Goal: Task Accomplishment & Management: Use online tool/utility

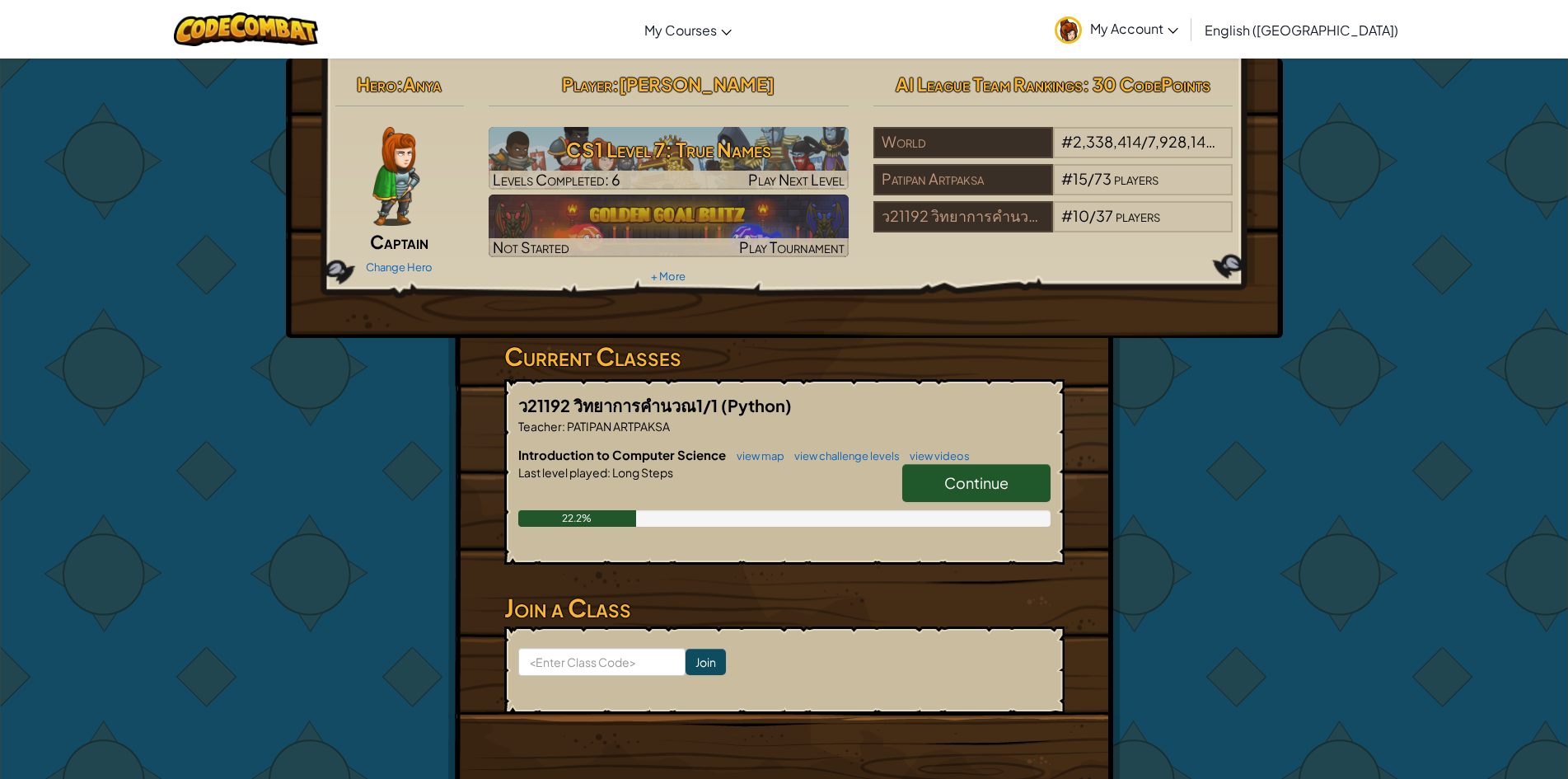
click at [948, 483] on span "Continue" at bounding box center [977, 483] width 64 height 19
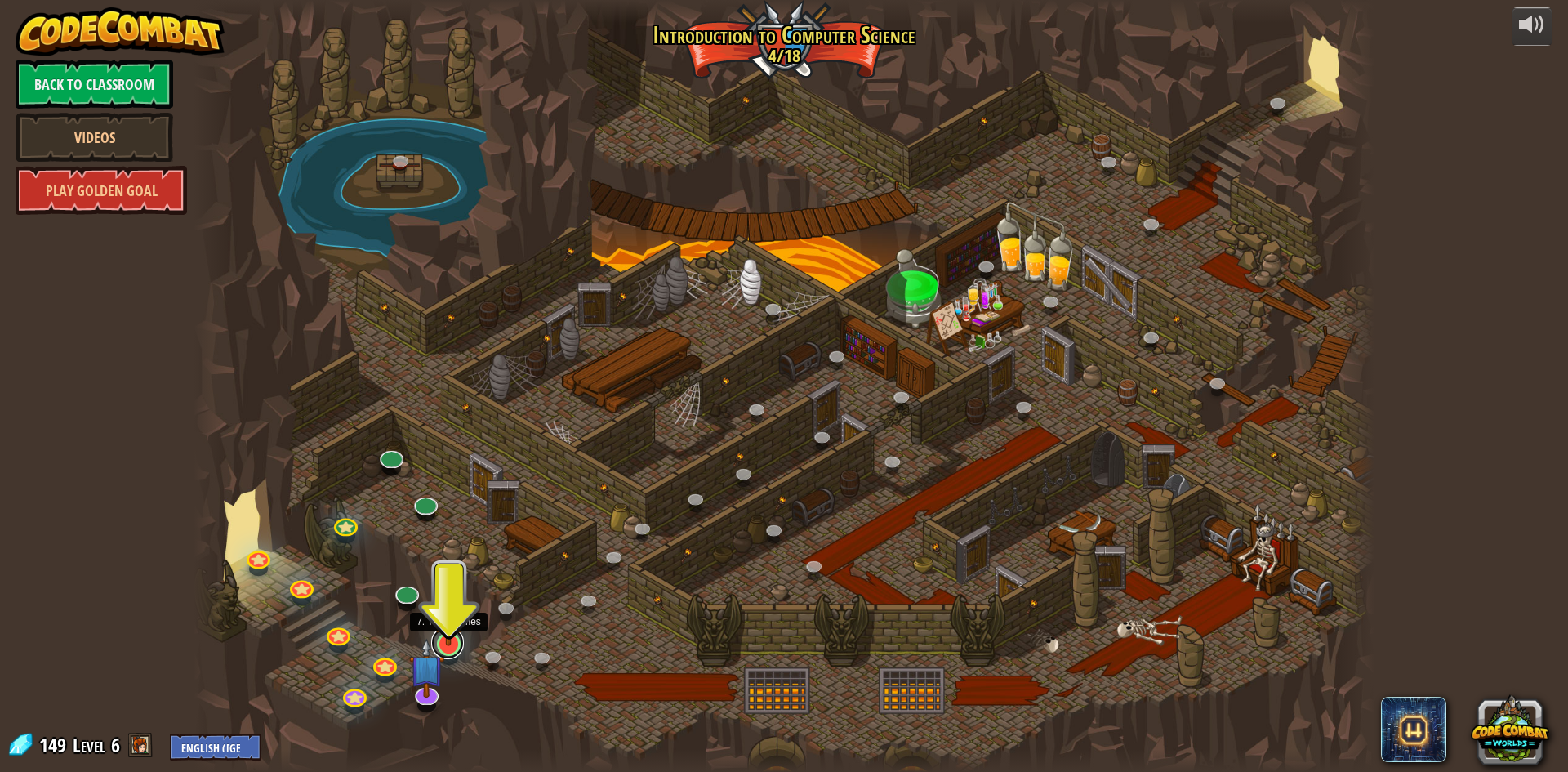
click at [450, 652] on link at bounding box center [448, 643] width 33 height 33
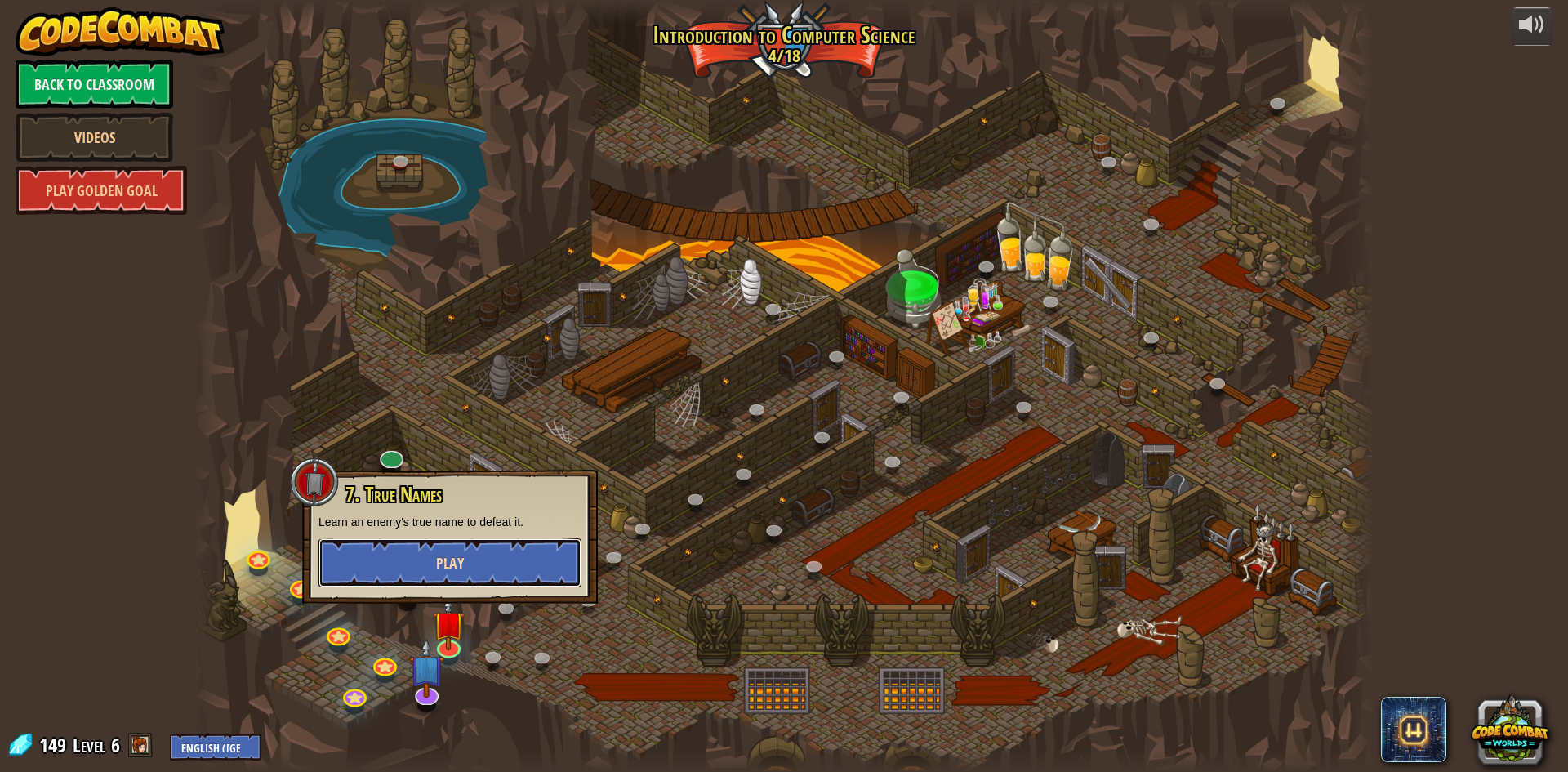
click at [464, 571] on button "Play" at bounding box center [450, 562] width 263 height 49
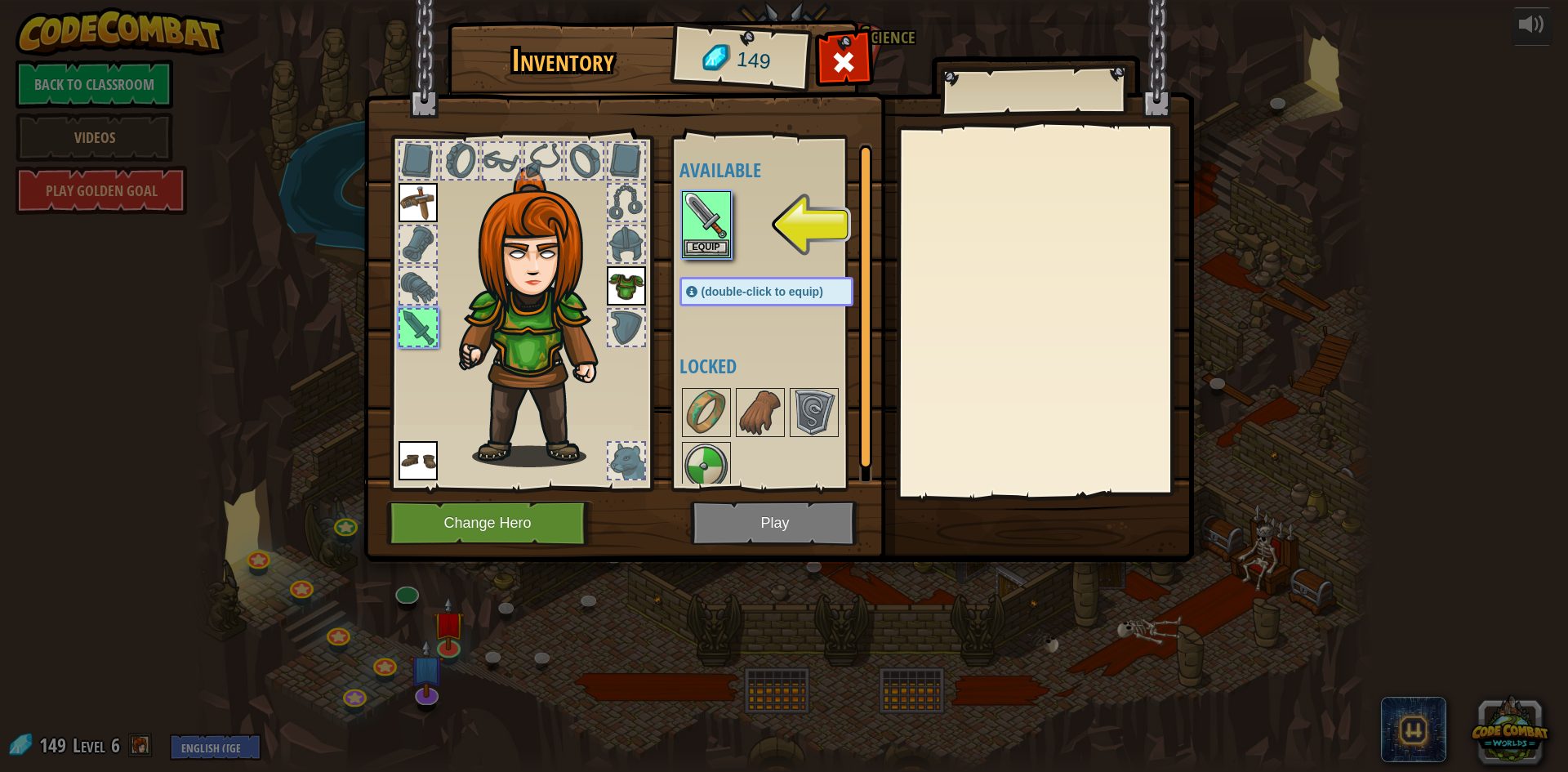
click at [731, 229] on div at bounding box center [782, 224] width 206 height 72
click at [679, 223] on div "Inventory 149 Available Equip Equip Equip Equip (double-click to equip) Locked …" at bounding box center [784, 386] width 1568 height 772
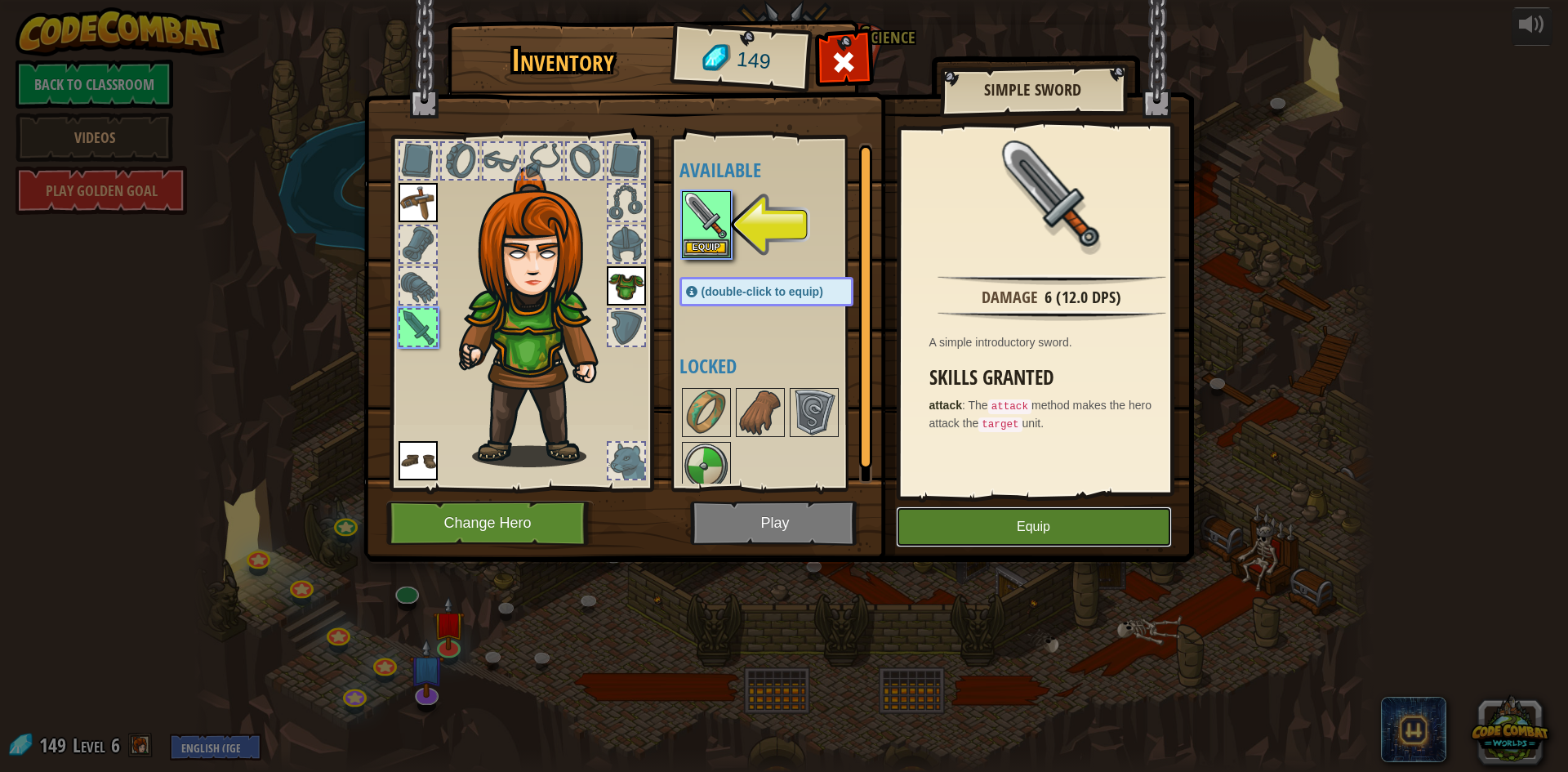
click at [1060, 525] on button "Equip" at bounding box center [1034, 526] width 276 height 41
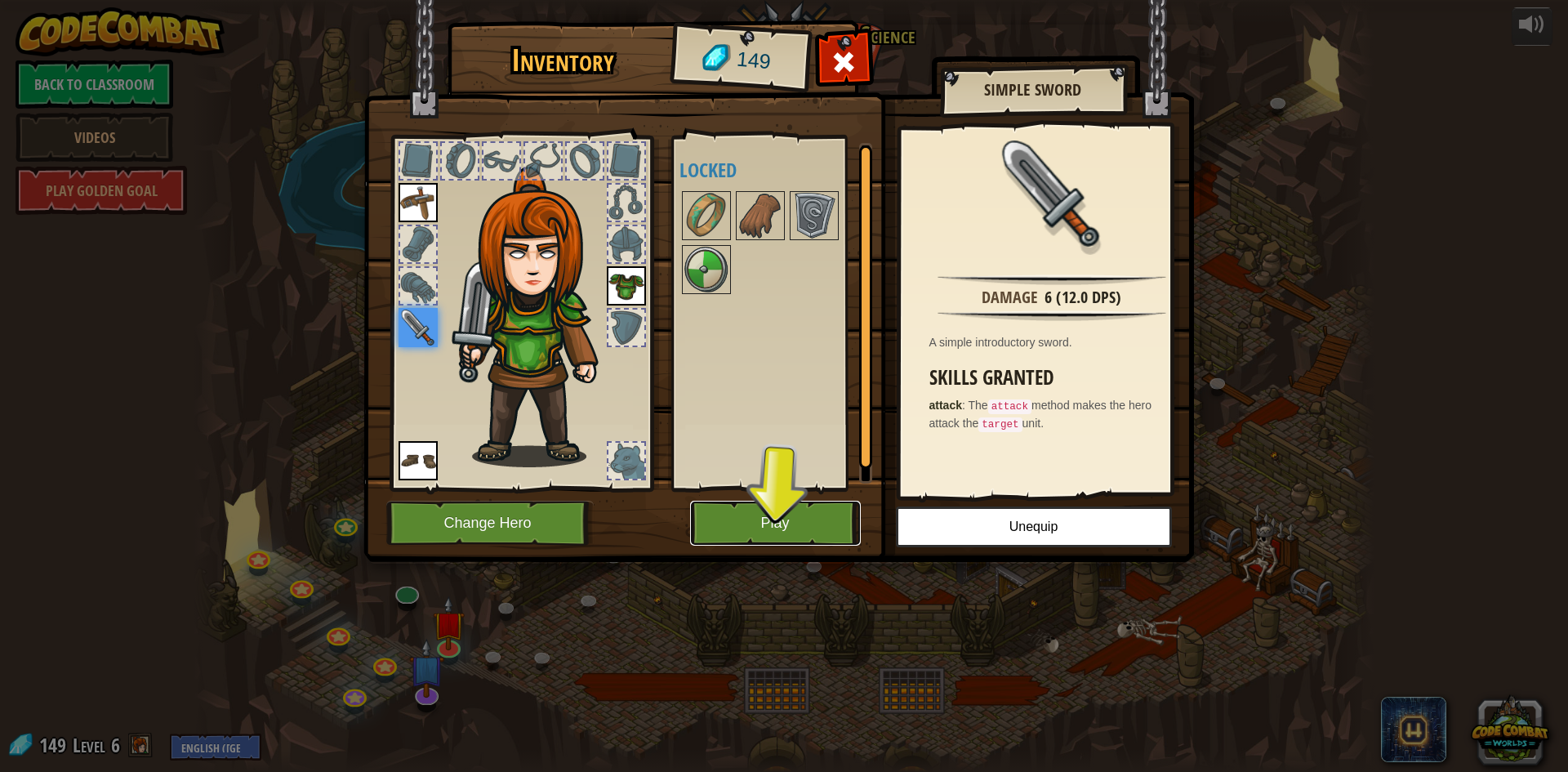
click at [757, 521] on button "Play" at bounding box center [775, 523] width 171 height 45
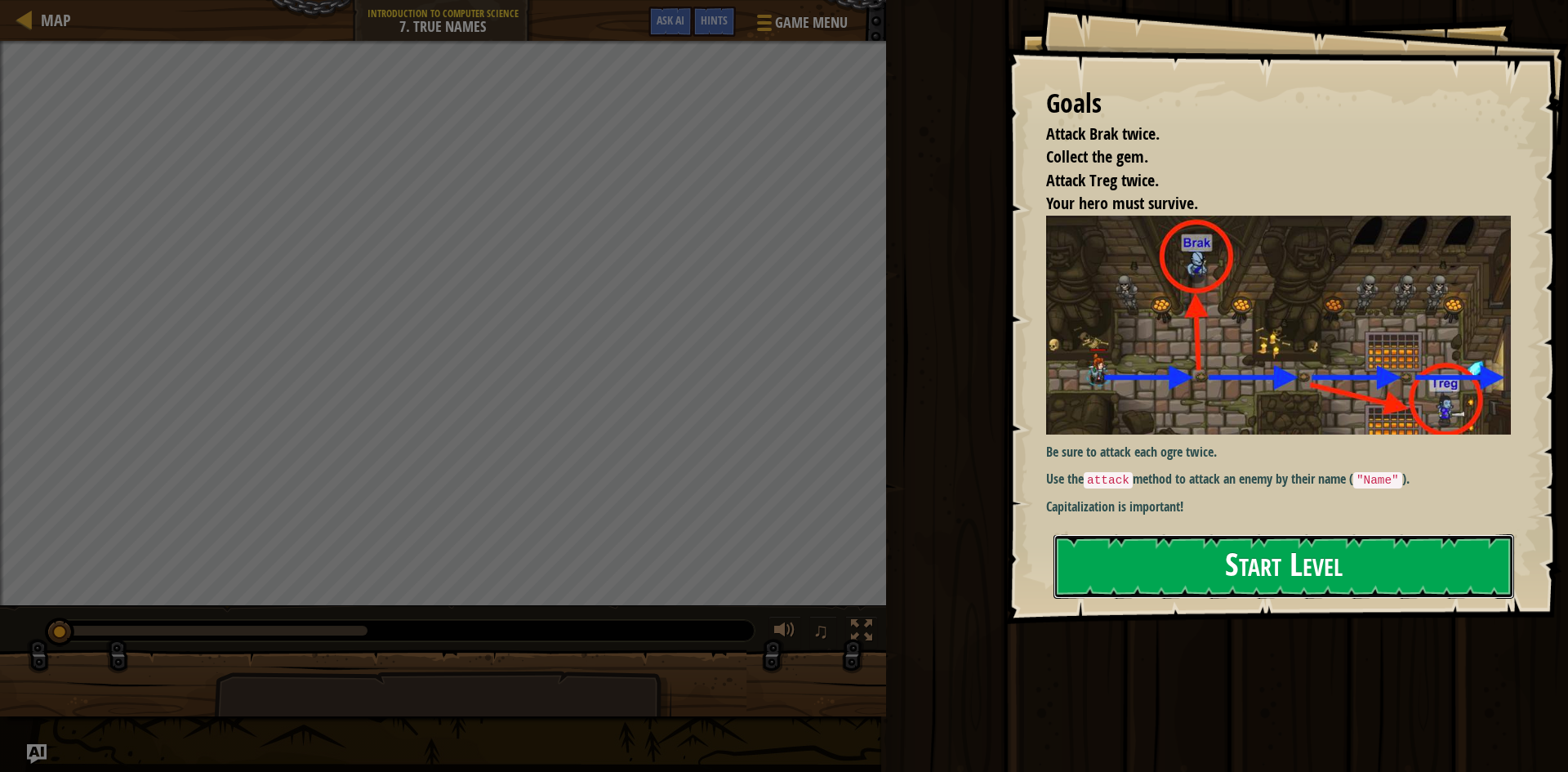
click at [1205, 571] on button "Start Level" at bounding box center [1283, 566] width 460 height 64
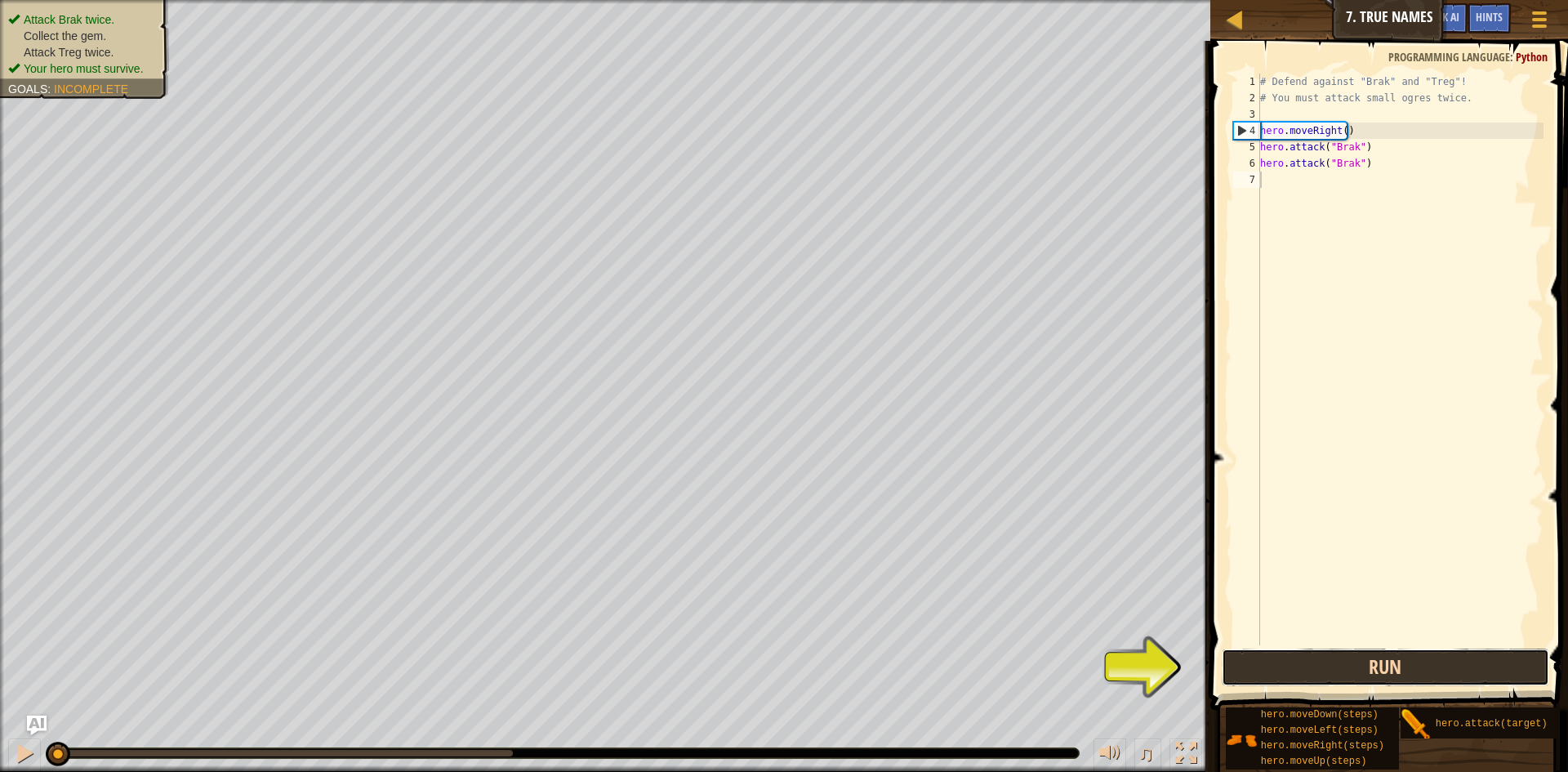
click at [1345, 667] on button "Run" at bounding box center [1385, 667] width 327 height 37
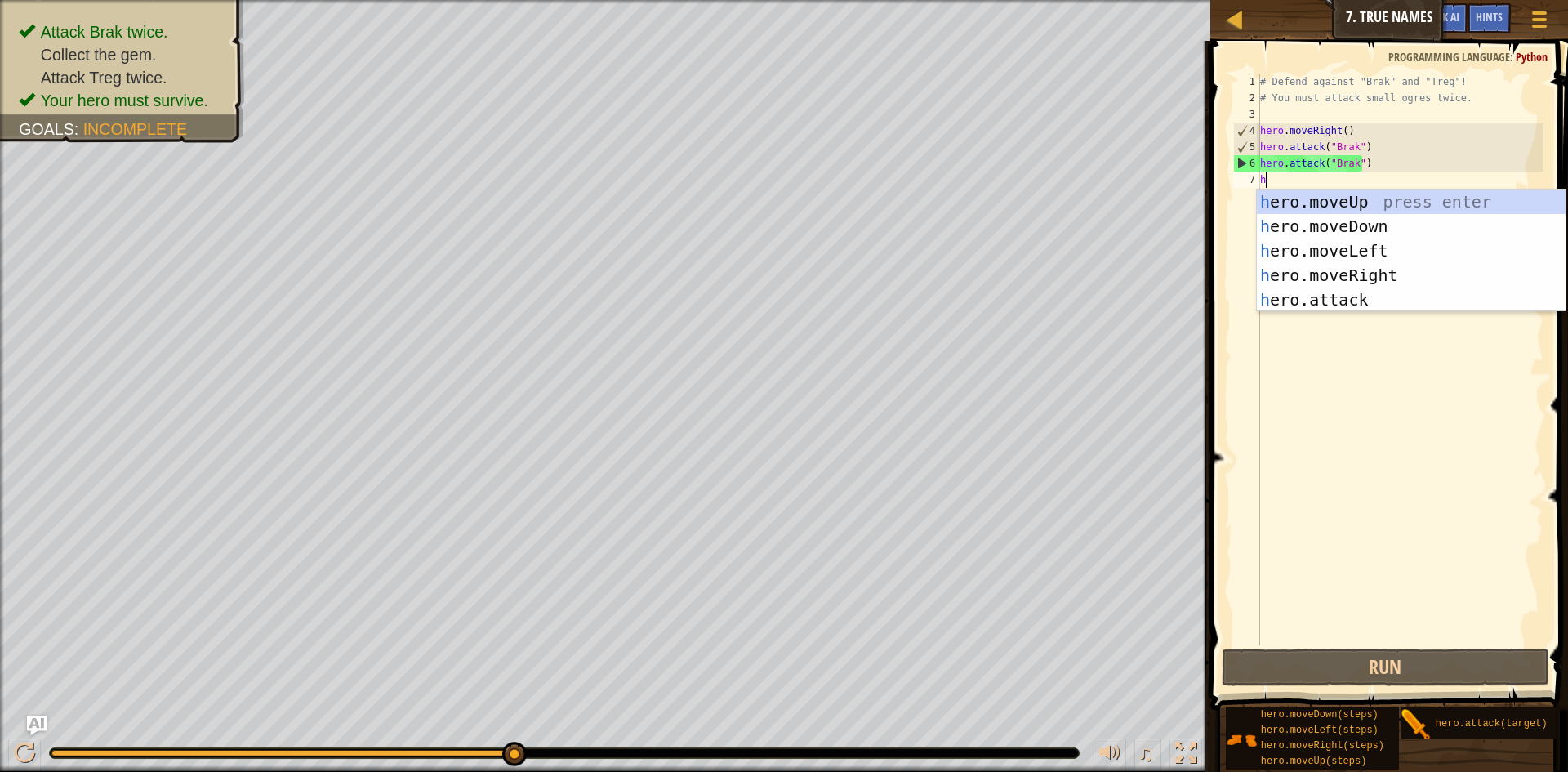
type textarea "h"
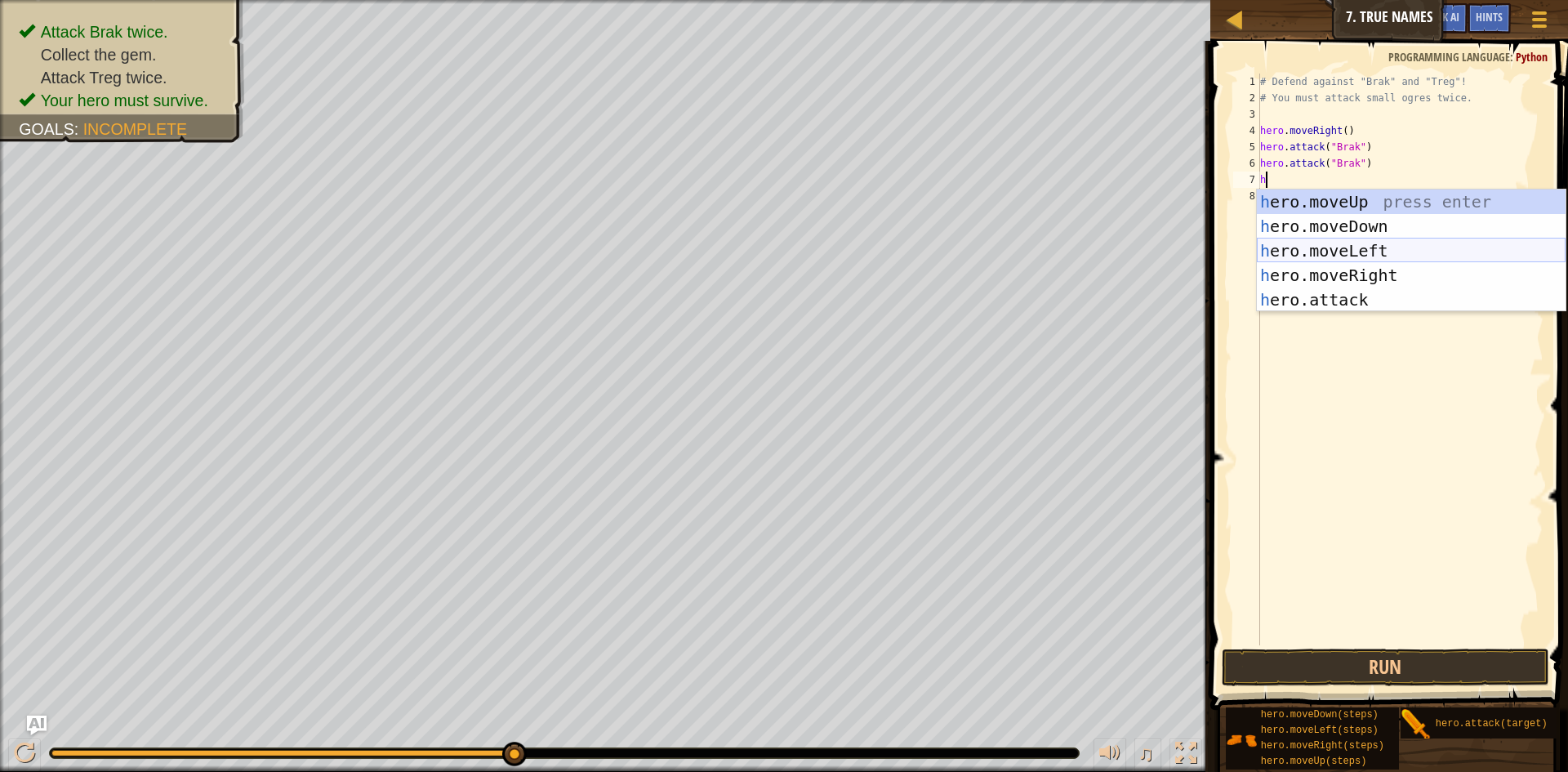
click at [1339, 254] on div "h ero.moveUp press enter h ero.moveDown press enter h ero.moveLeft press enter …" at bounding box center [1411, 275] width 309 height 172
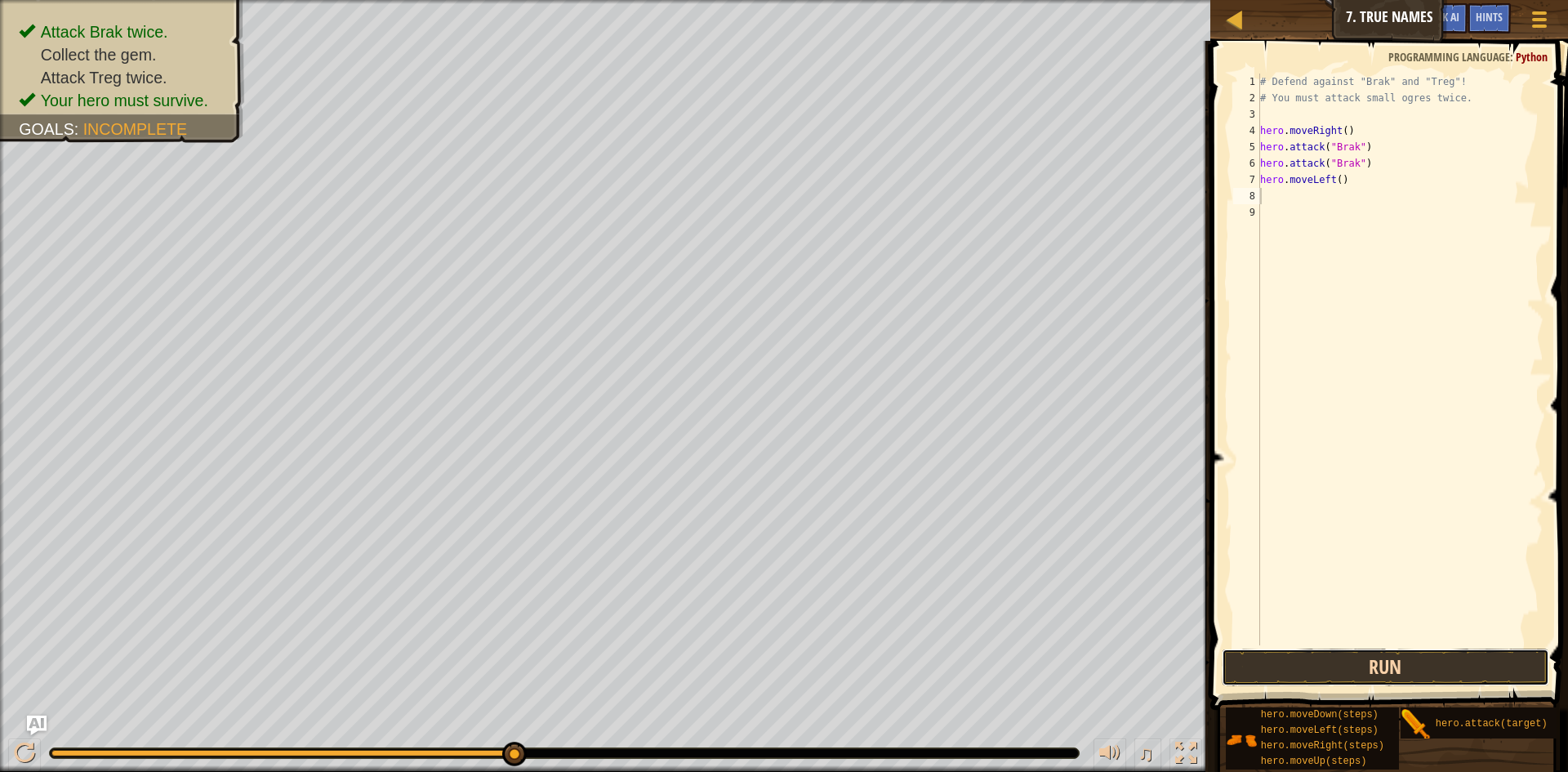
click at [1354, 668] on button "Run" at bounding box center [1385, 667] width 327 height 37
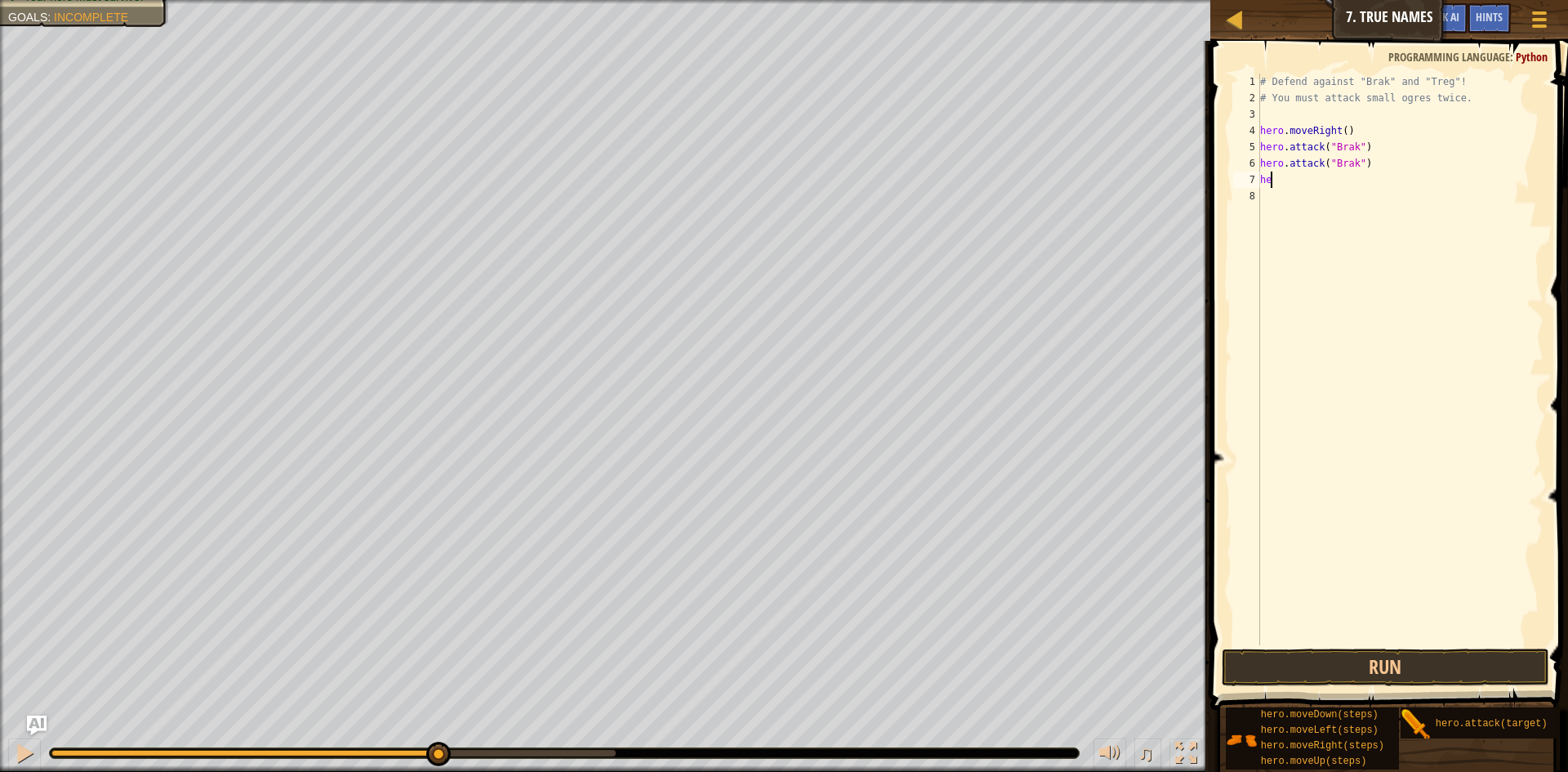
type textarea "h"
click at [1290, 189] on div "# Defend against "Brak" and "Treg"! # You must attack small ogres twice. hero .…" at bounding box center [1399, 376] width 287 height 604
click at [1283, 175] on div "# Defend against "Brak" and "Treg"! # You must attack small ogres twice. hero .…" at bounding box center [1399, 376] width 287 height 604
type textarea "h"
click at [1283, 175] on div "# Defend against "Brak" and "Treg"! # You must attack small ogres twice. hero .…" at bounding box center [1399, 376] width 287 height 604
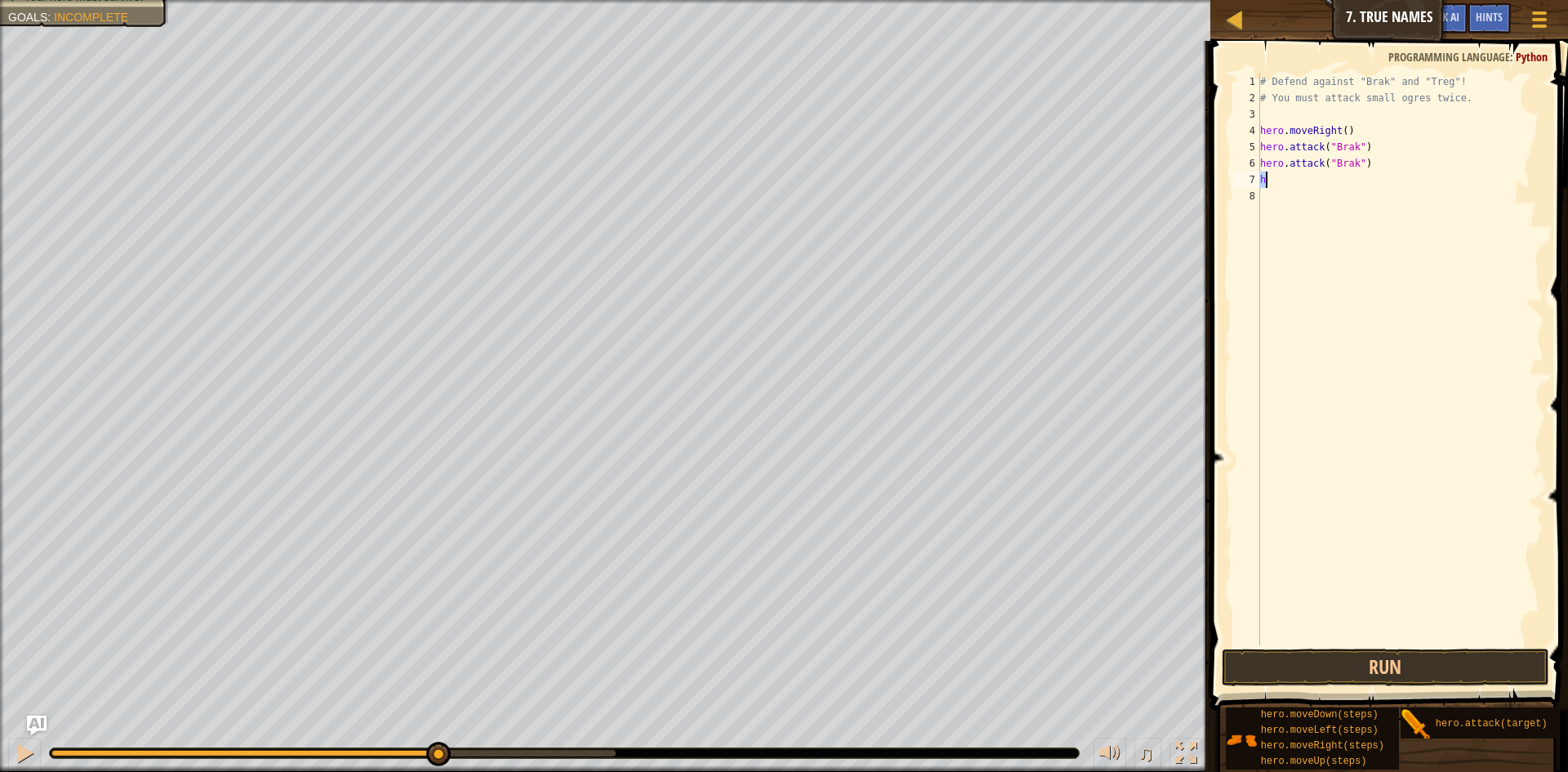
click at [1284, 175] on div "# Defend against "Brak" and "Treg"! # You must attack small ogres twice. hero .…" at bounding box center [1399, 360] width 287 height 572
type textarea "h"
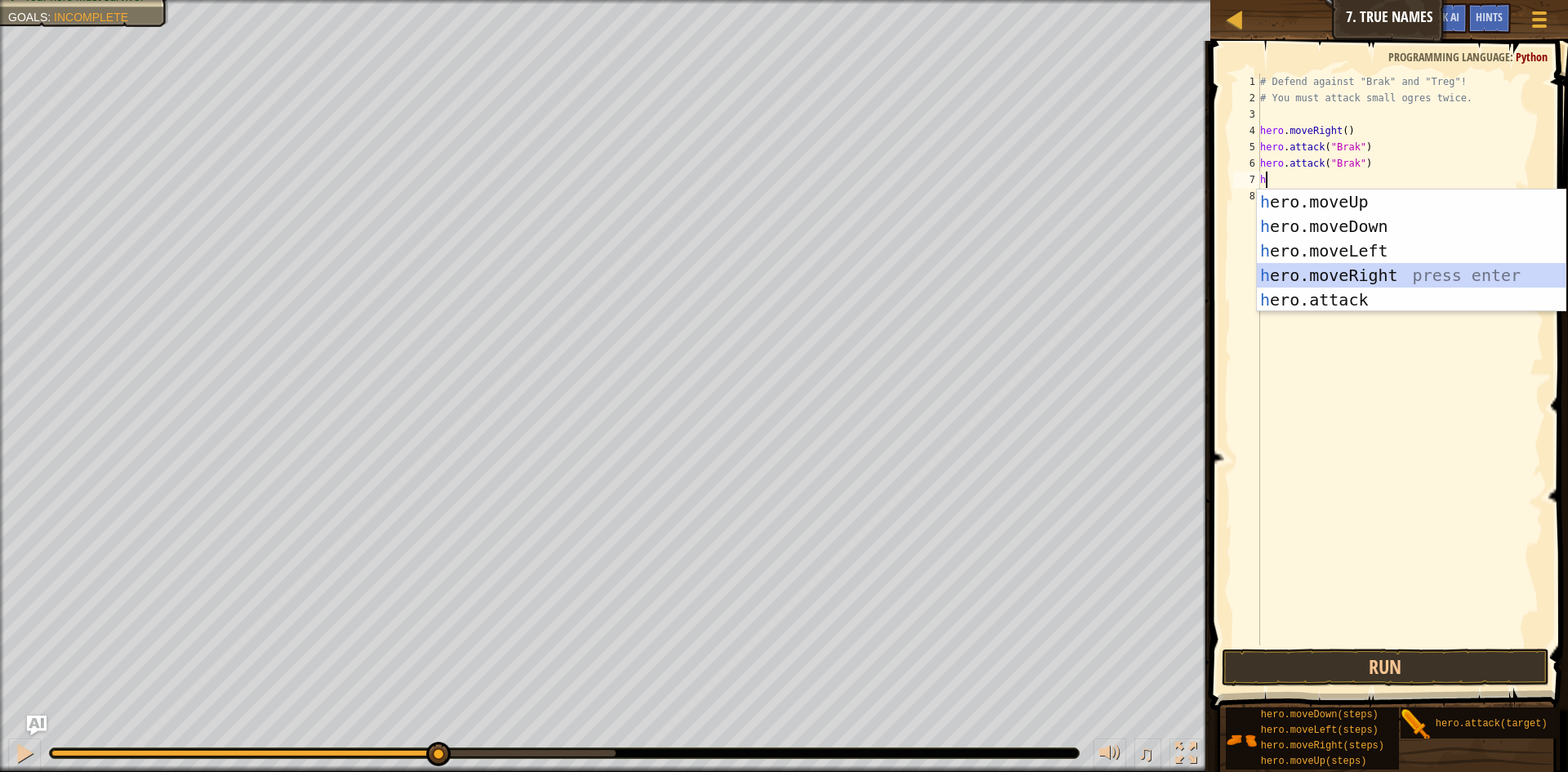
click at [1428, 267] on div "h ero.moveUp press enter h ero.moveDown press enter h ero.moveLeft press enter …" at bounding box center [1411, 275] width 309 height 172
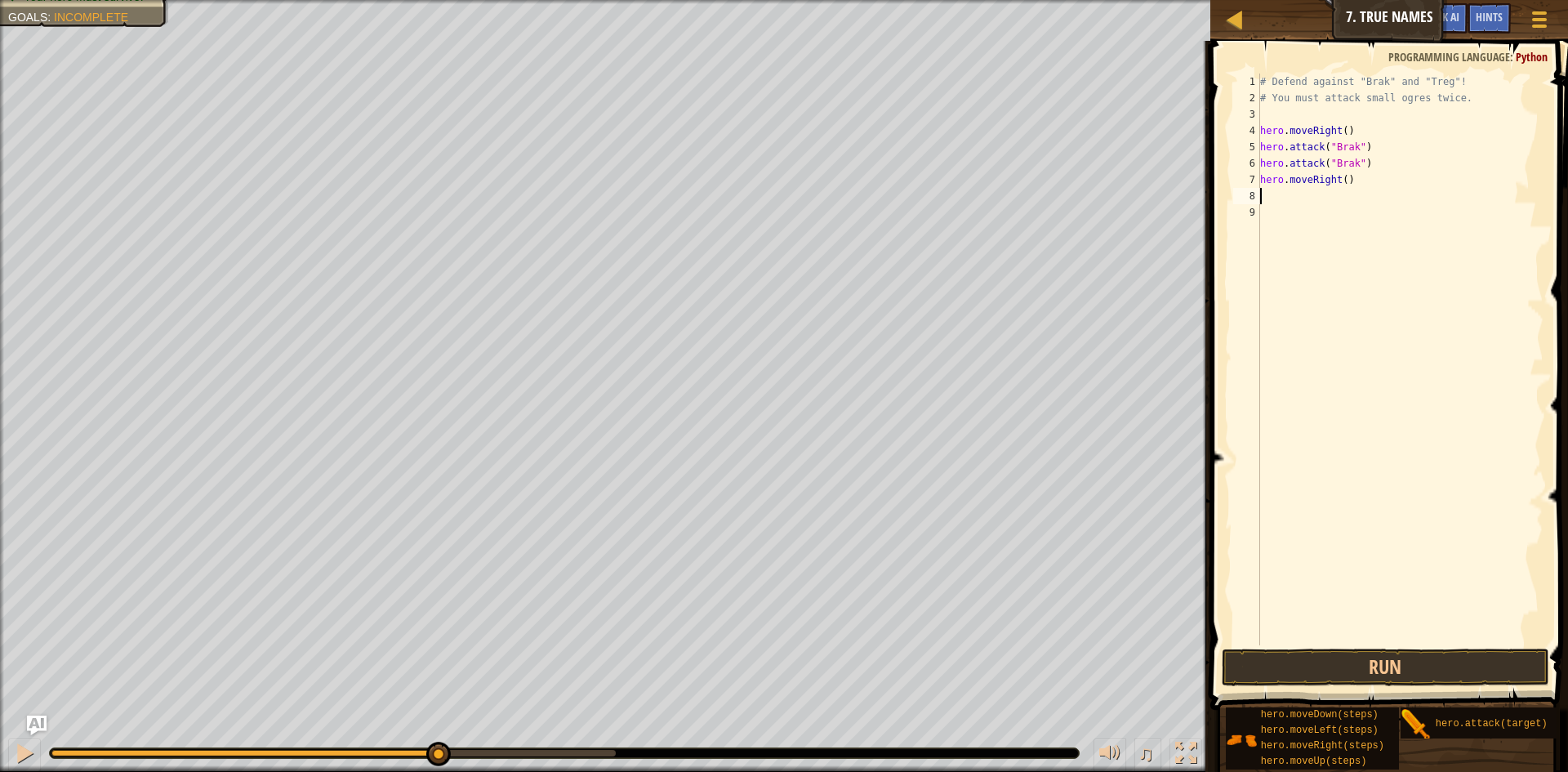
type textarea "h"
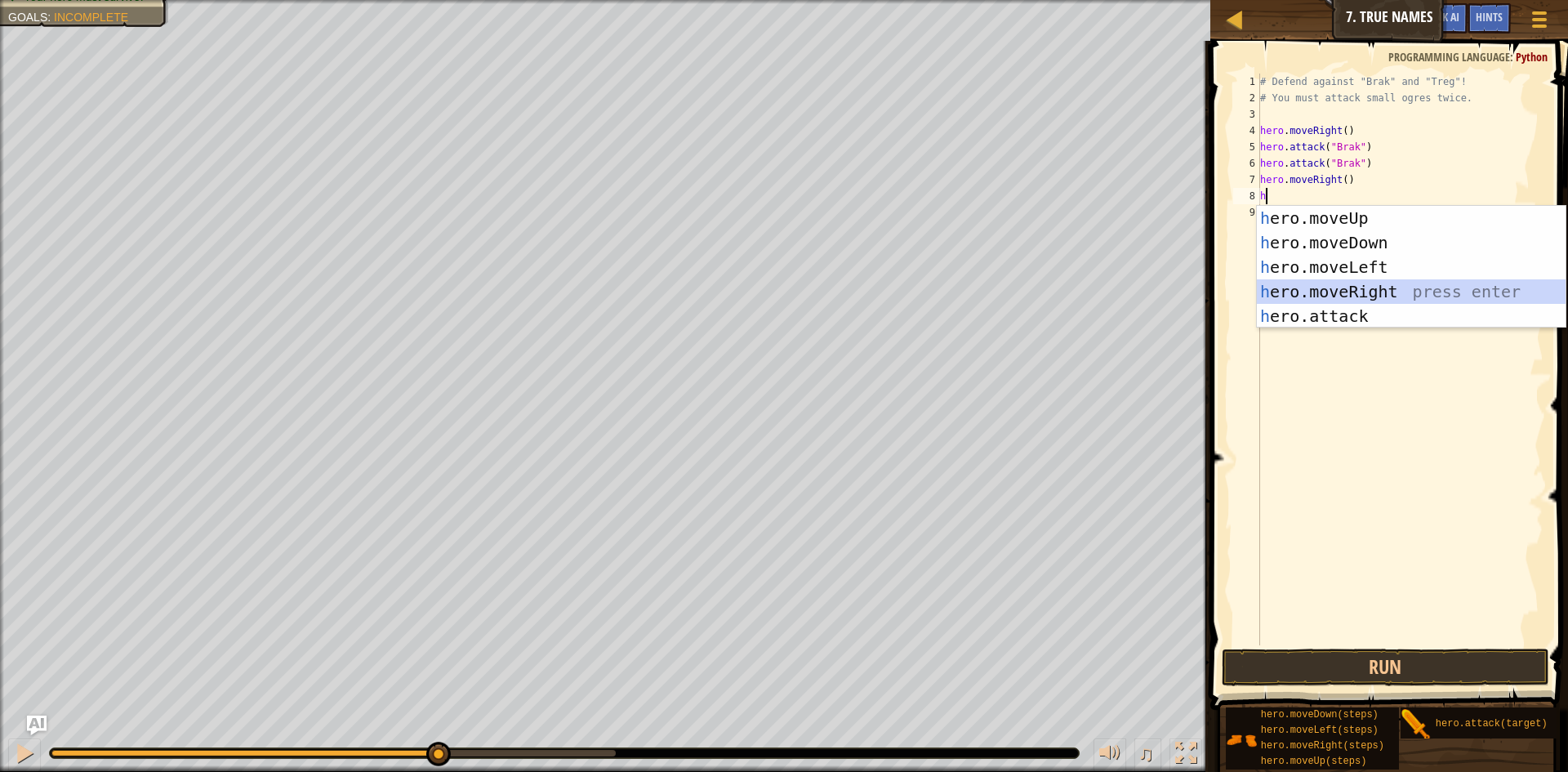
click at [1398, 281] on div "h ero.moveUp press enter h ero.moveDown press enter h ero.moveLeft press enter …" at bounding box center [1411, 292] width 309 height 172
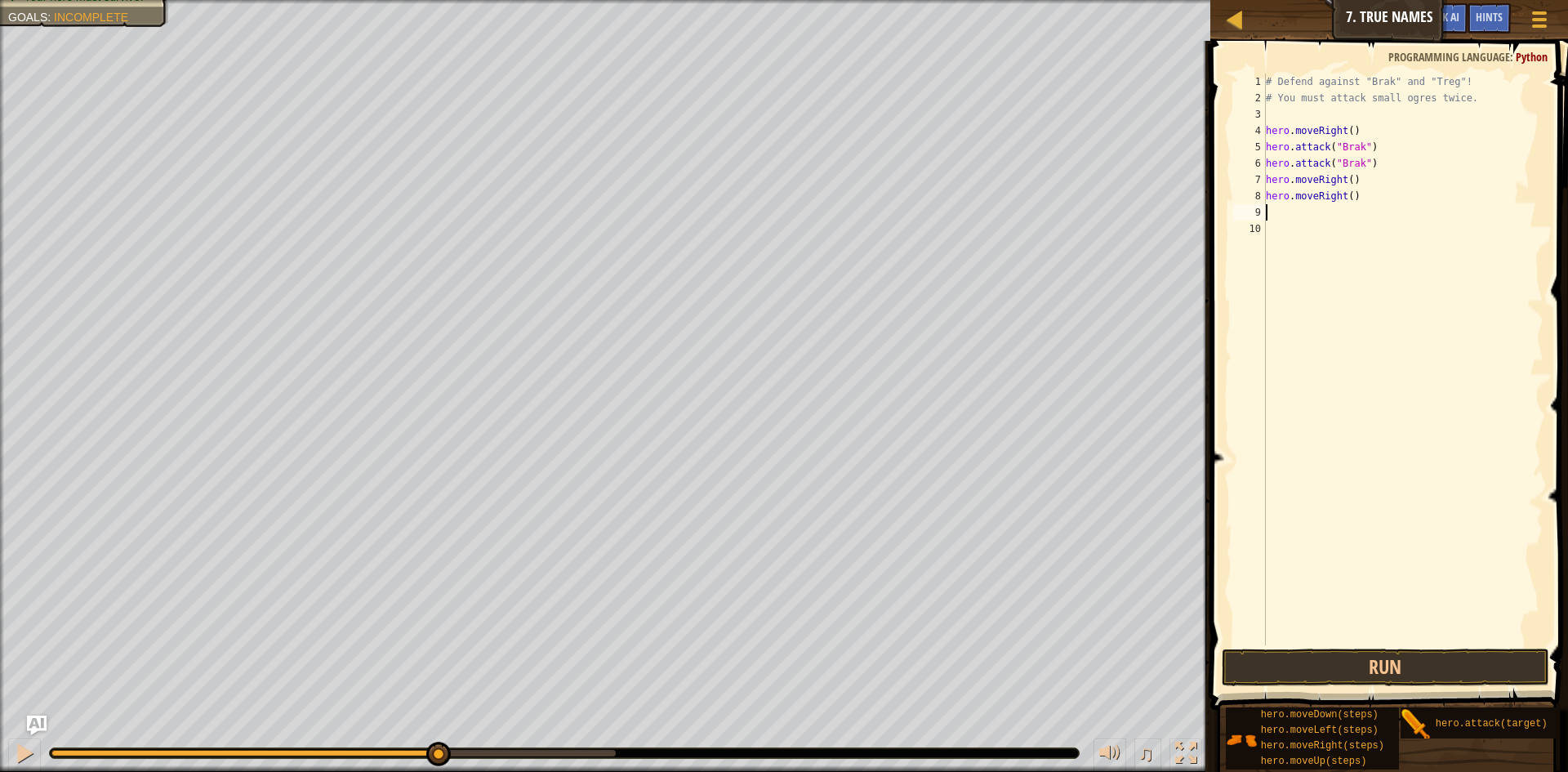
type textarea "h"
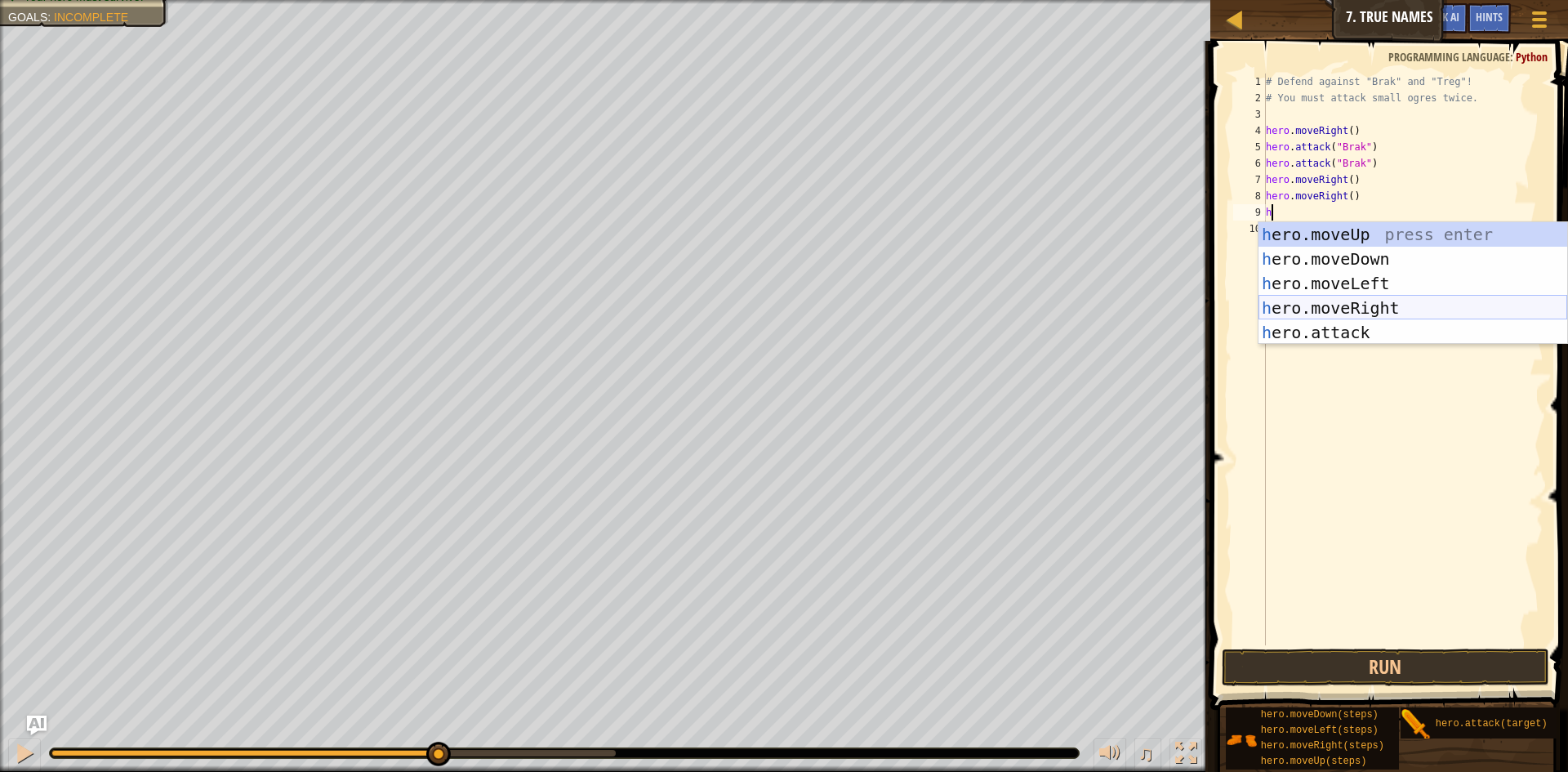
drag, startPoint x: 1398, startPoint y: 305, endPoint x: 1408, endPoint y: 302, distance: 10.4
click at [1400, 305] on div "h ero.moveUp press enter h ero.moveDown press enter h ero.moveLeft press enter …" at bounding box center [1413, 308] width 309 height 172
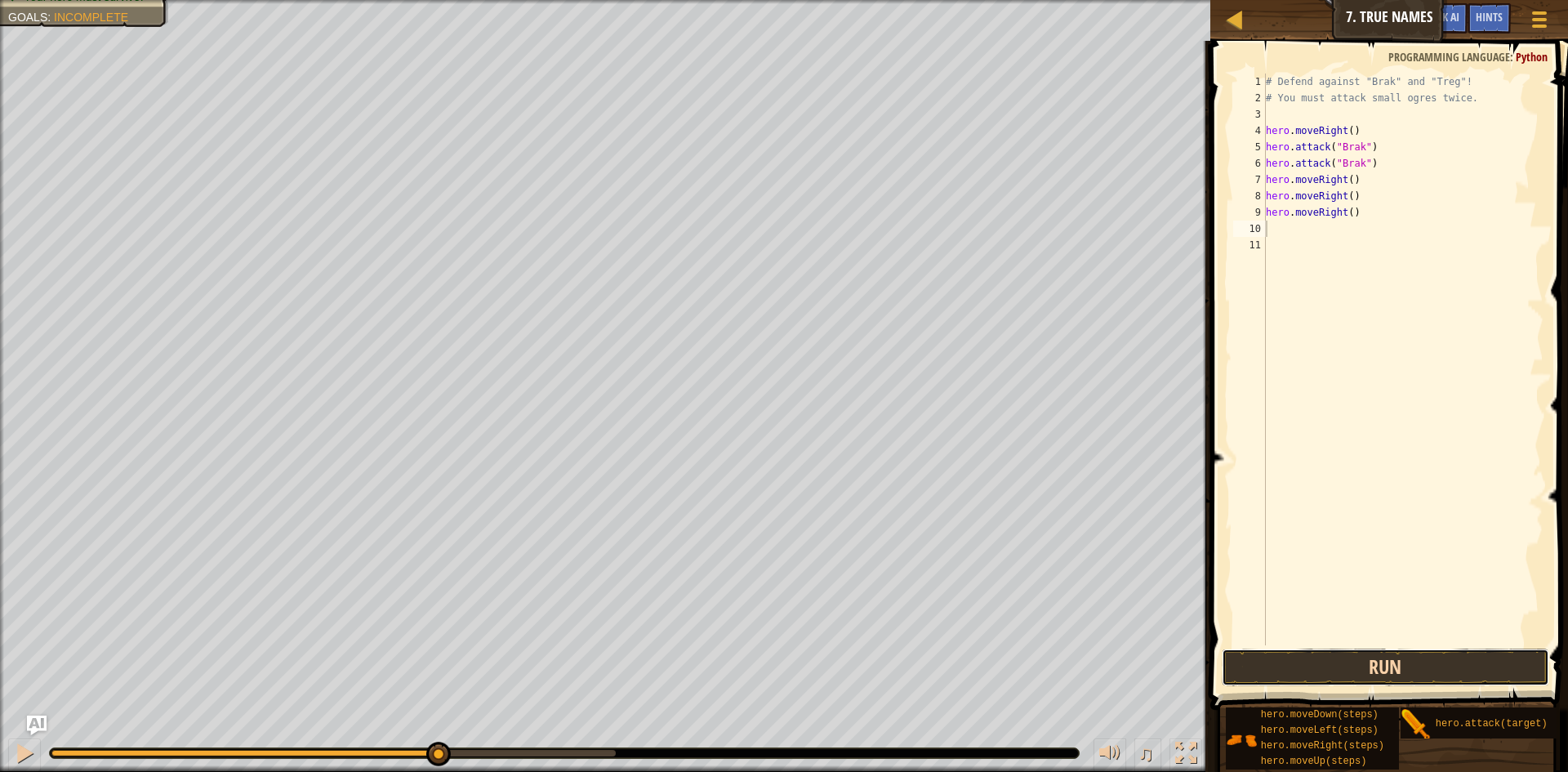
click at [1414, 650] on button "Run" at bounding box center [1385, 667] width 327 height 37
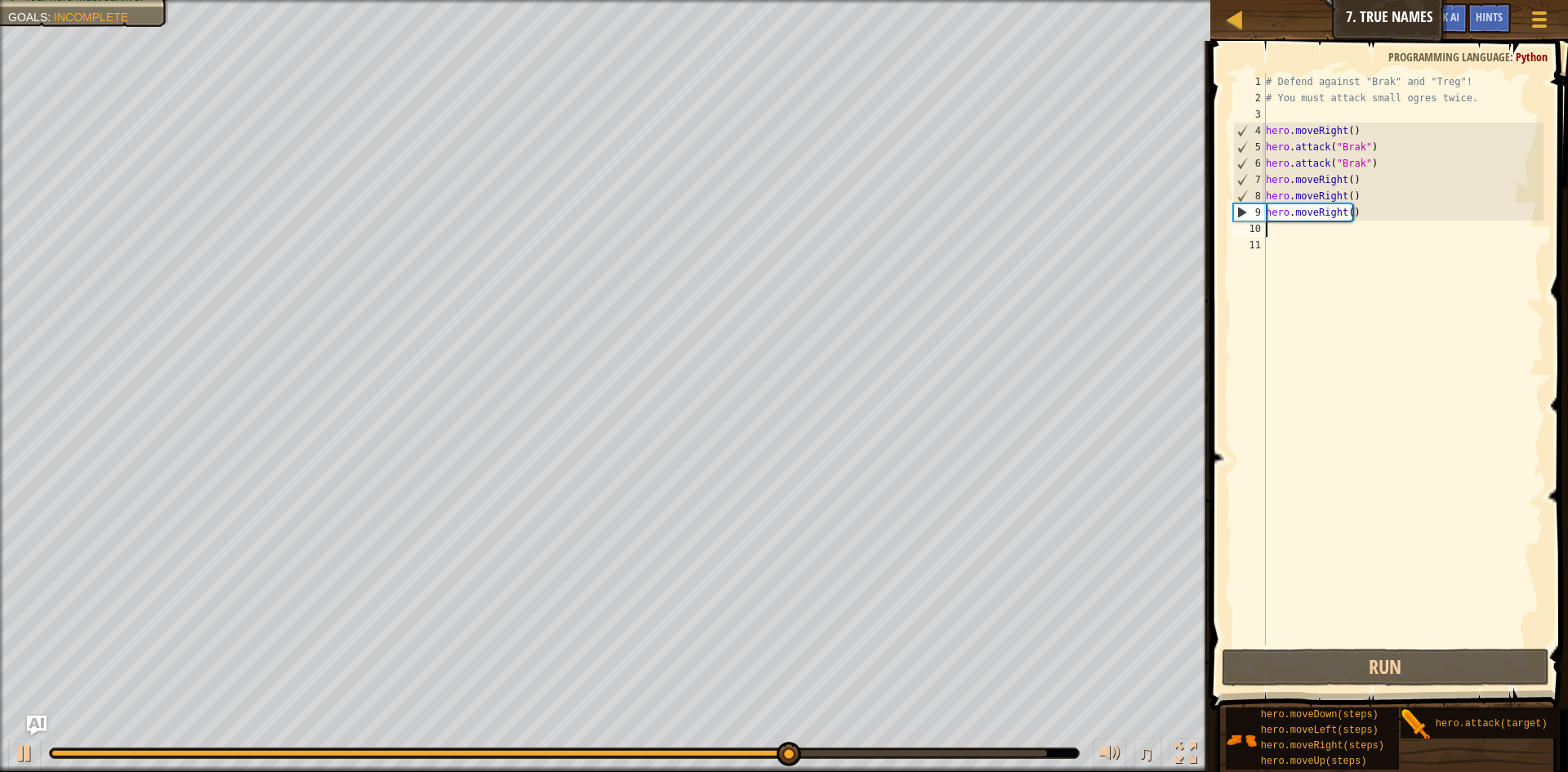
click at [1292, 229] on div "# Defend against "Brak" and "Treg"! # You must attack small ogres twice. hero .…" at bounding box center [1403, 376] width 282 height 604
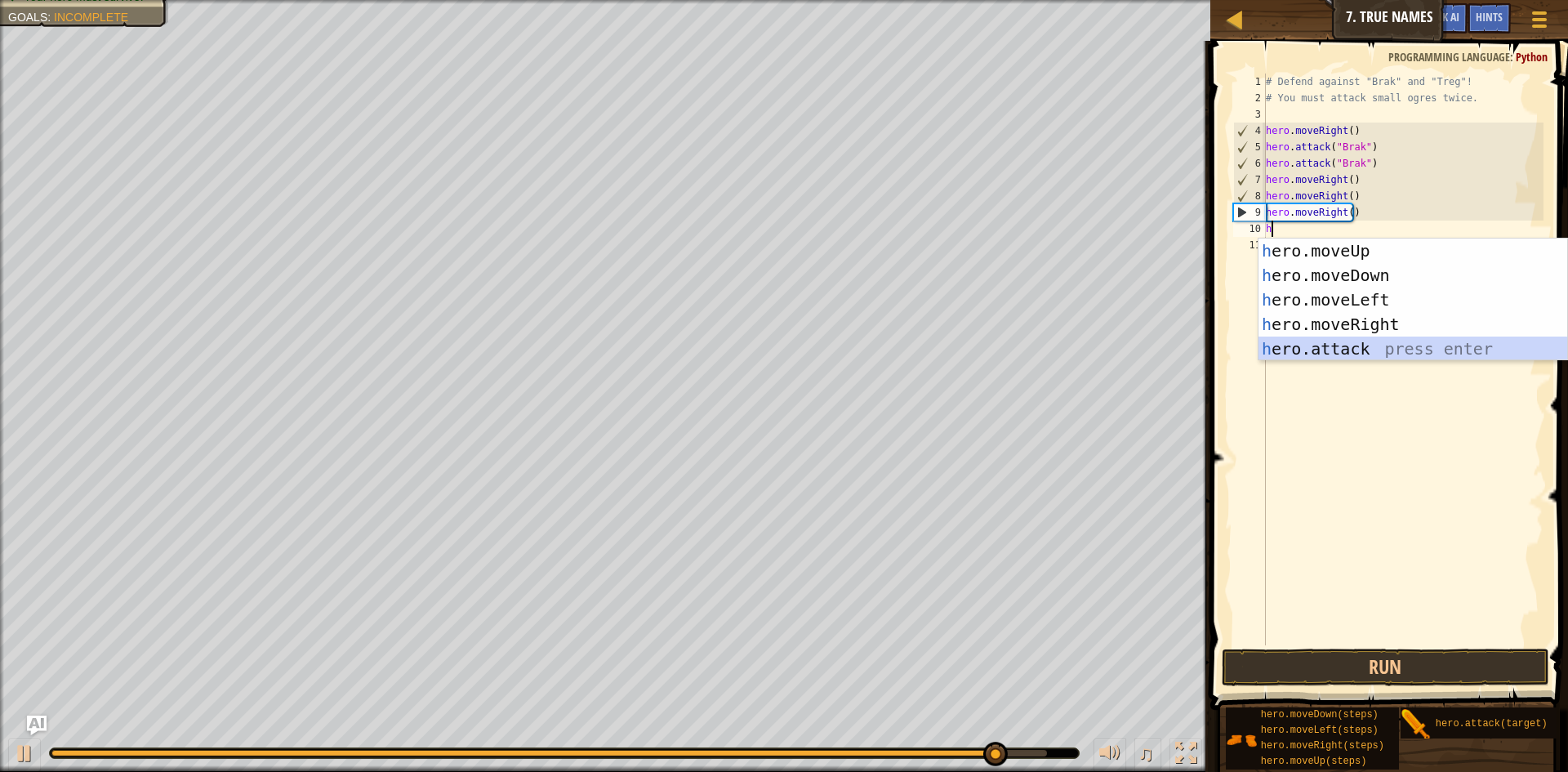
click at [1332, 358] on div "h ero.moveUp press enter h ero.moveDown press enter h ero.moveLeft press enter …" at bounding box center [1413, 324] width 309 height 172
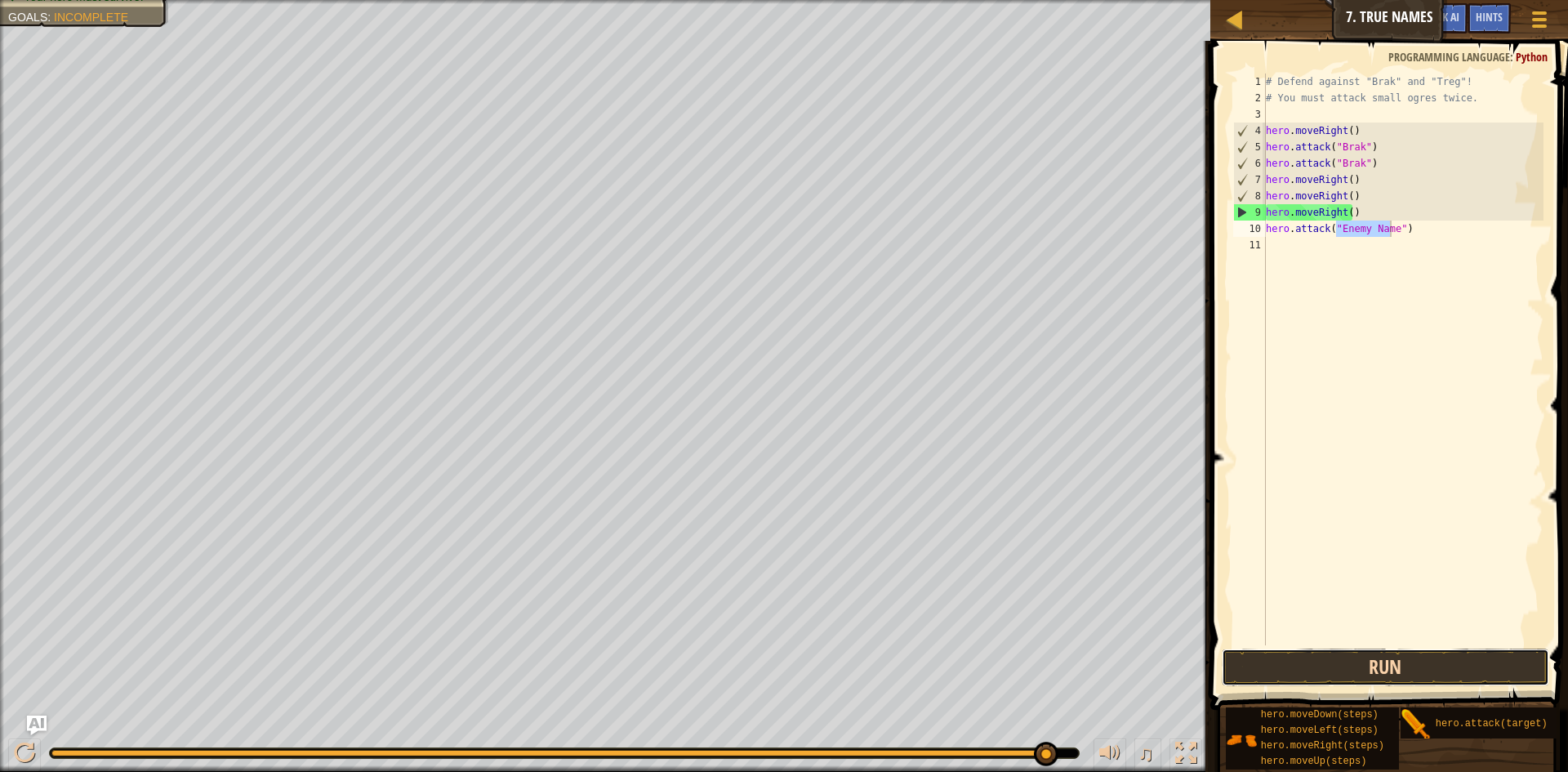
click at [1366, 664] on button "Run" at bounding box center [1385, 667] width 327 height 37
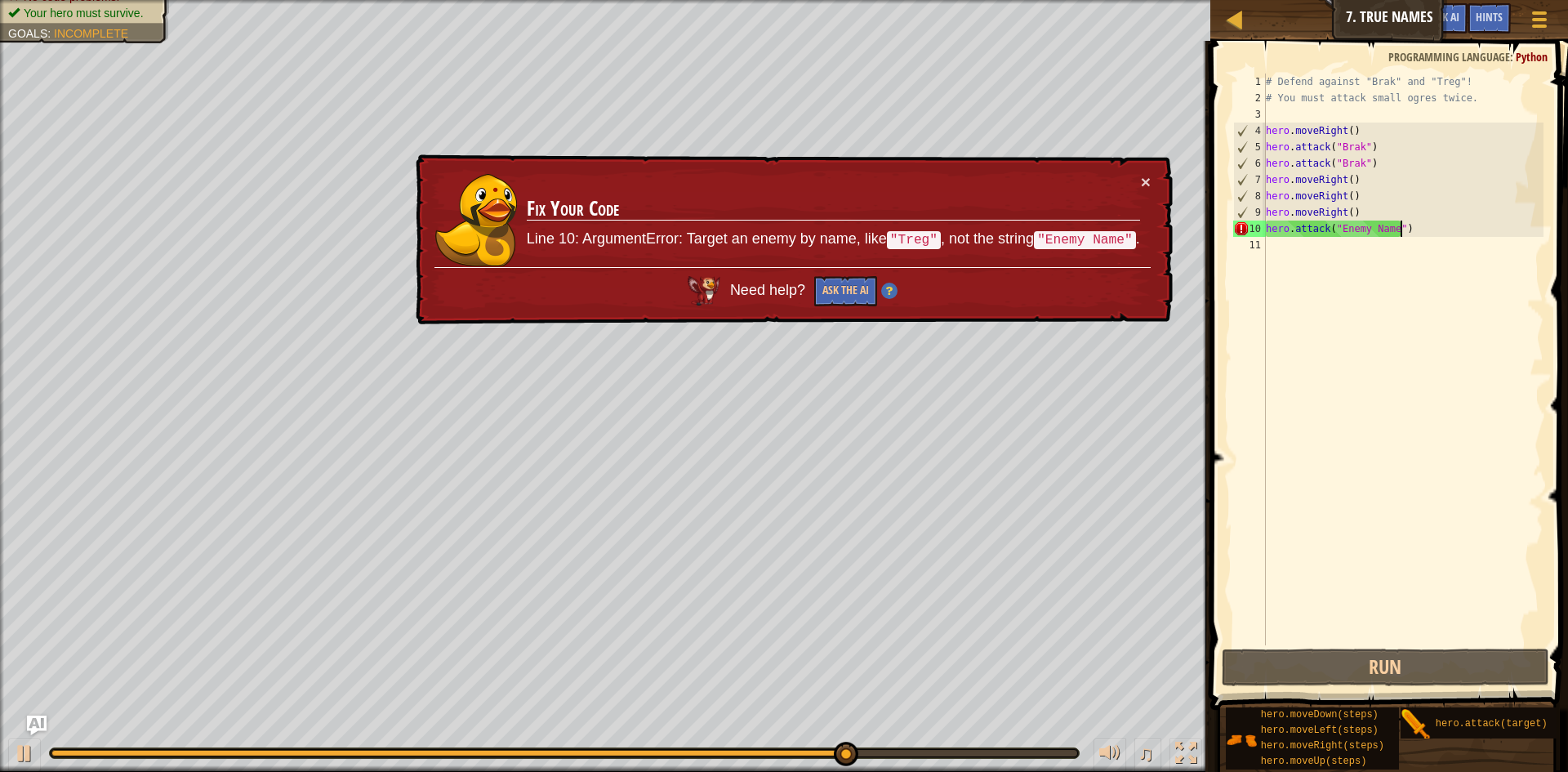
click at [1410, 233] on div "# Defend against "Brak" and "Treg"! # You must attack small ogres twice. hero .…" at bounding box center [1403, 376] width 282 height 604
drag, startPoint x: 1412, startPoint y: 224, endPoint x: 1337, endPoint y: 245, distance: 77.9
click at [1337, 245] on div "# Defend against "Brak" and "Treg"! # You must attack small ogres twice. hero .…" at bounding box center [1403, 376] width 282 height 604
click at [1369, 226] on div "# Defend against "Brak" and "Treg"! # You must attack small ogres twice. hero .…" at bounding box center [1403, 376] width 282 height 604
click at [1384, 230] on div "# Defend against "Brak" and "Treg"! # You must attack small ogres twice. hero .…" at bounding box center [1403, 376] width 282 height 604
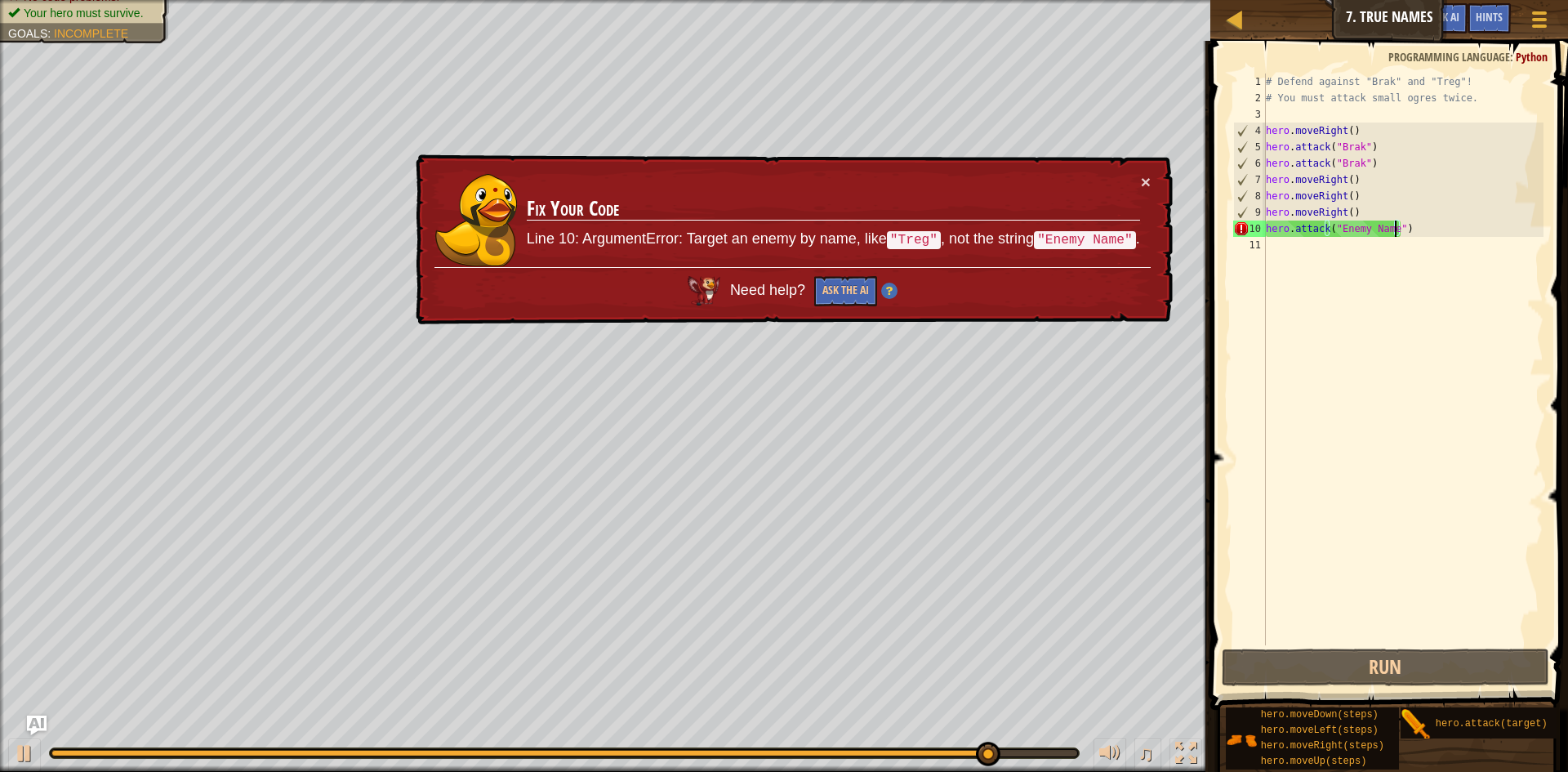
click at [1395, 228] on div "# Defend against "Brak" and "Treg"! # You must attack small ogres twice. hero .…" at bounding box center [1403, 376] width 282 height 604
click at [1403, 227] on div "# Defend against "Brak" and "Treg"! # You must attack small ogres twice. hero .…" at bounding box center [1403, 376] width 282 height 604
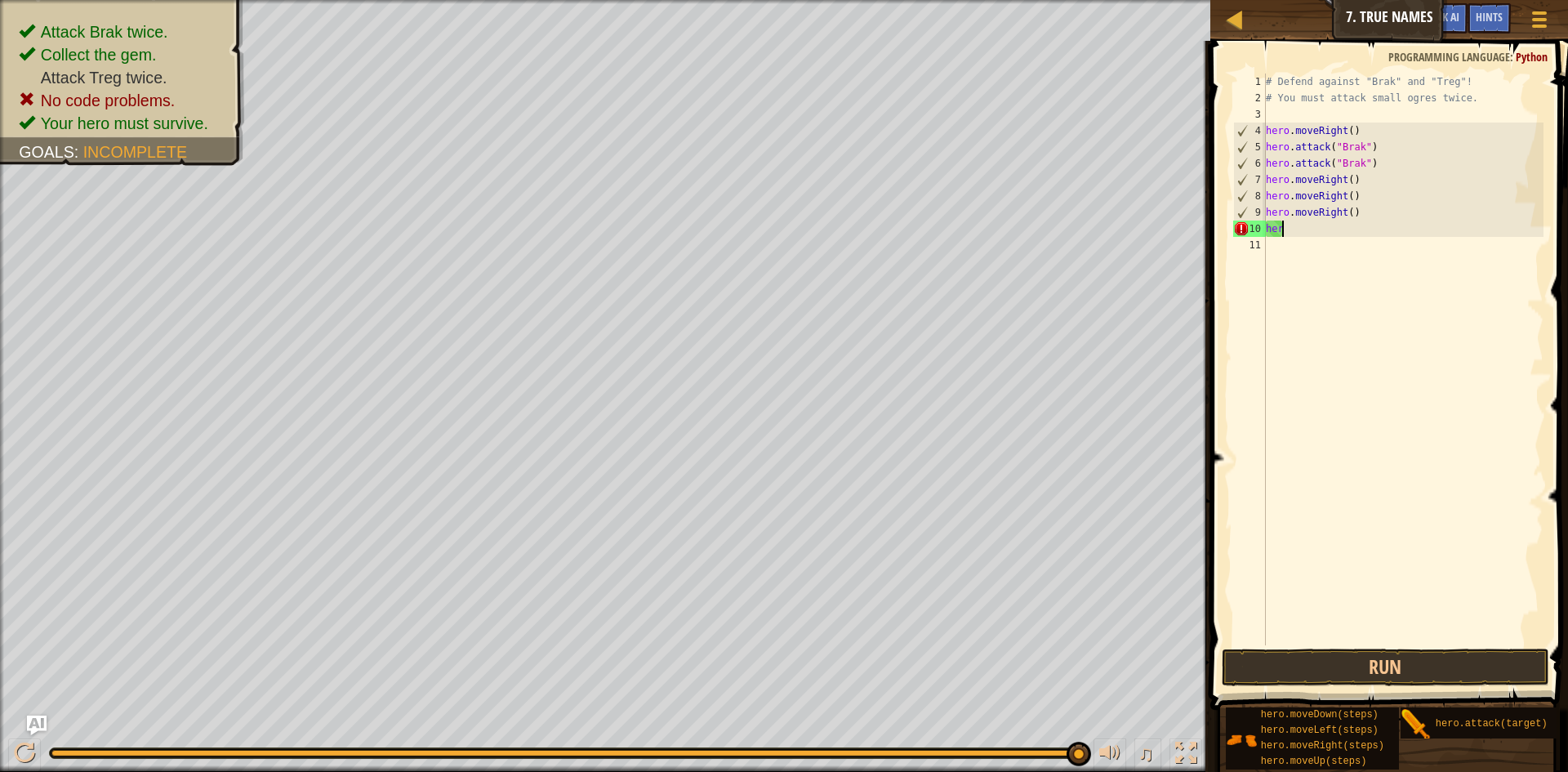
type textarea "h"
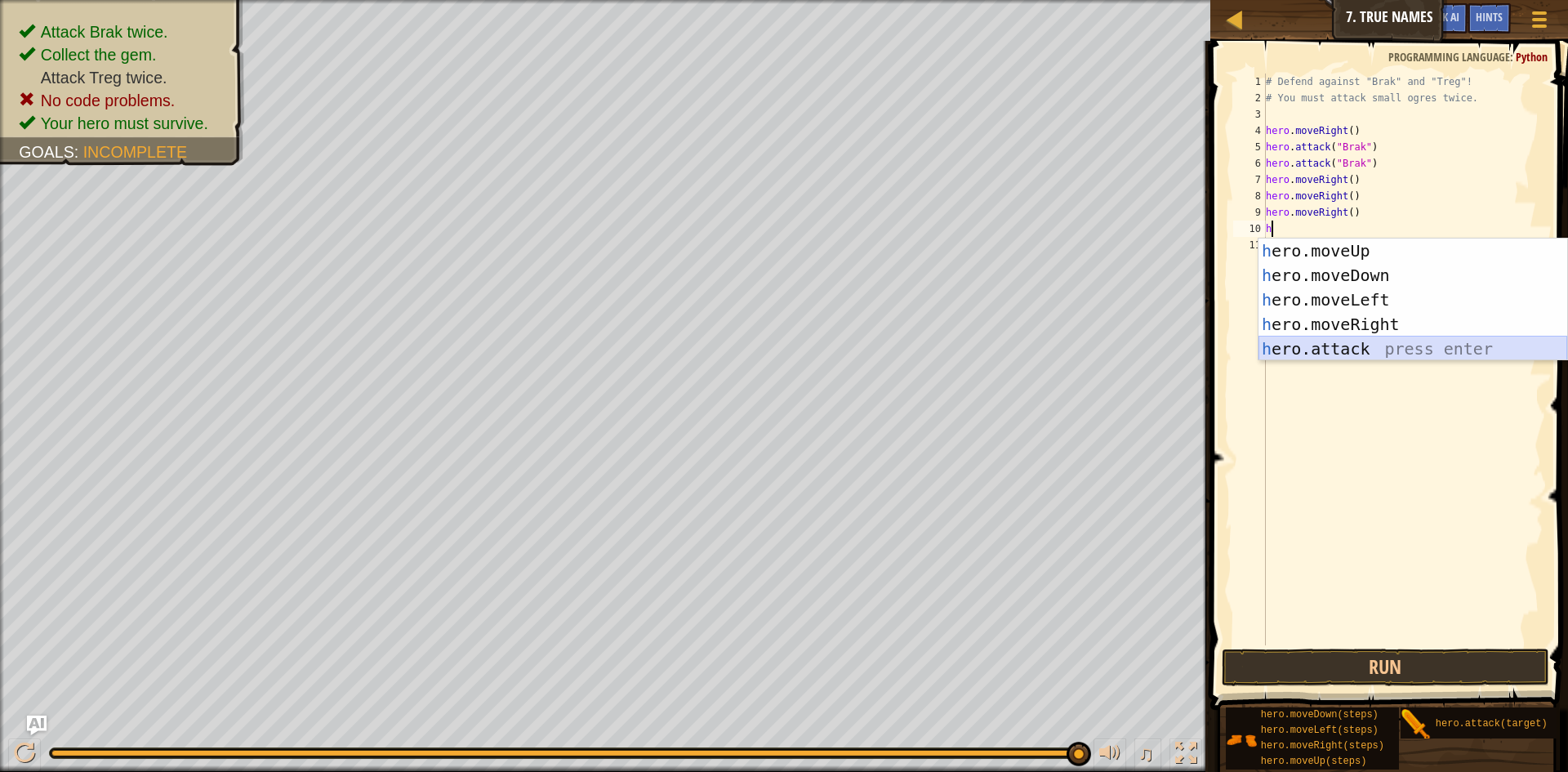
click at [1327, 341] on div "h ero.moveUp press enter h ero.moveDown press enter h ero.moveLeft press enter …" at bounding box center [1413, 324] width 309 height 172
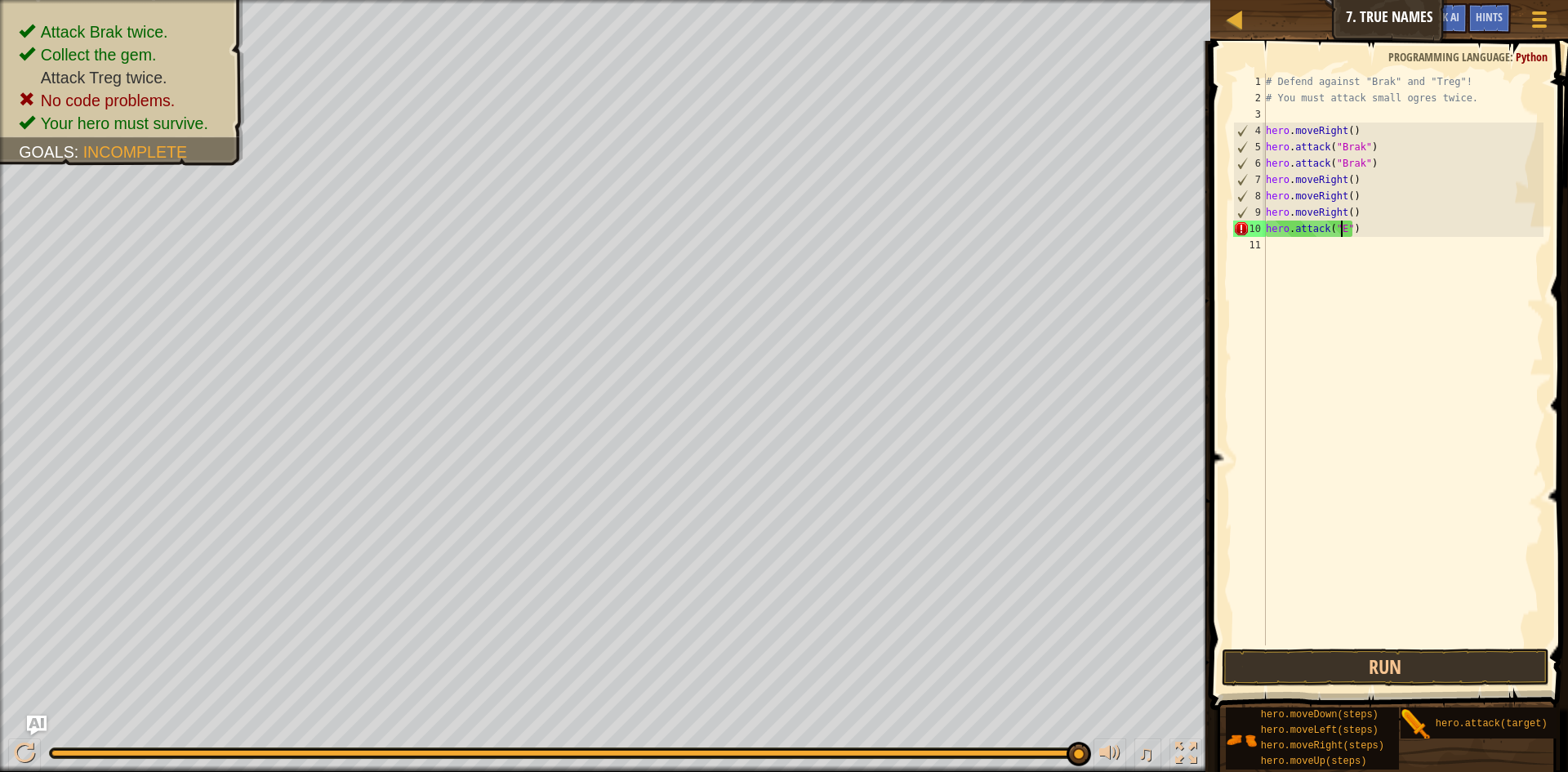
type textarea "hero.attack("")"
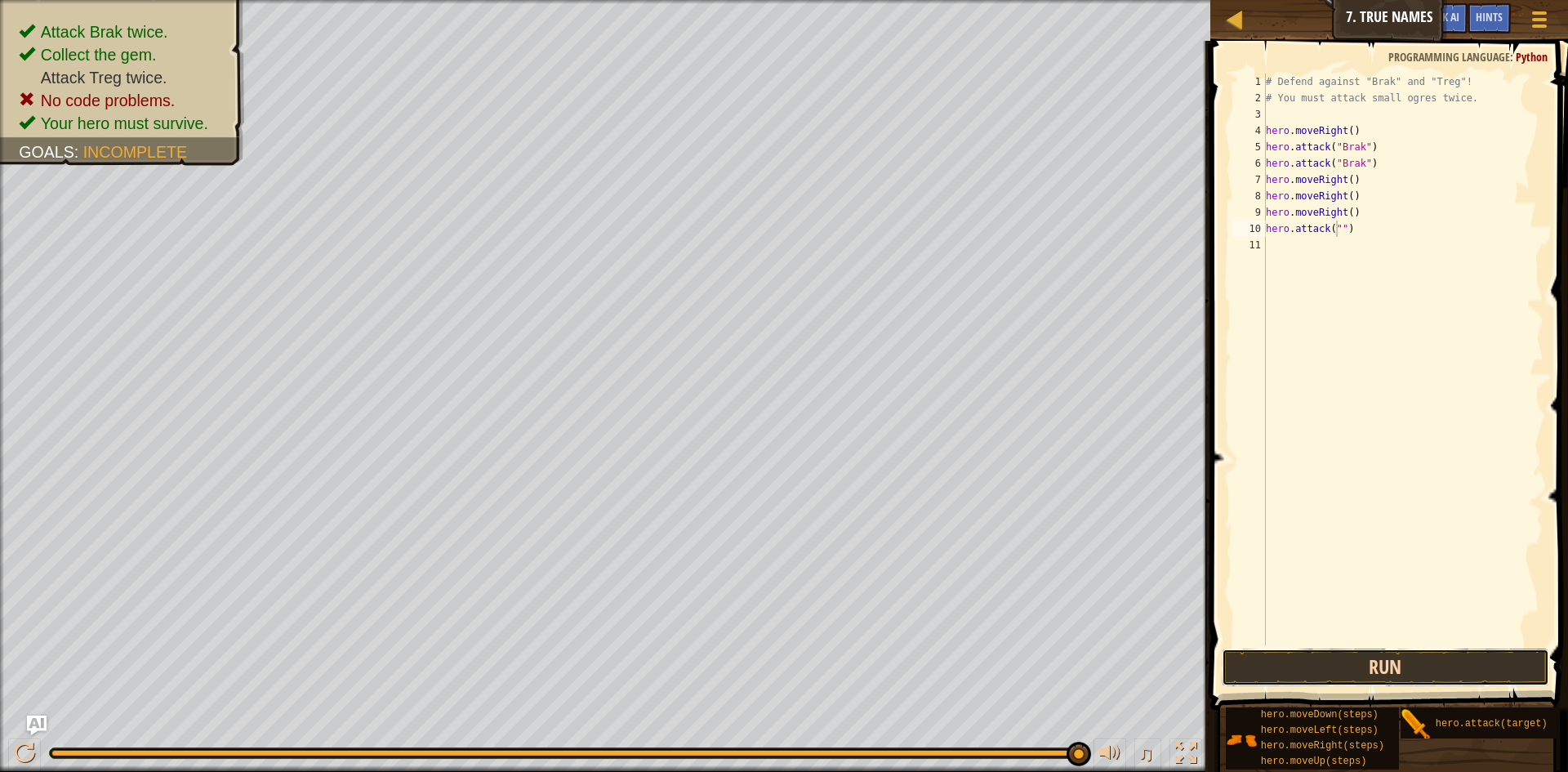
click at [1301, 677] on button "Run" at bounding box center [1385, 667] width 327 height 37
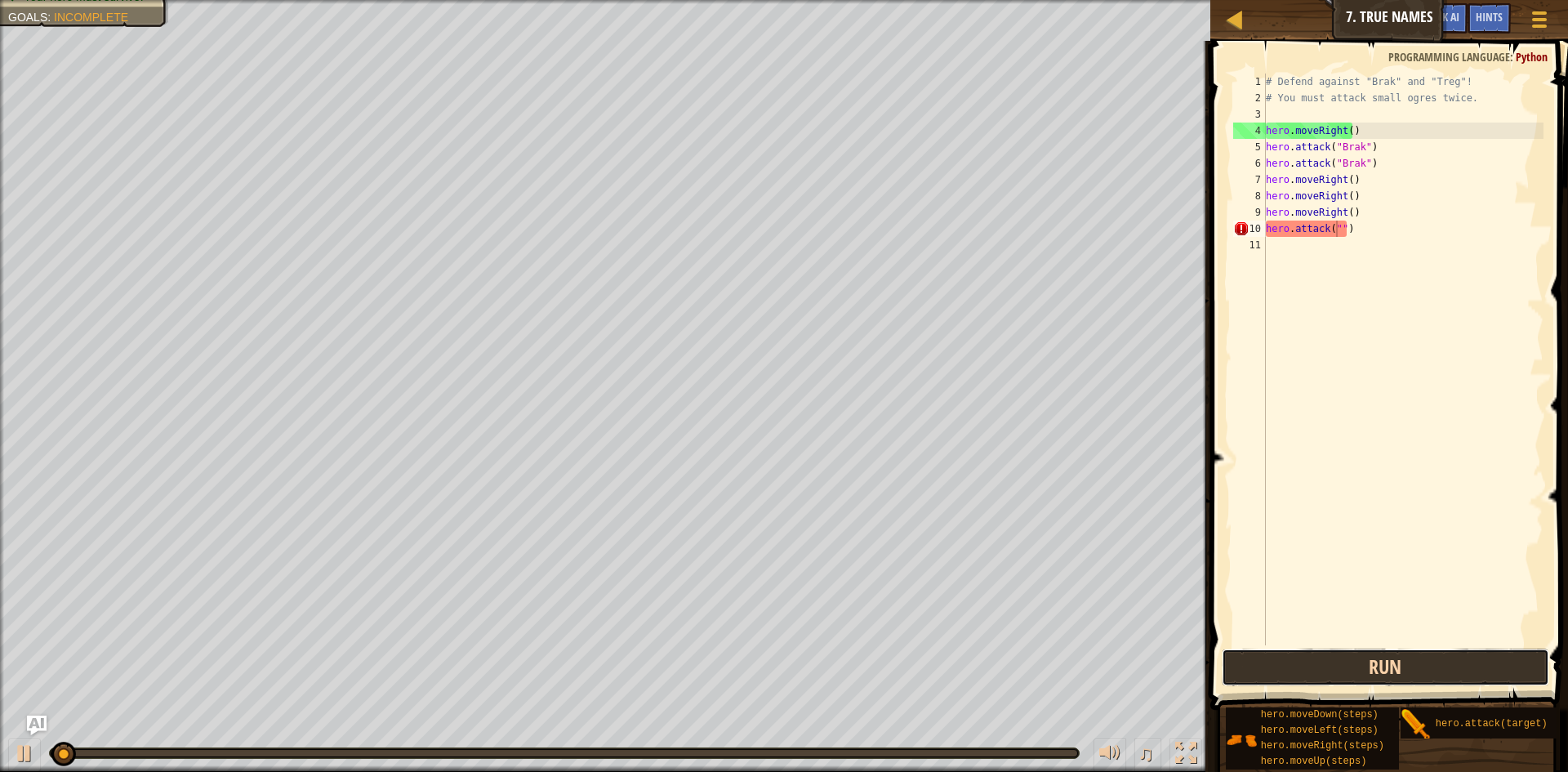
click at [1301, 664] on button "Run" at bounding box center [1385, 667] width 327 height 37
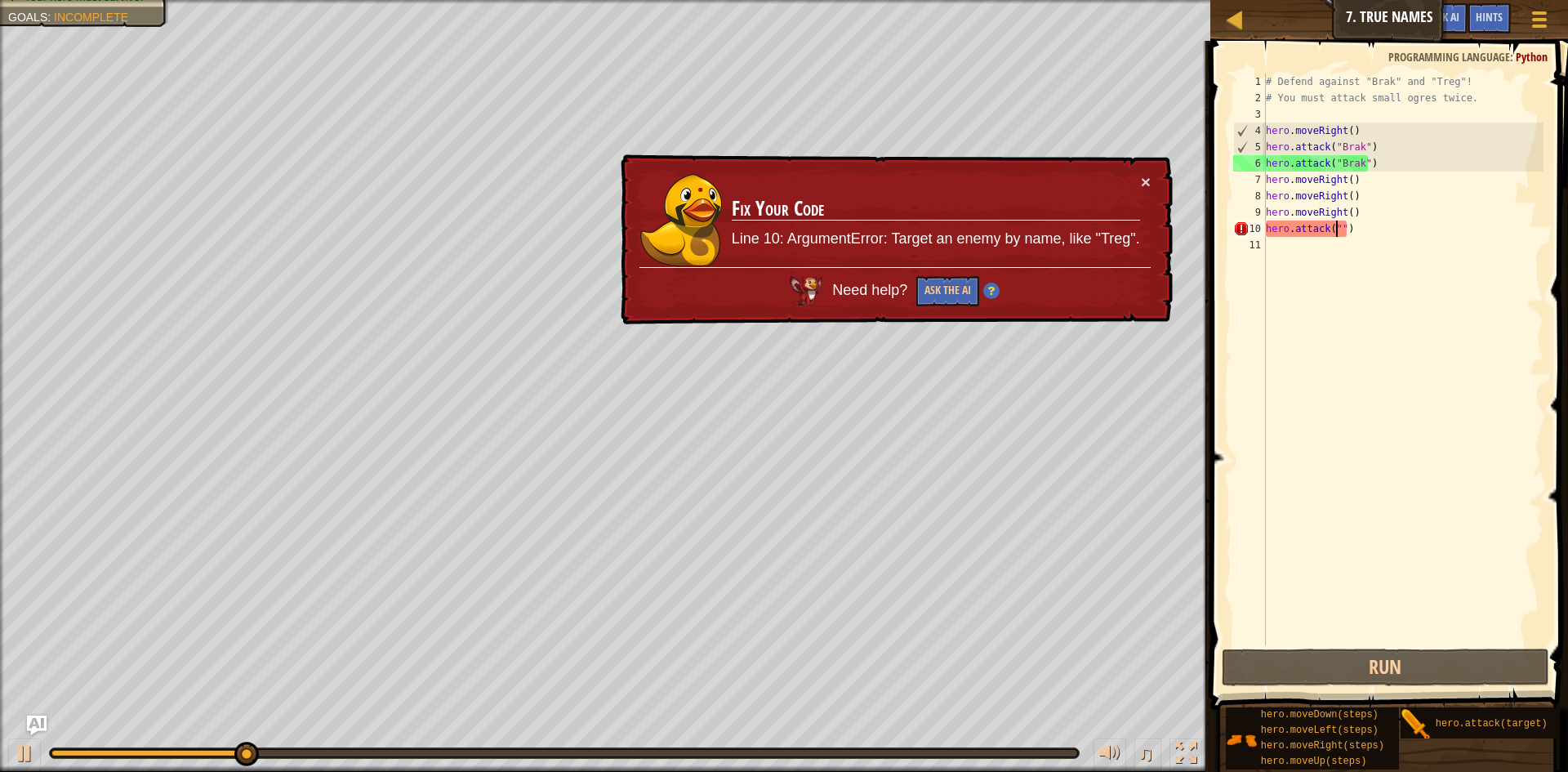
drag, startPoint x: 1338, startPoint y: 224, endPoint x: 1354, endPoint y: 231, distance: 17.5
click at [1354, 231] on div "# Defend against "Brak" and "Treg"! # You must attack small ogres twice. hero .…" at bounding box center [1403, 376] width 282 height 604
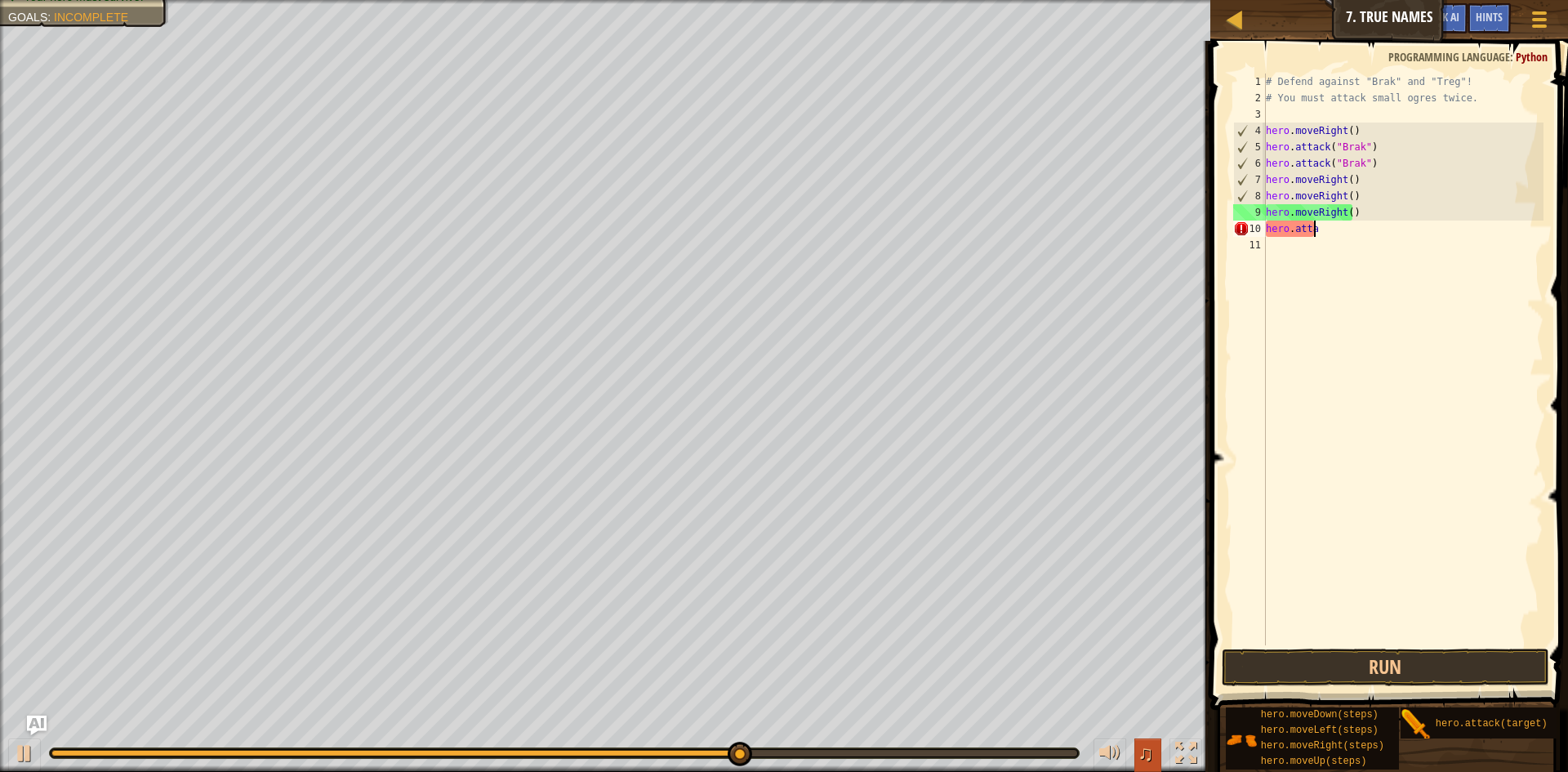
type textarea "h"
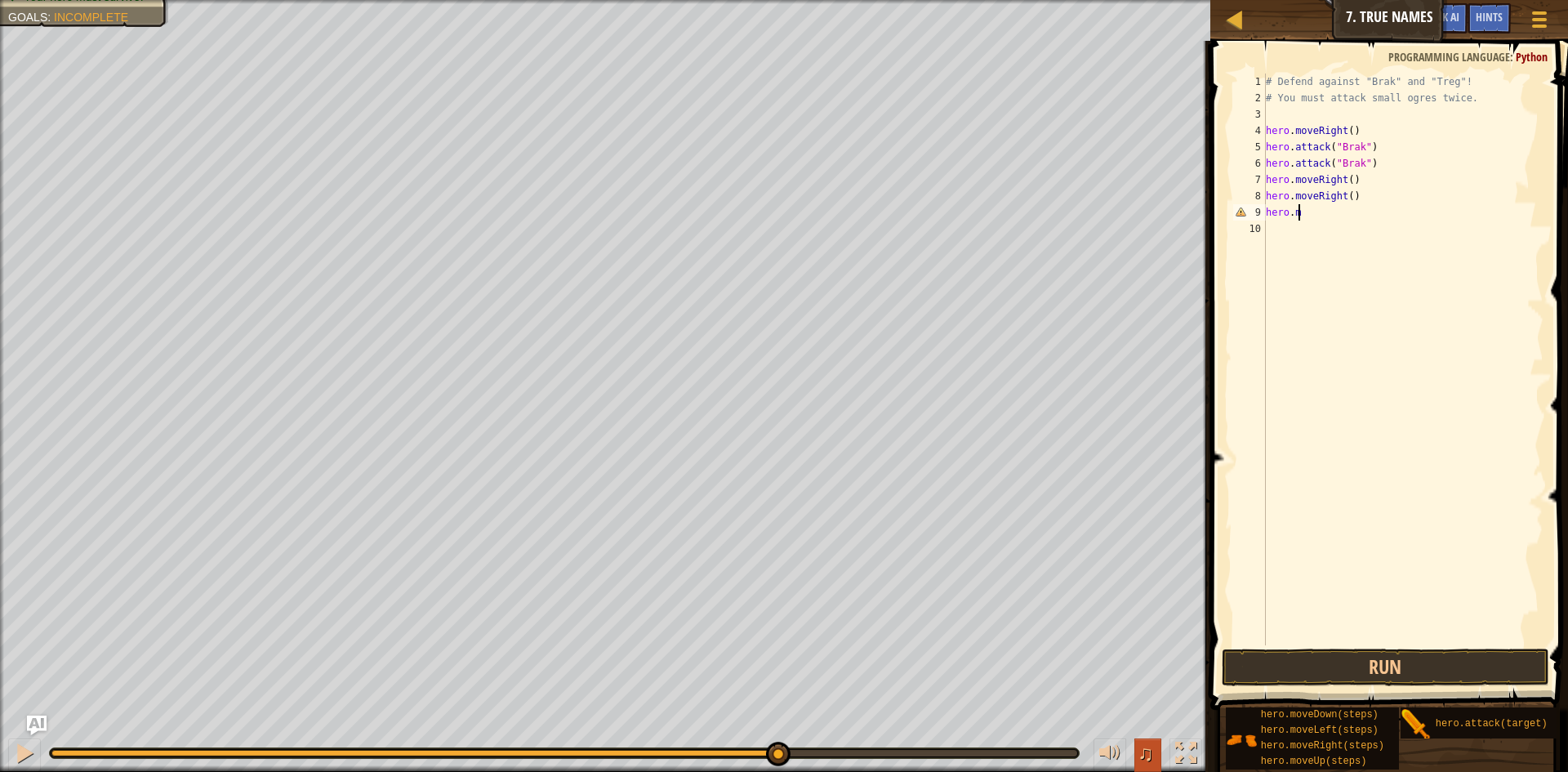
type textarea "h"
click at [1542, 22] on div at bounding box center [1538, 19] width 22 height 24
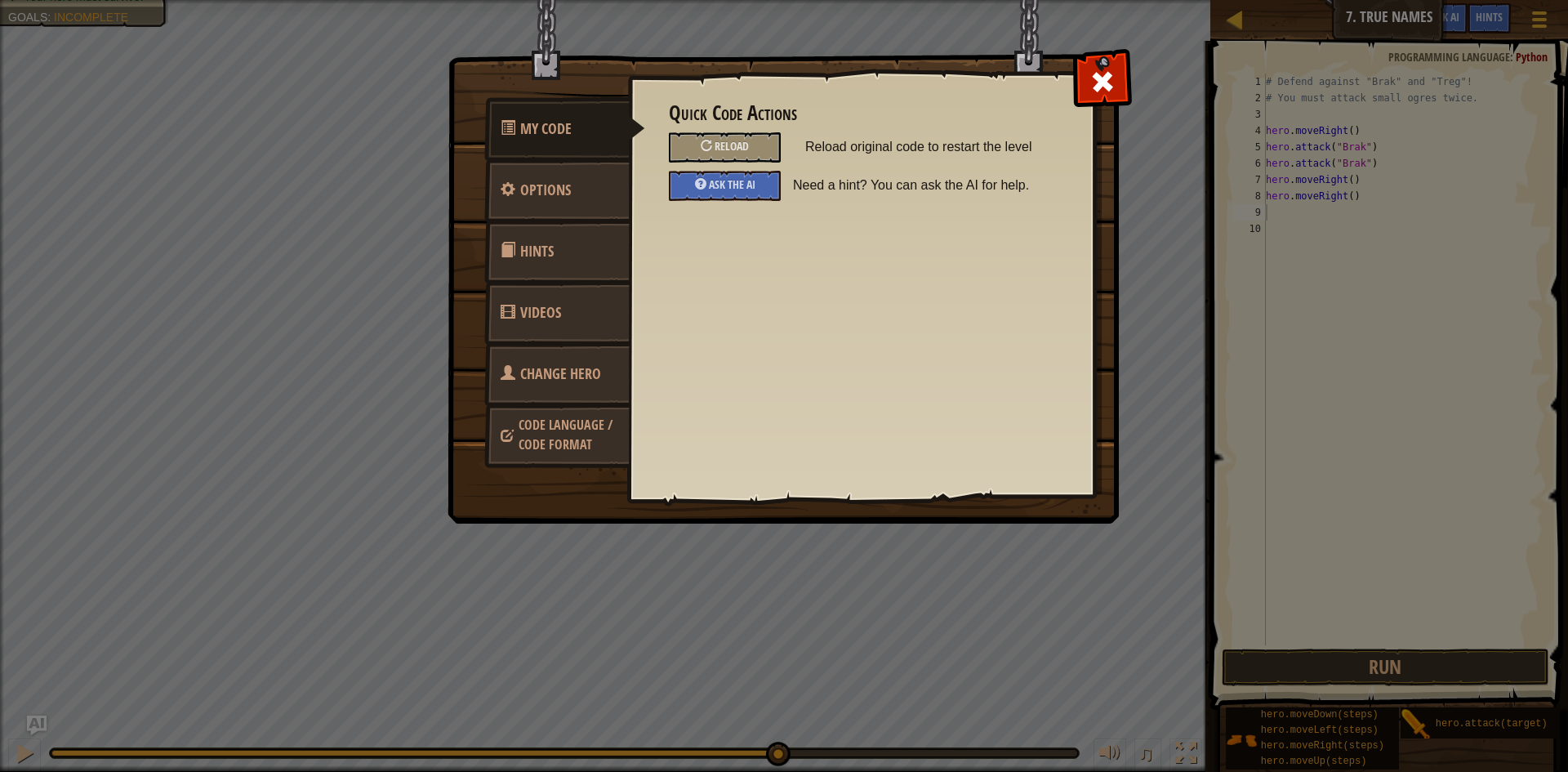
drag, startPoint x: 595, startPoint y: 443, endPoint x: 589, endPoint y: 436, distance: 9.2
click at [589, 436] on link "Code Language / Code Format" at bounding box center [557, 434] width 146 height 62
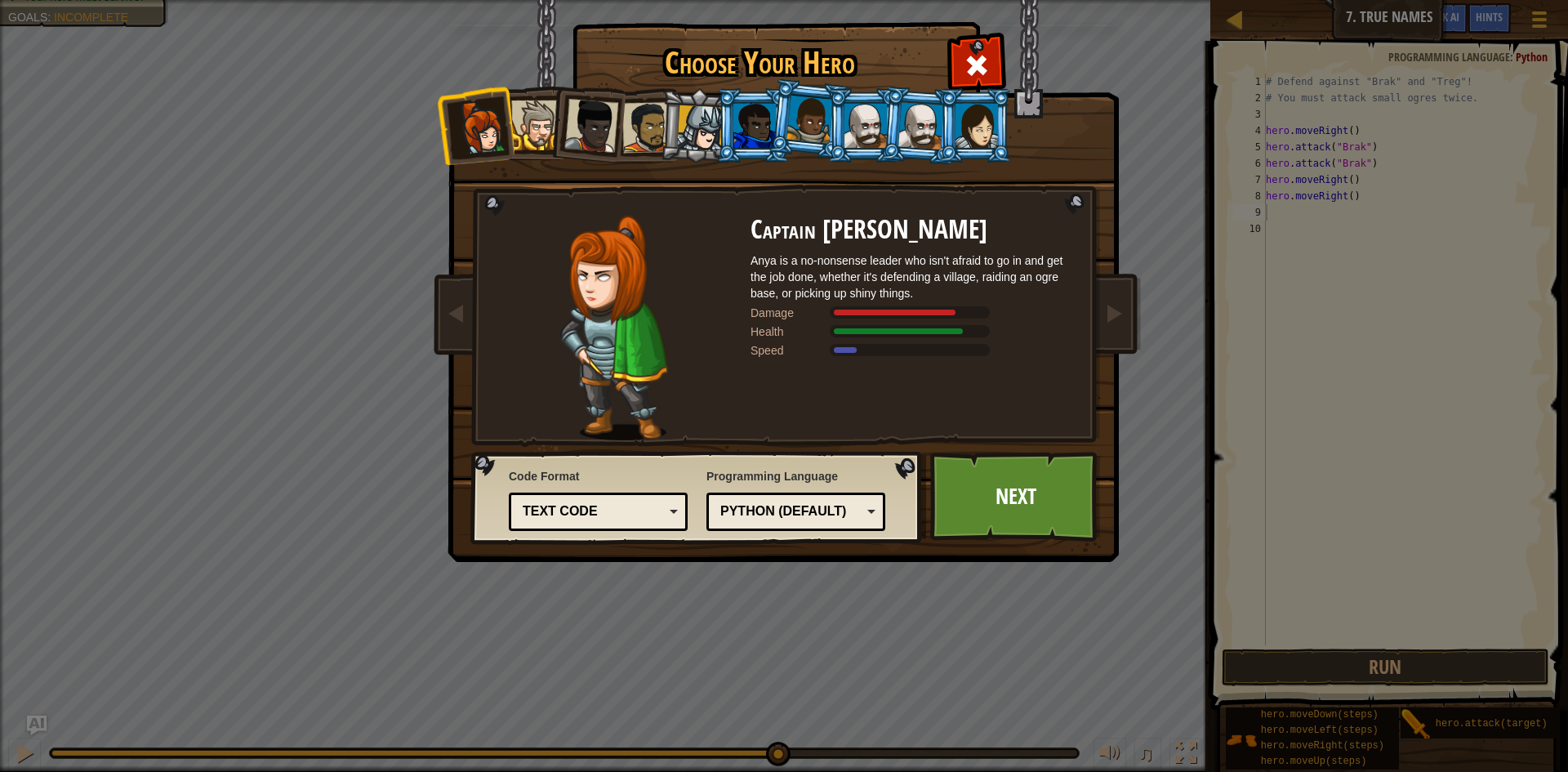
drag, startPoint x: 1073, startPoint y: 25, endPoint x: 1040, endPoint y: 27, distance: 33.1
click at [1074, 25] on img at bounding box center [786, 269] width 707 height 585
drag, startPoint x: 1006, startPoint y: 34, endPoint x: 965, endPoint y: 50, distance: 44.0
click at [1002, 38] on img at bounding box center [786, 269] width 707 height 585
click at [973, 62] on span at bounding box center [976, 64] width 26 height 26
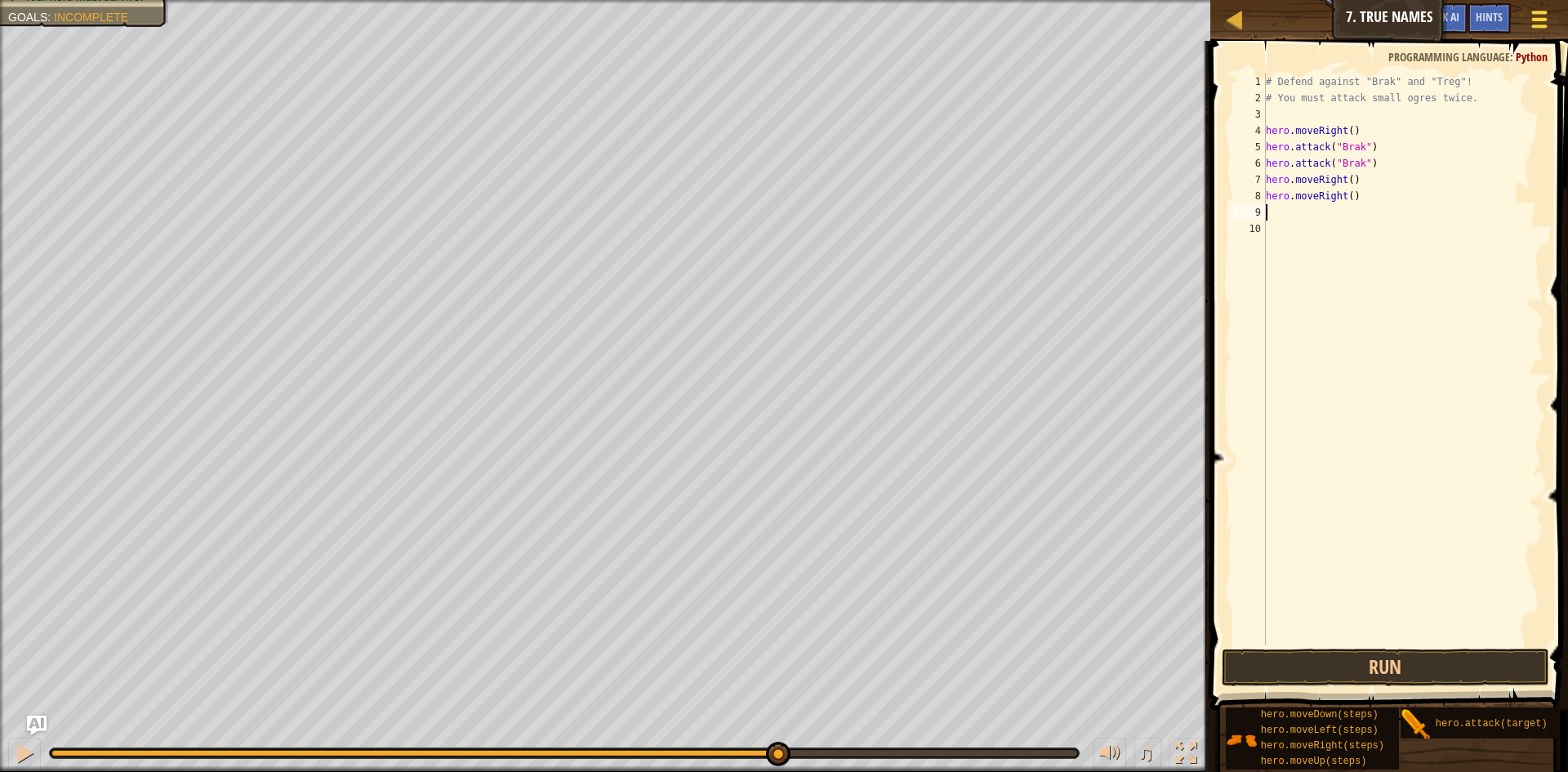
click at [1548, 17] on div at bounding box center [1538, 19] width 22 height 24
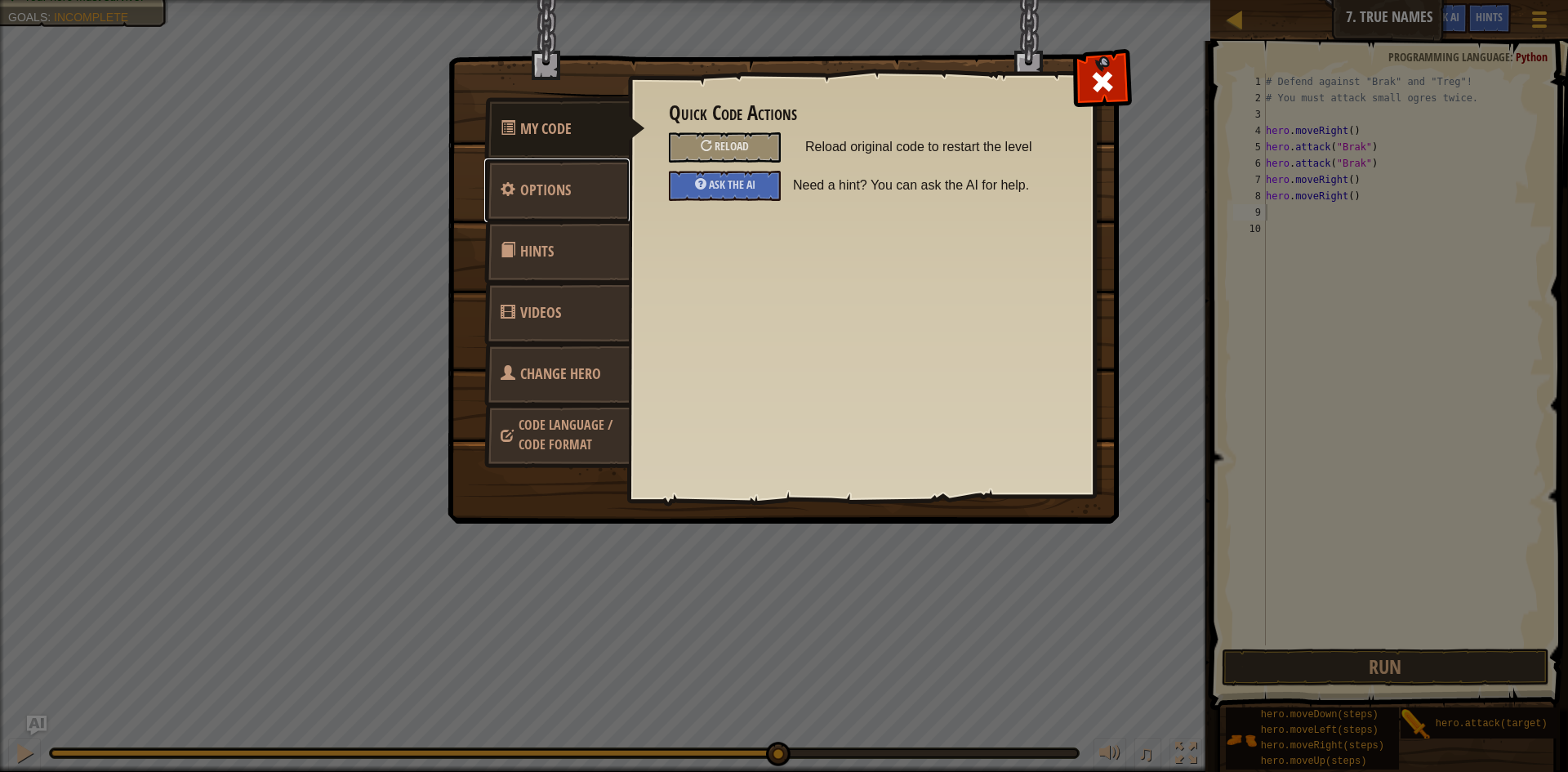
click at [585, 199] on link "Options" at bounding box center [557, 190] width 146 height 63
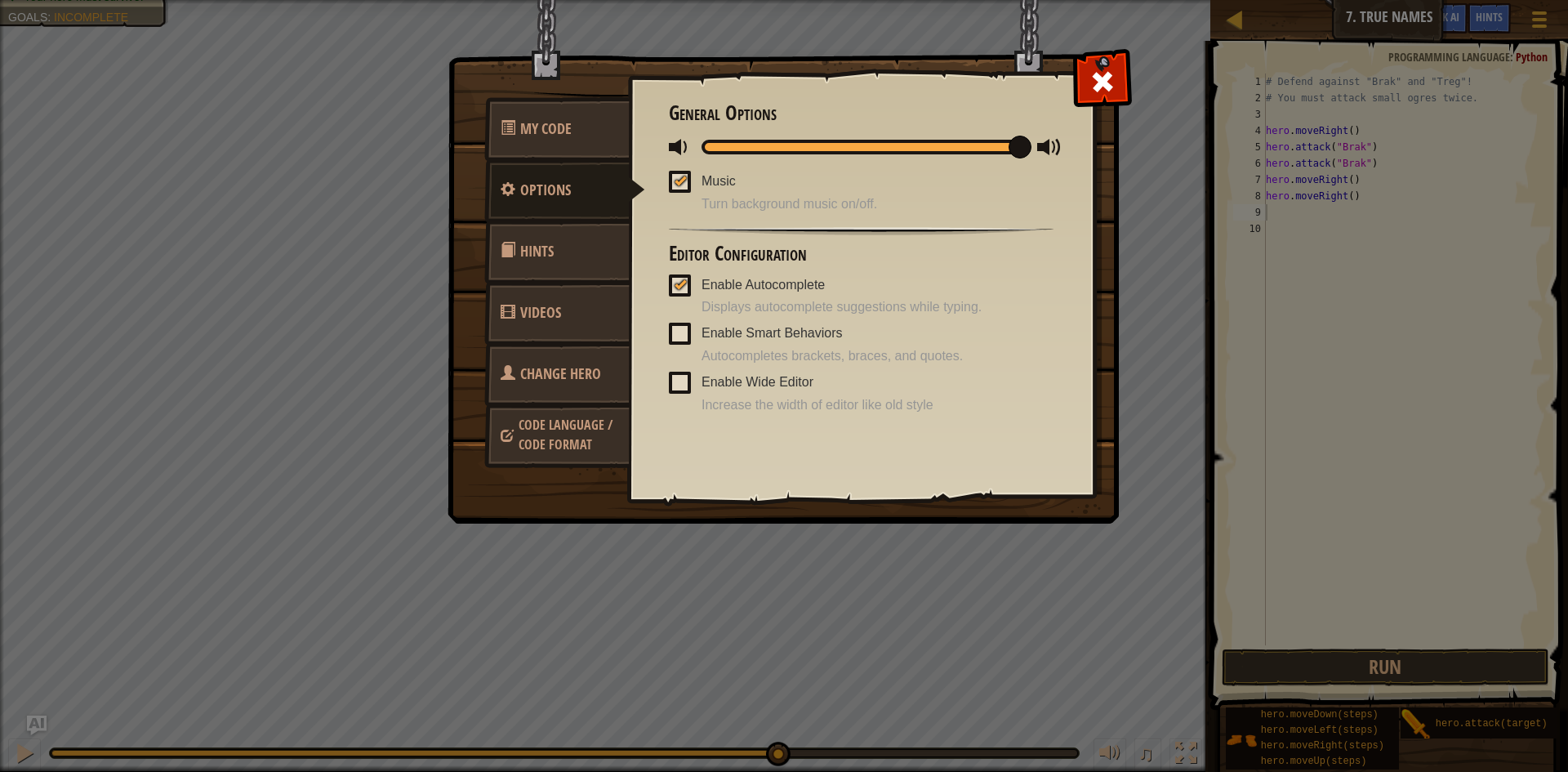
click at [567, 252] on link "Hints" at bounding box center [557, 251] width 146 height 63
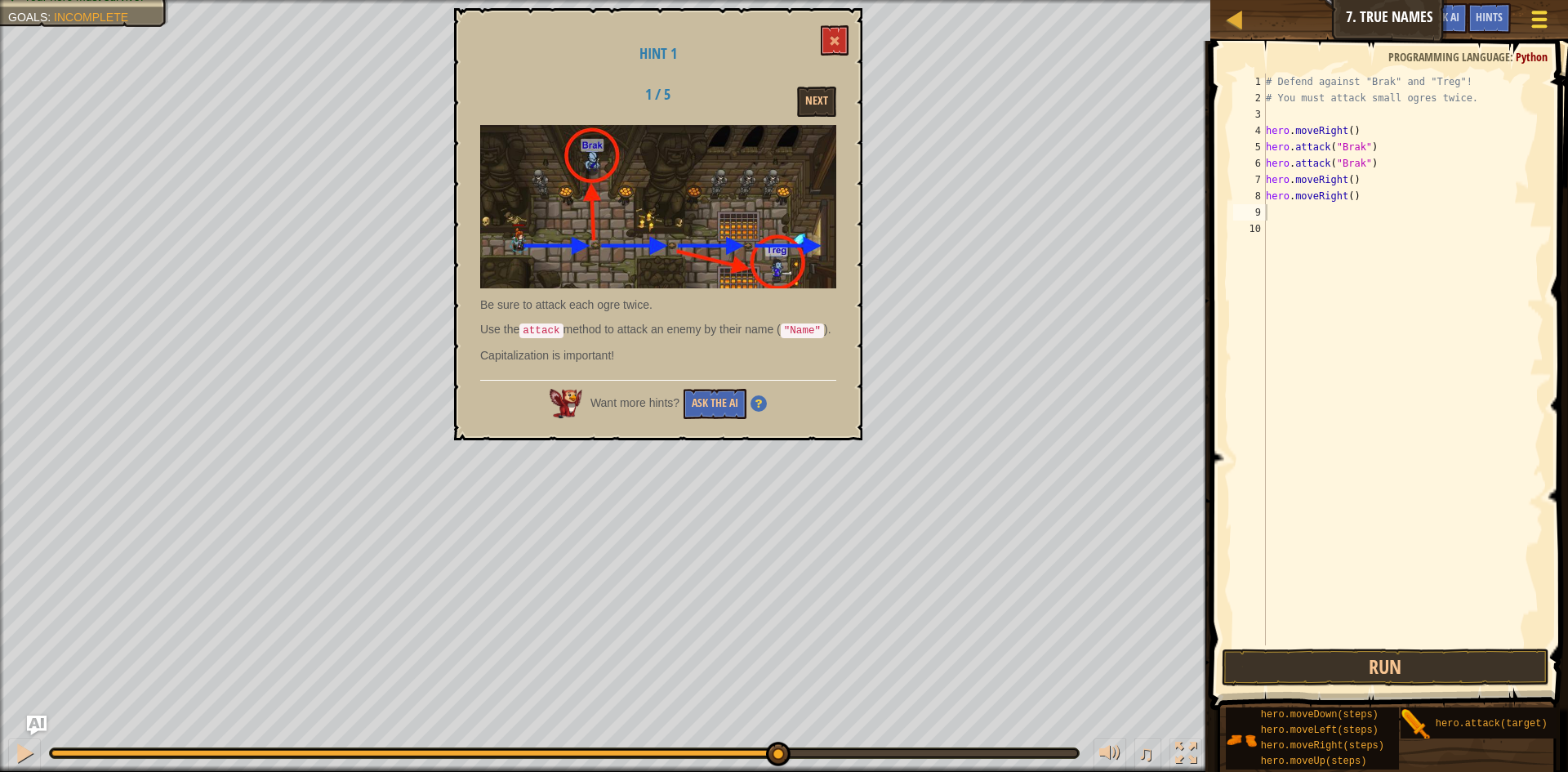
click at [1540, 13] on span at bounding box center [1539, 12] width 15 height 3
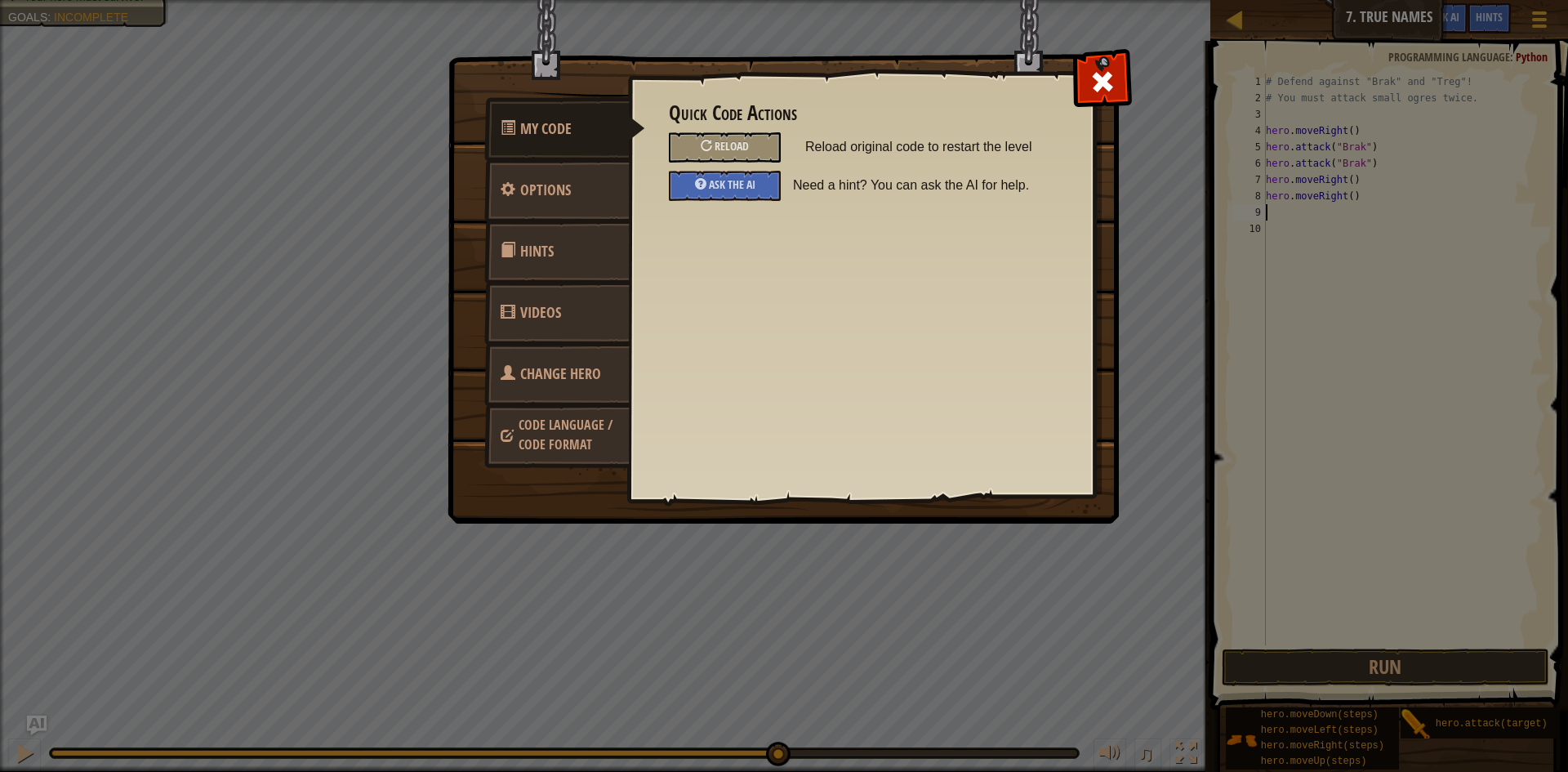
drag, startPoint x: 415, startPoint y: 542, endPoint x: 429, endPoint y: 526, distance: 21.3
click at [421, 536] on div "My Code Options Hints Videos Change Hero Code Language / Code Format Quick Code…" at bounding box center [784, 386] width 1568 height 772
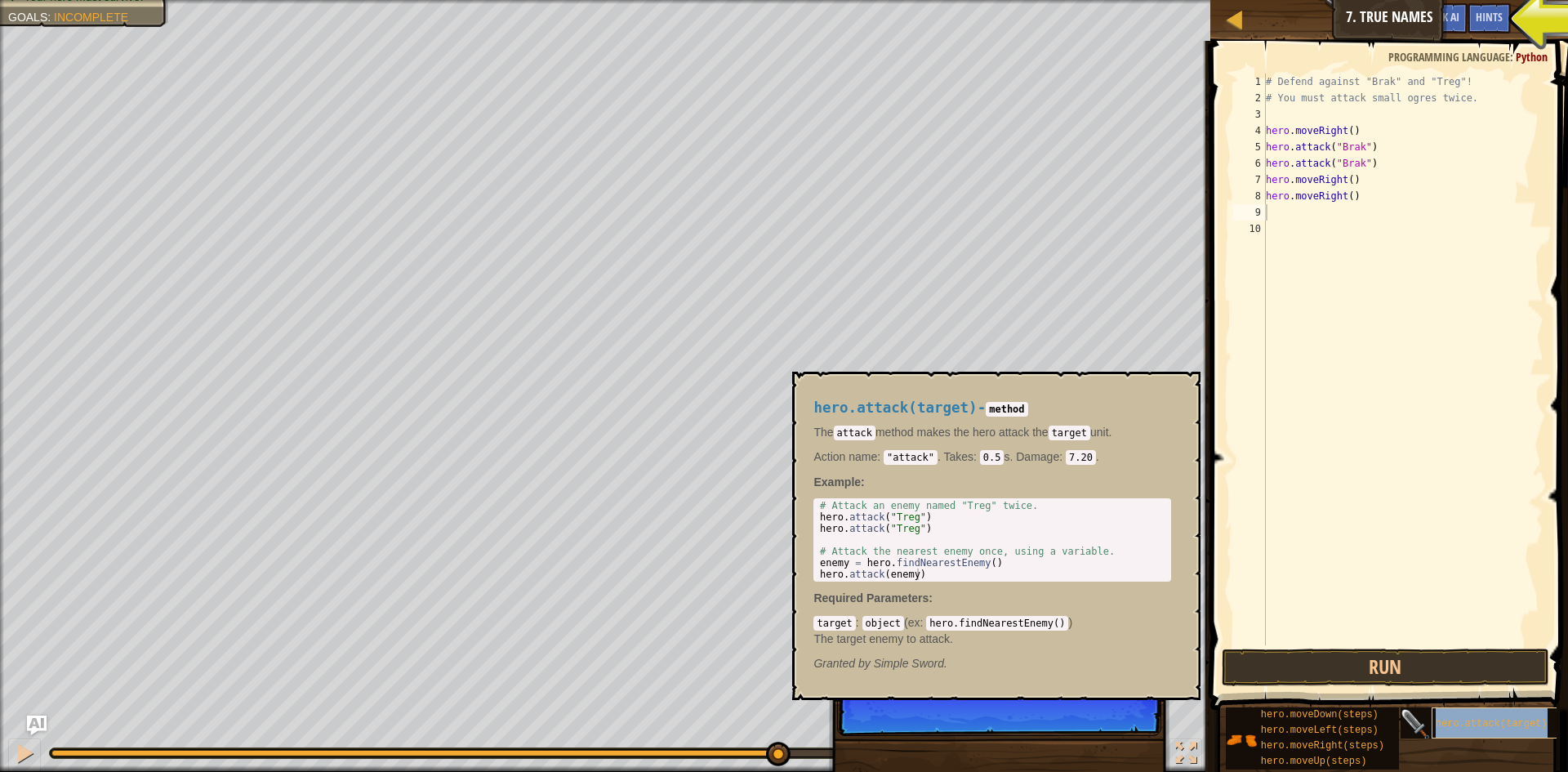
click at [1450, 728] on span "hero.attack(target)" at bounding box center [1491, 723] width 112 height 12
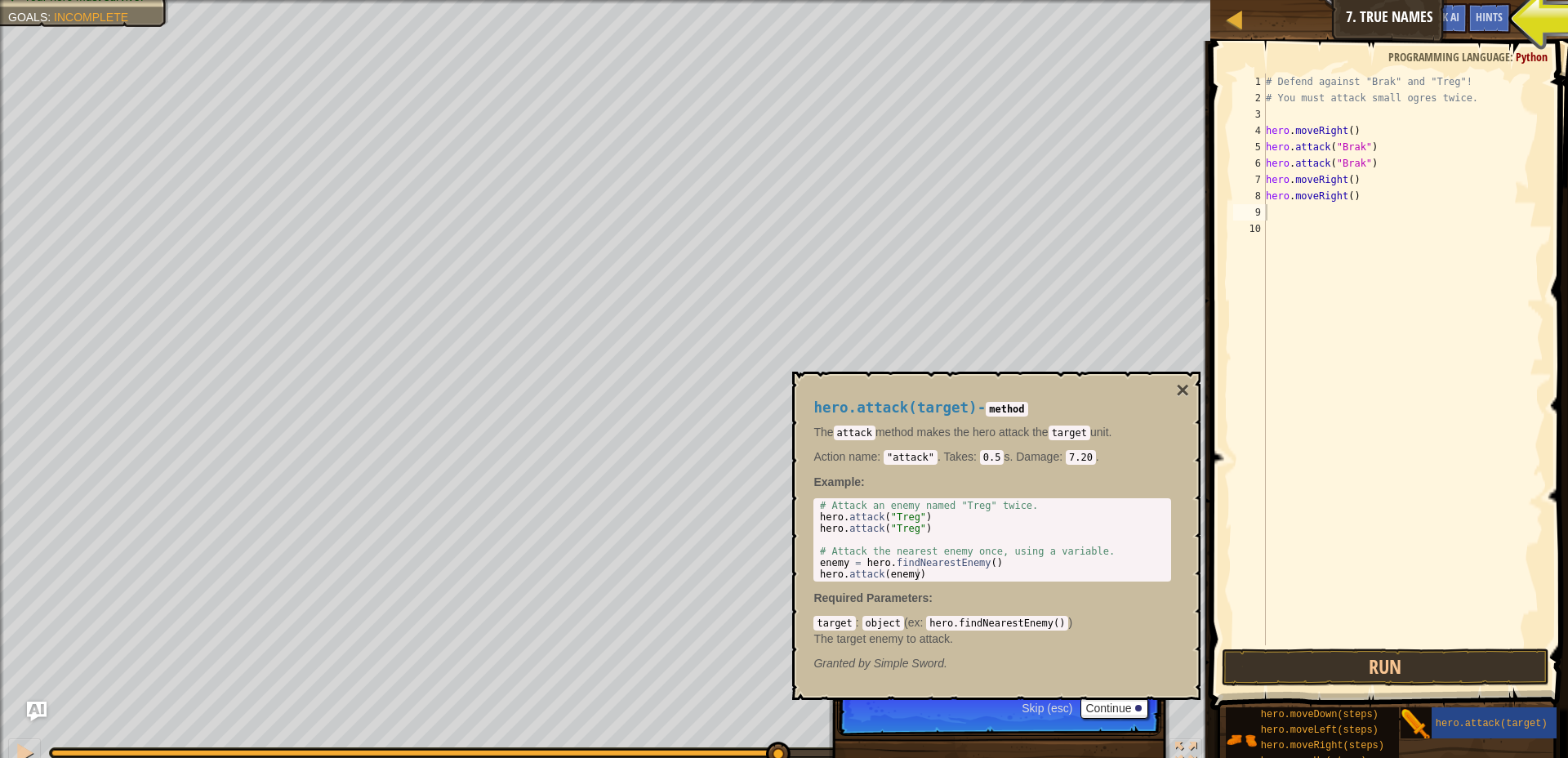
click at [1229, 328] on span at bounding box center [1391, 352] width 371 height 718
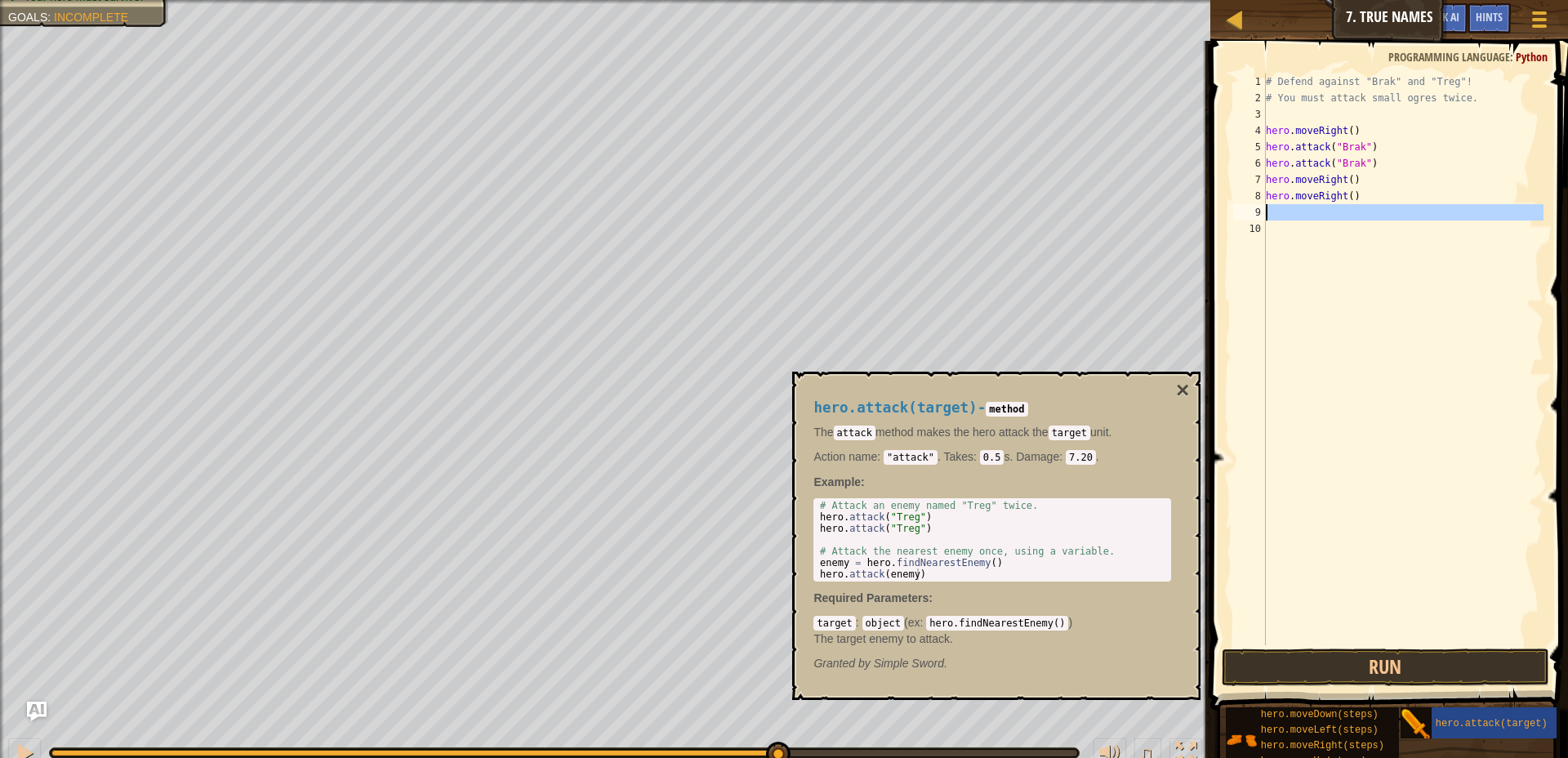
click at [1261, 216] on div "9" at bounding box center [1250, 212] width 33 height 16
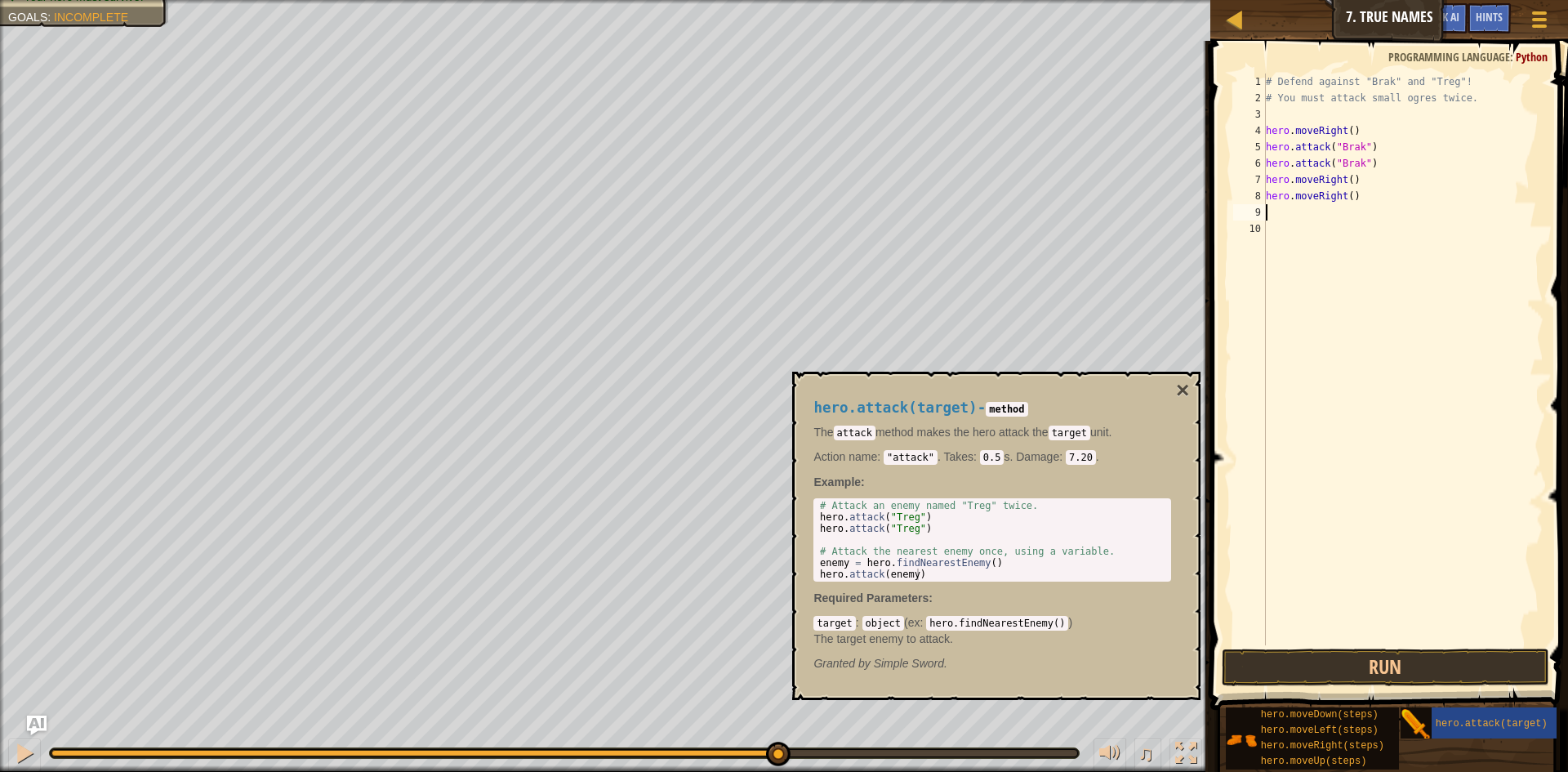
type textarea "h"
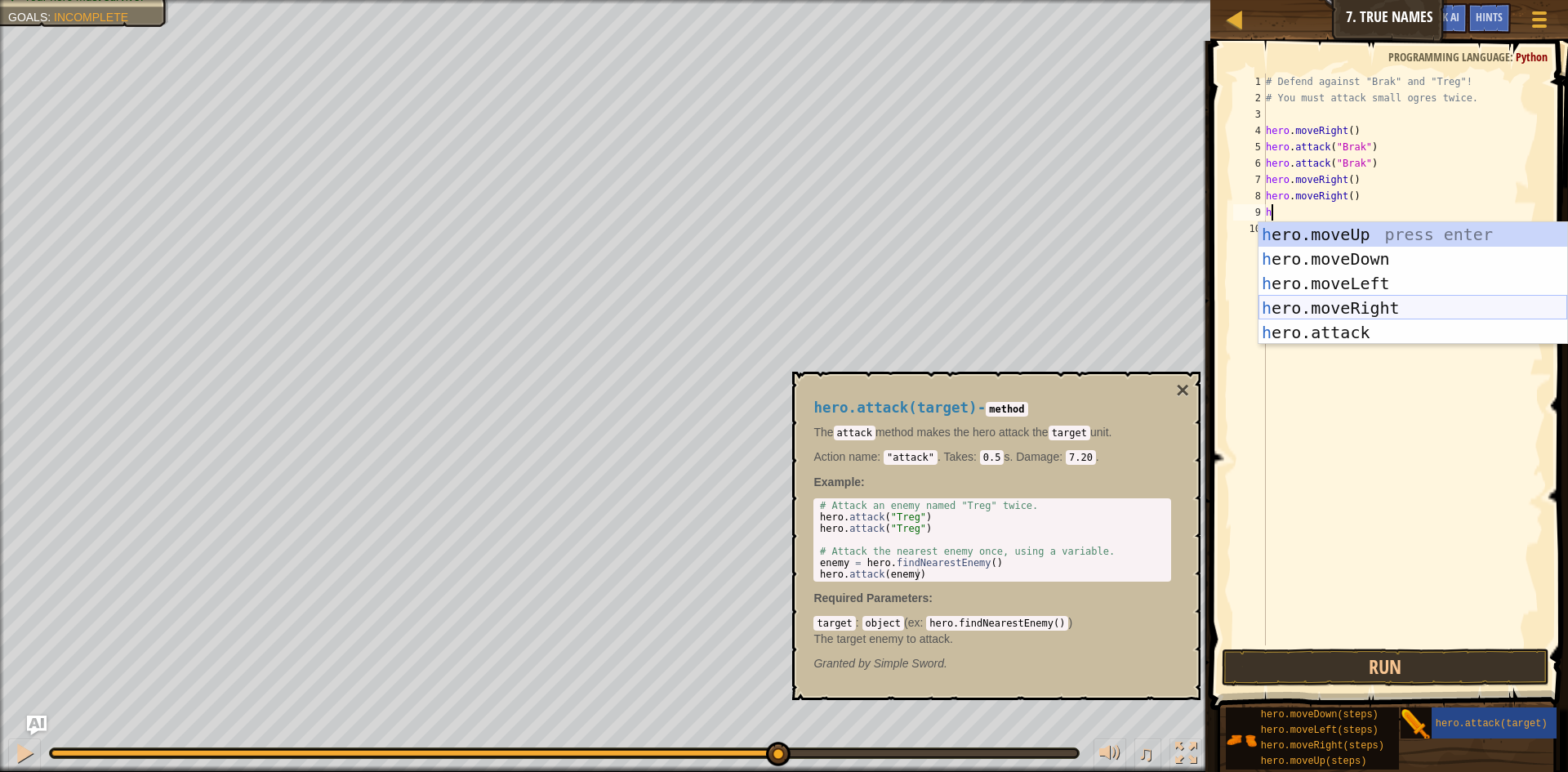
click at [1322, 299] on div "h ero.moveUp press enter h ero.moveDown press enter h ero.moveLeft press enter …" at bounding box center [1413, 308] width 309 height 172
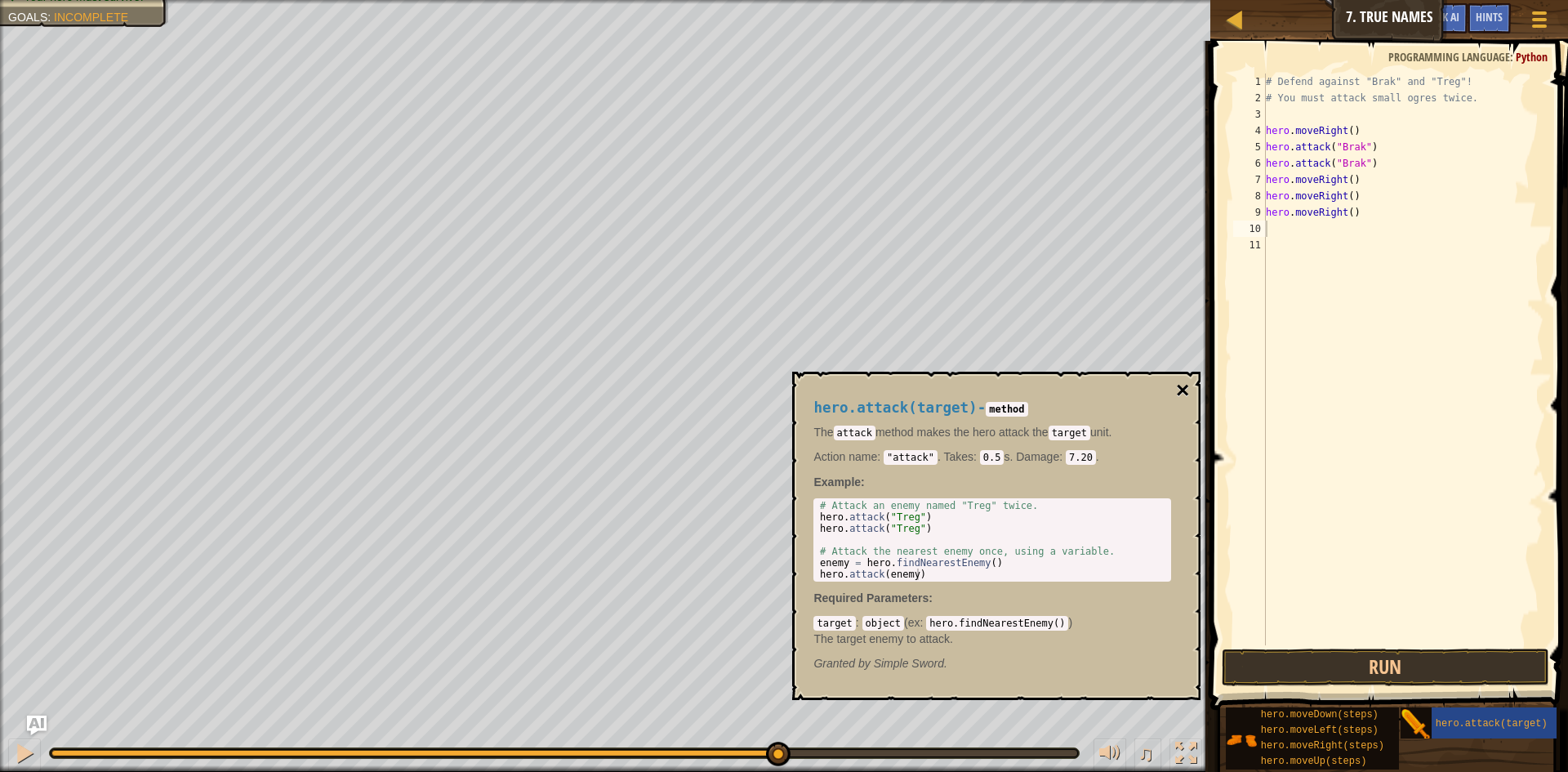
click at [1181, 386] on button "×" at bounding box center [1182, 390] width 13 height 23
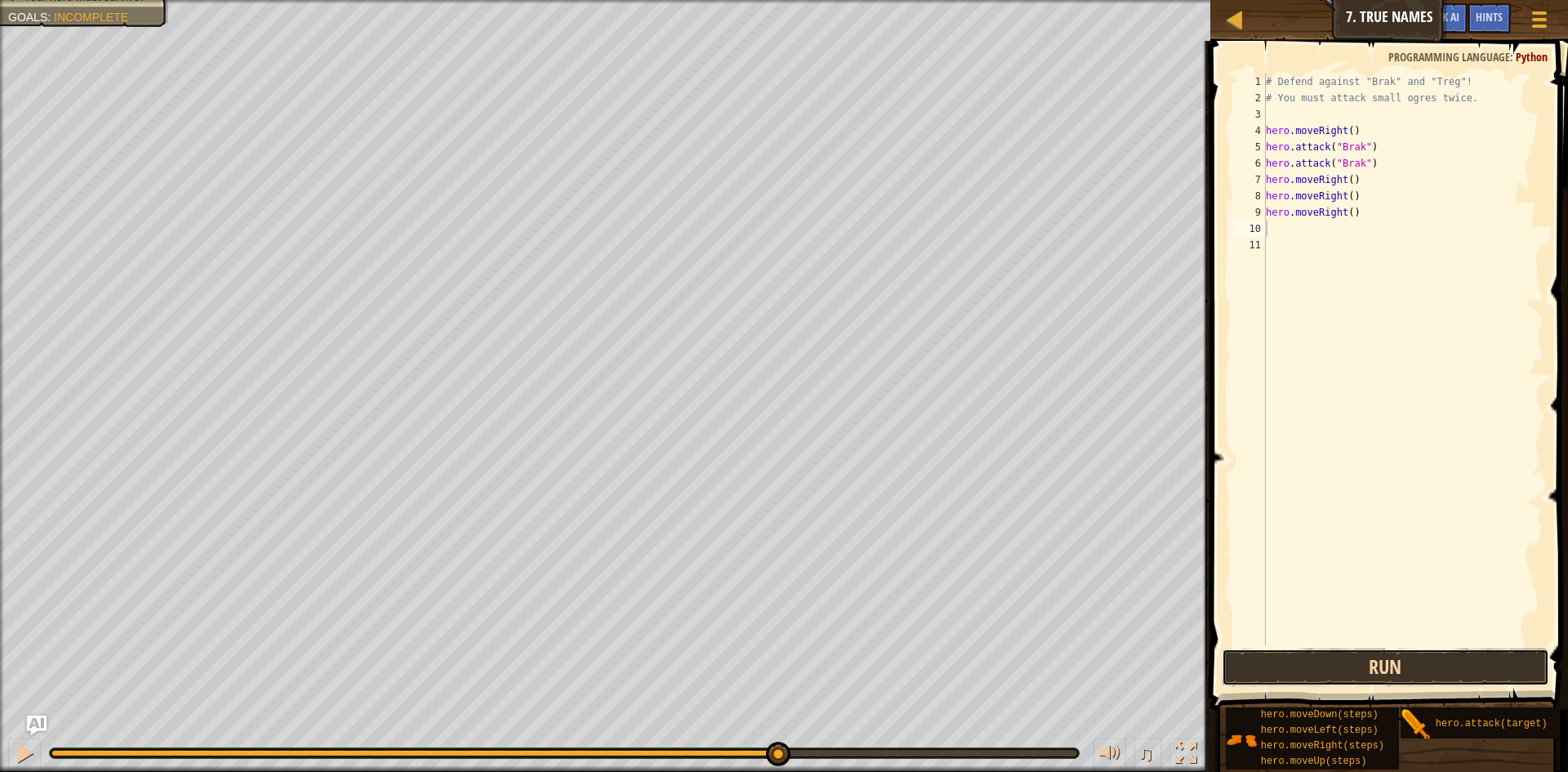
click at [1280, 667] on button "Run" at bounding box center [1385, 667] width 327 height 37
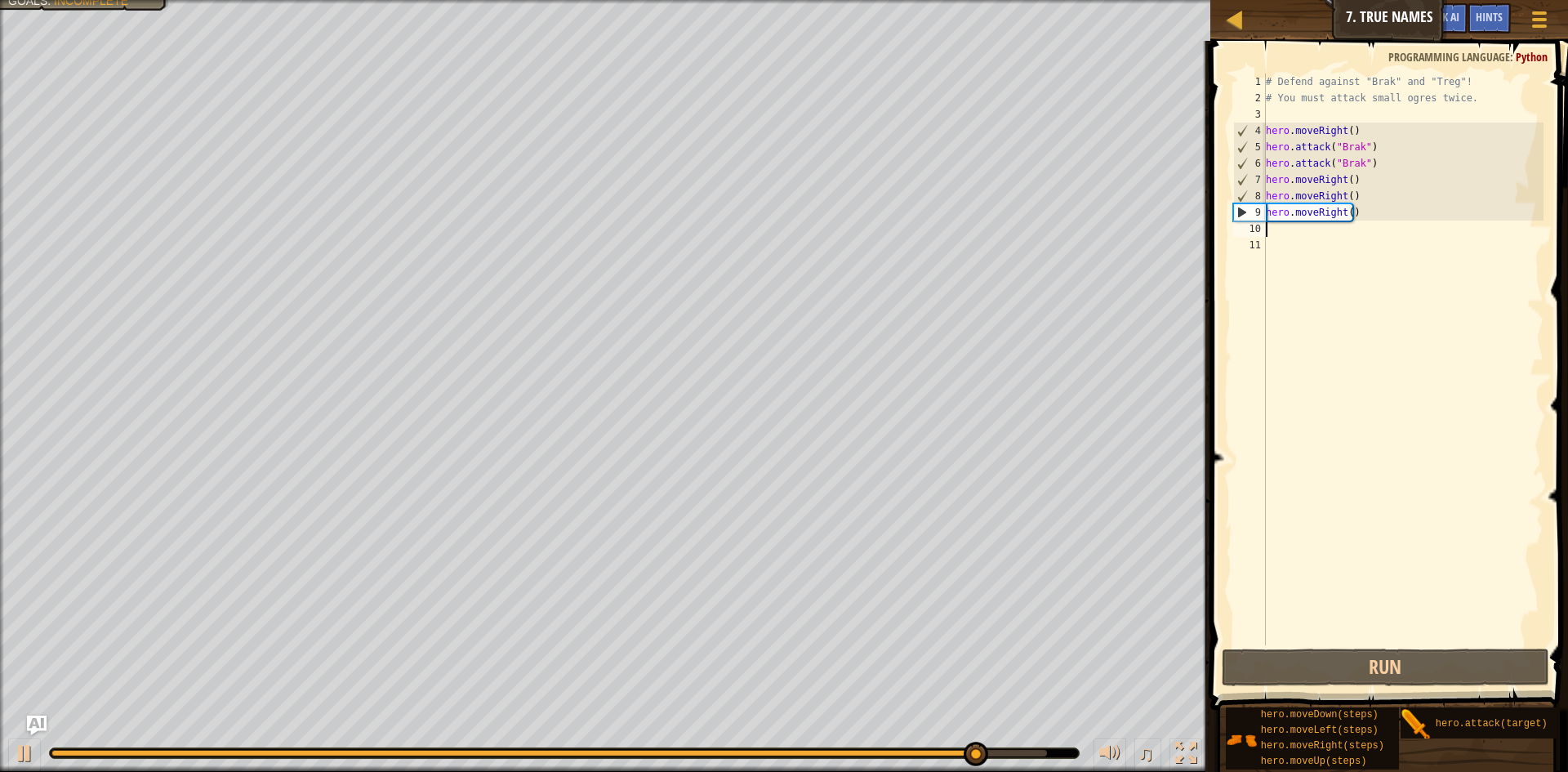
click at [1283, 223] on div "# Defend against "Brak" and "Treg"! # You must attack small ogres twice. hero .…" at bounding box center [1402, 376] width 281 height 604
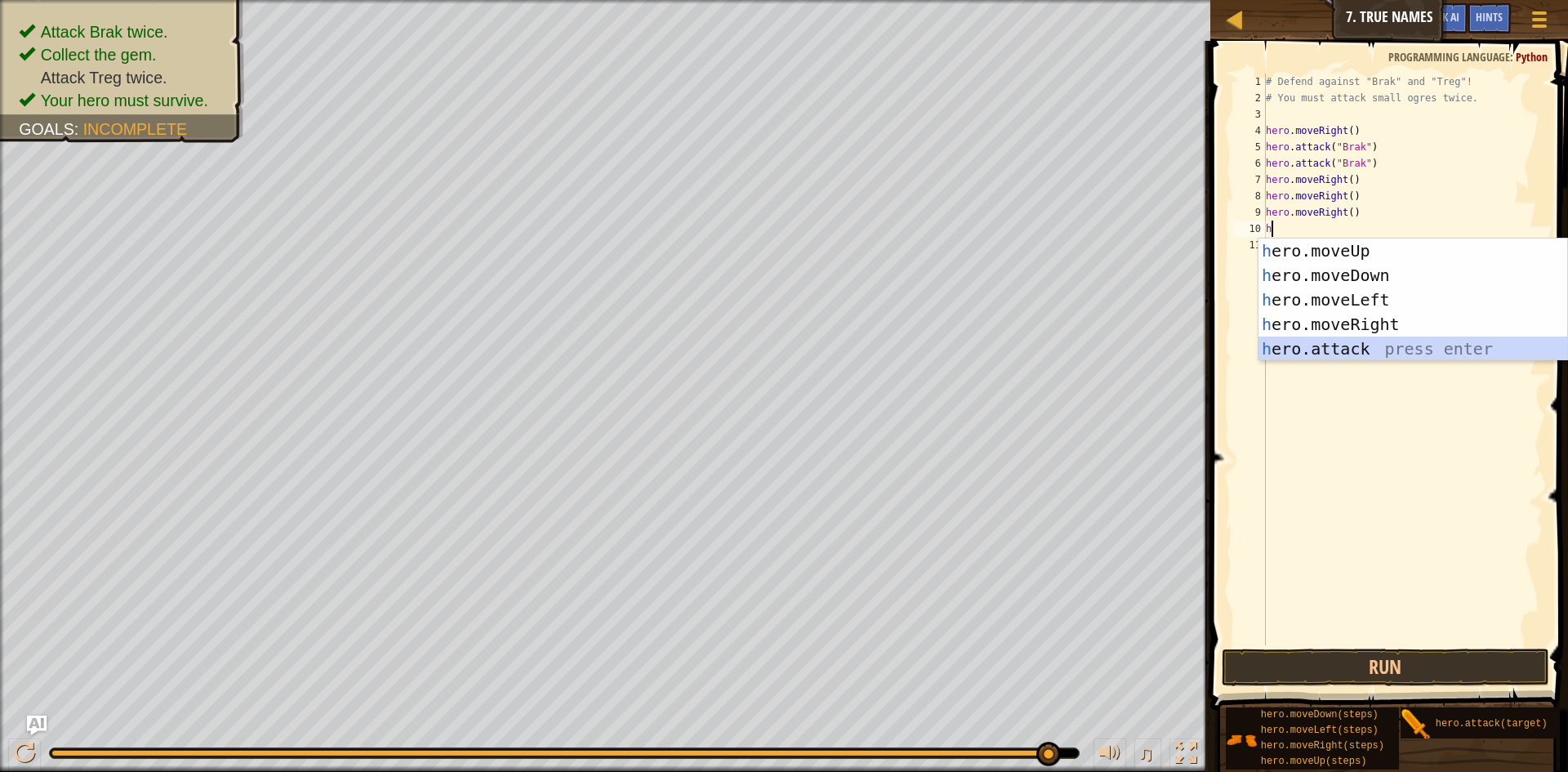
click at [1357, 349] on div "h ero.moveUp press enter h ero.moveDown press enter h ero.moveLeft press enter …" at bounding box center [1413, 324] width 309 height 172
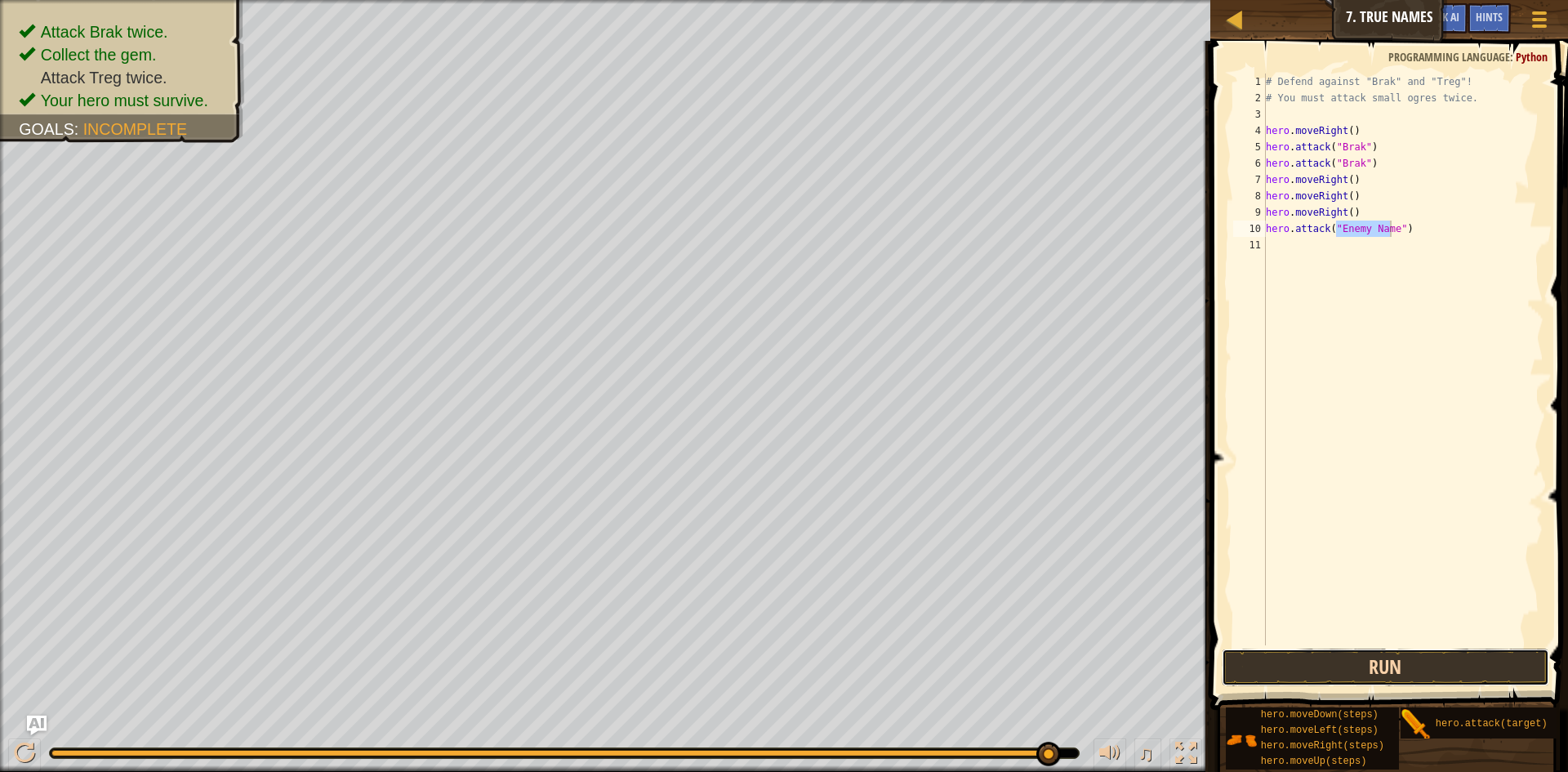
click at [1343, 667] on button "Run" at bounding box center [1385, 667] width 327 height 37
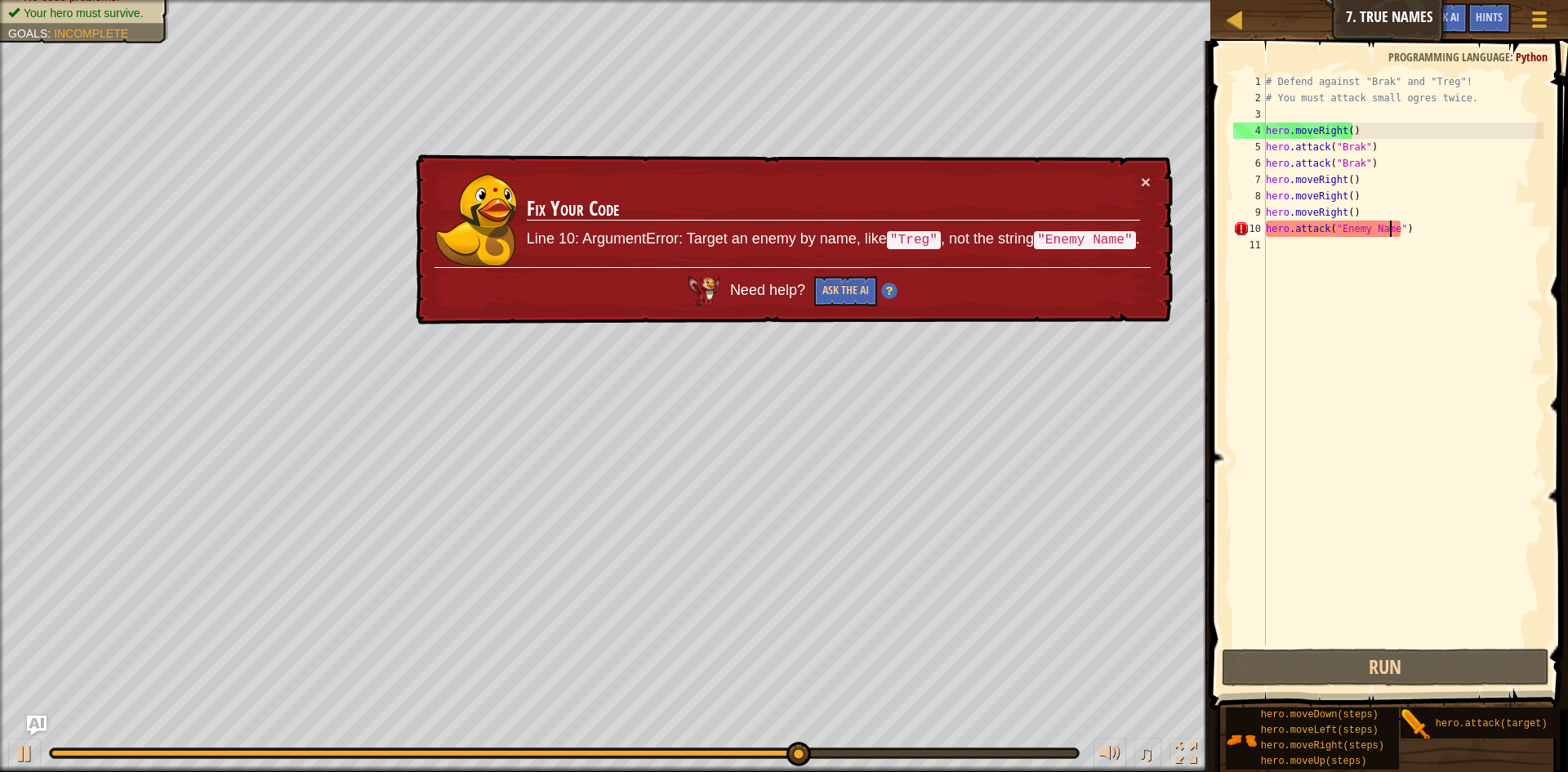
click at [1417, 236] on div "# Defend against "Brak" and "Treg"! # You must attack small ogres twice. hero .…" at bounding box center [1402, 376] width 281 height 604
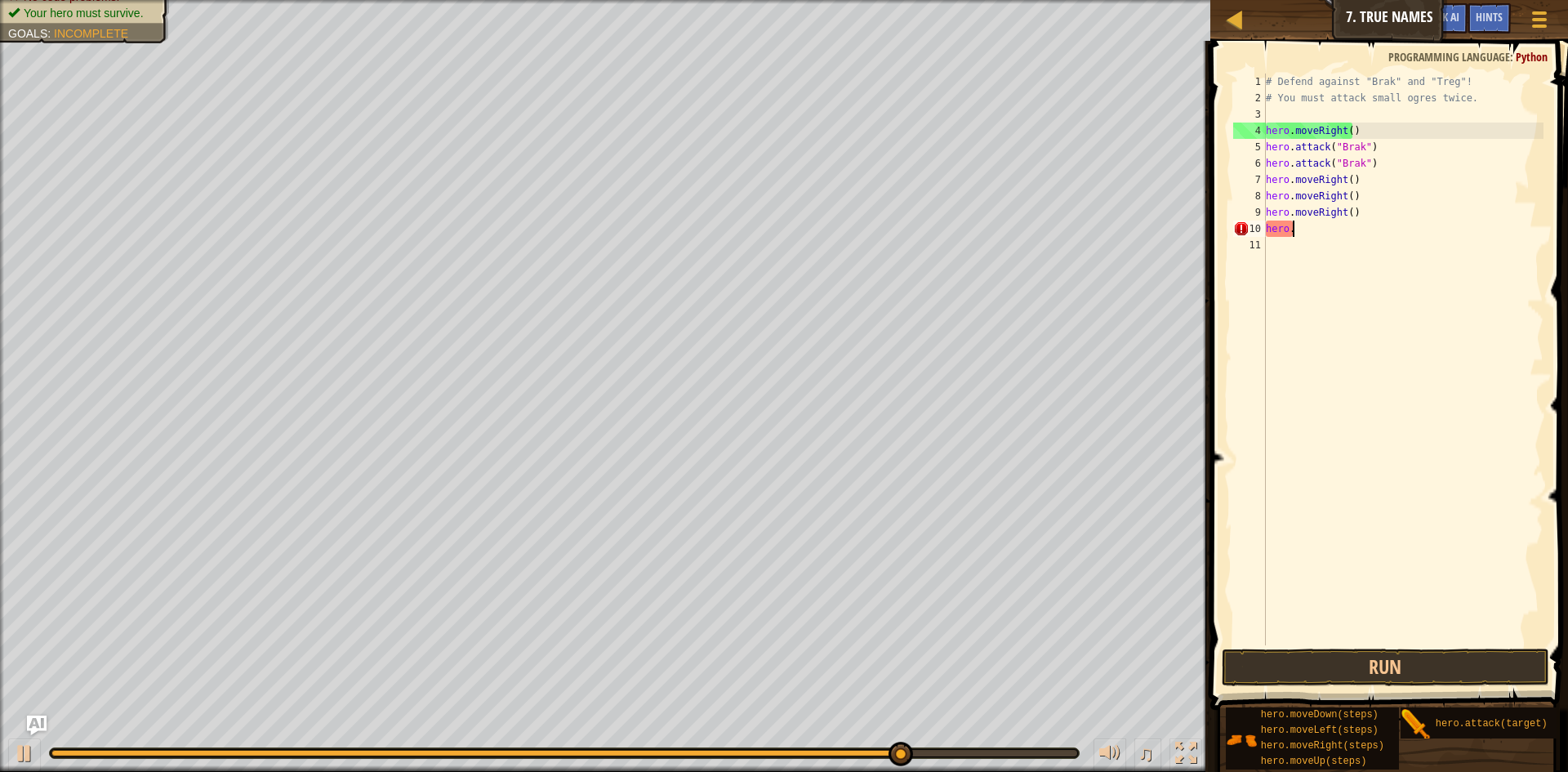
type textarea "h"
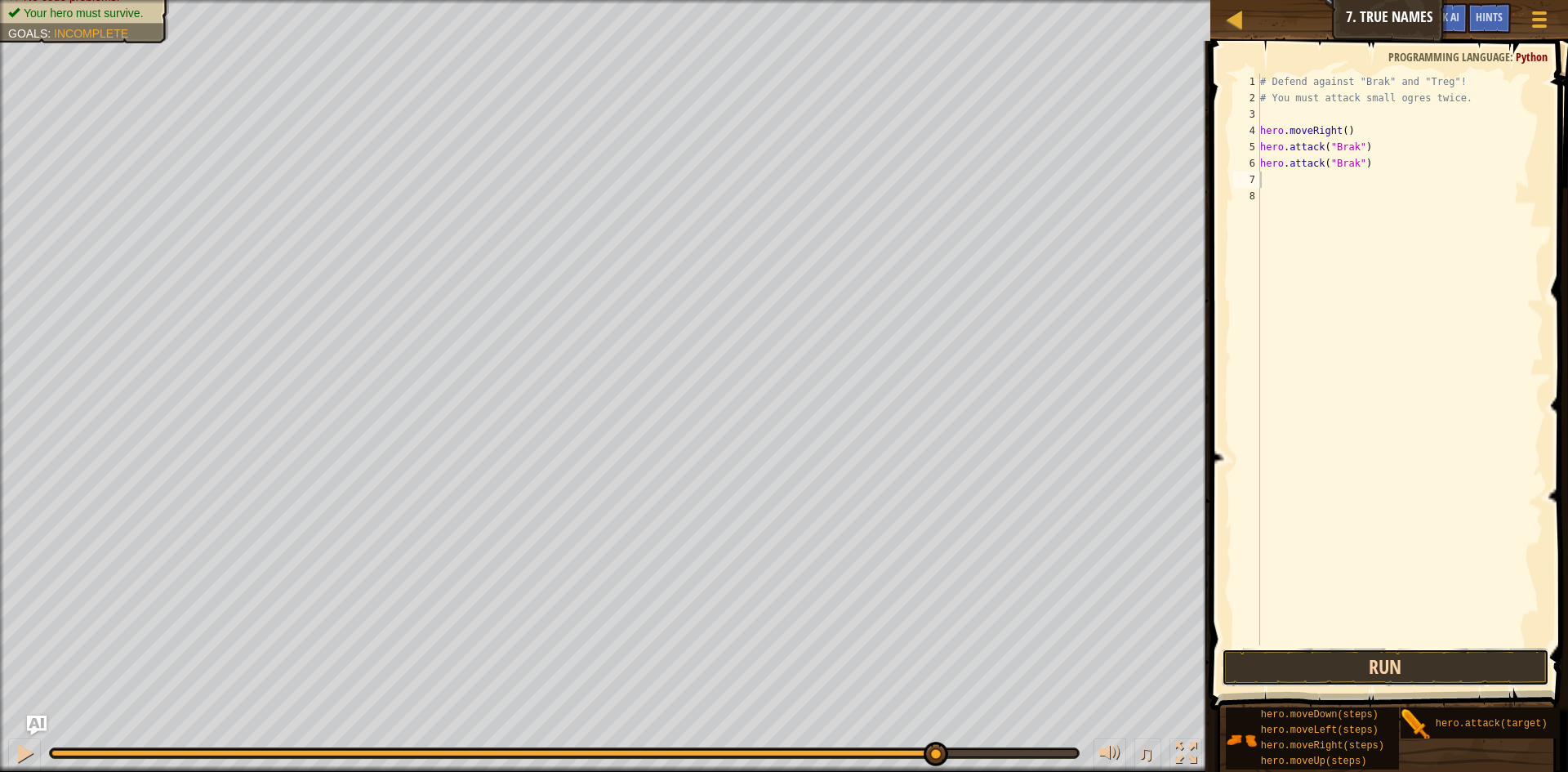
click at [1444, 661] on button "Run" at bounding box center [1385, 667] width 327 height 37
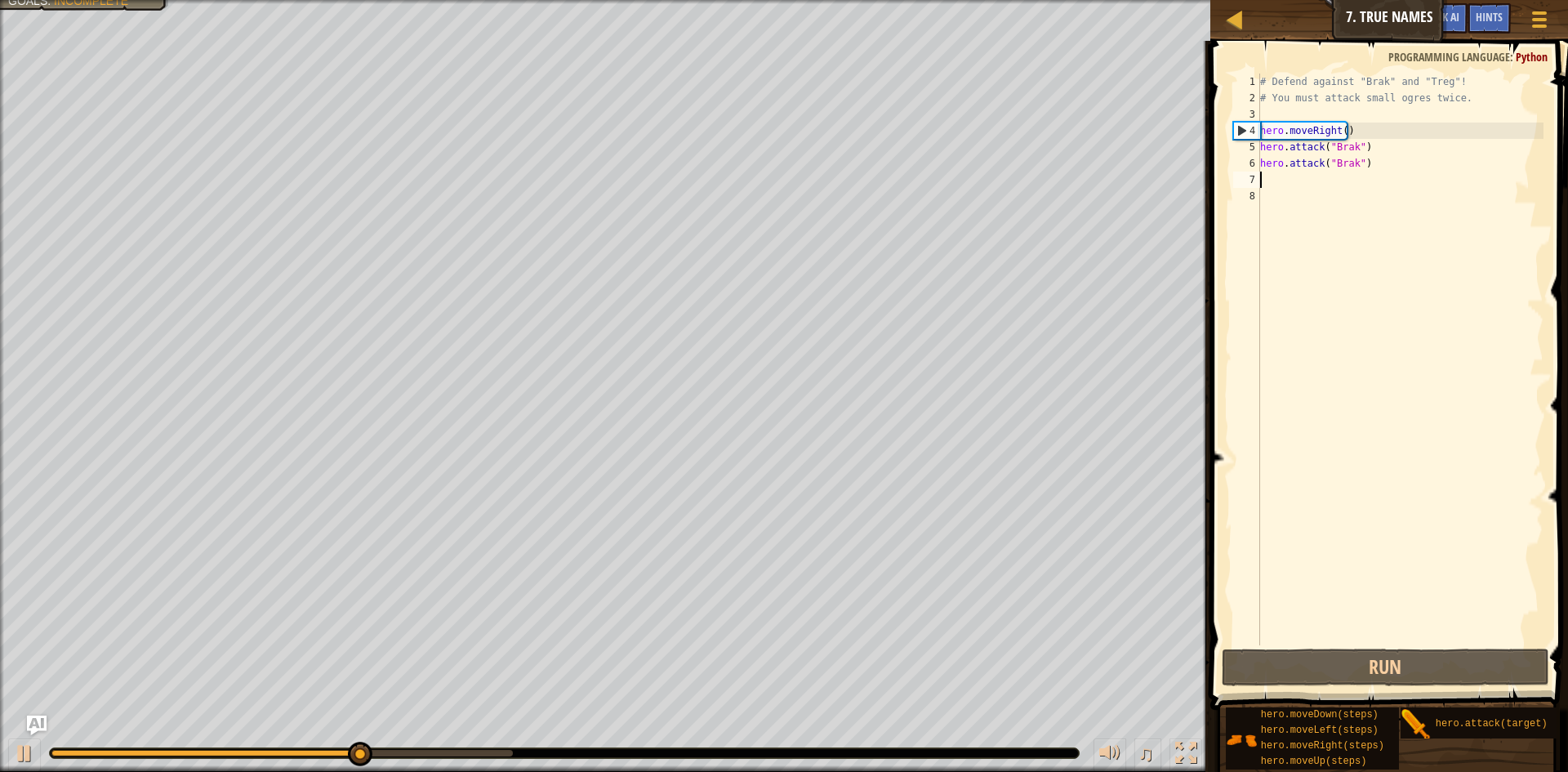
type textarea "h"
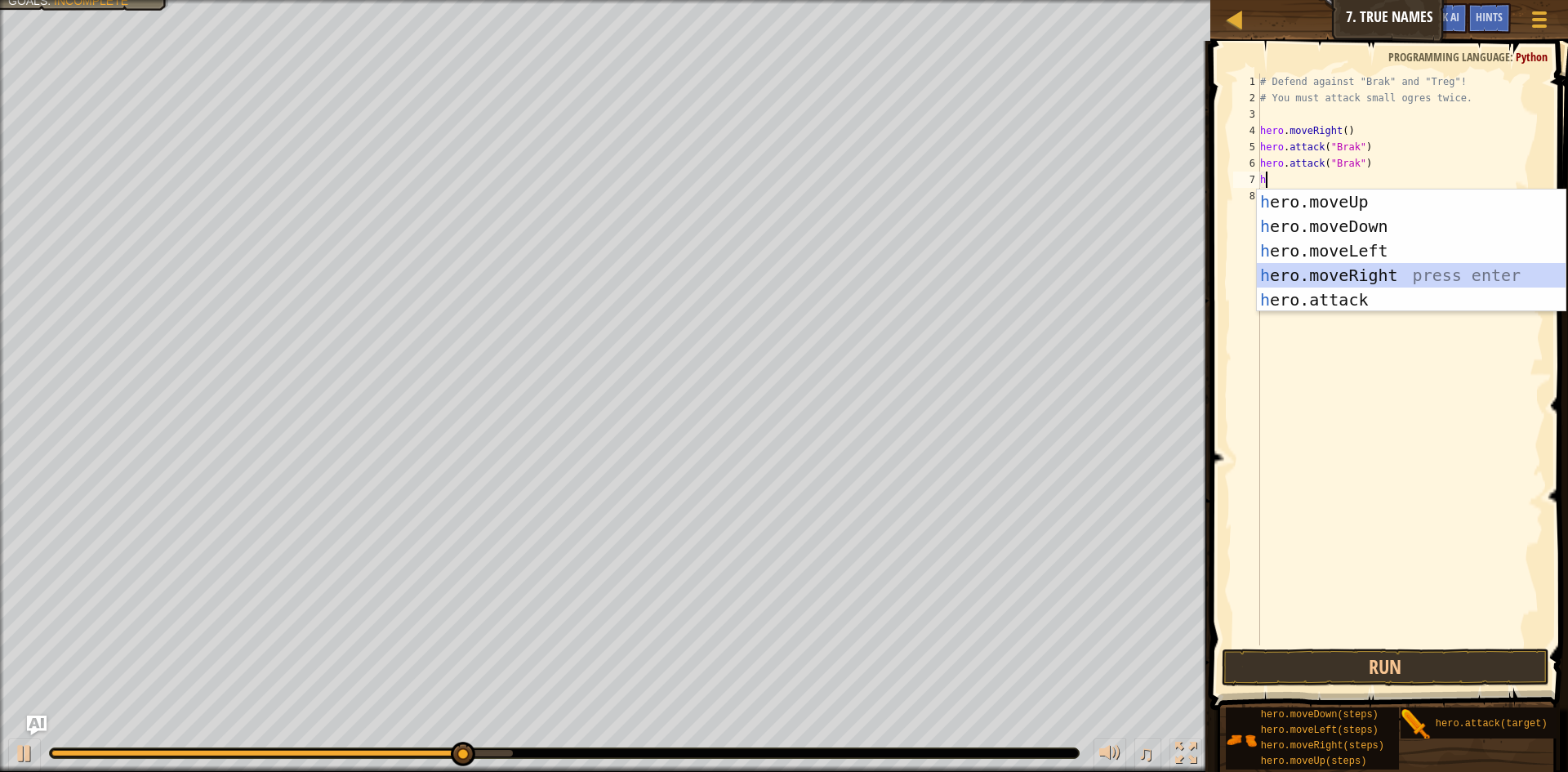
click at [1366, 268] on div "h ero.moveUp press enter h ero.moveDown press enter h ero.moveLeft press enter …" at bounding box center [1411, 275] width 309 height 172
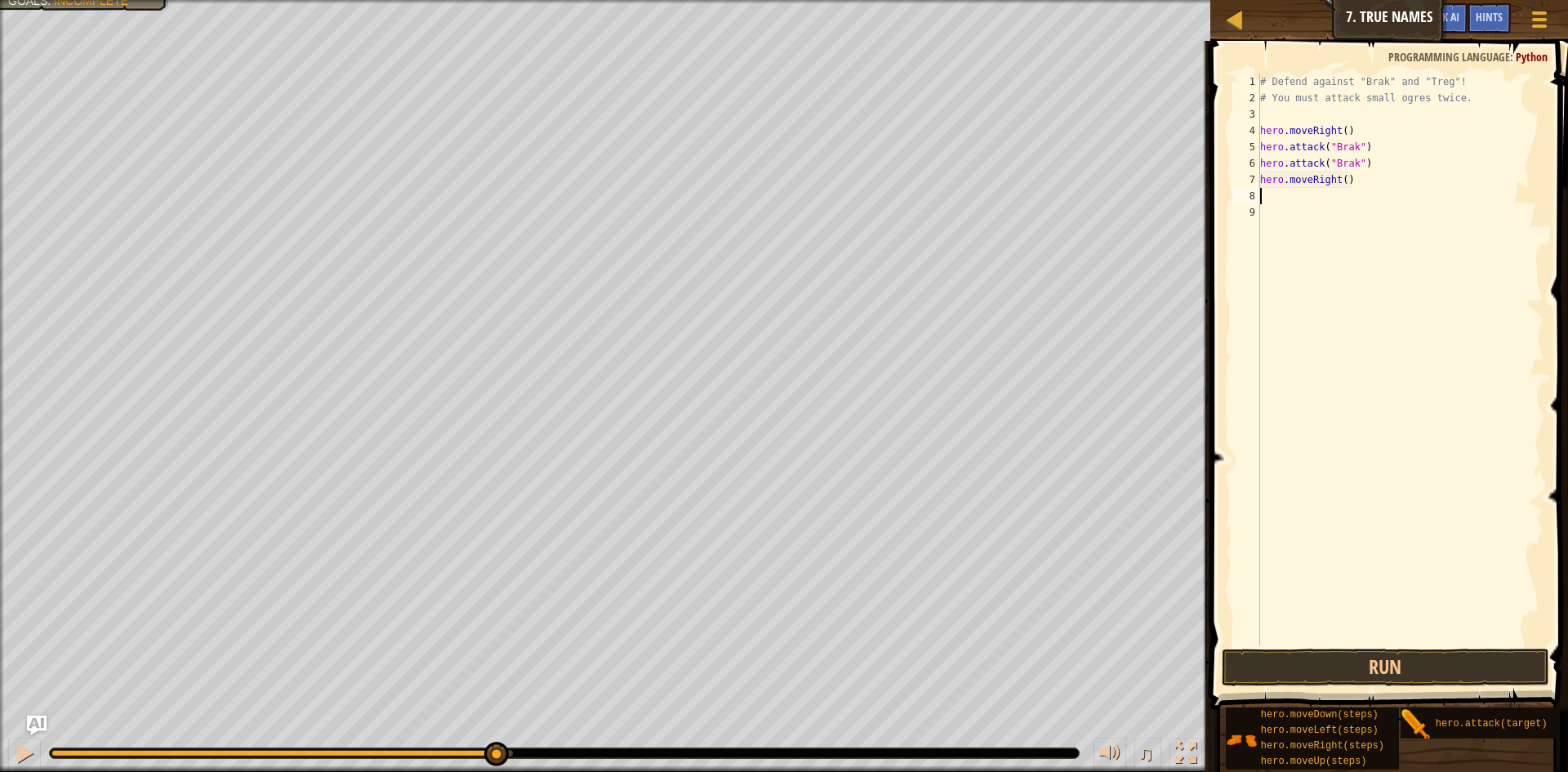
type textarea "h"
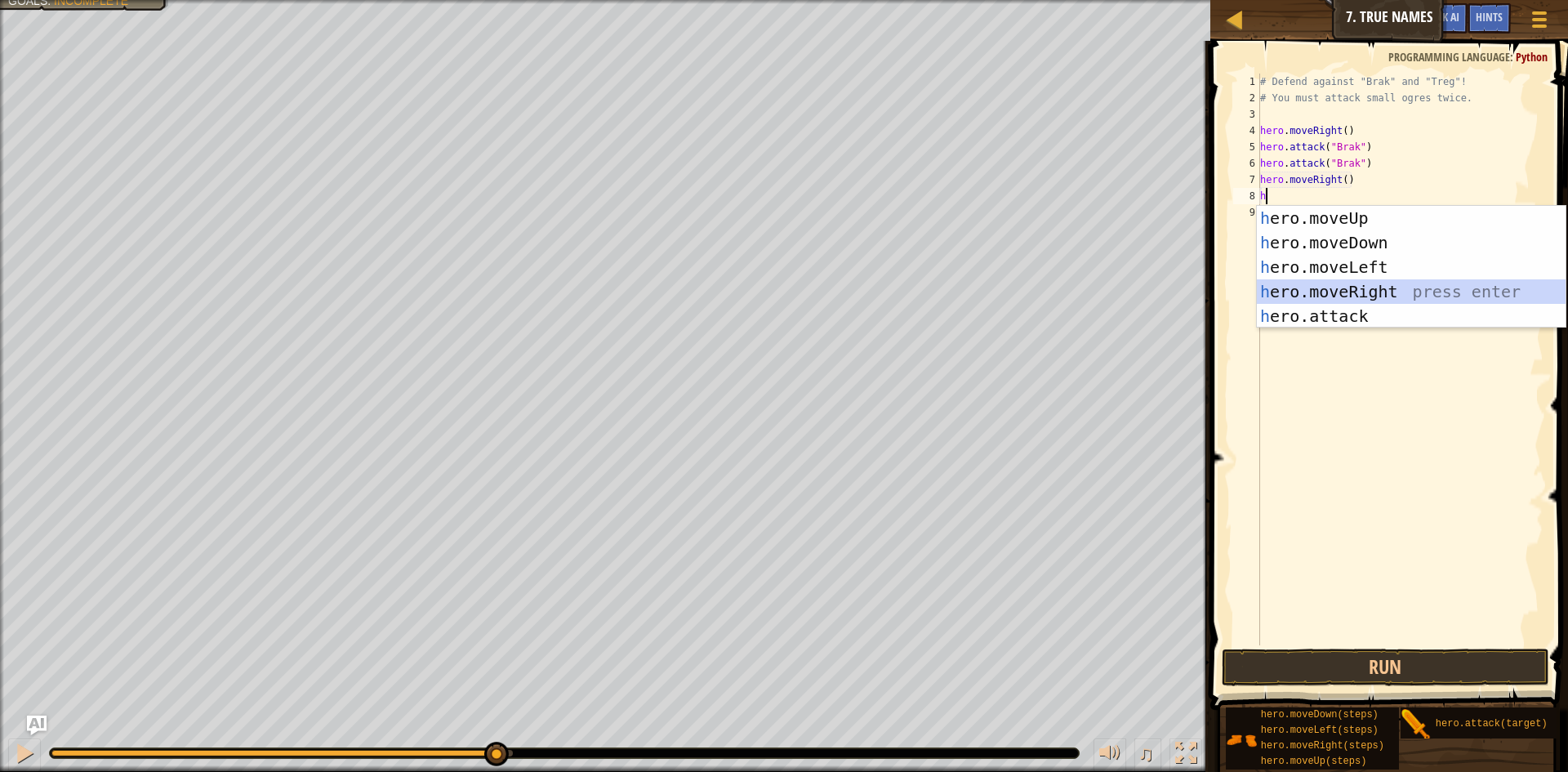
click at [1359, 283] on div "h ero.moveUp press enter h ero.moveDown press enter h ero.moveLeft press enter …" at bounding box center [1411, 292] width 309 height 172
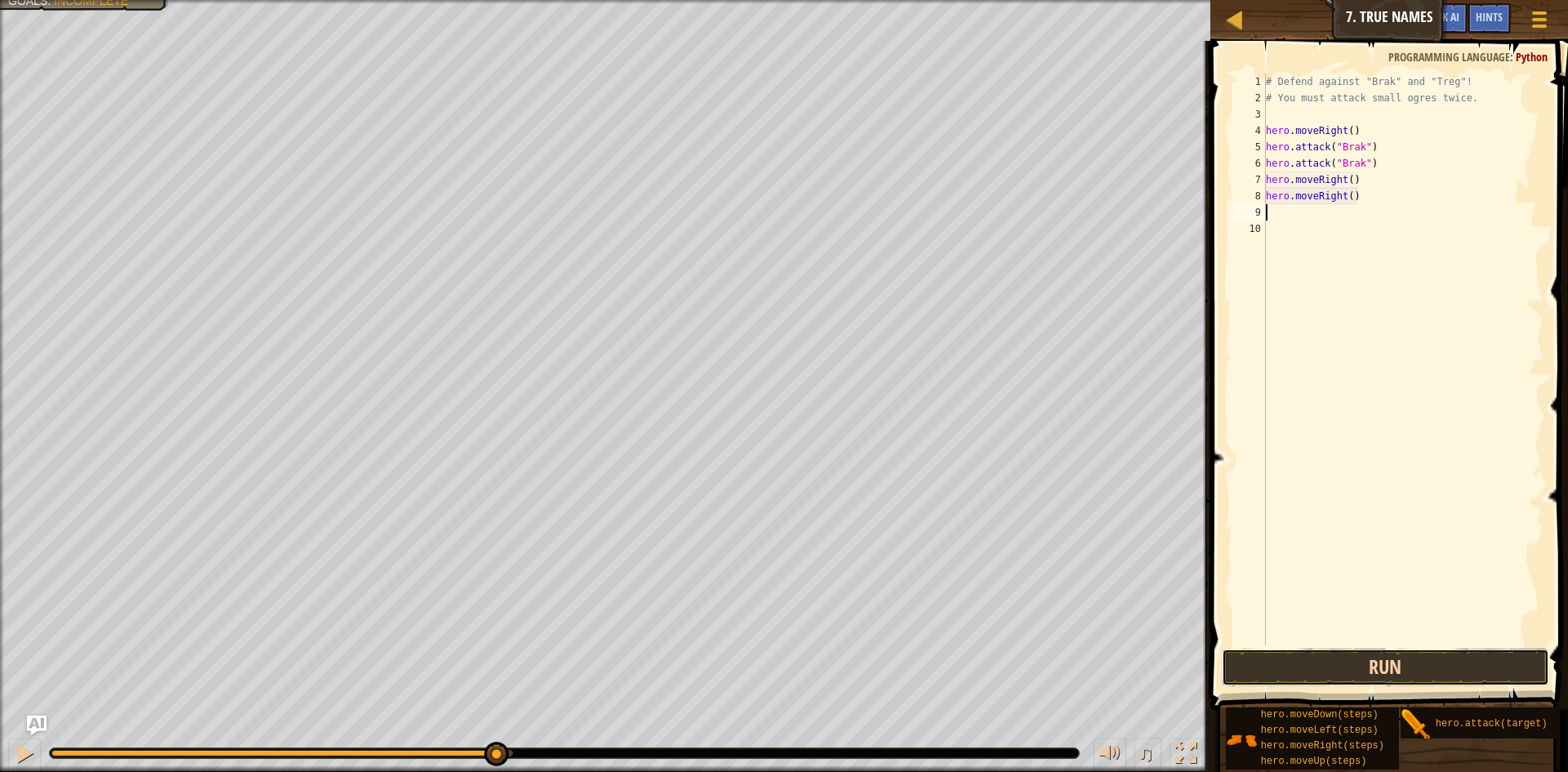
click at [1316, 662] on button "Run" at bounding box center [1385, 667] width 327 height 37
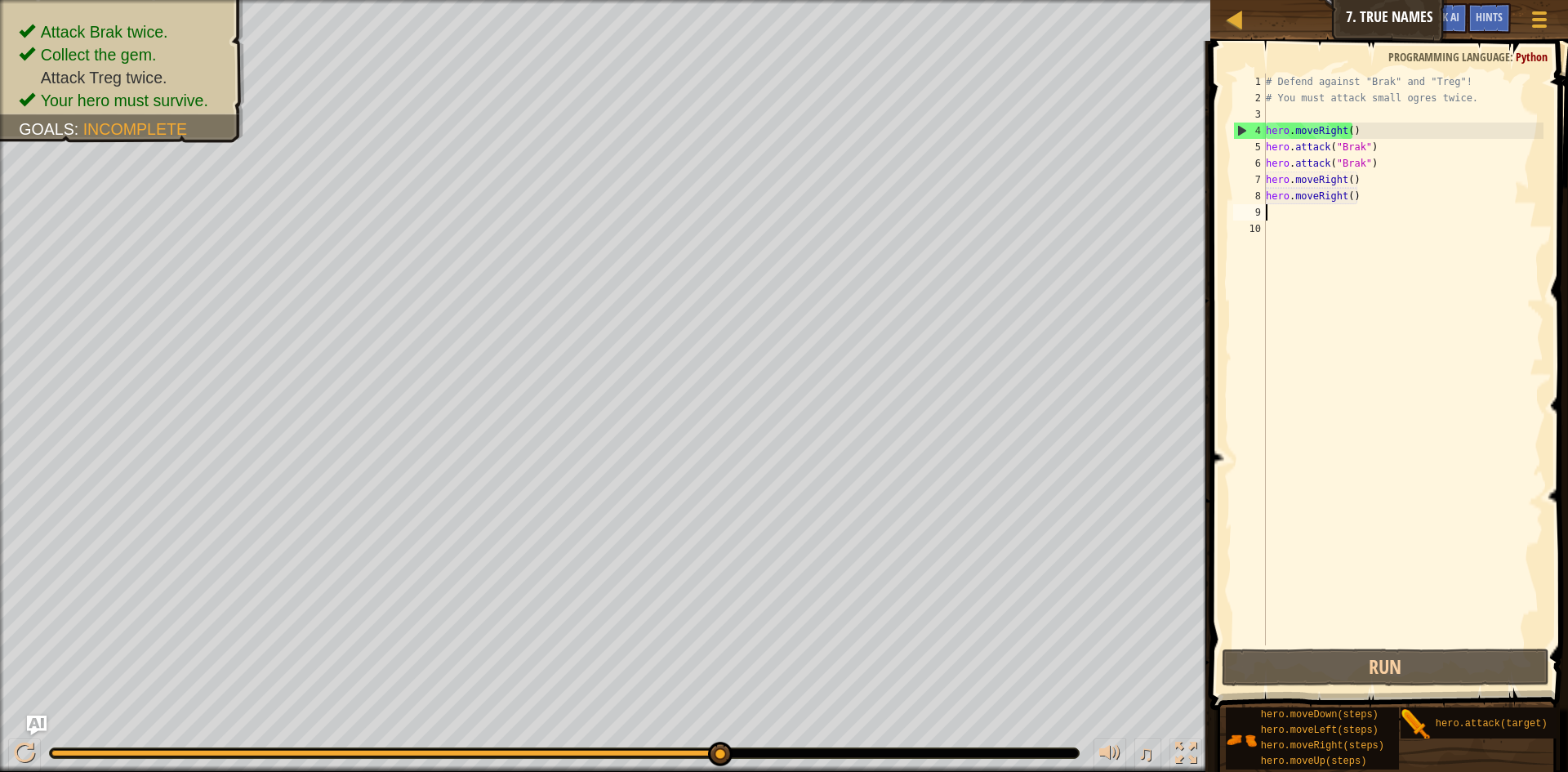
click at [1277, 213] on div "# Defend against "Brak" and "Treg"! # You must attack small ogres twice. hero .…" at bounding box center [1403, 376] width 282 height 604
type textarea "h"
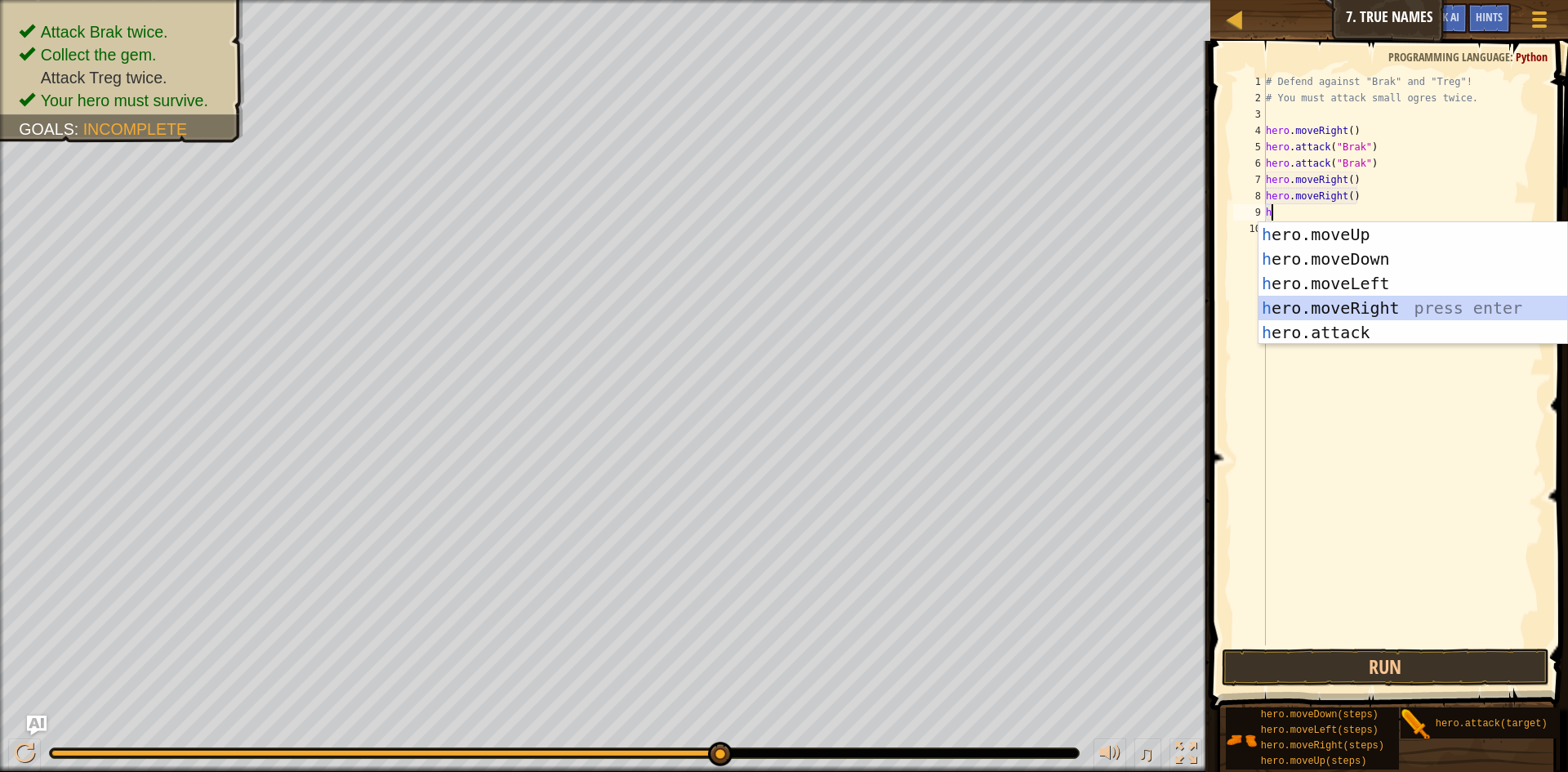
click at [1367, 301] on div "h ero.moveUp press enter h ero.moveDown press enter h ero.moveLeft press enter …" at bounding box center [1413, 308] width 309 height 172
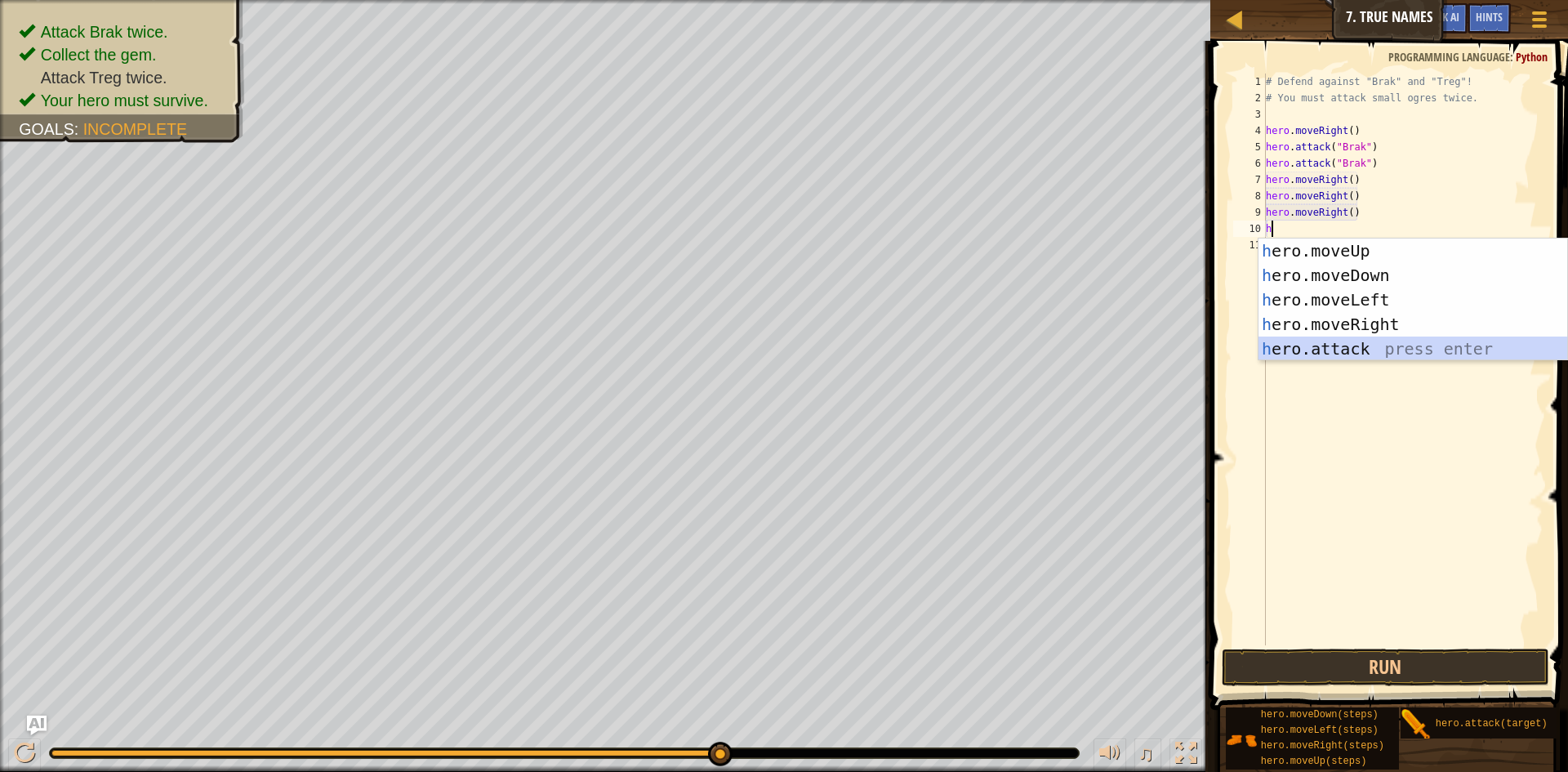
click at [1365, 349] on div "h ero.moveUp press enter h ero.moveDown press enter h ero.moveLeft press enter …" at bounding box center [1413, 324] width 309 height 172
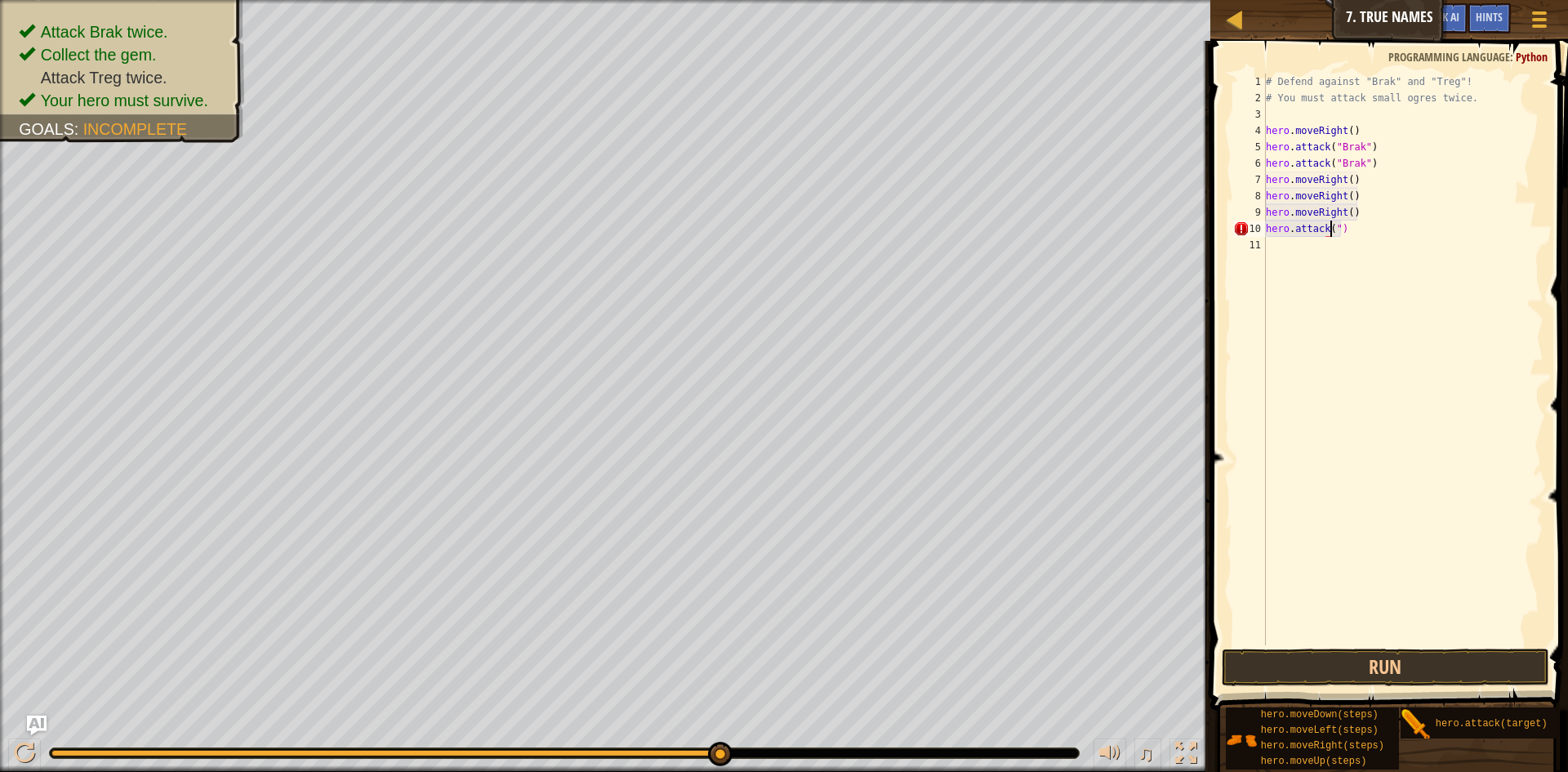
scroll to position [8, 6]
drag, startPoint x: 1343, startPoint y: 234, endPoint x: 1268, endPoint y: 237, distance: 75.1
click at [1268, 237] on div "# Defend against "Brak" and "Treg"! # You must attack small ogres twice. hero .…" at bounding box center [1403, 376] width 282 height 604
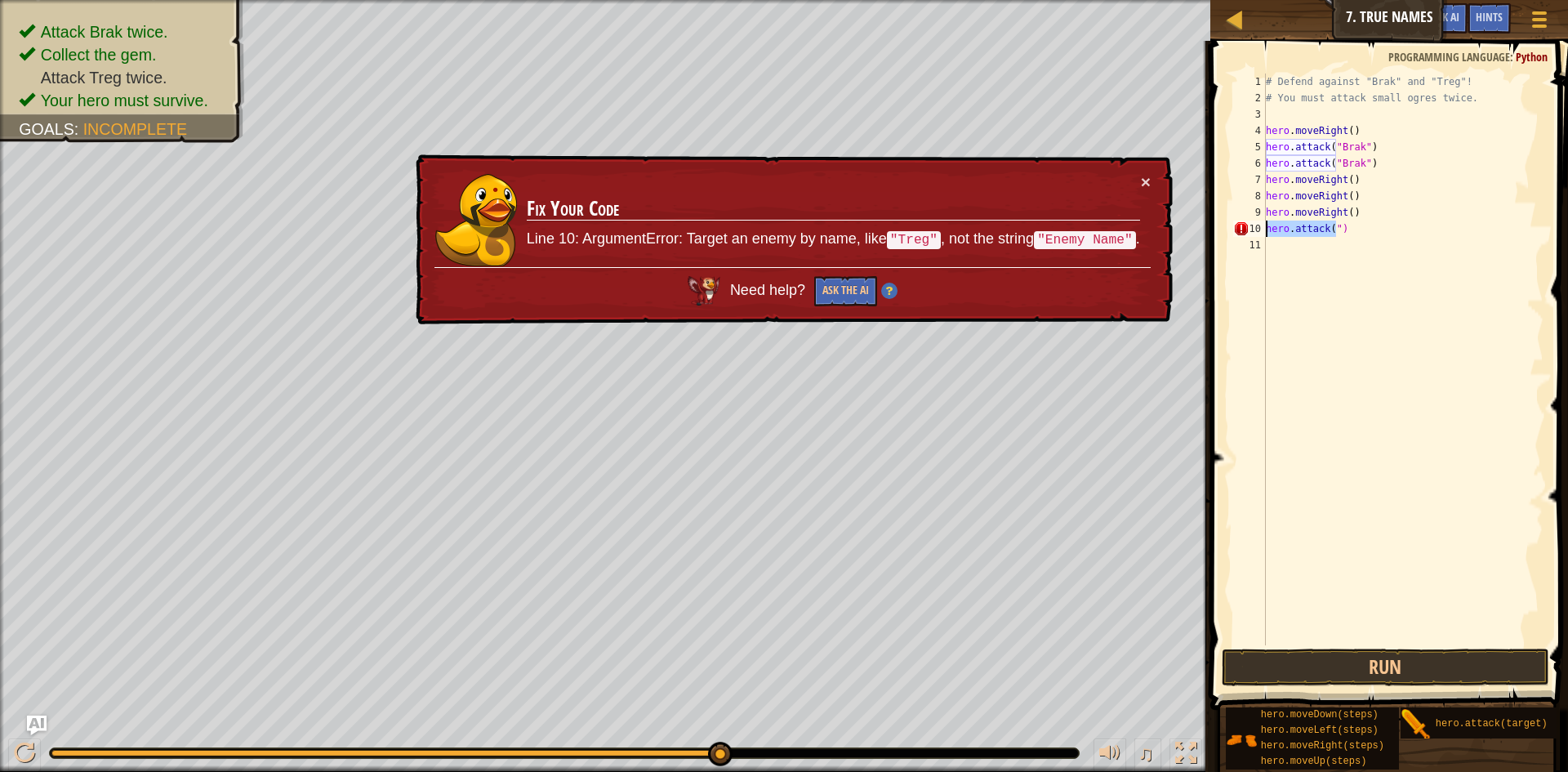
drag, startPoint x: 1334, startPoint y: 229, endPoint x: 1252, endPoint y: 229, distance: 82.0
click at [1252, 229] on div "hero.attack(") 1 2 3 4 5 6 7 8 9 10 11 # Defend against "Brak" and "Treg"! # Yo…" at bounding box center [1386, 360] width 314 height 572
type textarea ")"
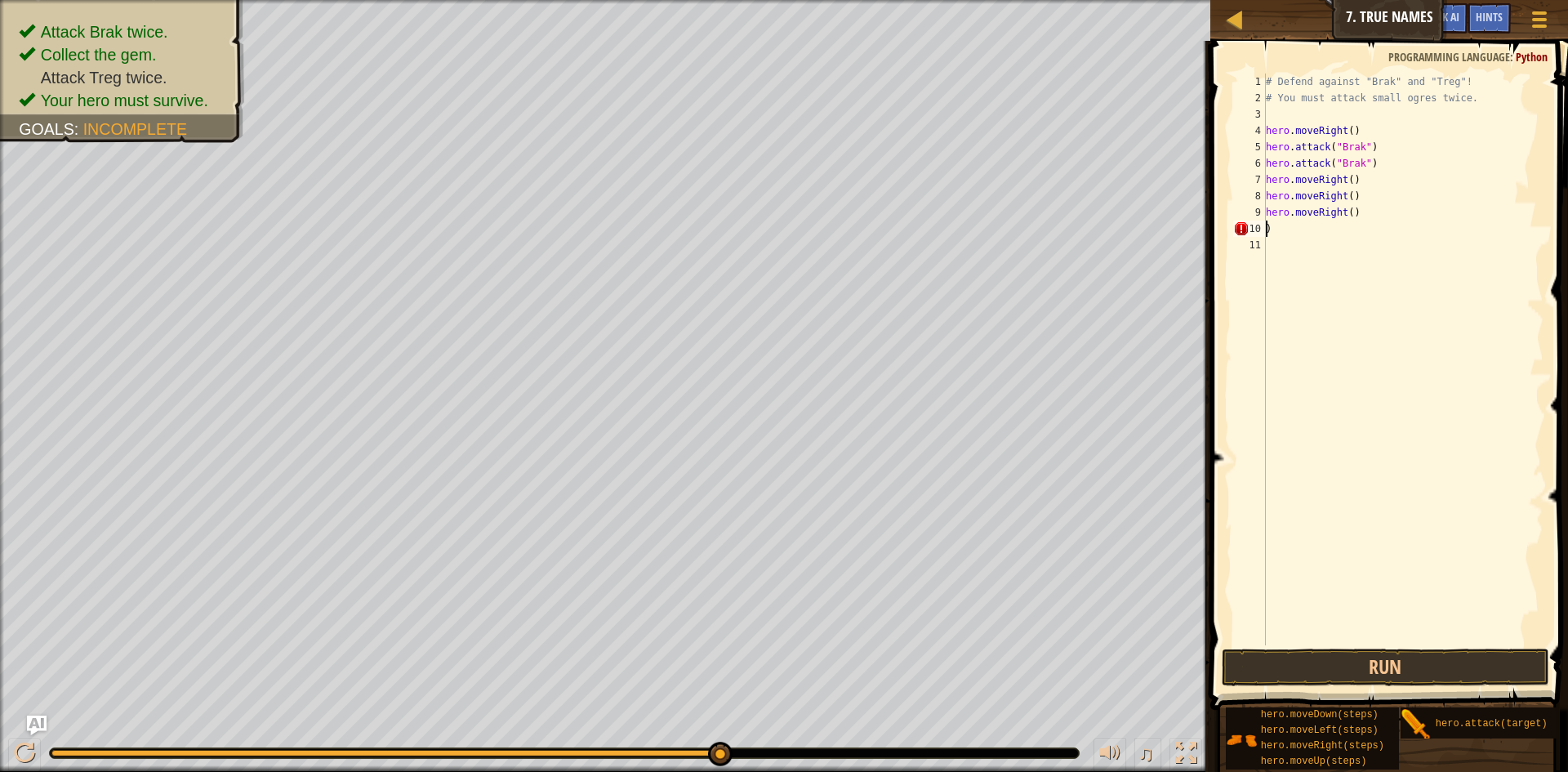
scroll to position [8, 0]
click at [1271, 233] on div "# Defend against "Brak" and "Treg"! # You must attack small ogres twice. hero .…" at bounding box center [1403, 376] width 282 height 604
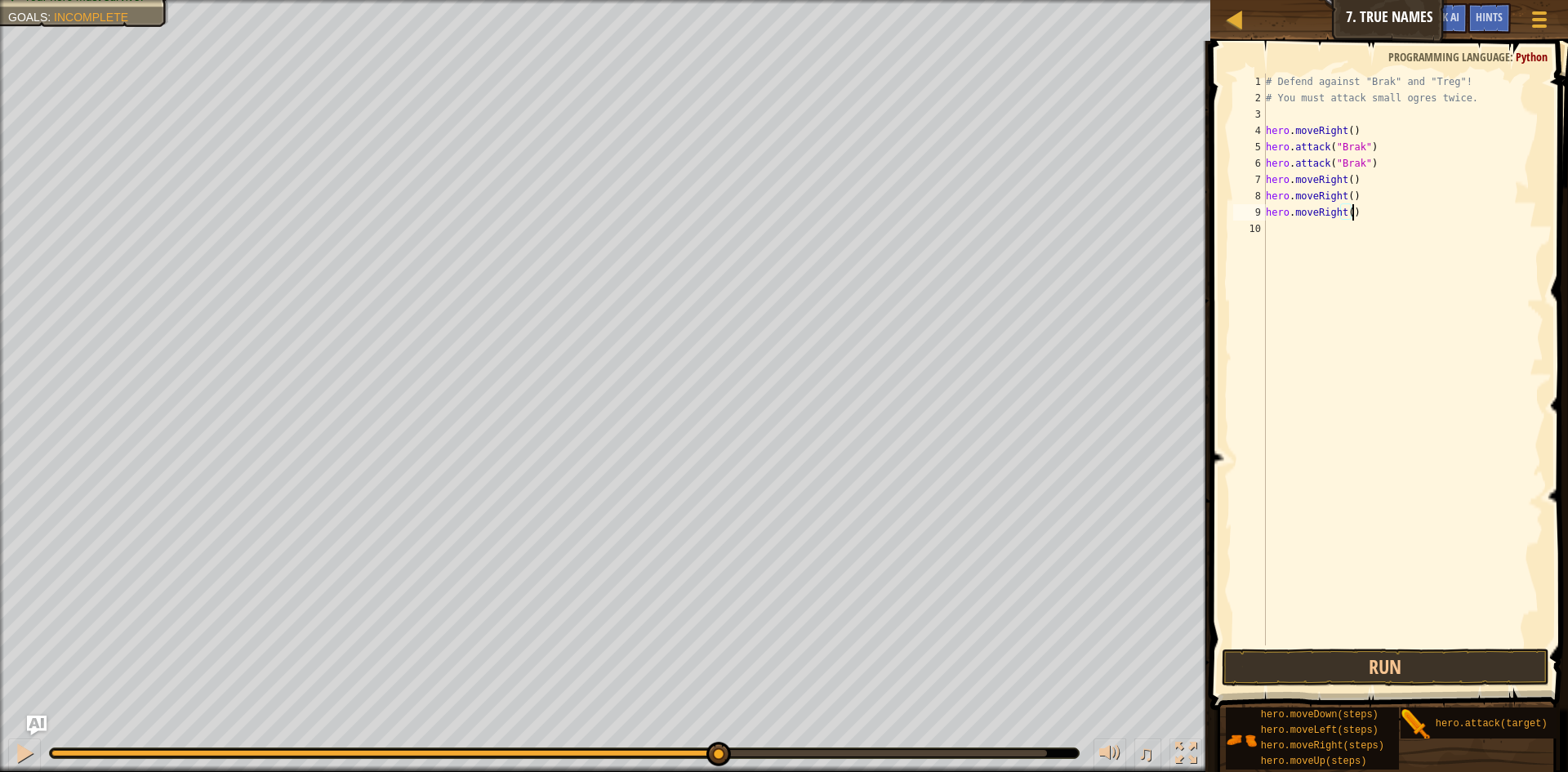
scroll to position [8, 7]
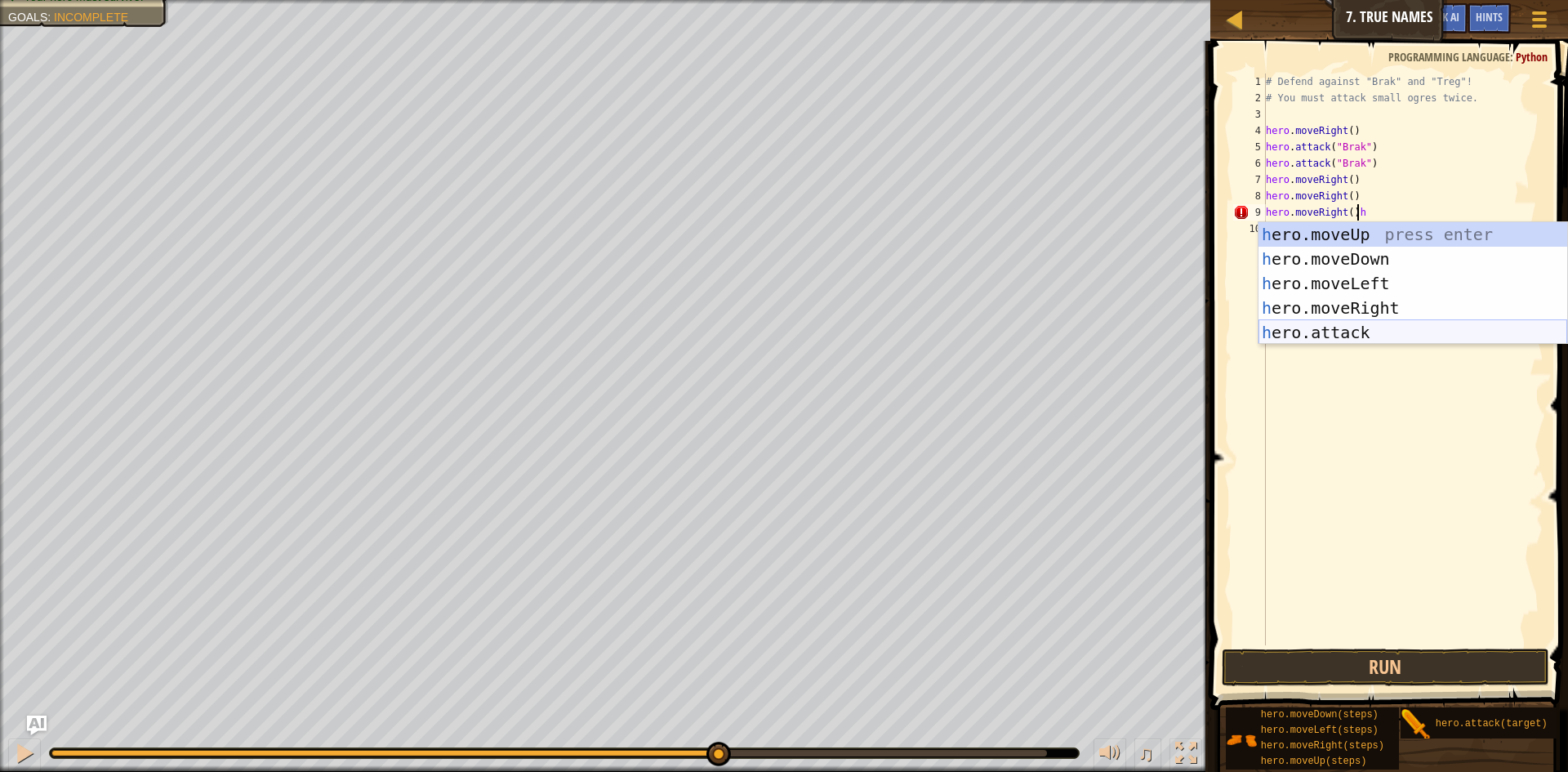
click at [1324, 321] on div "h ero.moveUp press enter h ero.moveDown press enter h ero.moveLeft press enter …" at bounding box center [1413, 308] width 309 height 172
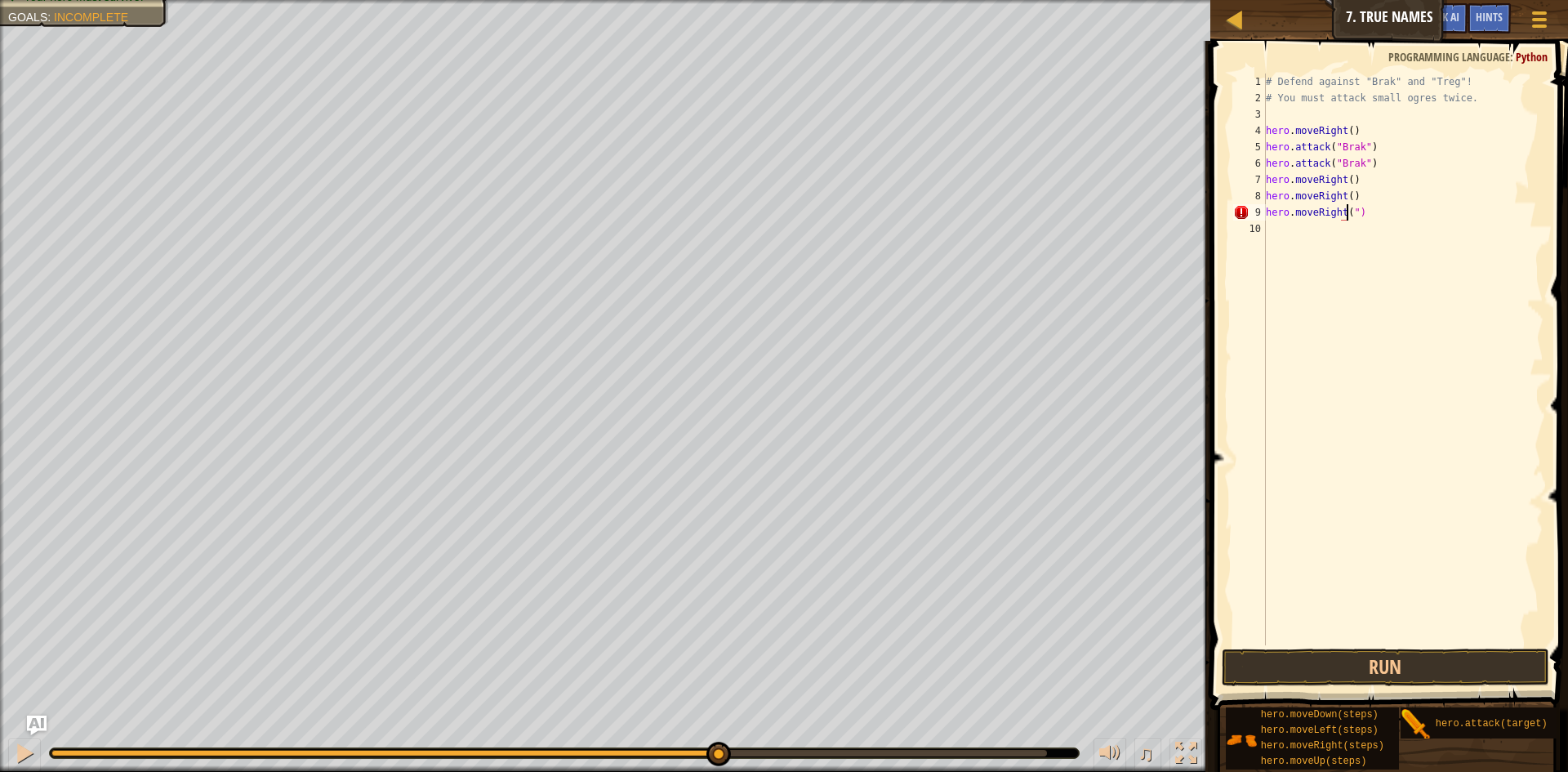
type textarea "hero.moveRi")"
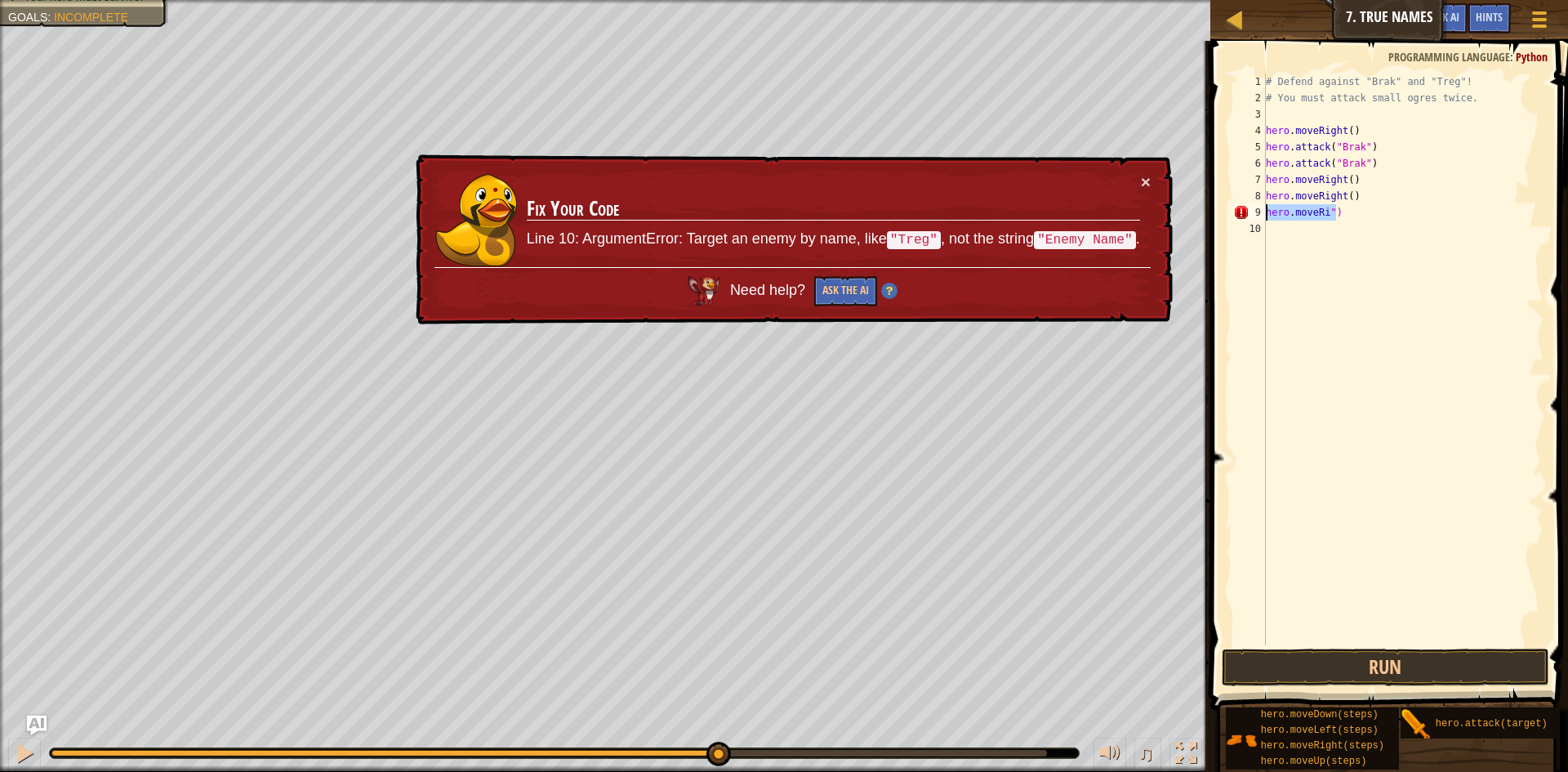
drag, startPoint x: 1346, startPoint y: 212, endPoint x: 1264, endPoint y: 214, distance: 82.0
click at [1264, 214] on div "hero.moveRi") 1 2 3 4 5 6 7 8 9 10 # Defend against "Brak" and "Treg"! # You mu…" at bounding box center [1386, 360] width 314 height 572
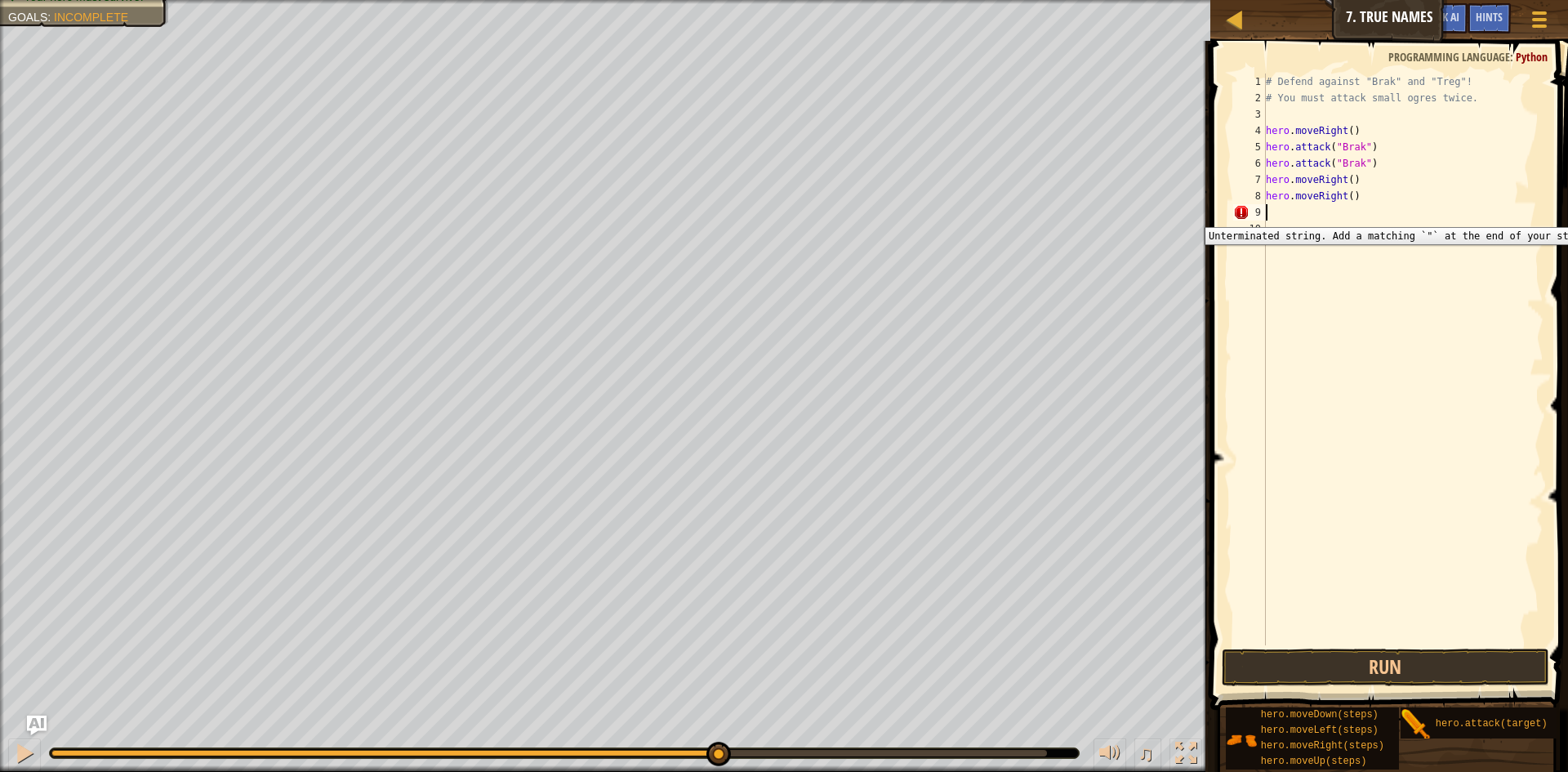
scroll to position [8, 0]
type textarea "H"
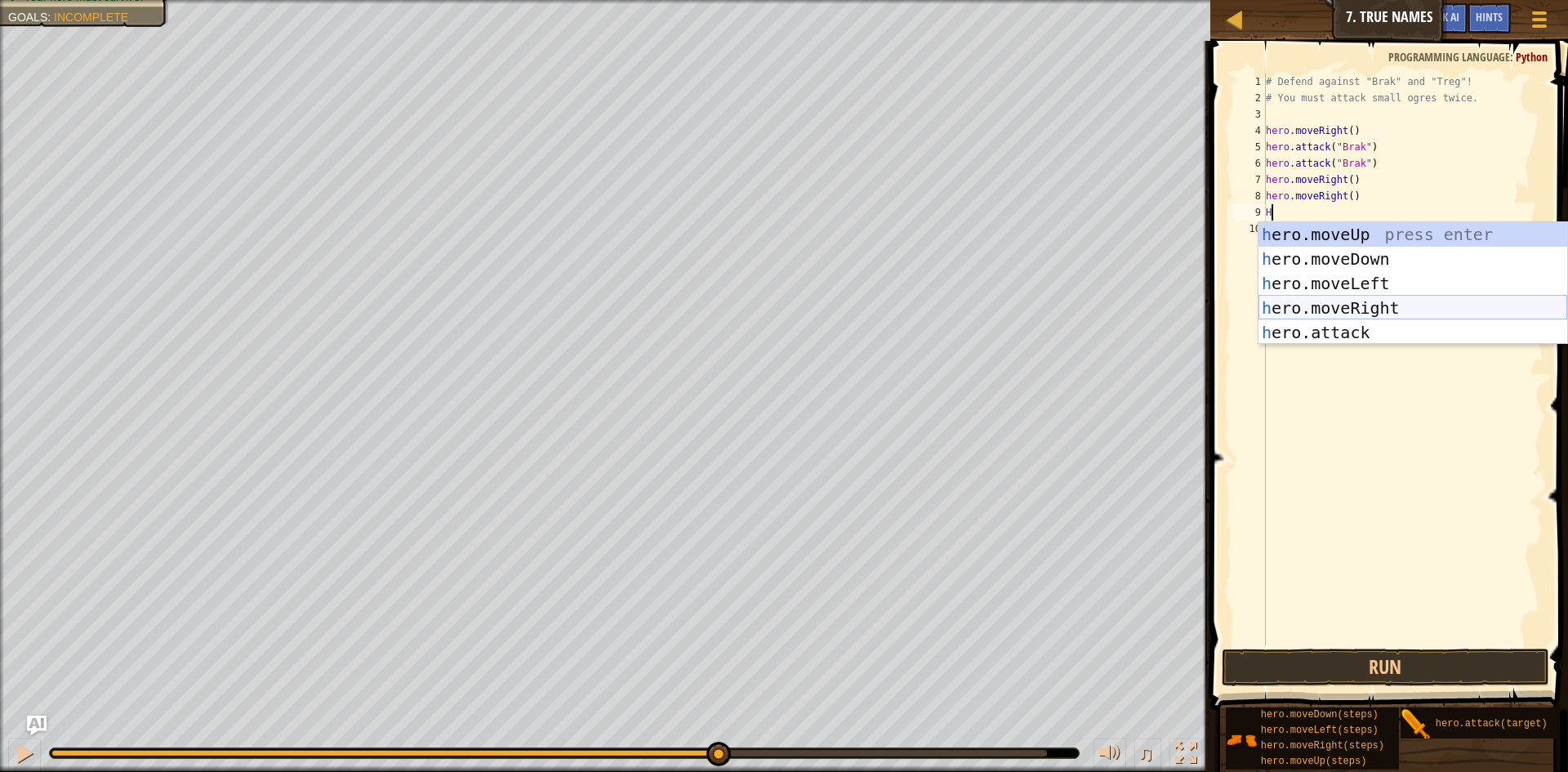
click at [1396, 301] on div "h ero.moveUp press enter h ero.moveDown press enter h ero.moveLeft press enter …" at bounding box center [1413, 308] width 309 height 172
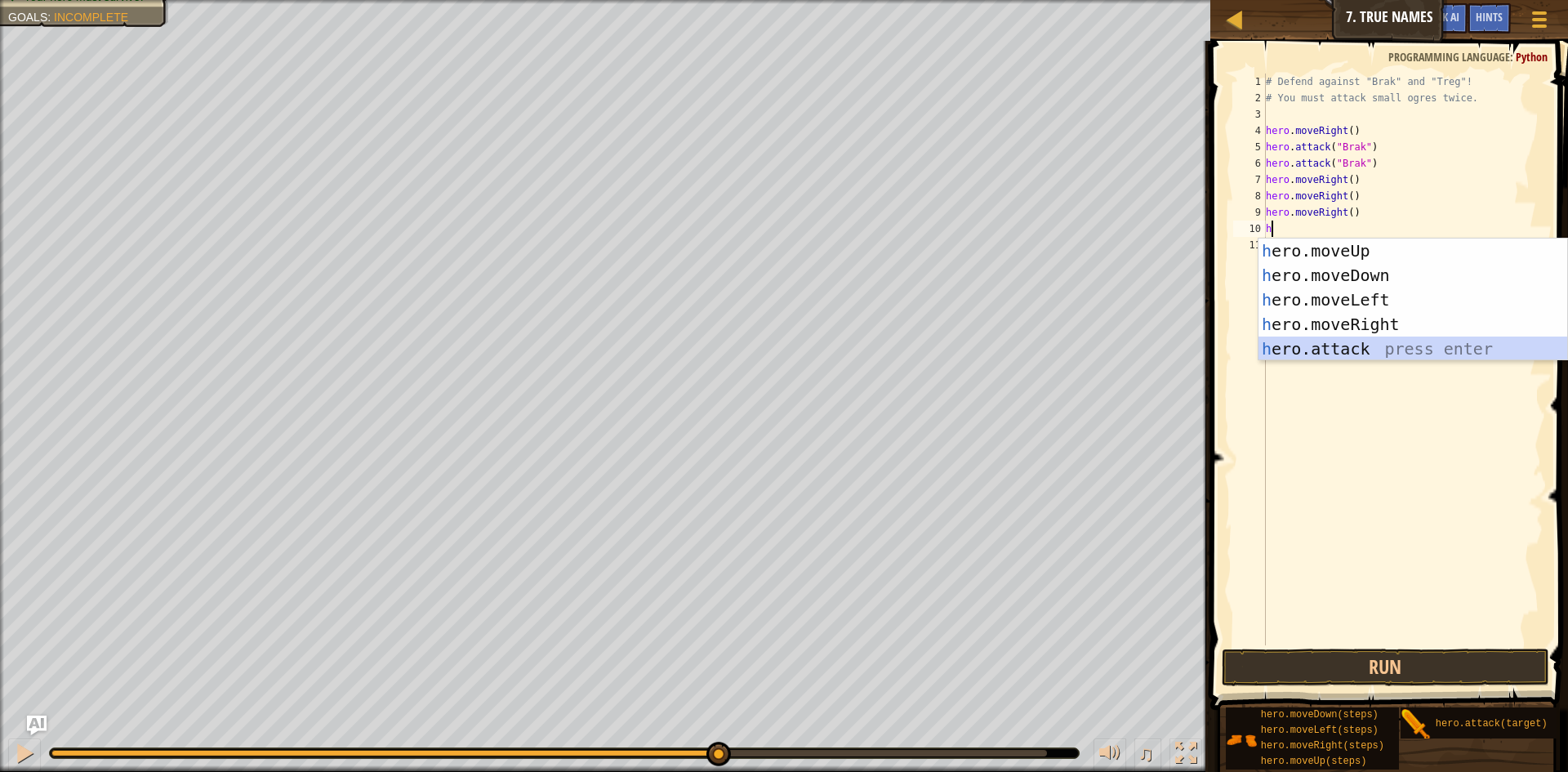
click at [1305, 346] on div "h ero.moveUp press enter h ero.moveDown press enter h ero.moveLeft press enter …" at bounding box center [1413, 324] width 309 height 172
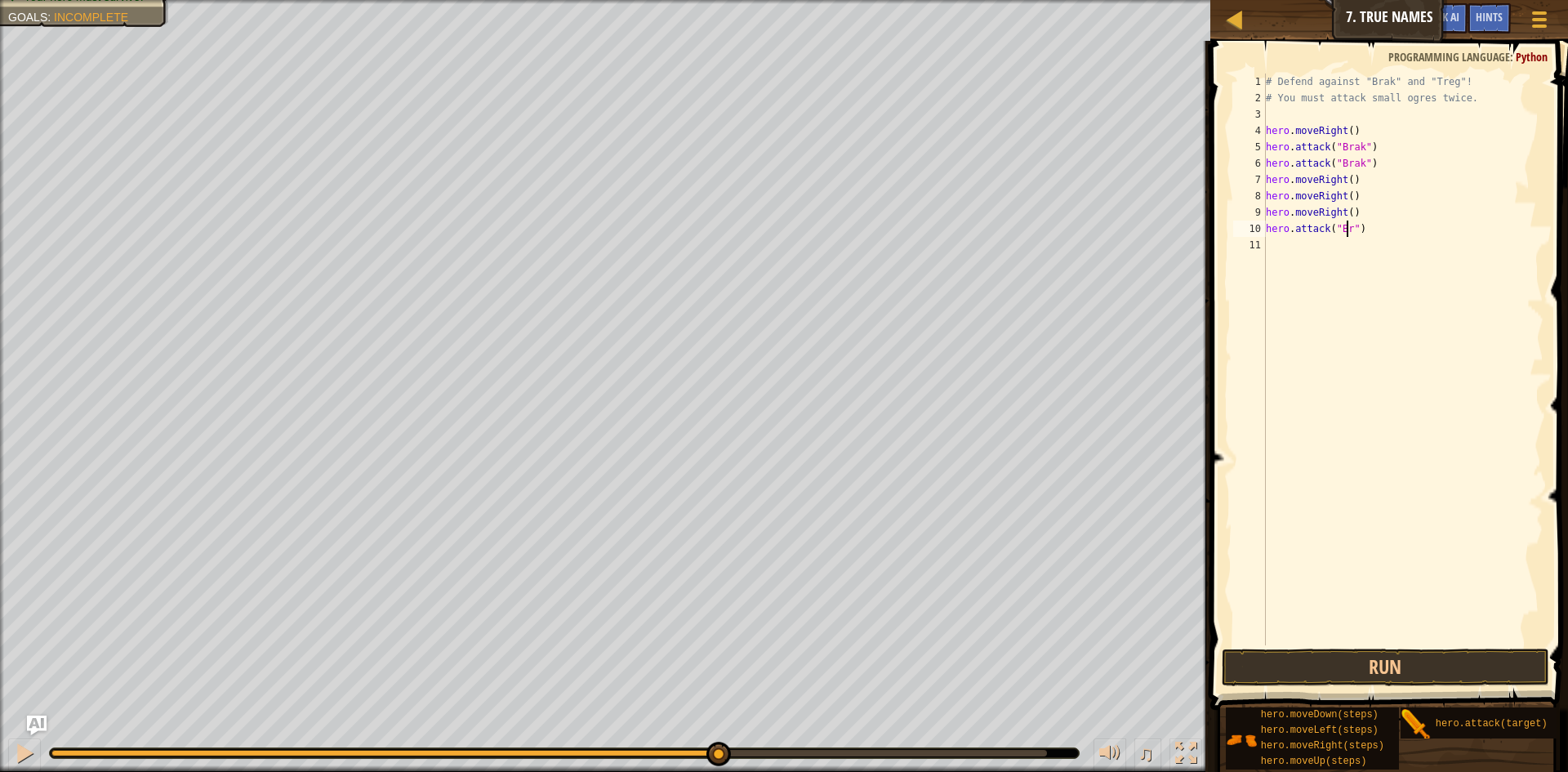
scroll to position [8, 8]
click at [1412, 667] on button "Run" at bounding box center [1385, 667] width 327 height 37
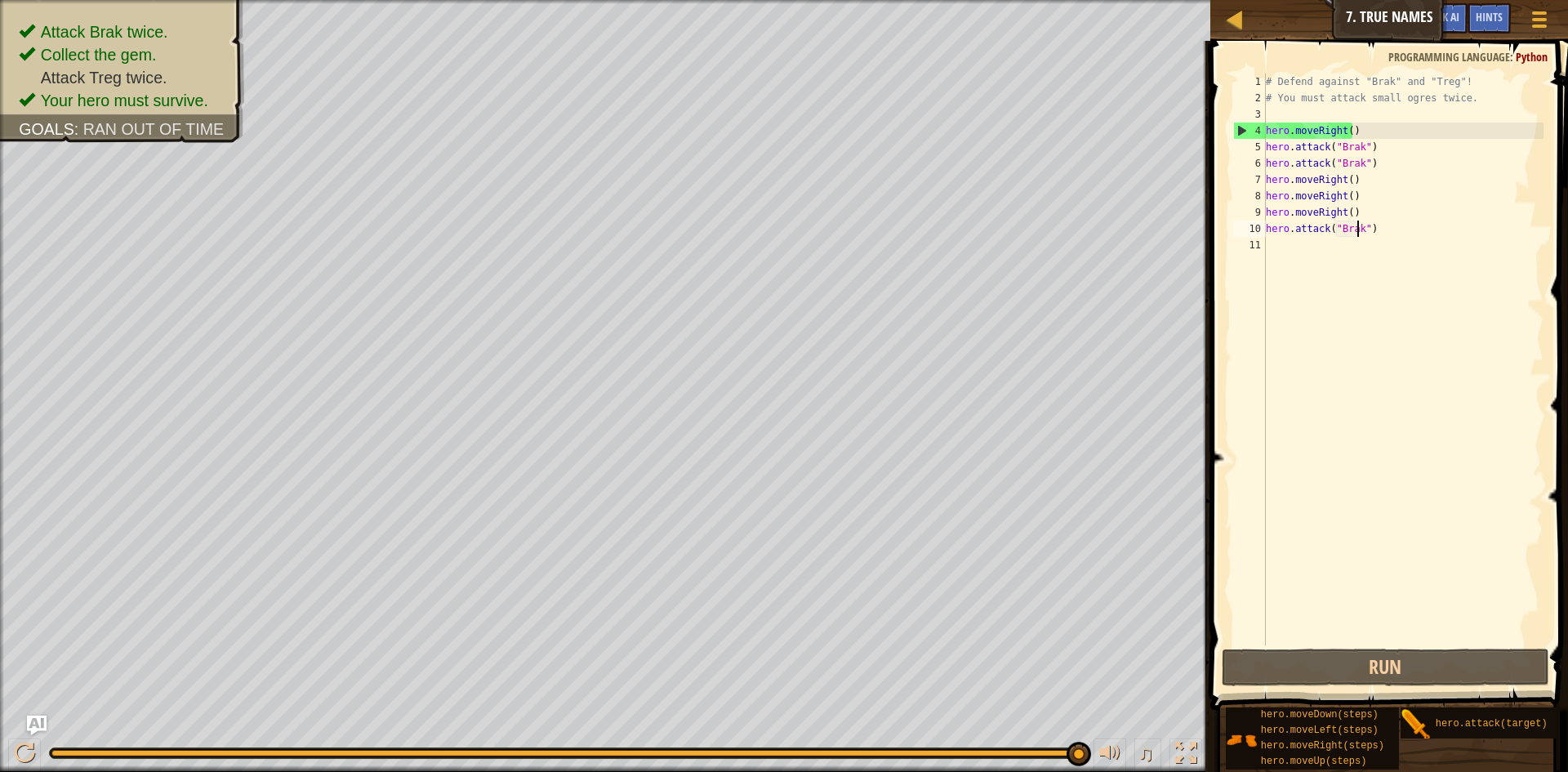
click at [1353, 224] on div "# Defend against "Brak" and "Treg"! # You must attack small ogres twice. hero .…" at bounding box center [1402, 376] width 281 height 604
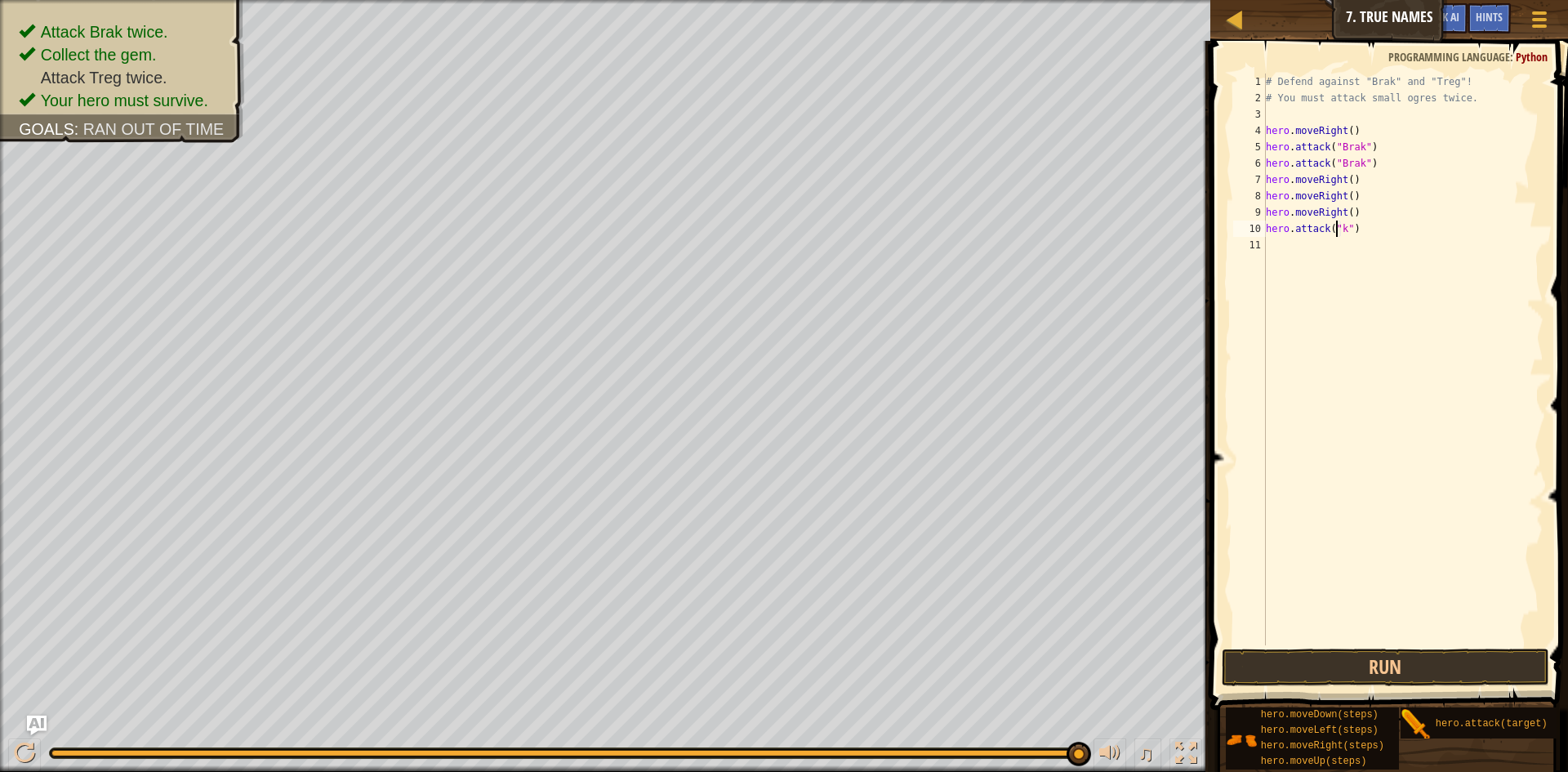
click at [1344, 228] on div "# Defend against "Brak" and "Treg"! # You must attack small ogres twice. hero .…" at bounding box center [1402, 376] width 281 height 604
click at [1349, 667] on button "Run" at bounding box center [1385, 667] width 327 height 37
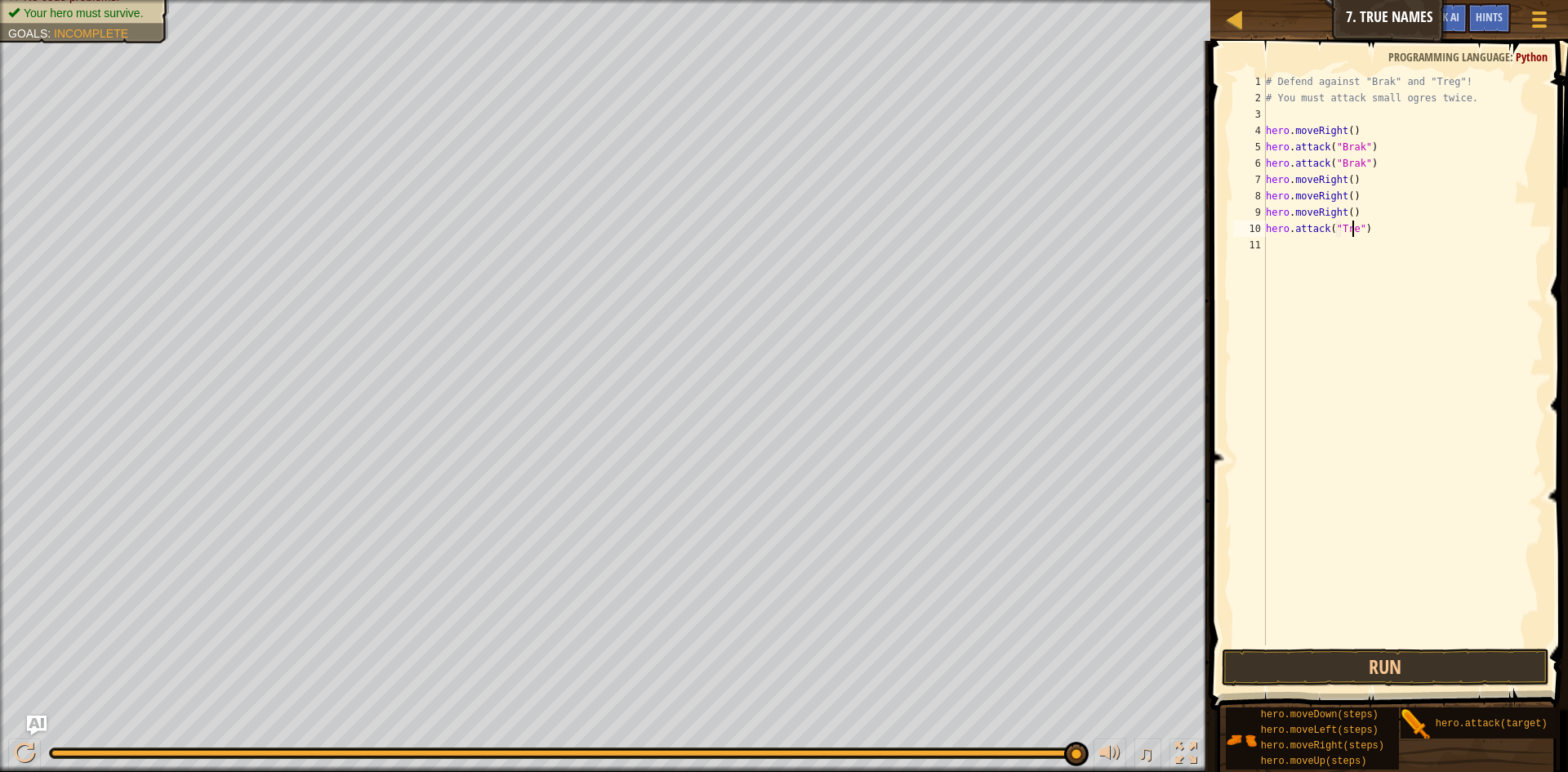
scroll to position [8, 8]
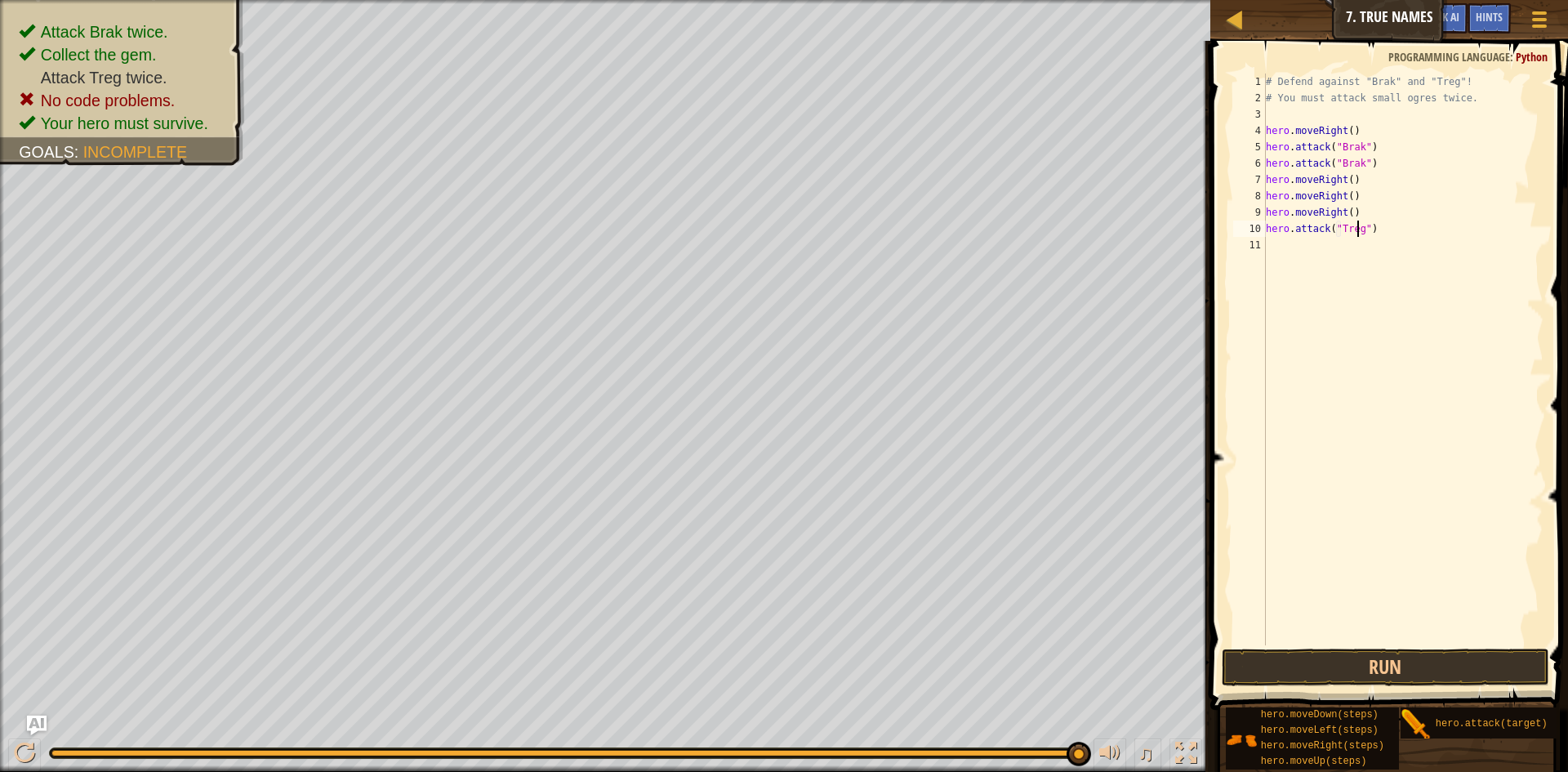
type textarea "hero.attack("Treg")"
click at [1394, 688] on span at bounding box center [1391, 352] width 371 height 717
click at [1367, 673] on button "Run" at bounding box center [1385, 667] width 327 height 37
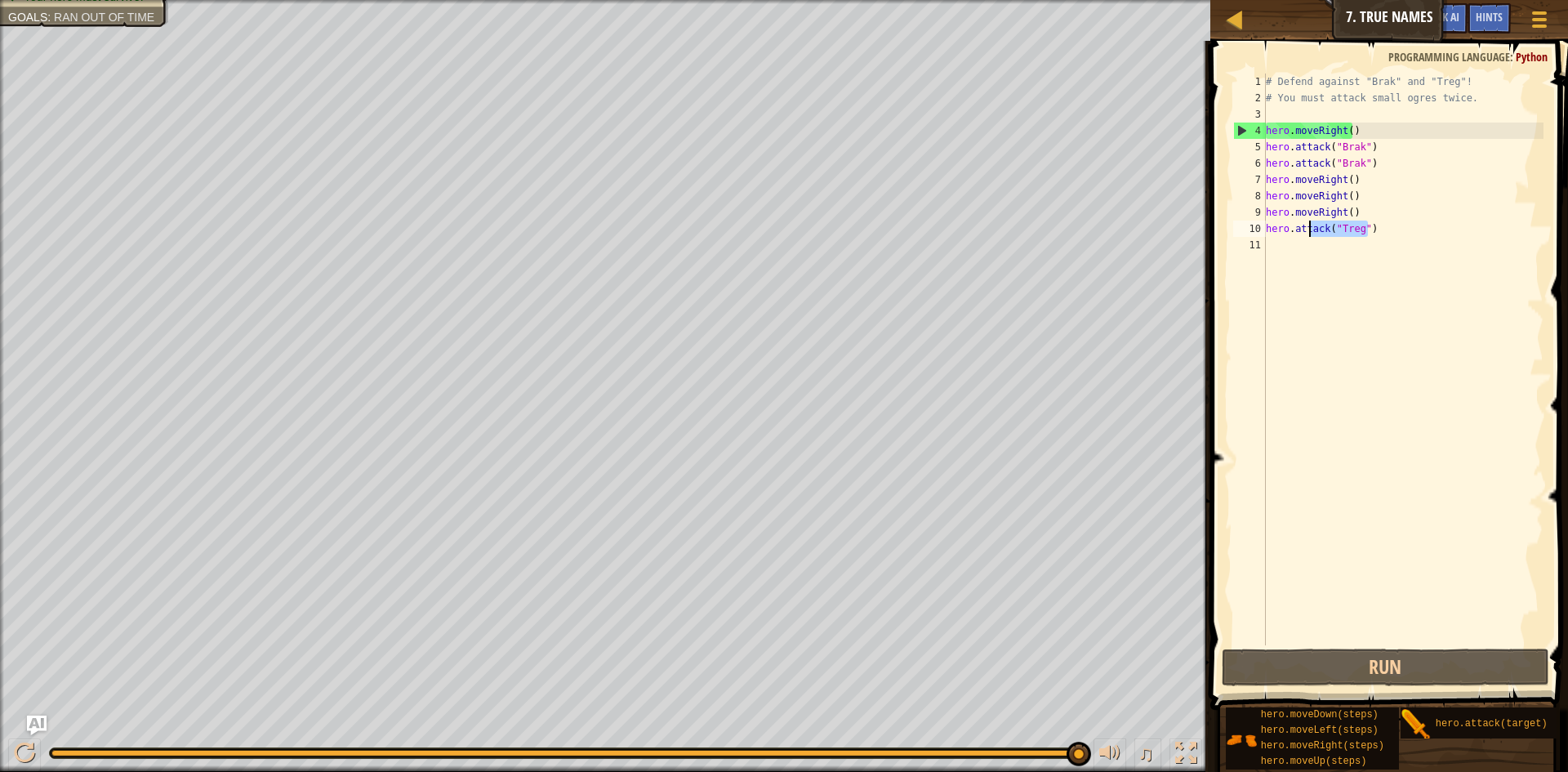
drag, startPoint x: 1369, startPoint y: 228, endPoint x: 1267, endPoint y: 228, distance: 102.0
click at [1277, 225] on div "# Defend against "Brak" and "Treg"! # You must attack small ogres twice. hero .…" at bounding box center [1402, 376] width 281 height 604
drag, startPoint x: 1267, startPoint y: 228, endPoint x: 1367, endPoint y: 227, distance: 100.0
click at [1367, 227] on div "# Defend against "Brak" and "Treg"! # You must attack small ogres twice. hero .…" at bounding box center [1402, 376] width 281 height 604
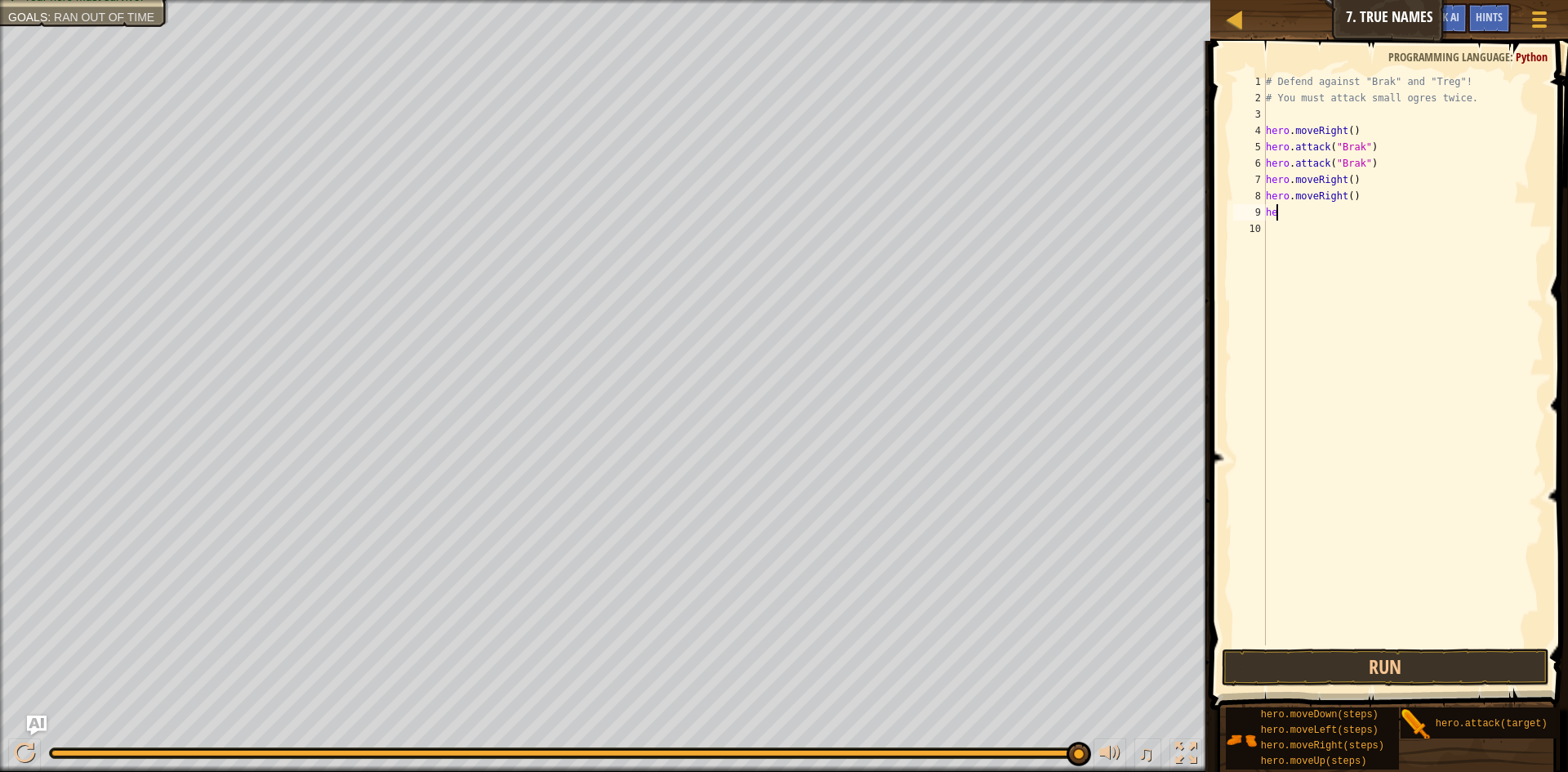
type textarea "h"
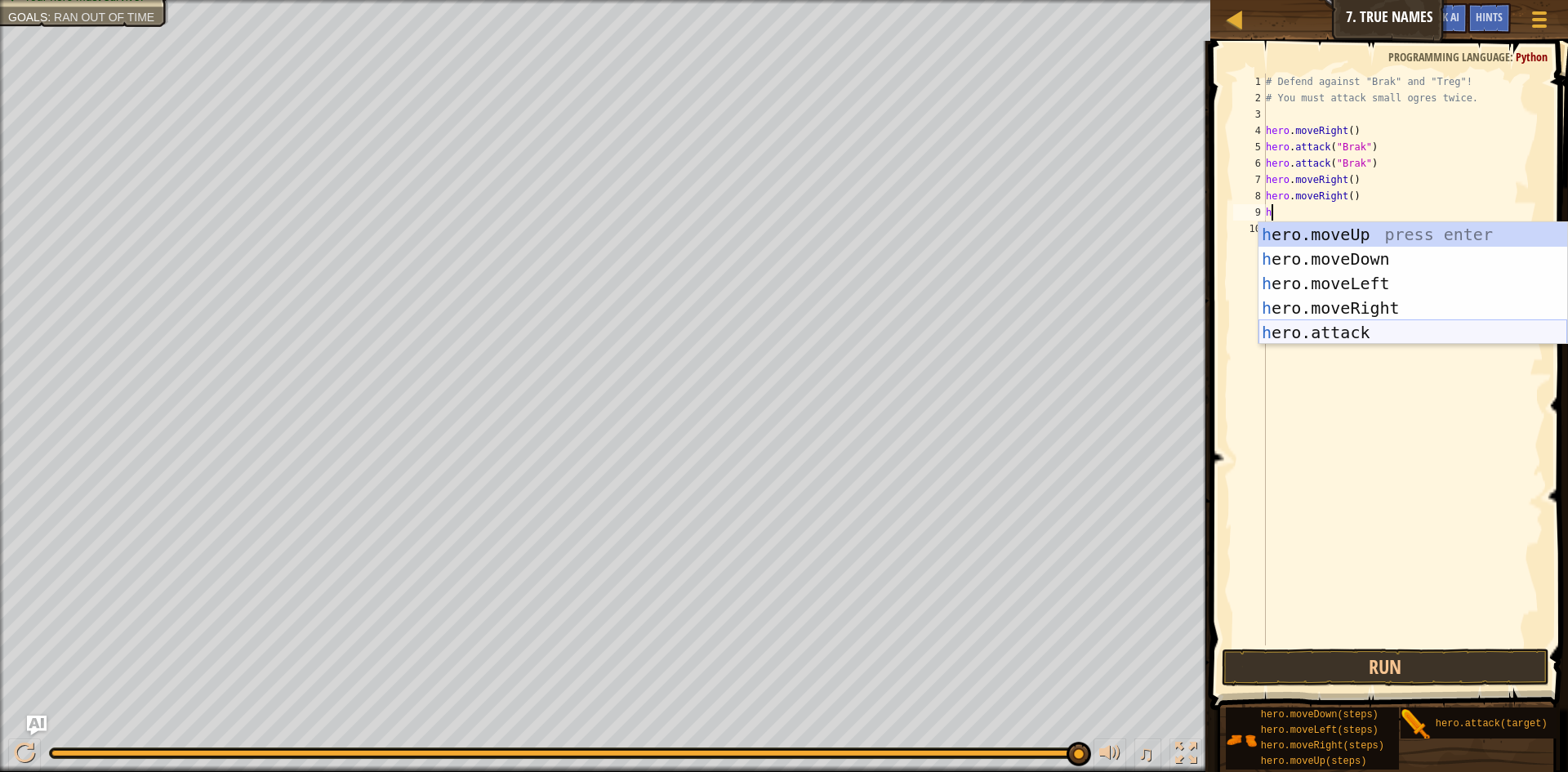
click at [1355, 332] on div "h ero.moveUp press enter h ero.moveDown press enter h ero.moveLeft press enter …" at bounding box center [1413, 308] width 309 height 172
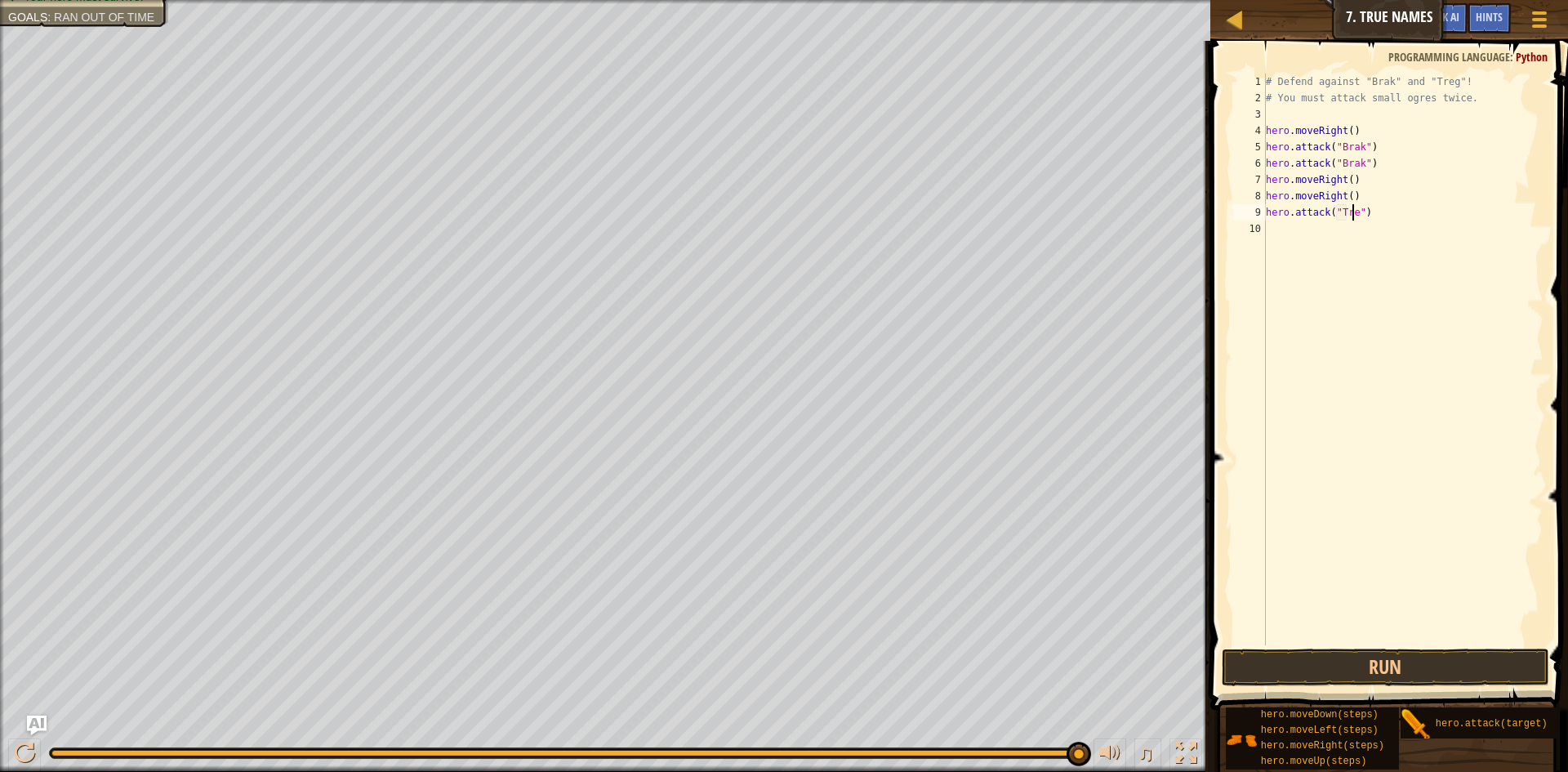
scroll to position [8, 8]
type textarea "hero.attack("Treg")"
click at [1287, 224] on div "# Defend against "Brak" and "Treg"! # You must attack small ogres twice. hero .…" at bounding box center [1402, 376] width 281 height 604
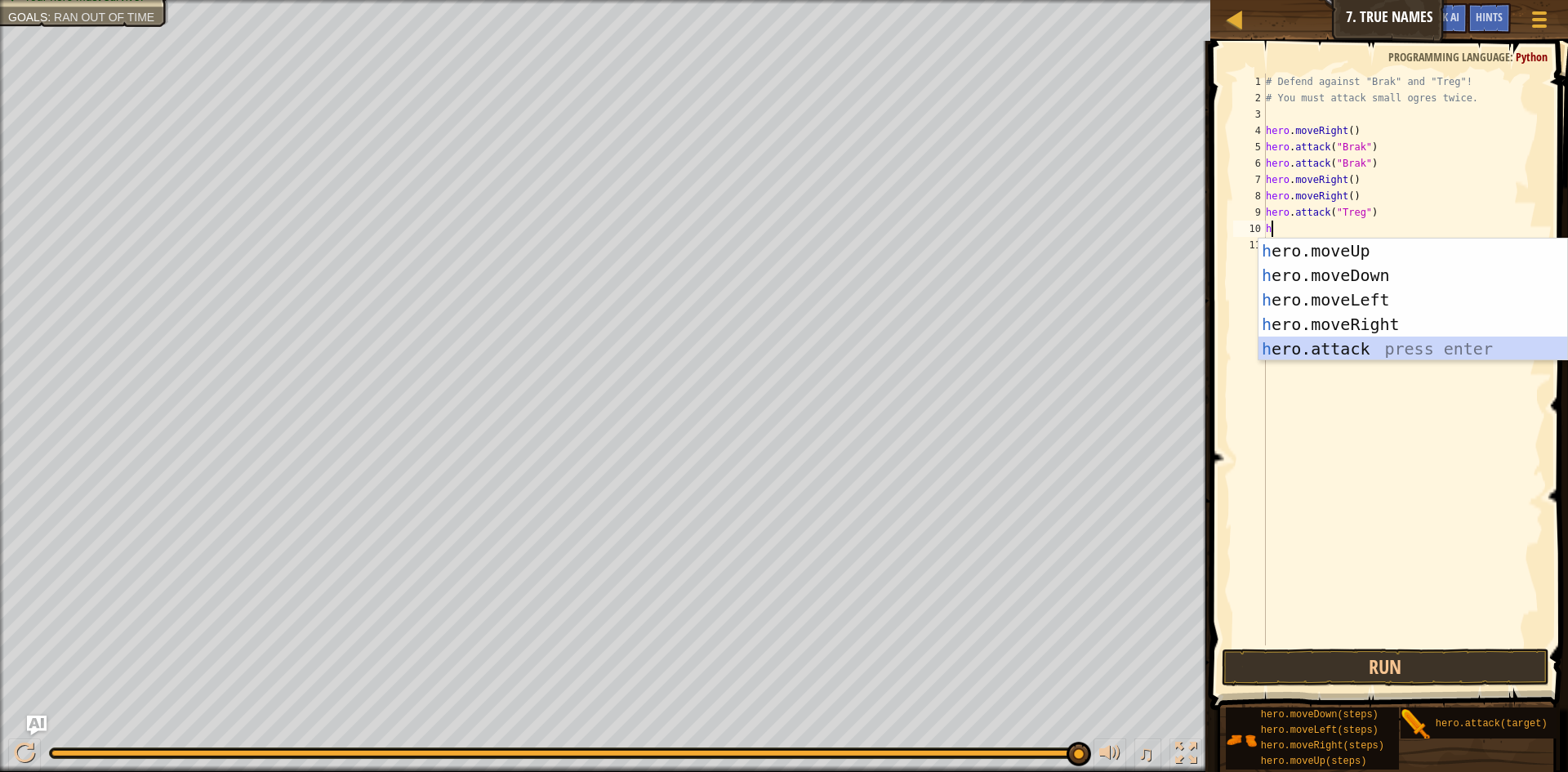
drag, startPoint x: 1397, startPoint y: 347, endPoint x: 1382, endPoint y: 345, distance: 15.1
click at [1397, 346] on div "h ero.moveUp press enter h ero.moveDown press enter h ero.moveLeft press enter …" at bounding box center [1413, 324] width 309 height 172
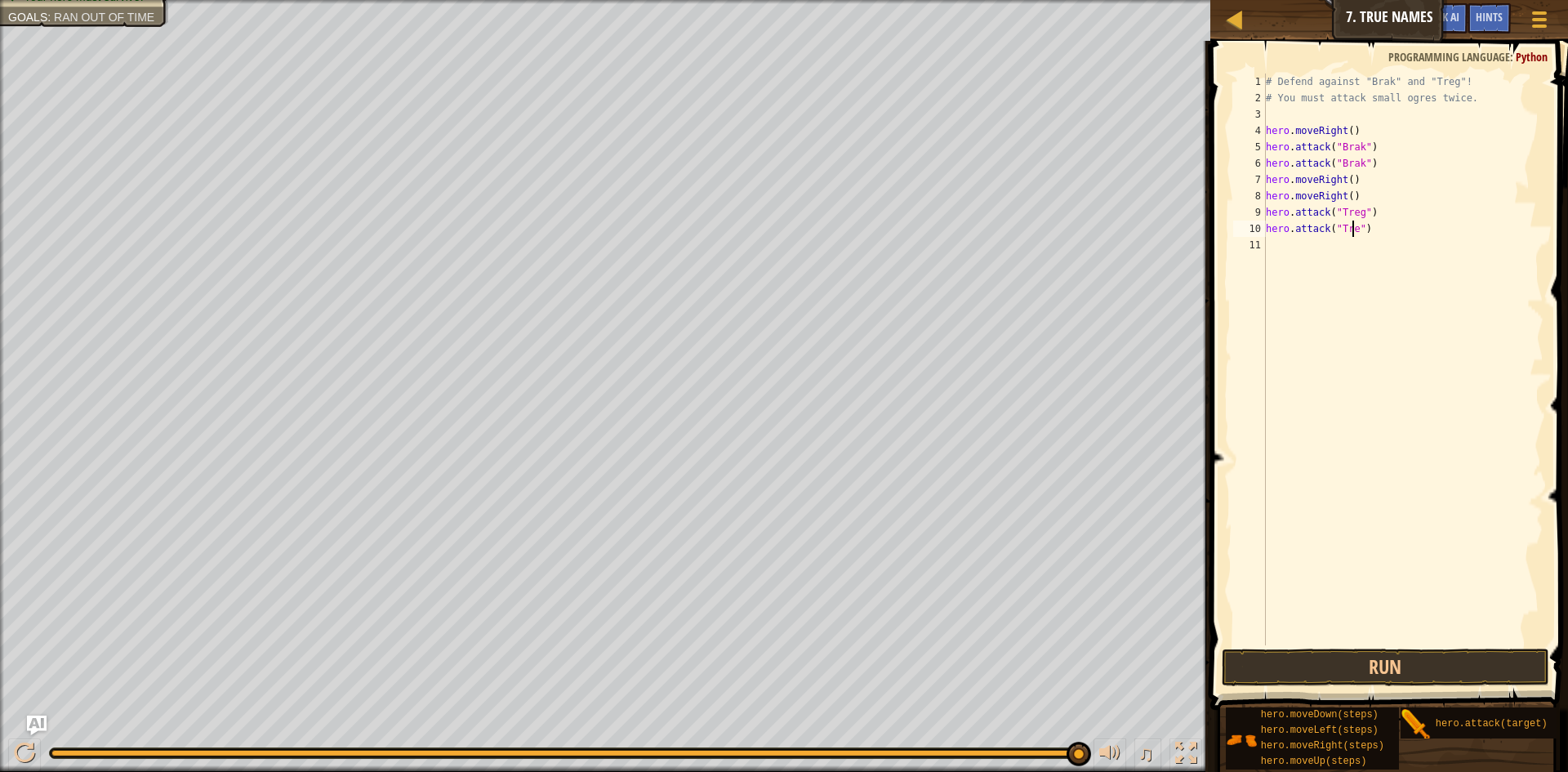
scroll to position [8, 8]
type textarea "hero.attack("Treg")"
click at [1279, 259] on div "# Defend against "Brak" and "Treg"! # You must attack small ogres twice. hero .…" at bounding box center [1402, 376] width 281 height 604
type textarea "h"
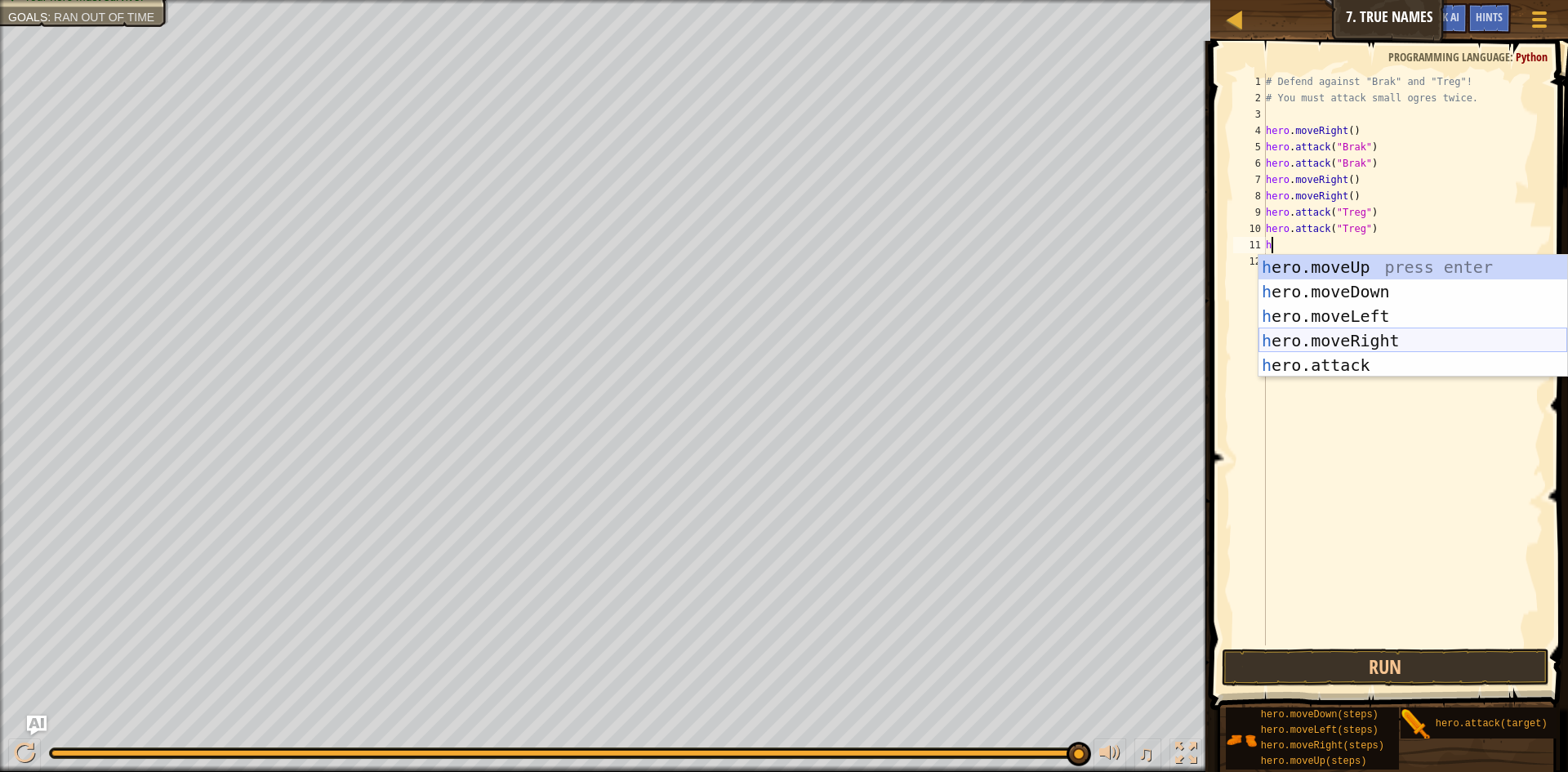
click at [1331, 343] on div "h ero.moveUp press enter h ero.moveDown press enter h ero.moveLeft press enter …" at bounding box center [1413, 340] width 309 height 172
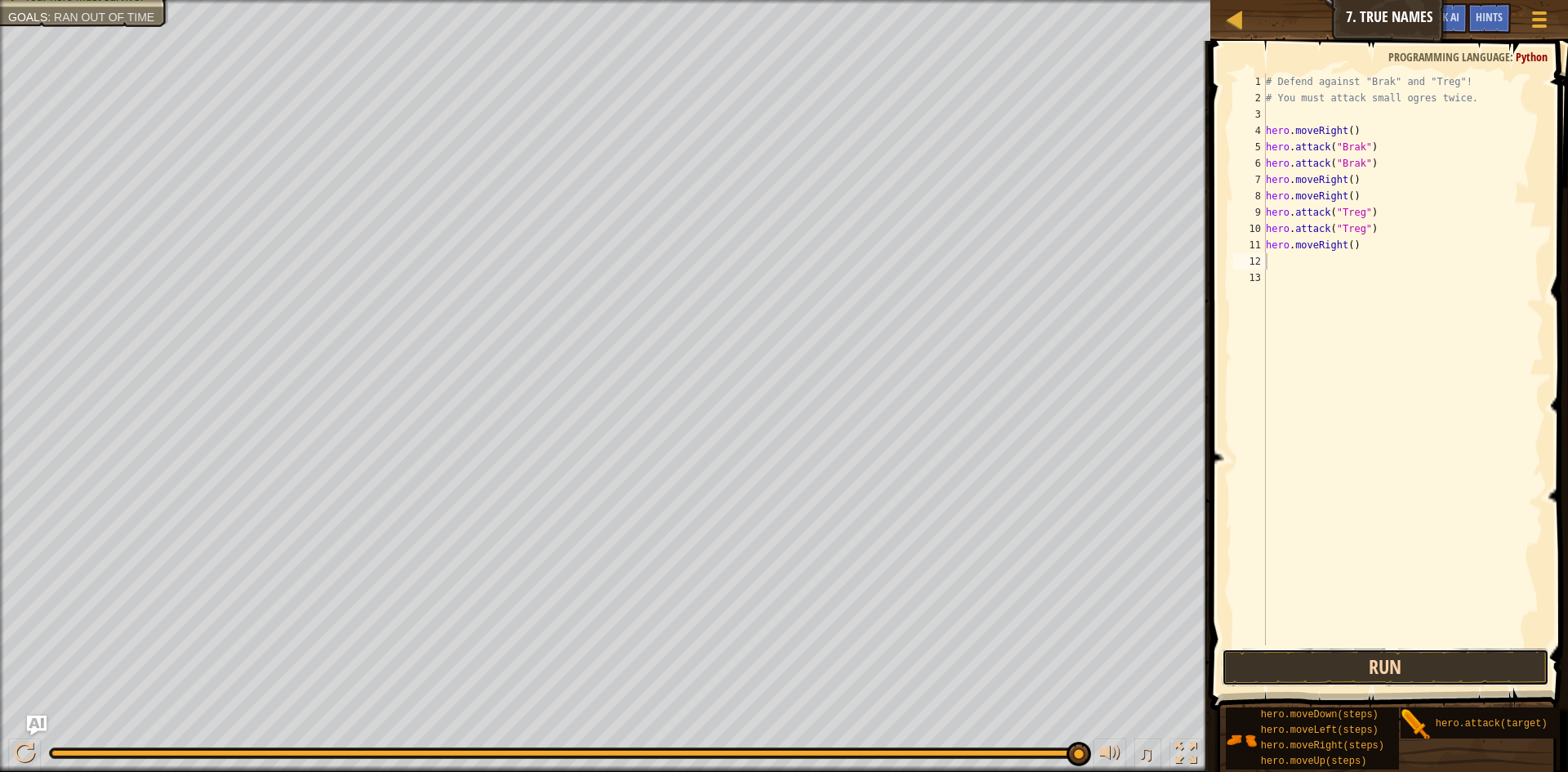
click at [1388, 669] on button "Run" at bounding box center [1385, 667] width 327 height 37
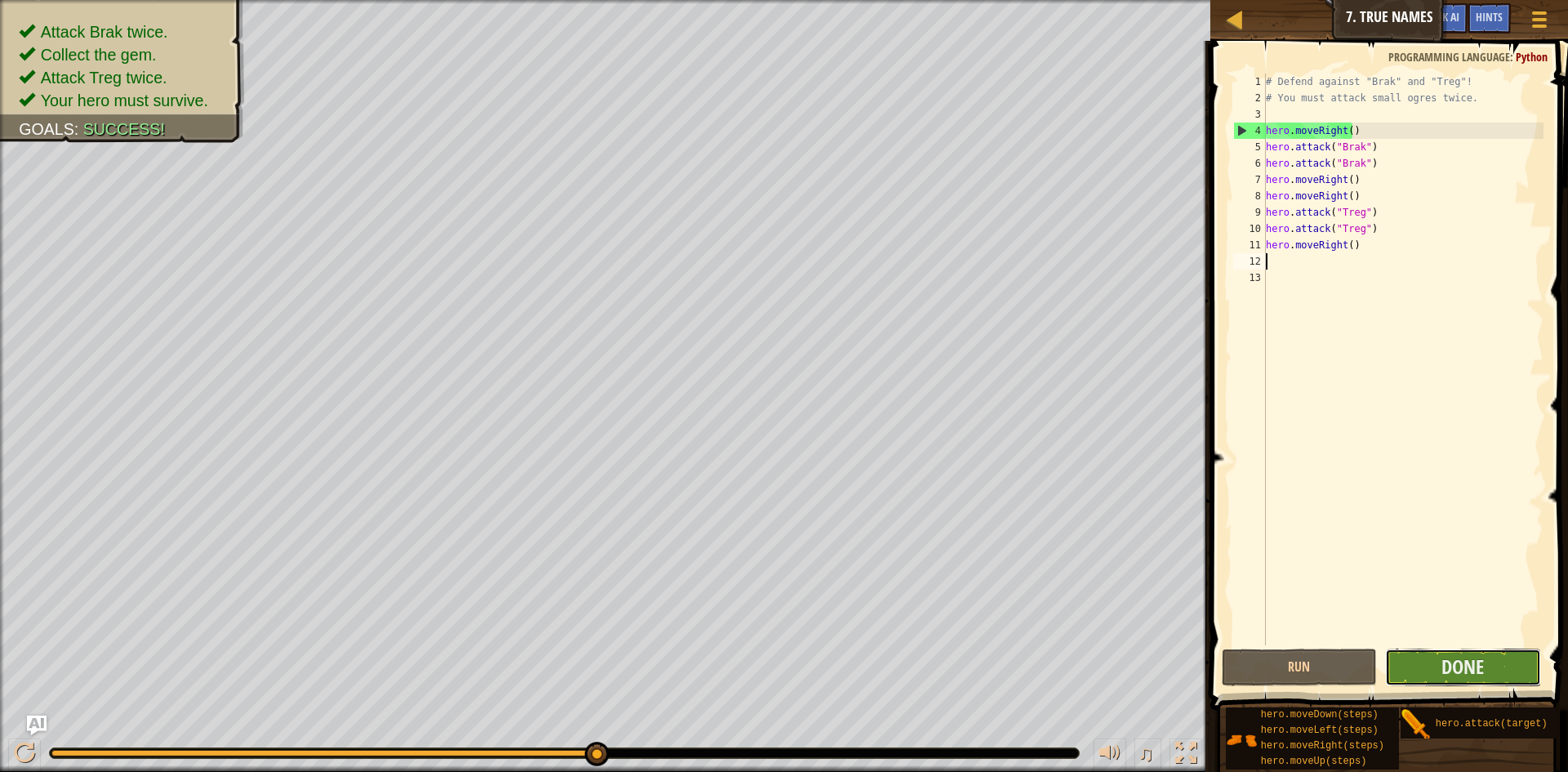
click at [1497, 663] on button "Done" at bounding box center [1463, 667] width 156 height 37
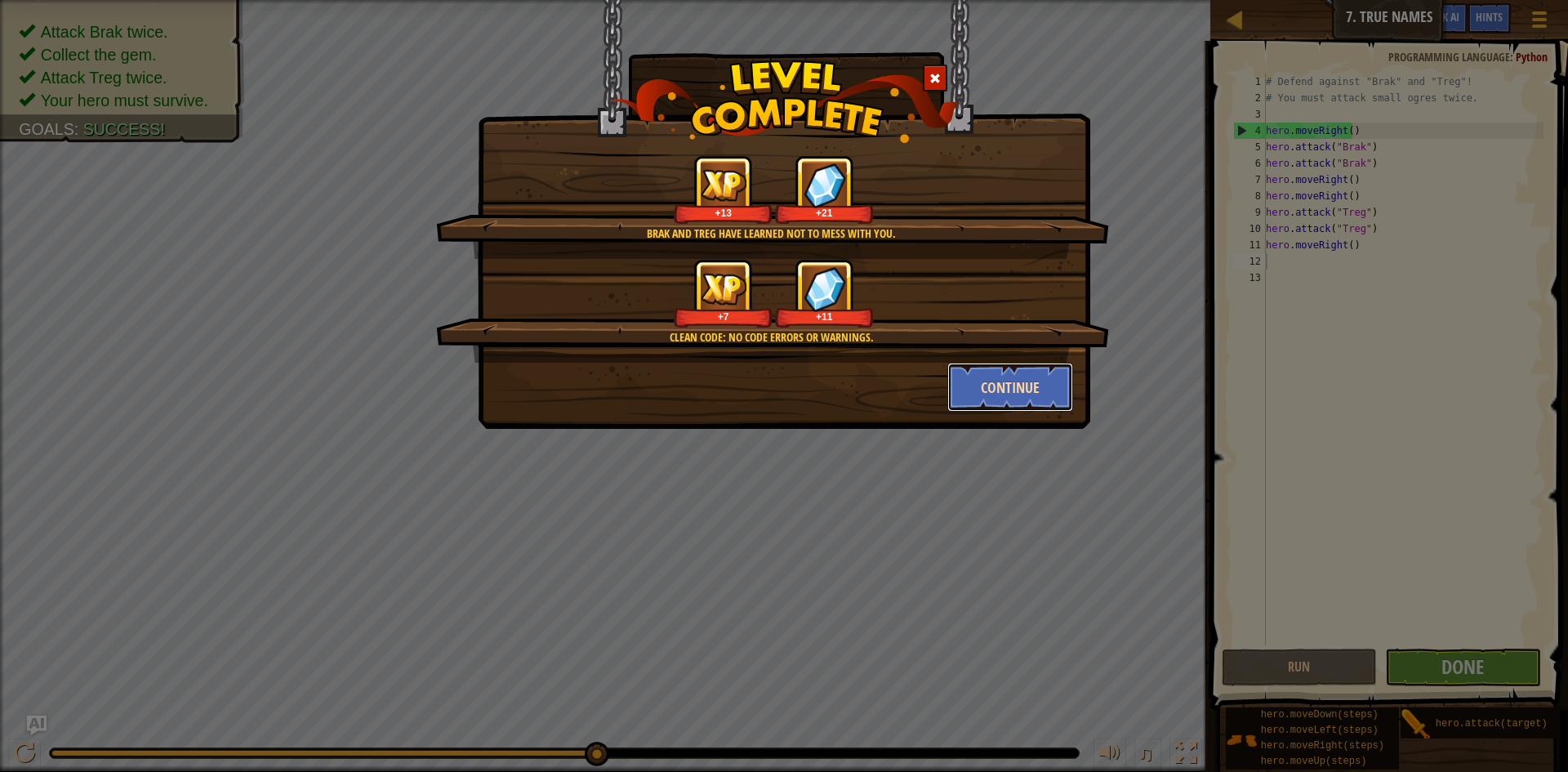
click at [975, 384] on button "Continue" at bounding box center [1011, 386] width 127 height 49
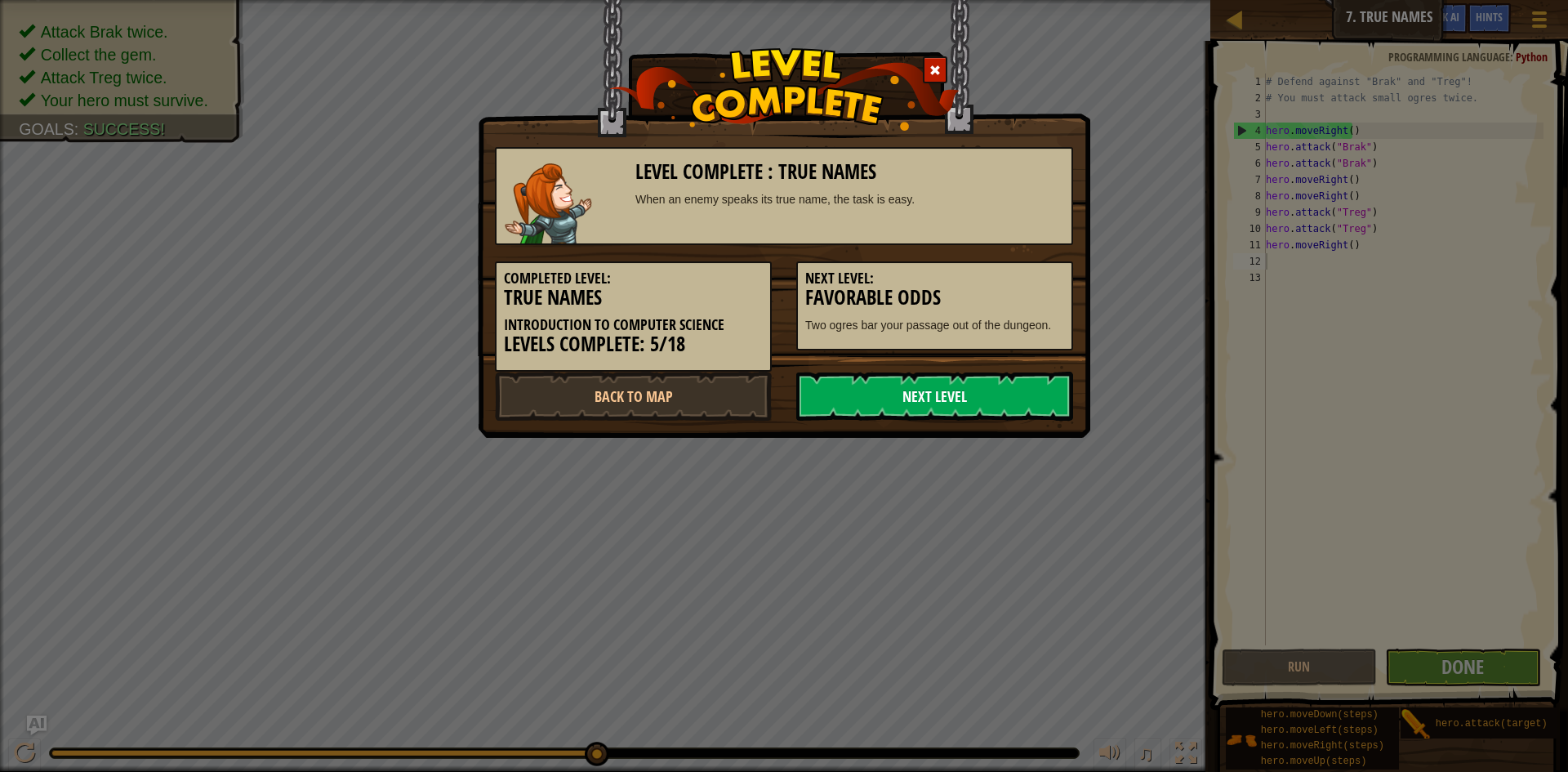
click at [904, 398] on link "Next Level" at bounding box center [934, 395] width 277 height 49
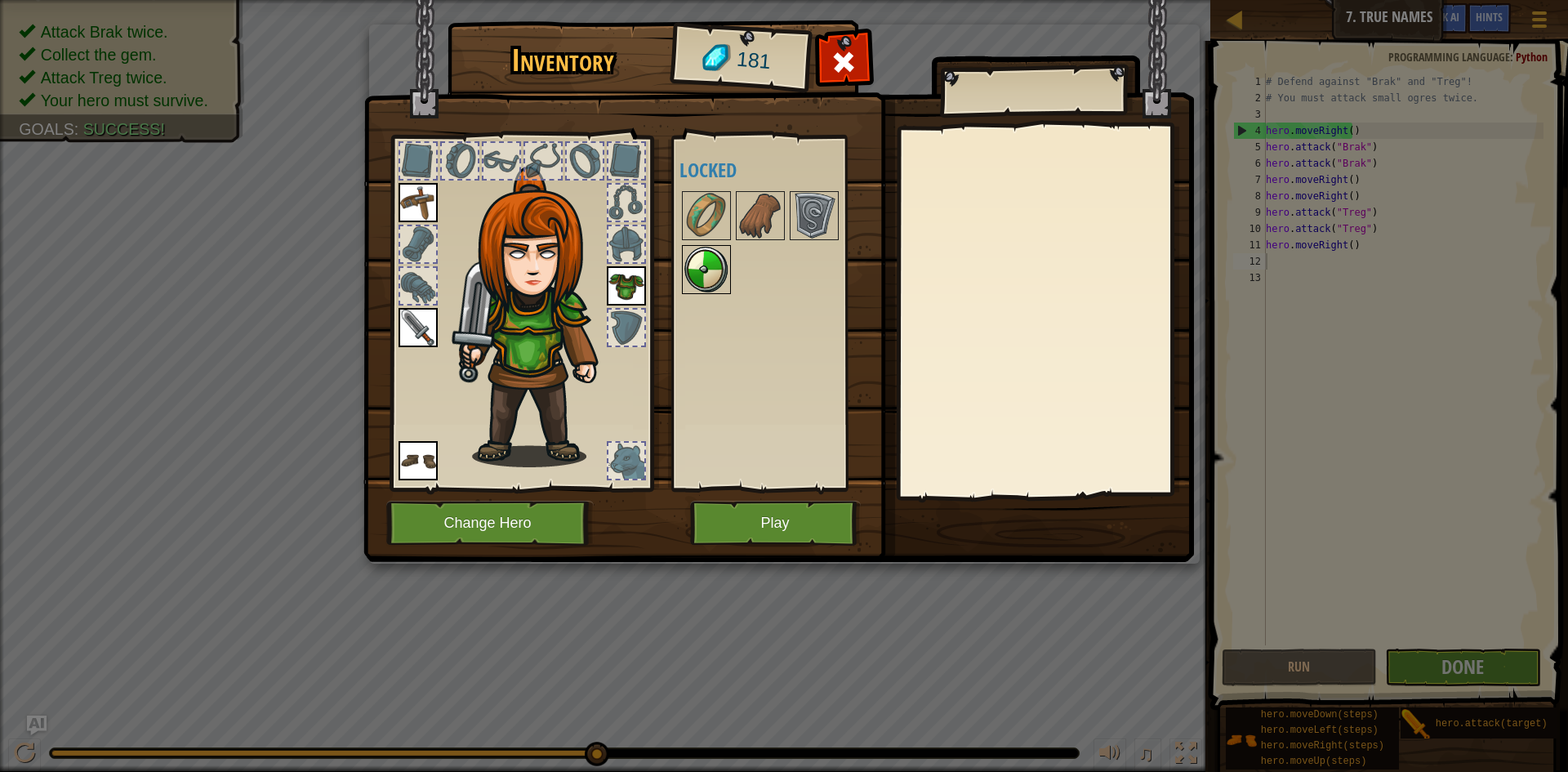
click at [702, 249] on img at bounding box center [707, 269] width 46 height 46
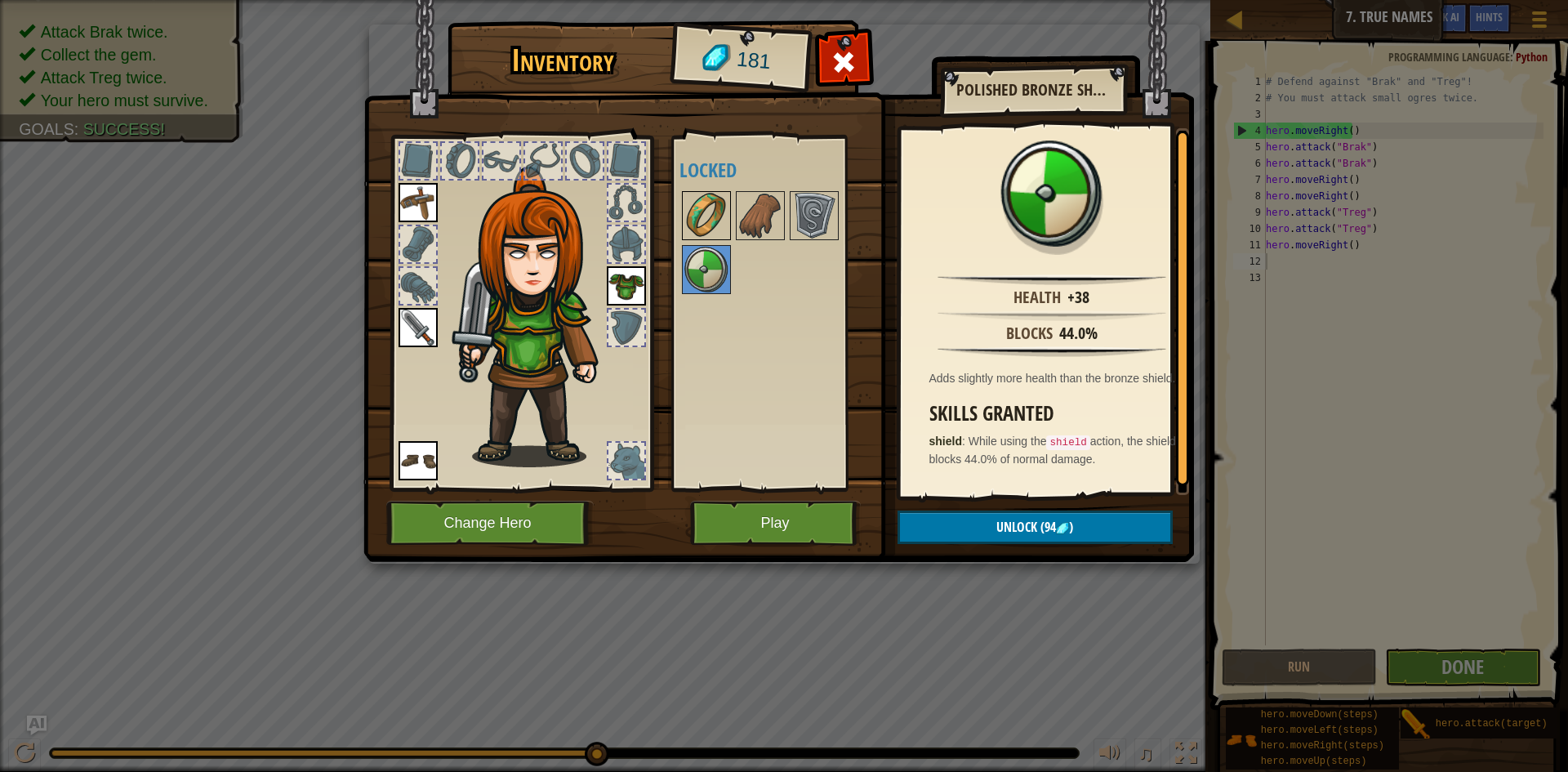
click at [705, 212] on img at bounding box center [707, 216] width 46 height 46
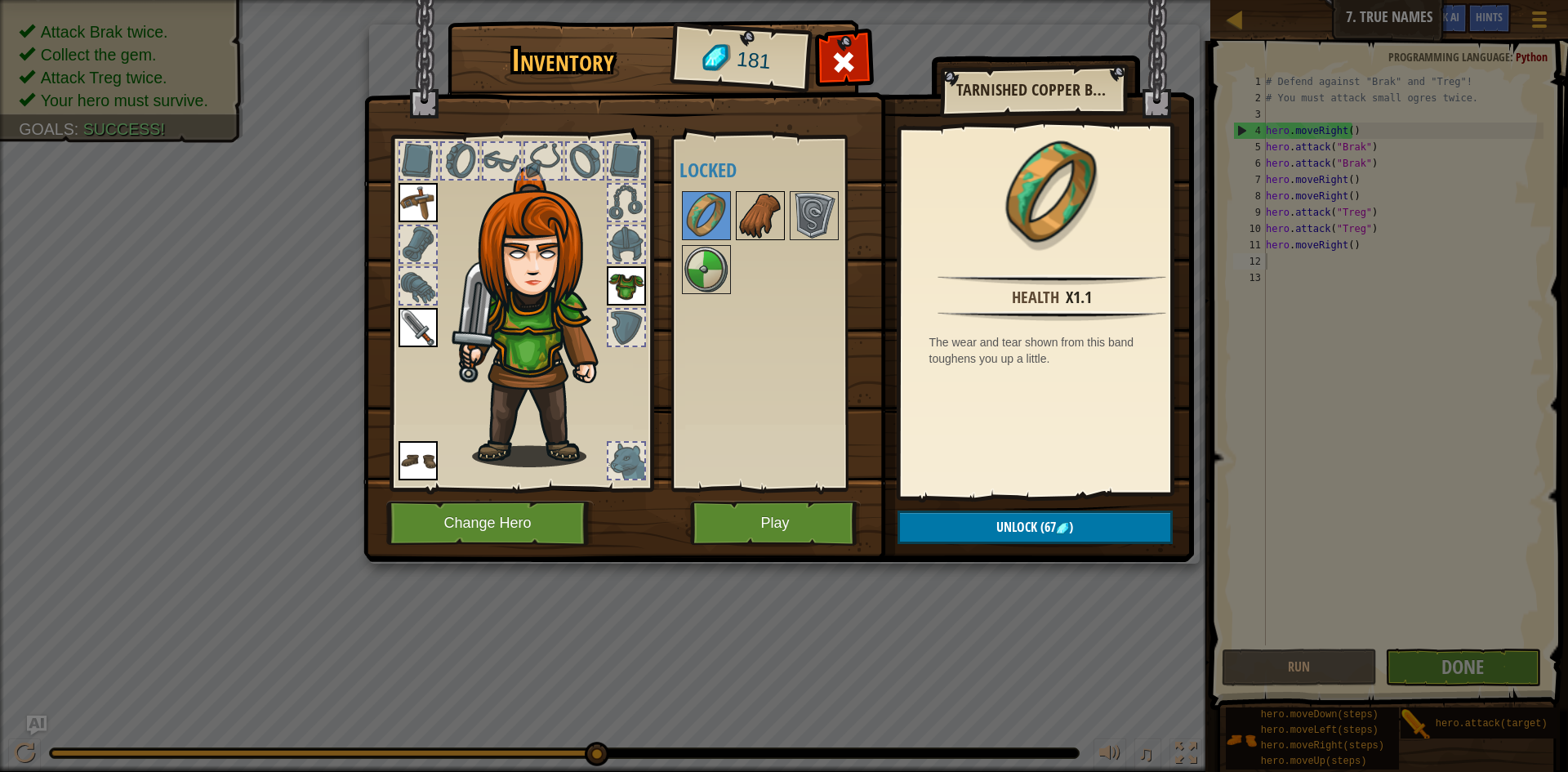
click at [759, 225] on img at bounding box center [761, 216] width 46 height 46
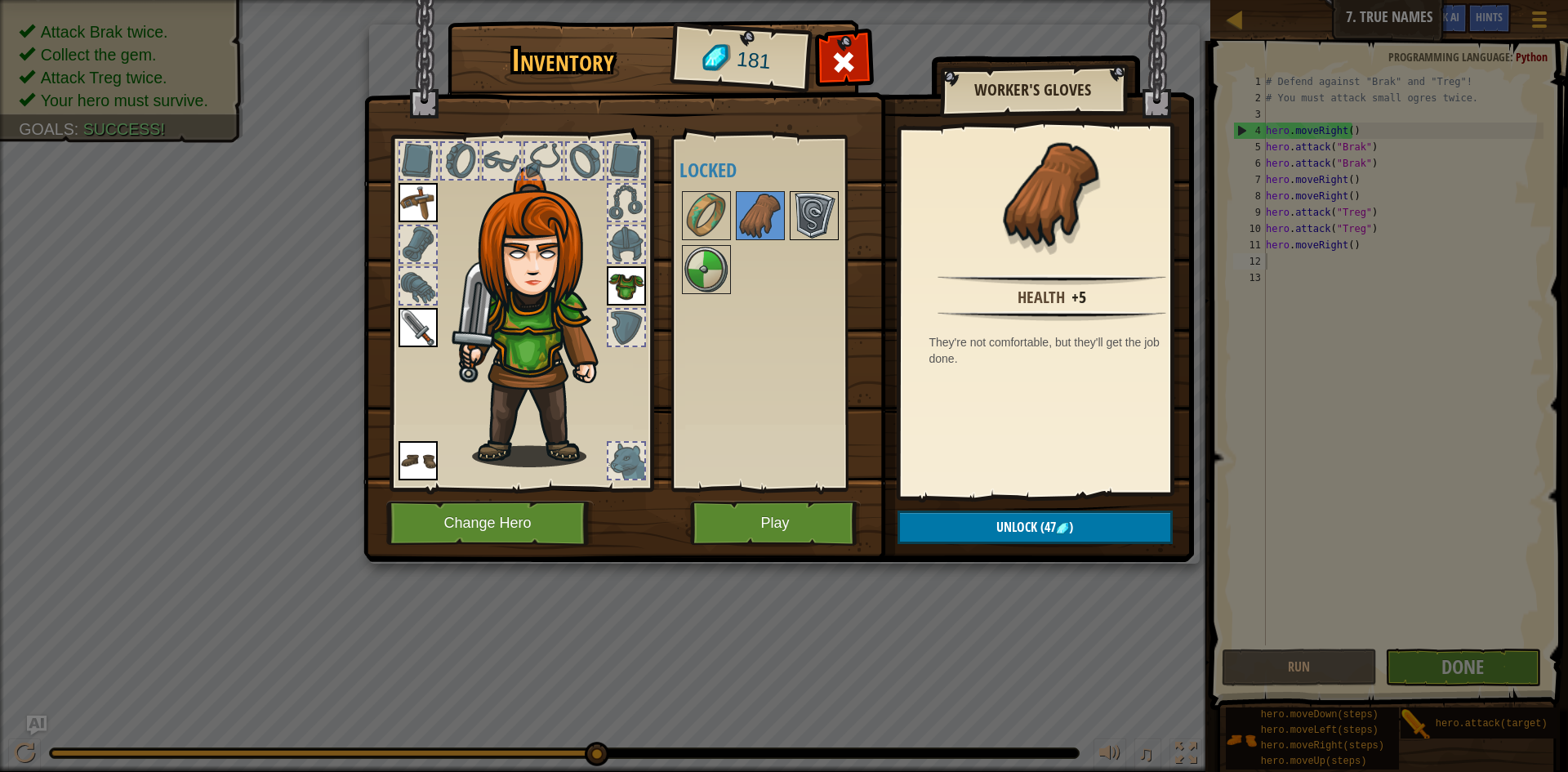
click at [806, 222] on img at bounding box center [814, 216] width 46 height 46
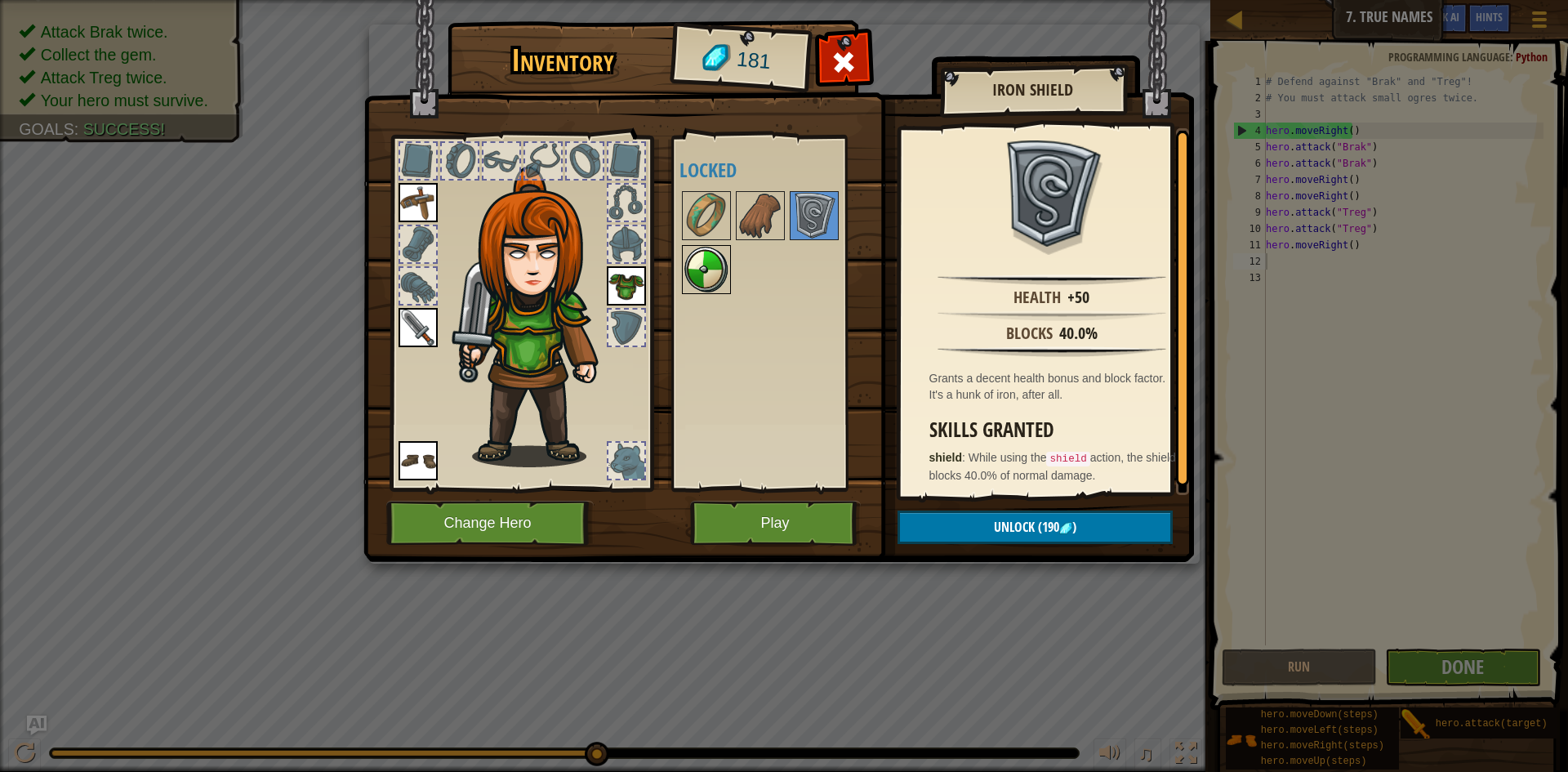
click at [694, 272] on img at bounding box center [707, 269] width 46 height 46
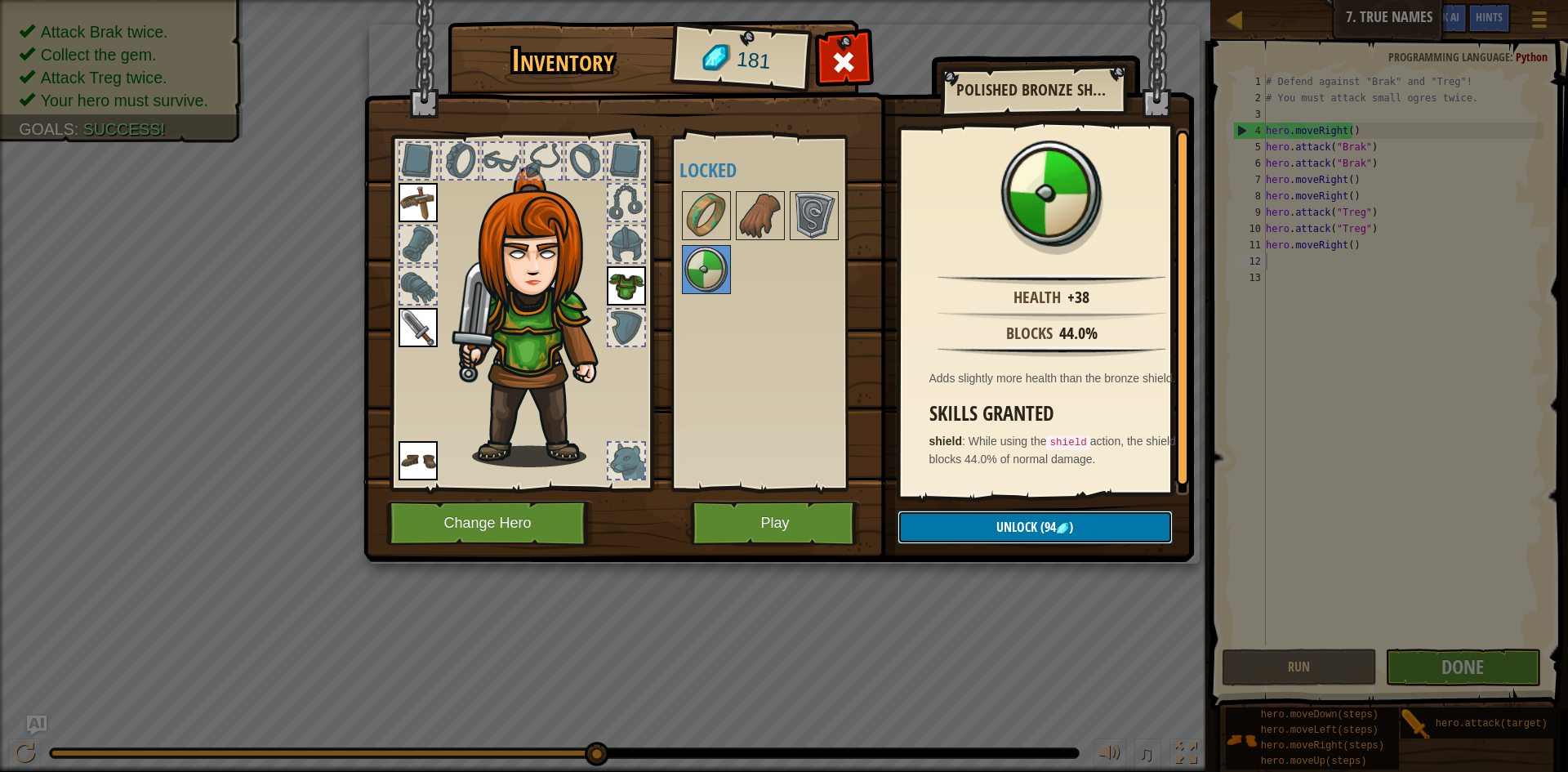
click at [1068, 528] on span ")" at bounding box center [1070, 526] width 4 height 18
click at [1024, 524] on button "Confirm" at bounding box center [1035, 526] width 275 height 34
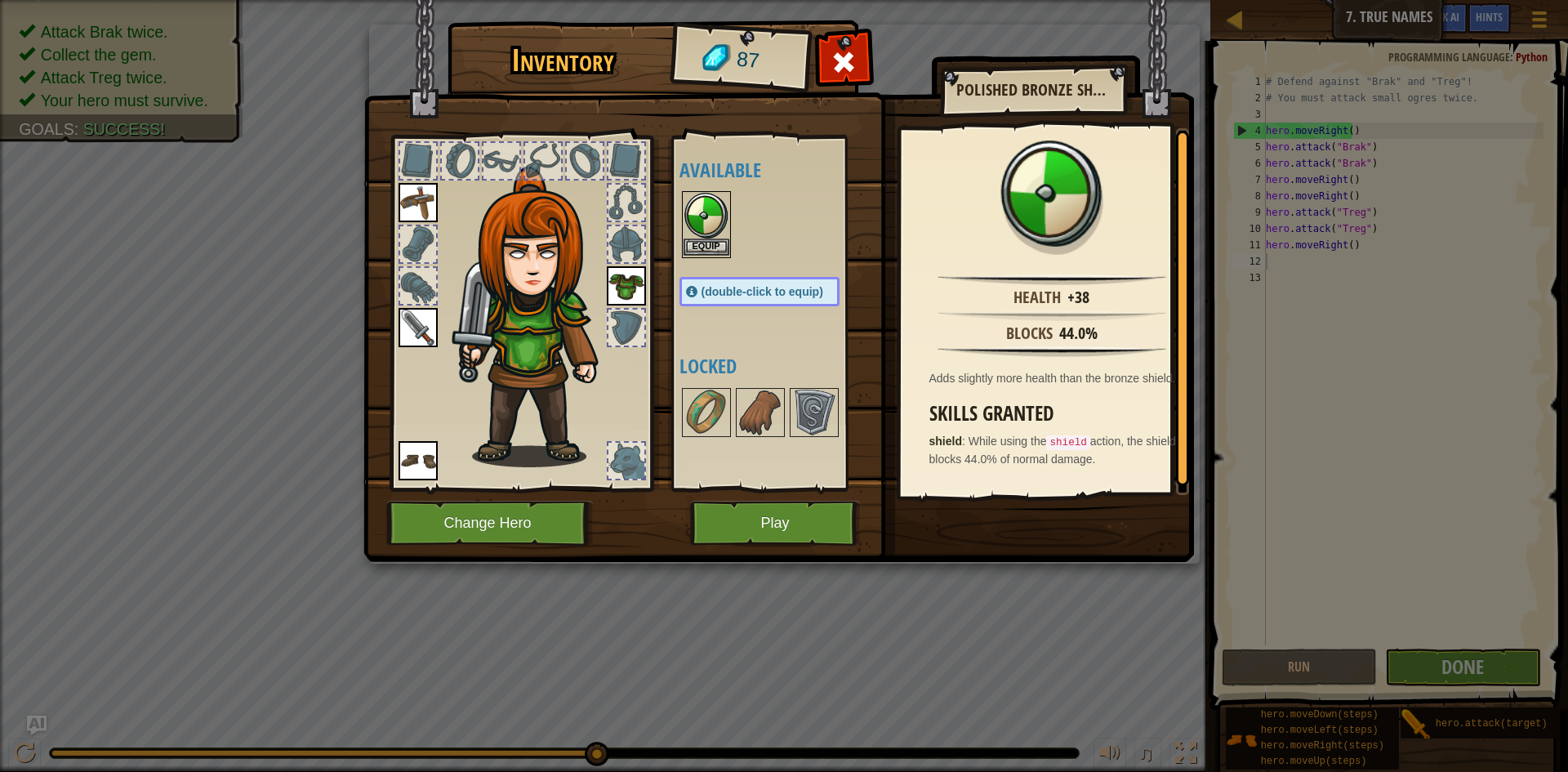
click at [706, 201] on img at bounding box center [707, 216] width 46 height 46
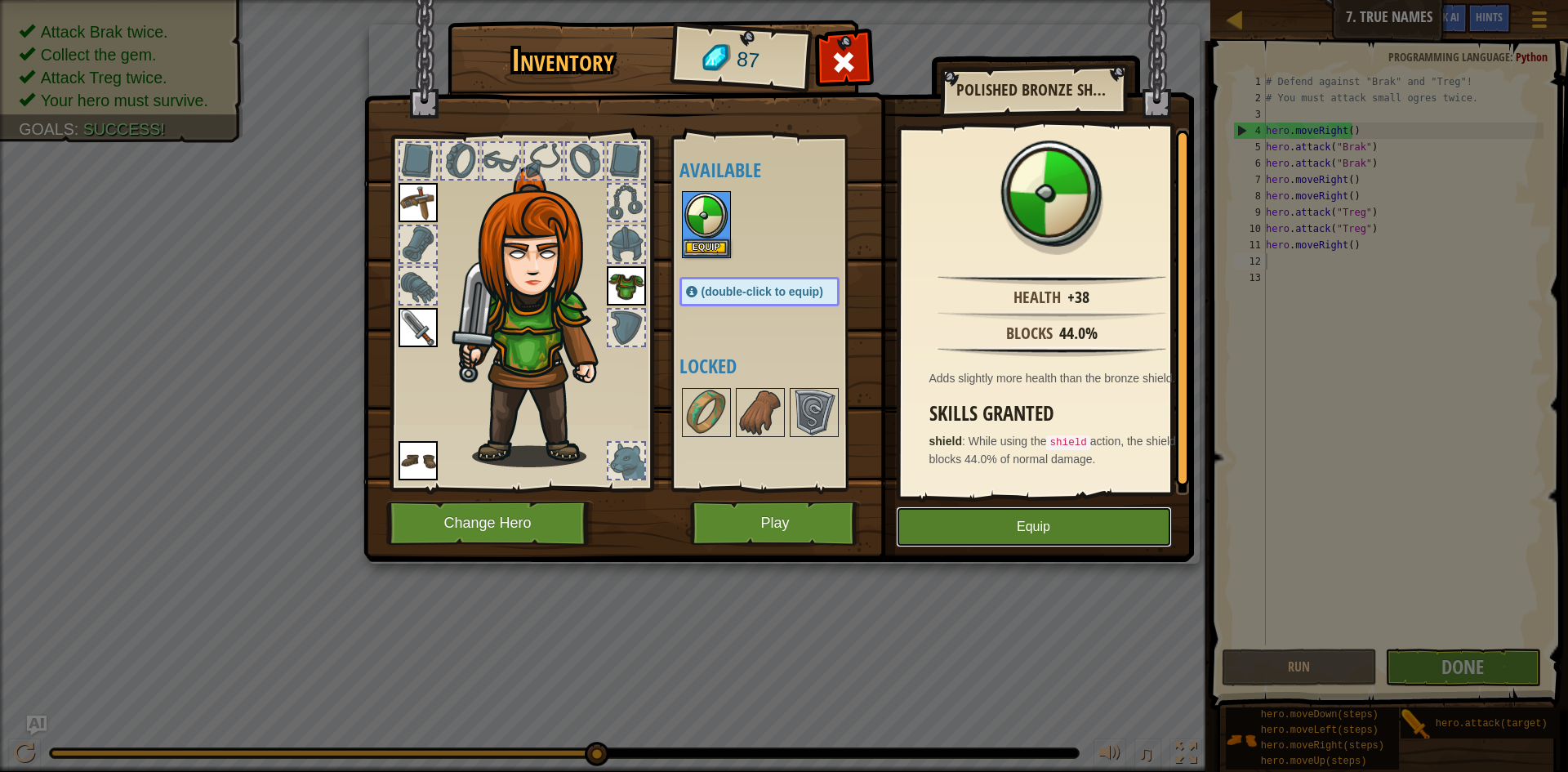
click at [952, 536] on button "Equip" at bounding box center [1034, 526] width 276 height 41
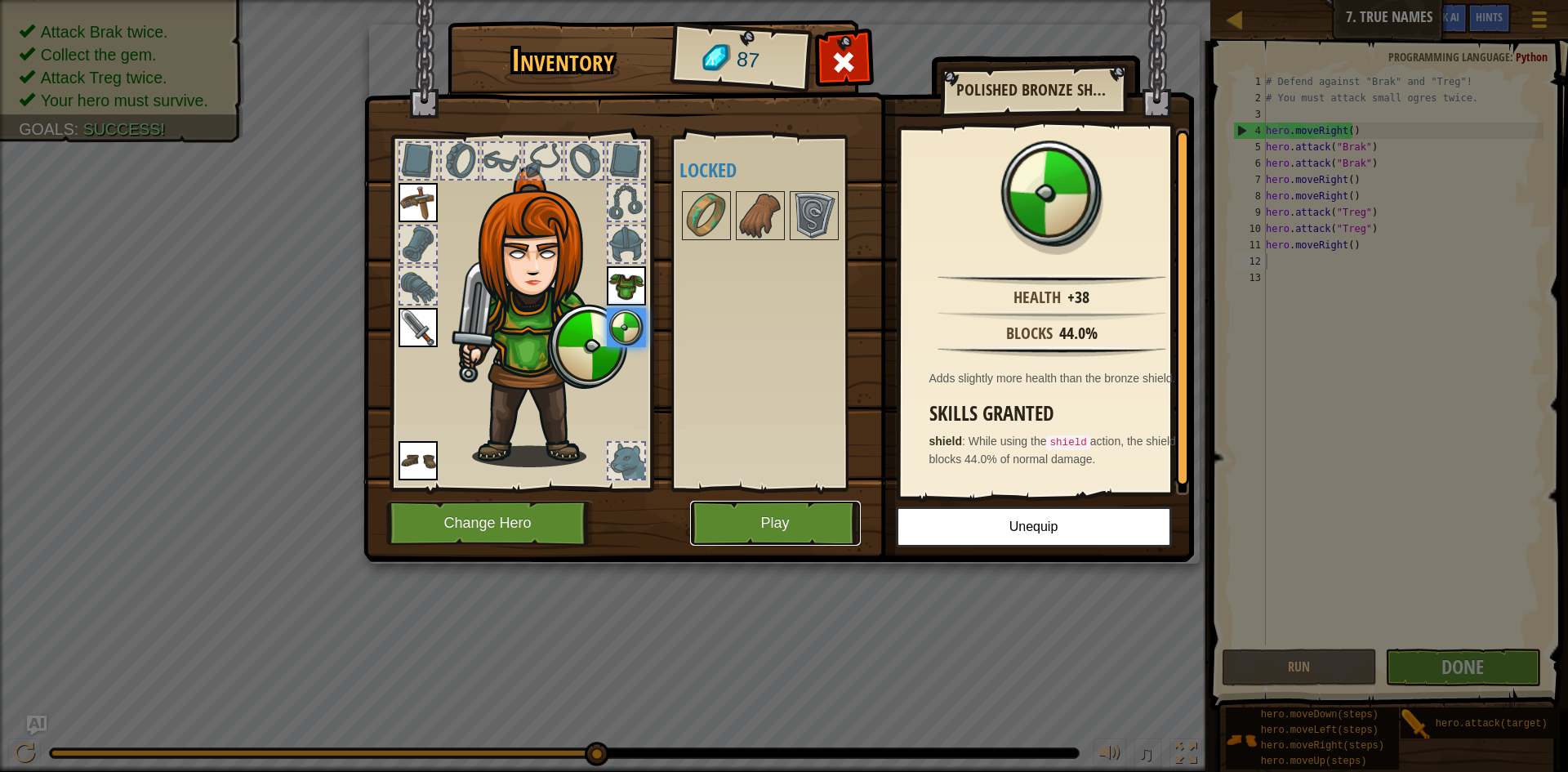
click at [812, 512] on button "Play" at bounding box center [775, 523] width 171 height 45
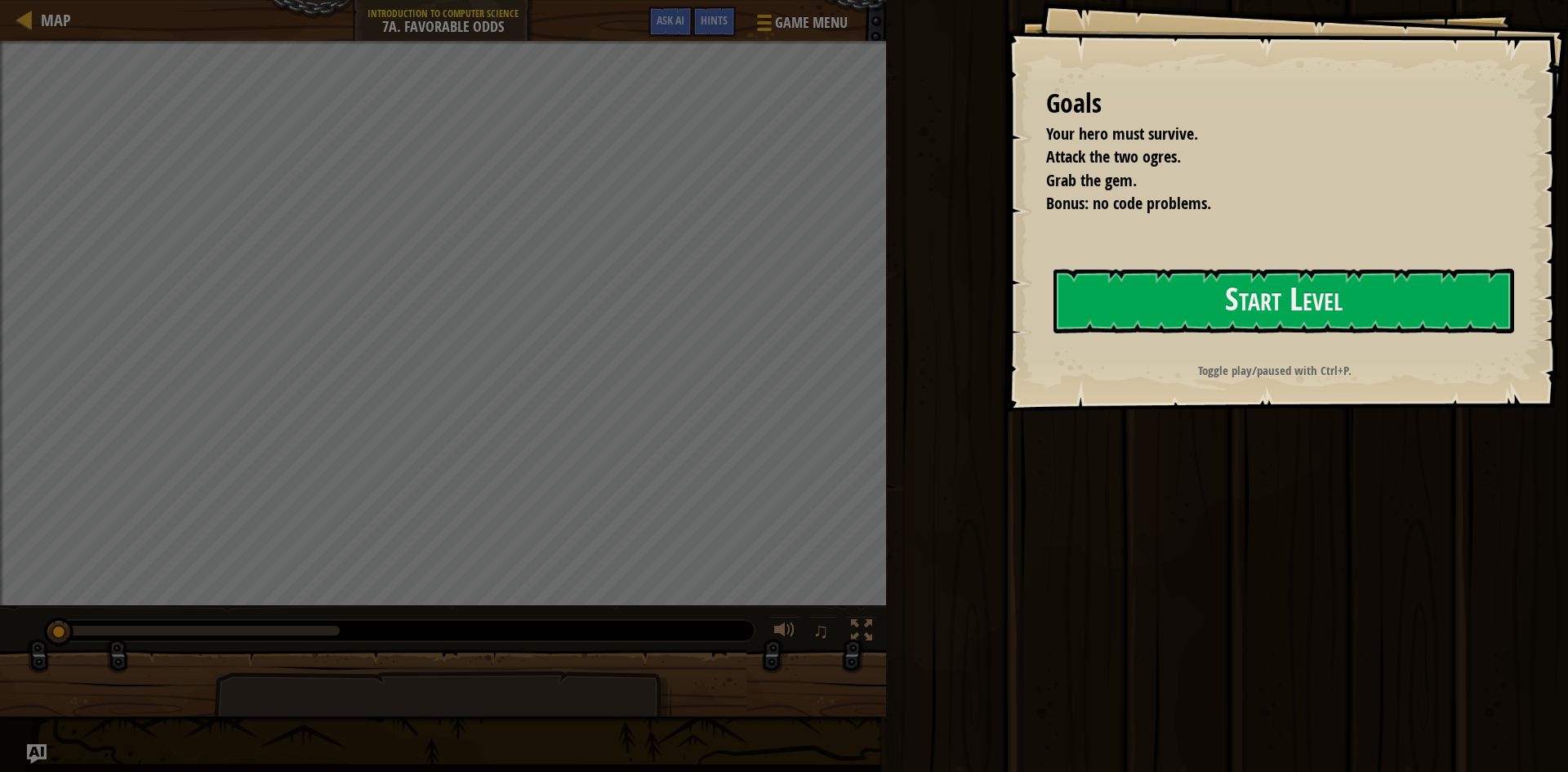
drag, startPoint x: 1083, startPoint y: 432, endPoint x: 893, endPoint y: 491, distance: 198.9
click at [1079, 433] on div "Run Submit Done" at bounding box center [1225, 382] width 687 height 763
click at [1166, 289] on button "Start Level" at bounding box center [1283, 300] width 460 height 64
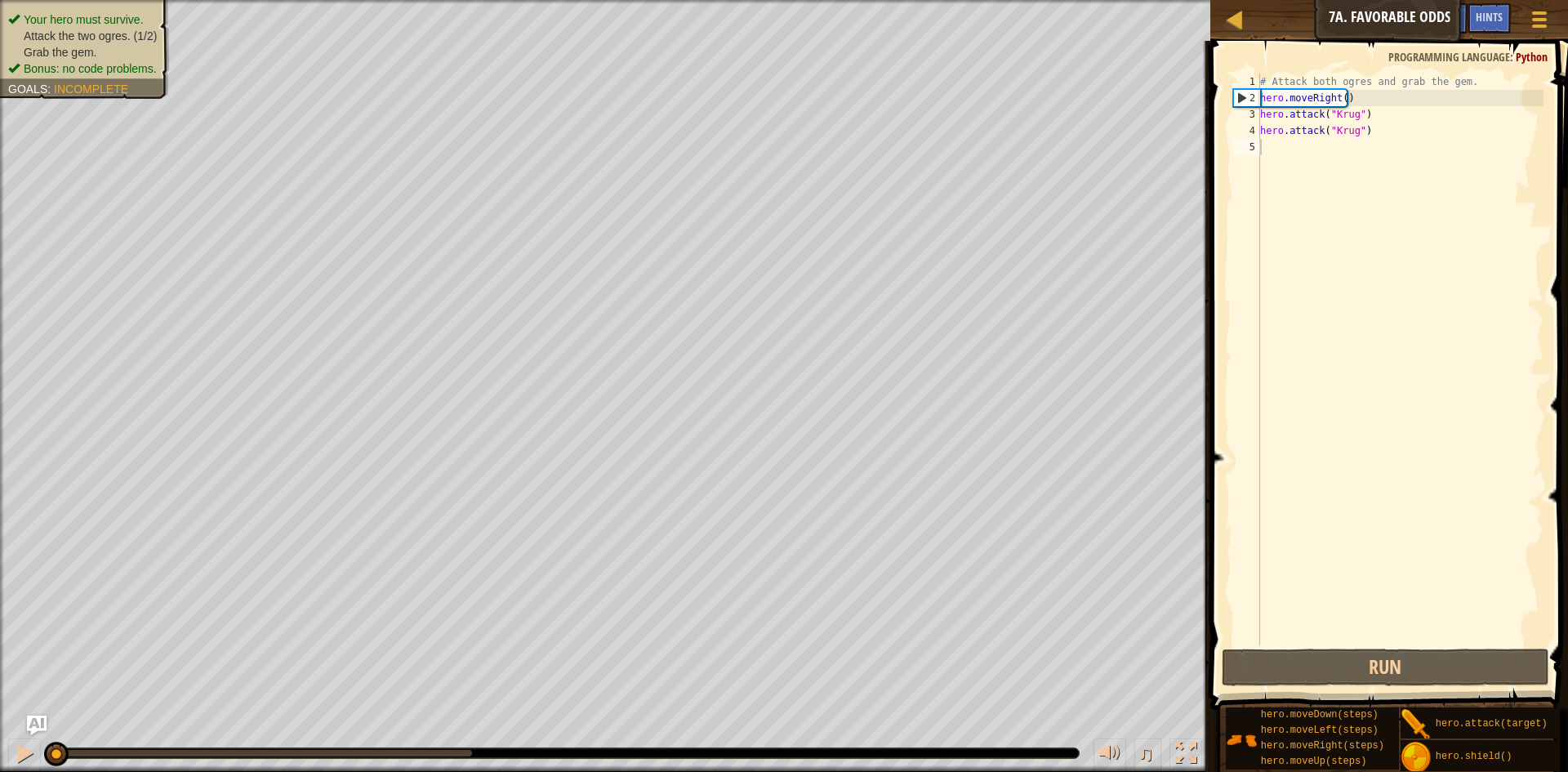
click at [87, 10] on div "Your hero must survive. Attack the two ogres. (1/2) Grab the gem. Bonus: no cod…" at bounding box center [75, 44] width 188 height 109
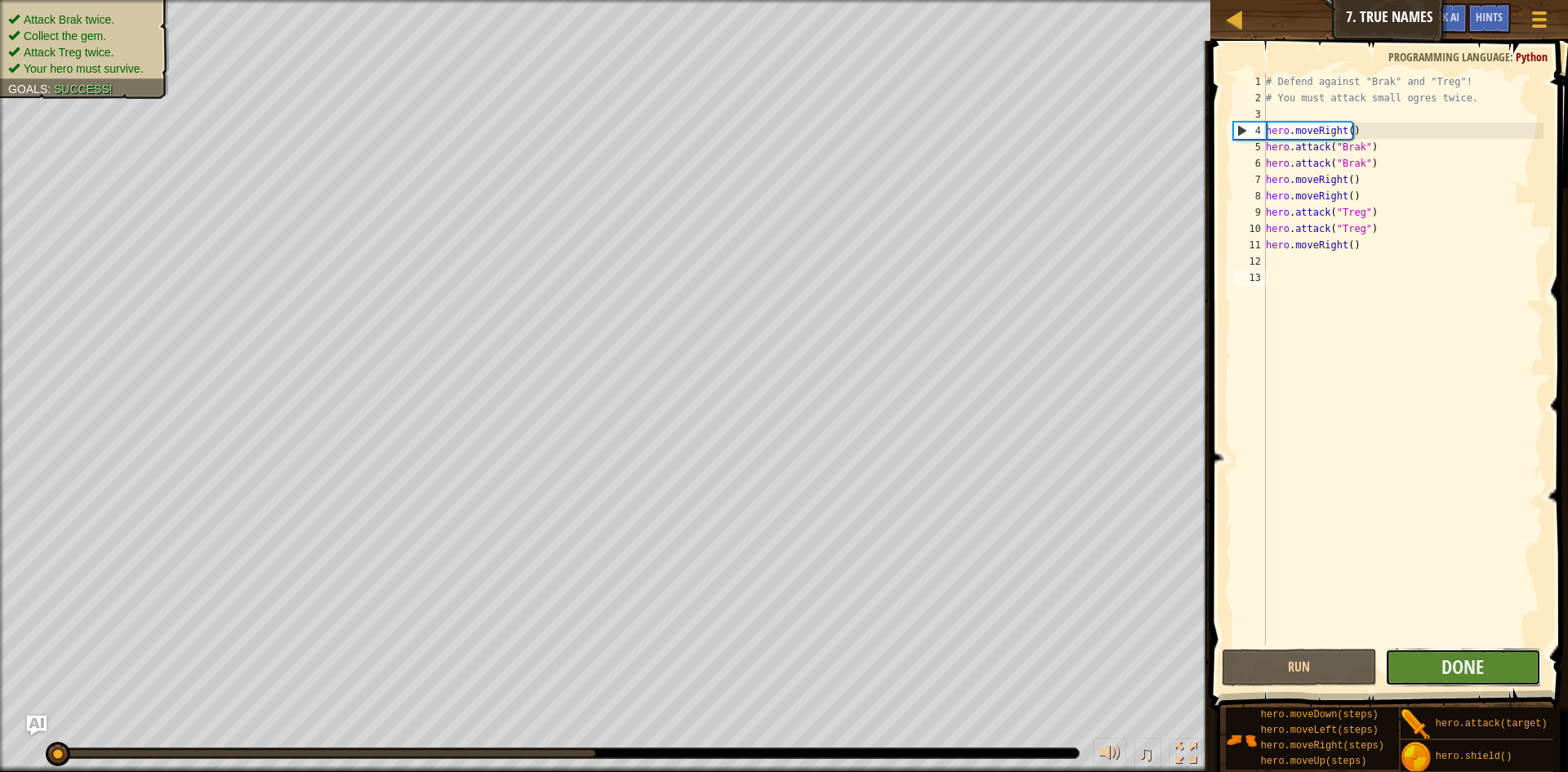
click at [1426, 652] on button "Done" at bounding box center [1463, 667] width 156 height 37
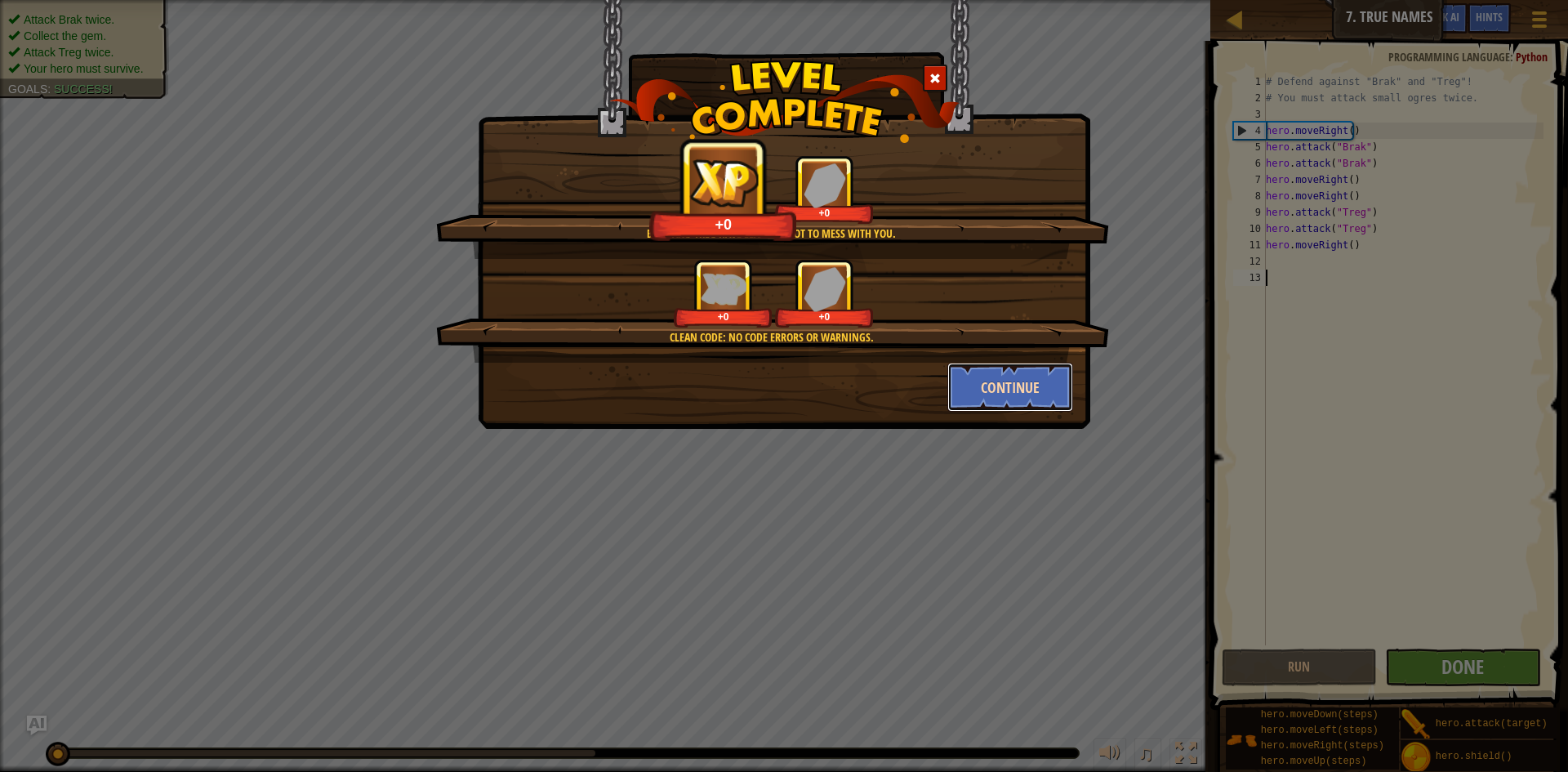
click at [963, 379] on button "Continue" at bounding box center [1011, 386] width 127 height 49
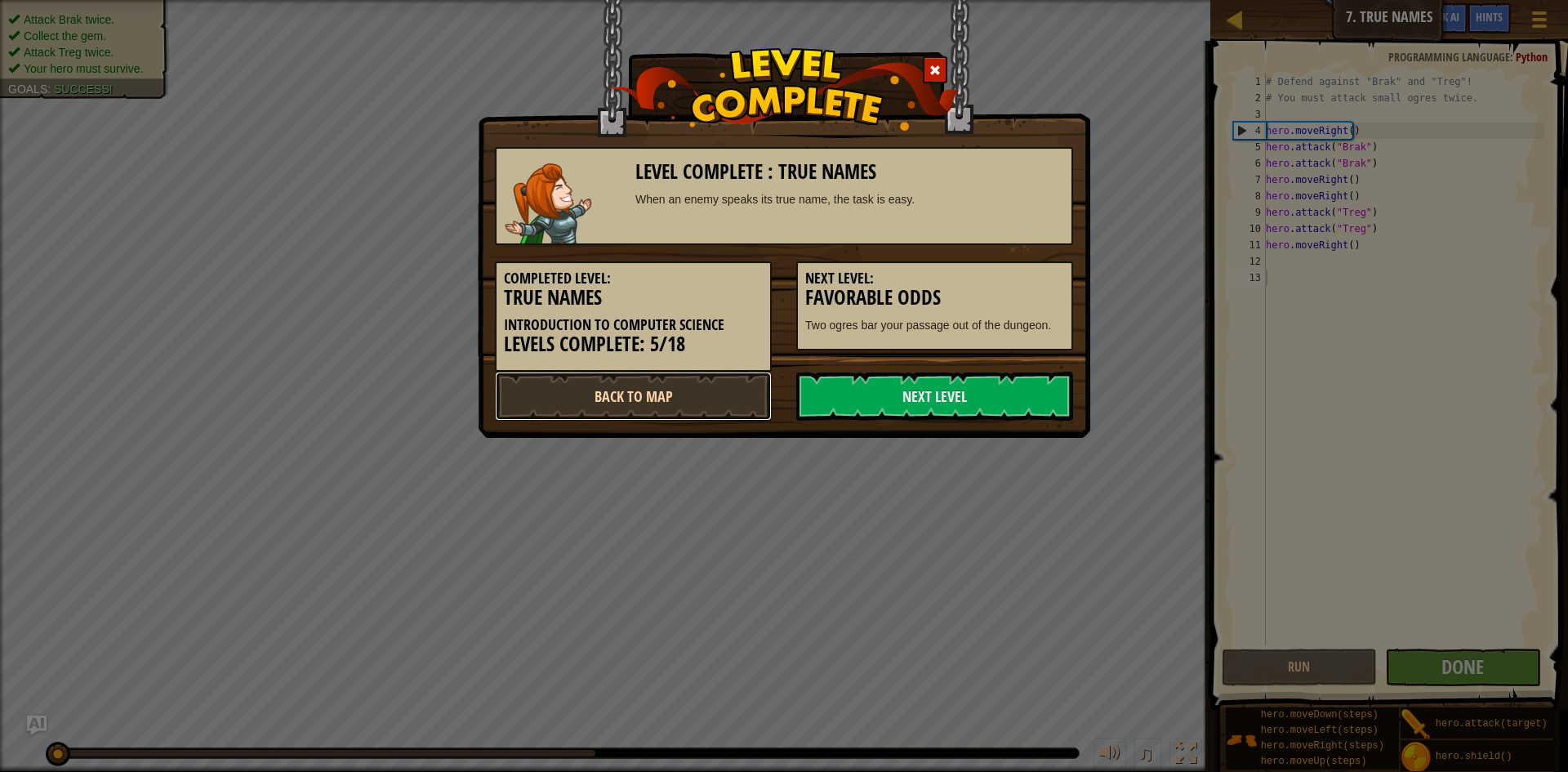
click at [726, 393] on link "Back to Map" at bounding box center [633, 395] width 277 height 49
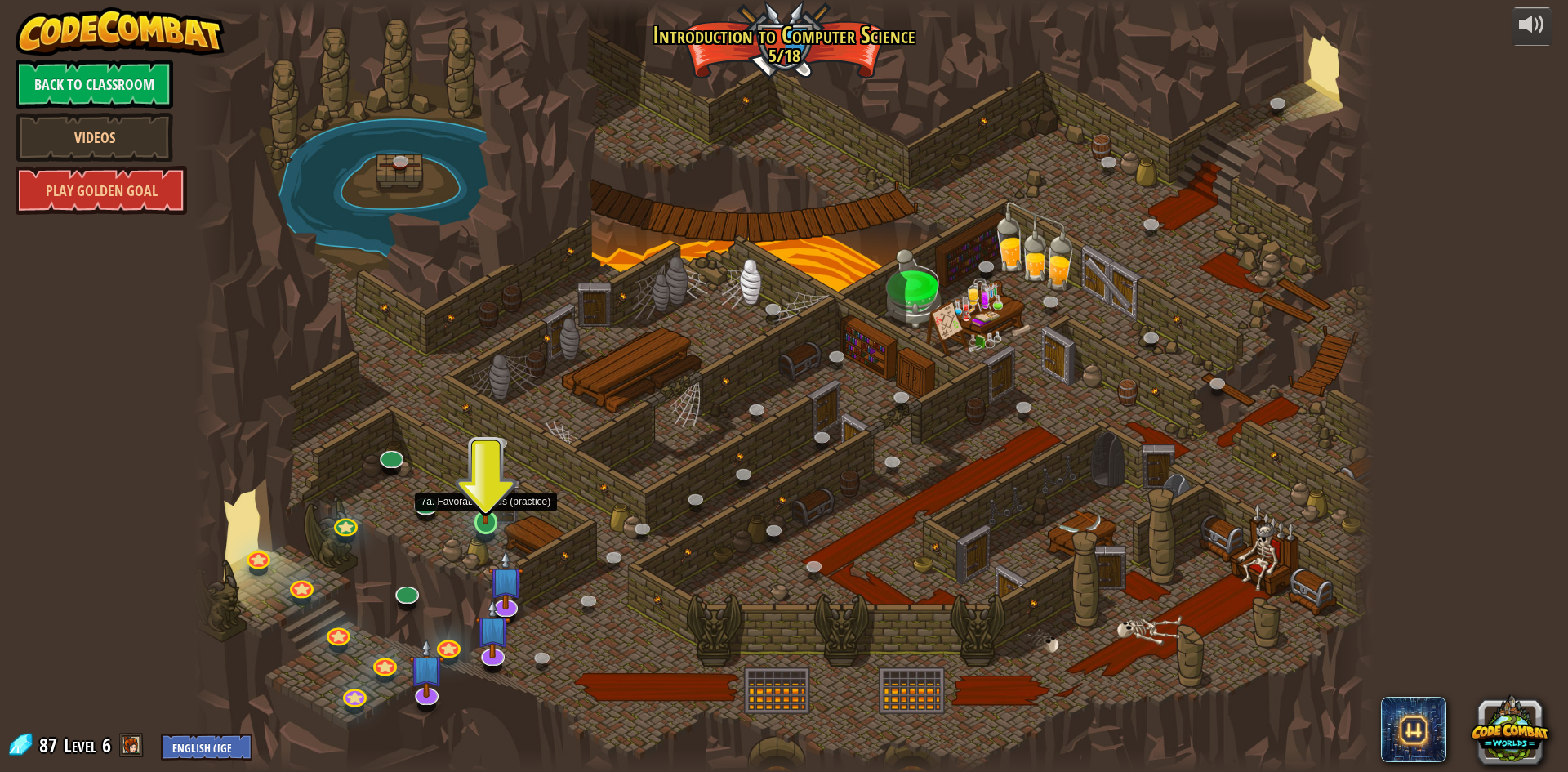
click at [486, 511] on img at bounding box center [485, 488] width 32 height 73
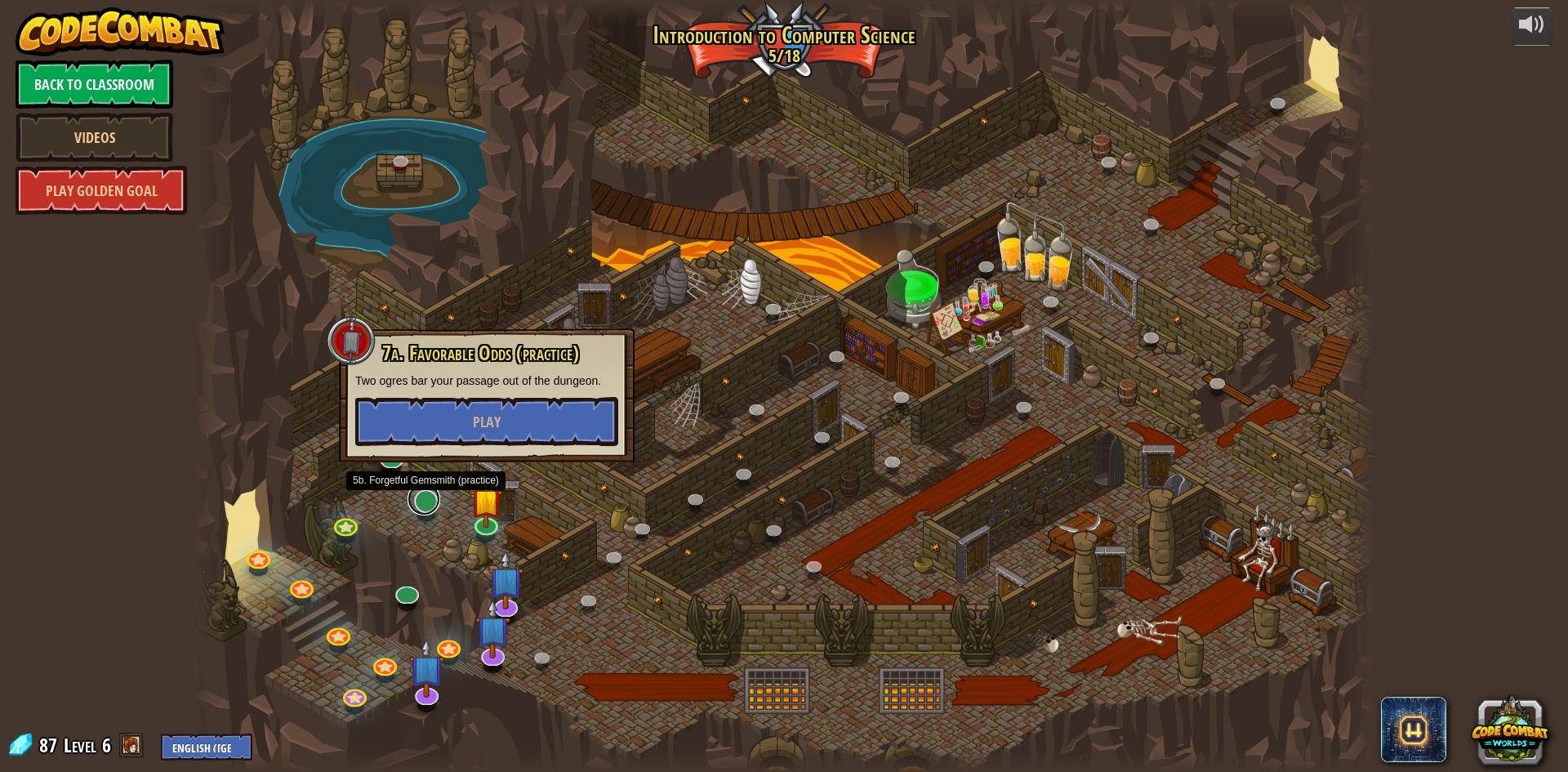
click at [428, 502] on link at bounding box center [424, 499] width 33 height 33
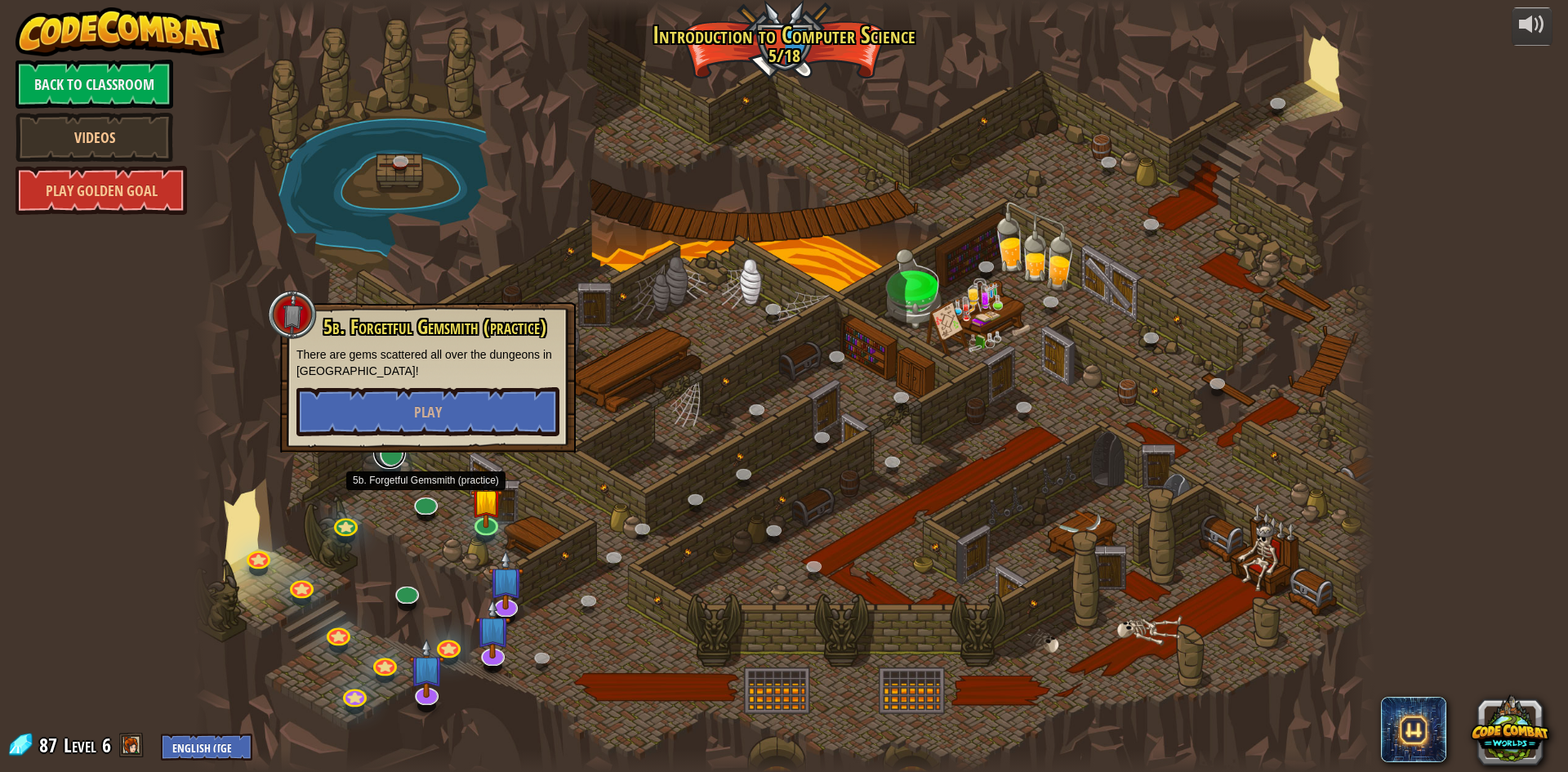
click at [396, 458] on link at bounding box center [389, 453] width 33 height 33
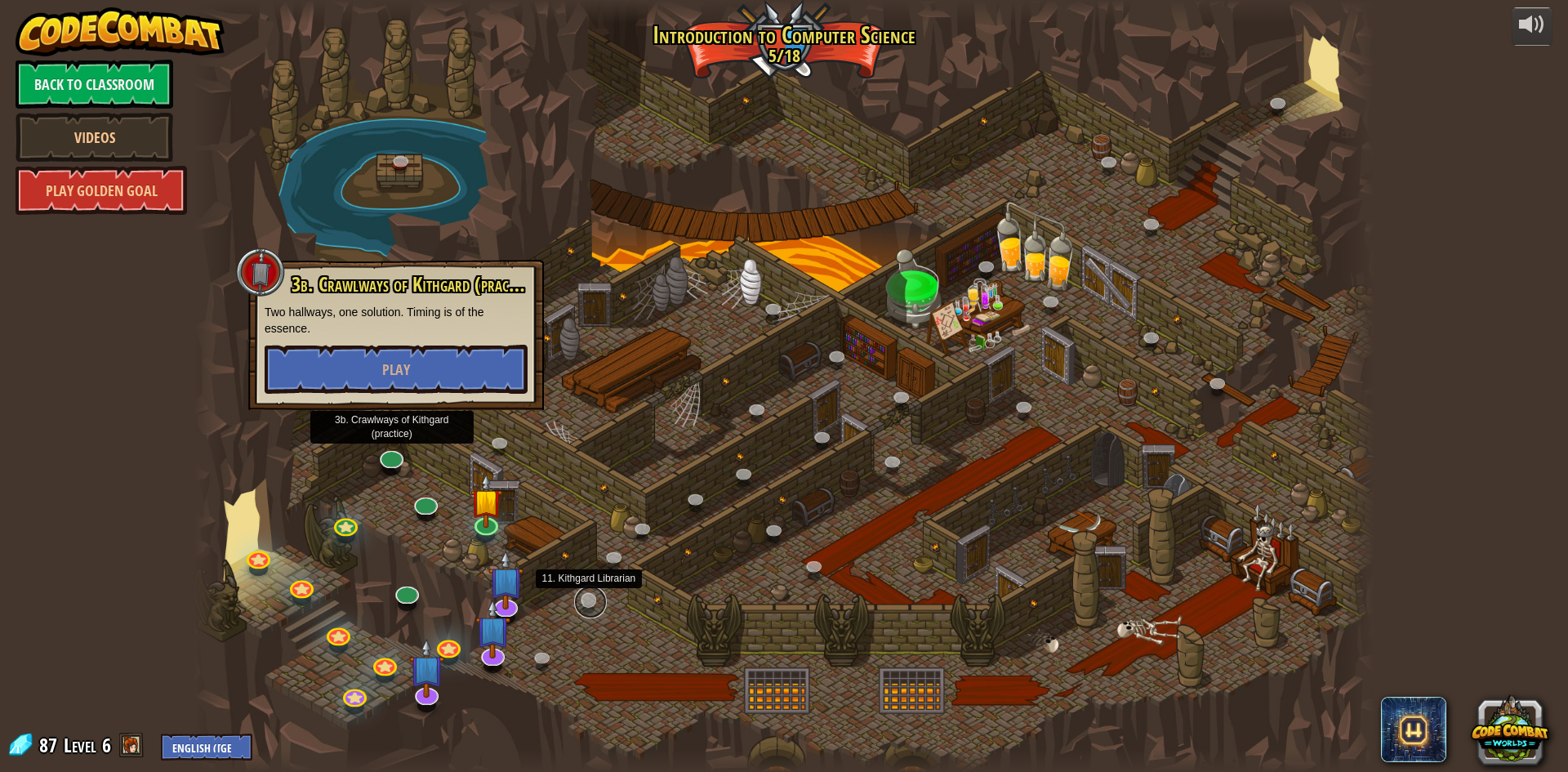
click at [582, 605] on link at bounding box center [591, 601] width 33 height 33
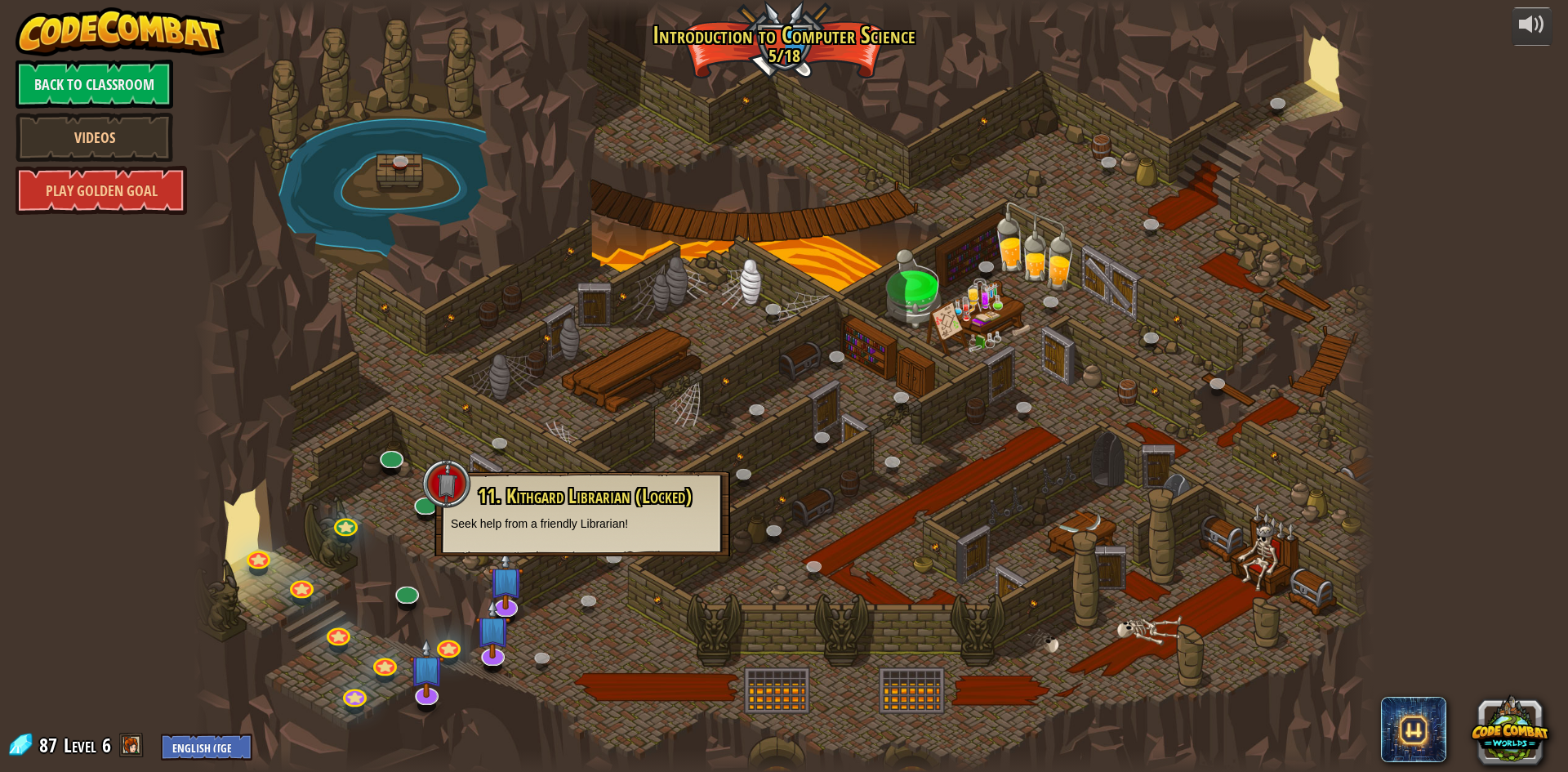
click at [427, 555] on div at bounding box center [784, 386] width 1181 height 772
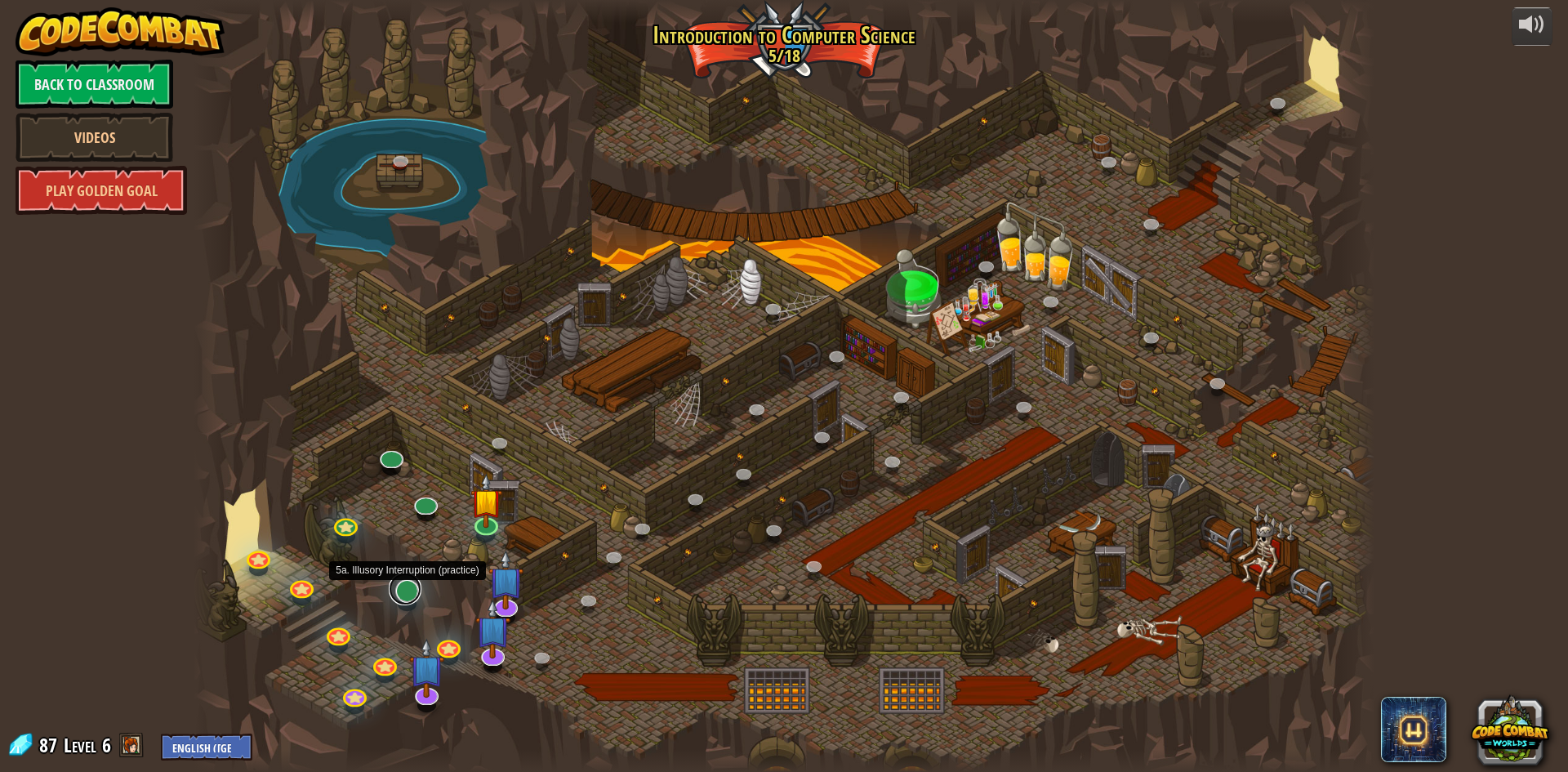
click at [414, 587] on link at bounding box center [405, 589] width 33 height 33
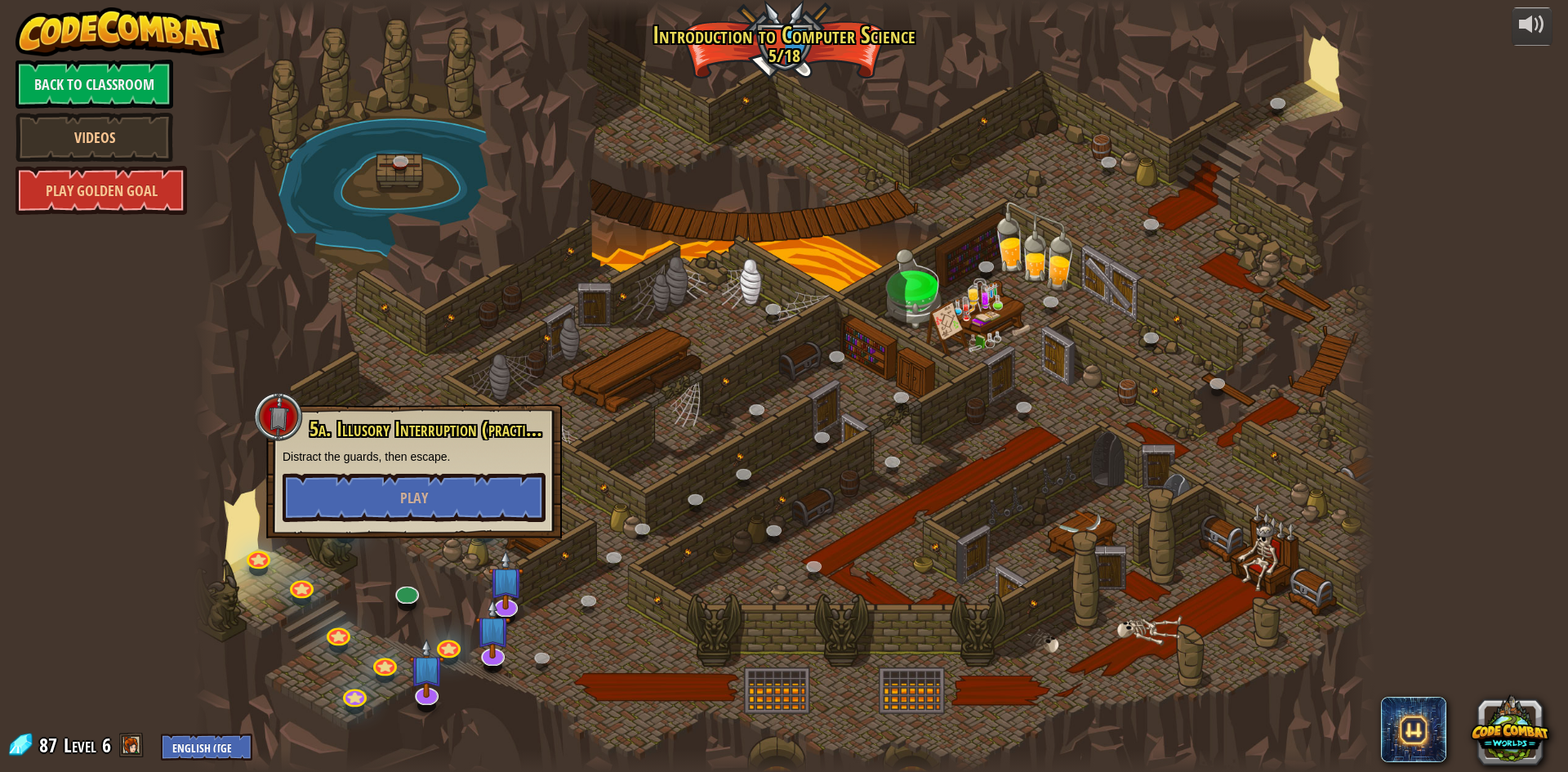
click at [463, 585] on div at bounding box center [784, 386] width 1181 height 772
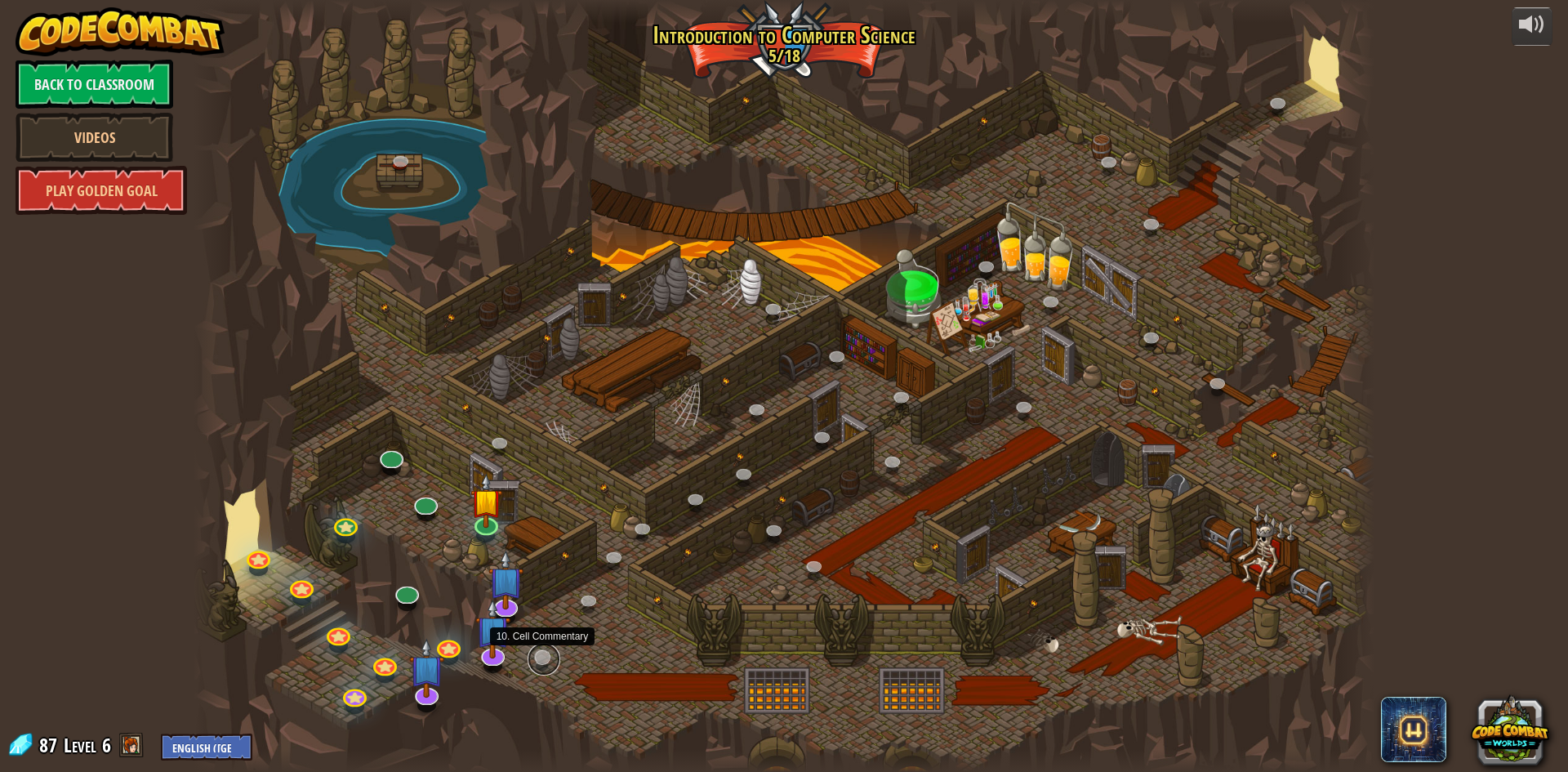
click at [541, 656] on link at bounding box center [544, 659] width 33 height 33
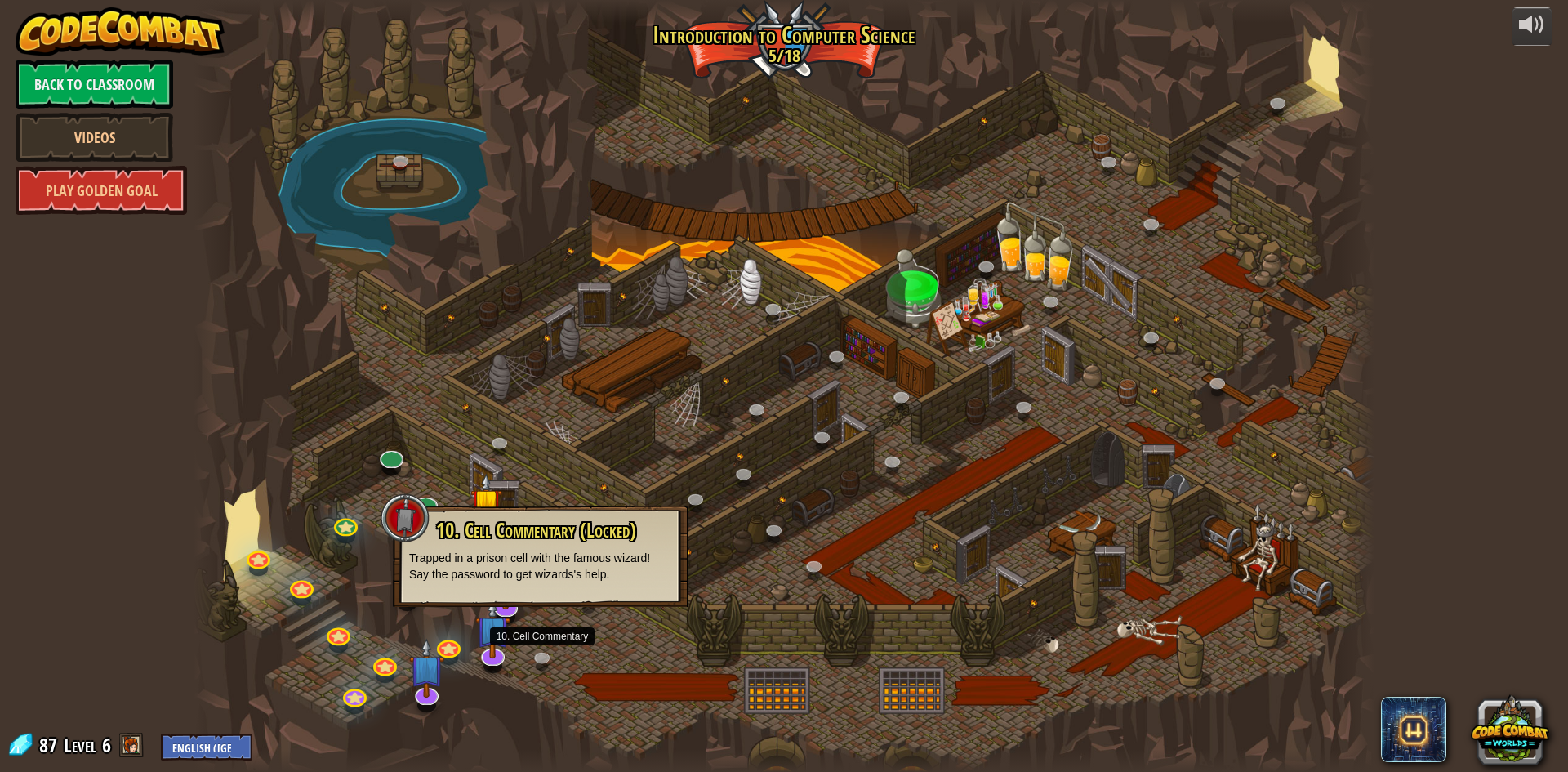
click at [541, 563] on p "Trapped in a prison cell with the famous wizard! Say the password to get wizard…" at bounding box center [541, 566] width 263 height 33
click at [542, 632] on div at bounding box center [784, 386] width 1181 height 772
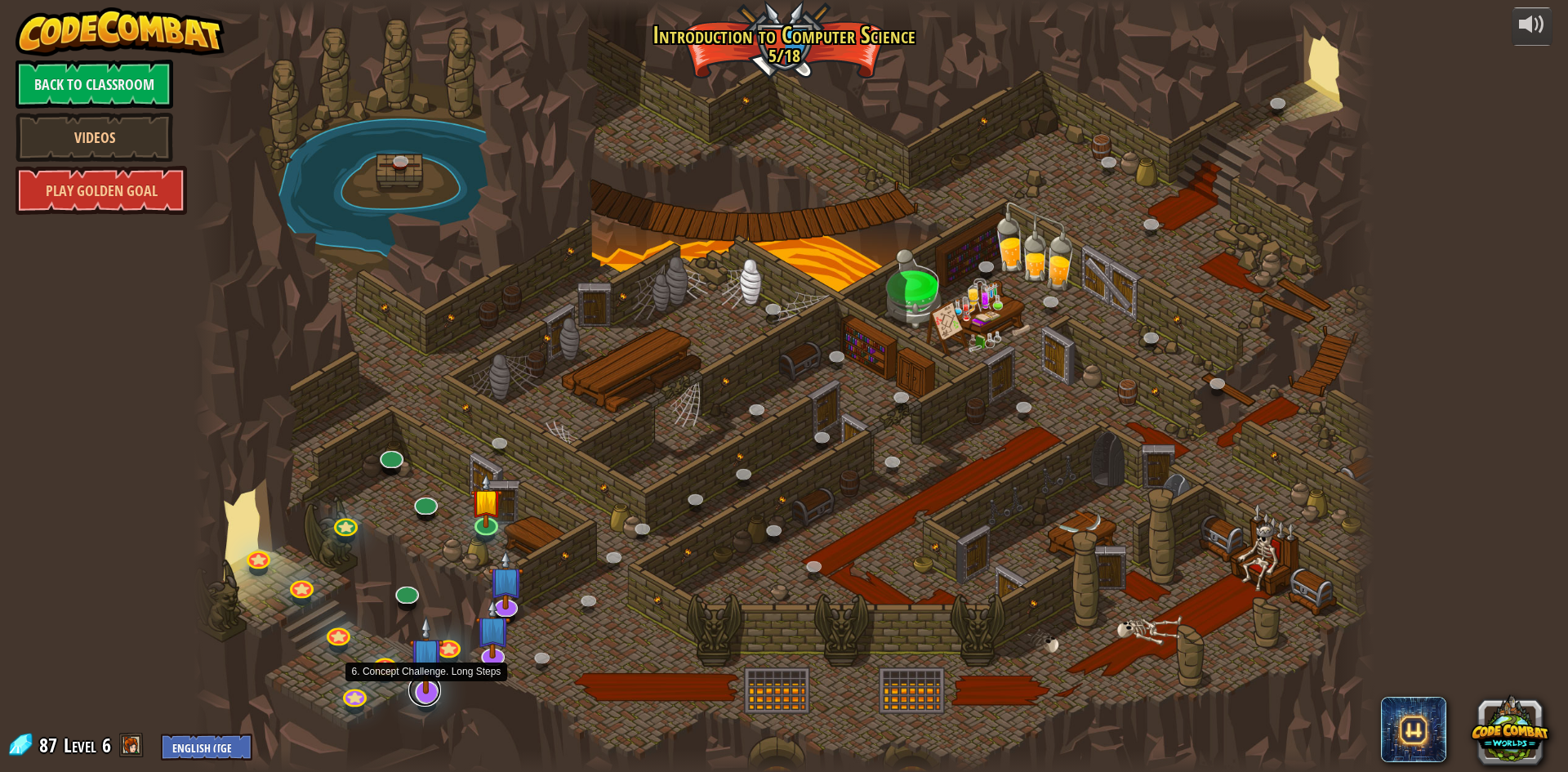
click at [424, 703] on link at bounding box center [425, 690] width 33 height 33
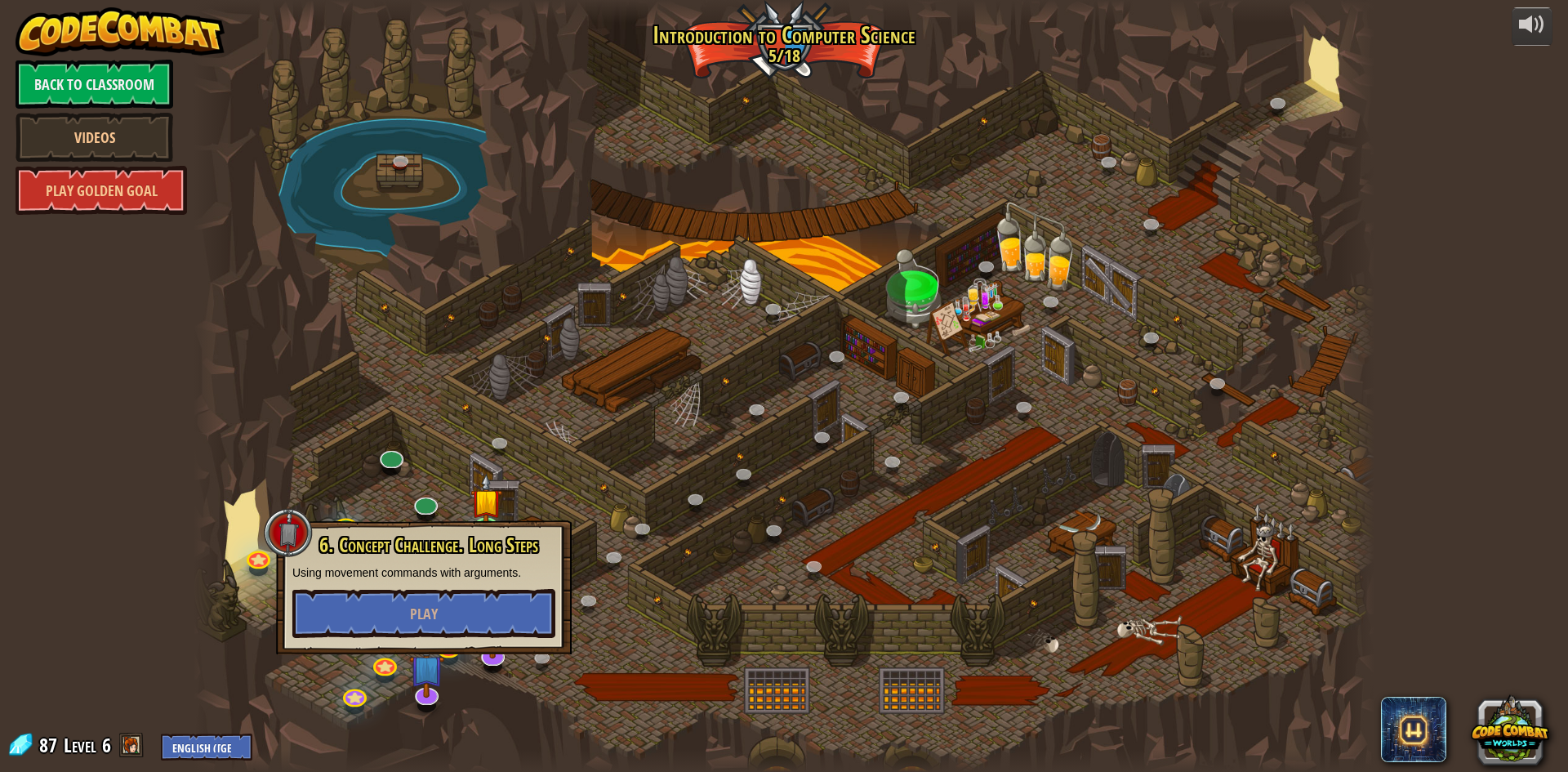
click at [494, 677] on div at bounding box center [784, 386] width 1181 height 772
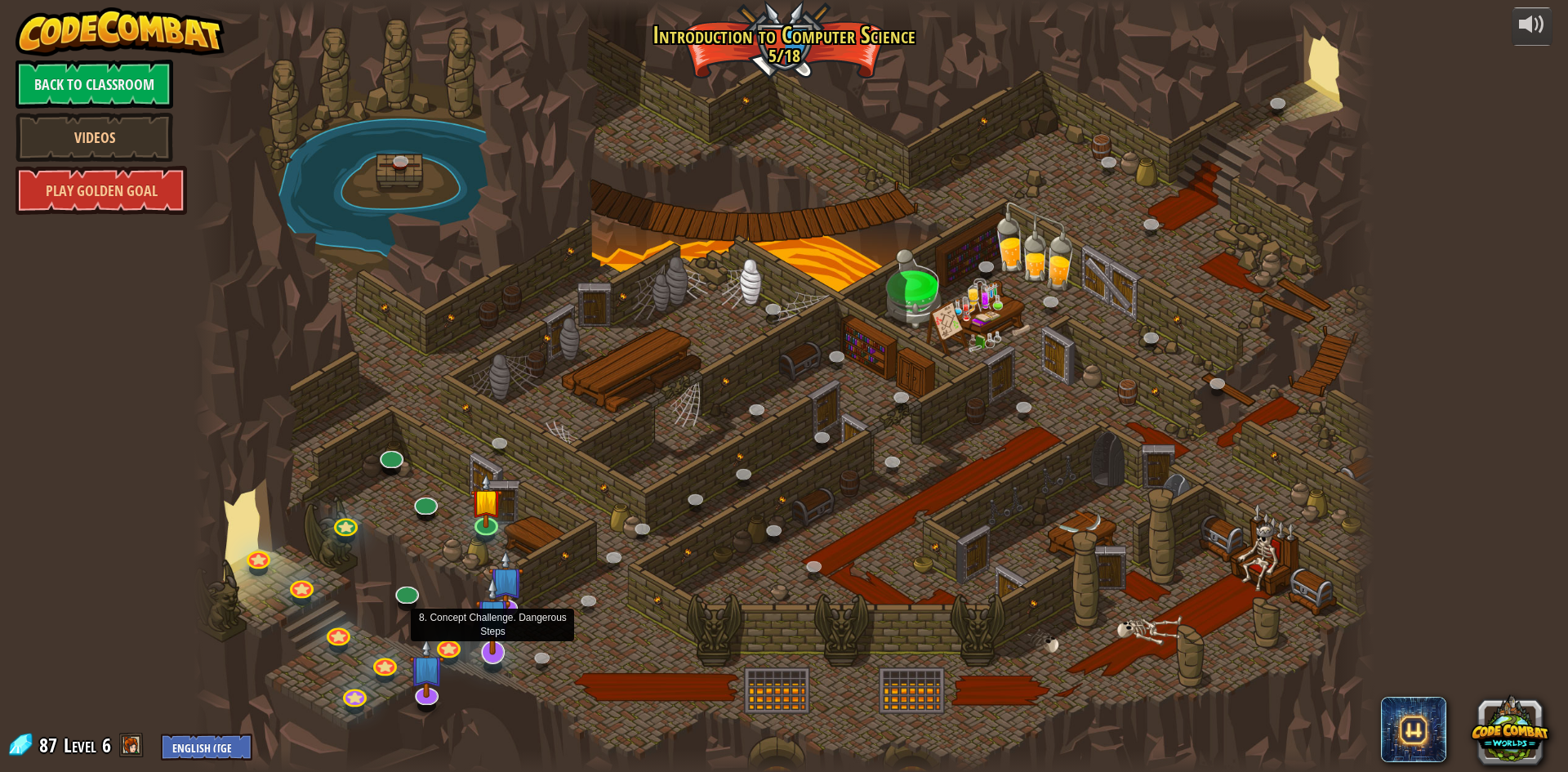
click at [504, 652] on img at bounding box center [493, 615] width 35 height 80
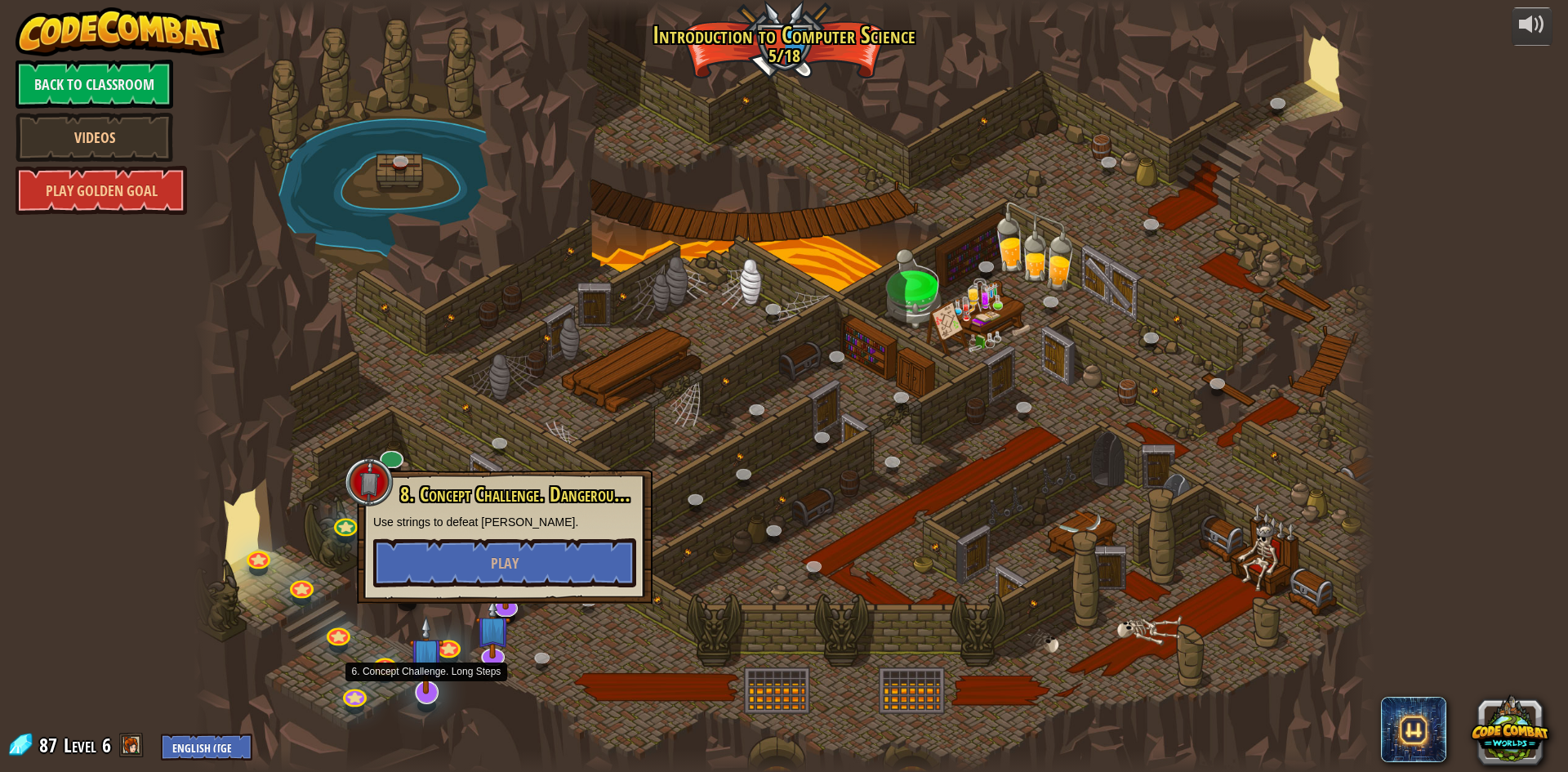
click at [433, 692] on img at bounding box center [427, 654] width 35 height 80
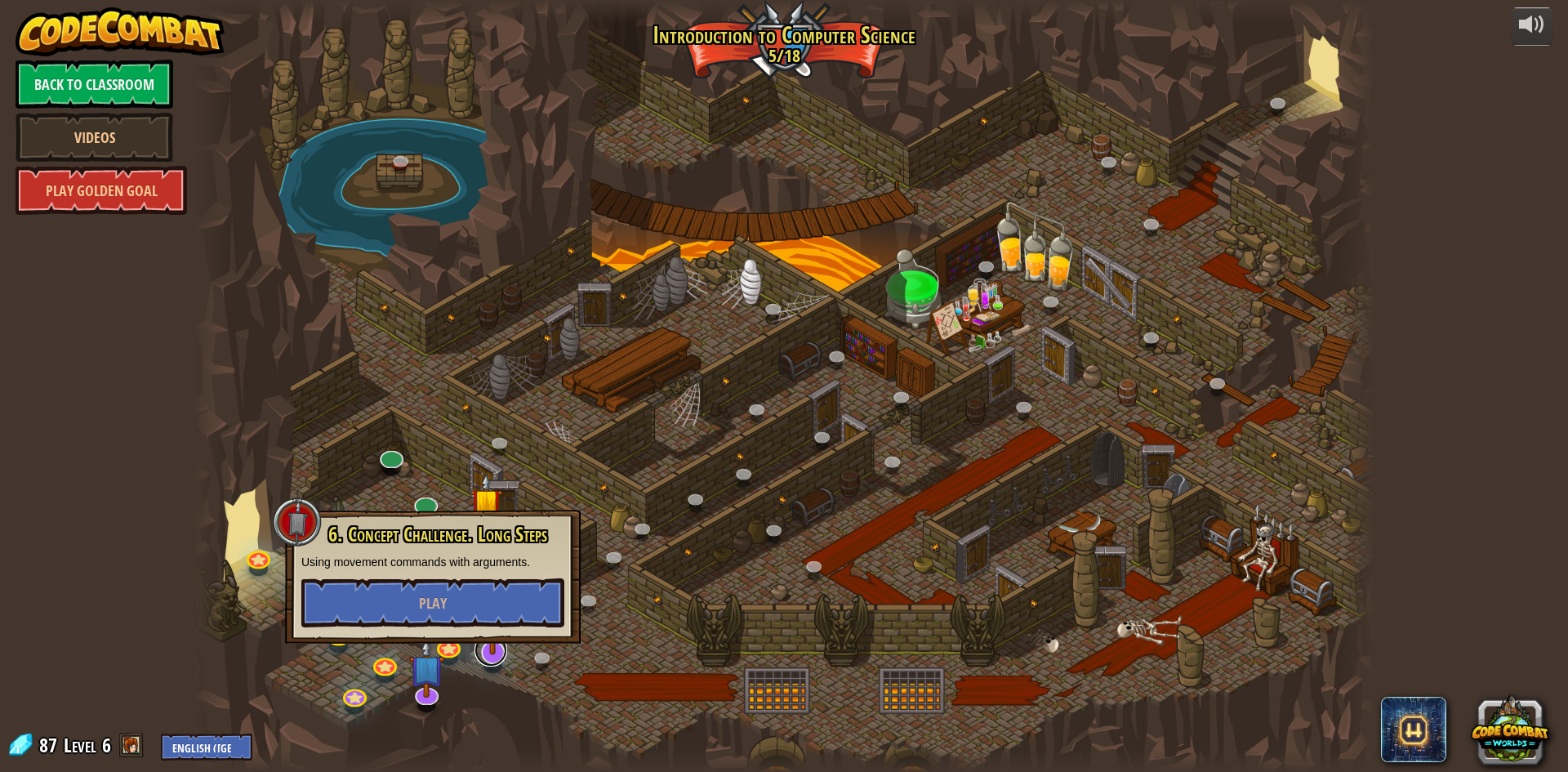
click at [487, 657] on link at bounding box center [491, 650] width 33 height 33
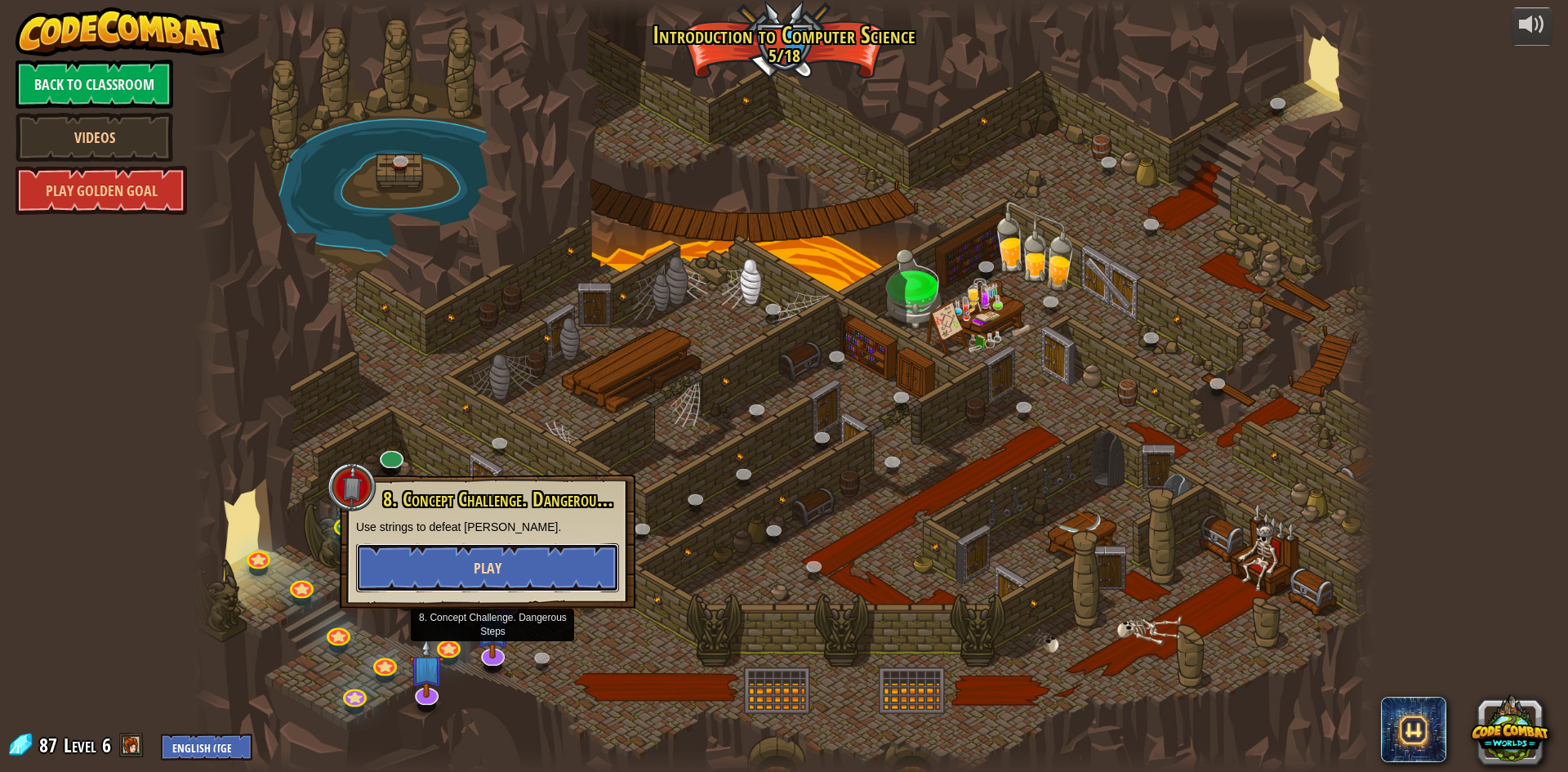
click at [518, 579] on button "Play" at bounding box center [487, 567] width 263 height 49
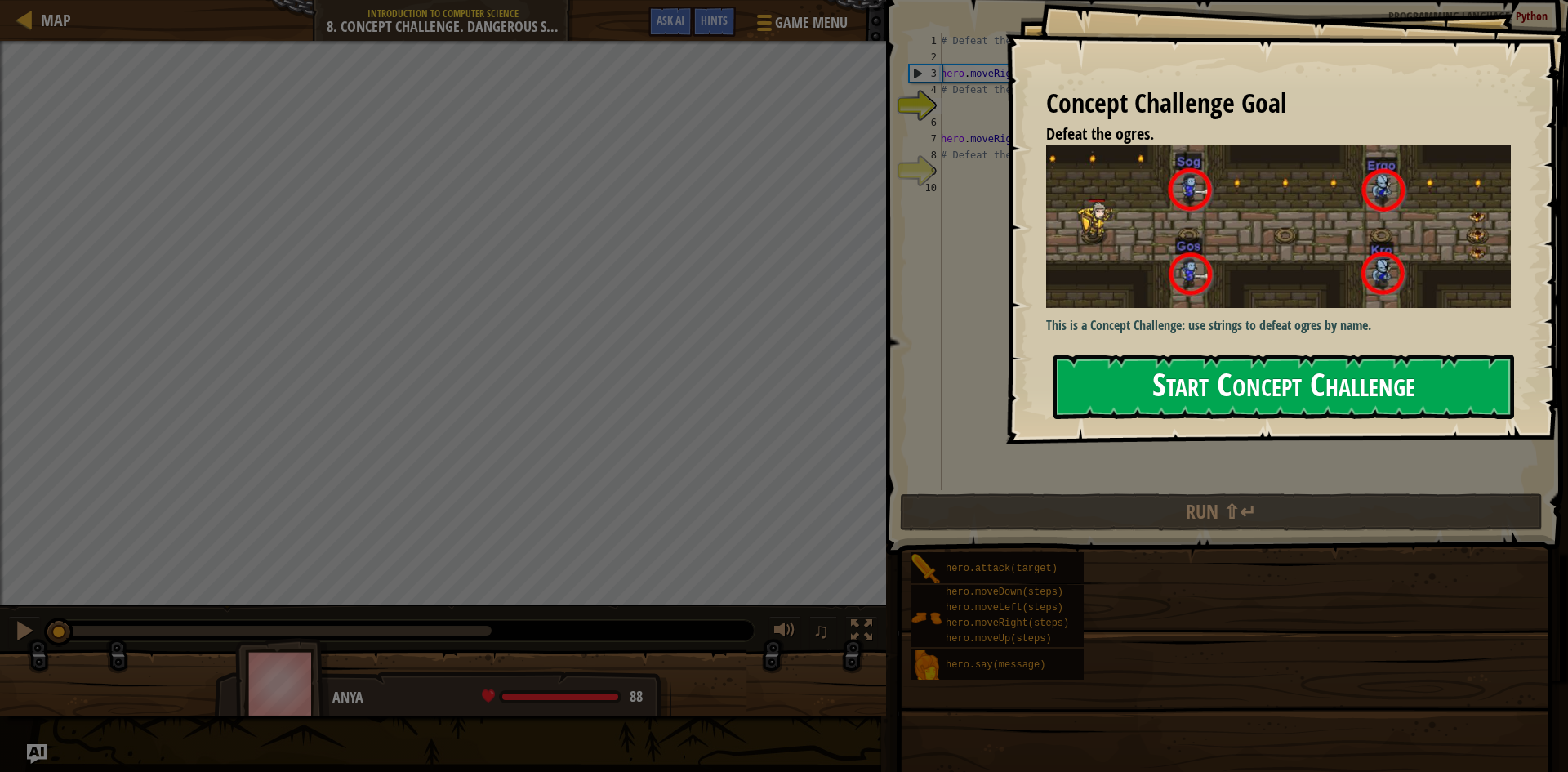
click at [1257, 390] on button "Start Concept Challenge" at bounding box center [1283, 386] width 460 height 64
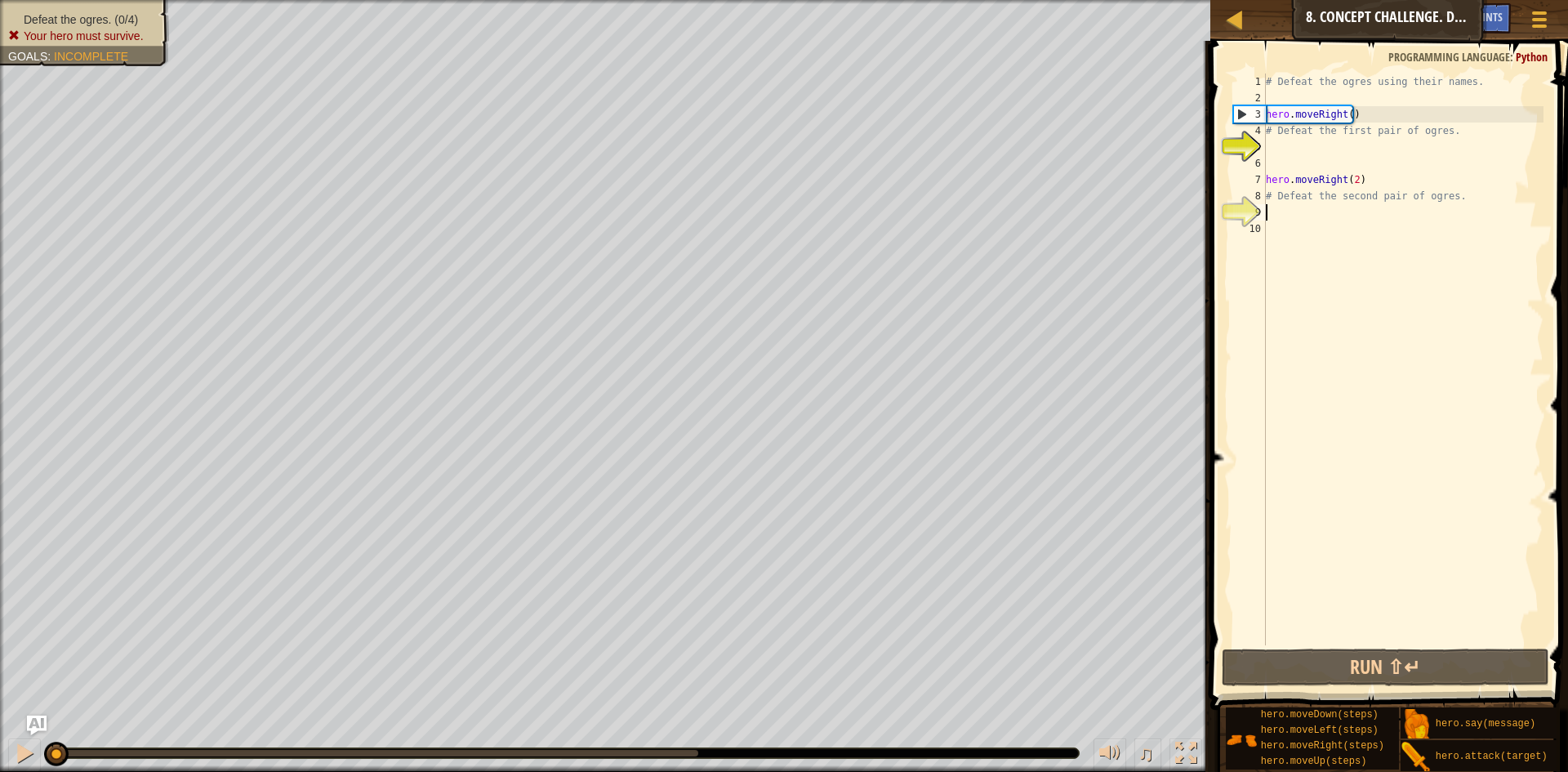
click at [1295, 214] on div "# Defeat the ogres using their names. hero . moveRight ( ) # Defeat the first p…" at bounding box center [1402, 376] width 281 height 604
click at [1282, 156] on div "# Defeat the ogres using their names. hero . moveRight ( ) # Defeat the first p…" at bounding box center [1402, 376] width 281 height 604
click at [1382, 658] on button "Run ⇧↵" at bounding box center [1385, 667] width 327 height 37
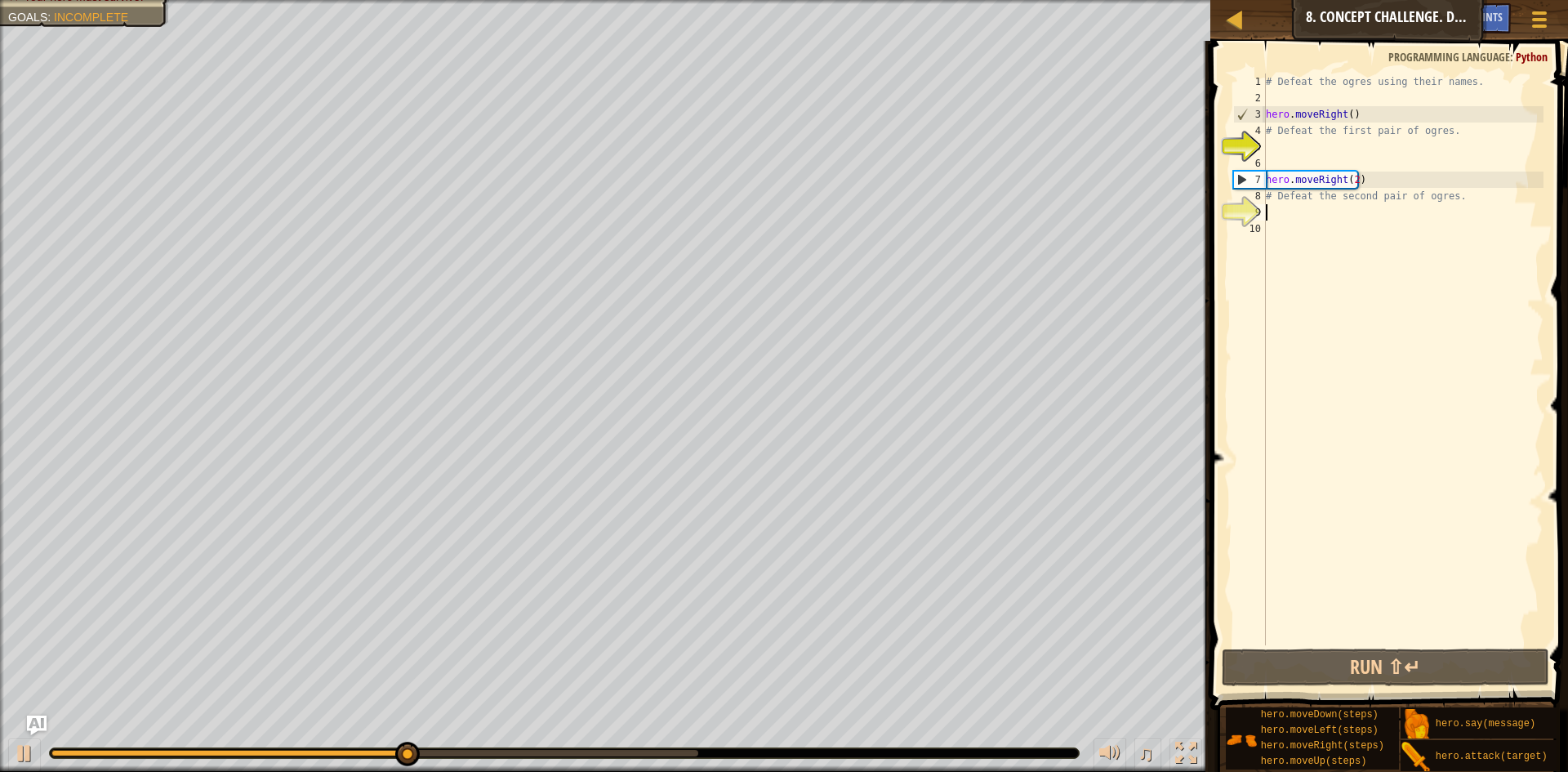
click at [1283, 213] on div "# Defeat the ogres using their names. hero . moveRight ( ) # Defeat the first p…" at bounding box center [1402, 376] width 281 height 604
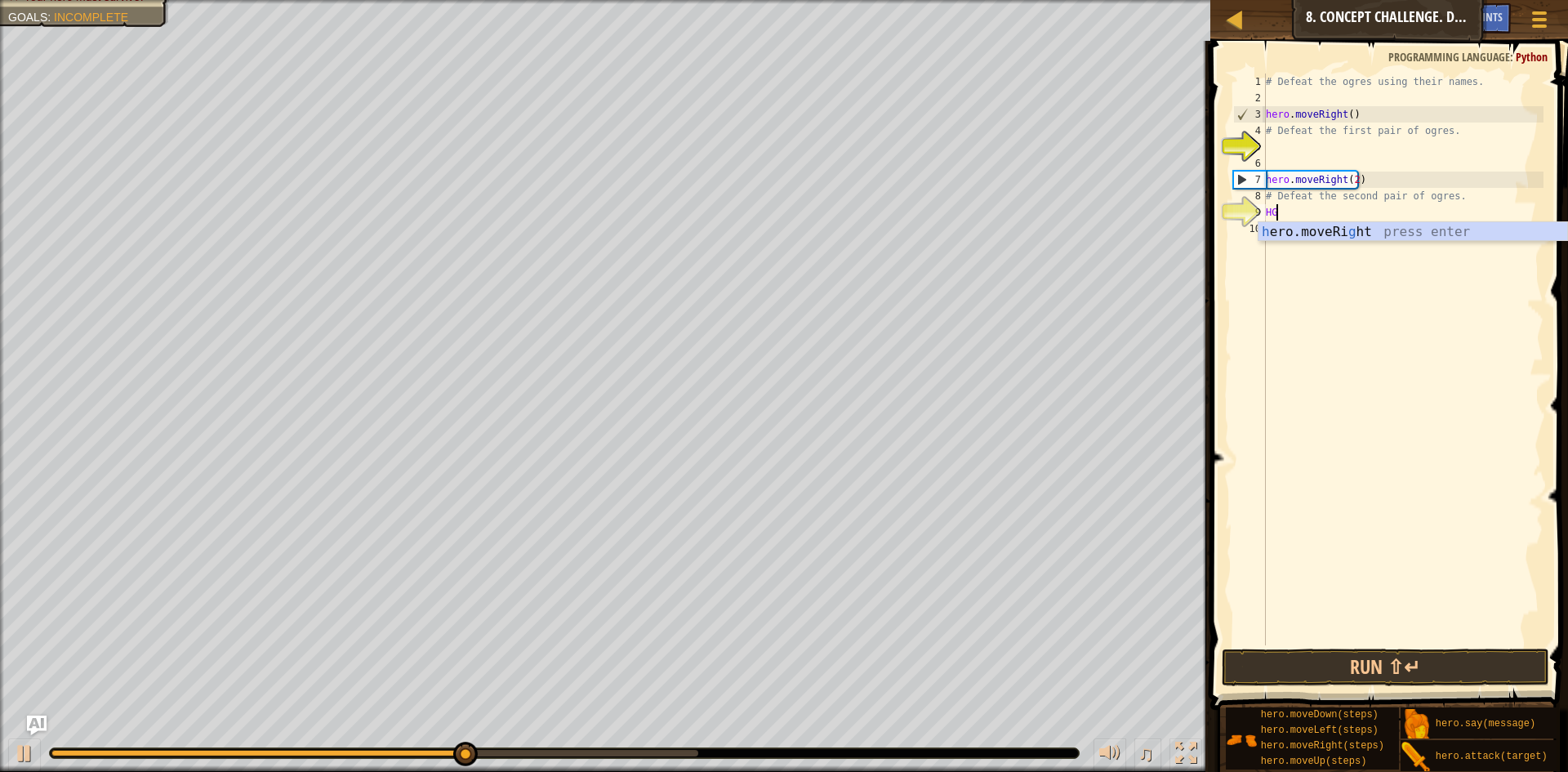
scroll to position [8, 0]
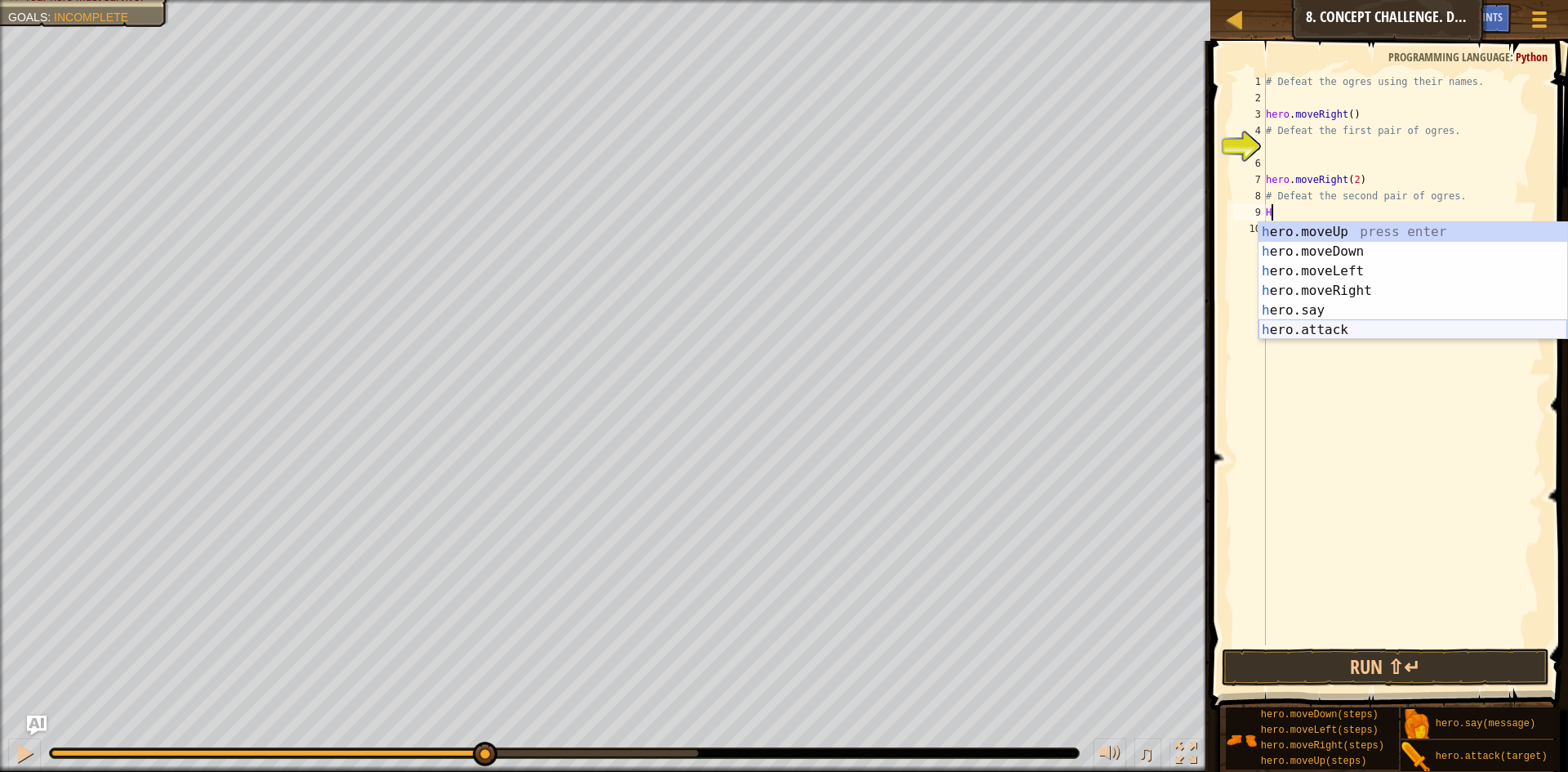
click at [1336, 323] on div "h ero.moveUp press enter h ero.moveDown press enter h ero.moveLeft press enter …" at bounding box center [1413, 300] width 309 height 156
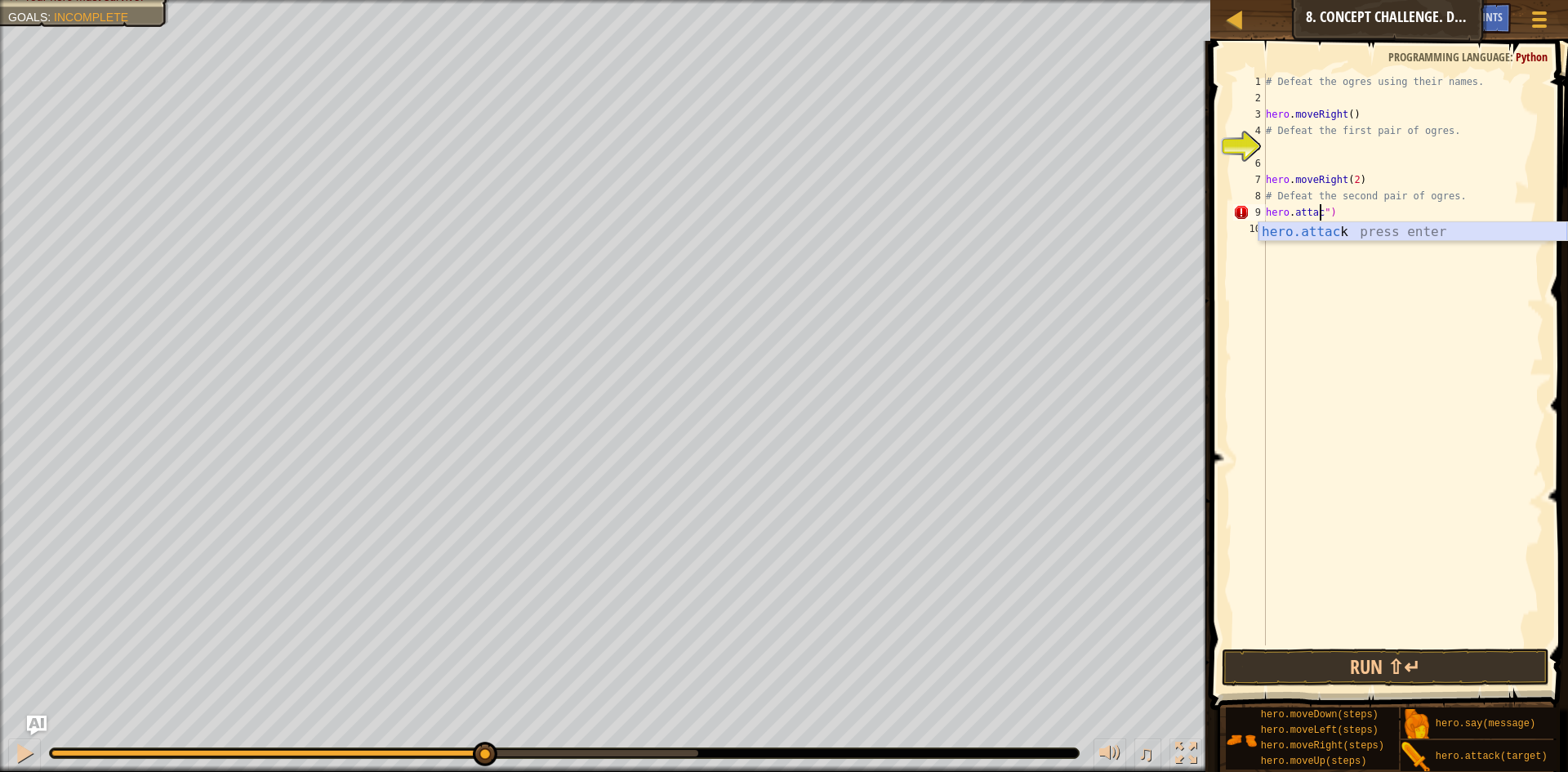
click at [1379, 232] on div "hero.attac k press enter" at bounding box center [1413, 251] width 309 height 58
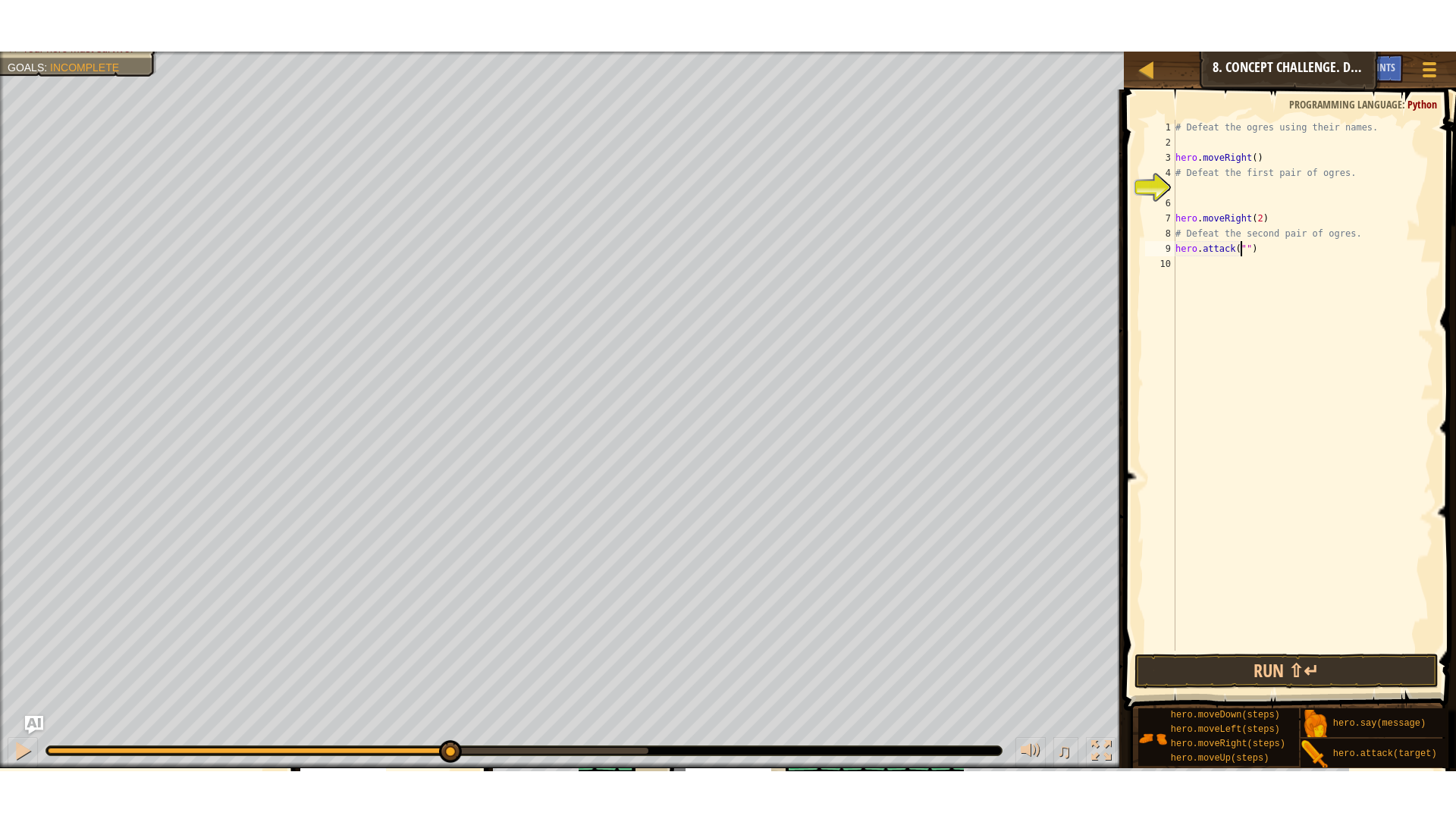
scroll to position [7, 6]
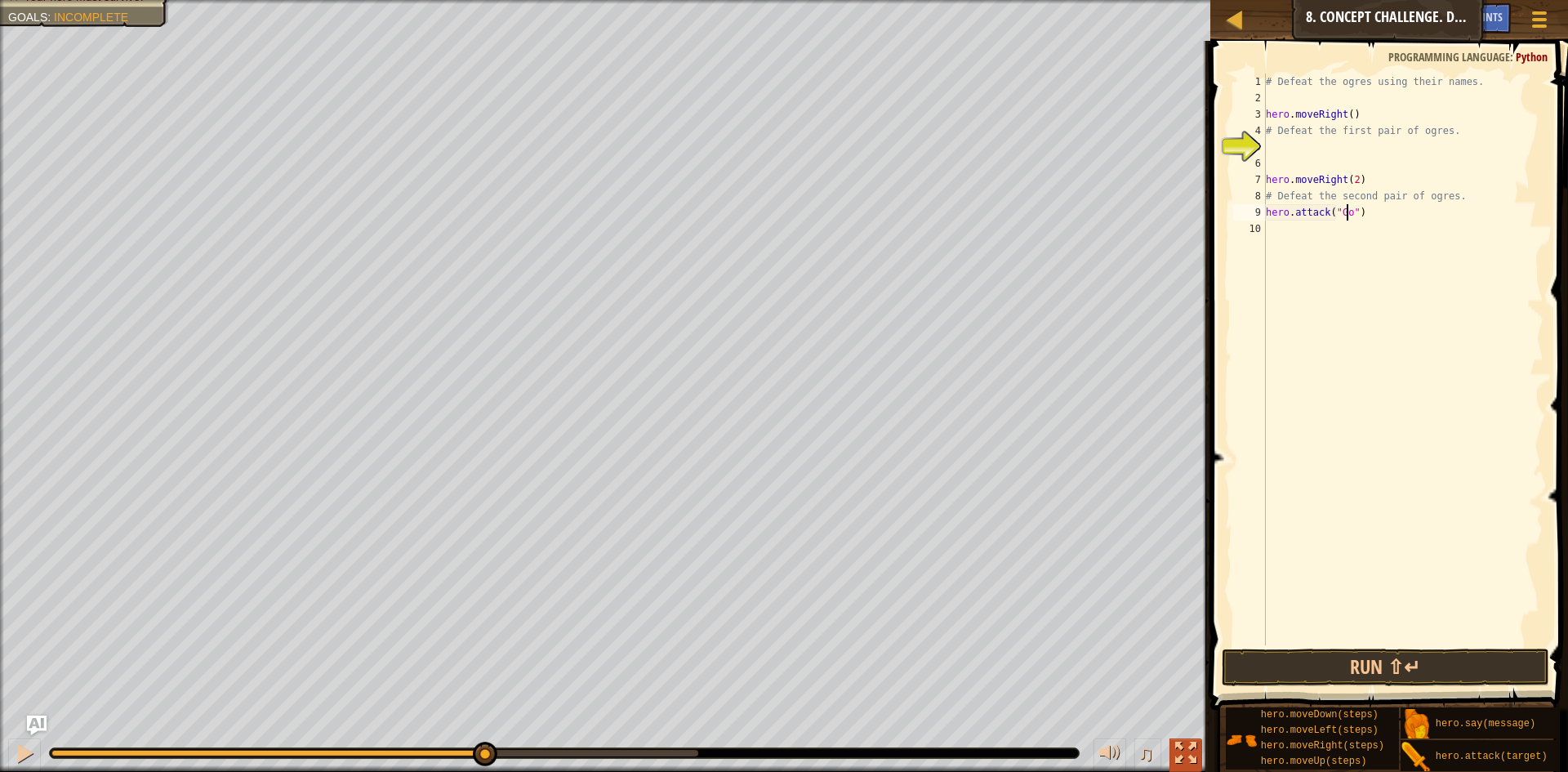
click at [1189, 751] on div at bounding box center [1185, 753] width 21 height 21
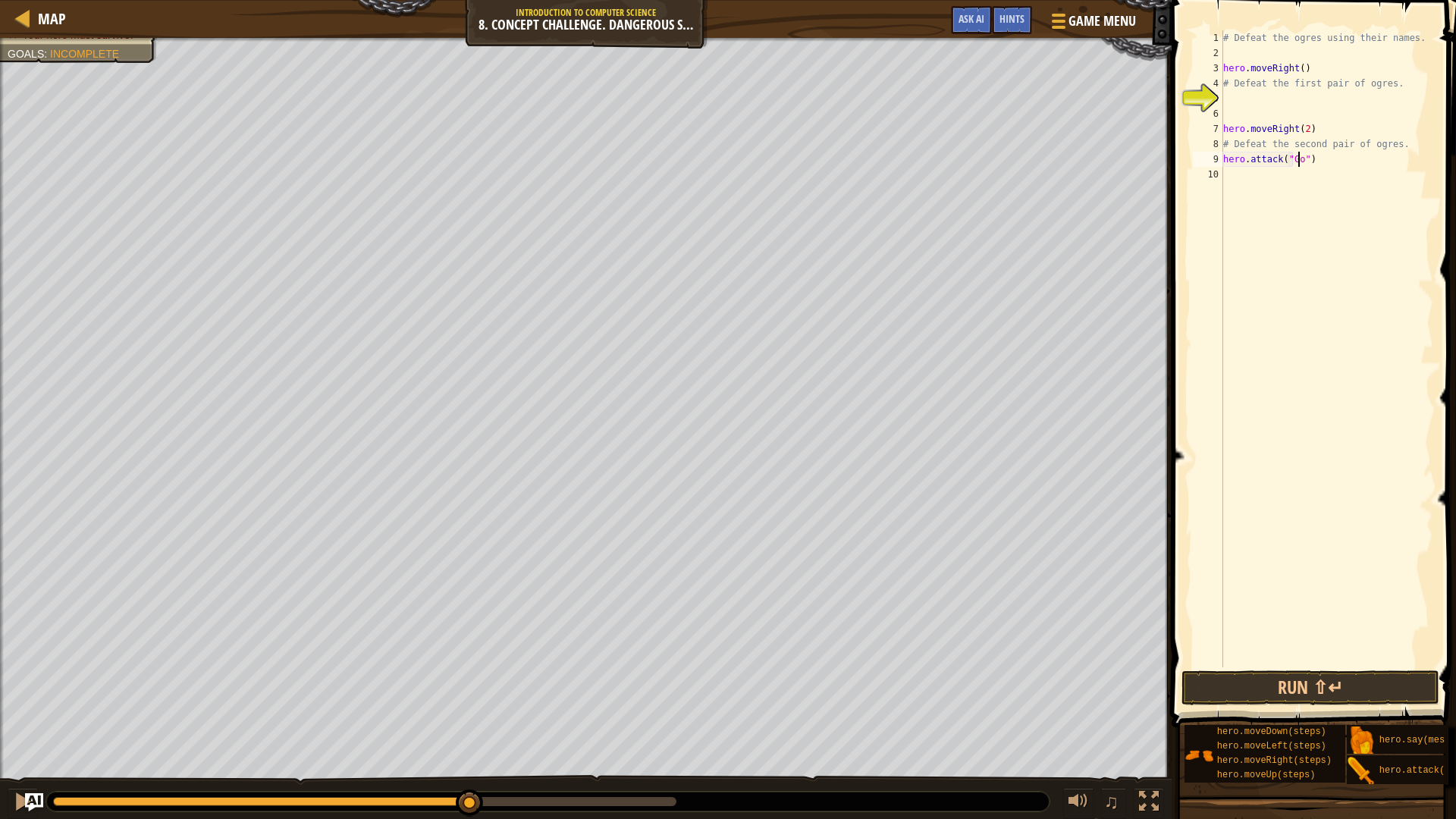
type textarea "hero.attack("Gos")"
click at [1253, 168] on div "# Defeat the ogres using their names. hero . moveRight ( ) # Defeat the first p…" at bounding box center [1326, 363] width 213 height 667
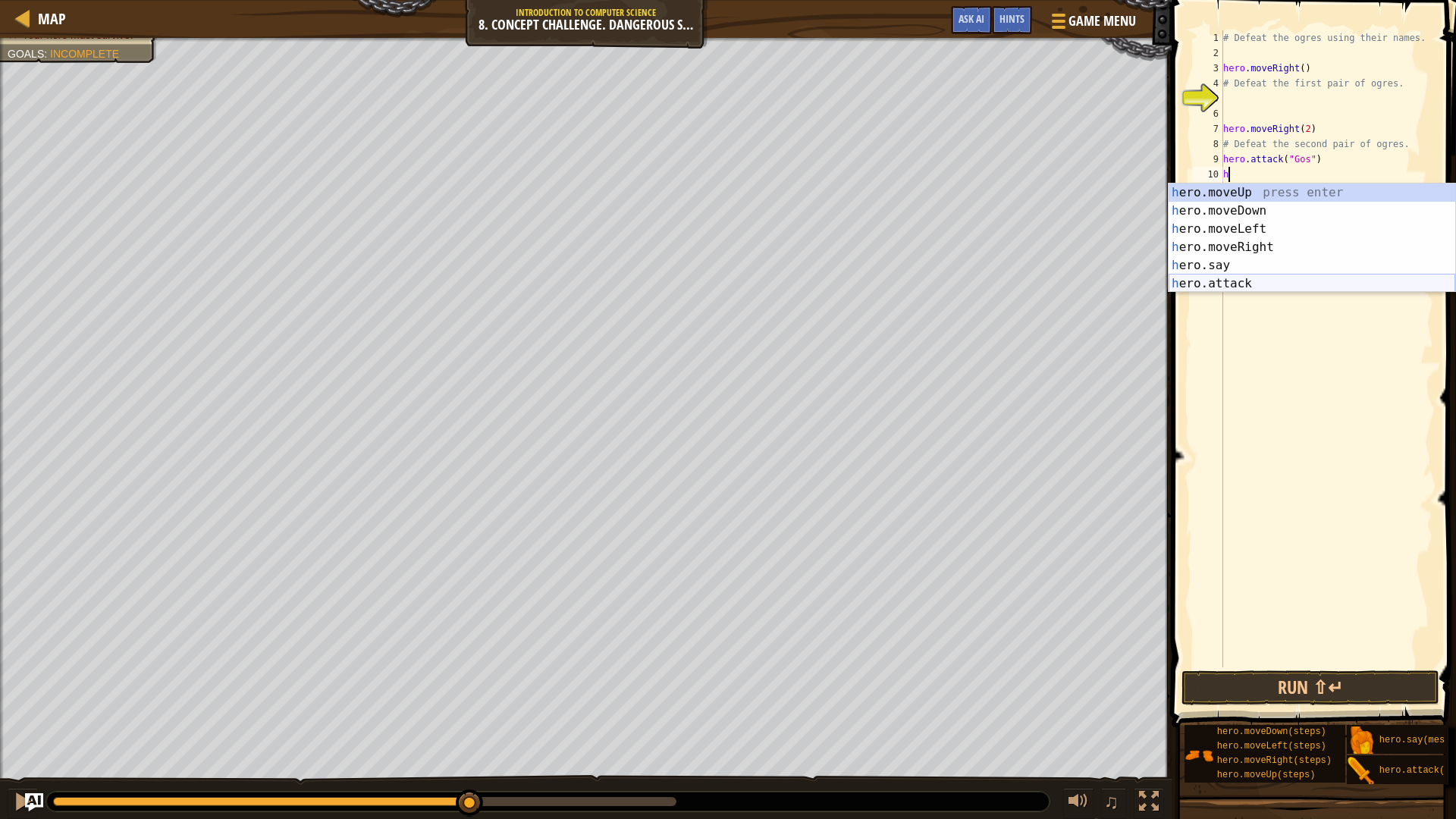
click at [1281, 286] on div "h ero.moveUp press enter h ero.moveDown press enter h ero.moveLeft press enter …" at bounding box center [1312, 255] width 287 height 145
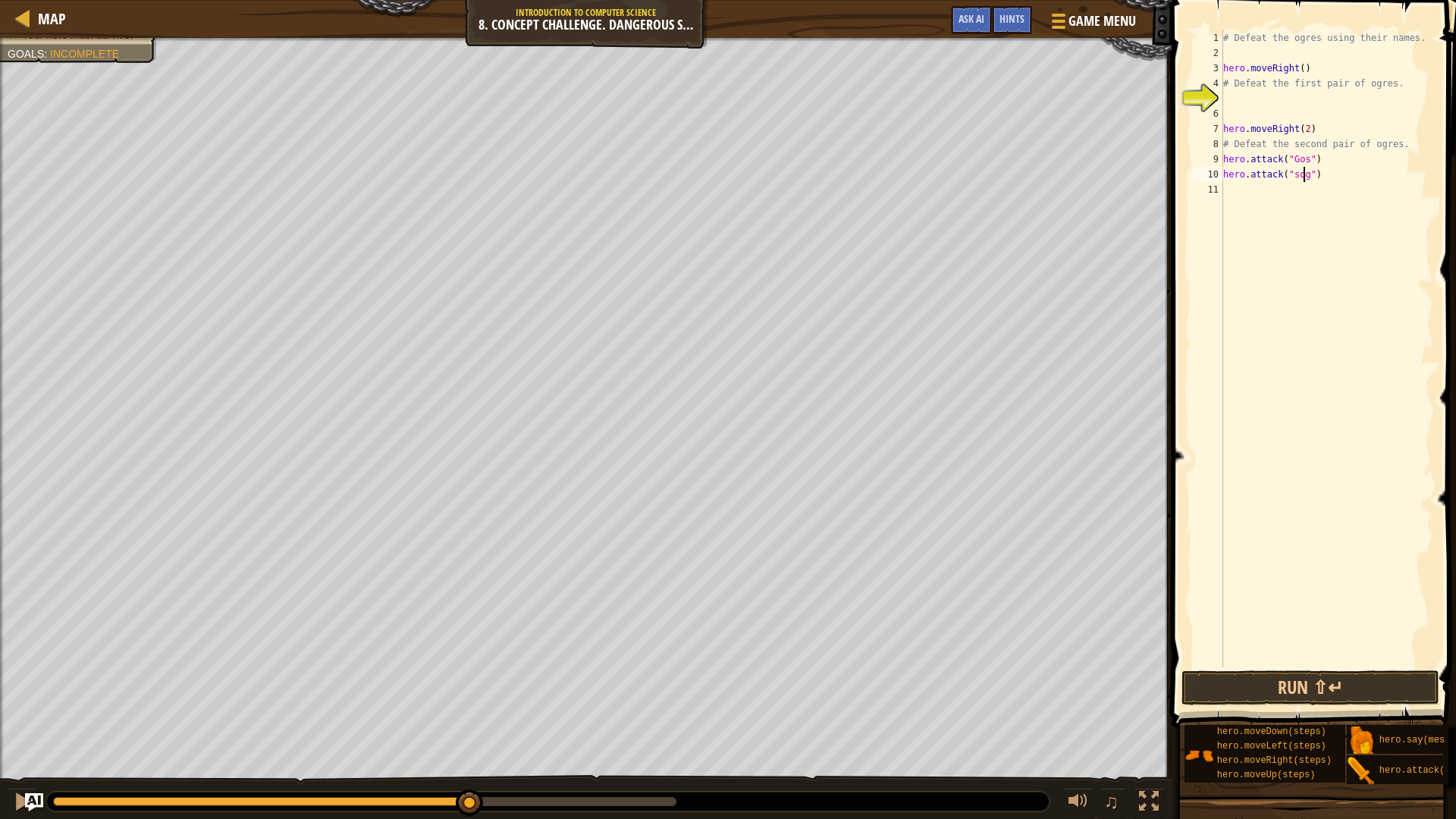
scroll to position [7, 7]
click at [1293, 683] on button "Run ⇧↵" at bounding box center [1309, 687] width 257 height 35
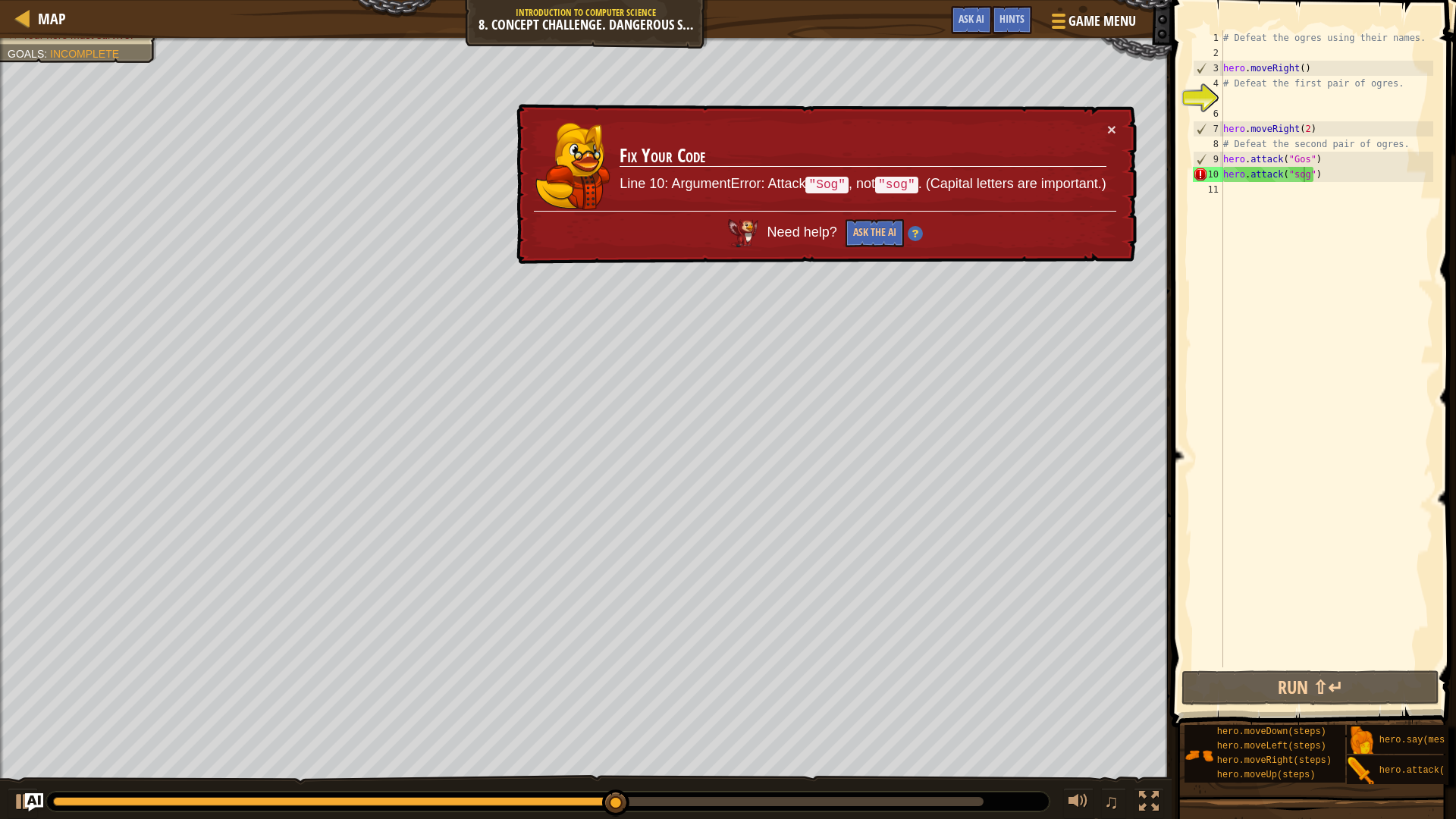
click at [45, 187] on div "Map Introduction to Computer Science 8. Concept Challenge. Dangerous Steps Game…" at bounding box center [728, 410] width 1456 height 819
click at [55, 47] on div "Defeat the ogres. (1/4) Your hero must survive. Goals : Incomplete" at bounding box center [585, 411] width 1171 height 747
click at [57, 48] on ul "Defeat the ogres. (1/4) Your hero must survive." at bounding box center [78, 63] width 142 height 30
click at [103, 48] on ul "Defeat the ogres. (1/4) Your hero must survive." at bounding box center [78, 63] width 142 height 30
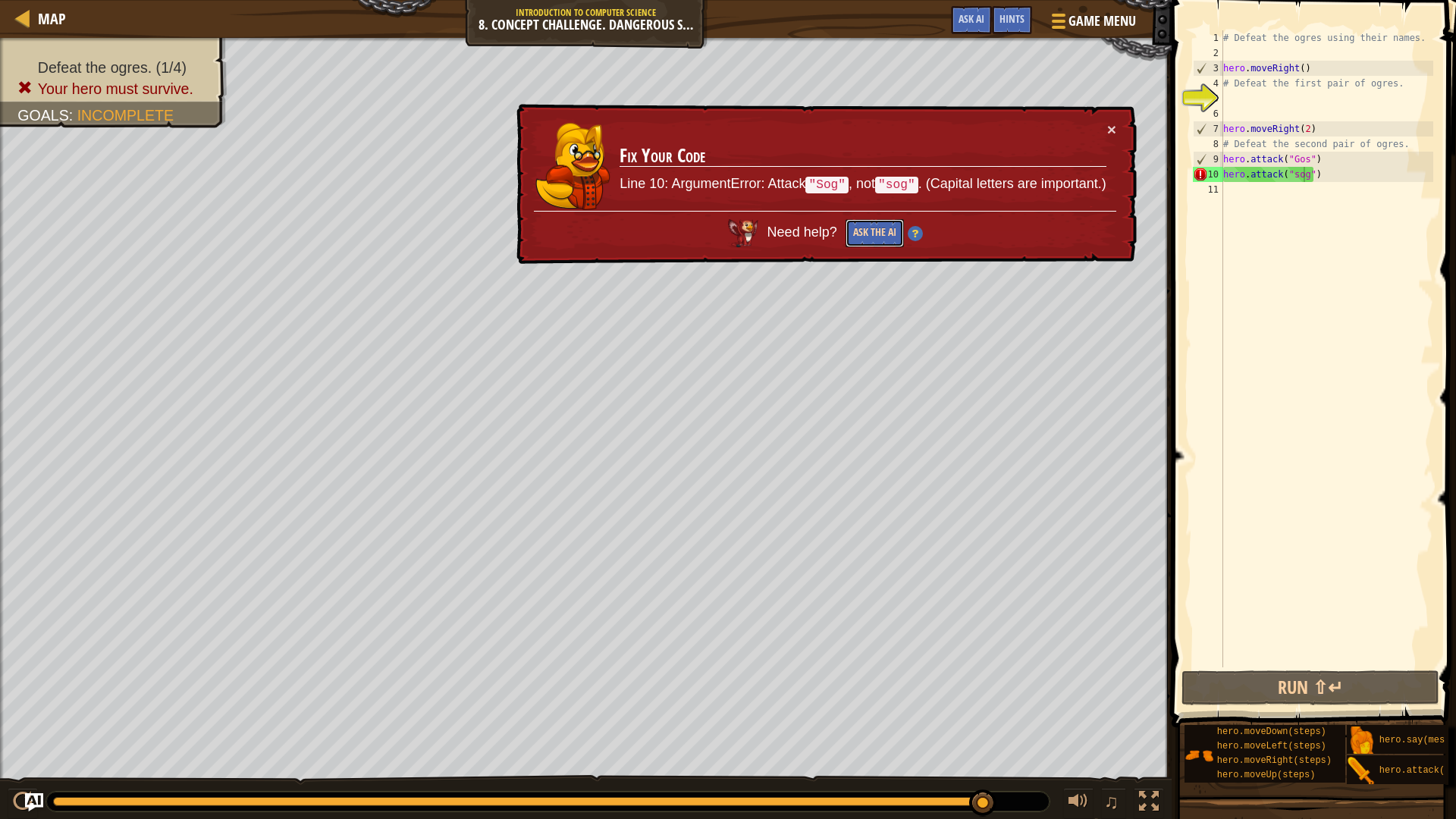
click at [856, 230] on button "Ask the AI" at bounding box center [874, 231] width 59 height 28
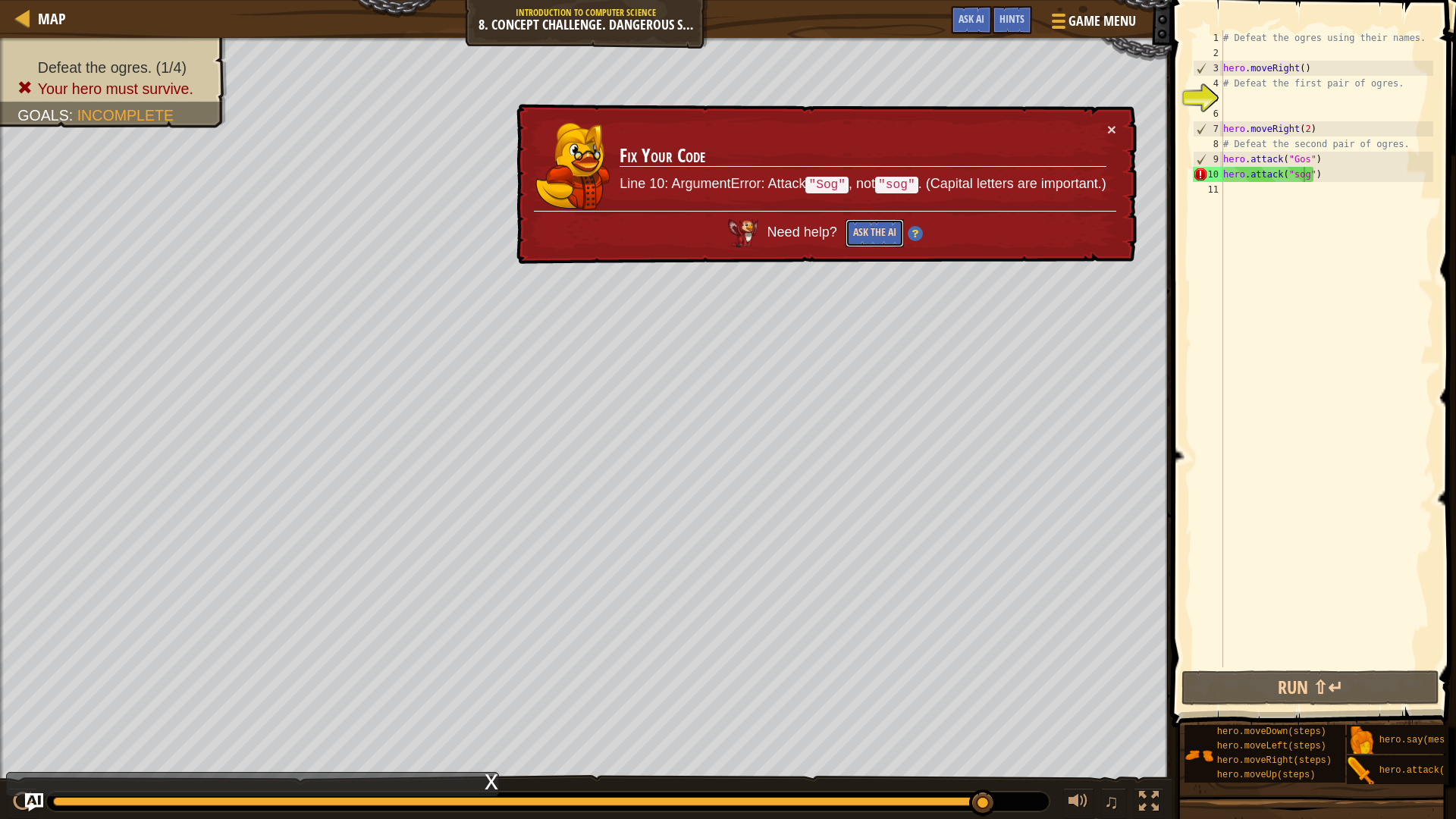
click at [869, 232] on button "Ask the AI" at bounding box center [874, 233] width 59 height 28
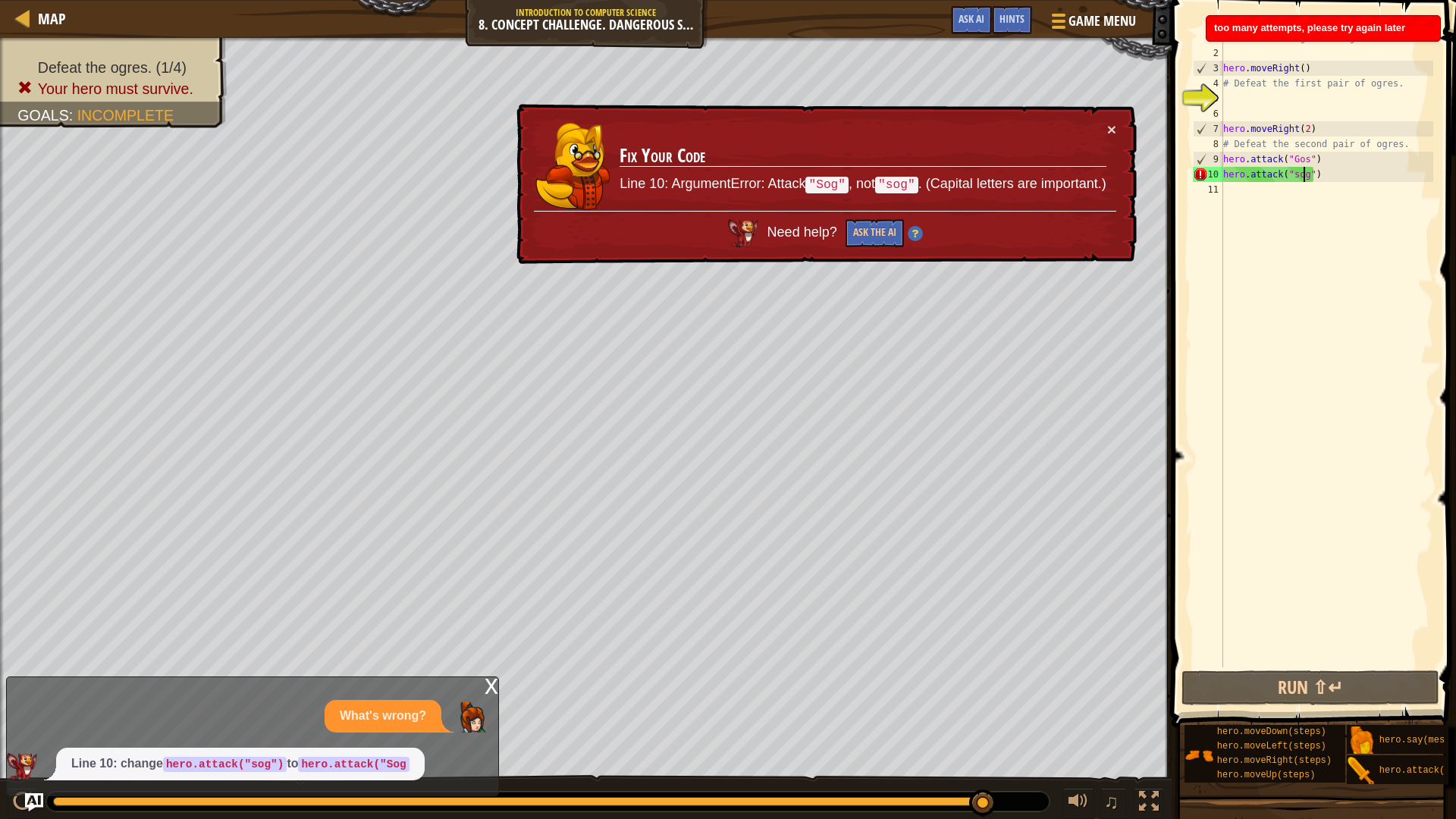
click at [1304, 176] on div "# Defeat the ogres using their names. hero . moveRight ( ) # Defeat the first p…" at bounding box center [1326, 363] width 213 height 667
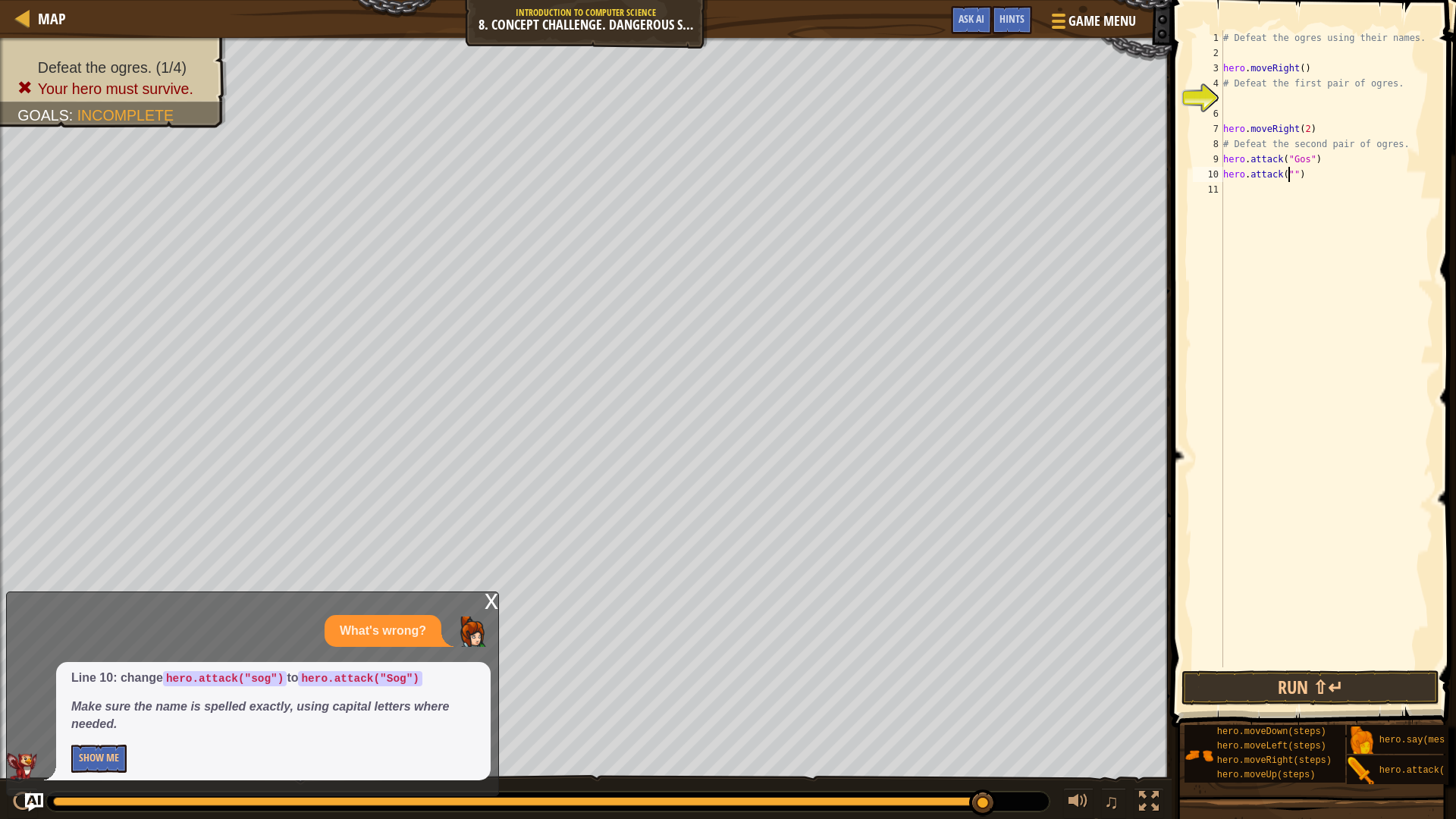
scroll to position [7, 6]
type textarea "hero.attack("Sog")"
click at [1236, 200] on div "# Defeat the ogres using their names. hero . moveRight ( ) # Defeat the first p…" at bounding box center [1326, 363] width 213 height 667
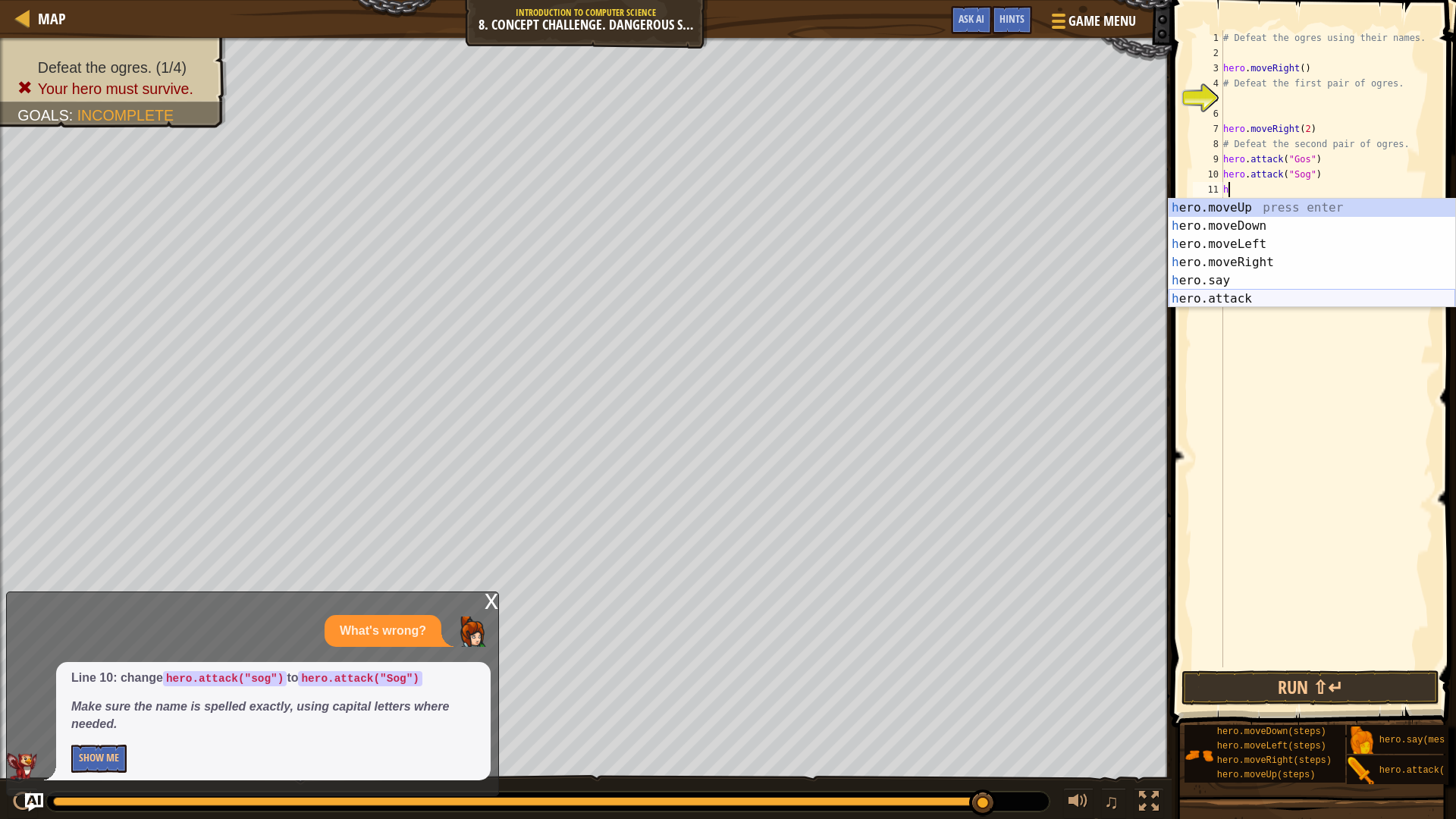
click at [1265, 295] on div "h ero.moveUp press enter h ero.moveDown press enter h ero.moveLeft press enter …" at bounding box center [1312, 271] width 287 height 145
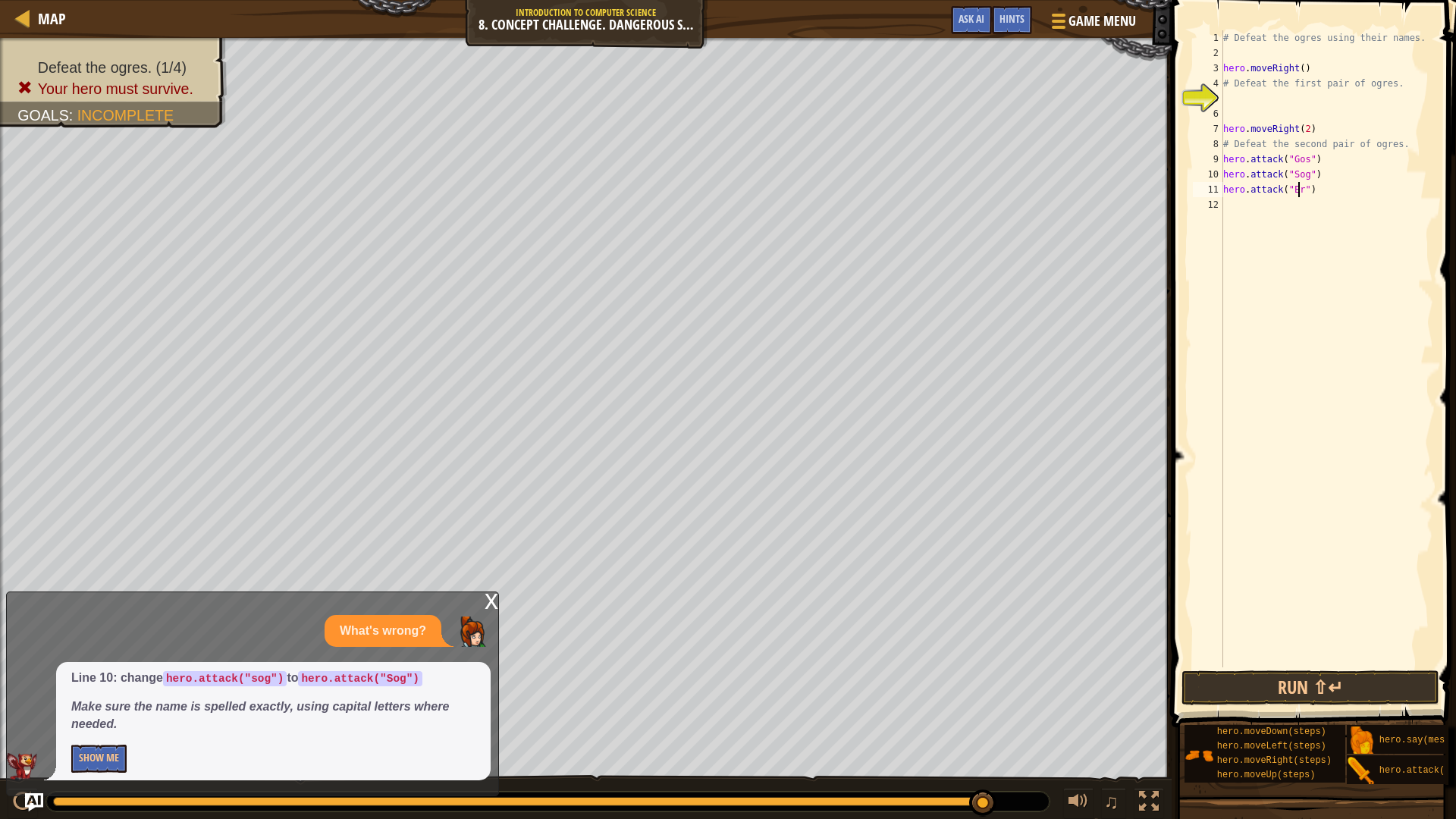
scroll to position [7, 7]
type textarea "hero.attack("Ergo")"
click at [1244, 207] on div "# Defeat the ogres using their names. hero . moveRight ( ) # Defeat the first p…" at bounding box center [1326, 363] width 213 height 667
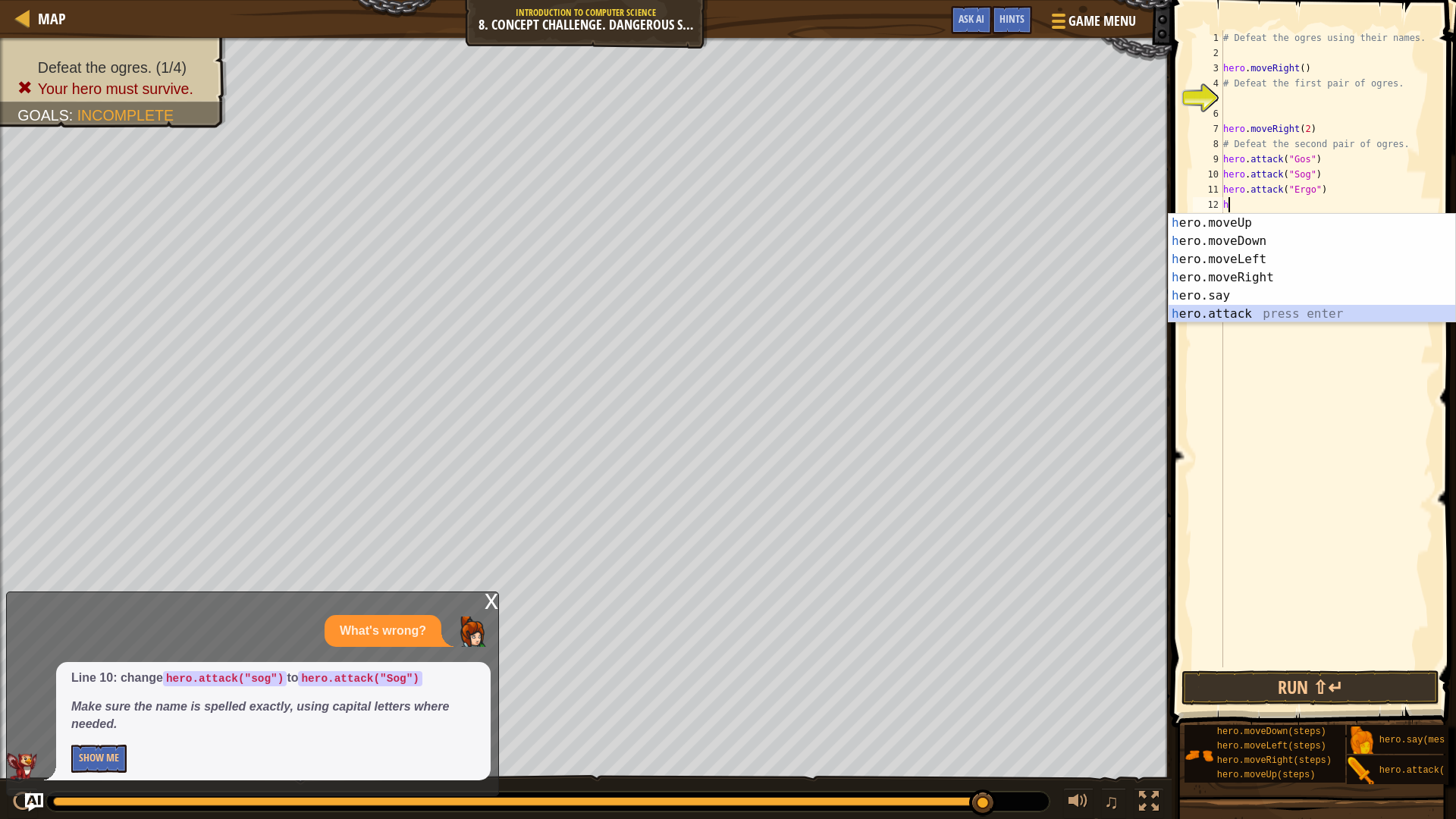
drag, startPoint x: 1257, startPoint y: 316, endPoint x: 1372, endPoint y: 289, distance: 118.1
click at [1257, 313] on div "h ero.moveUp press enter h ero.moveDown press enter h ero.moveLeft press enter …" at bounding box center [1312, 286] width 287 height 145
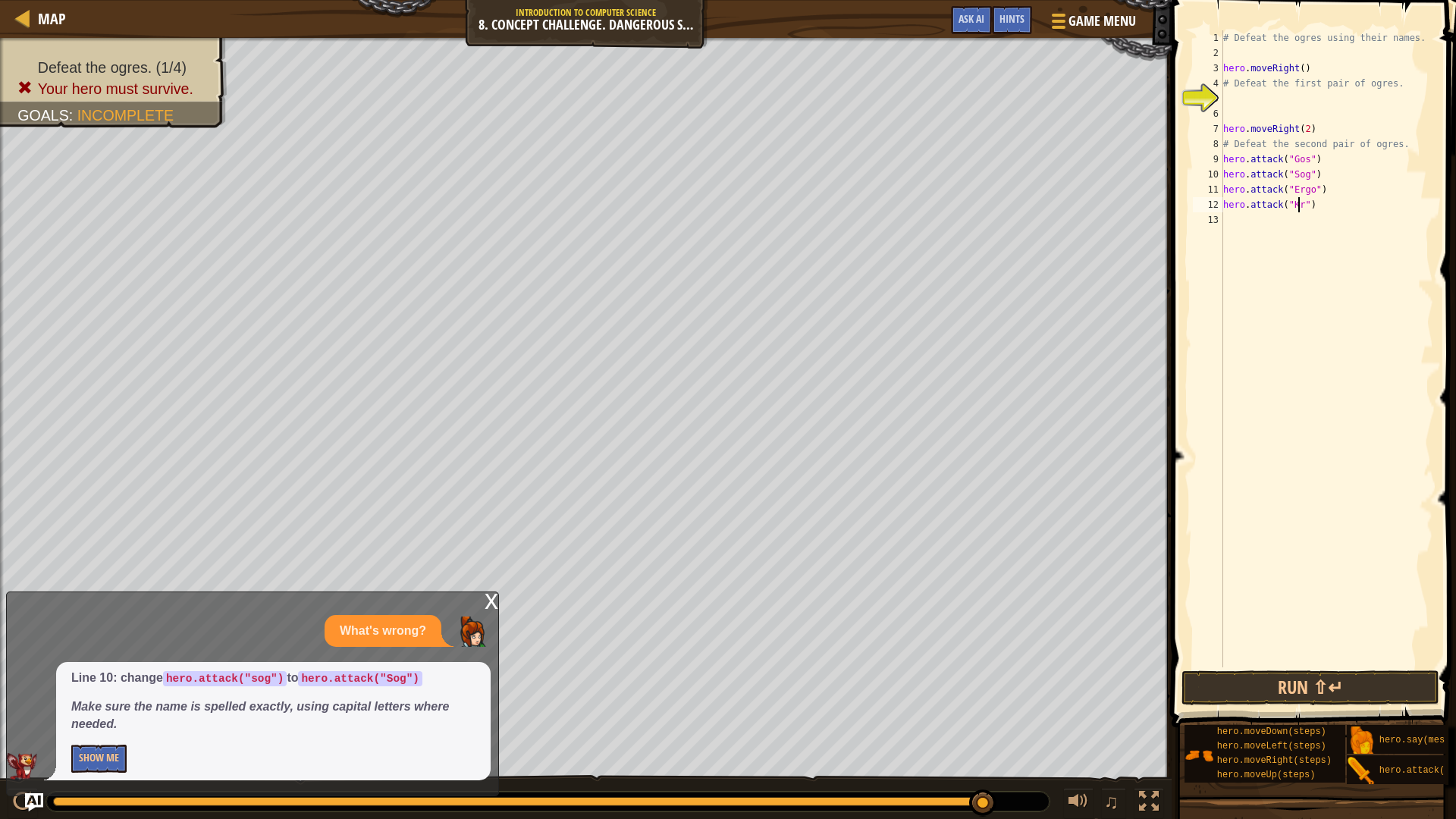
scroll to position [7, 7]
click at [1348, 692] on button "Run ⇧↵" at bounding box center [1309, 687] width 257 height 35
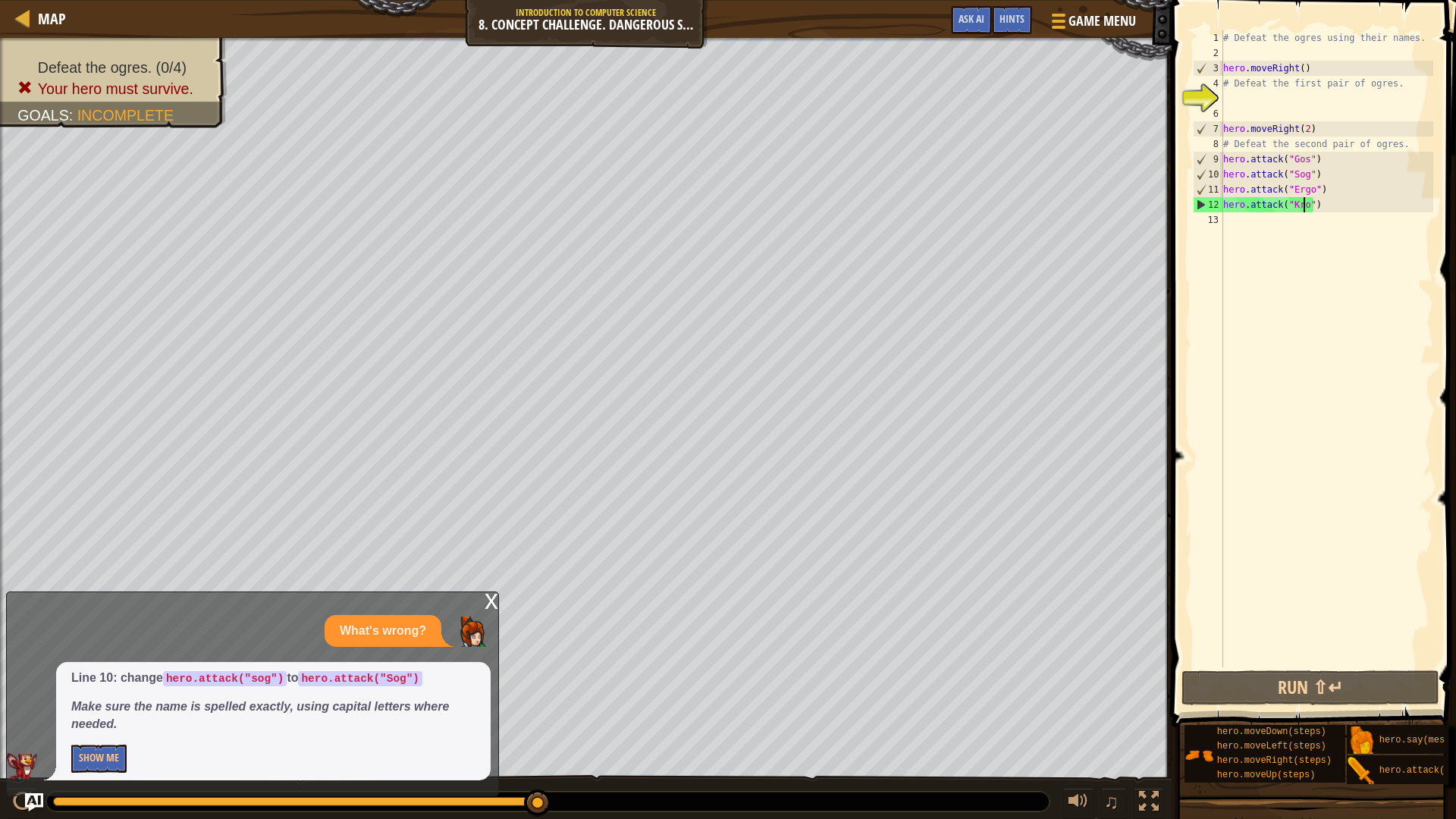
click at [1304, 167] on div "# Defeat the ogres using their names. hero . moveRight ( ) # Defeat the first p…" at bounding box center [1326, 363] width 213 height 667
click at [1324, 183] on div "# Defeat the ogres using their names. hero . moveRight ( ) # Defeat the first p…" at bounding box center [1326, 363] width 213 height 667
click at [1304, 189] on div "# Defeat the ogres using their names. hero . moveRight ( ) # Defeat the first p…" at bounding box center [1326, 363] width 213 height 667
click at [1311, 191] on div "# Defeat the ogres using their names. hero . moveRight ( ) # Defeat the first p…" at bounding box center [1326, 363] width 213 height 667
click at [1283, 686] on button "Run ⇧↵" at bounding box center [1309, 687] width 257 height 35
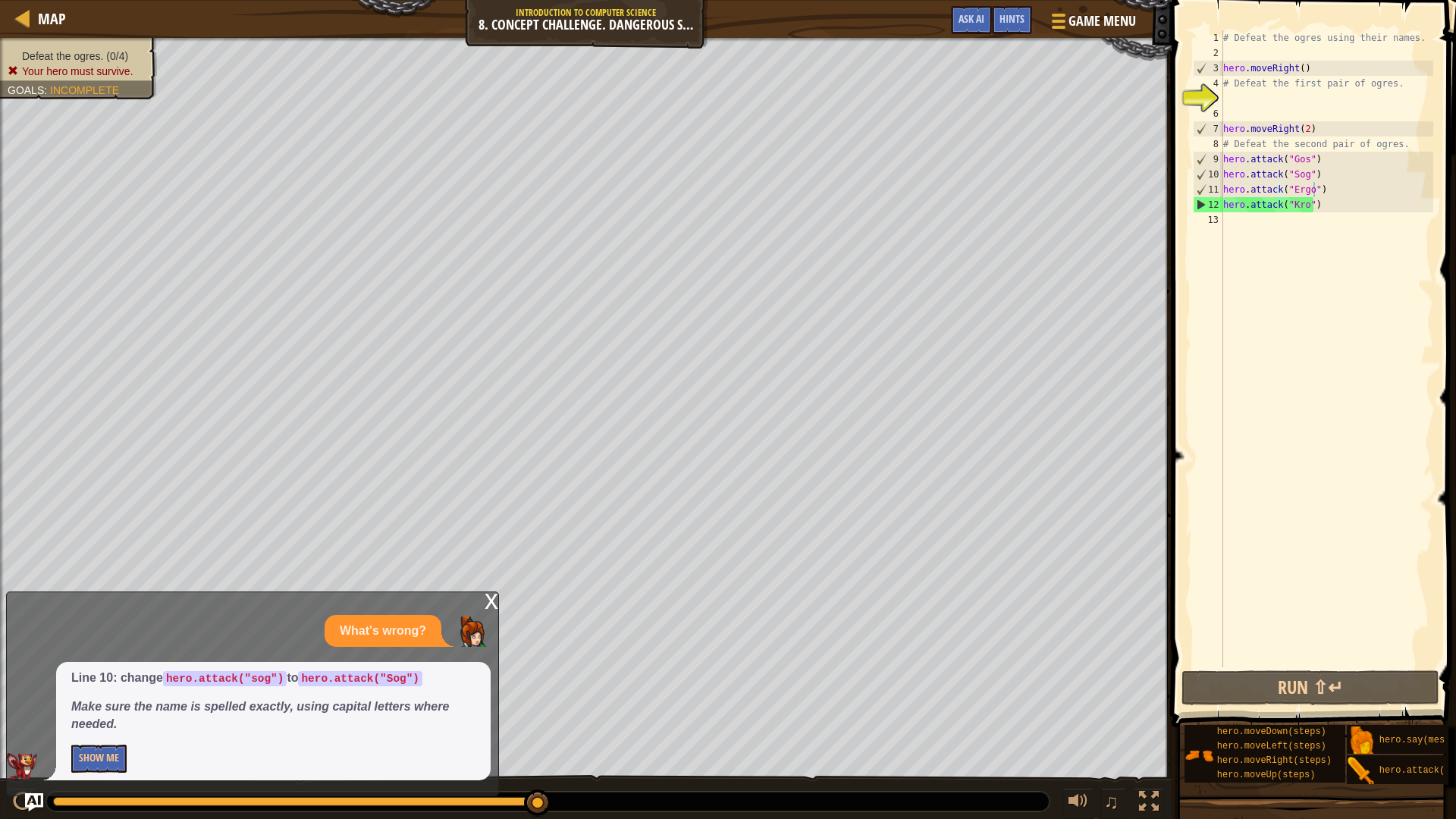
click at [76, 46] on div "Defeat the ogres. (0/4) Your hero must survive. Goals : Incomplete" at bounding box center [69, 64] width 175 height 71
type textarea "hero.attack("Kro")"
drag, startPoint x: 1315, startPoint y: 210, endPoint x: 1177, endPoint y: 236, distance: 140.4
click at [1207, 207] on div "hero.attack("Kro") 1 2 3 4 5 6 7 8 9 10 11 12 13 # Defeat the ogres using their…" at bounding box center [1311, 348] width 243 height 637
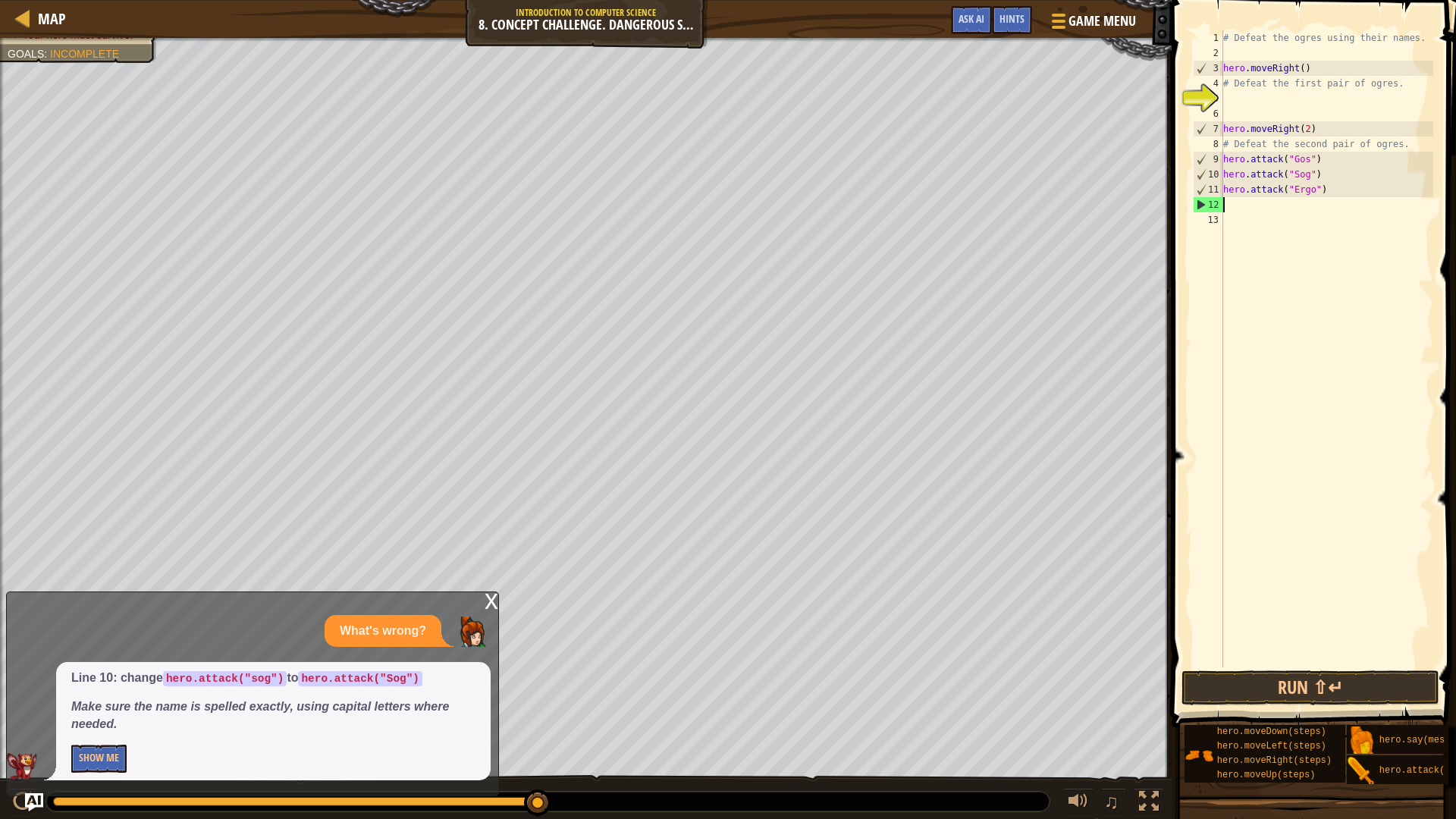
scroll to position [7, 0]
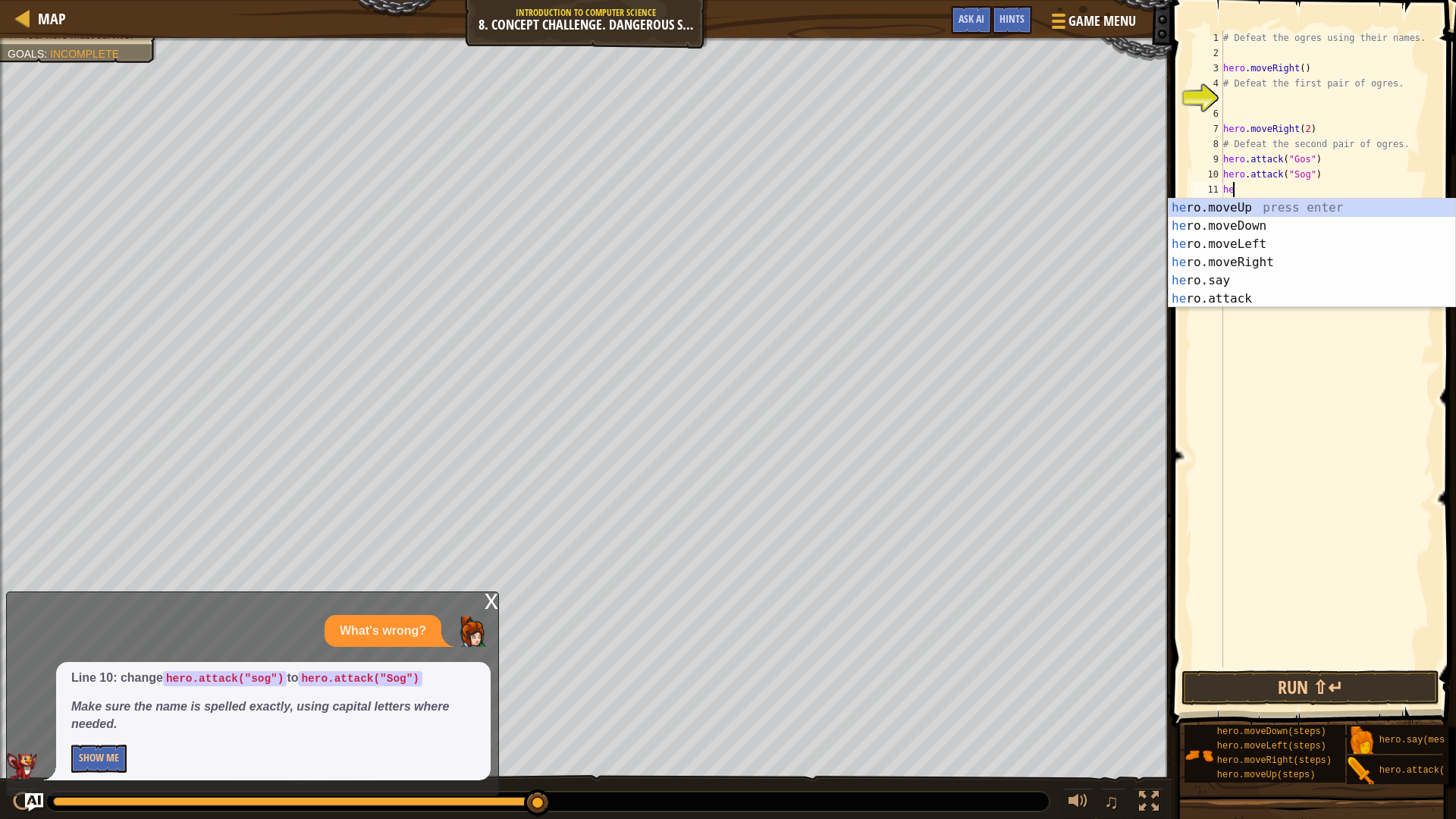
type textarea "h"
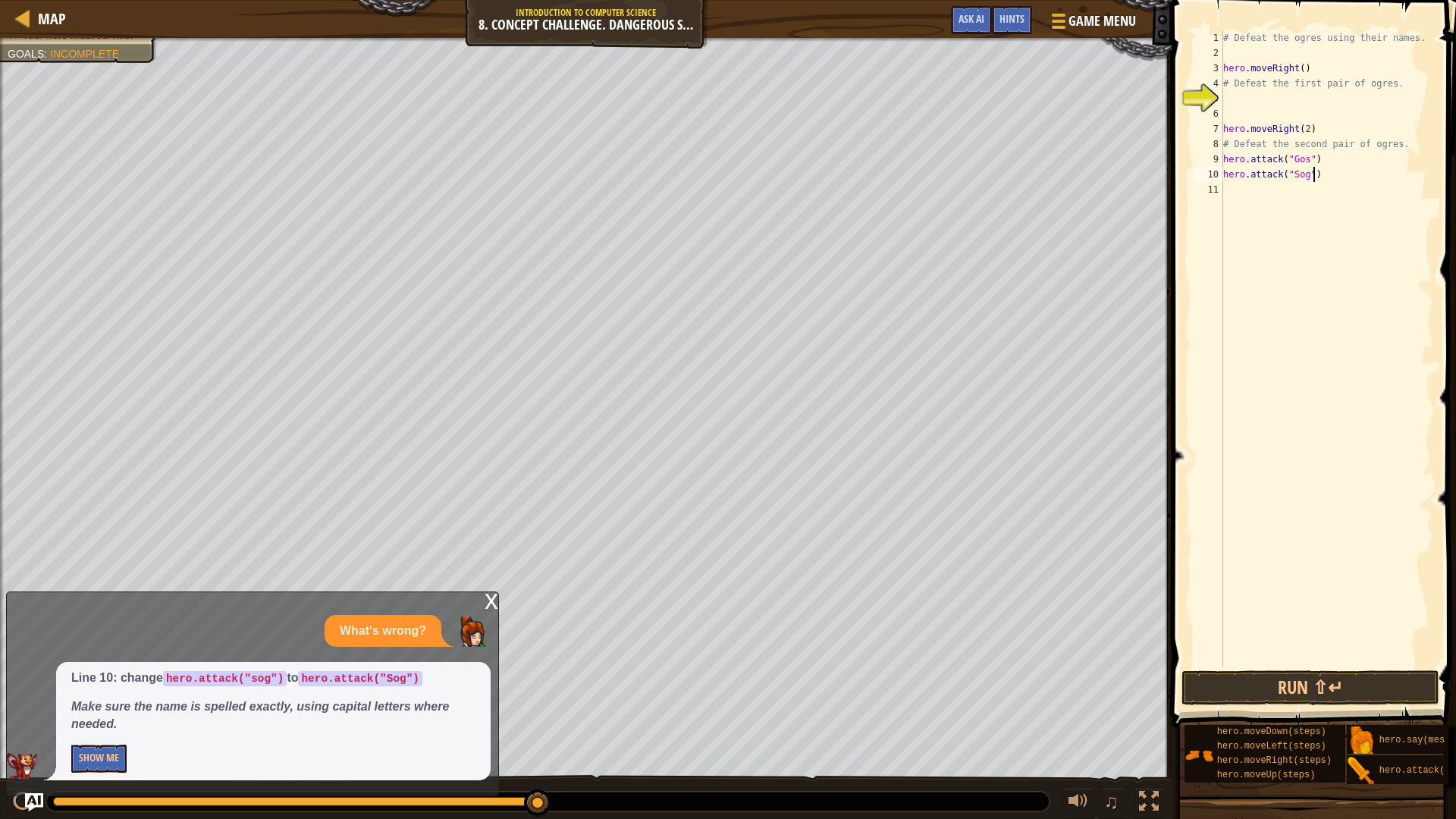
click at [1301, 129] on div "# Defeat the ogres using their names. hero . moveRight ( ) # Defeat the first p…" at bounding box center [1326, 363] width 213 height 667
type textarea "hero.moveRight()"
click at [1287, 693] on button "Run ⇧↵" at bounding box center [1309, 687] width 257 height 35
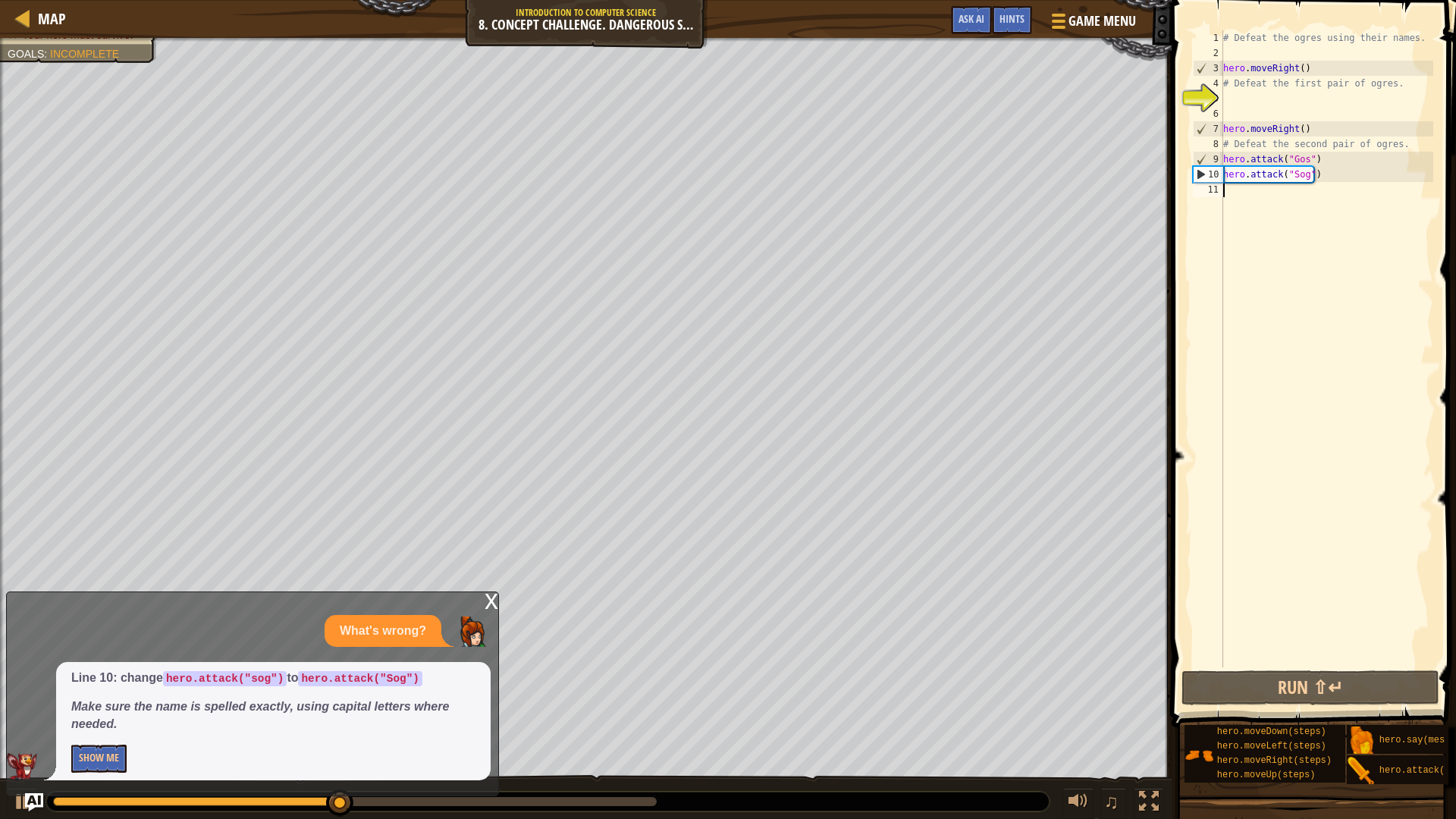
click at [1234, 197] on div "# Defeat the ogres using their names. hero . moveRight ( ) # Defeat the first p…" at bounding box center [1326, 363] width 213 height 667
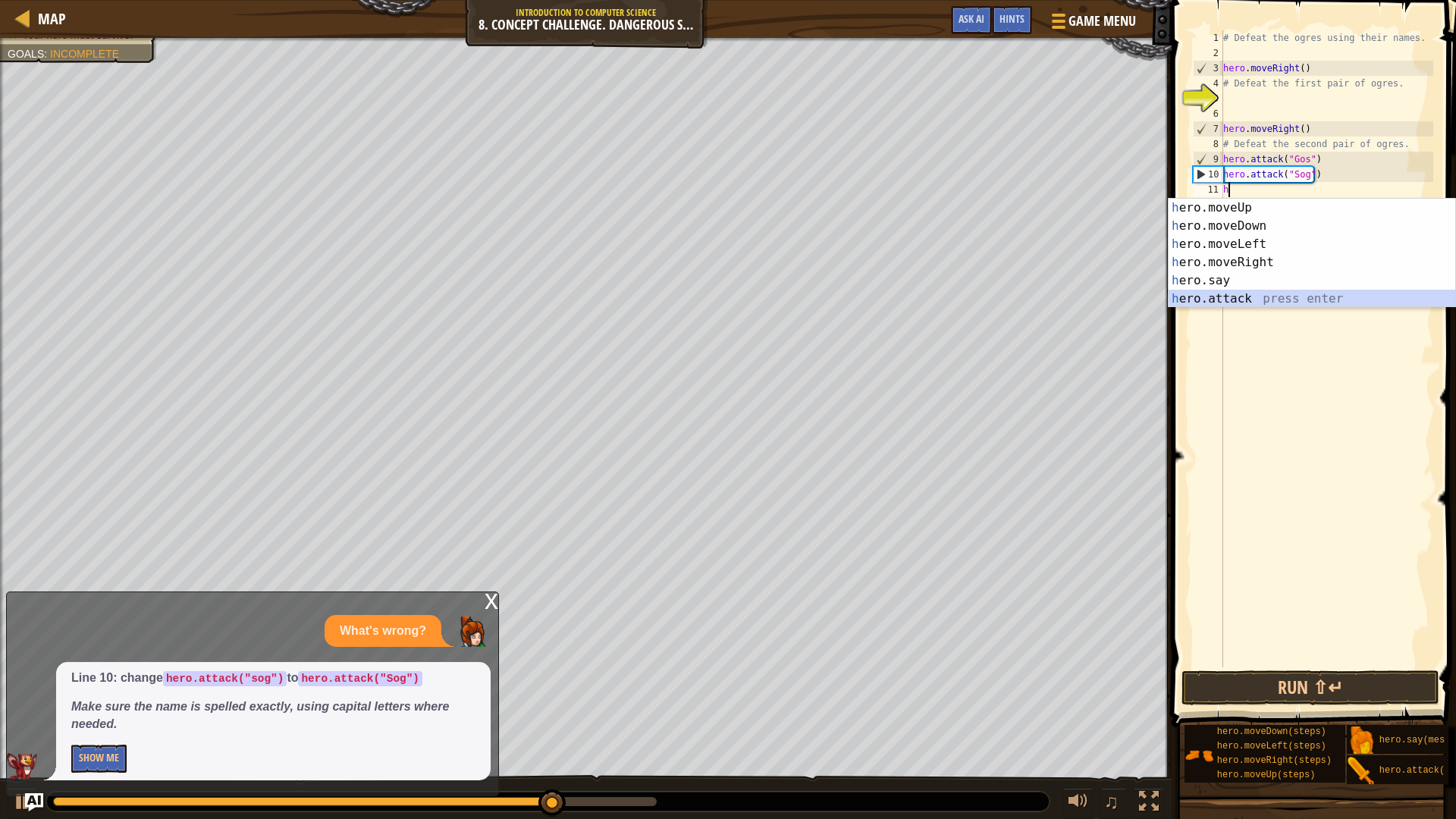
click at [1249, 292] on div "h ero.moveUp press enter h ero.moveDown press enter h ero.moveLeft press enter …" at bounding box center [1312, 271] width 287 height 145
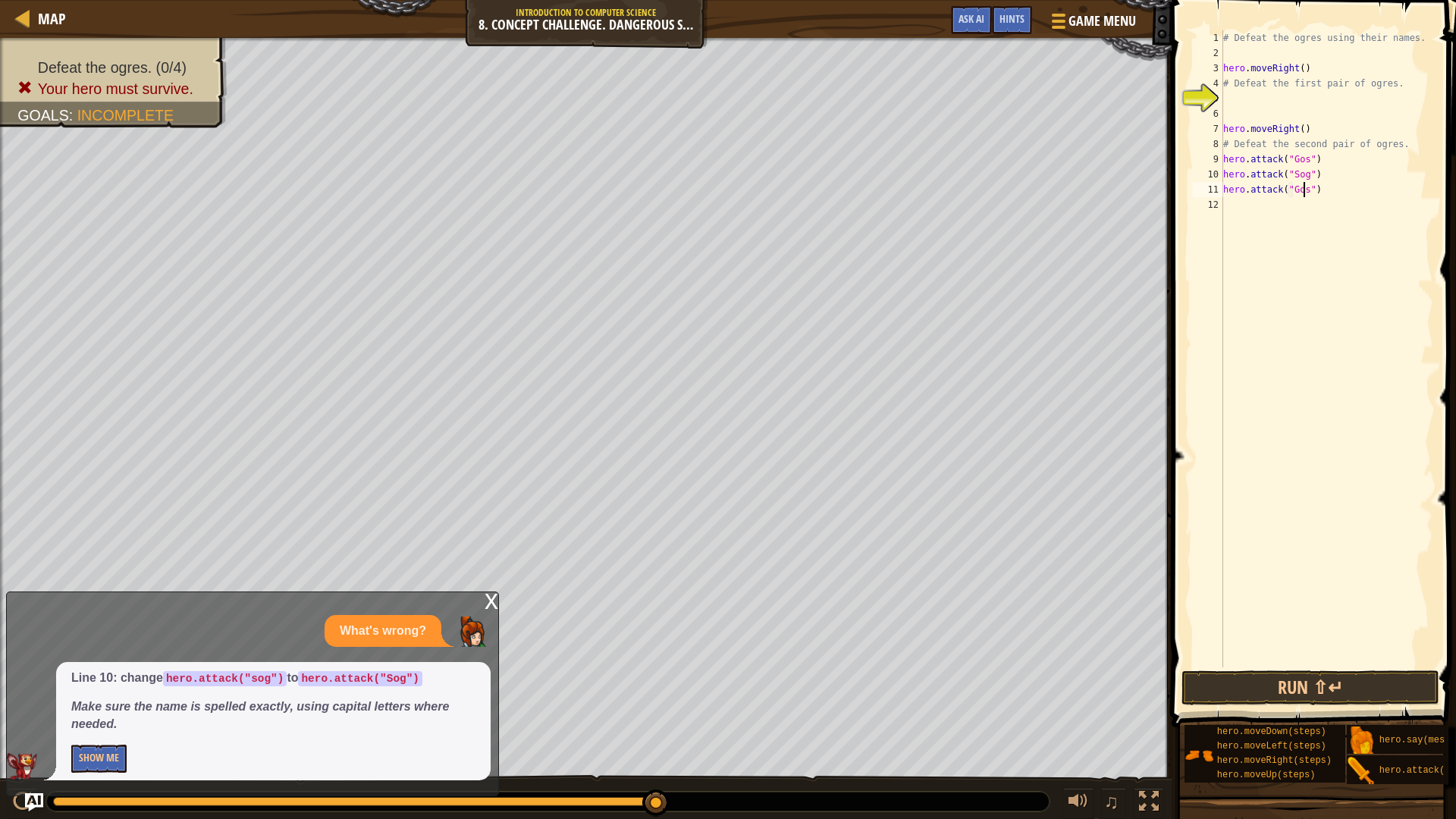
scroll to position [7, 7]
drag, startPoint x: 1297, startPoint y: 191, endPoint x: 1221, endPoint y: 176, distance: 77.5
click at [1221, 176] on div "hero.attack("Gos") 1 2 3 4 5 6 7 8 9 10 11 12 # Defeat the ogres using their na…" at bounding box center [1311, 348] width 243 height 637
type textarea "hero.attack("Sog")"
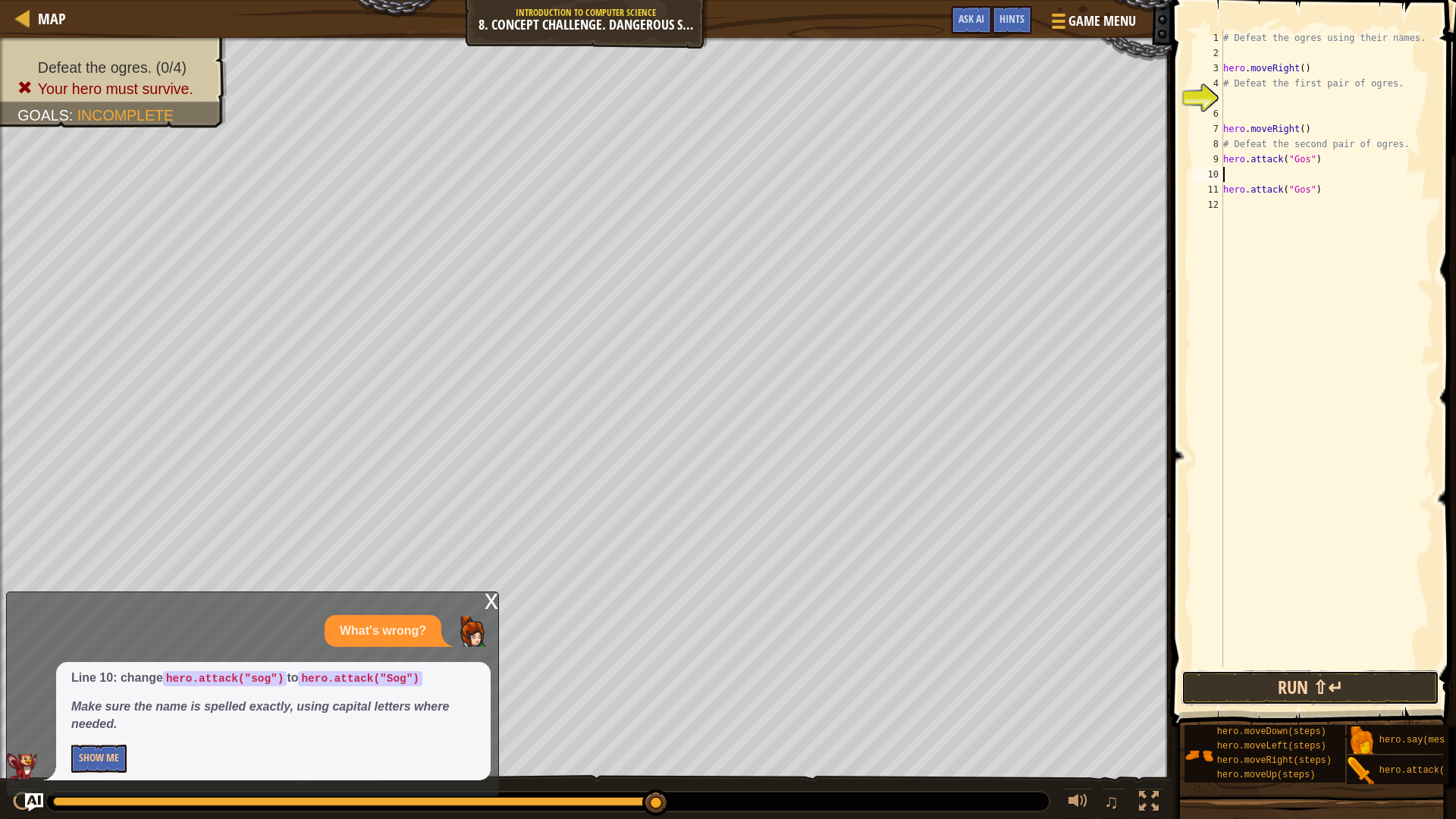
click at [1289, 700] on button "Run ⇧↵" at bounding box center [1309, 687] width 257 height 35
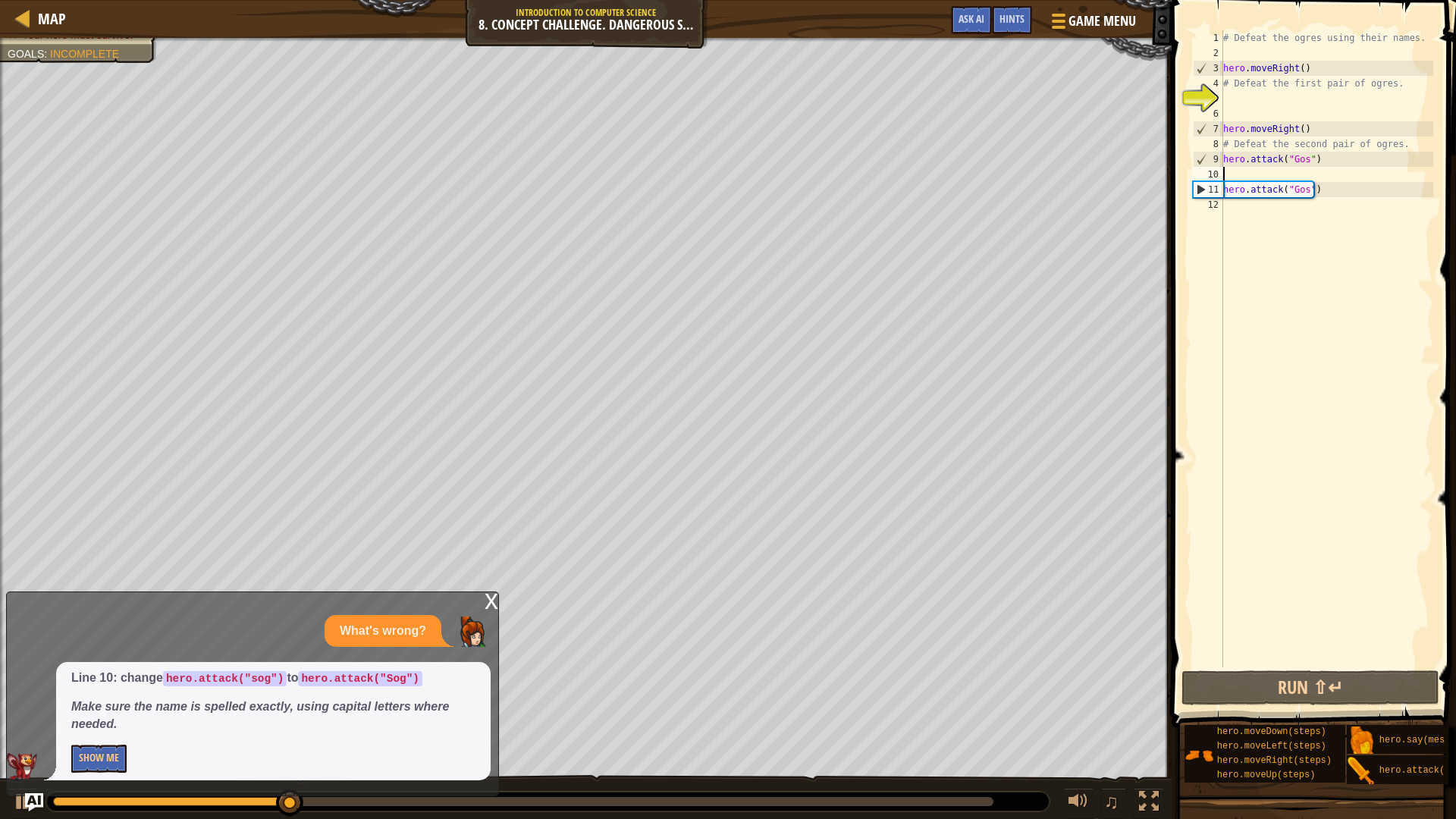
click at [1228, 203] on div "# Defeat the ogres using their names. hero . moveRight ( ) # Defeat the first p…" at bounding box center [1326, 363] width 213 height 667
click at [1229, 216] on div "# Defeat the ogres using their names. hero . moveRight ( ) # Defeat the first p…" at bounding box center [1326, 363] width 213 height 667
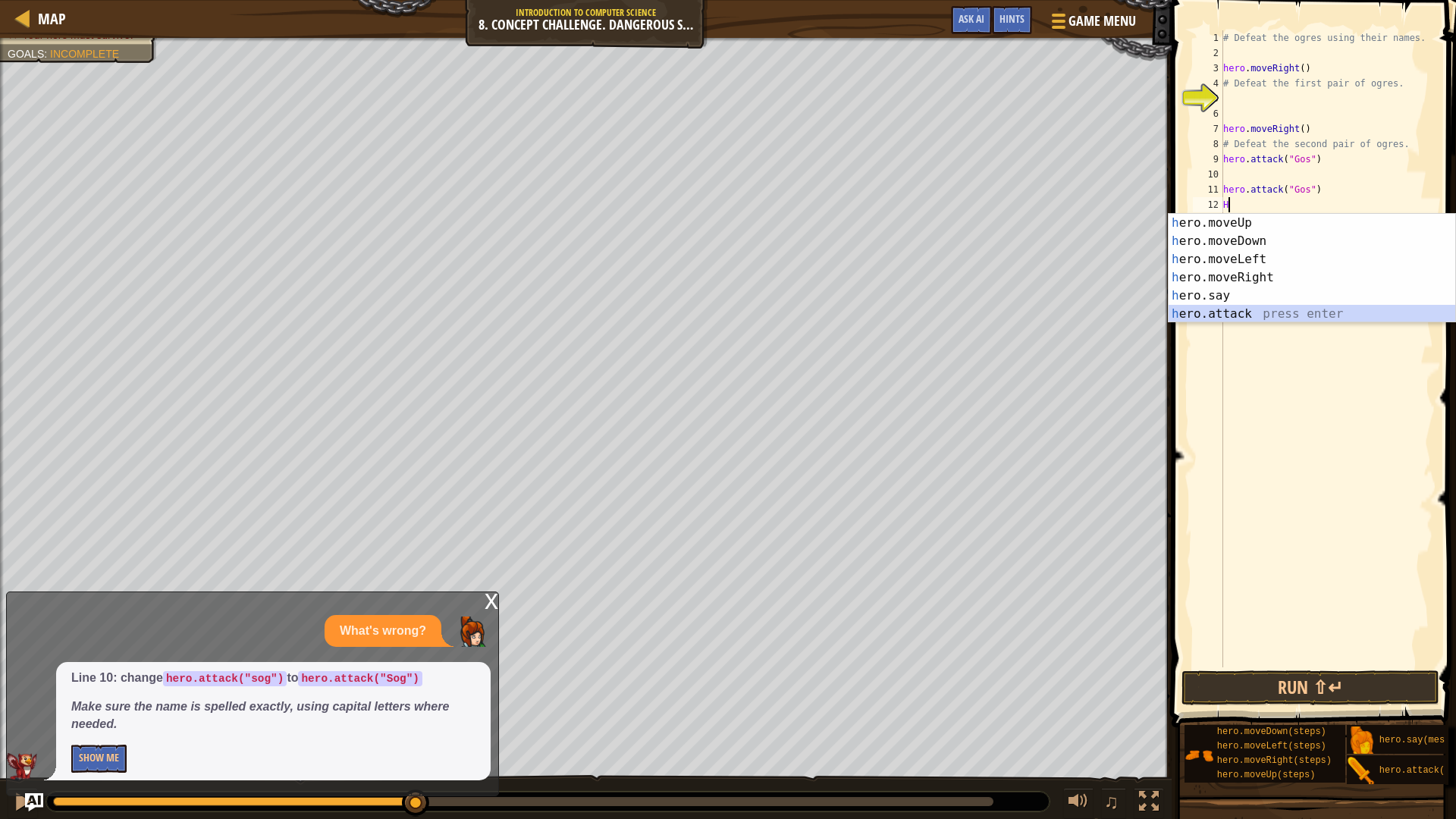
click at [1222, 316] on div "h ero.moveUp press enter h ero.moveDown press enter h ero.moveLeft press enter …" at bounding box center [1312, 286] width 287 height 145
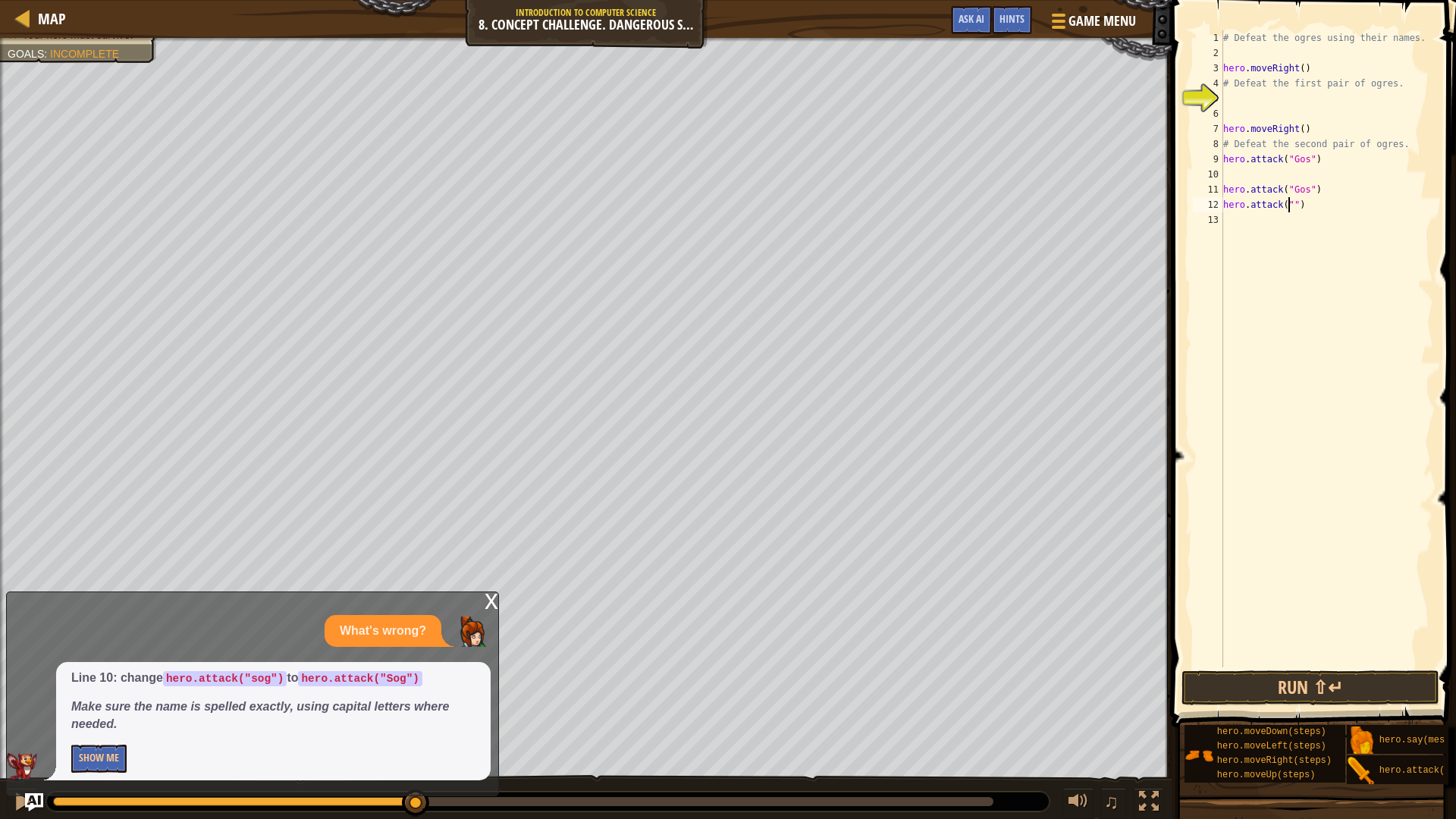
scroll to position [7, 6]
type textarea "hero.attack("Sog")"
click at [1237, 231] on div "# Defeat the ogres using their names. hero . moveRight ( ) # Defeat the first p…" at bounding box center [1326, 363] width 213 height 667
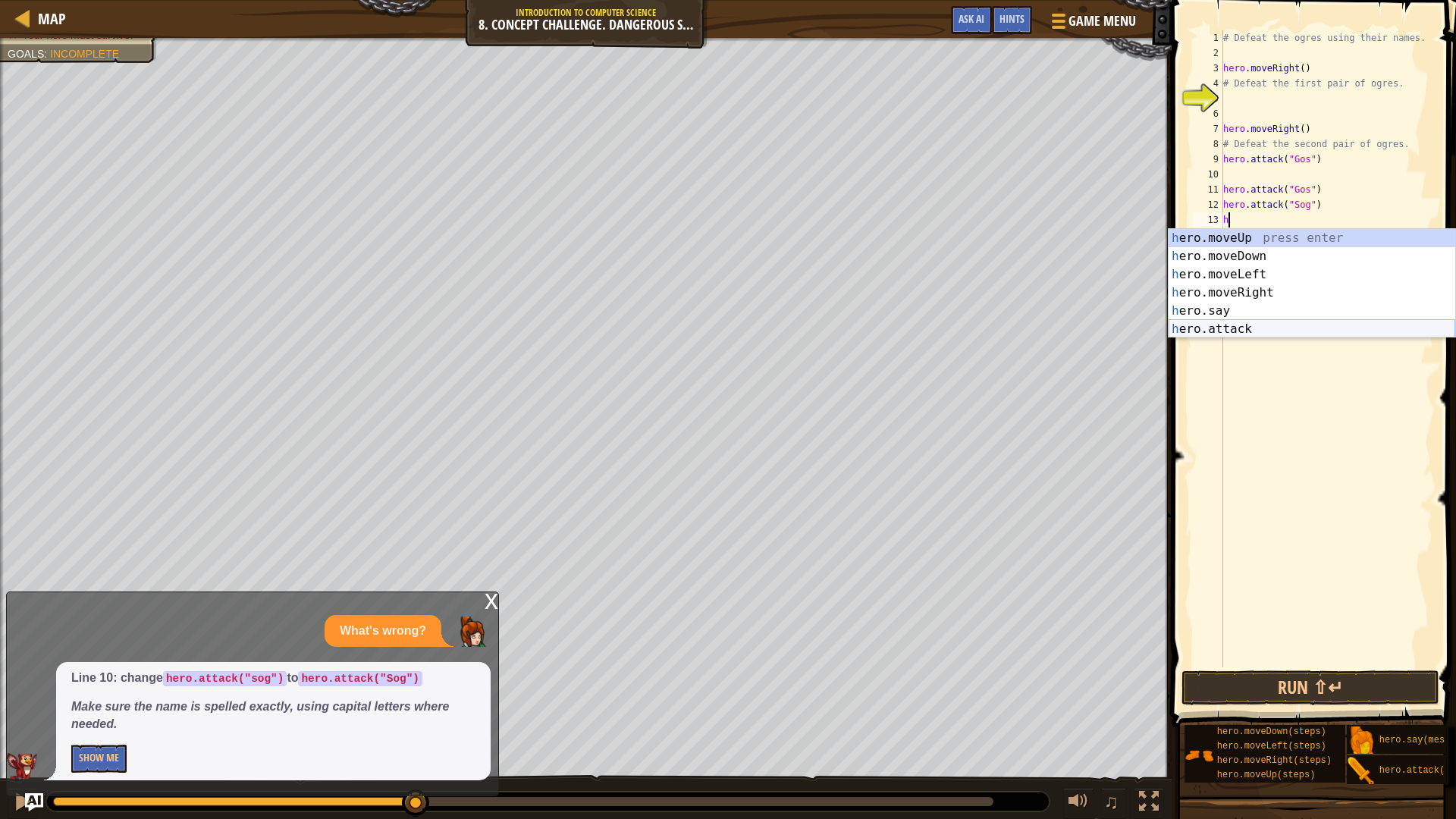
click at [1264, 322] on div "h ero.moveUp press enter h ero.moveDown press enter h ero.moveLeft press enter …" at bounding box center [1312, 301] width 287 height 145
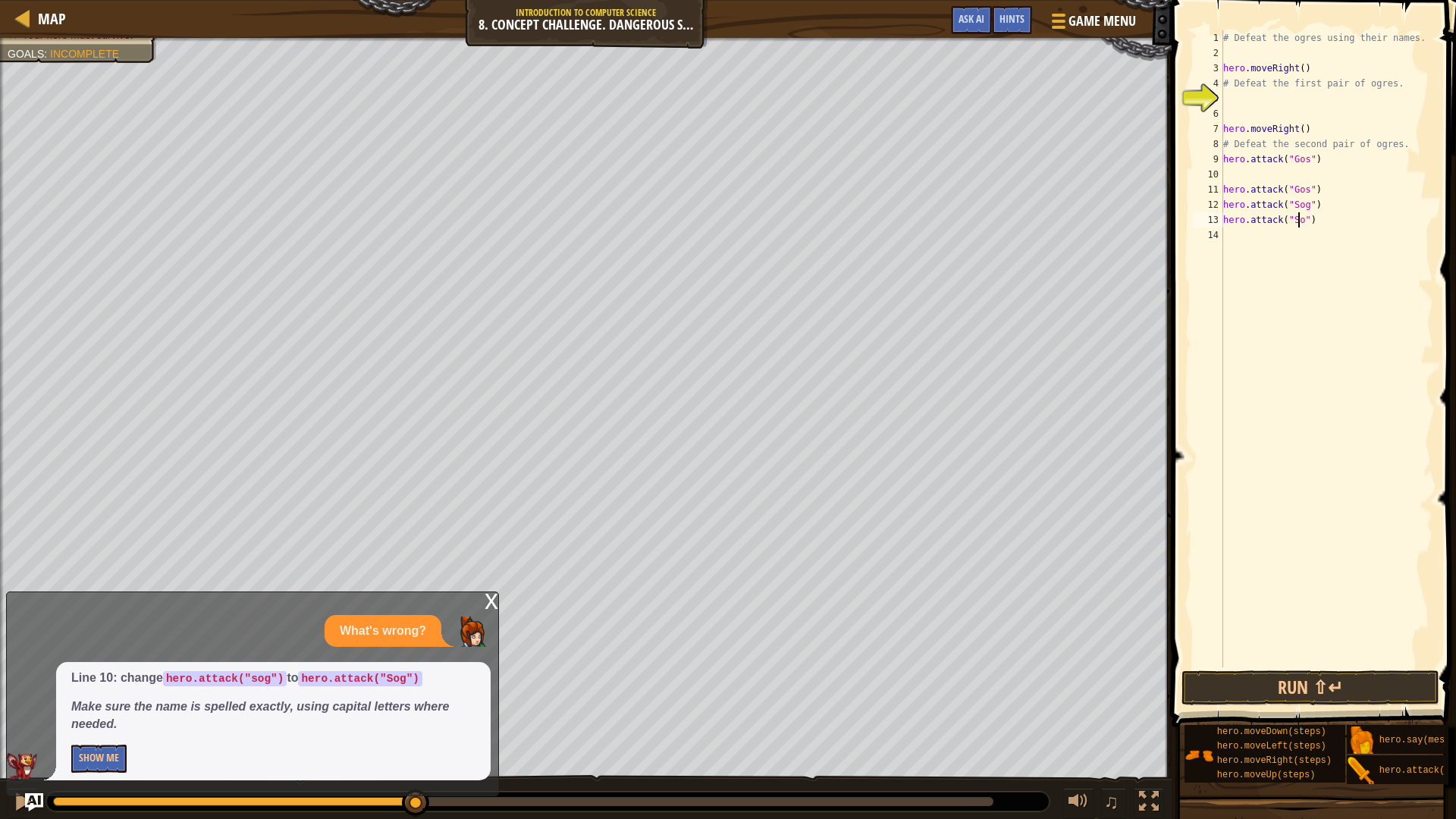
scroll to position [7, 7]
click at [1240, 686] on button "Run ⇧↵" at bounding box center [1309, 687] width 257 height 35
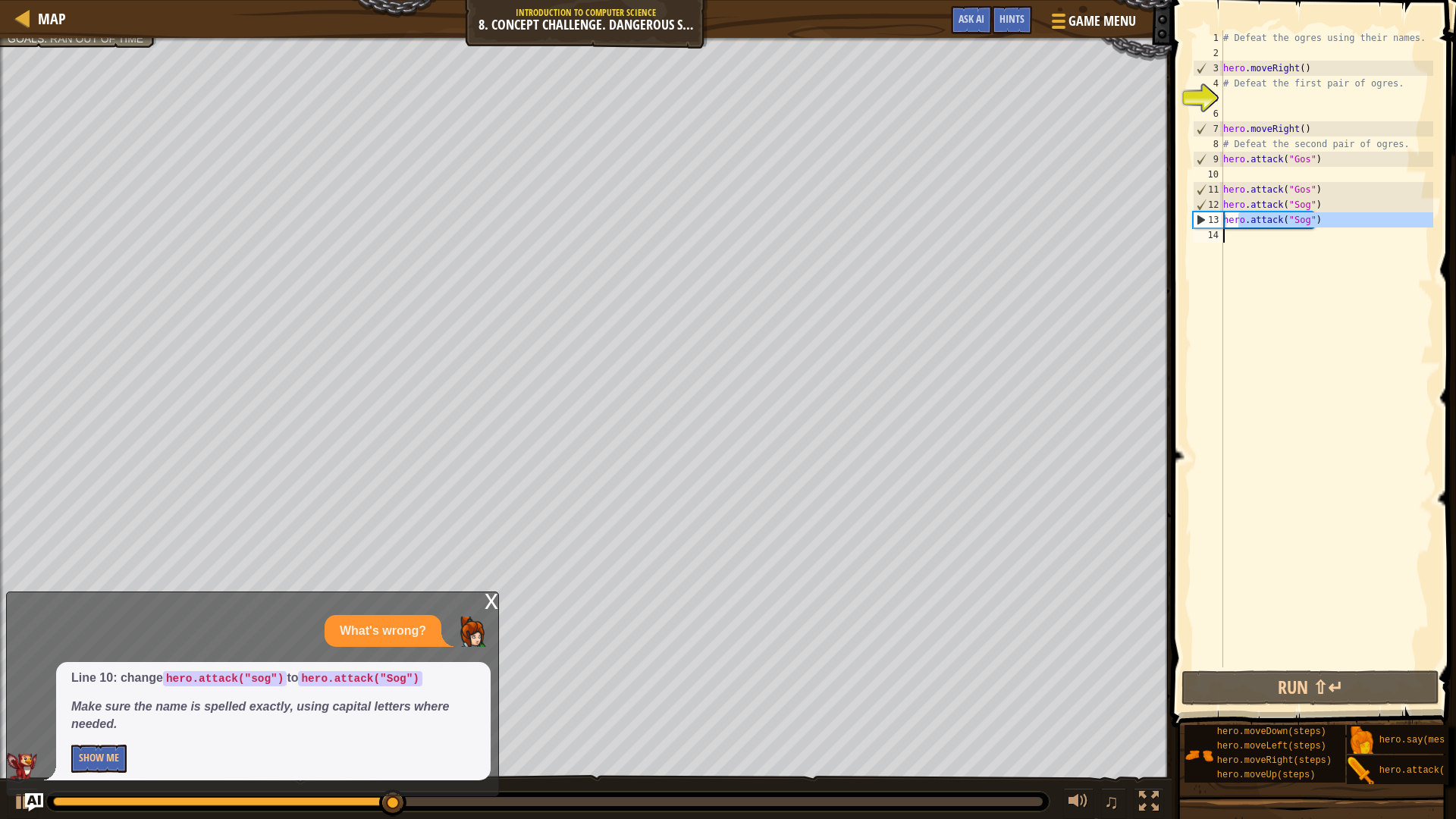
drag, startPoint x: 1236, startPoint y: 234, endPoint x: 1230, endPoint y: 243, distance: 10.8
click at [1233, 238] on div "# Defeat the ogres using their names. hero . moveRight ( ) # Defeat the first p…" at bounding box center [1326, 363] width 213 height 667
type textarea "hero.attack("Sog")"
click at [1229, 242] on div "# Defeat the ogres using their names. hero . moveRight ( ) # Defeat the first p…" at bounding box center [1326, 348] width 213 height 637
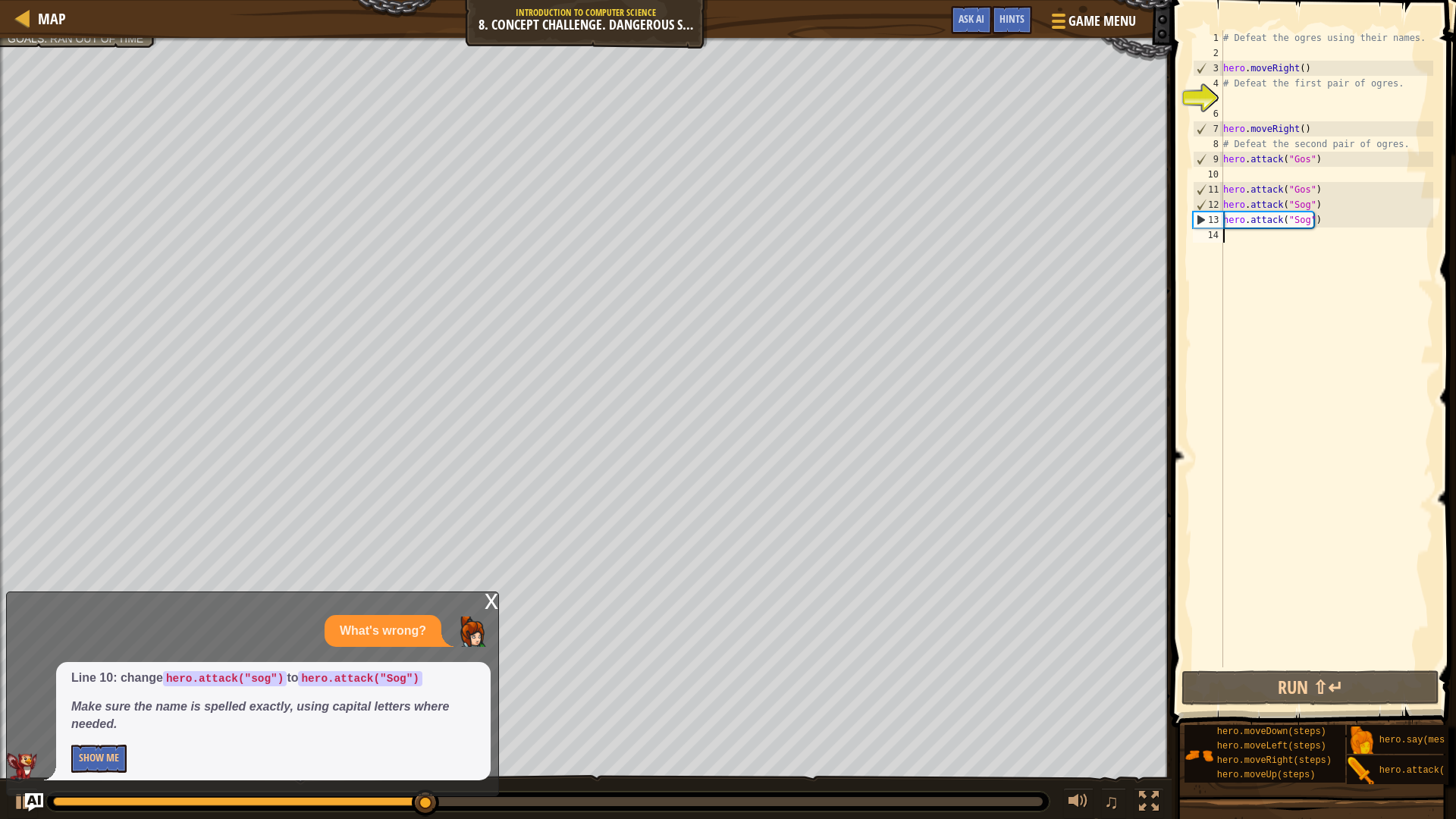
click at [1227, 242] on div "# Defeat the ogres using their names. hero . moveRight ( ) # Defeat the first p…" at bounding box center [1326, 363] width 213 height 667
click at [1235, 243] on div "# Defeat the ogres using their names. hero . moveRight ( ) # Defeat the first p…" at bounding box center [1326, 363] width 213 height 667
type textarea "H"
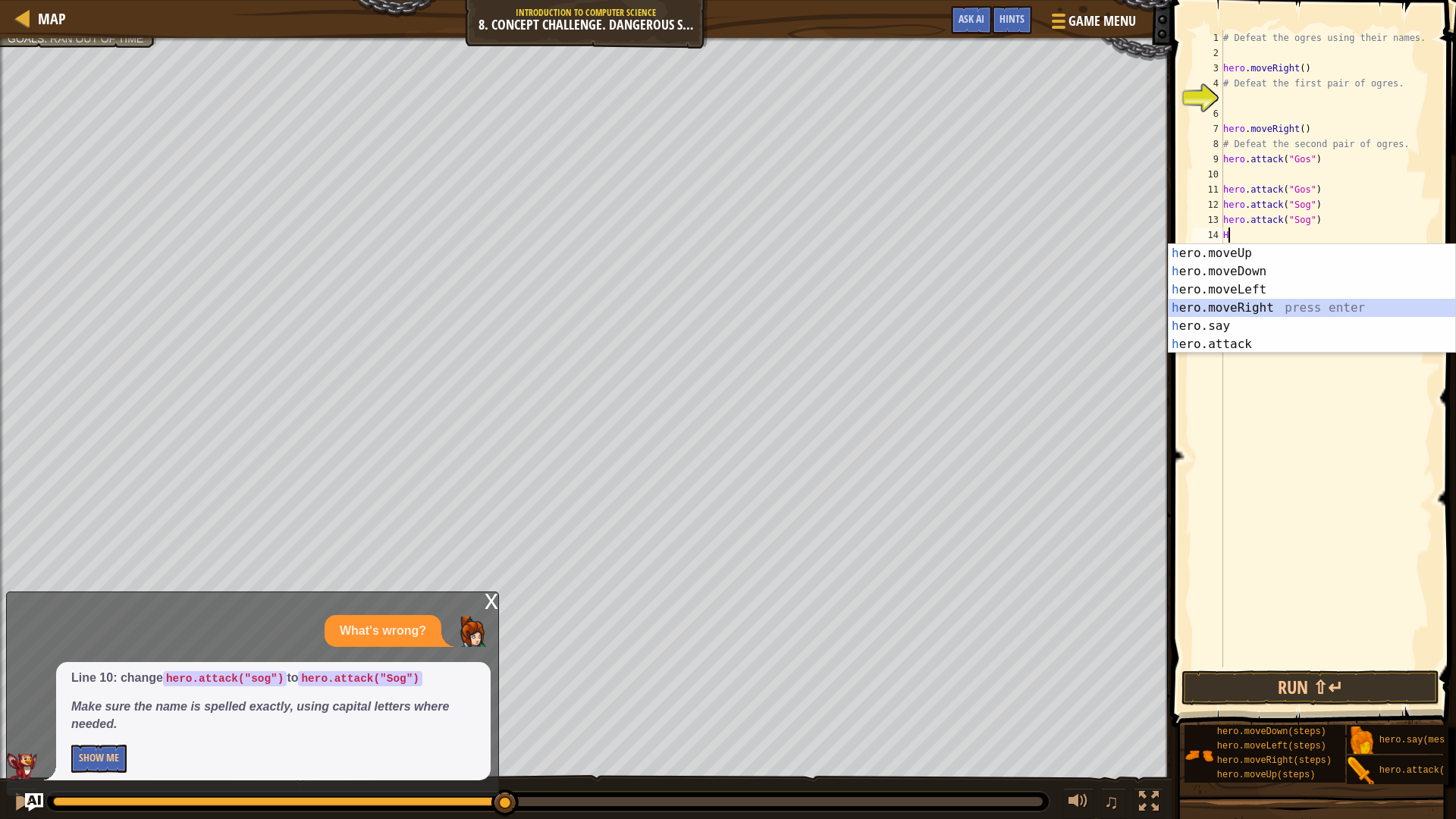
click at [1259, 304] on div "h ero.moveUp press enter h ero.moveDown press enter h ero.moveLeft press enter …" at bounding box center [1312, 316] width 287 height 145
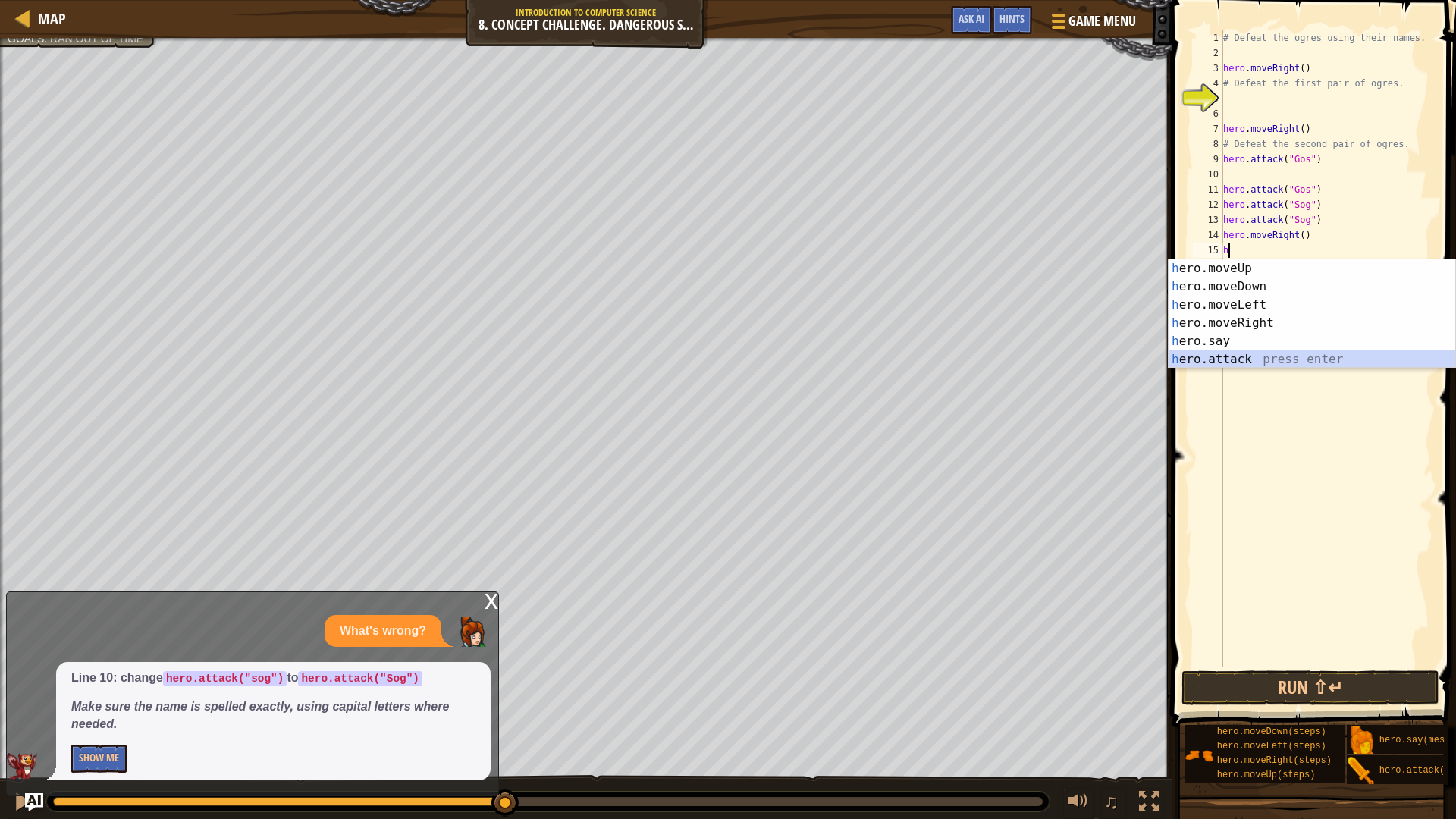
click at [1263, 361] on div "h ero.moveUp press enter h ero.moveDown press enter h ero.moveLeft press enter …" at bounding box center [1312, 331] width 287 height 145
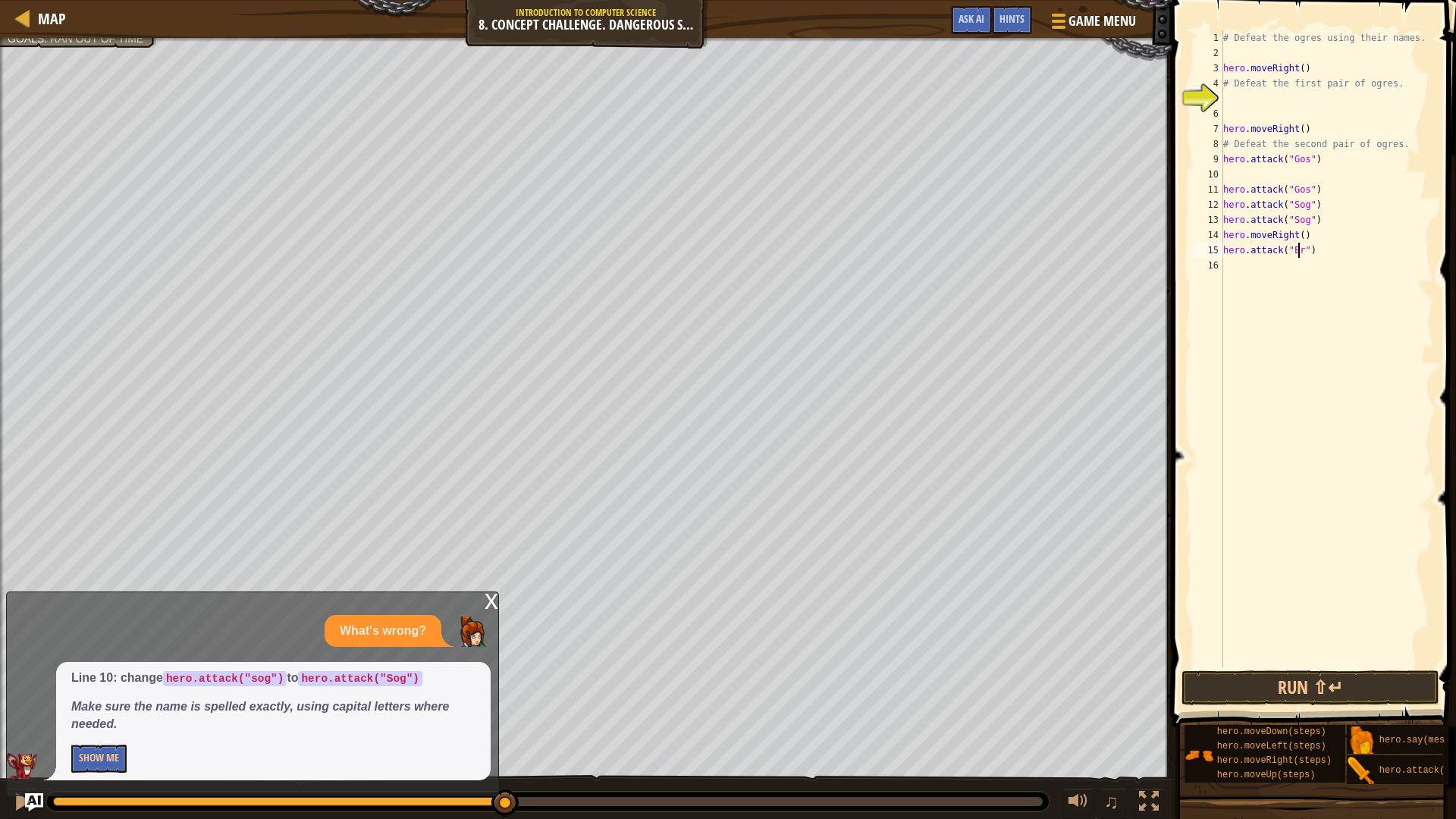
scroll to position [7, 7]
type textarea "hero.attack("Ergo")"
click at [1244, 271] on div "# Defeat the ogres using their names. hero . moveRight ( ) # Defeat the first p…" at bounding box center [1326, 363] width 213 height 667
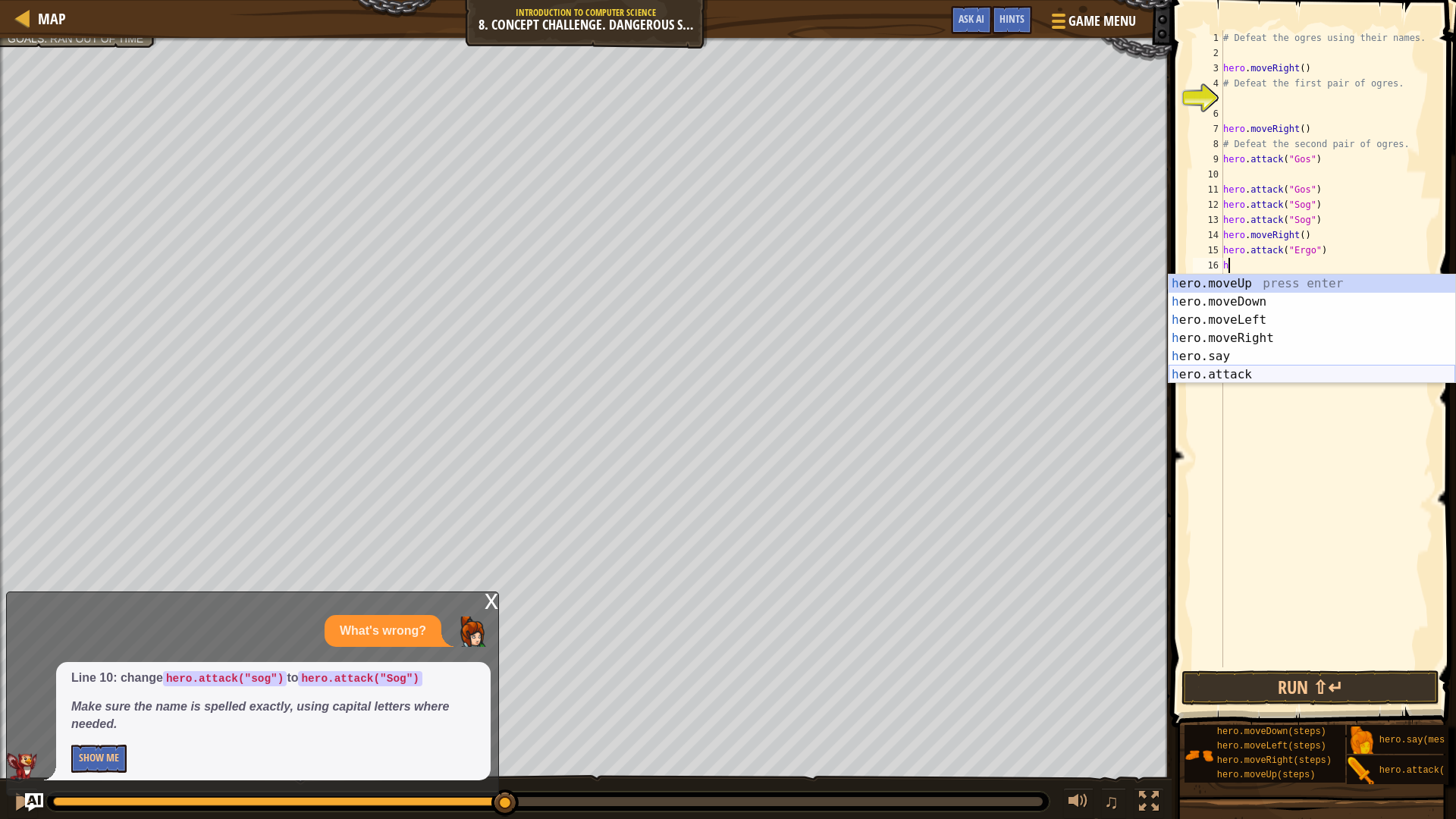
click at [1226, 378] on div "h ero.moveUp press enter h ero.moveDown press enter h ero.moveLeft press enter …" at bounding box center [1312, 346] width 287 height 145
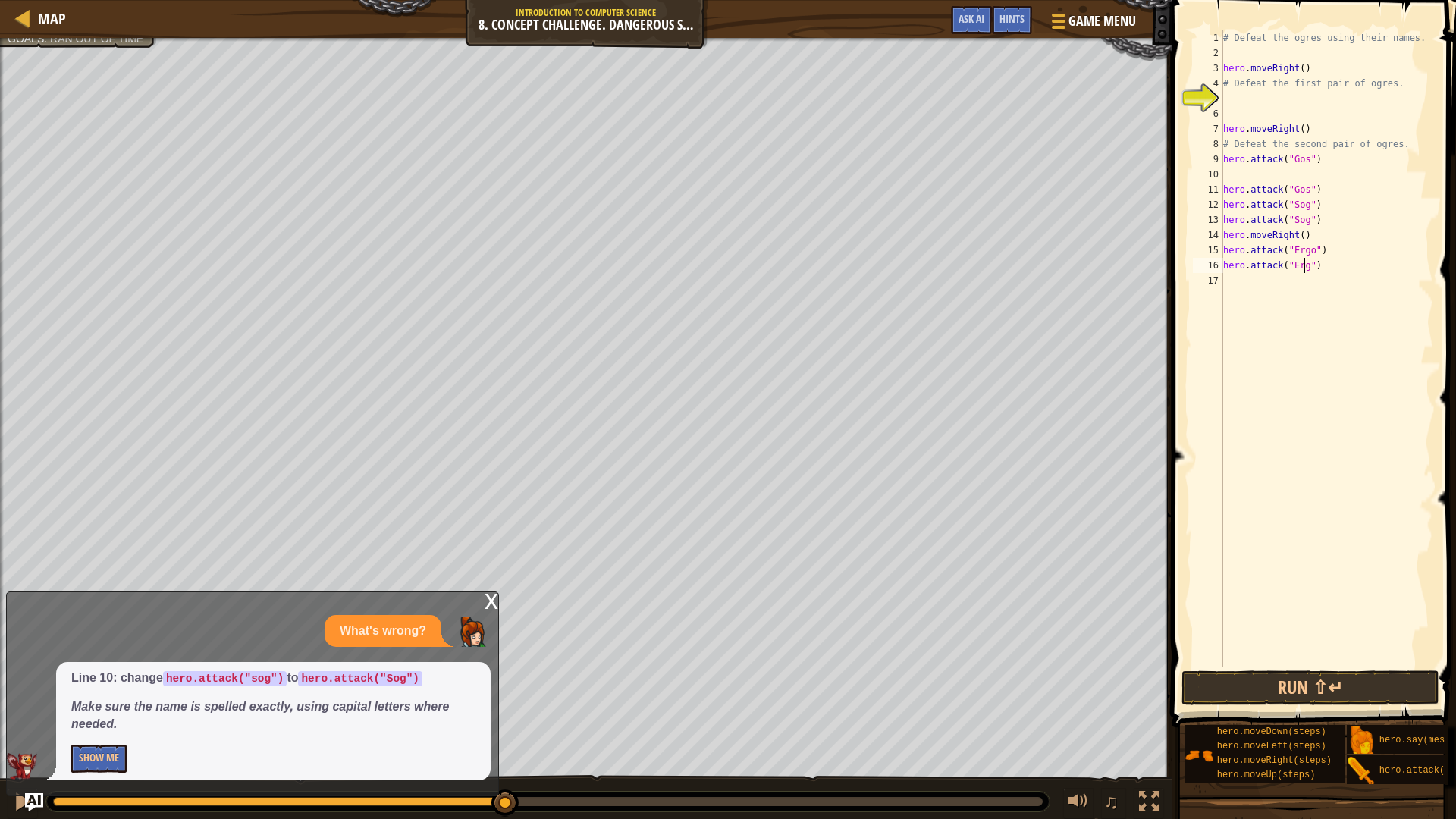
scroll to position [7, 7]
type textarea "hero.attack("Ergo")"
click at [1237, 288] on div "# Defeat the ogres using their names. hero . moveRight ( ) # Defeat the first p…" at bounding box center [1326, 363] width 213 height 667
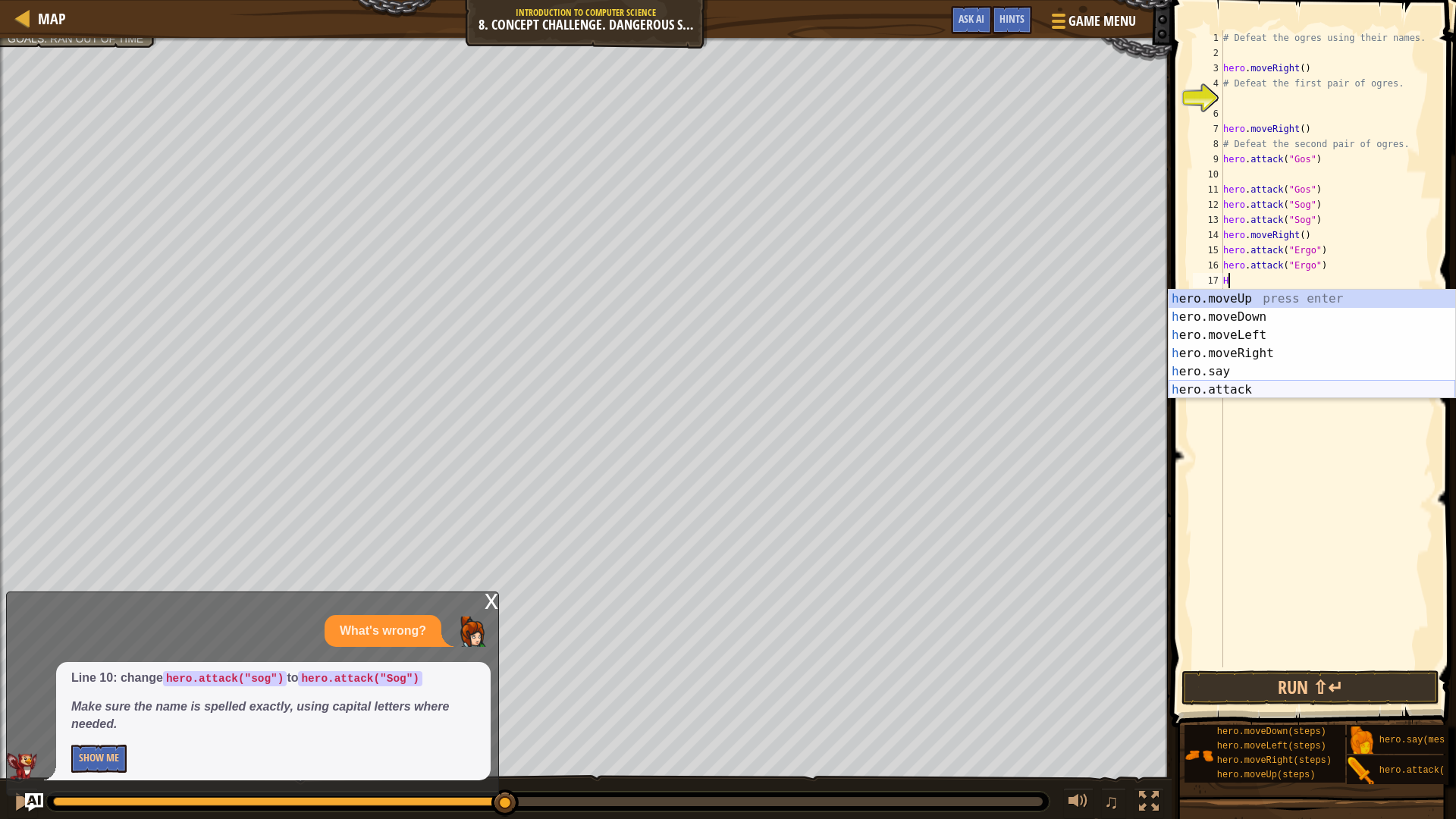
click at [1170, 390] on div "h ero.moveUp press enter h ero.moveDown press enter h ero.moveLeft press enter …" at bounding box center [1312, 361] width 287 height 145
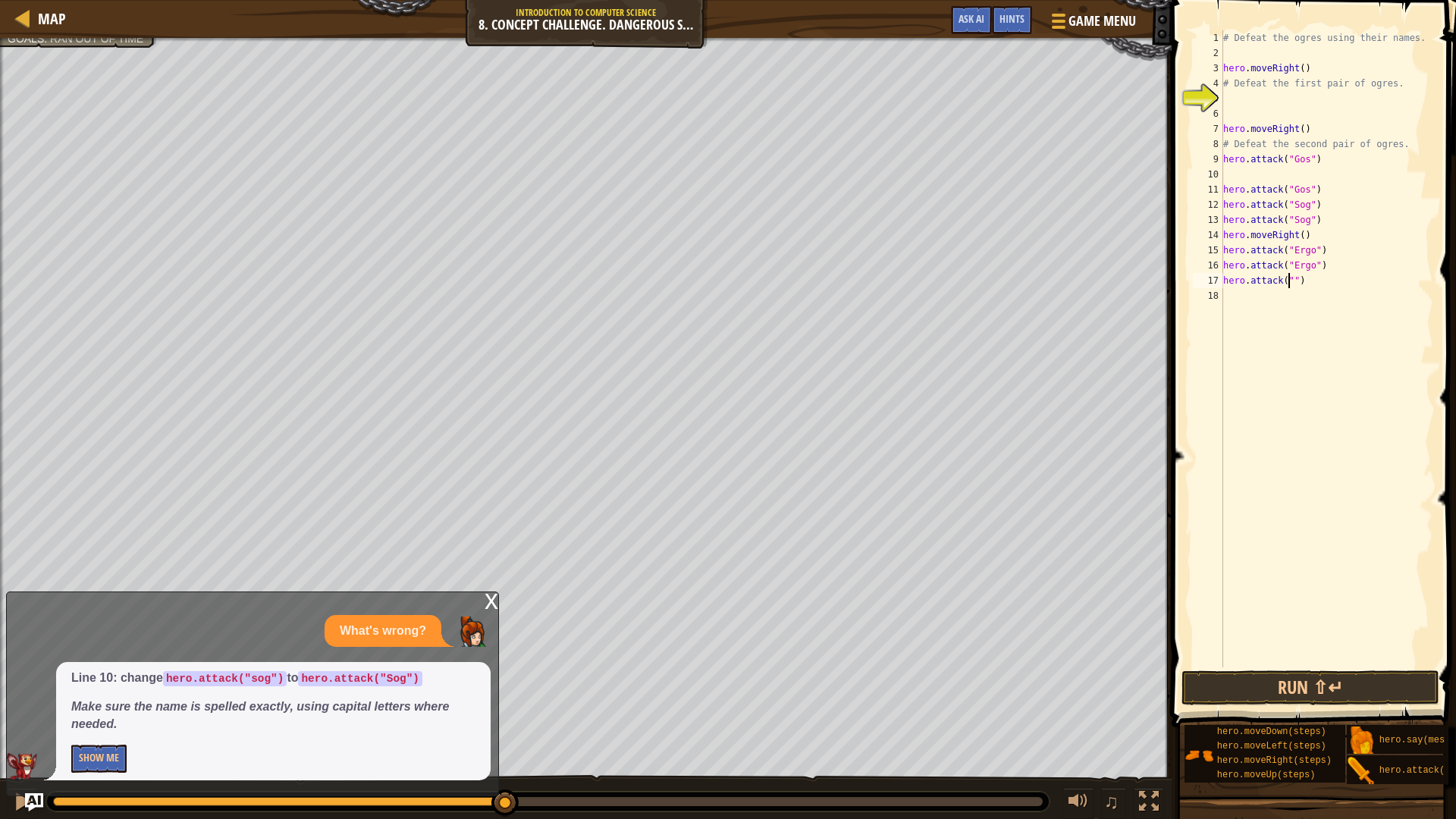
scroll to position [7, 6]
type textarea "hero.attack("kro")"
click at [1253, 289] on div "# Defeat the ogres using their names. hero . moveRight ( ) # Defeat the first p…" at bounding box center [1326, 363] width 213 height 667
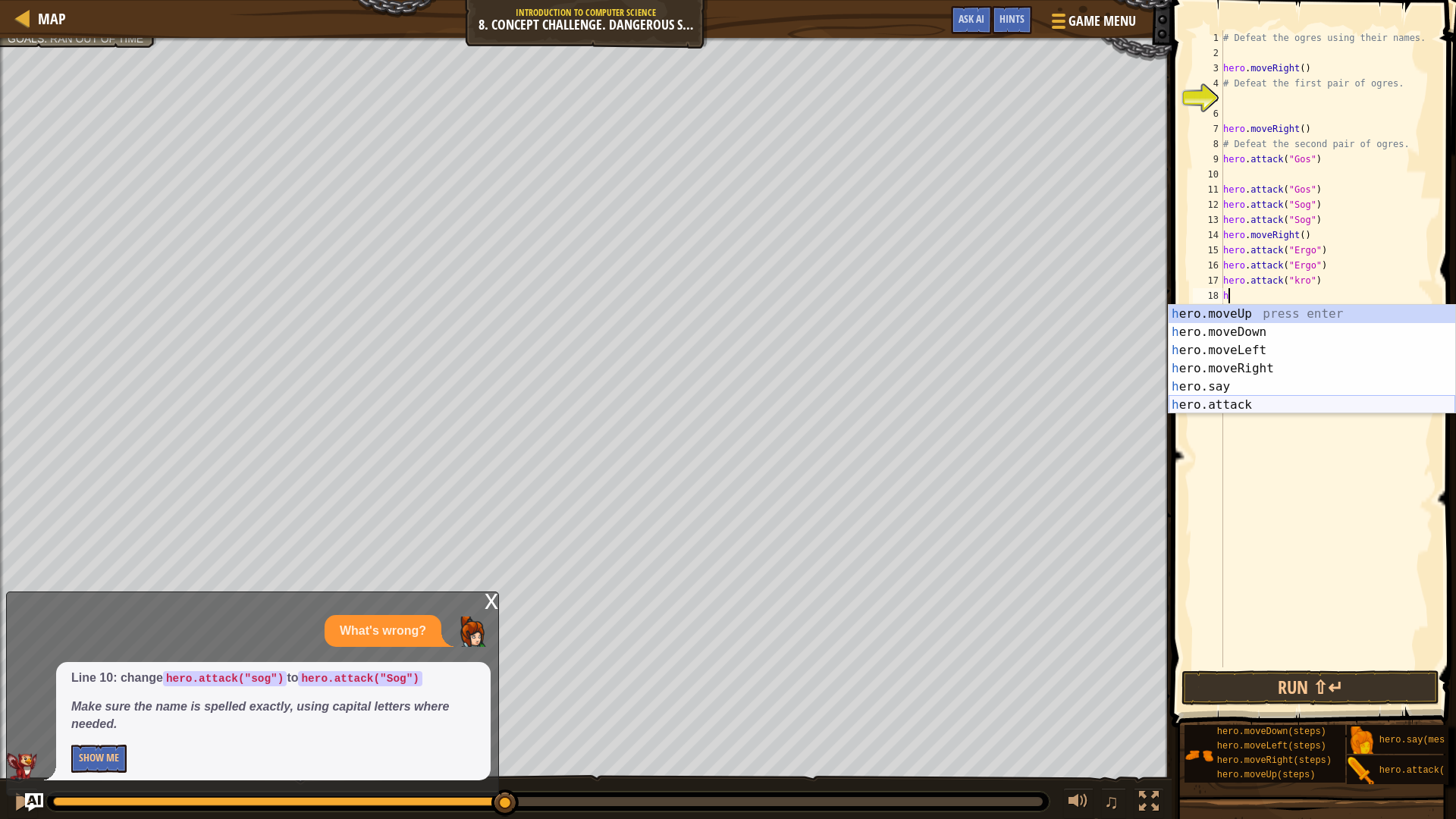
click at [1224, 401] on div "h ero.moveUp press enter h ero.moveDown press enter h ero.moveLeft press enter …" at bounding box center [1312, 377] width 287 height 145
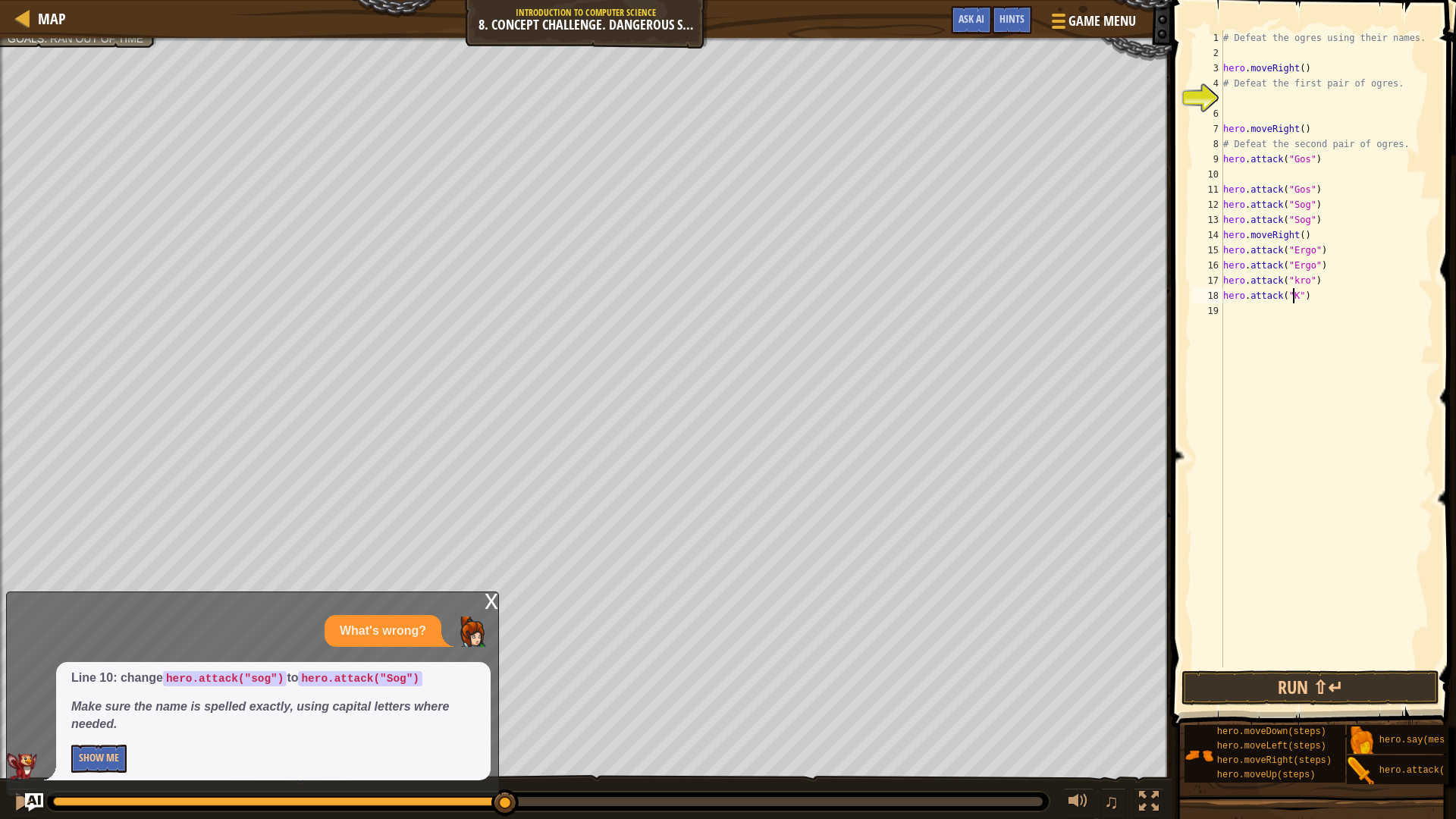
scroll to position [7, 6]
type textarea "hero.attack("Kro")"
click at [1240, 314] on div "# Defeat the ogres using their names. hero . moveRight ( ) # Defeat the first p…" at bounding box center [1326, 363] width 213 height 667
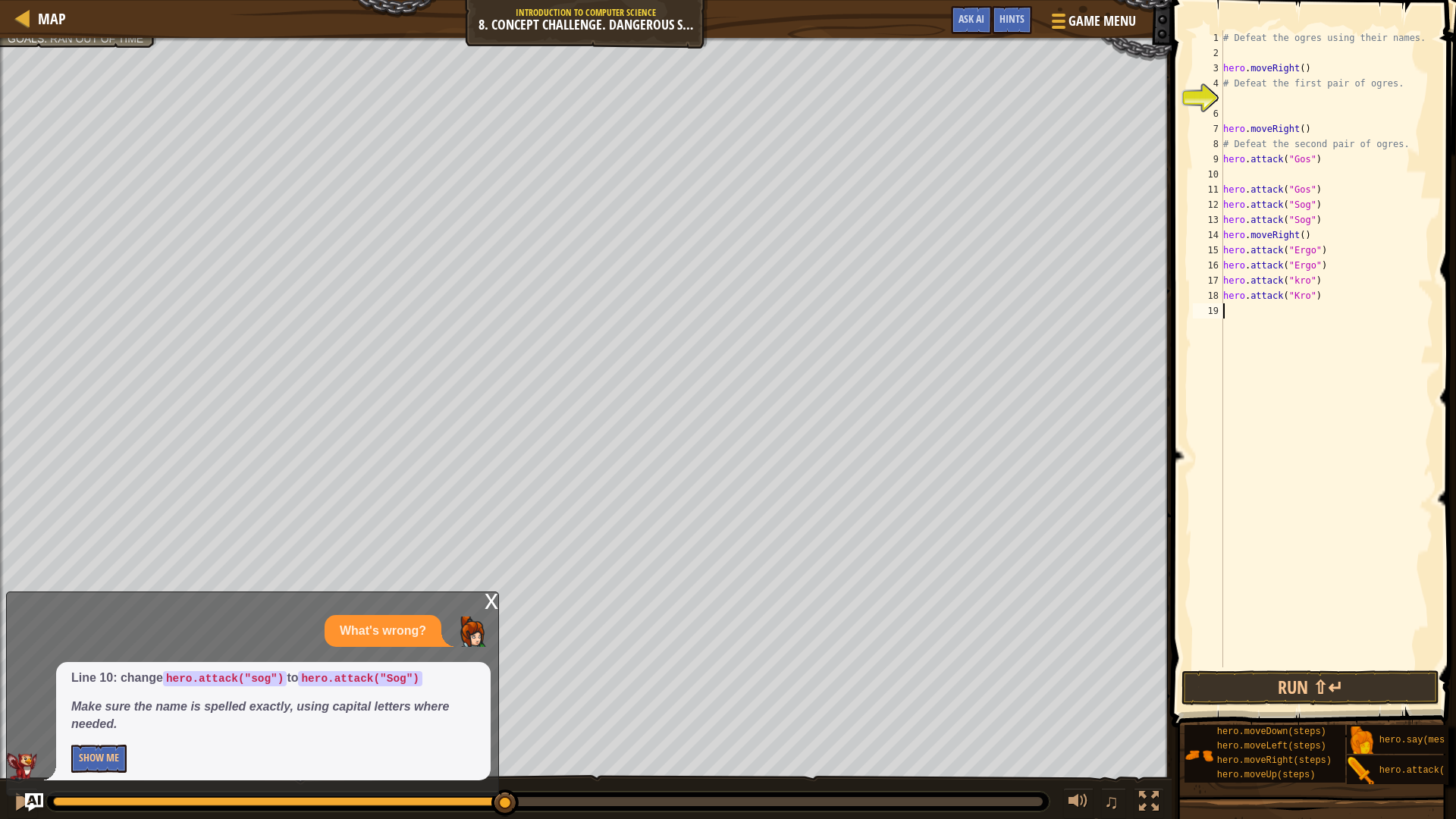
type textarea "h"
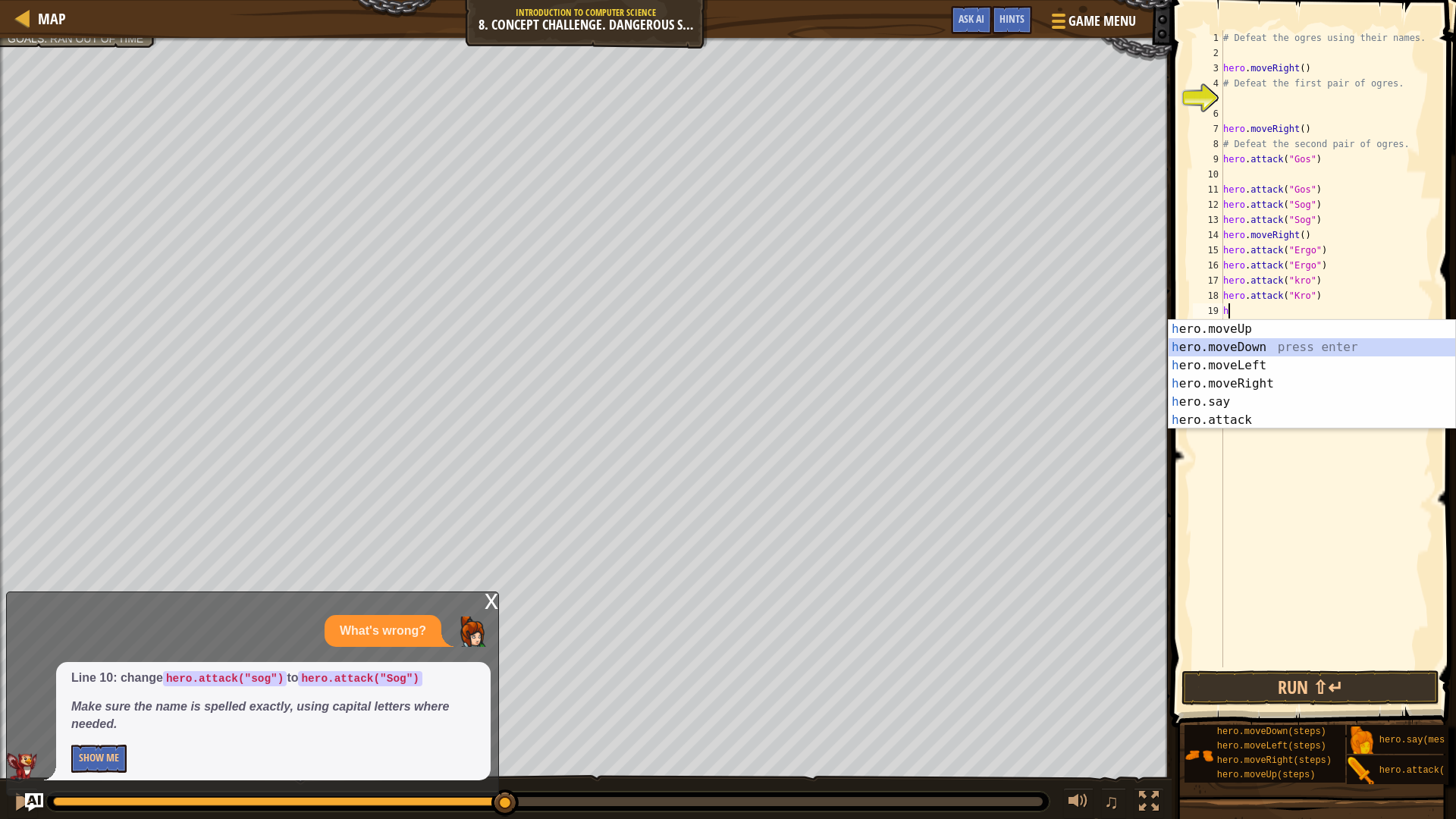
click at [1197, 345] on div "h ero.moveUp press enter h ero.moveDown press enter h ero.moveLeft press enter …" at bounding box center [1312, 392] width 287 height 145
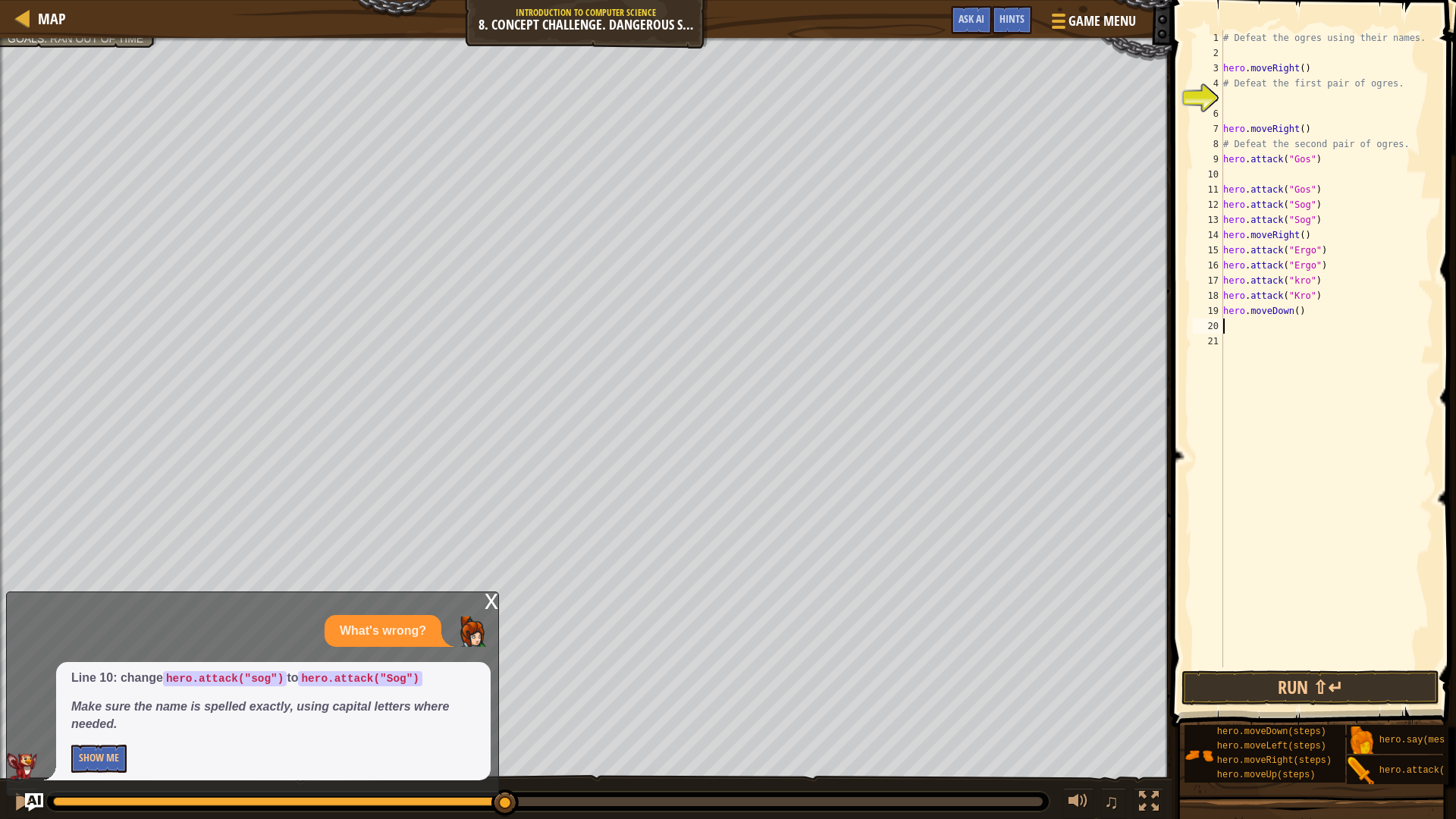
type textarea "h"
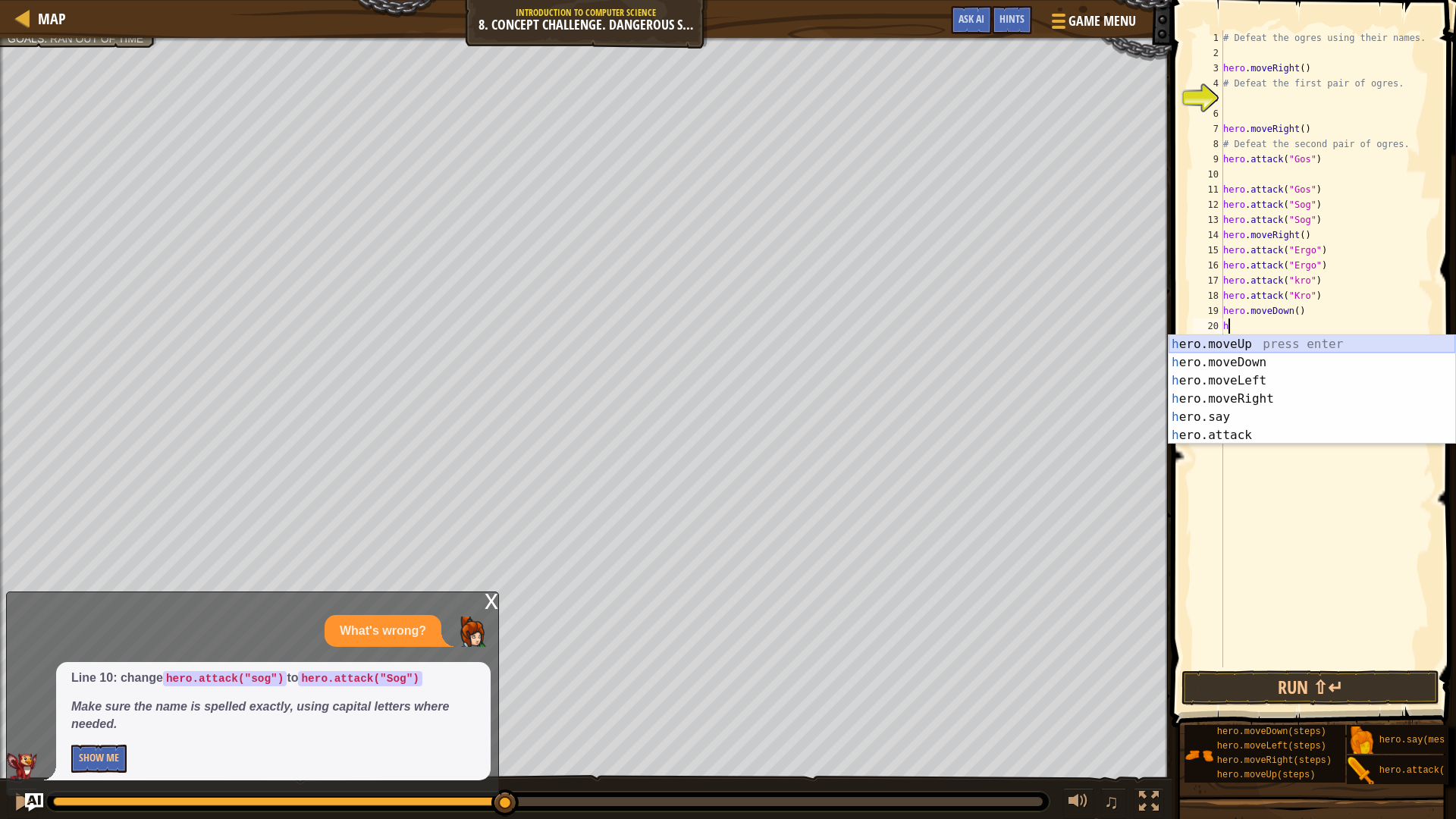
click at [1272, 338] on div "h ero.moveUp press enter h ero.moveDown press enter h ero.moveLeft press enter …" at bounding box center [1312, 407] width 287 height 145
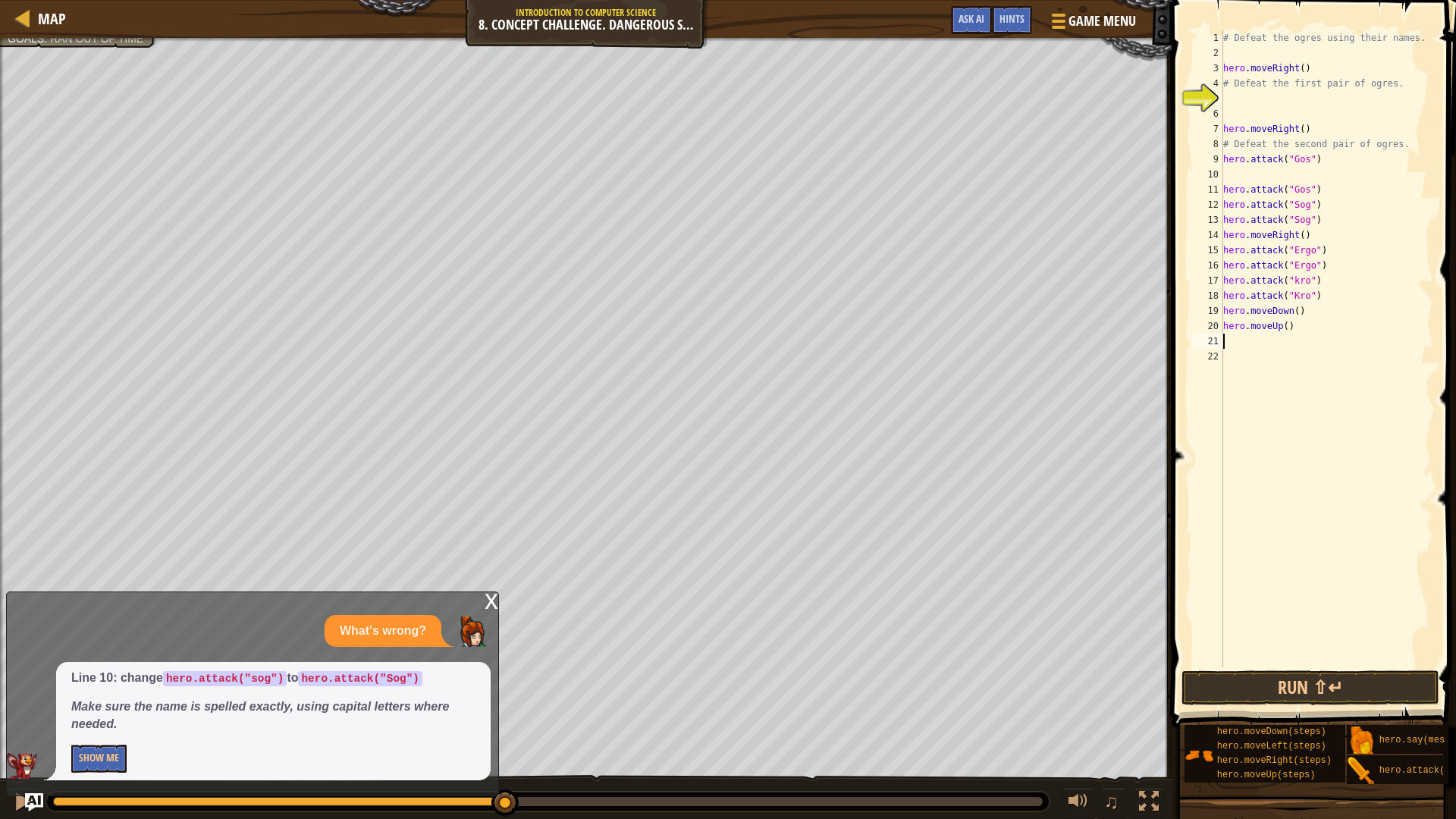
type textarea "h"
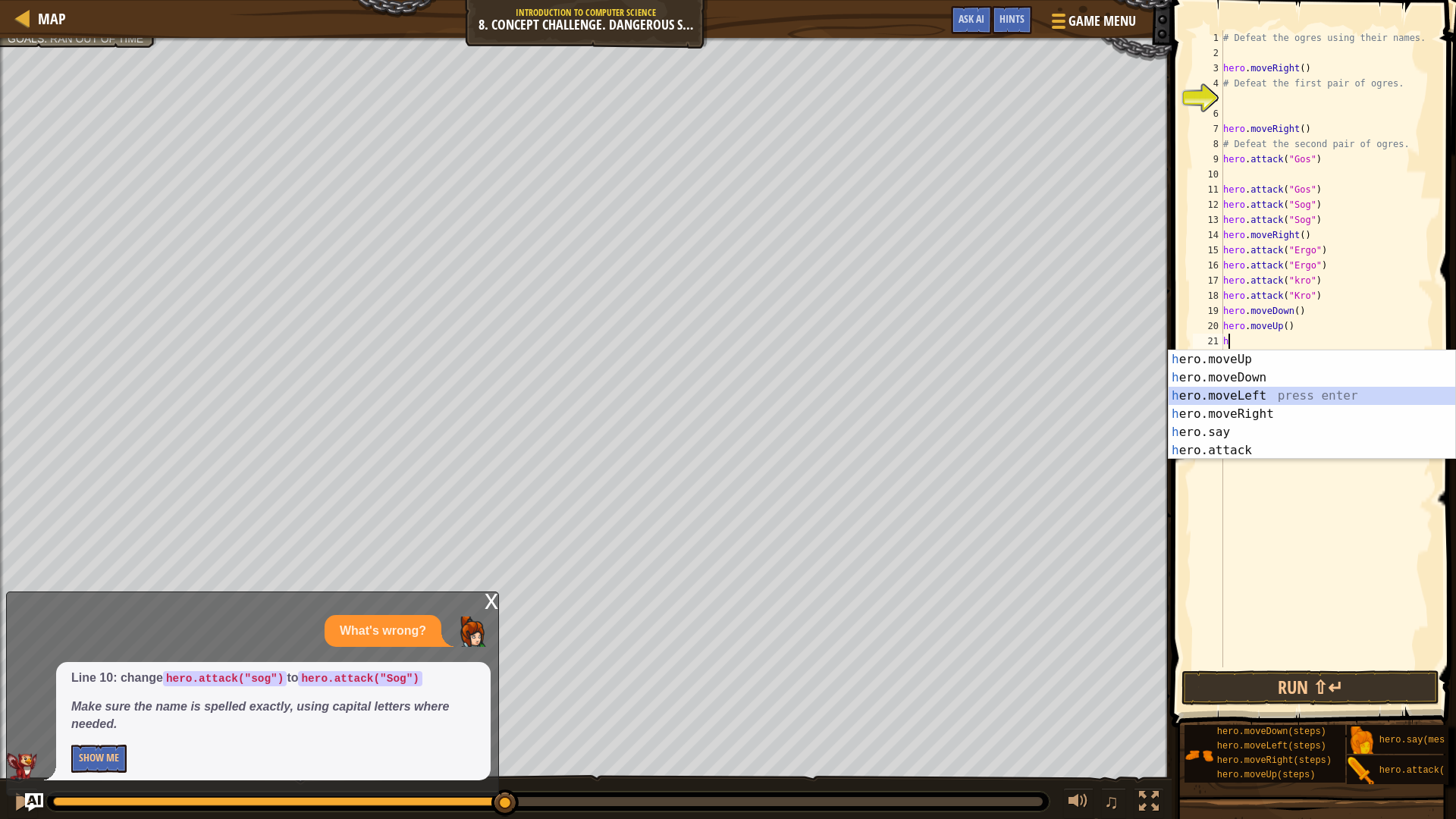
click at [1234, 391] on div "h ero.moveUp press enter h ero.moveDown press enter h ero.moveLeft press enter …" at bounding box center [1312, 422] width 287 height 145
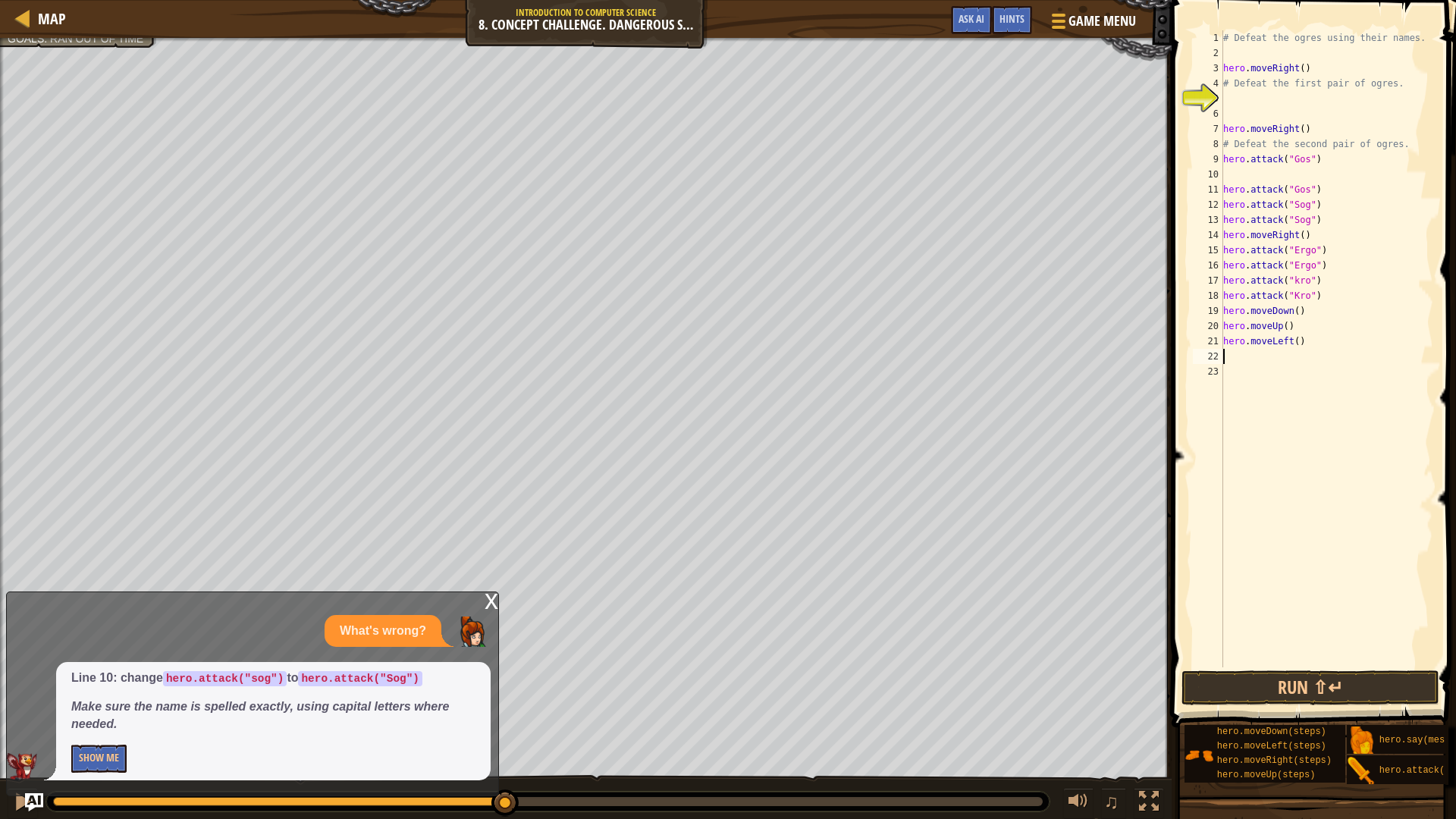
type textarea "h"
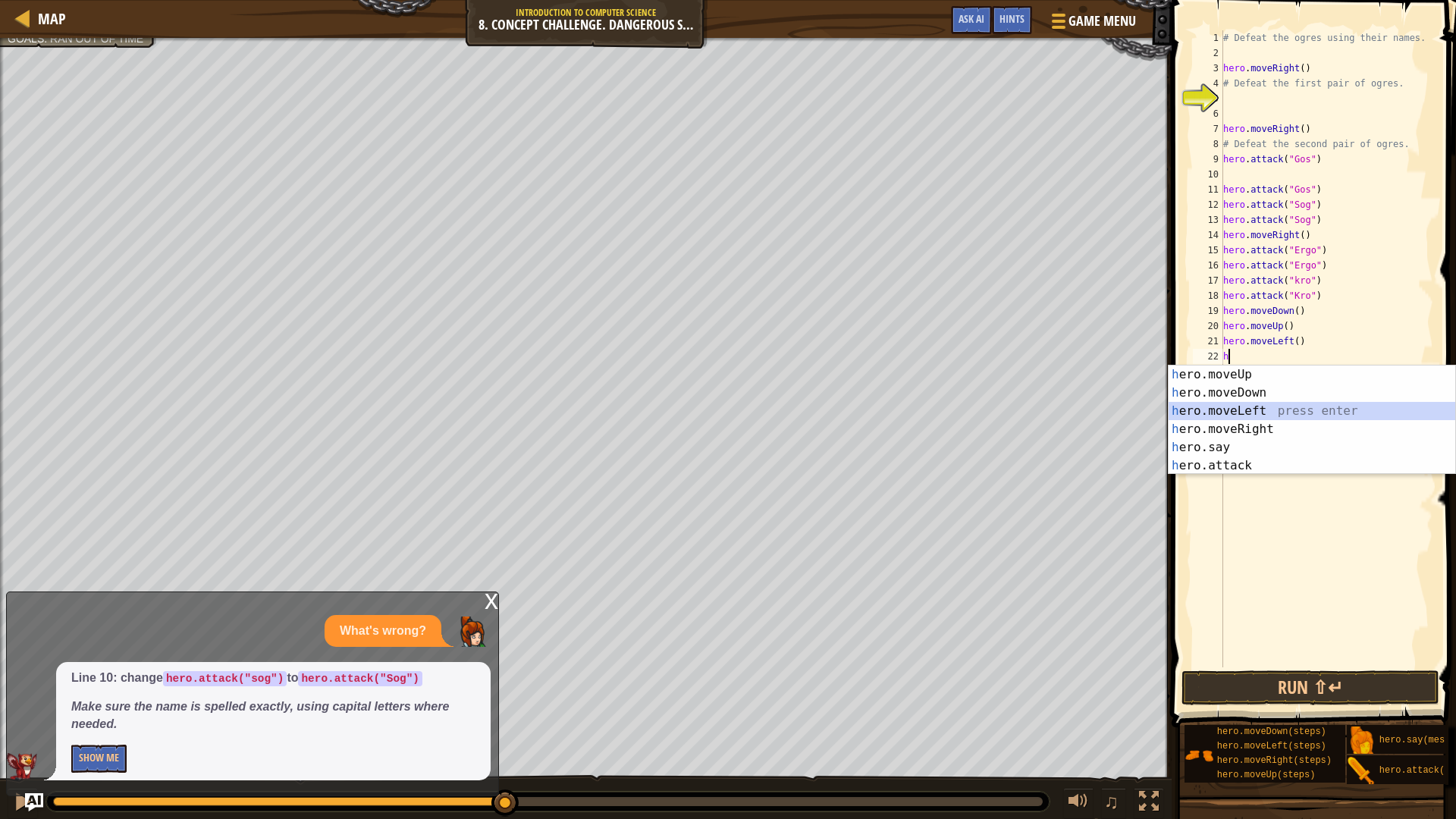
click at [1267, 410] on div "h ero.moveUp press enter h ero.moveDown press enter h ero.moveLeft press enter …" at bounding box center [1312, 437] width 287 height 145
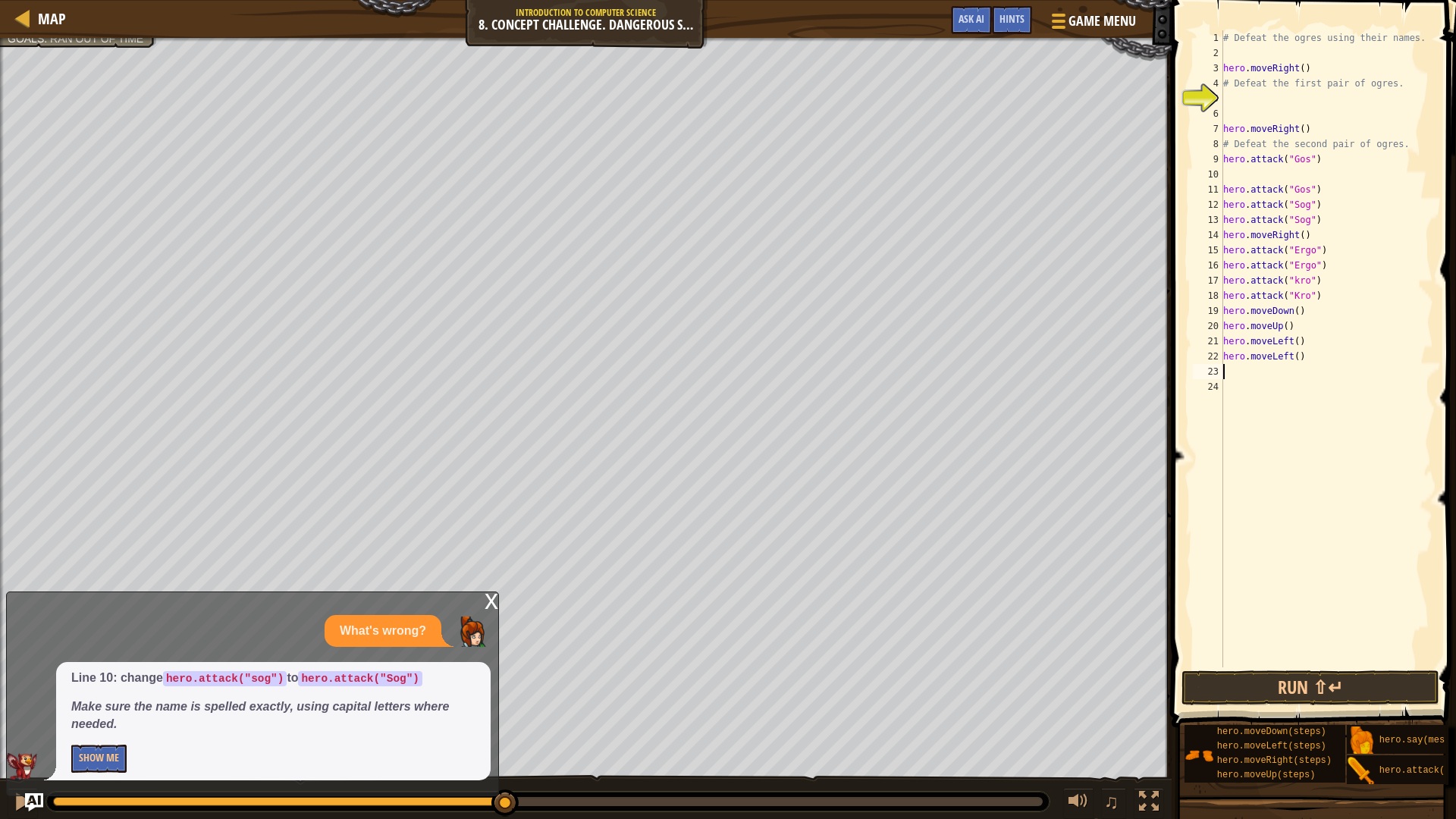
type textarea "h"
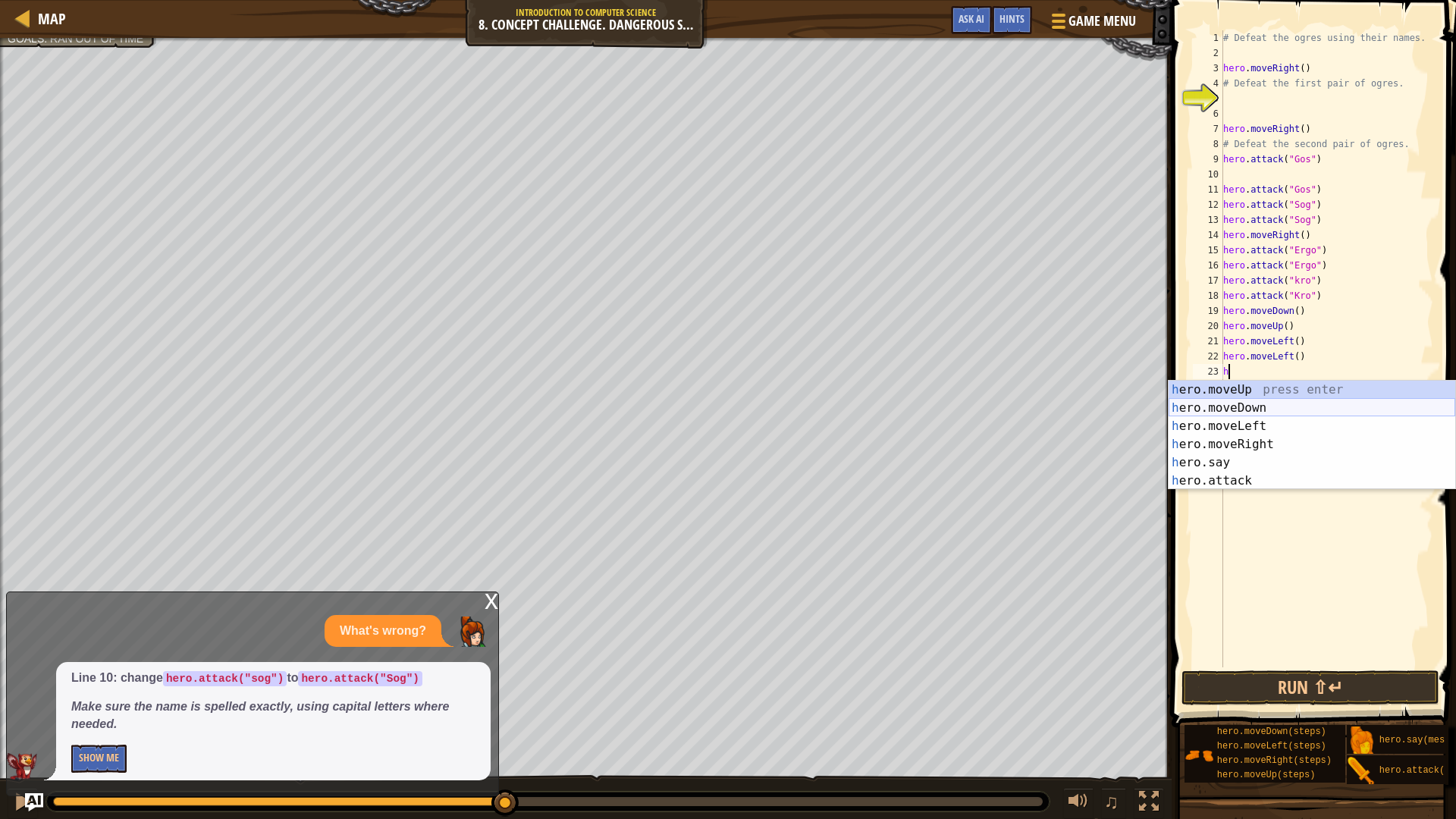
click at [1285, 403] on div "h ero.moveUp press enter h ero.moveDown press enter h ero.moveLeft press enter …" at bounding box center [1312, 452] width 287 height 145
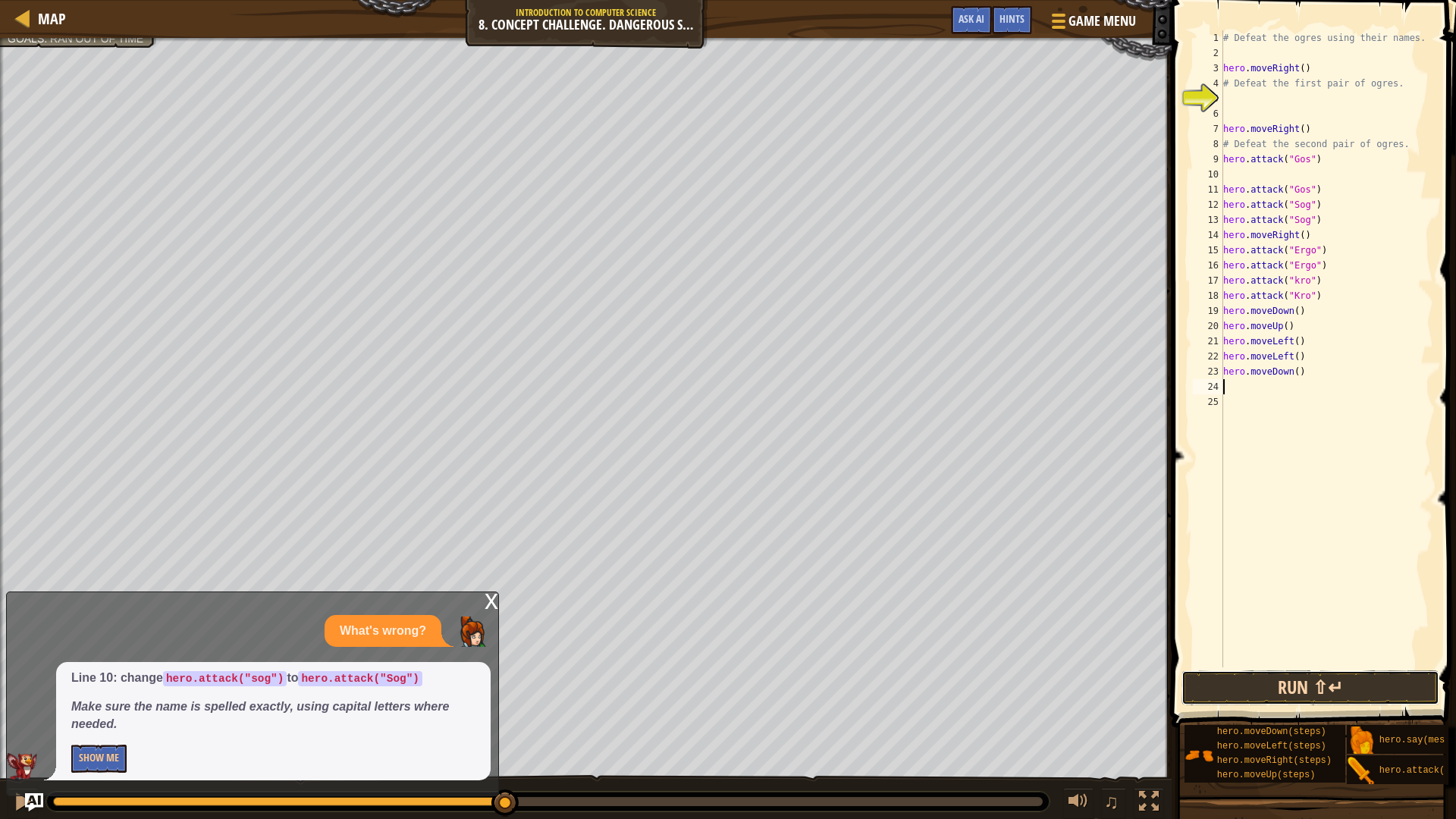
click at [1330, 685] on button "Run ⇧↵" at bounding box center [1309, 687] width 257 height 35
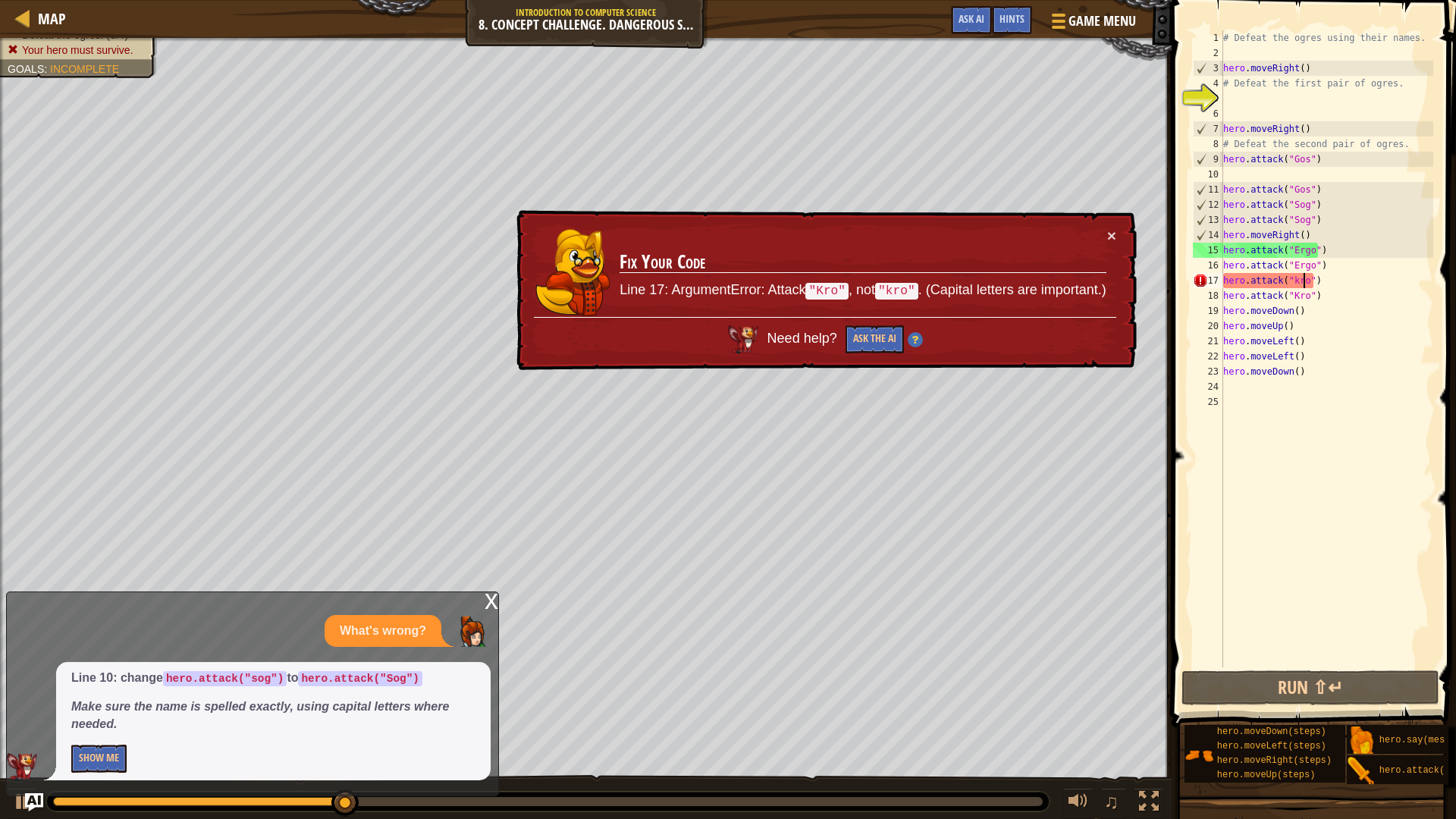
click at [1305, 285] on div "# Defeat the ogres using their names. hero . moveRight ( ) # Defeat the first p…" at bounding box center [1326, 363] width 213 height 667
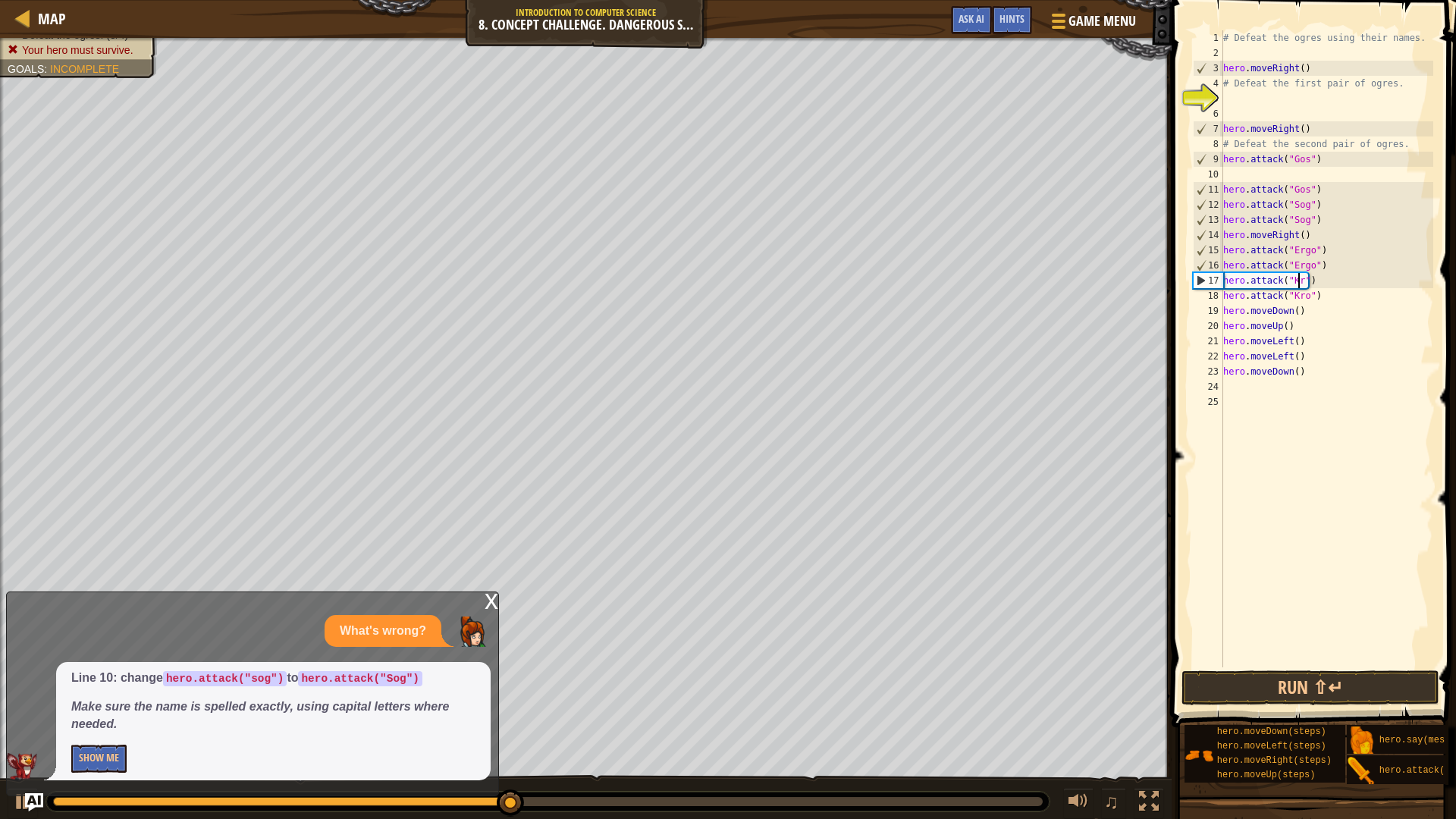
scroll to position [7, 7]
type textarea "hero.attack("Kro")"
click at [1330, 681] on button "Run ⇧↵" at bounding box center [1309, 687] width 257 height 35
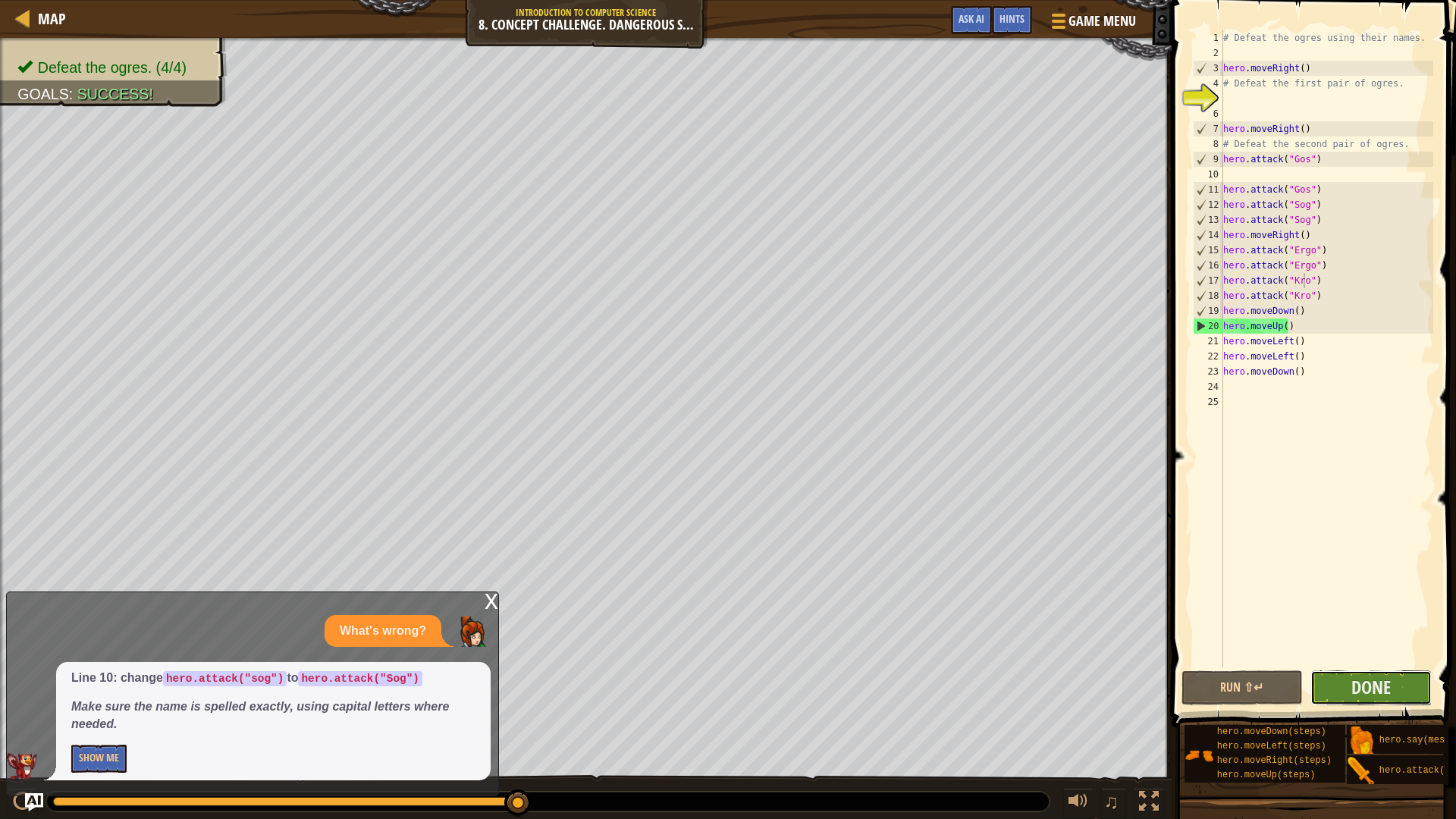
click at [1340, 677] on button "Done" at bounding box center [1371, 687] width 121 height 35
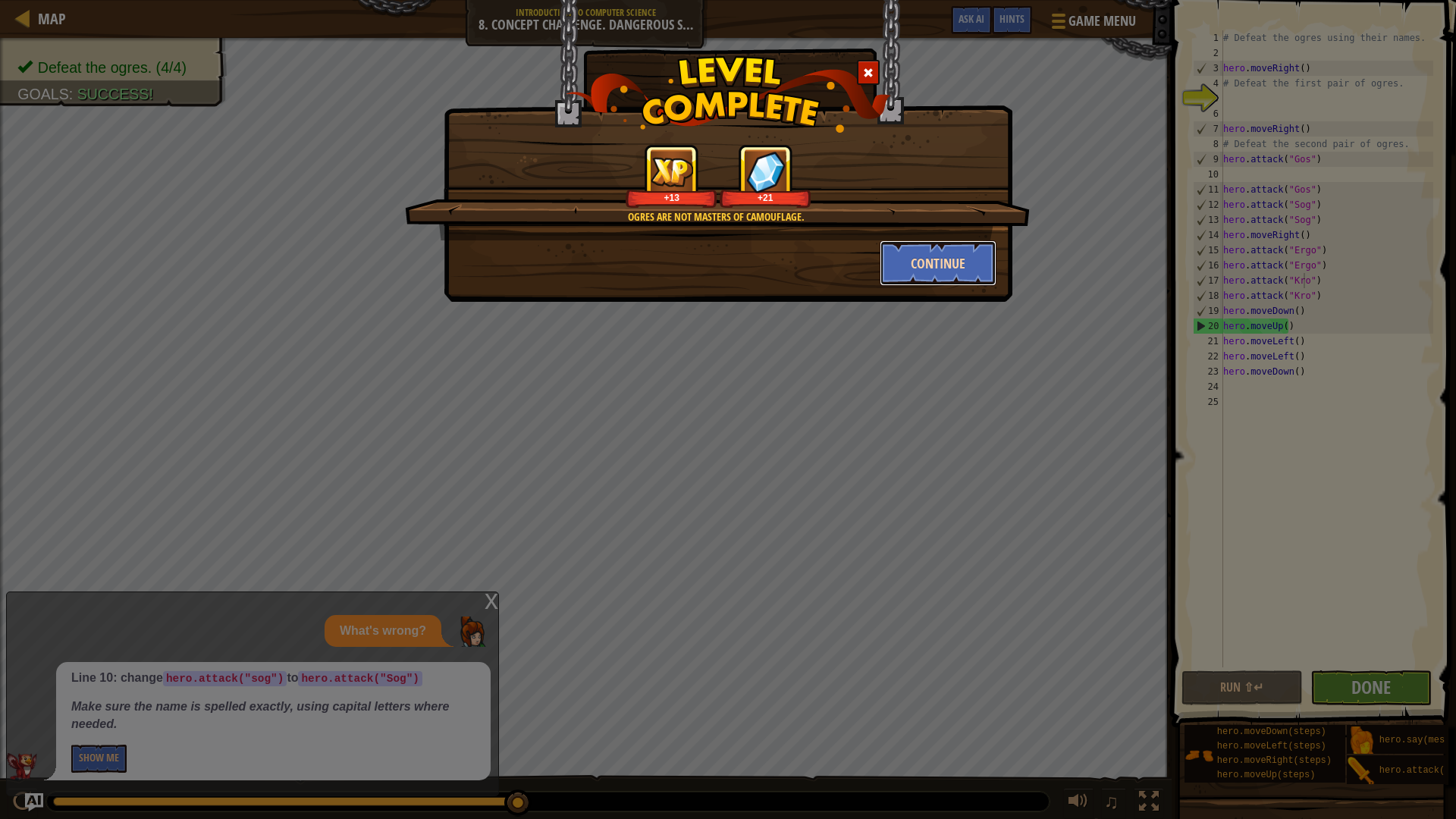
click at [894, 262] on button "Continue" at bounding box center [939, 263] width 118 height 45
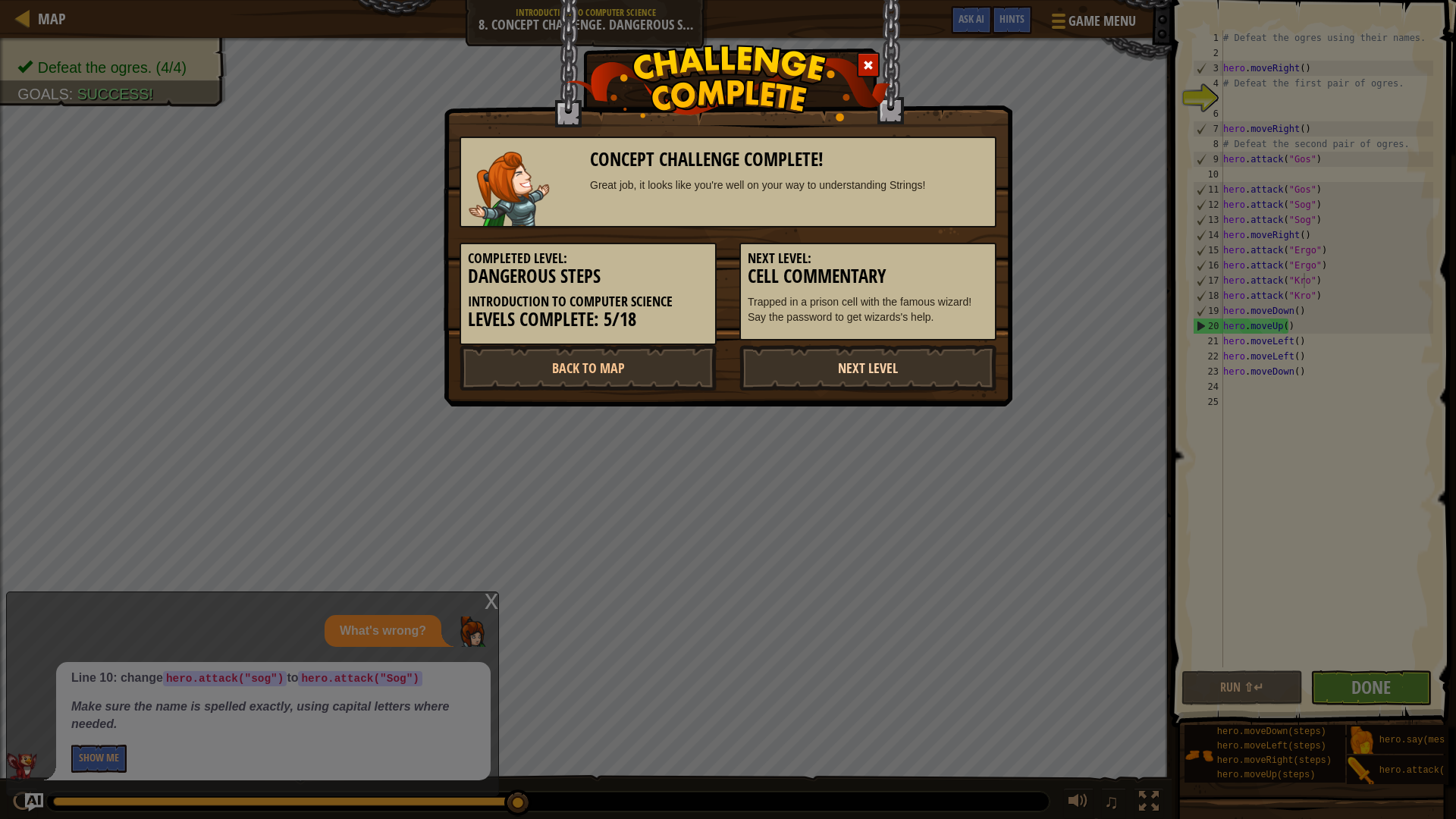
click at [904, 368] on link "Next Level" at bounding box center [867, 367] width 257 height 45
click at [842, 369] on link "Next Level" at bounding box center [867, 367] width 257 height 45
click at [910, 374] on link "Next Level" at bounding box center [867, 367] width 257 height 45
click at [908, 373] on link "Next Level" at bounding box center [867, 367] width 257 height 45
drag, startPoint x: 894, startPoint y: 363, endPoint x: 871, endPoint y: 363, distance: 23.0
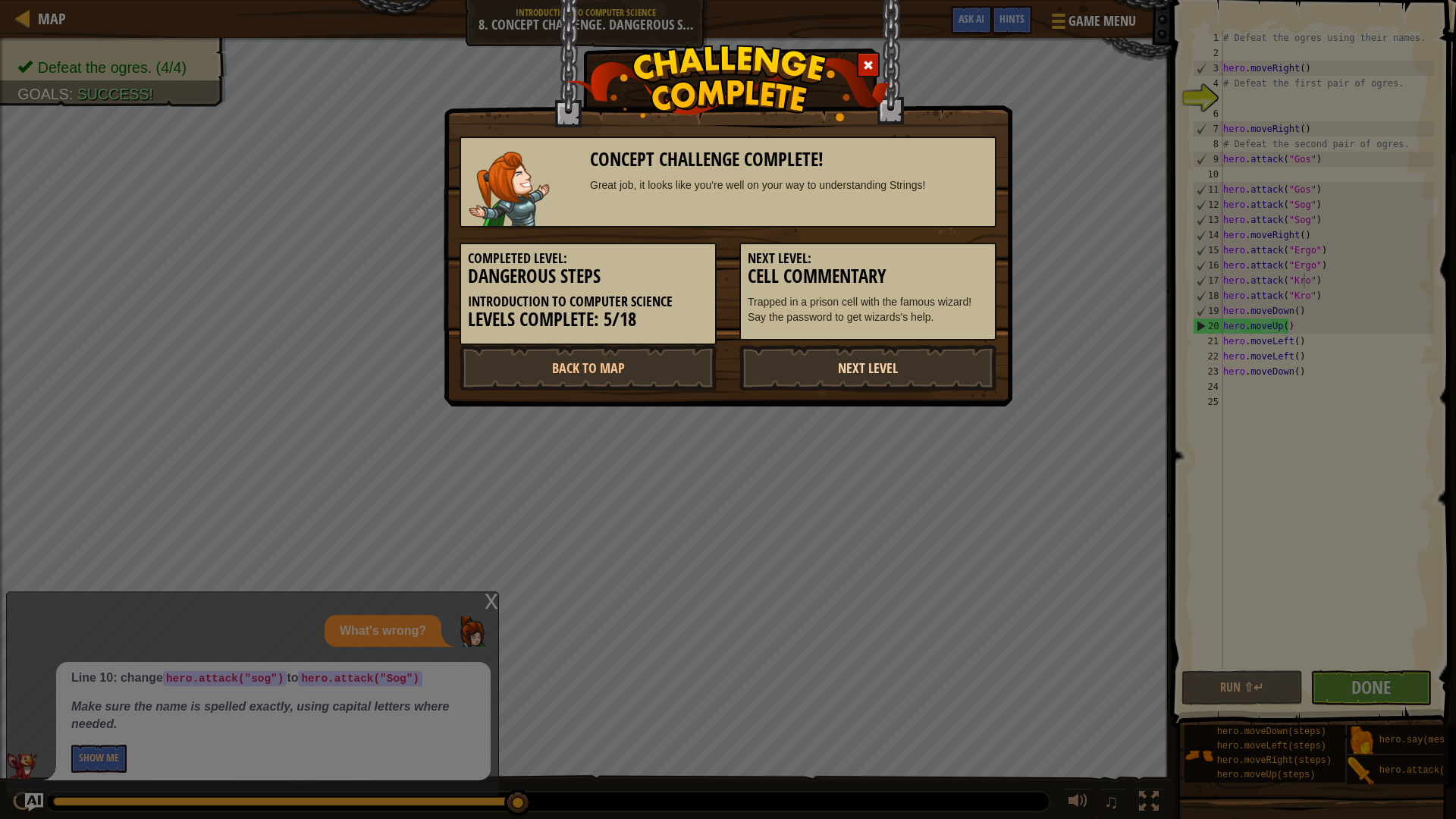
click at [891, 365] on link "Next Level" at bounding box center [867, 367] width 257 height 45
click at [869, 360] on link "Next Level" at bounding box center [867, 367] width 257 height 45
click at [851, 298] on div "Next Level: Cell Commentary Trapped in a prison cell with the famous wizard! Sa…" at bounding box center [867, 291] width 257 height 98
drag, startPoint x: 870, startPoint y: 385, endPoint x: 828, endPoint y: 366, distance: 46.1
click at [849, 368] on link "Next Level" at bounding box center [867, 367] width 257 height 45
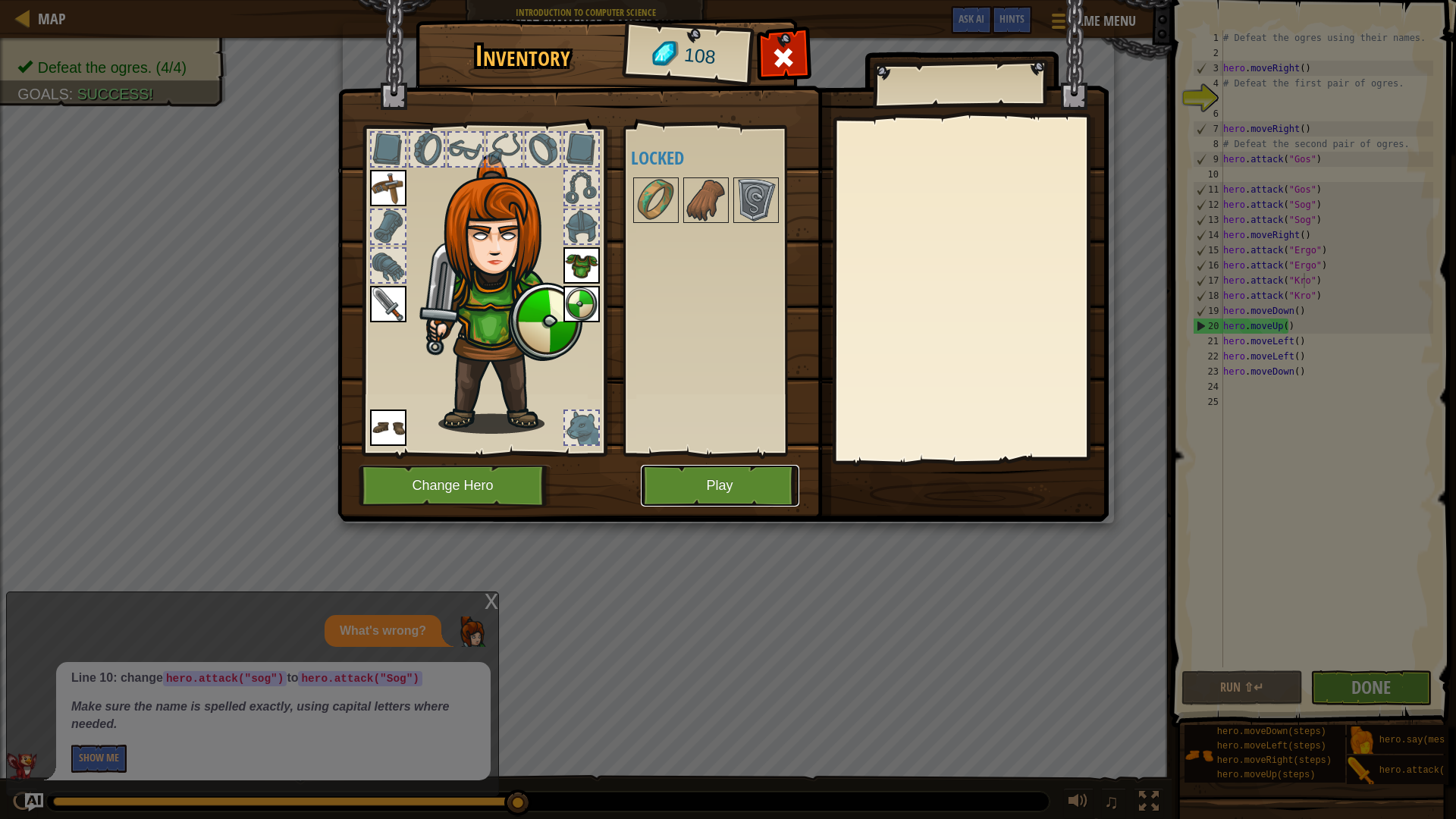
click at [728, 491] on button "Play" at bounding box center [720, 485] width 159 height 42
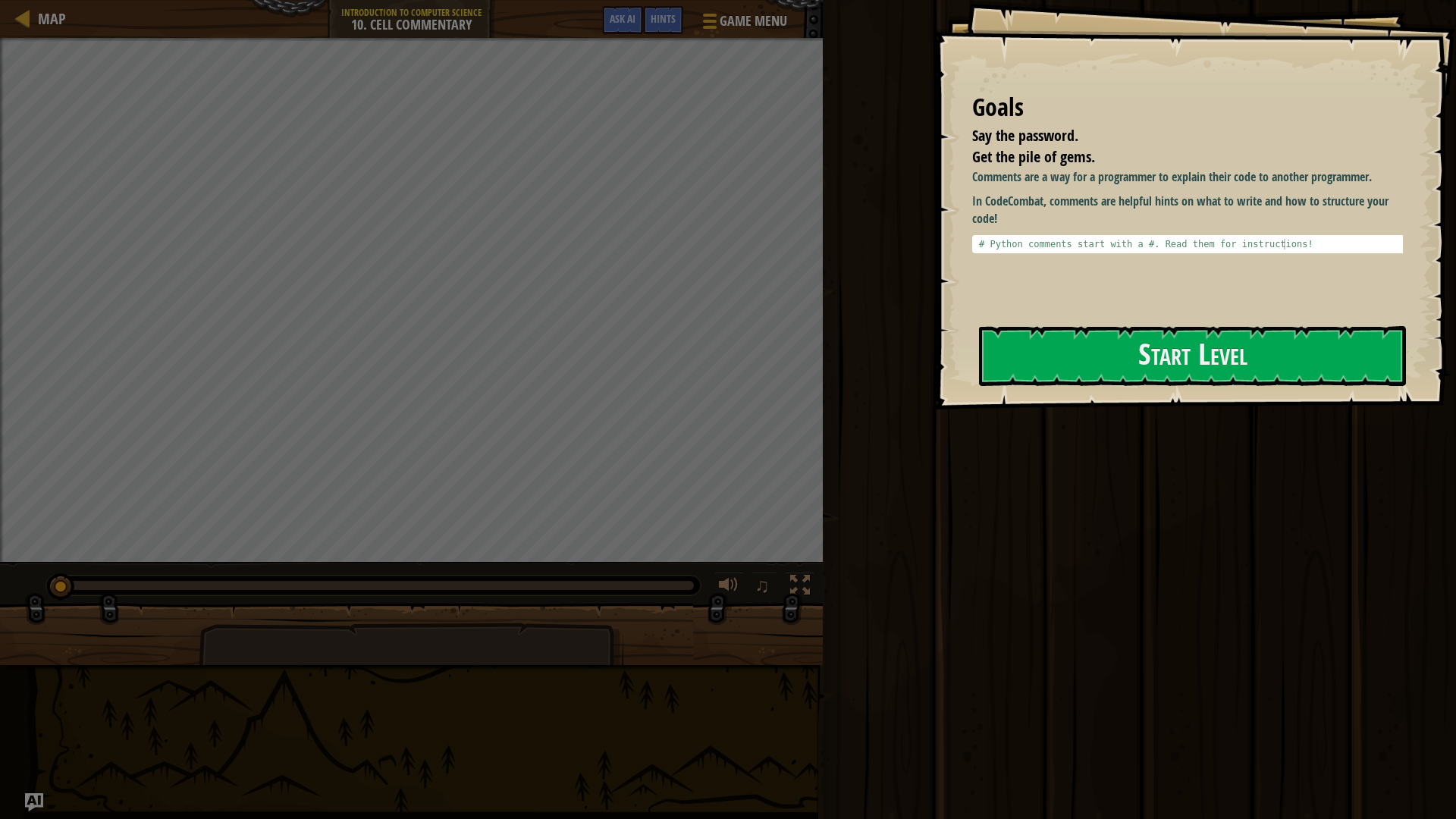
click at [1183, 392] on div "Goals Say the password. Get the pile of gems. Comments are a way for a programm…" at bounding box center [1195, 205] width 522 height 410
click at [1066, 349] on button "Start Level" at bounding box center [1192, 355] width 427 height 60
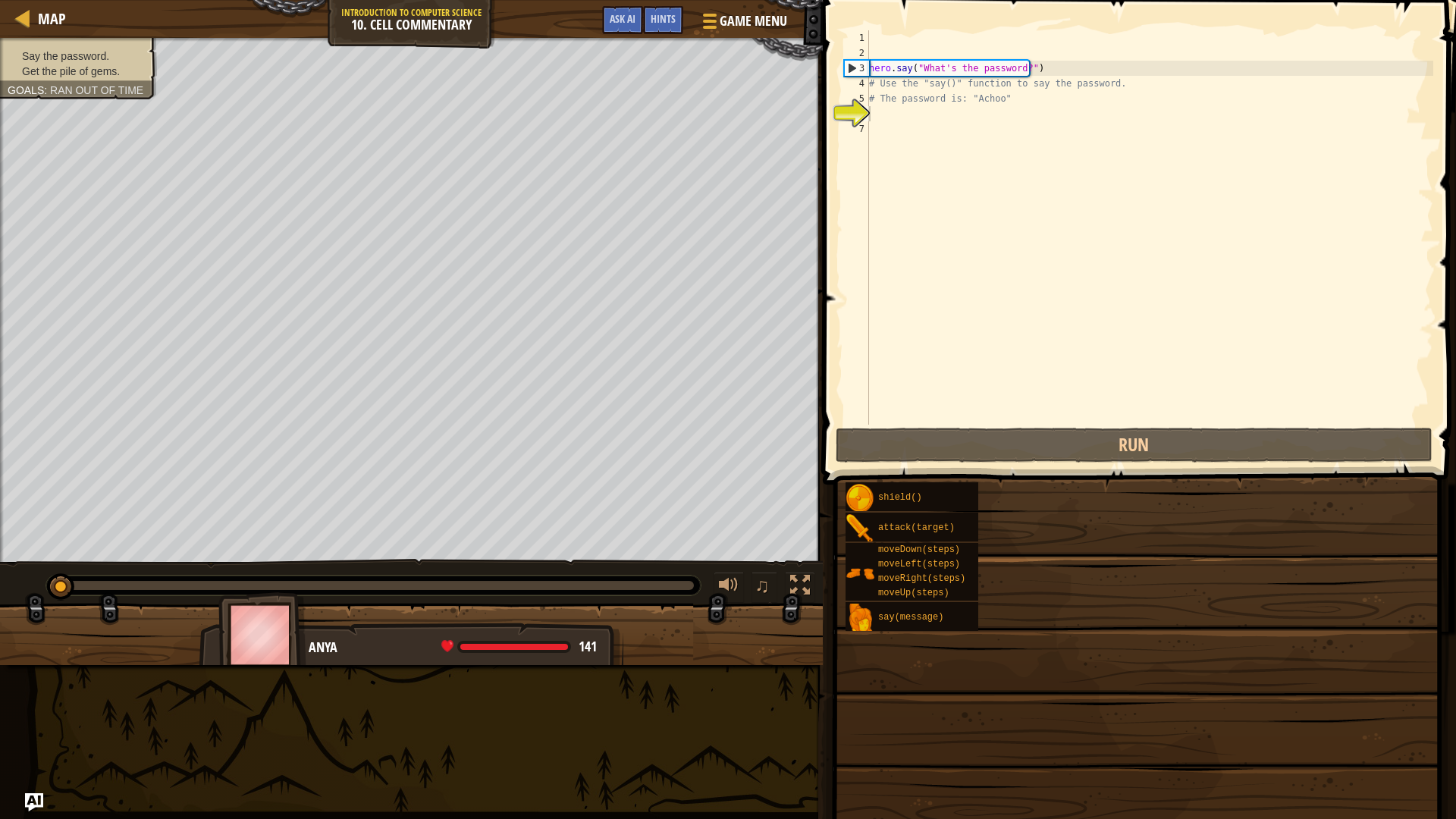
click at [67, 69] on span "Get the pile of gems." at bounding box center [71, 71] width 98 height 12
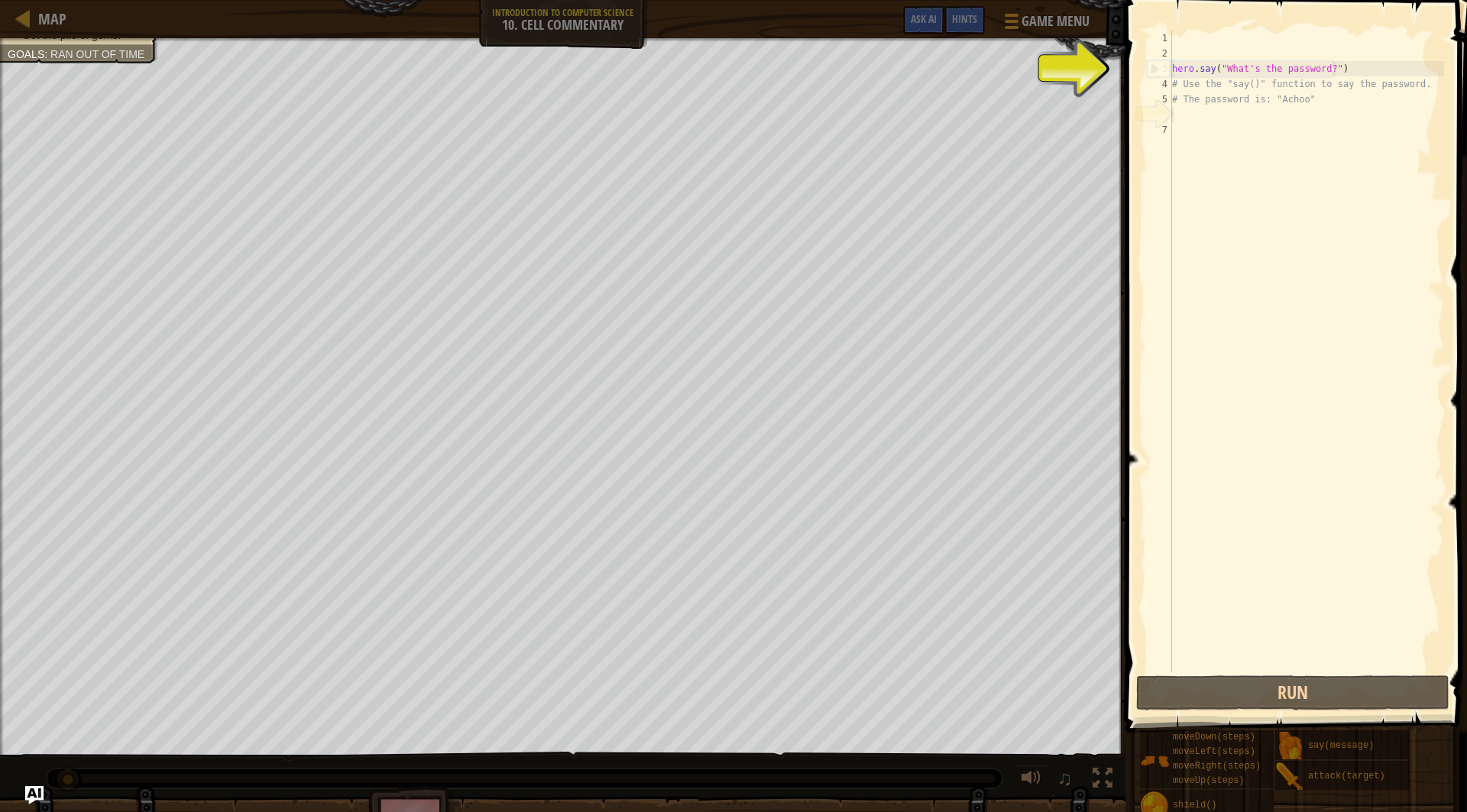
click at [92, 126] on div "Say the password. Get the pile of gems. Goals : Ran out of time" at bounding box center [563, 397] width 1125 height 717
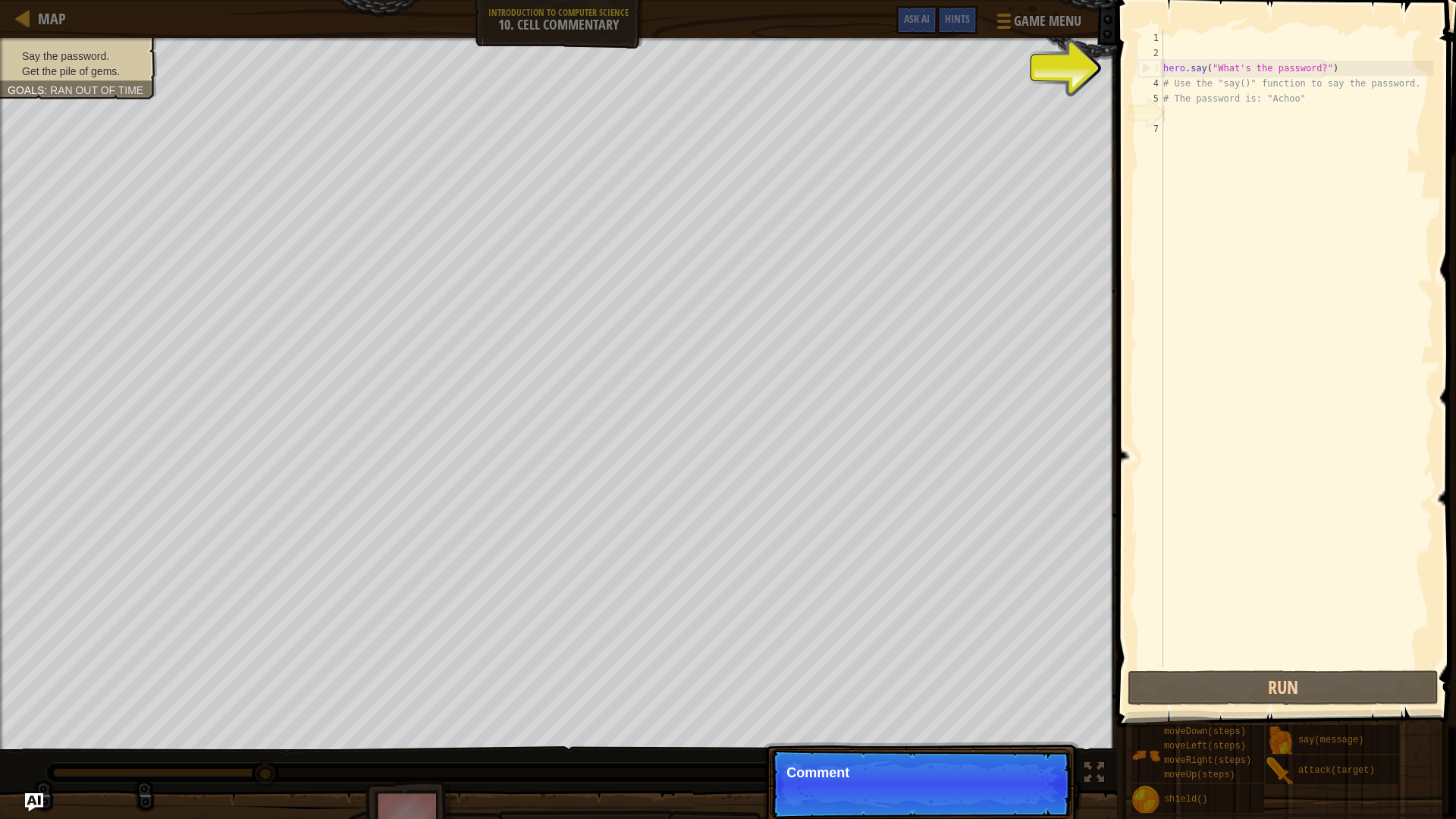
click at [90, 49] on div "Say the password. Get the pile of gems. Goals : Ran out of time" at bounding box center [78, 63] width 142 height 30
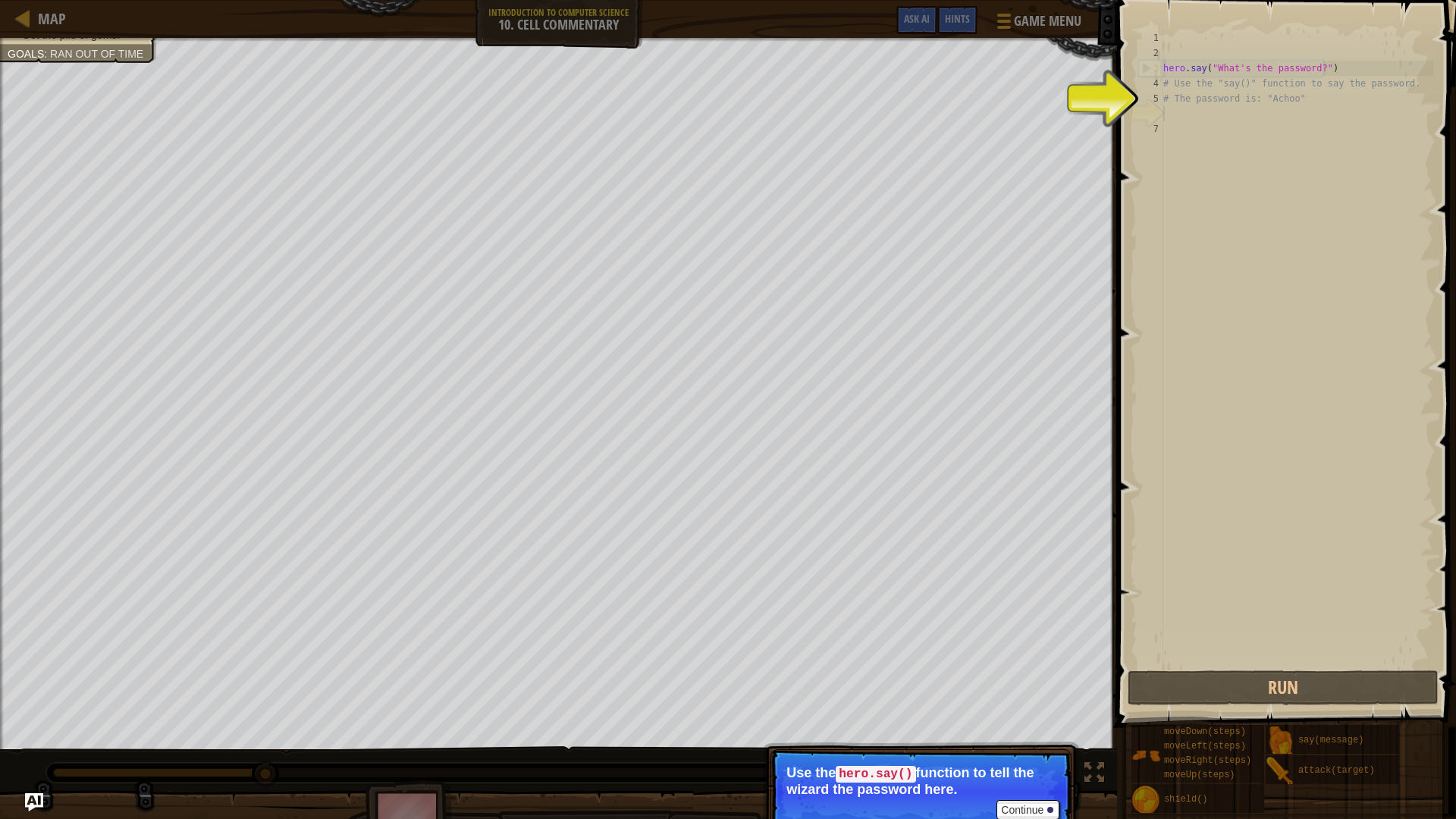
type textarea "# Use the "say()" function to say the password."
click at [1297, 77] on div "hero . say ( "What's the password?" ) # Use the "say()" function to say the pas…" at bounding box center [1297, 363] width 273 height 667
click at [1302, 85] on div "hero . say ( "What's the password?" ) # Use the "say()" function to say the pas…" at bounding box center [1297, 363] width 273 height 667
click at [1278, 121] on div "hero . say ( "What's the password?" ) # Use the "say()" function to say the pas…" at bounding box center [1297, 363] width 273 height 667
click at [1156, 106] on div "6" at bounding box center [1151, 113] width 25 height 15
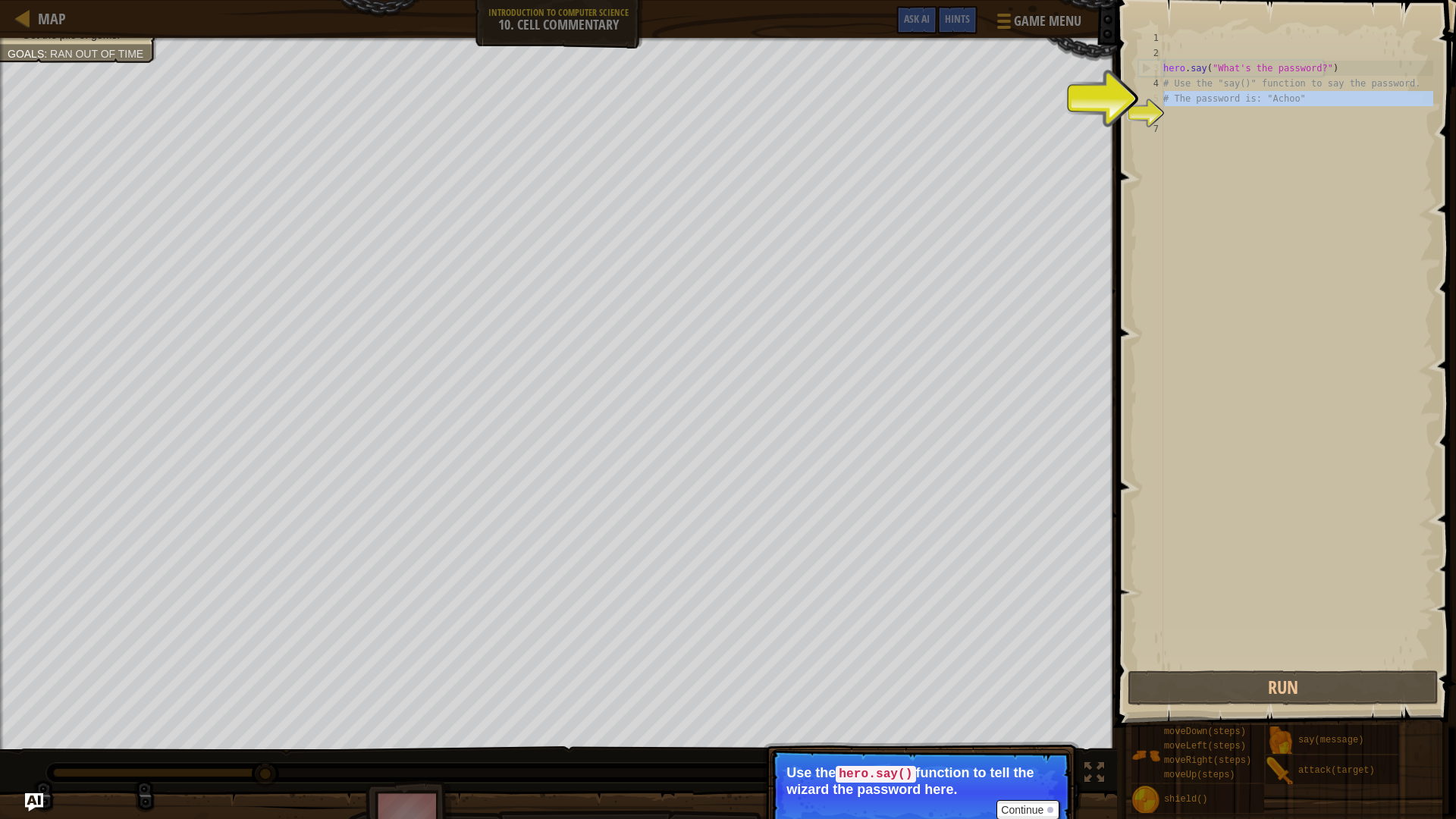
type textarea "# The password is: "Achoo""
click at [1238, 116] on div "hero . say ( "What's the password?" ) # Use the "say()" function to say the pas…" at bounding box center [1297, 363] width 273 height 667
click at [1175, 106] on div "hero . say ( "What's the password?" ) # Use the "say()" function to say the pas…" at bounding box center [1297, 363] width 273 height 667
click at [1177, 122] on div "hero . say ( "What's the password?" ) # Use the "say()" function to say the pas…" at bounding box center [1297, 363] width 273 height 667
click at [1145, 109] on div "6" at bounding box center [1151, 113] width 25 height 15
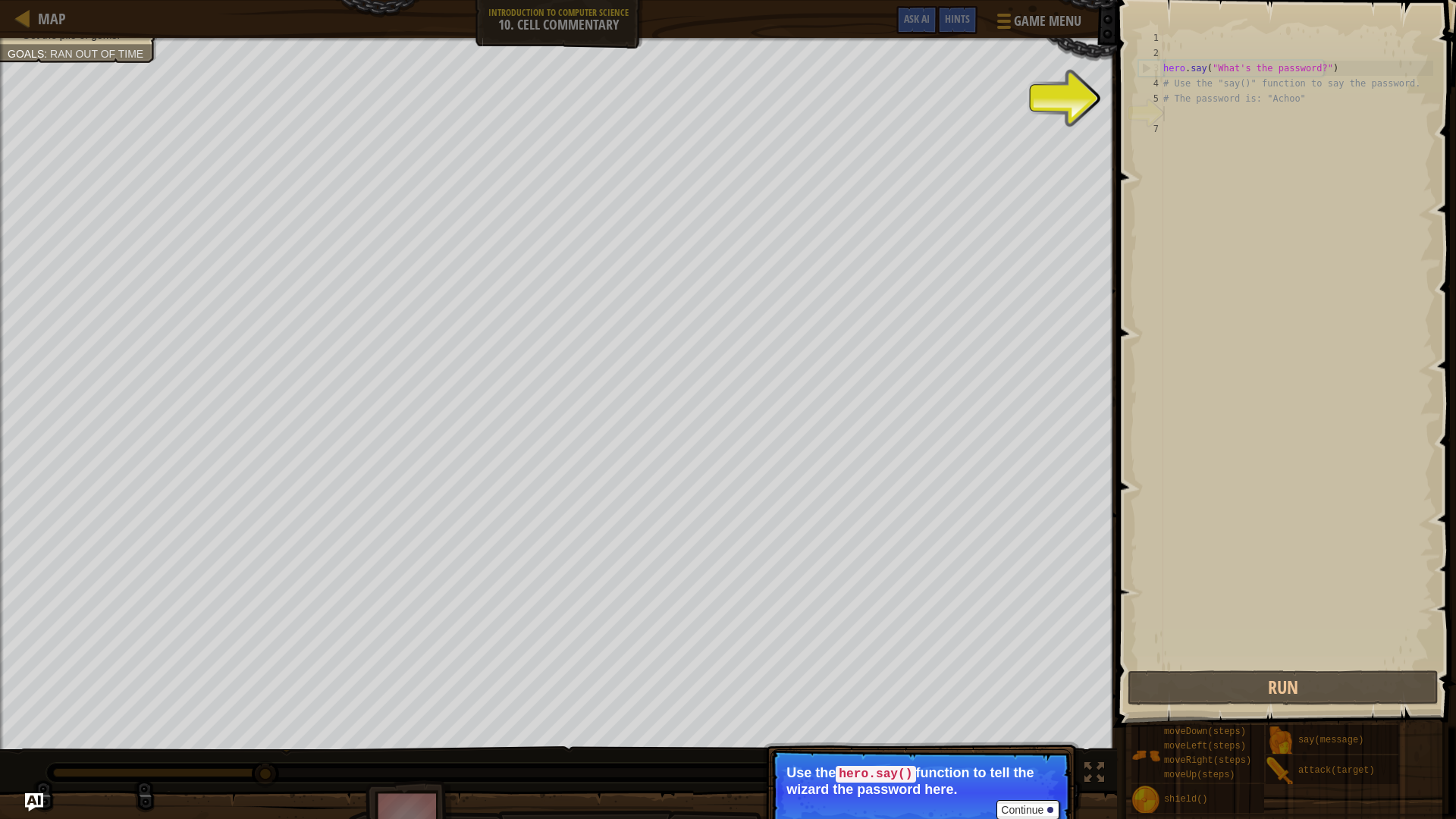
click at [1171, 109] on div "hero . say ( "What's the password?" ) # Use the "say()" function to say the pas…" at bounding box center [1297, 363] width 273 height 667
drag, startPoint x: 1117, startPoint y: 4, endPoint x: 737, endPoint y: 23, distance: 380.5
click at [737, 23] on div "Map Introduction to Computer Science 10. Cell Commentary Game Menu Done Hints A…" at bounding box center [558, 19] width 1117 height 38
type textarea "# Use the "say()" function to say the password."
click at [1232, 84] on div "hero . say ( "What's the password?" ) # Use the "say()" function to say the pas…" at bounding box center [1297, 363] width 273 height 667
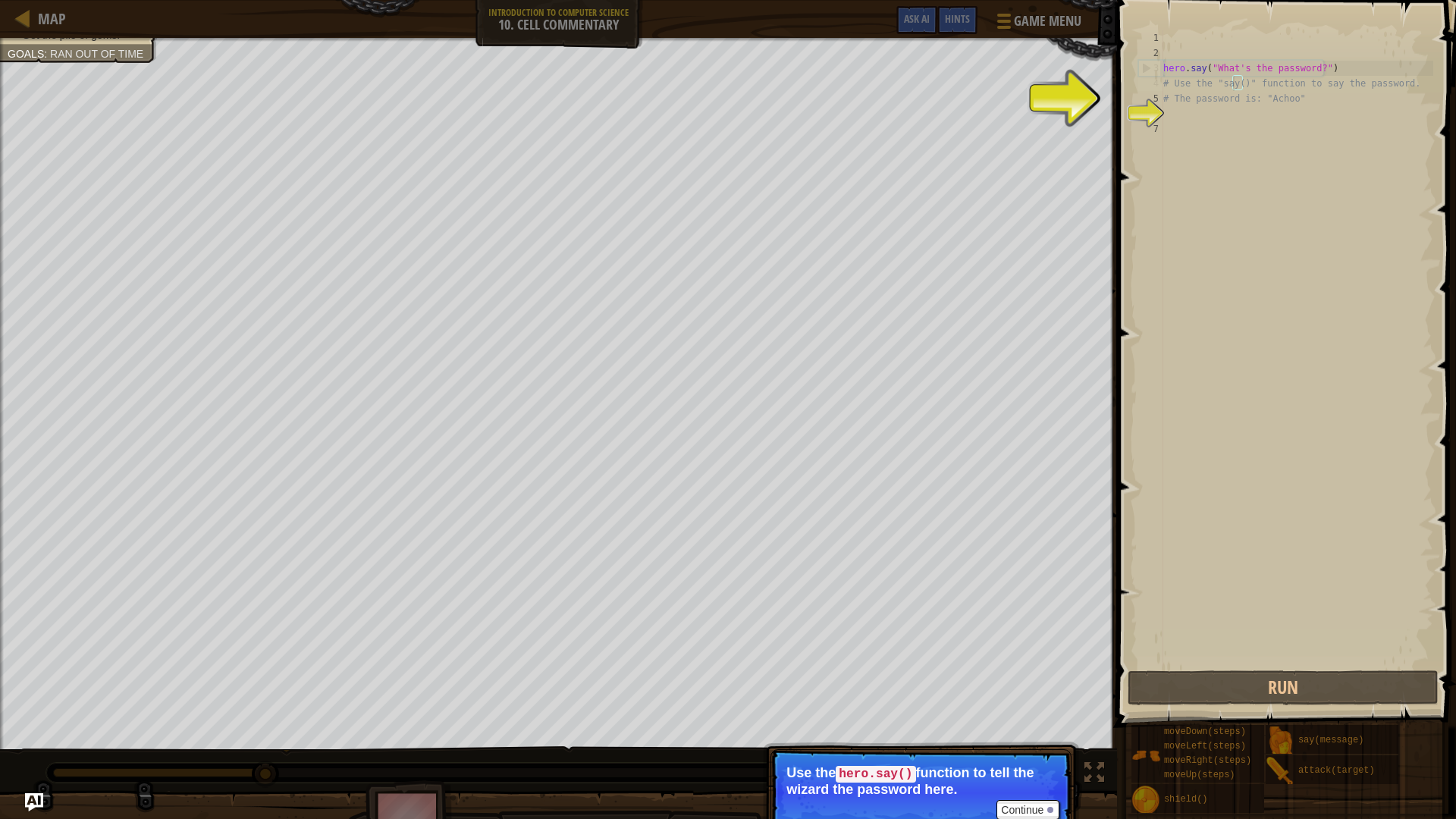
click at [1200, 125] on div "hero . say ( "What's the password?" ) # Use the "say()" function to say the pas…" at bounding box center [1297, 363] width 273 height 667
click at [1142, 106] on div "6" at bounding box center [1151, 113] width 25 height 15
type textarea "# The password is: "Achoo""
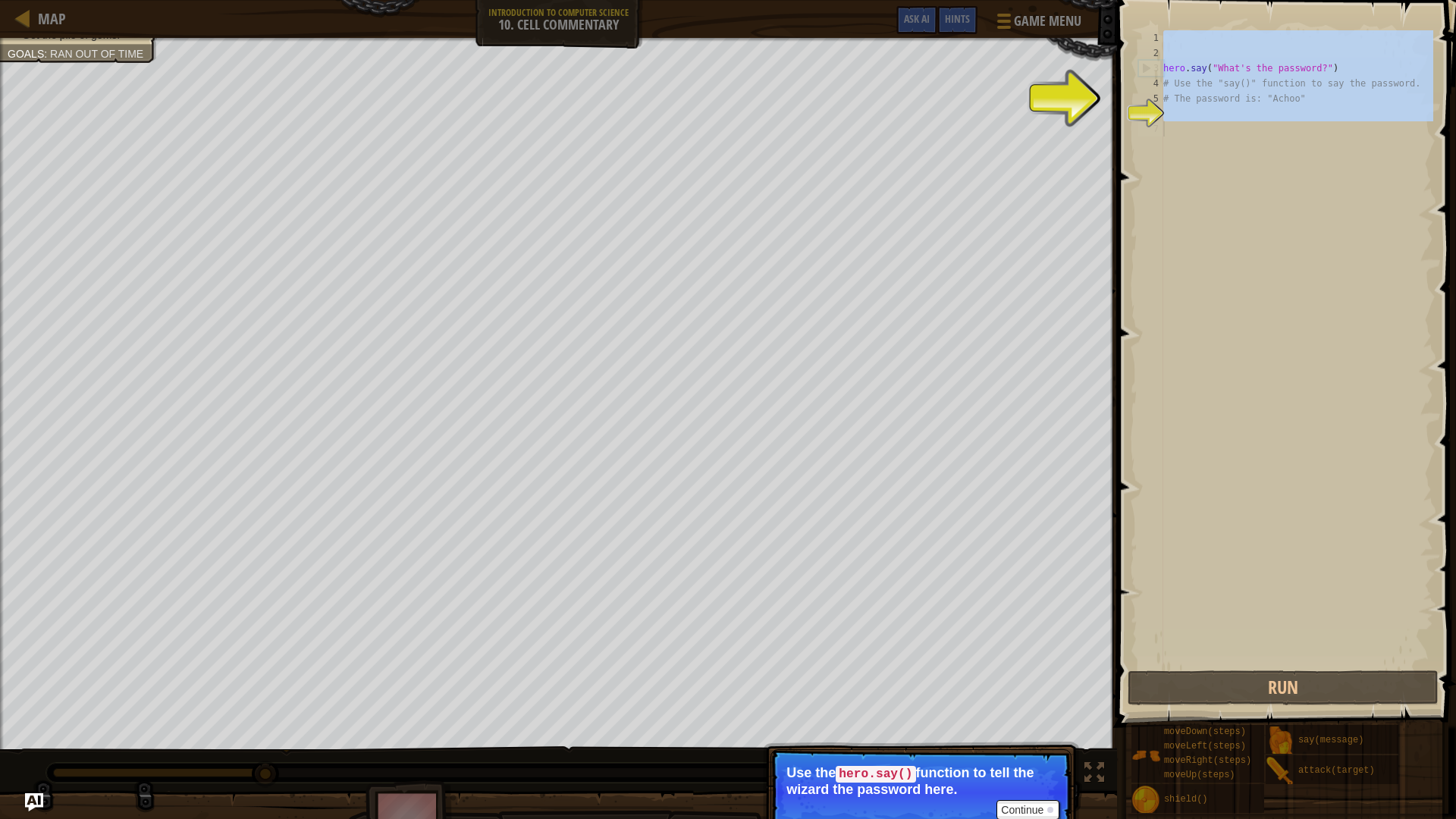
drag, startPoint x: 1142, startPoint y: 104, endPoint x: 1152, endPoint y: 109, distance: 11.2
click at [1143, 106] on div "6" at bounding box center [1151, 113] width 25 height 15
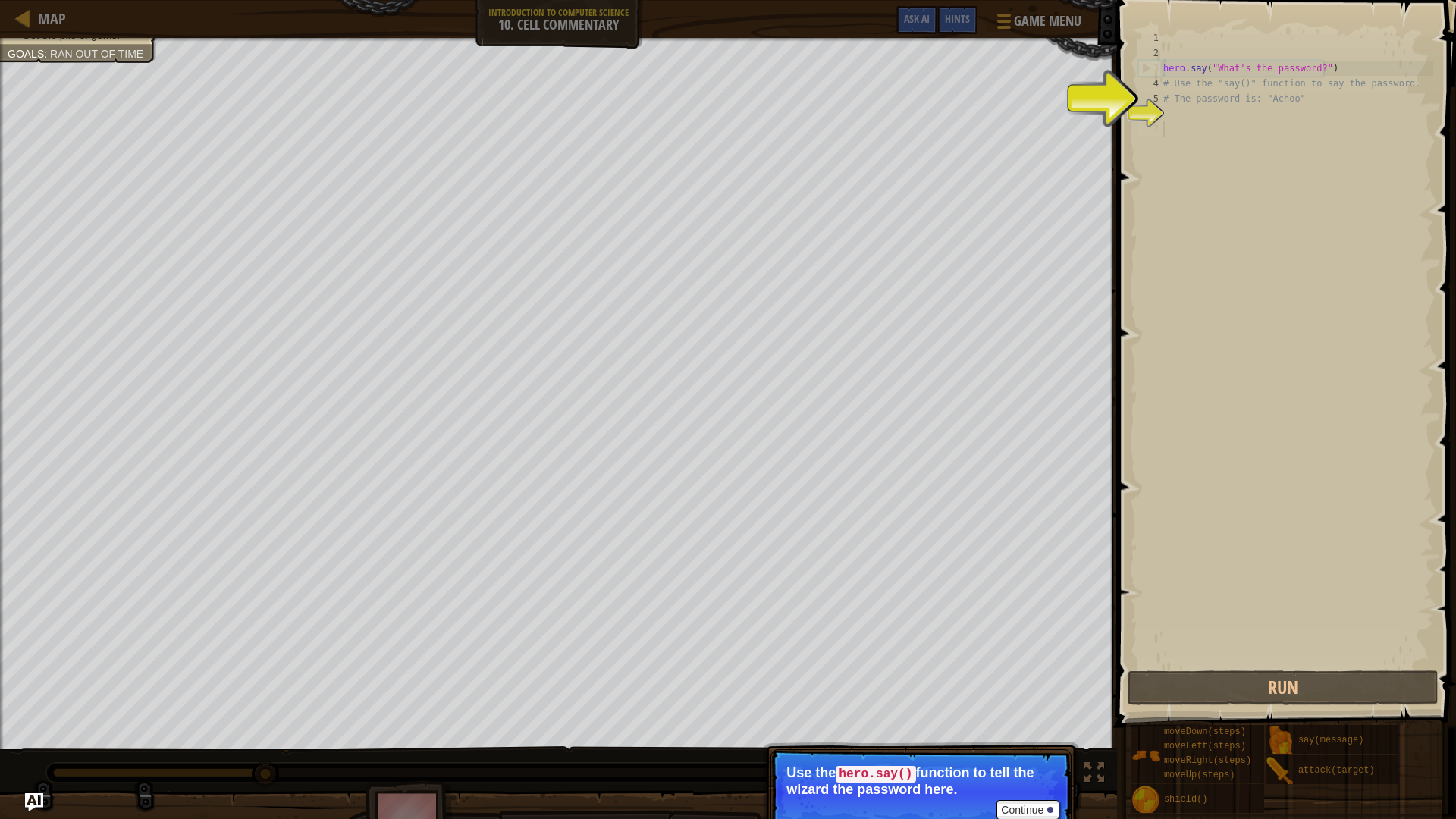
click at [1165, 111] on div "1 2 3 4 5 6 7 hero . say ( "What's the password?" ) # Use the "say()" function …" at bounding box center [1284, 348] width 298 height 637
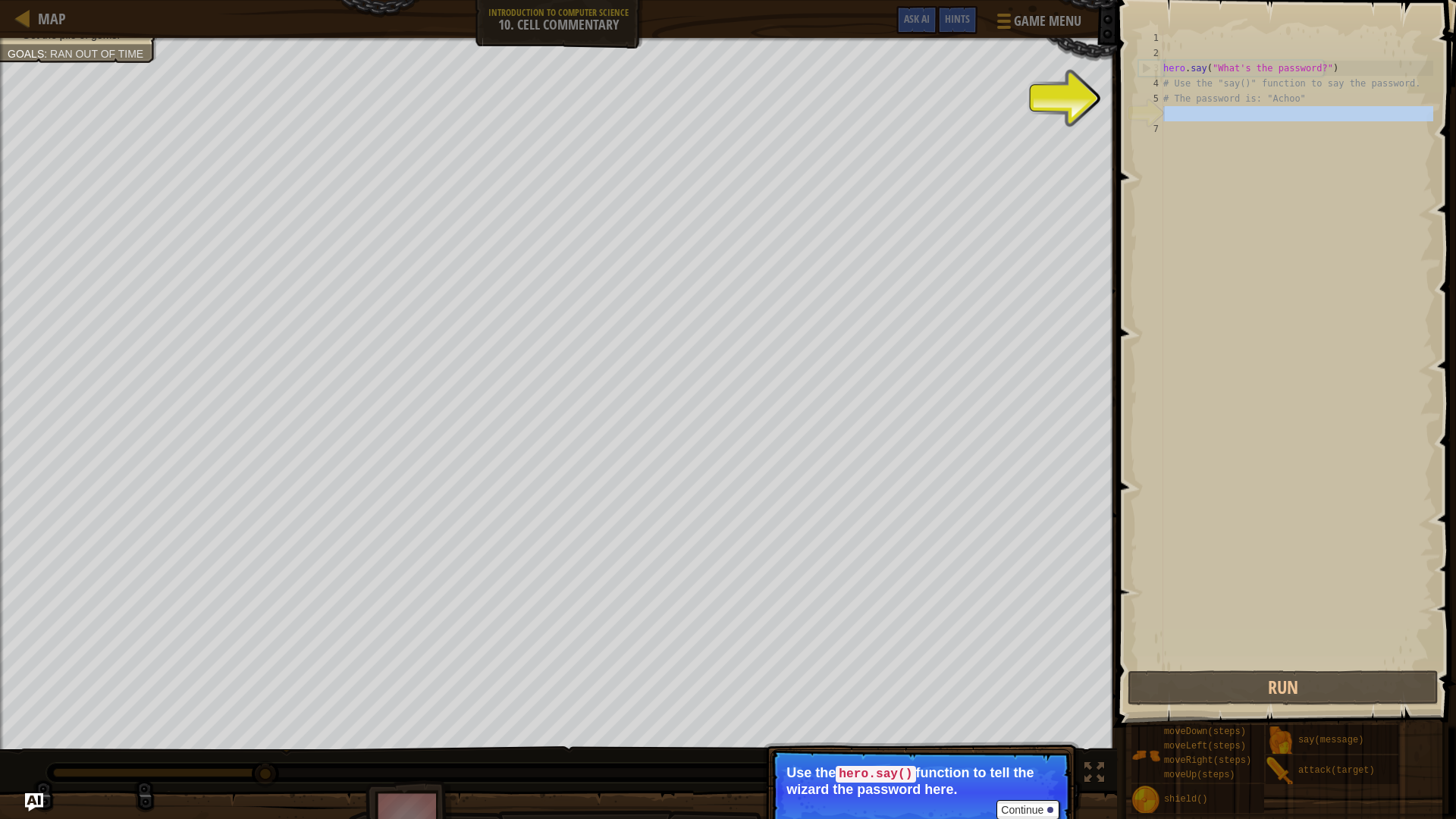
click at [1231, 113] on div "hero . say ( "What's the password?" ) # Use the "say()" function to say the pas…" at bounding box center [1297, 348] width 273 height 637
drag, startPoint x: 1226, startPoint y: 99, endPoint x: 1233, endPoint y: 101, distance: 7.3
click at [1233, 101] on div "hero . say ( "What's the password?" ) # Use the "say()" function to say the pas…" at bounding box center [1297, 363] width 273 height 667
click at [1259, 100] on div "hero . say ( "What's the password?" ) # Use the "say()" function to say the pas…" at bounding box center [1297, 363] width 273 height 667
click at [1291, 108] on div "hero . say ( "What's the password?" ) # Use the "say()" function to say the pas…" at bounding box center [1297, 363] width 273 height 667
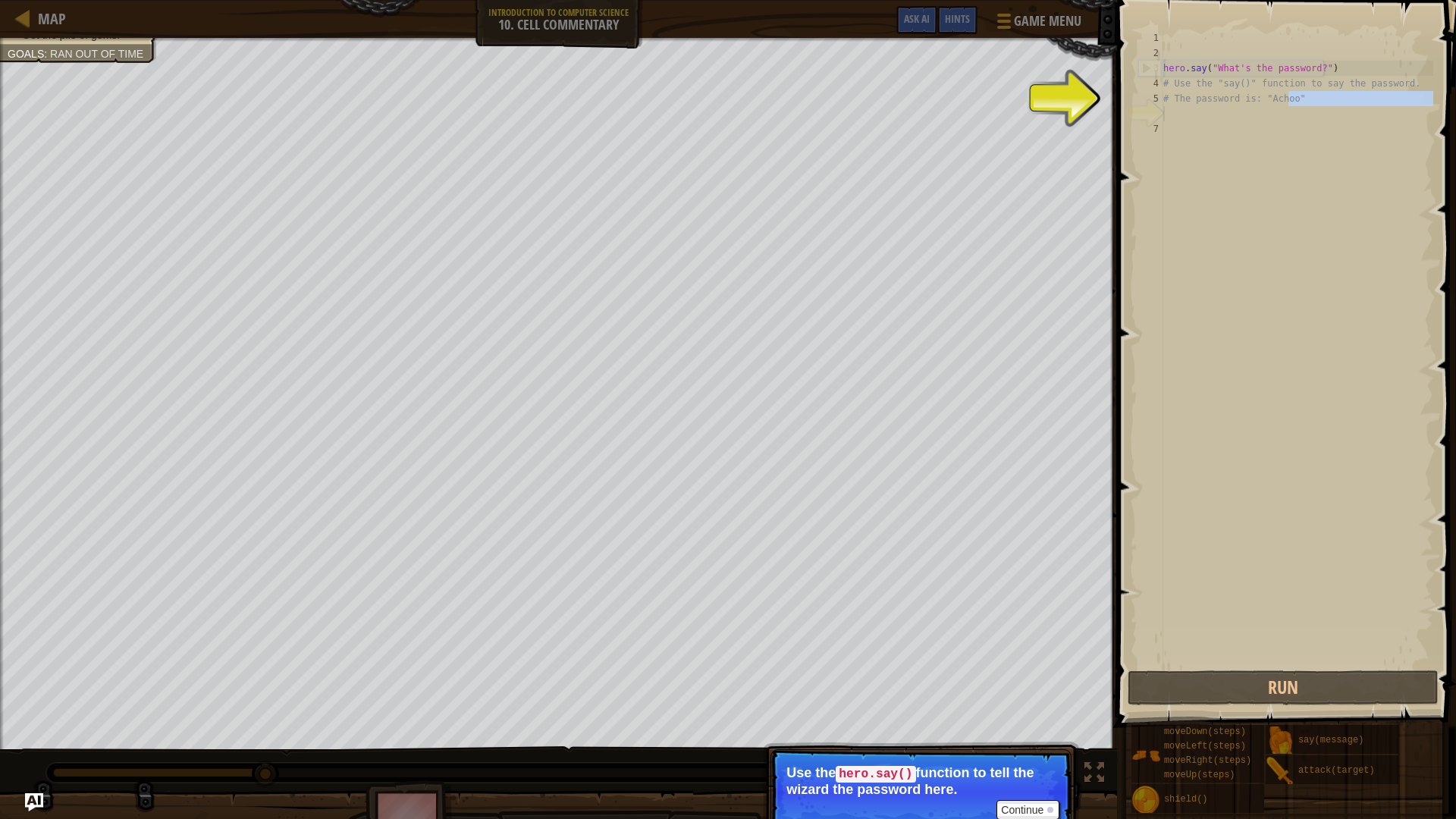
type textarea "# The password is: "Achoo""
click at [1296, 707] on div "Hints Videos # The password is: "Achoo" 1 2 3 4 5 6 7 hero . say ( "What's the …" at bounding box center [1284, 405] width 344 height 811
click at [1296, 692] on button "Run" at bounding box center [1282, 687] width 311 height 35
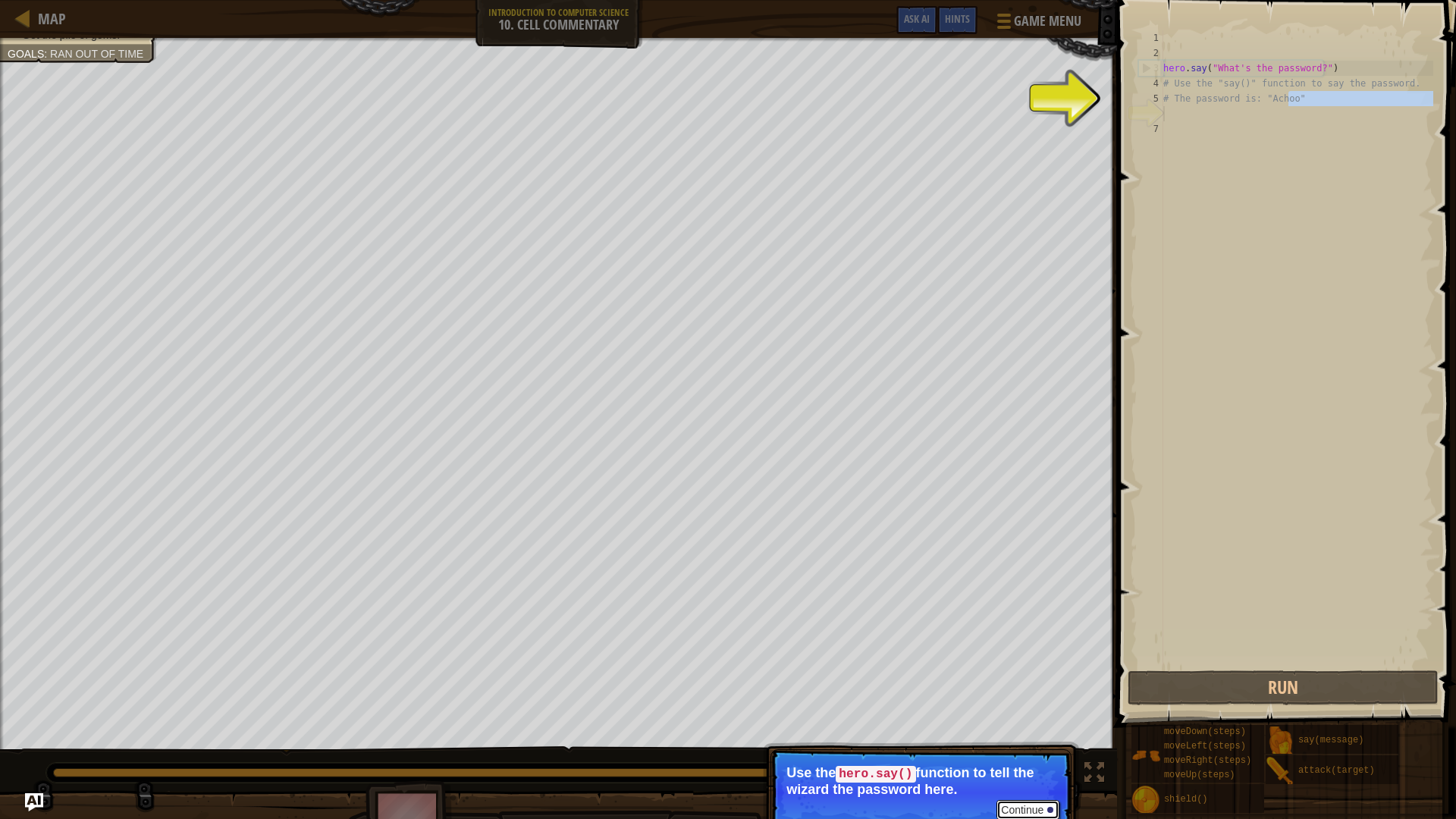
click at [1026, 716] on button "Continue" at bounding box center [1028, 809] width 63 height 20
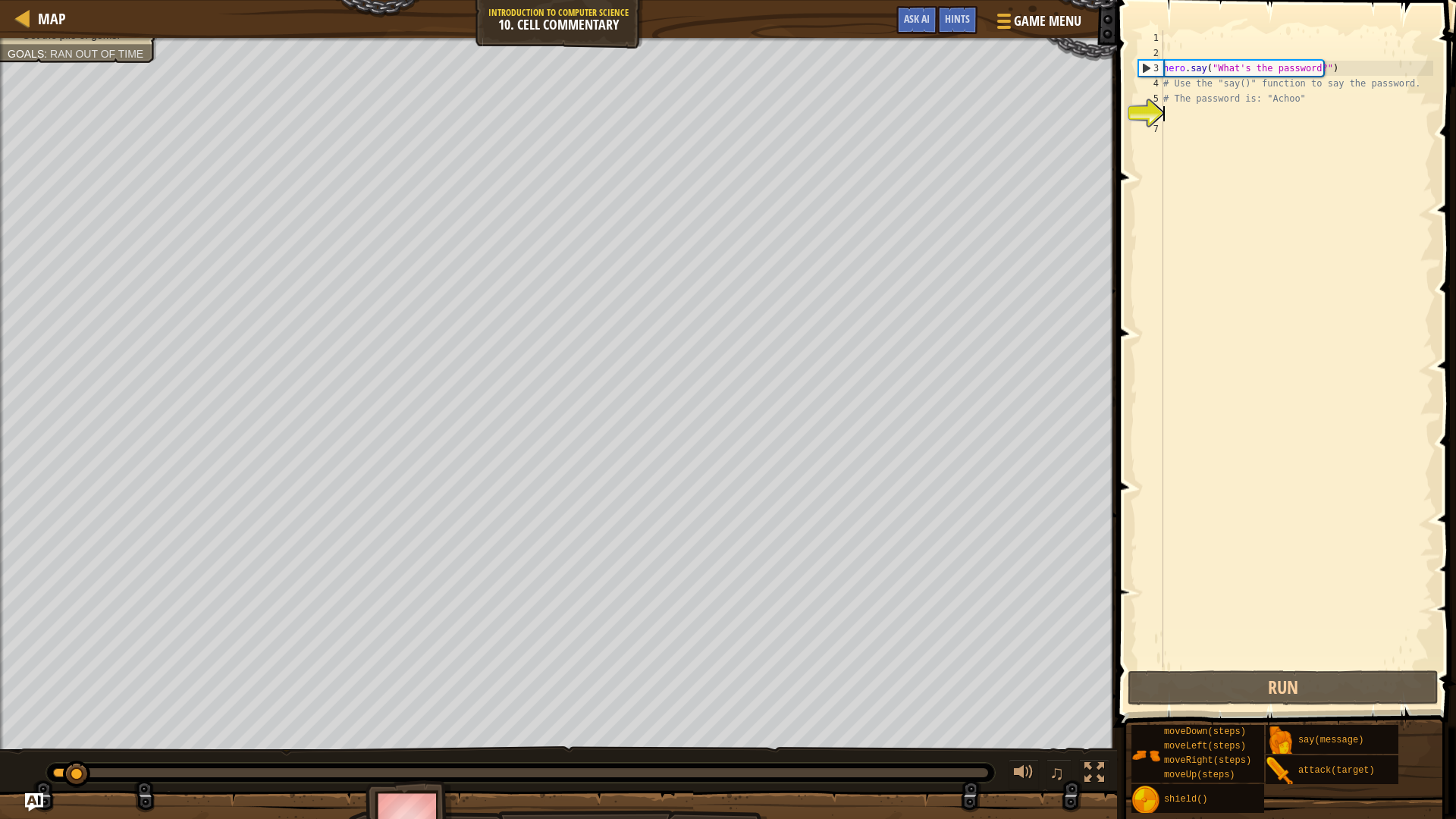
click at [1026, 716] on div "Say the password. Get the pile of gems. Goals : Ran out of time ♫ Anya 141 x: 2…" at bounding box center [728, 445] width 1456 height 814
click at [1181, 121] on div "hero . say ( "What's the password?" ) # Use the "say()" function to say the pas…" at bounding box center [1297, 363] width 273 height 667
click at [1188, 108] on div "hero . say ( "What's the password?" ) # Use the "say()" function to say the pas…" at bounding box center [1297, 363] width 273 height 667
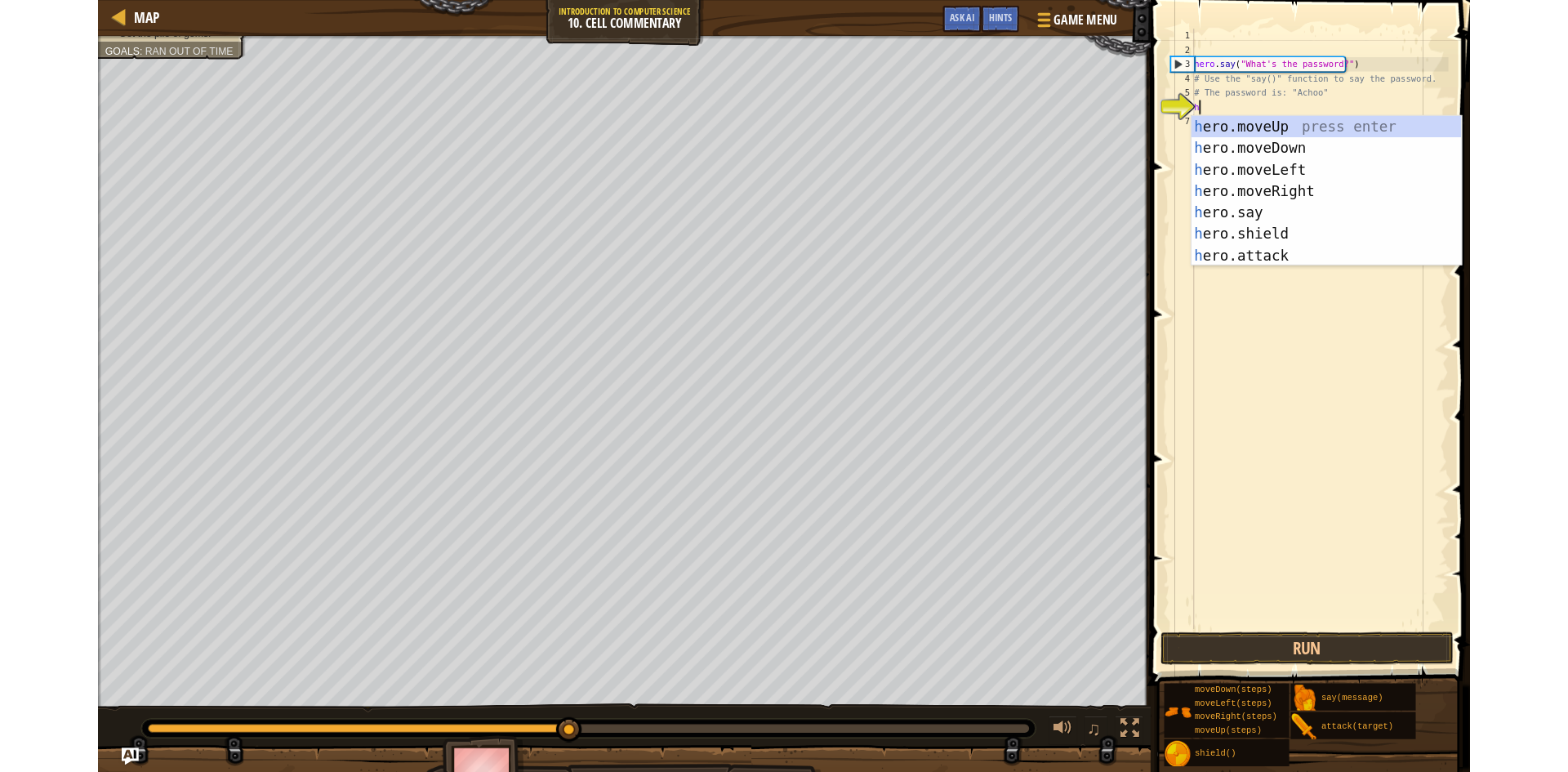
scroll to position [8, 0]
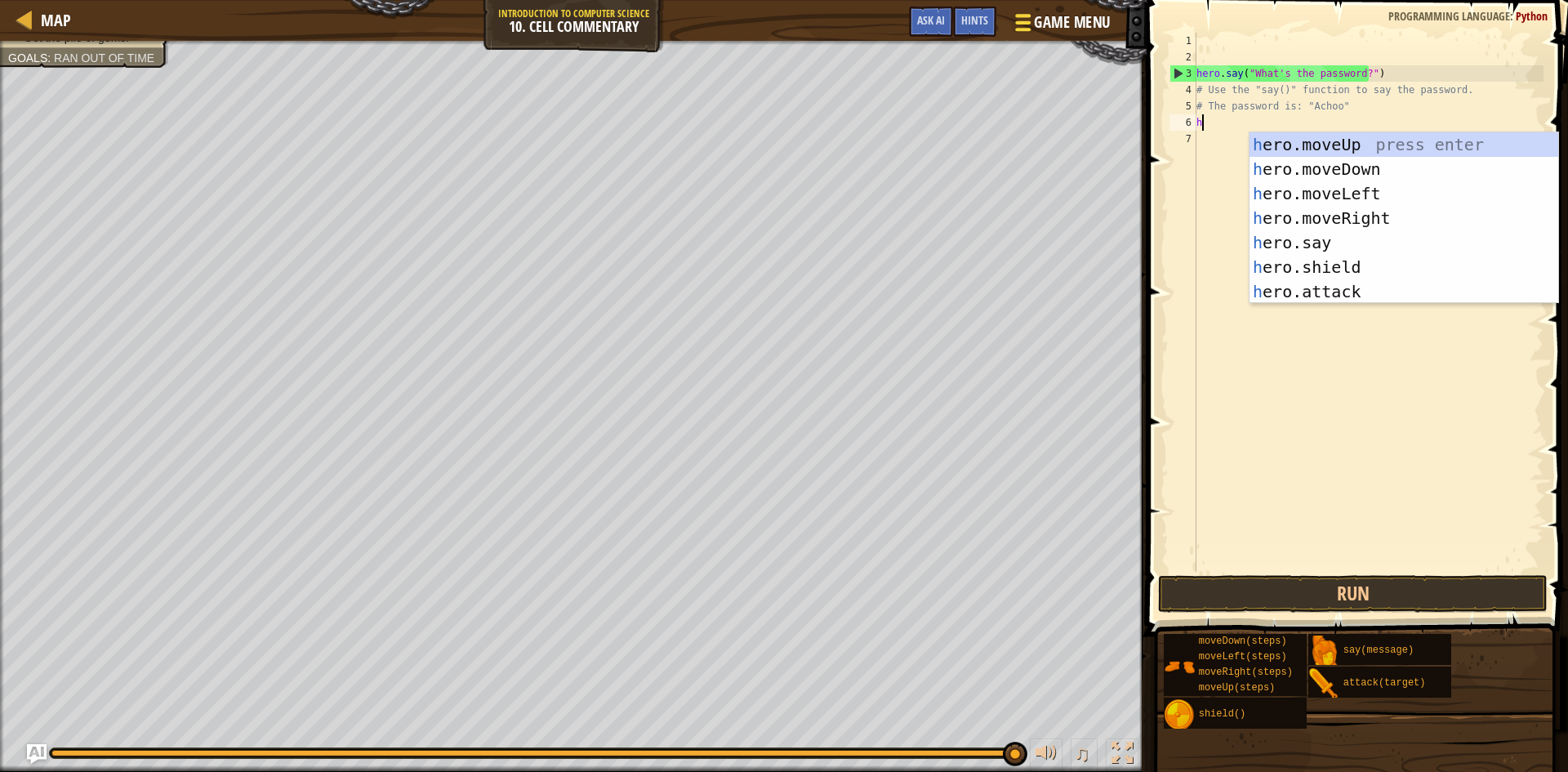
type textarea "h"
click at [1042, 17] on span "Game Menu" at bounding box center [1071, 22] width 76 height 22
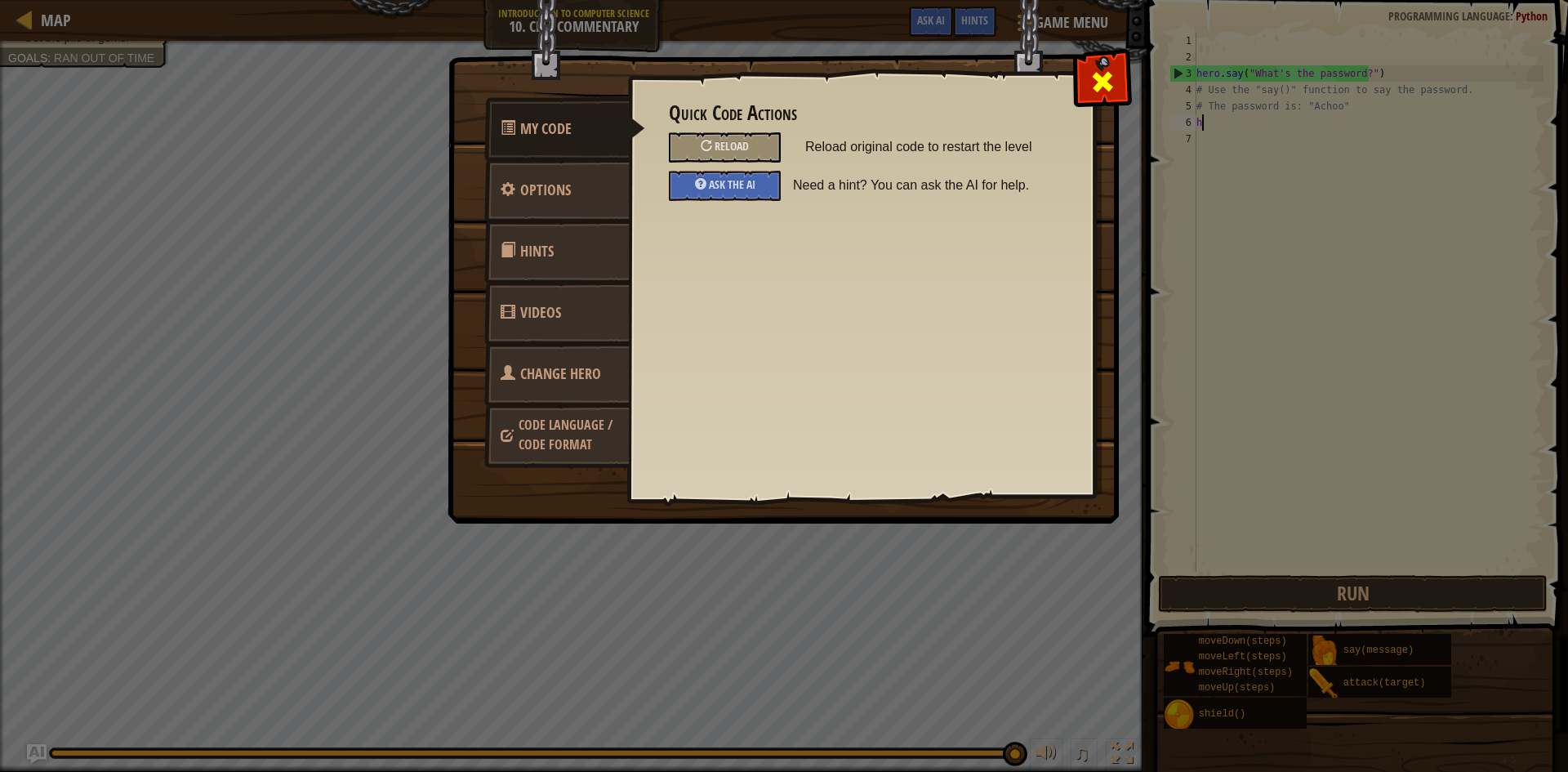
click at [1109, 69] on span at bounding box center [1102, 82] width 26 height 26
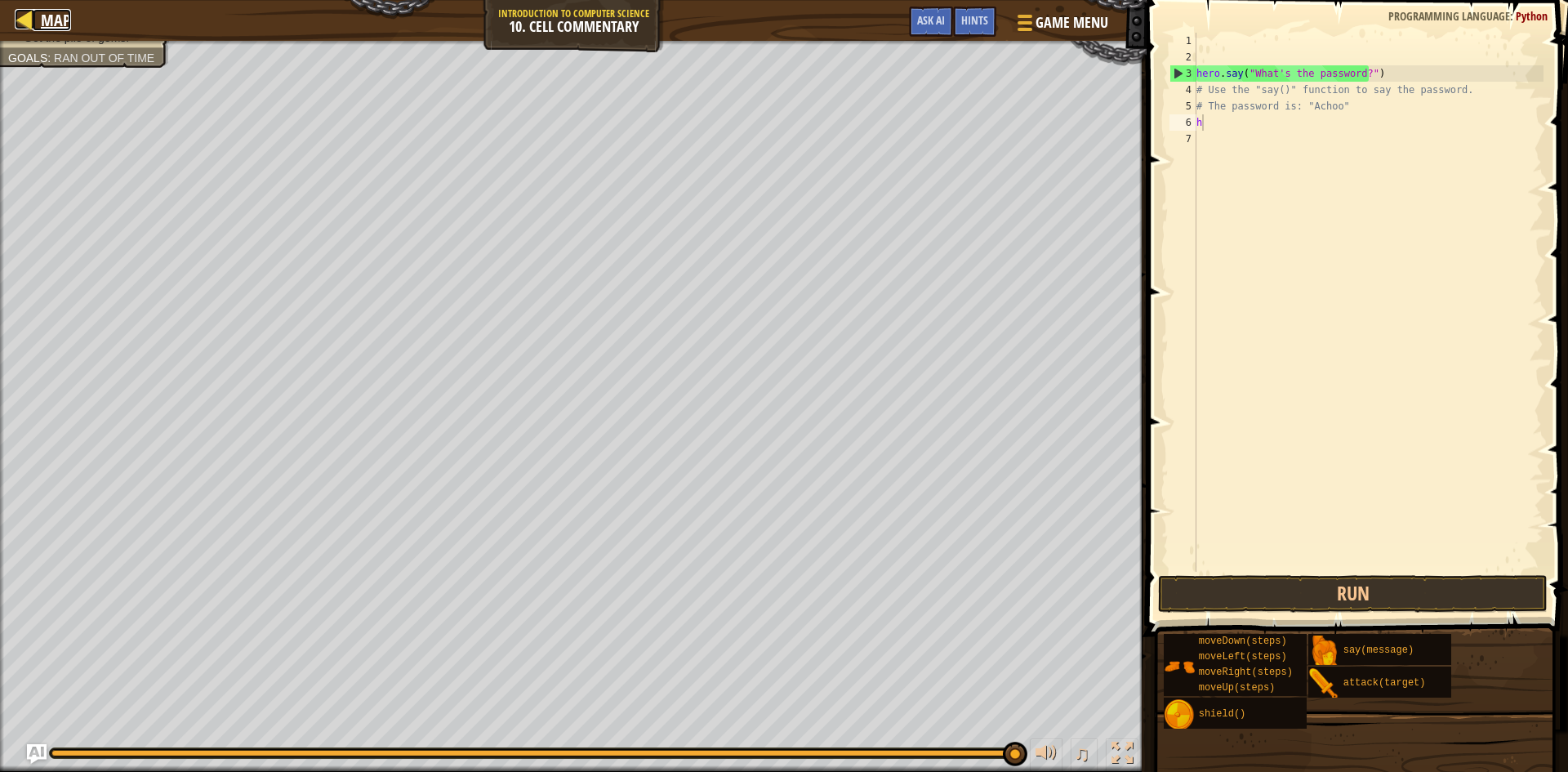
click at [24, 22] on div at bounding box center [24, 18] width 20 height 20
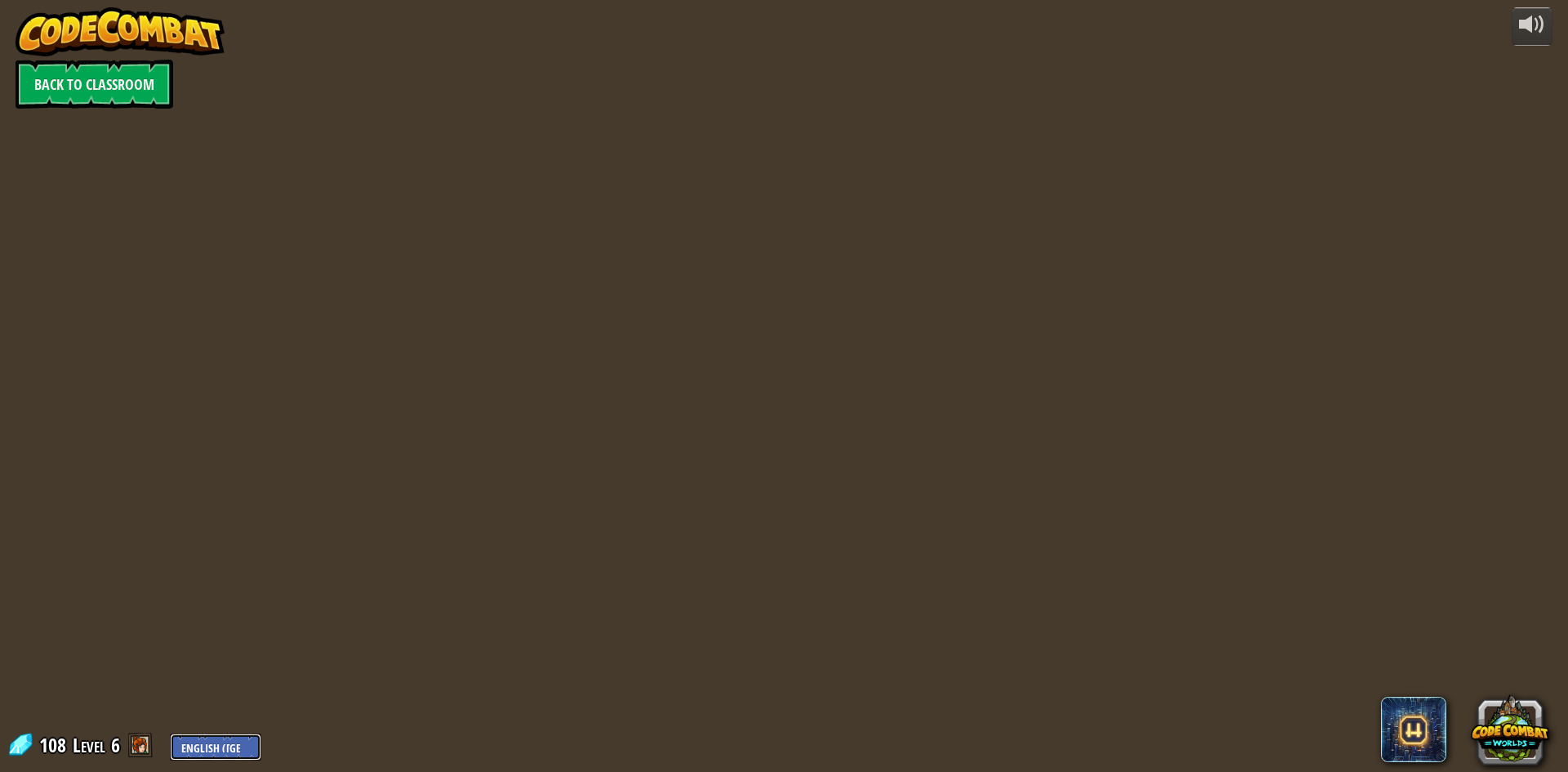
click at [221, 739] on select "English ([GEOGRAPHIC_DATA]) English ([GEOGRAPHIC_DATA]) 简体中文 繁體中文 русский españ…" at bounding box center [215, 747] width 91 height 27
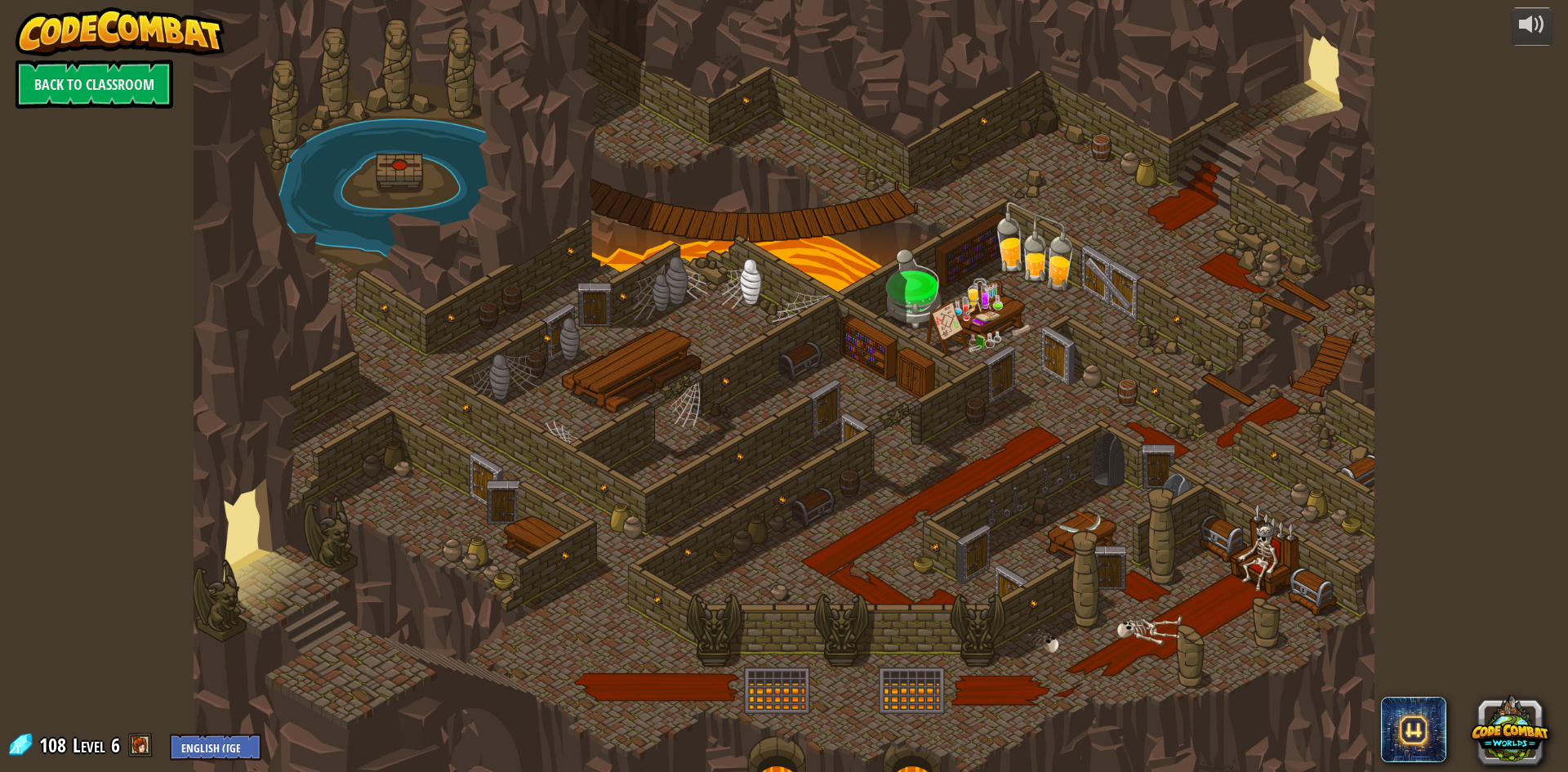
click at [211, 767] on div at bounding box center [211, 386] width 35 height 772
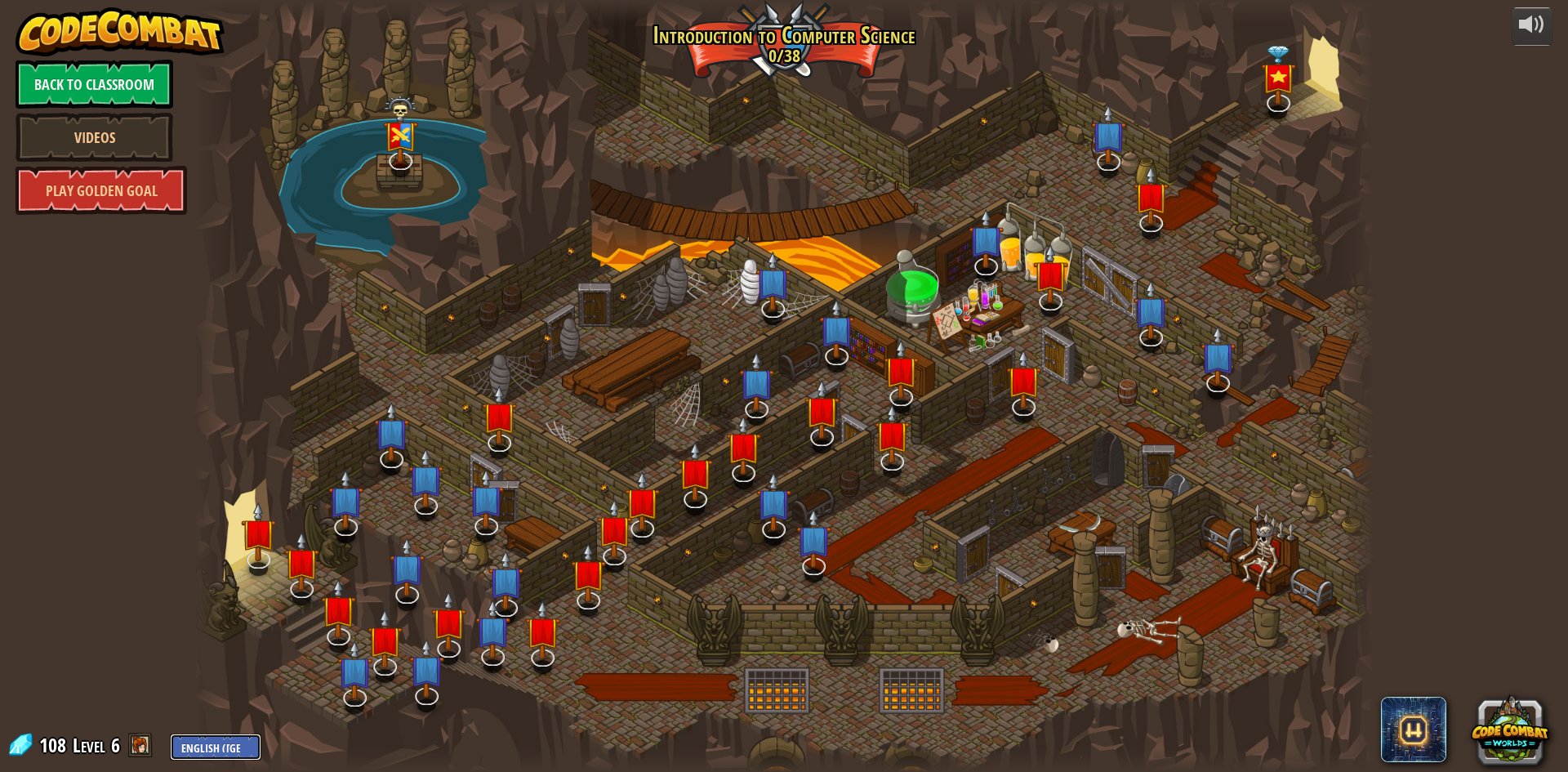
click at [222, 752] on select "English ([GEOGRAPHIC_DATA]) English ([GEOGRAPHIC_DATA]) 简体中文 繁體中文 русский españ…" at bounding box center [215, 747] width 91 height 27
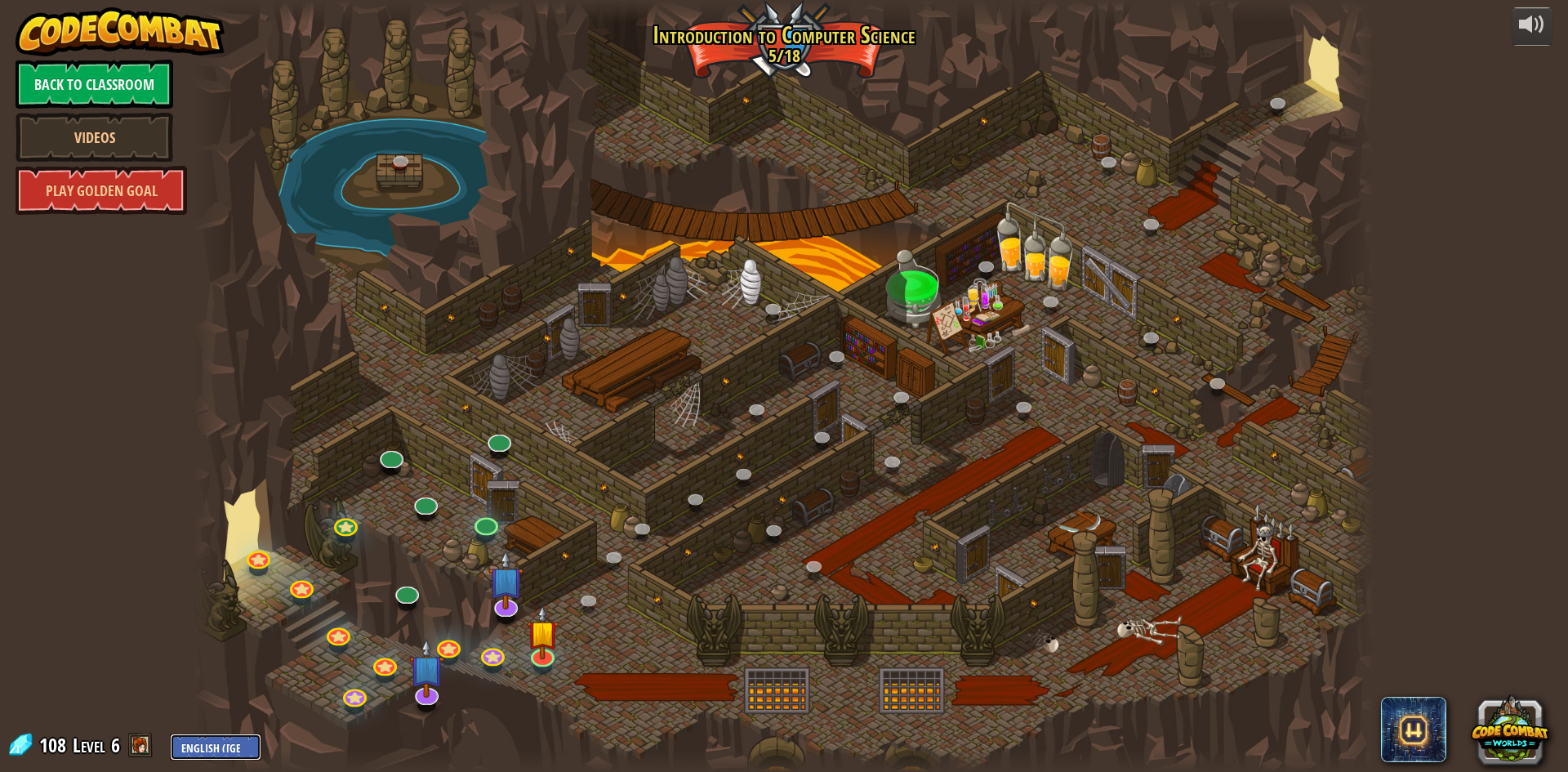
click at [228, 740] on select "English ([GEOGRAPHIC_DATA]) English ([GEOGRAPHIC_DATA]) 简体中文 繁體中文 русский españ…" at bounding box center [215, 747] width 91 height 27
click at [170, 734] on select "English ([GEOGRAPHIC_DATA]) English ([GEOGRAPHIC_DATA]) 简体中文 繁體中文 русский españ…" at bounding box center [215, 747] width 91 height 27
select select "th"
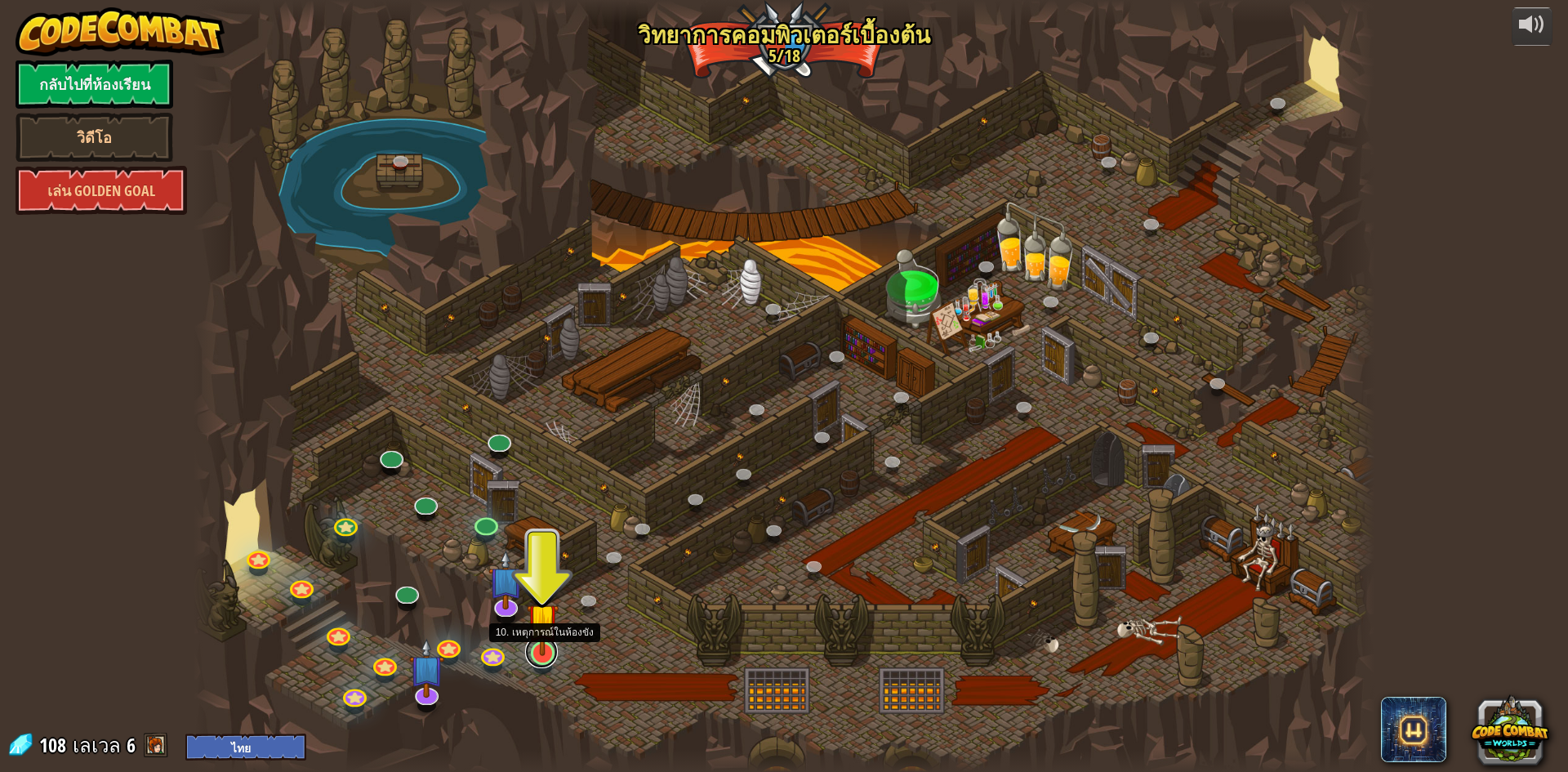
click at [552, 657] on link at bounding box center [541, 651] width 33 height 33
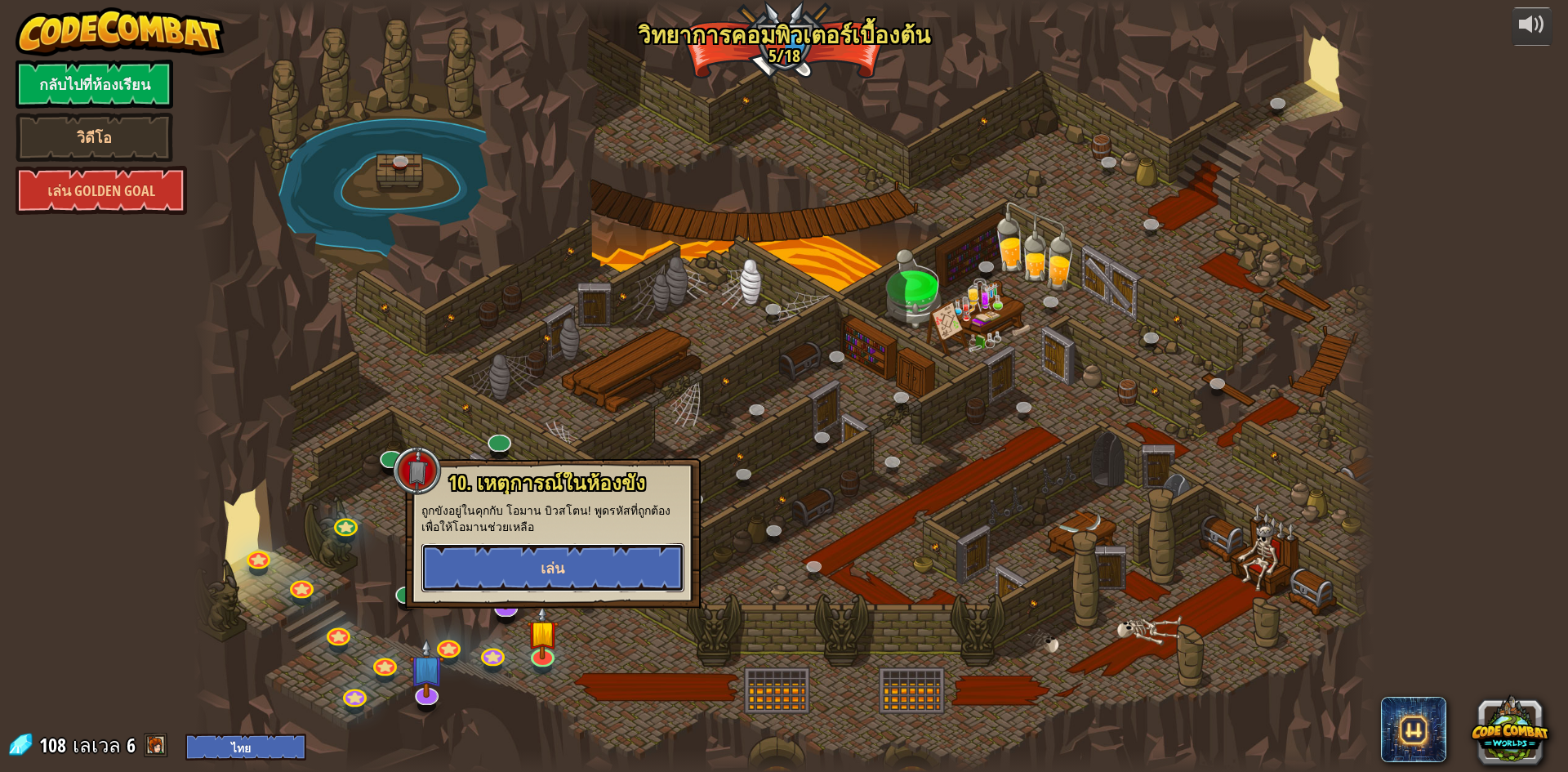
click at [601, 572] on button "เล่น" at bounding box center [552, 567] width 263 height 49
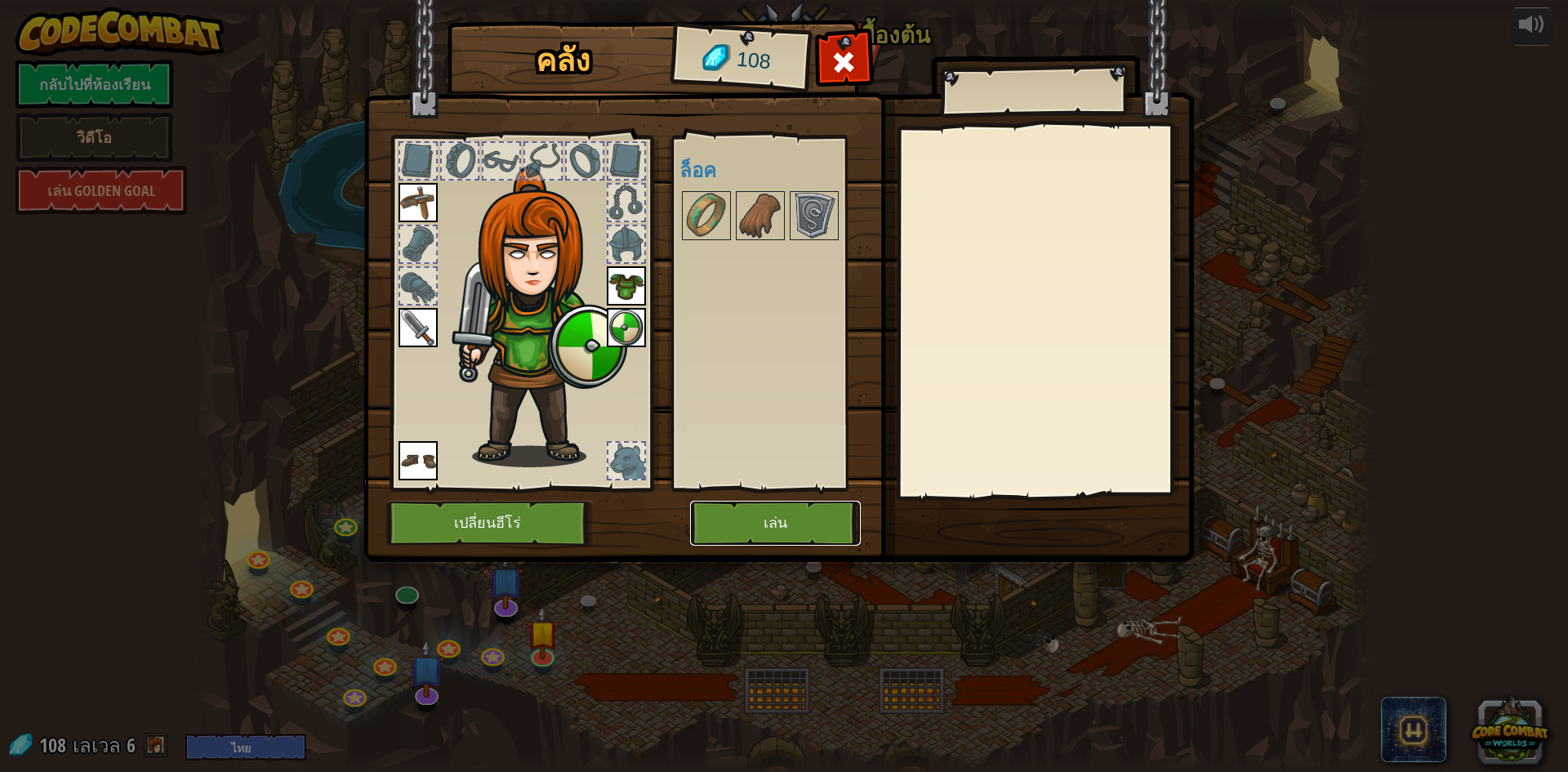
click at [766, 517] on button "เล่น" at bounding box center [775, 523] width 171 height 45
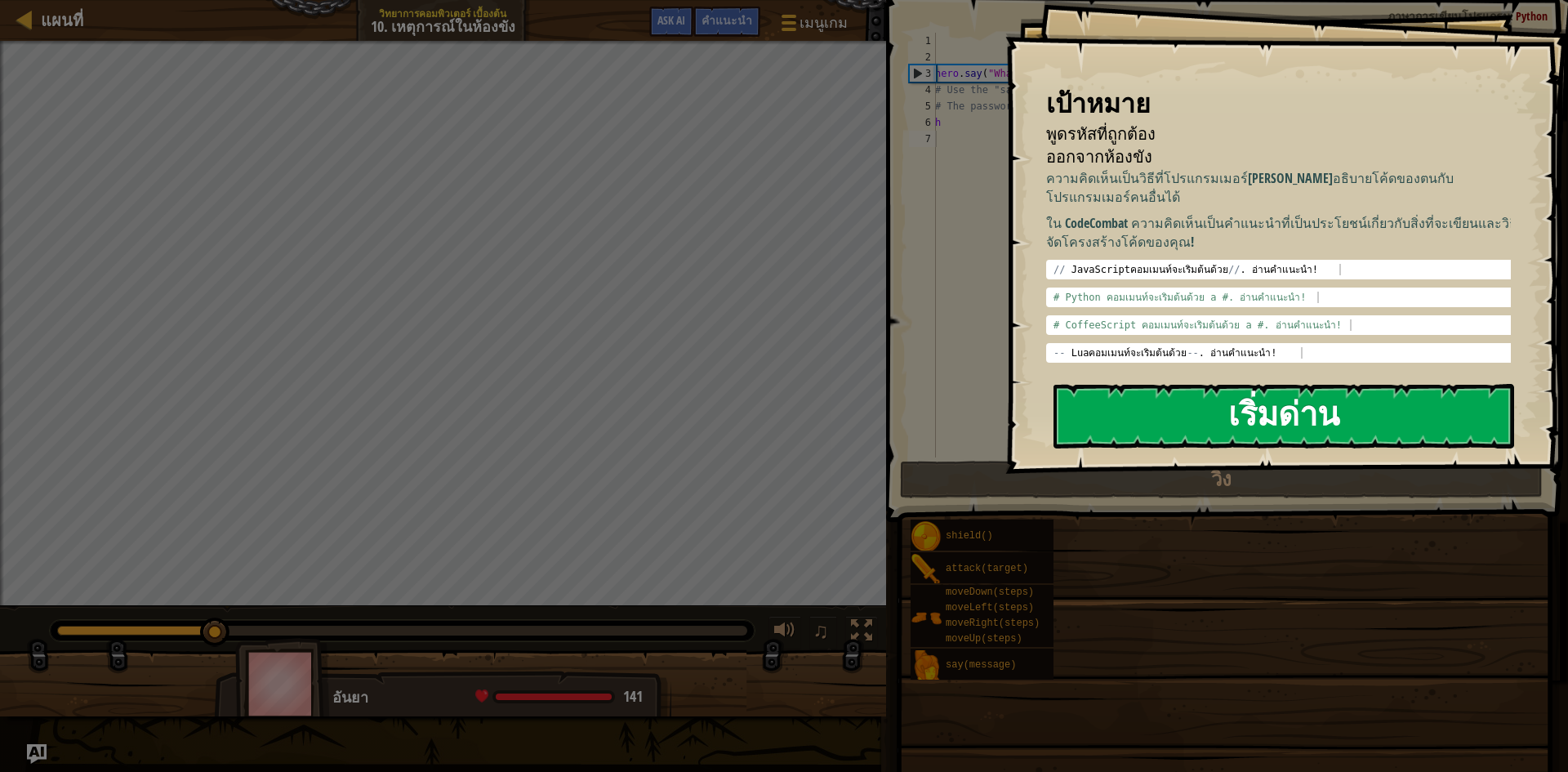
click at [1233, 430] on button "เริ่มด่าน" at bounding box center [1283, 415] width 460 height 64
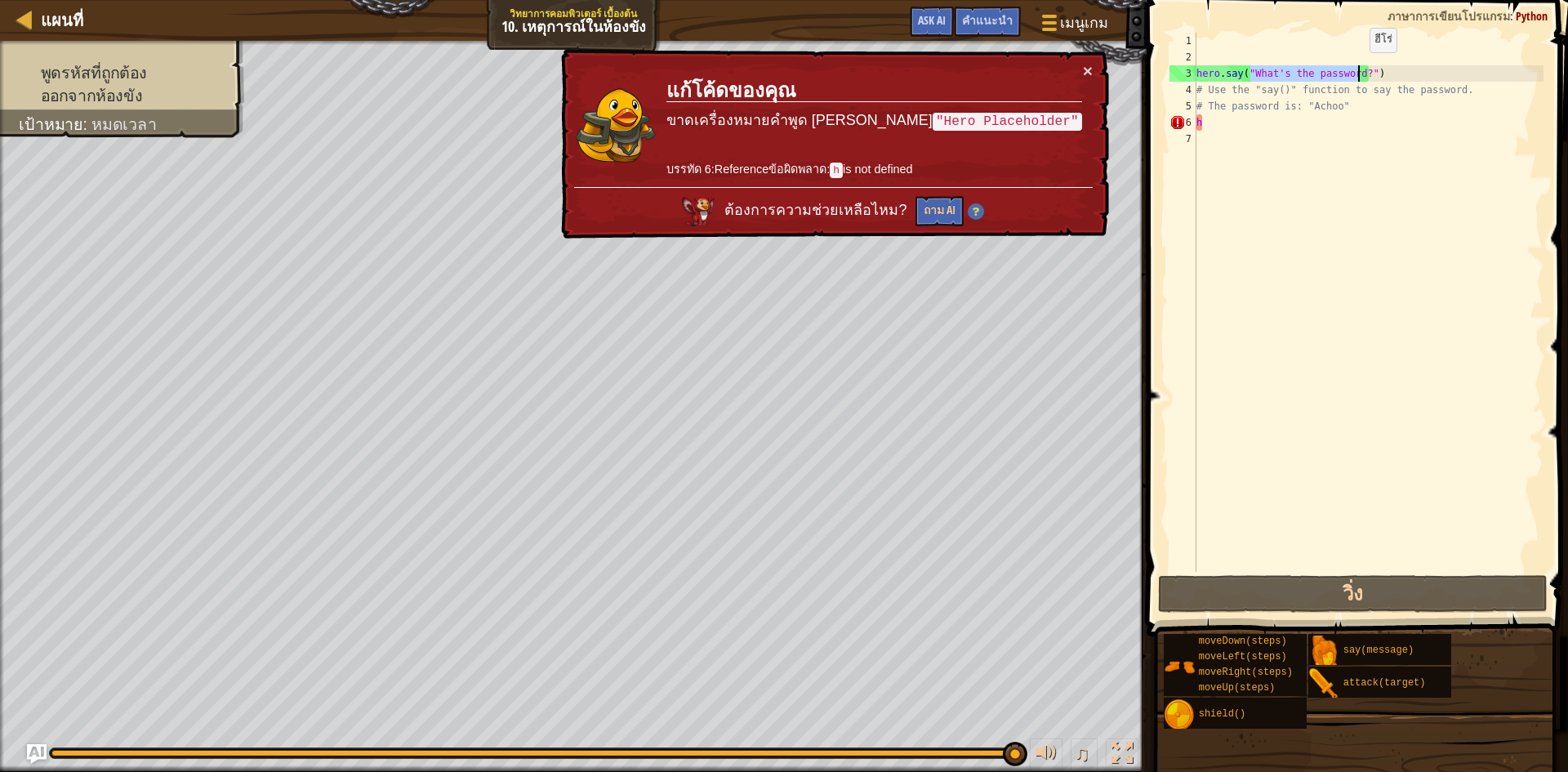
drag, startPoint x: 1250, startPoint y: 74, endPoint x: 1355, endPoint y: 69, distance: 105.1
click at [1355, 69] on div "hero . say ( "What's the password?" ) # Use the "say()" function to say the pas…" at bounding box center [1368, 318] width 350 height 572
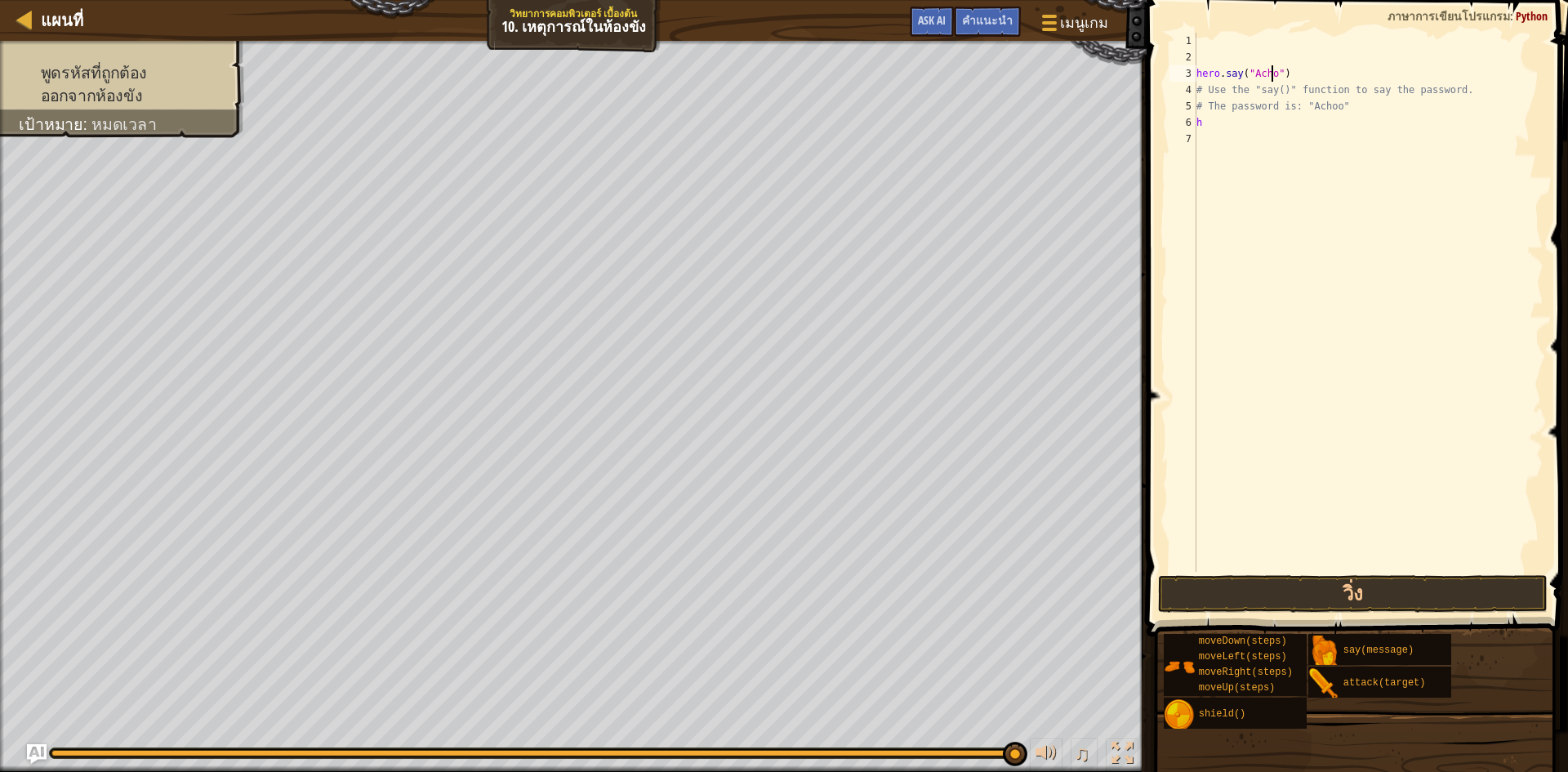
type textarea "hero.say("Achoo")"
click at [1367, 139] on div "hero . say ( "Achoo" ) # Use the "say()" function to say the password. # The pa…" at bounding box center [1368, 318] width 350 height 572
click at [1377, 118] on div "hero . say ( "Achoo" ) # Use the "say()" function to say the password. # The pa…" at bounding box center [1368, 318] width 350 height 572
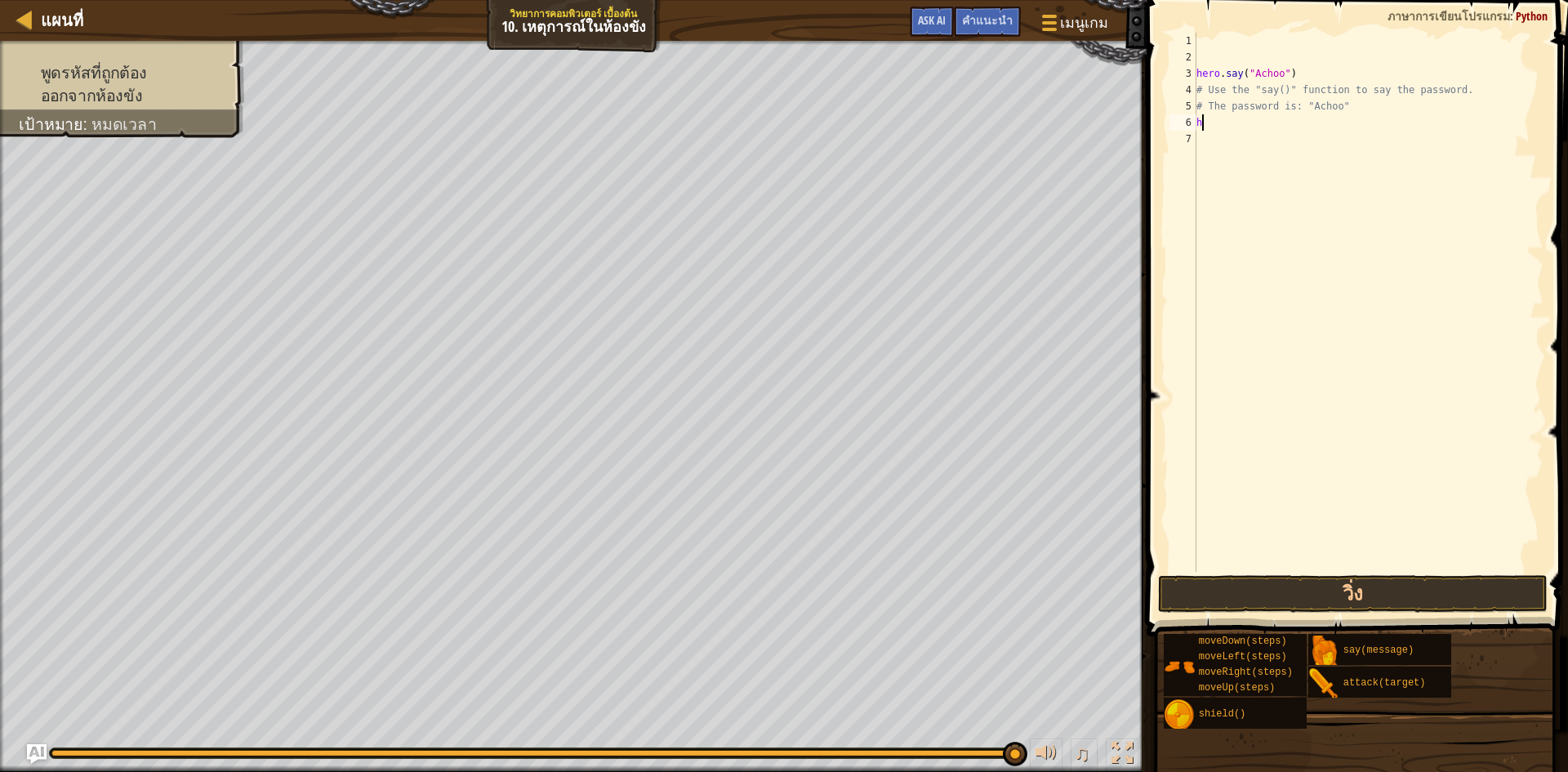
type textarea "he"
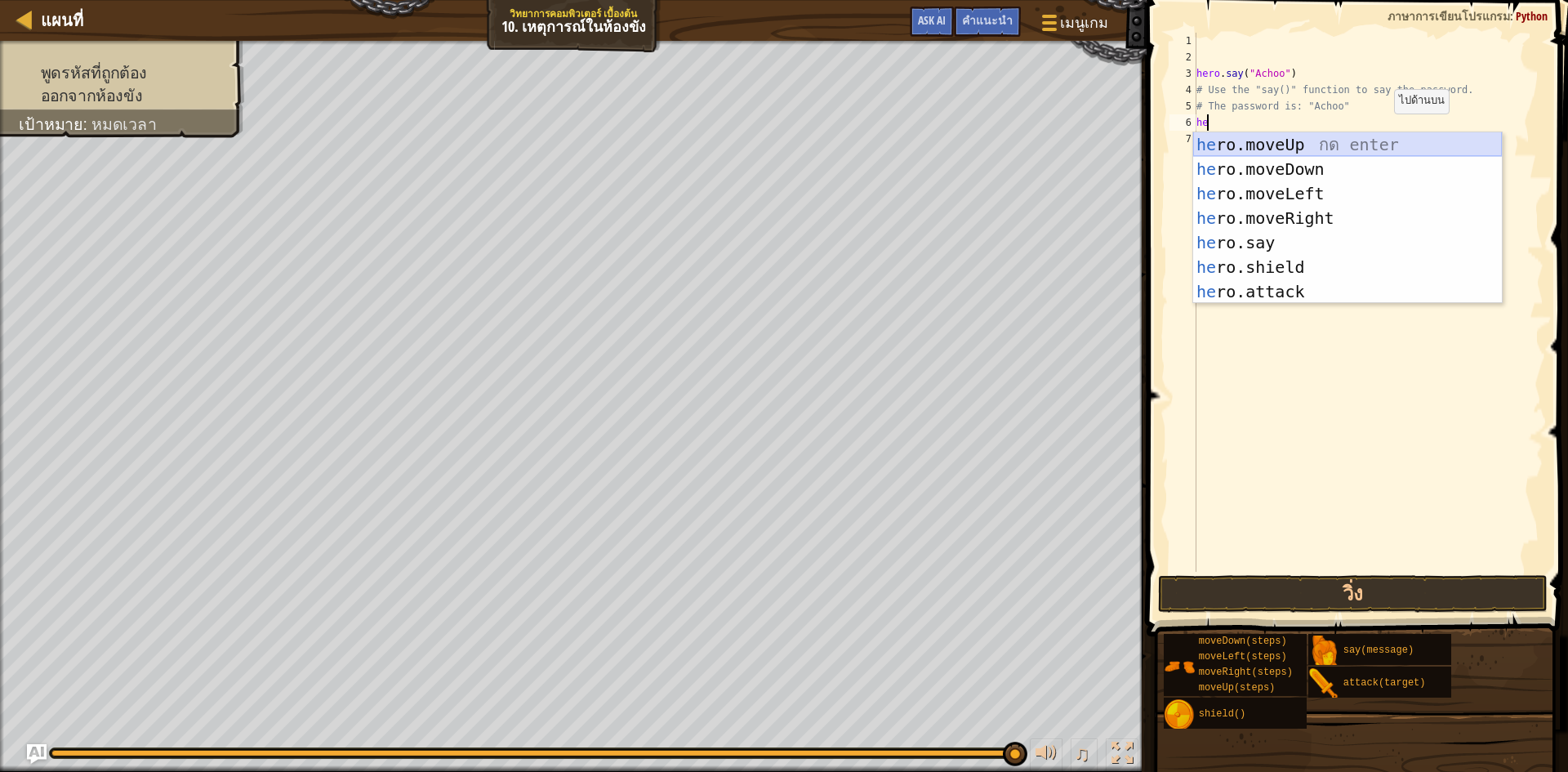
click at [1353, 138] on div "he ro.moveUp กด enter he ro.moveDown กด enter he ro.moveLeft กด enter he ro.mov…" at bounding box center [1347, 243] width 309 height 221
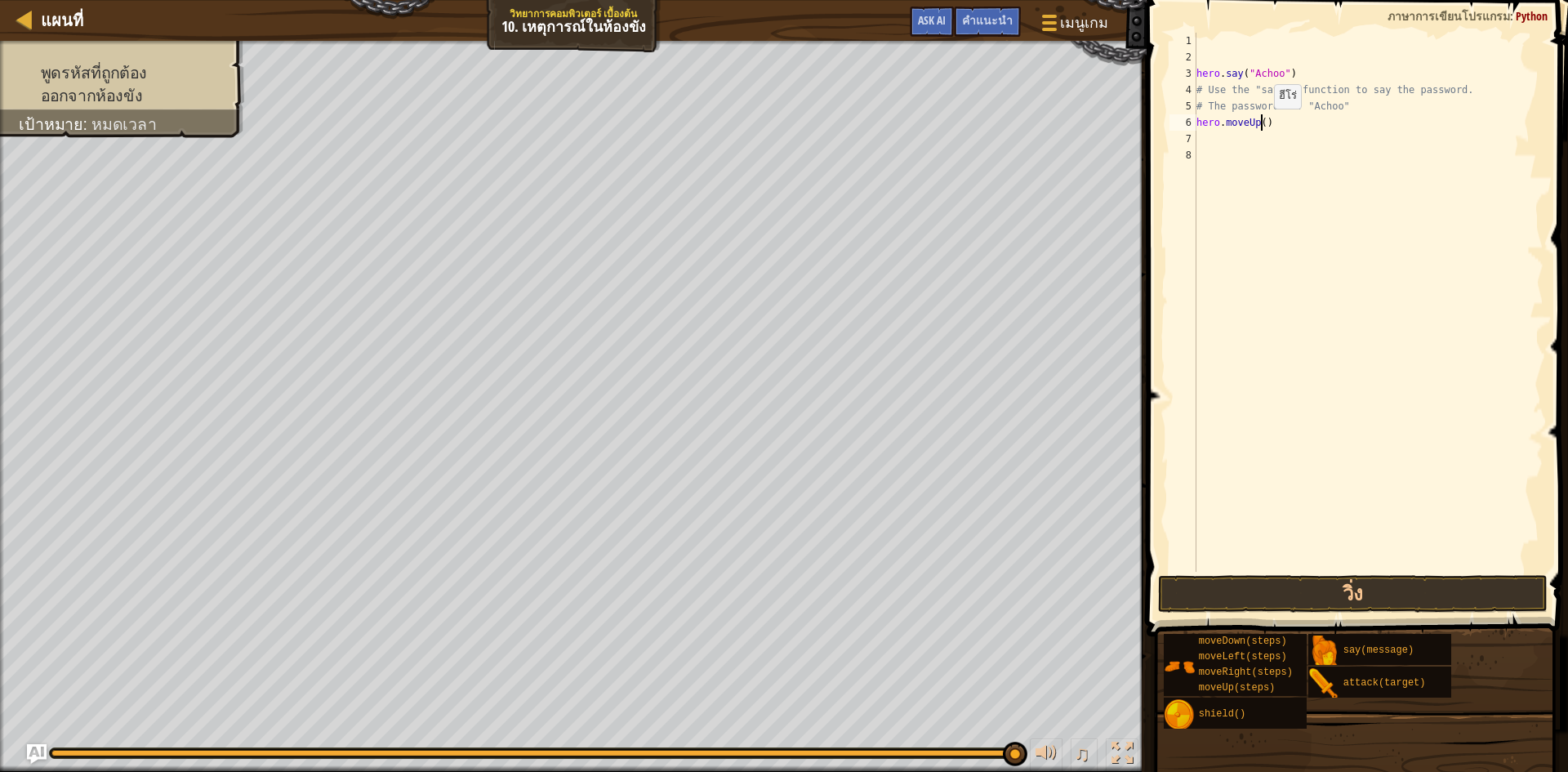
click at [1260, 125] on div "hero . say ( "Achoo" ) # Use the "say()" function to say the password. # The pa…" at bounding box center [1368, 318] width 350 height 572
type textarea "hero.moveUp(3)"
click at [1458, 599] on button "วิ่ง" at bounding box center [1352, 593] width 389 height 37
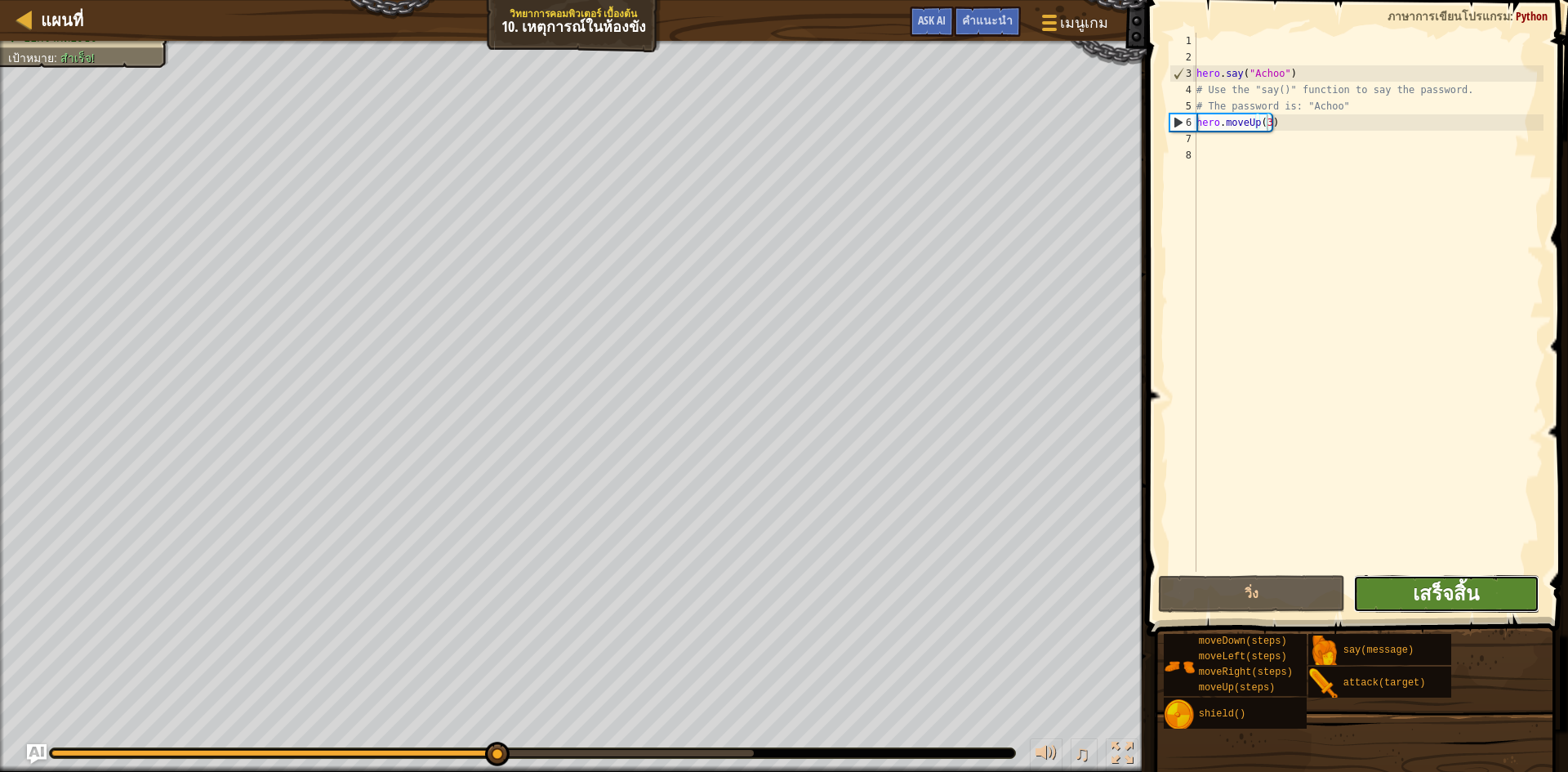
click at [1448, 592] on span "เสร็จสิ้น" at bounding box center [1445, 592] width 66 height 26
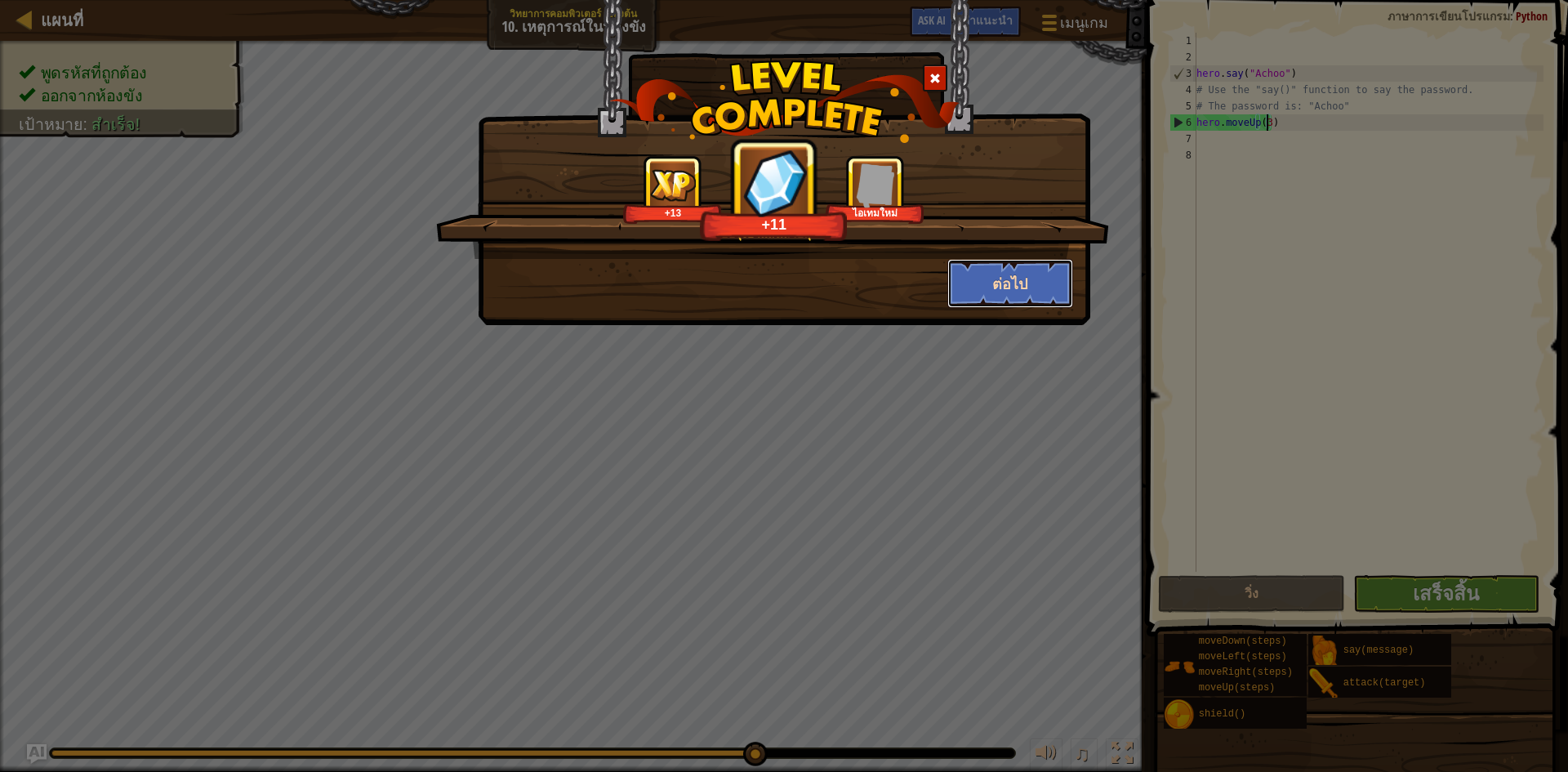
click at [997, 279] on button "ต่อไป" at bounding box center [1011, 283] width 127 height 49
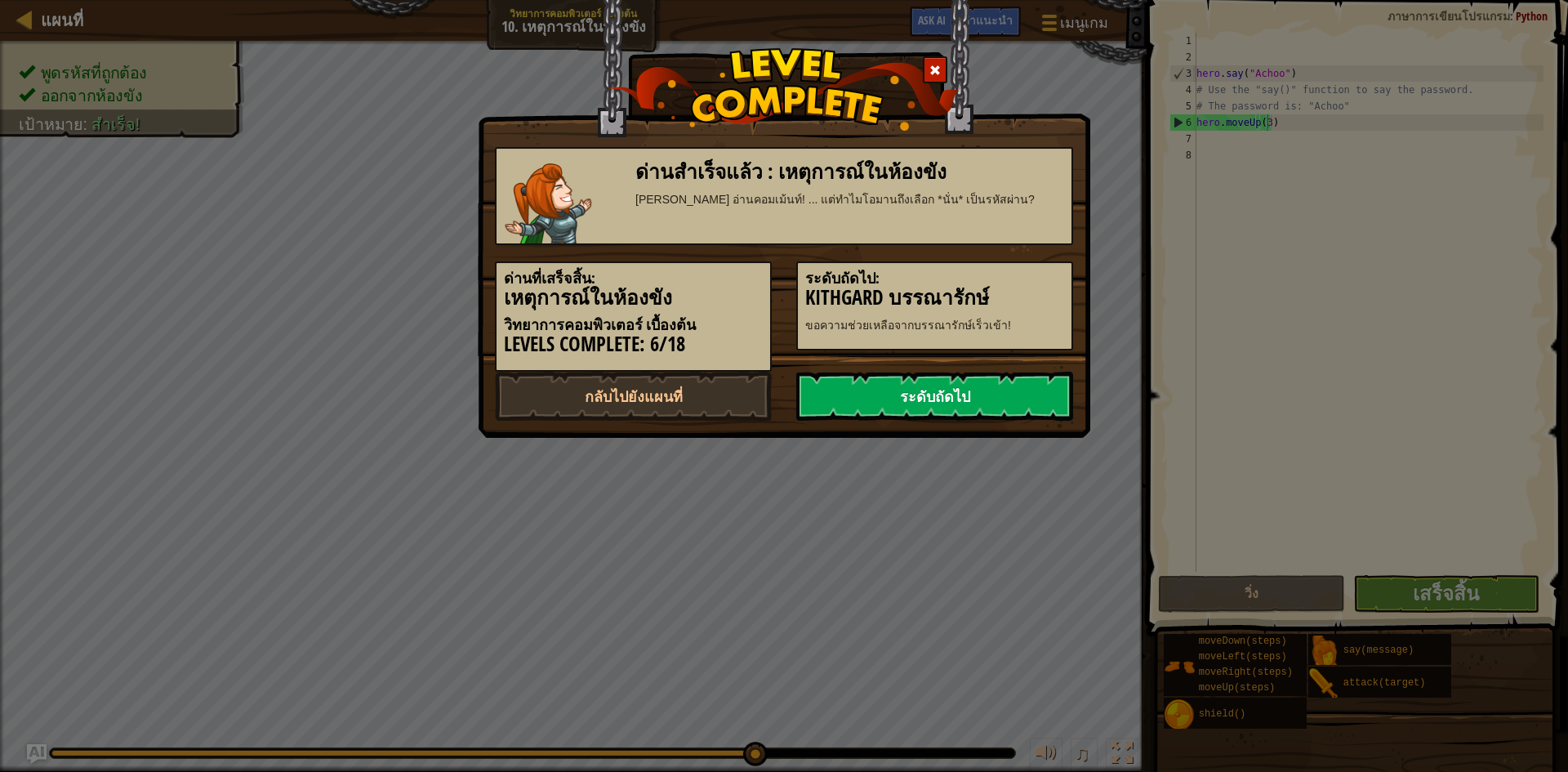
click at [899, 388] on link "ระดับถัดไป" at bounding box center [934, 395] width 277 height 49
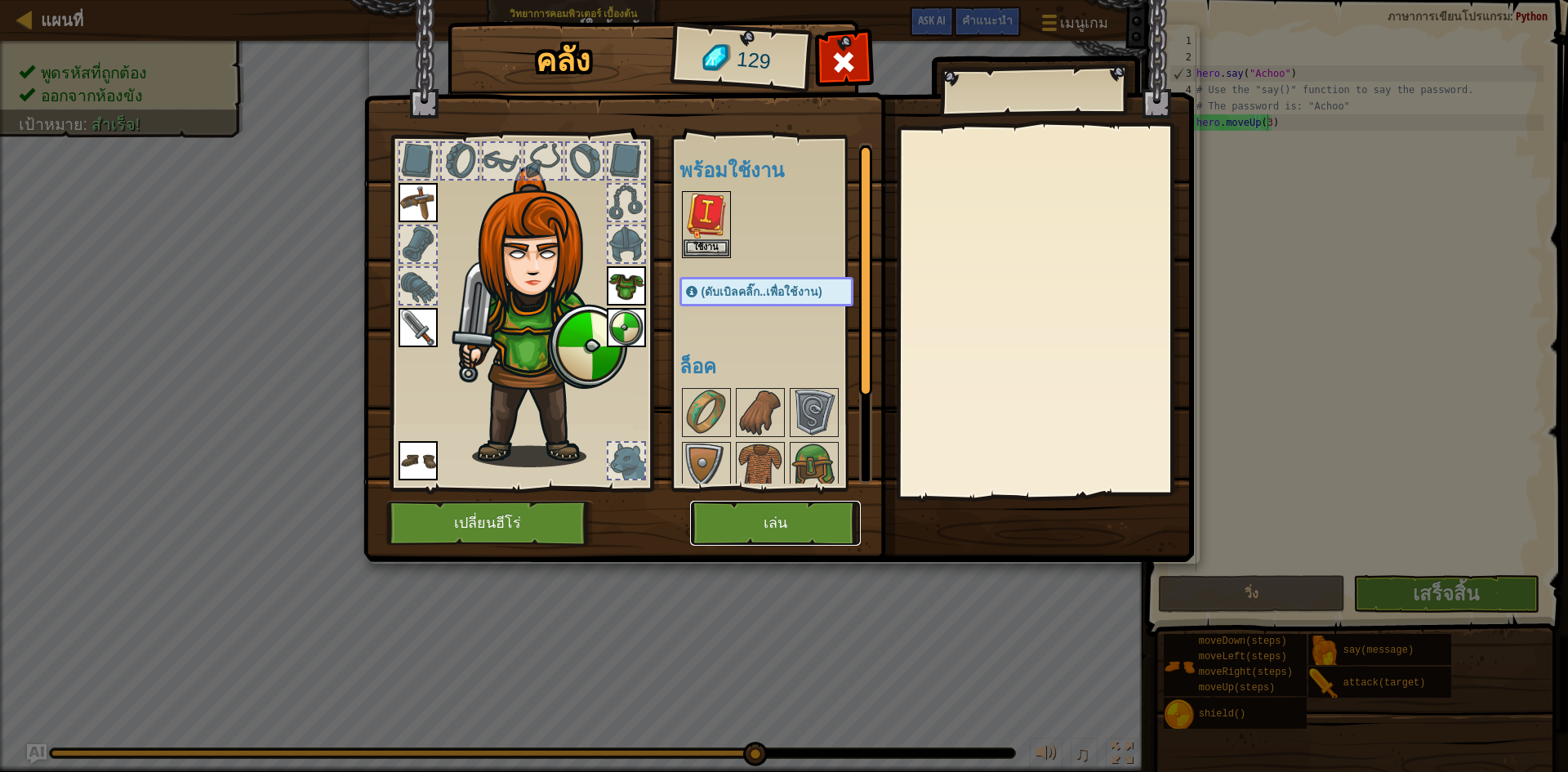
click at [801, 519] on button "เล่น" at bounding box center [775, 523] width 171 height 45
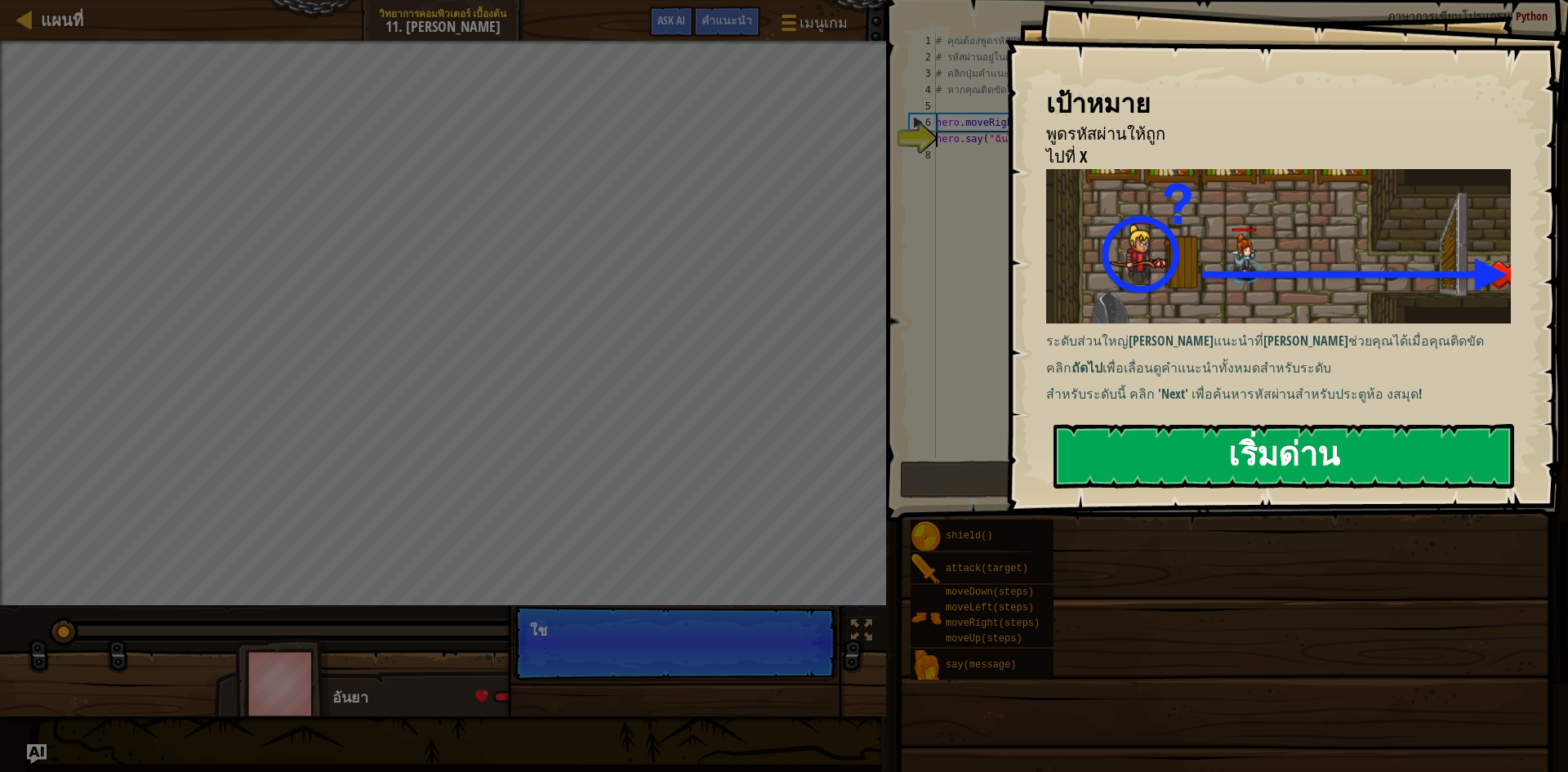
click at [1240, 456] on button "เริ่มด่าน" at bounding box center [1283, 456] width 460 height 64
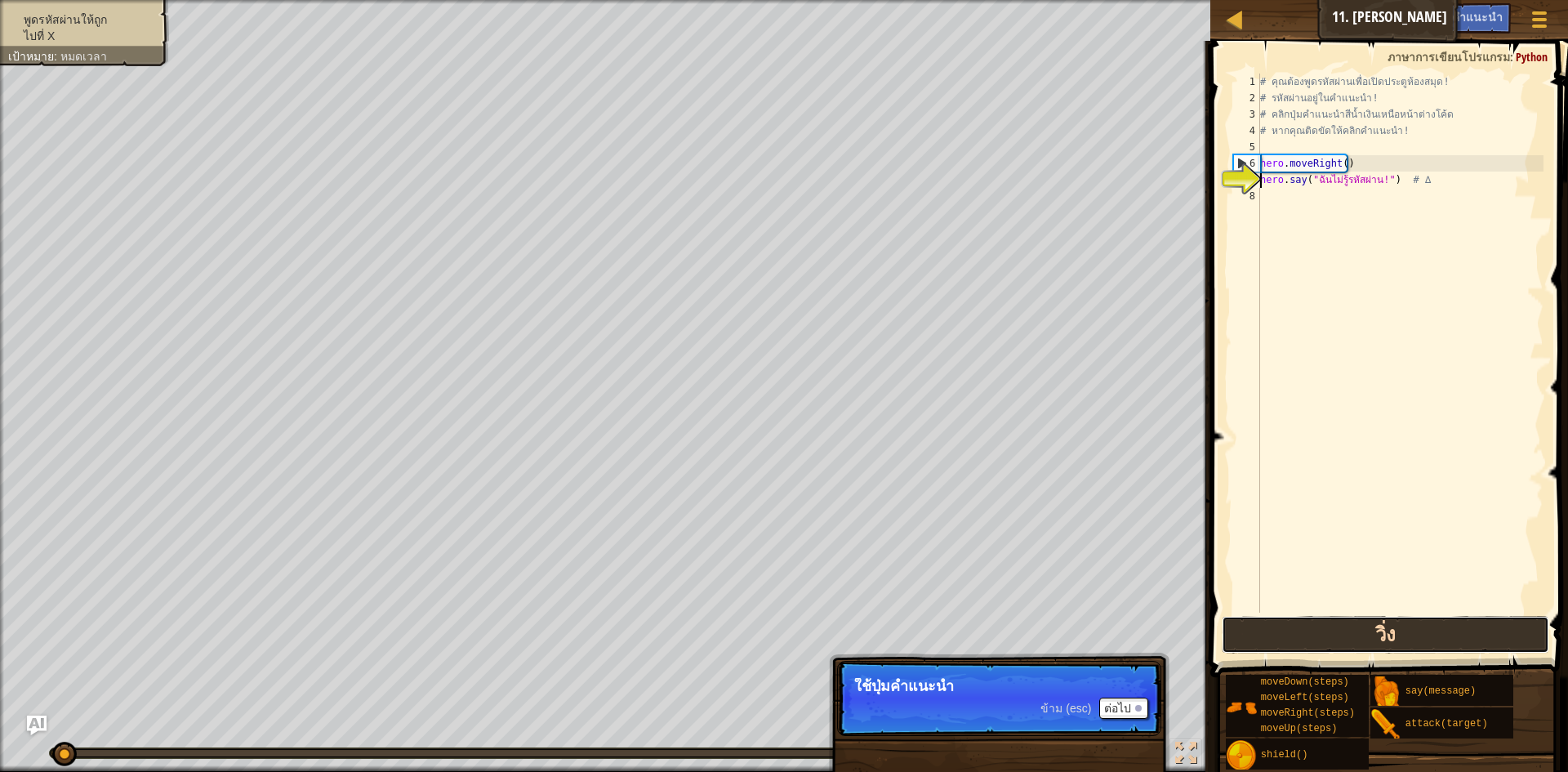
click at [1275, 639] on button "วิ่ง" at bounding box center [1385, 634] width 327 height 37
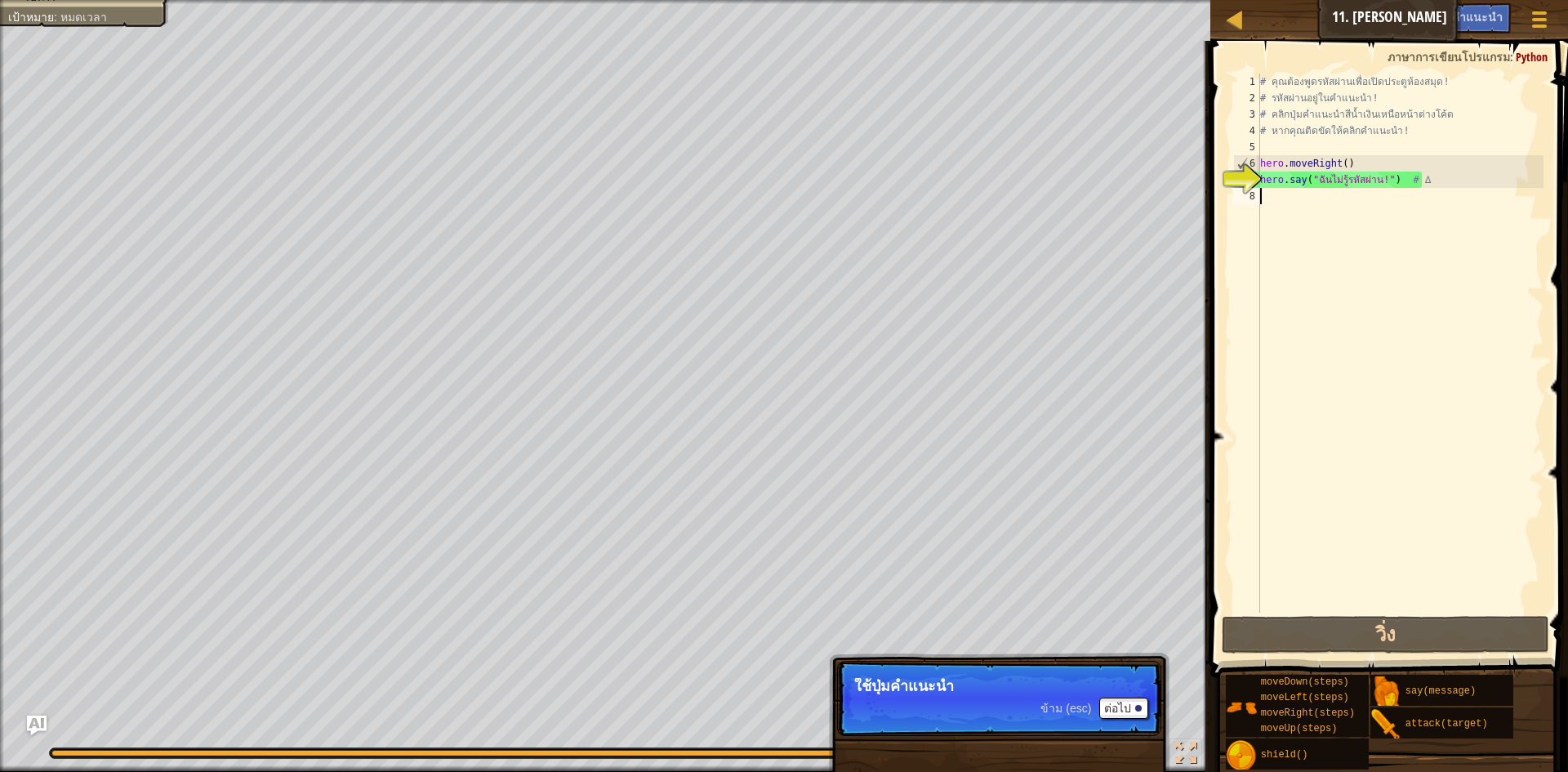
click at [1291, 200] on div "# คุณต้องพูดรหัสผ่านเพื่อเปิดประตูห้องสมุด! # รหัสผ่านอยู่ในคำแนะนำ! # คลิกปุ่ม…" at bounding box center [1399, 360] width 287 height 572
type textarea "h"
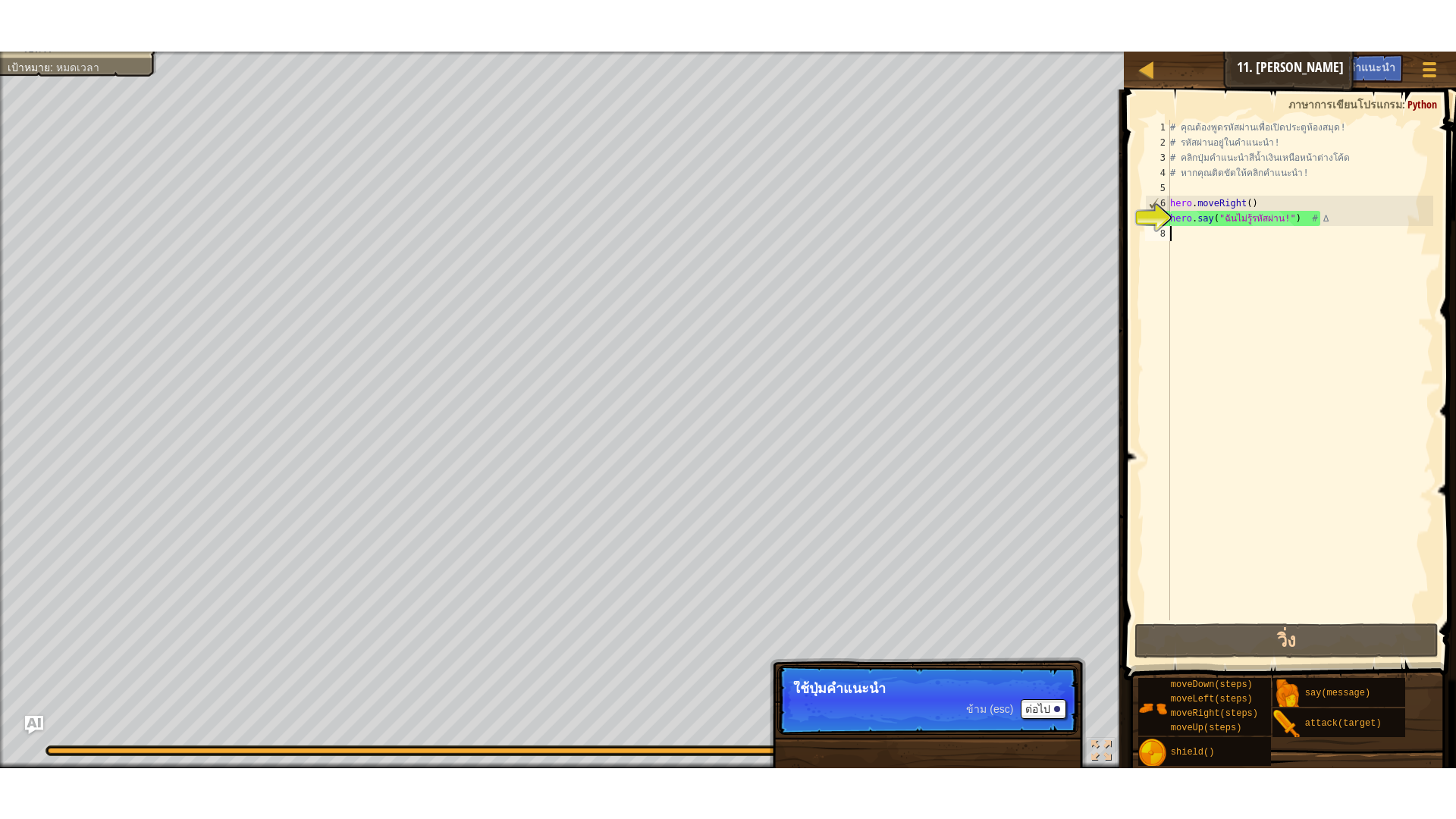
scroll to position [7, 0]
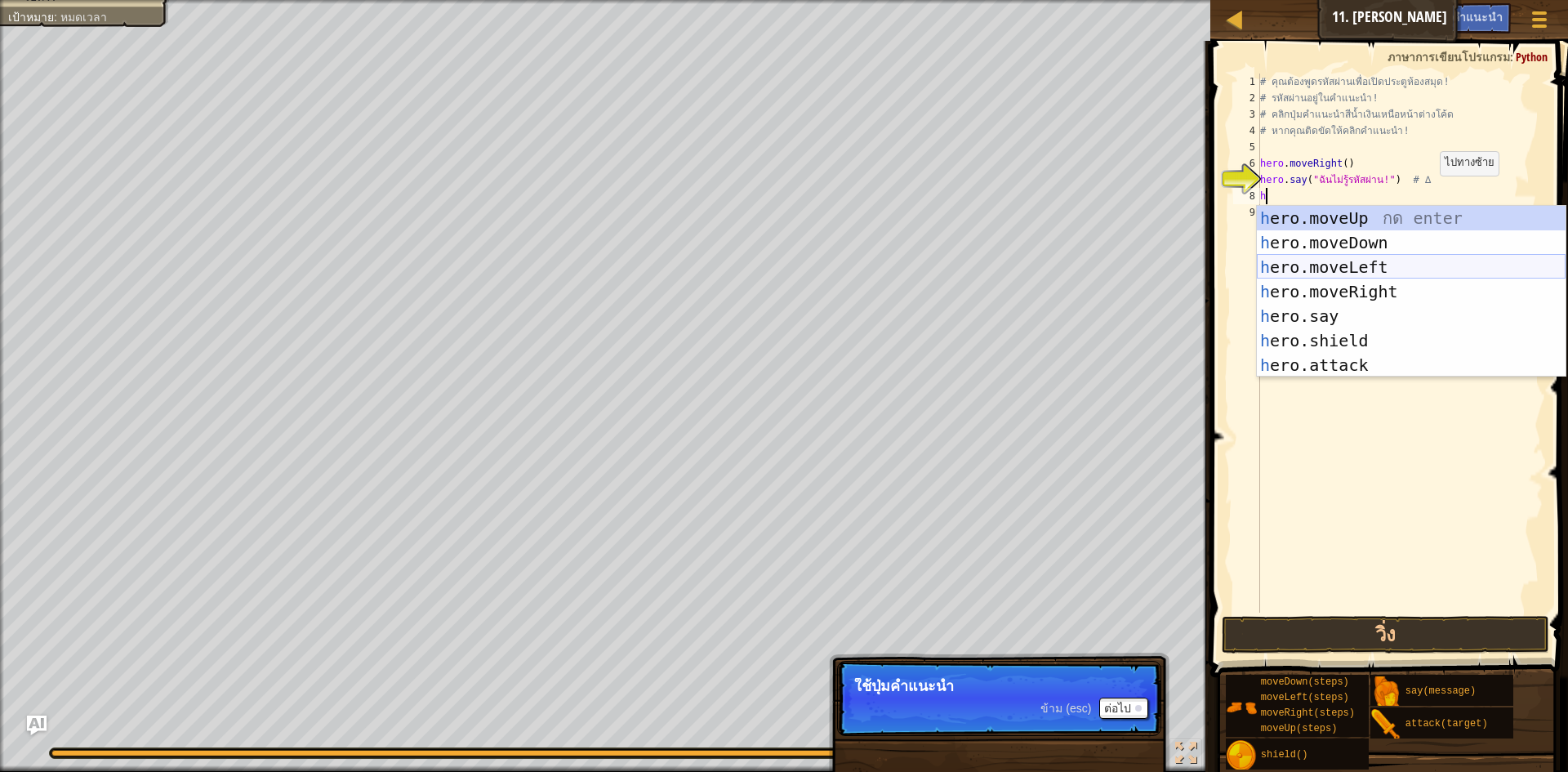
click at [1401, 272] on div "h ero.moveUp กด enter h ero.moveDown กด enter h ero.moveLeft กด enter h ero.mov…" at bounding box center [1411, 316] width 309 height 221
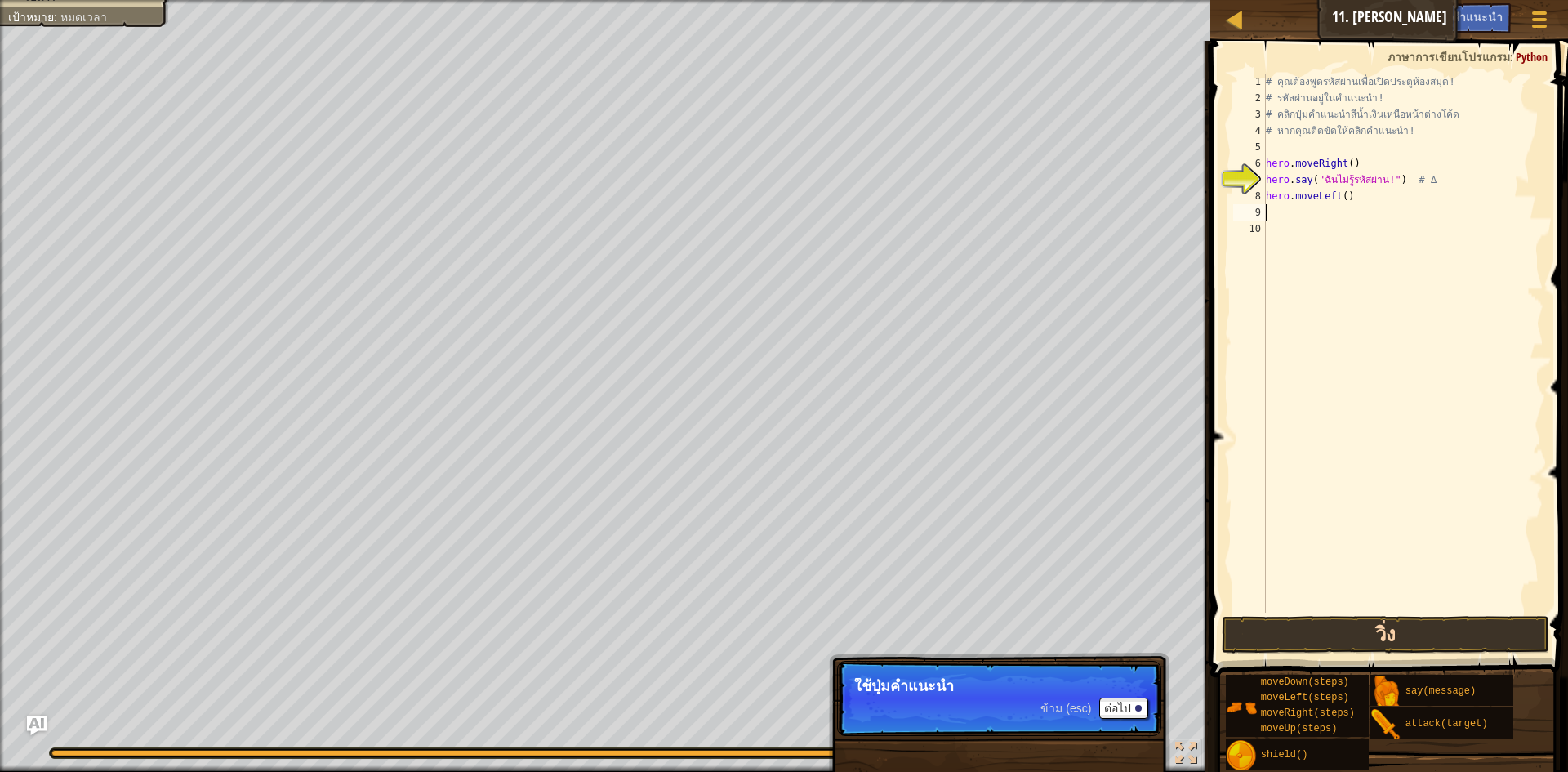
click at [1376, 618] on div "1 2 3 4 5 6 7 8 9 10 # คุณต้องพูดรหัสผ่านเพื่อเปิดประตูห้องสมุด! # รหัสผ่านอยู่…" at bounding box center [1387, 390] width 363 height 684
click at [1348, 612] on div "# คุณต้องพูดรหัสผ่านเพื่อเปิดประตูห้องสมุด! # รหัสผ่านอยู่ในคำแนะนำ! # คลิกปุ่ม…" at bounding box center [1403, 360] width 282 height 572
click at [1350, 620] on button "วิ่ง" at bounding box center [1385, 634] width 327 height 37
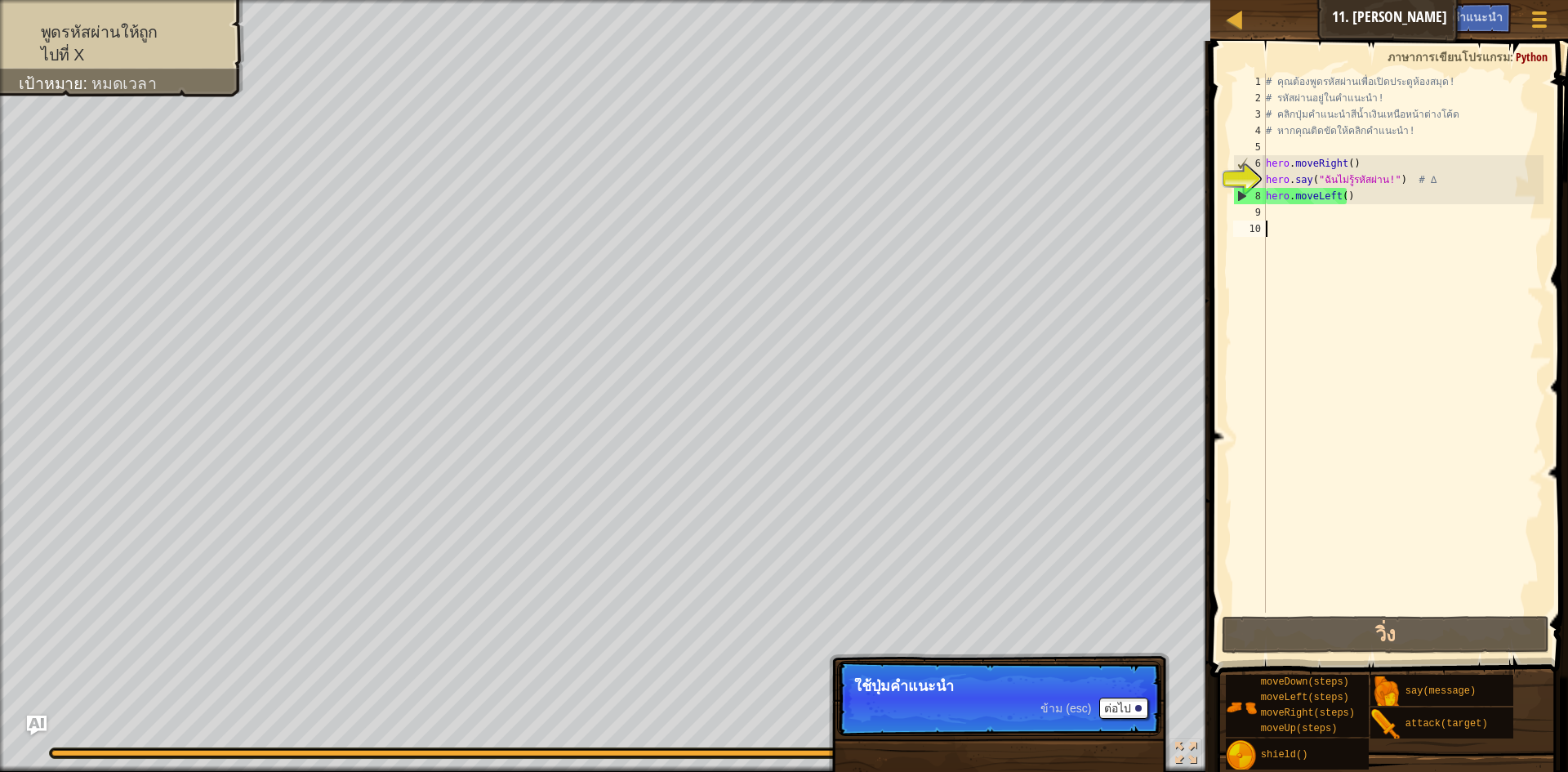
click at [1350, 170] on div "# คุณต้องพูดรหัสผ่านเพื่อเปิดประตูห้องสมุด! # รหัสผ่านอยู่ในคำแนะนำ! # คลิกปุ่ม…" at bounding box center [1403, 360] width 282 height 572
drag, startPoint x: 1350, startPoint y: 169, endPoint x: 1224, endPoint y: 166, distance: 126.0
click at [1229, 166] on div "hero.moveRight() 1 2 3 4 5 6 7 8 9 10 # คุณต้องพูดรหัสผ่านเพื่อเปิดประตูห้องสมุ…" at bounding box center [1386, 343] width 314 height 539
click at [1372, 190] on div "# คุณต้องพูดรหัสผ่านเพื่อเปิดประตูห้องสมุด! # รหัสผ่านอยู่ในคำแนะนำ! # คลิกปุ่ม…" at bounding box center [1403, 360] width 282 height 572
click at [1406, 179] on div "# คุณต้องพูดรหัสผ่านเพื่อเปิดประตูห้องสมุด! # รหัสผ่านอยู่ในคำแนะนำ! # คลิกปุ่ม…" at bounding box center [1403, 360] width 282 height 572
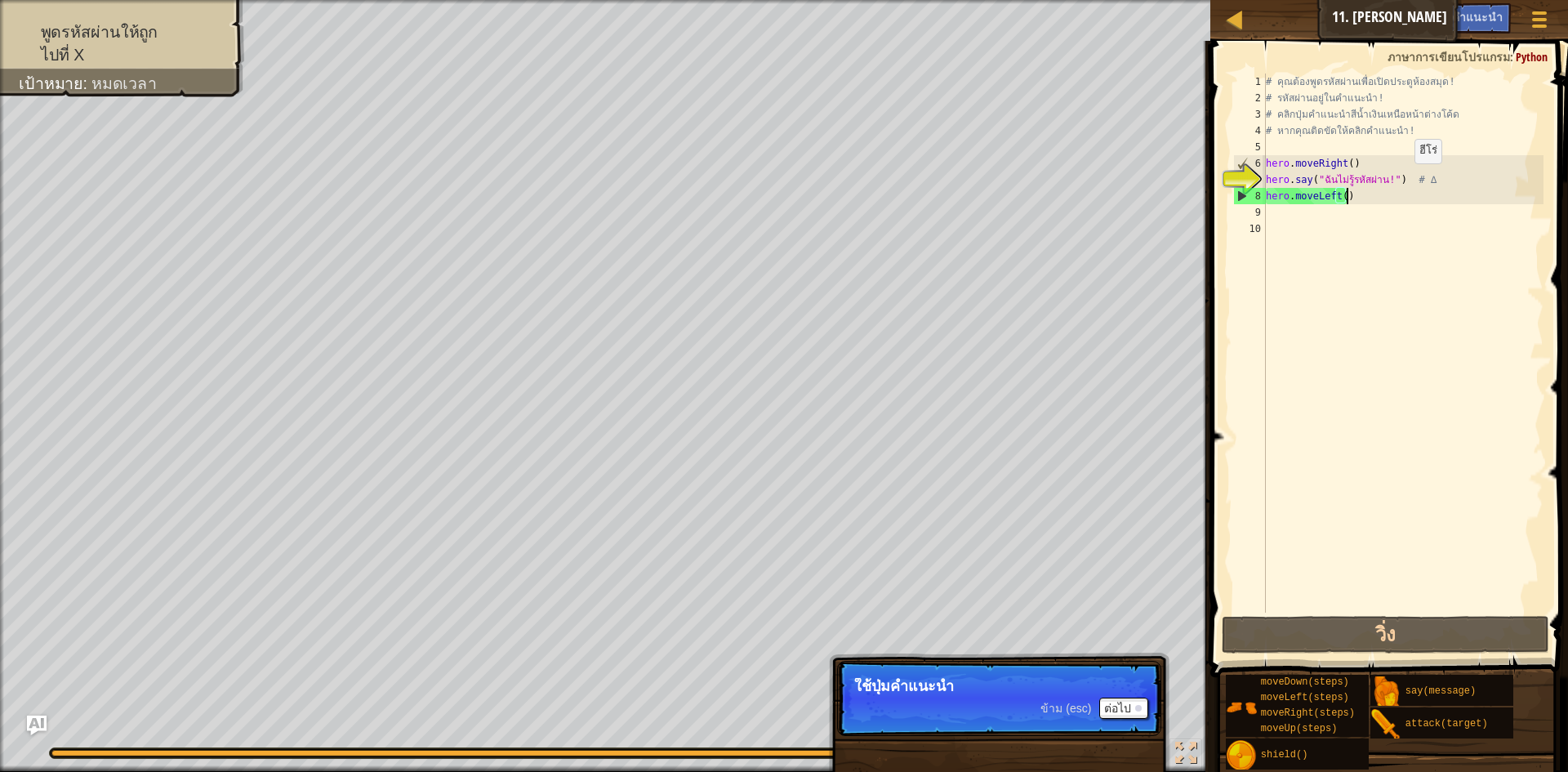
type textarea "hero.say("ฉันไม่รู้รหัสผ่าน!") # ∆"
click at [1383, 183] on div "# คุณต้องพูดรหัสผ่านเพื่อเปิดประตูห้องสมุด! # รหัสผ่านอยู่ในคำแนะนำ! # คลิกปุ่ม…" at bounding box center [1403, 360] width 282 height 572
drag, startPoint x: 1373, startPoint y: 180, endPoint x: 1353, endPoint y: 177, distance: 20.2
click at [1353, 177] on div "# คุณต้องพูดรหัสผ่านเพื่อเปิดประตูห้องสมุด! # รหัสผ่านอยู่ในคำแนะนำ! # คลิกปุ่ม…" at bounding box center [1403, 360] width 282 height 572
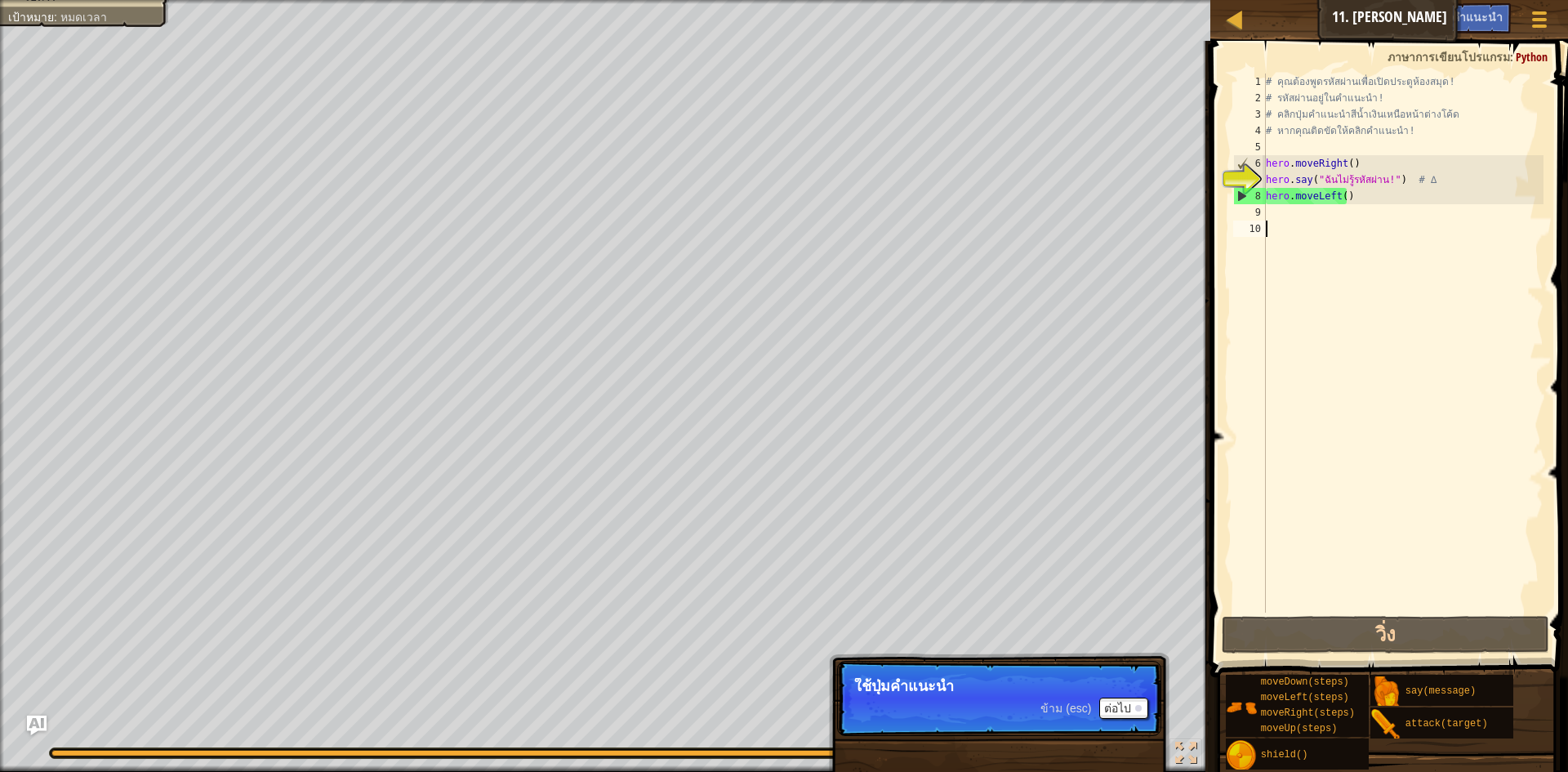
click at [1436, 222] on div "# คุณต้องพูดรหัสผ่านเพื่อเปิดประตูห้องสมุด! # รหัสผ่านอยู่ในคำแนะนำ! # คลิกปุ่ม…" at bounding box center [1403, 360] width 282 height 572
click at [1403, 311] on div "# คุณต้องพูดรหัสผ่านเพื่อเปิดประตูห้องสมุด! # รหัสผ่านอยู่ในคำแนะนำ! # คลิกปุ่ม…" at bounding box center [1403, 360] width 282 height 572
click at [1382, 183] on div "# คุณต้องพูดรหัสผ่านเพื่อเปิดประตูห้องสมุด! # รหัสผ่านอยู่ในคำแนะนำ! # คลิกปุ่ม…" at bounding box center [1403, 360] width 282 height 572
drag, startPoint x: 1382, startPoint y: 183, endPoint x: 1318, endPoint y: 178, distance: 64.2
click at [1318, 178] on div "# คุณต้องพูดรหัสผ่านเพื่อเปิดประตูห้องสมุด! # รหัสผ่านอยู่ในคำแนะนำ! # คลิกปุ่ม…" at bounding box center [1403, 360] width 282 height 572
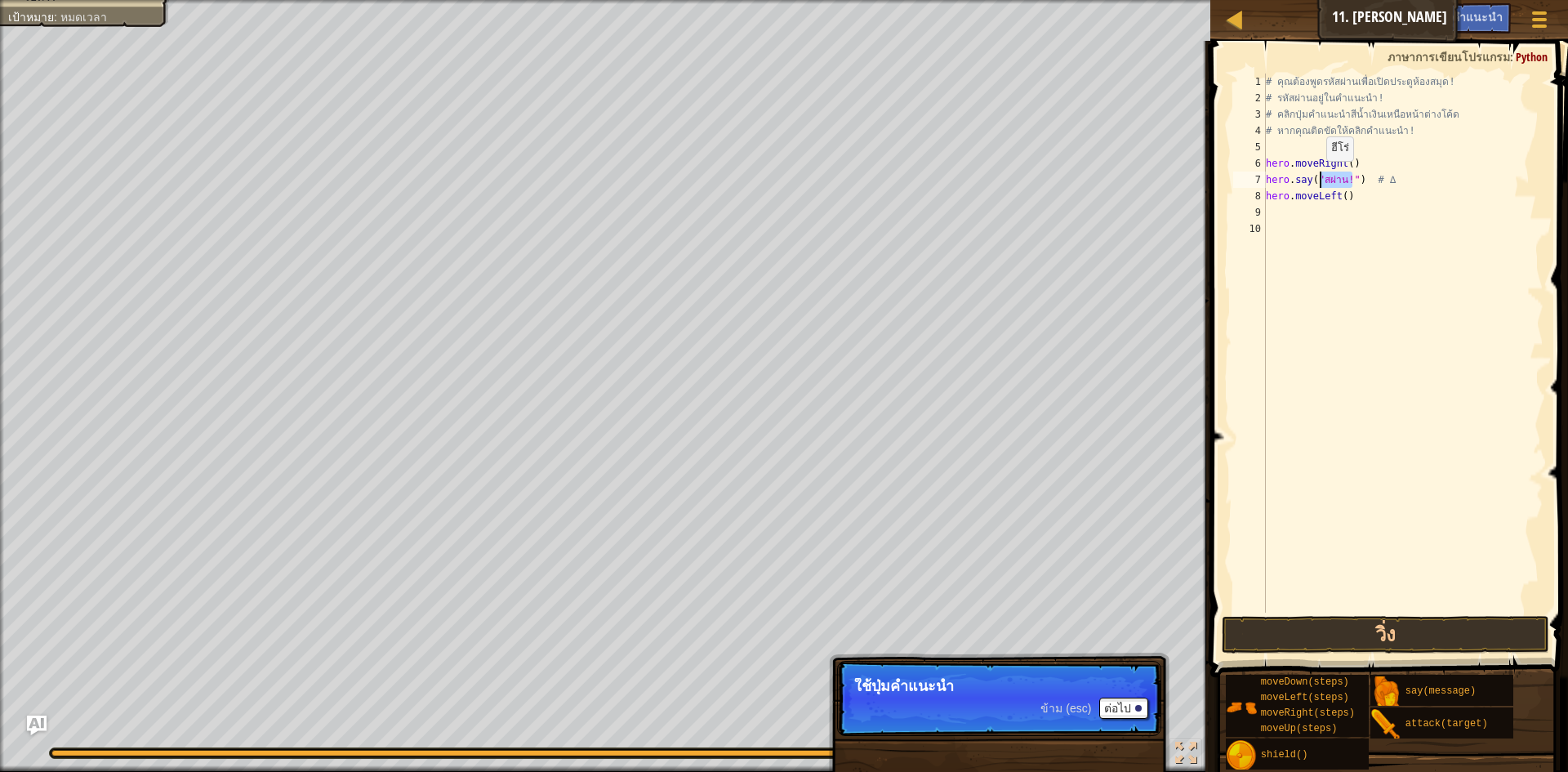
drag, startPoint x: 1349, startPoint y: 182, endPoint x: 1318, endPoint y: 177, distance: 31.4
click at [1318, 177] on div "# คุณต้องพูดรหัสผ่านเพื่อเปิดประตูห้องสมุด! # รหัสผ่านอยู่ในคำแนะนำ! # คลิกปุ่ม…" at bounding box center [1403, 360] width 282 height 572
click at [1344, 180] on div "# คุณต้องพูดรหัสผ่านเพื่อเปิดประตูห้องสมุด! # รหัสผ่านอยู่ในคำแนะนำ! # คลิกปุ่ม…" at bounding box center [1403, 360] width 282 height 572
drag, startPoint x: 1344, startPoint y: 180, endPoint x: 1333, endPoint y: 182, distance: 11.2
click at [1333, 182] on div "# คุณต้องพูดรหัสผ่านเพื่อเปิดประตูห้องสมุด! # รหัสผ่านอยู่ในคำแนะนำ! # คลิกปุ่ม…" at bounding box center [1403, 360] width 282 height 572
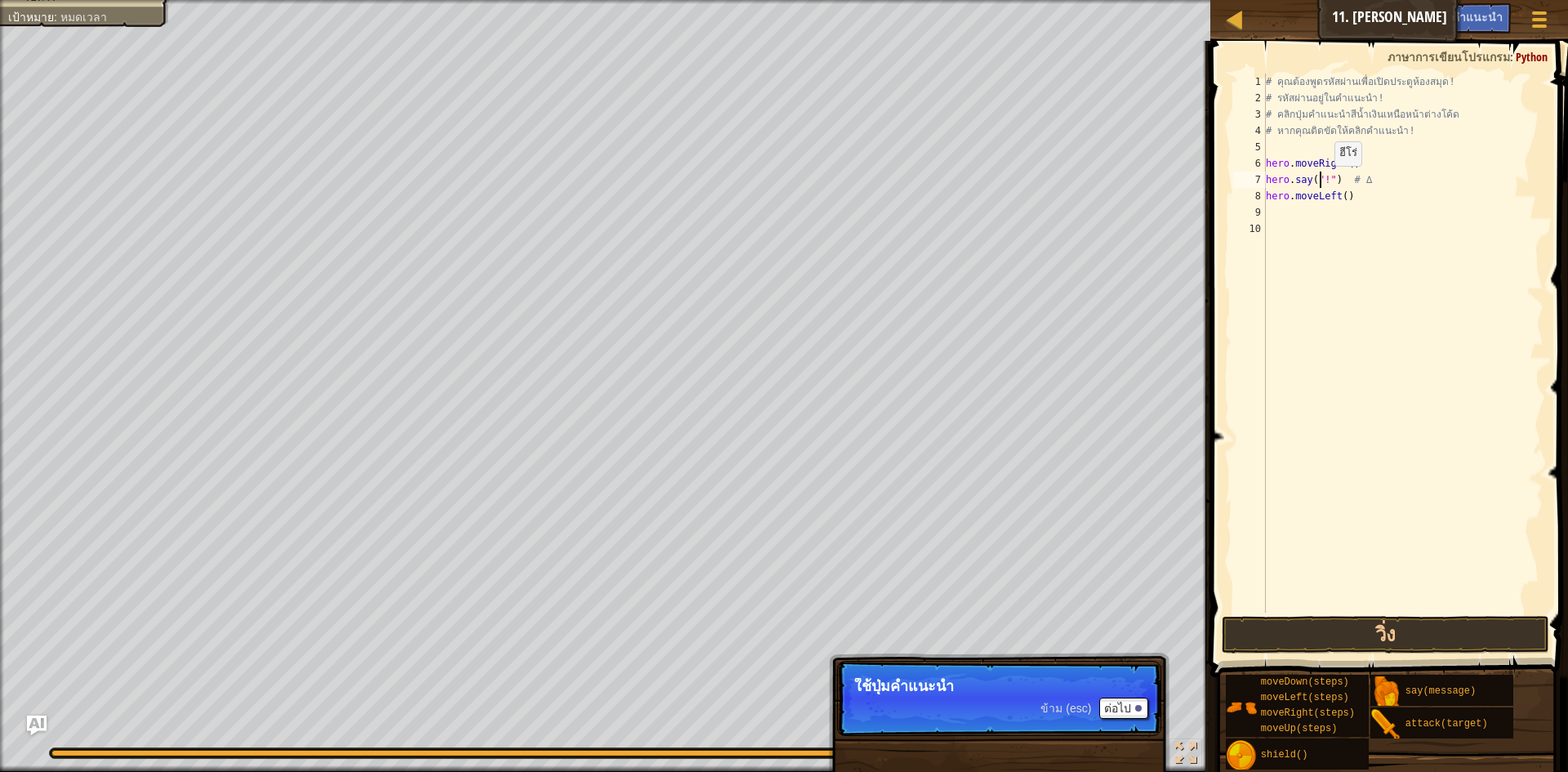
click at [1326, 182] on div "# คุณต้องพูดรหัสผ่านเพื่อเปิดประตูห้องสมุด! # รหัสผ่านอยู่ในคำแนะนำ! # คลิกปุ่ม…" at bounding box center [1403, 360] width 282 height 572
click at [1352, 113] on div "# คุณต้องพูดรหัสผ่านเพื่อเปิดประตูห้องสมุด! # รหัสผ่านอยู่ในคำแนะนำ! # คลิกปุ่ม…" at bounding box center [1403, 360] width 282 height 572
click at [1349, 105] on div "# คุณต้องพูดรหัสผ่านเพื่อเปิดประตูห้องสมุด! # รหัสผ่านอยู่ในคำแนะนำ! # คลิกปุ่ม…" at bounding box center [1403, 360] width 282 height 572
click at [1339, 98] on div "# คุณต้องพูดรหัสผ่านเพื่อเปิดประตูห้องสมุด! # รหัสผ่านอยู่ในคำแนะนำ! # คลิกปุ่ม…" at bounding box center [1403, 360] width 282 height 572
click at [1307, 121] on div "# คุณต้องพูดรหัสผ่านเพื่อเปิดประตูห้องสมุด! # รหัสผ่านอยู่ในคำแนะนำ! # คลิกปุ่ม…" at bounding box center [1403, 360] width 282 height 572
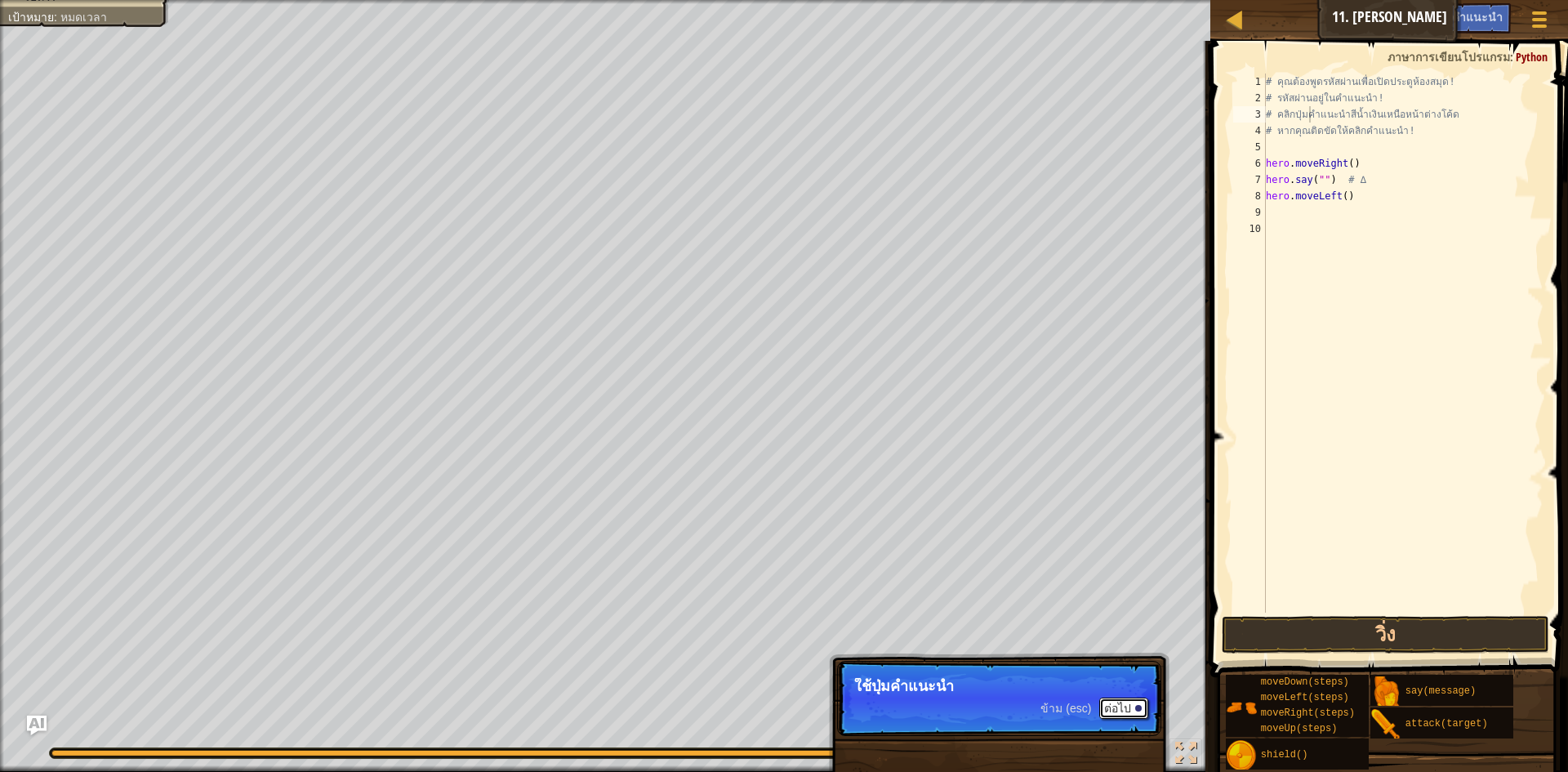
drag, startPoint x: 1112, startPoint y: 704, endPoint x: 1106, endPoint y: 712, distance: 10.0
click at [1112, 712] on button "ต่อไป" at bounding box center [1123, 708] width 49 height 21
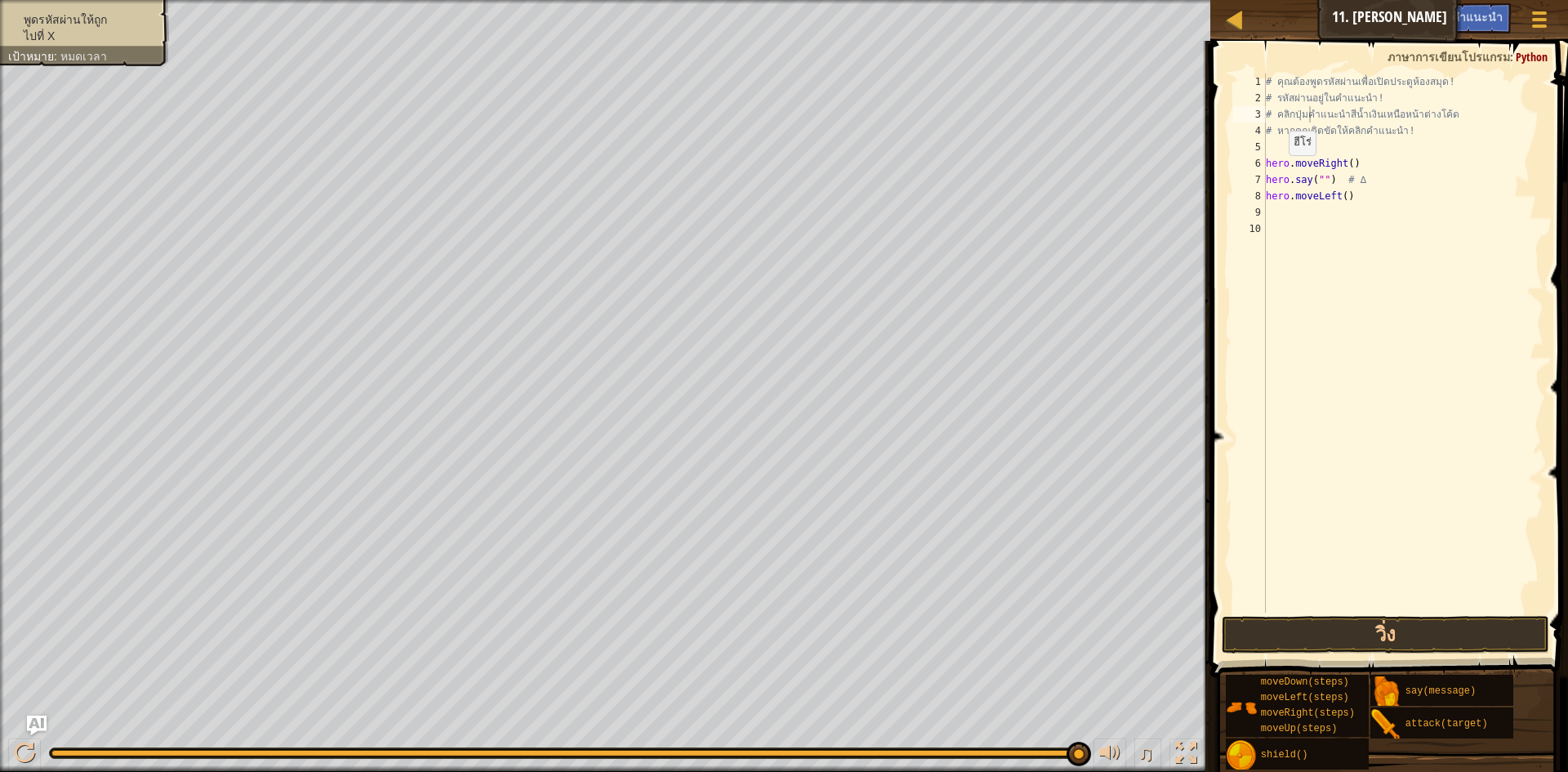
click at [91, 15] on ul "พูดรหัสผ่านให้ถูก ไปที่ X" at bounding box center [84, 28] width 152 height 33
click at [114, 38] on li "ไปที่ X" at bounding box center [82, 35] width 149 height 16
click at [1189, 754] on div at bounding box center [1185, 753] width 21 height 21
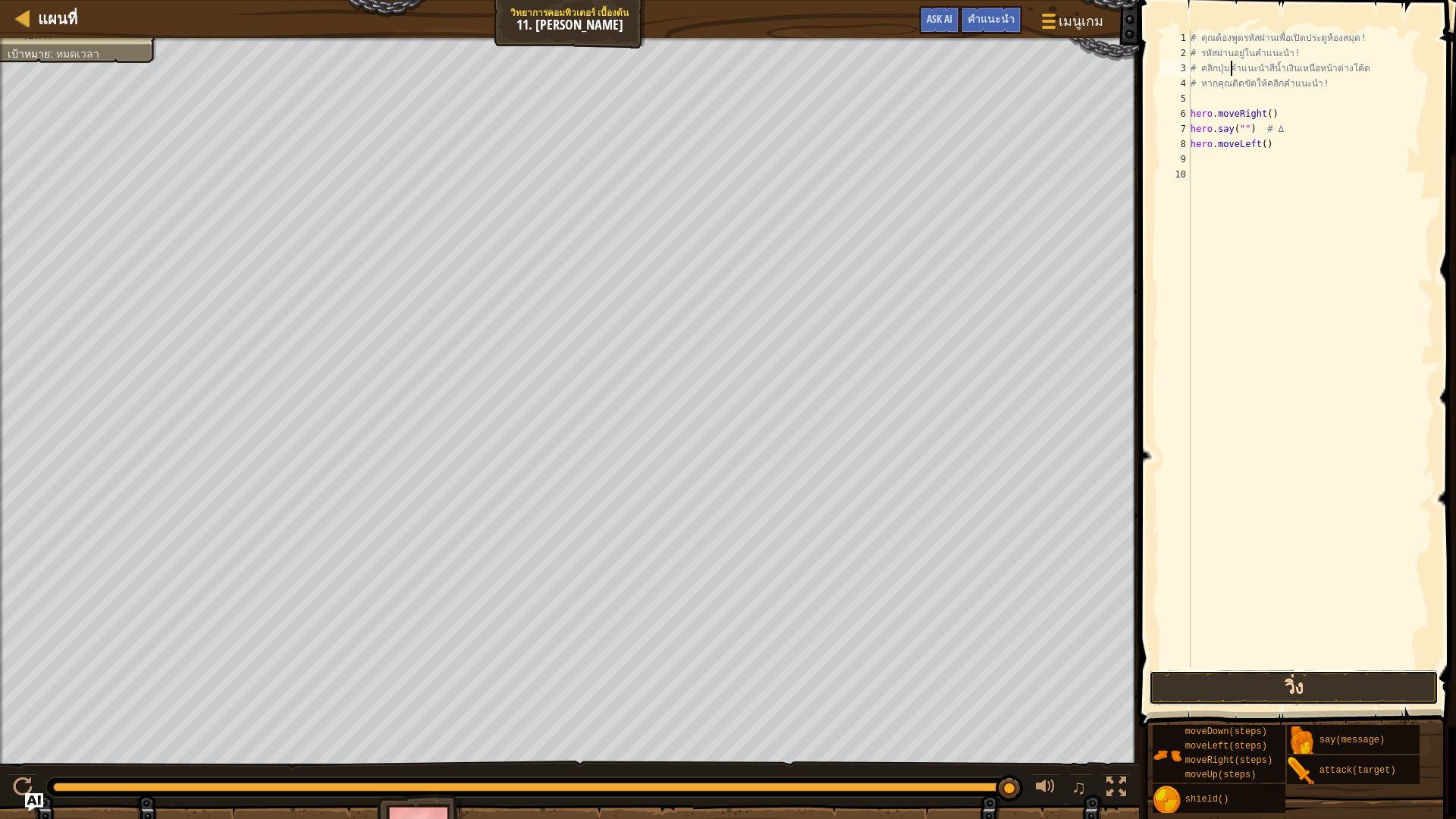
click at [1227, 685] on button "วิ่ง" at bounding box center [1293, 687] width 289 height 35
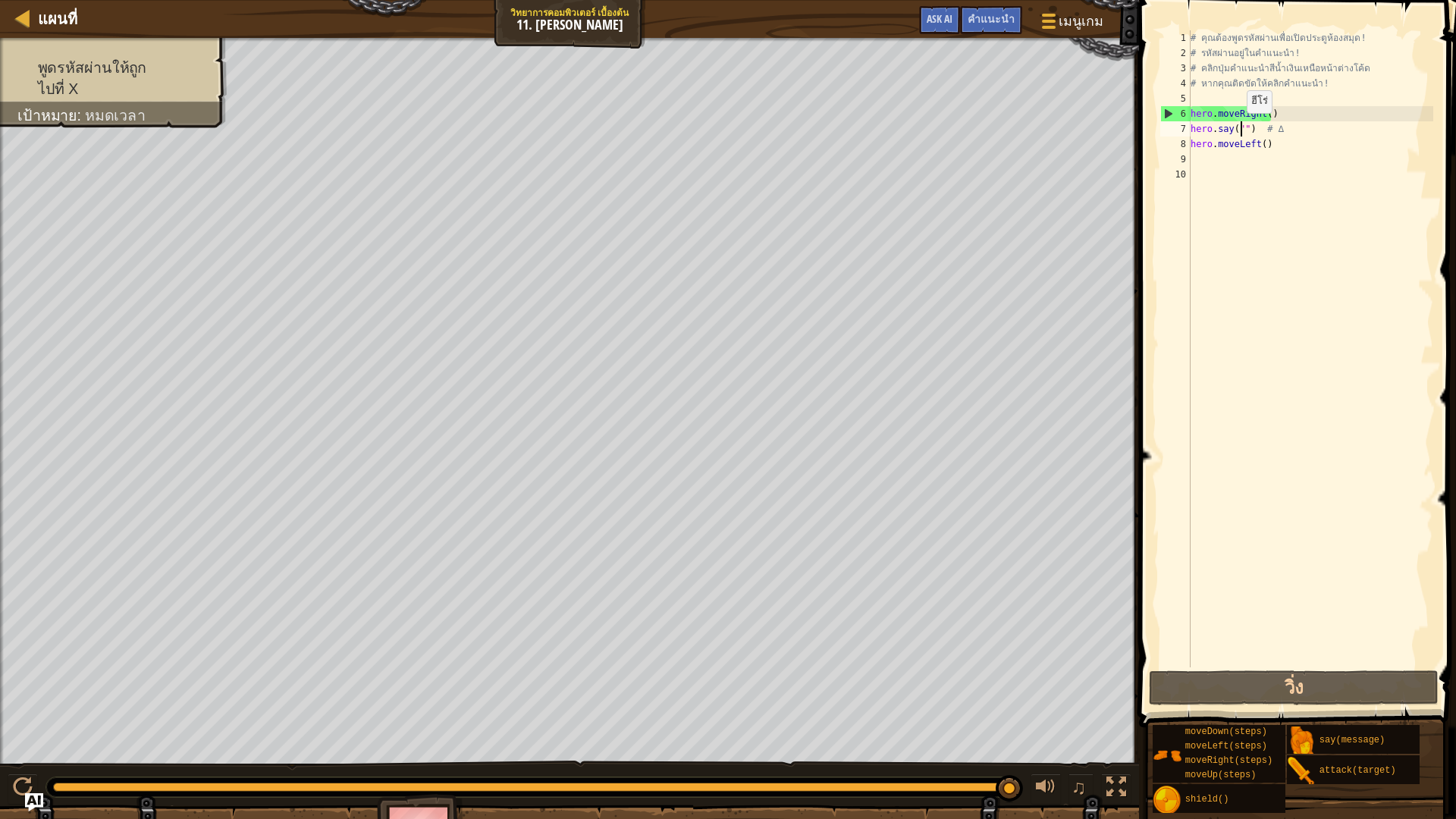
click at [1239, 128] on div "# คุณต้องพูดรหัสผ่านเพื่อเปิดประตูห้องสมุด! # รหัสผ่านอยู่ในคำแนะนำ! # คลิกปุ่ม…" at bounding box center [1310, 363] width 246 height 667
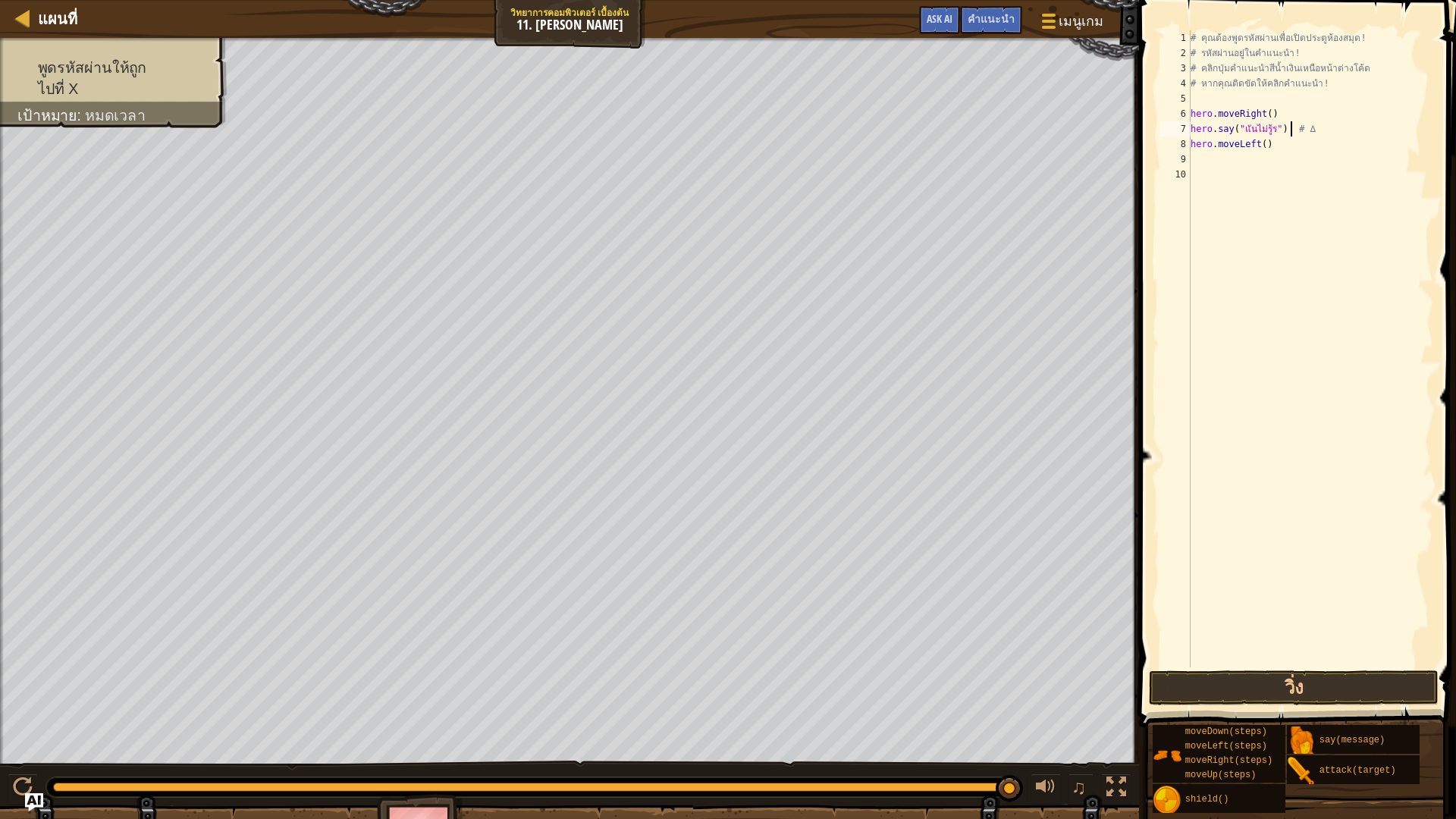
scroll to position [7, 8]
click at [1278, 695] on button "วิ่ง" at bounding box center [1293, 687] width 289 height 35
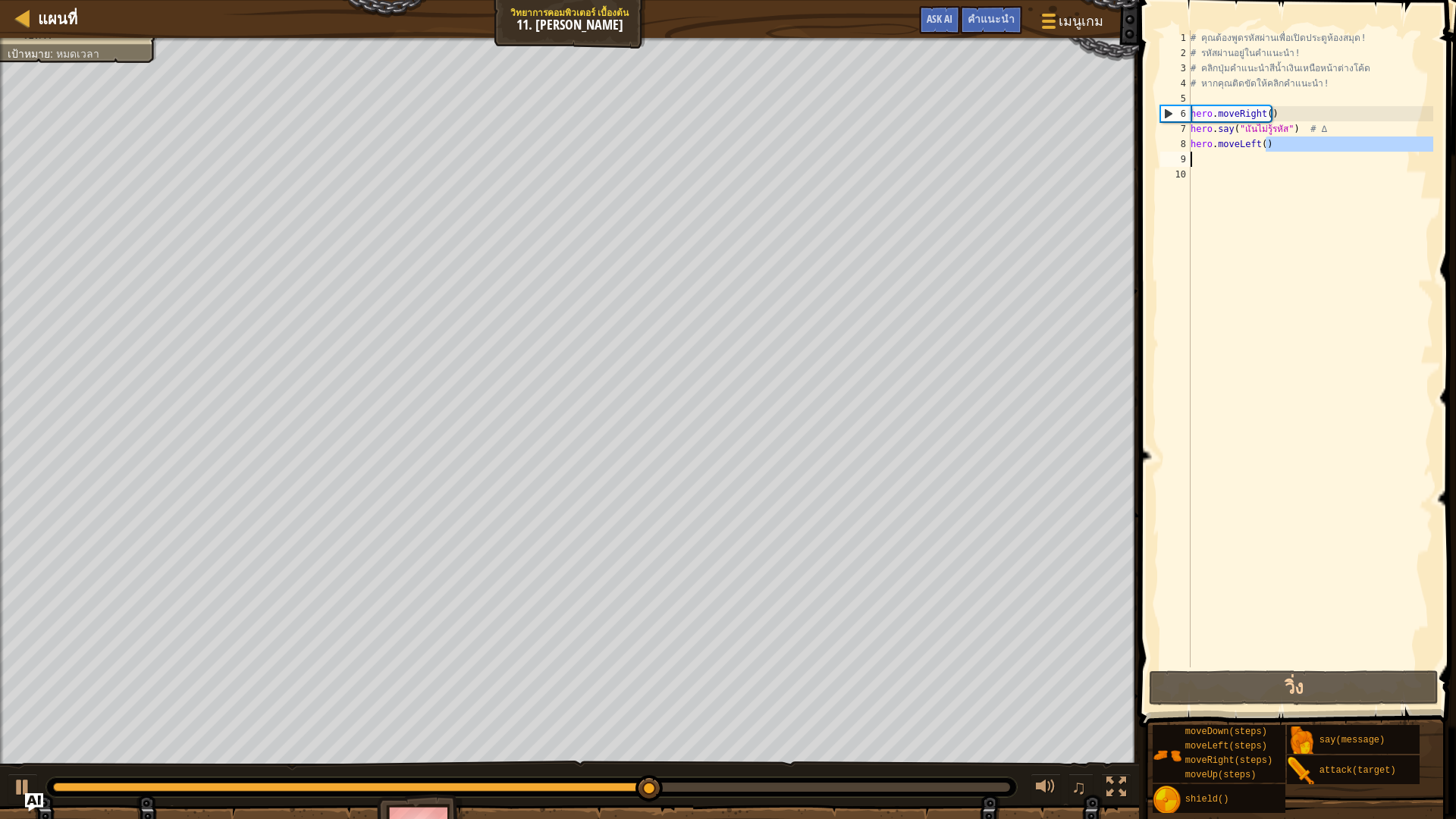
drag, startPoint x: 1268, startPoint y: 143, endPoint x: 1203, endPoint y: 158, distance: 66.7
click at [1203, 158] on div "# คุณต้องพูดรหัสผ่านเพื่อเปิดประตูห้องสมุด! # รหัสผ่านอยู่ในคำแนะนำ! # คลิกปุ่ม…" at bounding box center [1310, 363] width 246 height 667
click at [1212, 147] on div "# คุณต้องพูดรหัสผ่านเพื่อเปิดประตูห้องสมุด! # รหัสผ่านอยู่ในคำแนะนำ! # คลิกปุ่ม…" at bounding box center [1310, 363] width 246 height 667
type textarea "hero.moveLeft()"
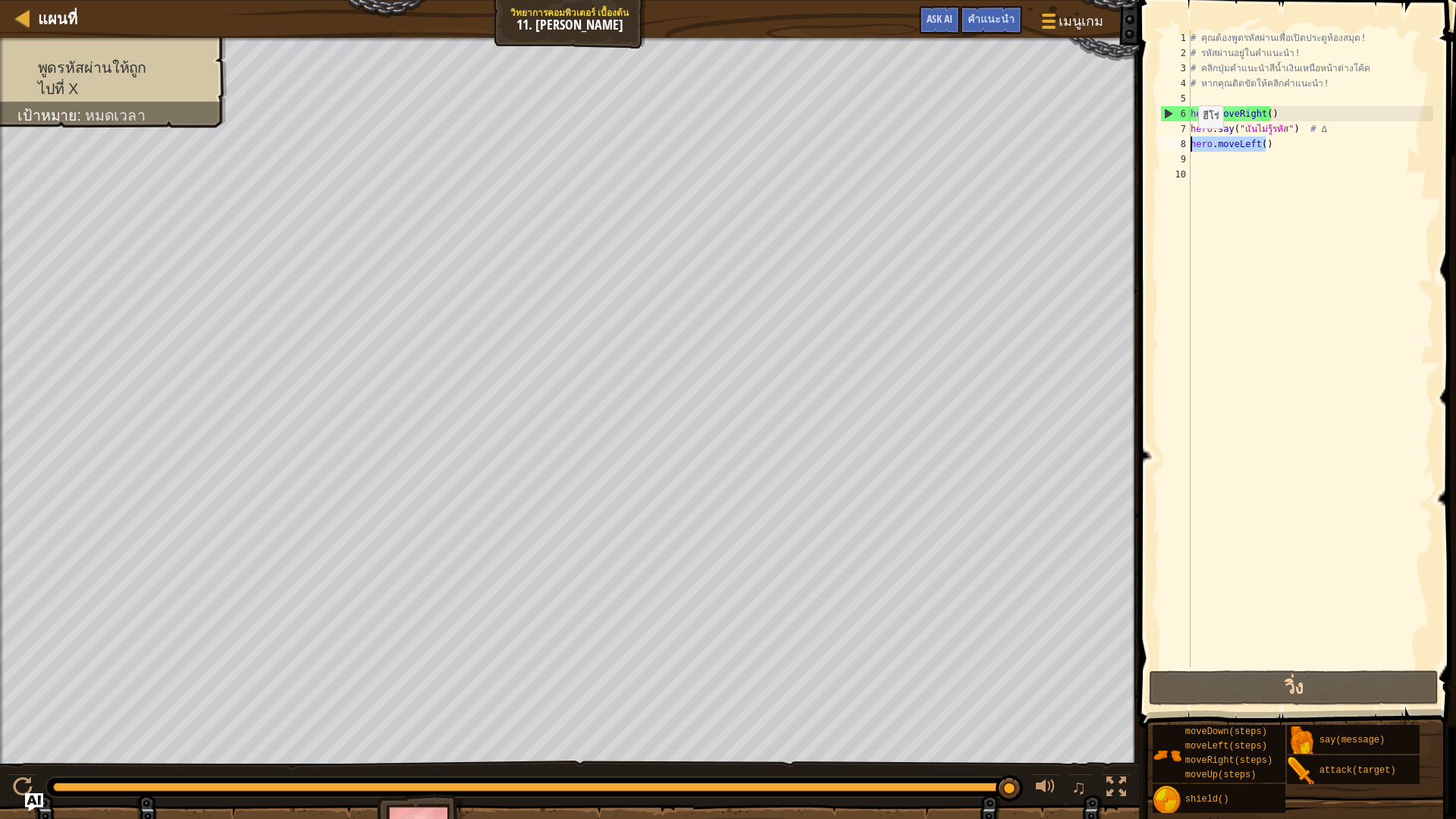
drag, startPoint x: 1276, startPoint y: 143, endPoint x: 1187, endPoint y: 145, distance: 89.0
click at [1187, 145] on div "hero.moveLeft() 1 2 3 4 5 6 7 8 9 10 # คุณต้องพูดรหัสผ่านเพื่อเปิดประตูห้องสมุด…" at bounding box center [1295, 348] width 276 height 637
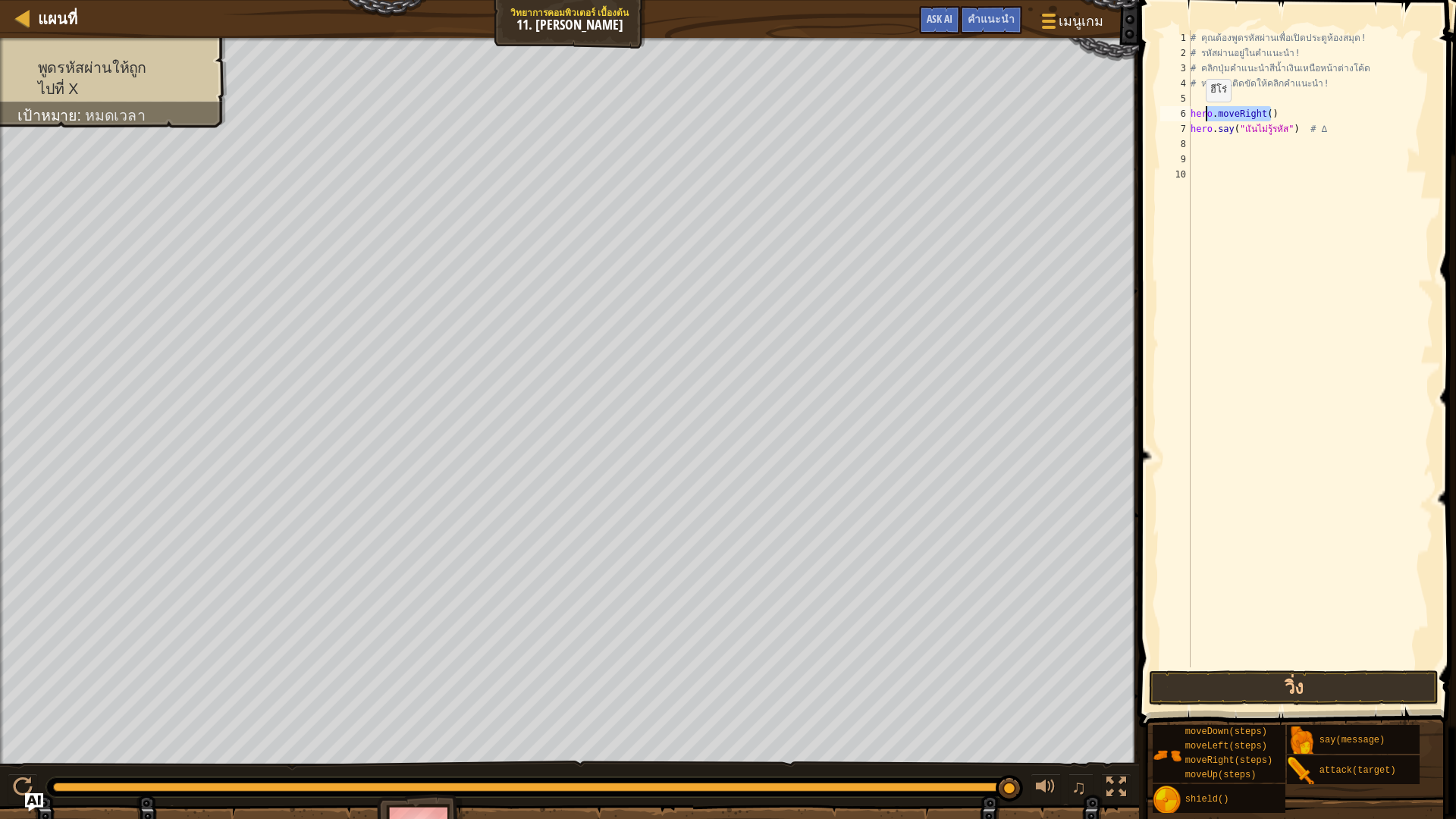
drag, startPoint x: 1272, startPoint y: 108, endPoint x: 1169, endPoint y: 117, distance: 103.4
click at [1169, 117] on div "1 2 3 4 5 6 7 8 9 10 # คุณต้องพูดรหัสผ่านเพื่อเปิดประตูห้องสมุด! # รหัสผ่านอยู่…" at bounding box center [1295, 348] width 276 height 637
type textarea "hero.moveRight()"
click at [1231, 683] on button "วิ่ง" at bounding box center [1293, 687] width 289 height 35
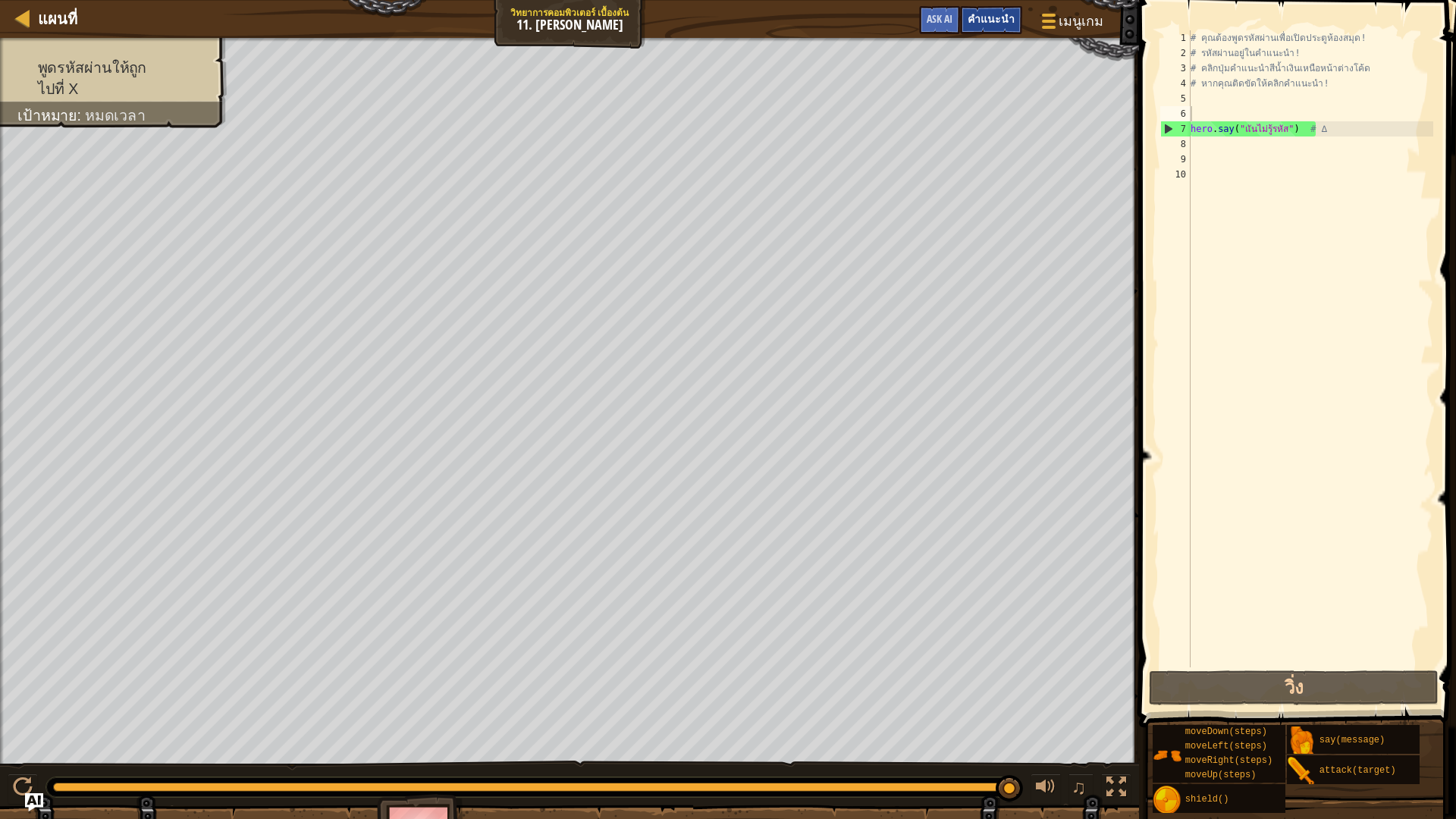
click at [1012, 12] on div "คำแนะนำ" at bounding box center [991, 20] width 62 height 28
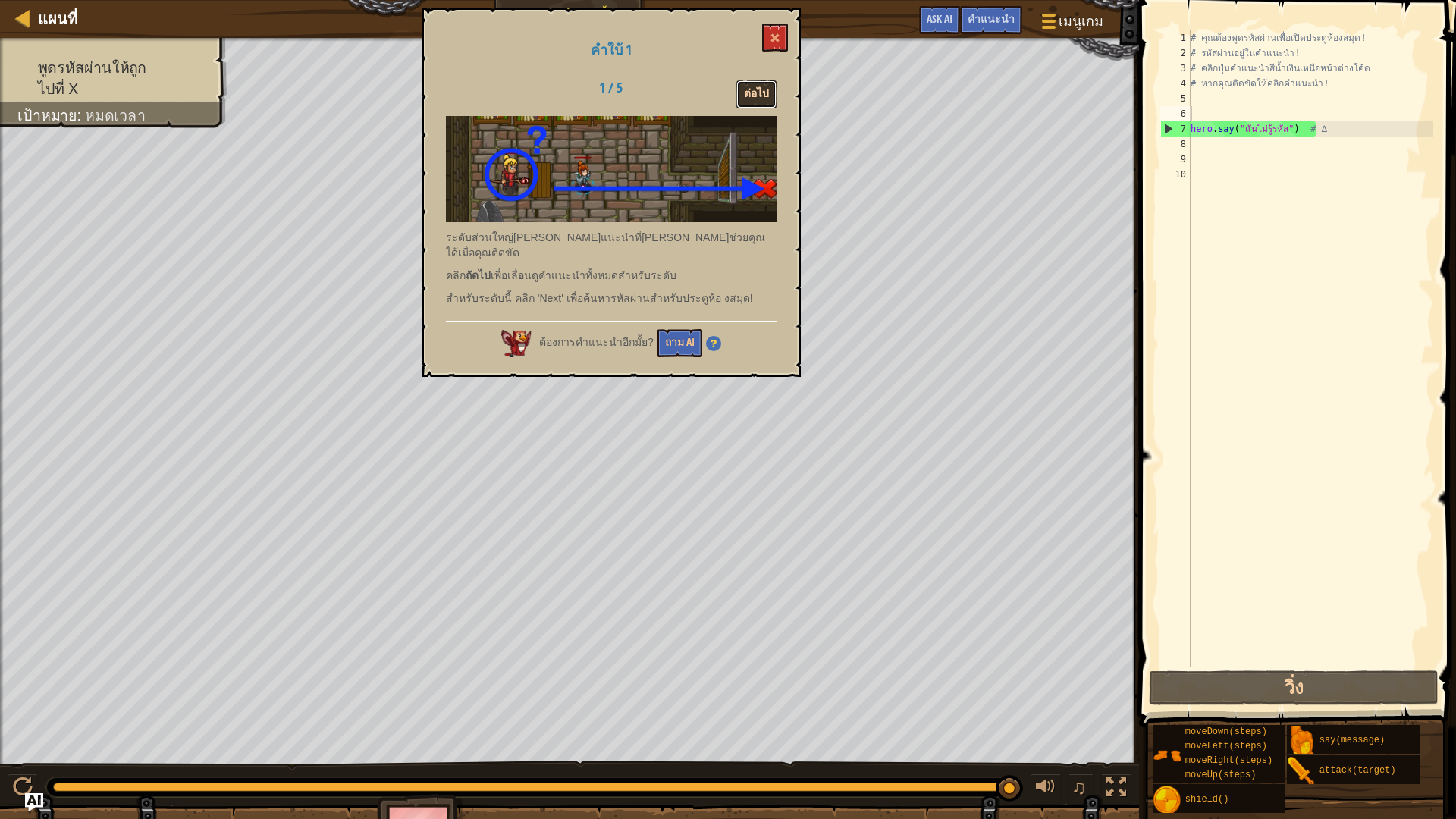
click at [768, 89] on button "ต่อไป" at bounding box center [756, 94] width 40 height 28
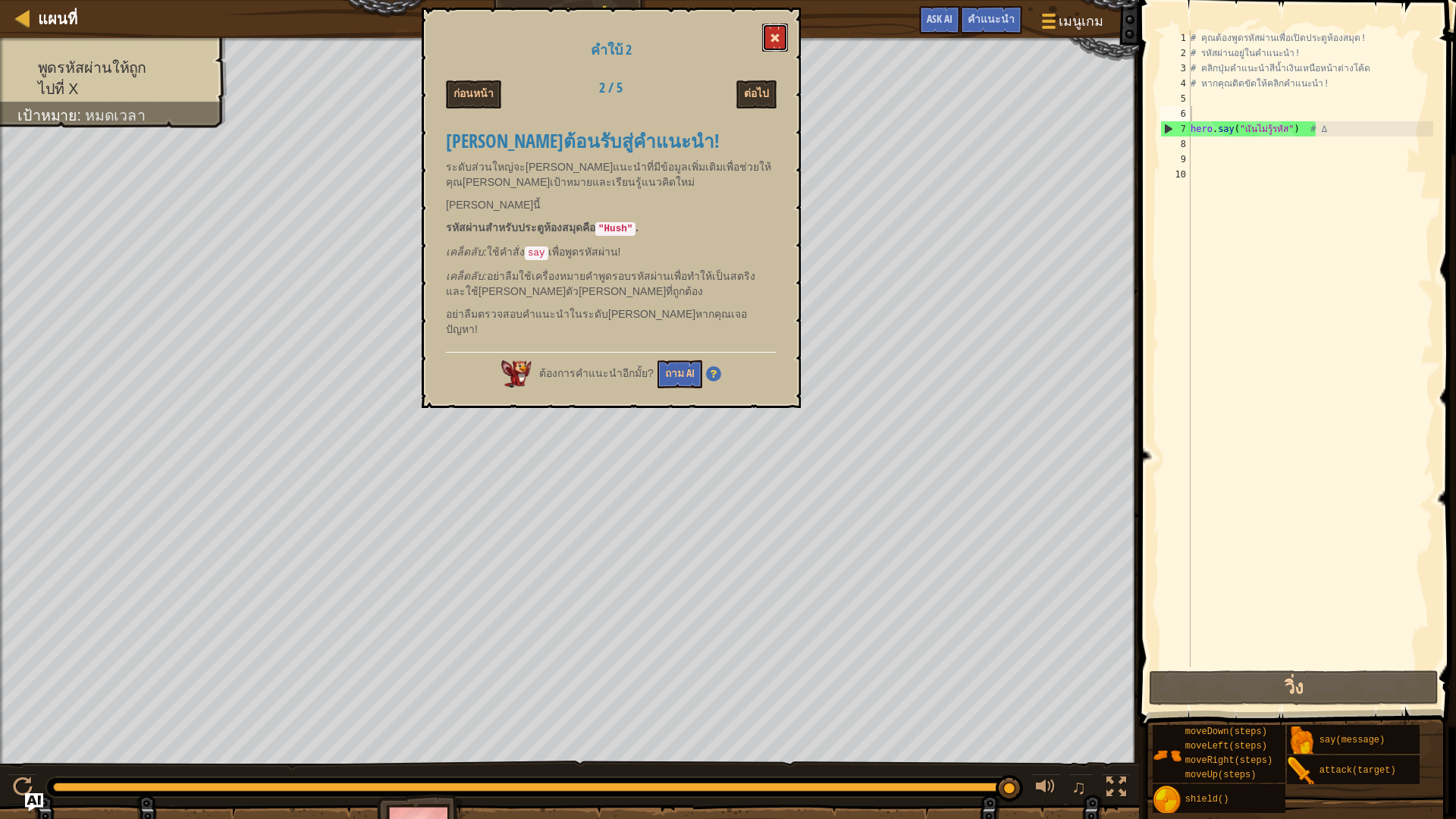
click at [780, 48] on button at bounding box center [775, 37] width 26 height 28
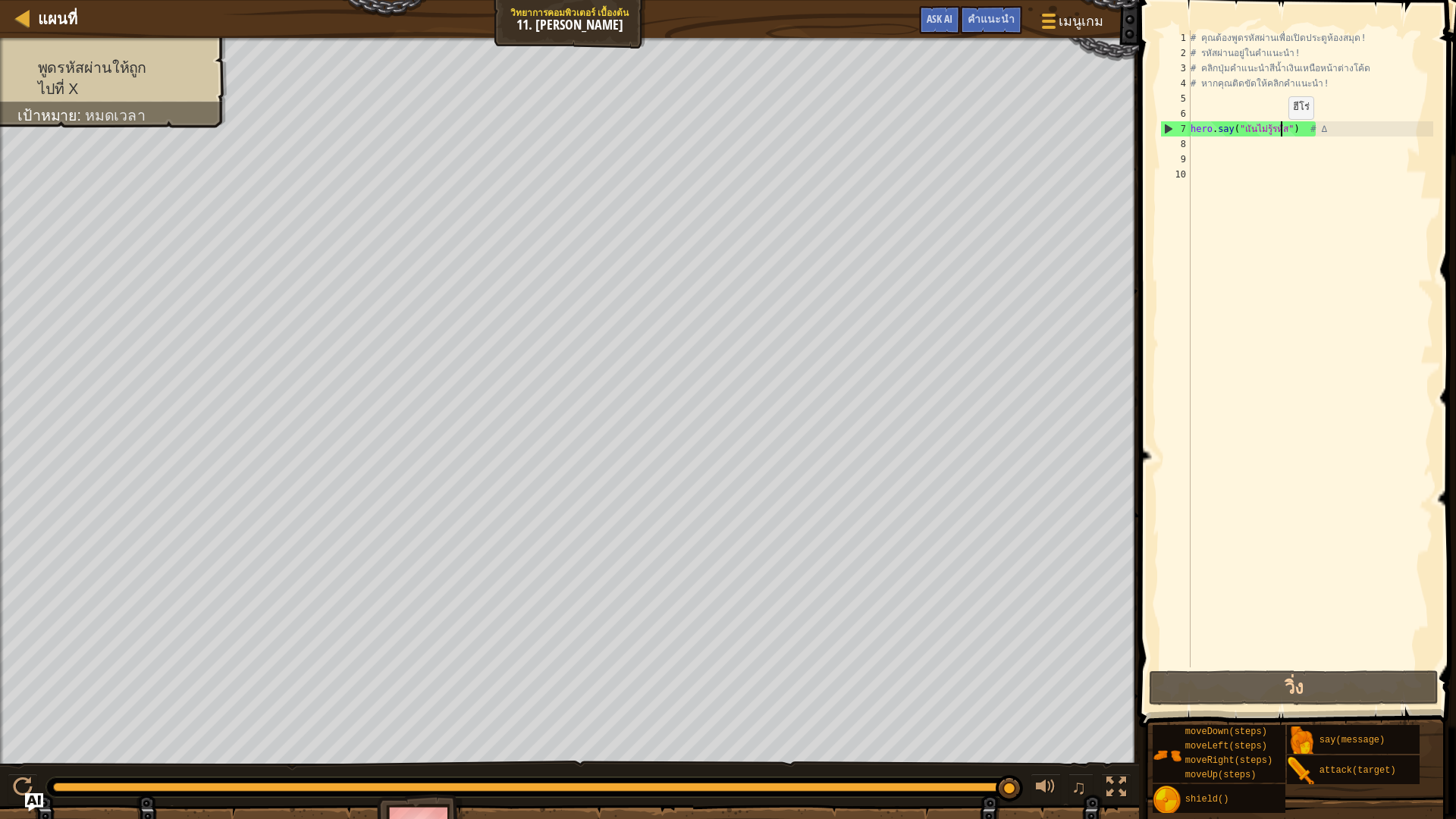
click at [1281, 134] on div "# คุณต้องพูดรหัสผ่านเพื่อเปิดประตูห้องสมุด! # รหัสผ่านอยู่ในคำแนะนำ! # คลิกปุ่ม…" at bounding box center [1310, 363] width 246 height 667
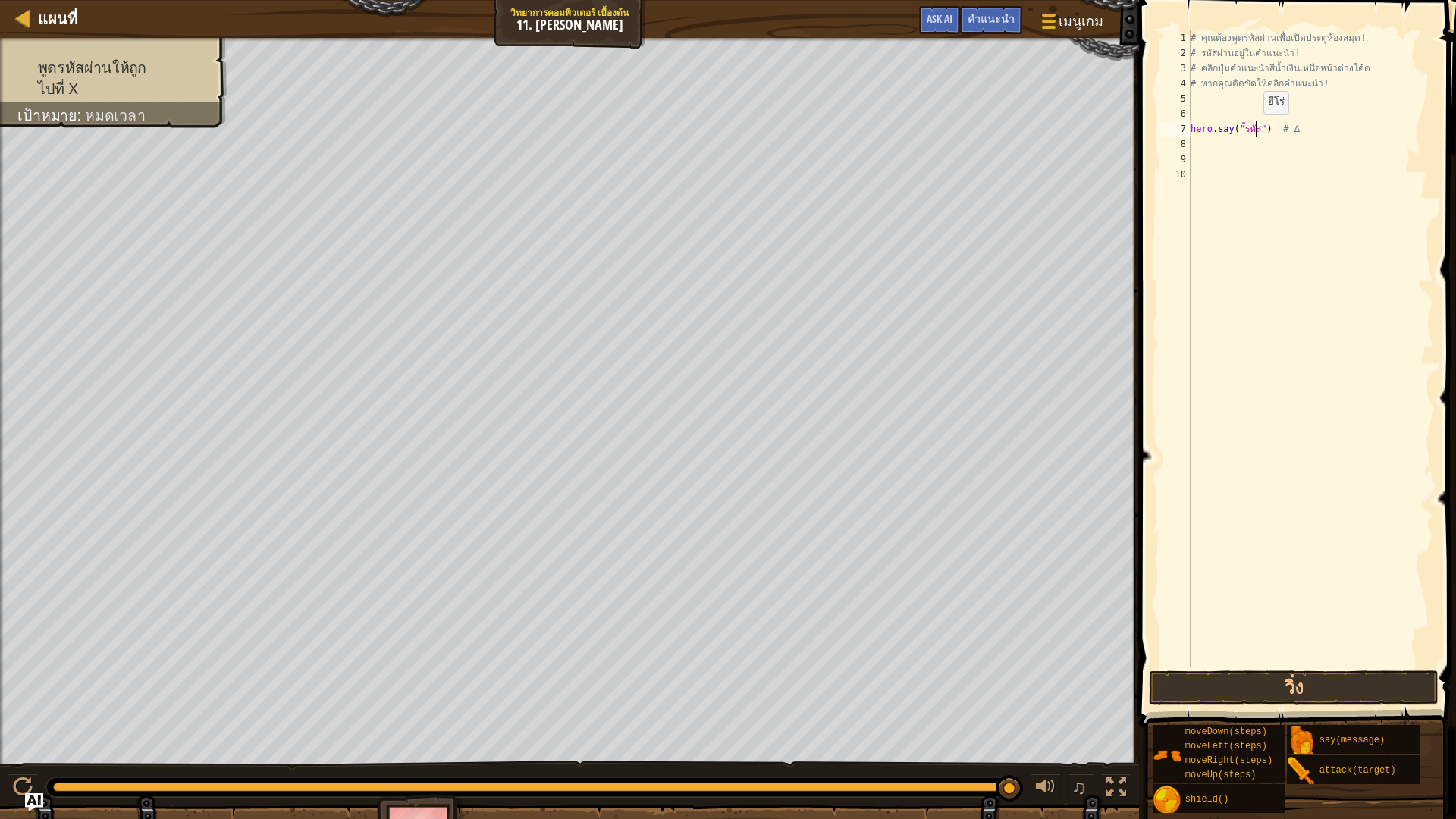
click at [1256, 129] on div "# คุณต้องพูดรหัสผ่านเพื่อเปิดประตูห้องสมุด! # รหัสผ่านอยู่ในคำแนะนำ! # คลิกปุ่ม…" at bounding box center [1310, 363] width 246 height 667
click at [1243, 129] on div "# คุณต้องพูดรหัสผ่านเพื่อเปิดประตูห้องสมุด! # รหัสผ่านอยู่ในคำแนะนำ! # คลิกปุ่ม…" at bounding box center [1310, 363] width 246 height 667
type textarea "hero.say("ส") # ∆"
click at [985, 23] on span "คำแนะนำ" at bounding box center [990, 19] width 47 height 14
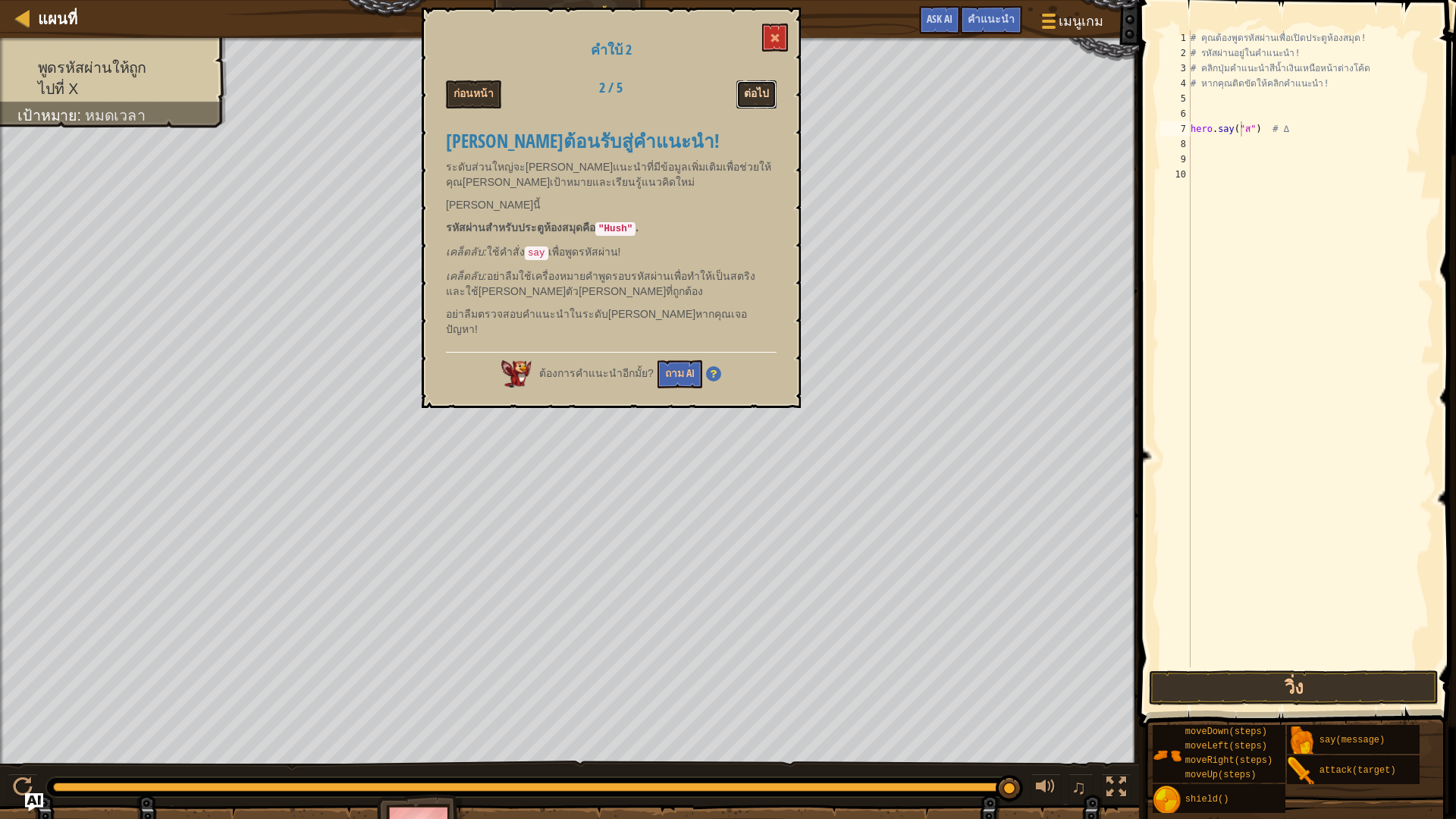
click at [766, 93] on button "ต่อไป" at bounding box center [756, 94] width 40 height 28
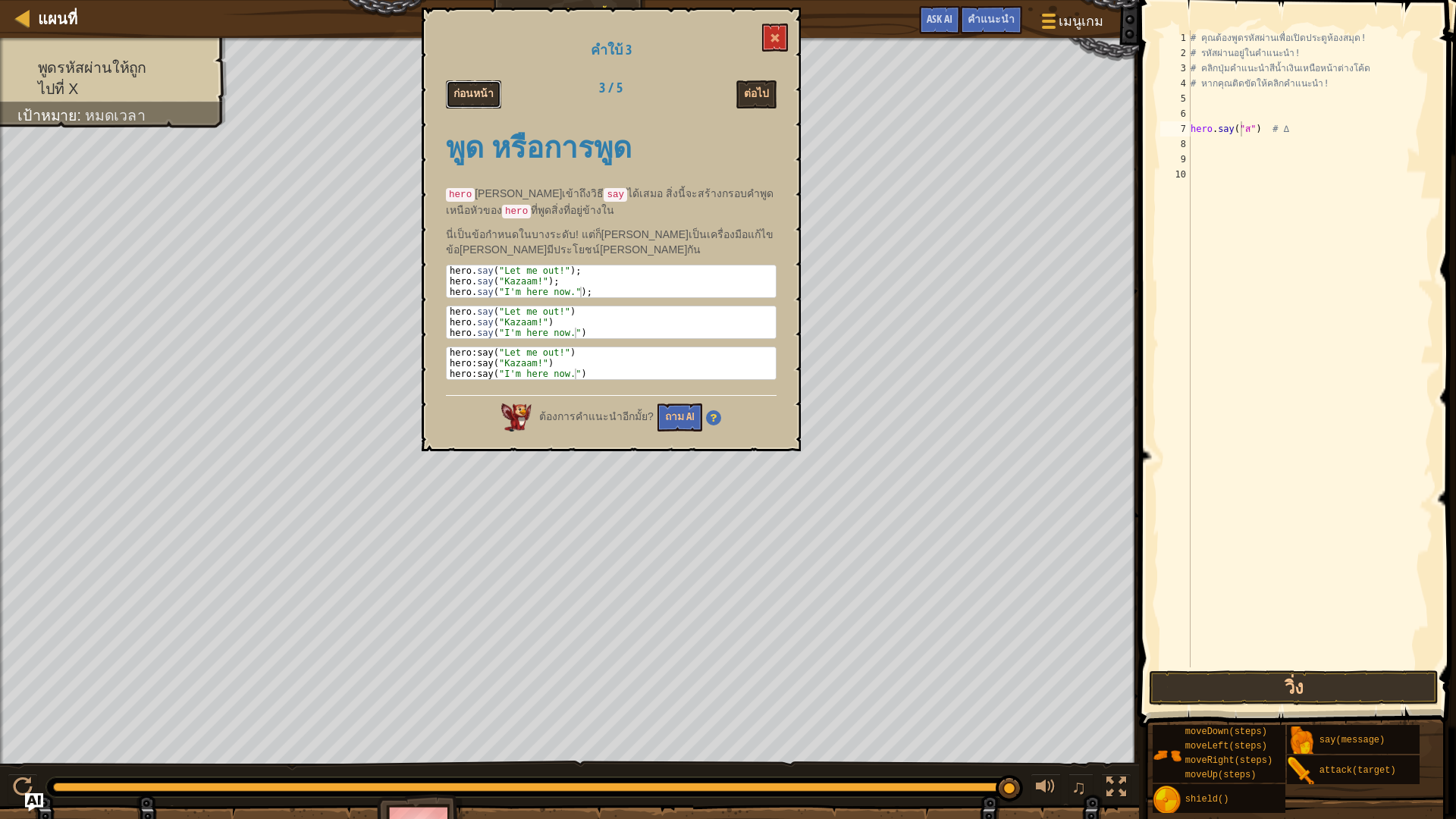
click at [458, 93] on button "ก่อนหน้า" at bounding box center [474, 94] width 55 height 28
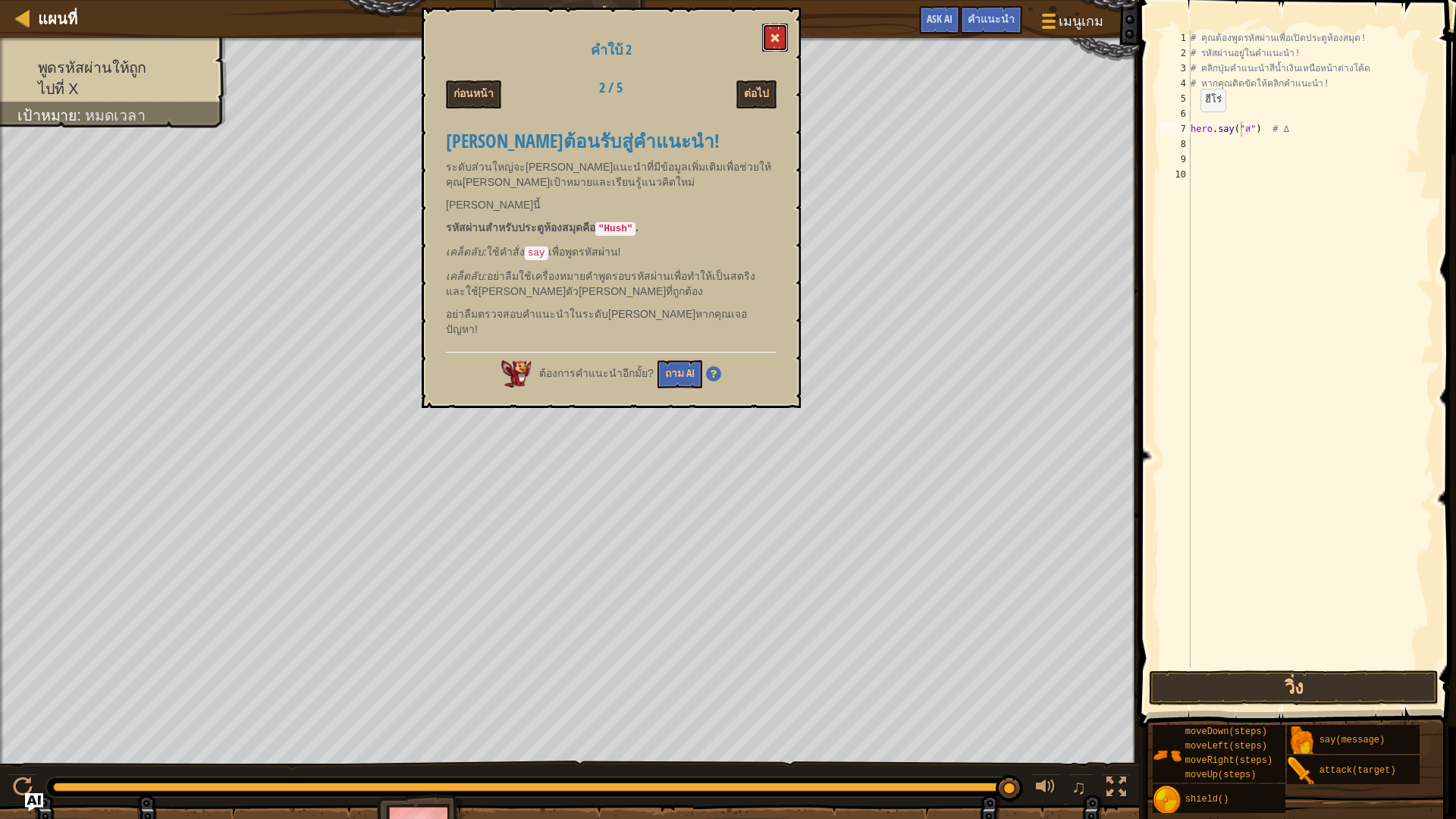
click at [779, 51] on button at bounding box center [775, 37] width 26 height 28
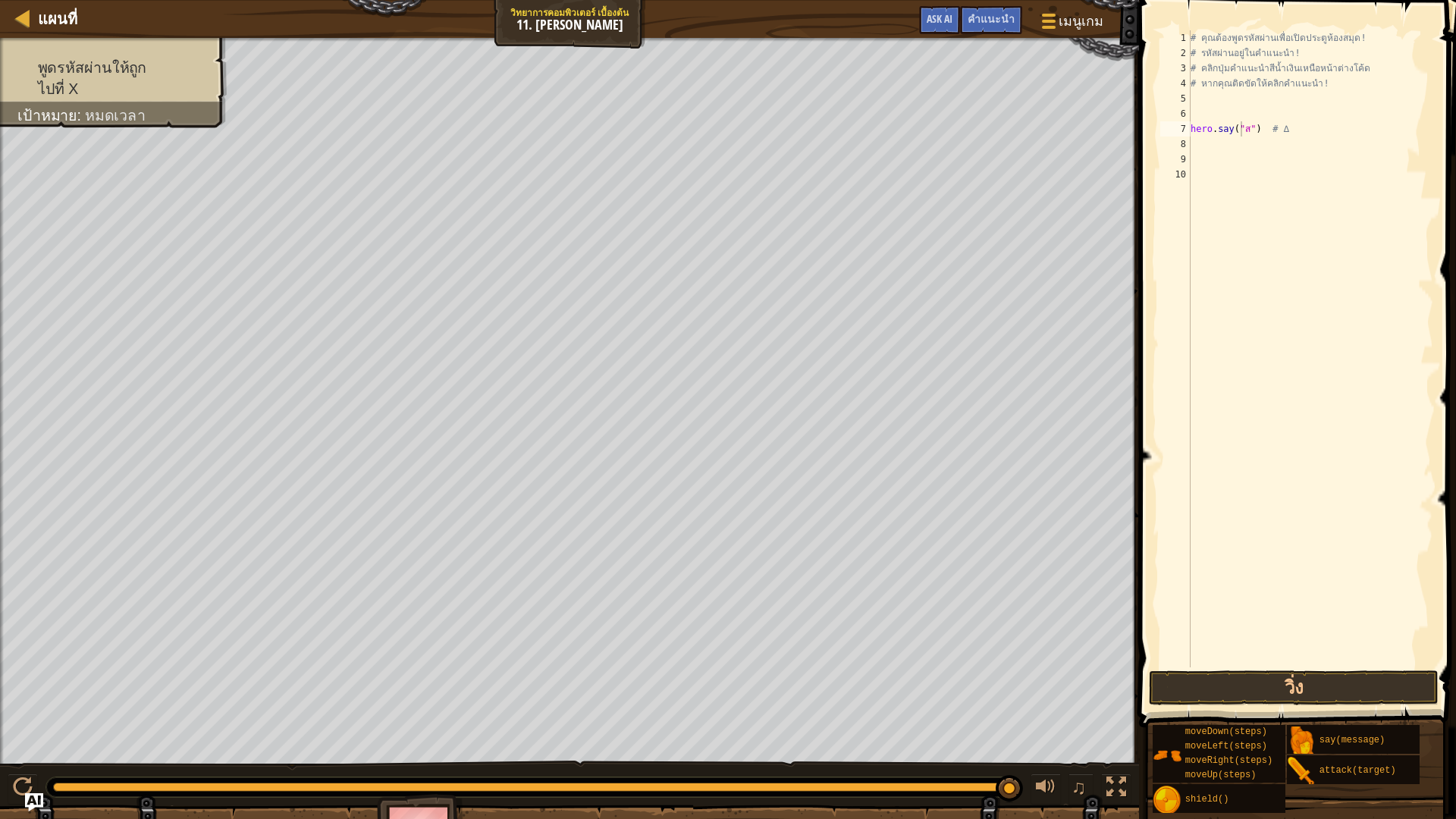
scroll to position [7, 0]
click at [1246, 136] on div "# คุณต้องพูดรหัสผ่านเพื่อเปิดประตูห้องสมุด! # รหัสผ่านอยู่ในคำแนะนำ! # คลิกปุ่ม…" at bounding box center [1310, 363] width 246 height 667
click at [1246, 130] on div "# คุณต้องพูดรหัสผ่านเพื่อเปิดประตูห้องสมุด! # รหัสผ่านอยู่ในคำแนะนำ! # คลิกปุ่ม…" at bounding box center [1310, 363] width 246 height 667
type textarea "hero.say("Hush") # ∆"
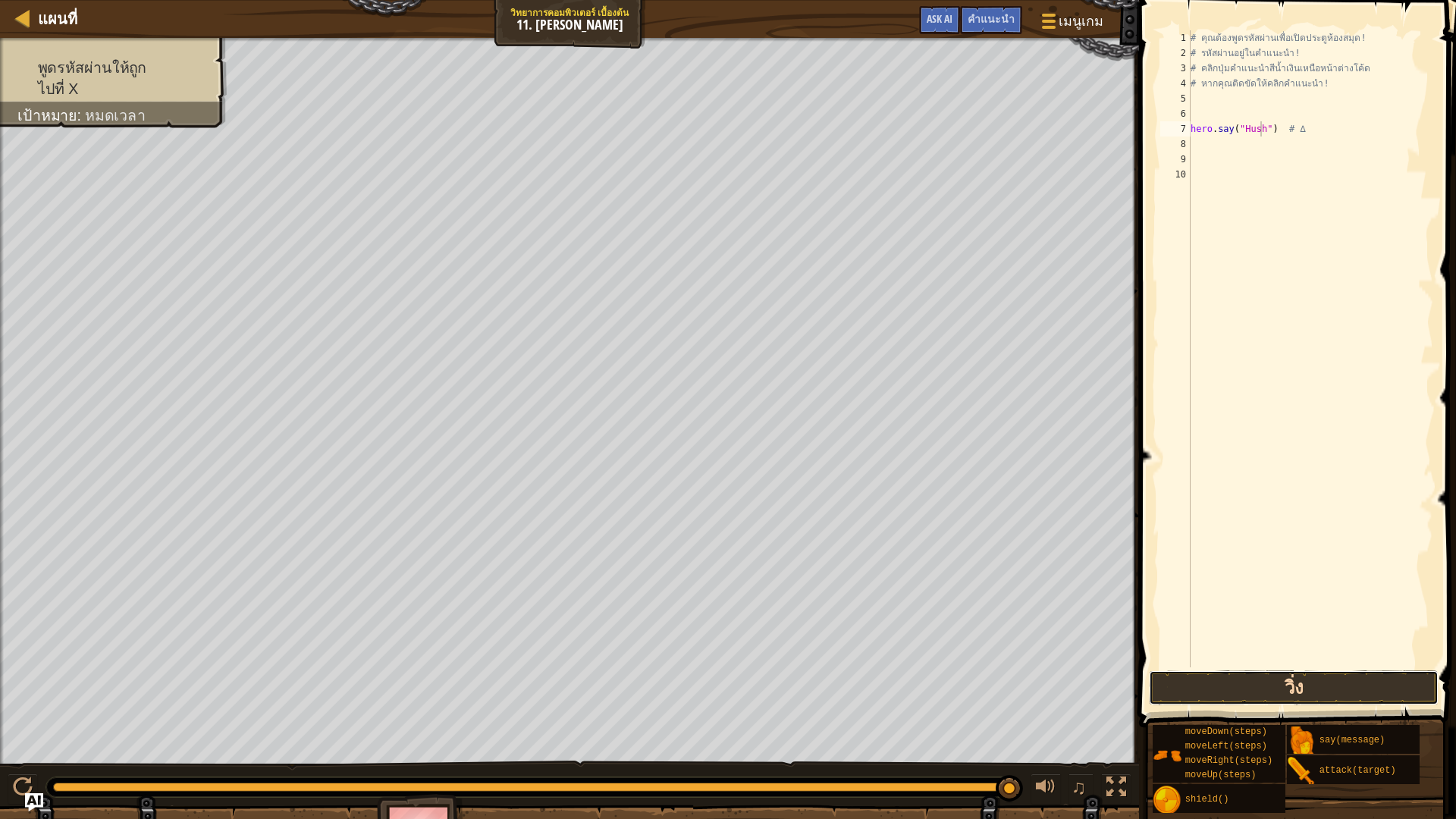
click at [1242, 680] on button "วิ่ง" at bounding box center [1293, 687] width 289 height 35
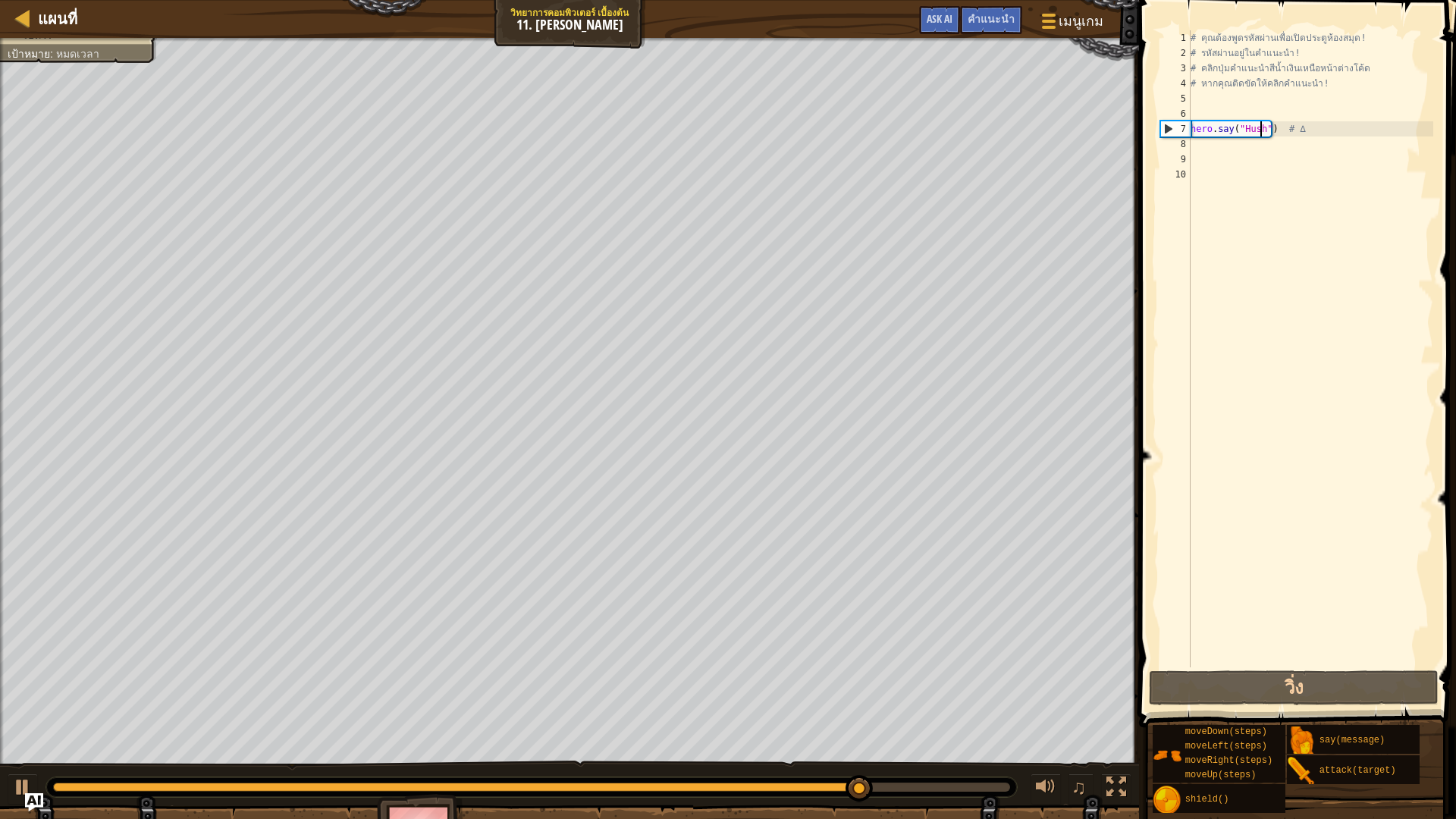
click at [1222, 148] on div "# คุณต้องพูดรหัสผ่านเพื่อเปิดประตูห้องสมุด! # รหัสผ่านอยู่ในคำแนะนำ! # คลิกปุ่ม…" at bounding box center [1310, 363] width 246 height 667
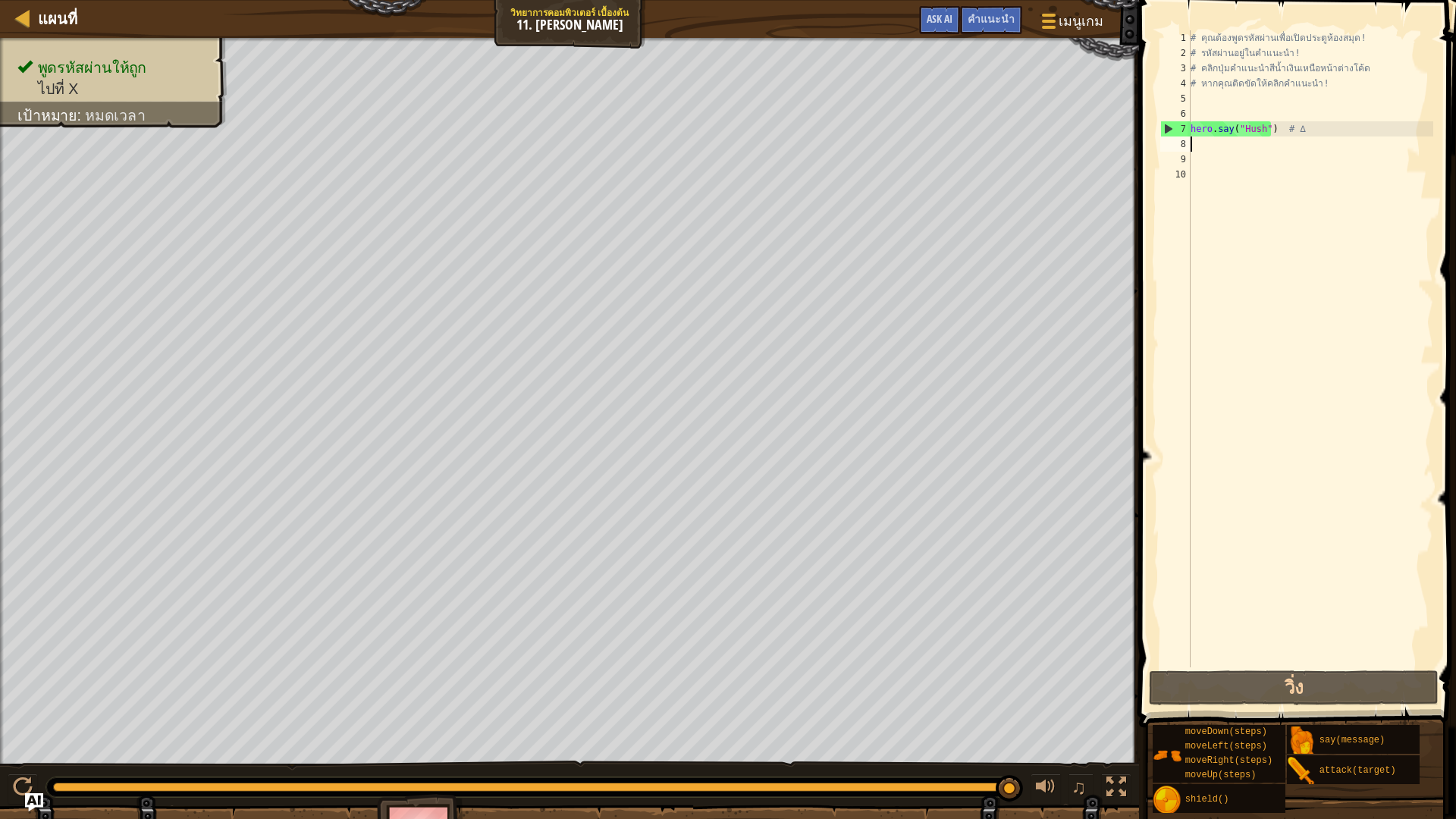
type textarea "h"
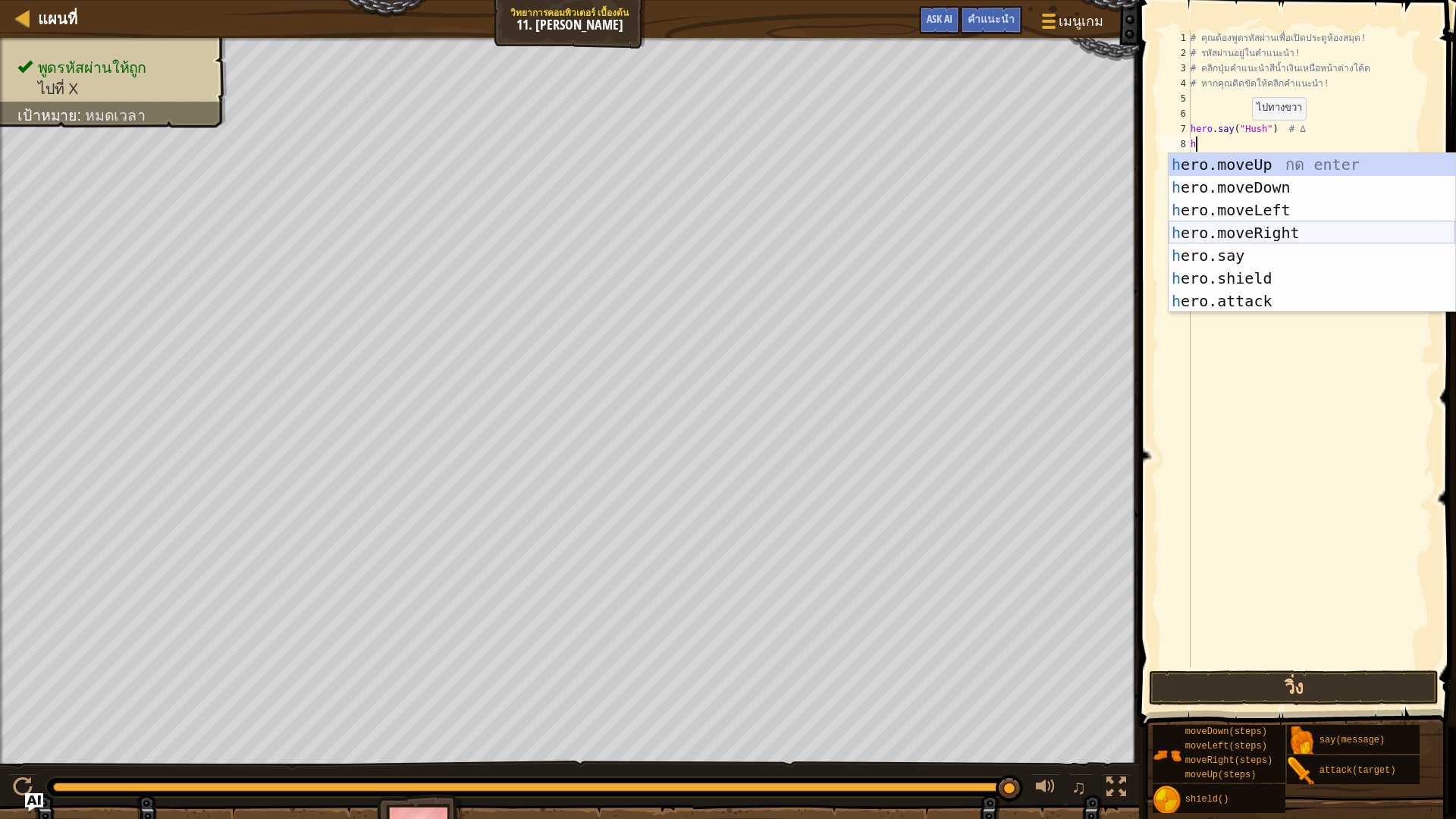
click at [1288, 236] on div "h ero.moveUp กด enter h ero.moveDown กด enter h ero.moveLeft กด enter h ero.mov…" at bounding box center [1312, 255] width 287 height 205
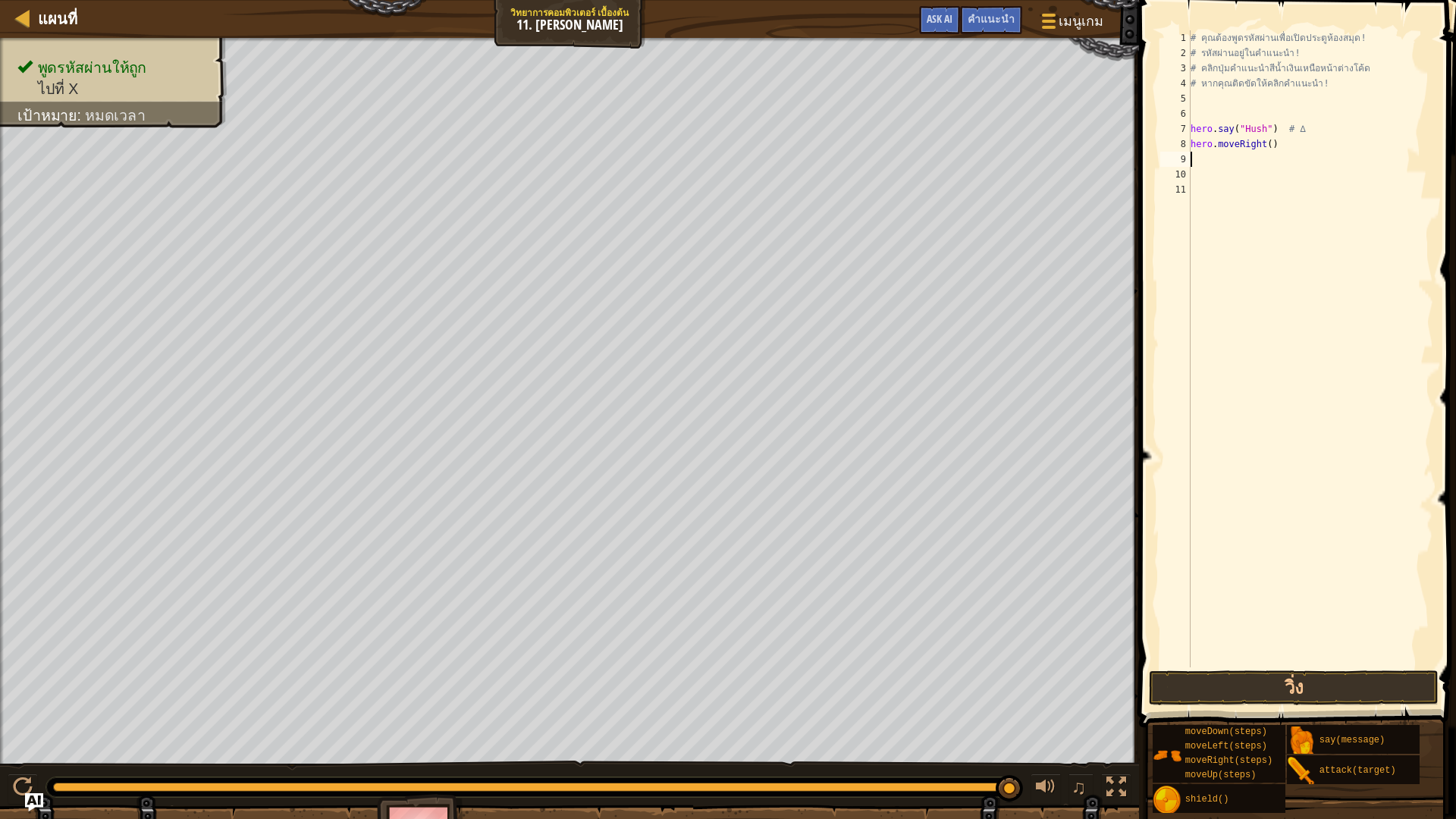
type textarea "h"
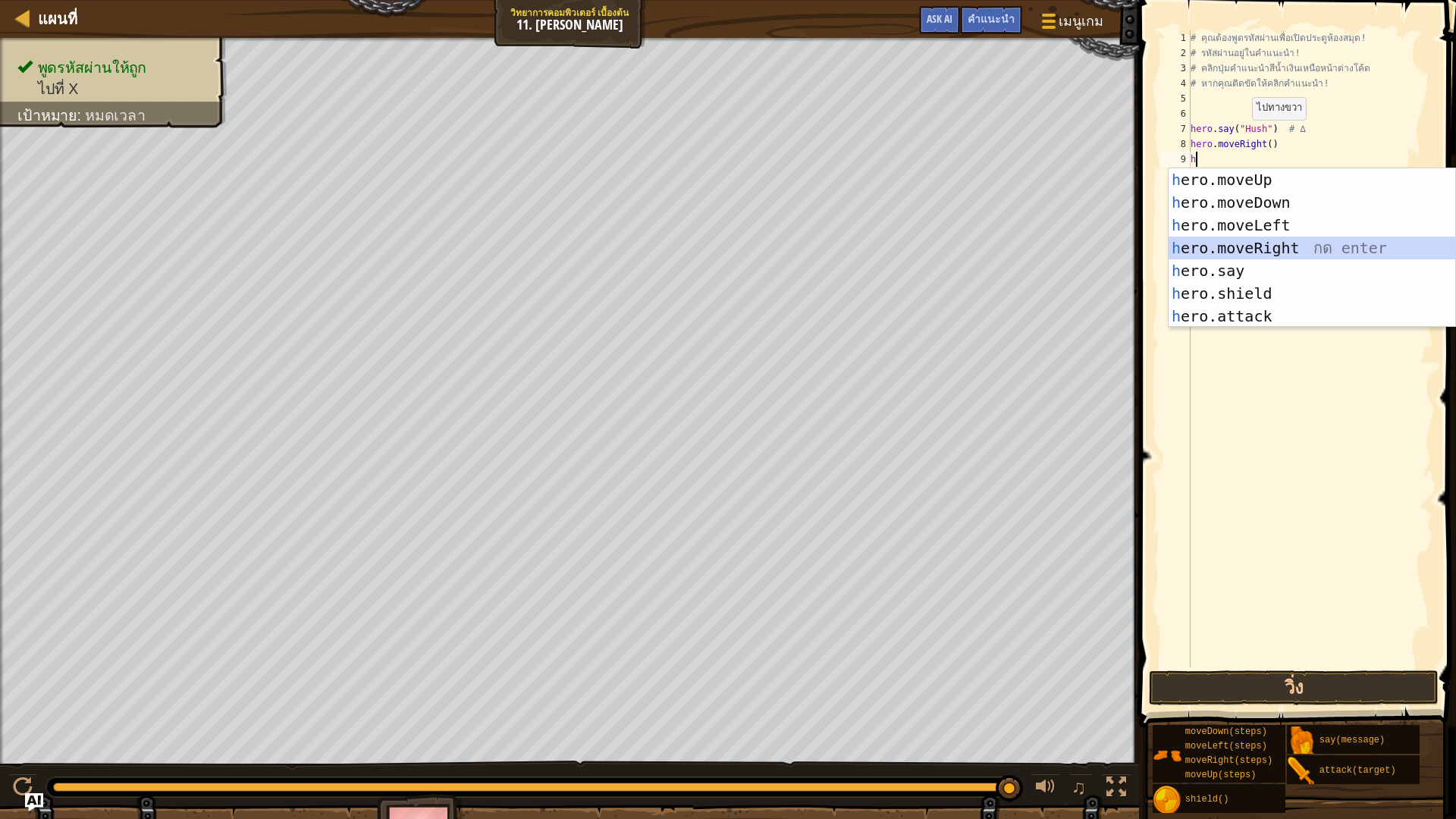
click at [1233, 247] on div "h ero.moveUp กด enter h ero.moveDown กด enter h ero.moveLeft กด enter h ero.mov…" at bounding box center [1312, 271] width 287 height 205
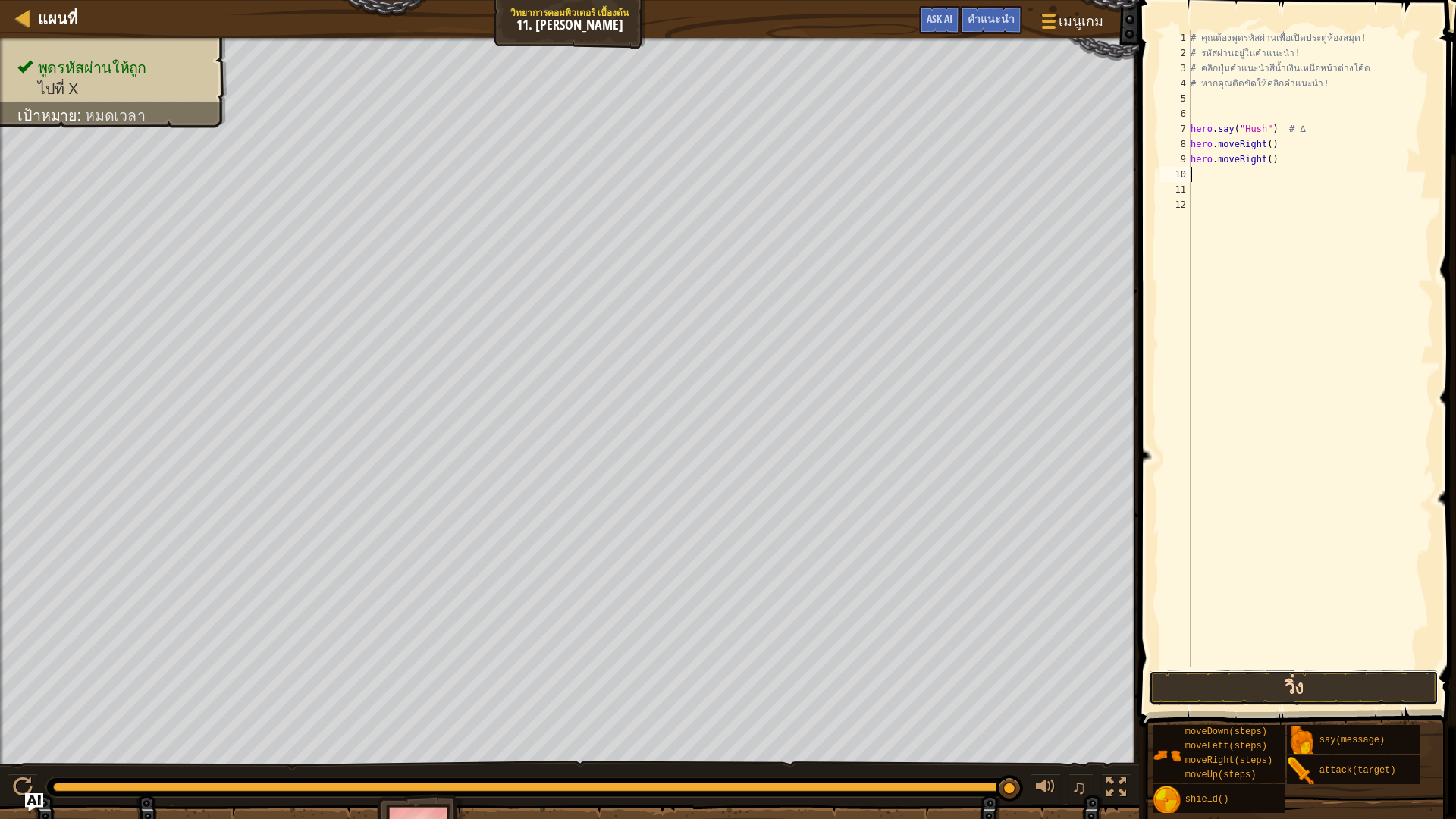
click at [1242, 690] on button "วิ่ง" at bounding box center [1293, 687] width 289 height 35
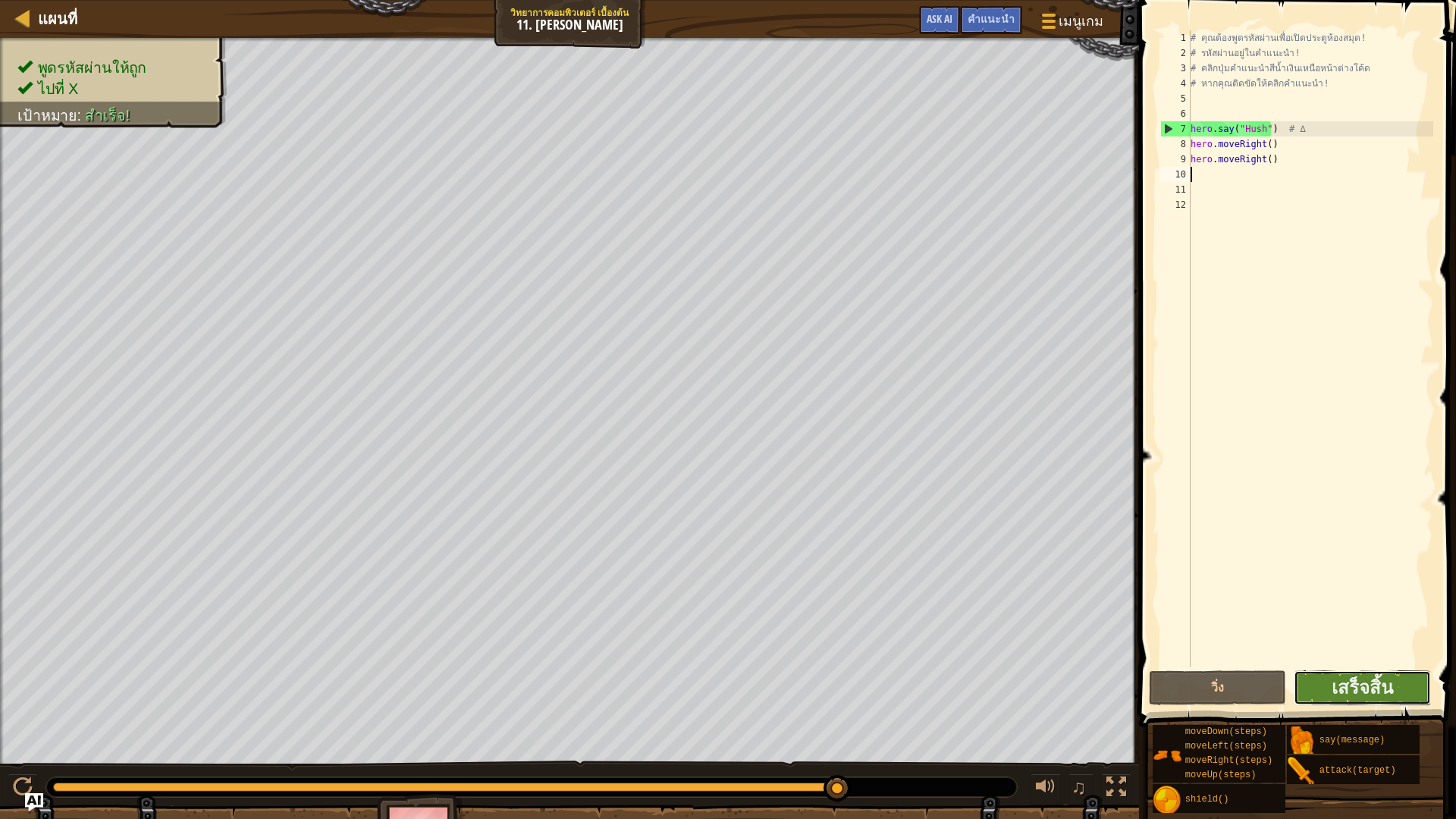
click at [1300, 691] on button "เสร็จสิ้น" at bounding box center [1362, 687] width 137 height 35
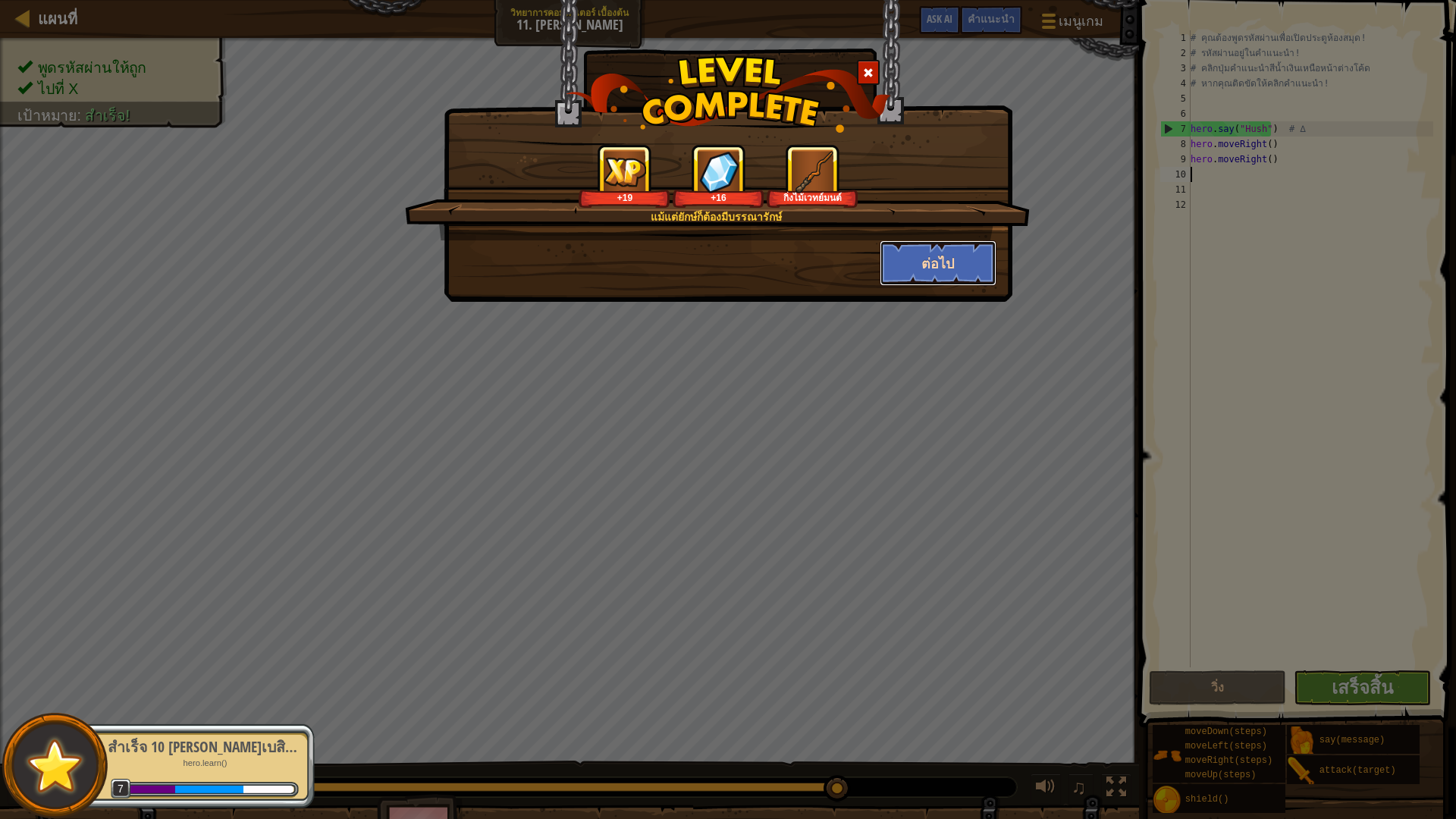
click at [956, 268] on button "ต่อไป" at bounding box center [939, 263] width 118 height 45
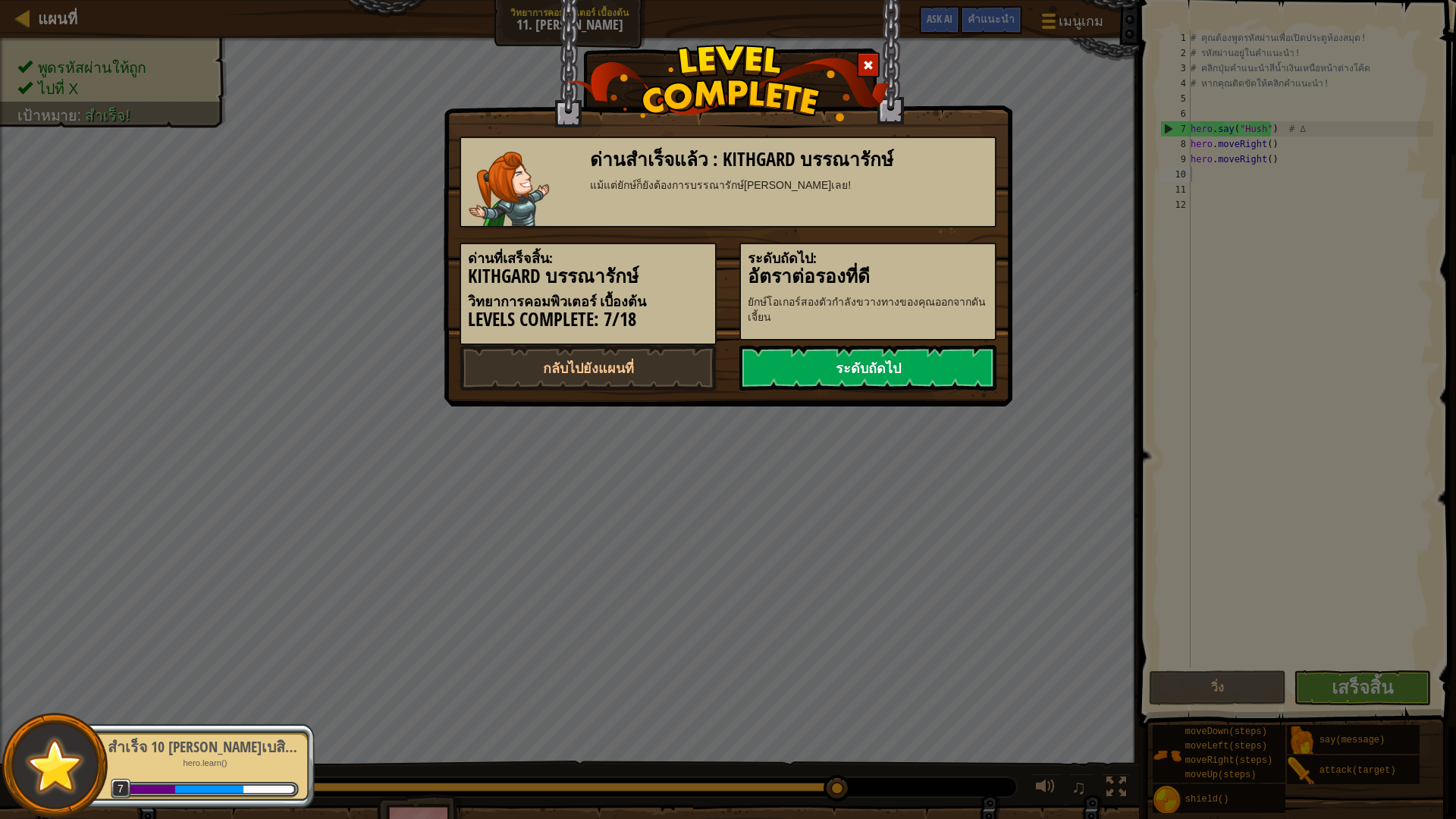
click at [834, 380] on link "ระดับถัดไป" at bounding box center [867, 367] width 257 height 45
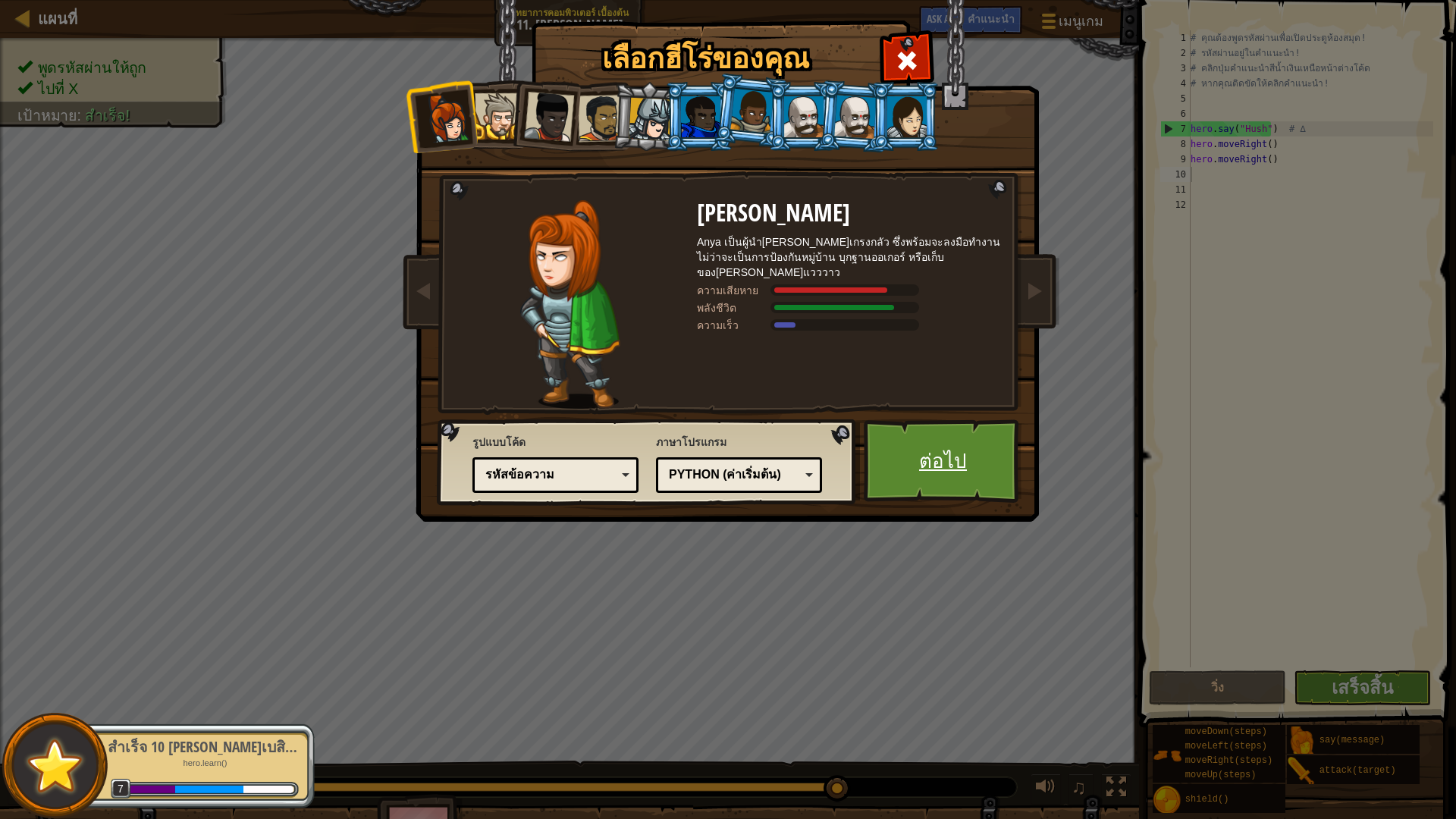
click at [952, 466] on link "ต่อไป" at bounding box center [943, 461] width 159 height 84
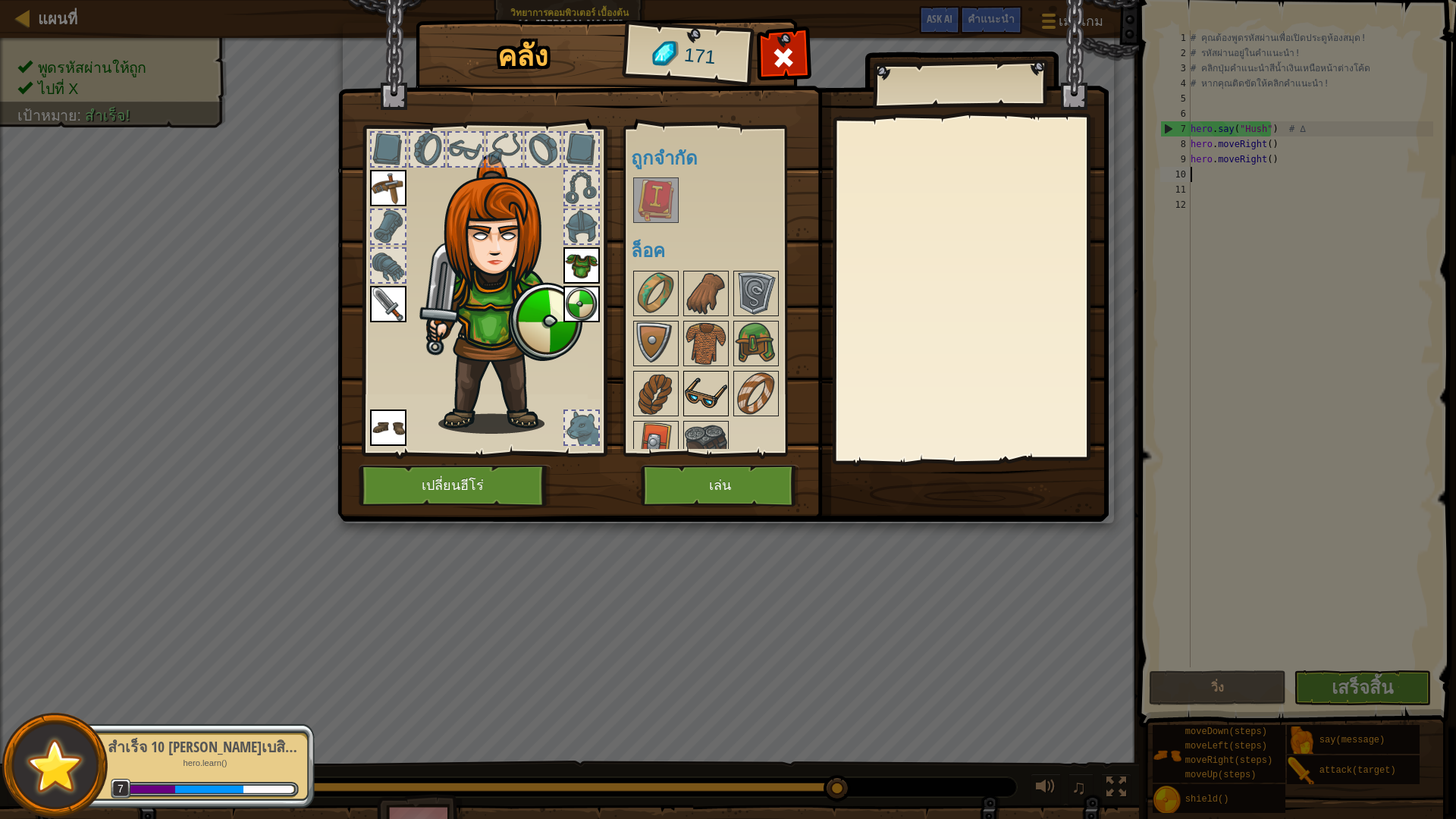
scroll to position [20, 0]
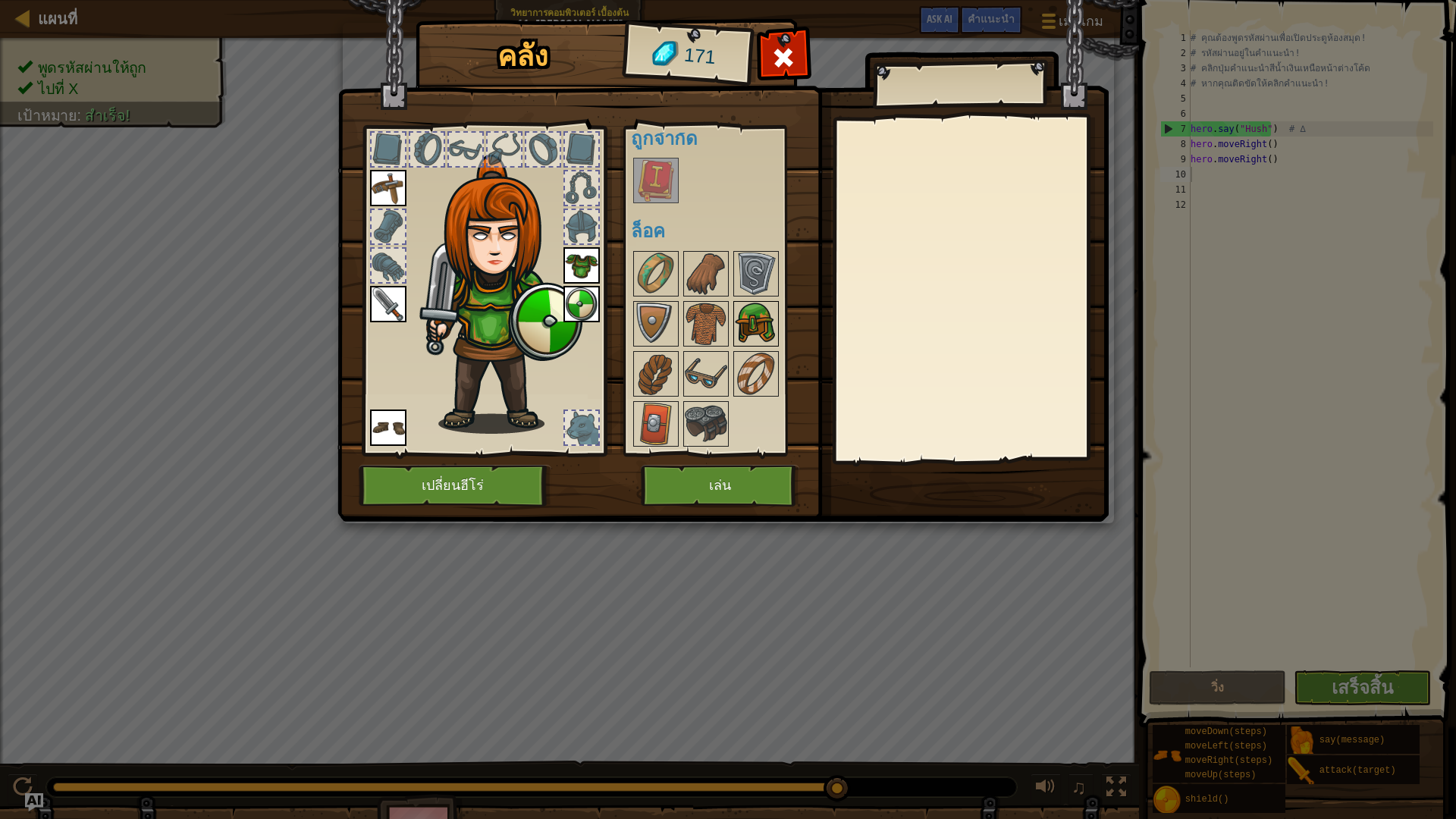
click at [746, 325] on img at bounding box center [756, 324] width 43 height 43
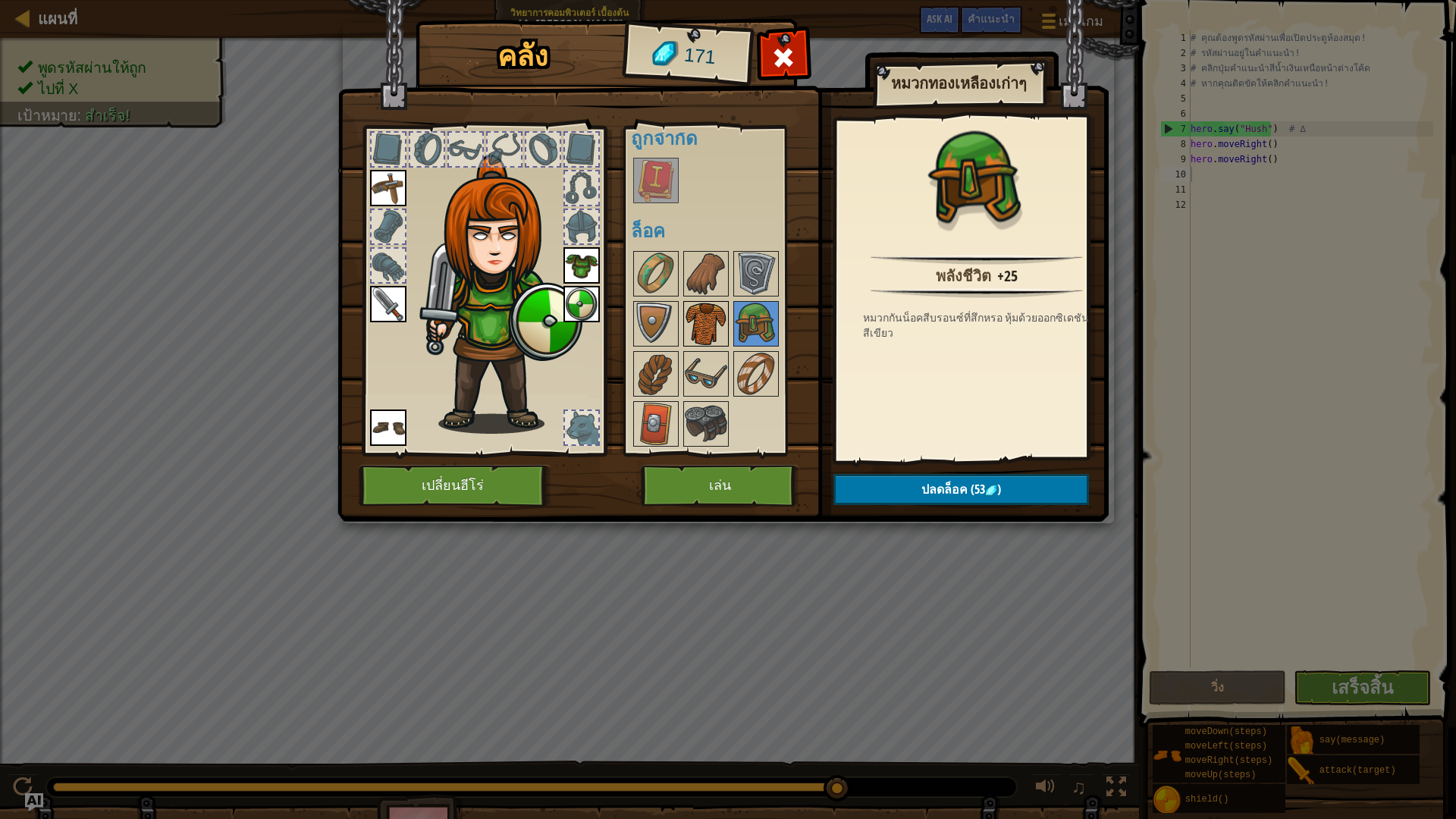
click at [697, 312] on img at bounding box center [706, 324] width 43 height 43
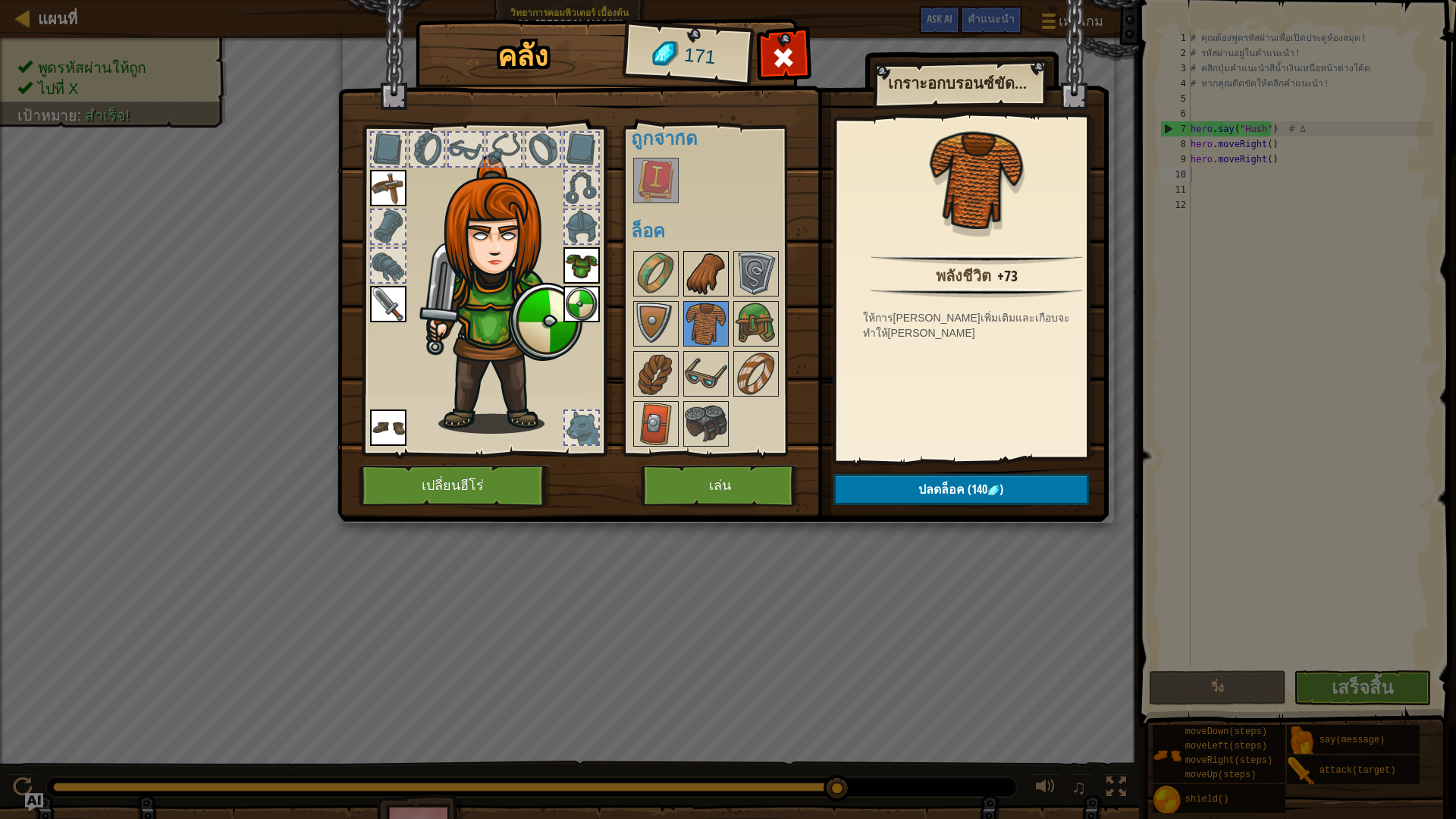
click at [709, 273] on img at bounding box center [706, 274] width 43 height 43
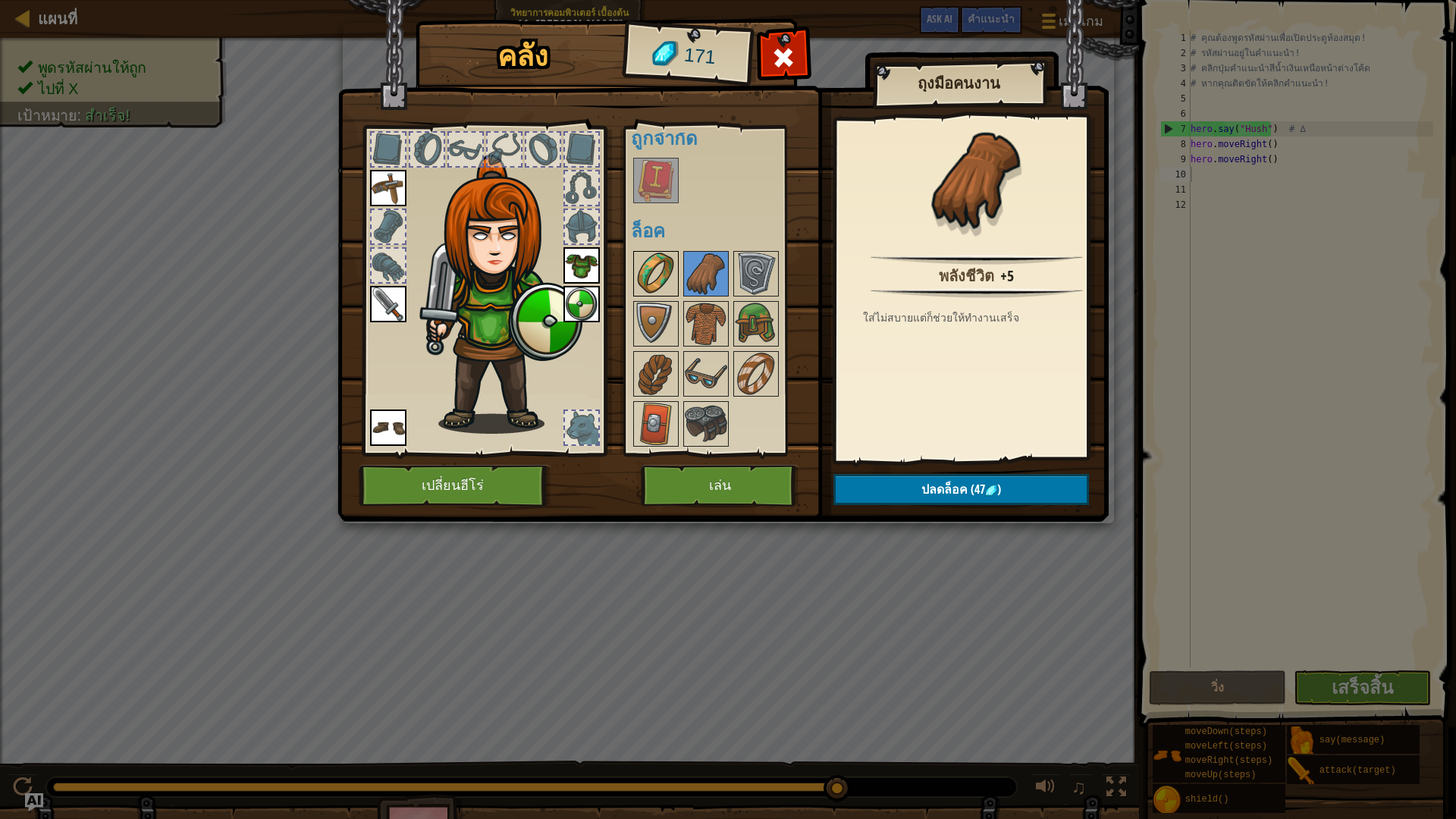
click at [654, 283] on img at bounding box center [656, 274] width 43 height 43
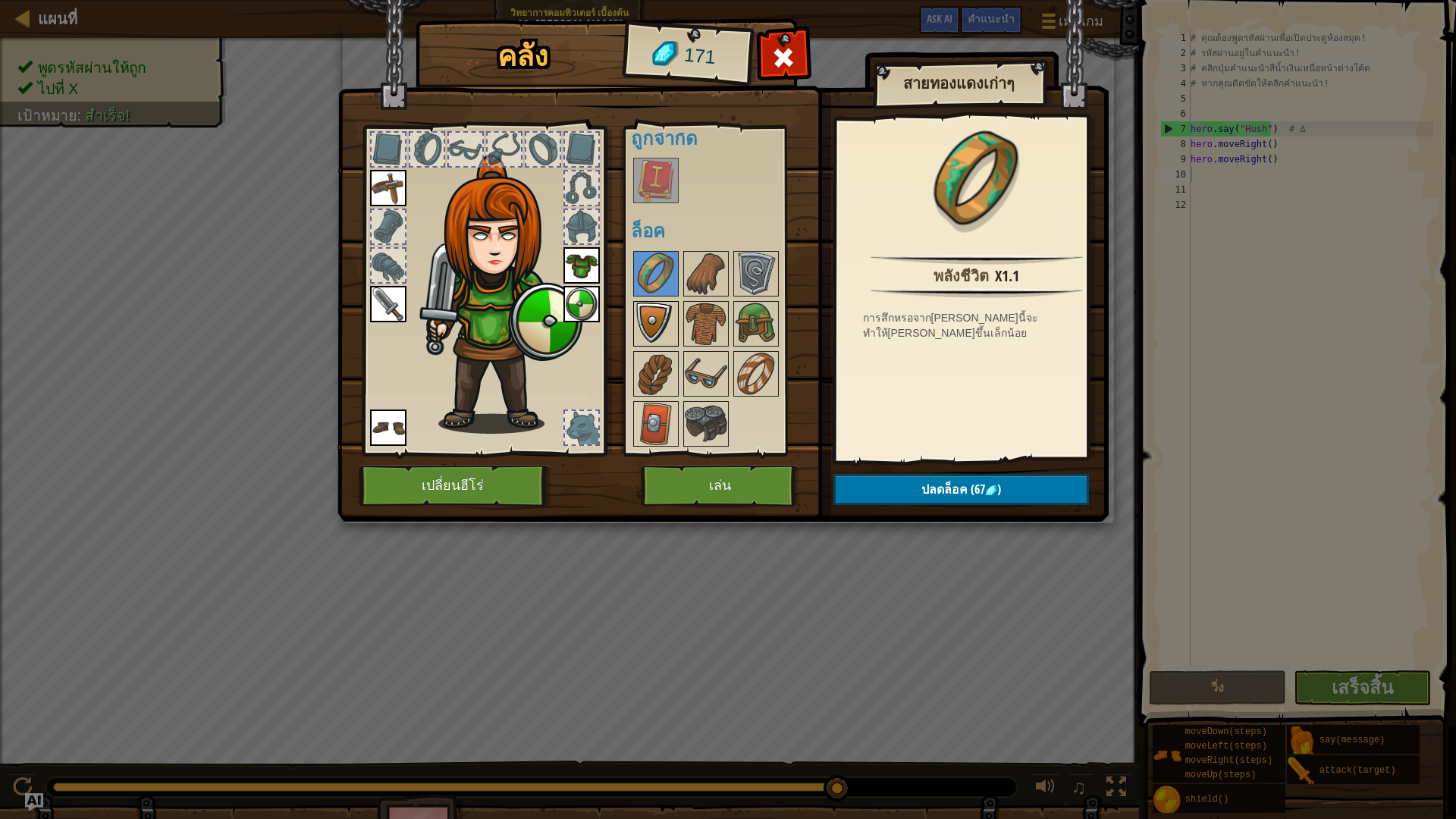
click at [661, 312] on img at bounding box center [656, 324] width 43 height 43
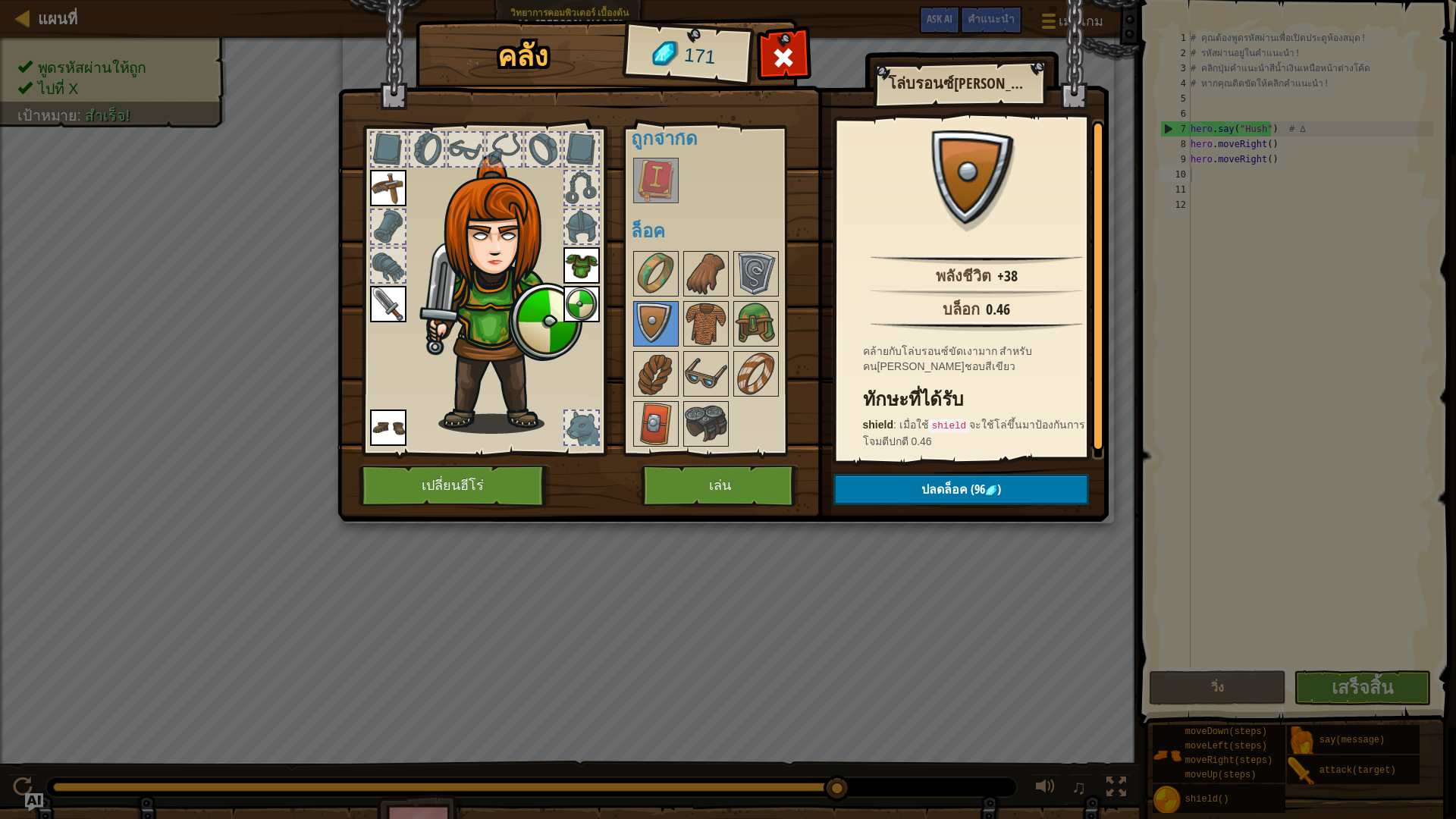
click at [662, 396] on div at bounding box center [726, 348] width 191 height 200
click at [645, 410] on img at bounding box center [656, 424] width 43 height 43
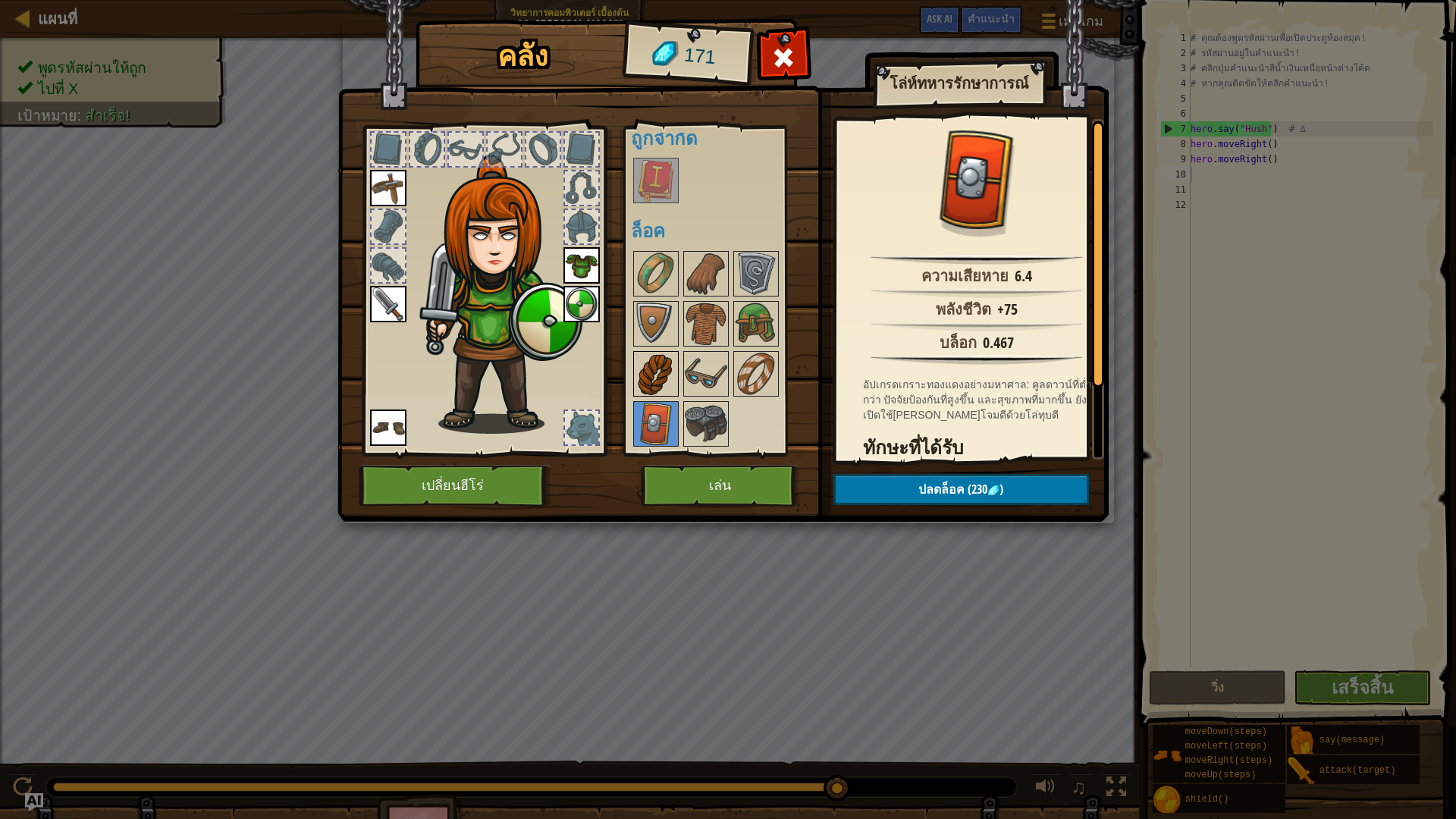
click at [657, 373] on img at bounding box center [656, 374] width 43 height 43
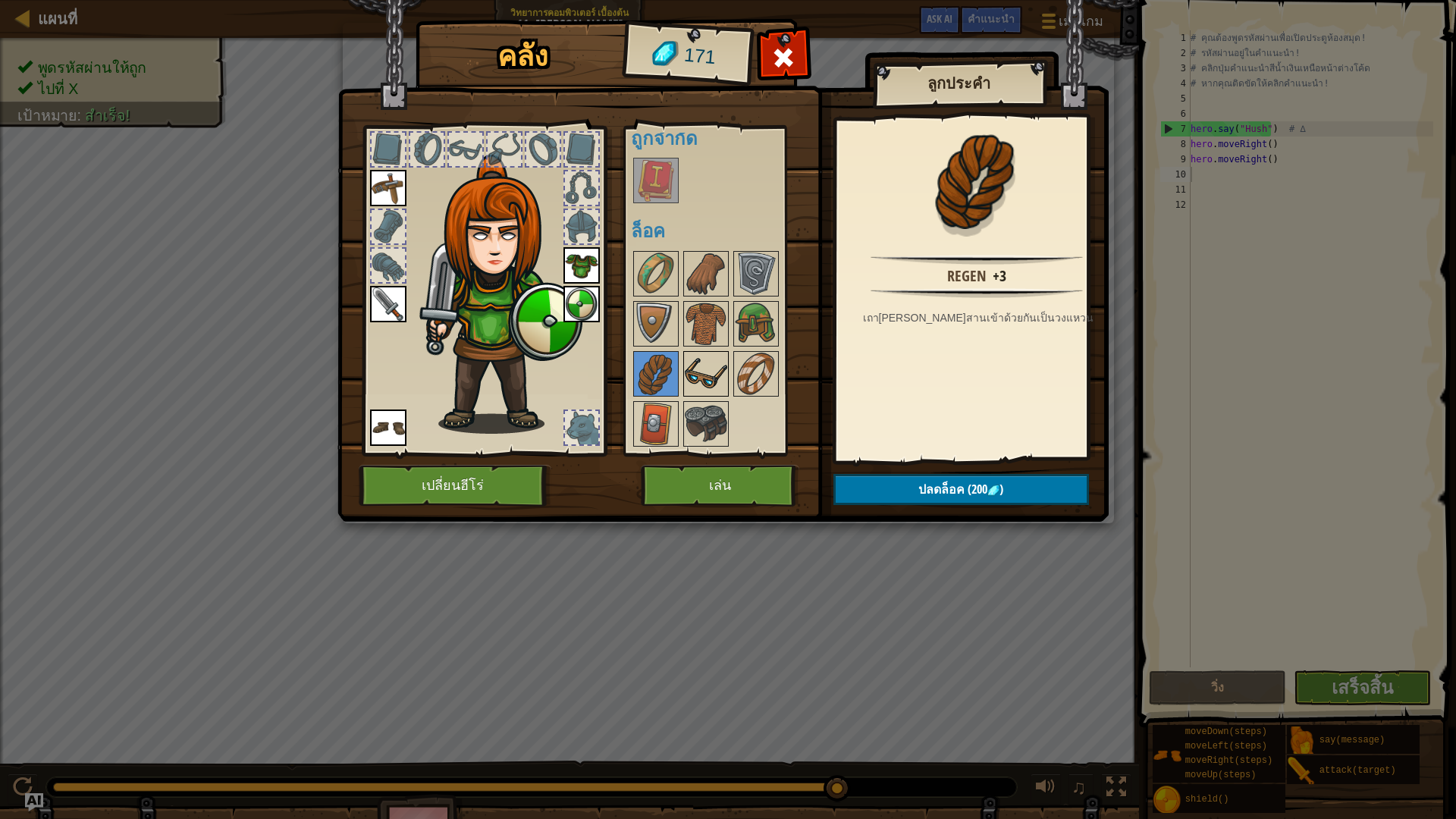
click at [696, 387] on img at bounding box center [706, 374] width 43 height 43
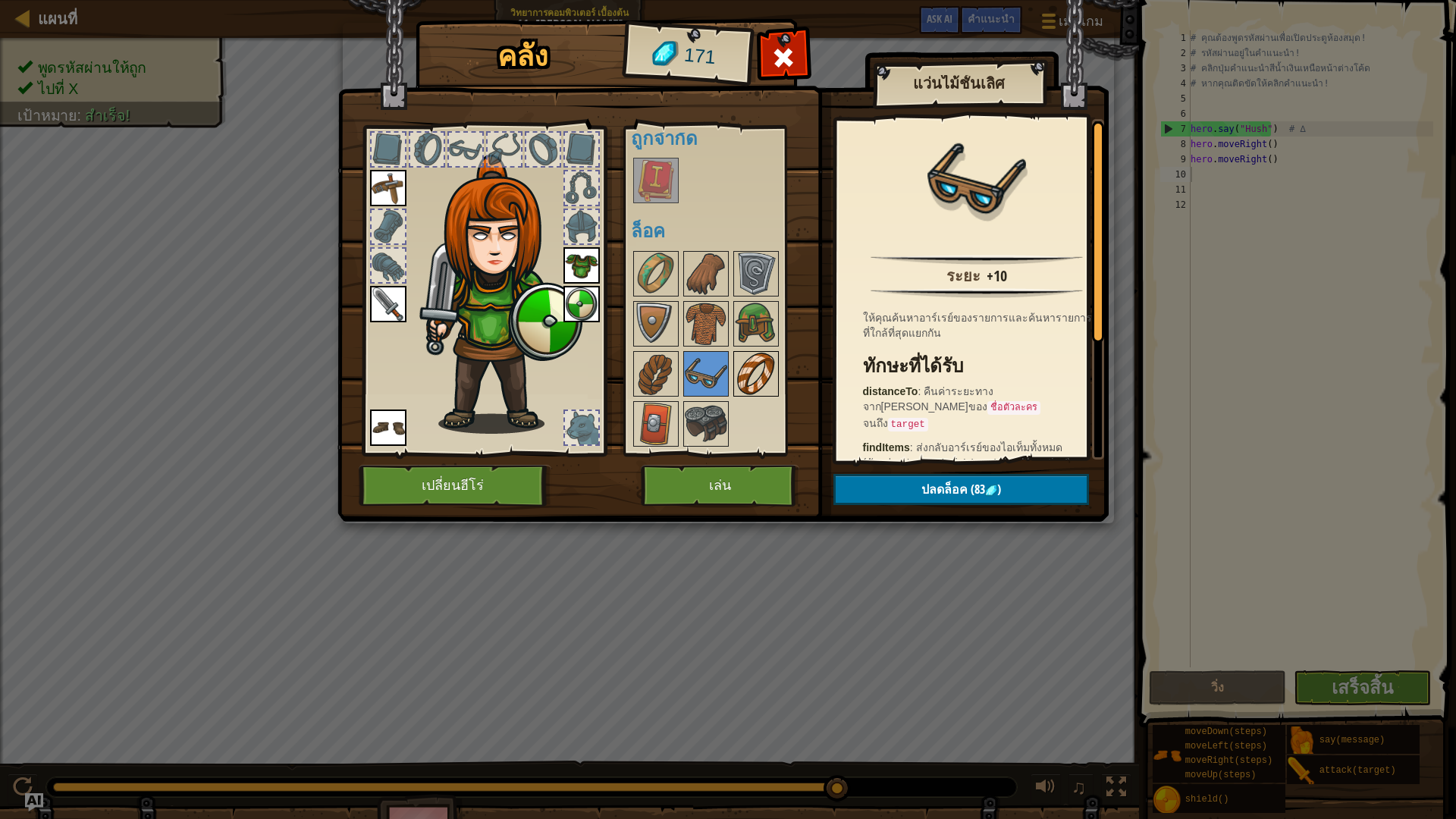
click at [757, 357] on img at bounding box center [756, 374] width 43 height 43
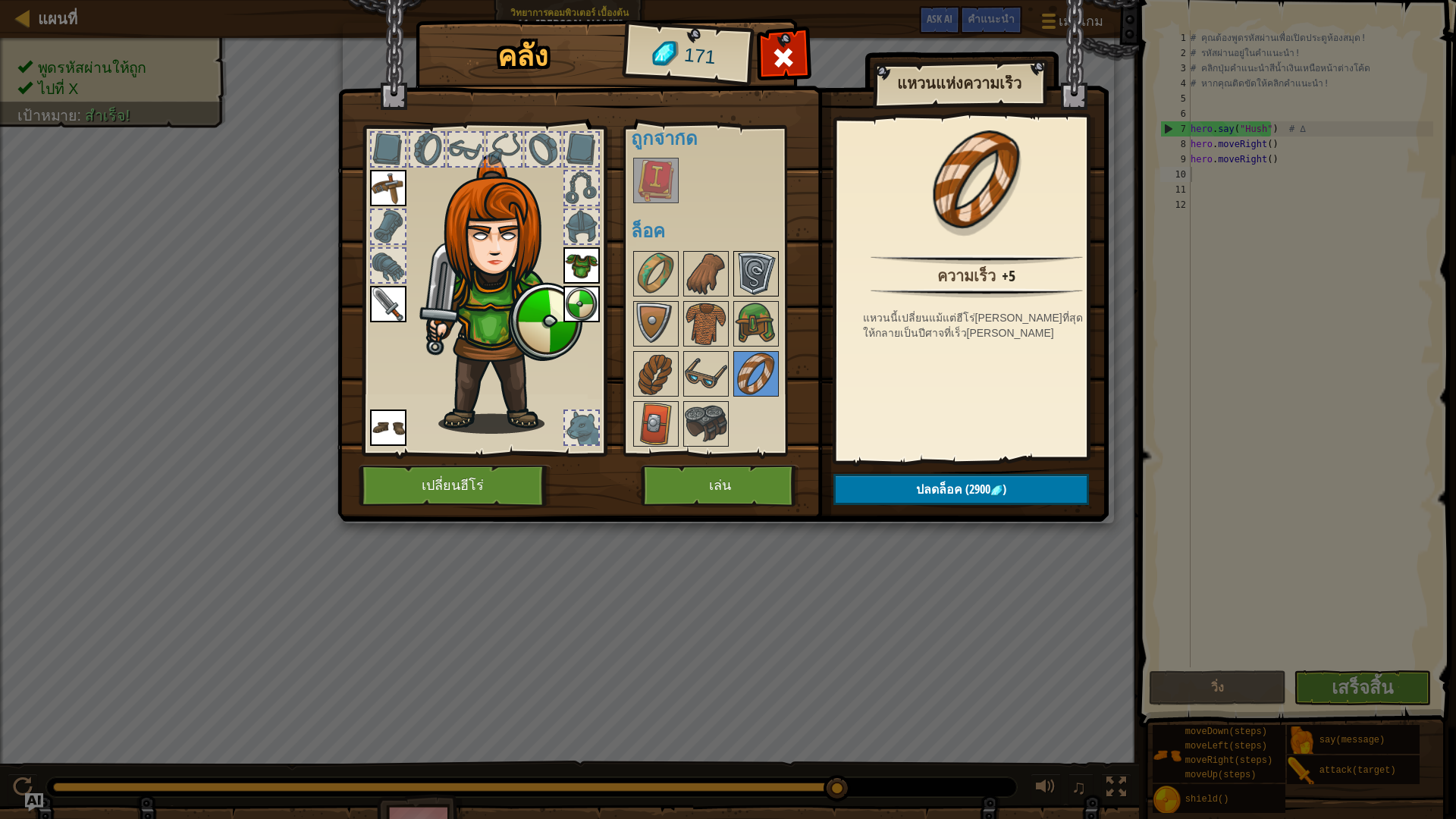
click at [738, 292] on img at bounding box center [756, 274] width 43 height 43
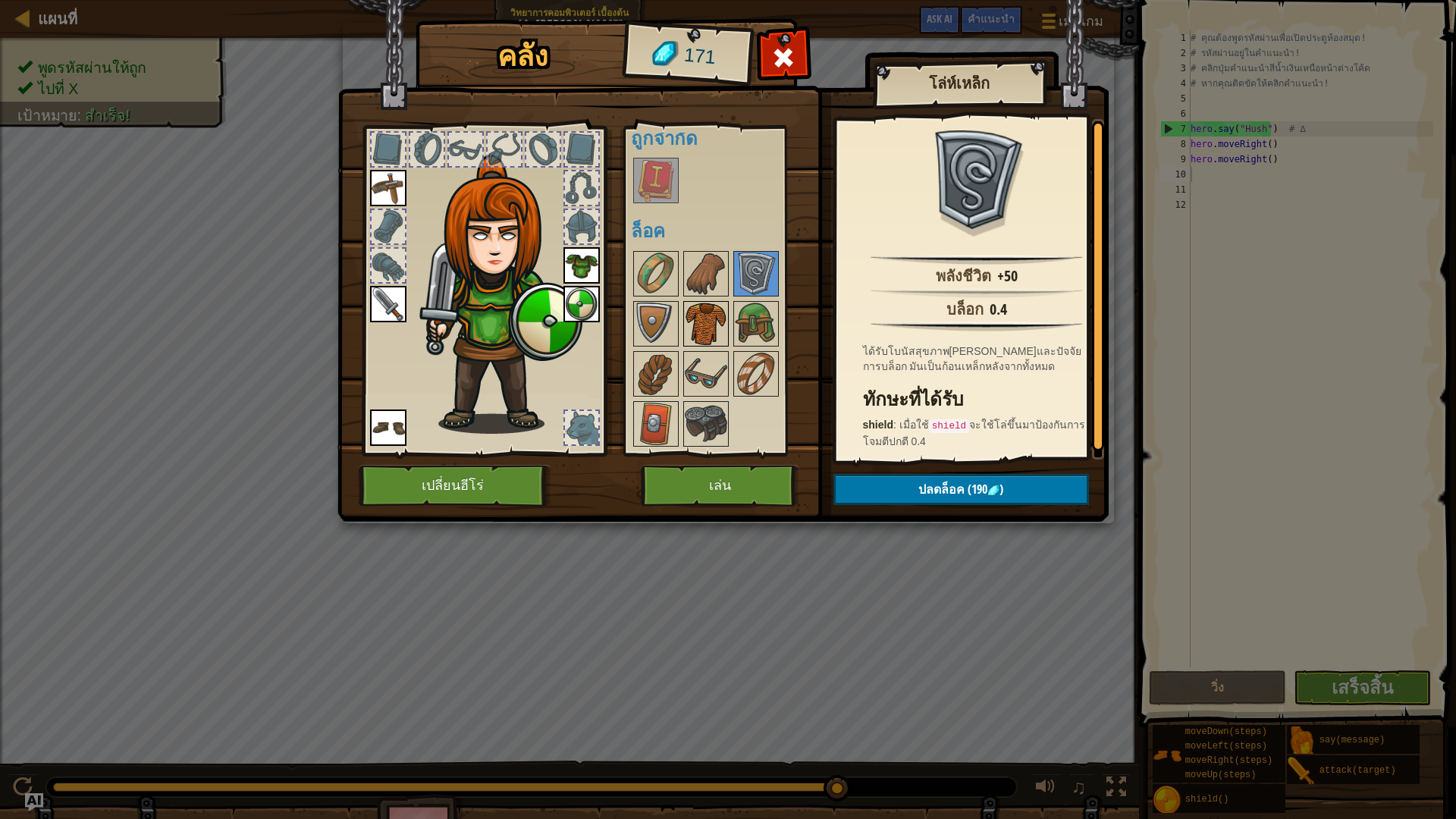
click at [702, 314] on img at bounding box center [706, 324] width 43 height 43
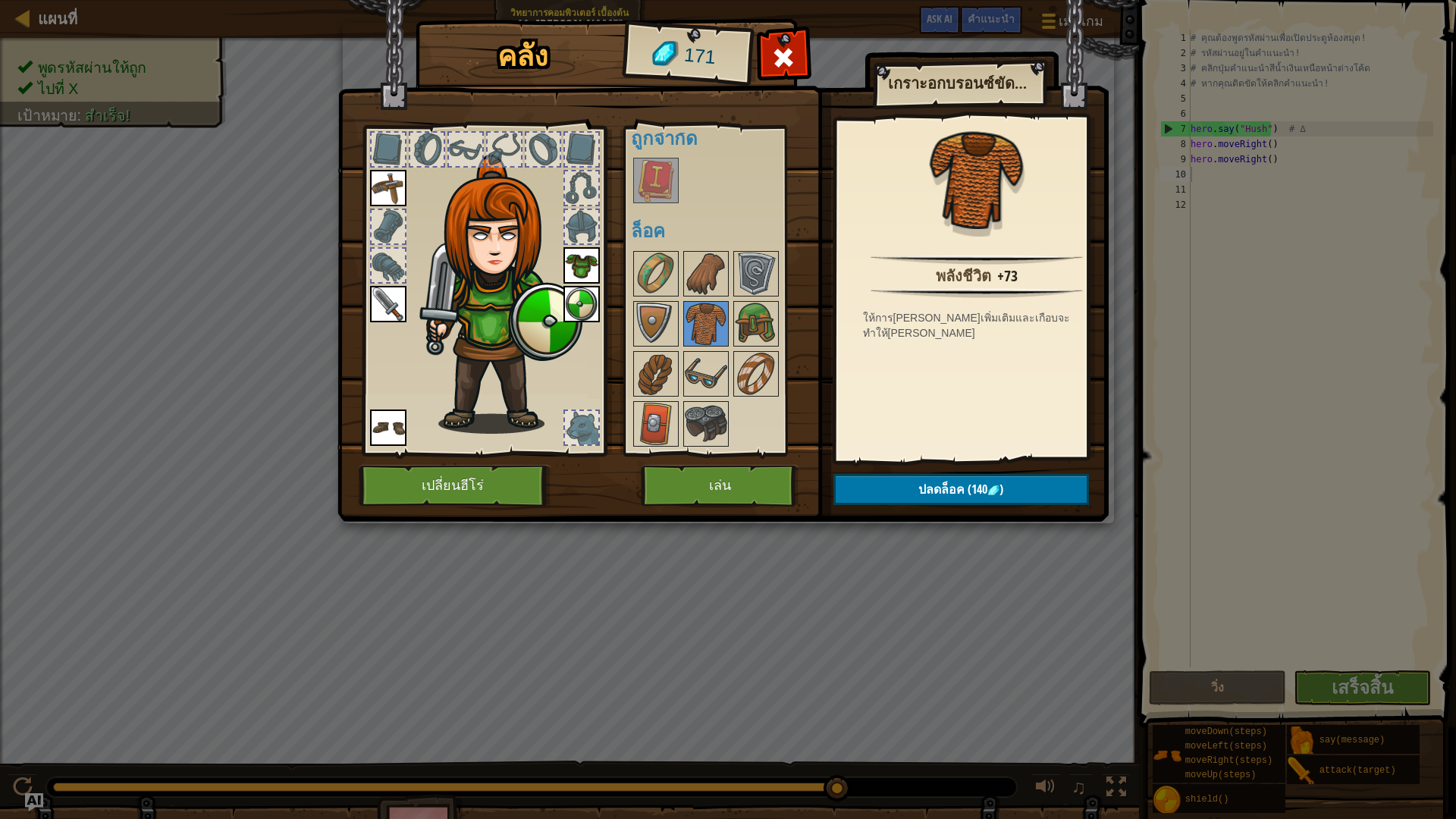
click at [580, 270] on img at bounding box center [582, 265] width 37 height 36
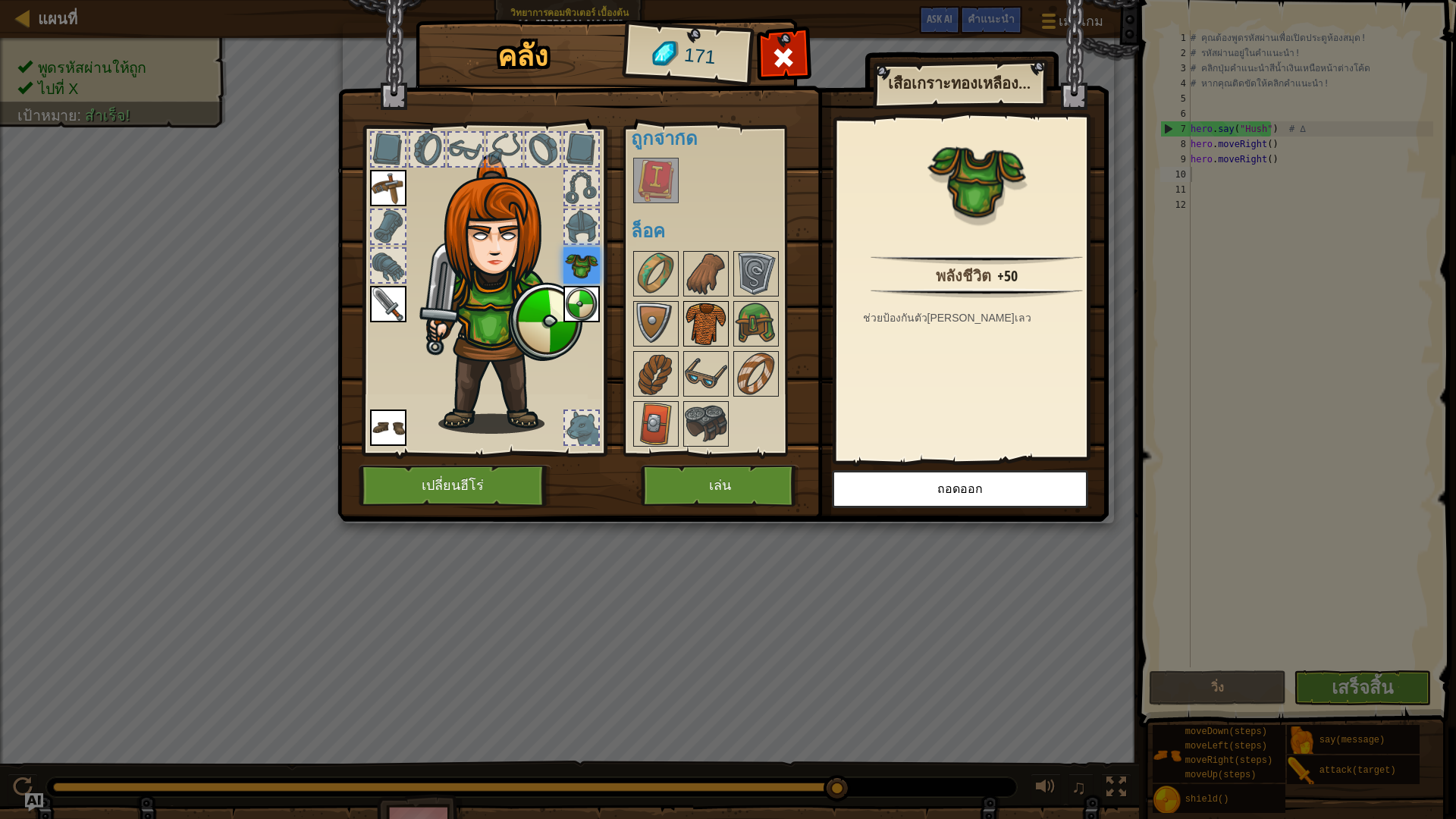
click at [712, 312] on img at bounding box center [706, 324] width 43 height 43
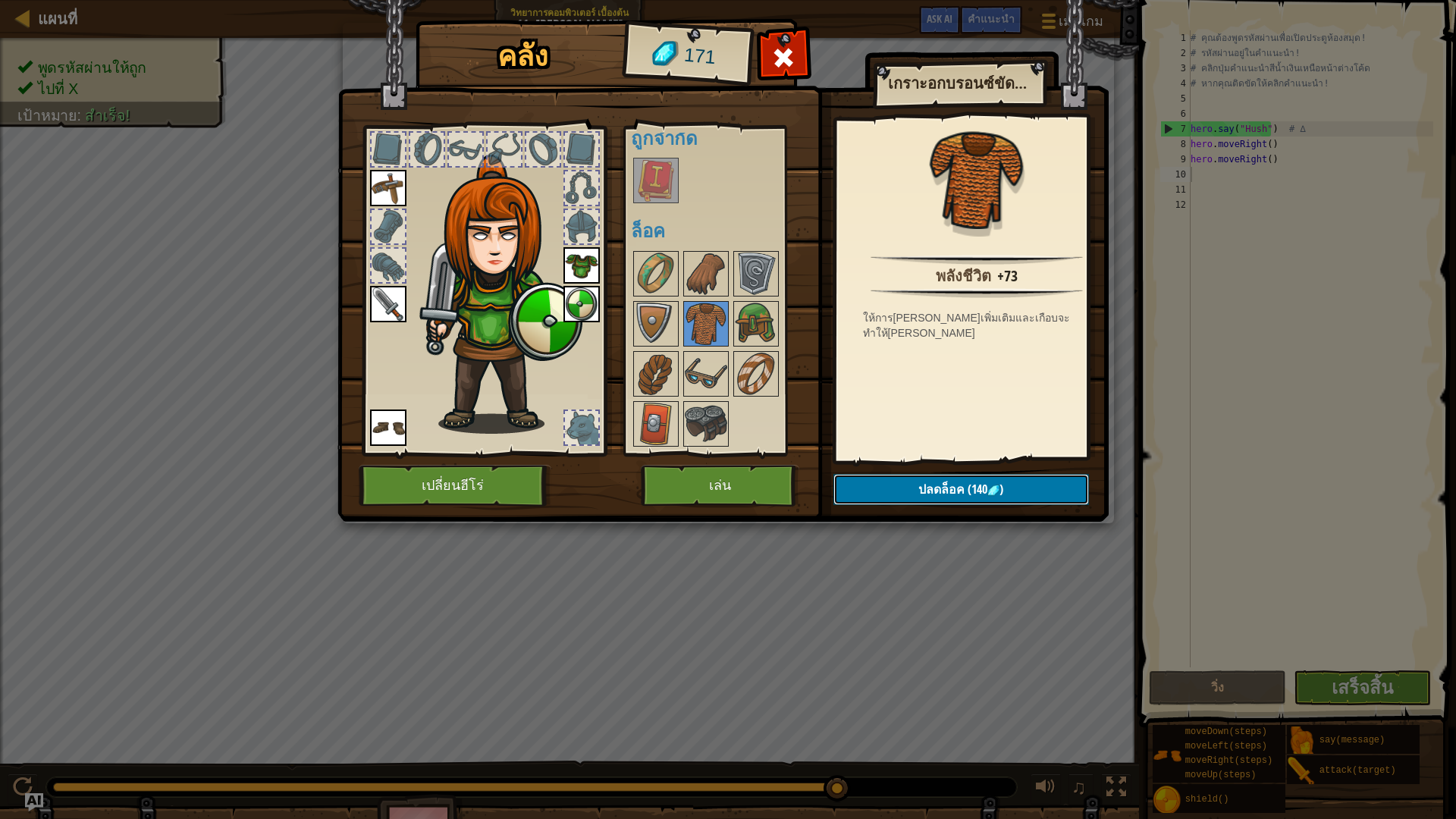
click at [955, 483] on span "ปลดล็อค" at bounding box center [941, 489] width 46 height 17
click at [949, 491] on button "ยืนยัน" at bounding box center [961, 489] width 256 height 31
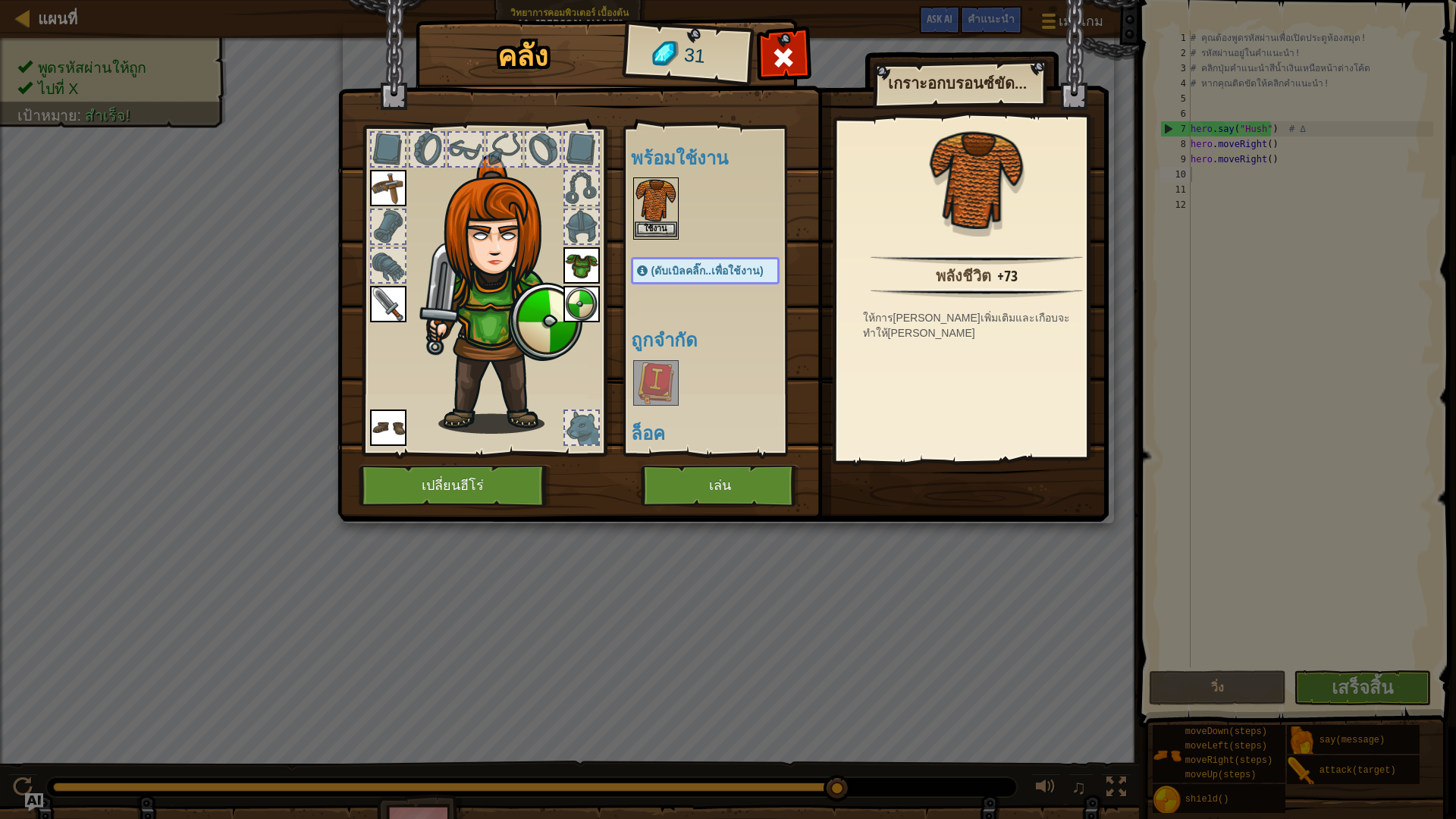
click at [662, 207] on img at bounding box center [656, 200] width 43 height 43
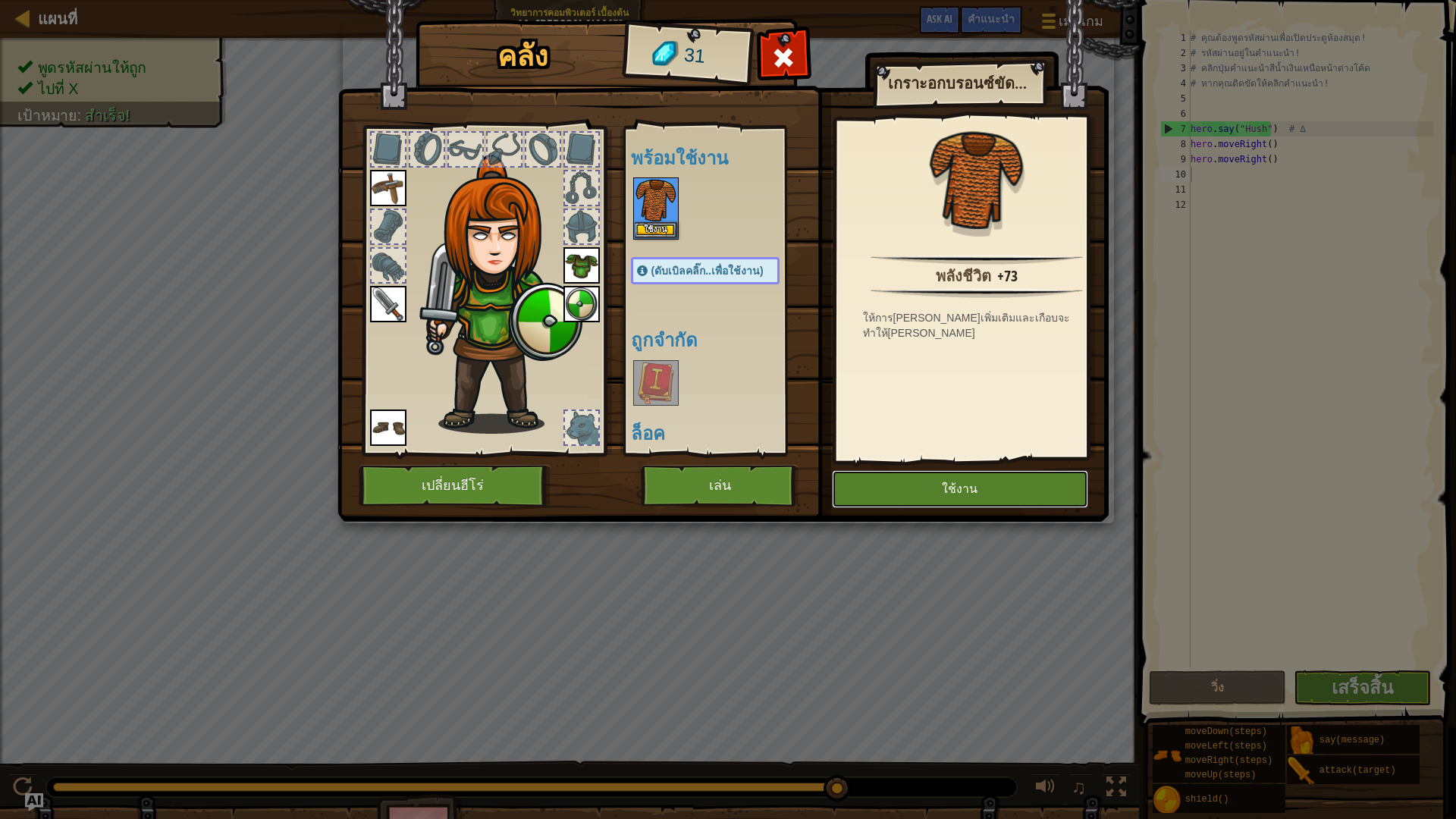
drag, startPoint x: 954, startPoint y: 485, endPoint x: 908, endPoint y: 478, distance: 46.5
click at [952, 485] on button "ใช้งาน" at bounding box center [960, 489] width 256 height 38
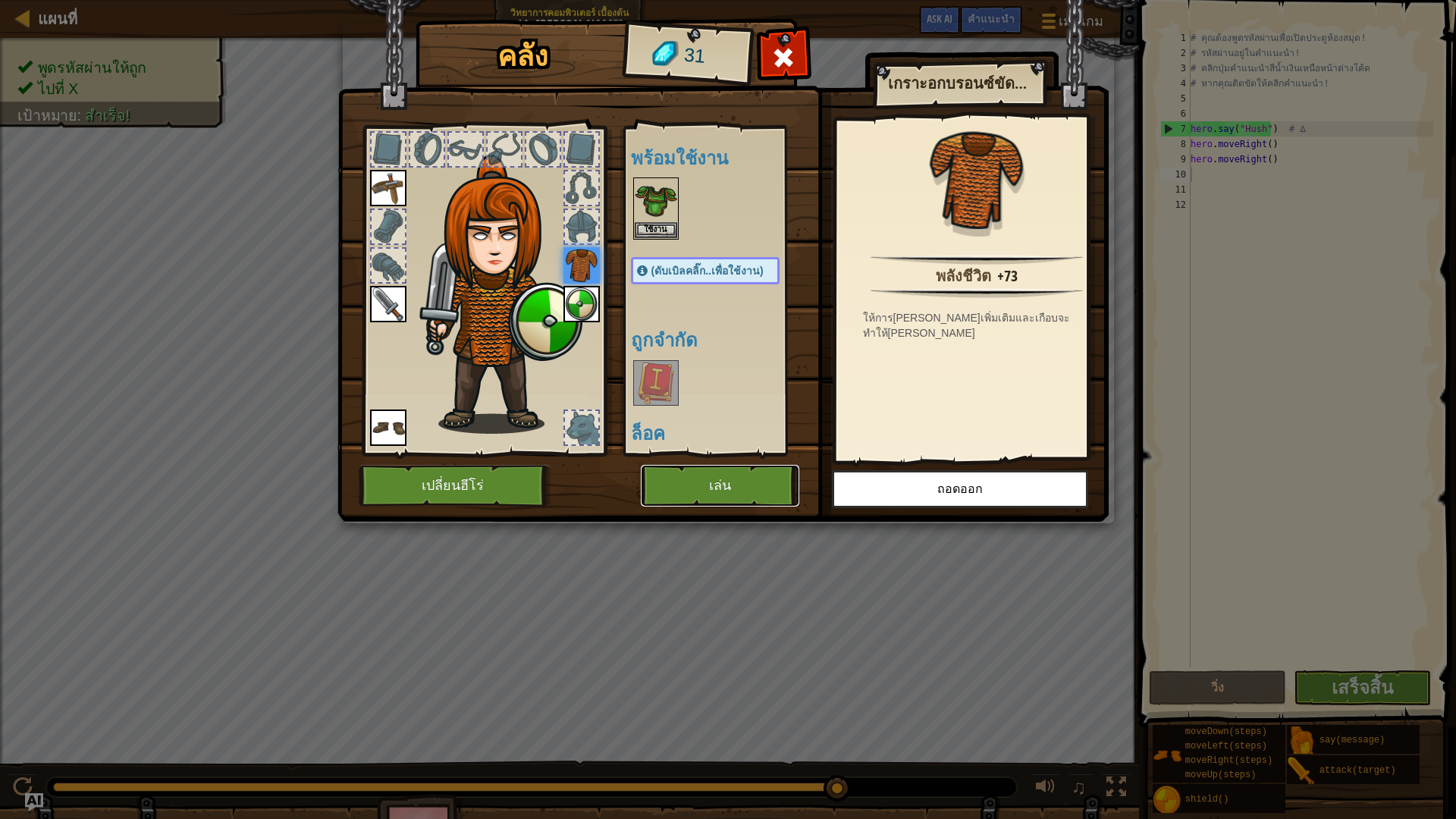
click at [733, 471] on button "เล่น" at bounding box center [720, 485] width 159 height 42
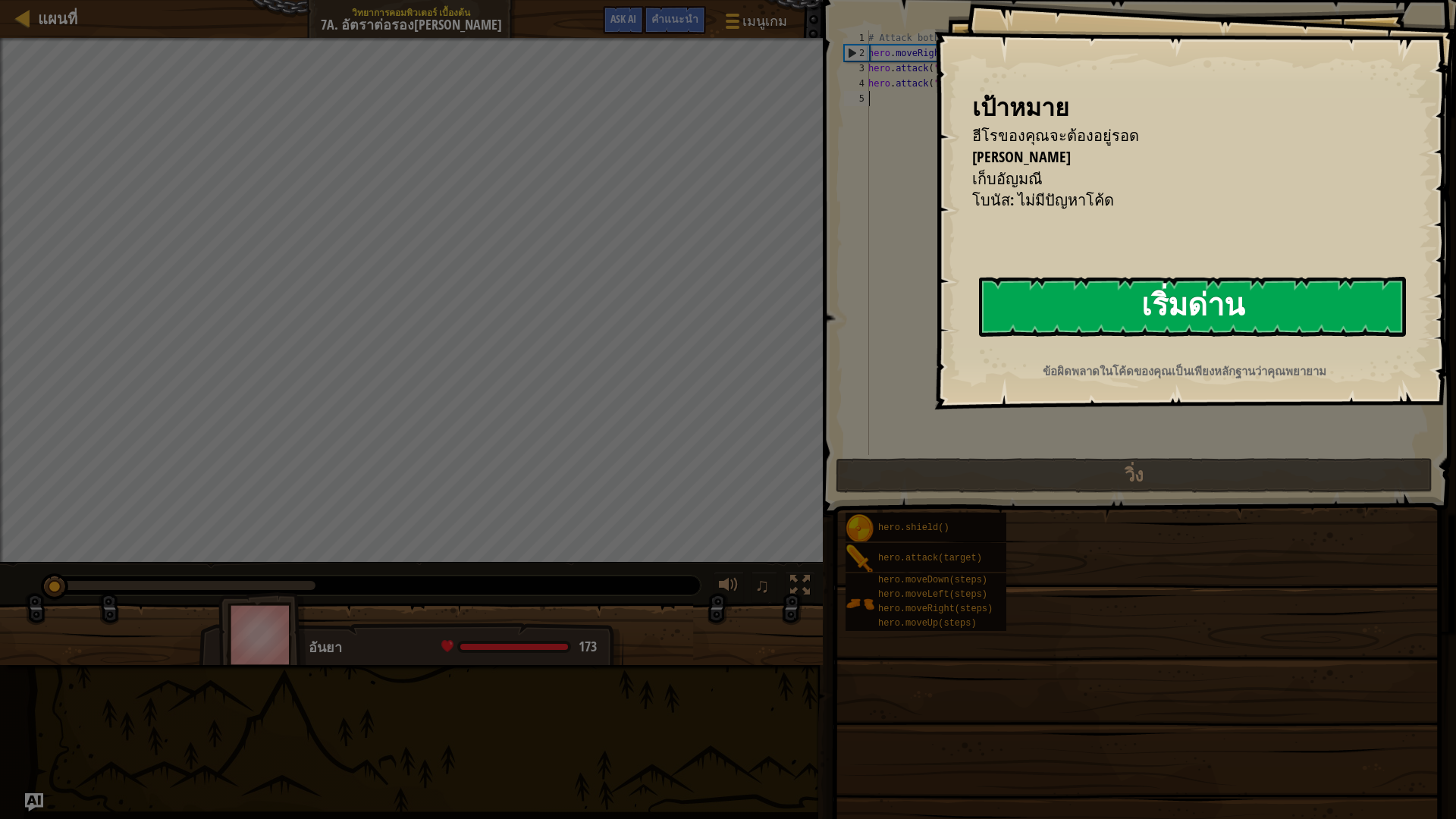
drag, startPoint x: 1207, startPoint y: 311, endPoint x: 1089, endPoint y: 307, distance: 118.1
click at [1187, 313] on button "เริ่มด่าน" at bounding box center [1192, 306] width 427 height 60
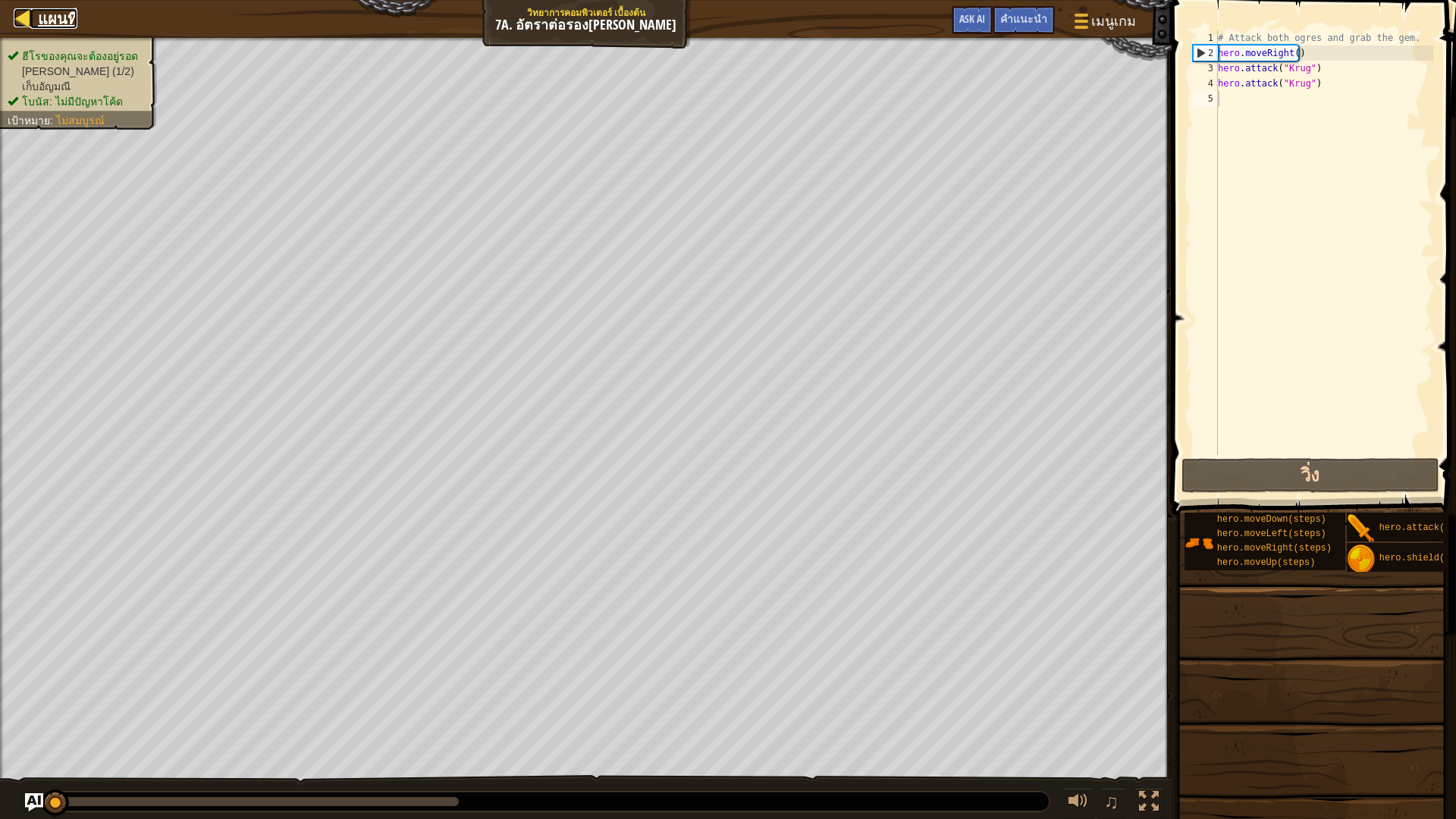
click at [15, 10] on div at bounding box center [22, 17] width 19 height 19
select select "th"
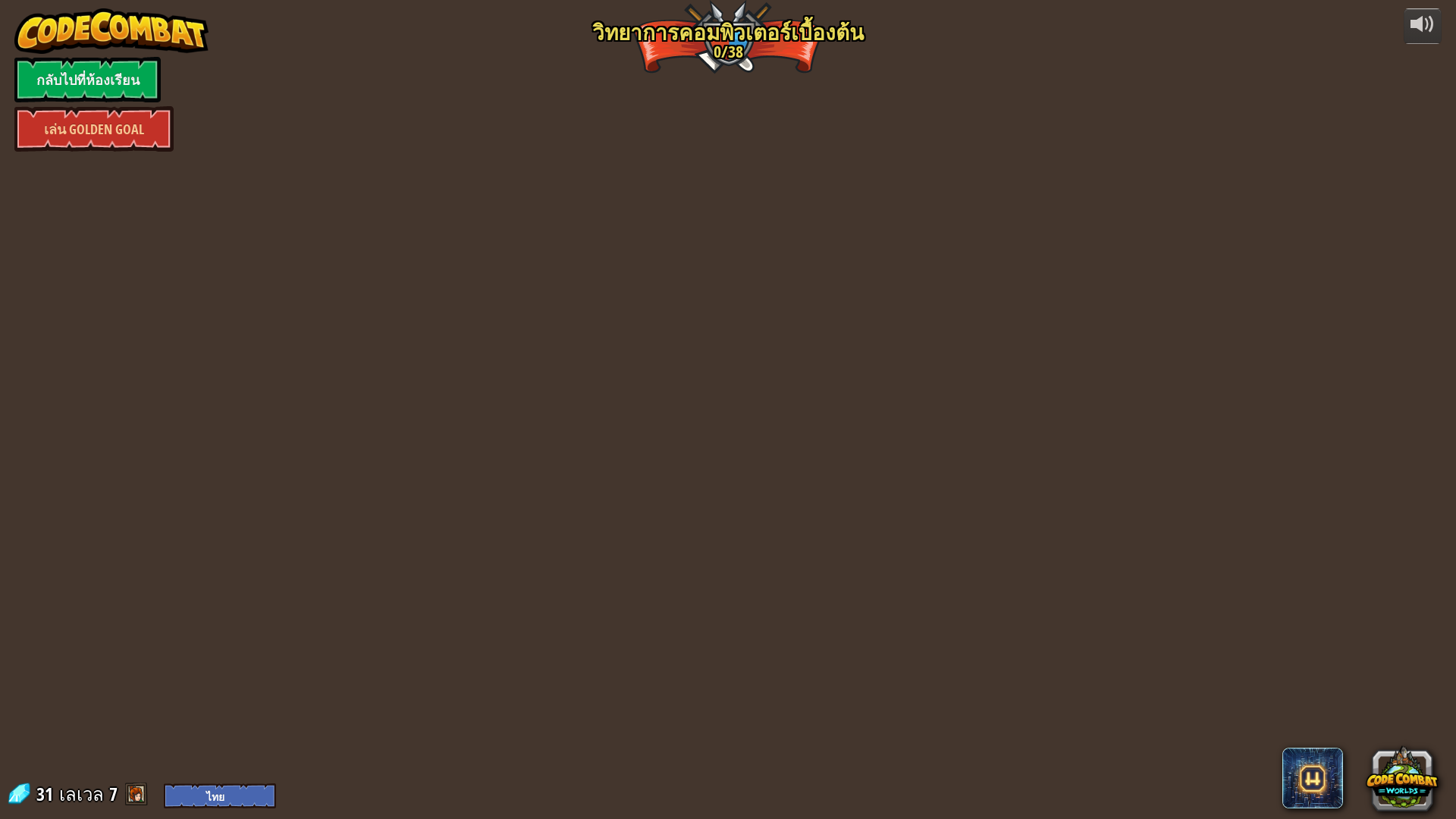
select select "th"
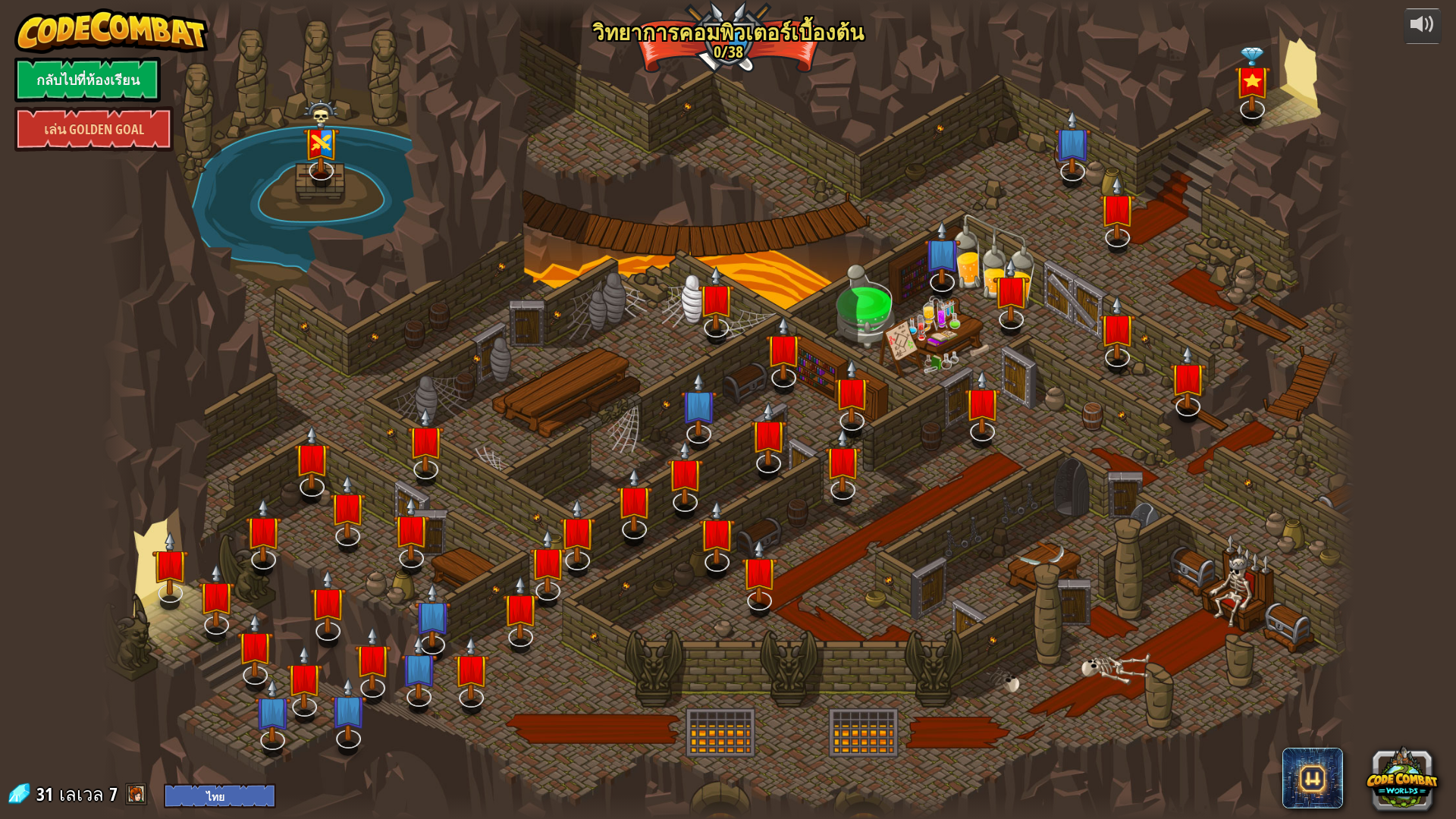
select select "th"
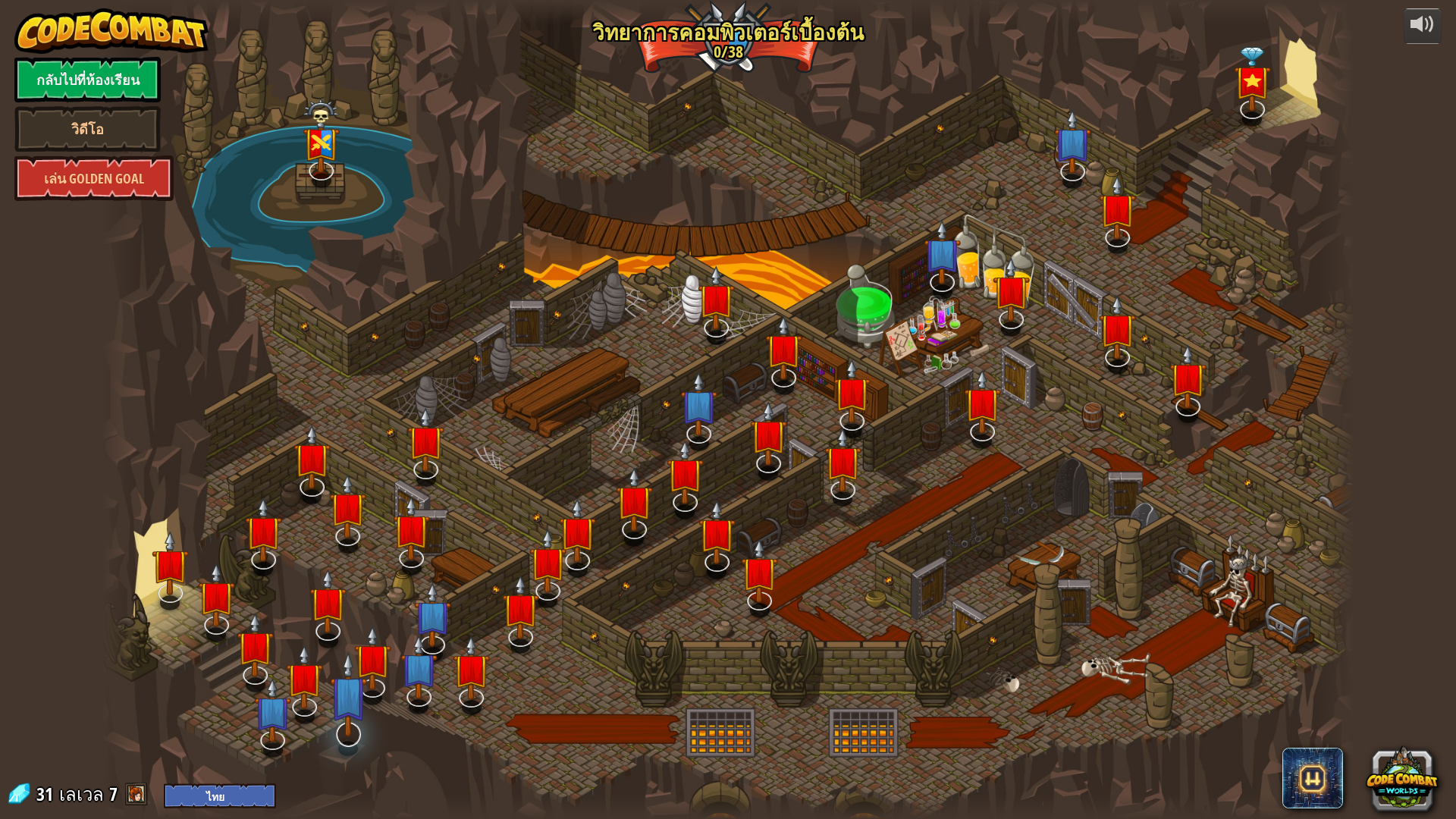
select select "th"
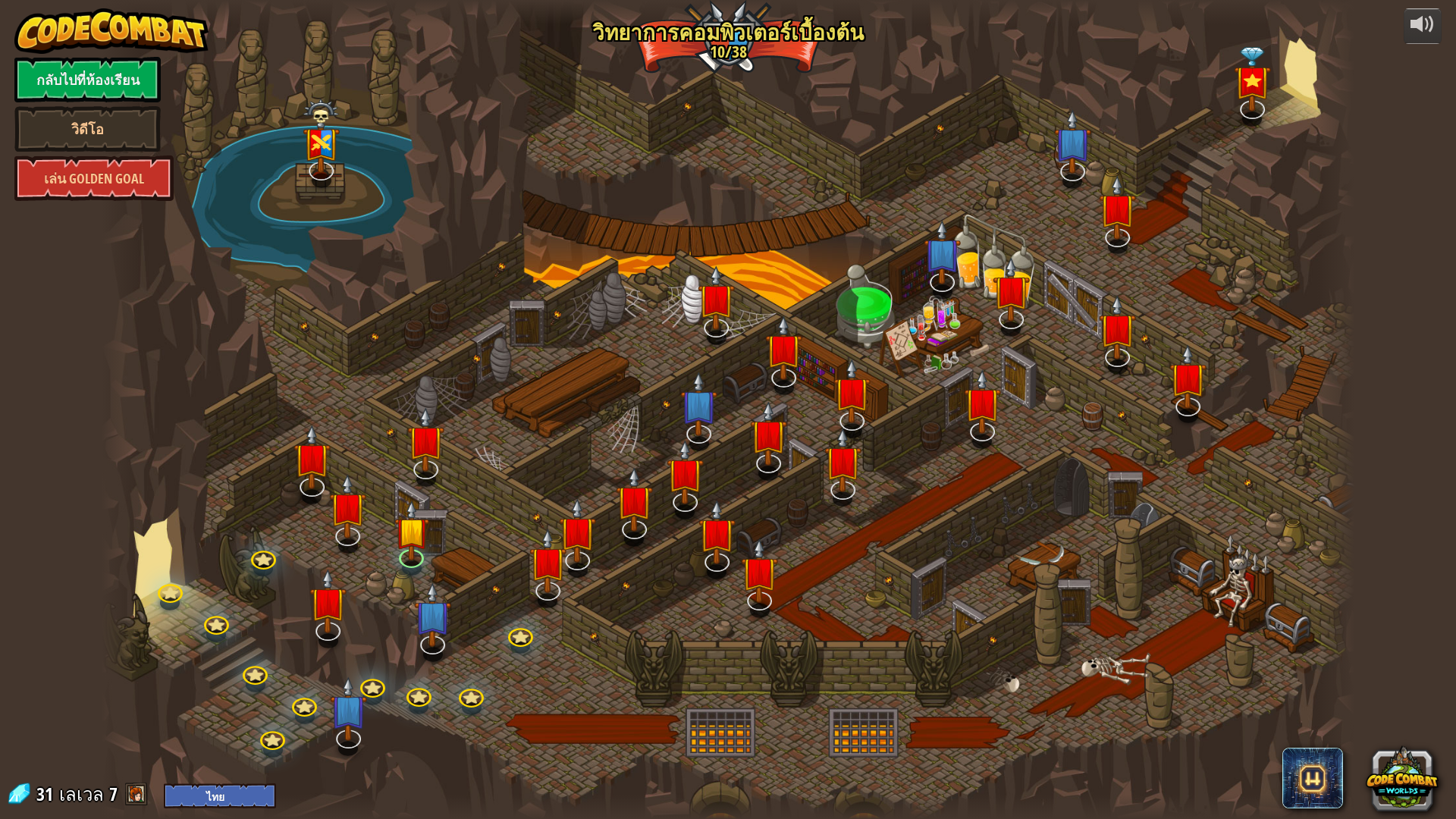
select select "th"
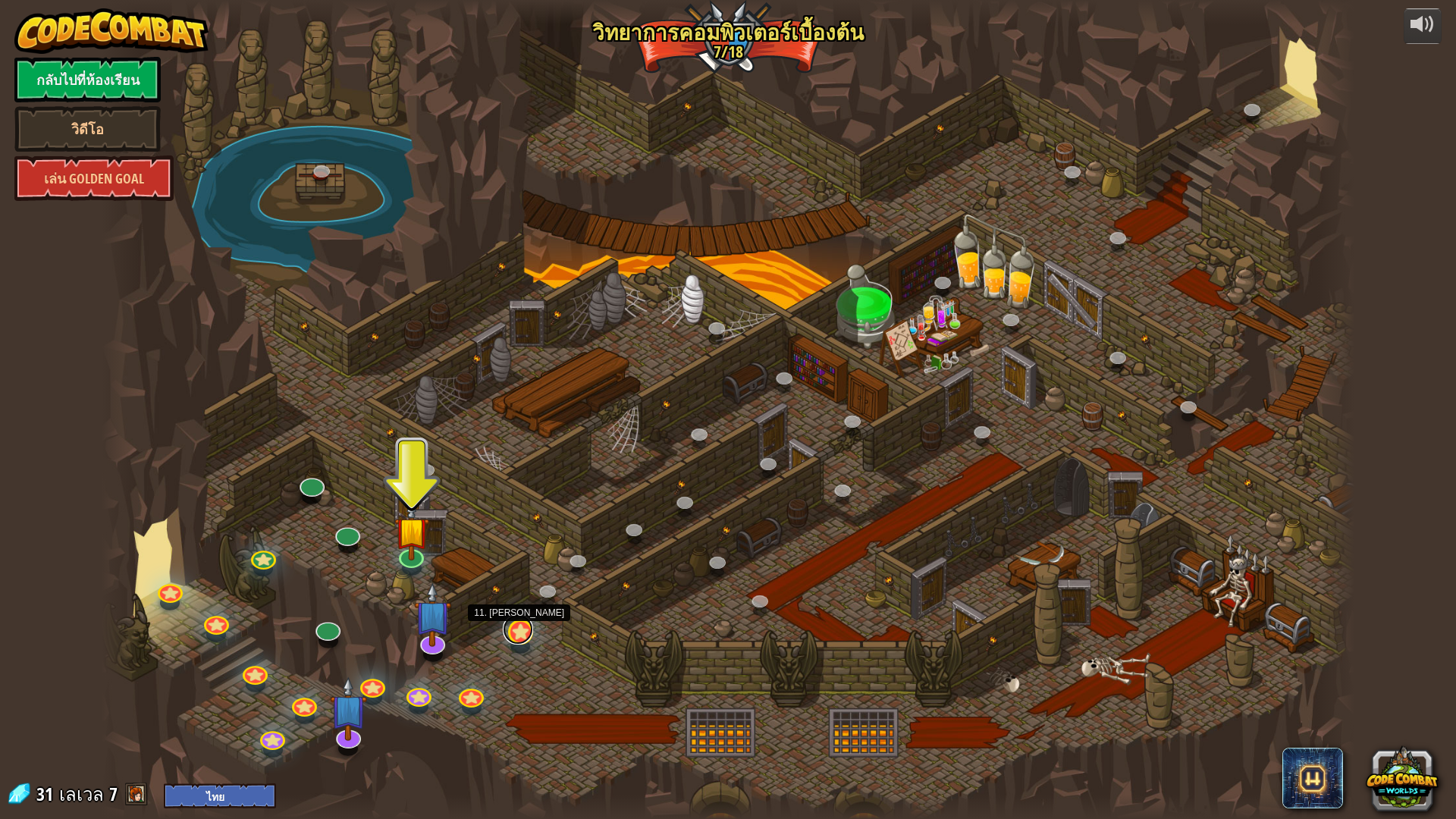
click at [515, 637] on link at bounding box center [517, 629] width 30 height 30
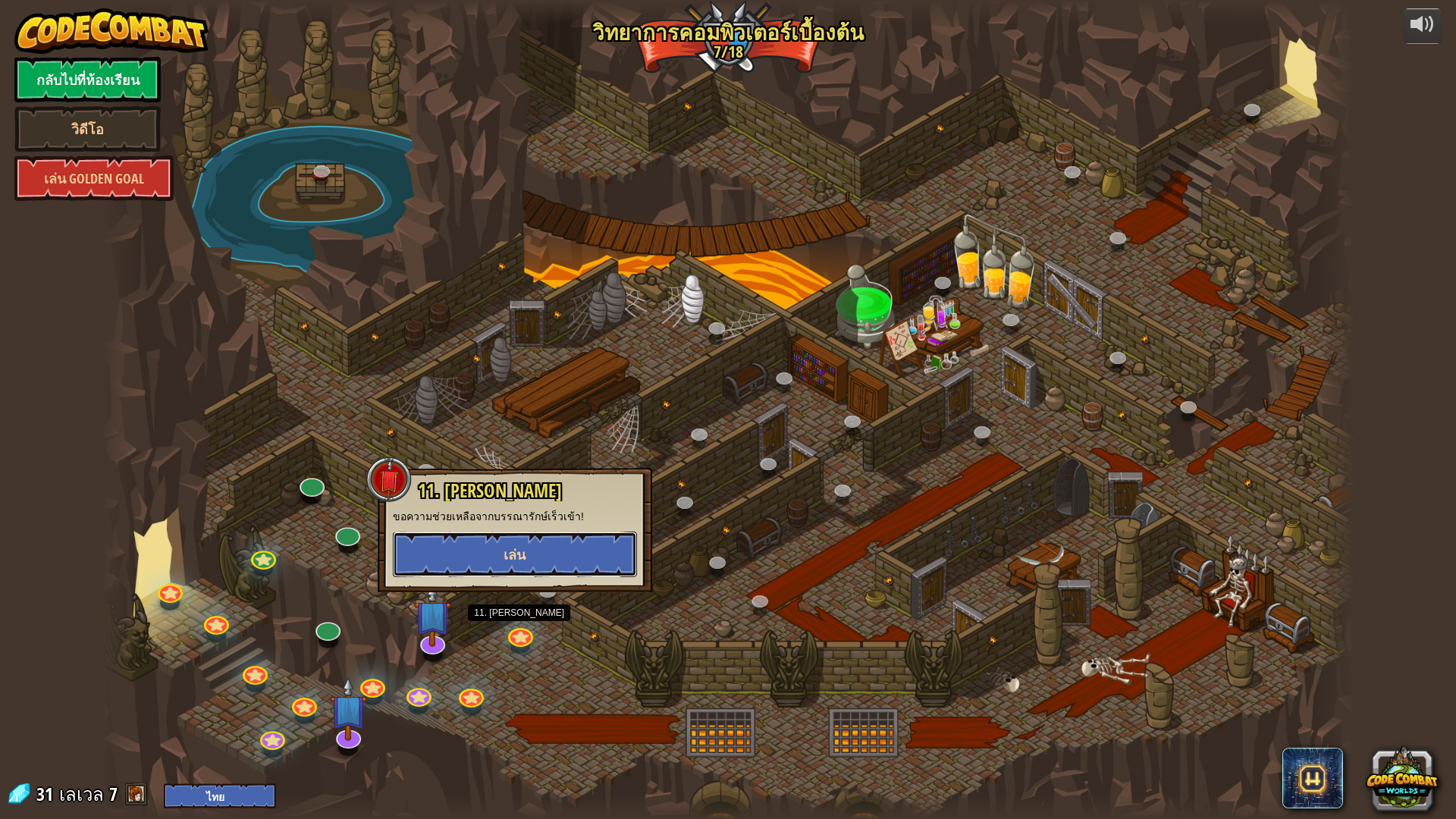
click at [508, 555] on span "เล่น" at bounding box center [514, 554] width 22 height 19
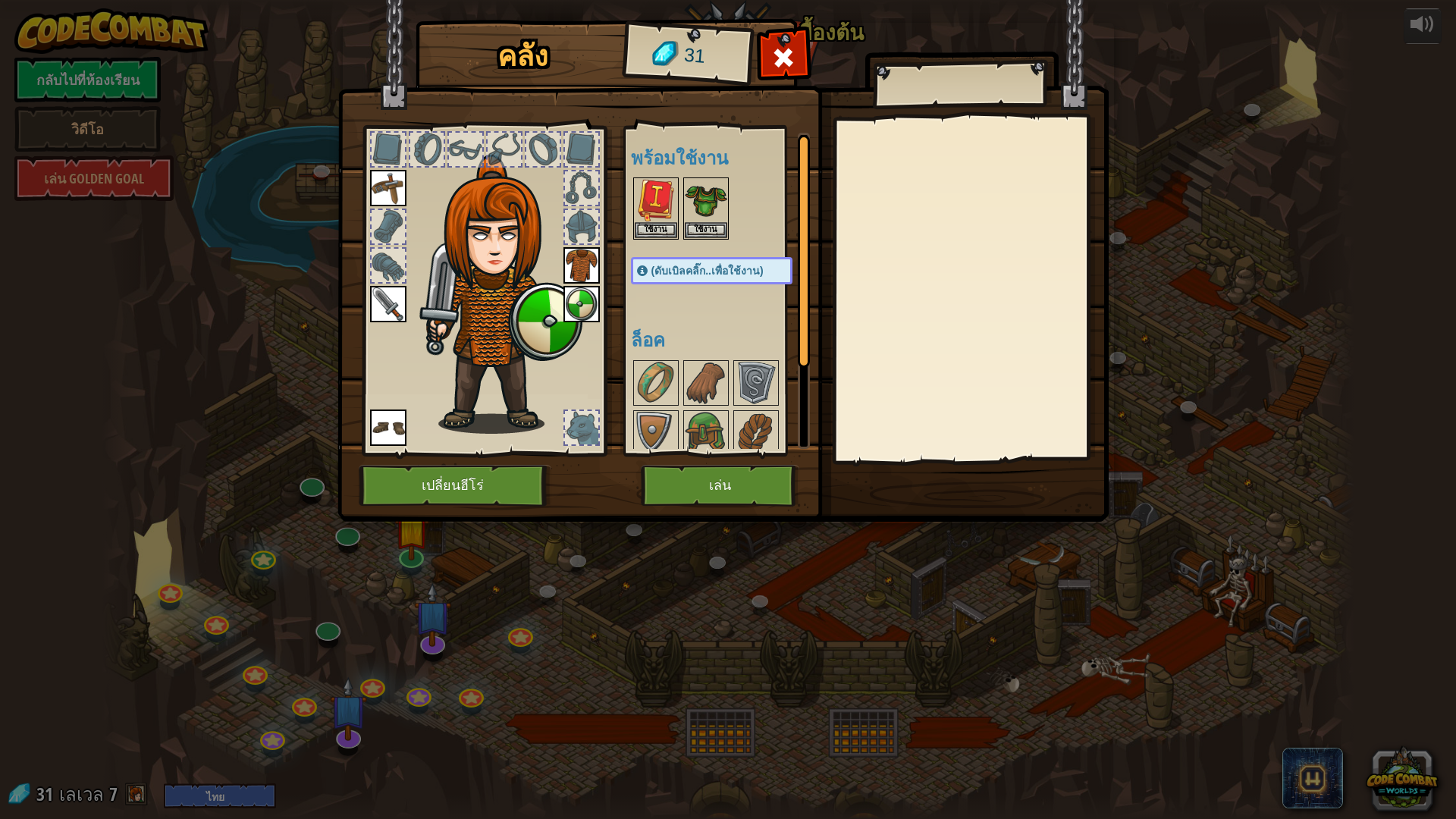
click at [855, 584] on div "คลัง 31 พร้อมใช้งาน ใช้งาน ใช้งาน ใช้งาน ใช้งาน ใช้งาน ใช้งาน ใช้งาน (ดับเบิลคล…" at bounding box center [728, 410] width 1456 height 819
click at [626, 658] on div "คลัง 31 พร้อมใช้งาน ใช้งาน ใช้งาน ใช้งาน ใช้งาน ใช้งาน ใช้งาน ใช้งาน (ดับเบิลคล…" at bounding box center [728, 410] width 1456 height 819
click at [107, 462] on div "คลัง 31 พร้อมใช้งาน ใช้งาน ใช้งาน ใช้งาน ใช้งาน ใช้งาน ใช้งาน ใช้งาน (ดับเบิลคล…" at bounding box center [728, 410] width 1456 height 819
click at [787, 65] on span at bounding box center [783, 57] width 24 height 24
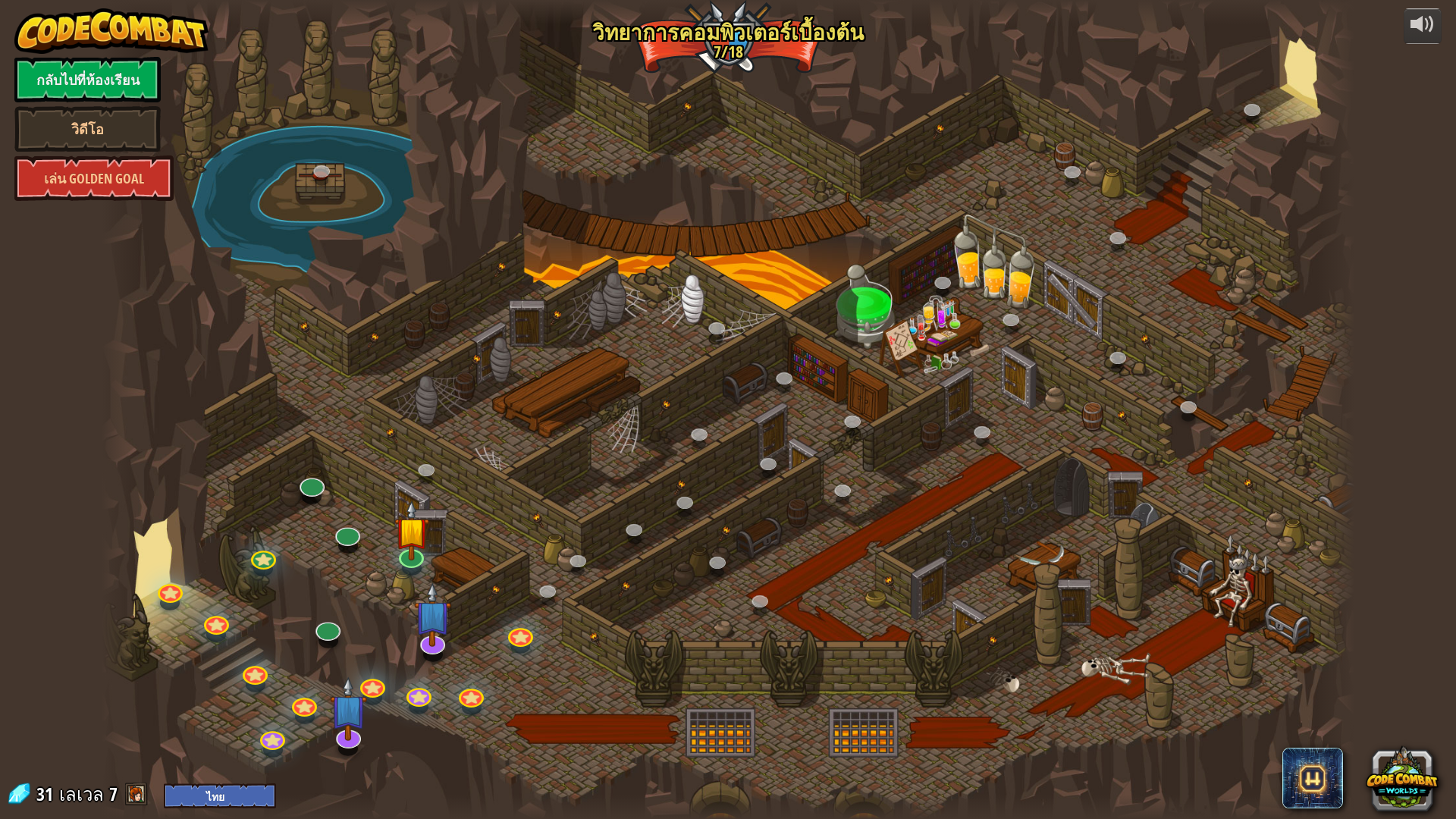
click at [522, 647] on div at bounding box center [520, 646] width 20 height 15
click at [428, 635] on img at bounding box center [433, 599] width 37 height 85
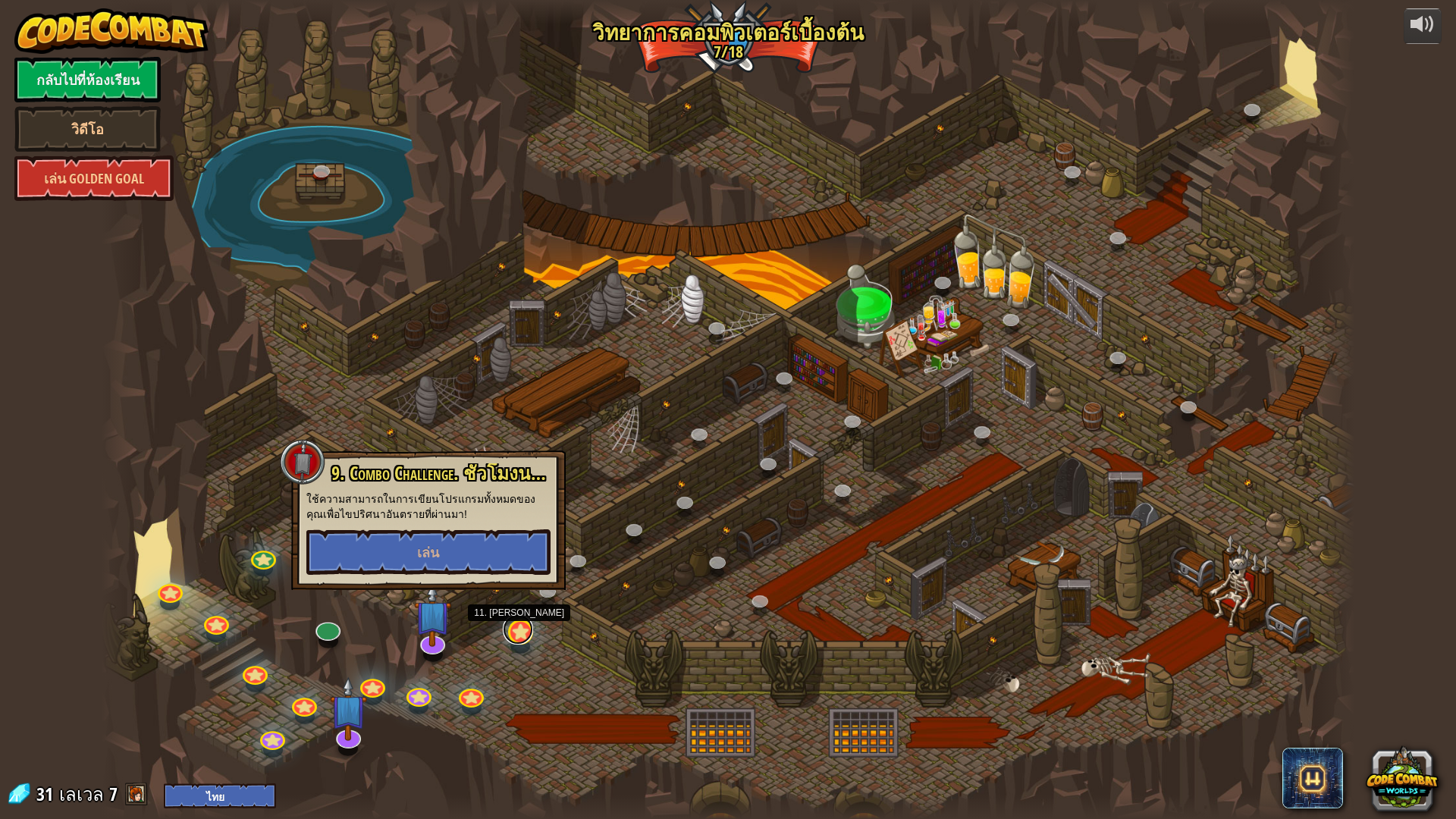
click at [512, 634] on link at bounding box center [517, 629] width 30 height 30
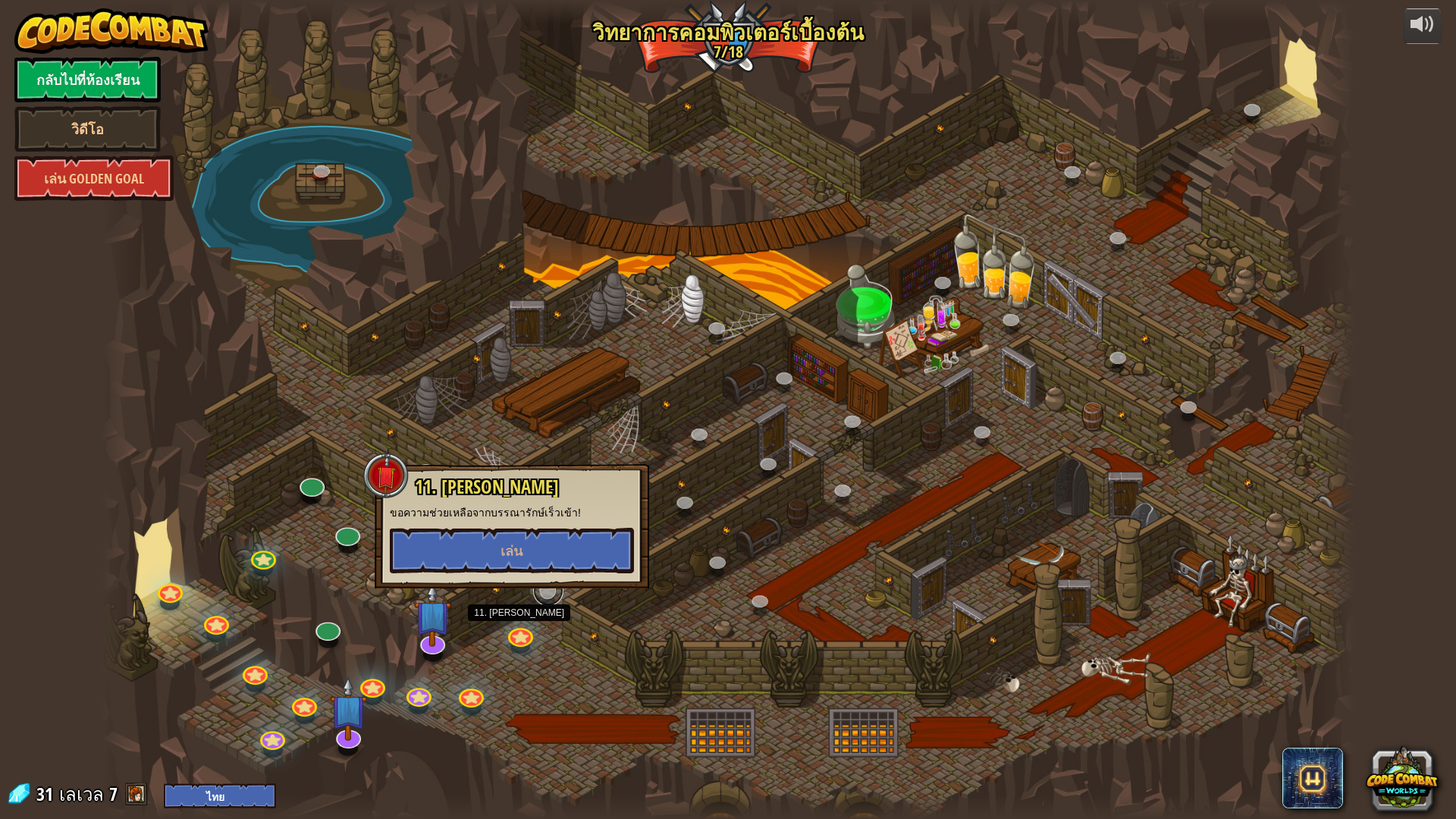
click at [558, 596] on link at bounding box center [549, 590] width 30 height 30
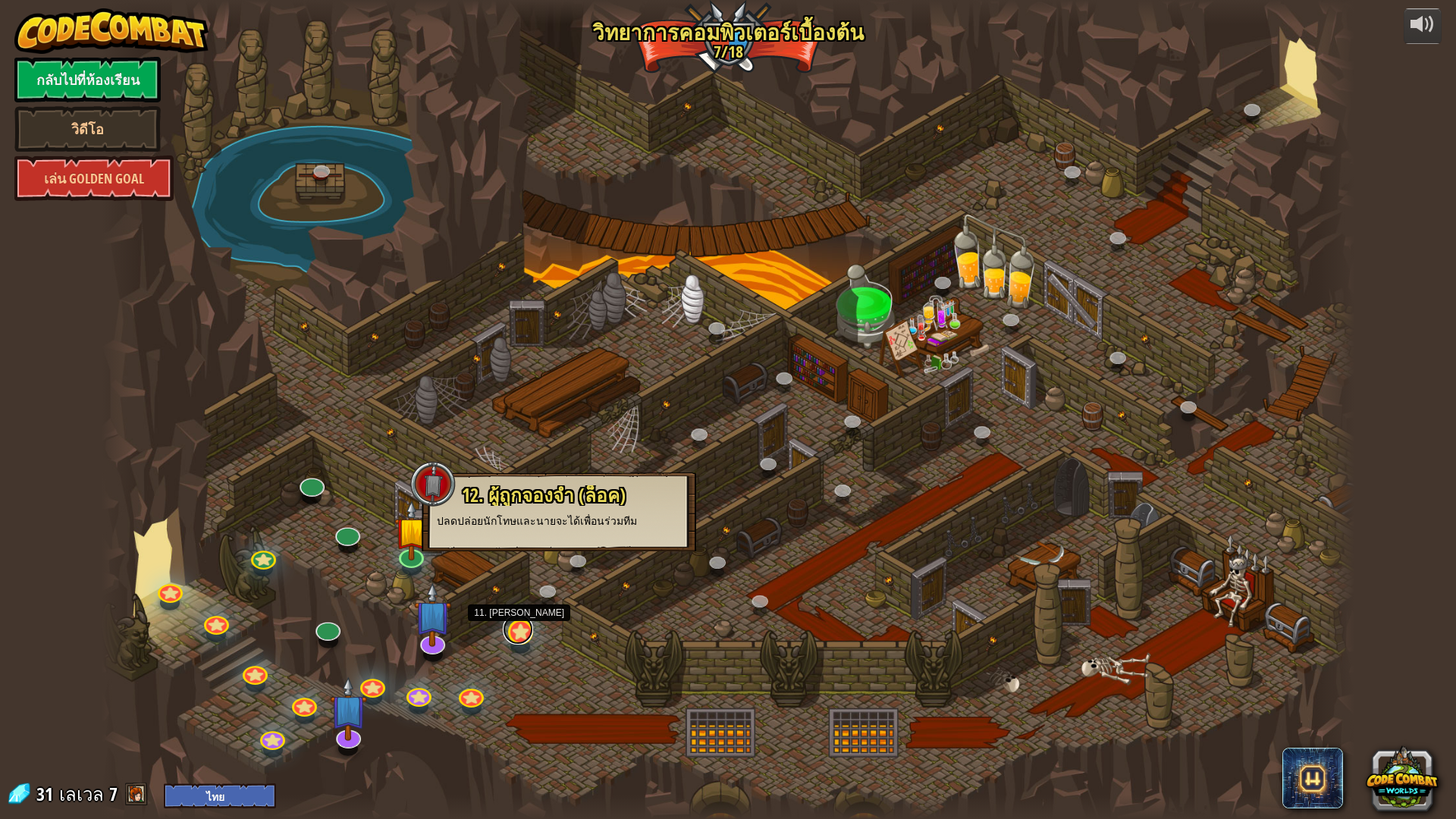
click at [521, 635] on link at bounding box center [517, 629] width 30 height 30
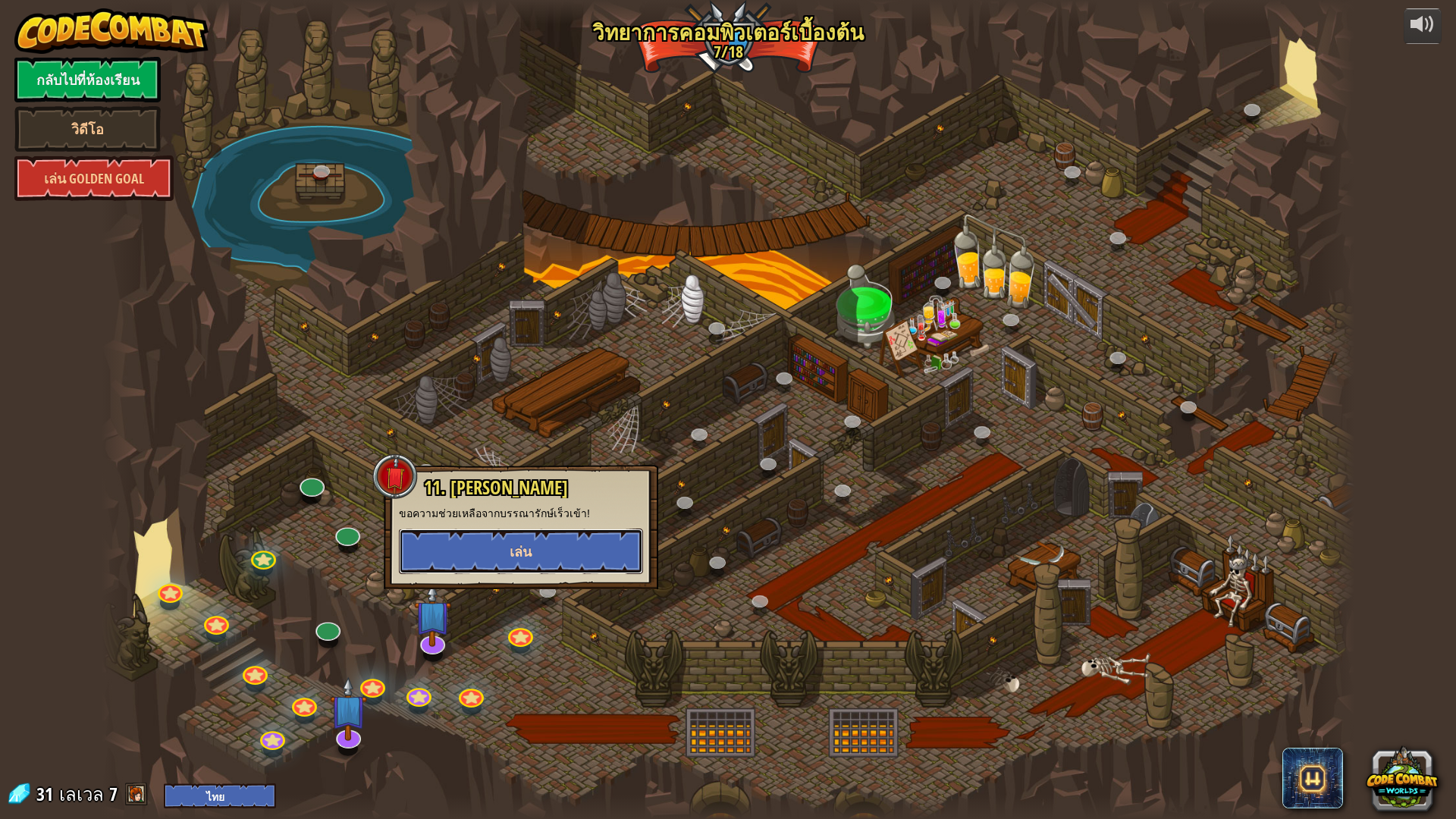
click at [563, 554] on button "เล่น" at bounding box center [521, 550] width 244 height 45
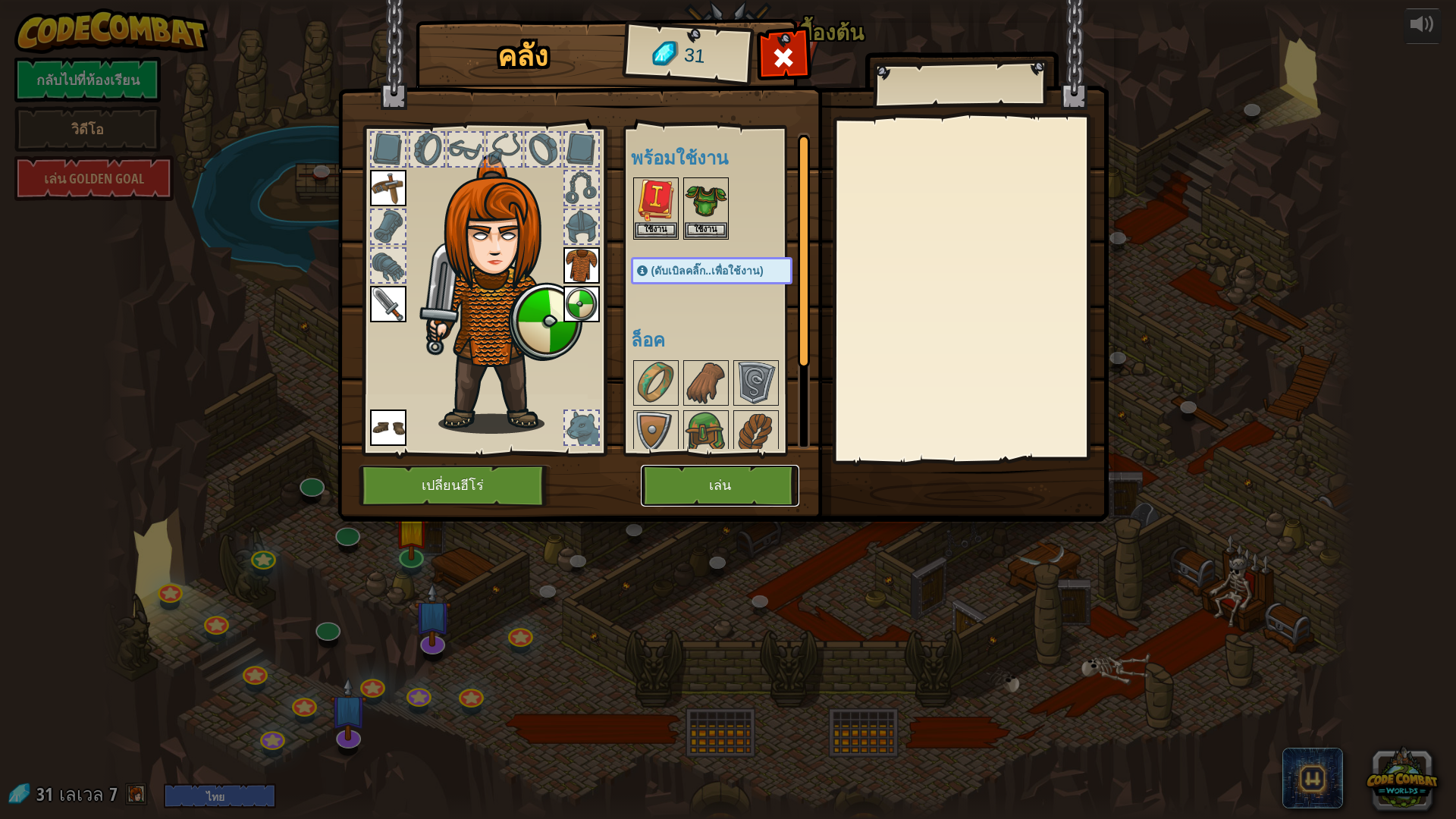
click at [719, 496] on button "เล่น" at bounding box center [720, 485] width 159 height 42
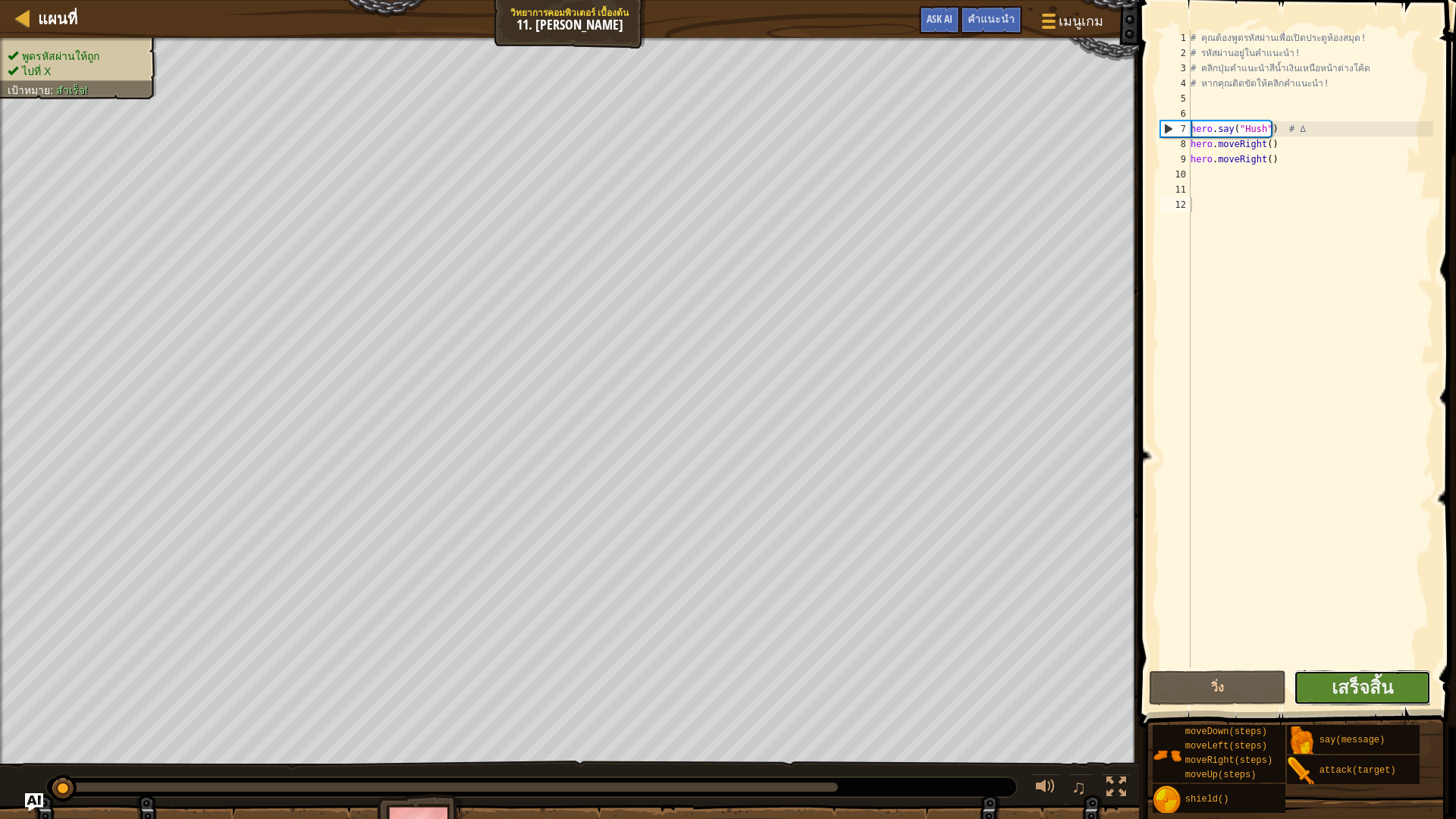
click at [1371, 701] on button "เสร็จสิ้น" at bounding box center [1362, 687] width 137 height 35
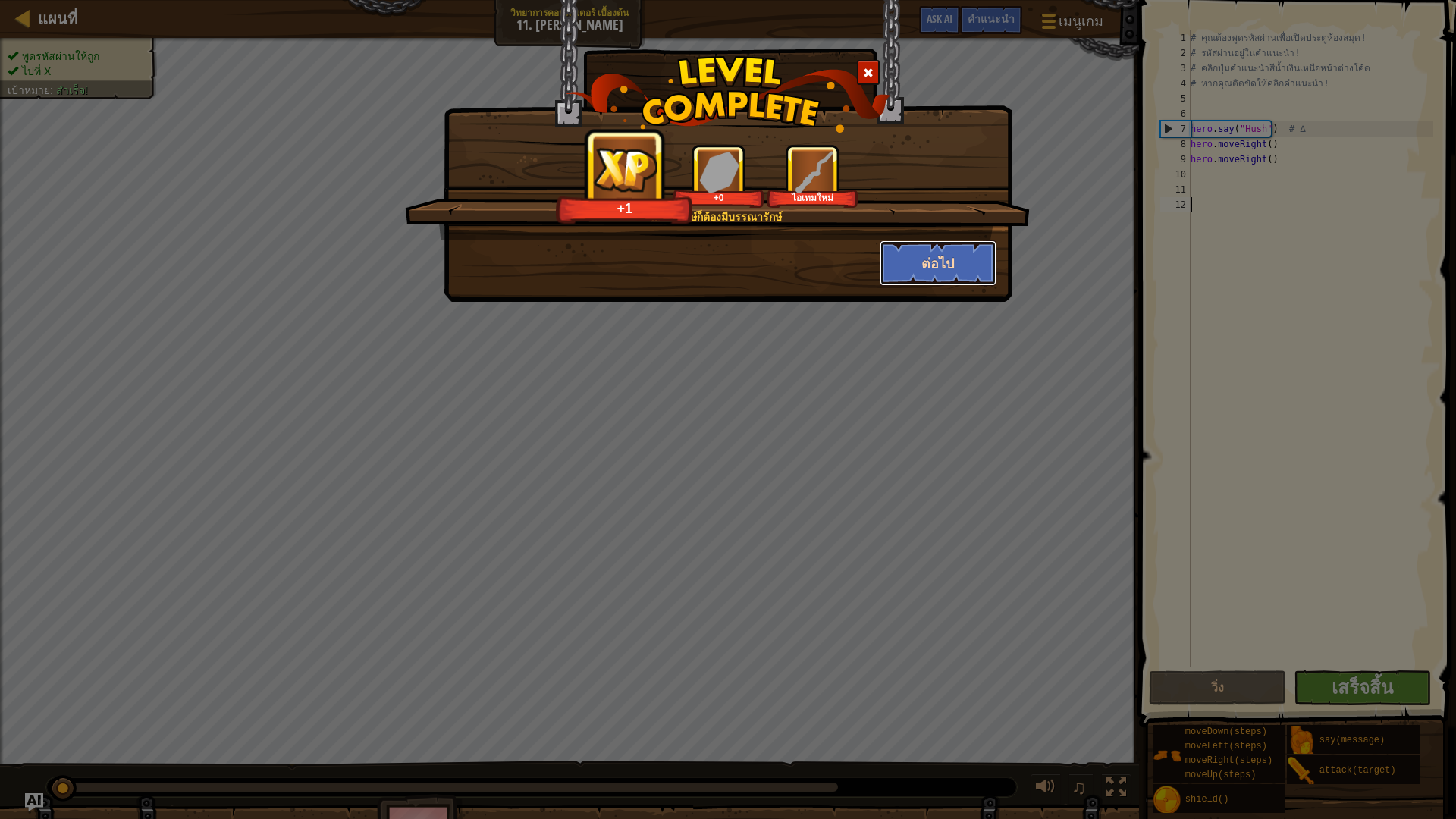
click at [957, 257] on button "ต่อไป" at bounding box center [939, 263] width 118 height 45
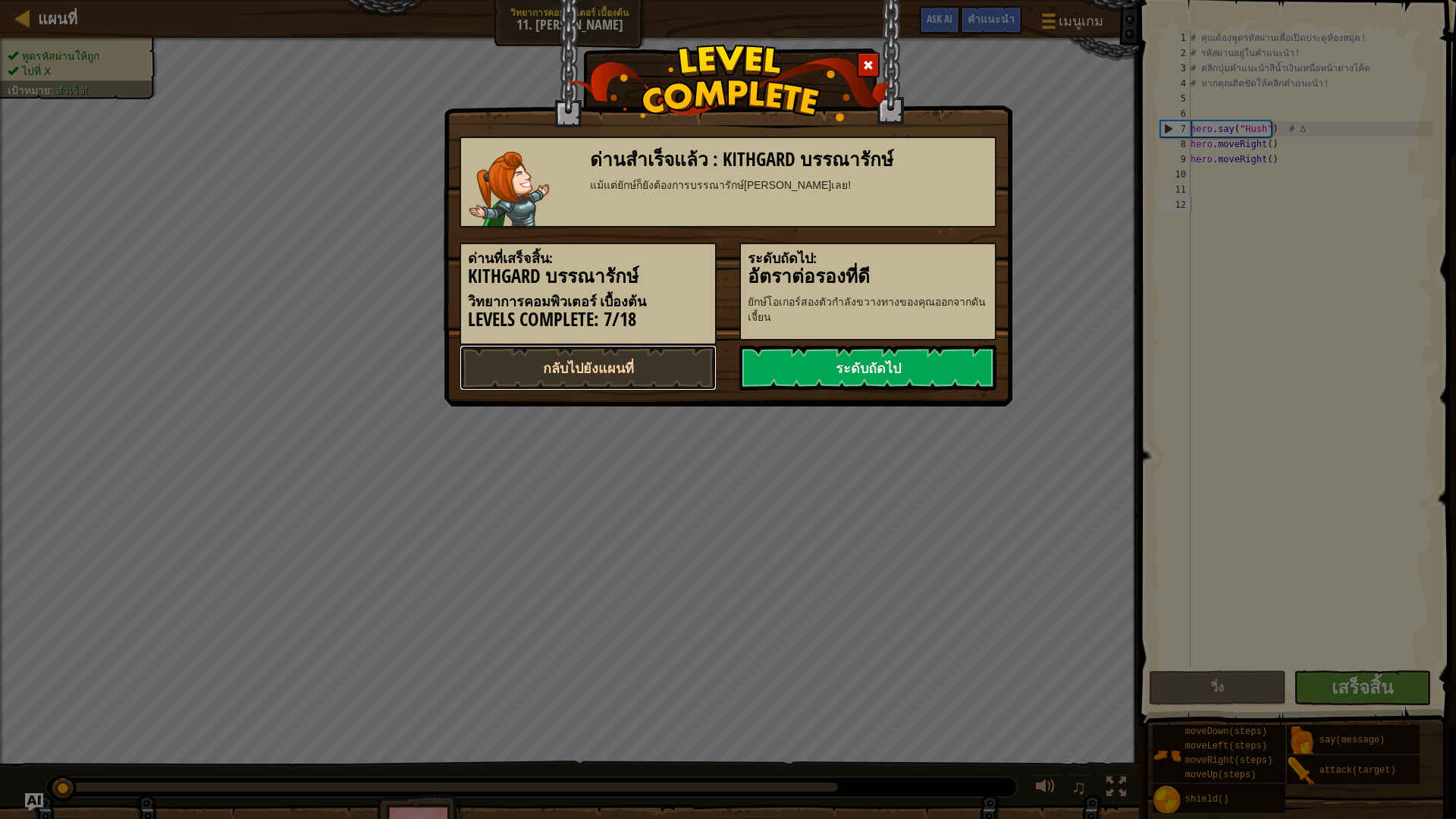
click at [689, 369] on link "กลับไปยังแผนที่" at bounding box center [588, 367] width 257 height 45
select select "th"
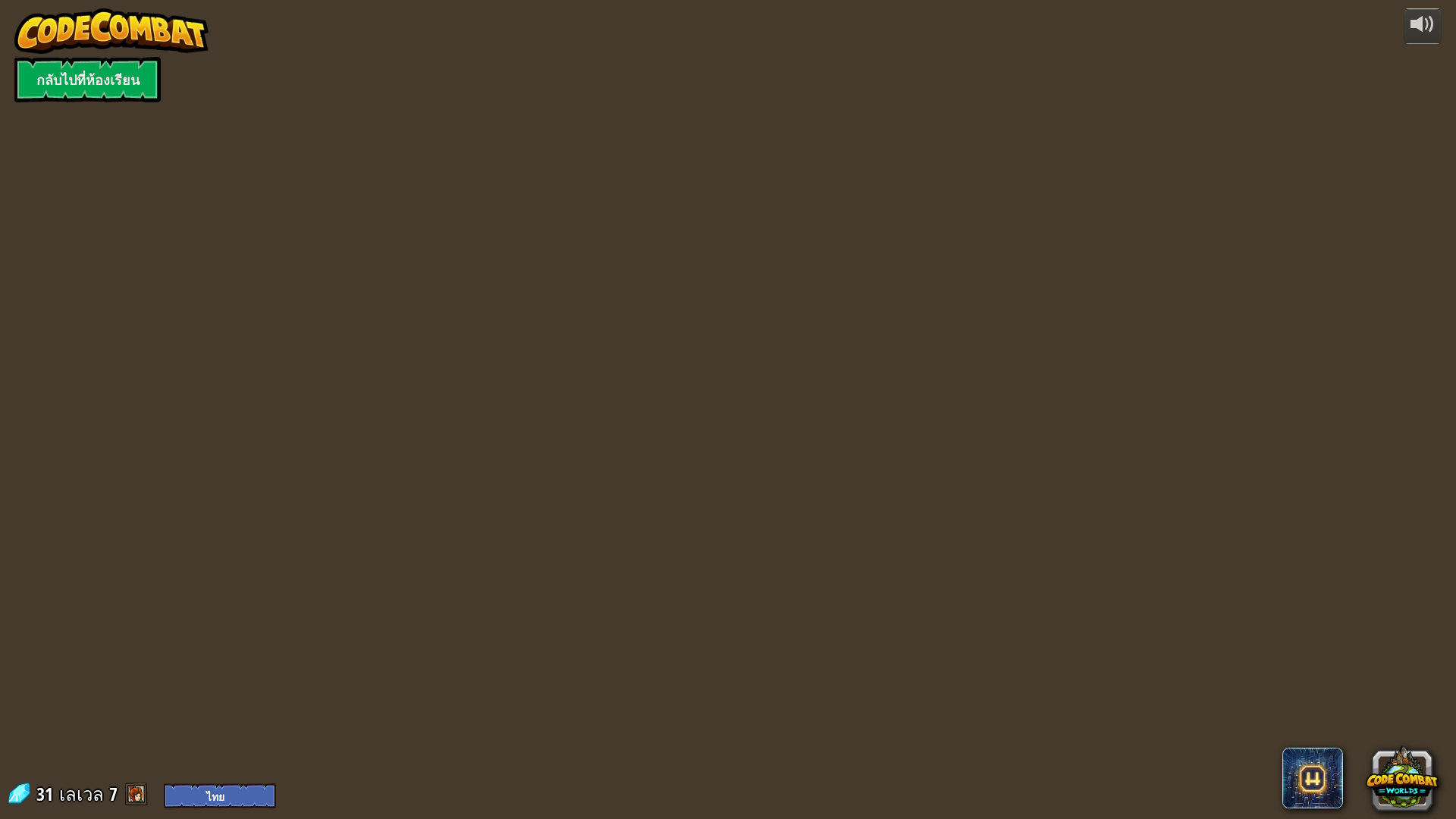
select select "th"
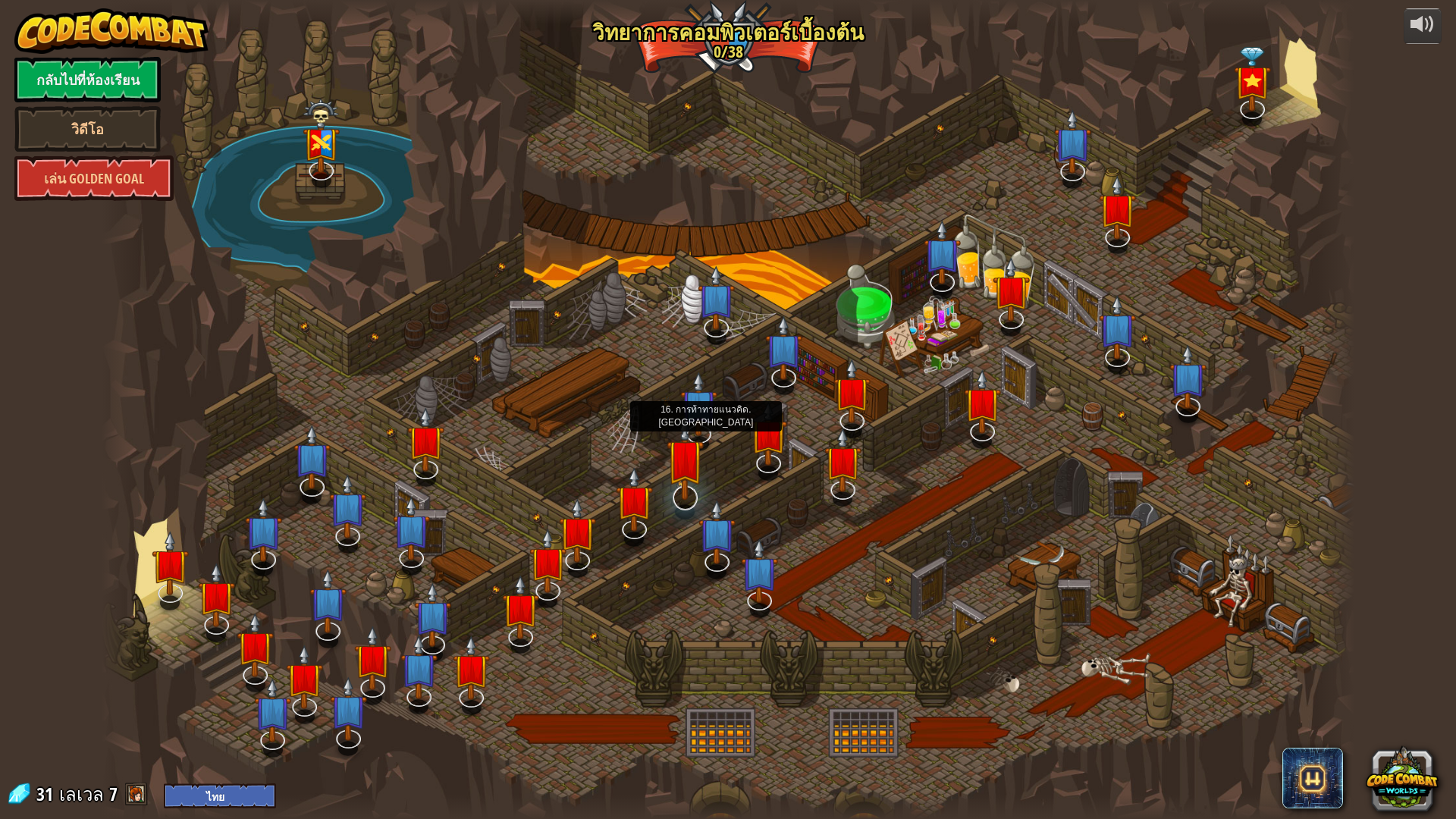
select select "th"
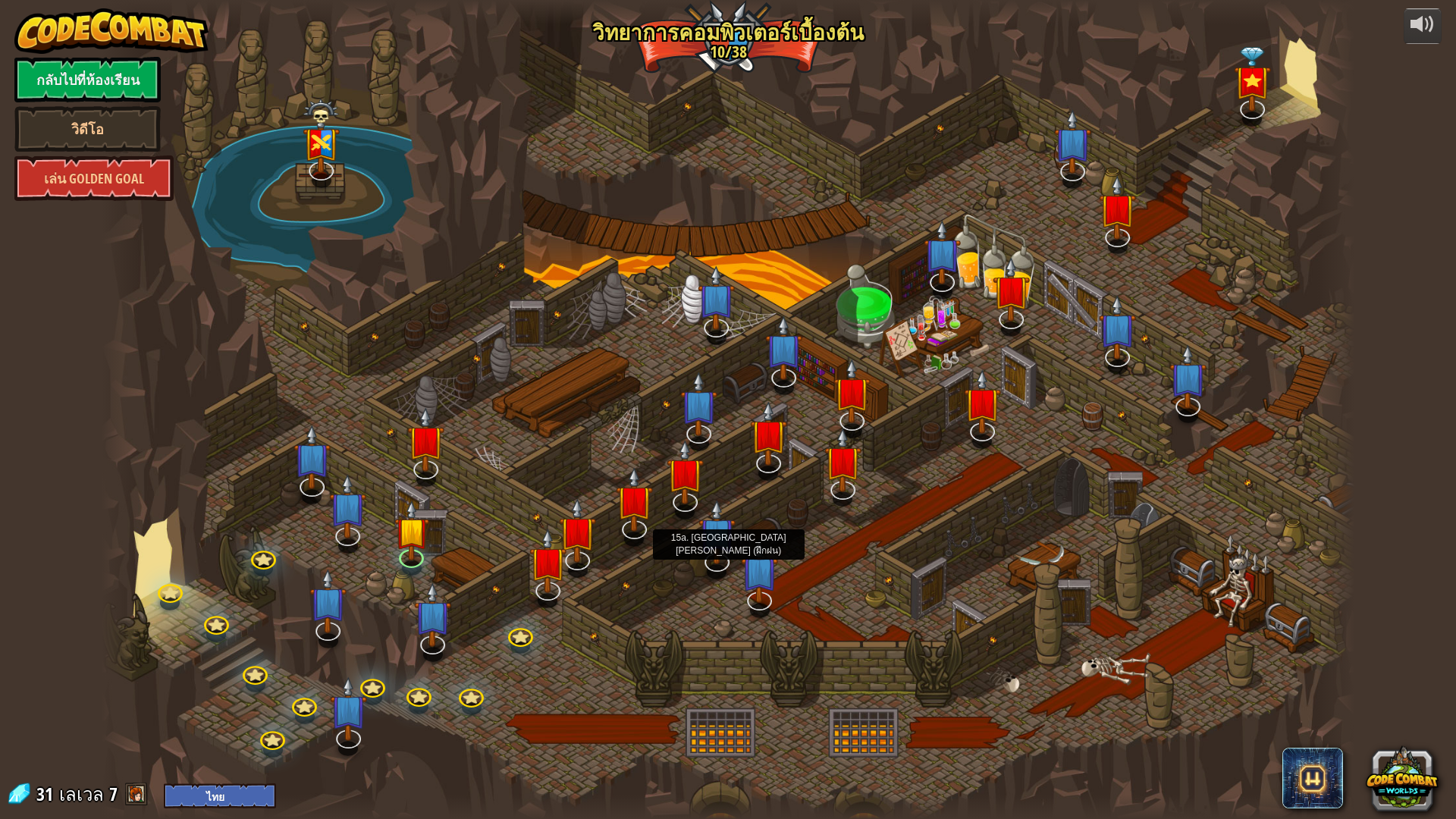
select select "th"
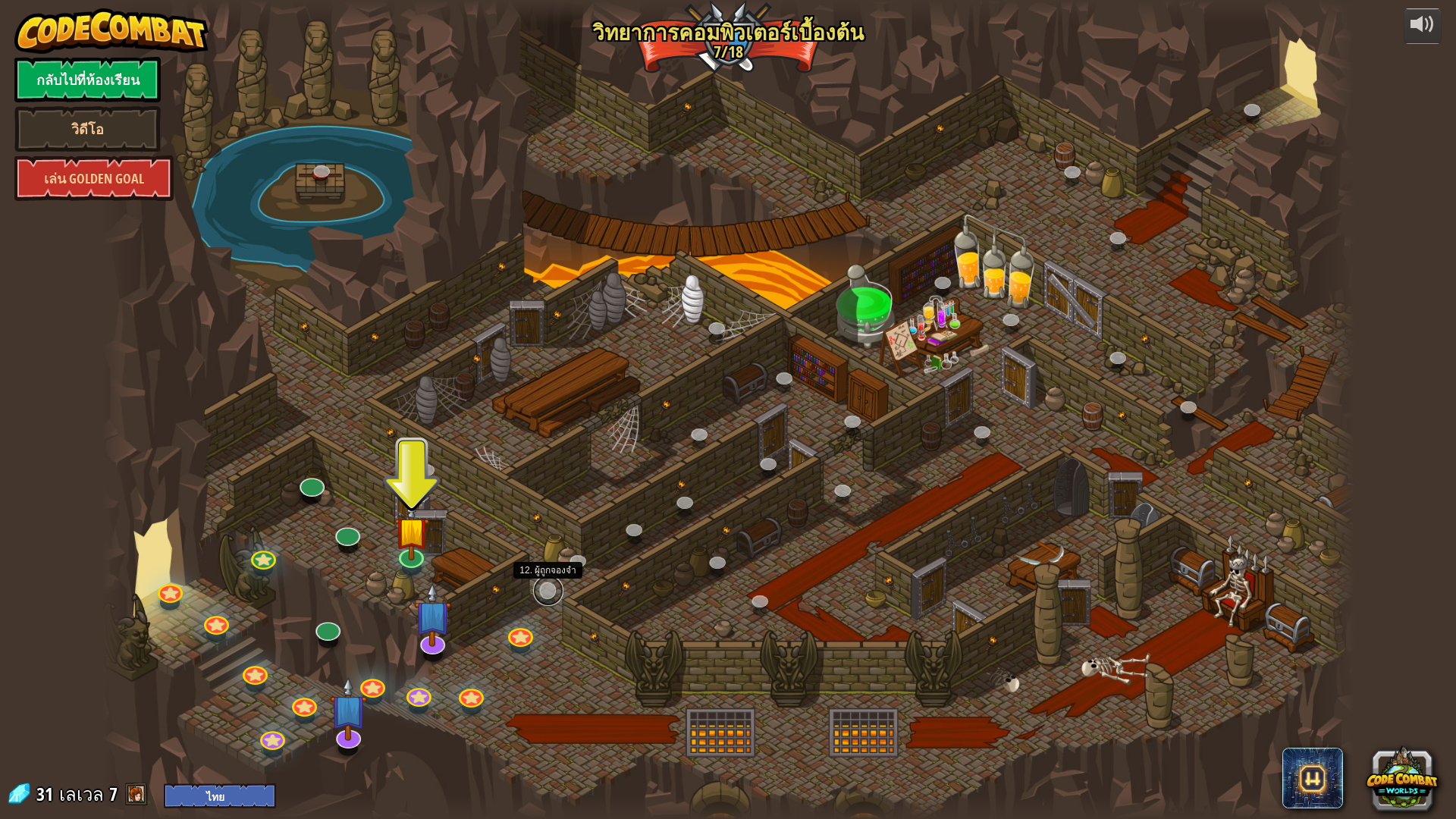
click at [545, 588] on link at bounding box center [549, 590] width 30 height 30
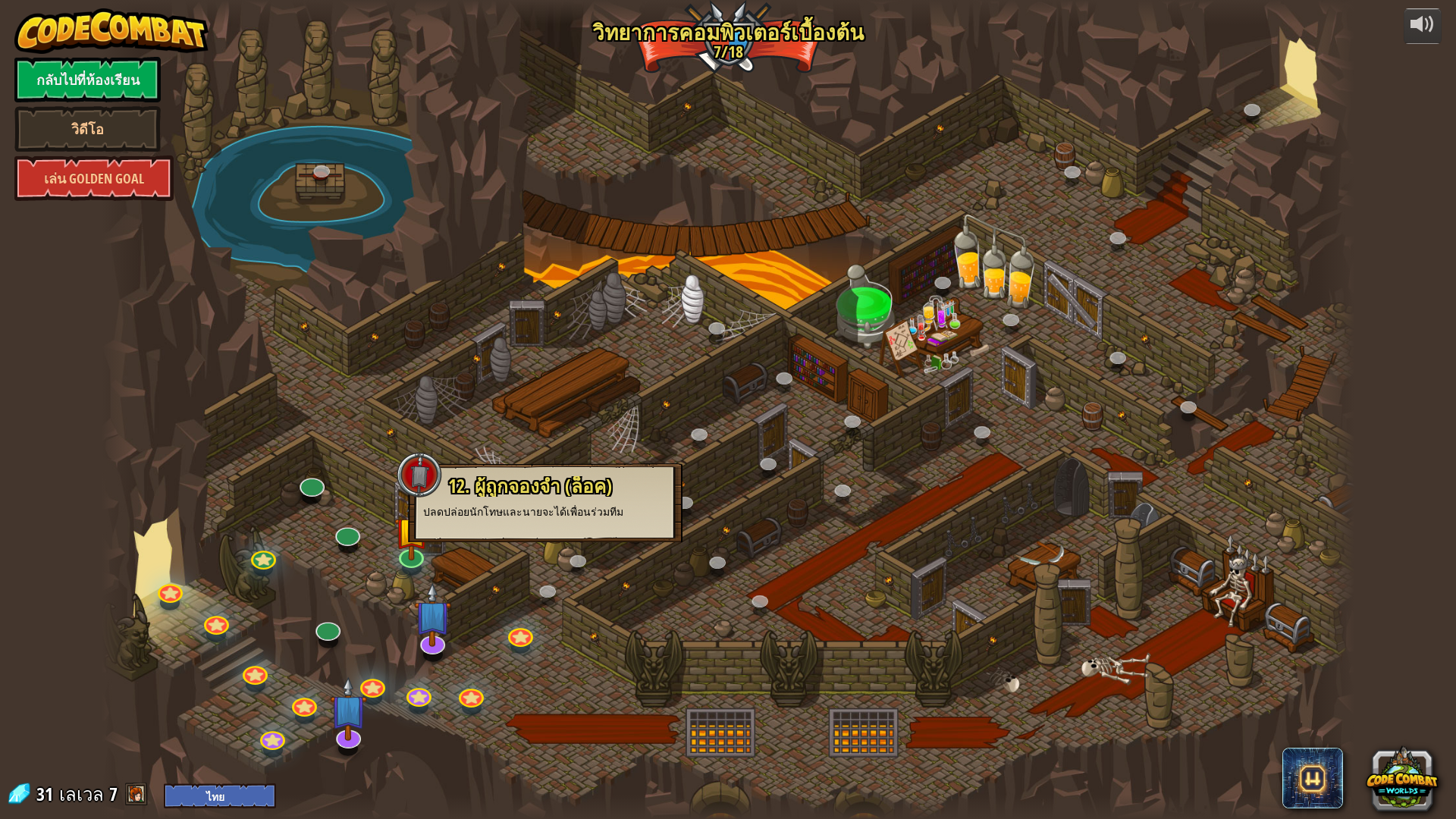
click at [579, 544] on div at bounding box center [728, 410] width 1253 height 819
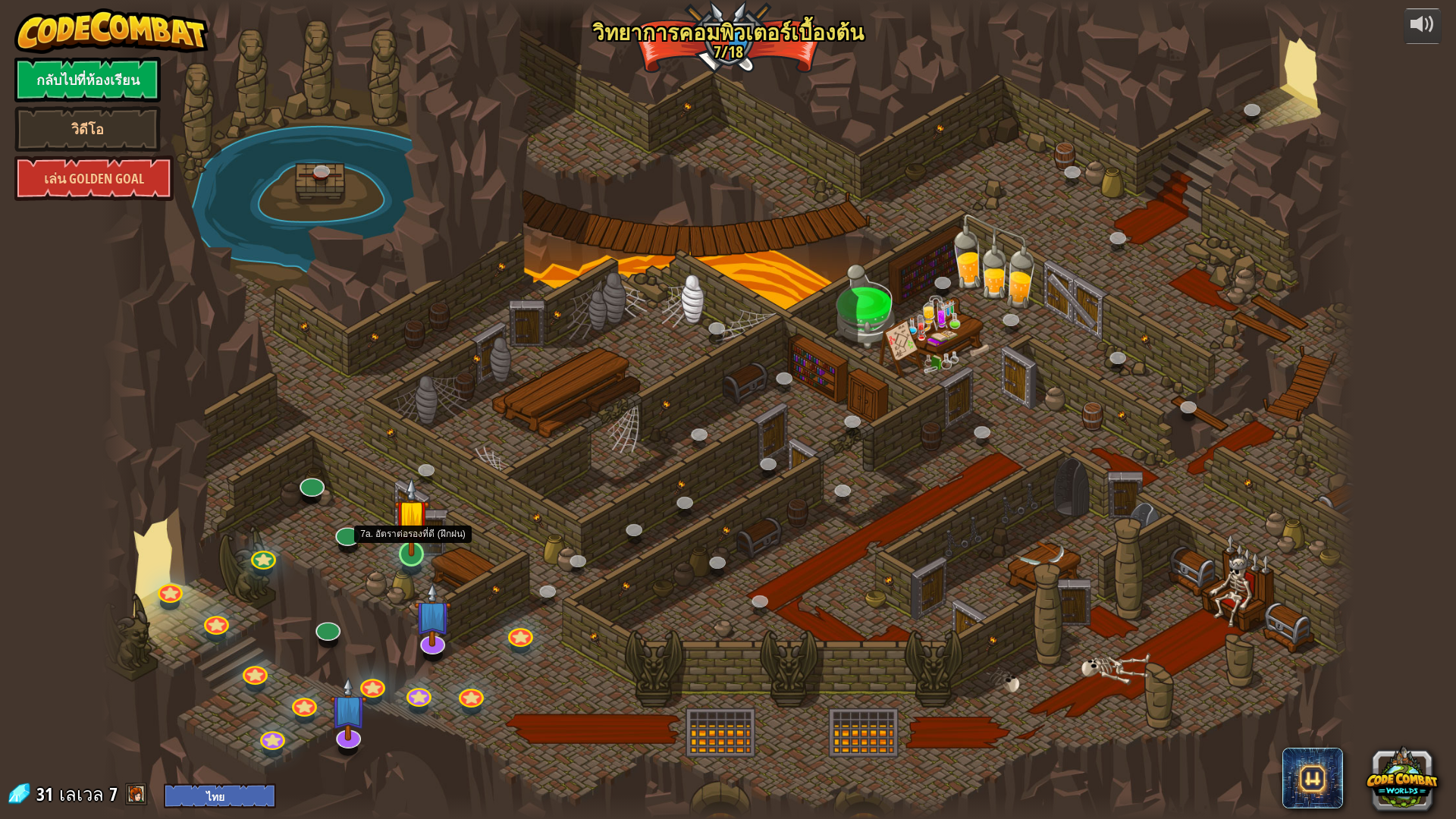
click at [414, 529] on img at bounding box center [411, 515] width 35 height 79
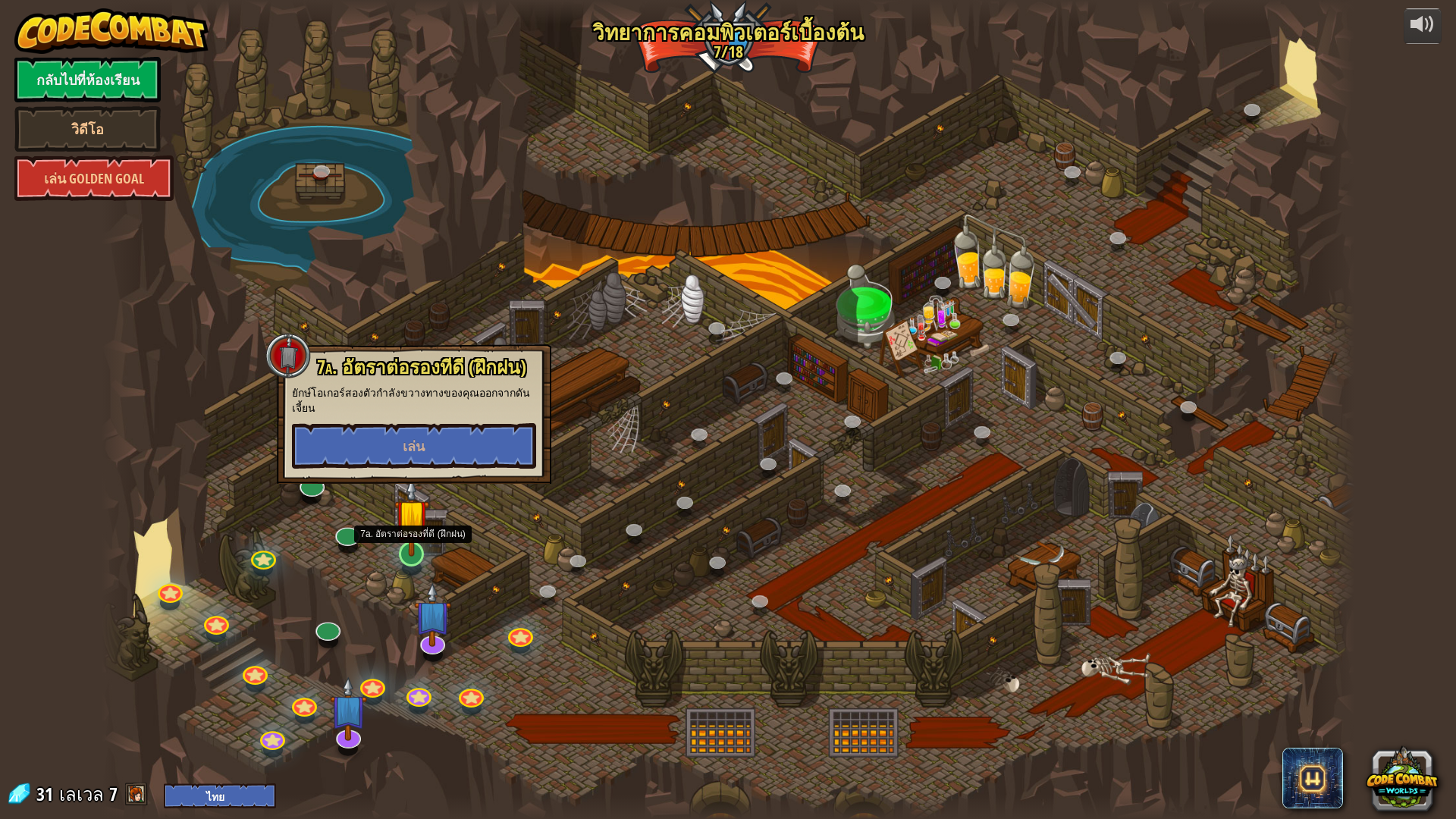
click at [405, 509] on img at bounding box center [411, 515] width 35 height 79
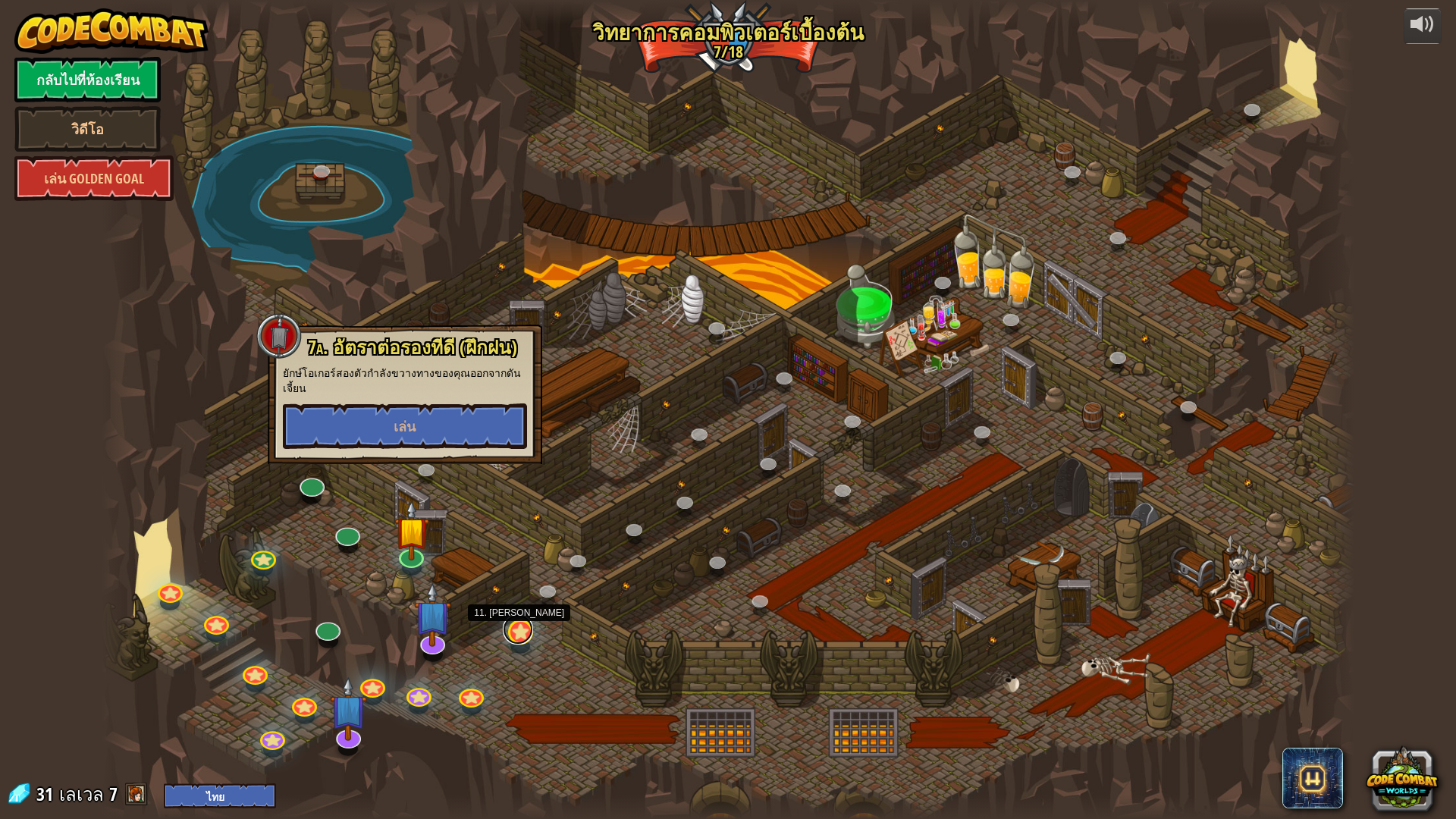
click at [523, 637] on link at bounding box center [517, 629] width 30 height 30
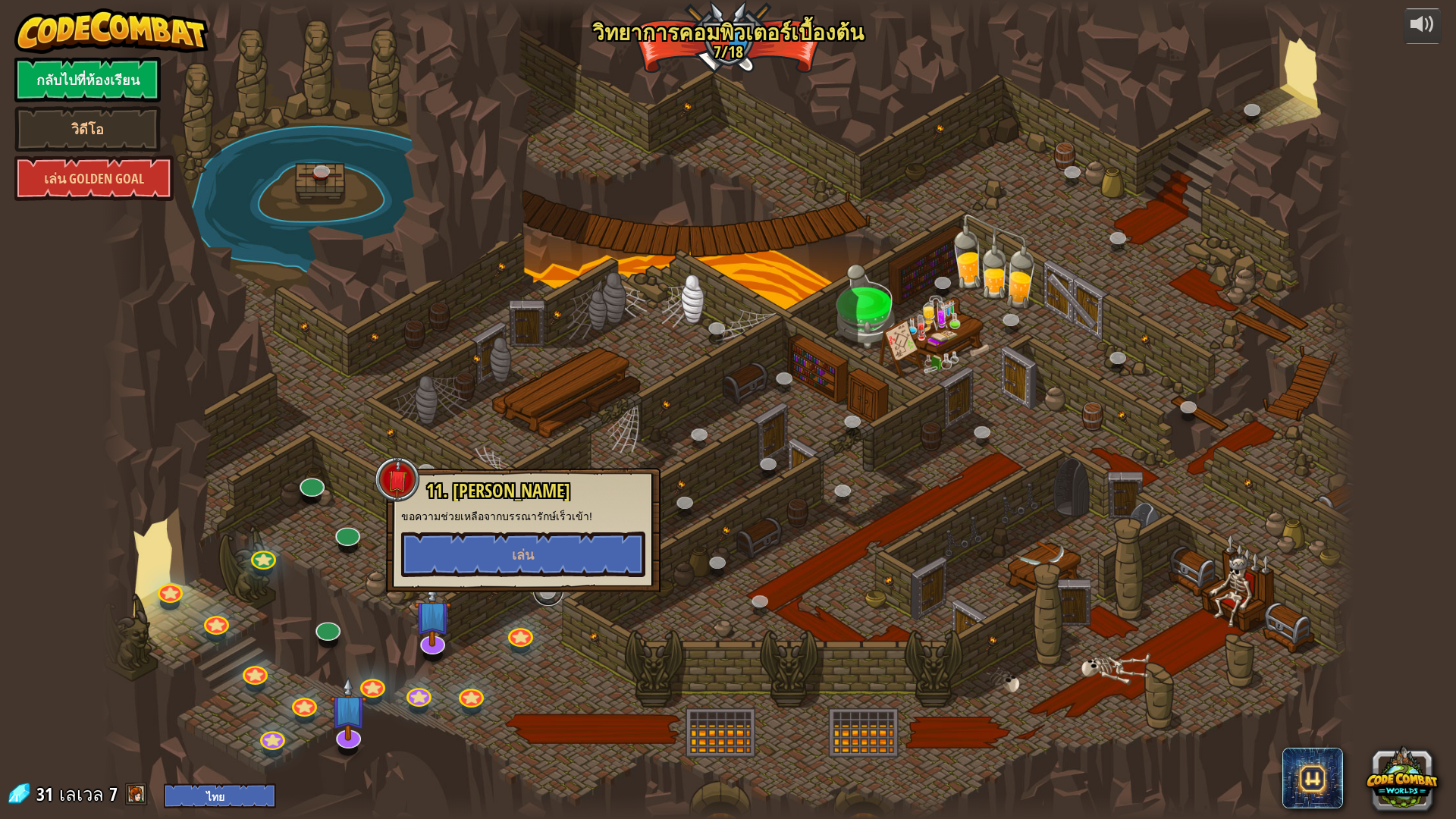
click at [549, 593] on link at bounding box center [549, 590] width 30 height 30
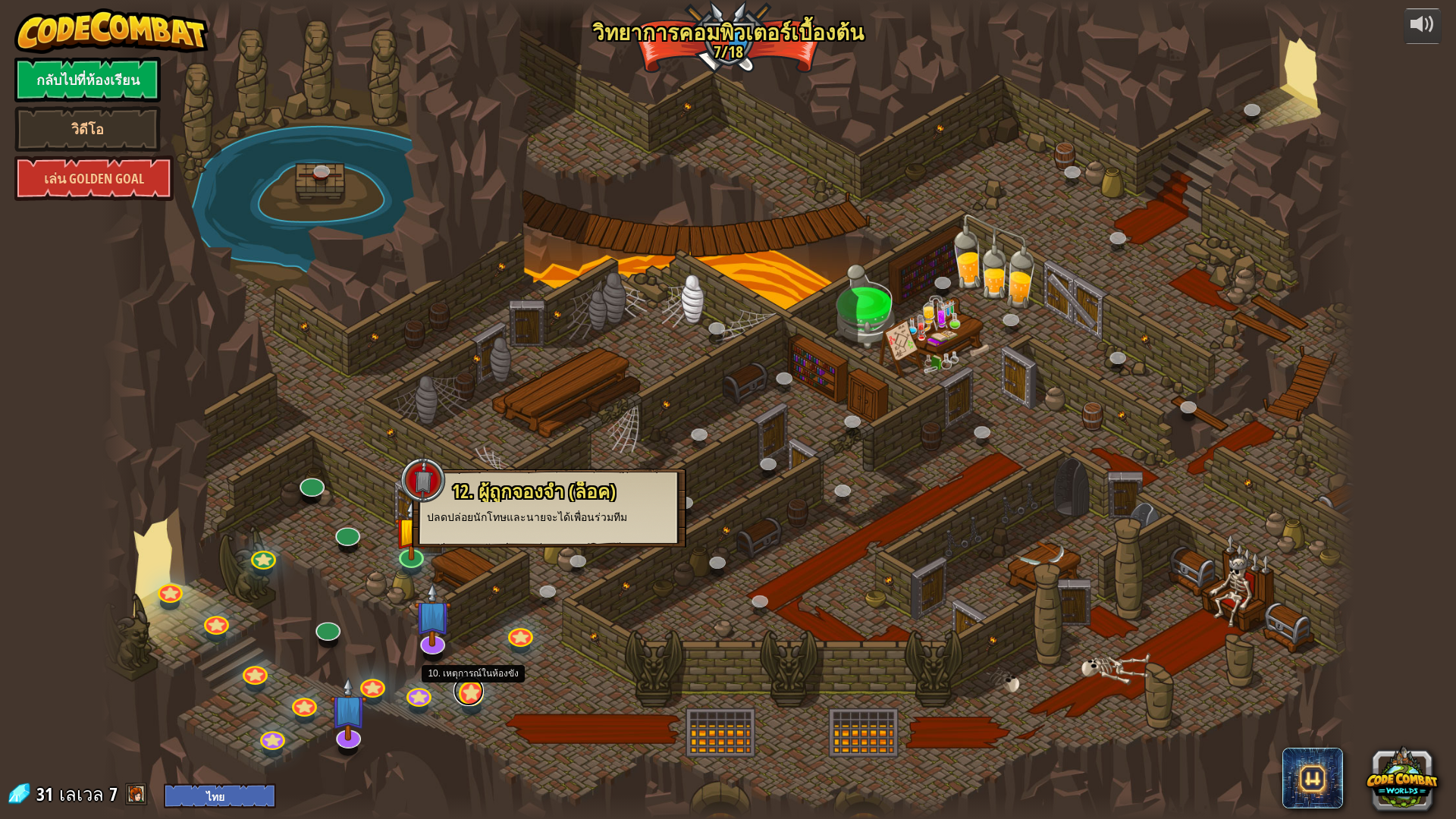
click at [472, 700] on link at bounding box center [468, 691] width 30 height 30
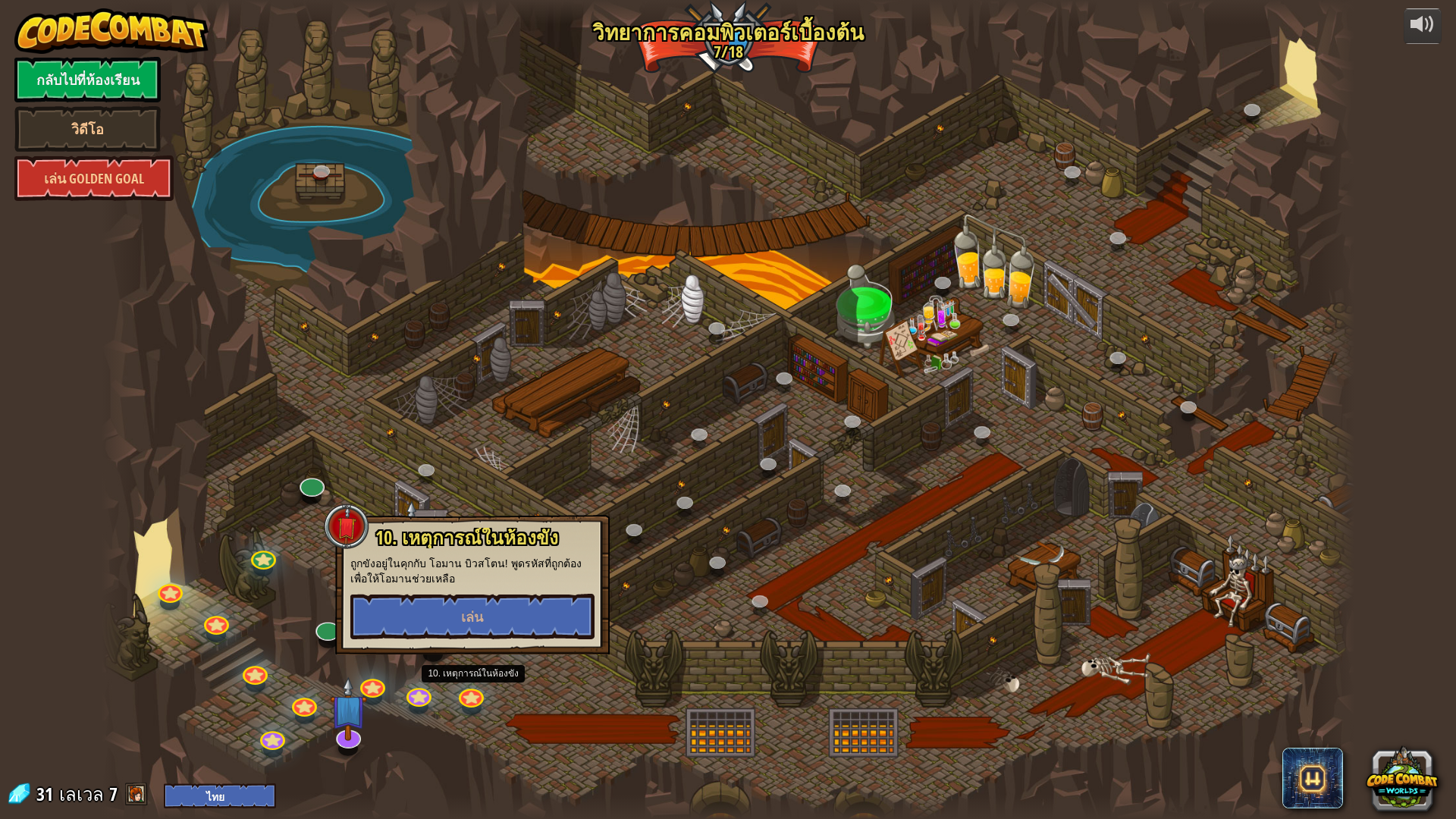
drag, startPoint x: 501, startPoint y: 658, endPoint x: 405, endPoint y: 685, distance: 99.7
click at [500, 659] on div at bounding box center [728, 410] width 1253 height 819
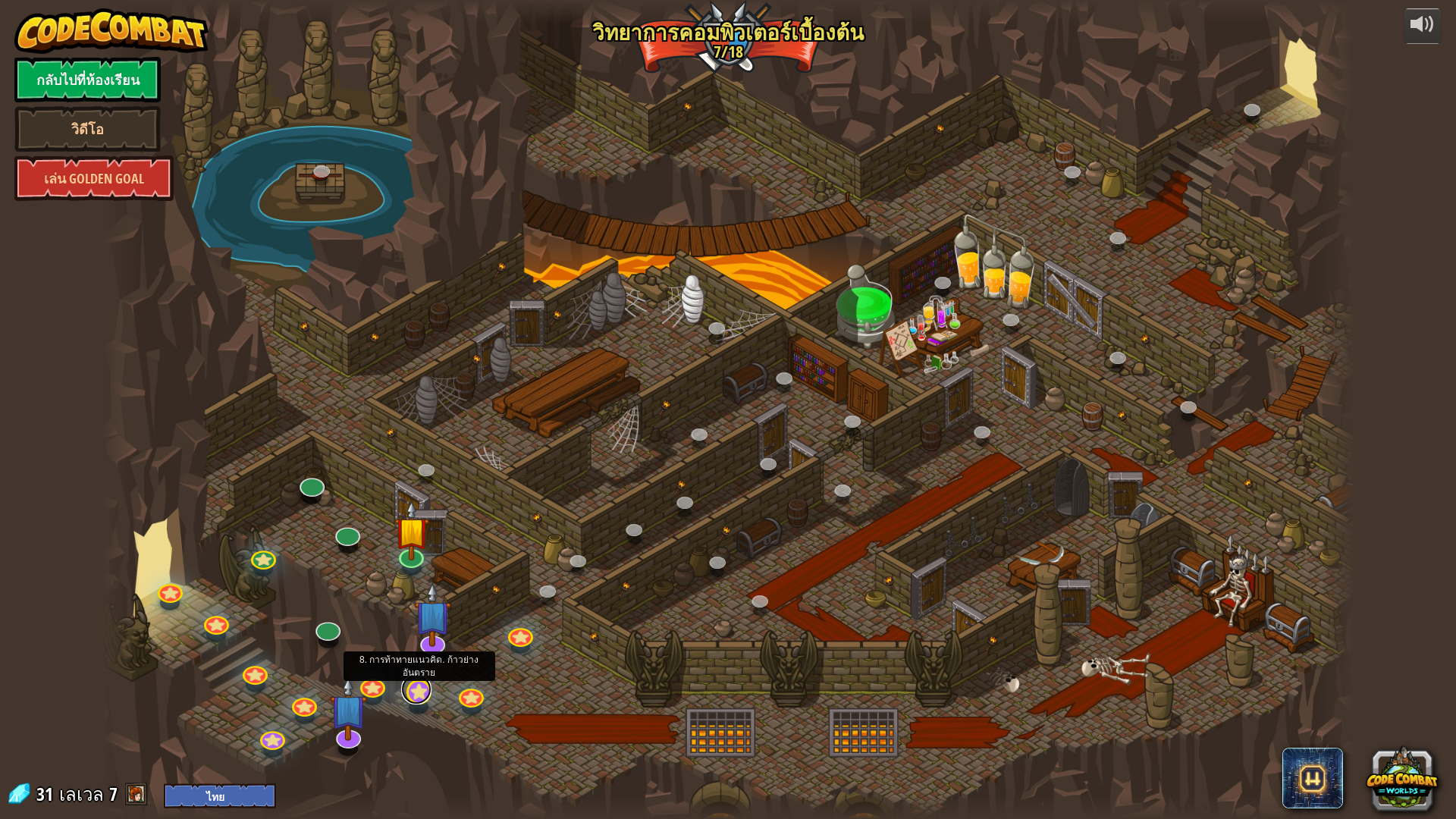
click at [412, 689] on link at bounding box center [416, 689] width 30 height 30
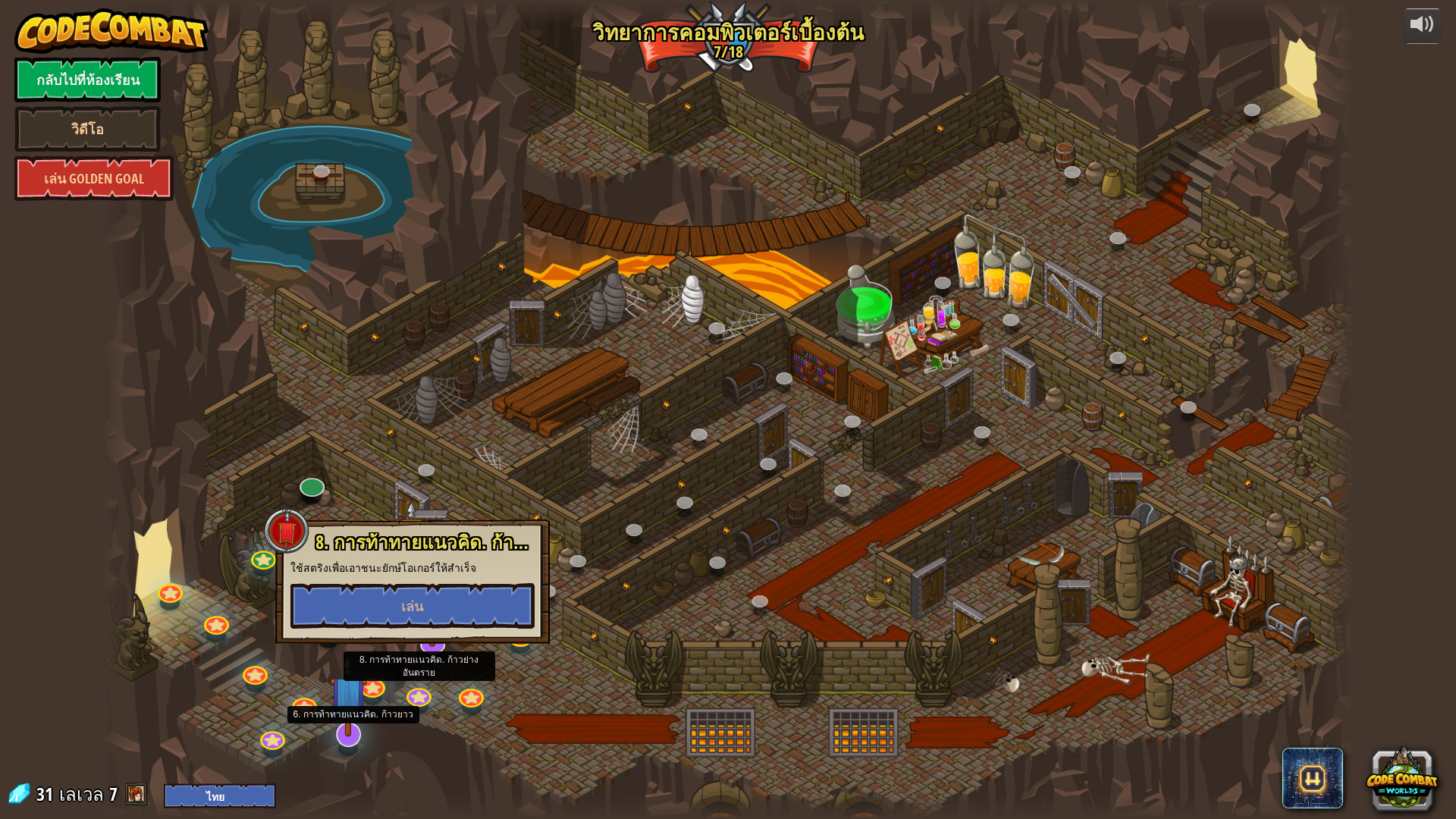
click at [352, 691] on img at bounding box center [348, 693] width 37 height 85
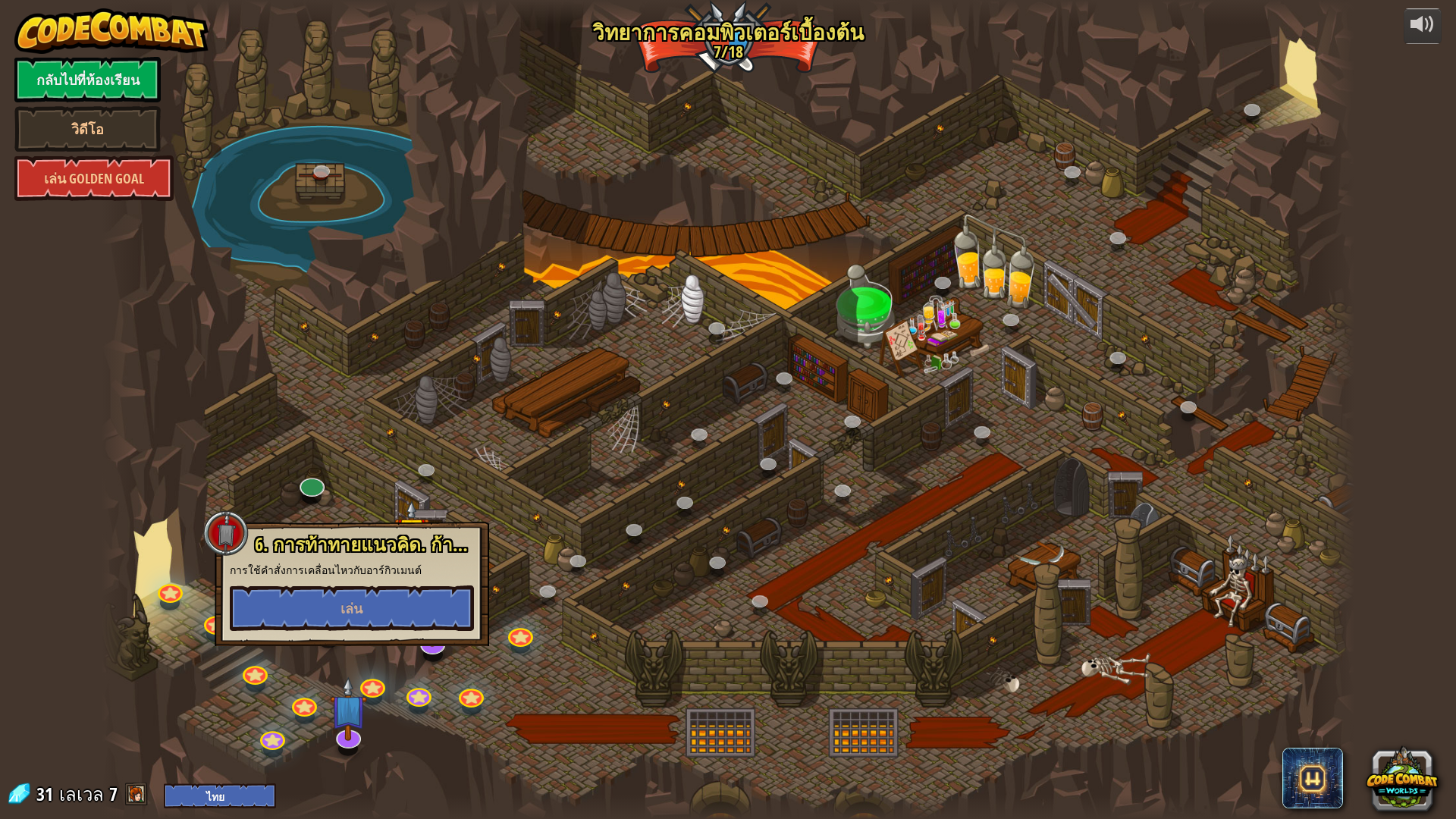
click at [470, 713] on div "25. Kithgard ประตู (ล็อค) หนีออกจาก[PERSON_NAME]คิธการ์ด และอย่าให้ยามจับได้ 26…" at bounding box center [728, 410] width 1253 height 819
click at [518, 630] on link at bounding box center [517, 629] width 30 height 30
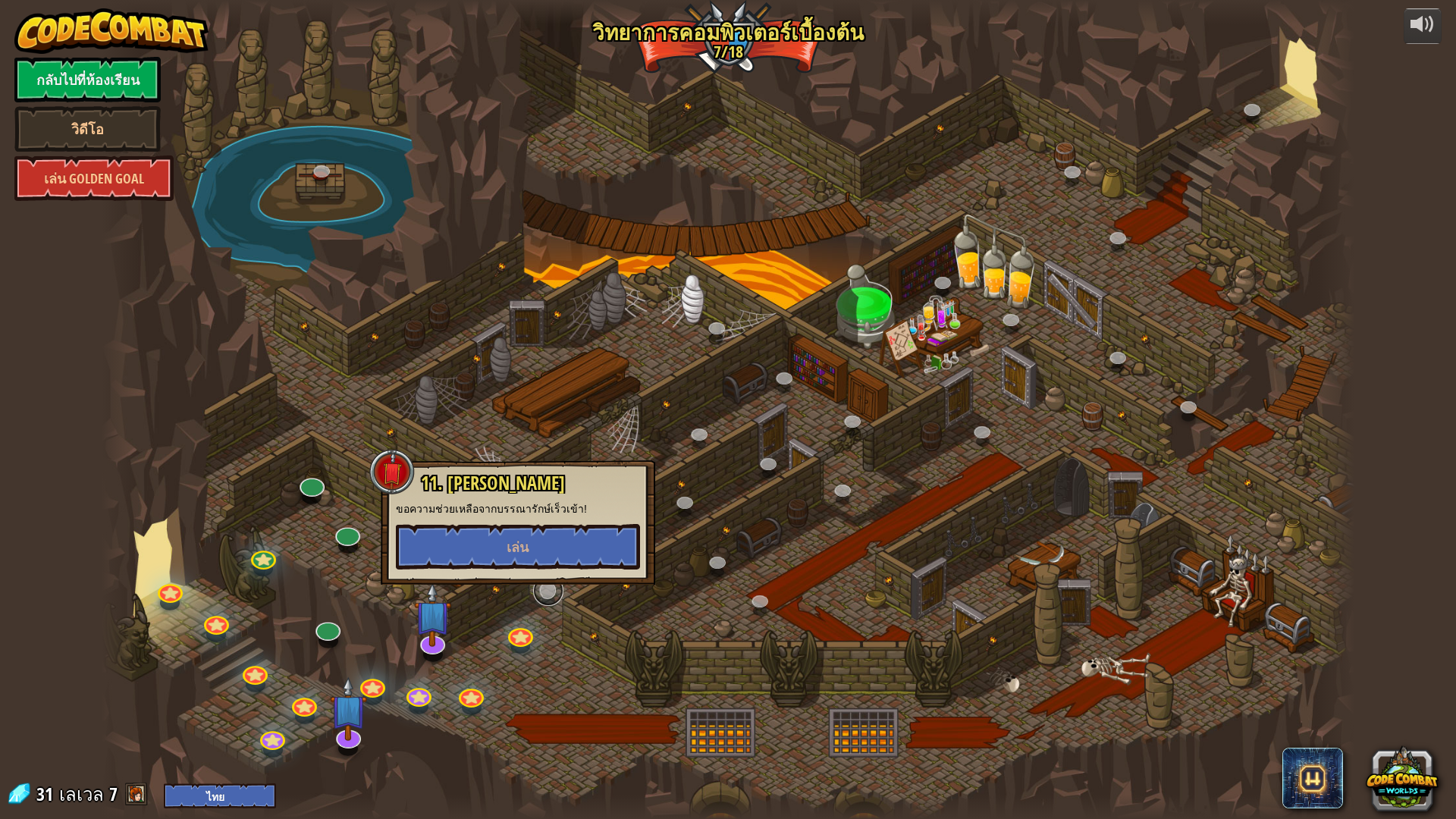
click at [554, 598] on link at bounding box center [549, 590] width 30 height 30
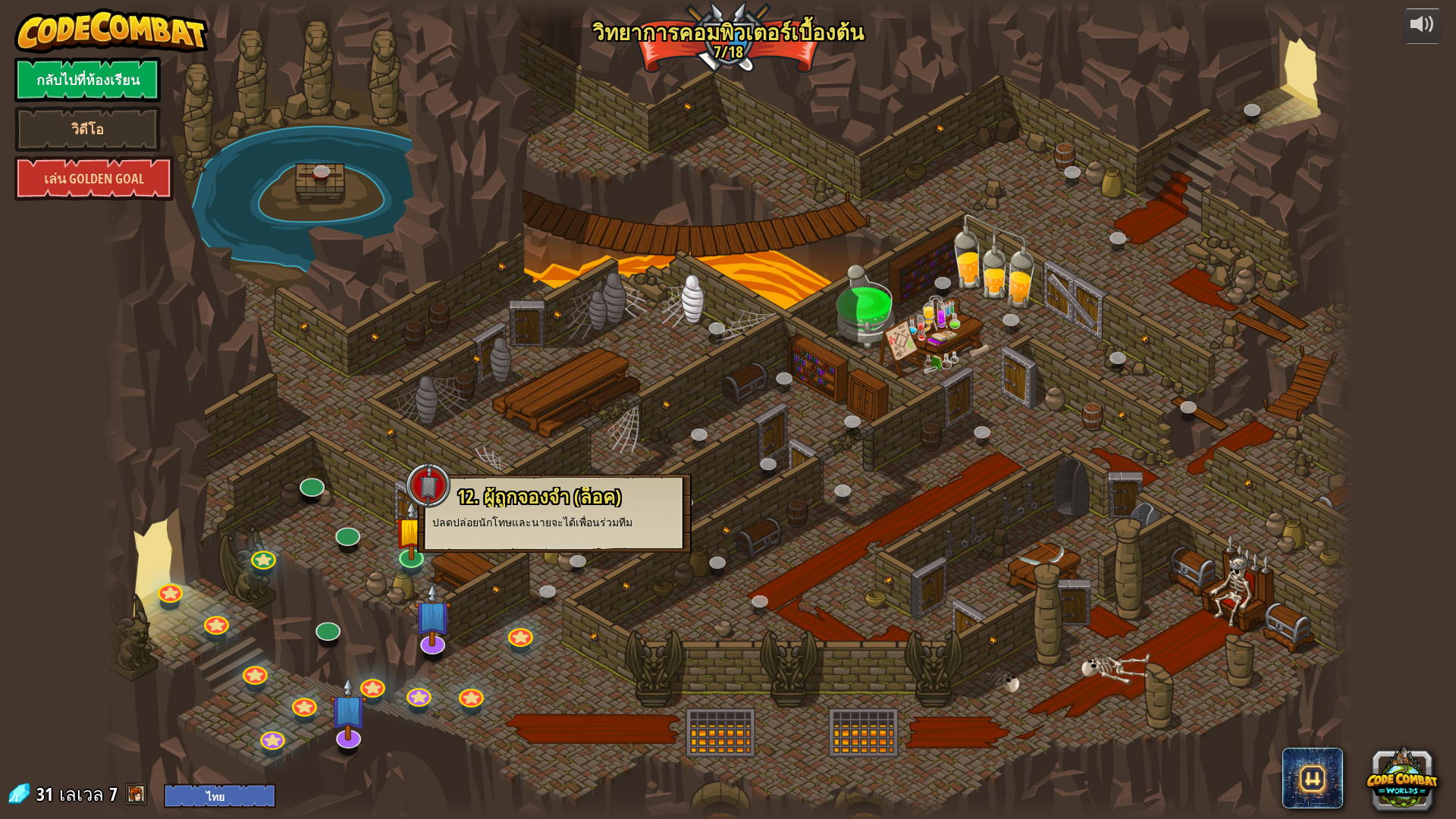
click at [525, 551] on div "25. Kithgard ประตู (ล็อค) หนีออกจาก[PERSON_NAME]คิธการ์ด และอย่าให้ยามจับได้ 26…" at bounding box center [728, 410] width 1253 height 819
drag, startPoint x: 912, startPoint y: 401, endPoint x: 822, endPoint y: 436, distance: 96.6
click at [911, 401] on div at bounding box center [728, 410] width 1253 height 819
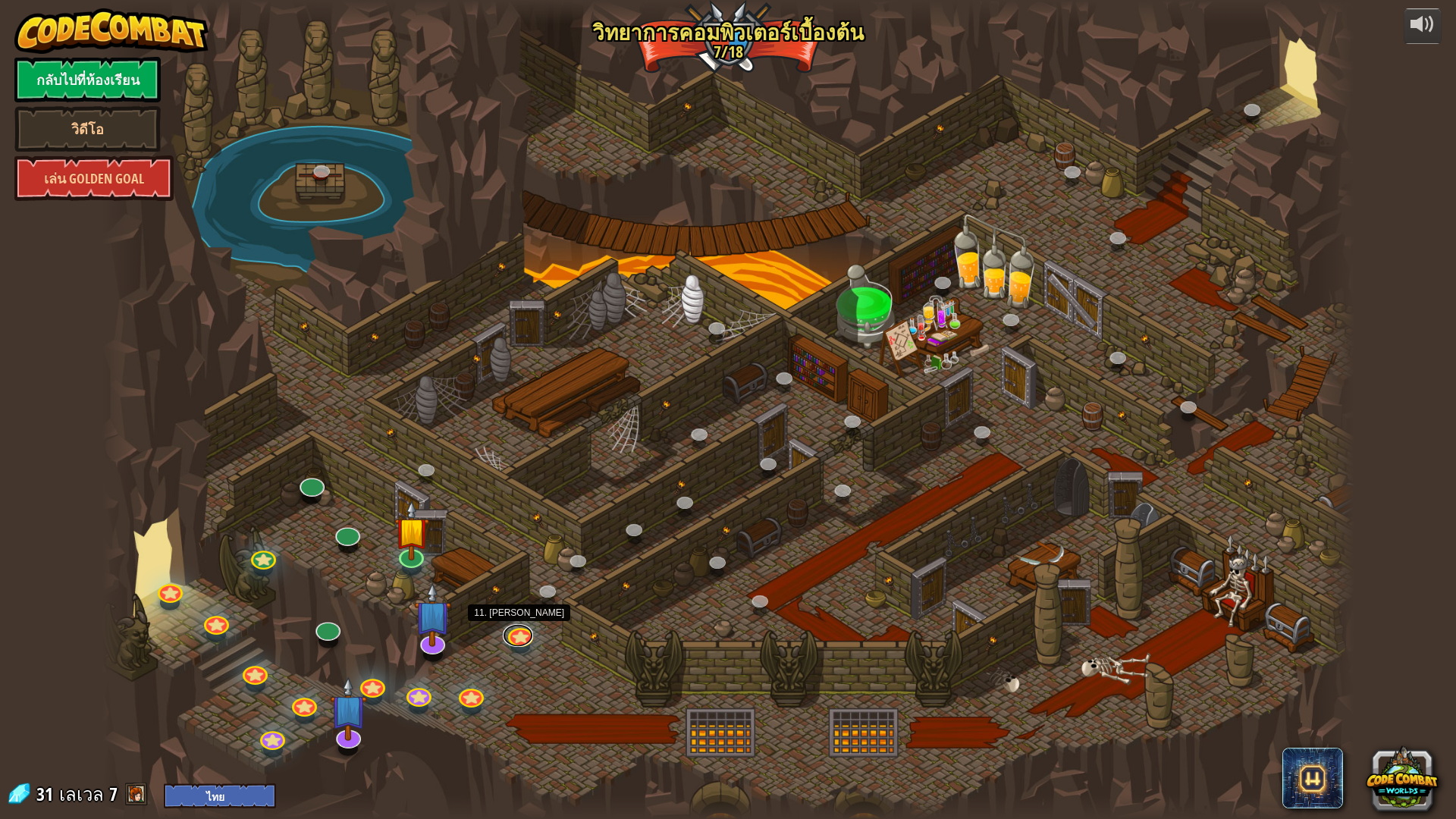
drag, startPoint x: 508, startPoint y: 645, endPoint x: 515, endPoint y: 620, distance: 26.0
click at [508, 643] on link at bounding box center [517, 635] width 30 height 23
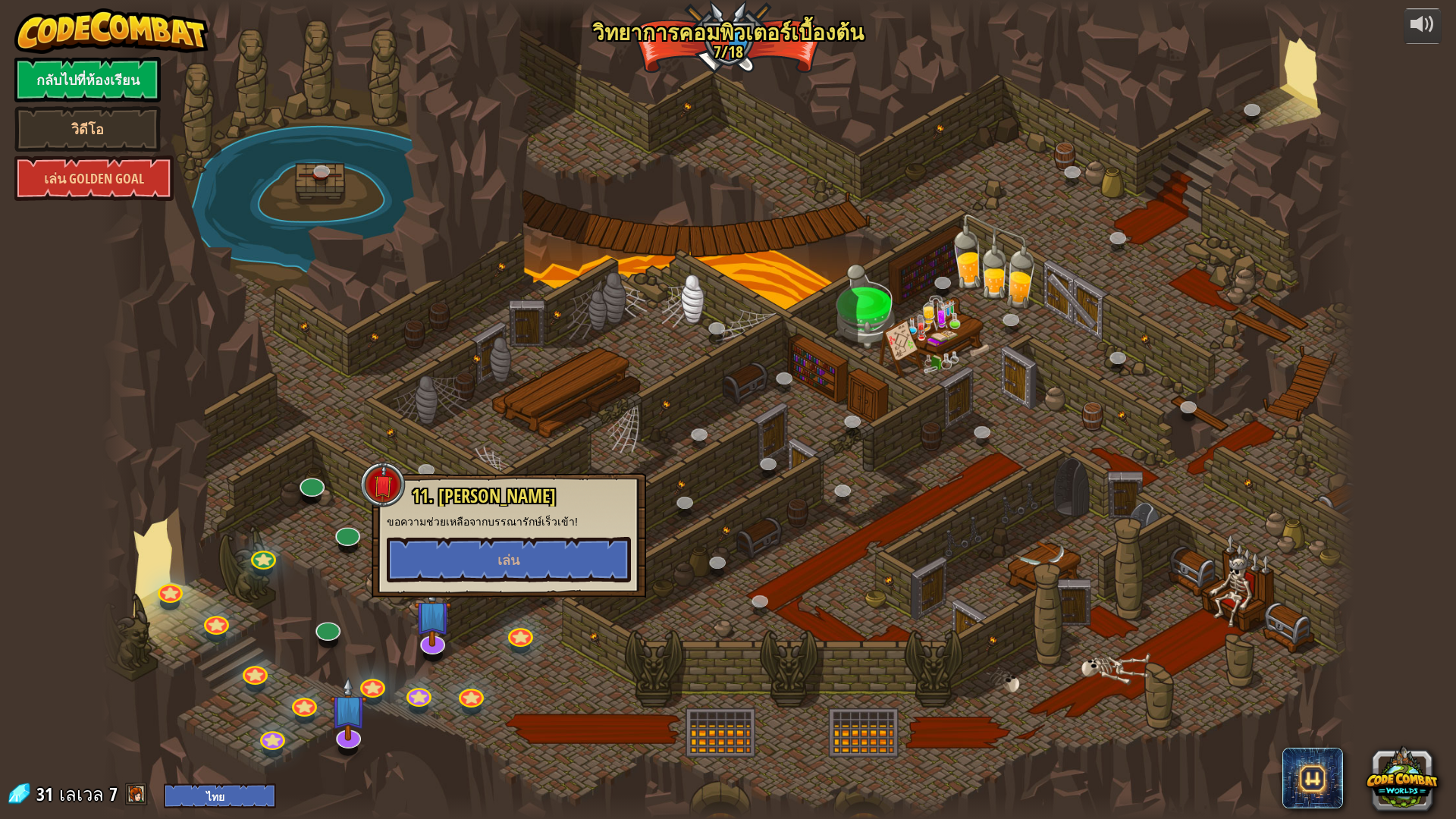
click at [531, 594] on div "11. [PERSON_NAME] บรรณารักษ์ ขอความช่วยเหลือจากบรรณารักษ์เร็วเข้า! [PERSON_NAME]" at bounding box center [508, 535] width 274 height 125
click at [540, 610] on div at bounding box center [728, 410] width 1253 height 819
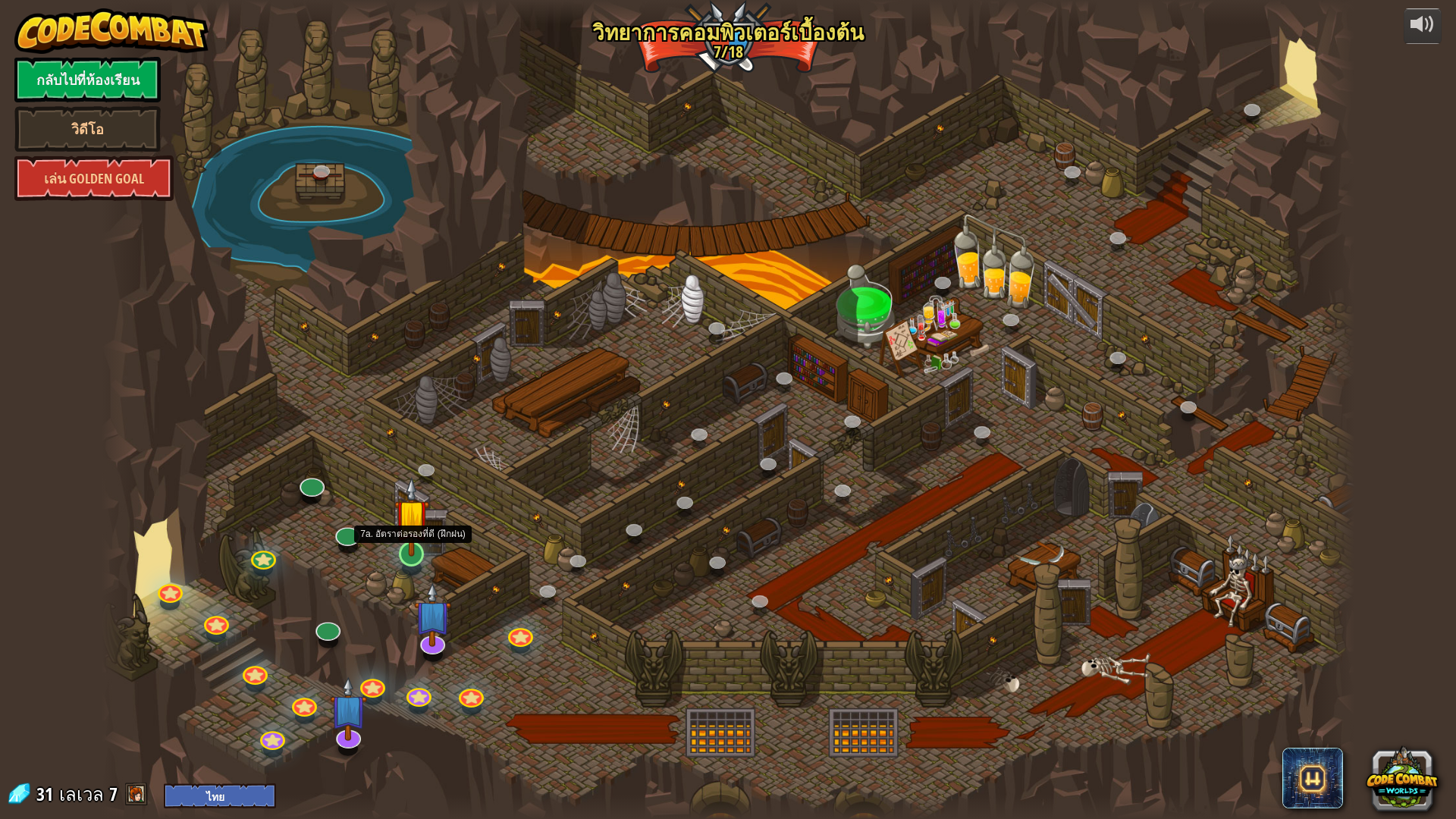
click at [424, 549] on img at bounding box center [411, 515] width 35 height 79
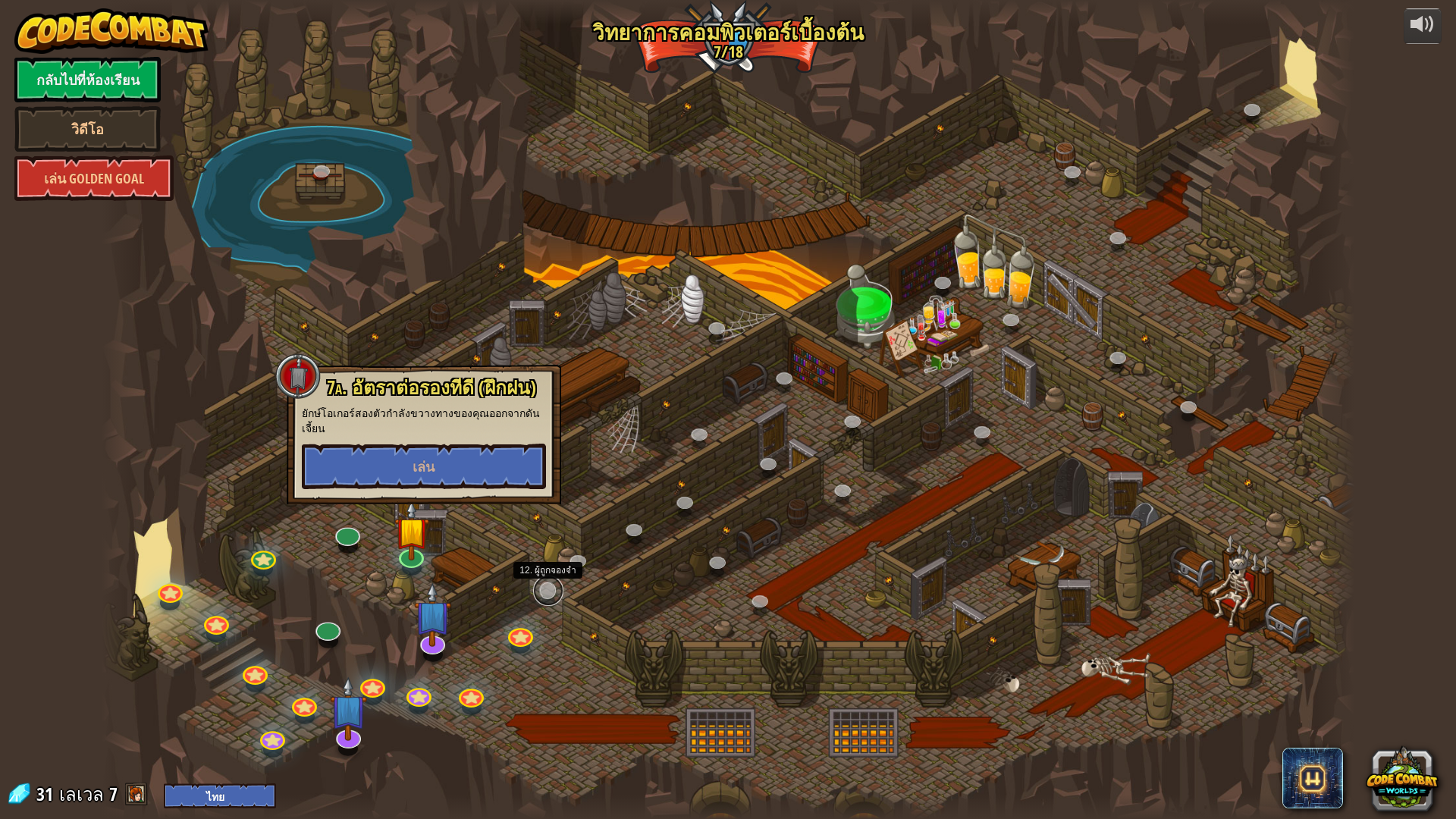
click at [547, 580] on link at bounding box center [549, 590] width 30 height 30
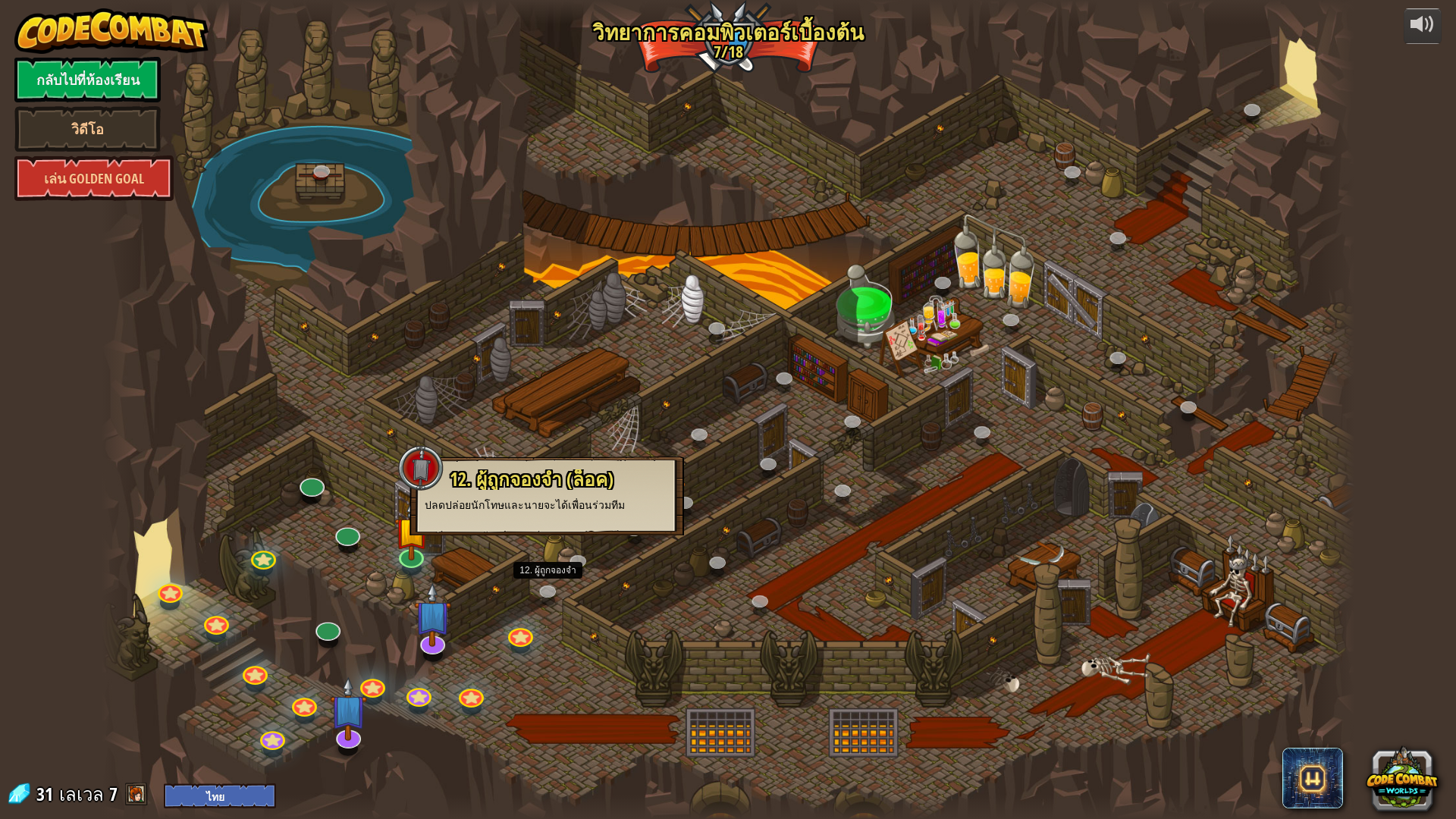
click at [550, 574] on div at bounding box center [728, 410] width 1253 height 819
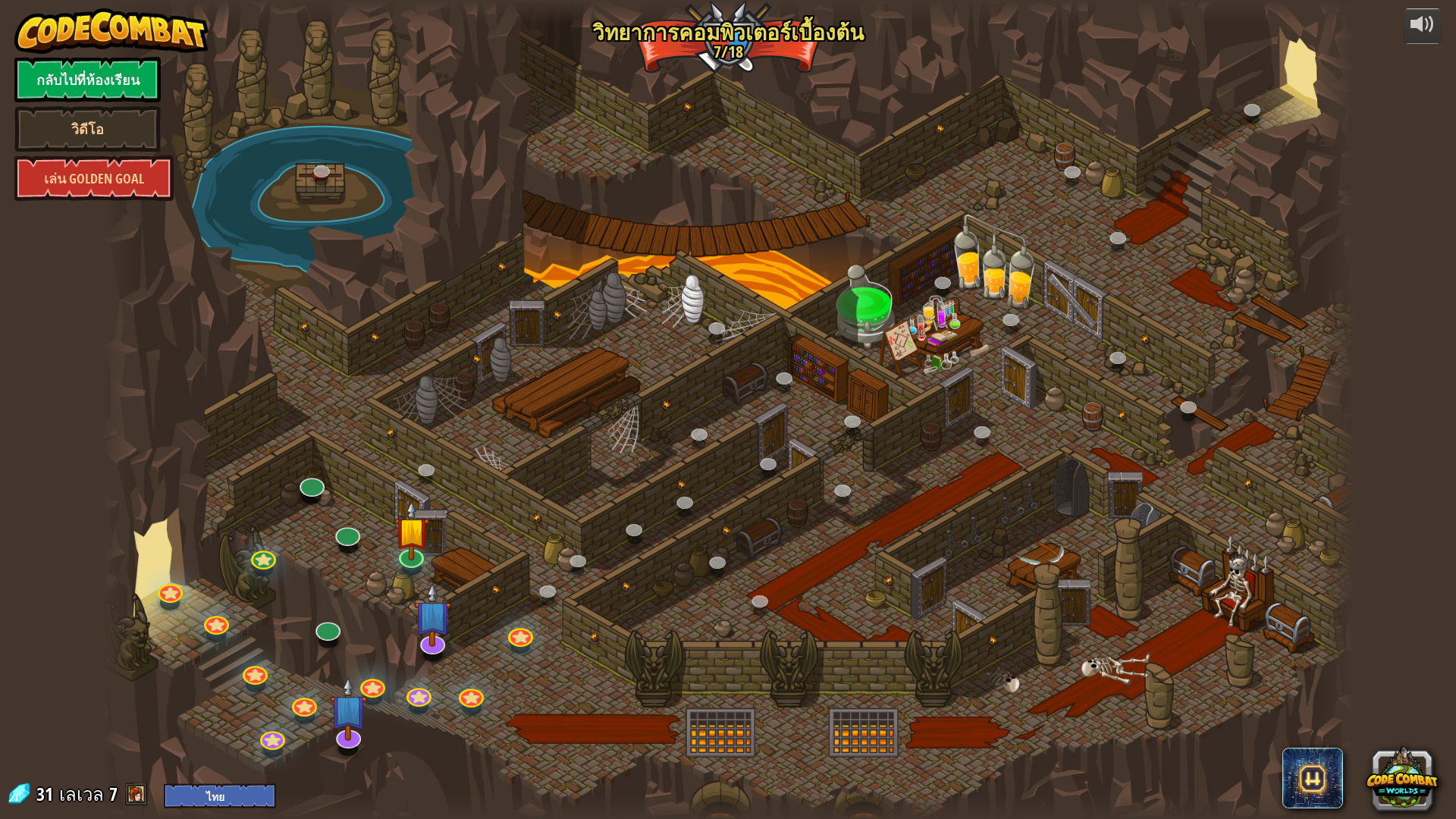
click at [550, 574] on div at bounding box center [728, 410] width 1253 height 819
click at [552, 587] on link at bounding box center [549, 590] width 30 height 30
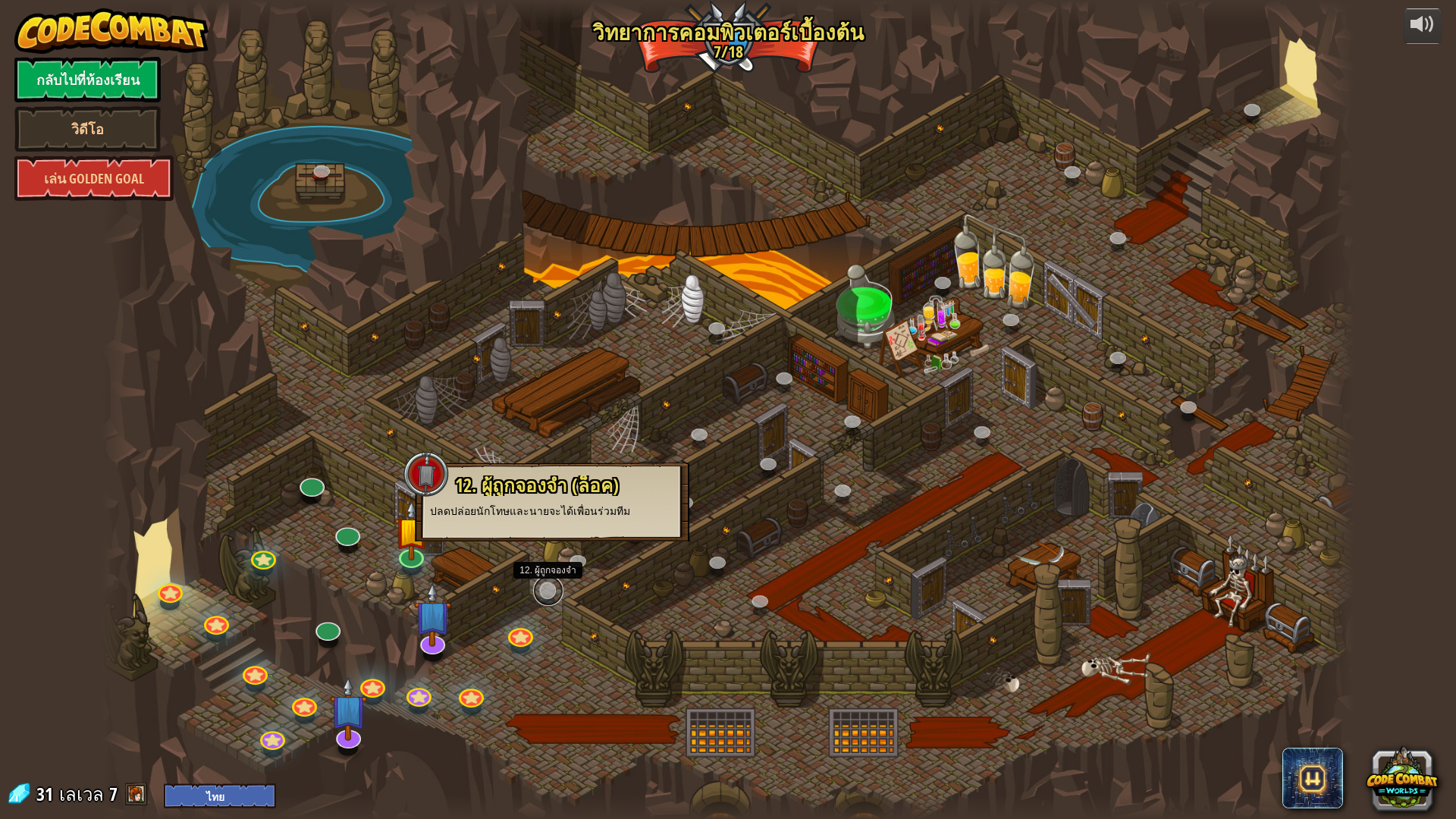
click at [552, 587] on link at bounding box center [549, 590] width 30 height 30
click at [250, 563] on div at bounding box center [728, 410] width 1253 height 819
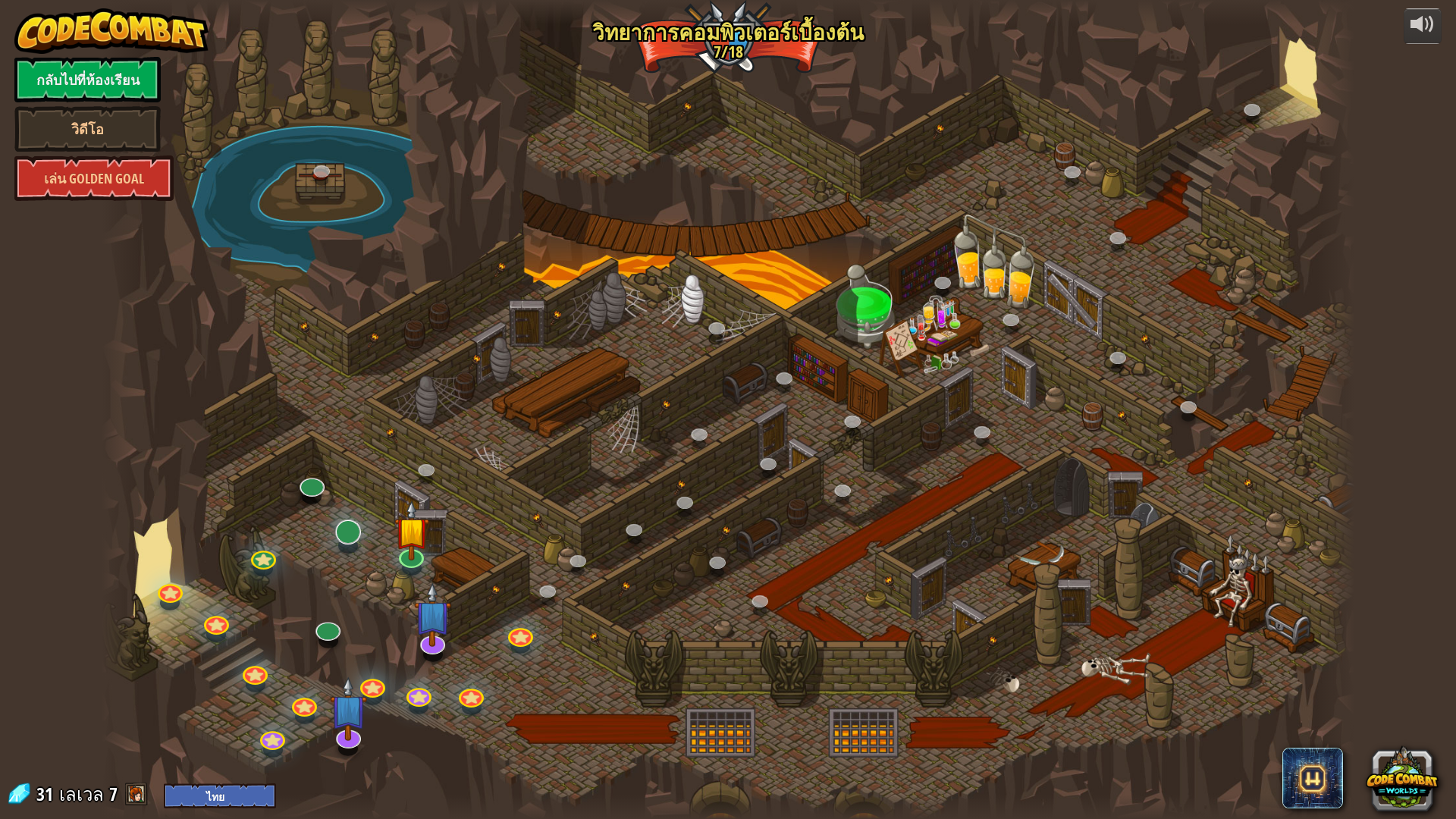
click at [354, 542] on div "25. Kithgard ประตู (ล็อค) หนีออกจาก[PERSON_NAME]คิธการ์ด และอย่าให้ยามจับได้ 26…" at bounding box center [728, 410] width 1253 height 819
drag, startPoint x: 568, startPoint y: 591, endPoint x: 576, endPoint y: 576, distance: 17.0
click at [567, 591] on div at bounding box center [728, 410] width 1253 height 819
click at [538, 594] on link at bounding box center [549, 590] width 30 height 30
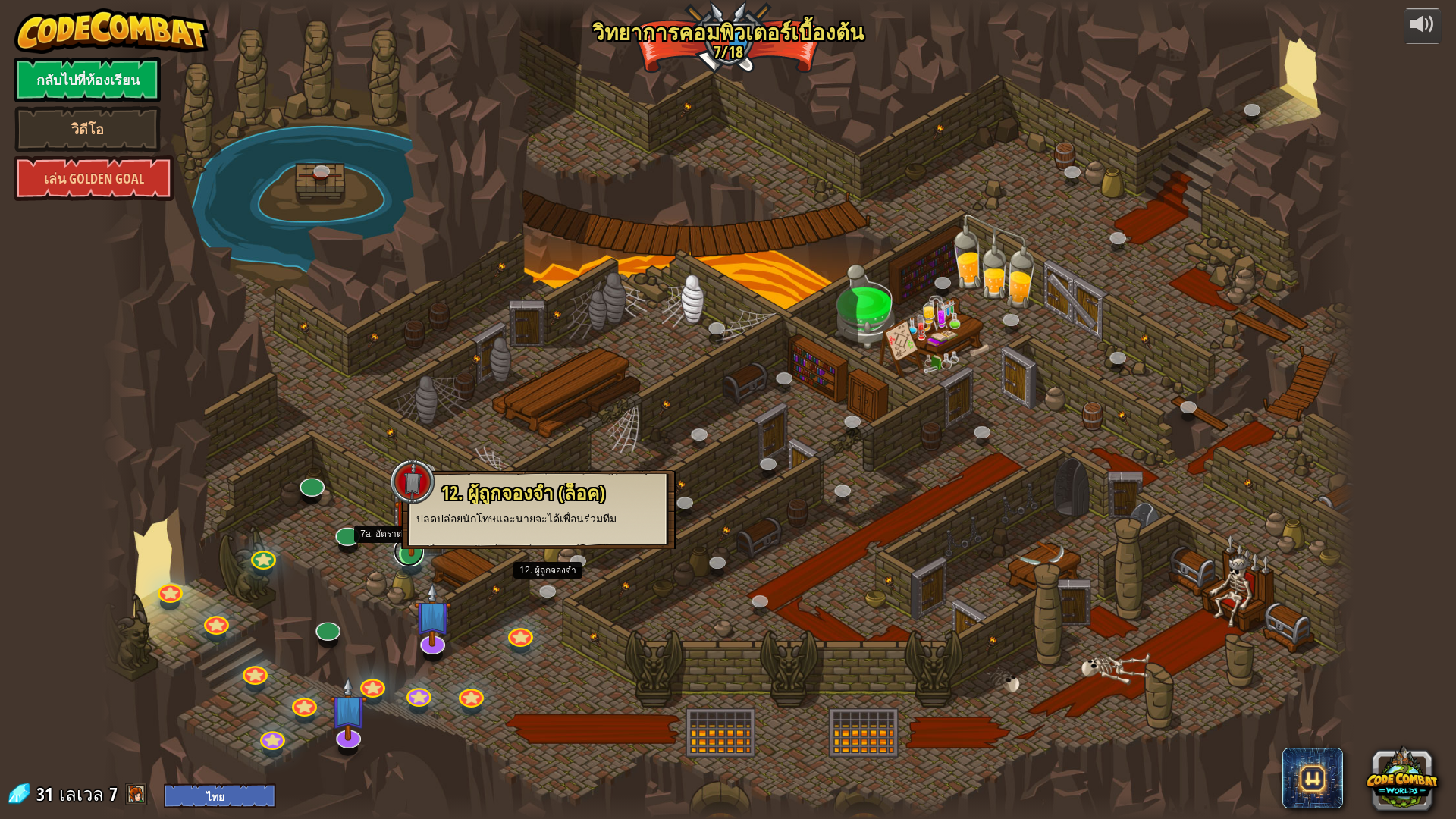
click at [414, 557] on link at bounding box center [409, 551] width 30 height 30
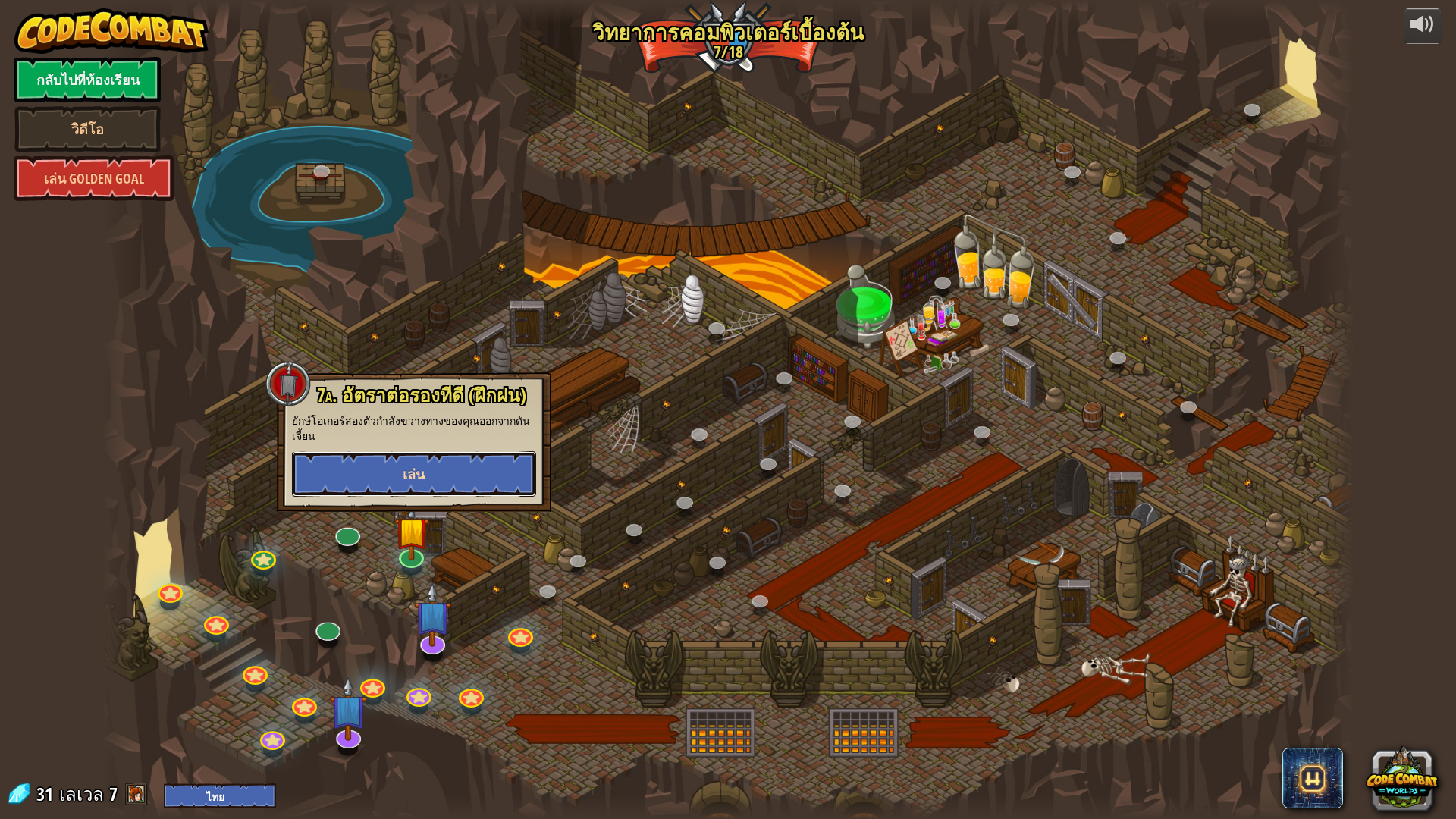
click at [427, 469] on button "เล่น" at bounding box center [414, 474] width 244 height 45
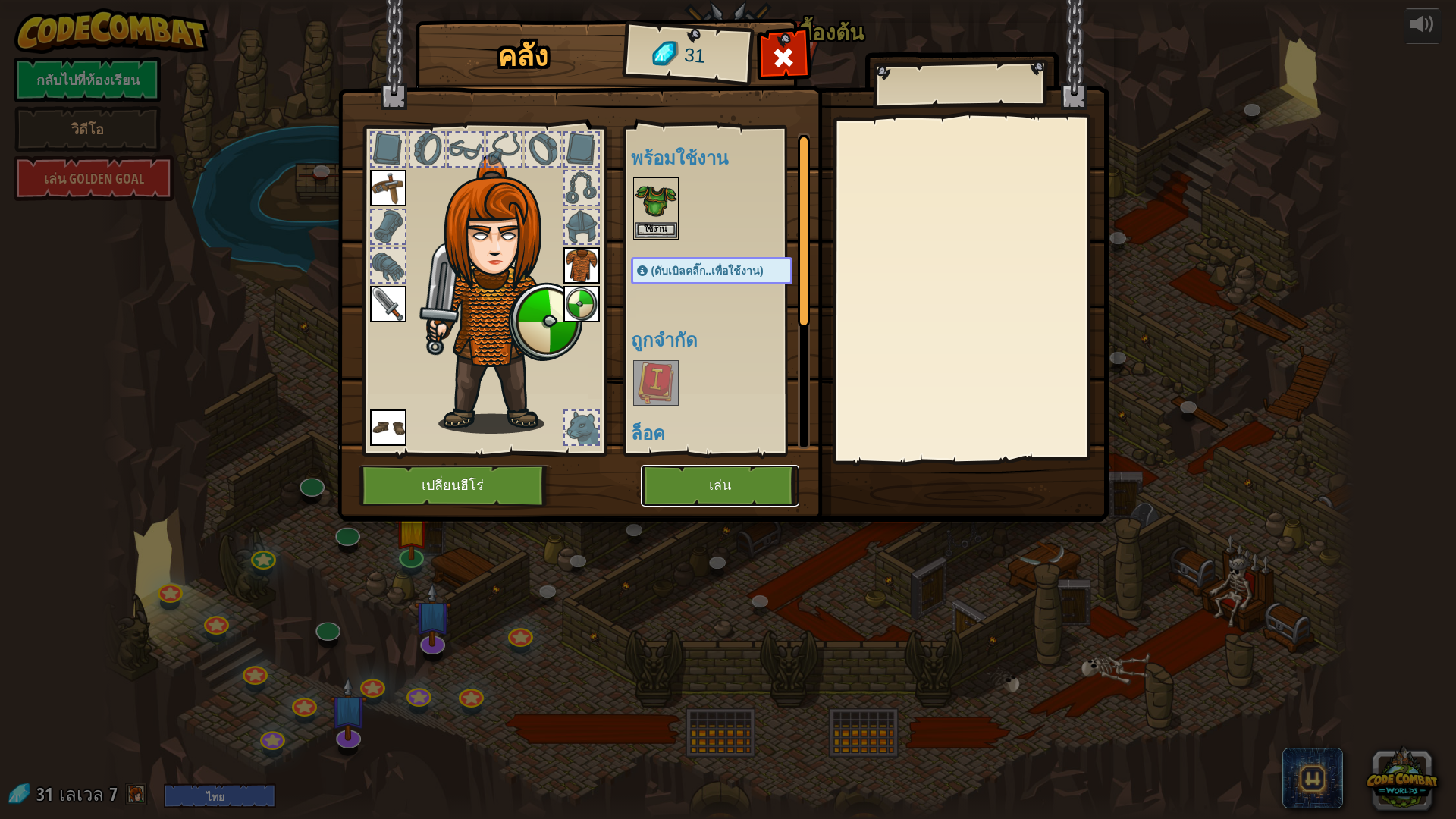
click at [717, 485] on button "เล่น" at bounding box center [720, 485] width 159 height 42
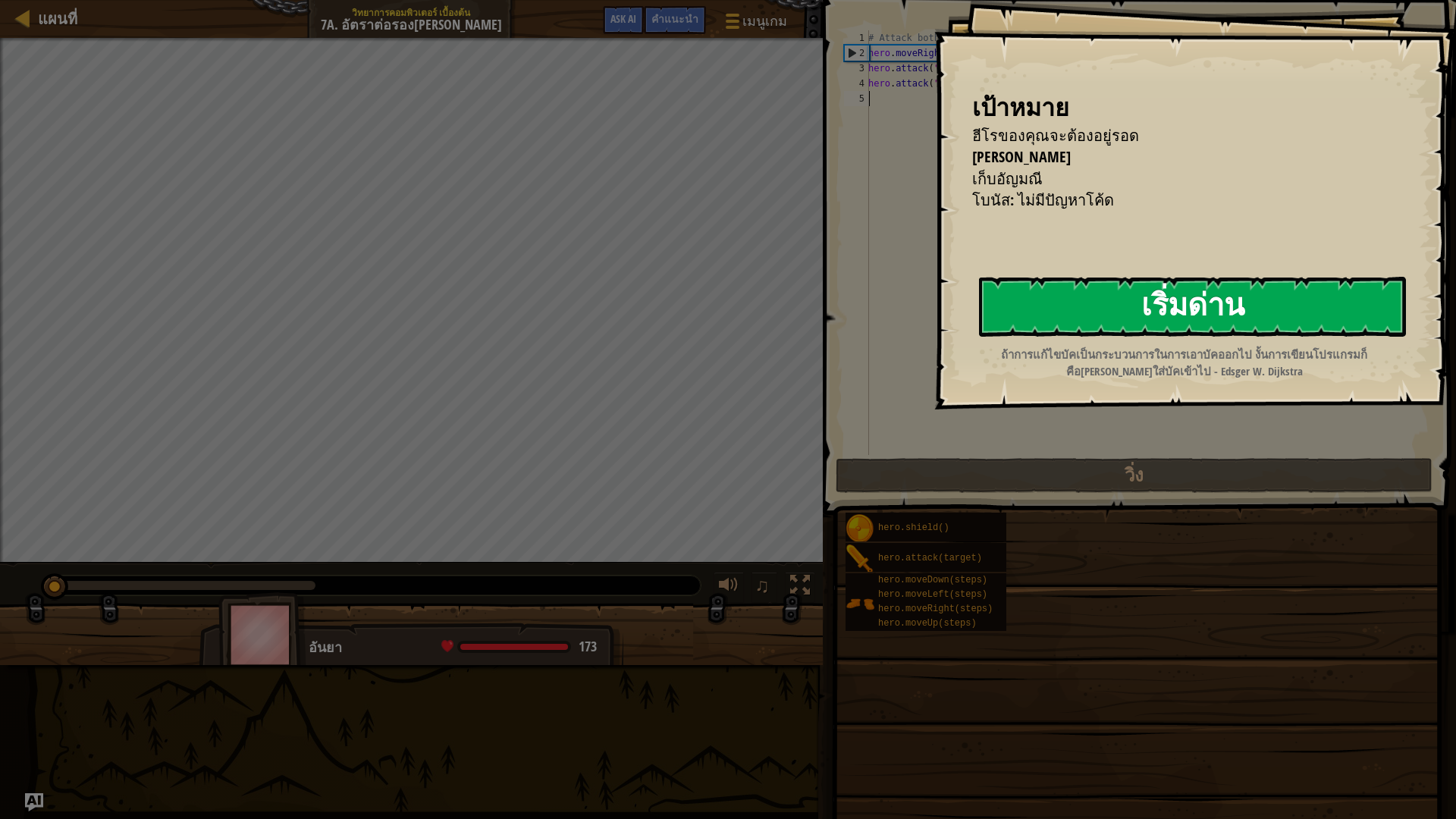
drag, startPoint x: 1125, startPoint y: 304, endPoint x: 1114, endPoint y: 334, distance: 32.0
click at [1124, 312] on button "เริ่มด่าน" at bounding box center [1192, 306] width 427 height 60
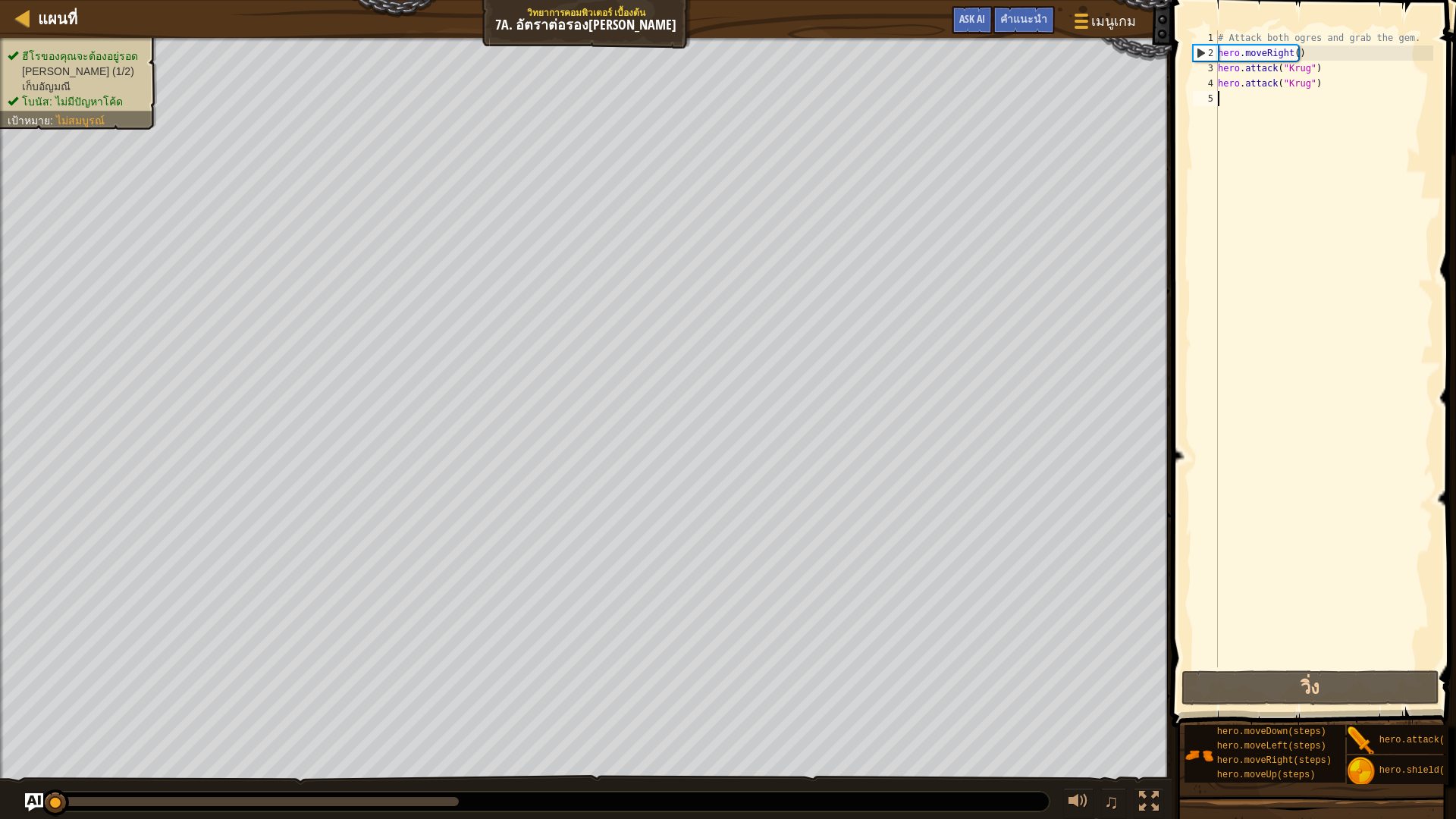
type textarea "h"
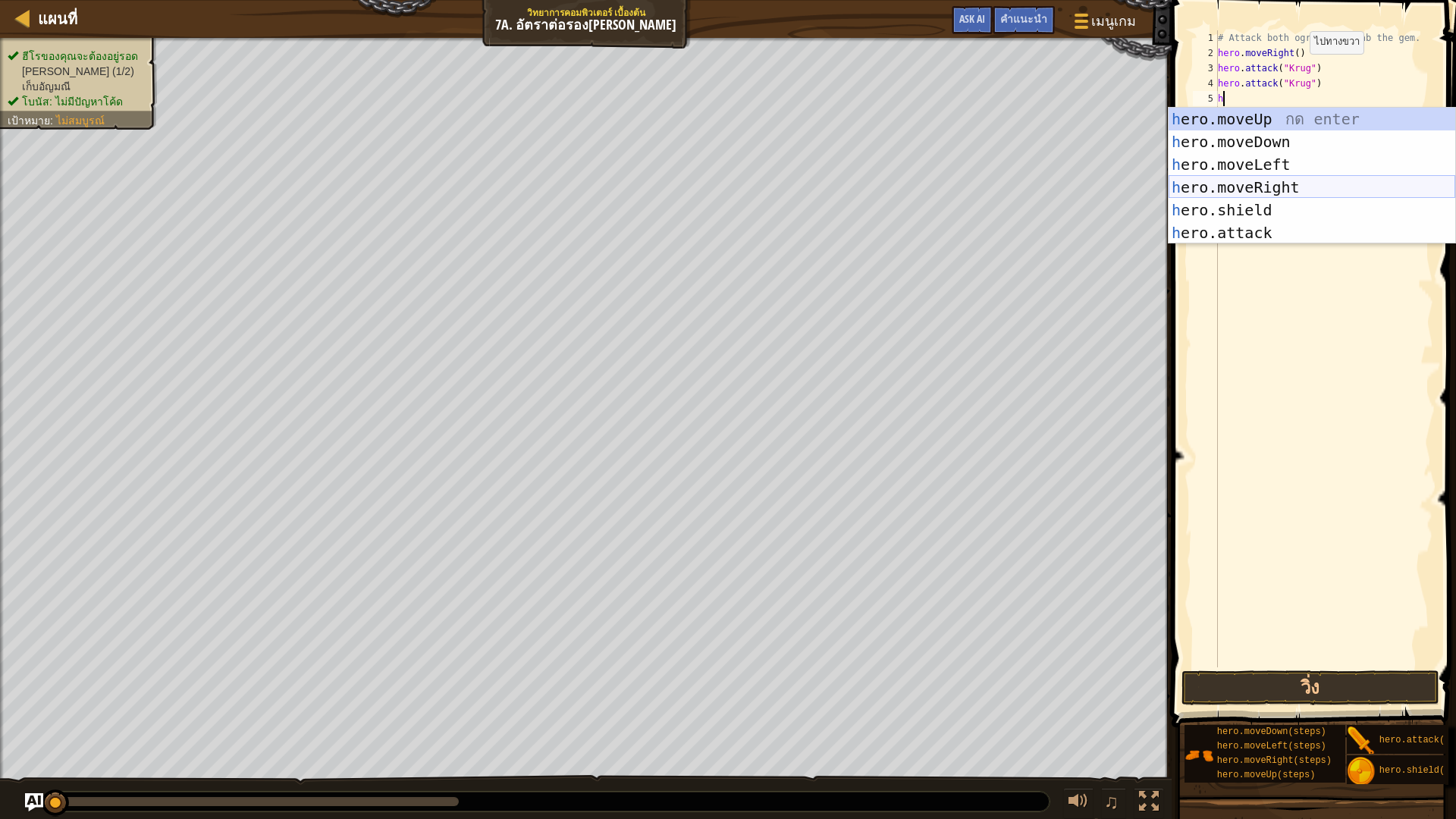
click at [1279, 182] on div "h ero.moveUp กด enter h ero.moveDown กด enter h ero.moveLeft กด enter h ero.mov…" at bounding box center [1312, 199] width 287 height 182
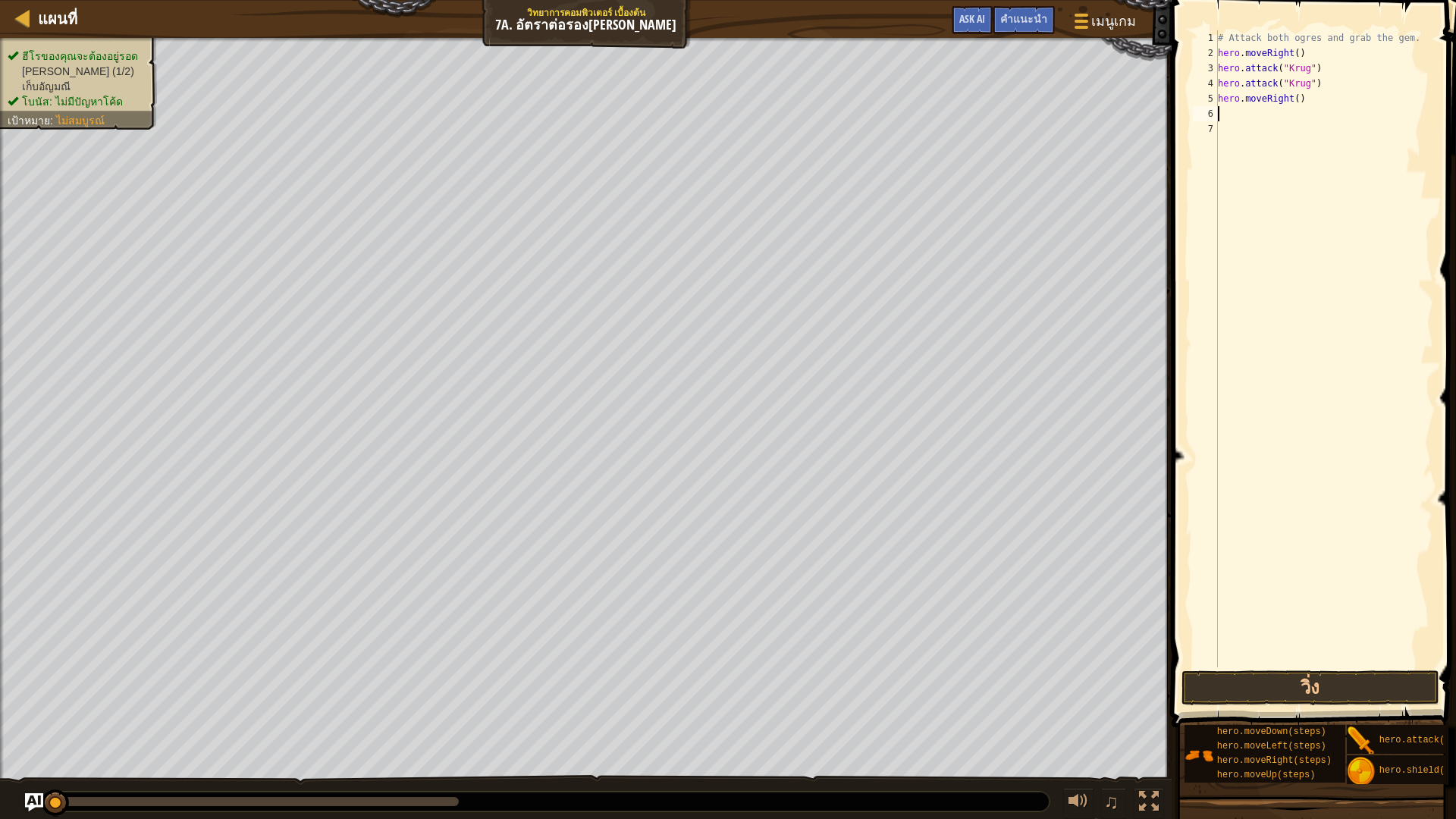
type textarea "h"
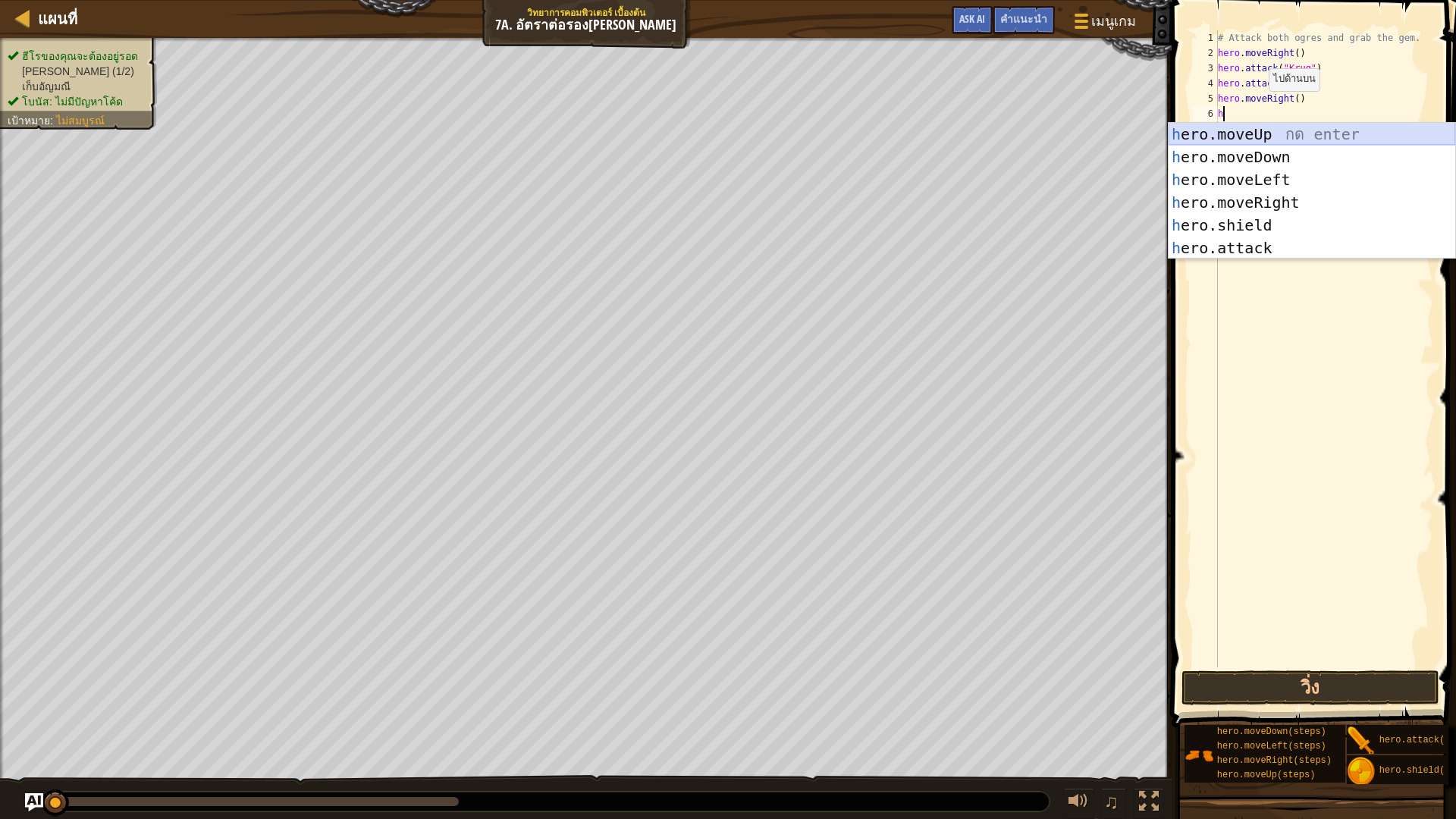
click at [1289, 137] on div "h ero.moveUp กด enter h ero.moveDown กด enter h ero.moveLeft กด enter h ero.mov…" at bounding box center [1312, 214] width 287 height 182
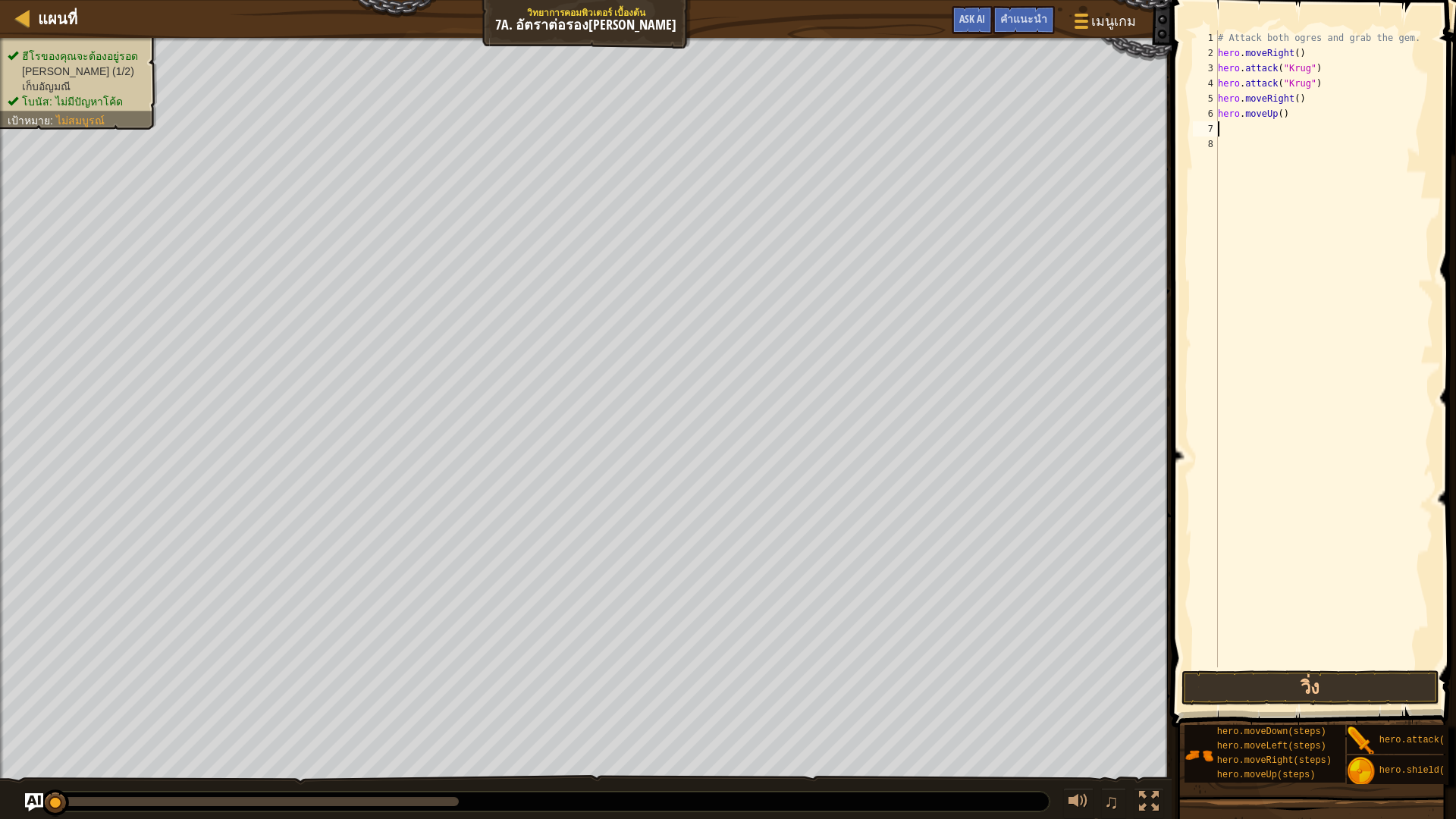
type textarea "h"
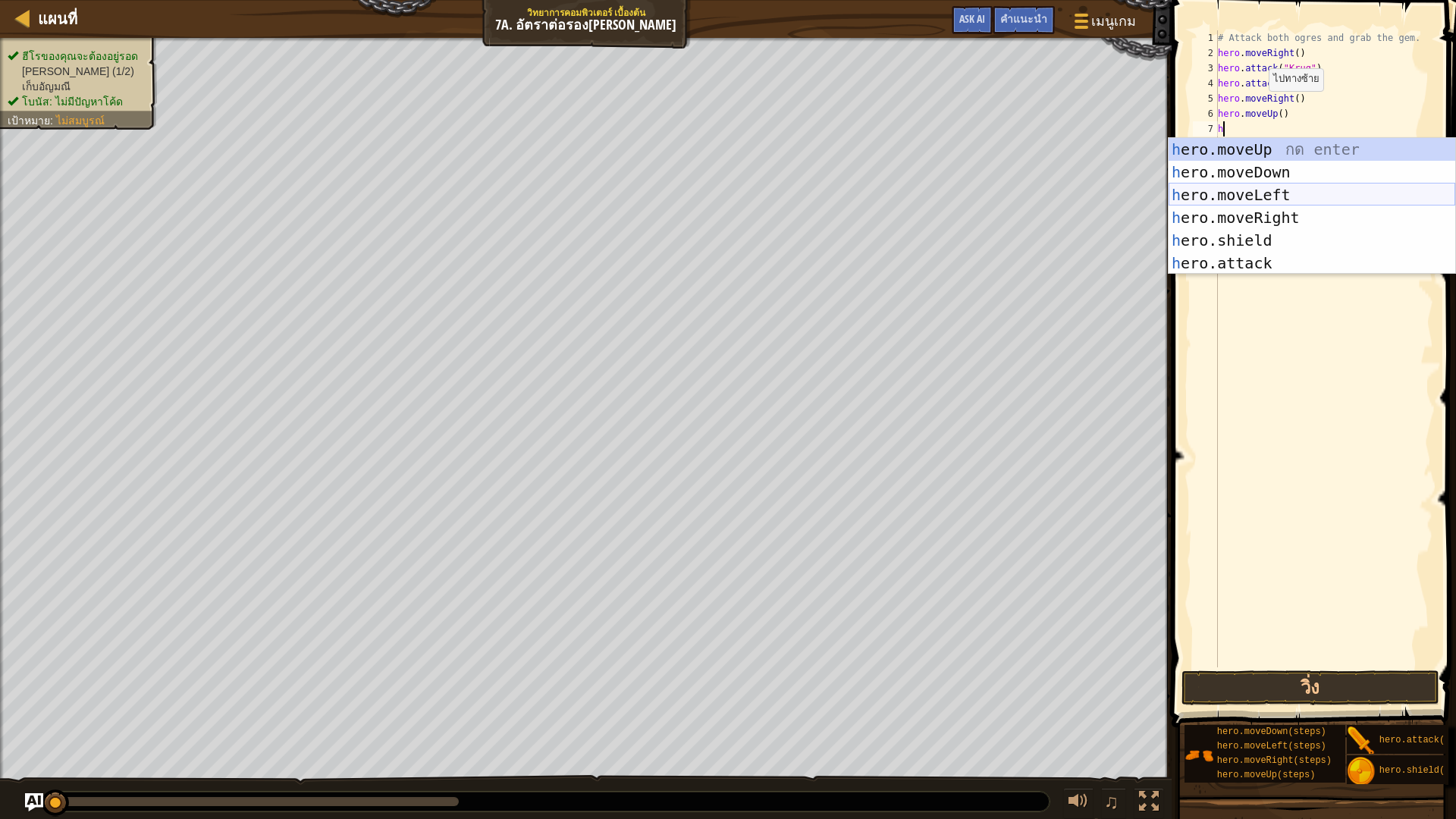
click at [1300, 190] on div "h ero.moveUp กด enter h ero.moveDown กด enter h ero.moveLeft กด enter h ero.mov…" at bounding box center [1312, 229] width 287 height 182
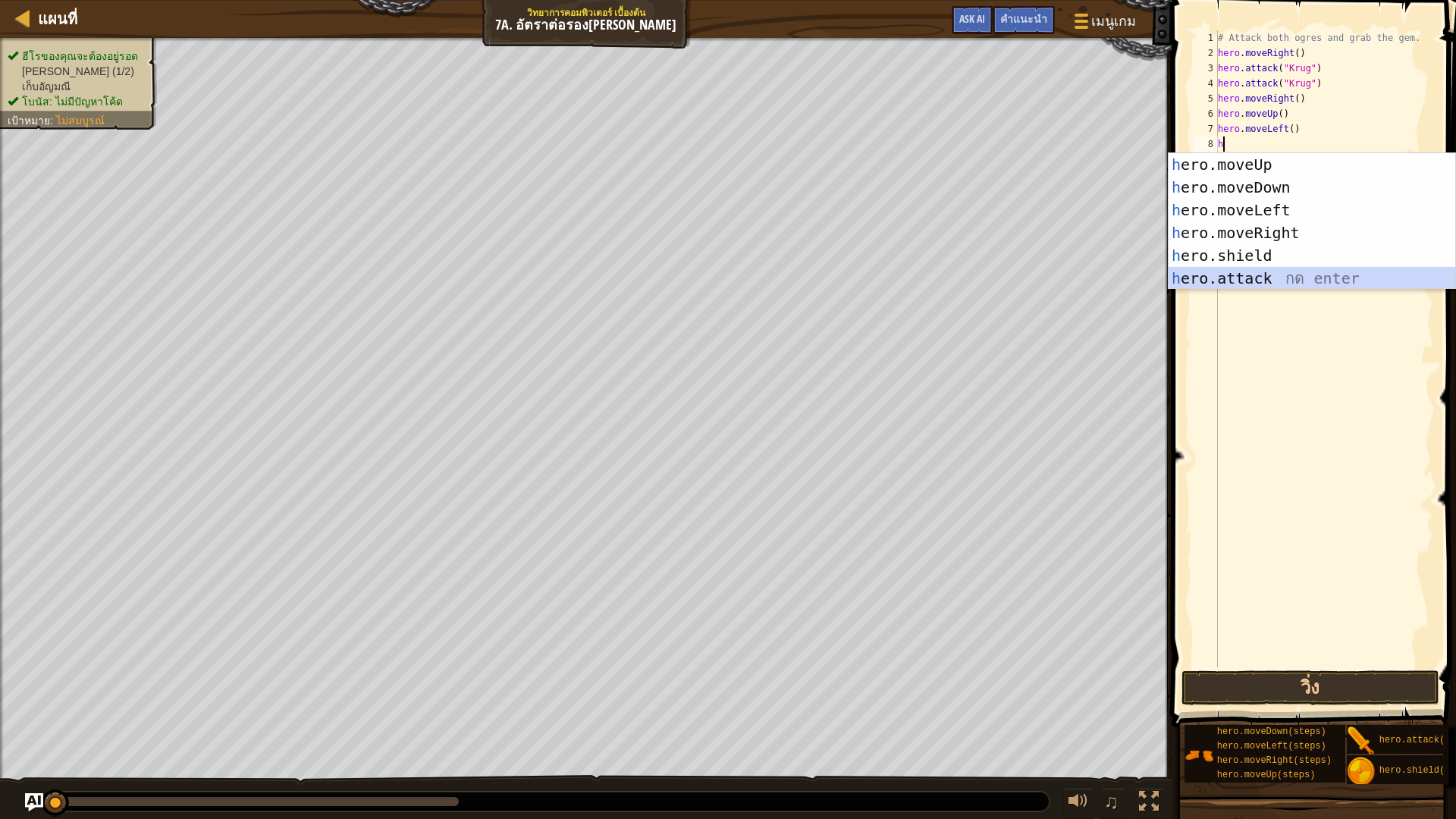
click at [1337, 268] on div "h ero.moveUp กด enter h ero.moveDown กด enter h ero.moveLeft กด enter h ero.mov…" at bounding box center [1312, 244] width 287 height 182
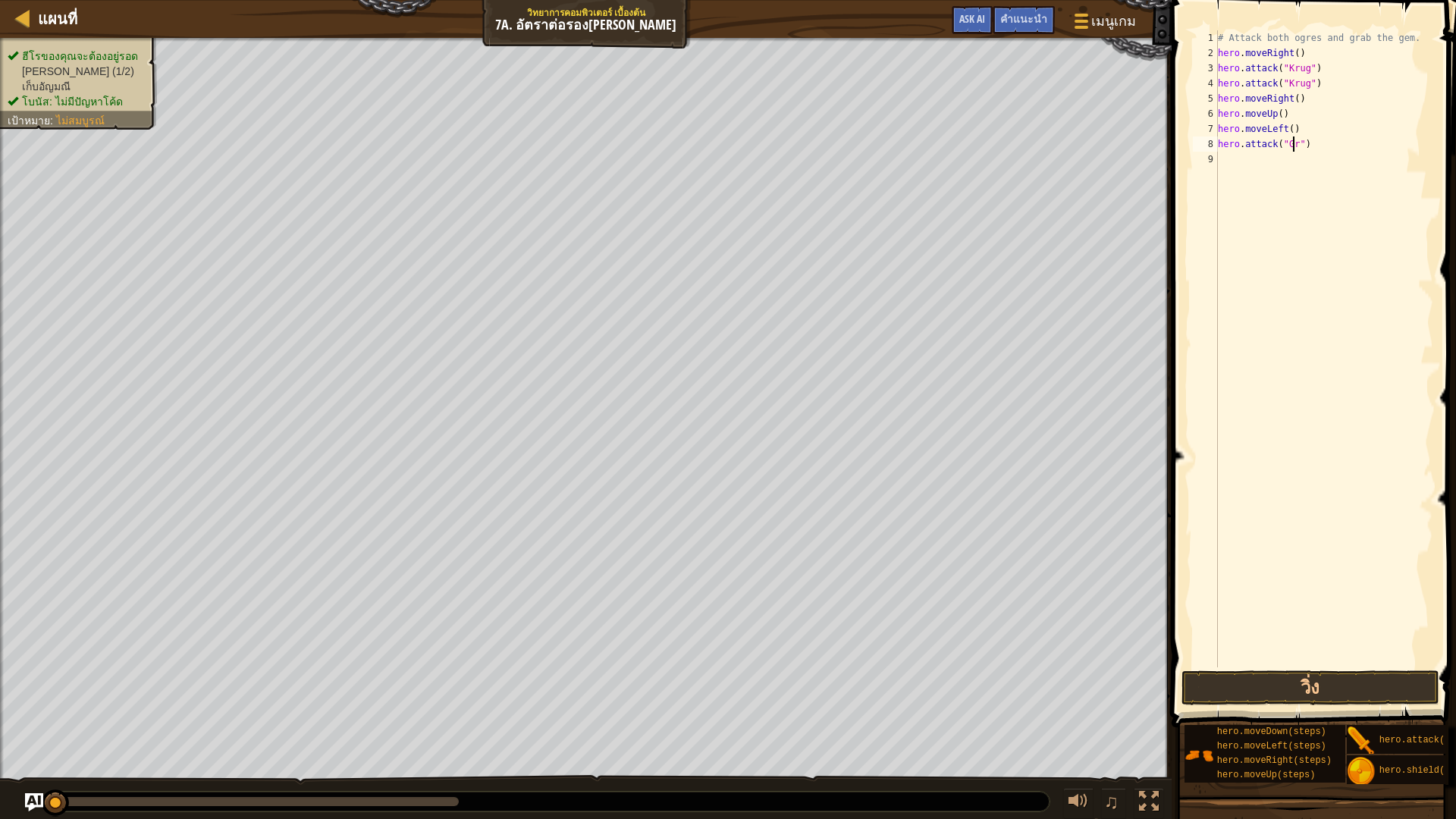
scroll to position [7, 7]
type textarea "hero.attack("Grum")"
click at [1303, 142] on div "# Attack both ogres and grab the gem. hero . moveRight ( ) hero . attack ( "Kru…" at bounding box center [1323, 363] width 218 height 667
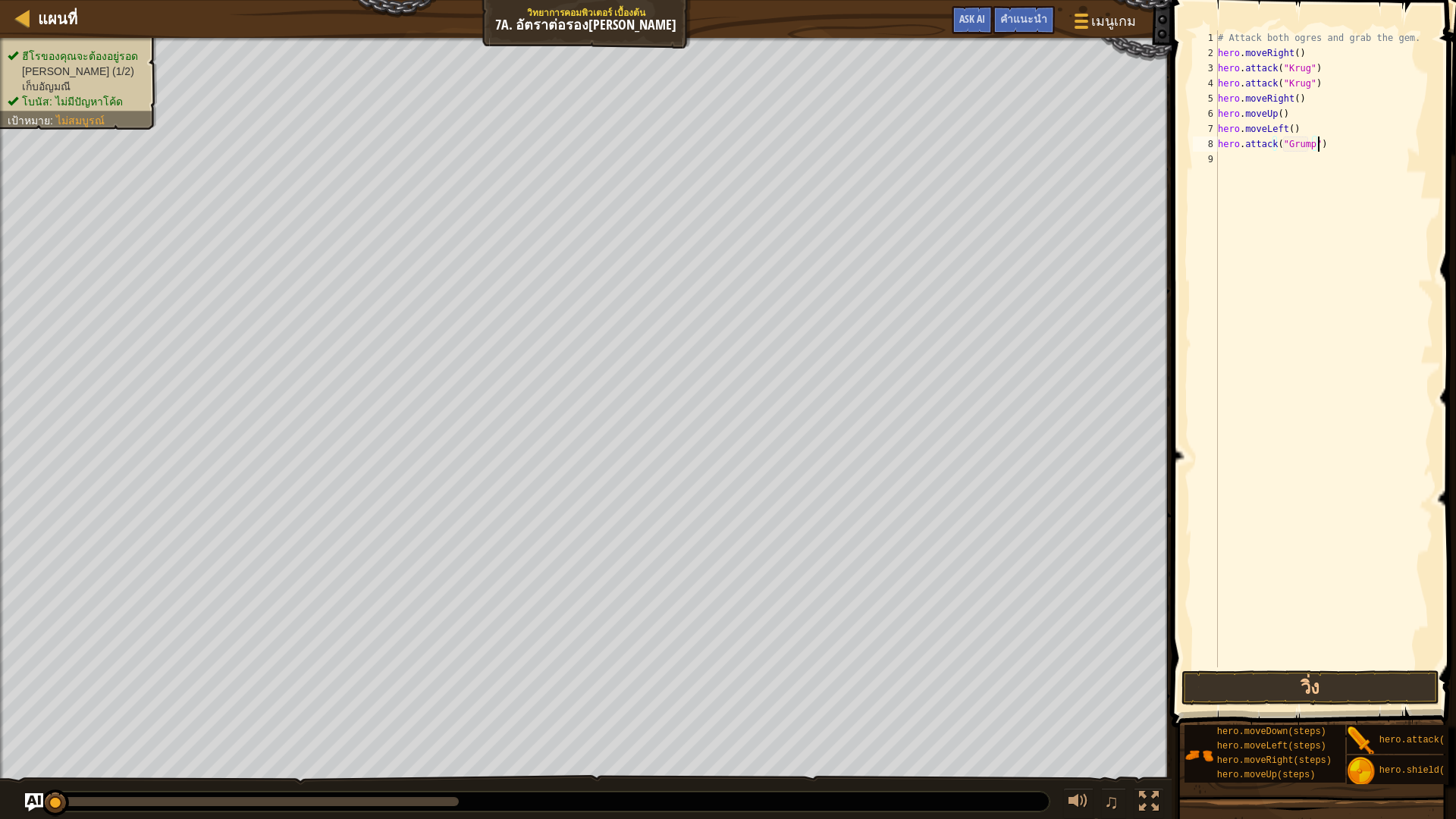
click at [1336, 144] on div "# Attack both ogres and grab the gem. hero . moveRight ( ) hero . attack ( "Kru…" at bounding box center [1323, 363] width 218 height 667
type textarea "hero.attack("Grump")"
click at [1242, 171] on div "# Attack both ogres and grab the gem. hero . moveRight ( ) hero . attack ( "Kru…" at bounding box center [1323, 363] width 218 height 667
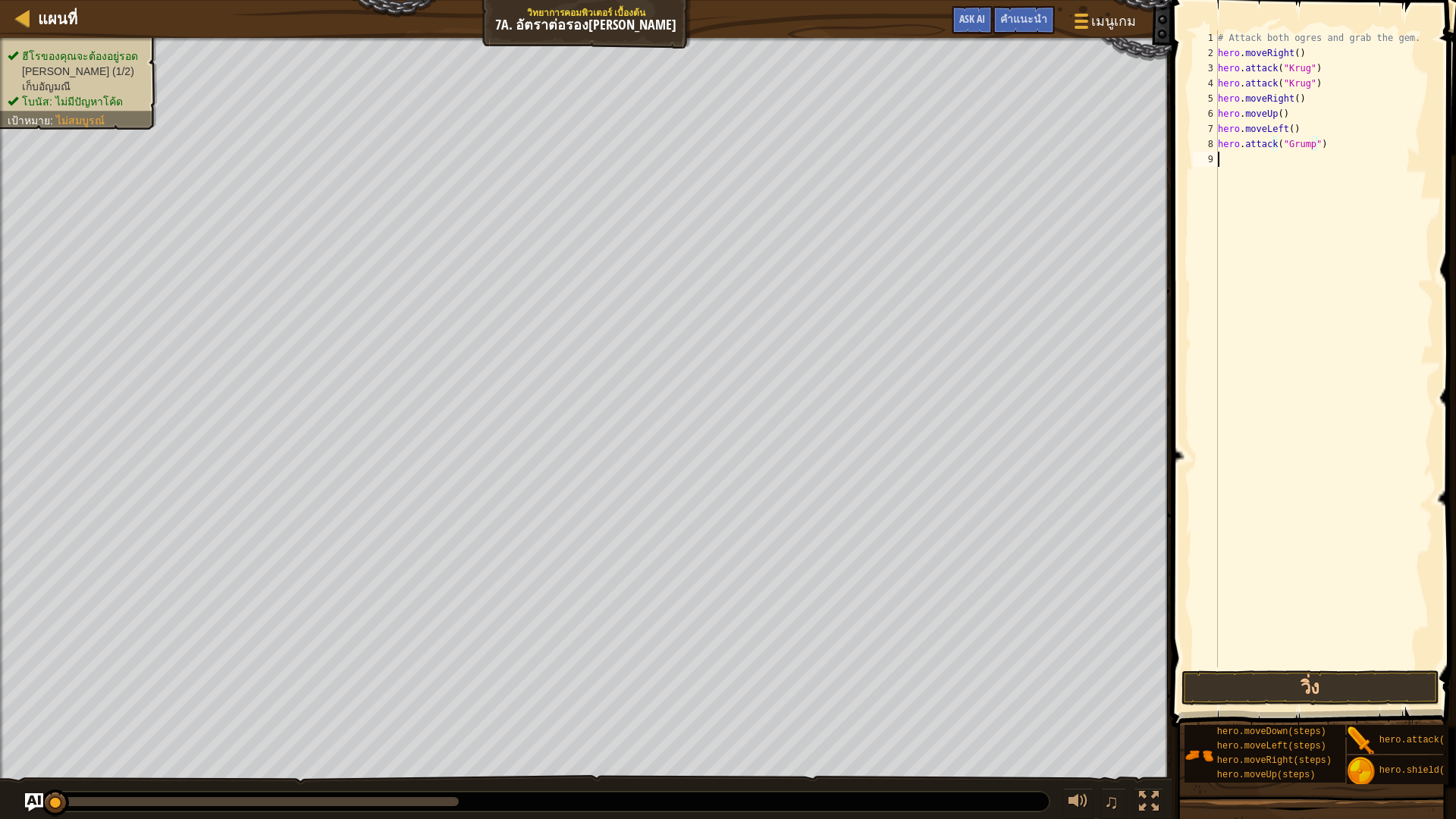
scroll to position [7, 0]
type textarea "h"
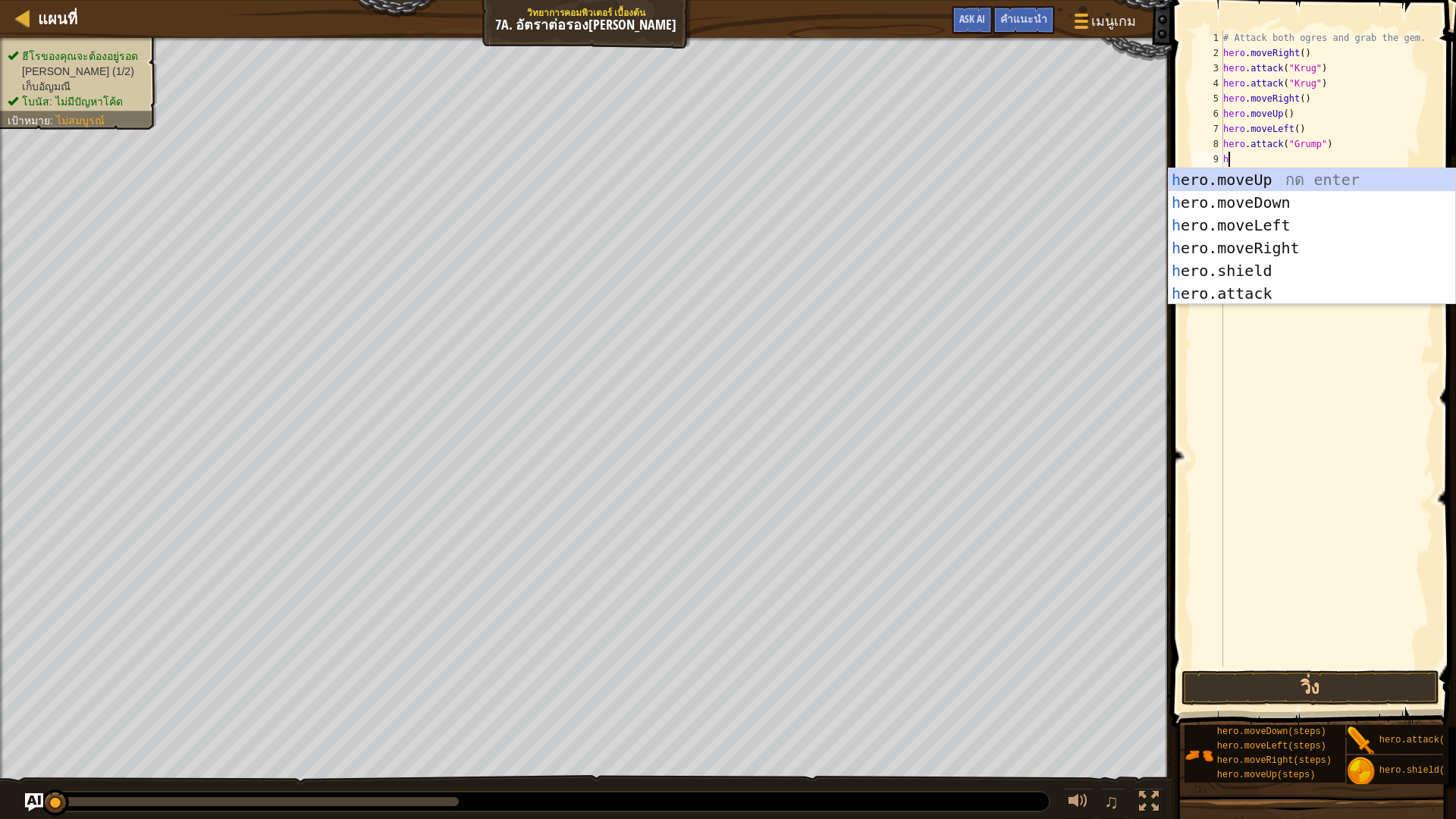
click at [1283, 314] on div "# Attack both ogres and grab the gem. hero . moveRight ( ) hero . attack ( "Kru…" at bounding box center [1327, 363] width 214 height 667
click at [1383, 292] on div "h ero.moveUp กด enter h ero.moveDown กด enter h ero.moveLeft กด enter h ero.mov…" at bounding box center [1312, 259] width 287 height 182
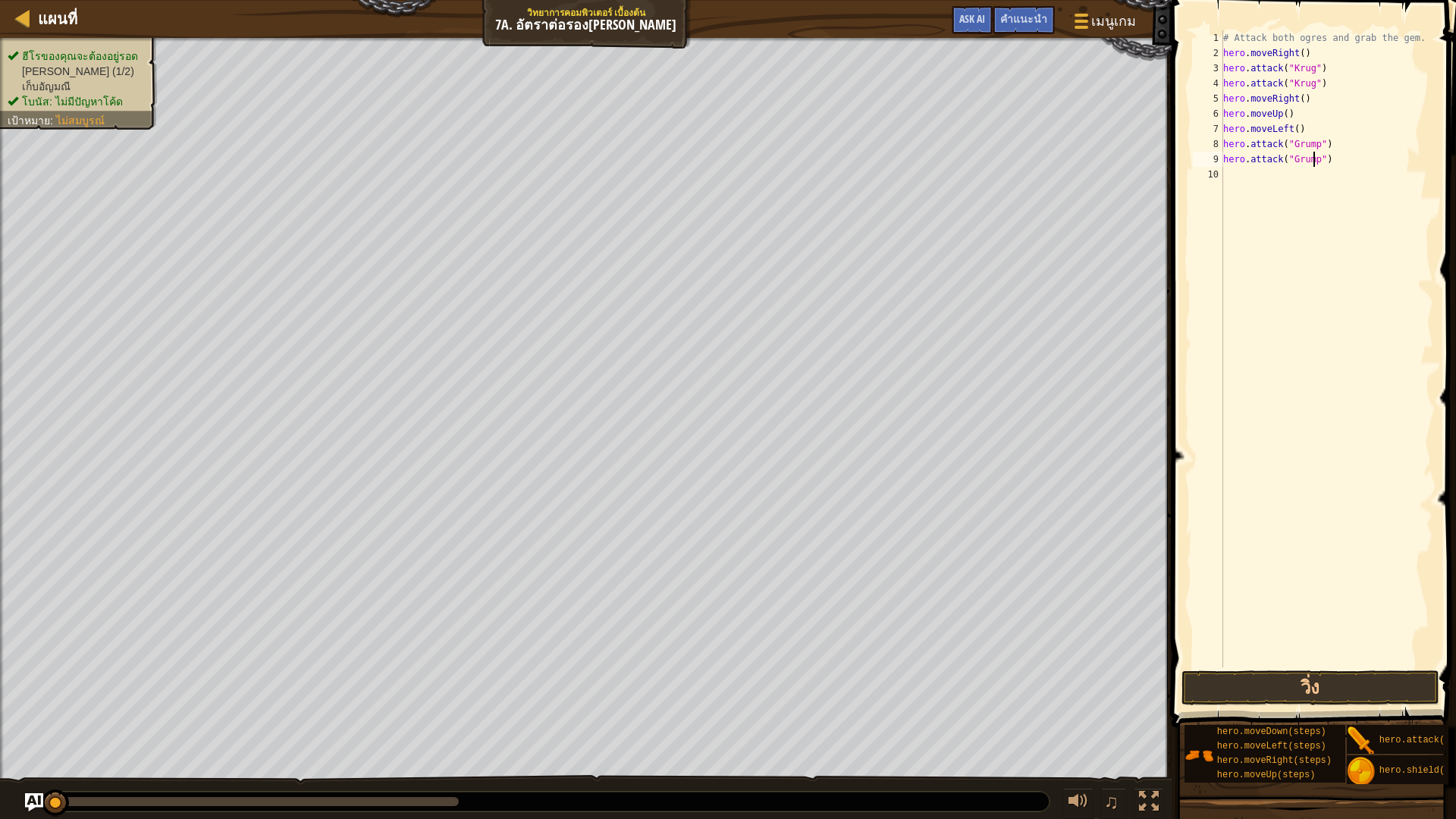
scroll to position [7, 8]
type textarea "hero.attack("Grump")"
click at [1348, 689] on button "วิ่ง" at bounding box center [1309, 687] width 257 height 35
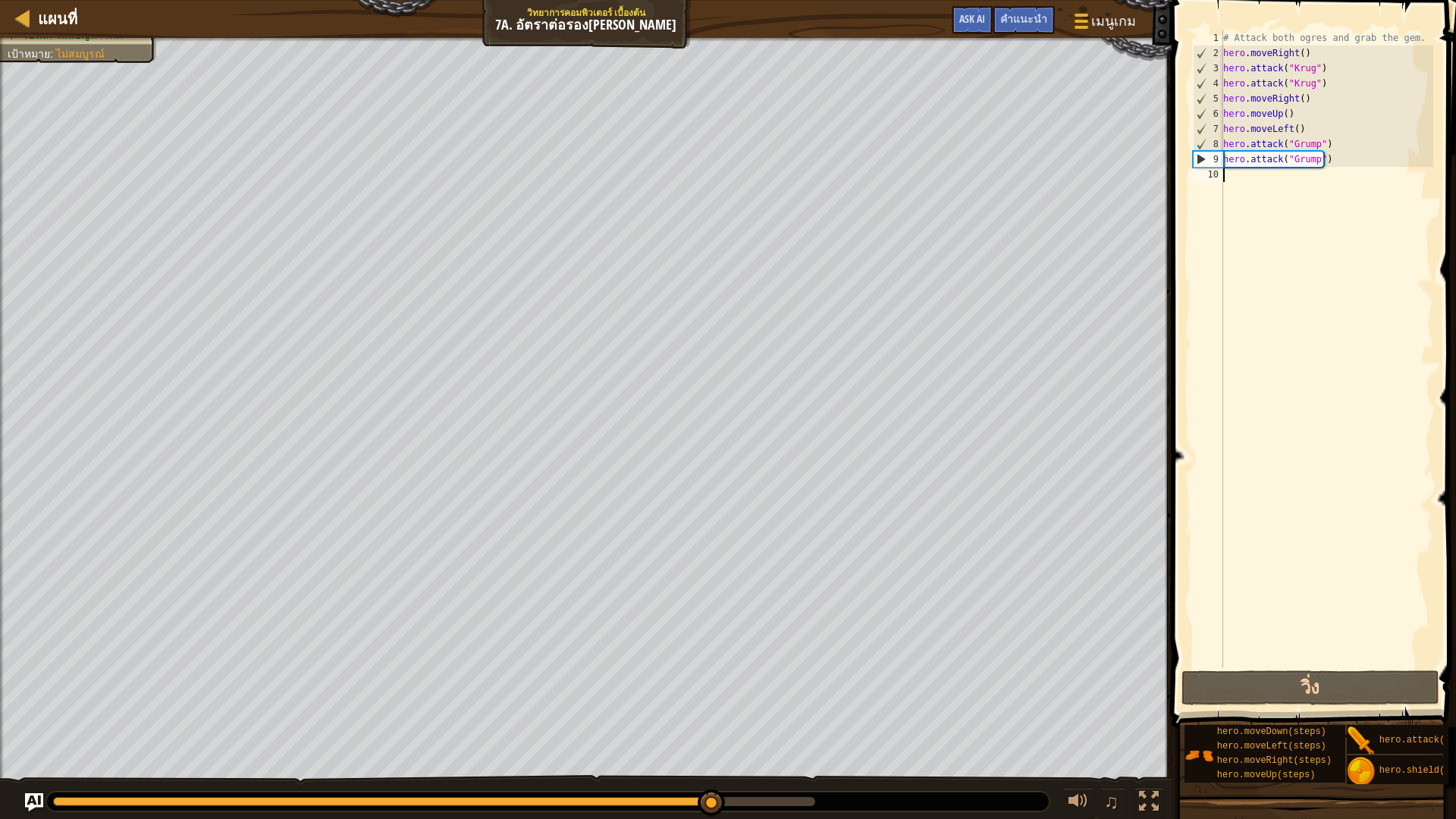
click at [1269, 183] on div "# Attack both ogres and grab the gem. hero . moveRight ( ) hero . attack ( "Kru…" at bounding box center [1327, 363] width 214 height 667
type textarea "h"
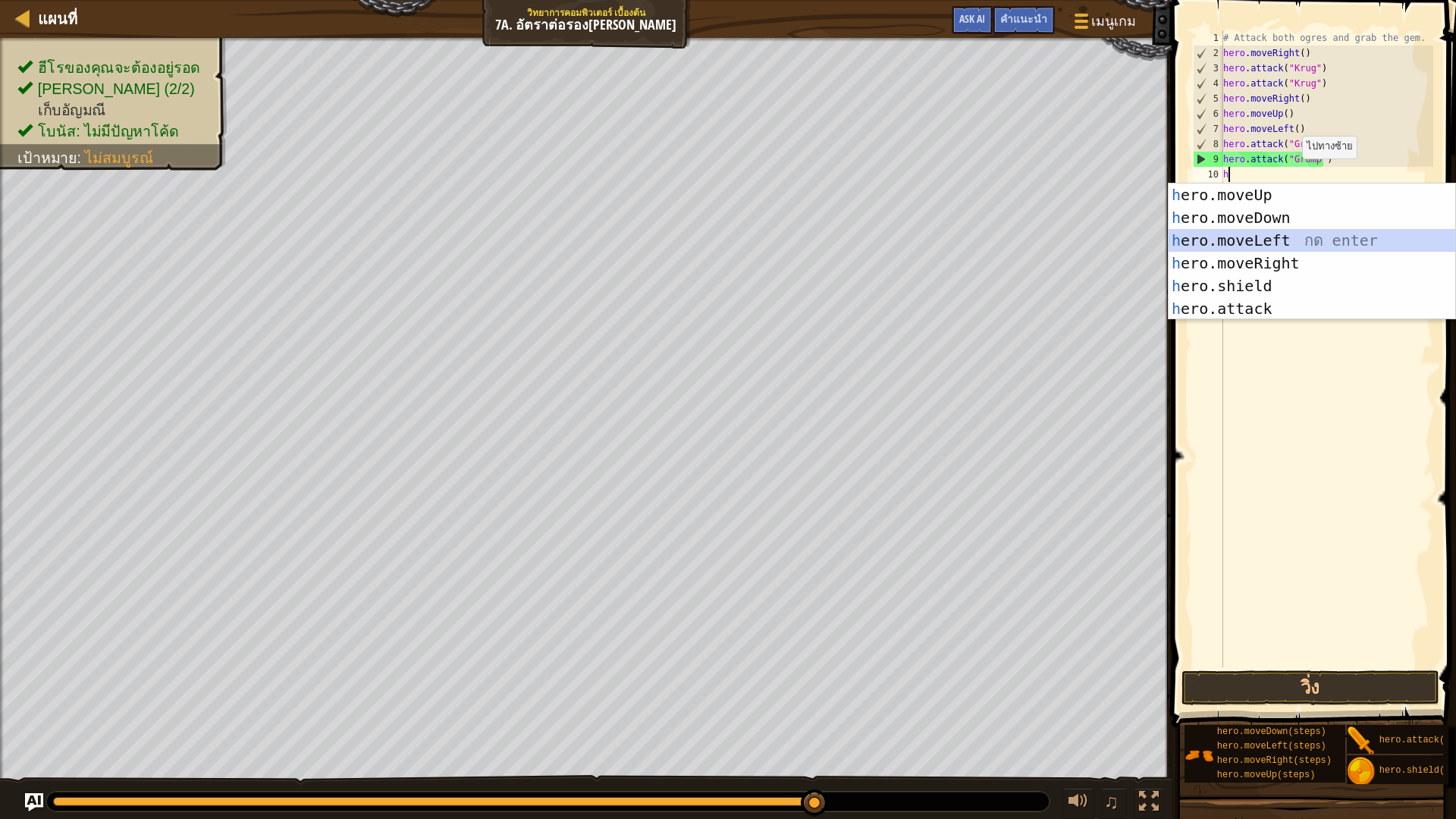
click at [1269, 236] on div "h ero.moveUp กด enter h ero.moveDown กด enter h ero.moveLeft กด enter h ero.mov…" at bounding box center [1312, 274] width 287 height 182
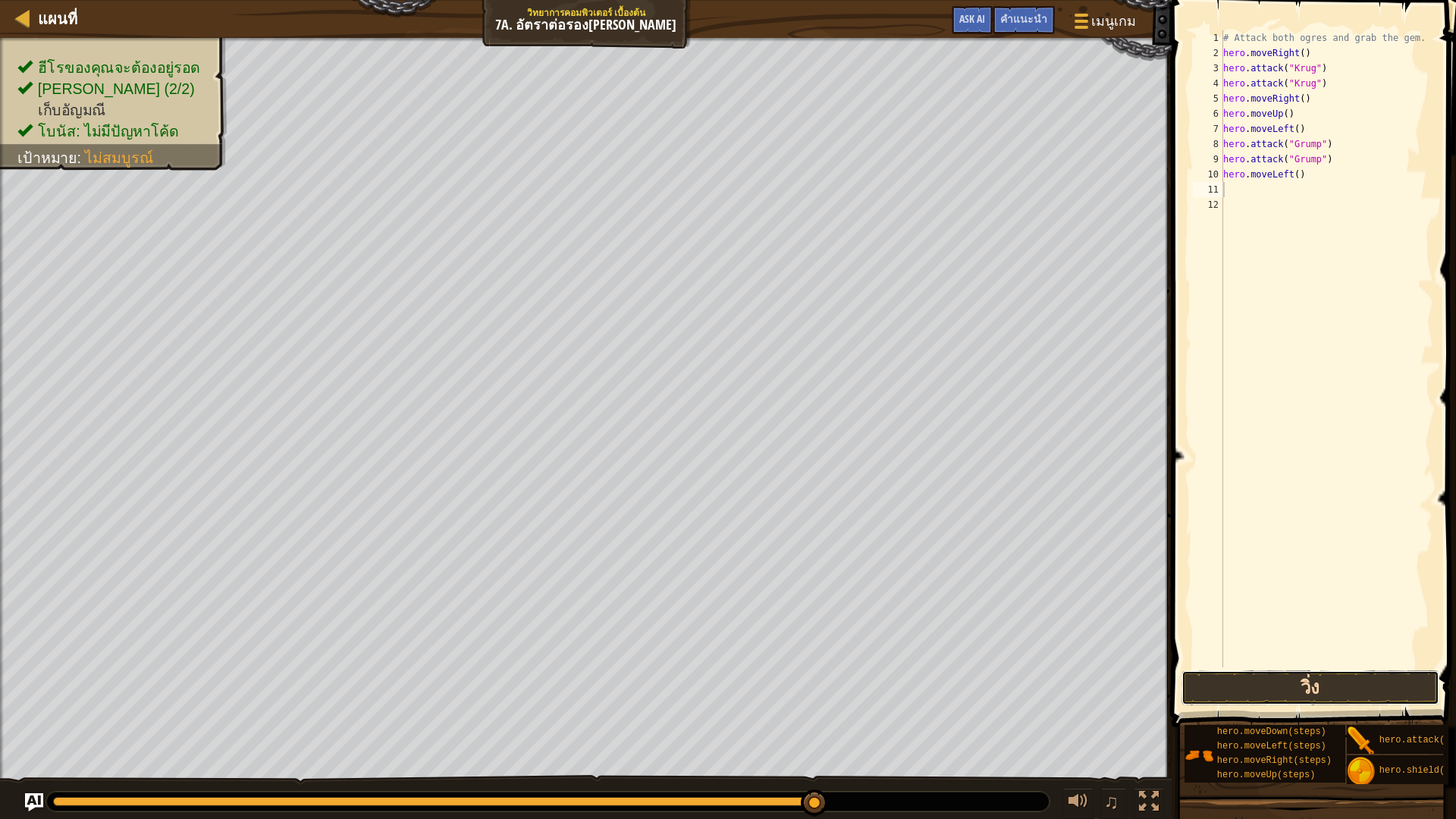
click at [1297, 689] on button "วิ่ง" at bounding box center [1309, 687] width 257 height 35
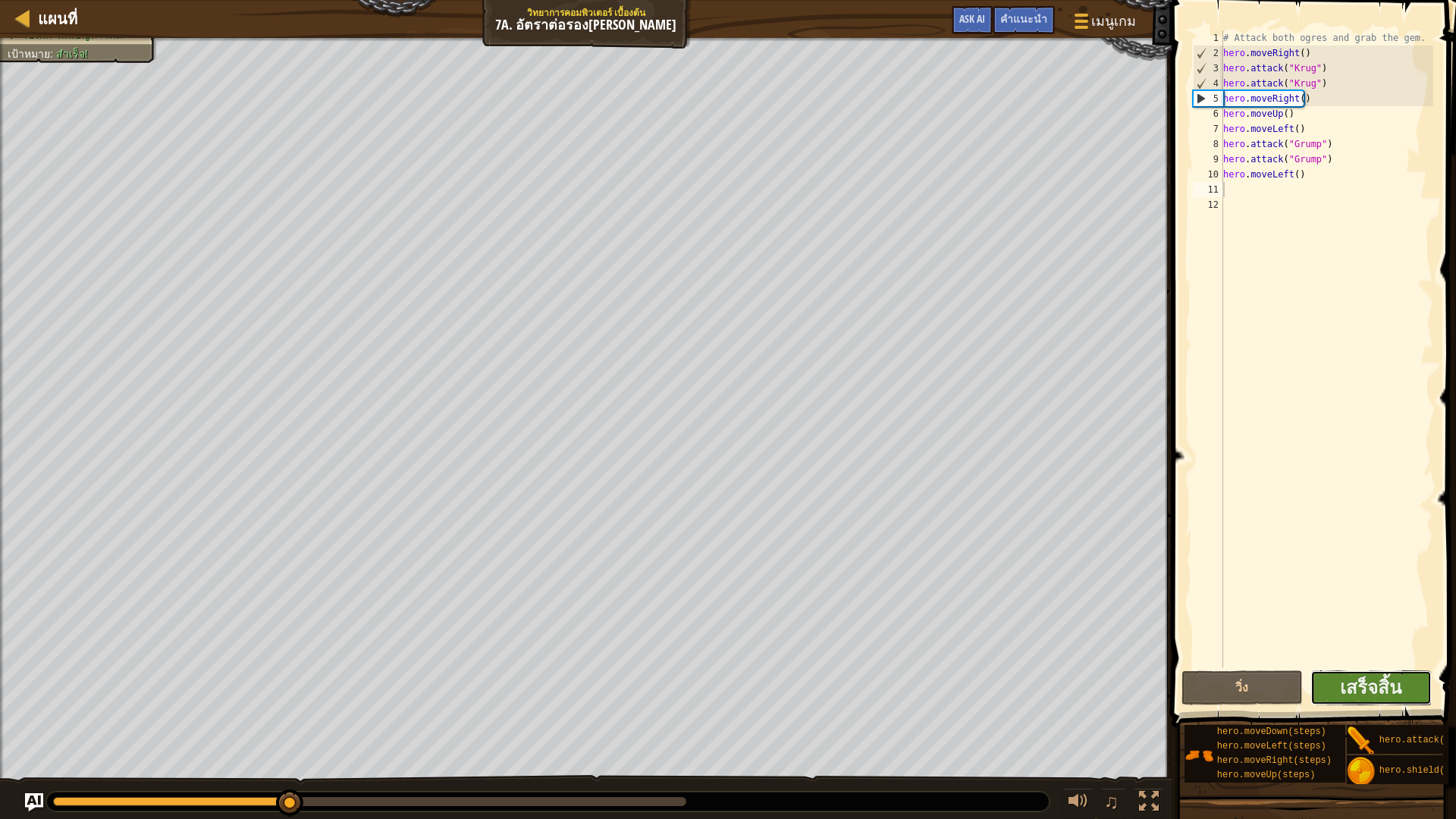
click at [1415, 678] on button "เสร็จสิ้น" at bounding box center [1371, 687] width 121 height 35
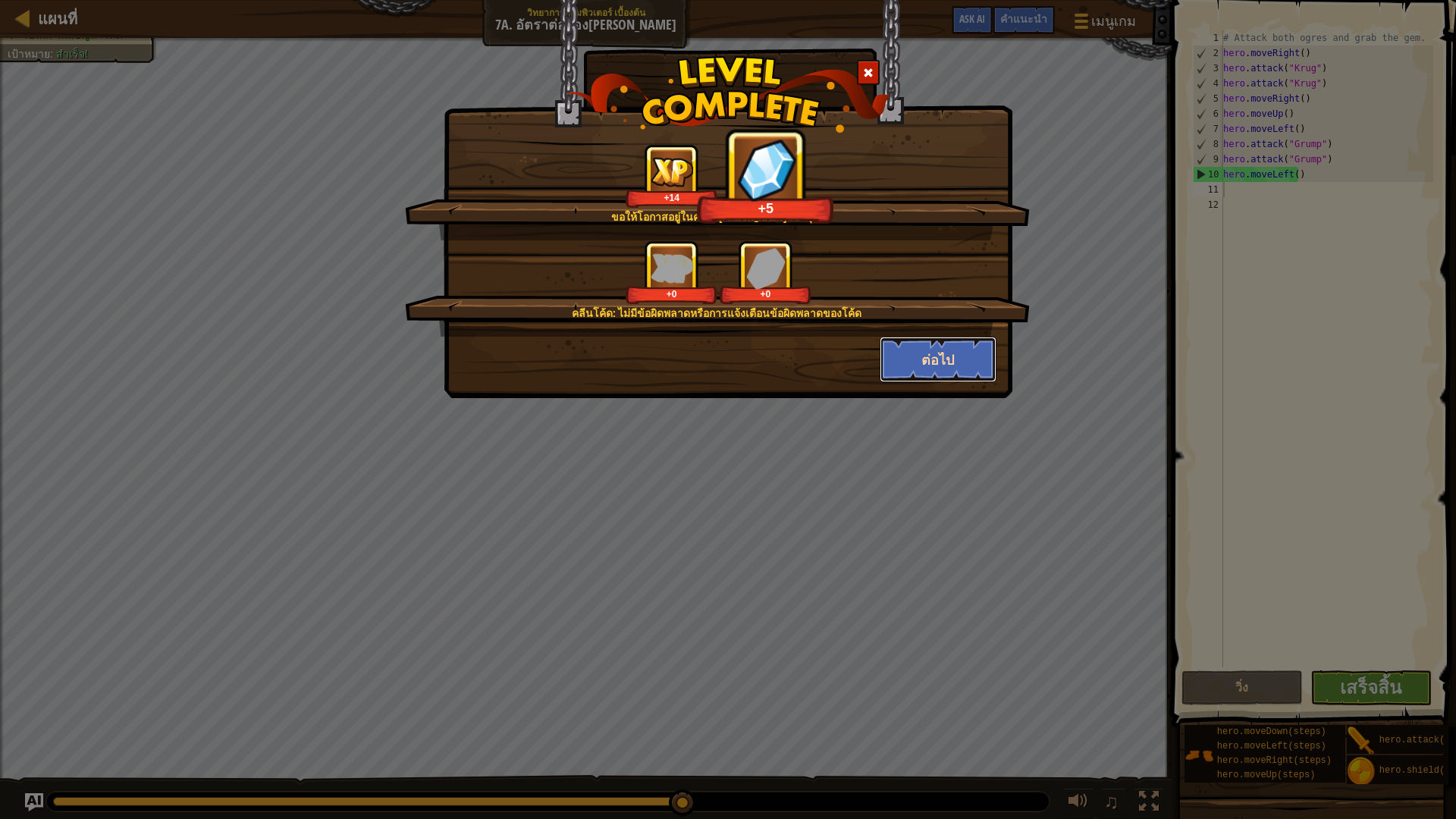
click at [926, 339] on button "ต่อไป" at bounding box center [939, 359] width 118 height 45
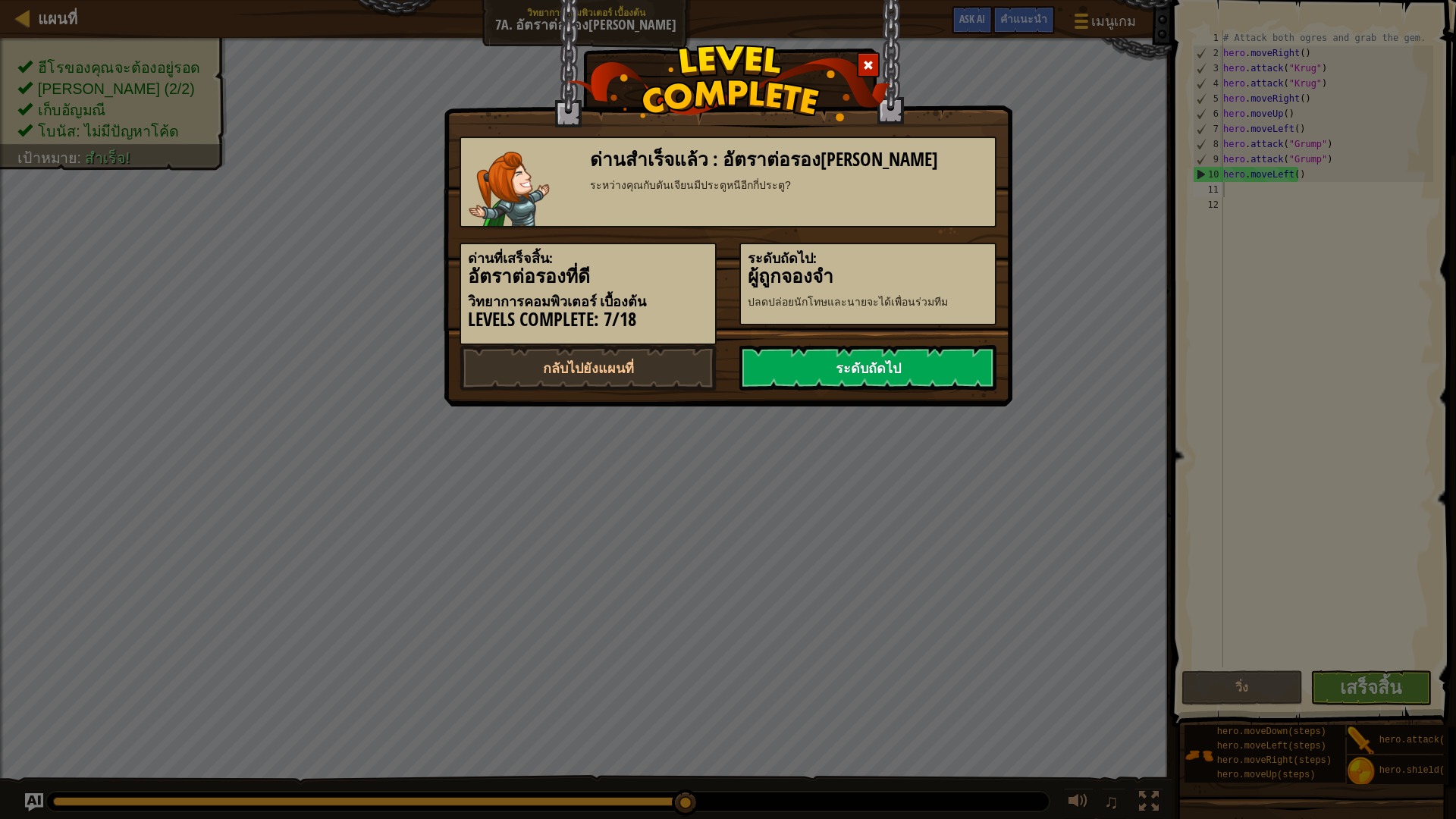
click at [916, 367] on link "ระดับถัดไป" at bounding box center [867, 367] width 257 height 45
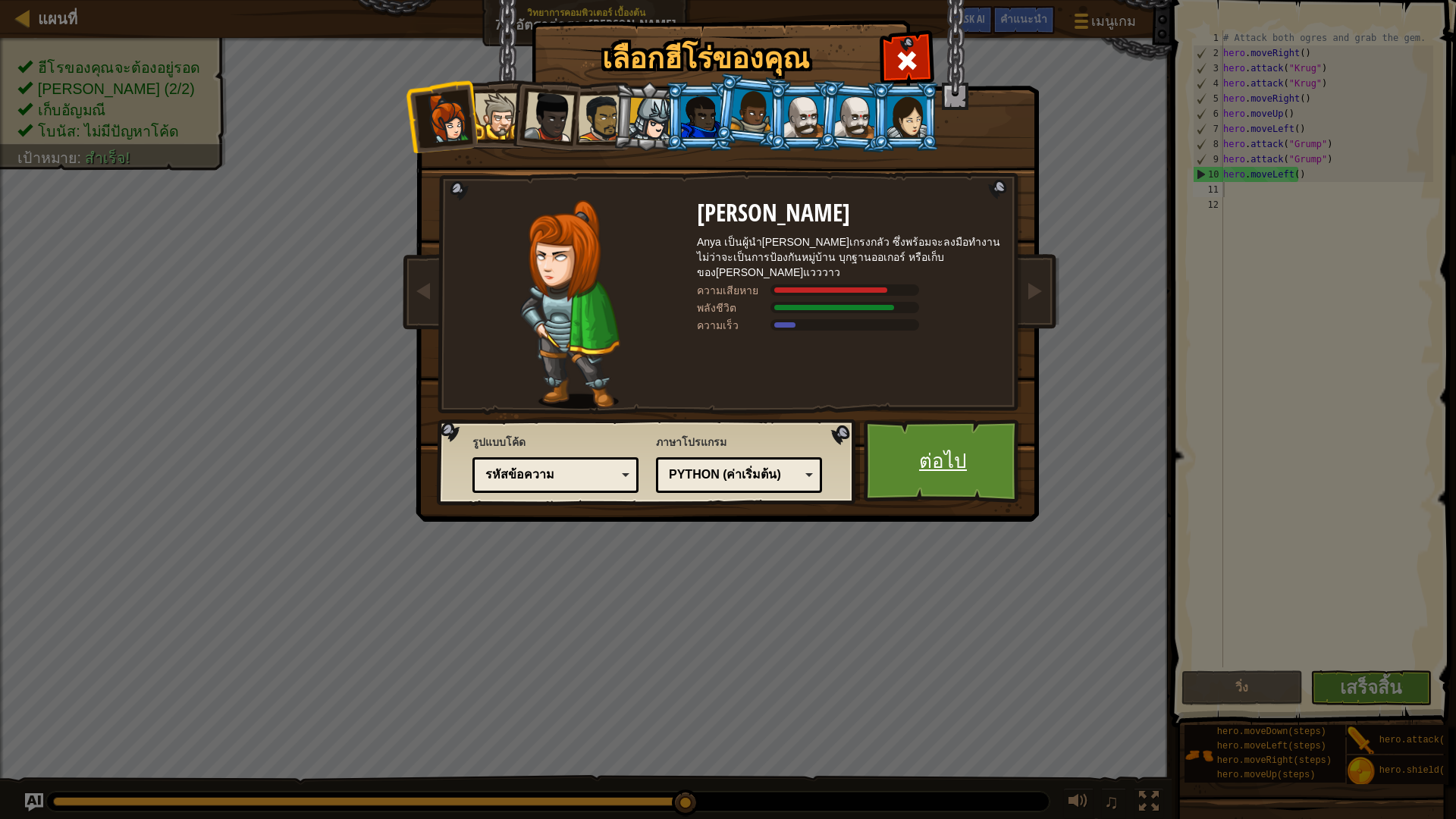
click at [941, 441] on link "ต่อไป" at bounding box center [943, 461] width 159 height 84
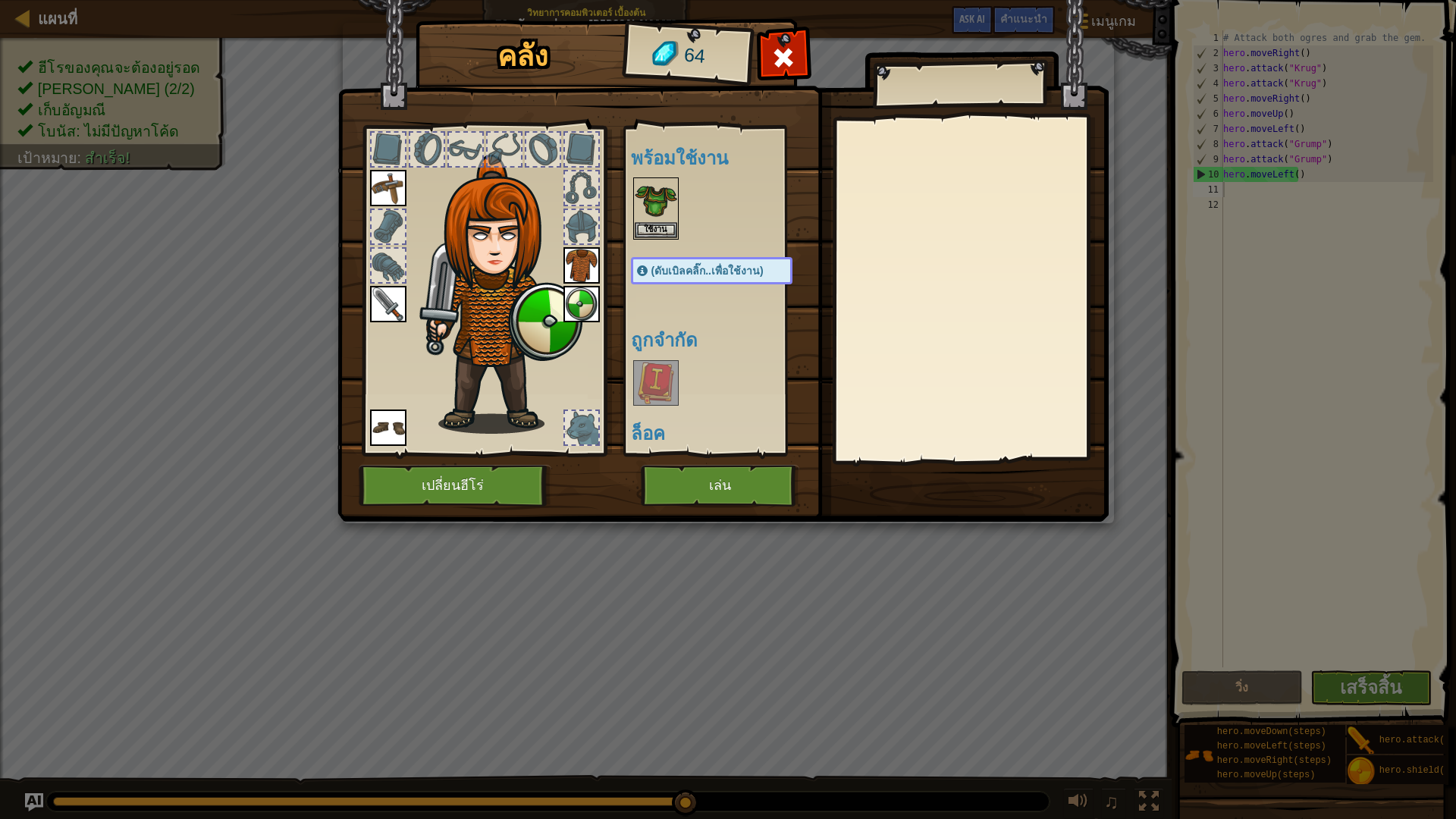
click at [648, 380] on img at bounding box center [656, 383] width 43 height 43
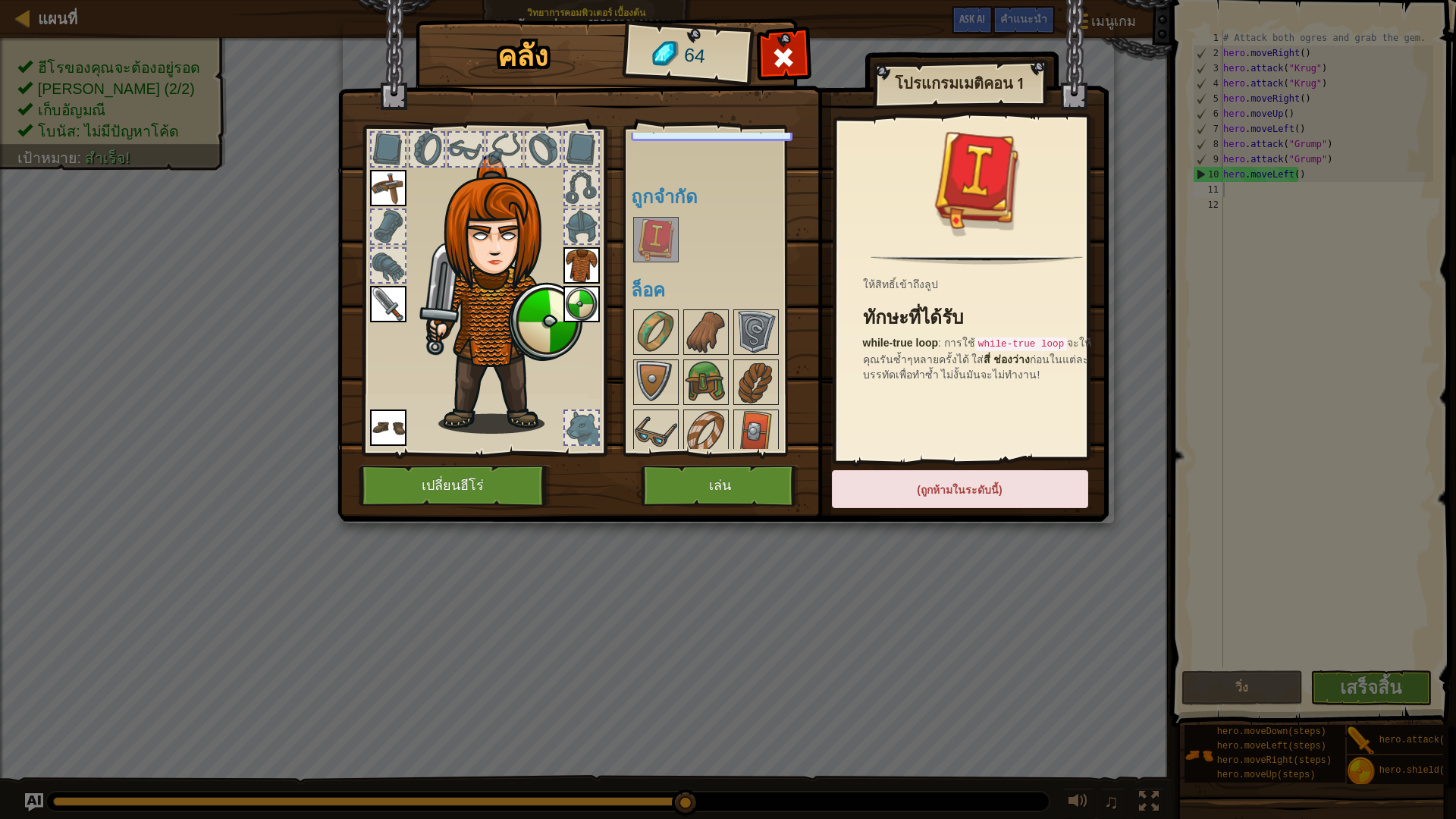
scroll to position [201, 0]
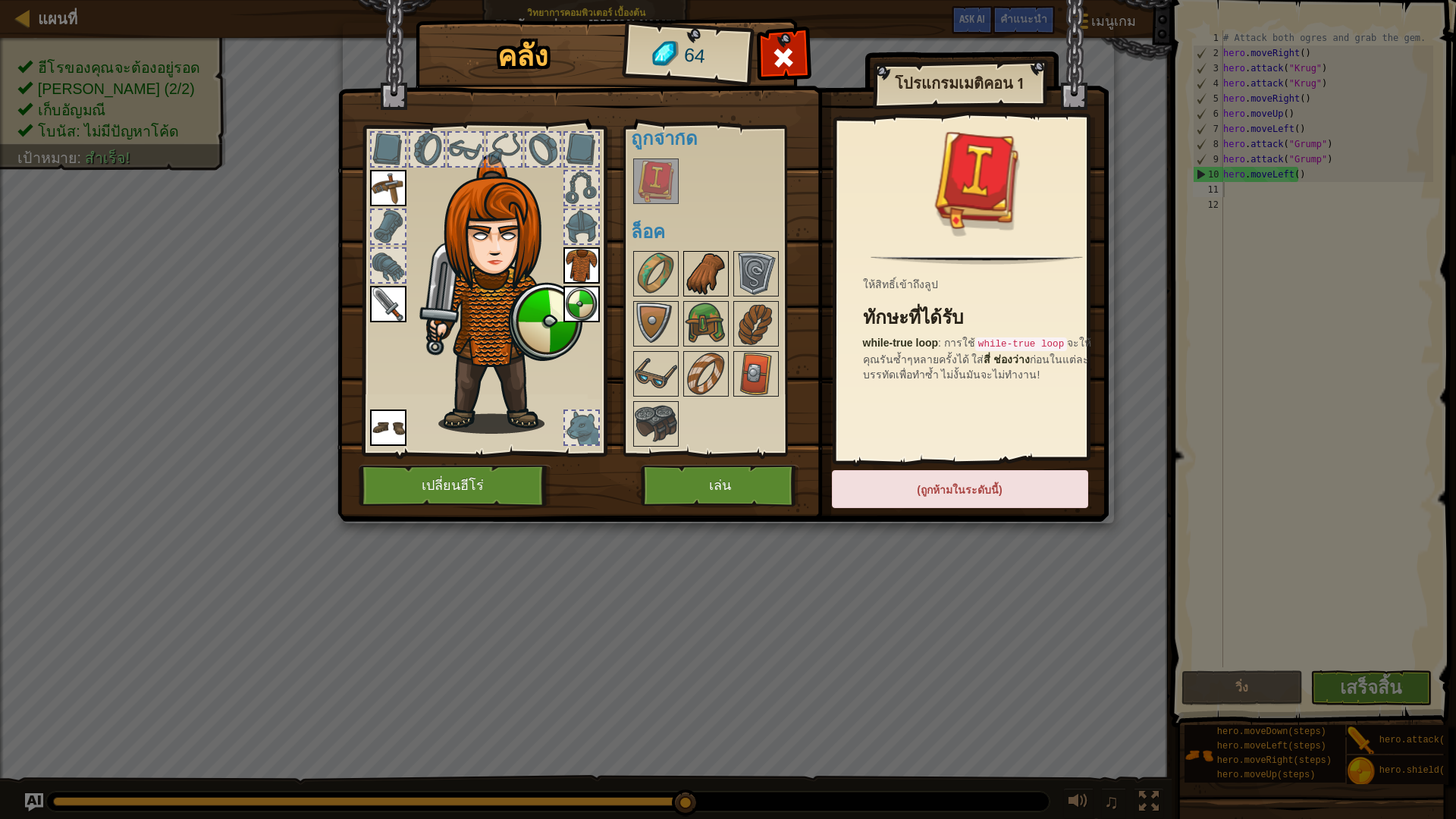
drag, startPoint x: 663, startPoint y: 237, endPoint x: 694, endPoint y: 275, distance: 49.0
click at [689, 272] on div "พร้อมใช้งาน ใช้งาน ใช้งาน ใช้งาน ใช้งาน ใช้งาน ใช้งาน (ดับเบิลคลิ๊ก..เพื่อใช้งา…" at bounding box center [726, 290] width 191 height 316
click at [687, 280] on img at bounding box center [706, 274] width 43 height 43
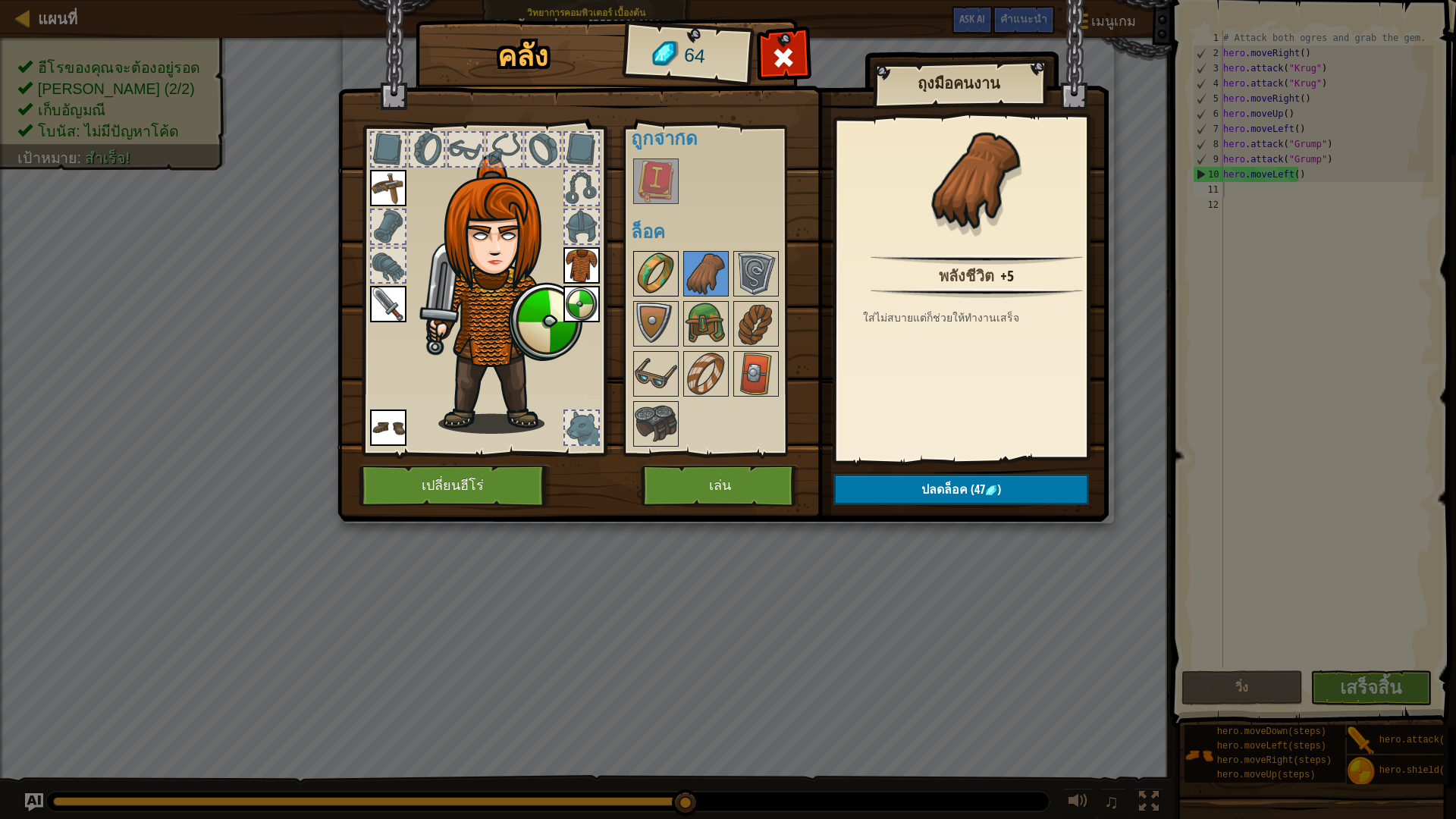
click at [659, 275] on img at bounding box center [656, 274] width 43 height 43
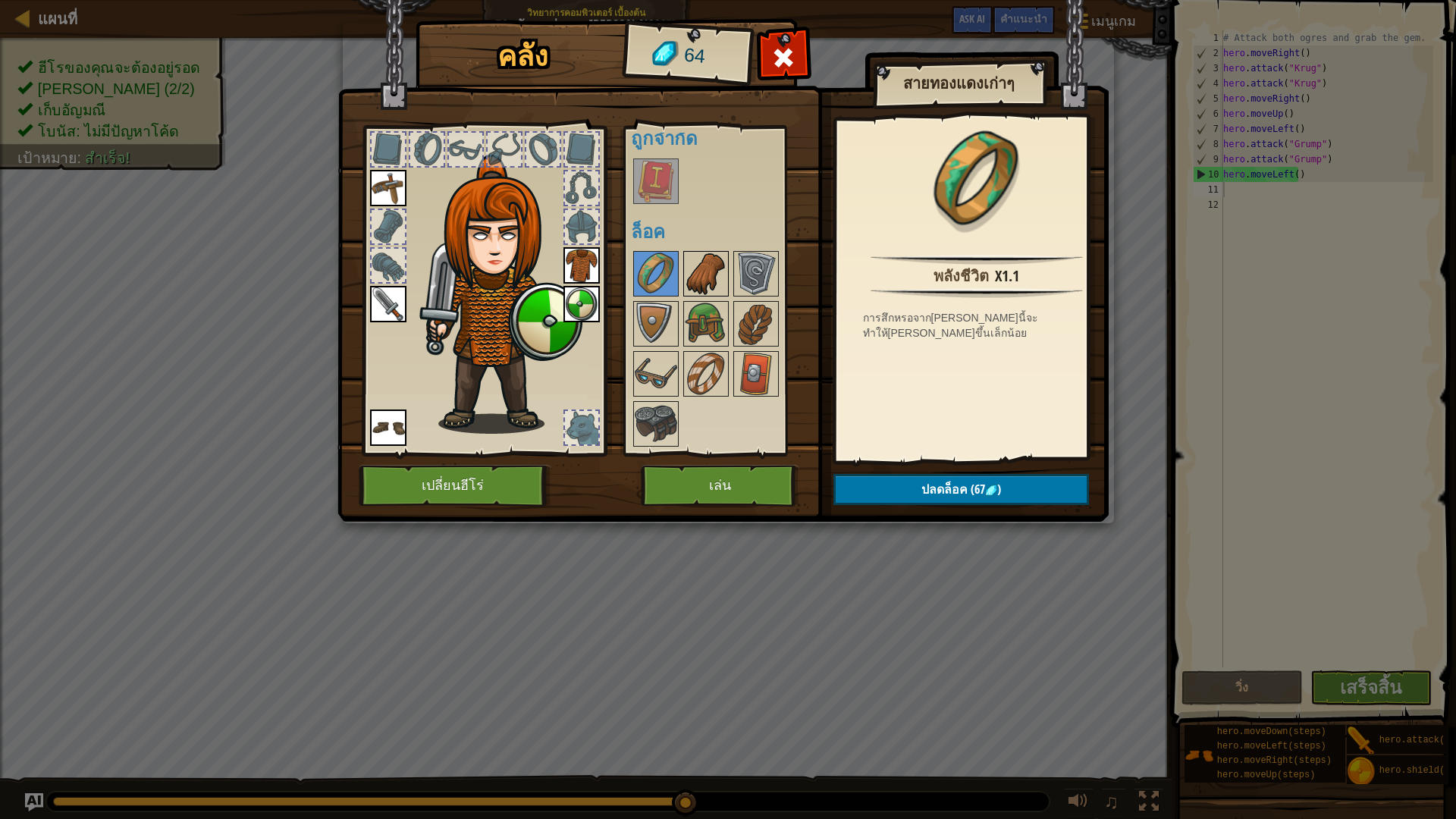
click at [692, 256] on img at bounding box center [706, 274] width 43 height 43
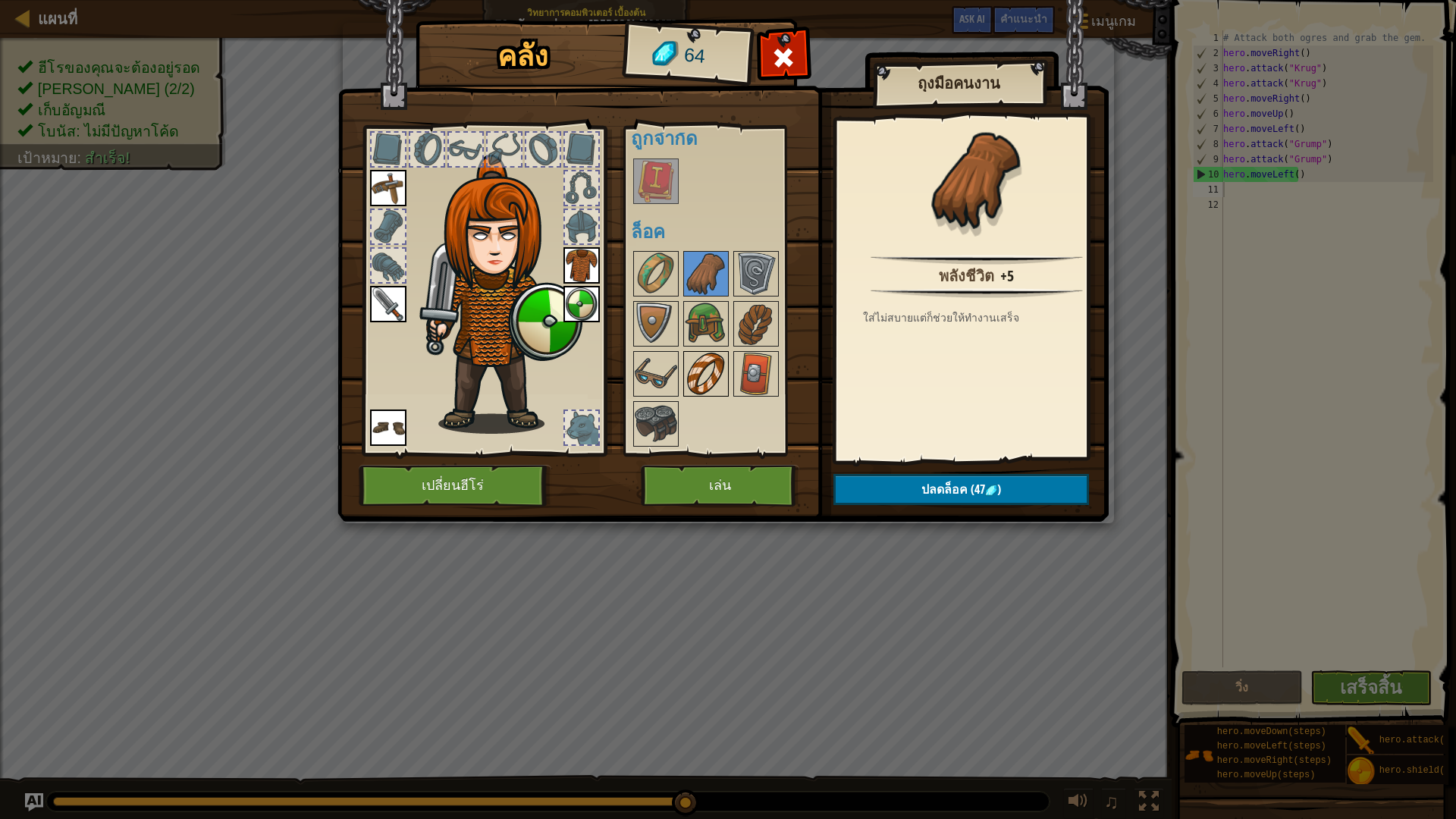
drag, startPoint x: 640, startPoint y: 380, endPoint x: 694, endPoint y: 377, distance: 54.1
click at [683, 378] on div "พร้อมใช้งาน ใช้งาน ใช้งาน ใช้งาน ใช้งาน ใช้งาน ใช้งาน (ดับเบิลคลิ๊ก..เพื่อใช้งา…" at bounding box center [726, 290] width 191 height 316
click at [646, 383] on img at bounding box center [656, 374] width 43 height 43
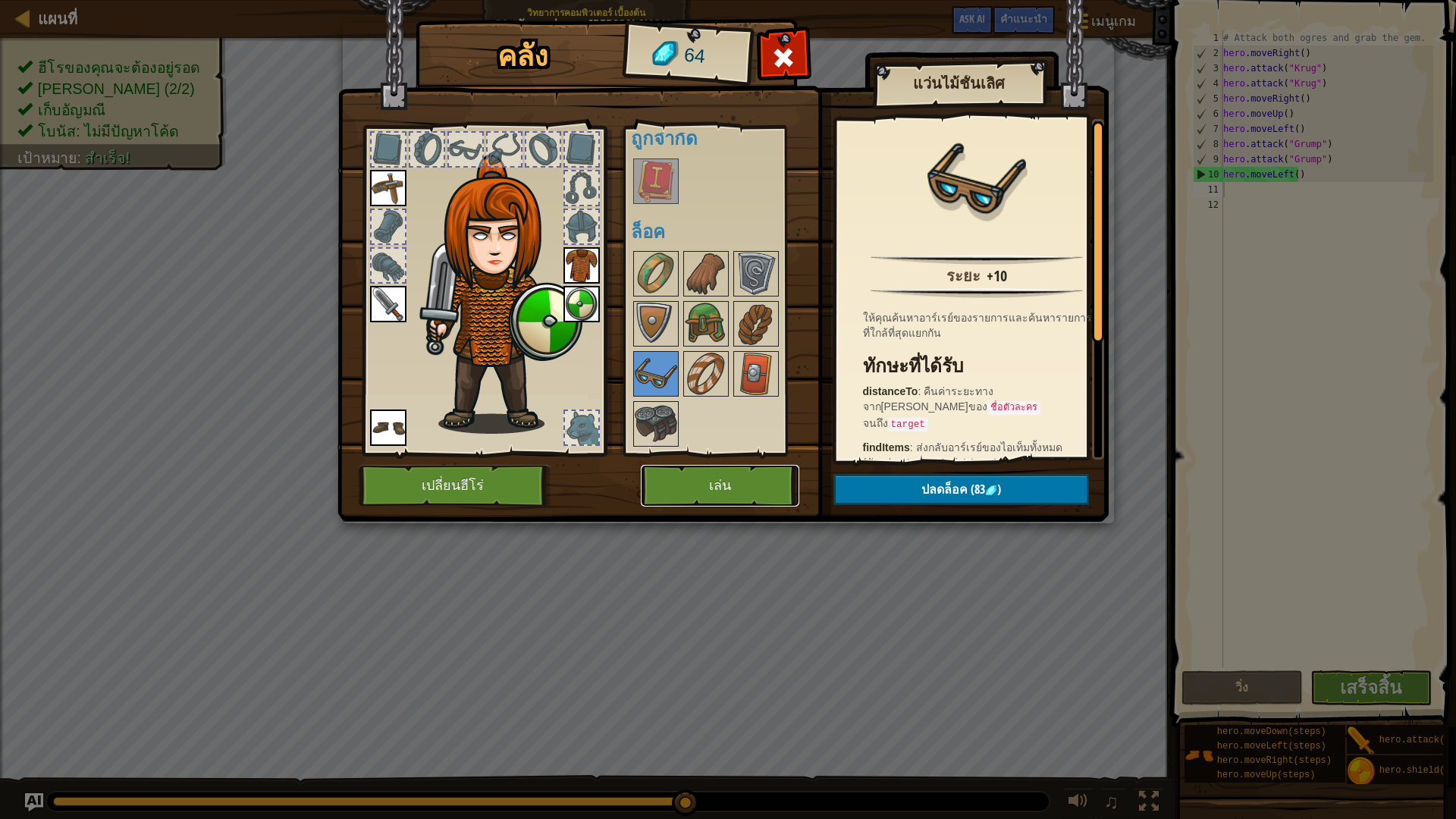
click at [725, 482] on button "เล่น" at bounding box center [720, 485] width 159 height 42
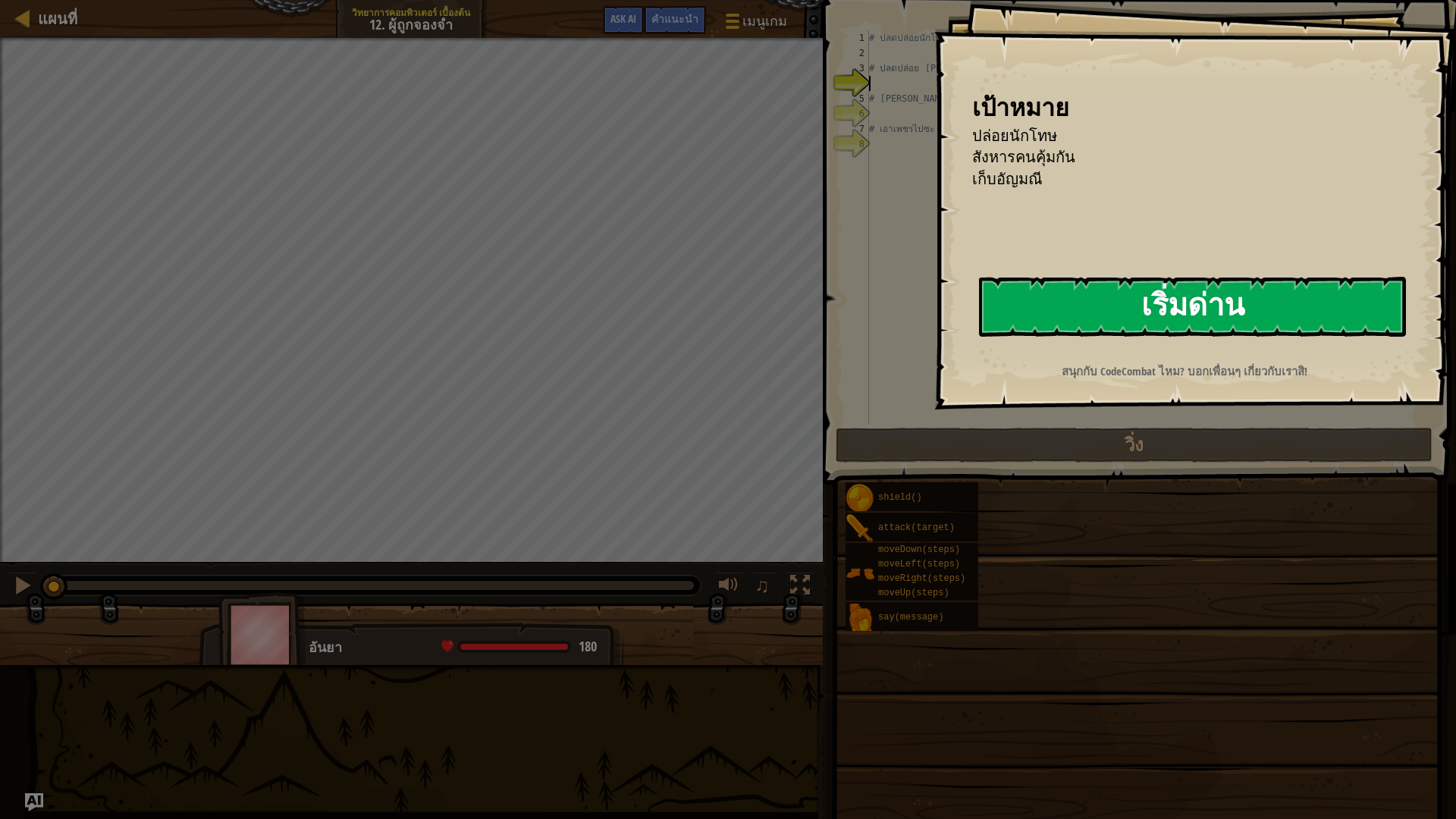
click at [1201, 306] on button "เริ่มด่าน" at bounding box center [1192, 306] width 427 height 60
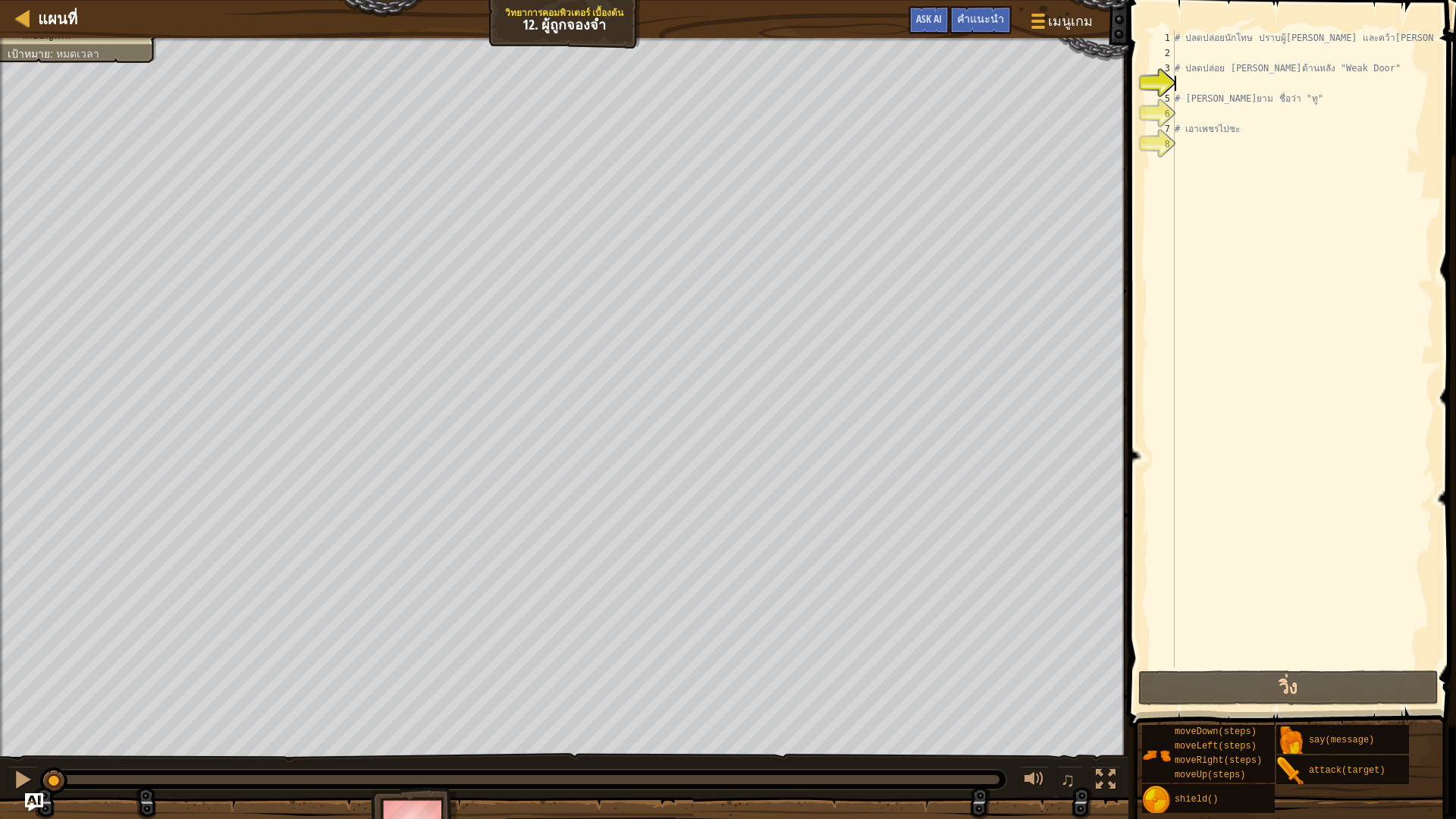
click at [1178, 92] on div "# ปลดปล่อยนักโทษ ปราบผู้[PERSON_NAME] และคว้า[PERSON_NAME] # ปลดปล่อย Patrick จ…" at bounding box center [1302, 363] width 262 height 667
click at [1185, 130] on div "# ปลดปล่อยนักโทษ ปราบผู้[PERSON_NAME] และคว้า[PERSON_NAME] # ปลดปล่อย Patrick จ…" at bounding box center [1302, 363] width 262 height 667
type textarea "# เอาเพชรไปซะ"
click at [1196, 145] on div "# ปลดปล่อยนักโทษ ปราบผู้[PERSON_NAME] และคว้า[PERSON_NAME] # ปลดปล่อย Patrick จ…" at bounding box center [1302, 363] width 262 height 667
type textarea "h"
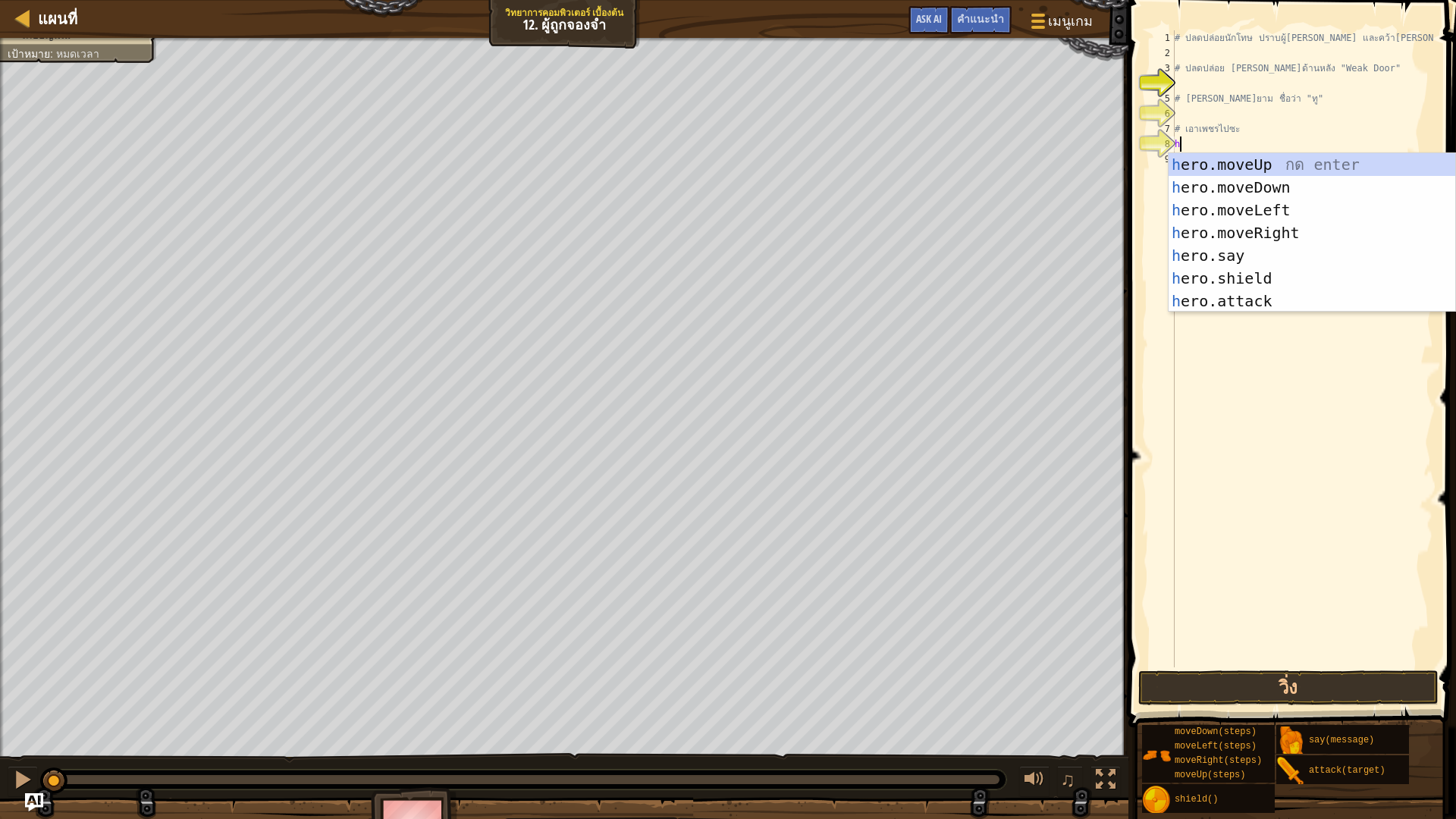
scroll to position [7, 0]
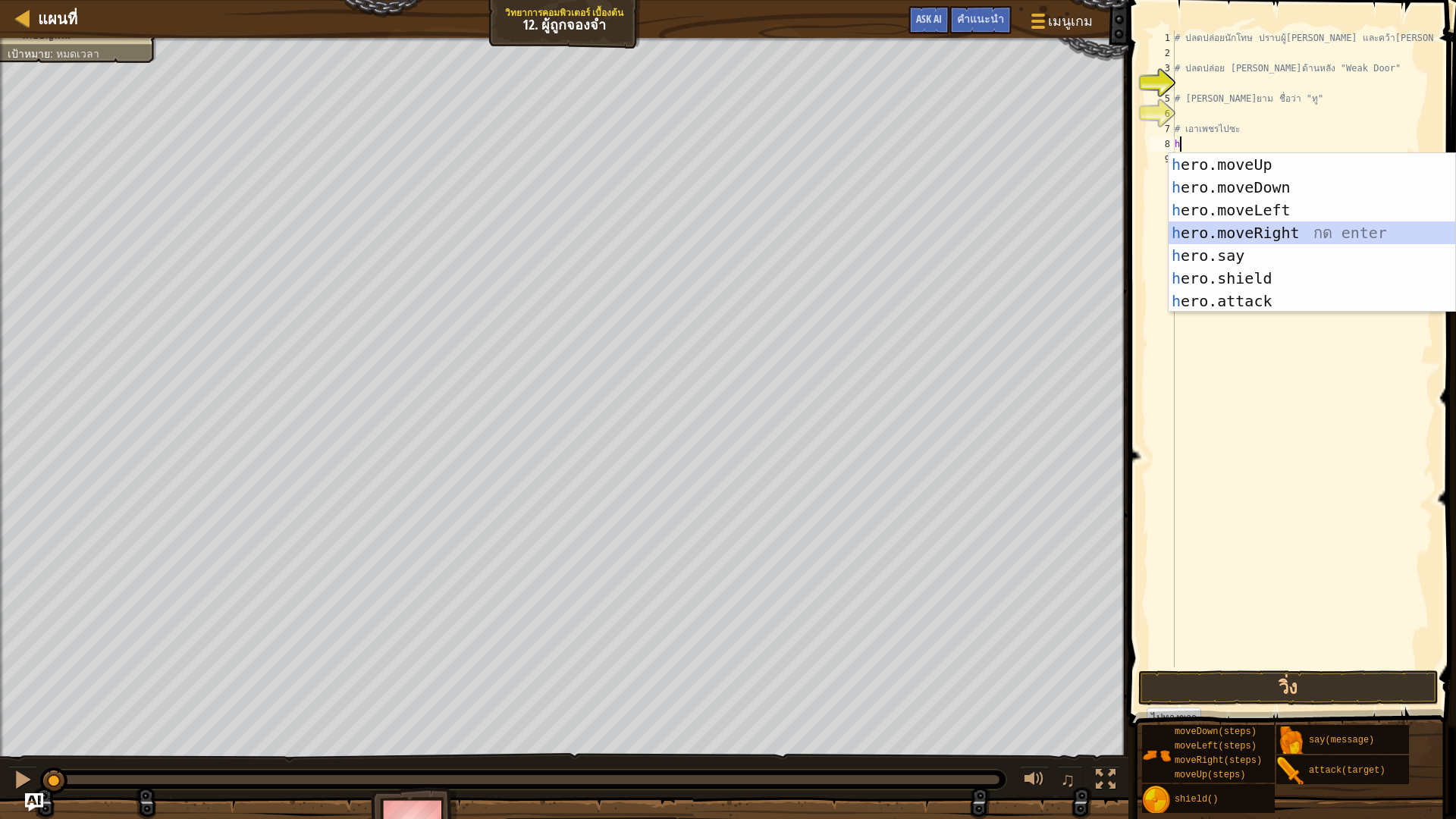
click at [1315, 223] on div "h ero.moveUp กด enter h ero.moveDown กด enter h ero.moveLeft กด enter h ero.mov…" at bounding box center [1312, 255] width 287 height 205
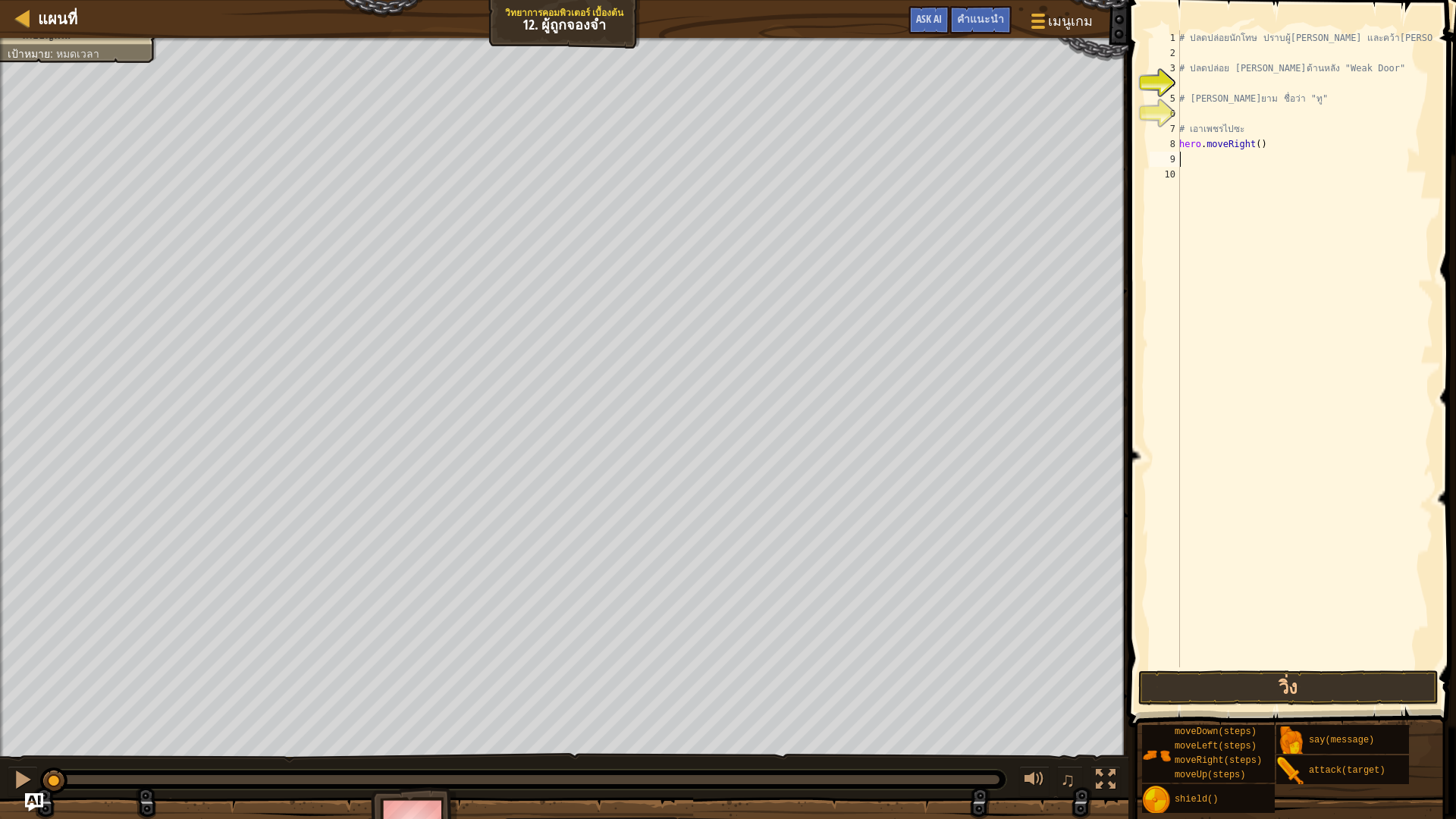
type textarea "h"
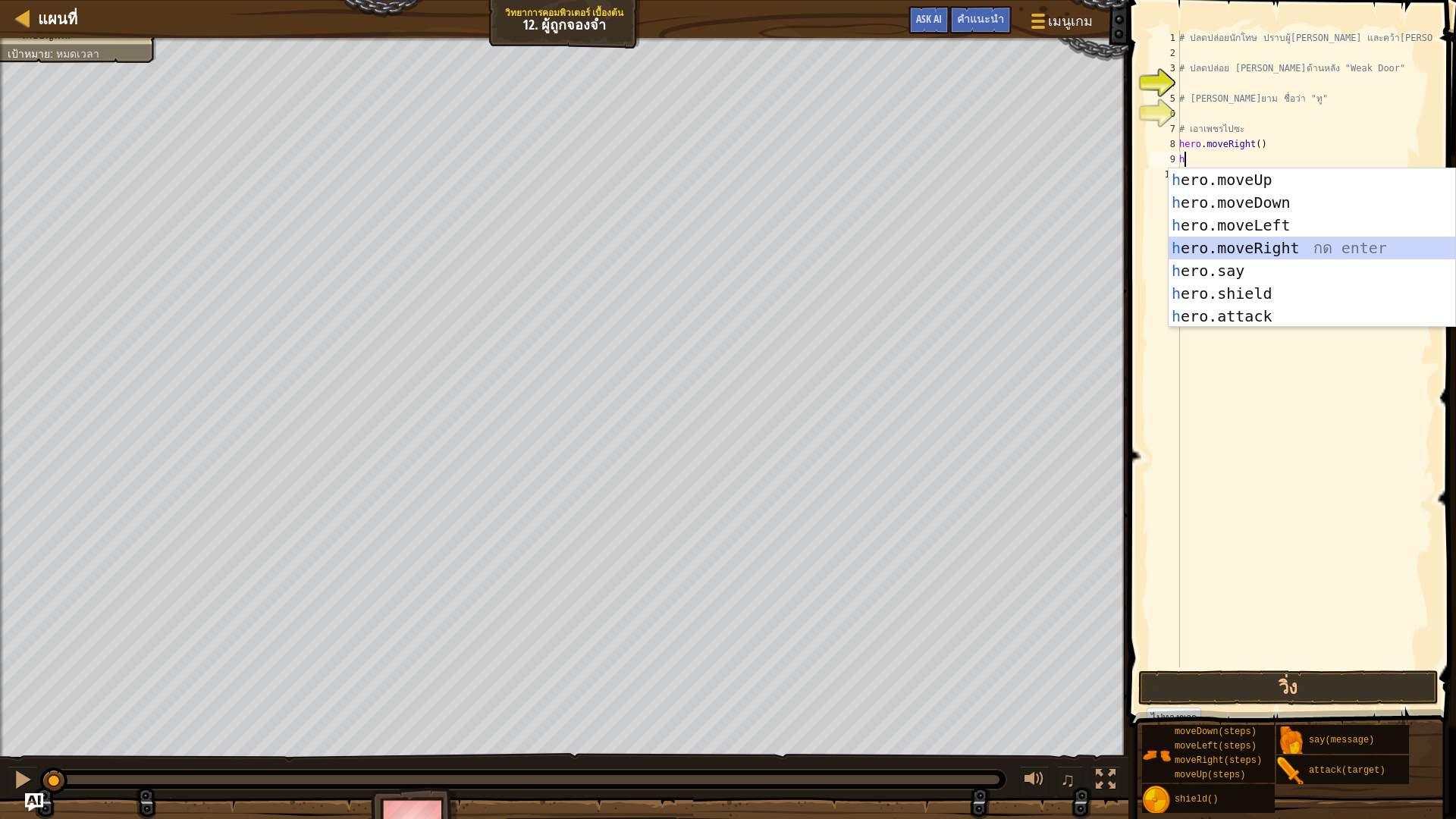
click at [1293, 246] on div "h ero.moveUp กด enter h ero.moveDown กด enter h ero.moveLeft กด enter h ero.mov…" at bounding box center [1312, 271] width 287 height 205
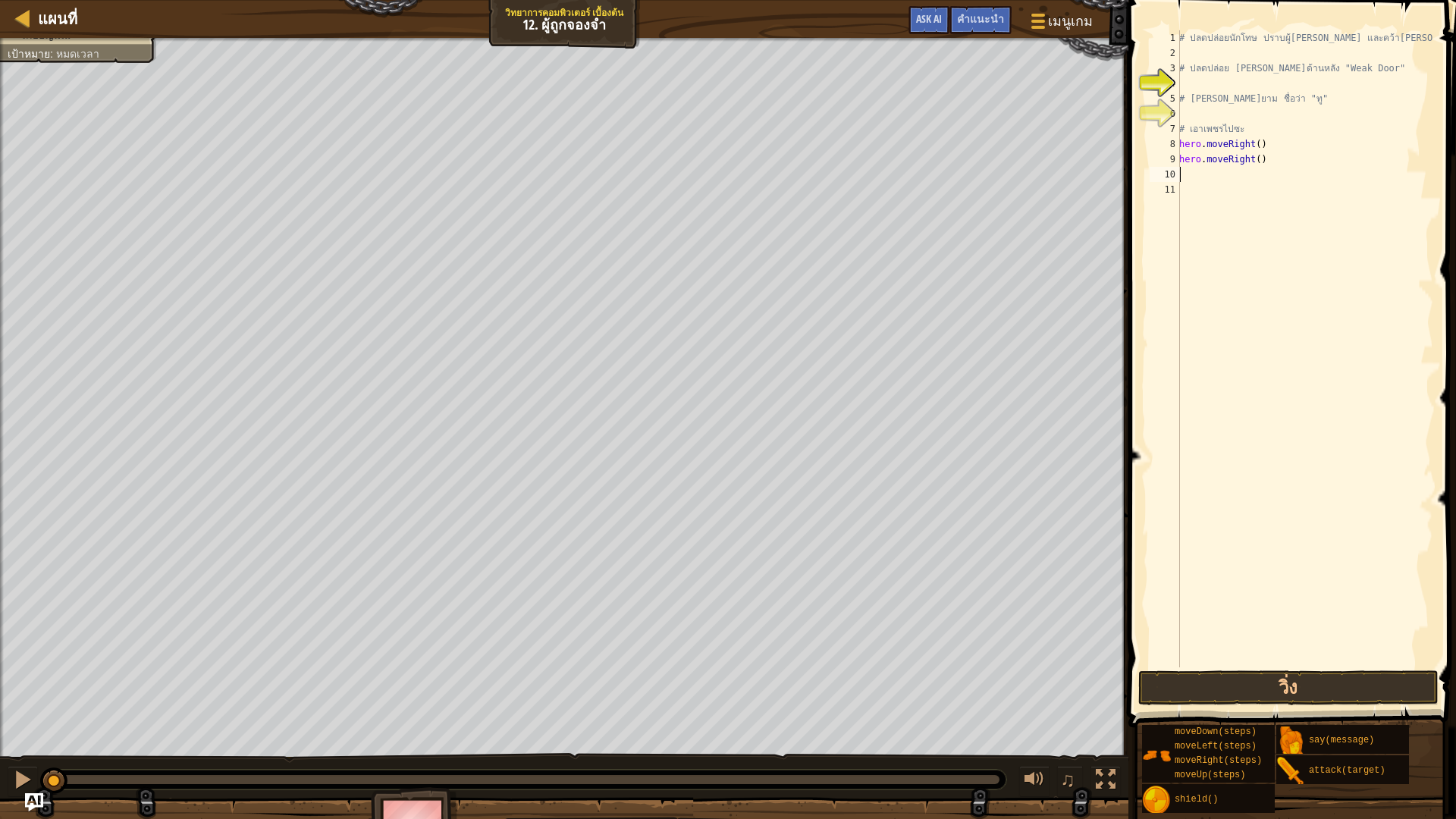
type textarea "h"
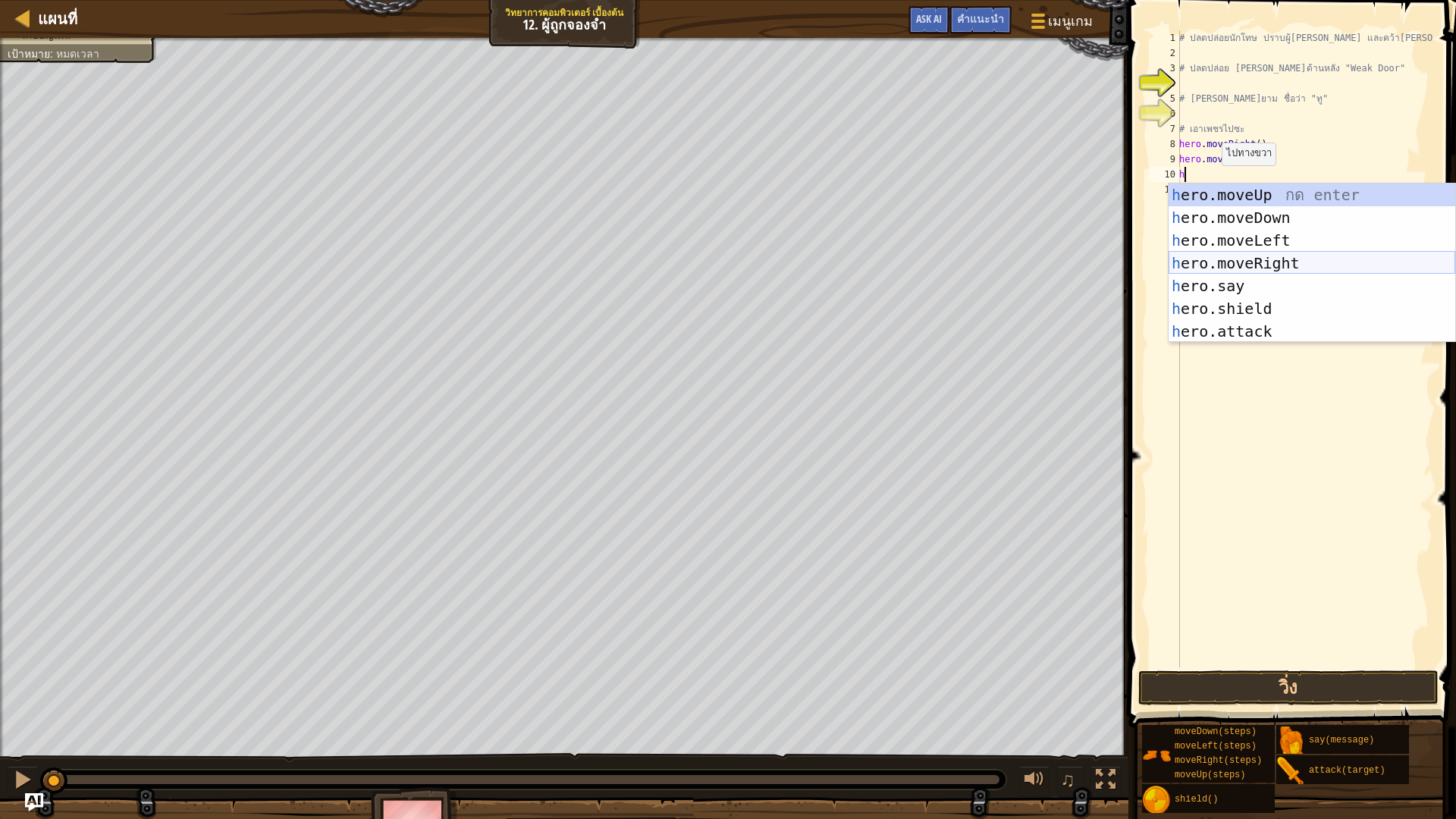
click at [1271, 260] on div "h ero.moveUp กด enter h ero.moveDown กด enter h ero.moveLeft กด enter h ero.mov…" at bounding box center [1312, 286] width 287 height 205
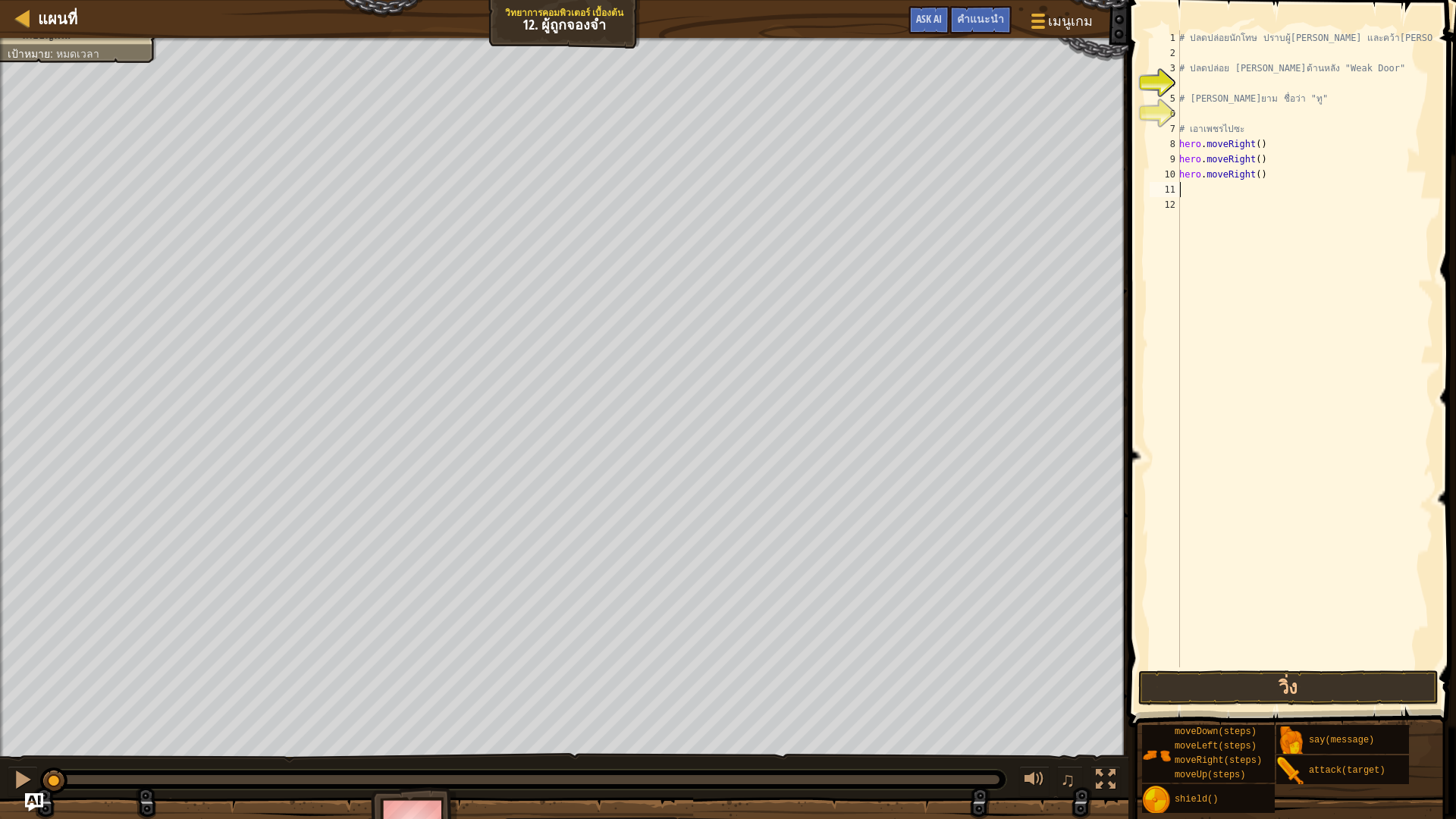
click at [1199, 191] on div "# ปลดปล่อยนักโทษ ปราบผู้[PERSON_NAME] และคว้า[PERSON_NAME] # ปลดปล่อย Patrick จ…" at bounding box center [1305, 363] width 257 height 667
click at [1201, 197] on div "# ปลดปล่อยนักโทษ ปราบผู้[PERSON_NAME] และคว้า[PERSON_NAME] # ปลดปล่อย Patrick จ…" at bounding box center [1305, 363] width 257 height 667
type textarea "h"
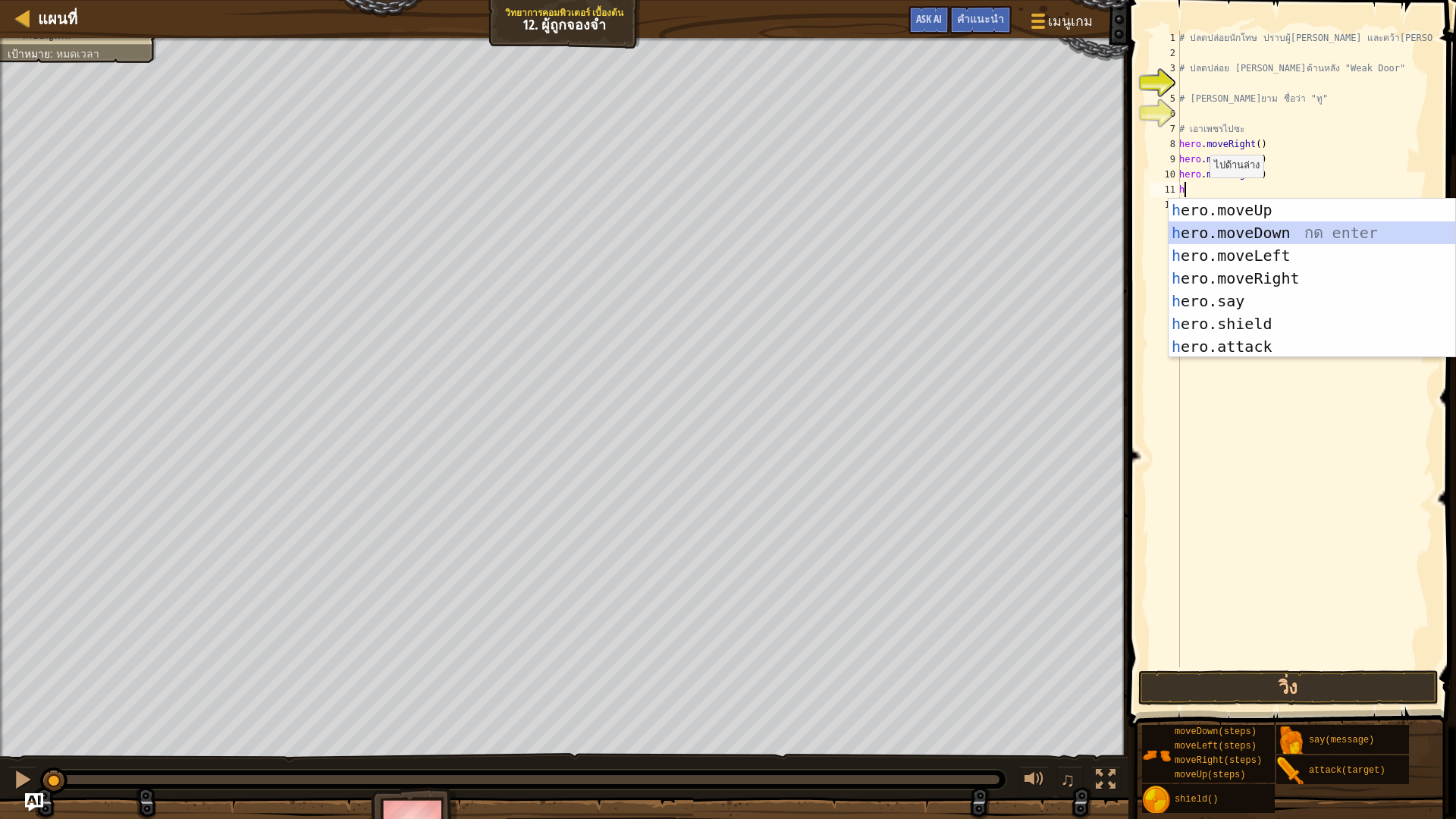
click at [1264, 232] on div "h ero.moveUp กด enter h ero.moveDown กด enter h ero.moveLeft กด enter h ero.mov…" at bounding box center [1312, 301] width 287 height 205
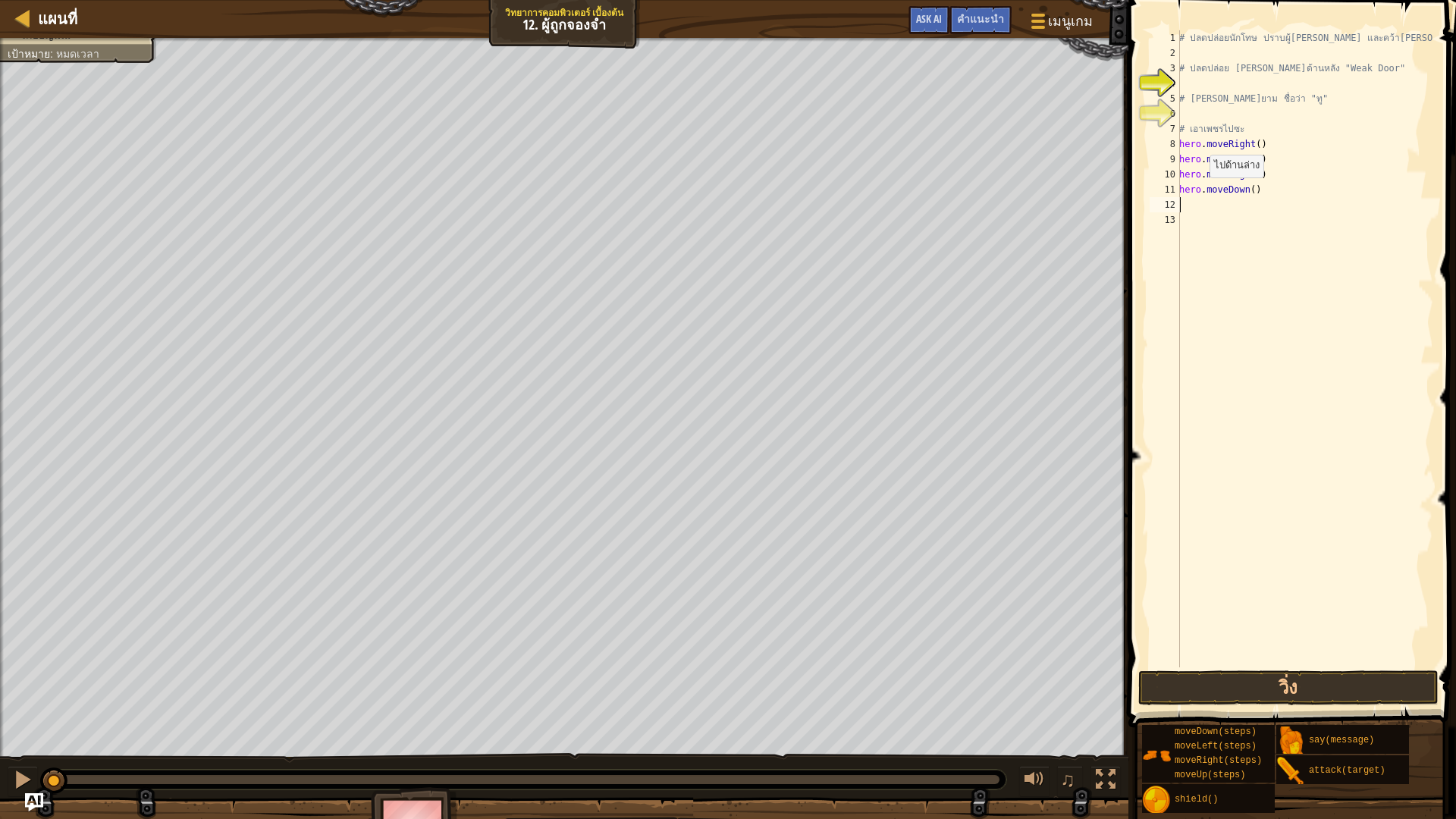
type textarea "h"
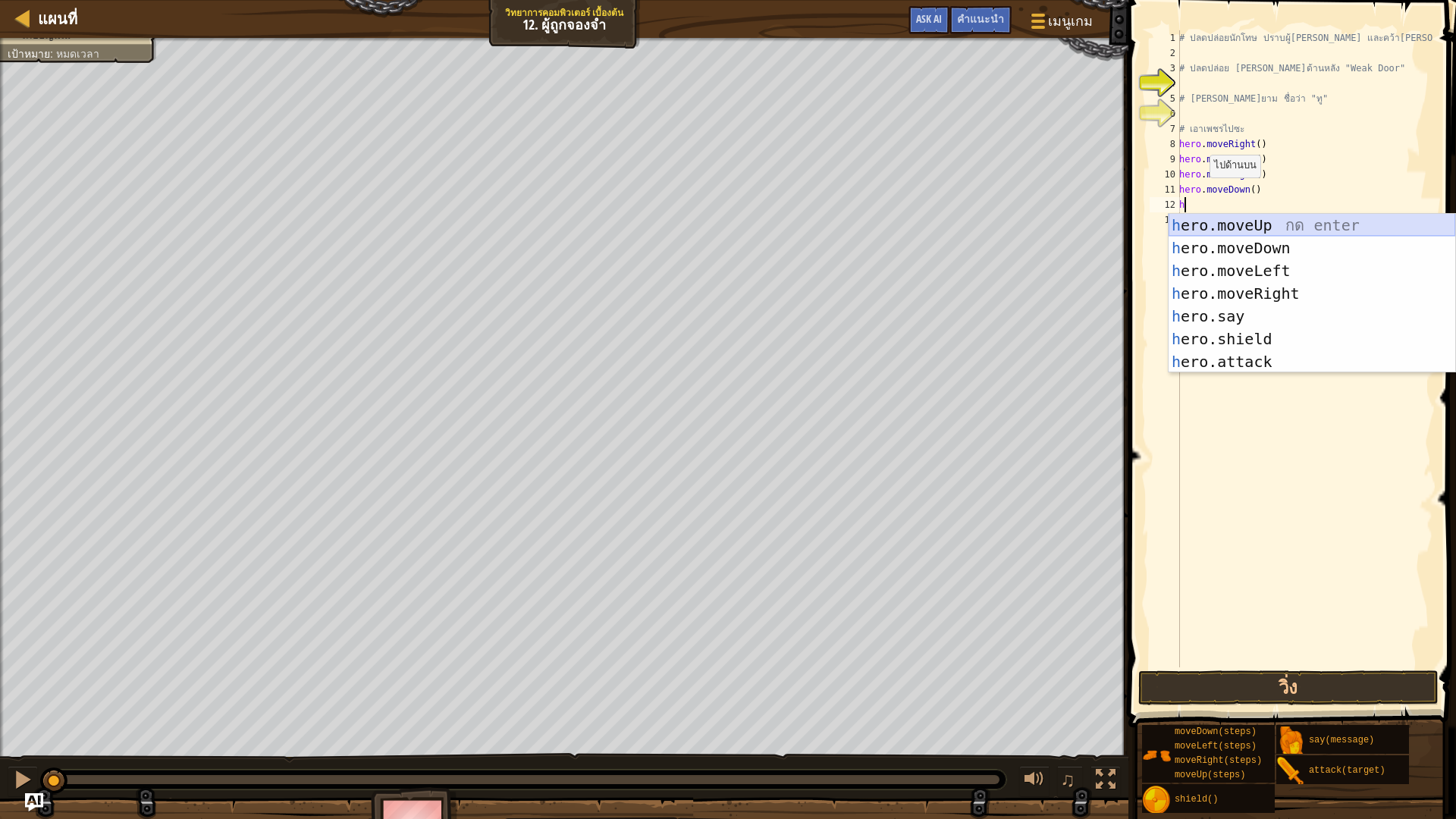
click at [1263, 234] on div "h ero.moveUp กด enter h ero.moveDown กด enter h ero.moveLeft กด enter h ero.mov…" at bounding box center [1312, 316] width 287 height 205
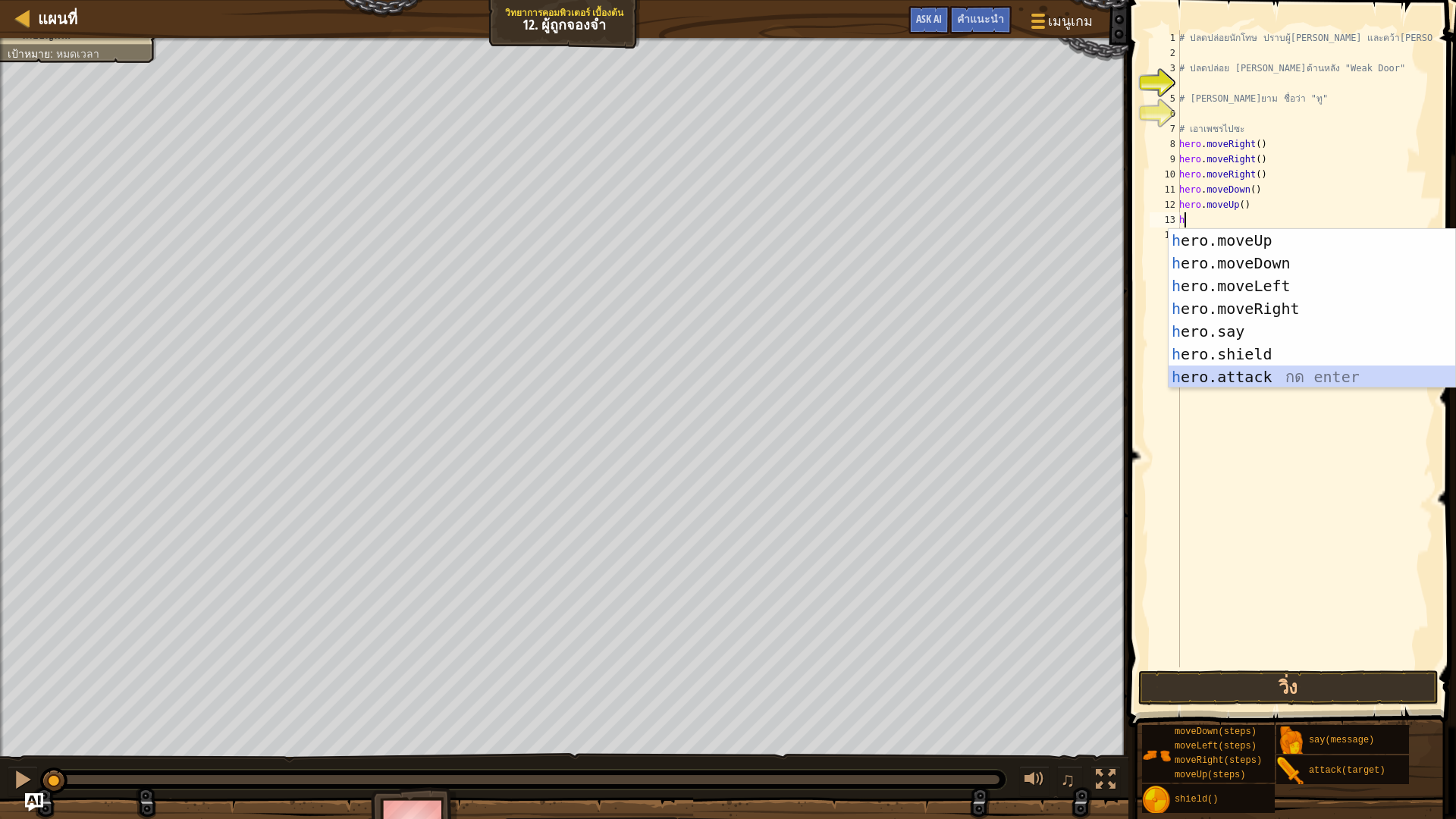
click at [1275, 375] on div "h ero.moveUp กด enter h ero.moveDown กด enter h ero.moveLeft กด enter h ero.mov…" at bounding box center [1312, 331] width 287 height 205
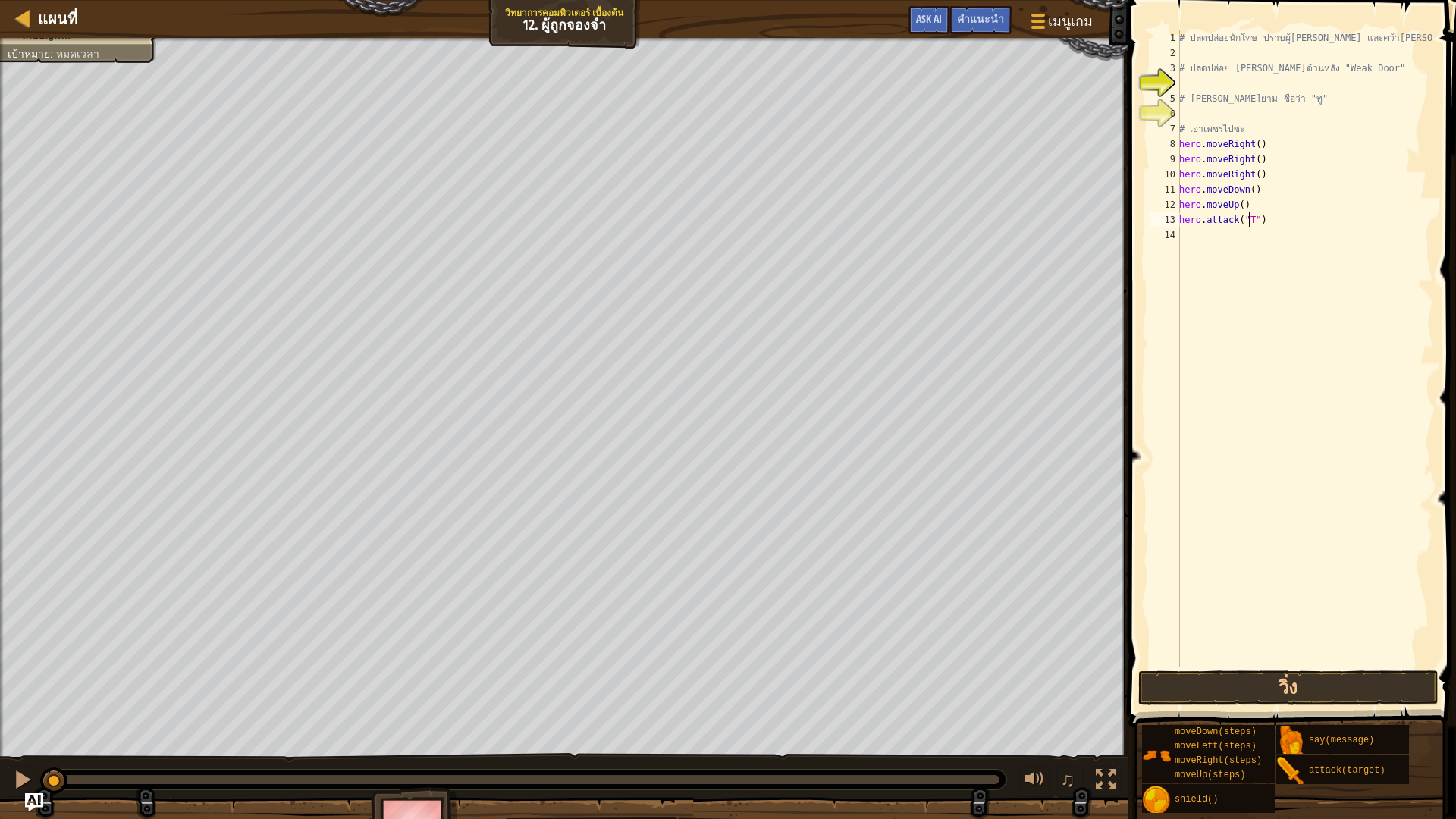
scroll to position [7, 6]
type textarea "hero.attack("Two")"
click at [1192, 238] on div "# ปลดปล่อยนักโทษ ปราบผู้[PERSON_NAME] และคว้า[PERSON_NAME] # ปลดปล่อย Patrick จ…" at bounding box center [1305, 363] width 257 height 667
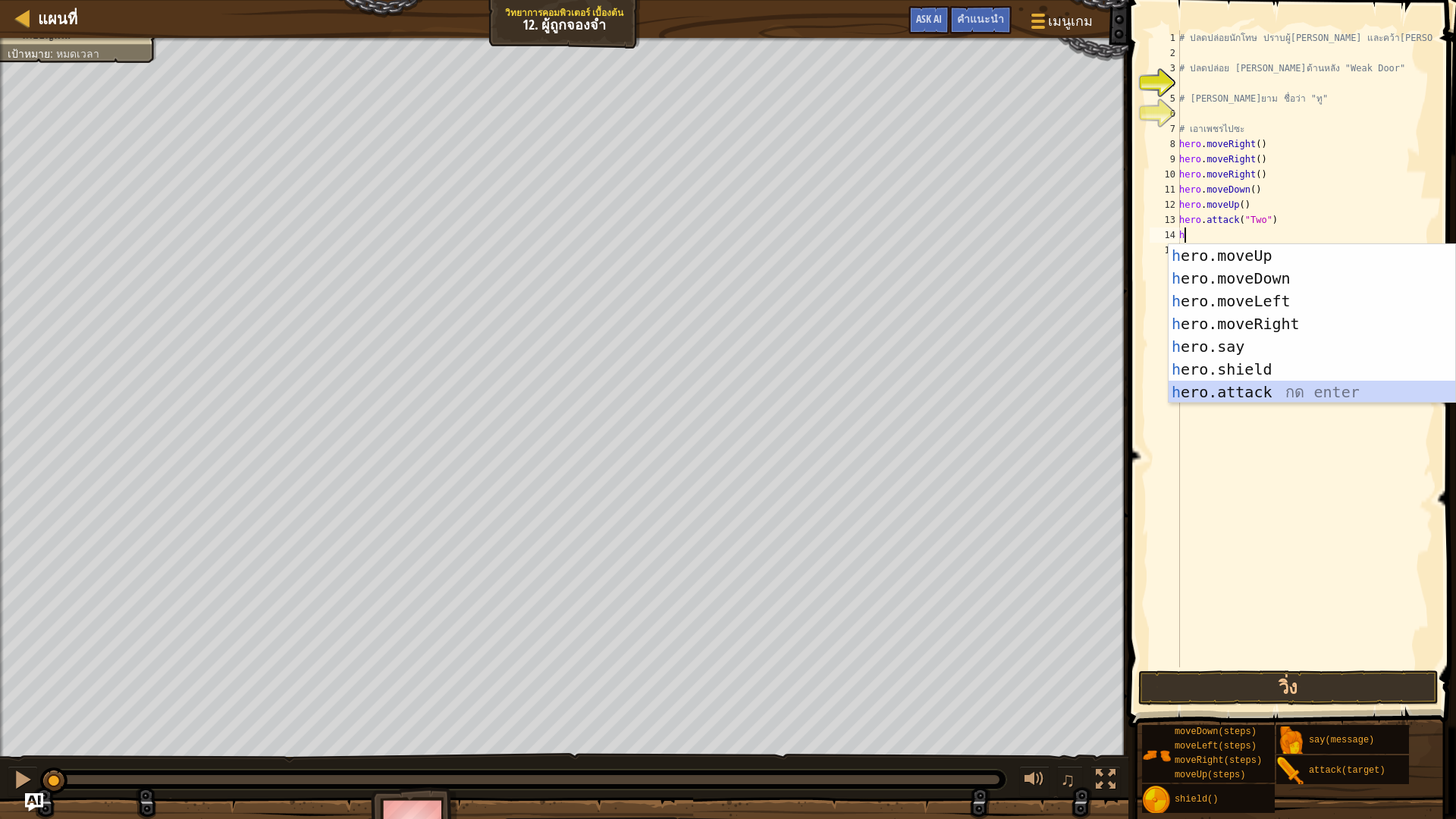
click at [1257, 395] on div "h ero.moveUp กด enter h ero.moveDown กด enter h ero.moveLeft กด enter h ero.mov…" at bounding box center [1312, 346] width 287 height 205
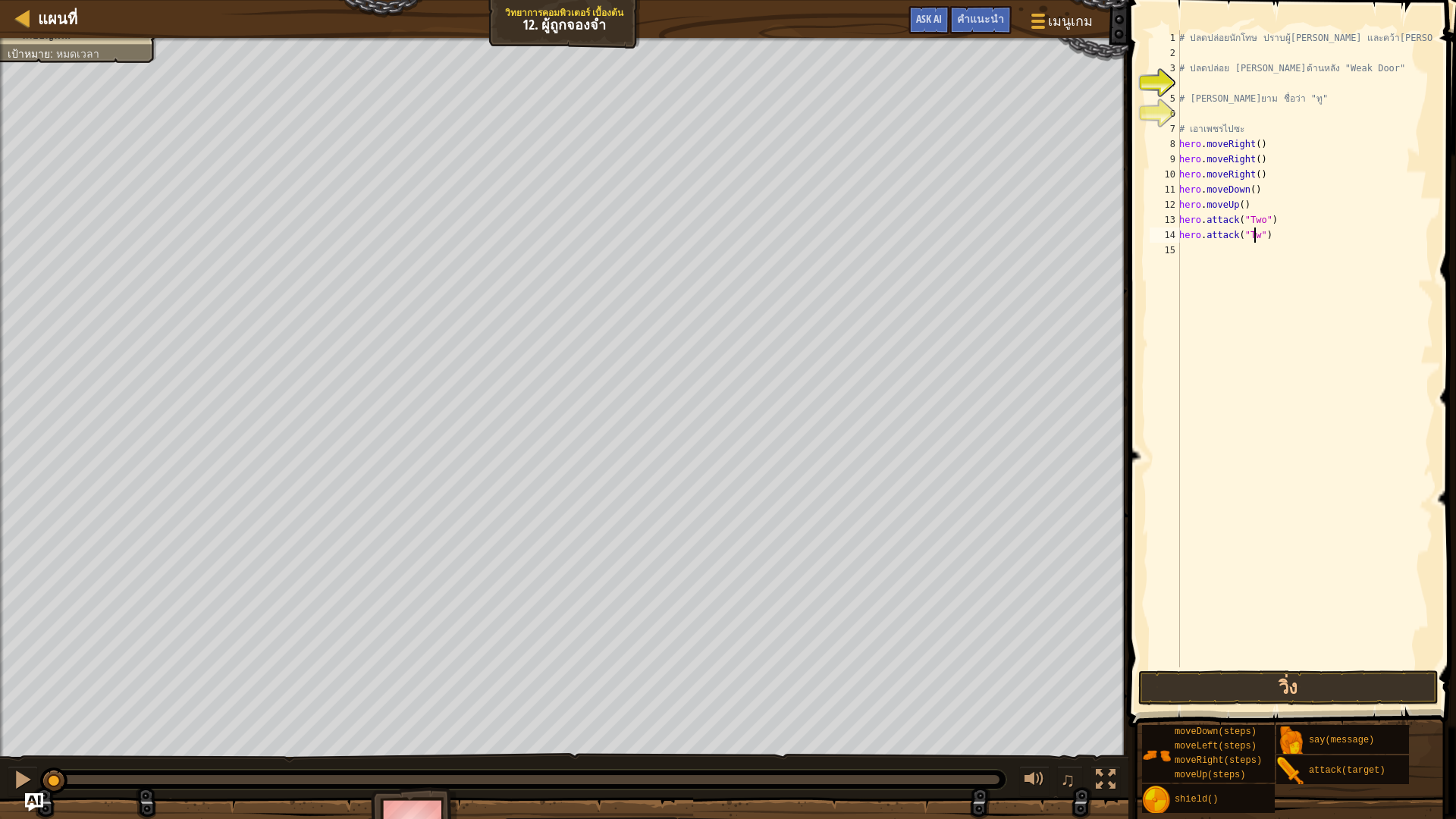
scroll to position [7, 6]
type textarea "hero.attack("Two")"
click at [1187, 256] on div "# ปลดปล่อยนักโทษ ปราบผู้[PERSON_NAME] และคว้า[PERSON_NAME] # ปลดปล่อย Patrick จ…" at bounding box center [1305, 363] width 257 height 667
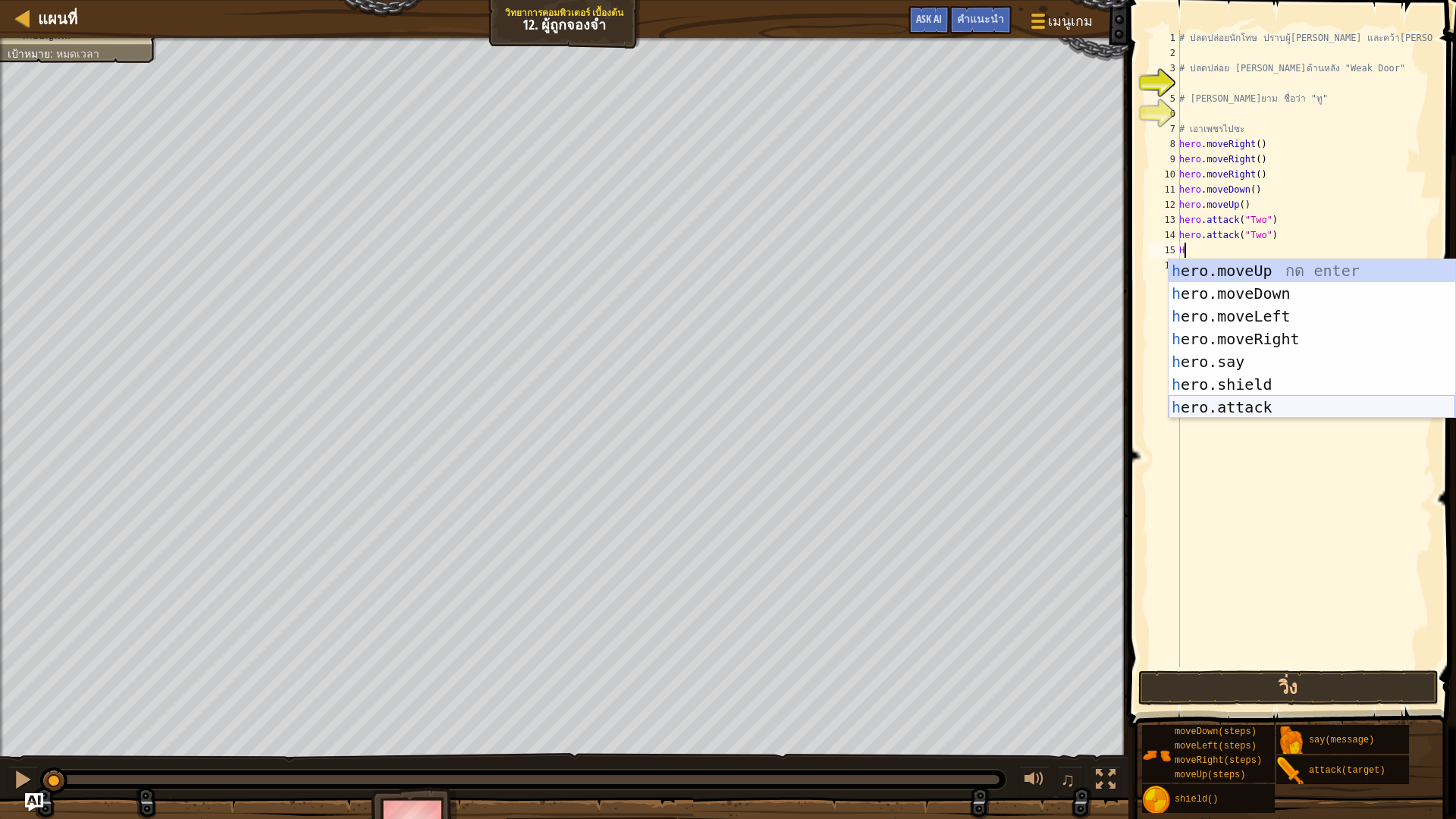
click at [1249, 399] on div "h ero.moveUp กด enter h ero.moveDown กด enter h ero.moveLeft กด enter h ero.mov…" at bounding box center [1312, 361] width 287 height 205
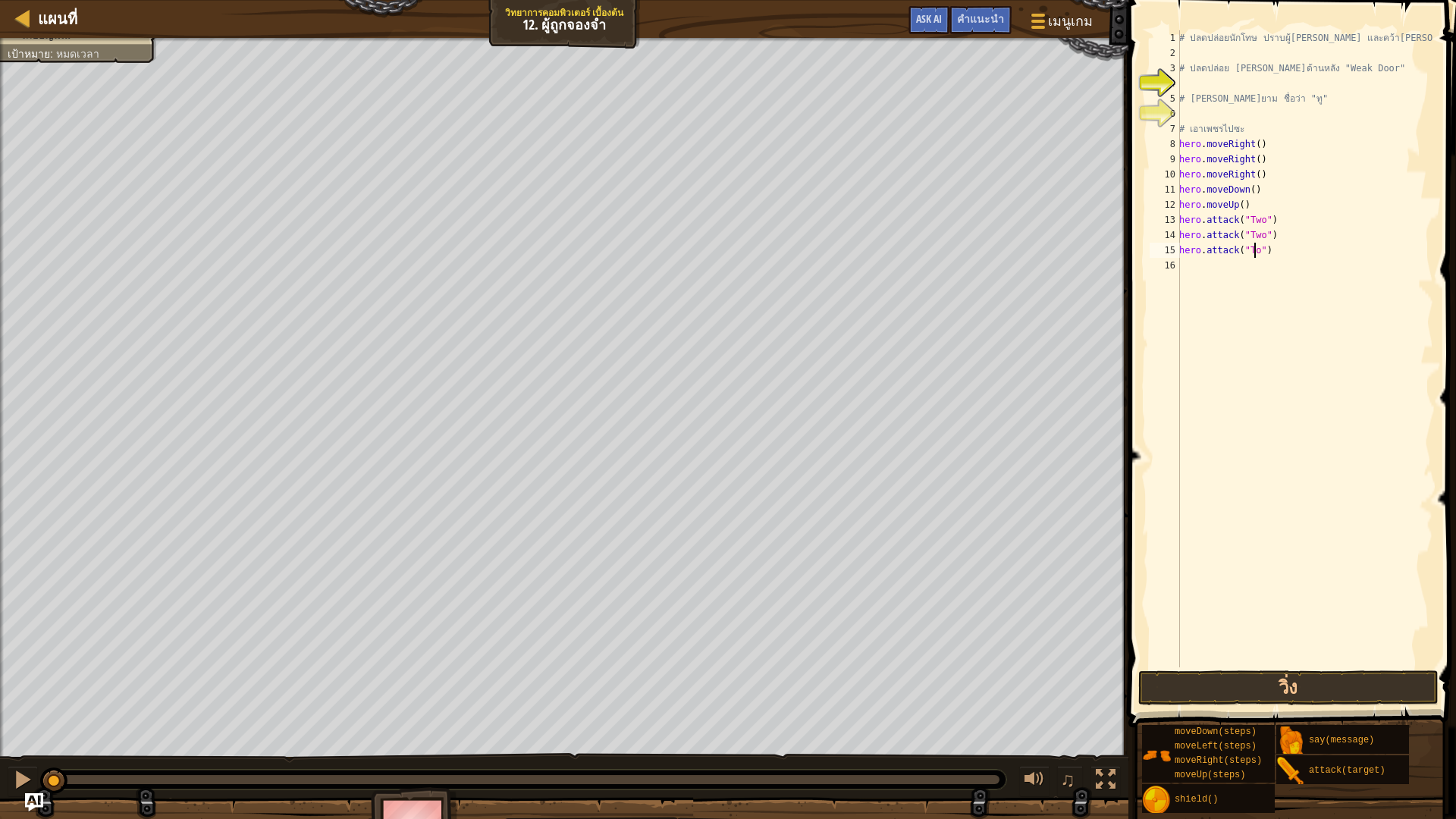
scroll to position [7, 6]
click at [1207, 680] on button "วิ่ง" at bounding box center [1288, 687] width 300 height 35
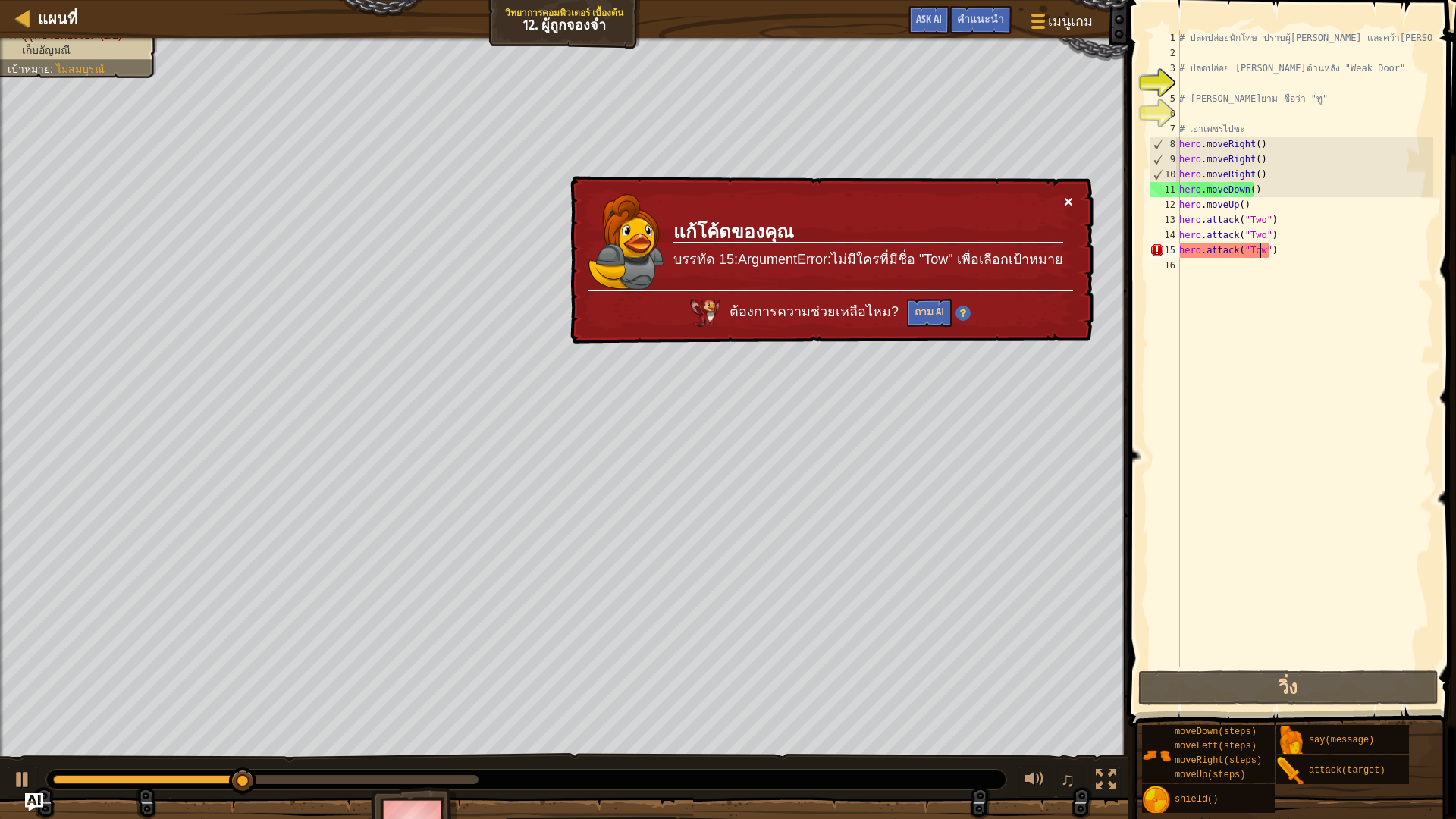
click at [1071, 201] on button "×" at bounding box center [1069, 201] width 9 height 16
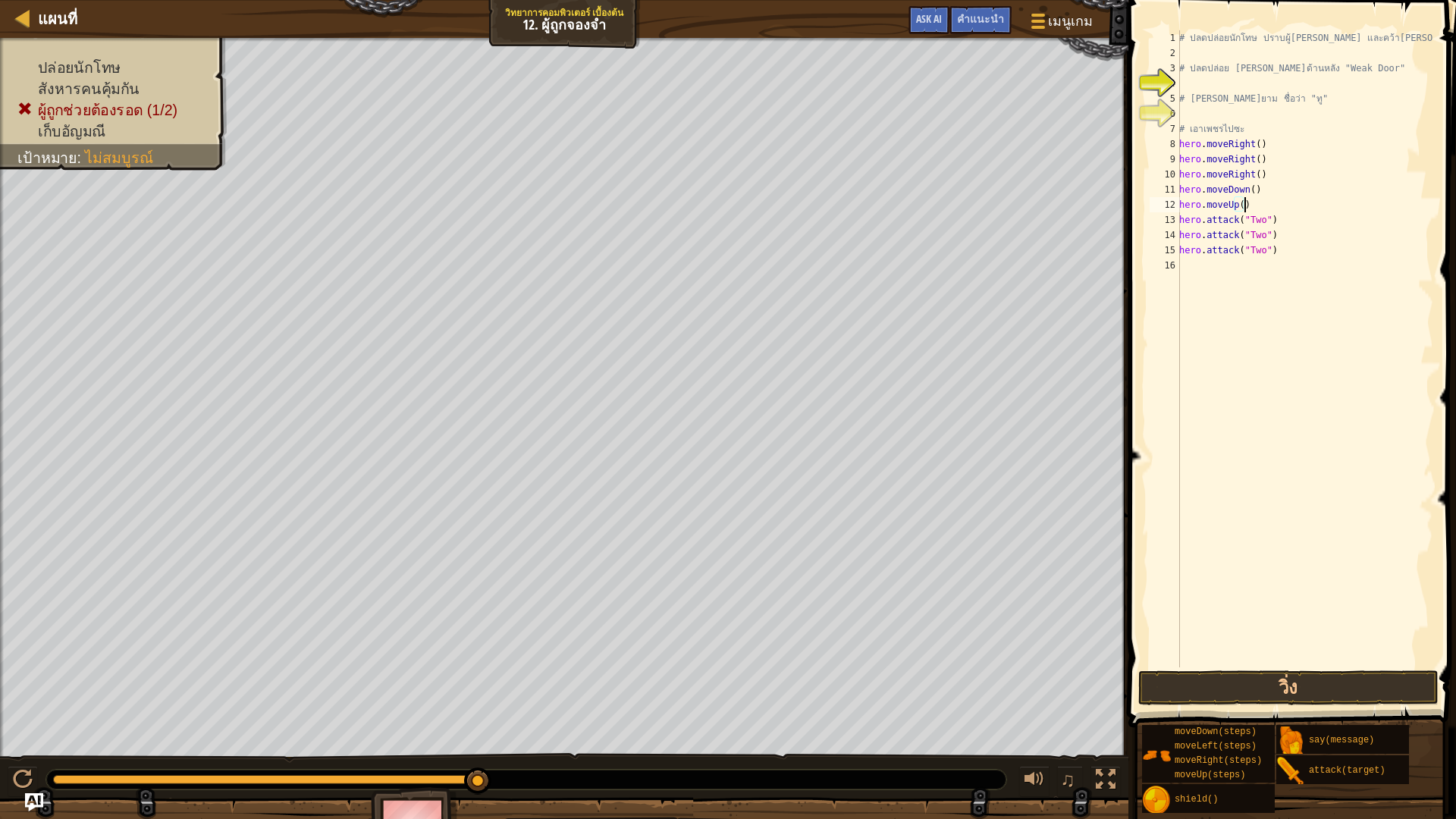
click at [1259, 204] on div "# ปลดปล่อยนักโทษ ปราบผู้[PERSON_NAME] และคว้า[PERSON_NAME] # ปลดปล่อย Patrick จ…" at bounding box center [1305, 363] width 257 height 667
type textarea "h"
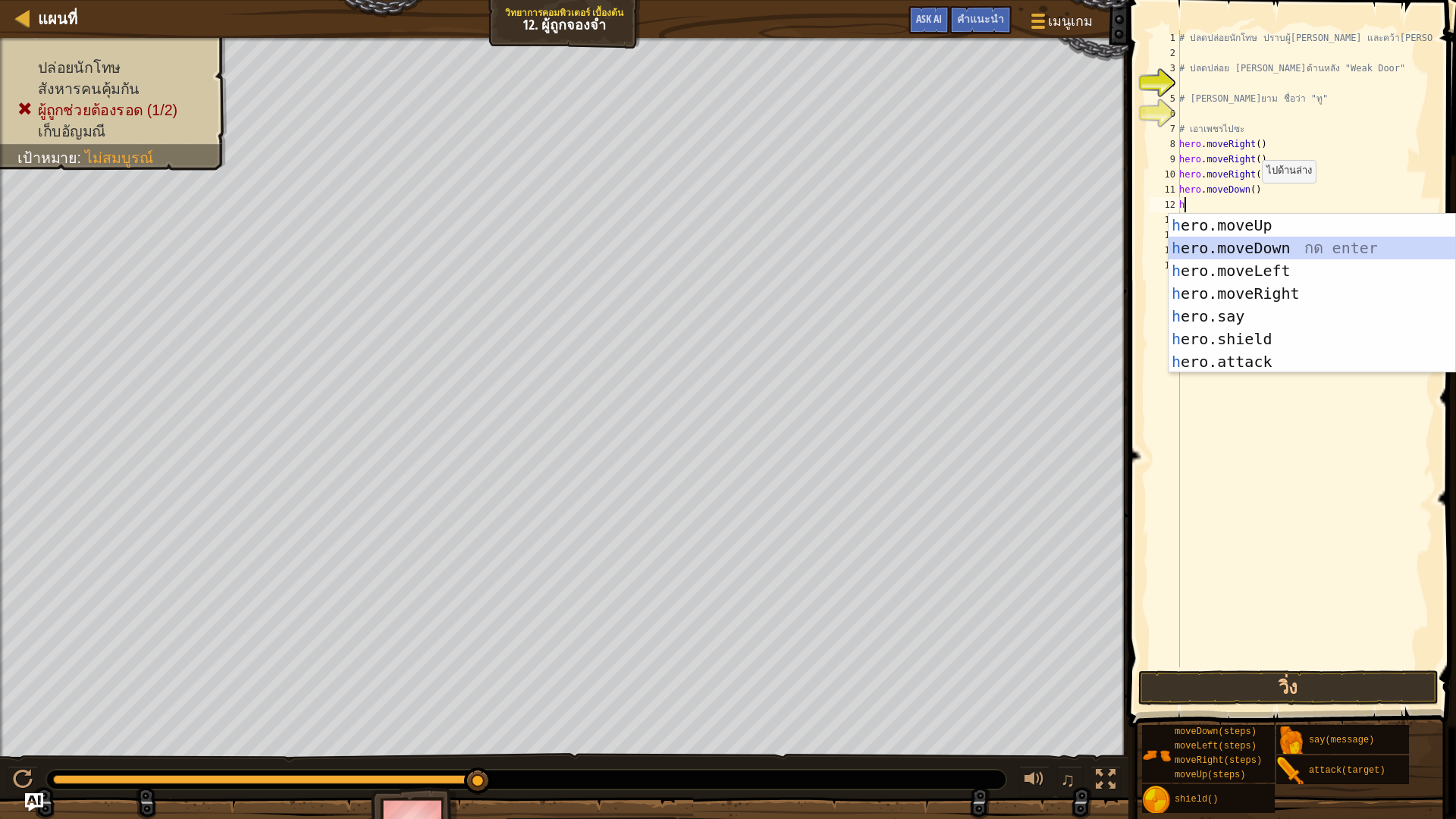
click at [1307, 247] on div "h ero.moveUp กด enter h ero.moveDown กด enter h ero.moveLeft กด enter h ero.mov…" at bounding box center [1312, 316] width 287 height 205
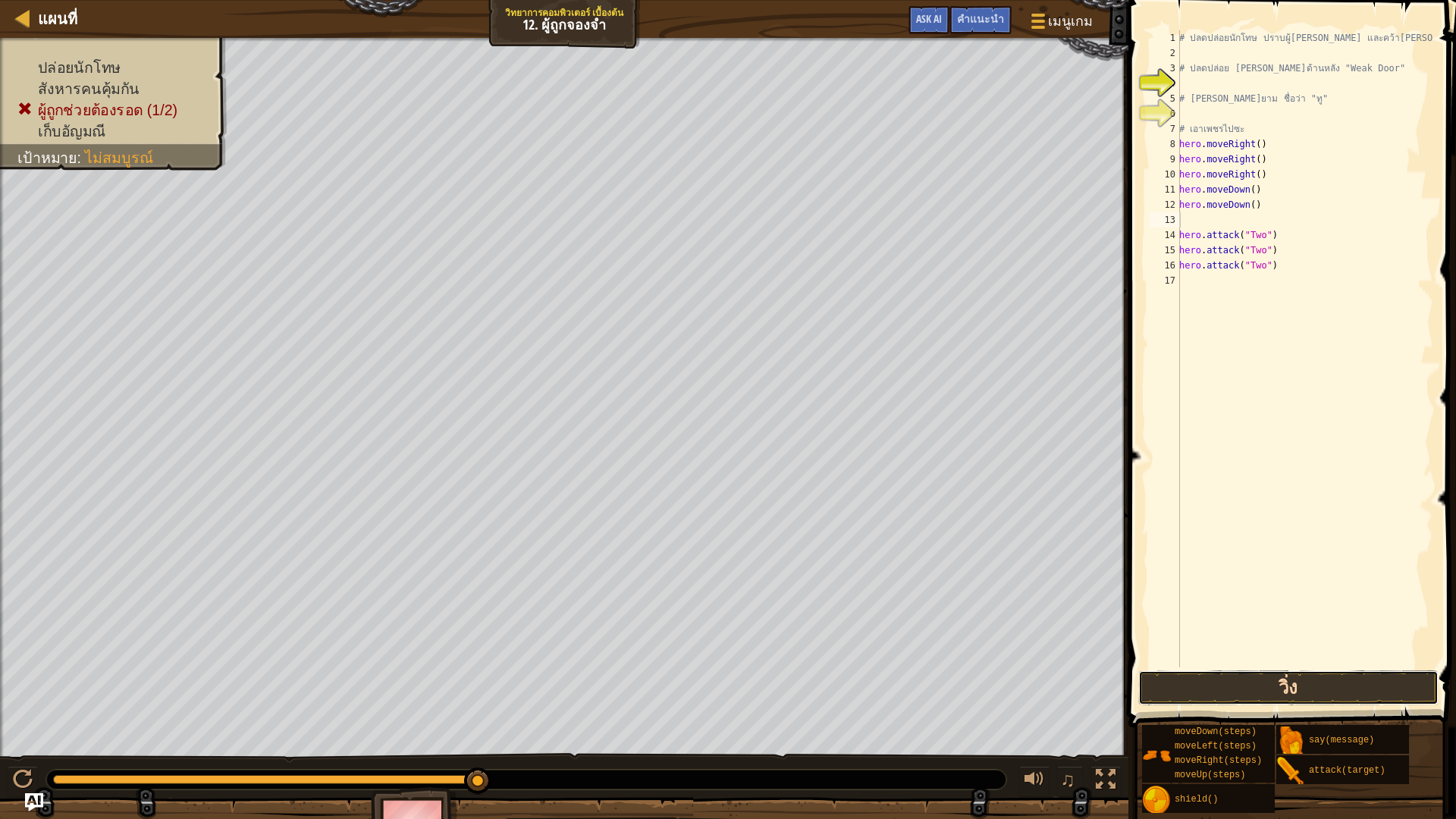
click at [1240, 676] on button "วิ่ง" at bounding box center [1288, 687] width 300 height 35
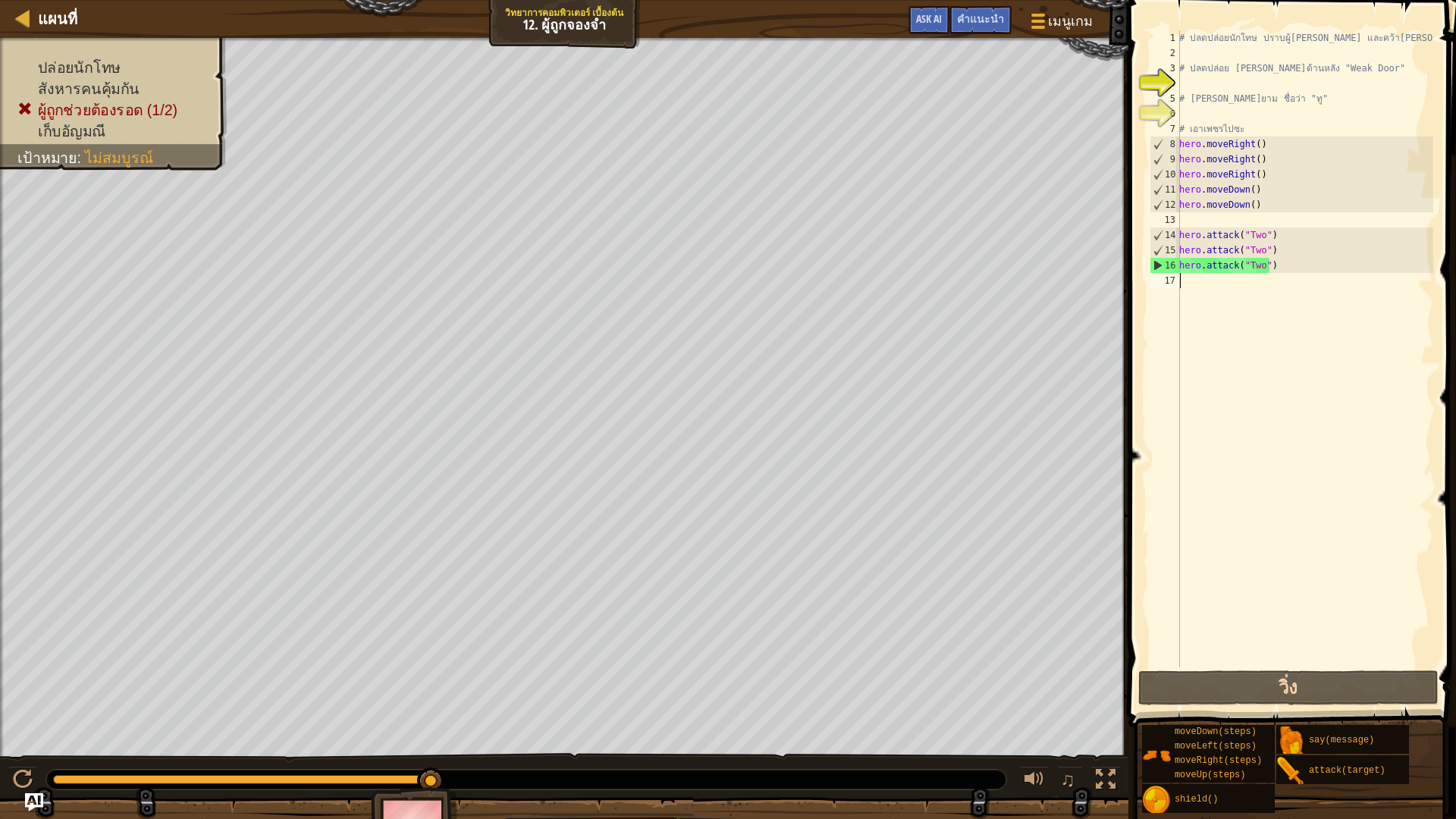
click at [1255, 284] on div "# ปลดปล่อยนักโทษ ปราบผู้[PERSON_NAME] และคว้า[PERSON_NAME] # ปลดปล่อย Patrick จ…" at bounding box center [1305, 363] width 257 height 667
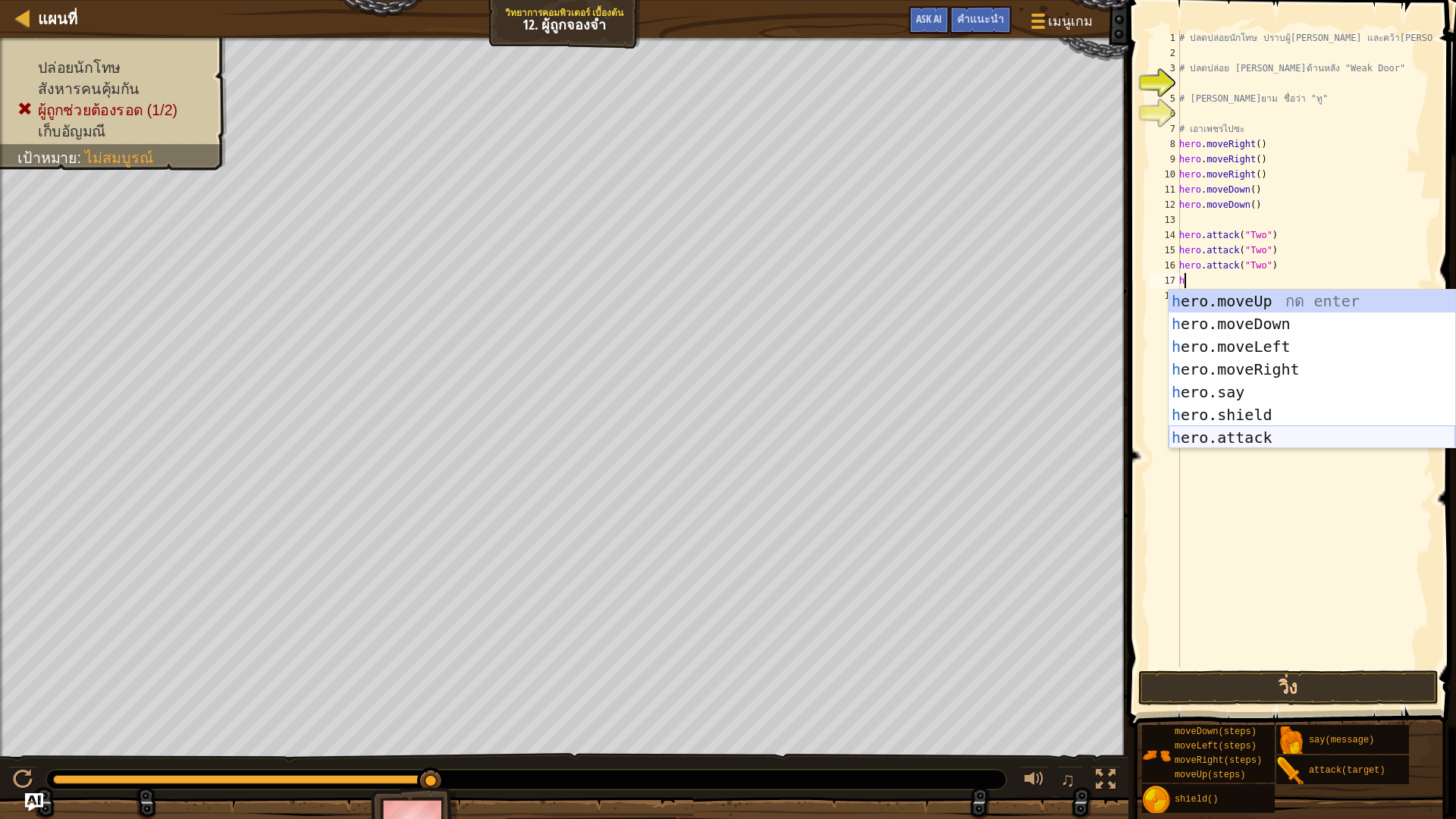
click at [1273, 432] on div "h ero.moveUp กด enter h ero.moveDown กด enter h ero.moveLeft กด enter h ero.mov…" at bounding box center [1312, 392] width 287 height 205
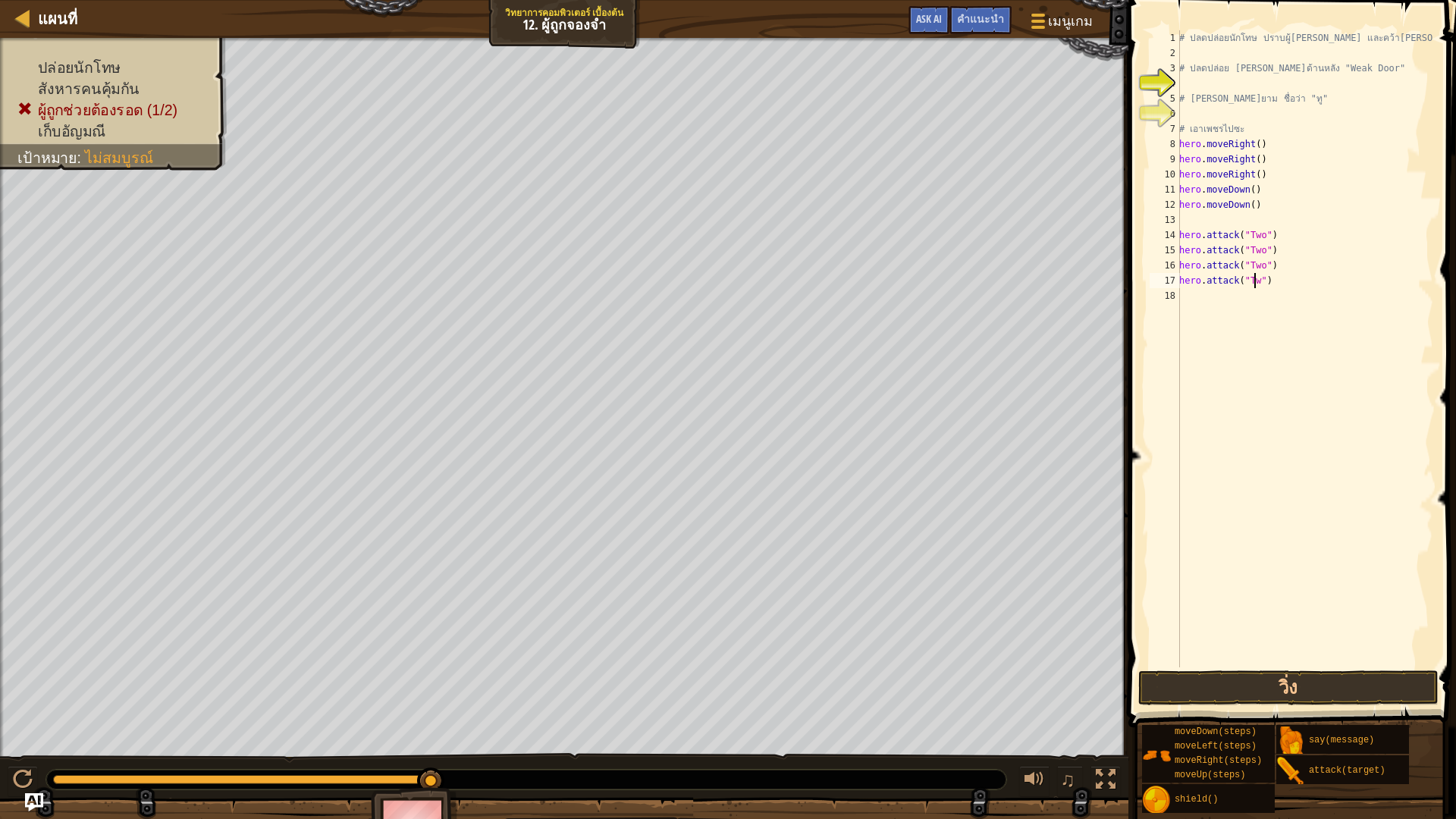
scroll to position [7, 6]
type textarea "hero.attack("Two")"
click at [1237, 315] on div "# ปลดปล่อยนักโทษ ปราบผู้[PERSON_NAME] และคว้า[PERSON_NAME] # ปลดปล่อย Patrick จ…" at bounding box center [1305, 363] width 257 height 667
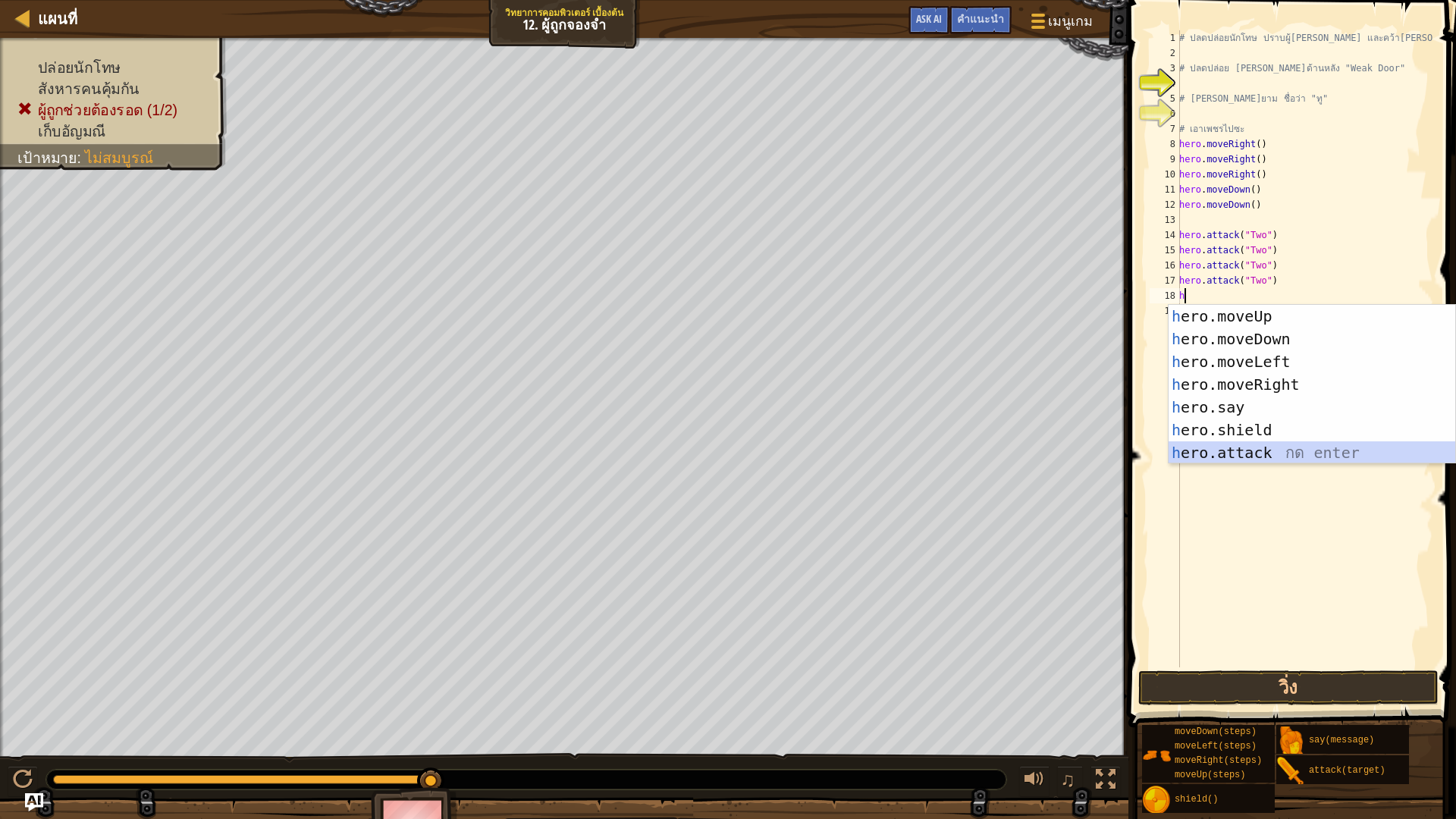
click at [1335, 455] on div "h ero.moveUp กด enter h ero.moveDown กด enter h ero.moveLeft กด enter h ero.mov…" at bounding box center [1312, 407] width 287 height 205
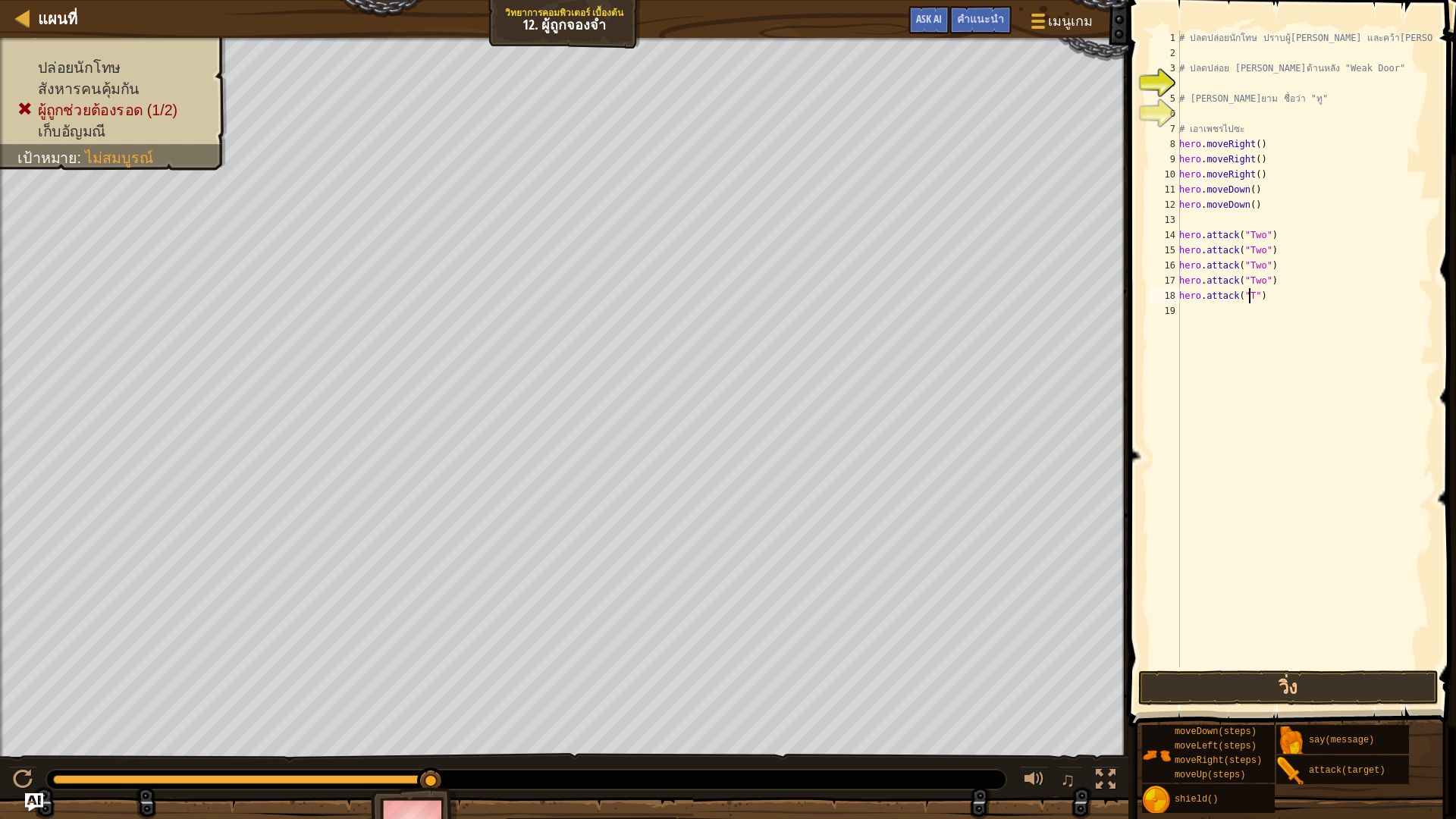
scroll to position [7, 6]
type textarea "hero.attack("Two")"
click at [1294, 327] on div "# ปลดปล่อยนักโทษ ปราบผู้[PERSON_NAME] และคว้า[PERSON_NAME] # ปลดปล่อย Patrick จ…" at bounding box center [1305, 363] width 257 height 667
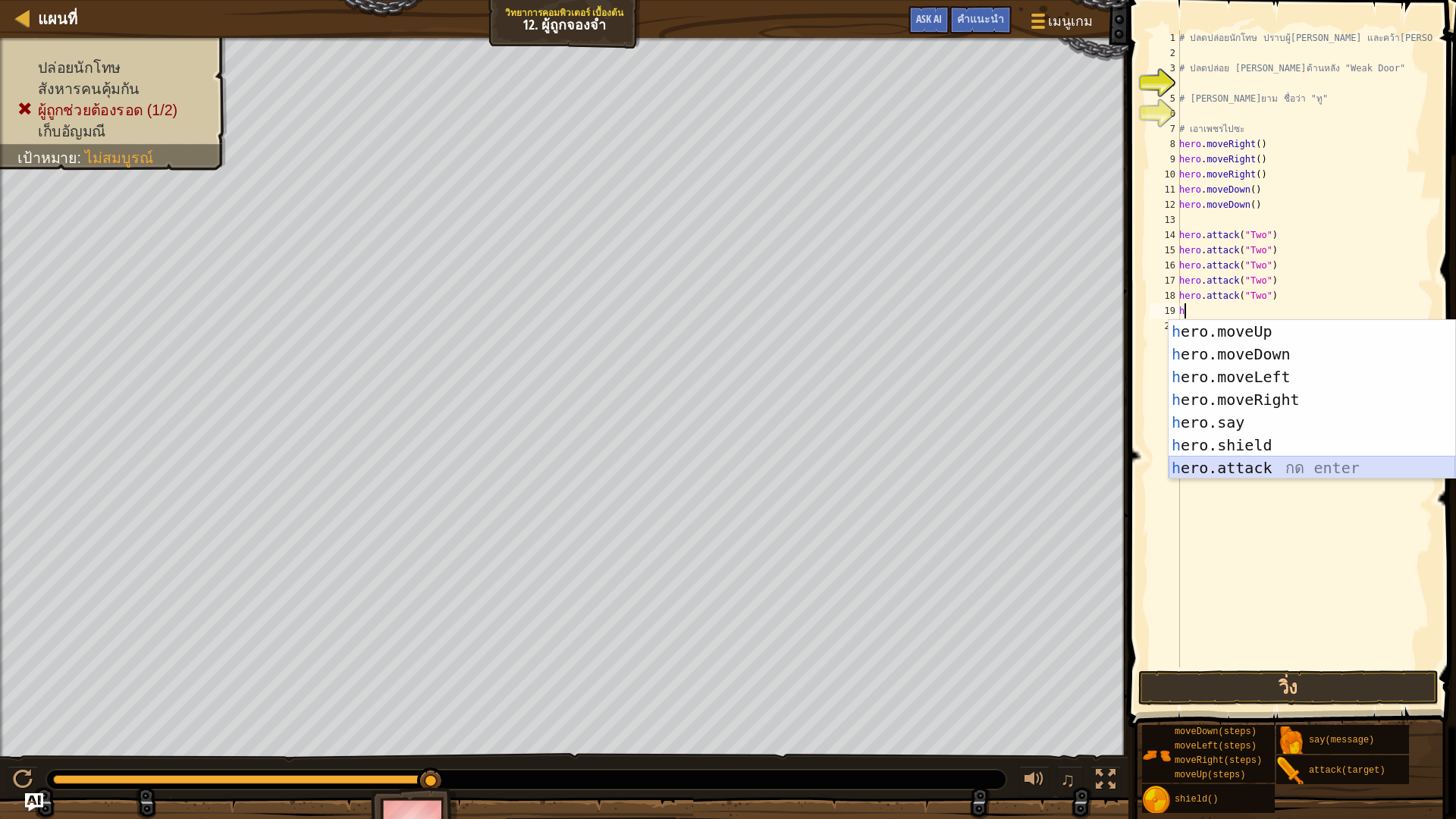
click at [1270, 474] on div "h ero.moveUp กด enter h ero.moveDown กด enter h ero.moveLeft กด enter h ero.mov…" at bounding box center [1312, 422] width 287 height 205
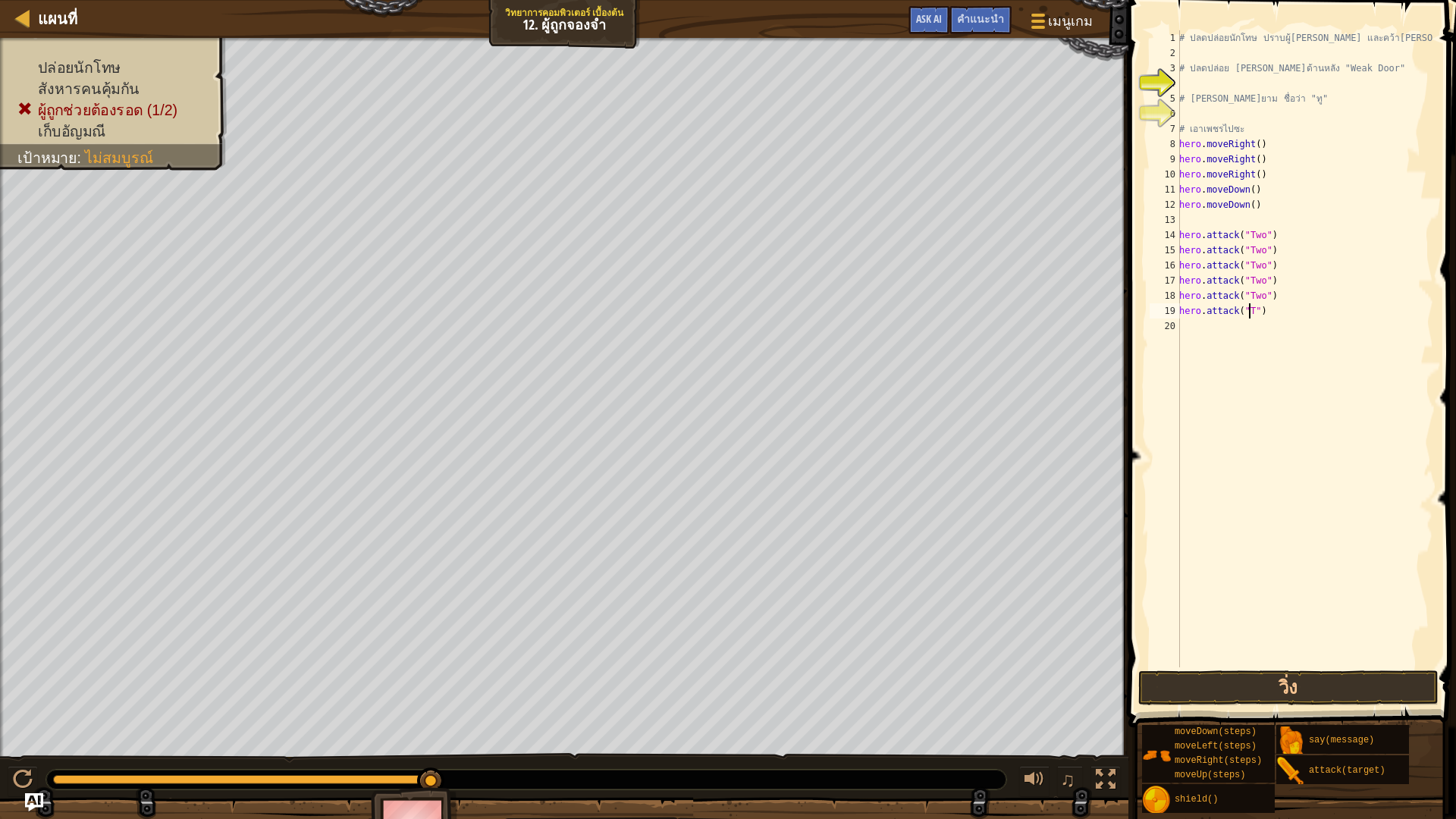
scroll to position [7, 6]
type textarea "hero.attack("Two")"
click at [1184, 333] on div "# ปลดปล่อยนักโทษ ปราบผู้[PERSON_NAME] และคว้า[PERSON_NAME] # ปลดปล่อย Patrick จ…" at bounding box center [1305, 363] width 257 height 667
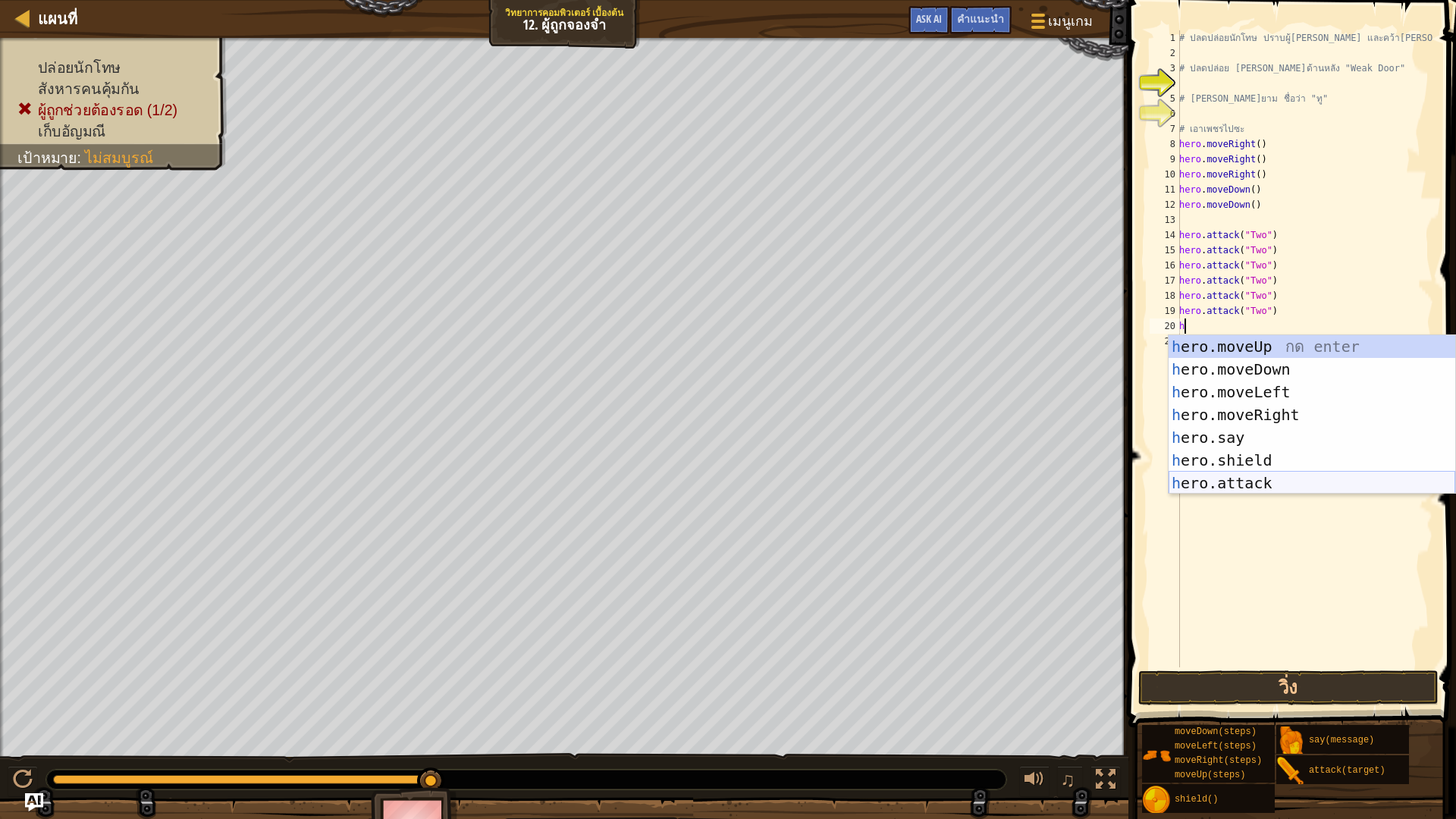
click at [1274, 482] on div "h ero.moveUp กด enter h ero.moveDown กด enter h ero.moveLeft กด enter h ero.mov…" at bounding box center [1312, 437] width 287 height 205
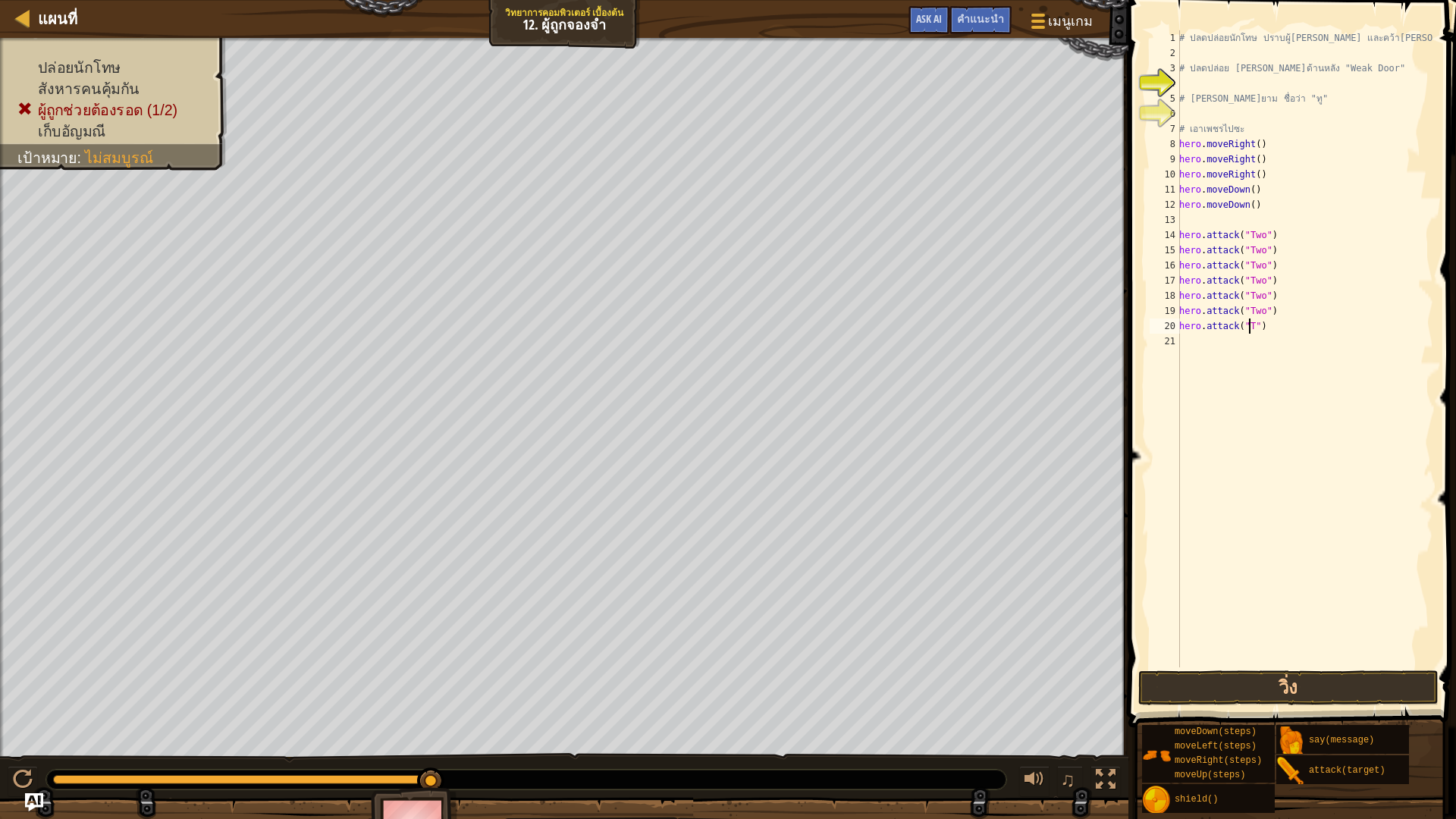
scroll to position [7, 6]
drag, startPoint x: 1233, startPoint y: 668, endPoint x: 1235, endPoint y: 676, distance: 8.2
click at [1235, 676] on div "hero.attack("Two") 1 2 3 4 5 6 7 8 9 10 11 12 13 14 15 16 17 18 19 20 21 # ปลดป…" at bounding box center [1289, 393] width 332 height 772
click at [1216, 674] on button "วิ่ง" at bounding box center [1288, 687] width 300 height 35
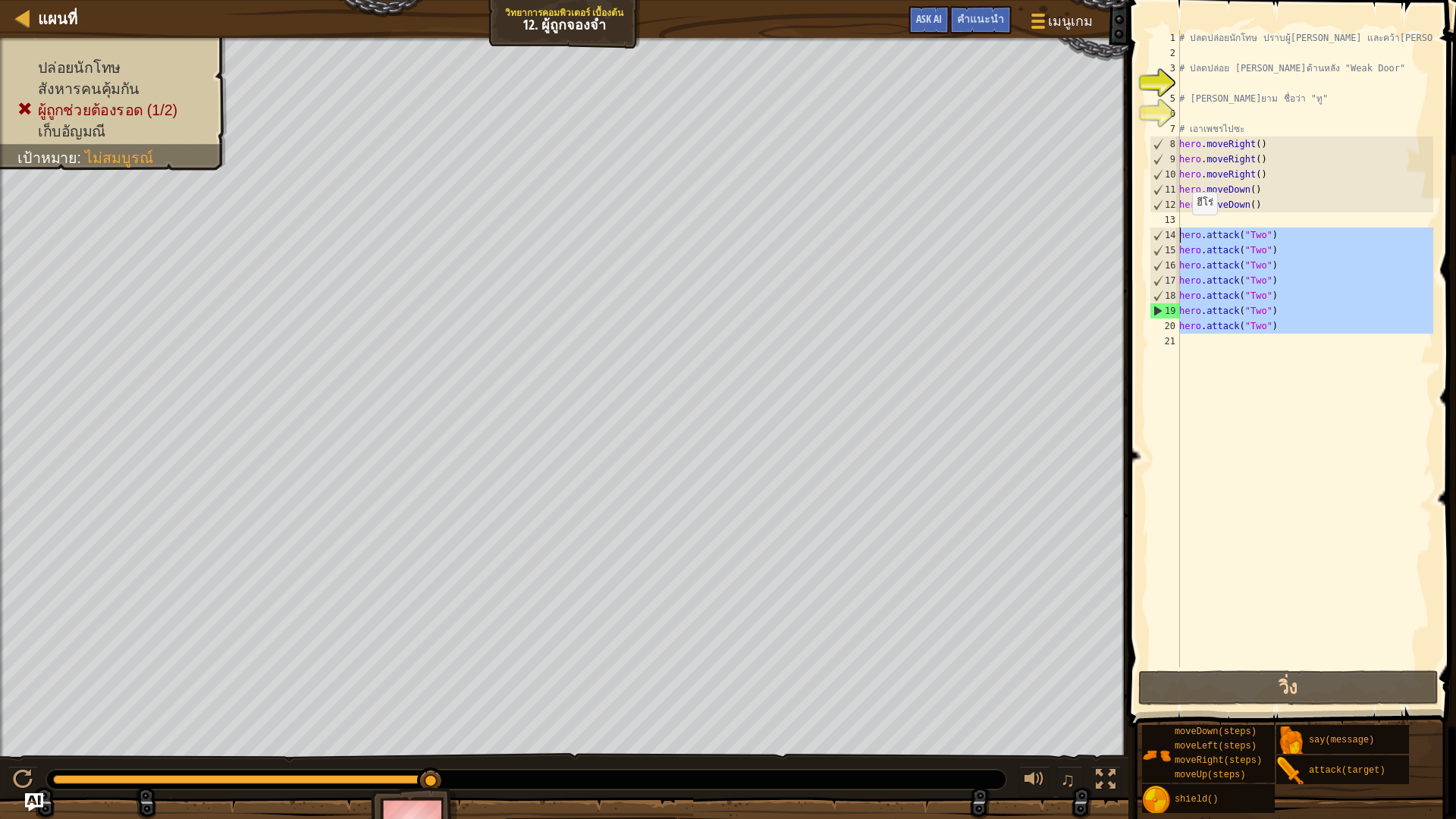
drag, startPoint x: 1274, startPoint y: 337, endPoint x: 1159, endPoint y: 230, distance: 157.1
click at [1159, 230] on div "hero.attack("Two") 1 2 3 4 5 6 7 8 9 10 11 12 13 14 15 16 17 18 19 20 21 # ปลดป…" at bounding box center [1289, 348] width 287 height 637
type textarea "hero.attack("Two") hero.attack("Two")"
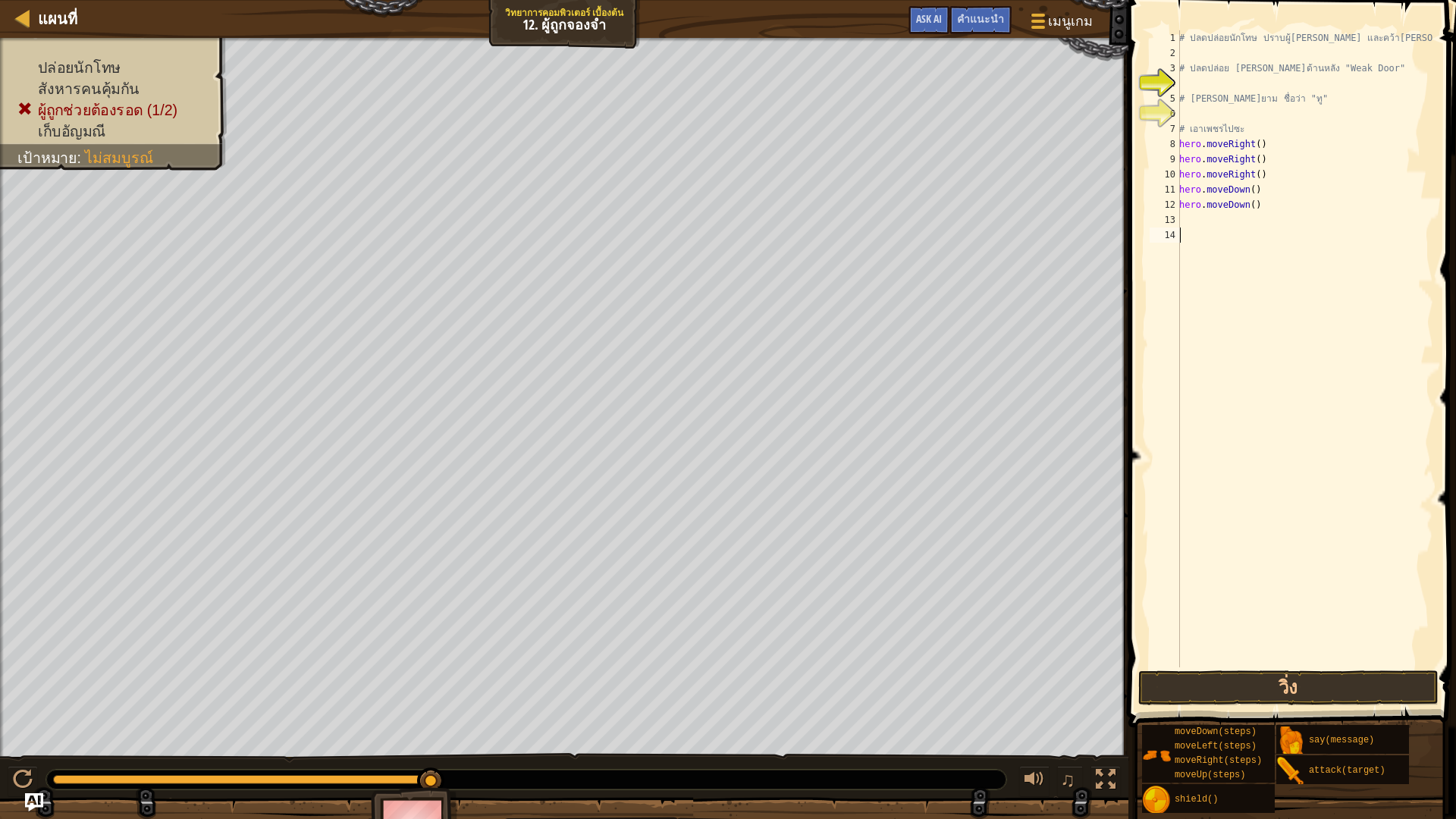
click at [1232, 240] on div "# ปลดปล่อยนักโทษ ปราบผู้[PERSON_NAME] และคว้า[PERSON_NAME] # ปลดปล่อย Patrick จ…" at bounding box center [1305, 363] width 257 height 667
click at [1178, 215] on div "13" at bounding box center [1165, 219] width 30 height 15
click at [1176, 214] on div "13" at bounding box center [1165, 219] width 30 height 15
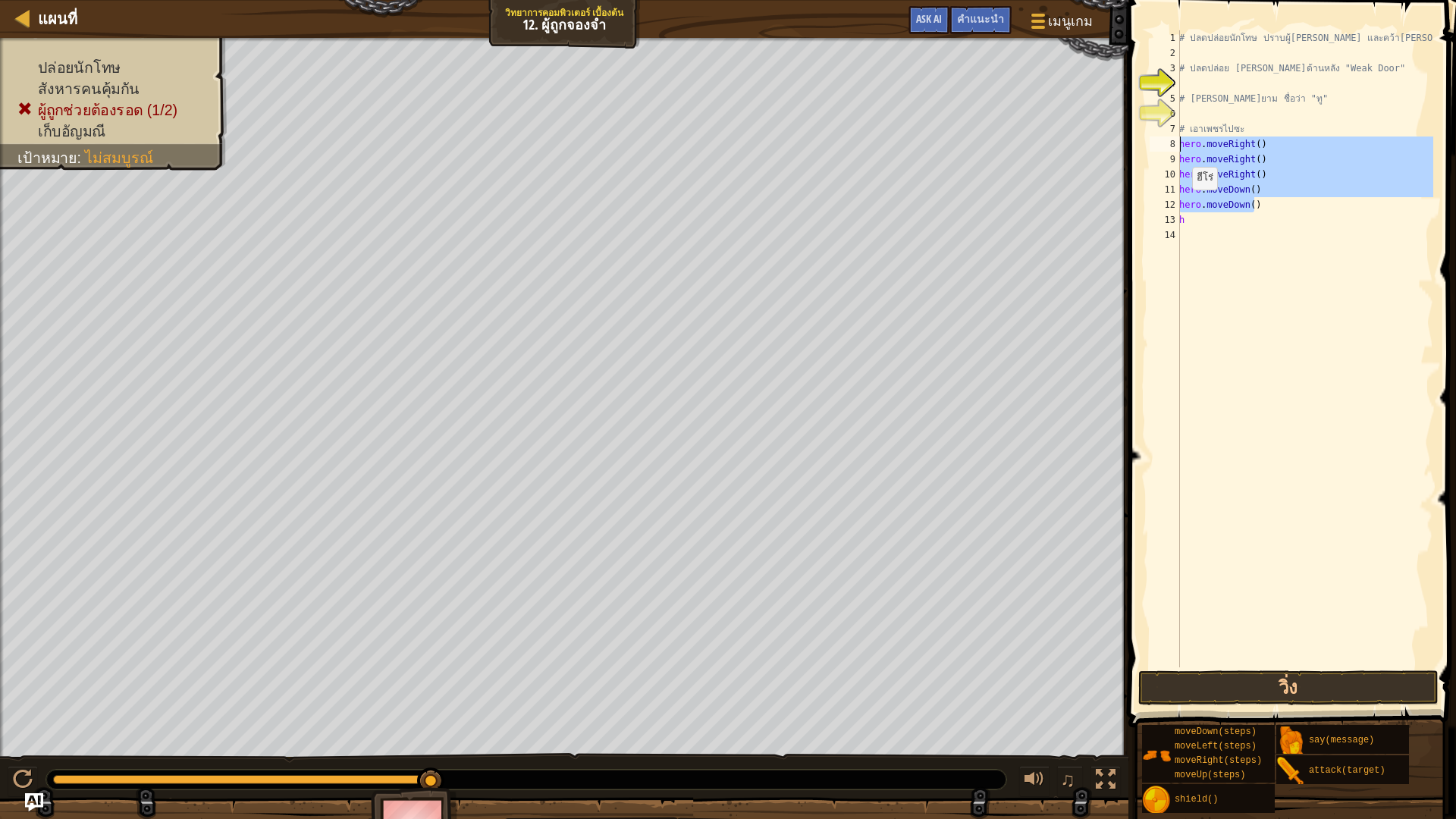
drag, startPoint x: 1254, startPoint y: 204, endPoint x: 1152, endPoint y: 142, distance: 119.4
click at [1152, 142] on div "h 1 2 3 4 5 6 7 8 9 10 11 12 13 14 # ปลดปล่อยนักโทษ ปราบผู้[PERSON_NAME] และคว้…" at bounding box center [1289, 348] width 287 height 637
type textarea "hero.moveRight() hero.moveRight()"
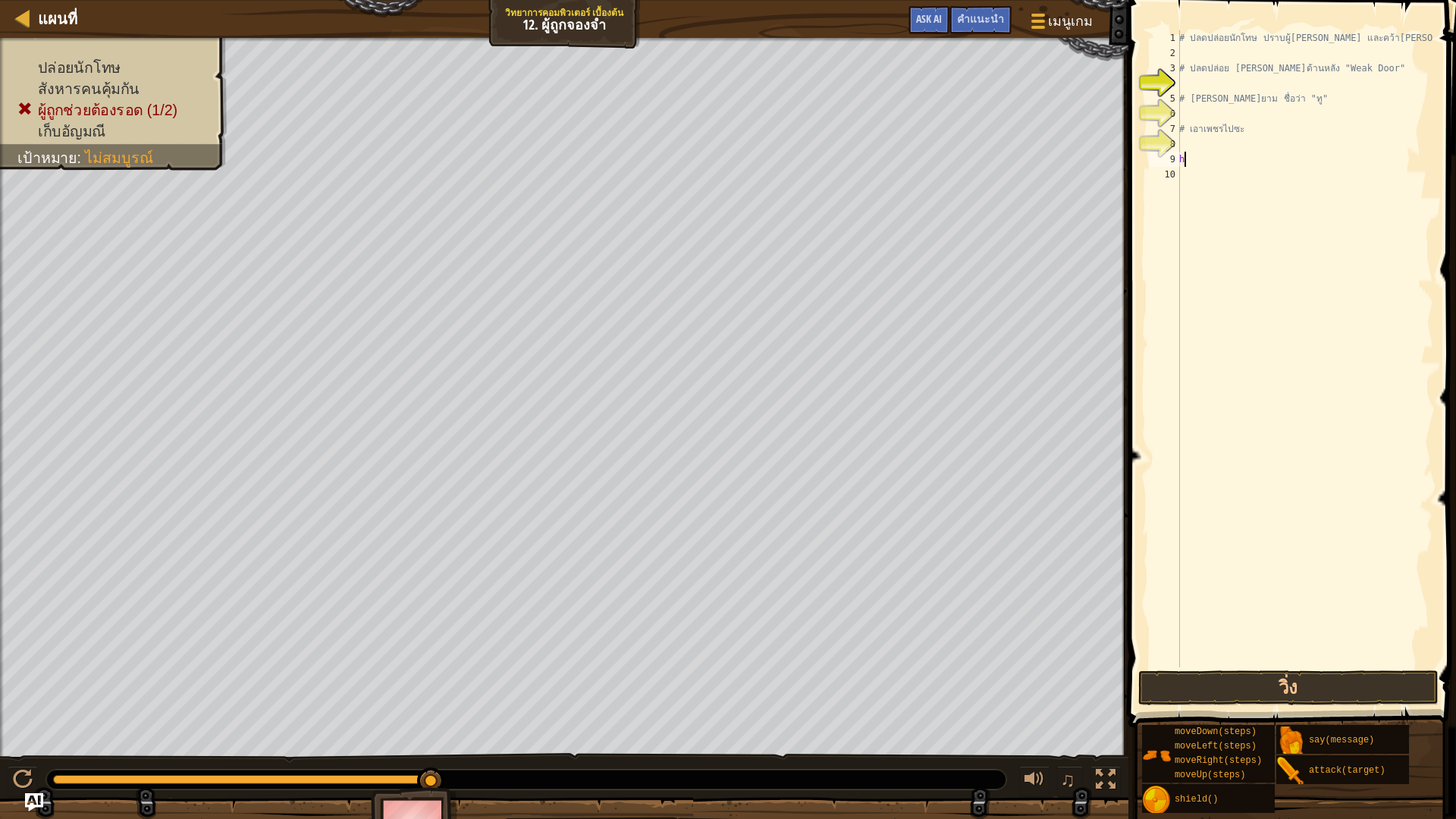
click at [1198, 157] on div "# ปลดปล่อยนักโทษ ปราบผู้[PERSON_NAME] และคว้า[PERSON_NAME] # ปลดปล่อย Patrick จ…" at bounding box center [1305, 363] width 257 height 667
type textarea "h"
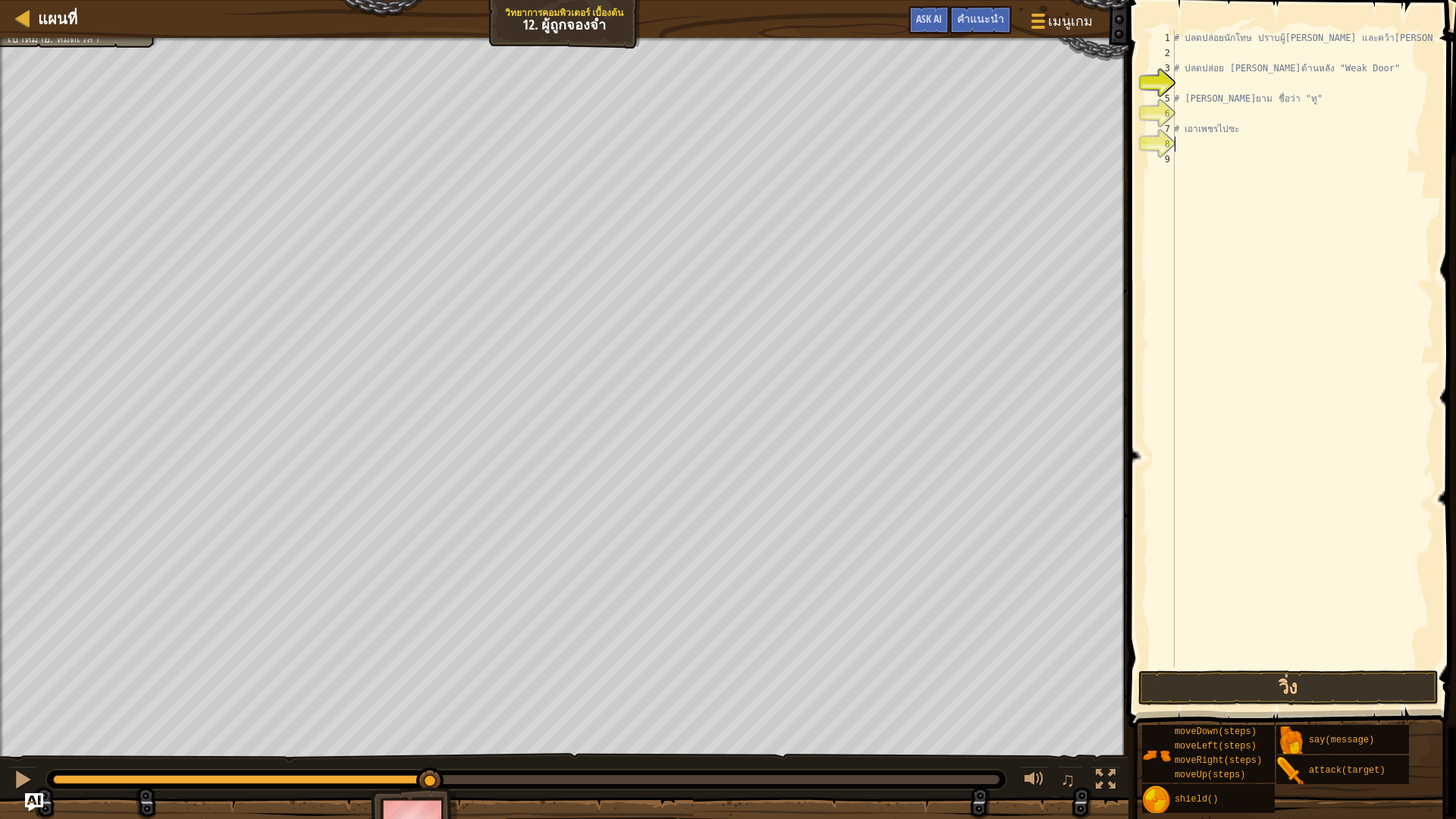
type textarea "h"
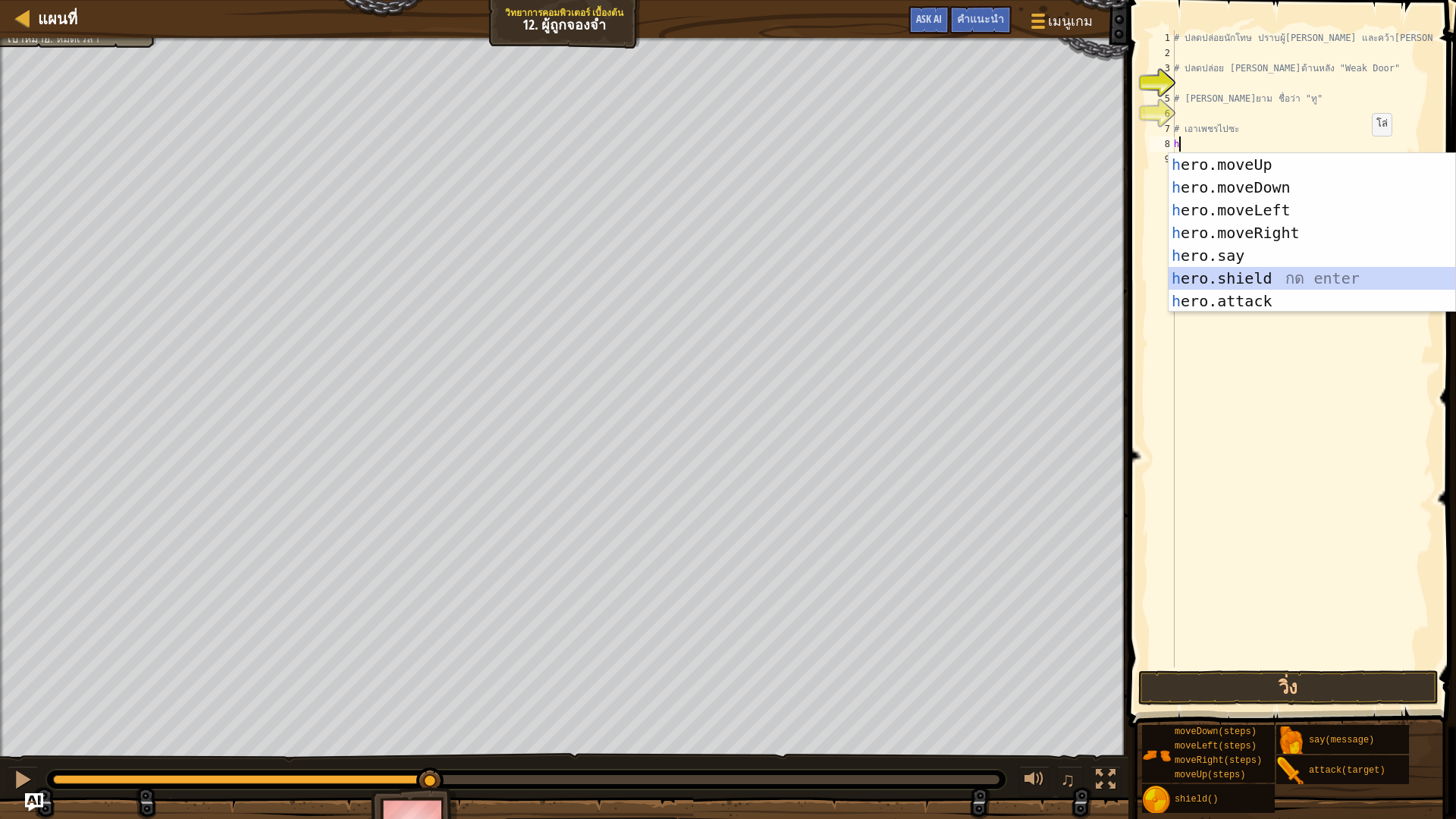
click at [1288, 279] on div "h ero.moveUp กด enter h ero.moveDown กด enter h ero.moveLeft กด enter h ero.mov…" at bounding box center [1312, 255] width 287 height 205
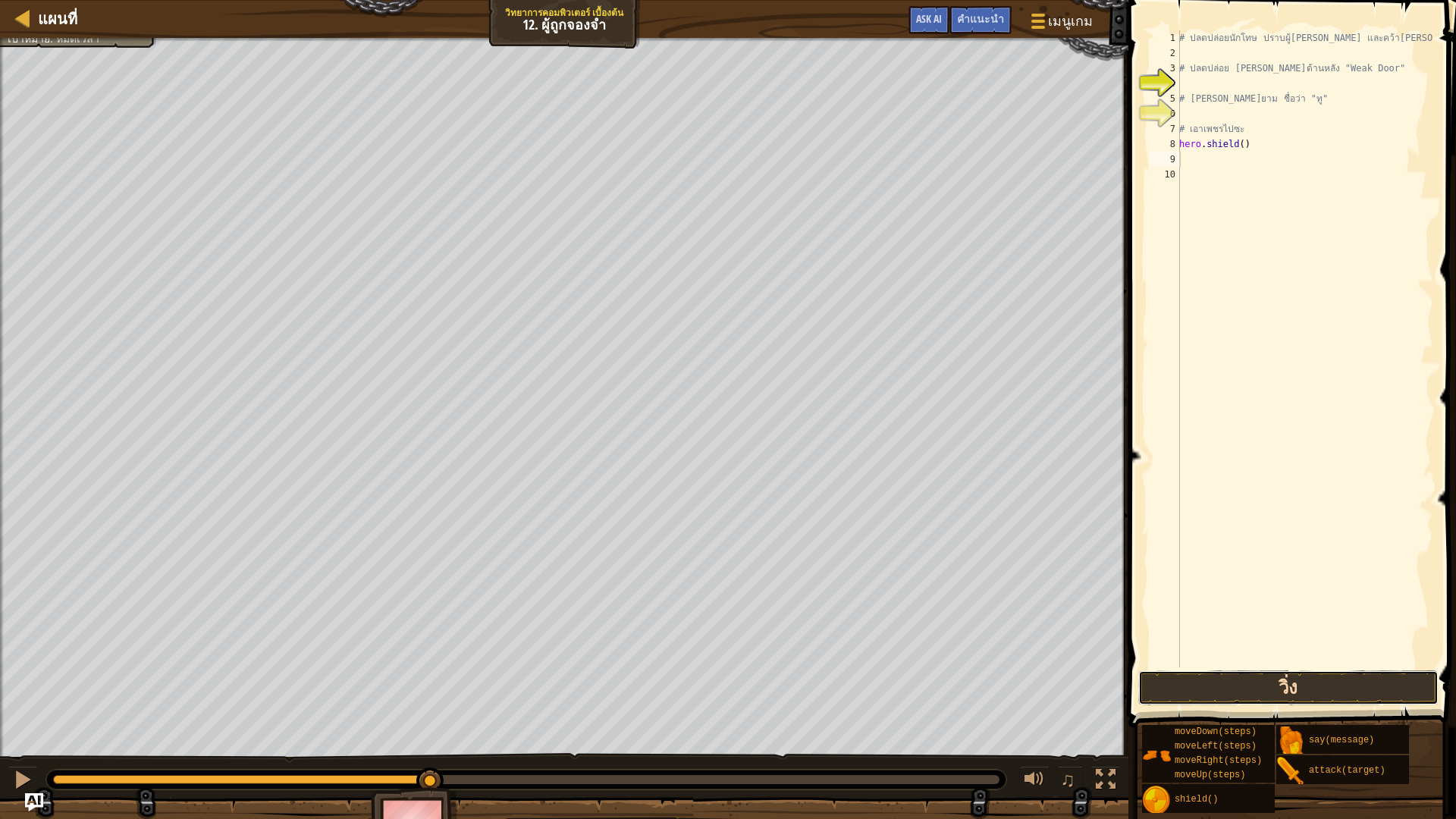
click at [1273, 685] on button "วิ่ง" at bounding box center [1288, 687] width 300 height 35
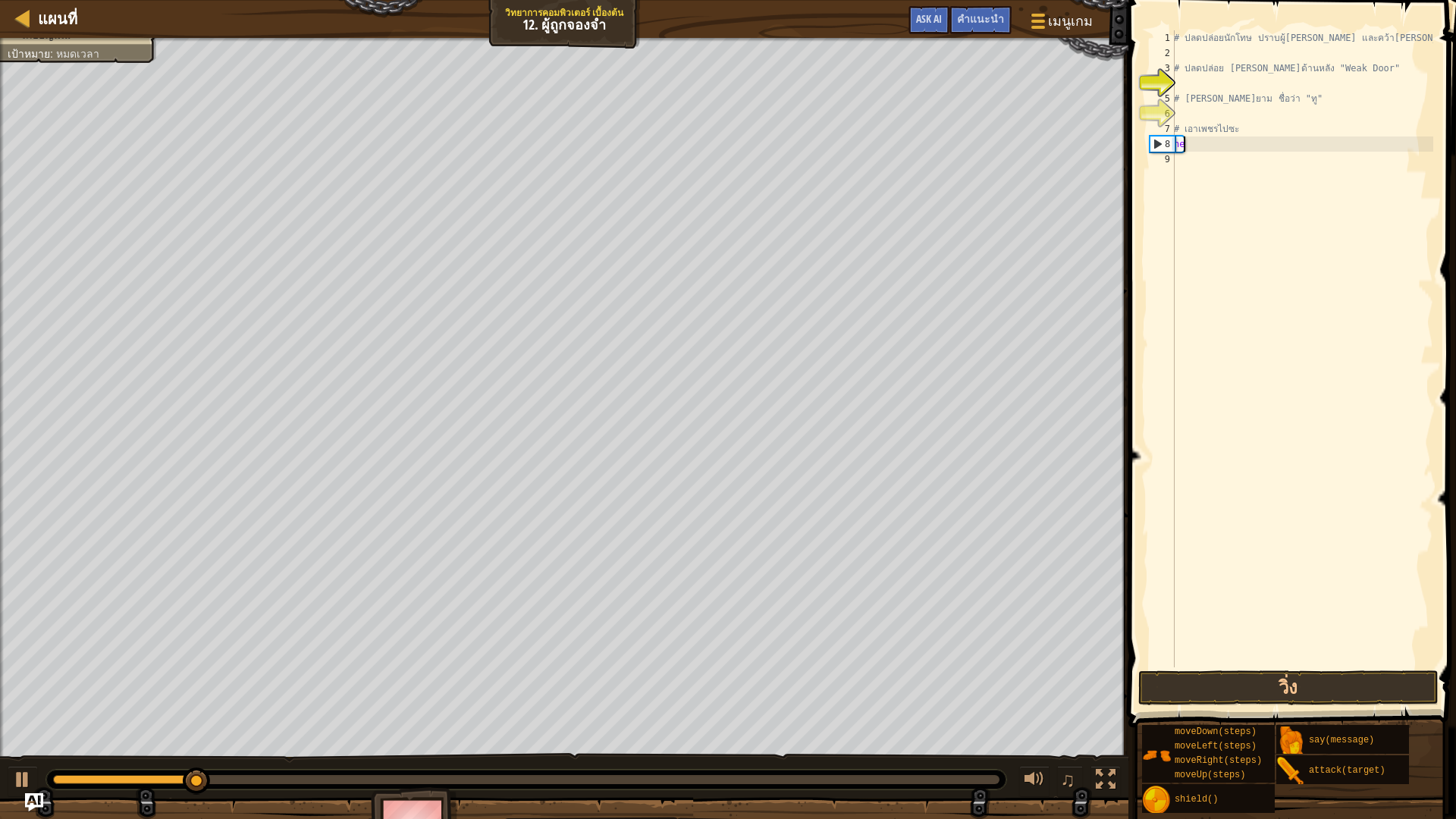
type textarea "h"
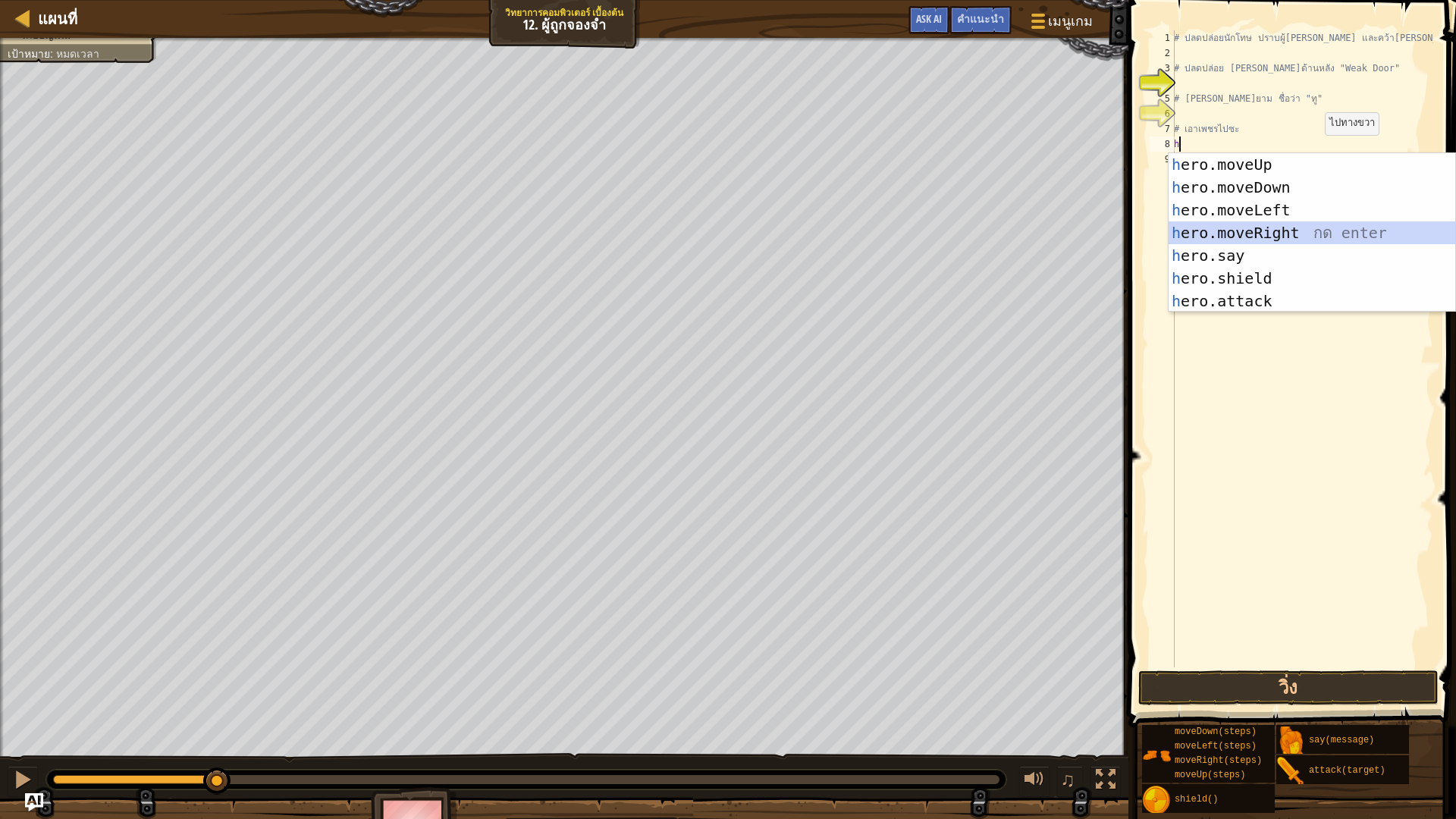
click at [1274, 228] on div "h ero.moveUp กด enter h ero.moveDown กด enter h ero.moveLeft กด enter h ero.mov…" at bounding box center [1312, 255] width 287 height 205
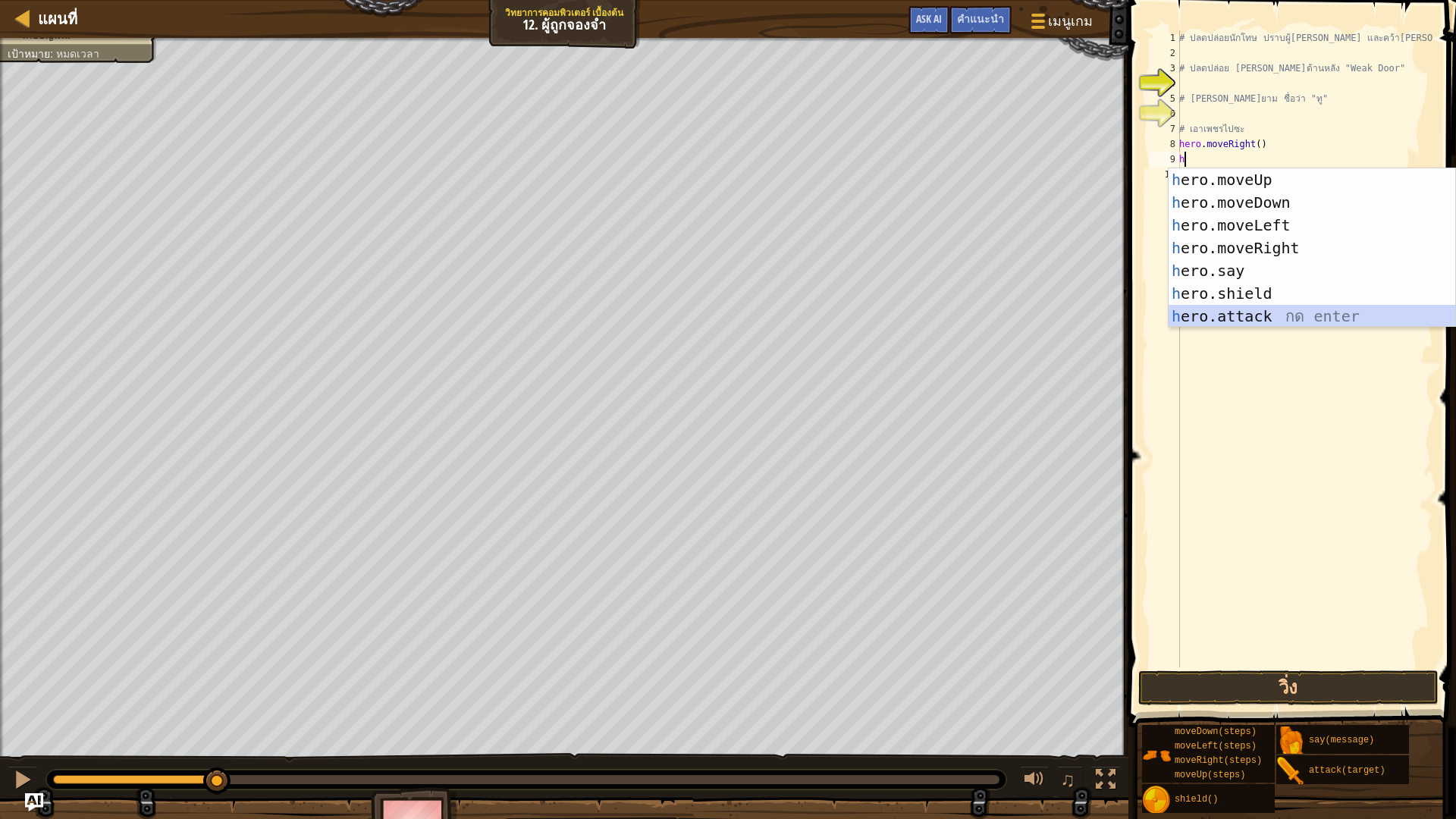
click at [1304, 311] on div "h ero.moveUp กด enter h ero.moveDown กด enter h ero.moveLeft กด enter h ero.mov…" at bounding box center [1312, 271] width 287 height 205
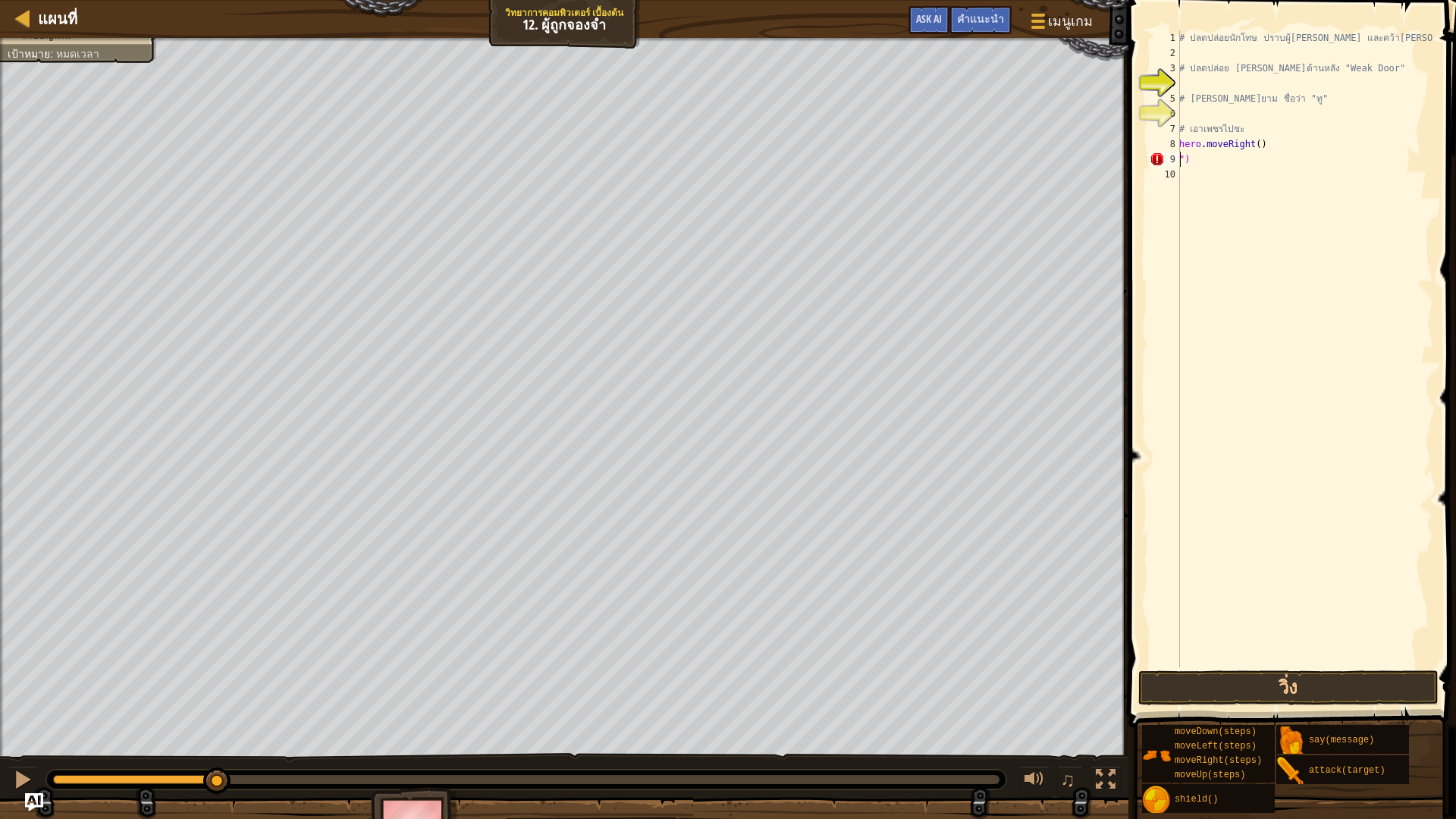
click at [1232, 156] on div "# ปลดปล่อยนักโทษ ปราบผู้[PERSON_NAME] และคว้า[PERSON_NAME] # ปลดปล่อย Patrick จ…" at bounding box center [1305, 363] width 257 height 667
type textarea """
type textarea "h"
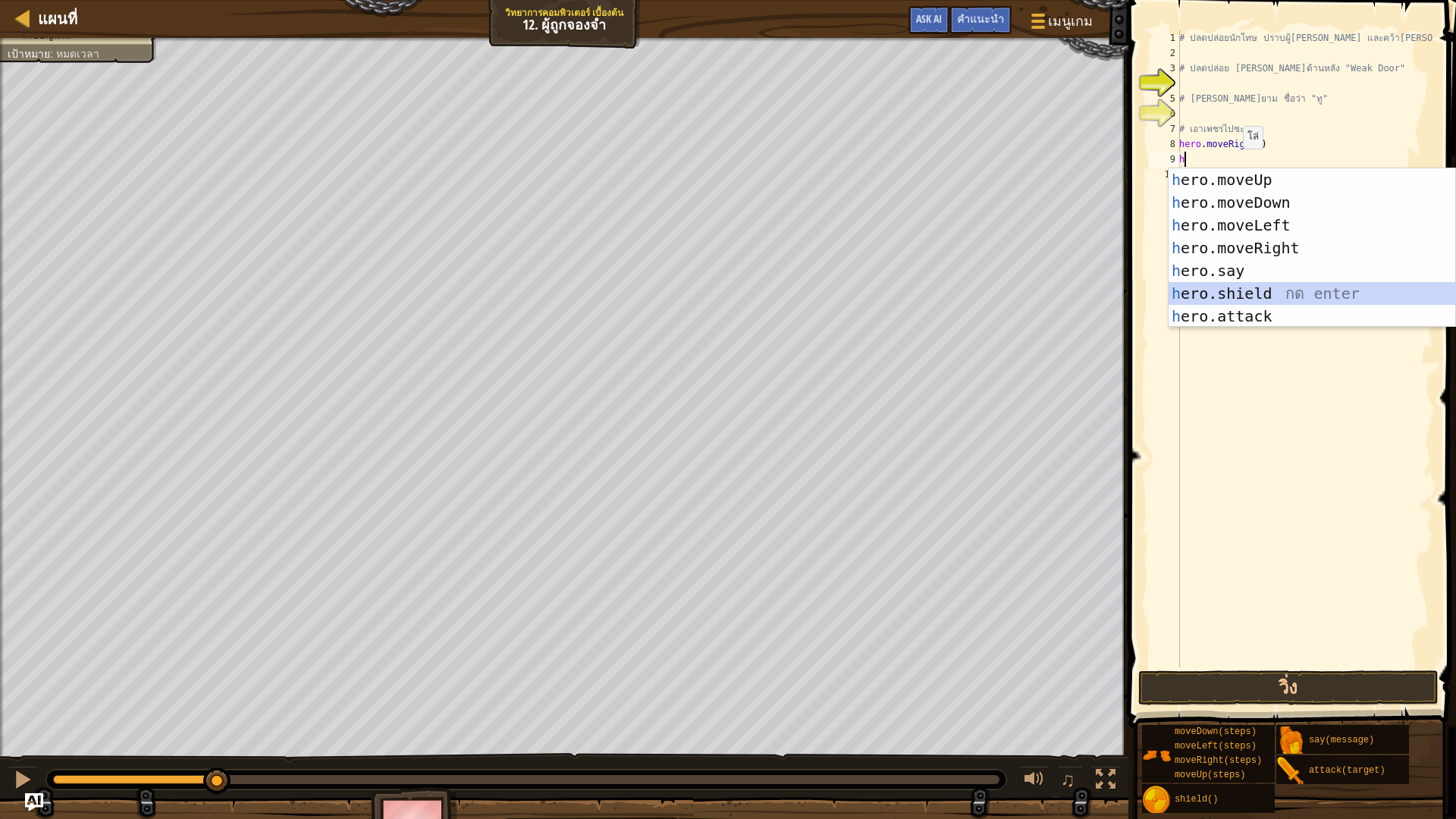
click at [1252, 288] on div "h ero.moveUp กด enter h ero.moveDown กด enter h ero.moveLeft กด enter h ero.mov…" at bounding box center [1312, 271] width 287 height 205
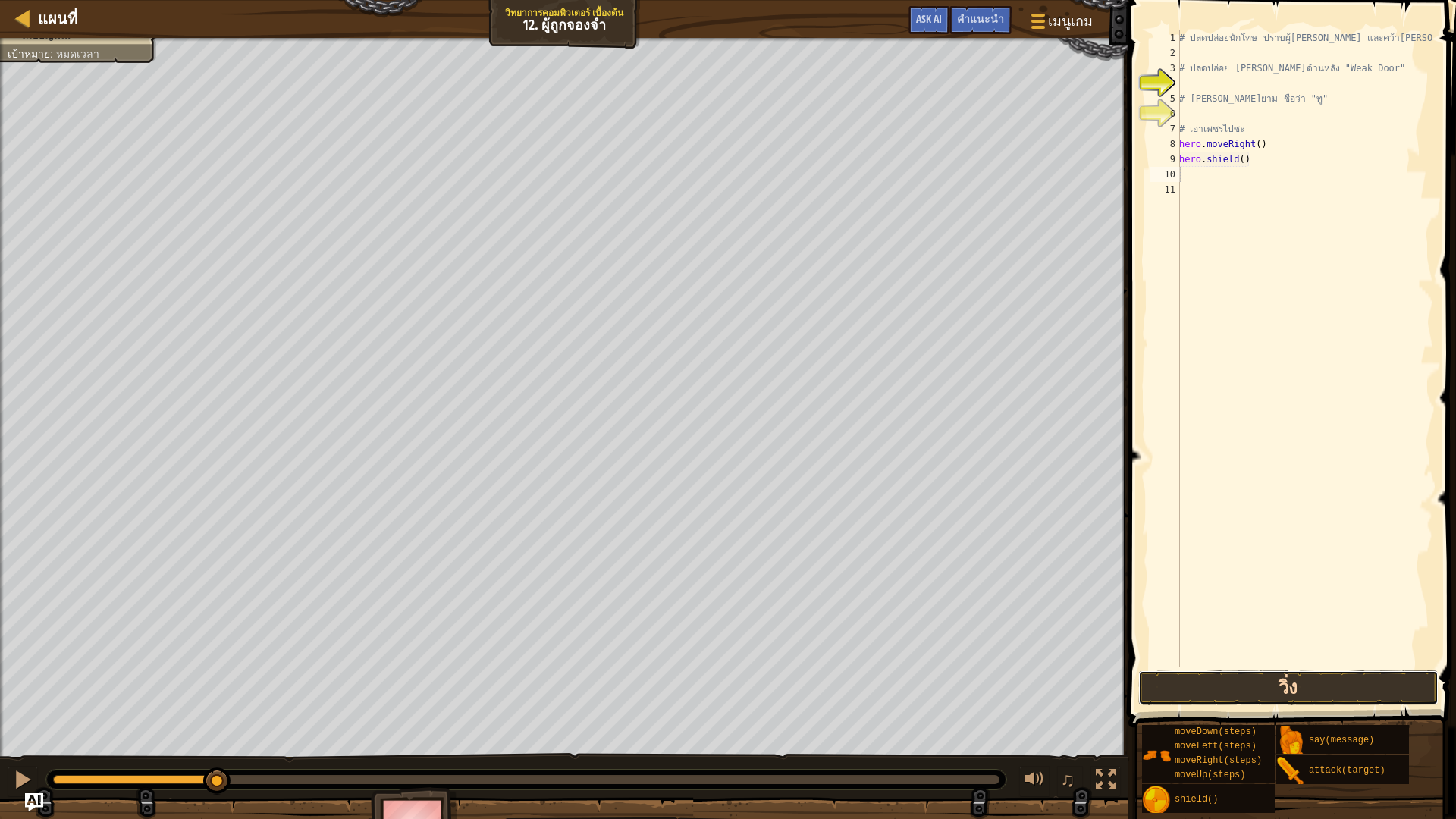
drag, startPoint x: 1207, startPoint y: 684, endPoint x: 1196, endPoint y: 685, distance: 11.0
click at [1197, 685] on button "วิ่ง" at bounding box center [1288, 687] width 300 height 35
type textarea "h"
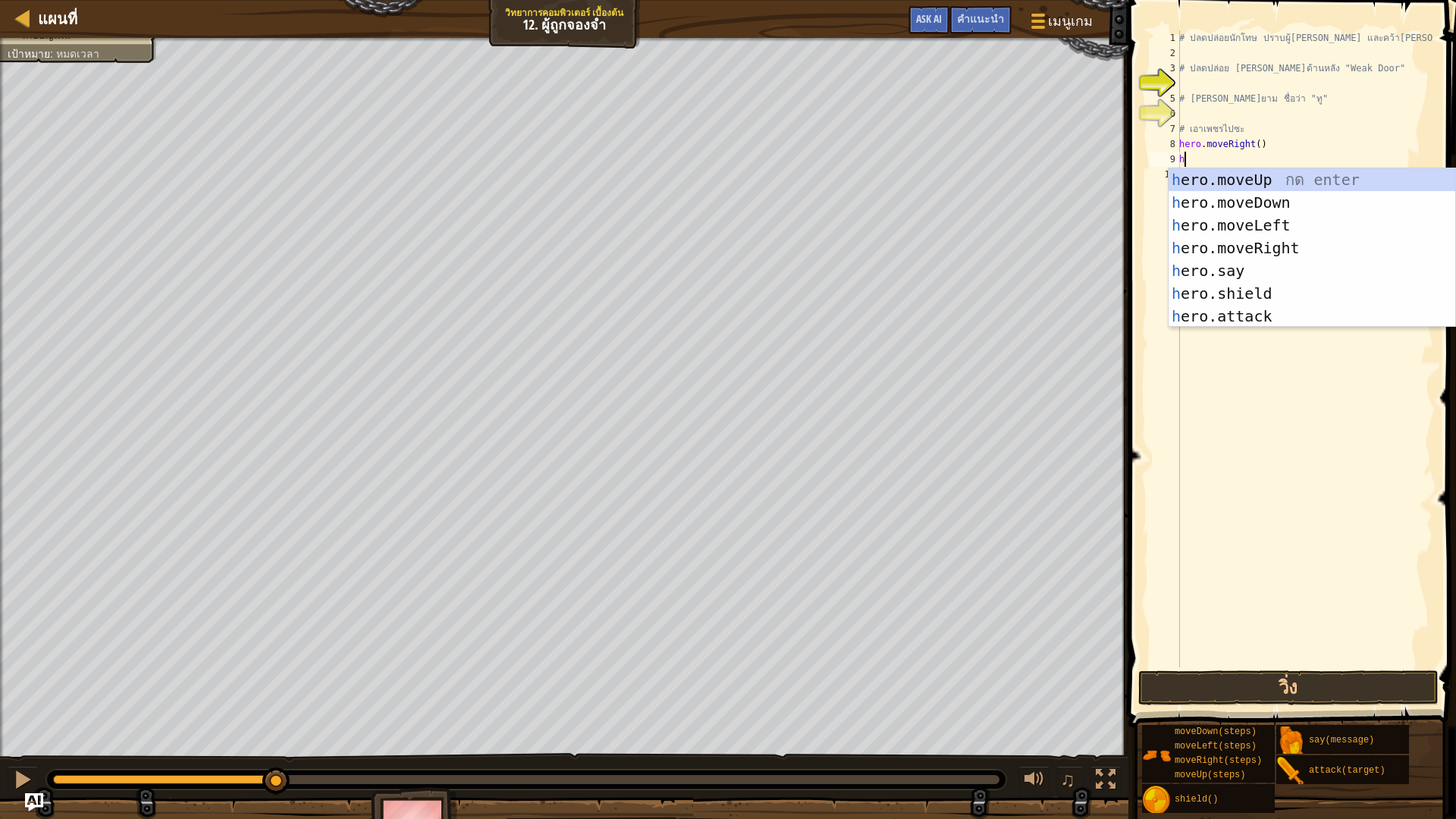
click at [1242, 160] on div "# ปลดปล่อยนักโทษ ปราบผู้[PERSON_NAME] และคว้า[PERSON_NAME] # ปลดปล่อย Patrick จ…" at bounding box center [1305, 363] width 257 height 667
click at [1218, 313] on div "h ero.moveUp กด enter h ero.moveDown กด enter h ero.moveLeft กด enter h ero.mov…" at bounding box center [1312, 271] width 287 height 205
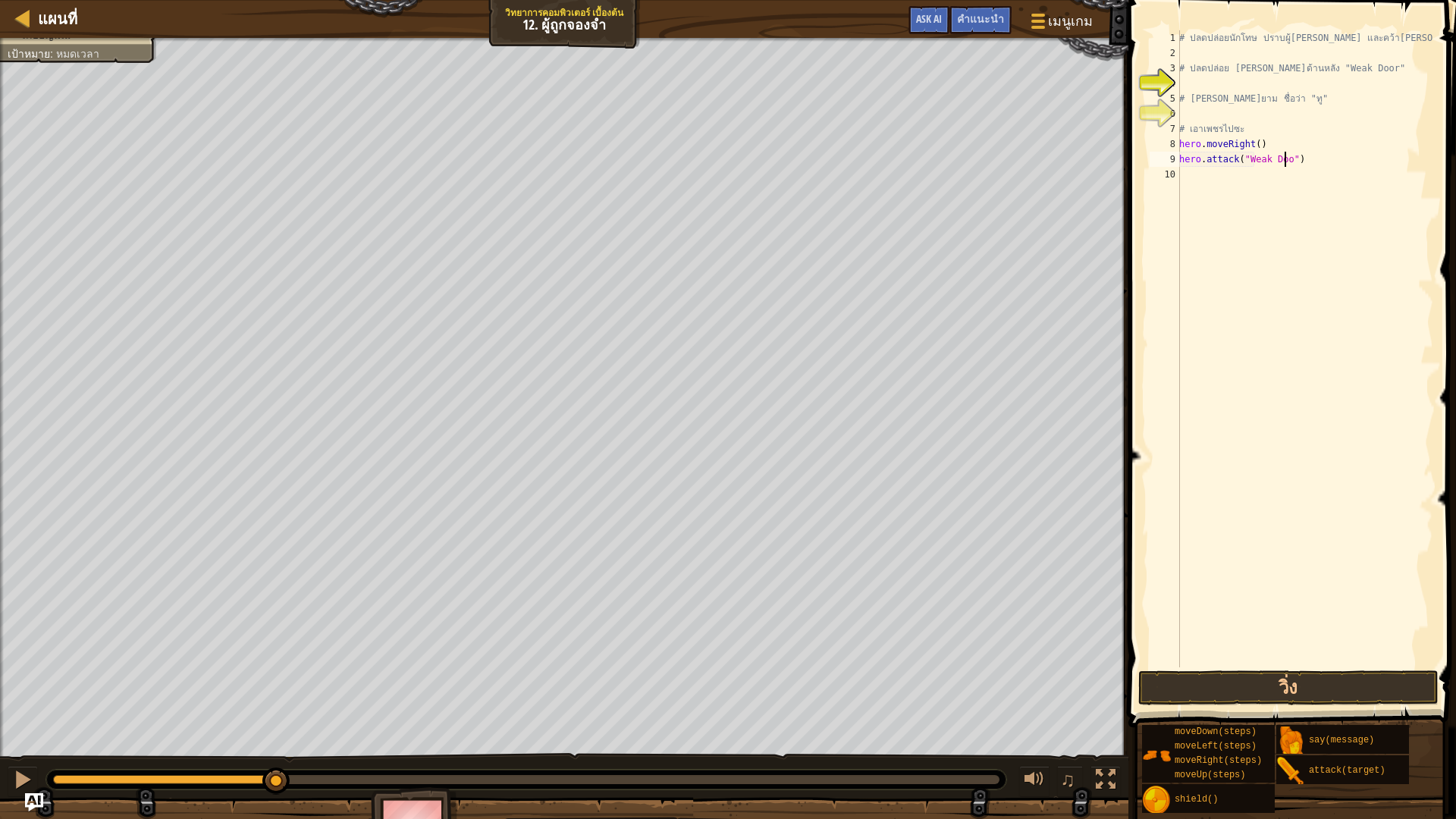
scroll to position [7, 9]
type textarea "hero.attack("Weak Door")"
click at [1278, 687] on button "วิ่ง" at bounding box center [1288, 687] width 300 height 35
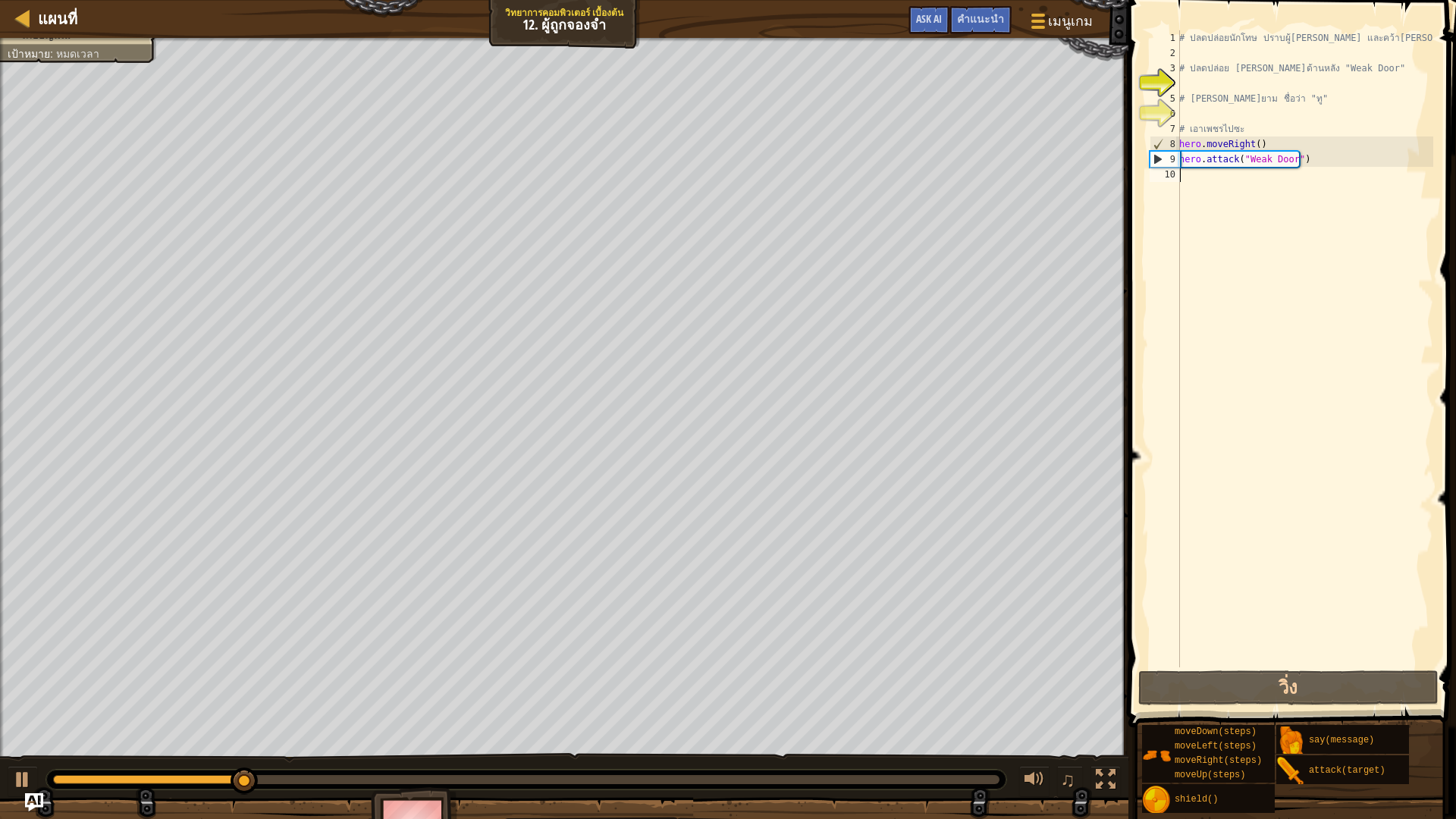
click at [1192, 187] on div "# ปลดปล่อยนักโทษ ปราบผู้[PERSON_NAME] และคว้า[PERSON_NAME] # ปลดปล่อย Patrick จ…" at bounding box center [1305, 363] width 257 height 667
type textarea "h"
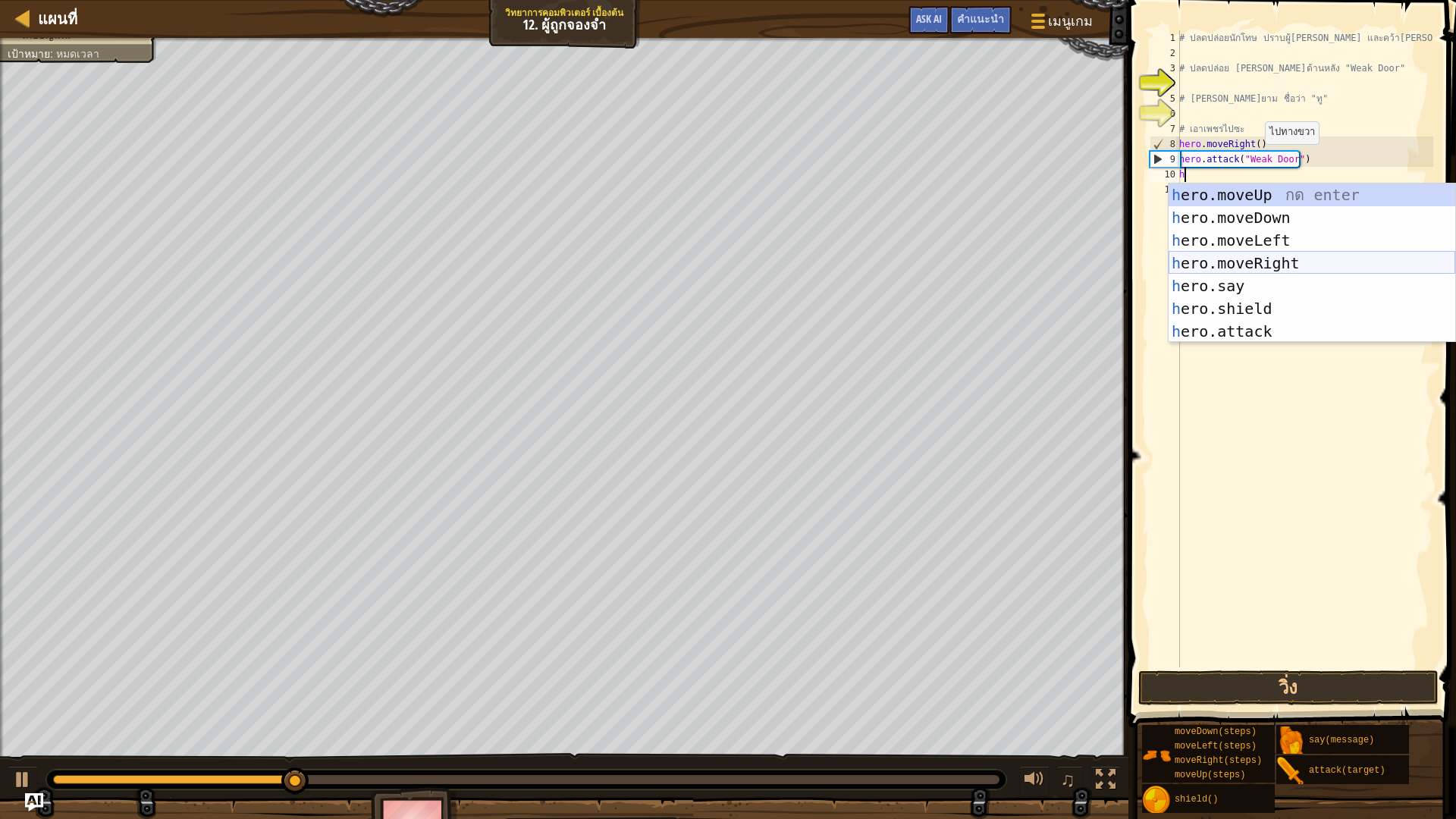
click at [1292, 265] on div "h ero.moveUp กด enter h ero.moveDown กด enter h ero.moveLeft กด enter h ero.mov…" at bounding box center [1312, 286] width 287 height 205
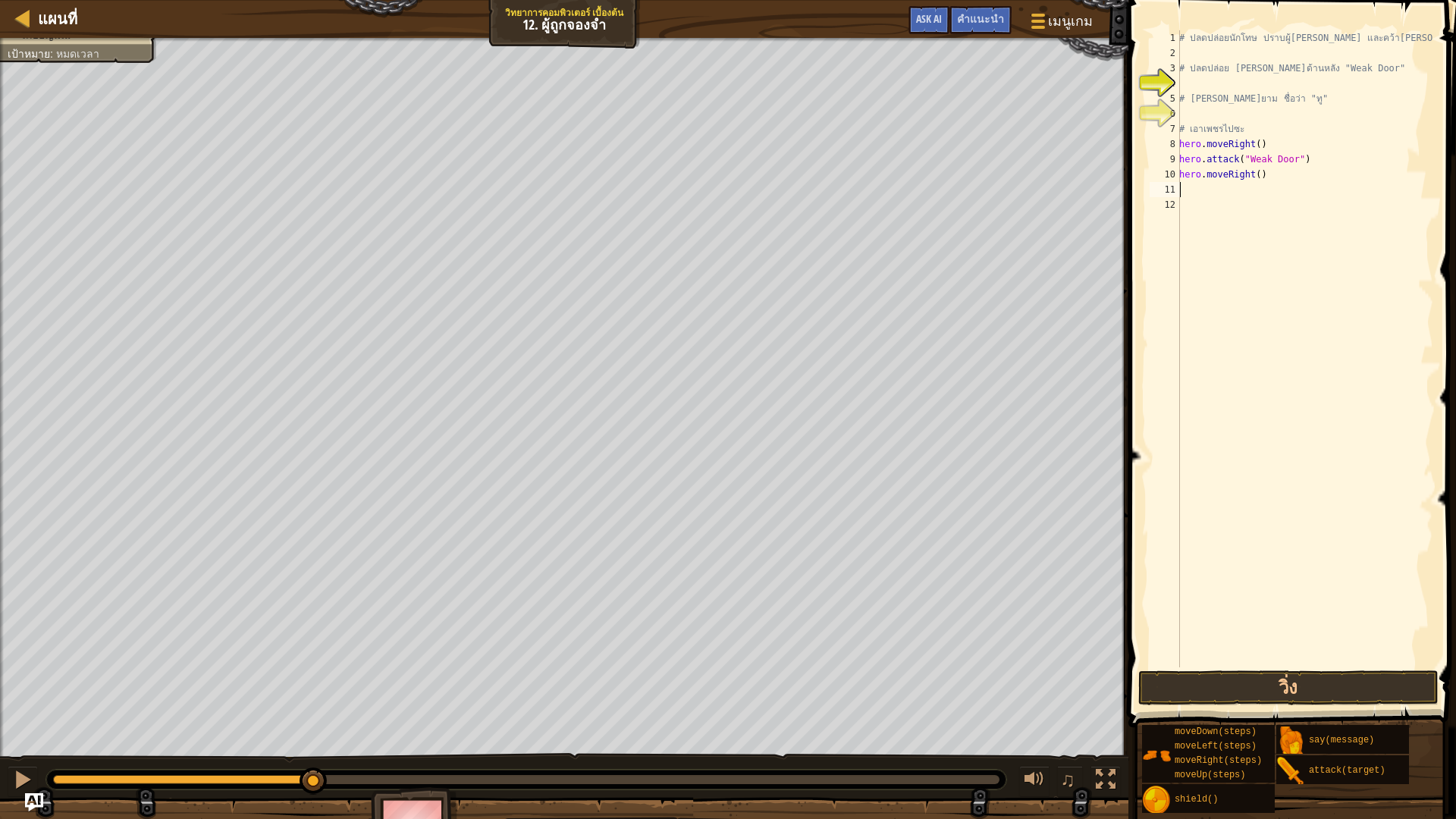
click at [1220, 192] on div "# ปลดปล่อยนักโทษ ปราบผู้[PERSON_NAME] และคว้า[PERSON_NAME] # ปลดปล่อย Patrick จ…" at bounding box center [1305, 363] width 257 height 667
type textarea "h"
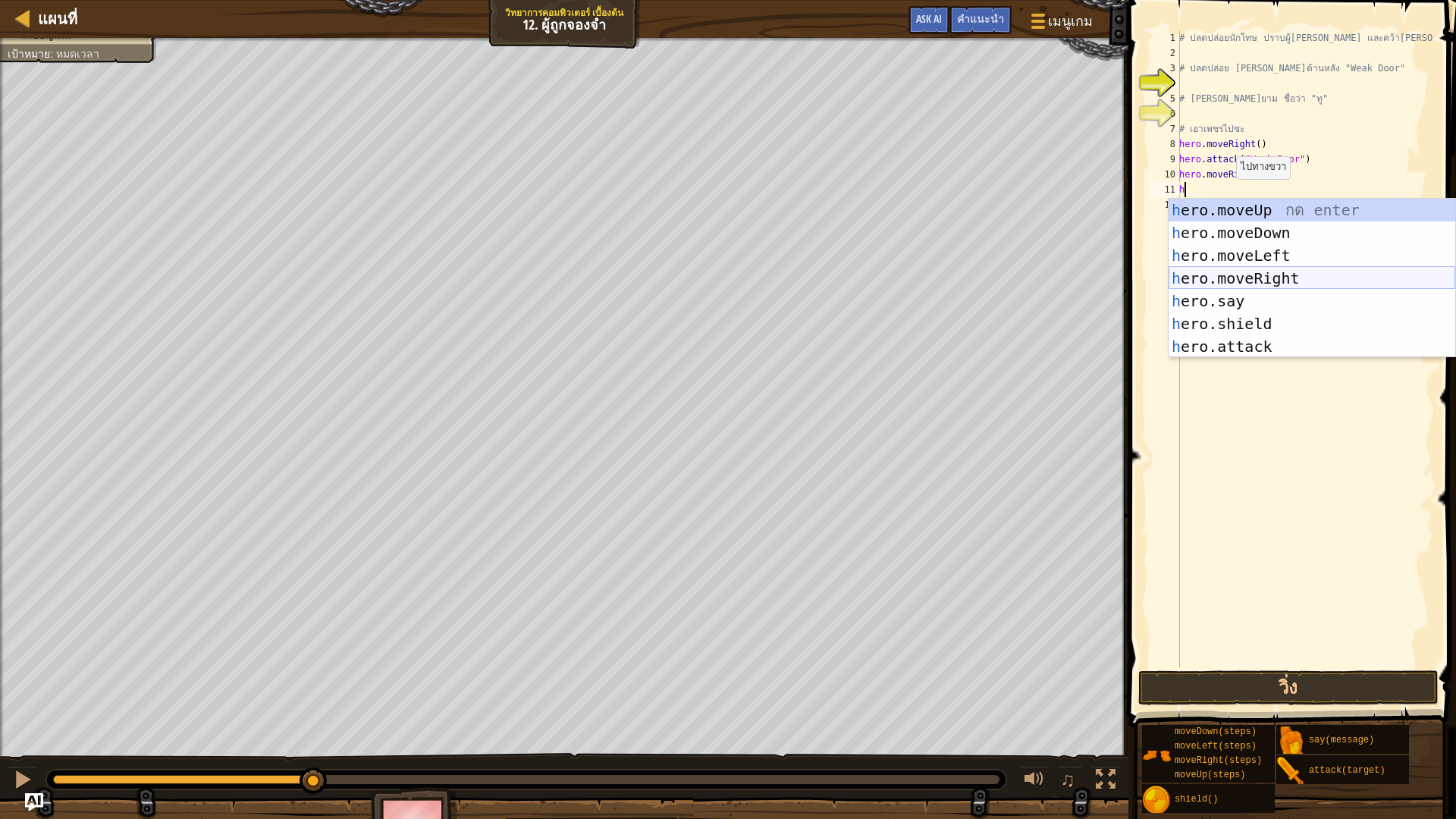
click at [1253, 277] on div "h ero.moveUp กด enter h ero.moveDown กด enter h ero.moveLeft กด enter h ero.mov…" at bounding box center [1312, 301] width 287 height 205
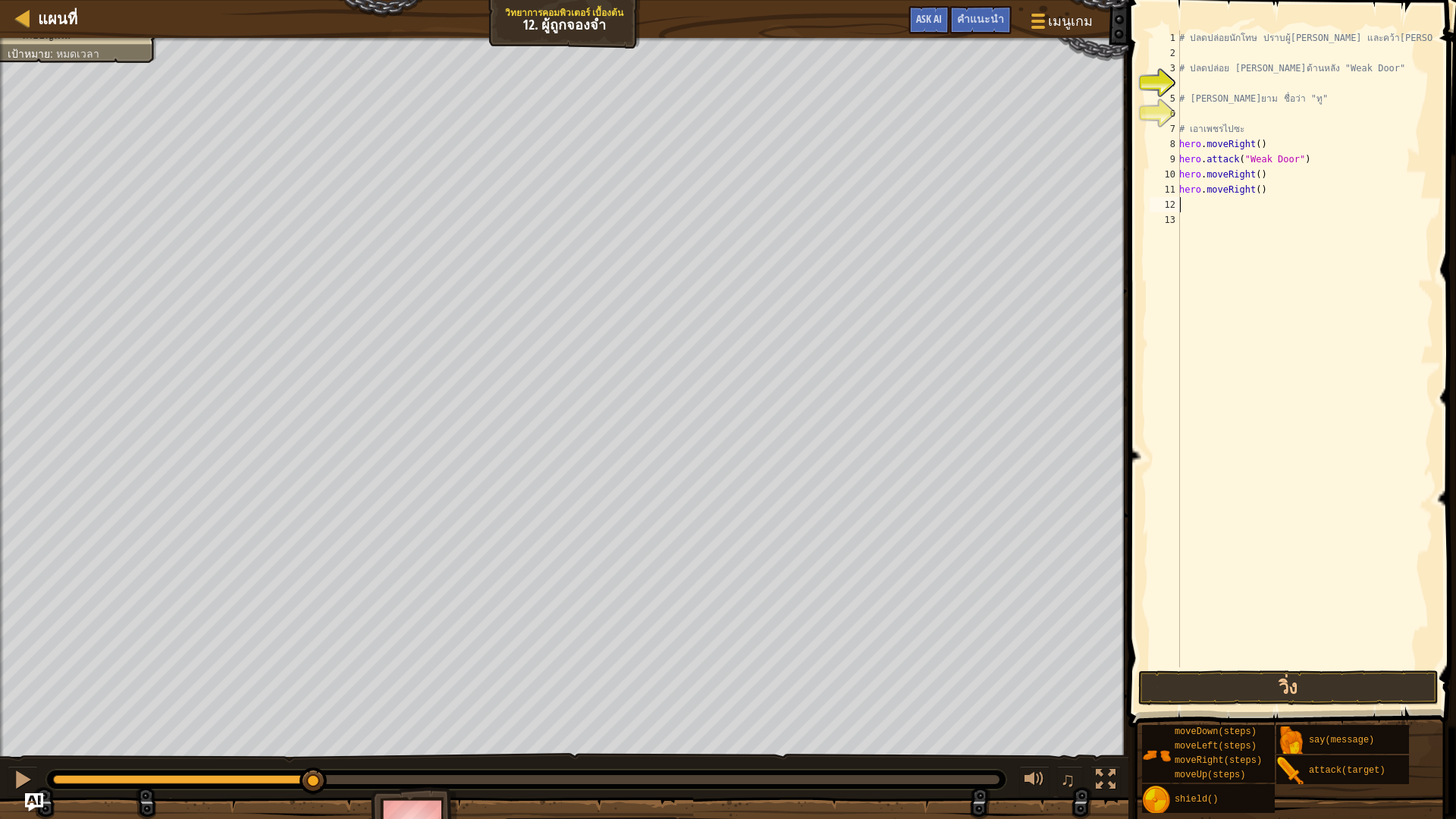
type textarea "h"
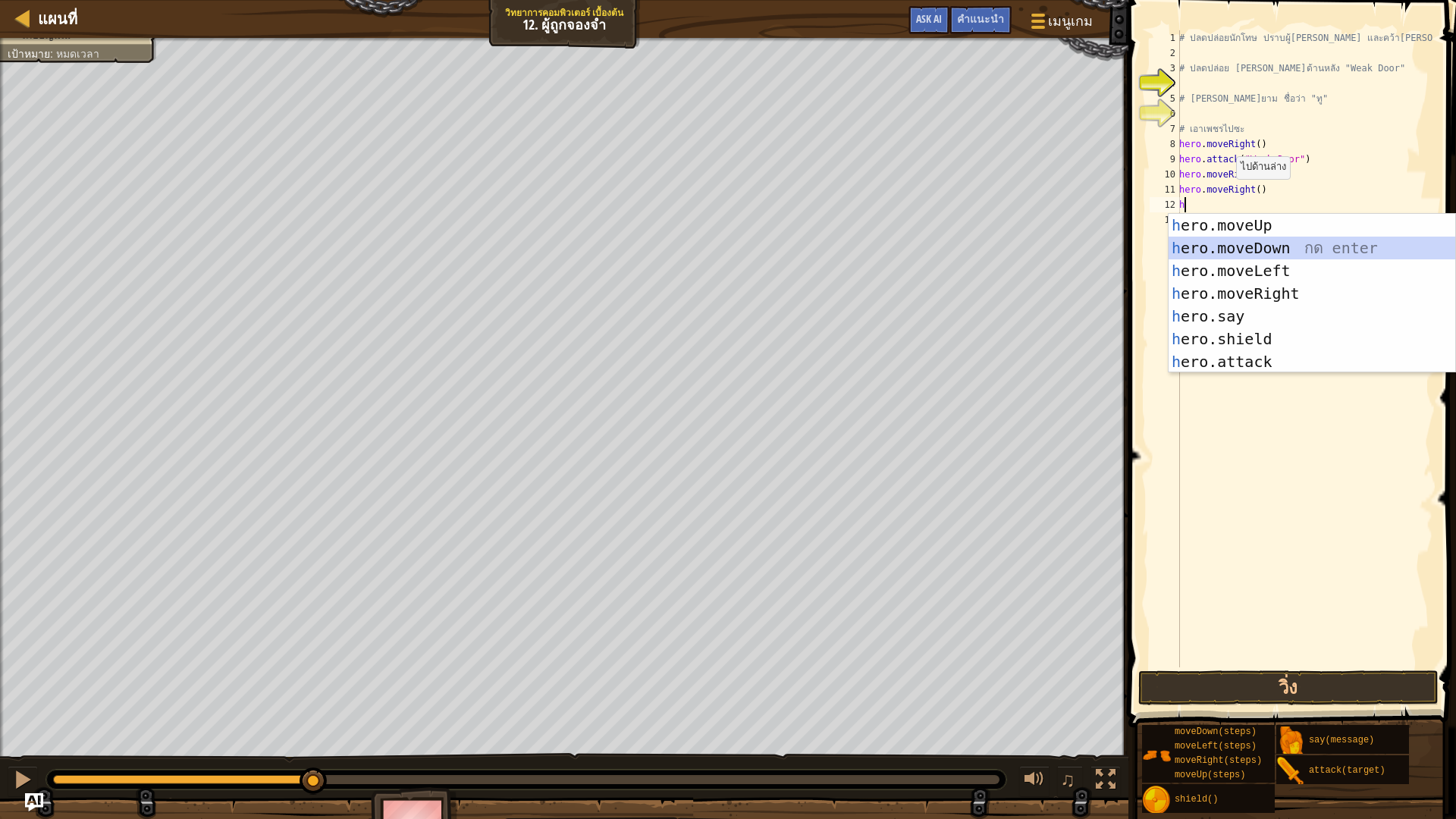
click at [1278, 246] on div "h ero.moveUp กด enter h ero.moveDown กด enter h ero.moveLeft กด enter h ero.mov…" at bounding box center [1312, 316] width 287 height 205
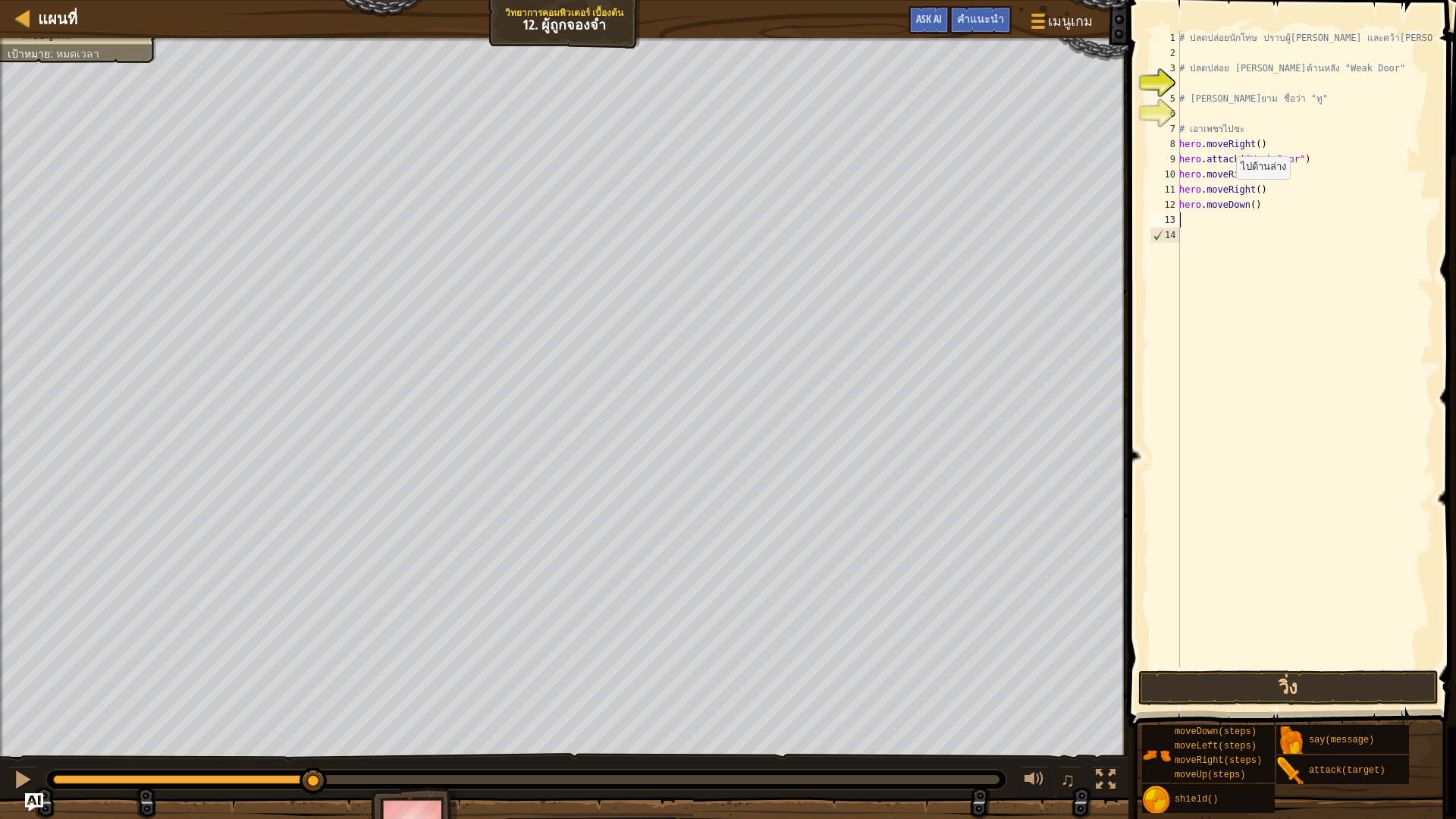
type textarea "h"
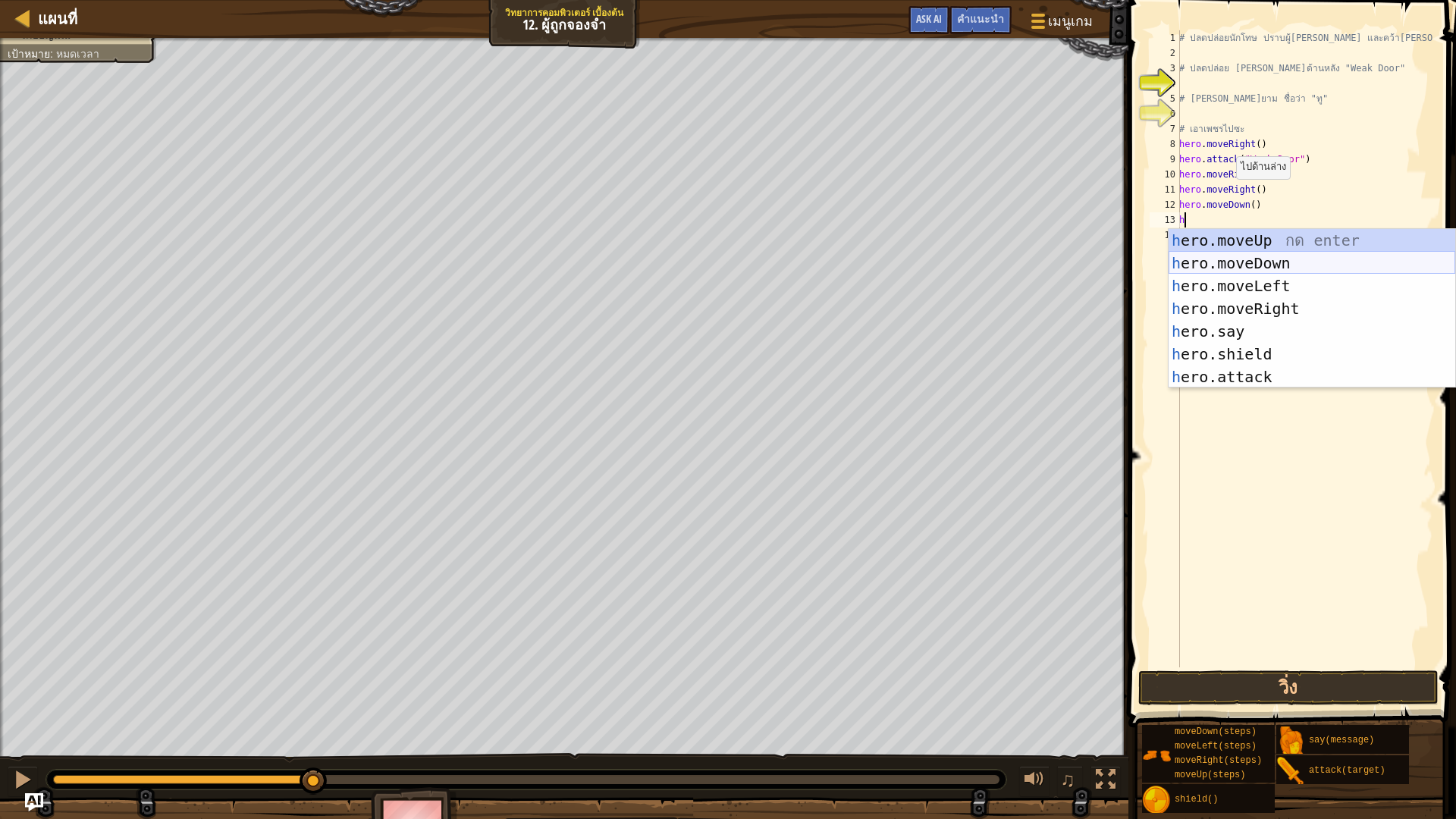
click at [1258, 264] on div "h ero.moveUp กด enter h ero.moveDown กด enter h ero.moveLeft กด enter h ero.mov…" at bounding box center [1312, 331] width 287 height 205
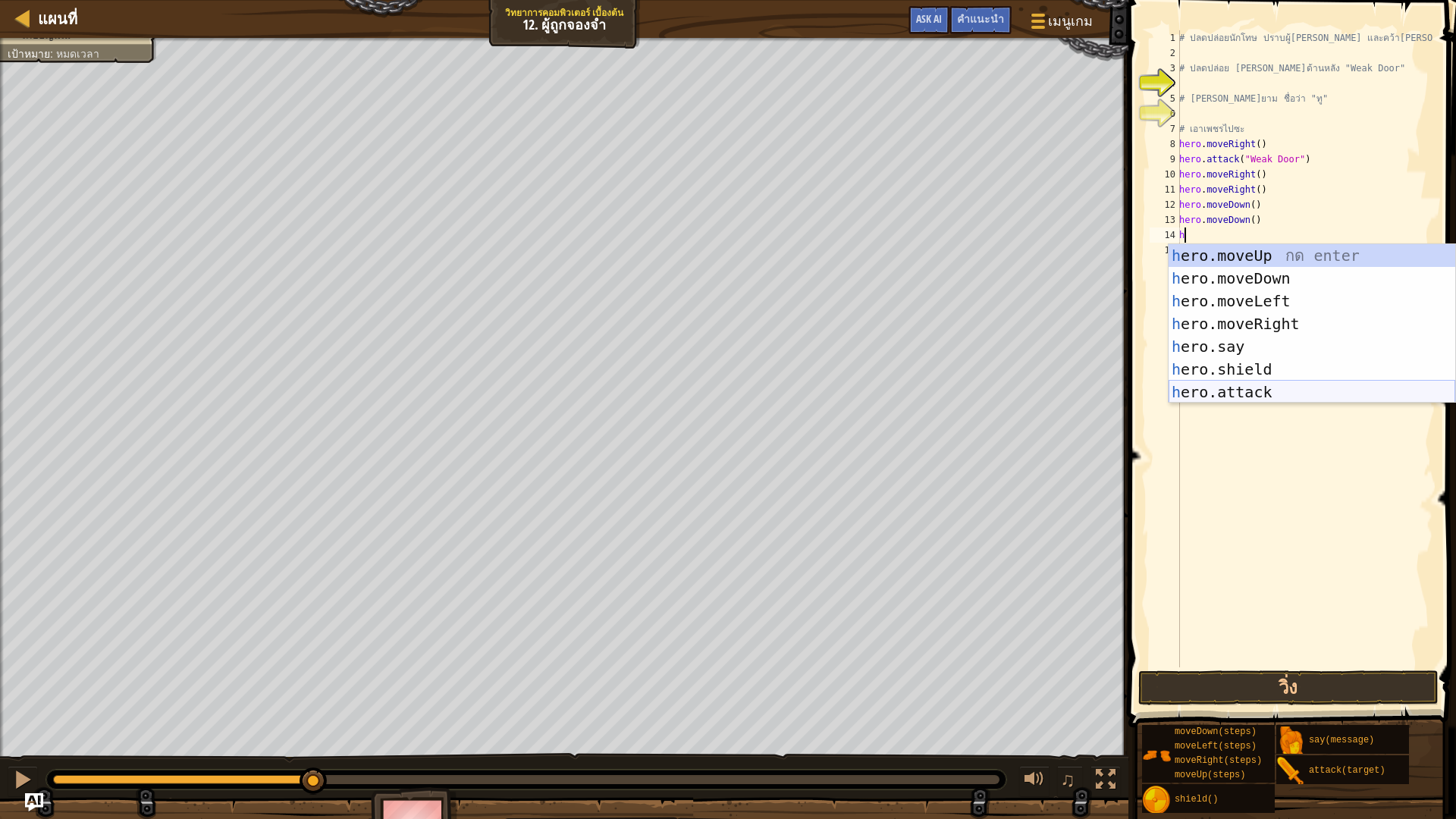
click at [1279, 385] on div "h ero.moveUp กด enter h ero.moveDown กด enter h ero.moveLeft กด enter h ero.mov…" at bounding box center [1312, 346] width 287 height 205
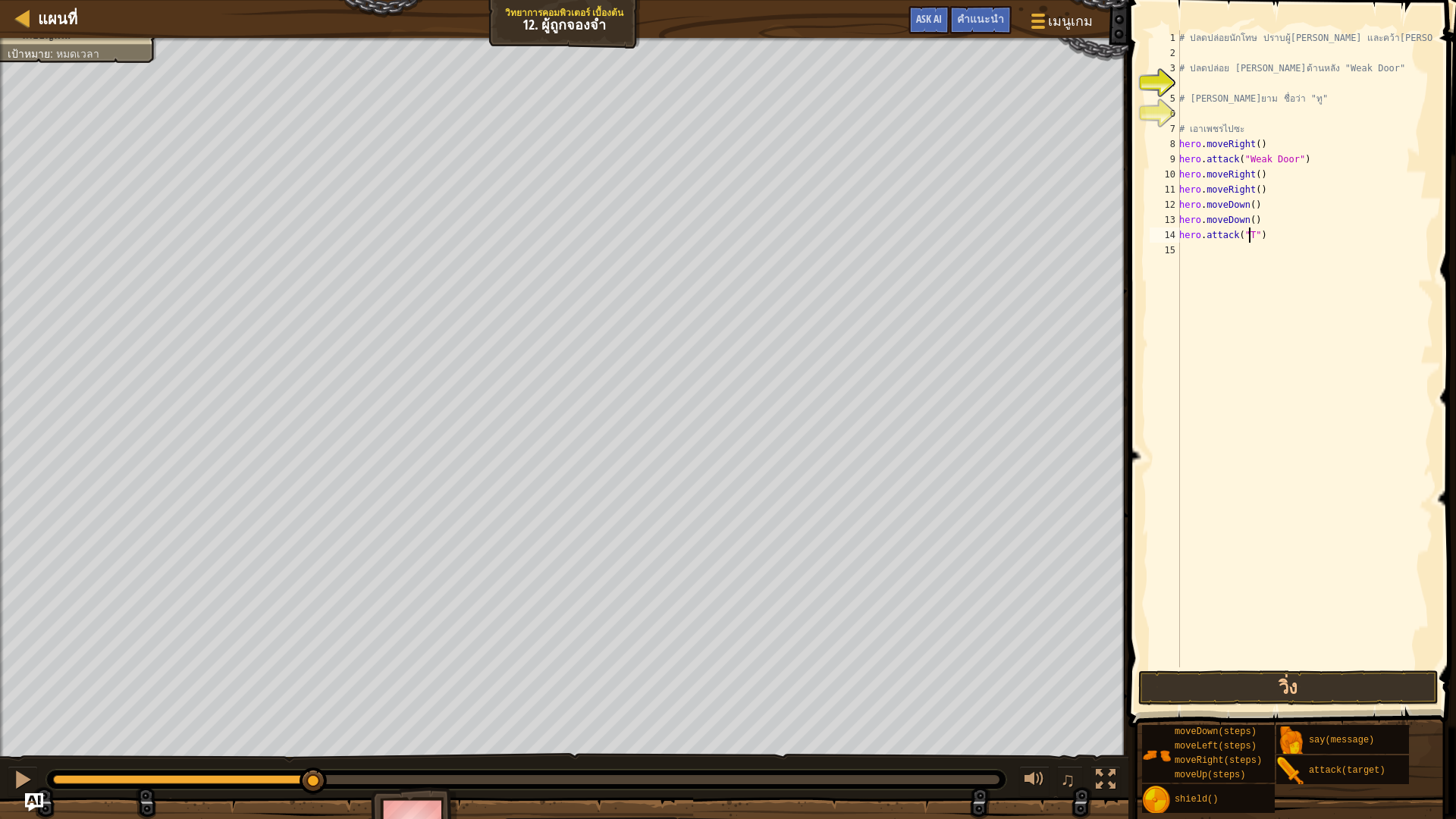
scroll to position [7, 6]
type textarea "hero.attack("Two")"
click at [1283, 227] on div "# ปลดปล่อยนักโทษ ปราบผู้[PERSON_NAME] และคว้า[PERSON_NAME] # ปลดปล่อย Patrick จ…" at bounding box center [1305, 363] width 257 height 667
click at [1185, 253] on div "# ปลดปล่อยนักโทษ ปราบผู้[PERSON_NAME] และคว้า[PERSON_NAME] # ปลดปล่อย Patrick จ…" at bounding box center [1305, 363] width 257 height 667
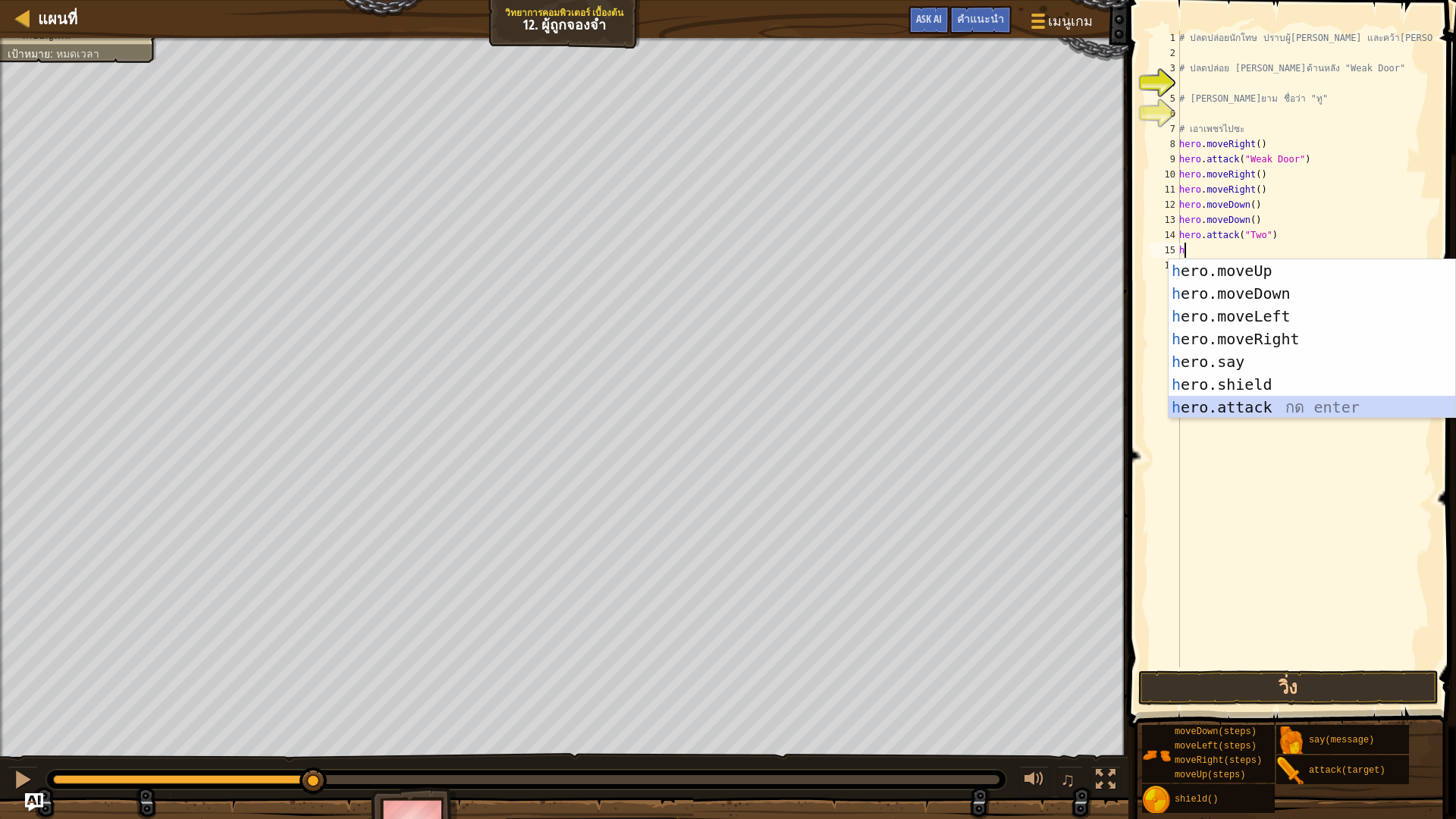
click at [1236, 400] on div "h ero.moveUp กด enter h ero.moveDown กด enter h ero.moveLeft กด enter h ero.mov…" at bounding box center [1312, 361] width 287 height 205
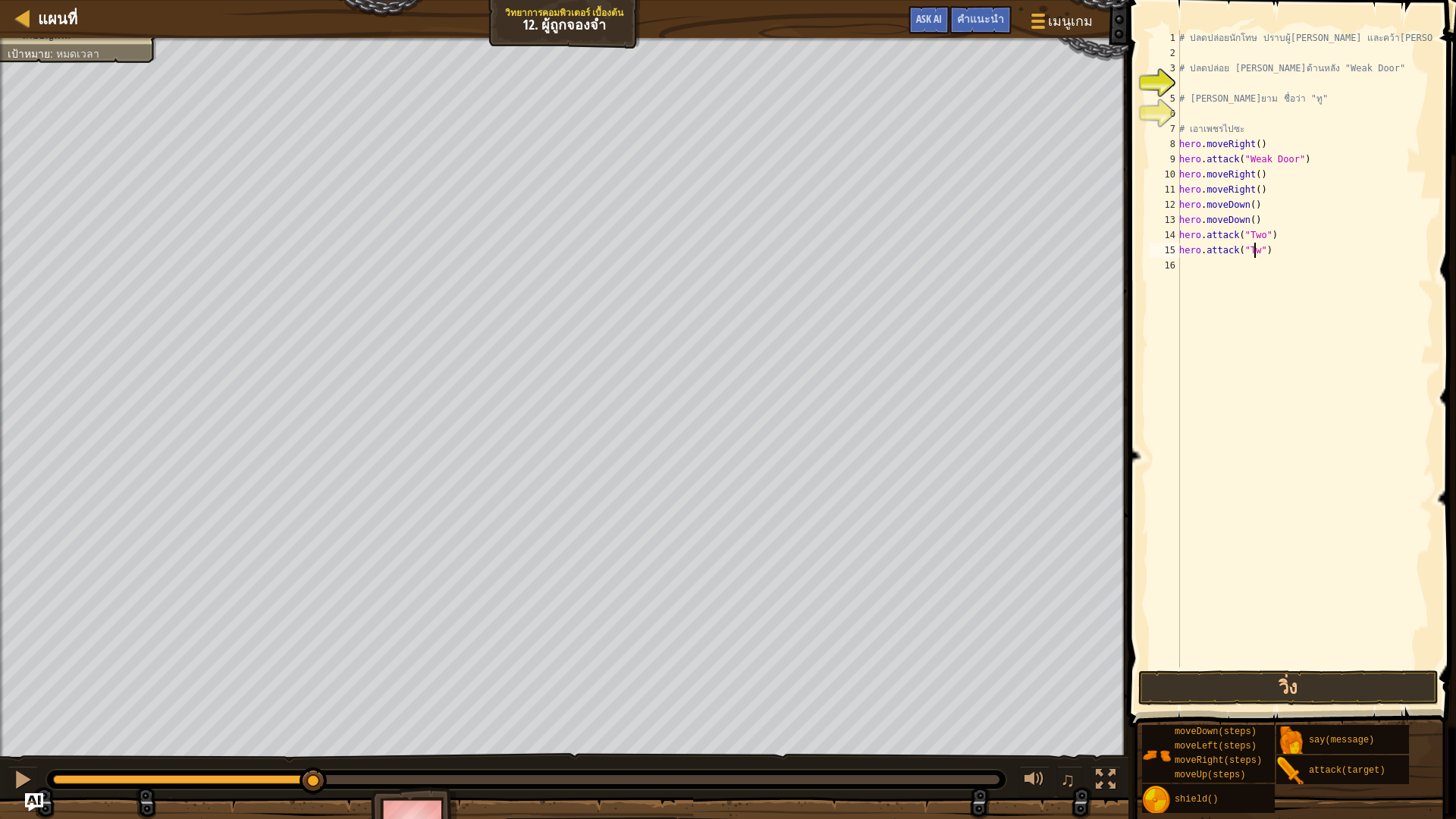
scroll to position [7, 6]
type textarea "hero.attack("Two")"
click at [1179, 268] on div "16" at bounding box center [1165, 264] width 30 height 15
type textarea "h"
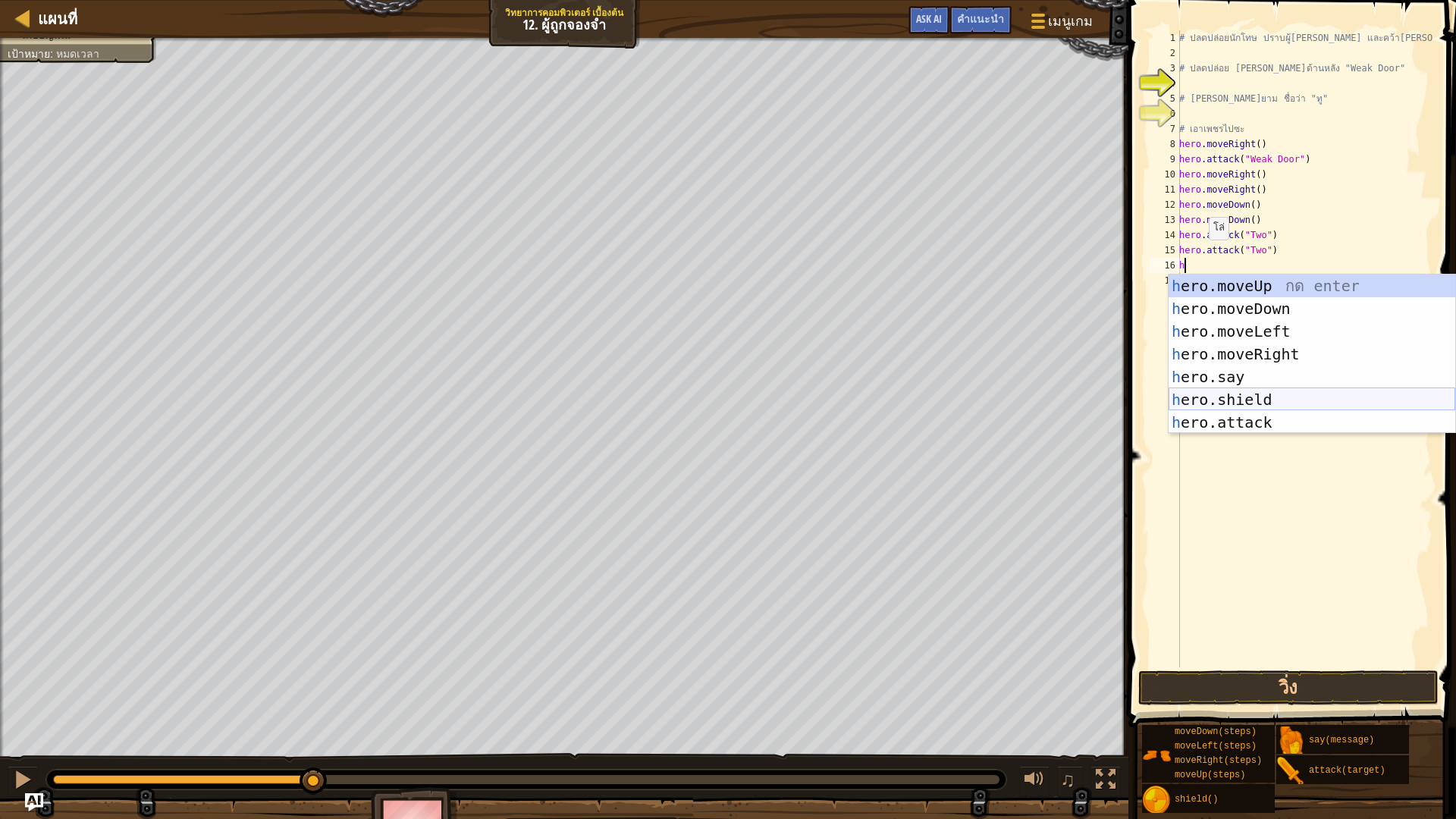
click at [1253, 406] on div "h ero.moveUp กด enter h ero.moveDown กด enter h ero.moveLeft กด enter h ero.mov…" at bounding box center [1312, 377] width 287 height 205
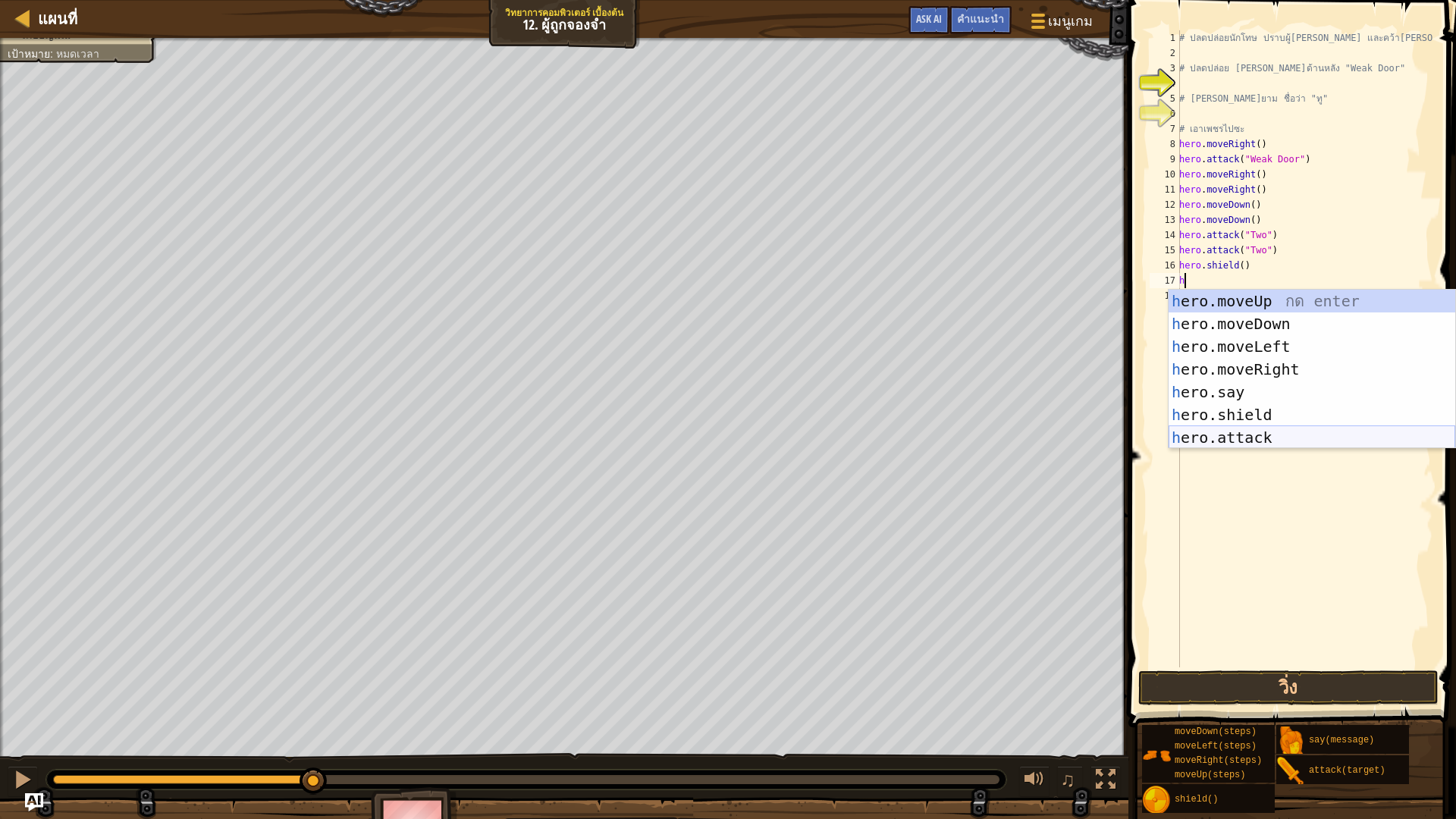
click at [1238, 434] on div "h ero.moveUp กด enter h ero.moveDown กด enter h ero.moveLeft กด enter h ero.mov…" at bounding box center [1312, 392] width 287 height 205
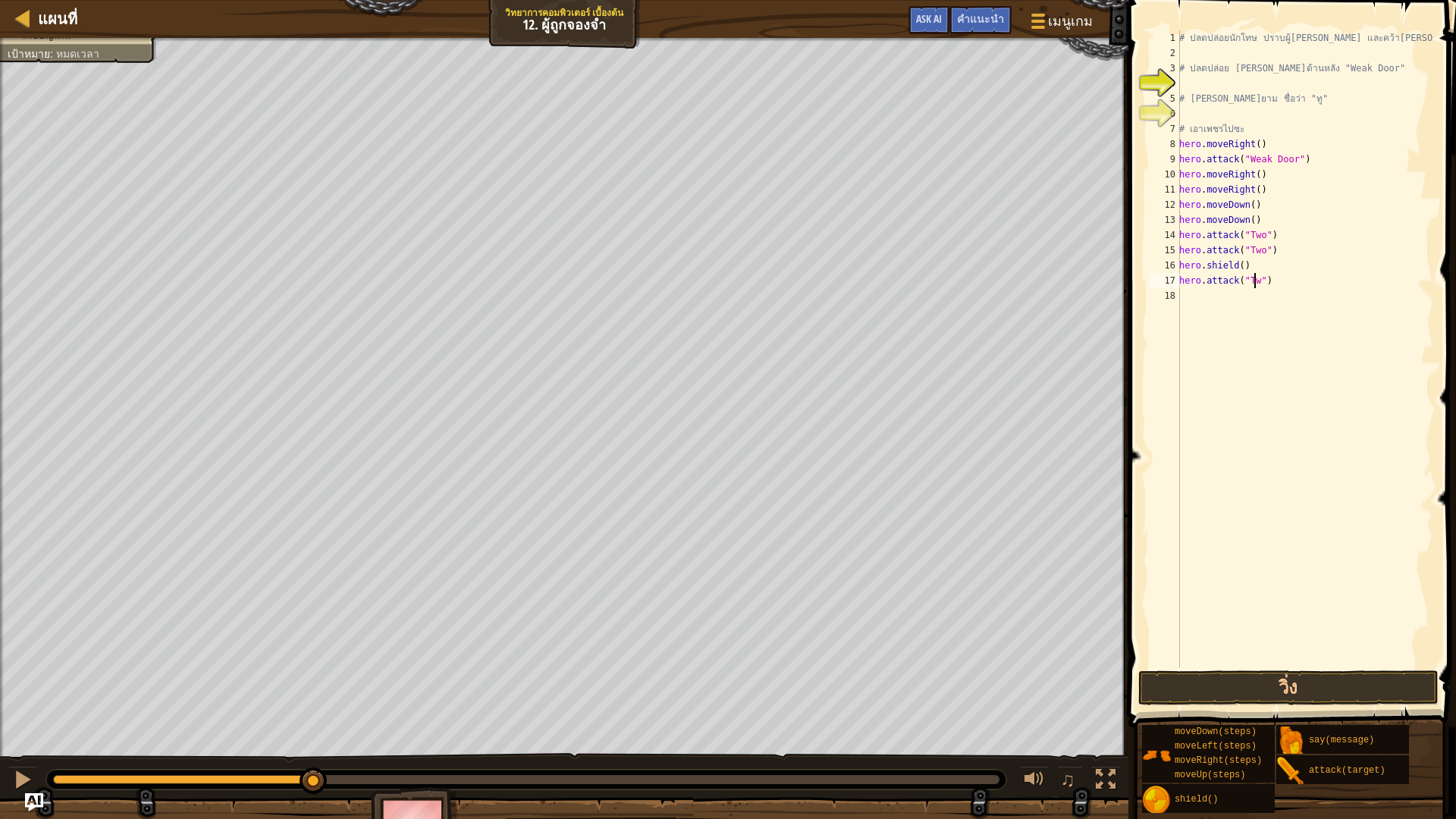
scroll to position [7, 6]
type textarea "hero.attack("Two")"
click at [1250, 300] on div "# ปลดปล่อยนักโทษ ปราบผู้[PERSON_NAME] และคว้า[PERSON_NAME] # ปลดปล่อย Patrick จ…" at bounding box center [1305, 363] width 257 height 667
type textarea "h"
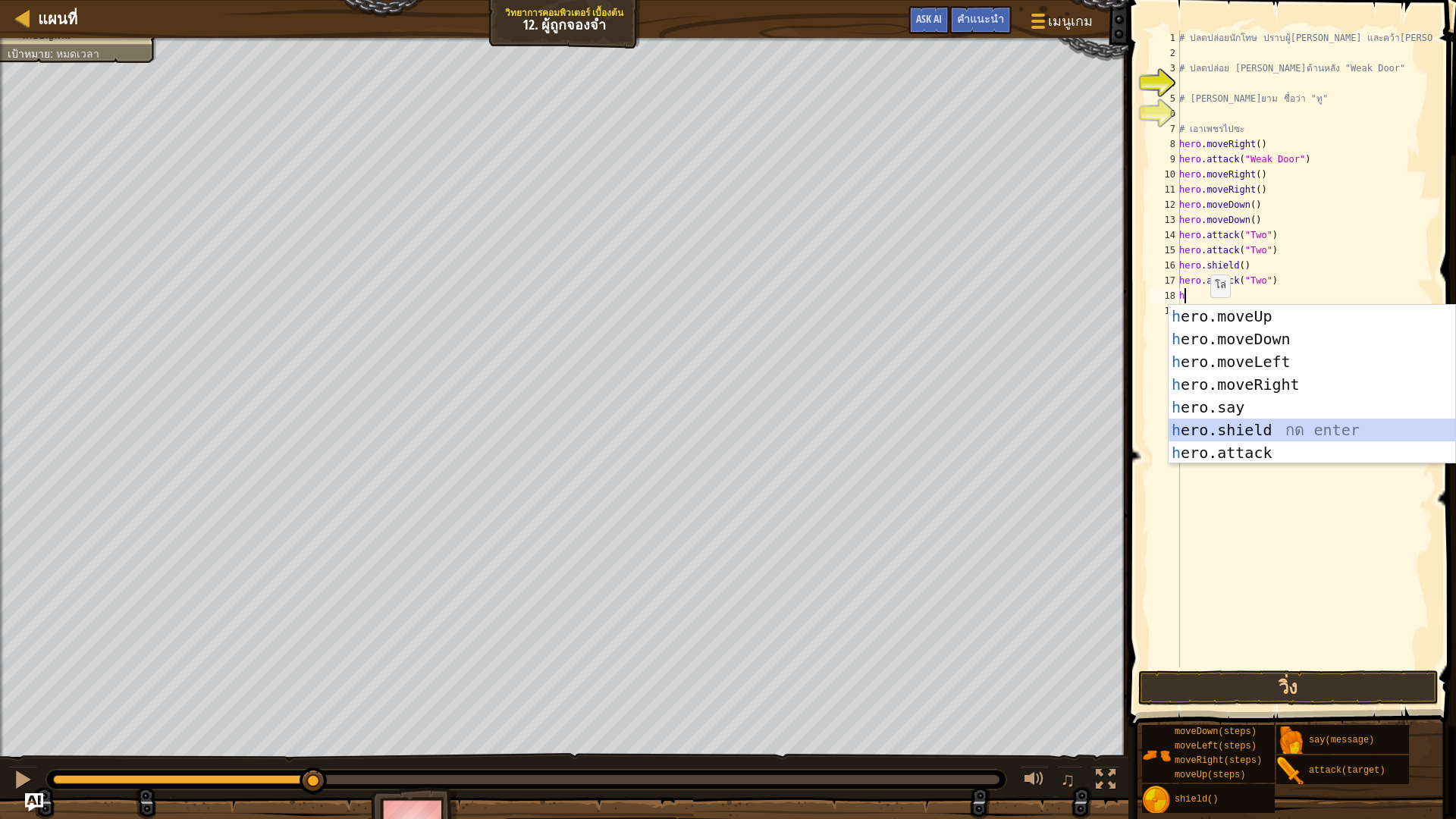
click at [1269, 432] on div "h ero.moveUp กด enter h ero.moveDown กด enter h ero.moveLeft กด enter h ero.mov…" at bounding box center [1312, 407] width 287 height 205
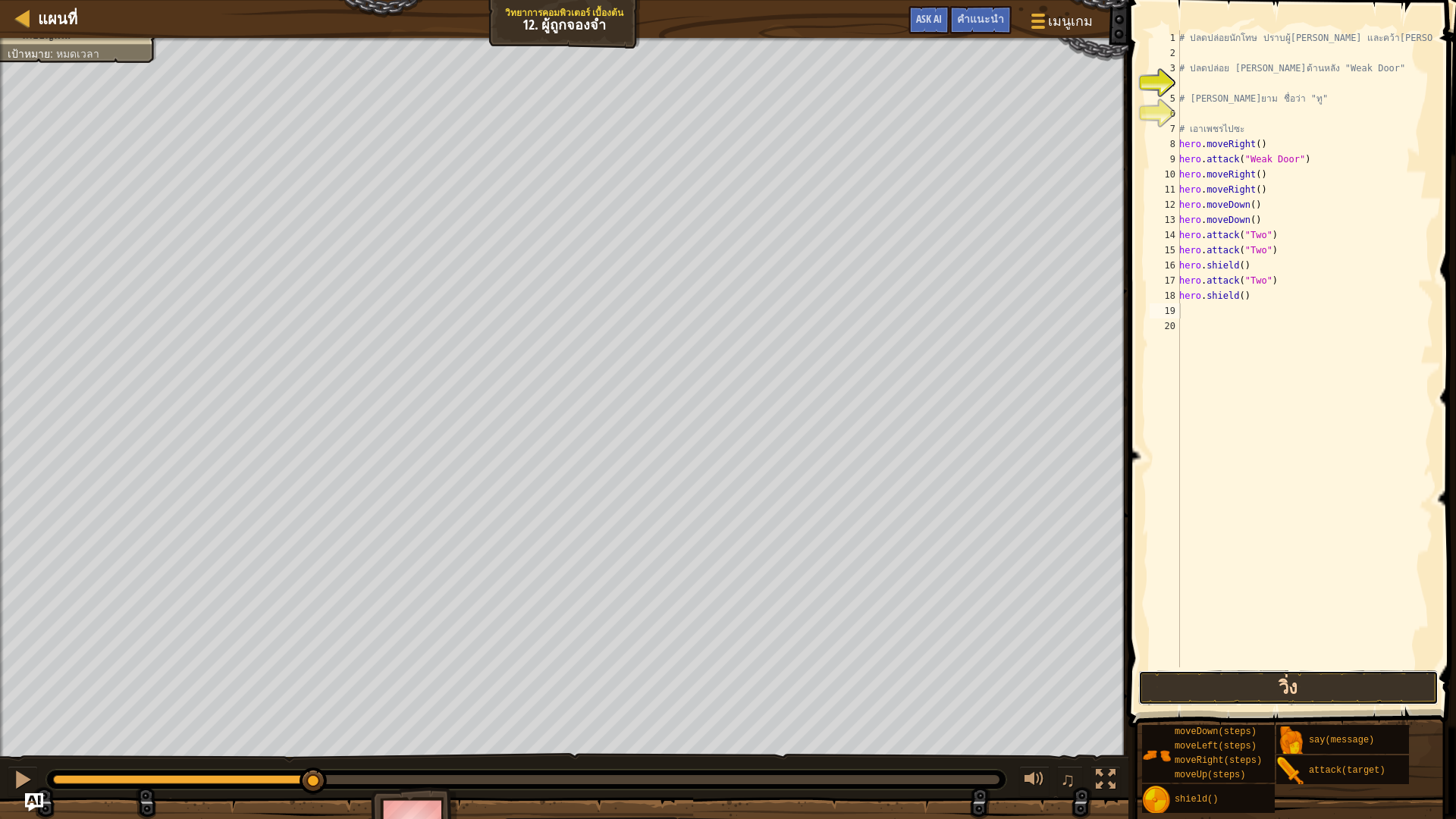
click at [1272, 691] on button "วิ่ง" at bounding box center [1288, 687] width 300 height 35
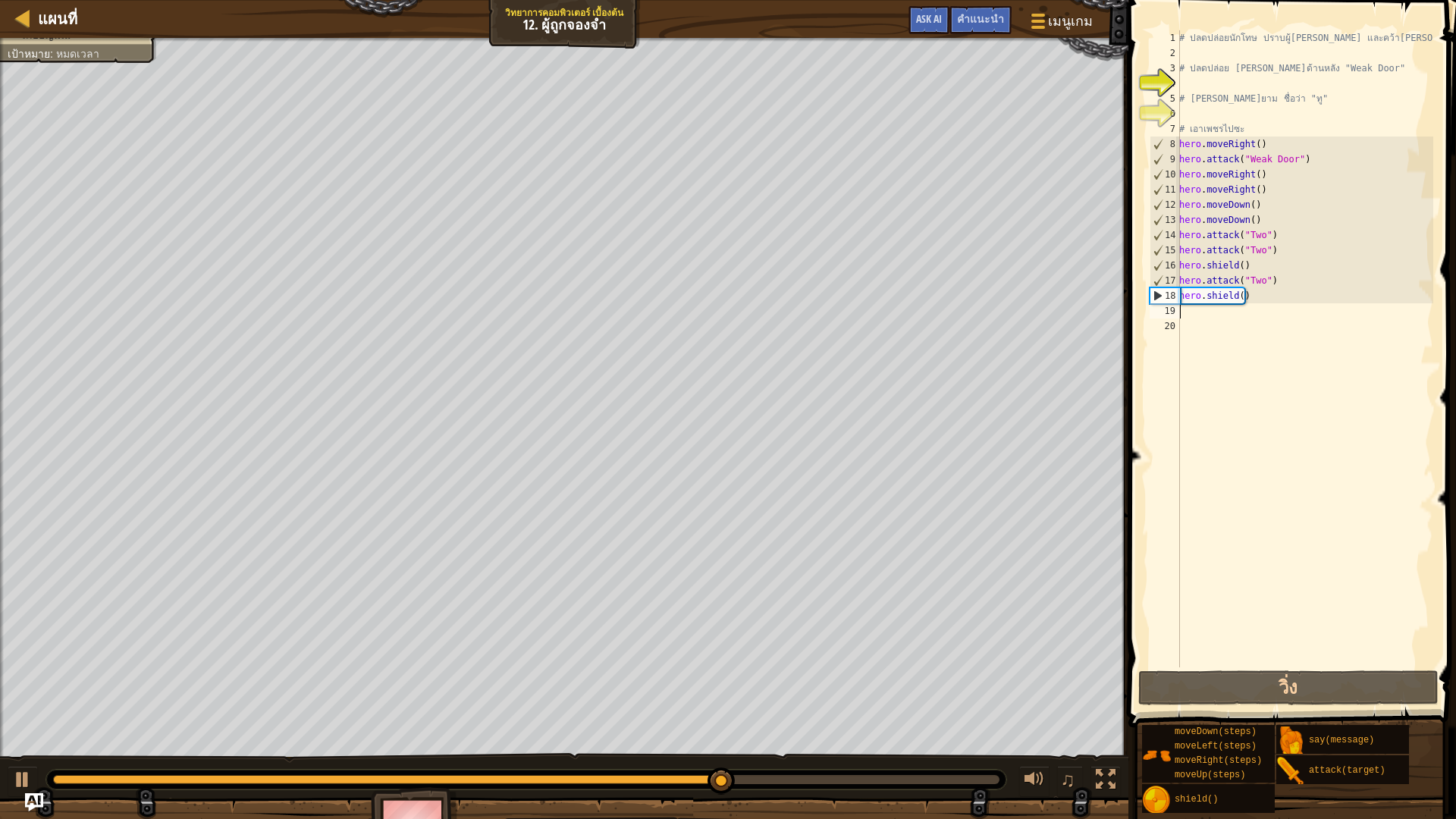
type textarea "h"
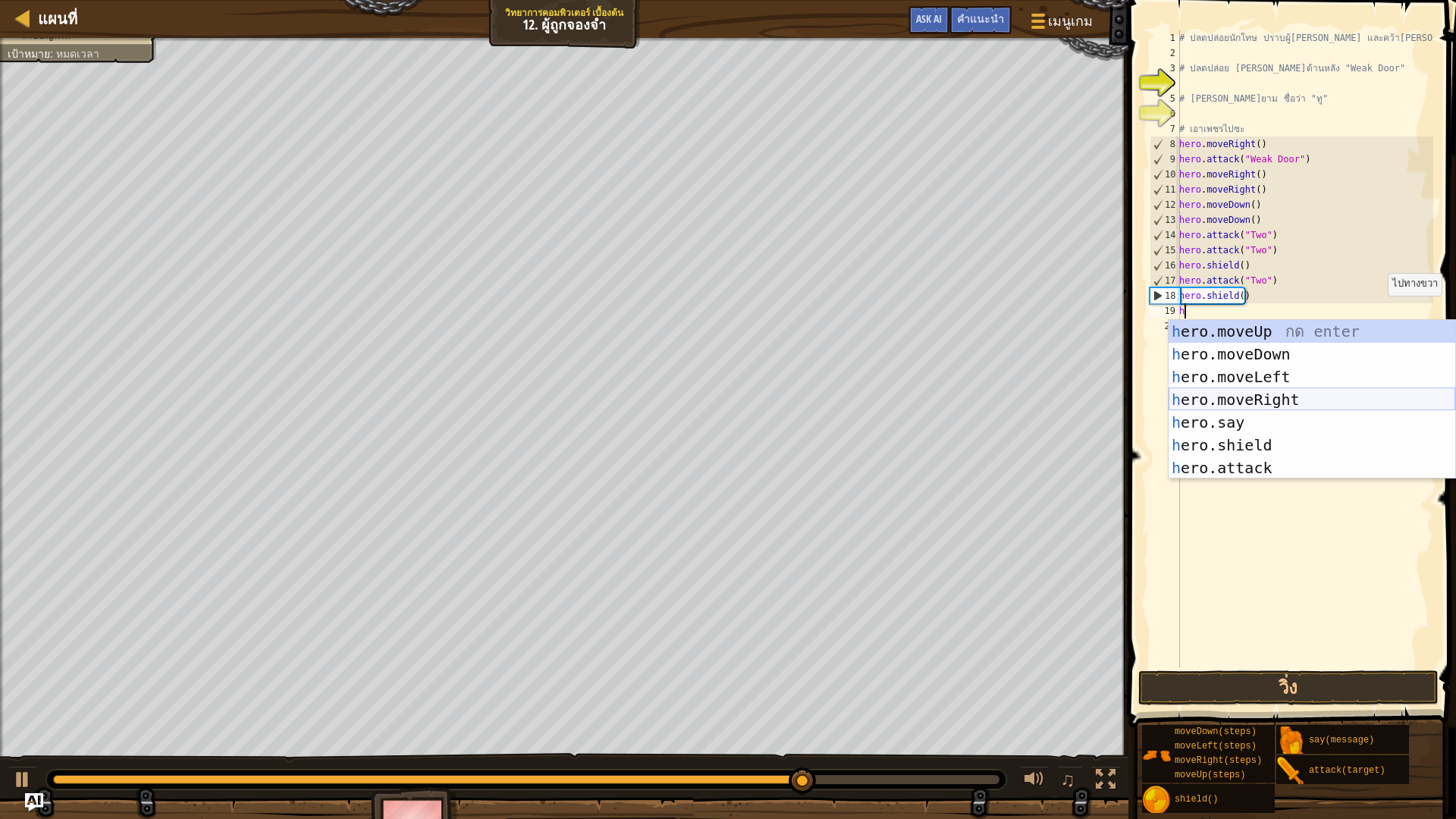
click at [1268, 405] on div "h ero.moveUp กด enter h ero.moveDown กด enter h ero.moveLeft กด enter h ero.mov…" at bounding box center [1312, 422] width 287 height 205
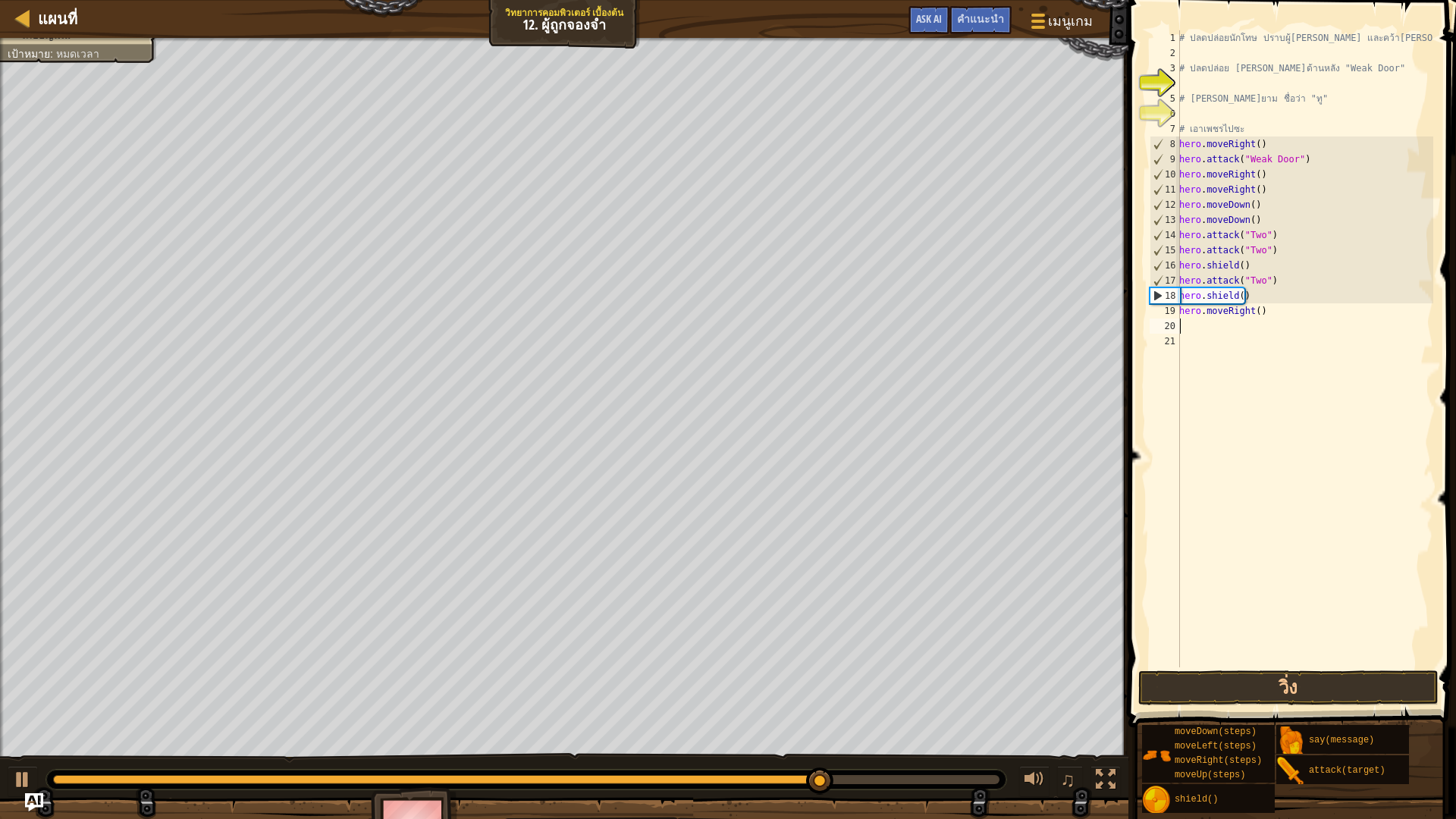
type textarea "h"
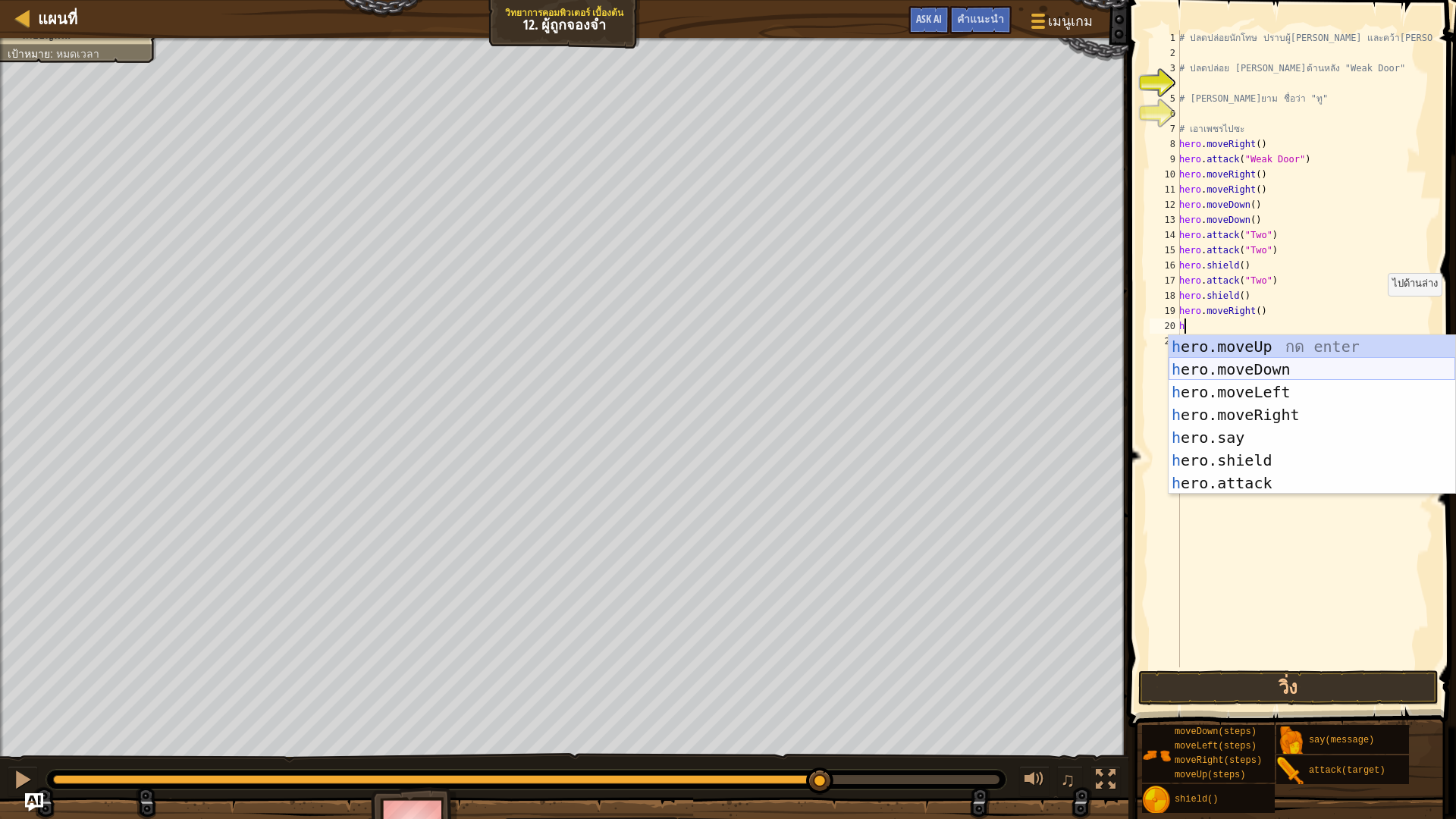
click at [1268, 363] on div "h ero.moveUp กด enter h ero.moveDown กด enter h ero.moveLeft กด enter h ero.mov…" at bounding box center [1312, 437] width 287 height 205
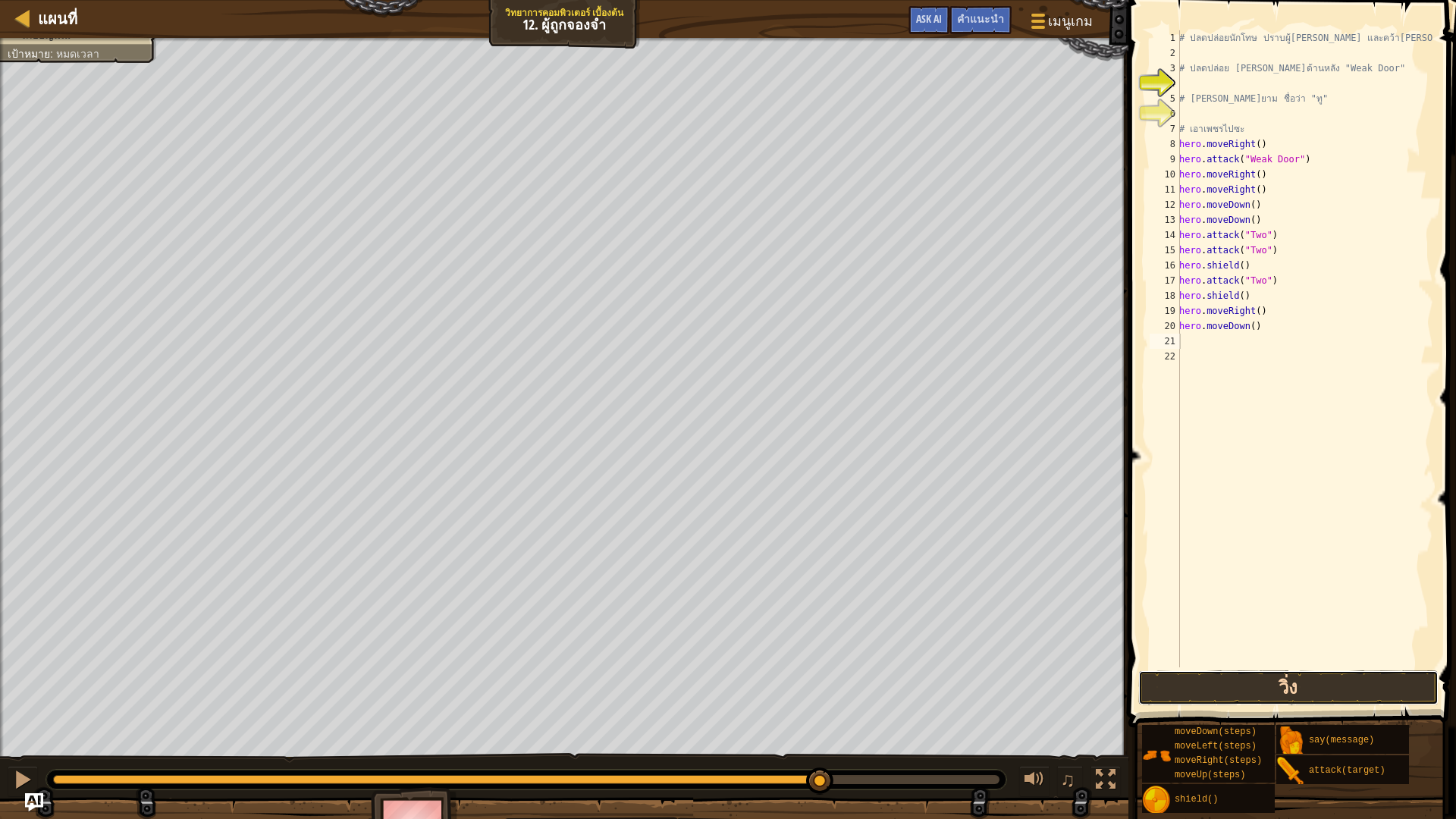
click at [1261, 694] on button "วิ่ง" at bounding box center [1288, 687] width 300 height 35
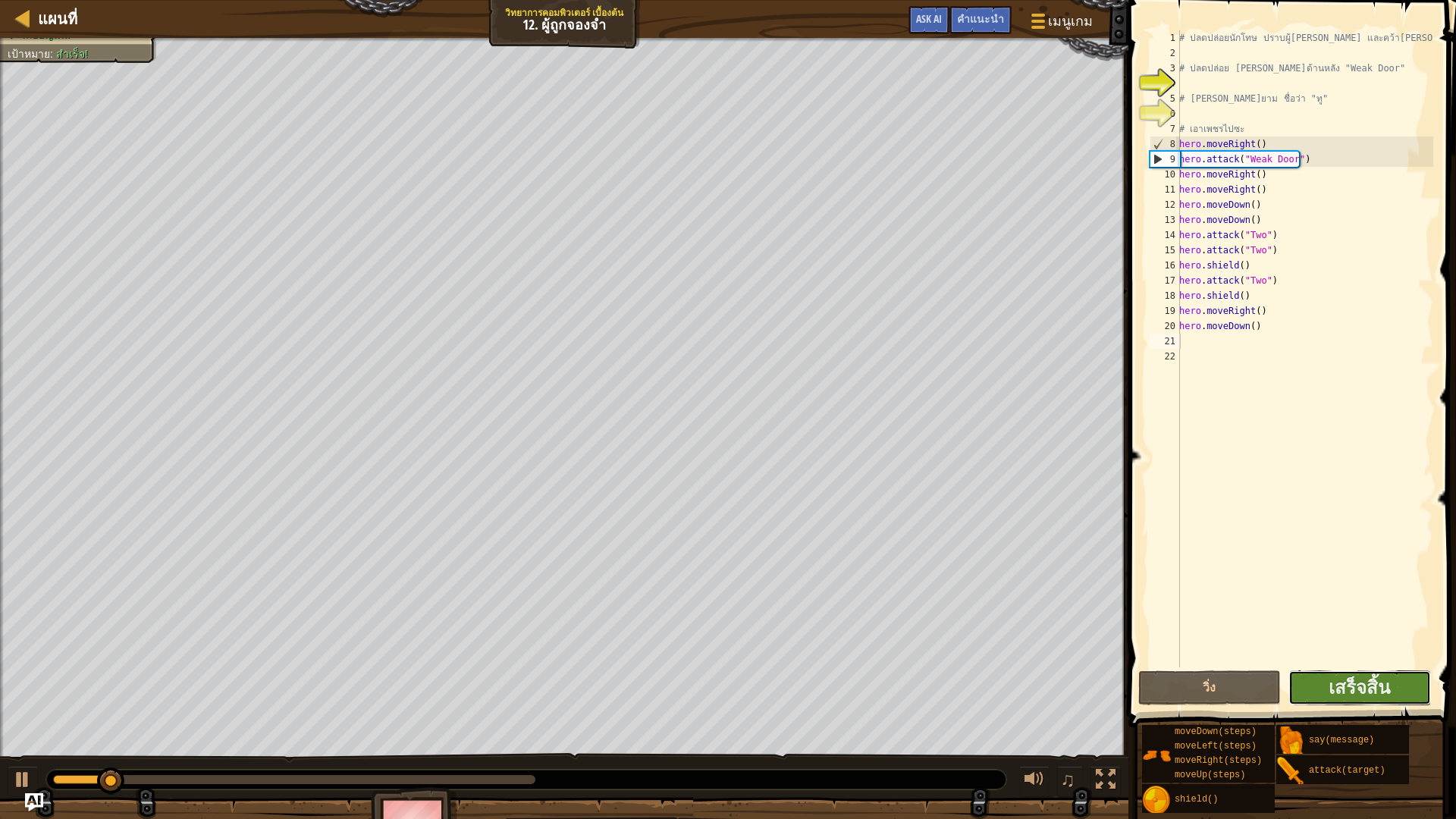
click at [1395, 685] on button "เสร็จสิ้น" at bounding box center [1360, 687] width 142 height 35
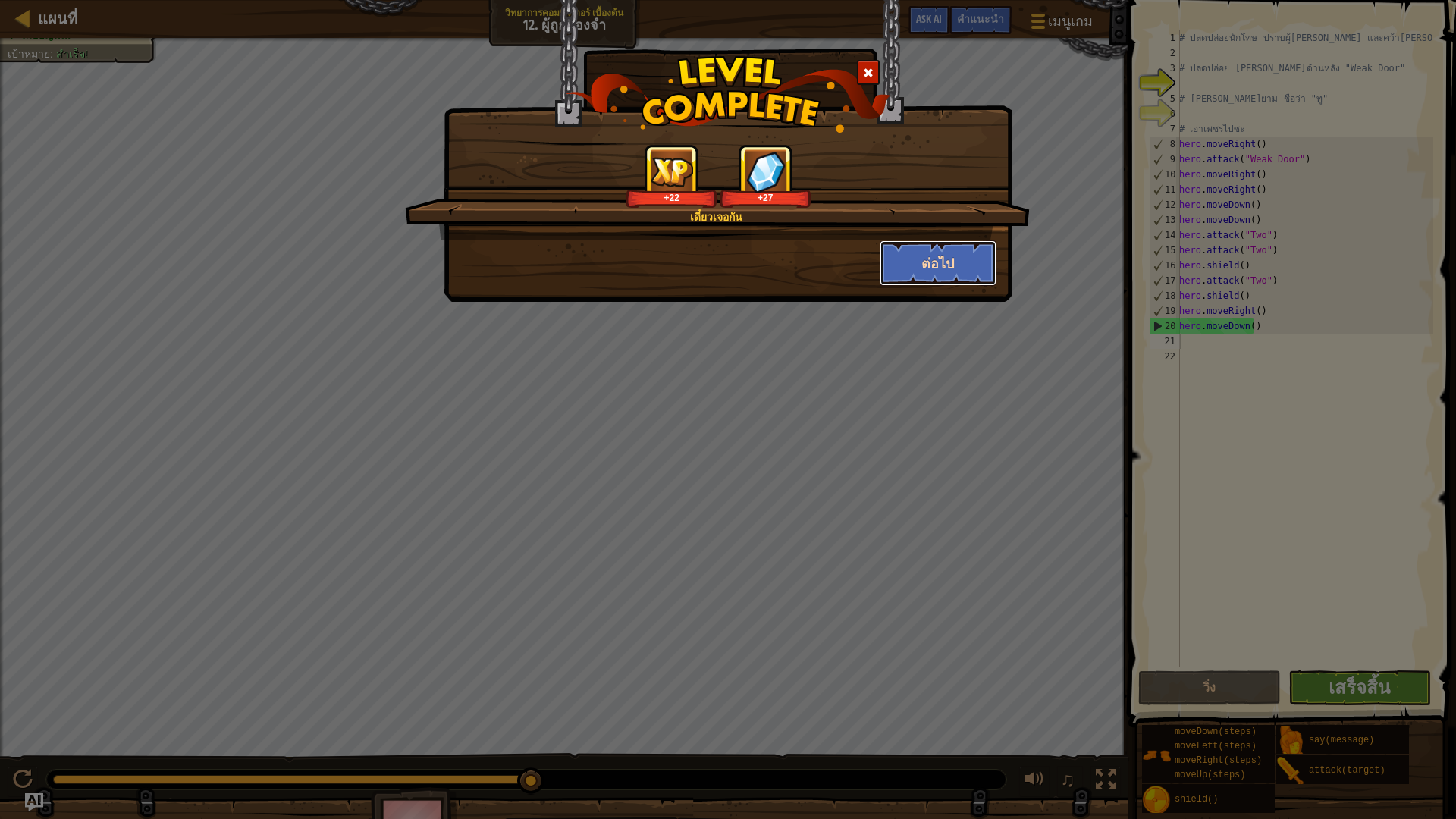
click at [925, 256] on button "ต่อไป" at bounding box center [939, 263] width 118 height 45
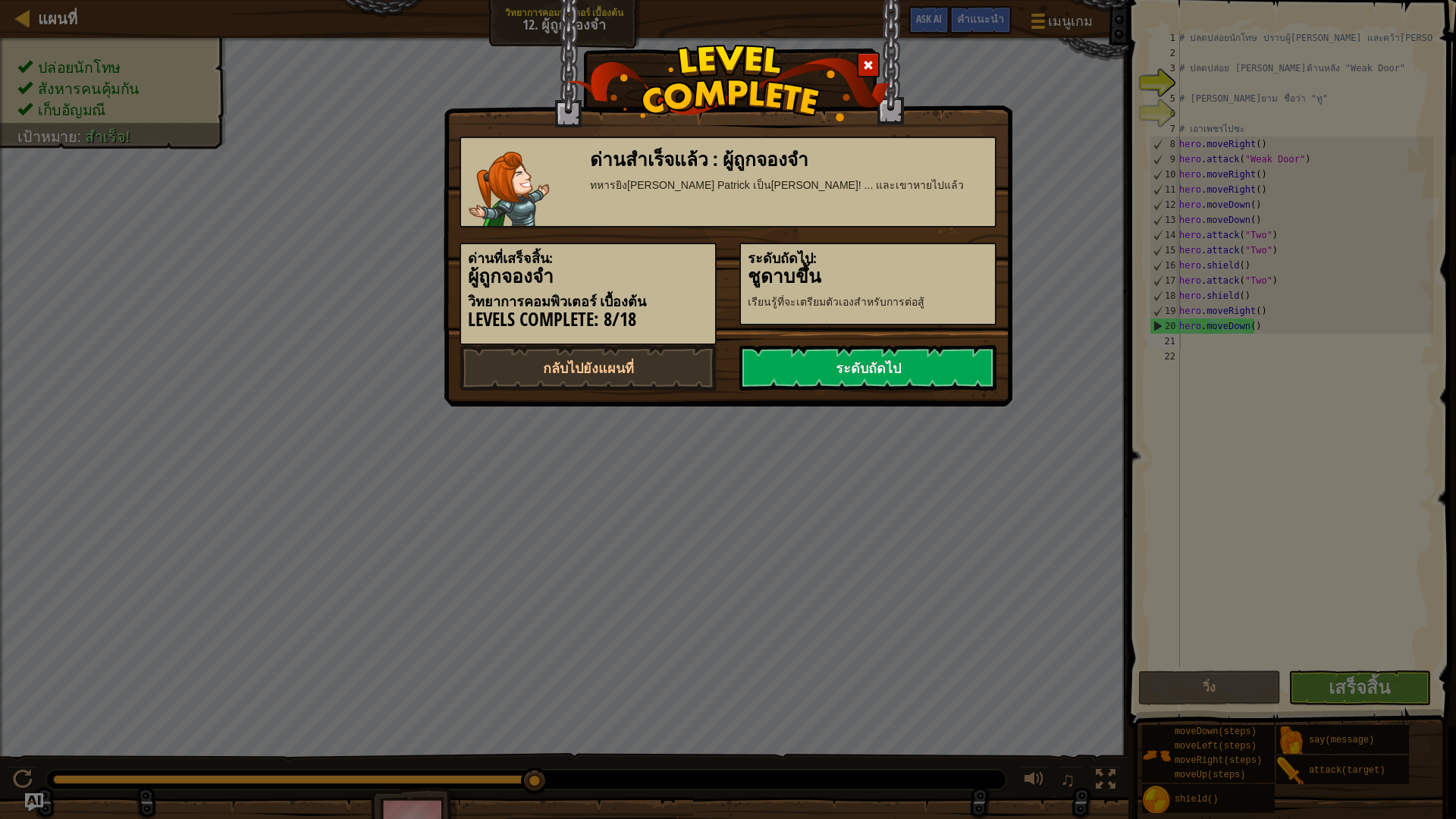
click at [922, 247] on div "ระดับถัดไป: [PERSON_NAME]ดาบขึ้น เรียนรู้ที่จะเตรียมตัวเองสำหรับการต่อสู้" at bounding box center [867, 283] width 257 height 83
click at [827, 365] on link "ระดับถัดไป" at bounding box center [867, 367] width 257 height 45
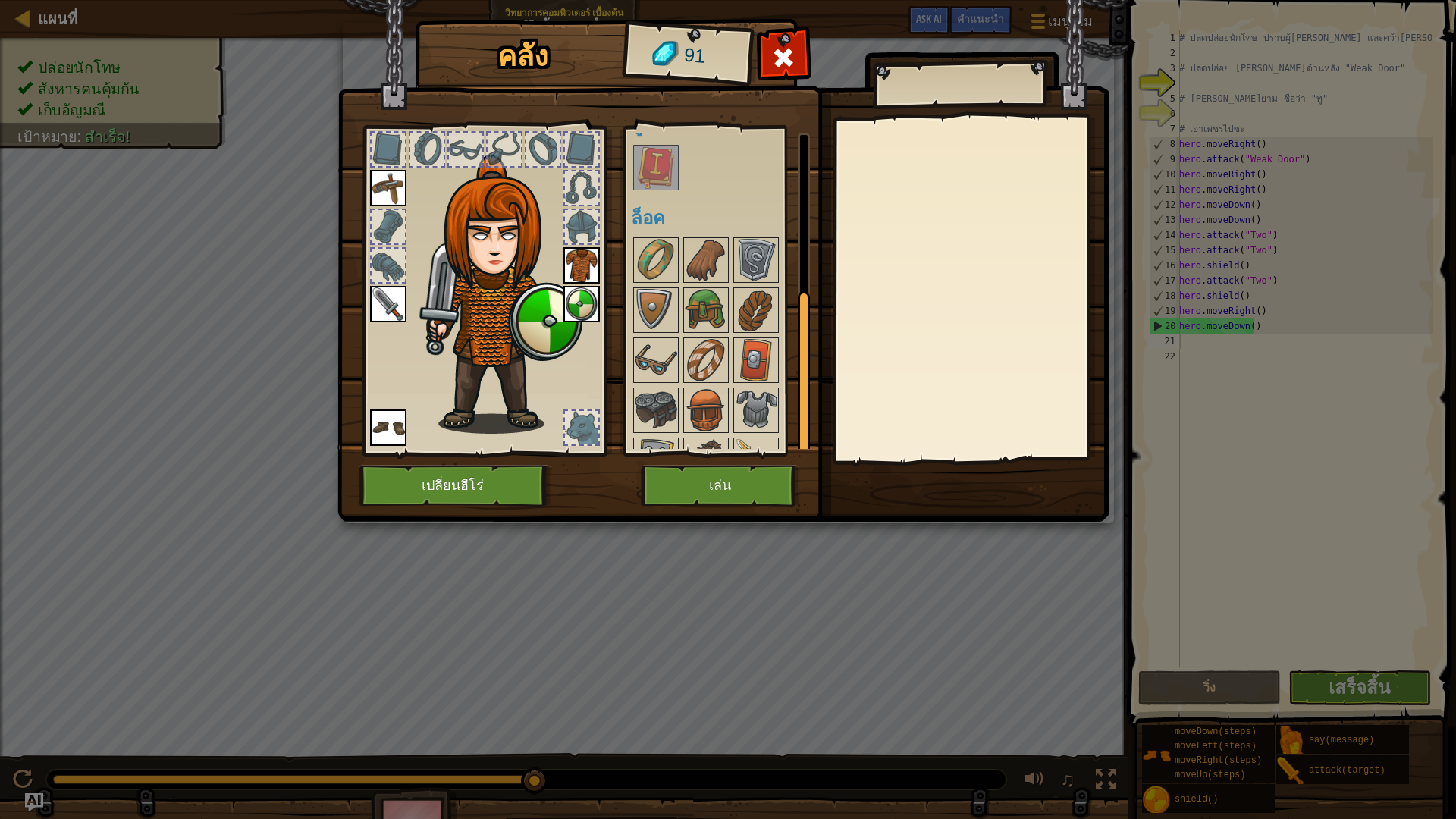
scroll to position [302, 0]
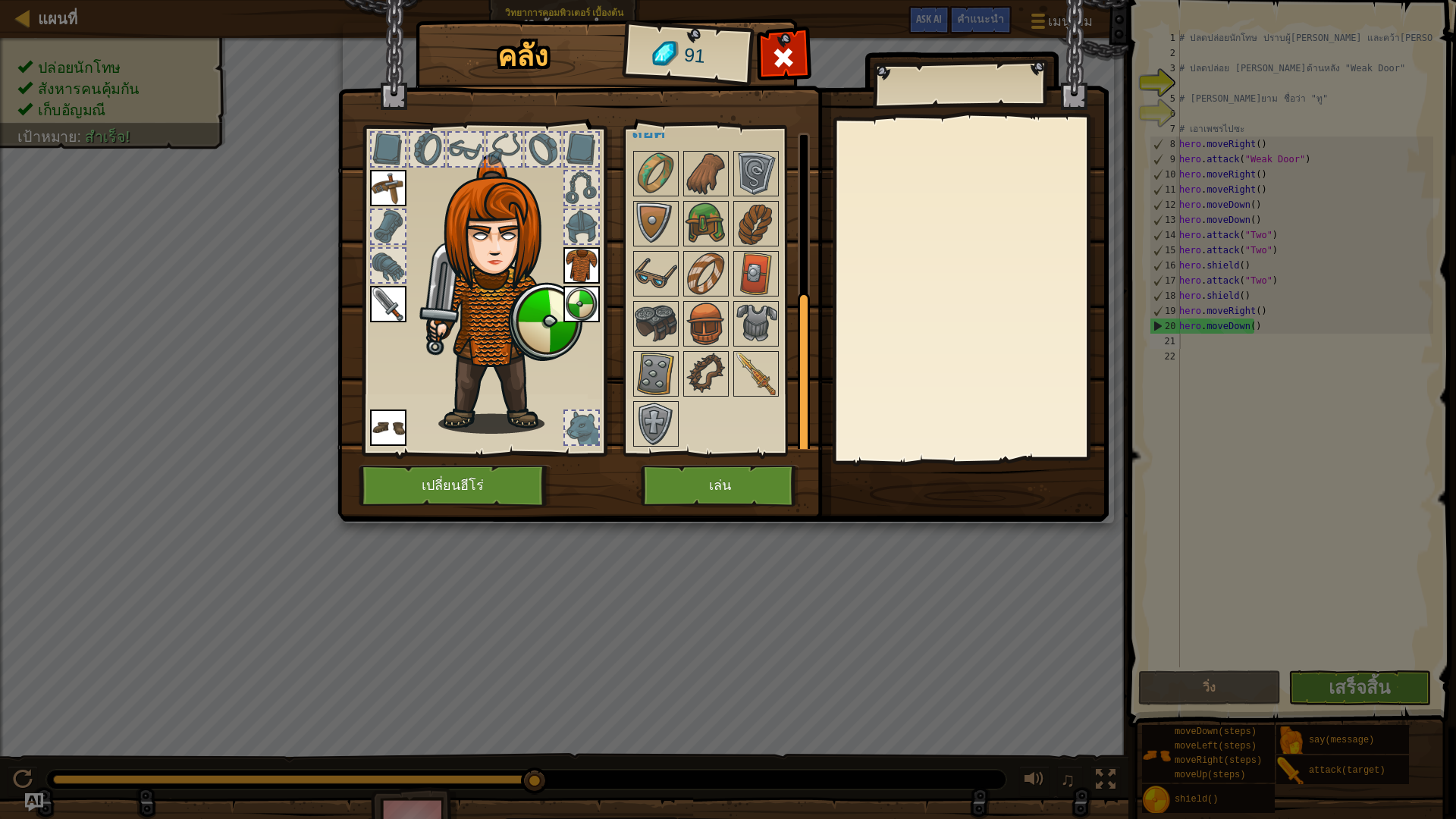
drag, startPoint x: 625, startPoint y: 366, endPoint x: 610, endPoint y: 369, distance: 15.3
click at [625, 368] on div "พร้อมใช้งาน ใช้งาน ใช้งาน ใช้งาน ใช้งาน ใช้งาน ใช้งาน (ดับเบิลคลิ๊ก..เพื่อใช้งา…" at bounding box center [717, 290] width 186 height 329
click at [655, 393] on img at bounding box center [656, 374] width 43 height 43
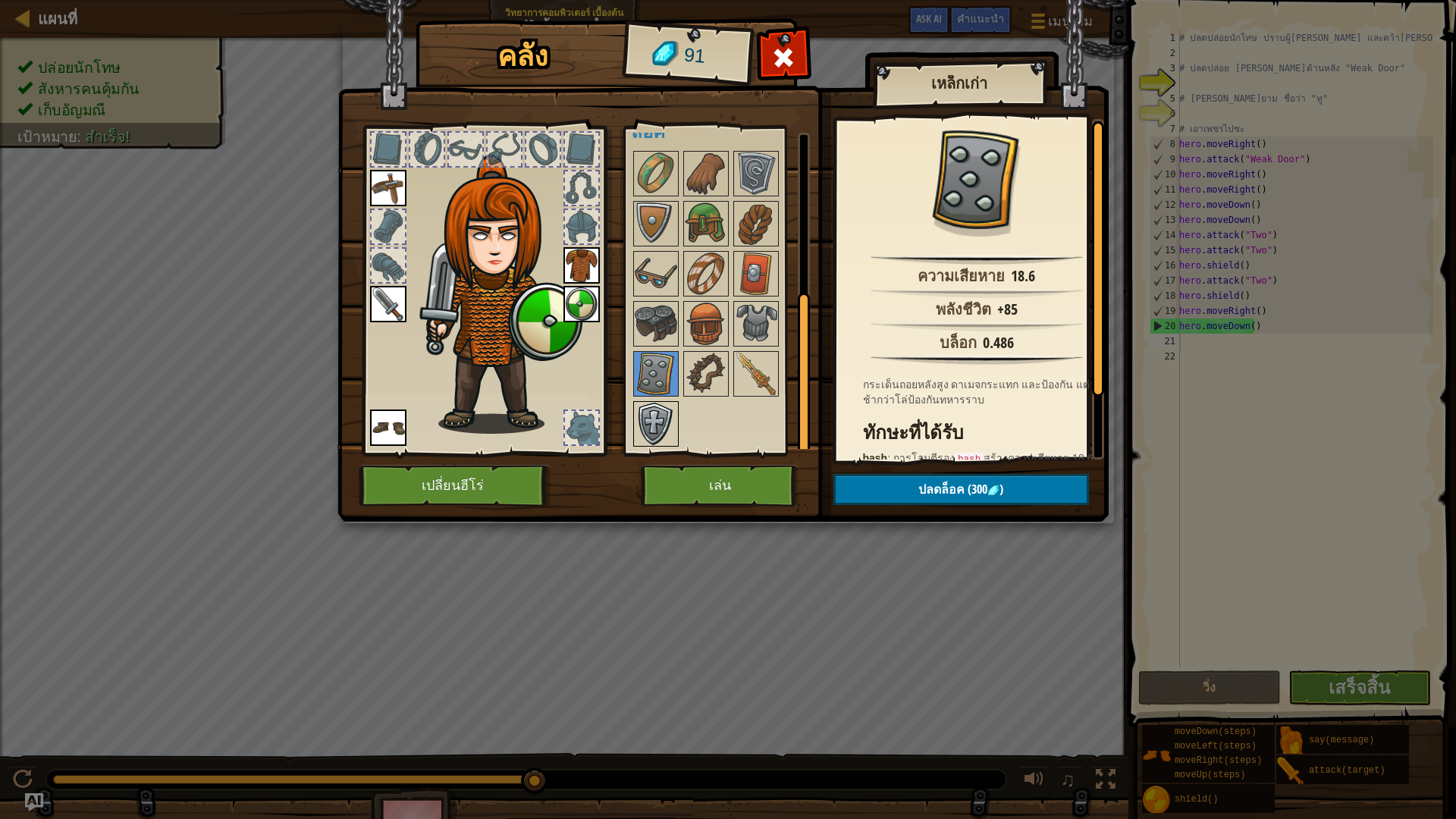
click at [655, 410] on img at bounding box center [656, 424] width 43 height 43
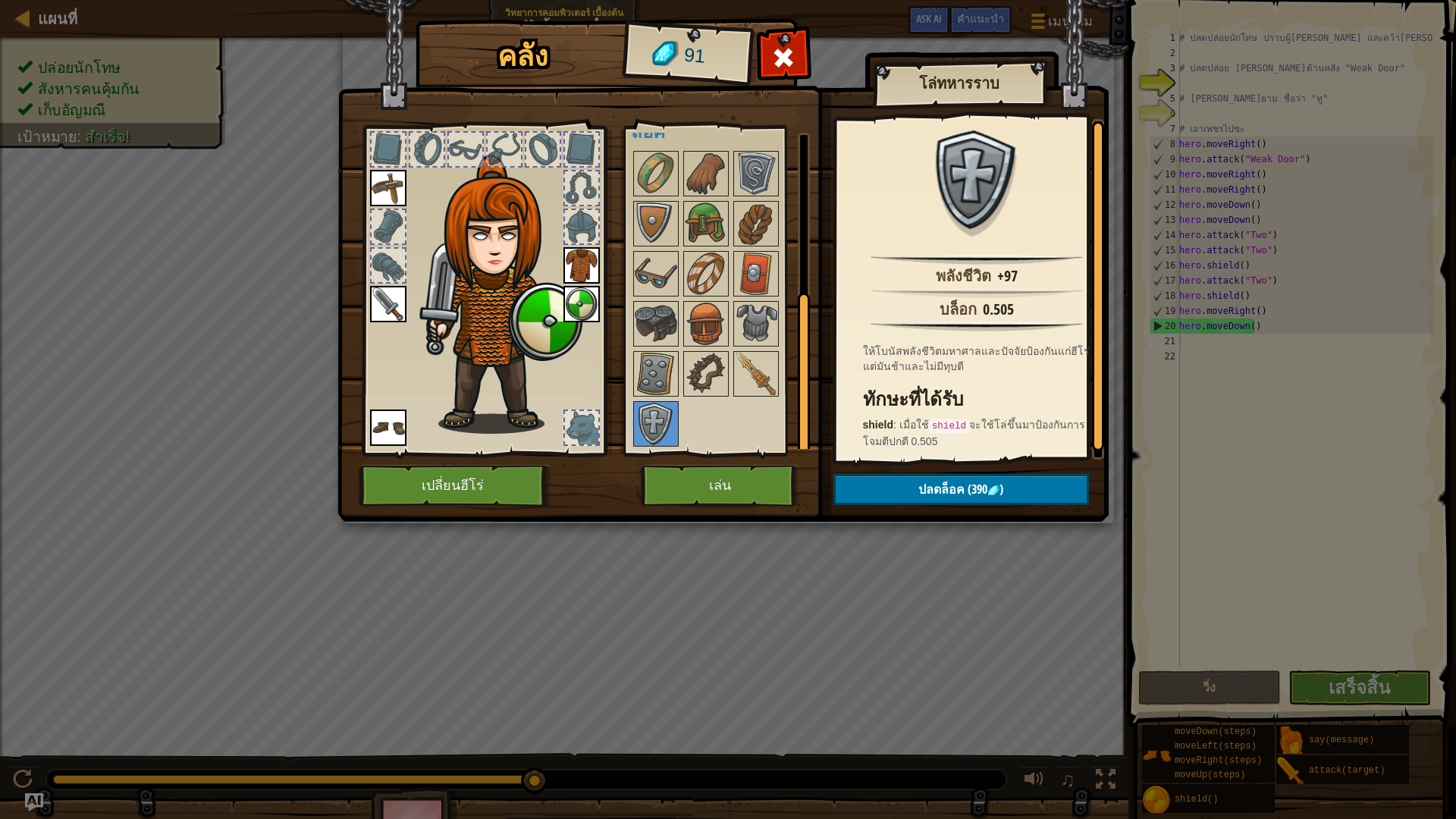
click at [728, 374] on div "พร้อมใช้งาน ใช้งาน ใช้งาน ใช้งาน ใช้งาน ใช้งาน ใช้งาน (ดับเบิลคลิ๊ก..เพื่อใช้งา…" at bounding box center [726, 290] width 191 height 316
drag, startPoint x: 791, startPoint y: 582, endPoint x: 759, endPoint y: 537, distance: 55.2
click at [790, 582] on div "คลัง 91 พร้อมใช้งาน ใช้งาน ใช้งาน ใช้งาน ใช้งาน ใช้งาน ใช้งาน (ดับเบิลคลิ๊ก..เพ…" at bounding box center [728, 410] width 1456 height 819
click at [755, 313] on img at bounding box center [756, 324] width 43 height 43
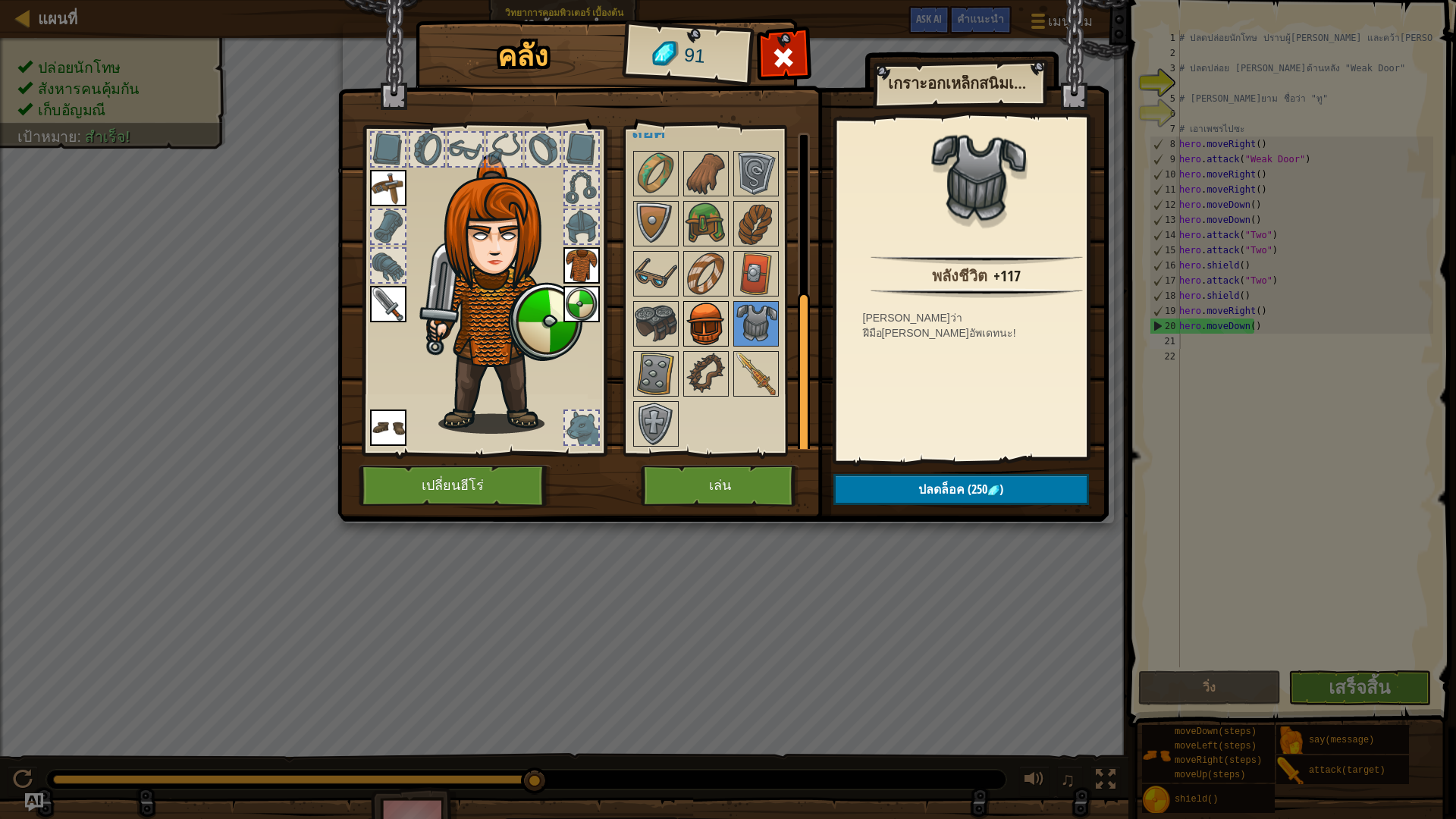
click at [721, 321] on img at bounding box center [706, 324] width 43 height 43
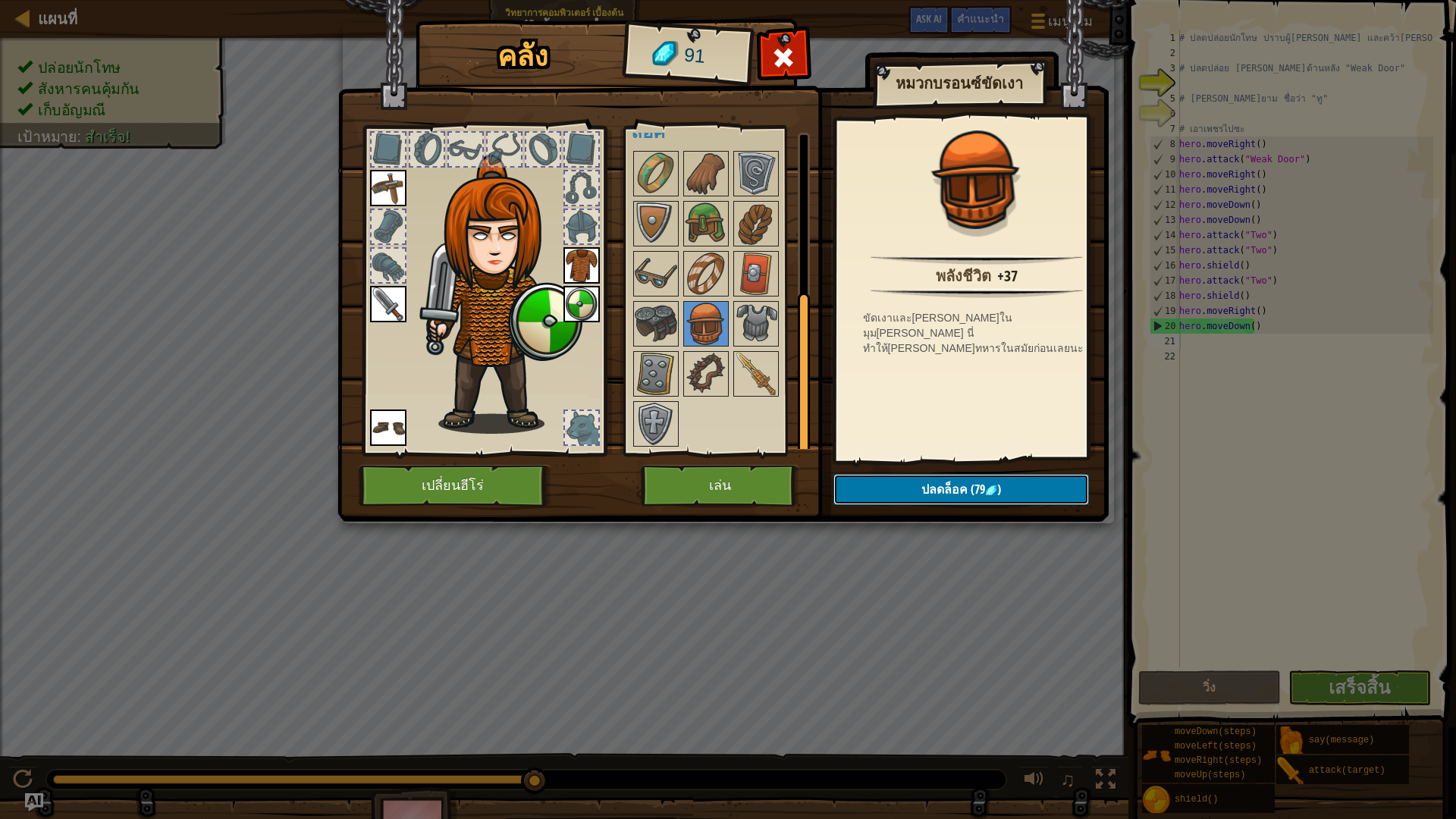
click at [888, 484] on button "ปลดล็อค (79 )" at bounding box center [961, 489] width 256 height 31
click at [896, 486] on button "ยืนยัน" at bounding box center [961, 489] width 256 height 31
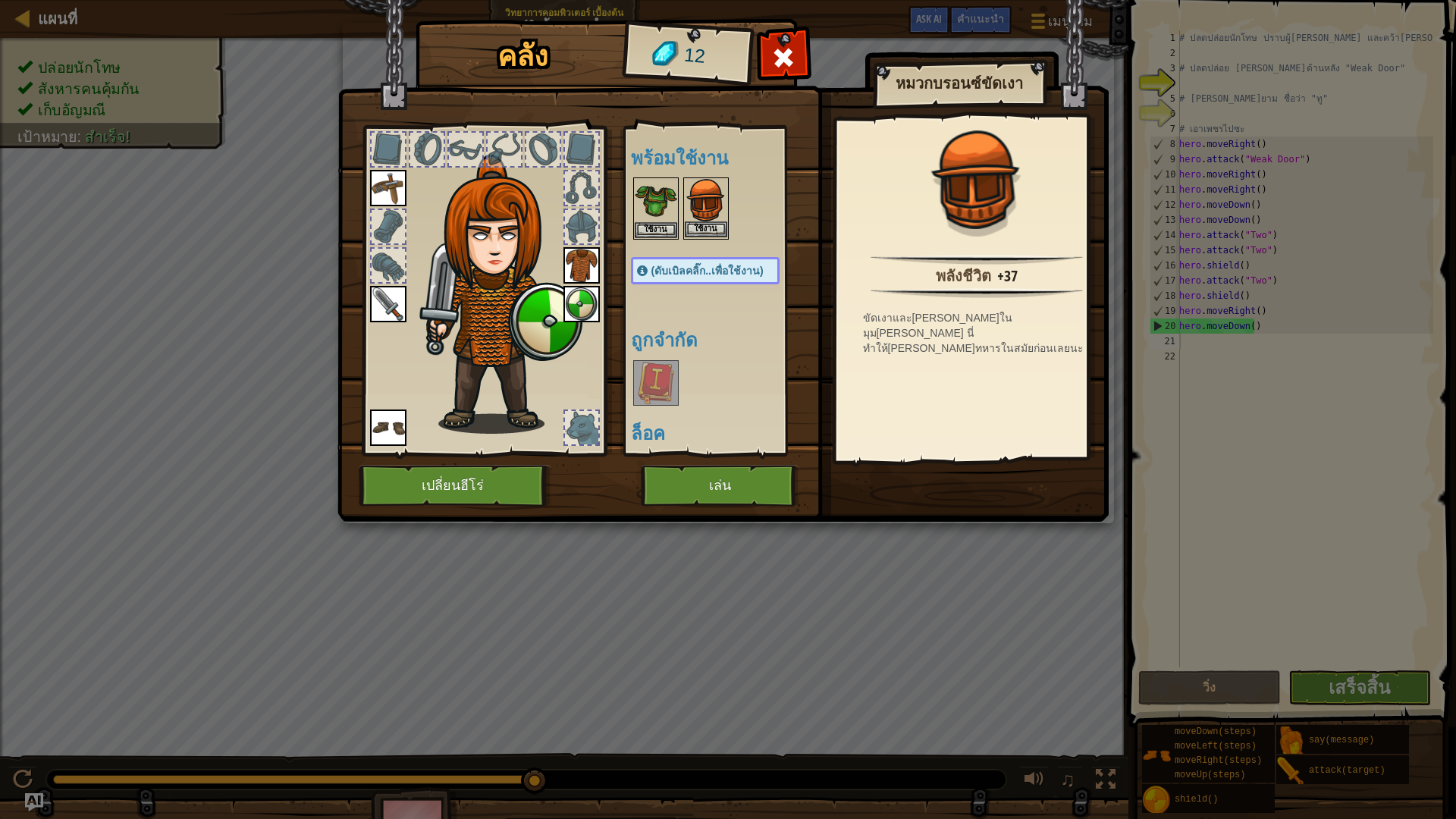
click at [700, 207] on img at bounding box center [706, 200] width 43 height 43
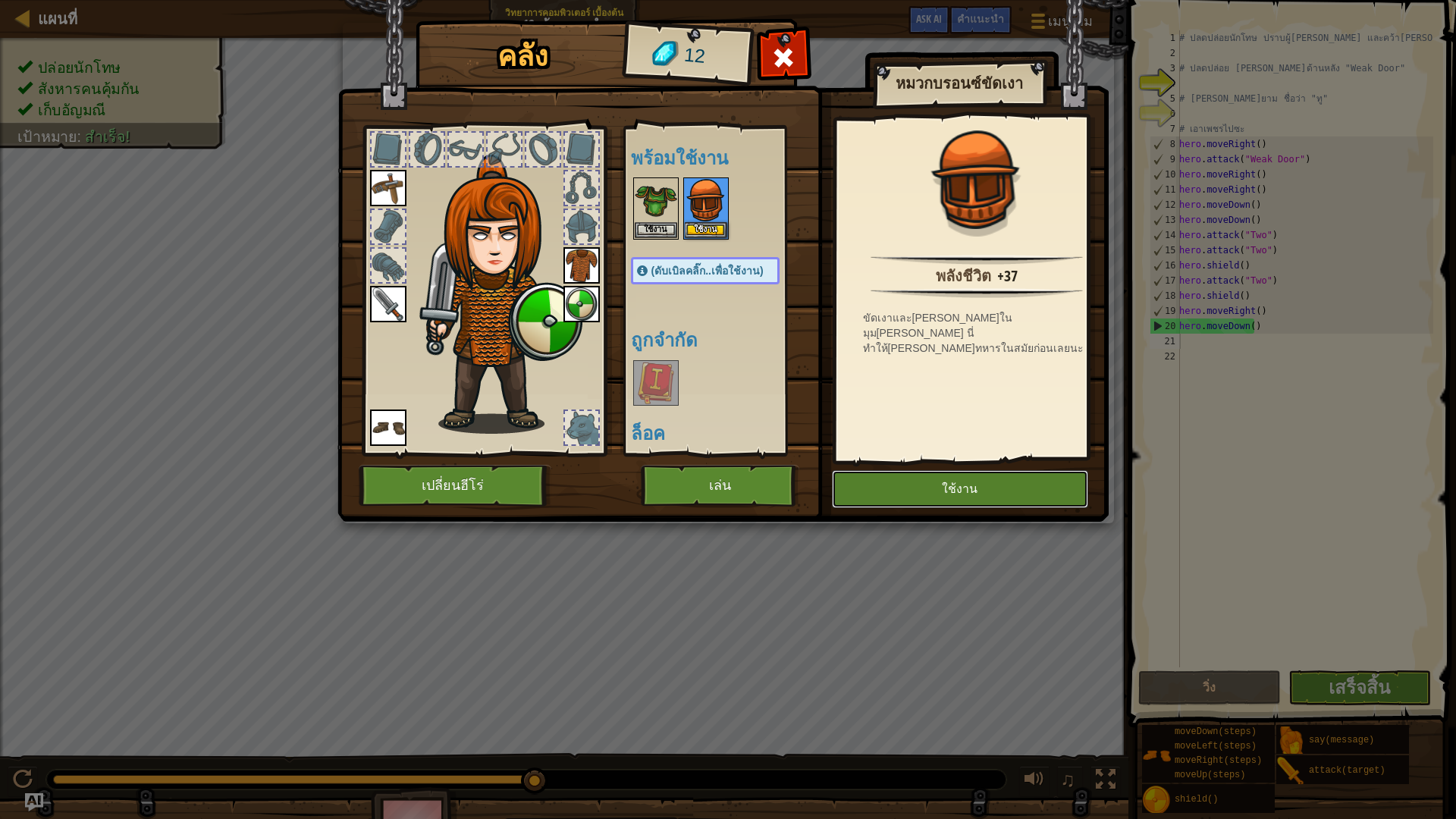
drag, startPoint x: 920, startPoint y: 492, endPoint x: 758, endPoint y: 474, distance: 163.0
click at [908, 491] on button "ใช้งาน" at bounding box center [960, 489] width 256 height 38
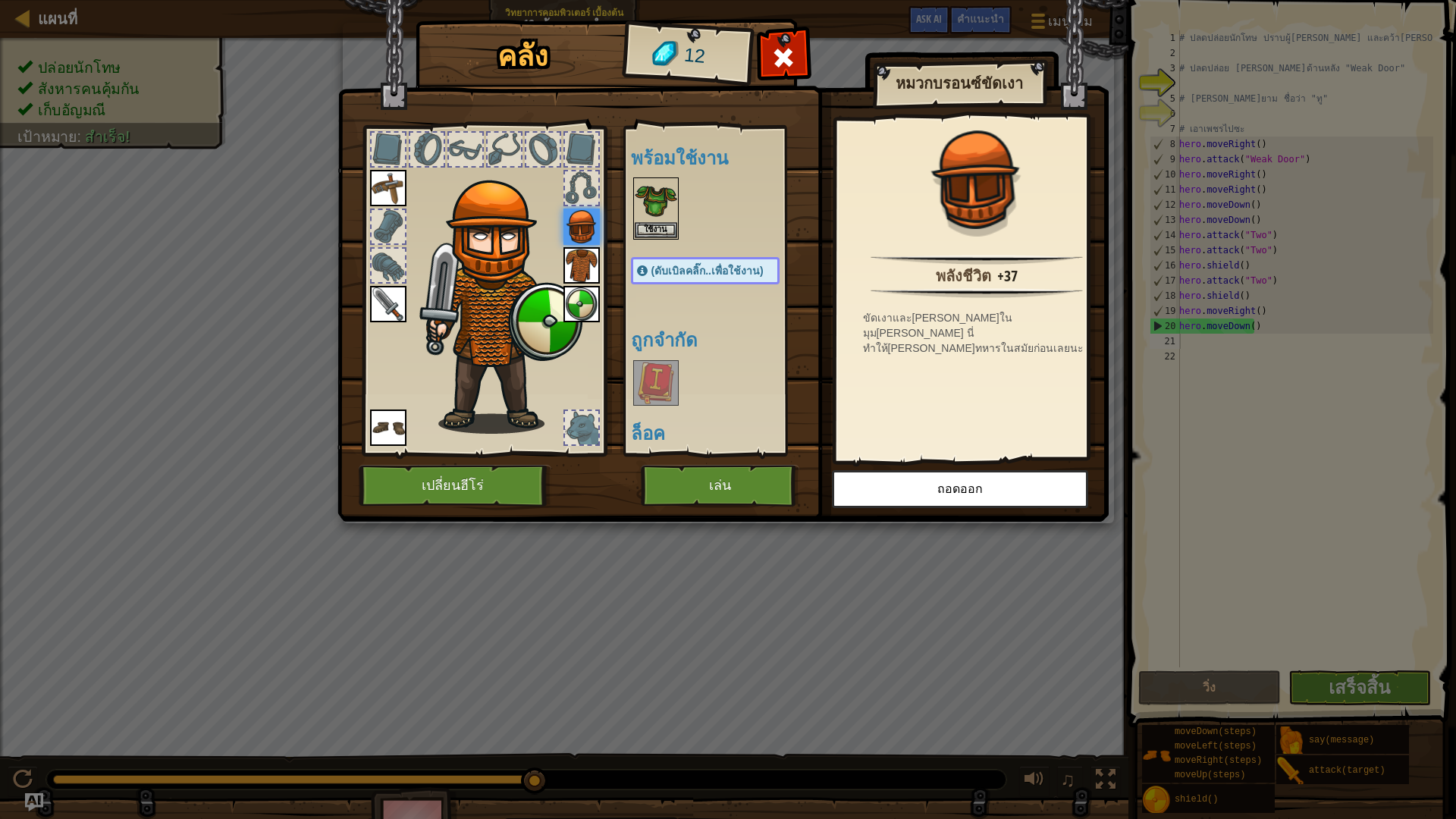
click at [582, 224] on img at bounding box center [582, 226] width 37 height 36
click at [584, 224] on img at bounding box center [582, 226] width 37 height 36
click at [963, 502] on button "ถอดออก" at bounding box center [960, 489] width 256 height 38
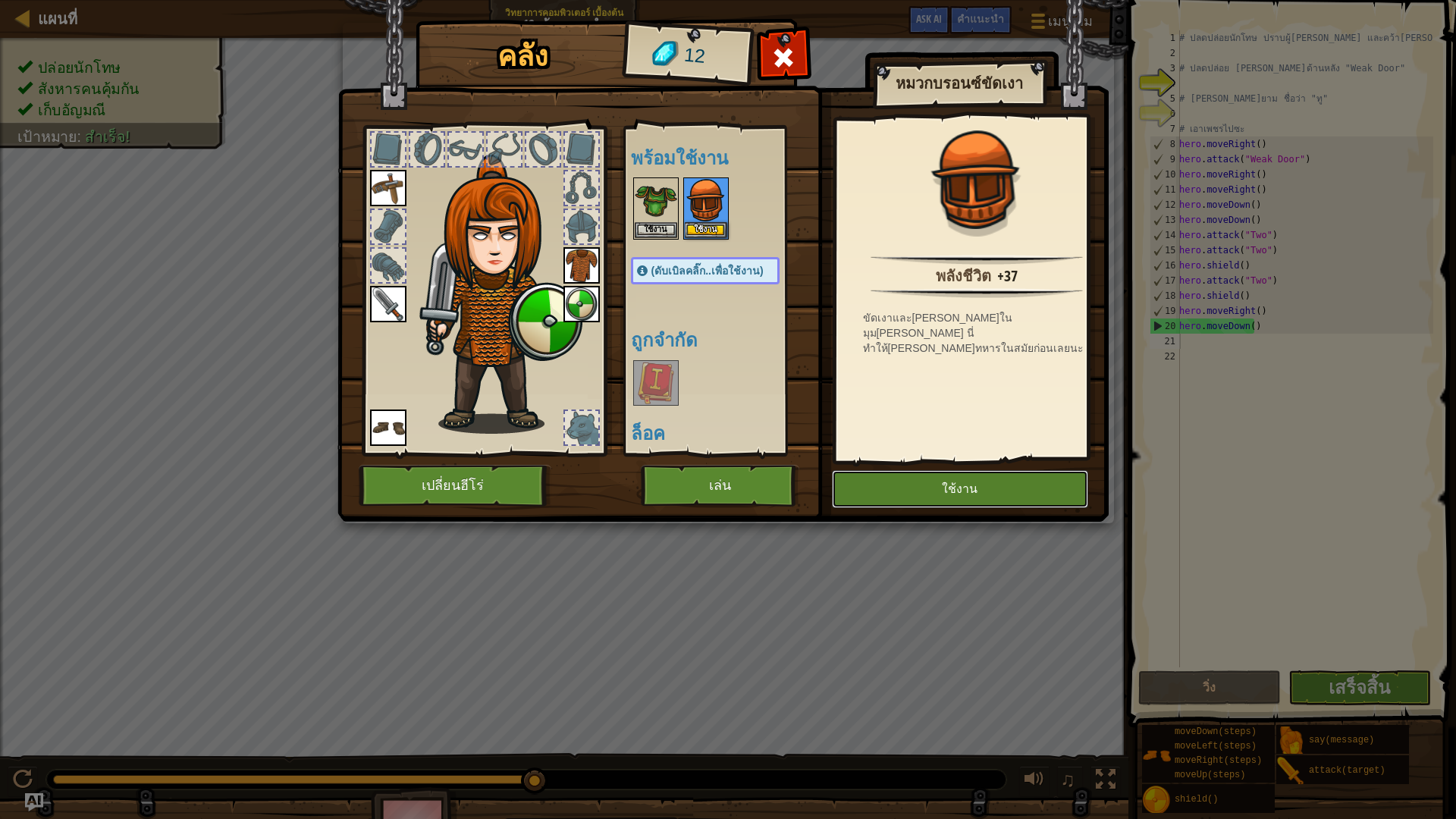
click at [894, 494] on button "ใช้งาน" at bounding box center [960, 489] width 256 height 38
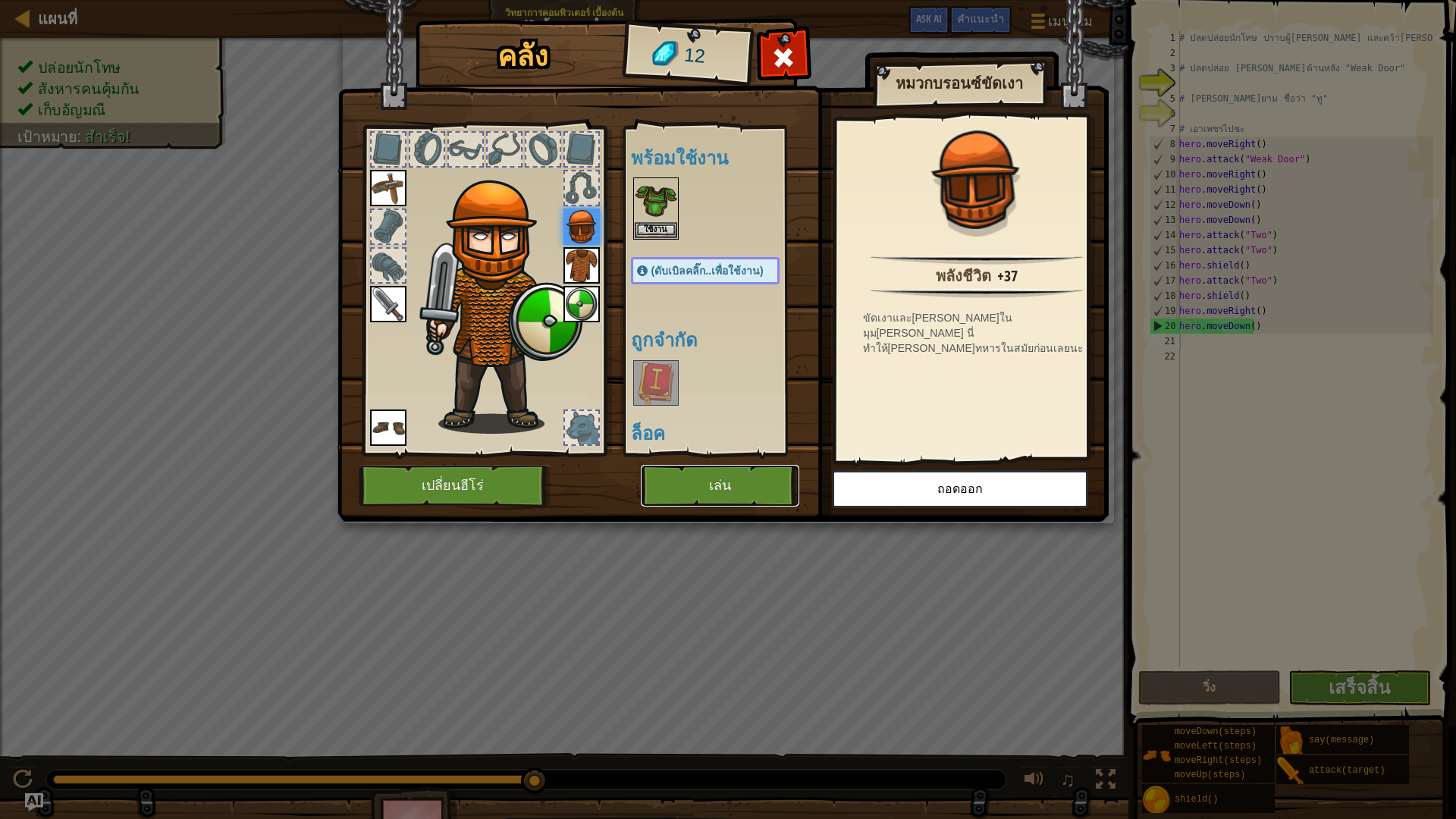
click at [752, 482] on button "เล่น" at bounding box center [720, 485] width 159 height 42
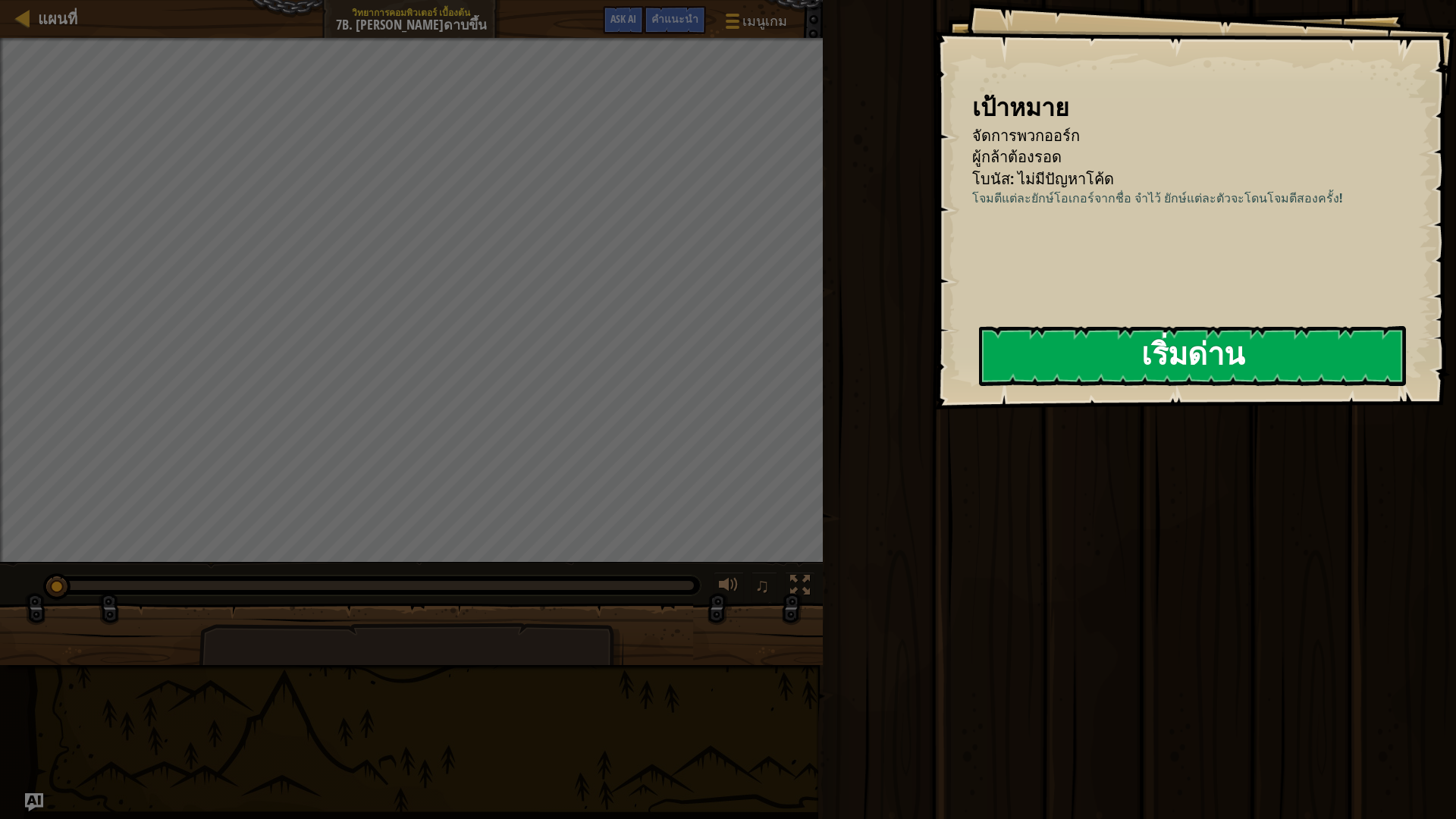
click at [1214, 359] on button "เริ่มด่าน" at bounding box center [1192, 355] width 427 height 60
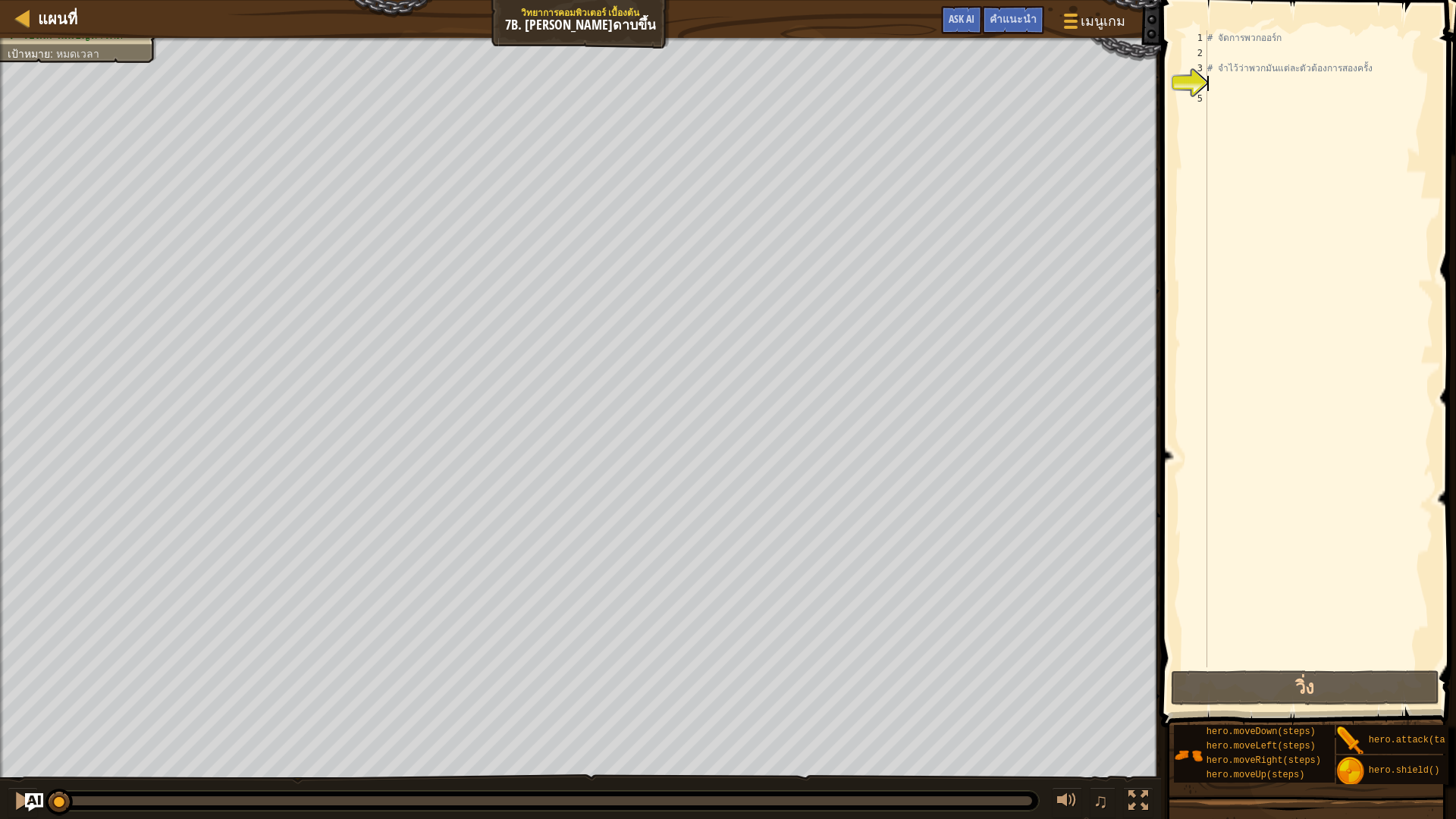
click at [1220, 86] on div "# จัดการพวกออร์ก # จำไว้ว่าพวกมันแต่ละตัวต้องการสองครั้ง" at bounding box center [1318, 363] width 229 height 667
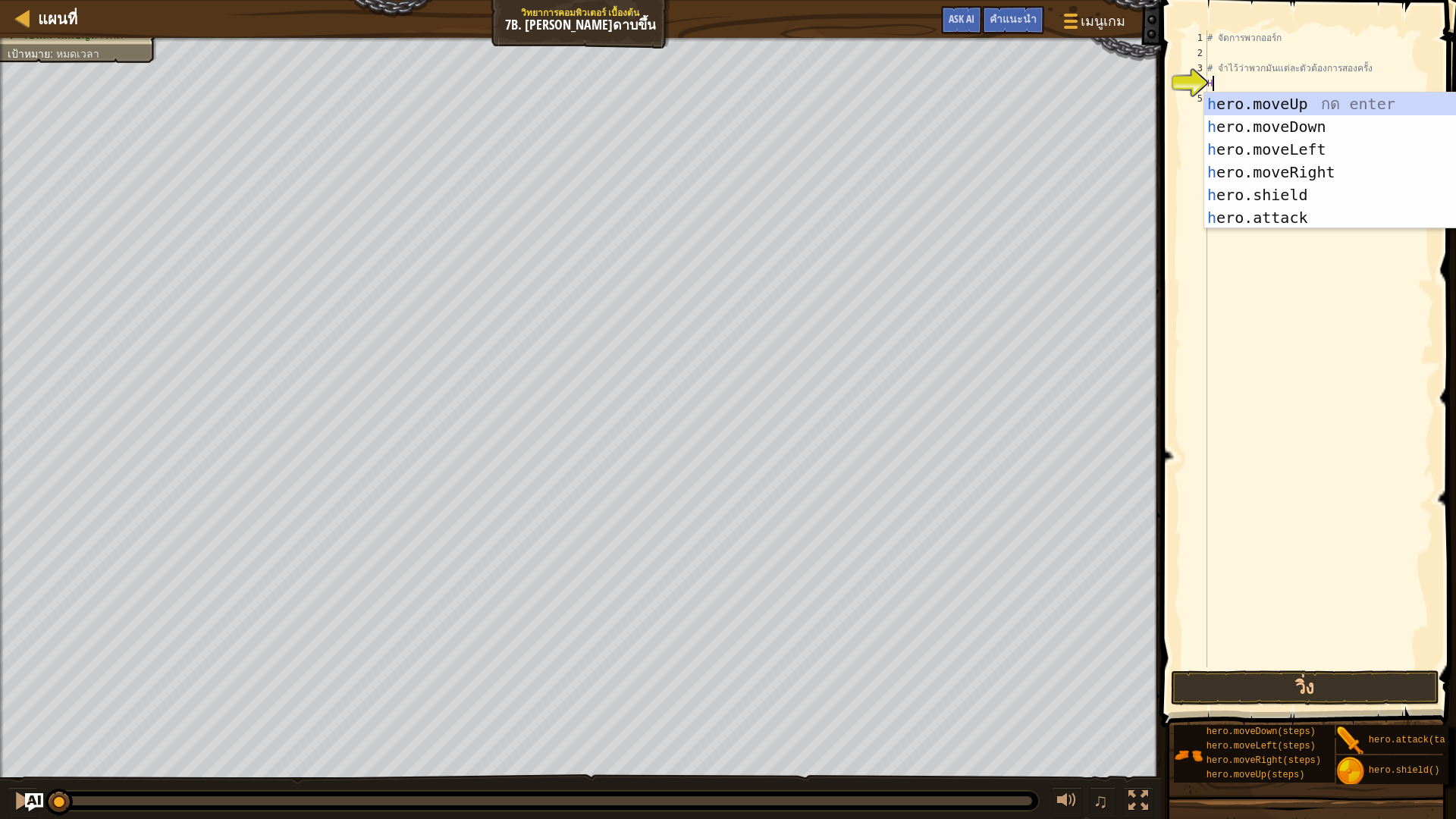
scroll to position [7, 0]
click at [1326, 218] on div "h ero.moveUp กด enter h ero.moveDown กด enter h ero.moveLeft กด enter h ero.mov…" at bounding box center [1347, 183] width 287 height 182
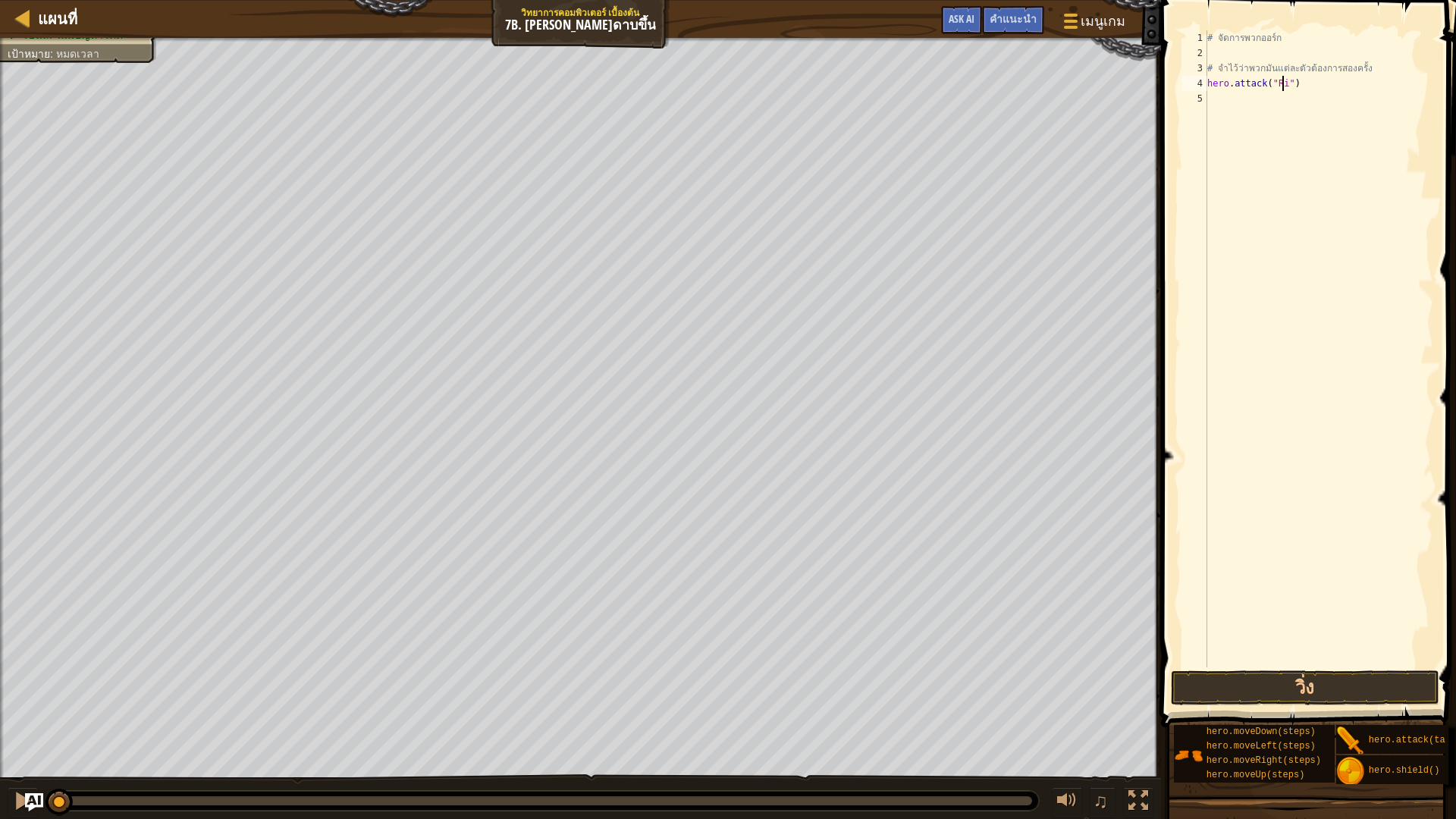
scroll to position [7, 6]
type textarea "hero.attack("Rig")"
click at [1250, 113] on div "# จัดการพวกออร์ก # จำไว้ว่าพวกมันแต่ละตัวต้องการสองครั้ง hero . attack ( "Rig" )" at bounding box center [1318, 363] width 229 height 667
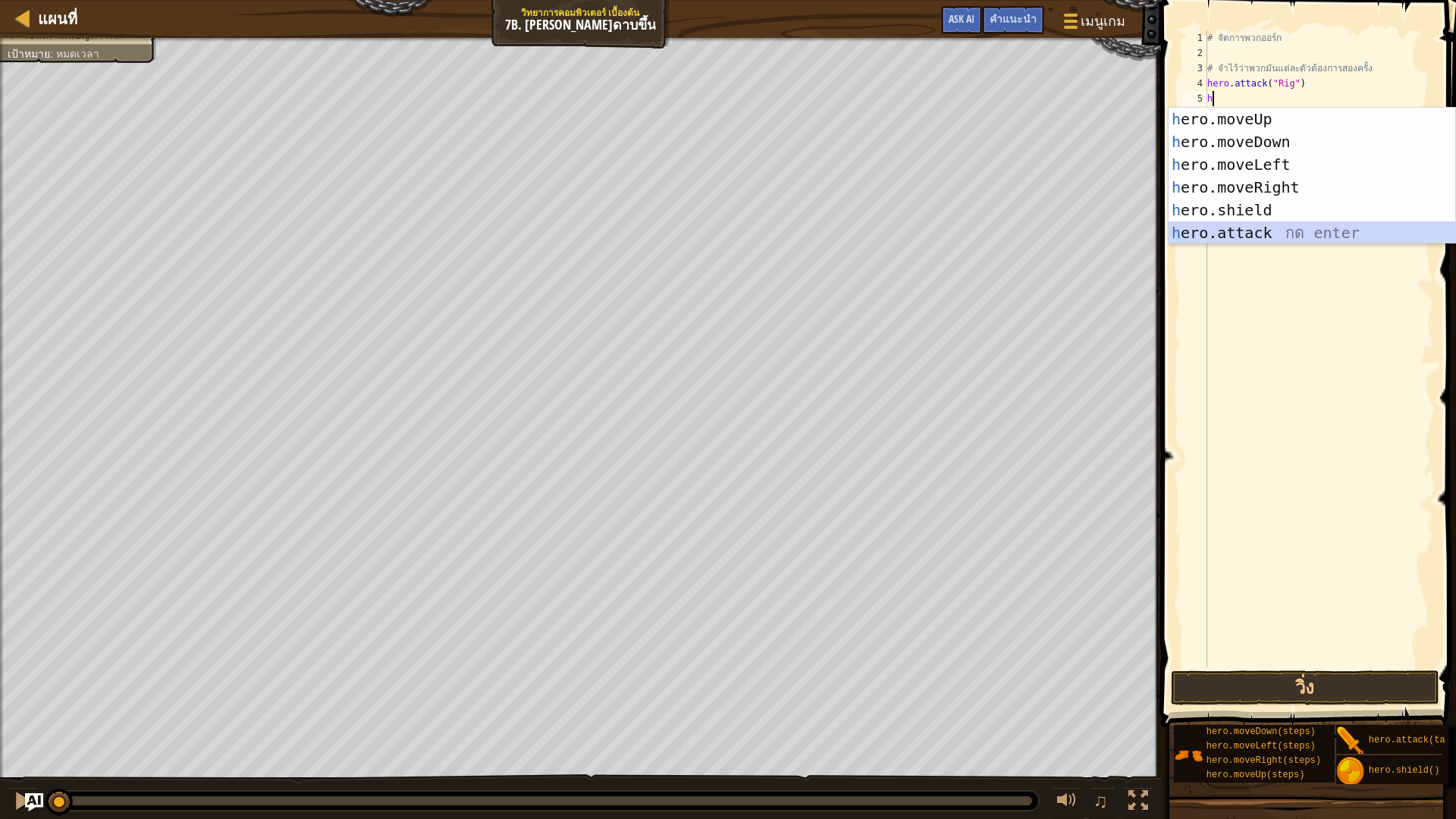
click at [1270, 223] on div "h ero.moveUp กด enter h ero.moveDown กด enter h ero.moveLeft กด enter h ero.mov…" at bounding box center [1312, 199] width 287 height 182
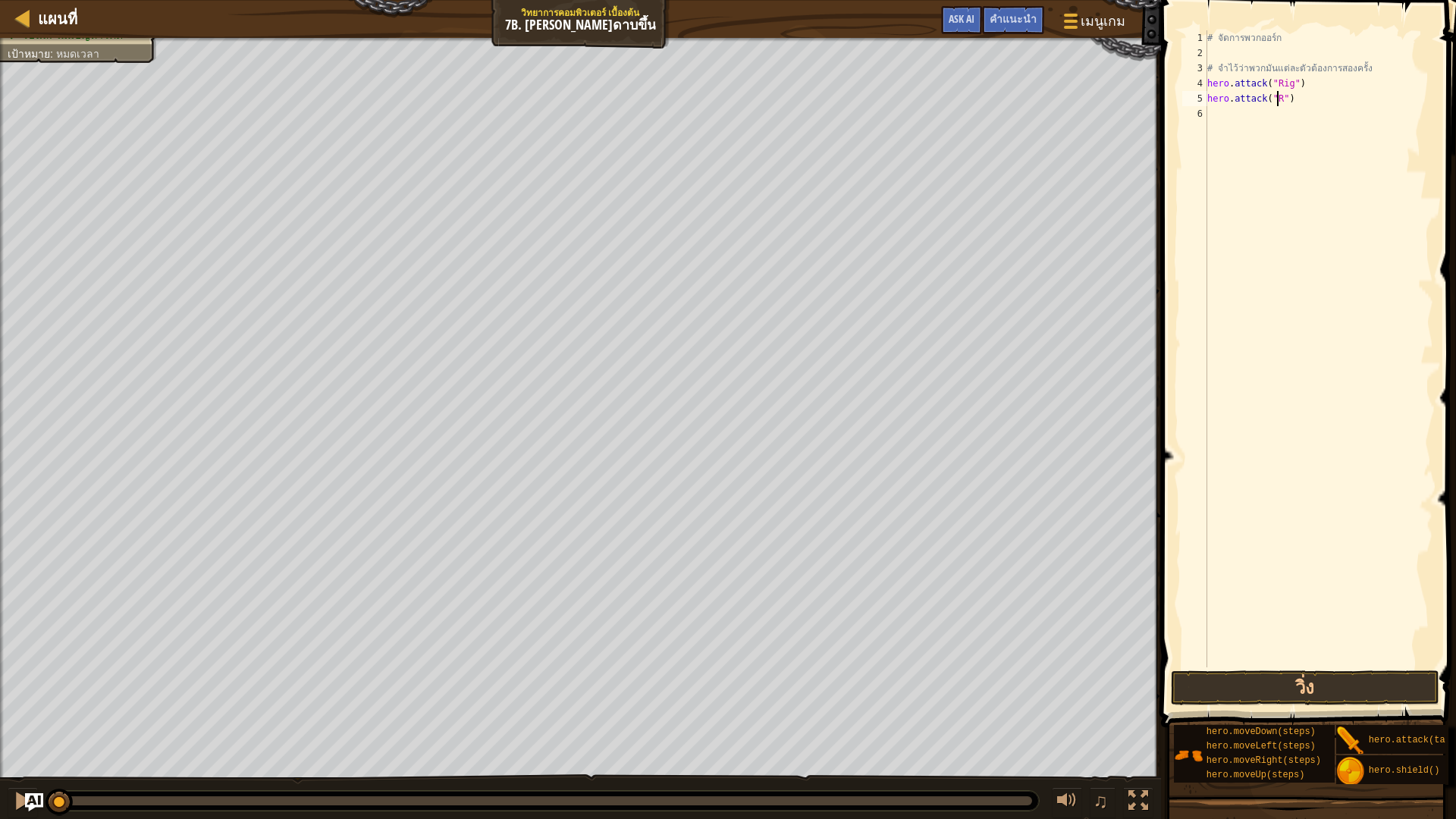
scroll to position [7, 6]
type textarea "hero.attack("Rig")"
click at [1290, 120] on div "# จัดการพวกออร์ก # จำไว้ว่าพวกมันแต่ละตัวต้องการสองครั้ง hero . attack ( "Rig" …" at bounding box center [1318, 363] width 229 height 667
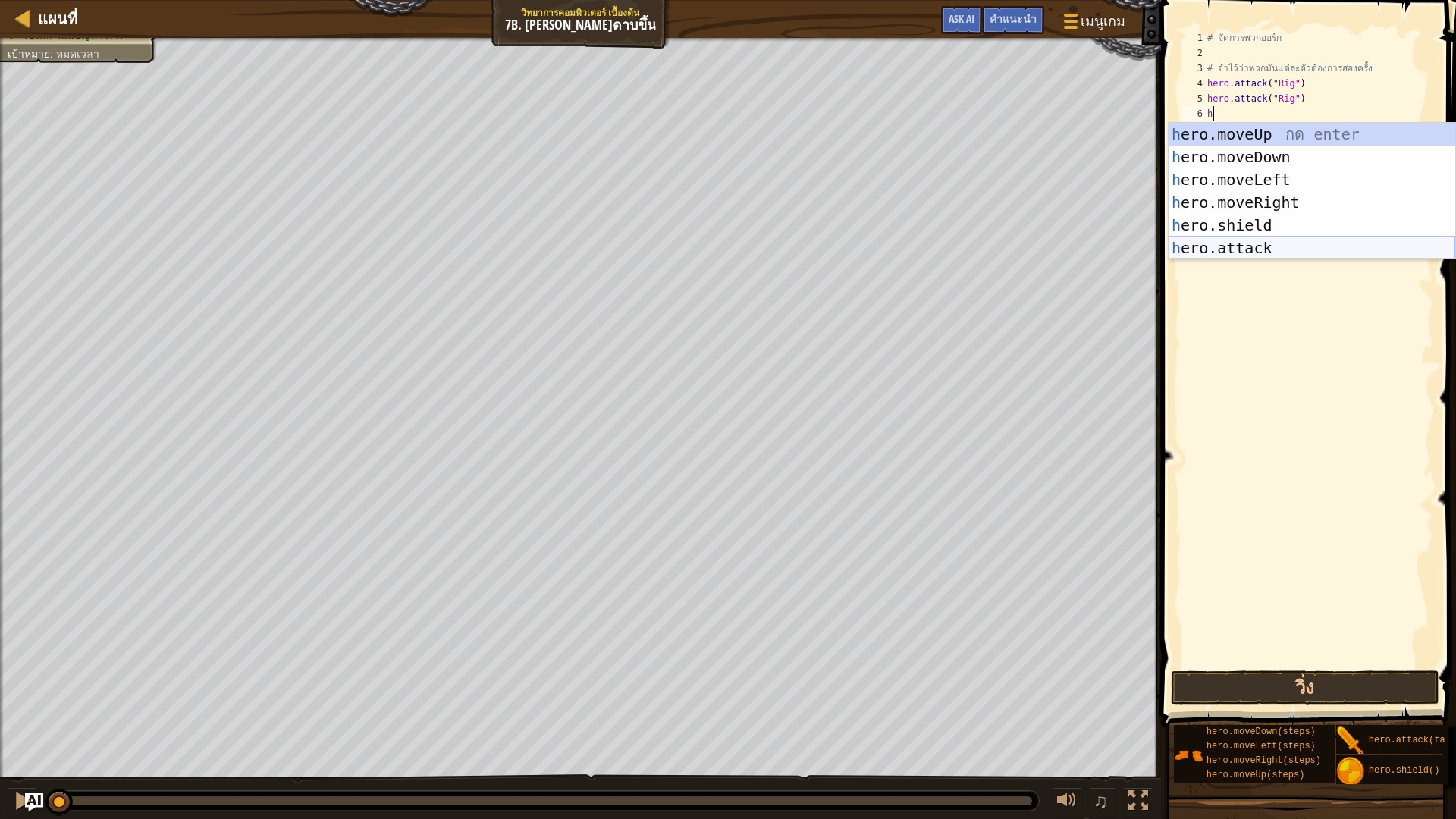
click at [1275, 254] on div "h ero.moveUp กด enter h ero.moveDown กด enter h ero.moveLeft กด enter h ero.mov…" at bounding box center [1312, 214] width 287 height 182
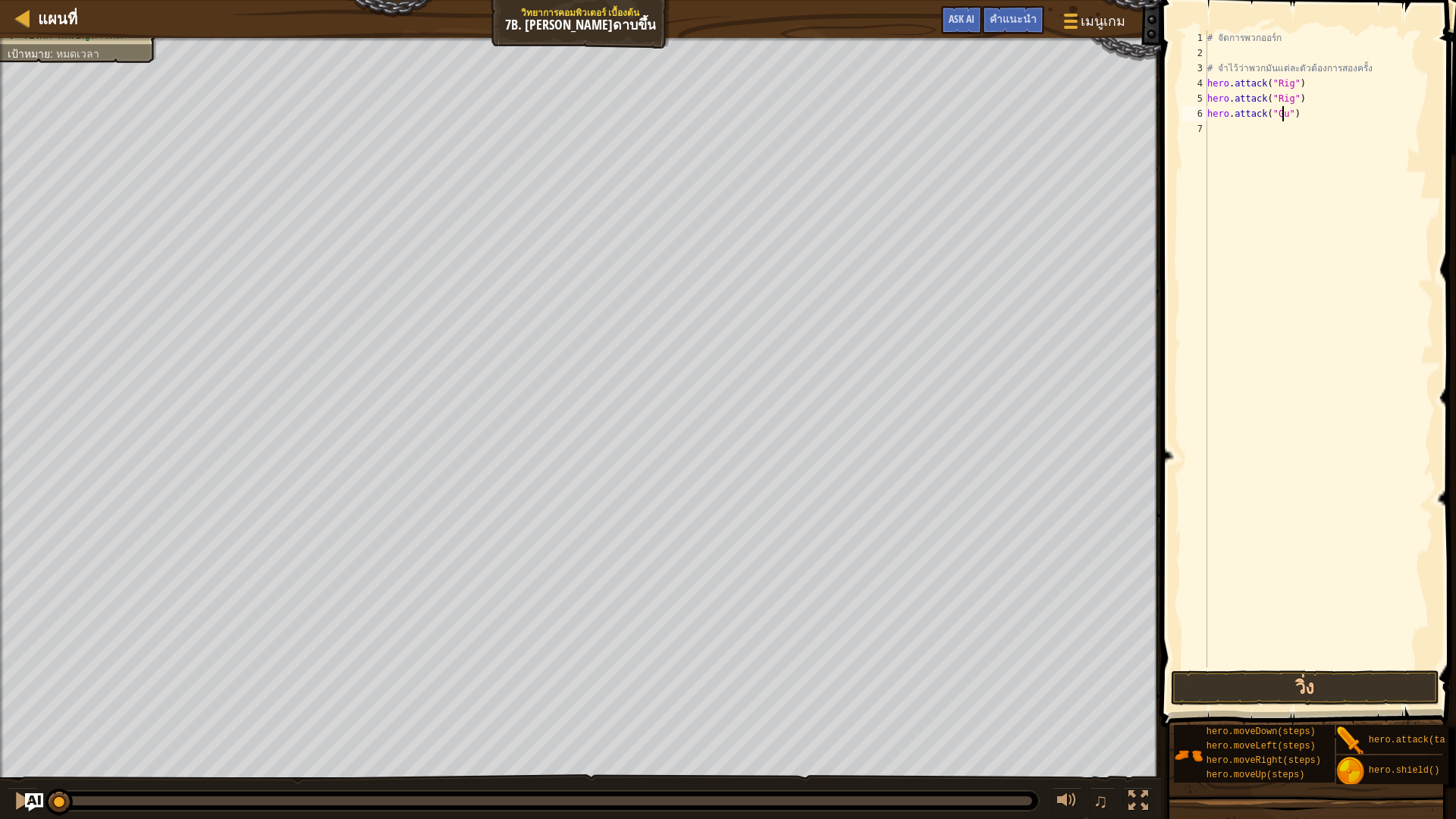
scroll to position [7, 6]
type textarea "hero.attack("Gurt")"
click at [1262, 135] on div "# จัดการพวกออร์ก # จำไว้ว่าพวกมันแต่ละตัวต้องการสองครั้ง hero . attack ( "Rig" …" at bounding box center [1318, 363] width 229 height 667
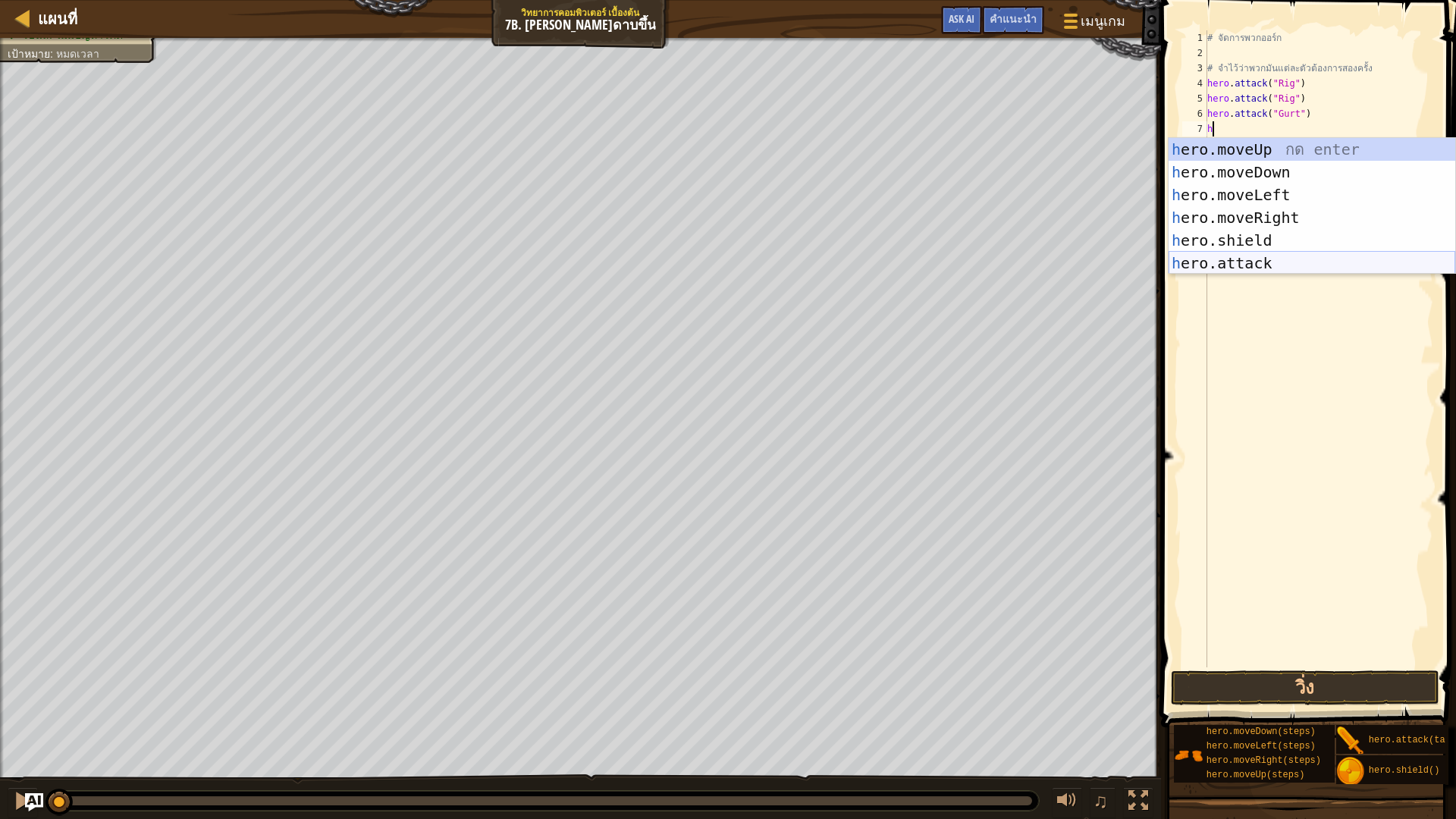
click at [1290, 266] on div "h ero.moveUp กด enter h ero.moveDown กด enter h ero.moveLeft กด enter h ero.mov…" at bounding box center [1312, 229] width 287 height 182
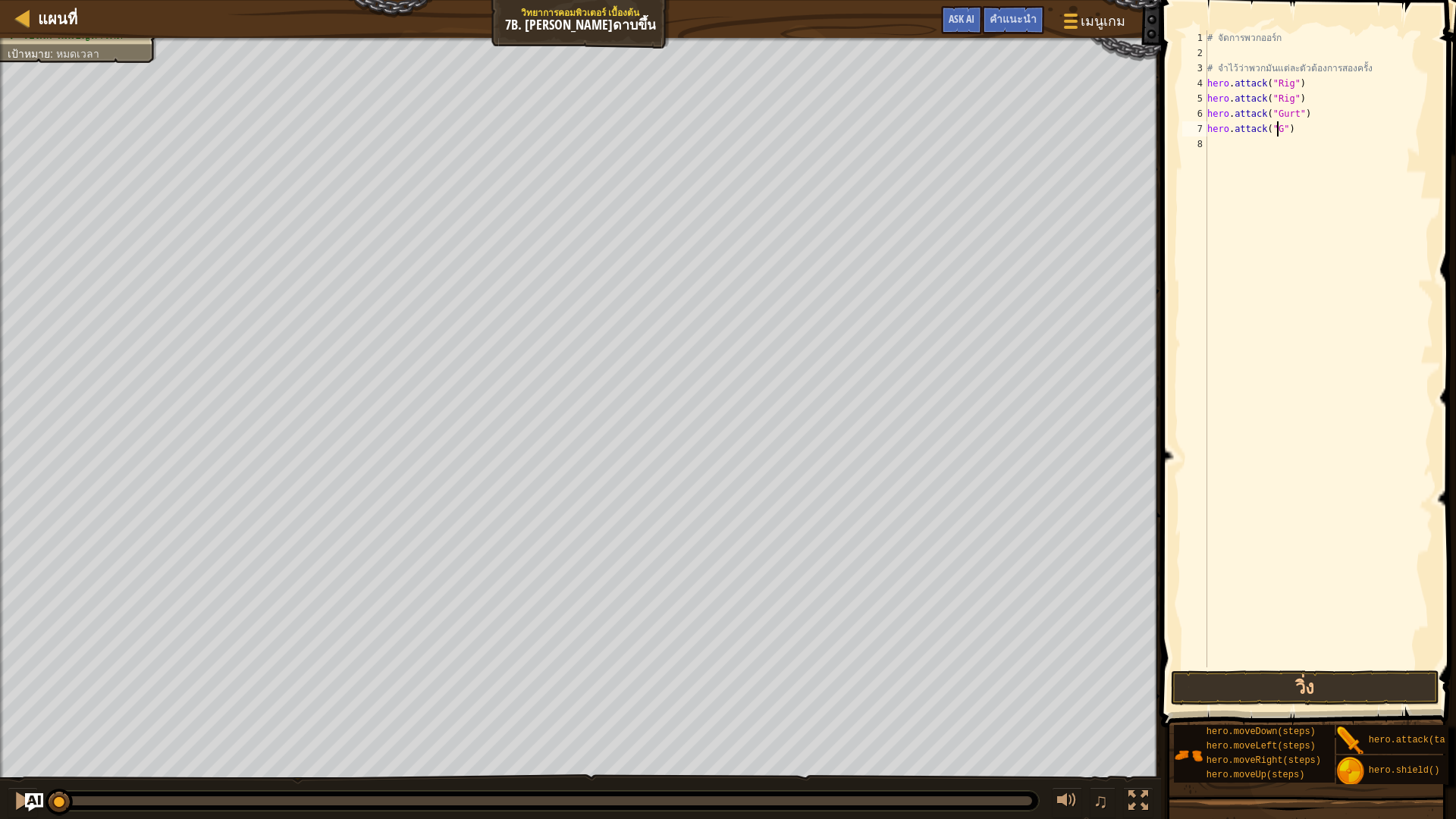
scroll to position [7, 6]
type textarea "hero.attack("Gurt")"
click at [1279, 142] on div "# จัดการพวกออร์ก # จำไว้ว่าพวกมันแต่ละตัวต้องการสองครั้ง hero . attack ( "Rig" …" at bounding box center [1318, 363] width 229 height 667
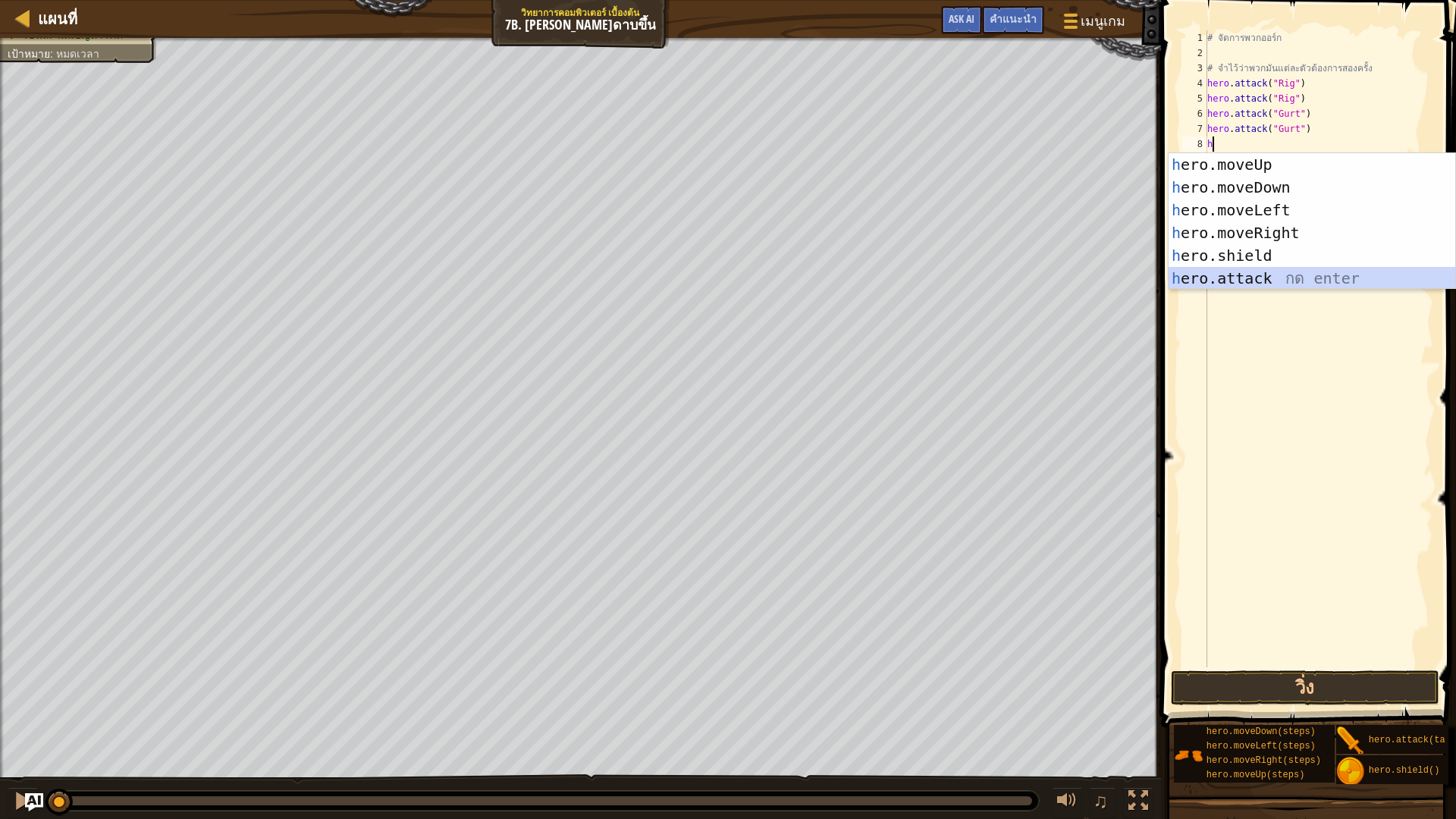
click at [1308, 275] on div "h ero.moveUp กด enter h ero.moveDown กด enter h ero.moveLeft กด enter h ero.mov…" at bounding box center [1312, 244] width 287 height 182
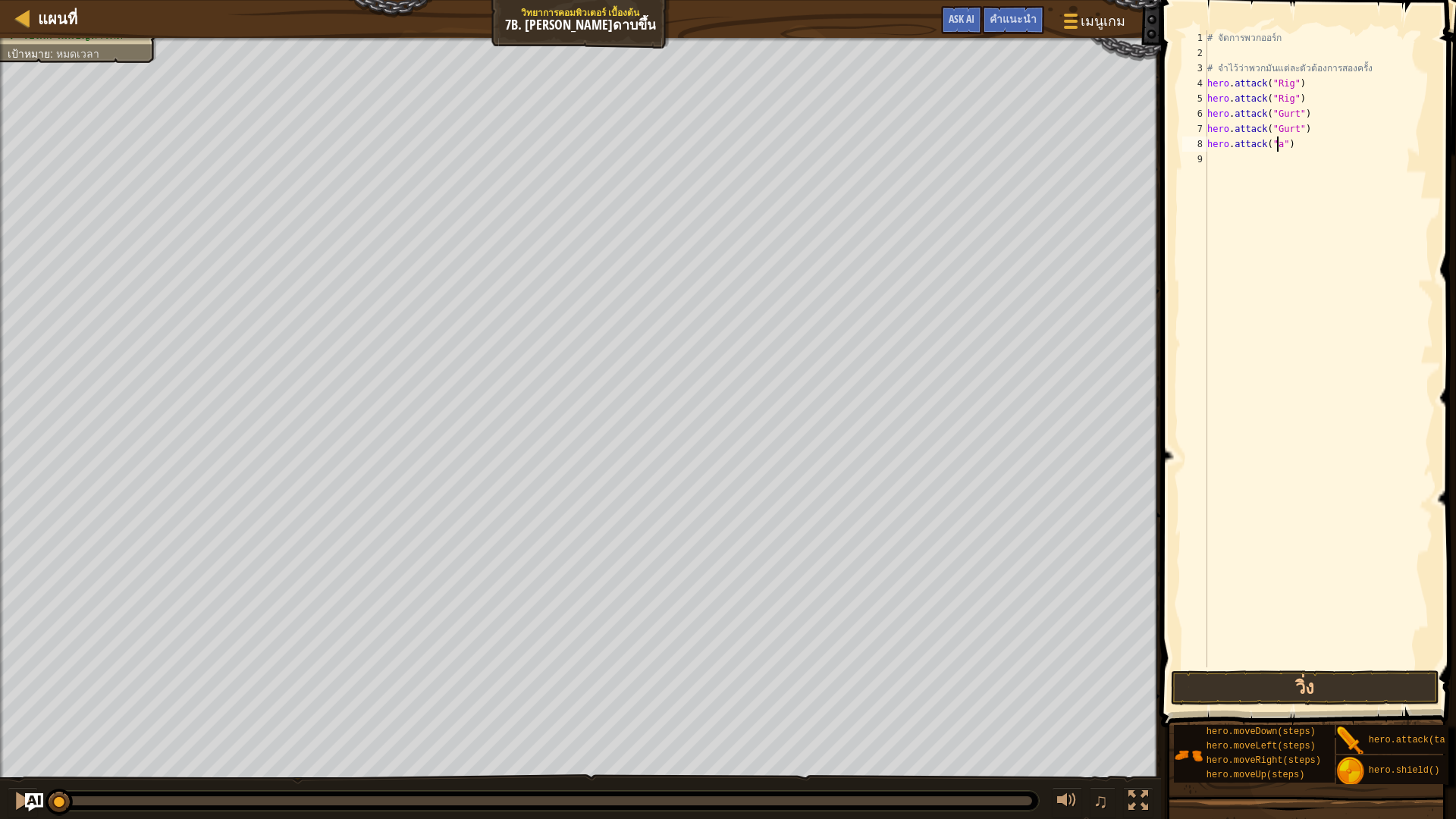
scroll to position [7, 6]
type textarea "hero.attack("ack")"
click at [1223, 162] on div "# จัดการพวกออร์ก # จำไว้ว่าพวกมันแต่ละตัวต้องการสองครั้ง hero . attack ( "Rig" …" at bounding box center [1318, 363] width 229 height 667
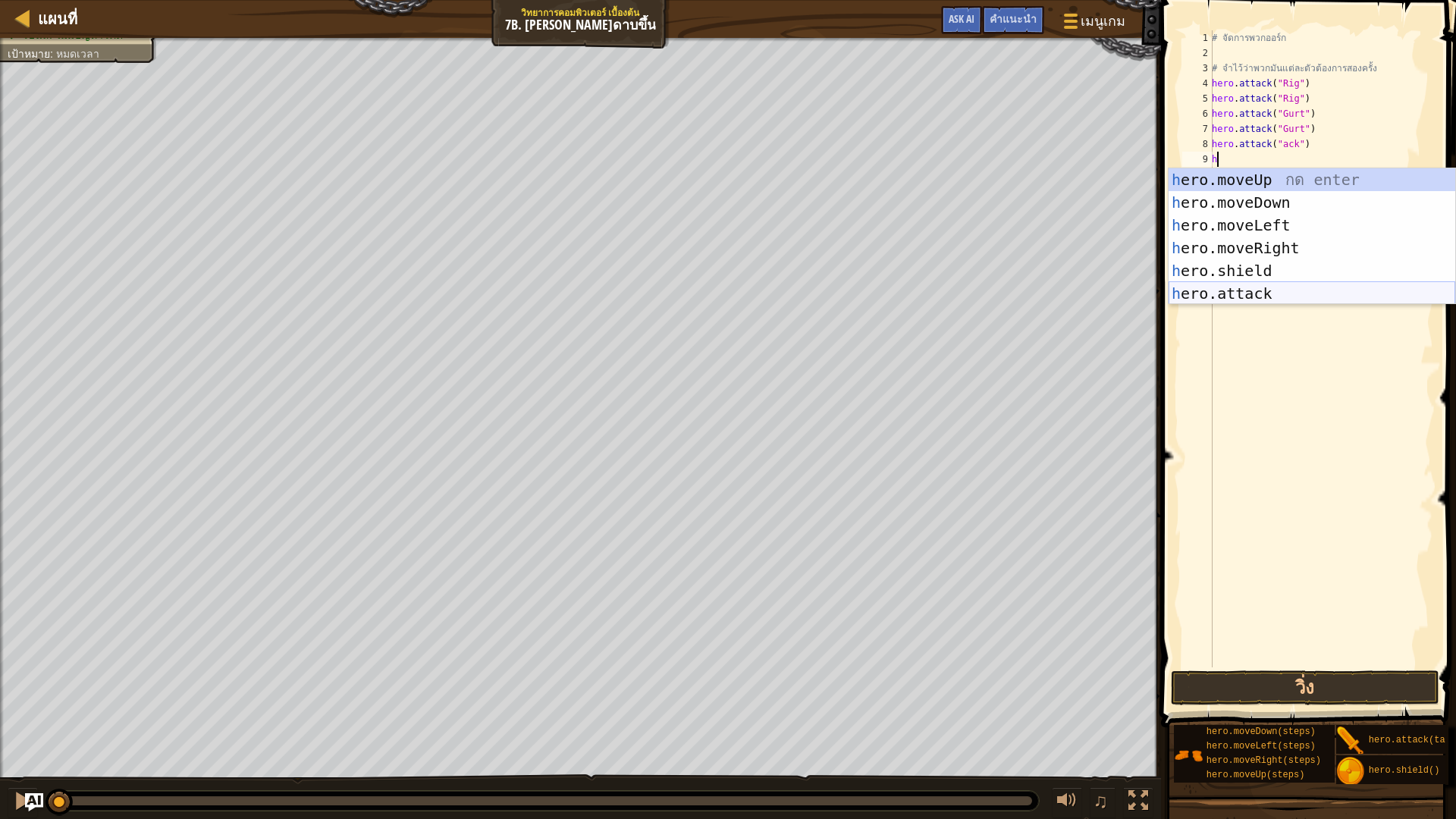
click at [1301, 295] on div "h ero.moveUp กด enter h ero.moveDown กด enter h ero.moveLeft กด enter h ero.mov…" at bounding box center [1312, 259] width 287 height 182
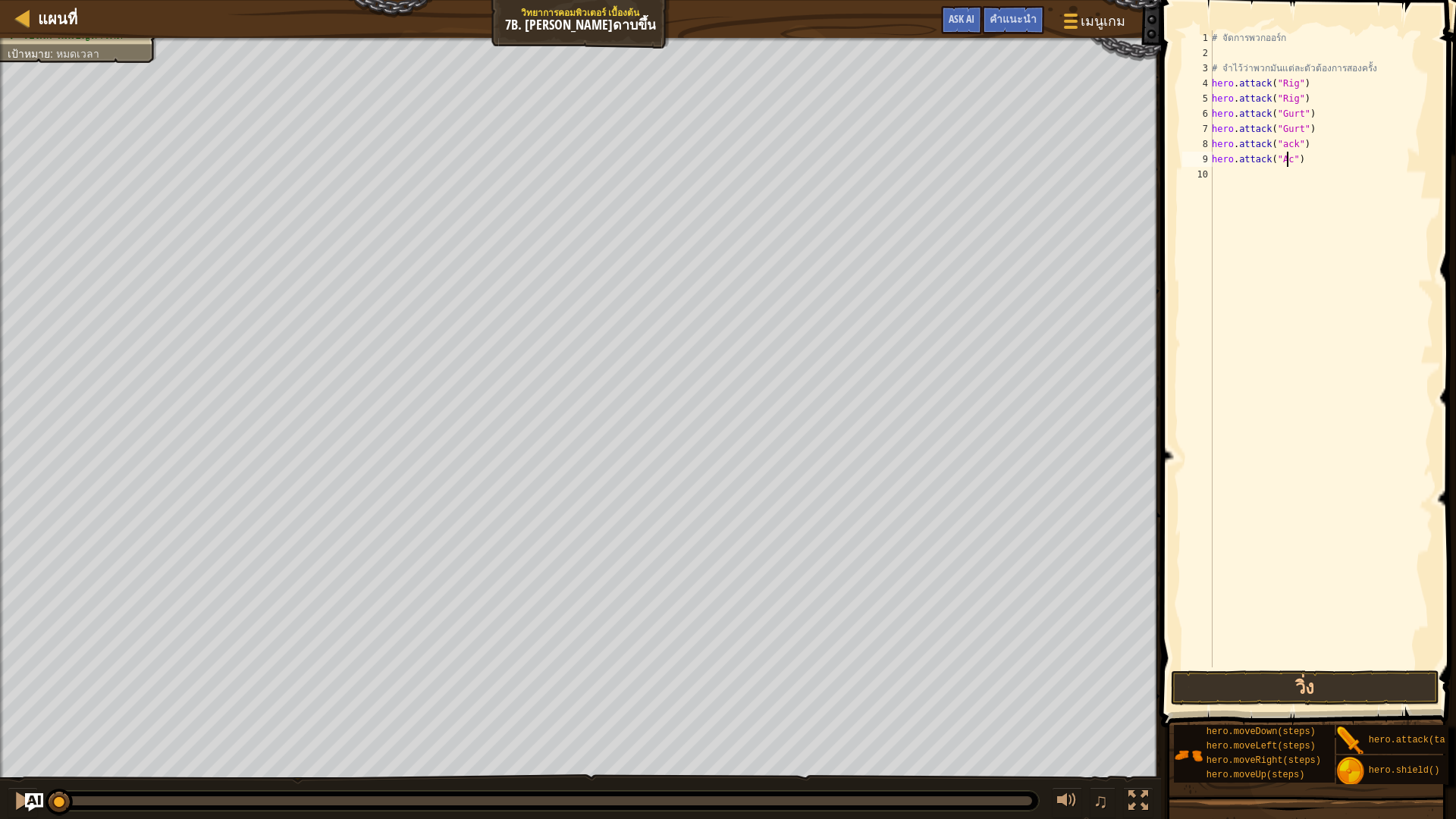
scroll to position [7, 6]
click at [1281, 146] on div "# จัดการพวกออร์ก # จำไว้ว่าพวกมันแต่ละตัวต้องการสองครั้ง hero . attack ( "Rig" …" at bounding box center [1321, 363] width 224 height 667
type textarea "hero.attack("Ack")"
click at [1388, 674] on button "วิ่ง" at bounding box center [1305, 687] width 268 height 35
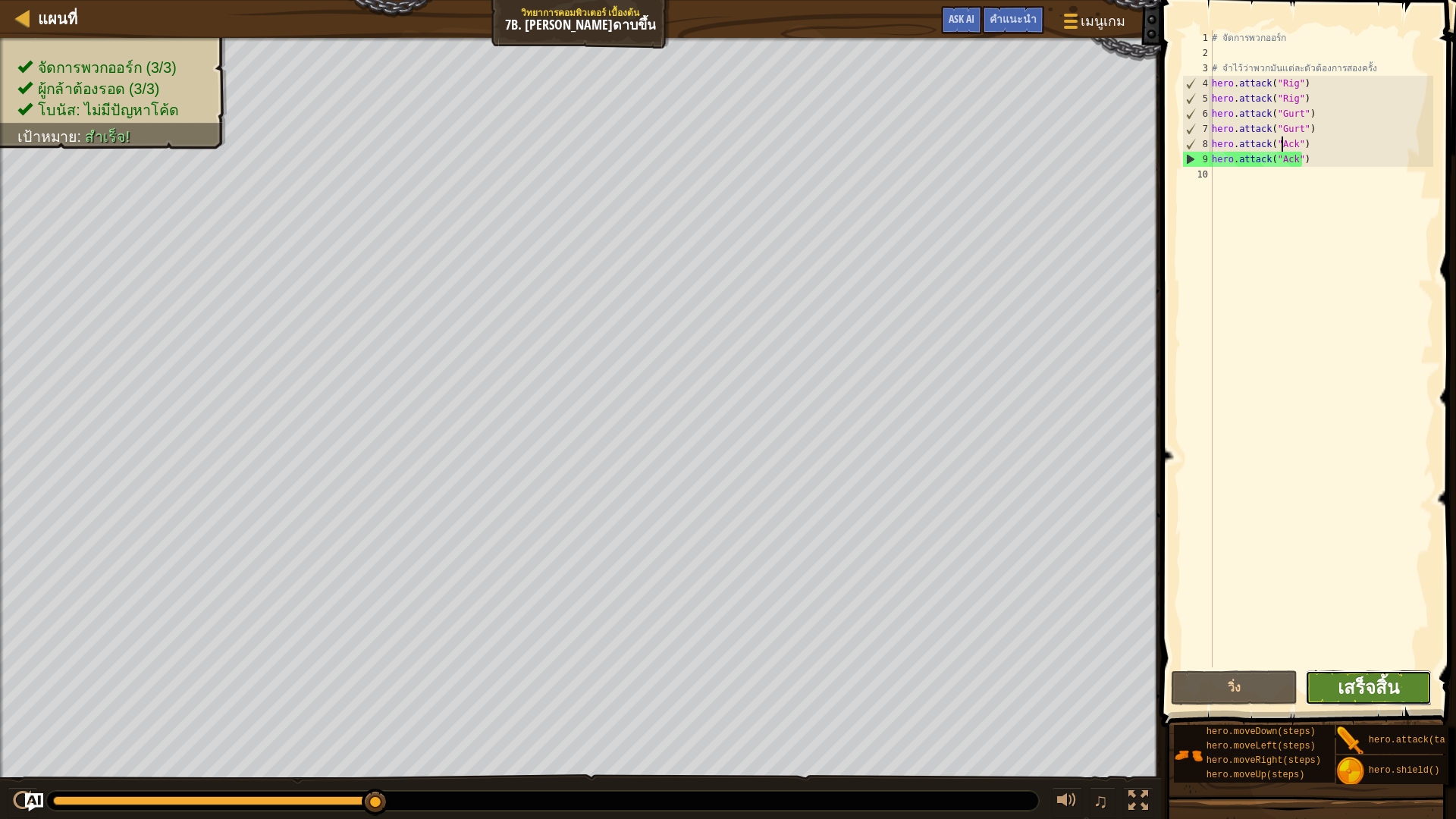
click at [1379, 691] on span "เสร็จสิ้น" at bounding box center [1368, 686] width 61 height 24
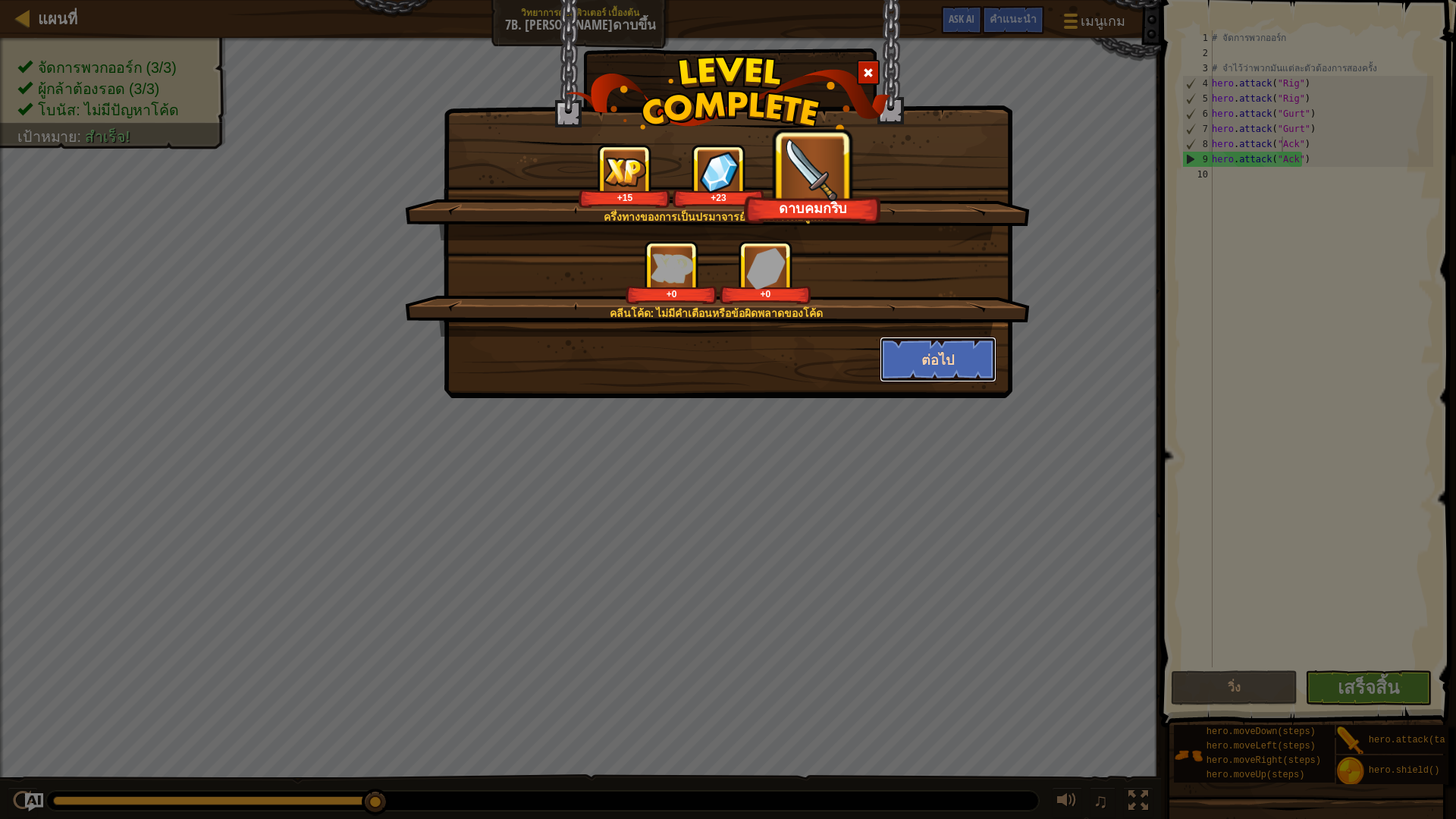
click at [912, 369] on button "ต่อไป" at bounding box center [939, 359] width 118 height 45
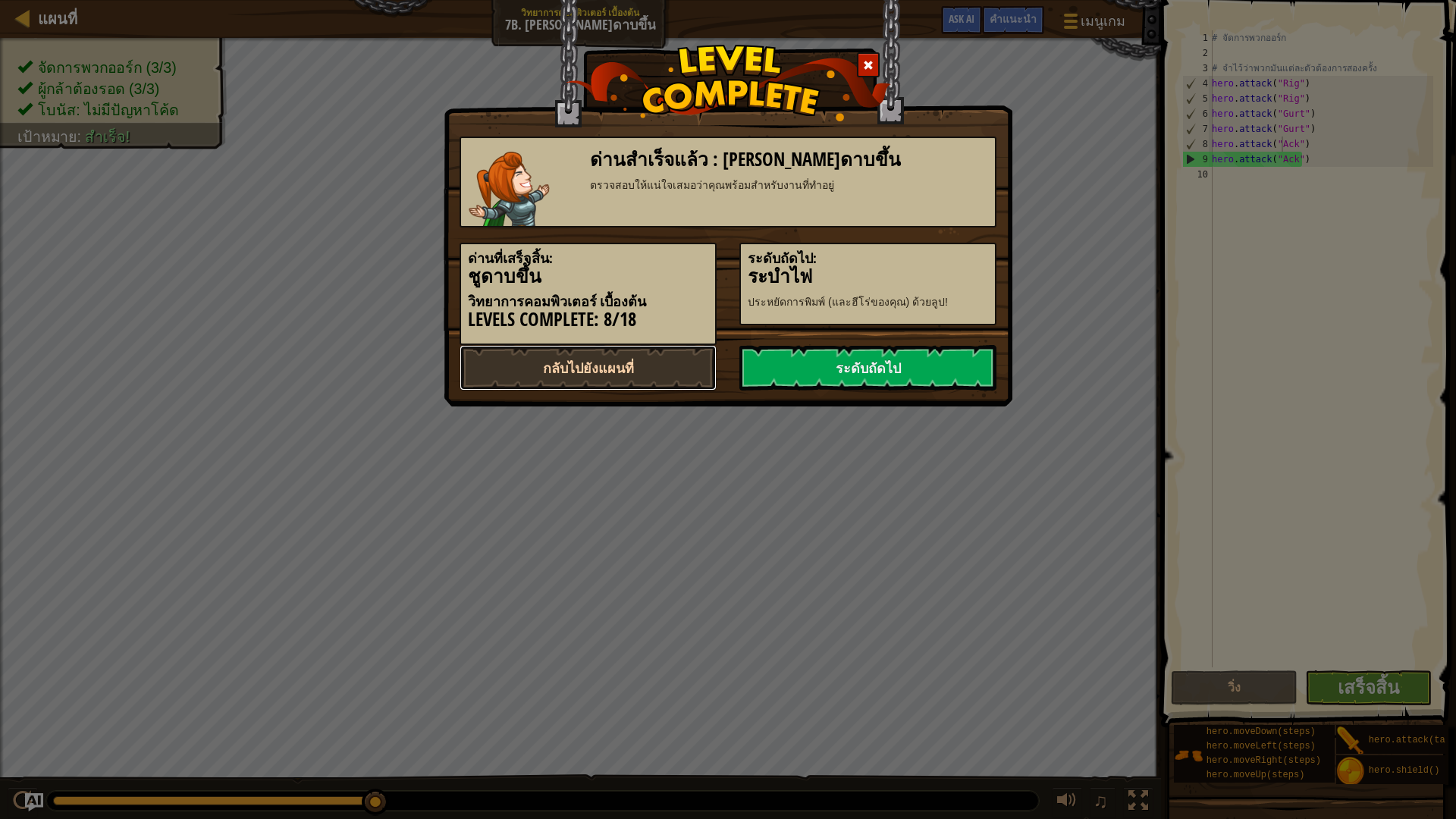
click at [671, 354] on link "กลับไปยังแผนที่" at bounding box center [588, 367] width 257 height 45
select select "th"
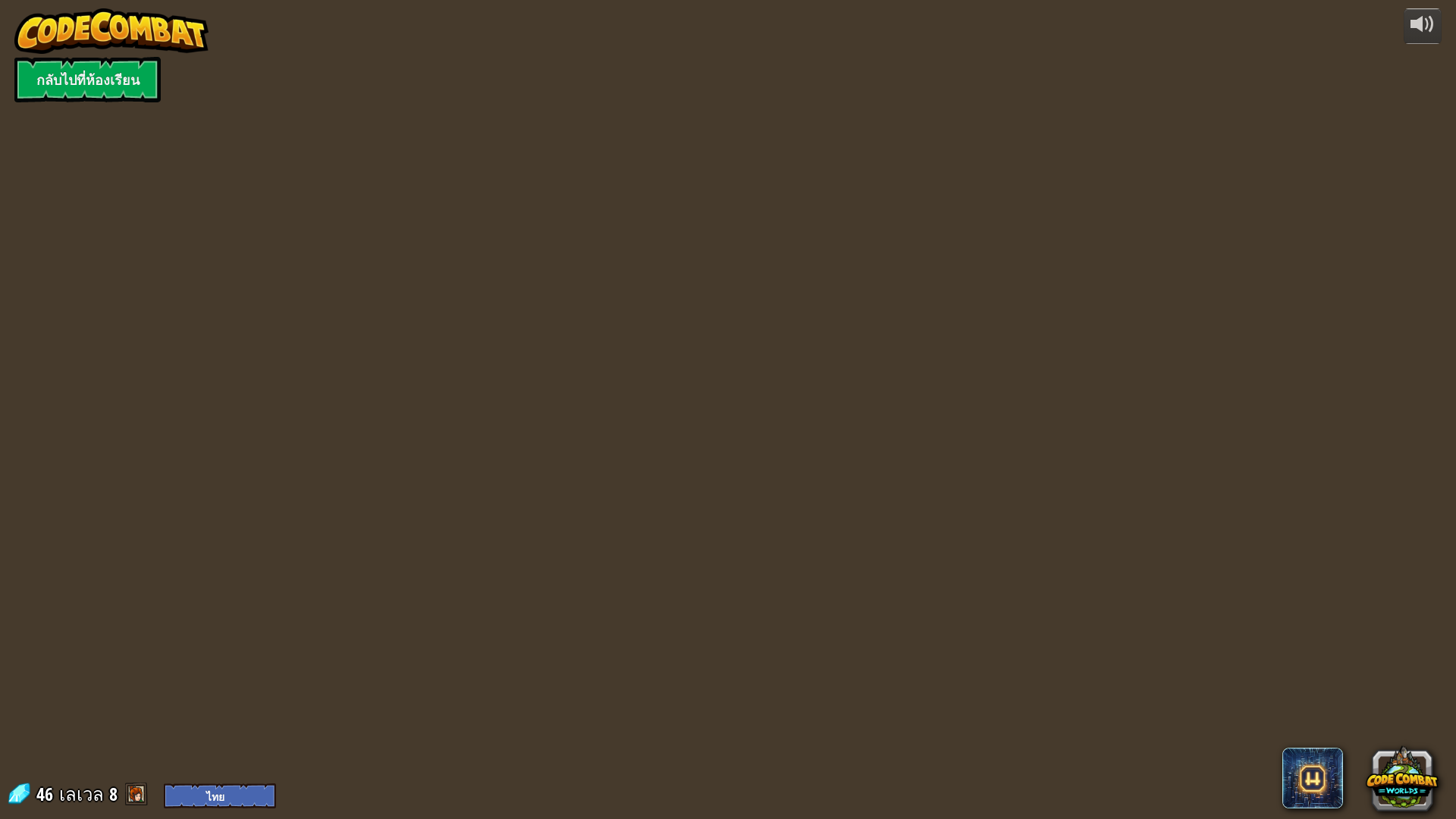
select select "th"
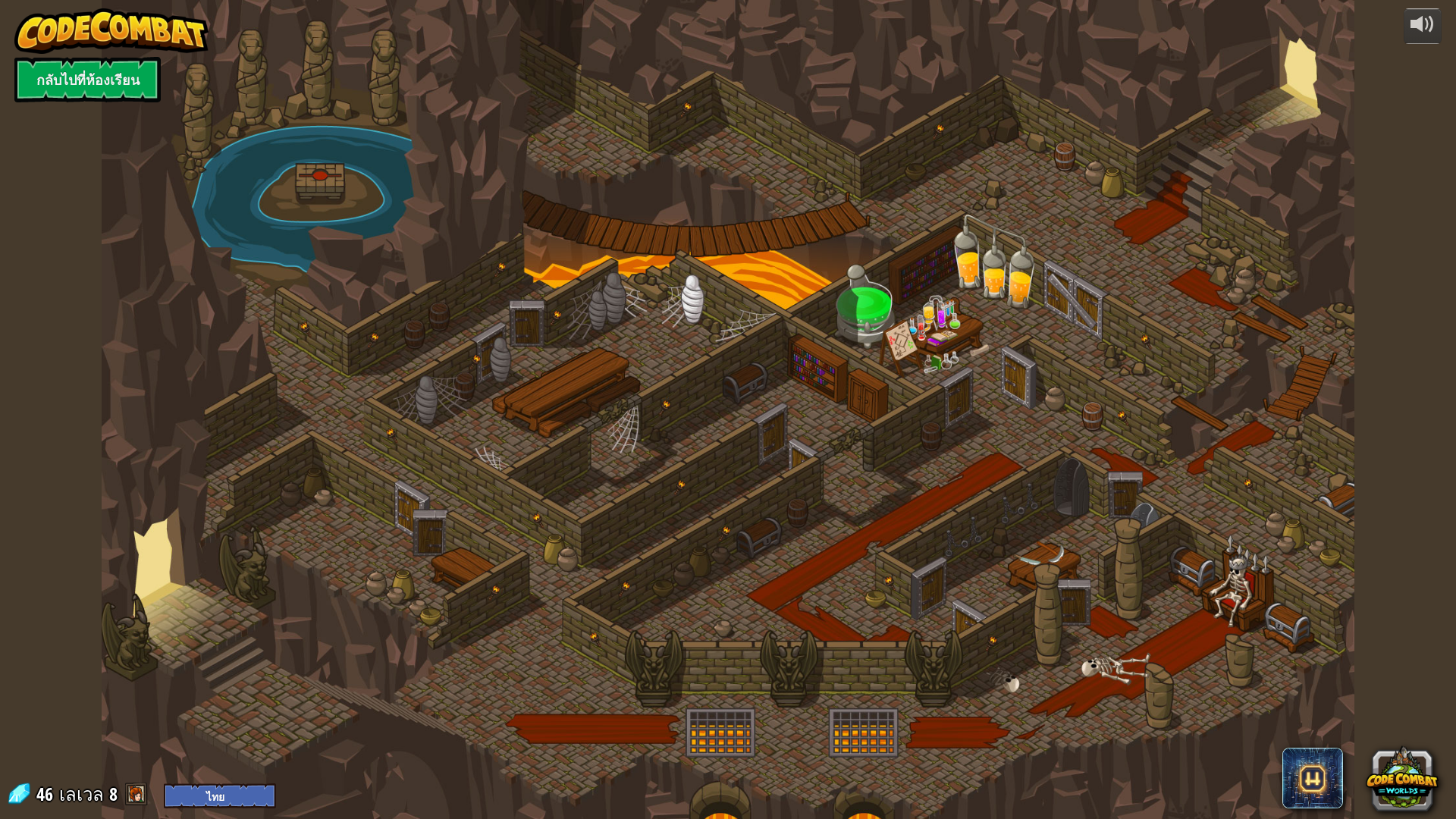
select select "th"
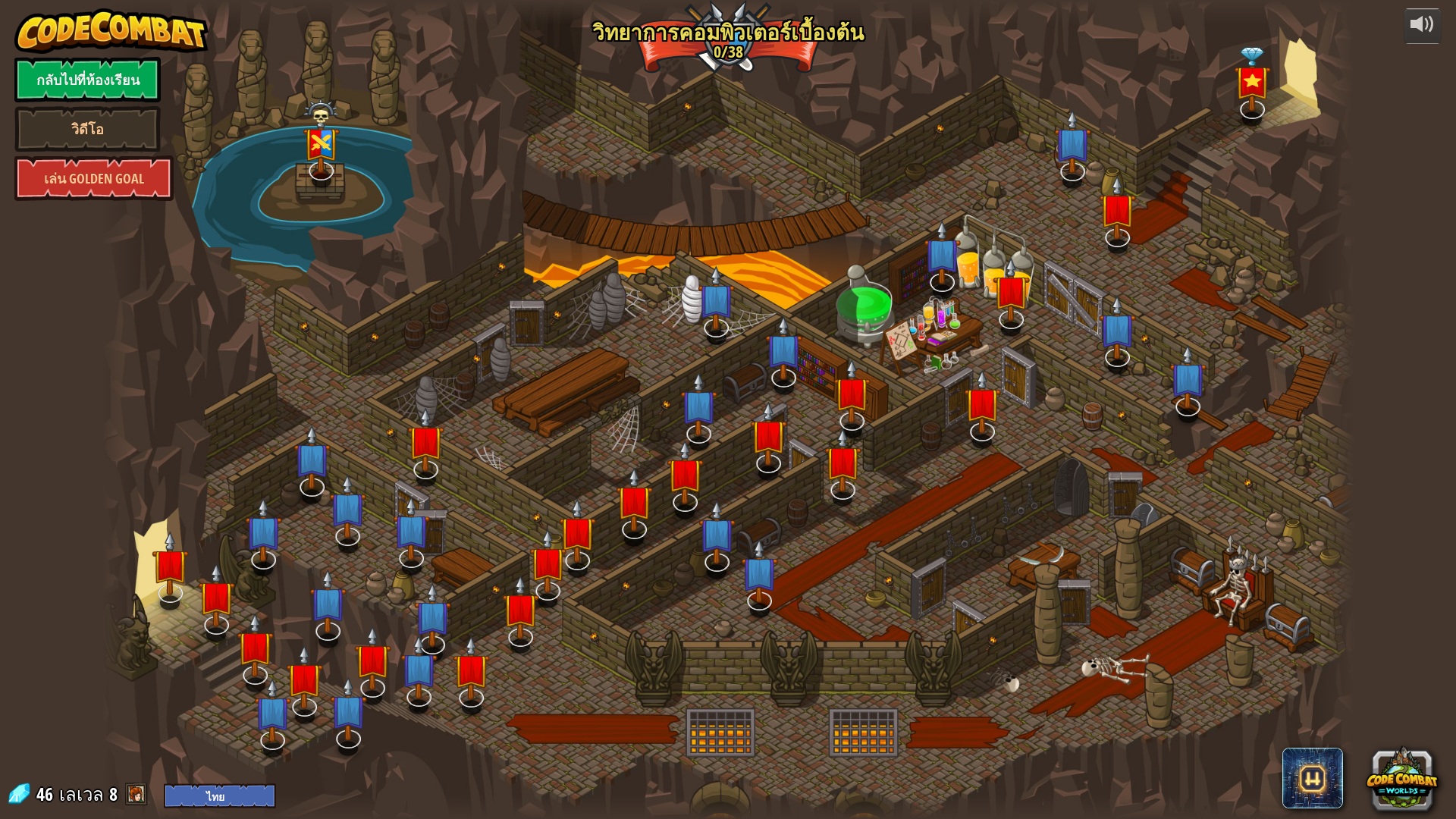
select select "th"
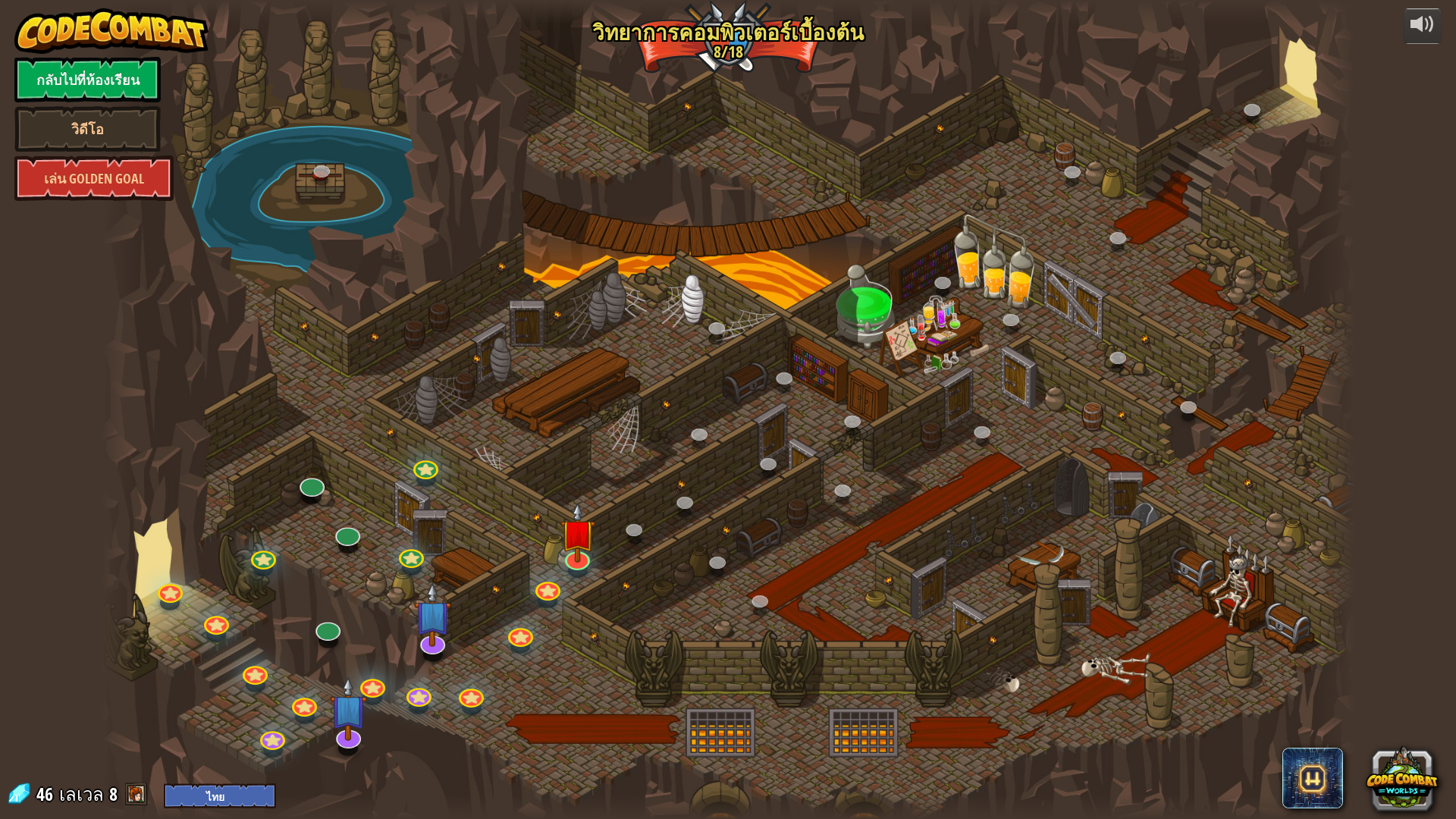
select select "th"
click at [574, 562] on link at bounding box center [574, 553] width 30 height 30
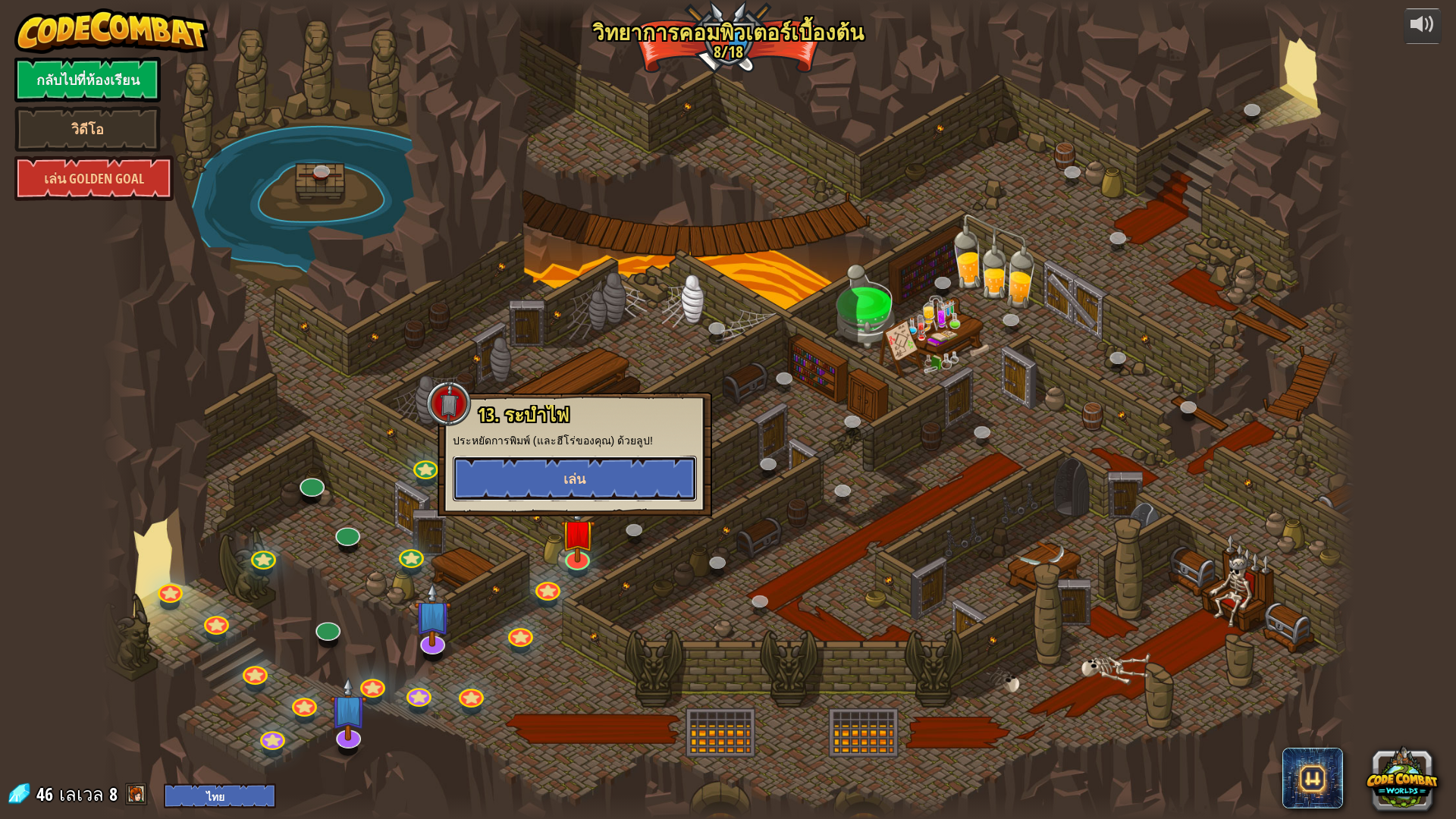
click at [534, 477] on button "เล่น" at bounding box center [574, 478] width 244 height 45
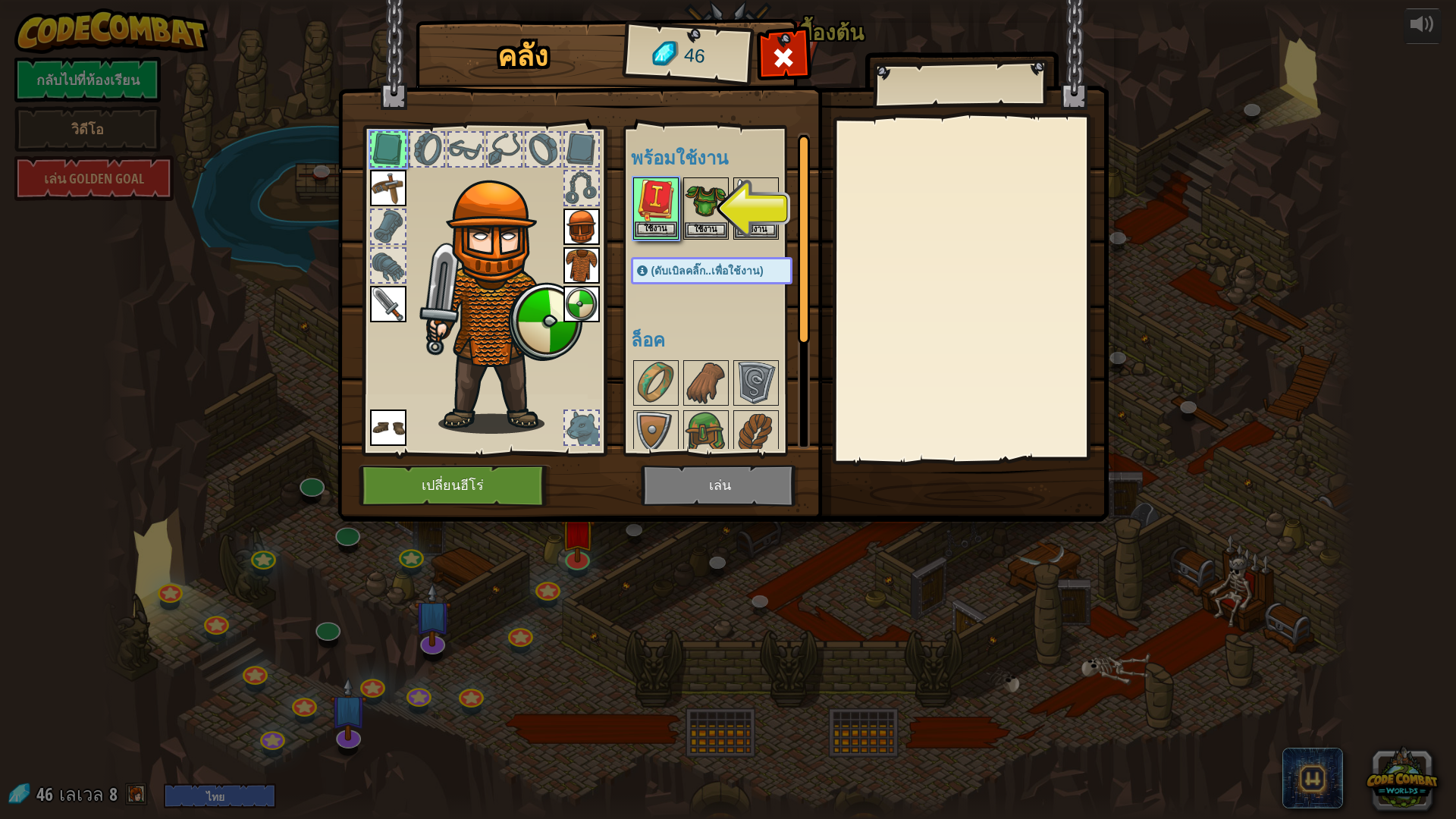
click at [636, 201] on img at bounding box center [656, 200] width 43 height 43
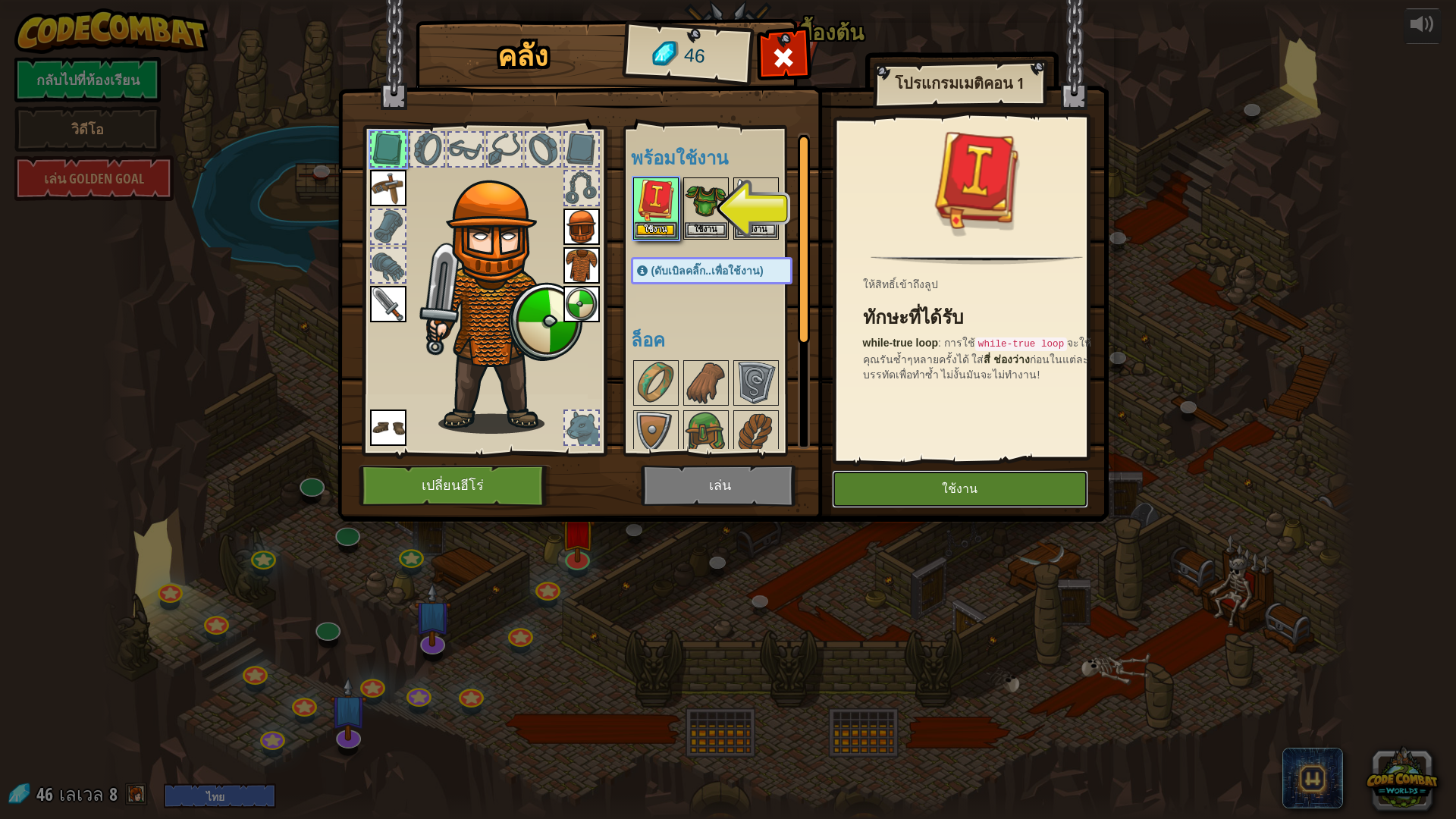
click at [869, 492] on button "ใช้งาน" at bounding box center [960, 489] width 256 height 38
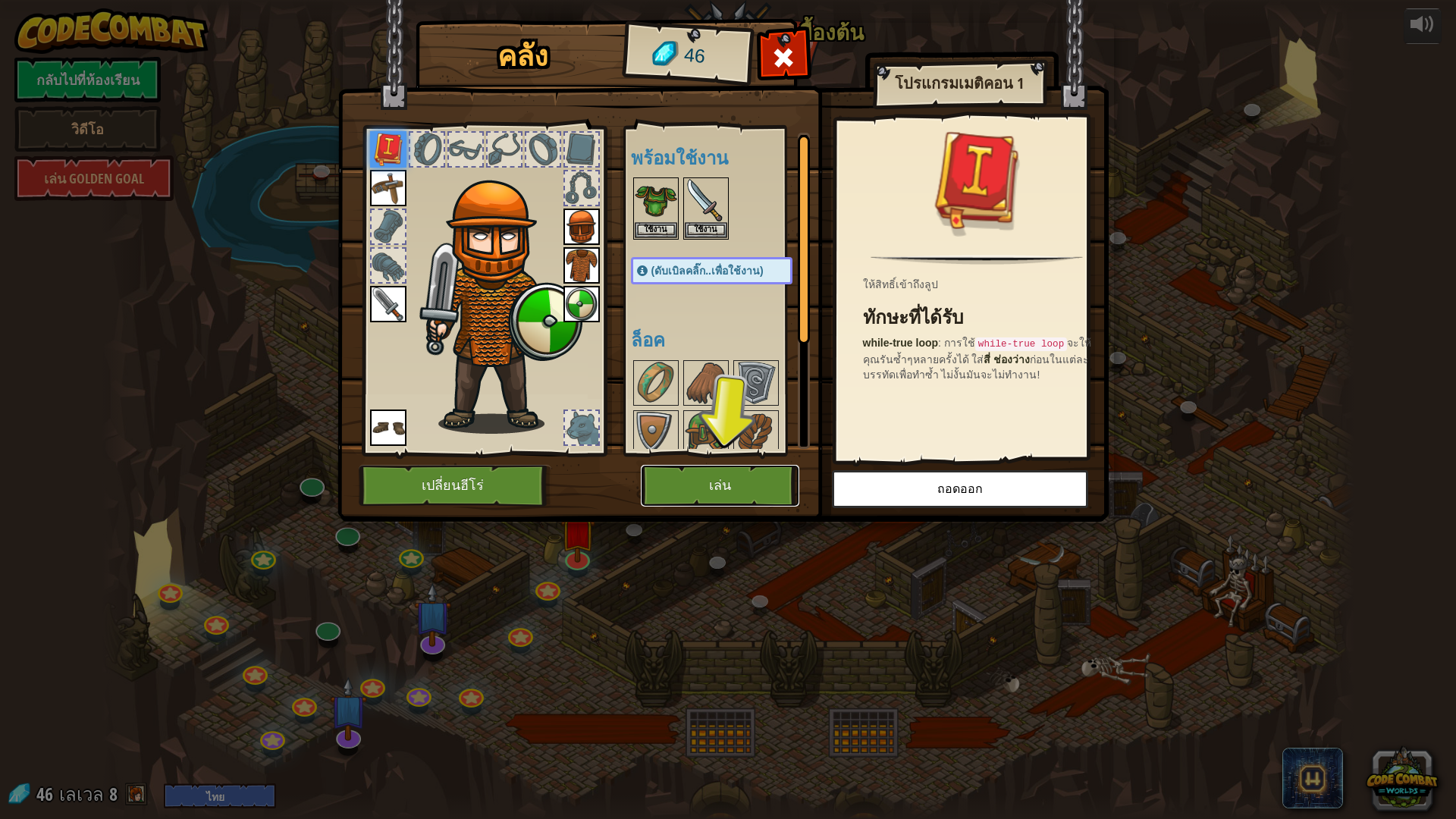
click at [767, 488] on button "เล่น" at bounding box center [720, 485] width 159 height 42
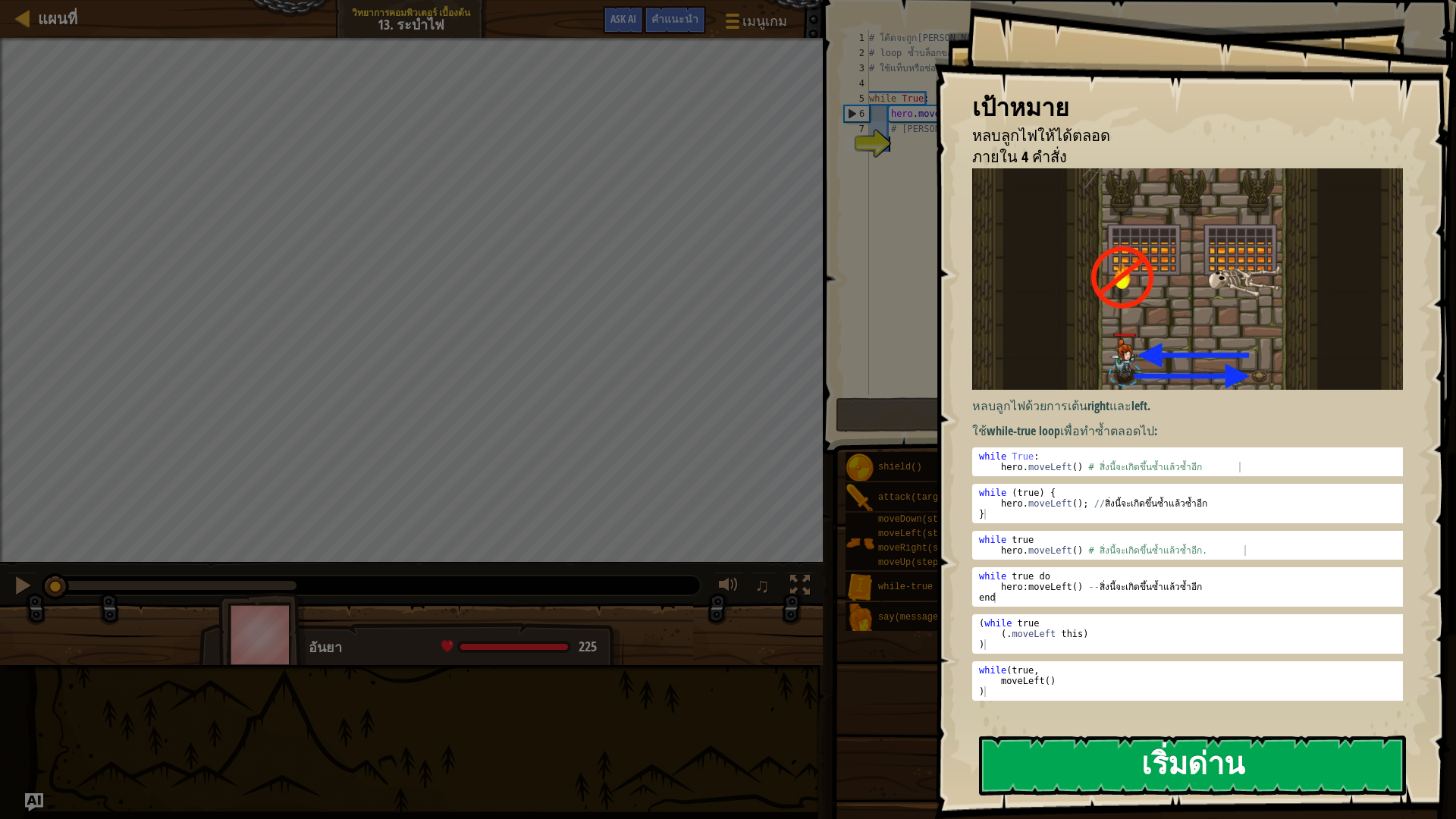
click at [1066, 716] on button "เริ่มด่าน" at bounding box center [1192, 765] width 427 height 60
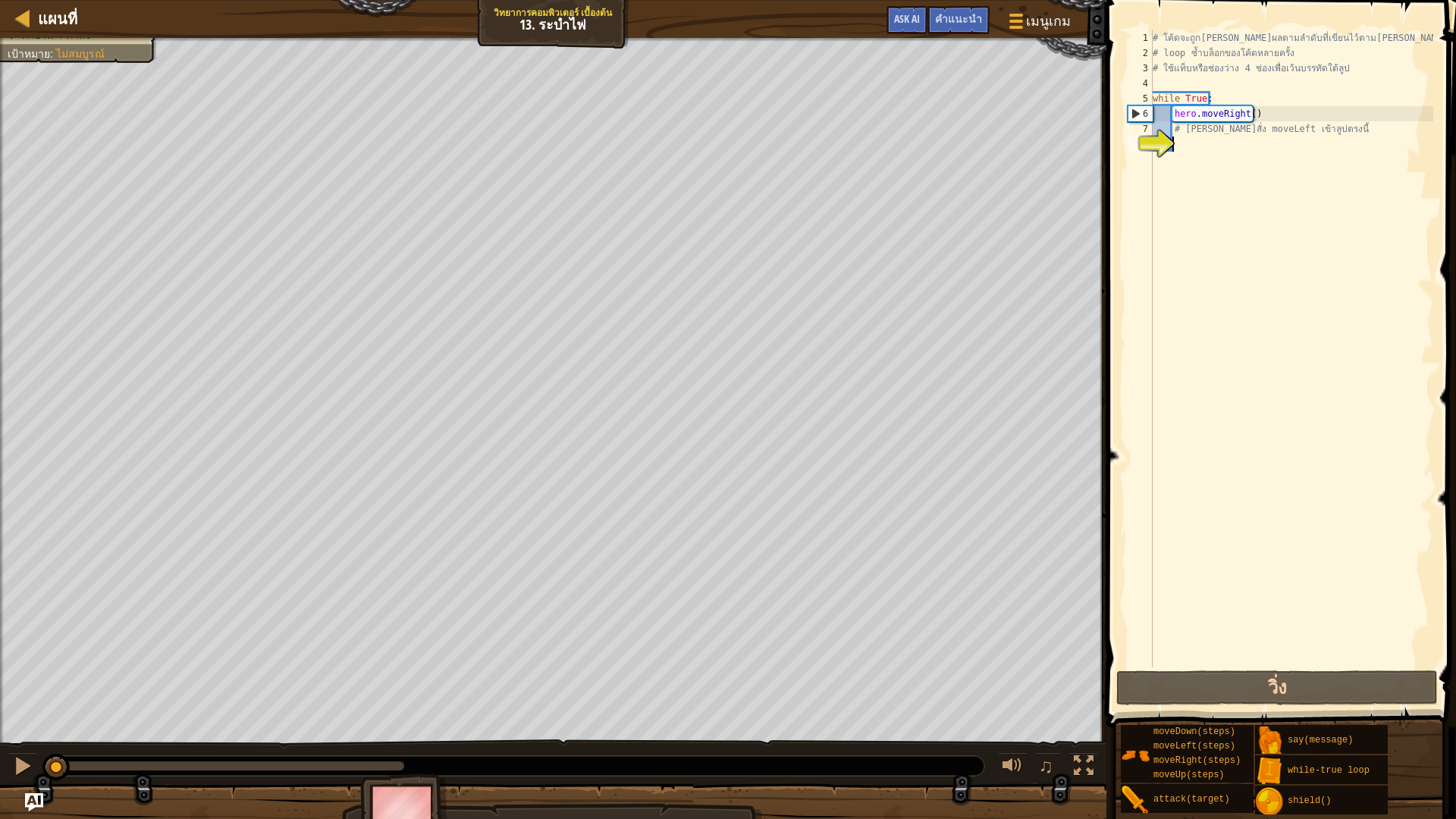
click at [1201, 156] on div "# โค้ดจะถูก[PERSON_NAME]ผลตามลำดับที่เขียนไว้ตาม[PERSON_NAME] # loop ซ้ำบล็อกขอ…" at bounding box center [1291, 363] width 283 height 667
type textarea "h"
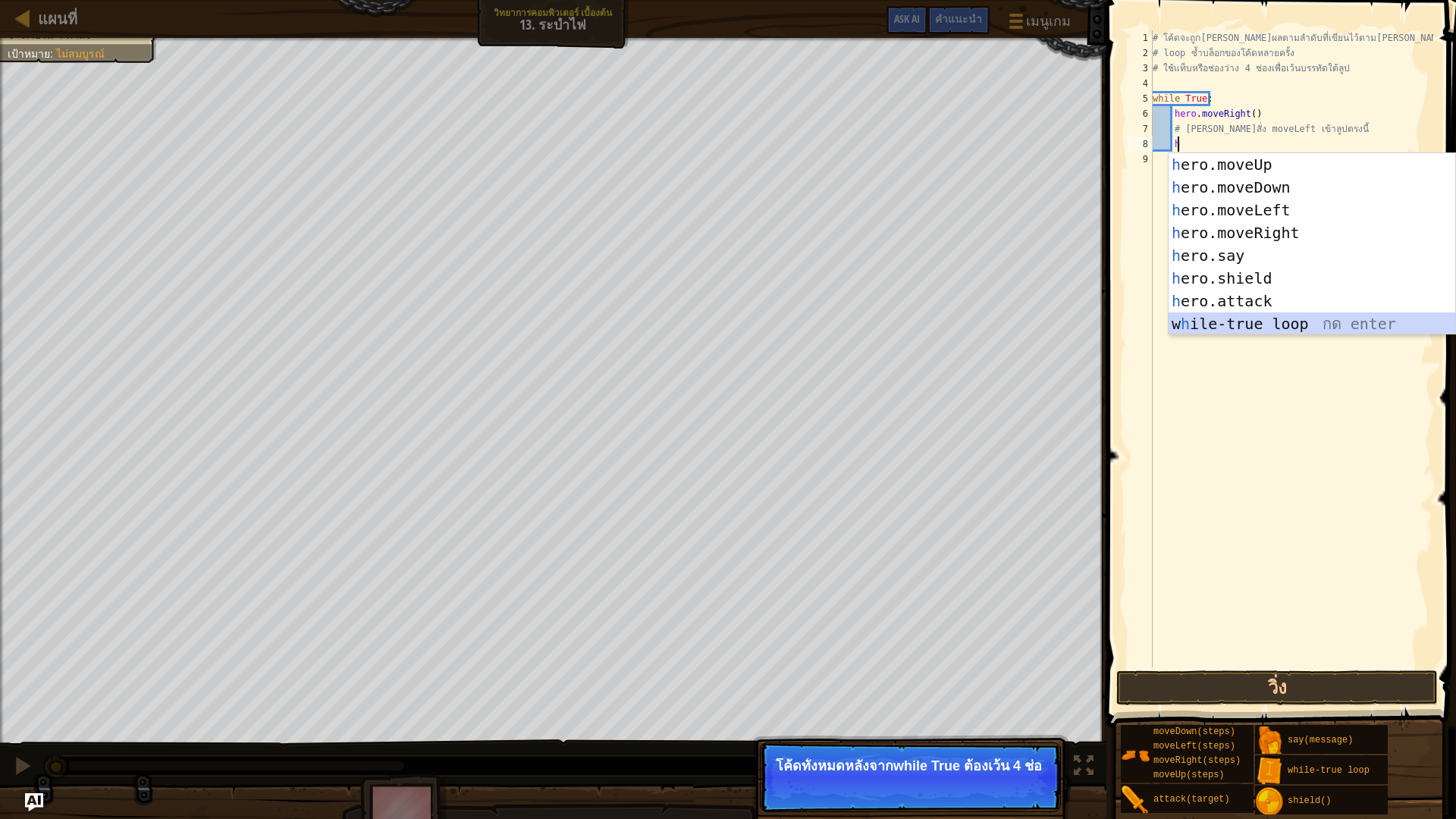
click at [1250, 328] on div "h ero.moveUp กด enter h ero.moveDown กด enter h ero.moveLeft กด enter h ero.mov…" at bounding box center [1312, 266] width 287 height 227
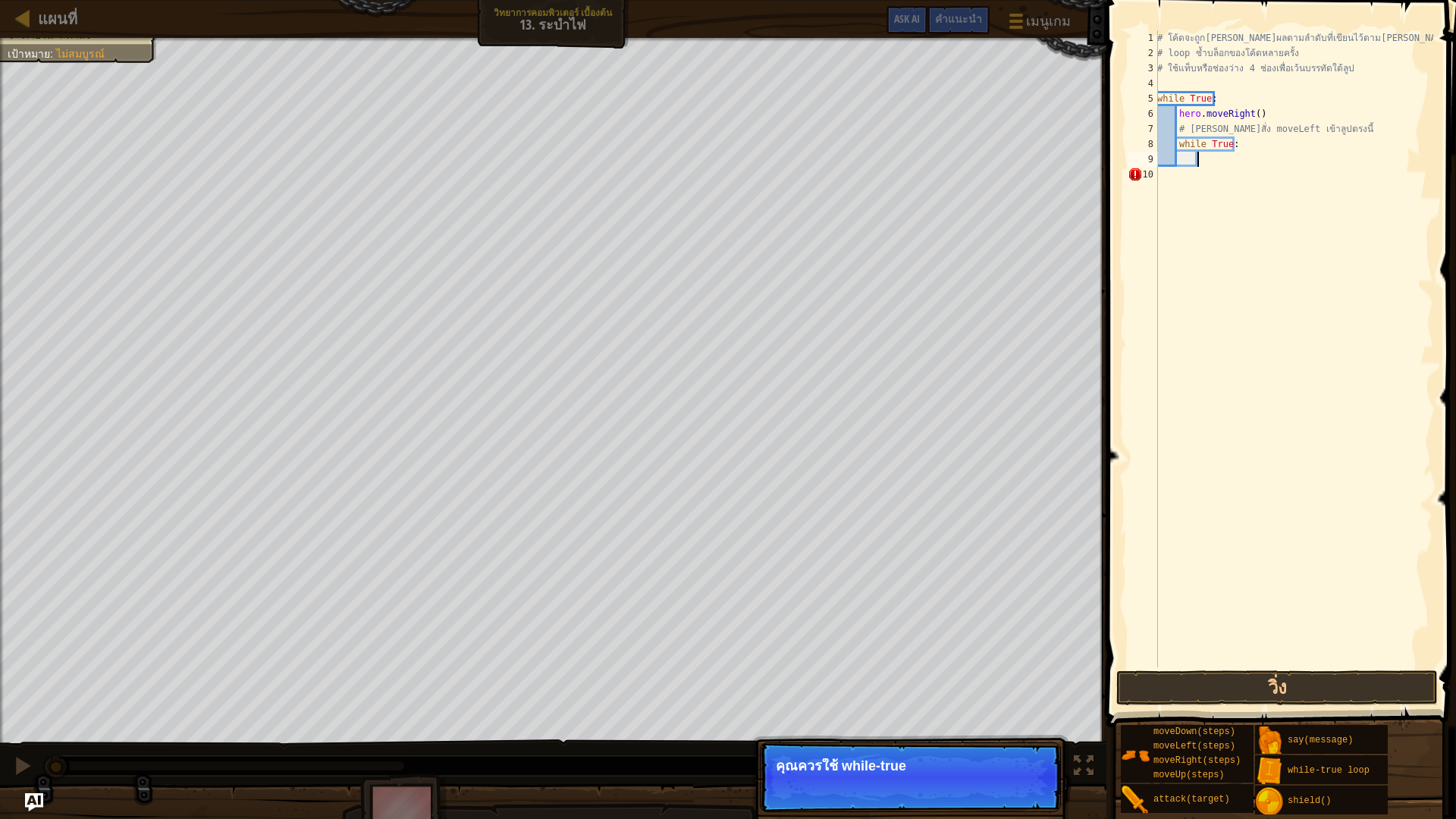
click at [1232, 146] on div "# โค้ดจะถูก[PERSON_NAME]ผลตามลำดับที่เขียนไว้ตาม[PERSON_NAME] # loop ซ้ำบล็อกขอ…" at bounding box center [1293, 363] width 279 height 667
click at [1007, 716] on button "ต่อไป" at bounding box center [1025, 801] width 45 height 20
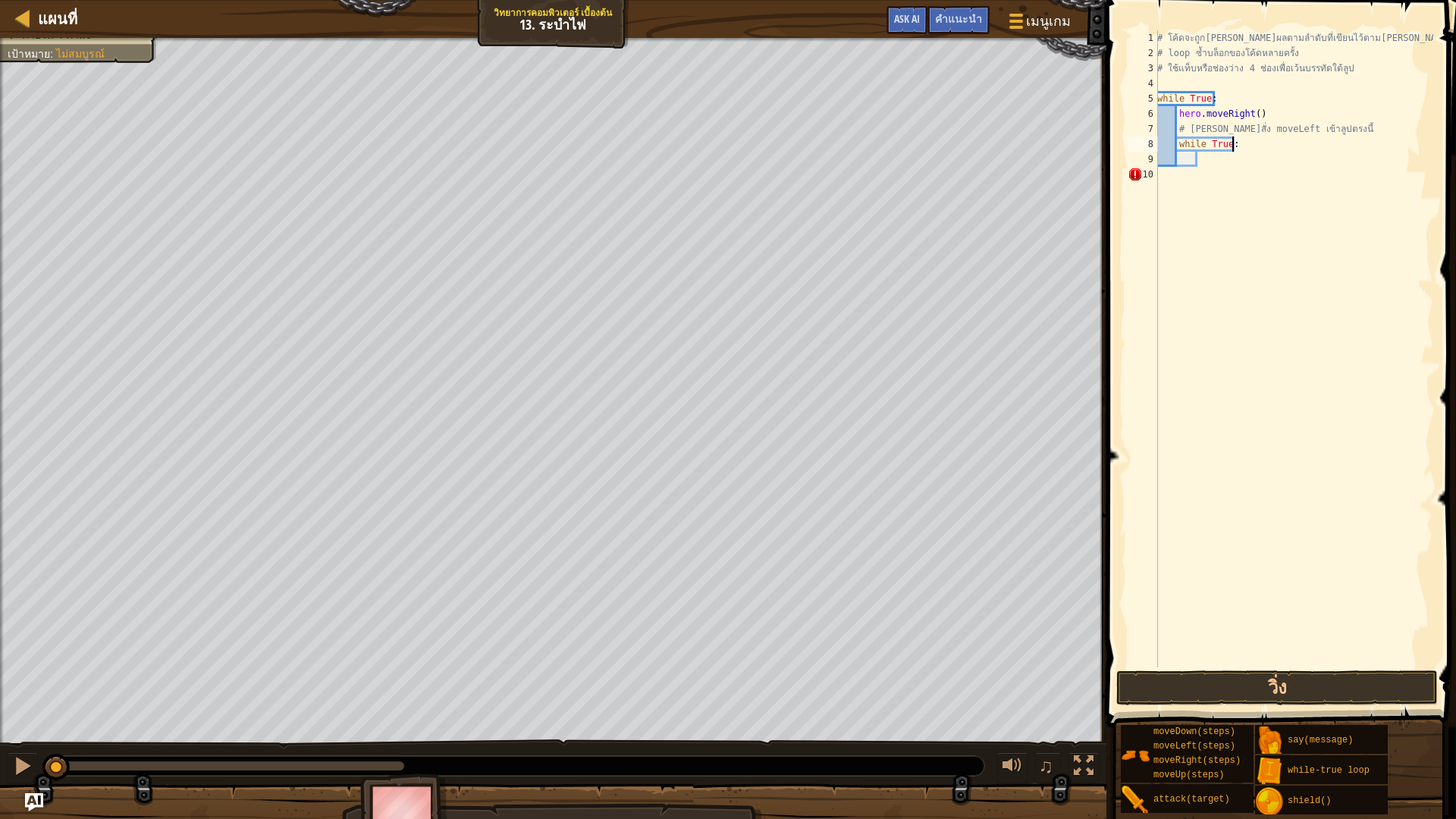
scroll to position [7, 5]
type textarea "w"
click at [1176, 115] on div "# โค้ดจะถูก[PERSON_NAME]ผลตามลำดับที่เขียนไว้ตาม[PERSON_NAME] # loop ซ้ำบล็อกขอ…" at bounding box center [1293, 363] width 279 height 667
type textarea "hero.moveRight()"
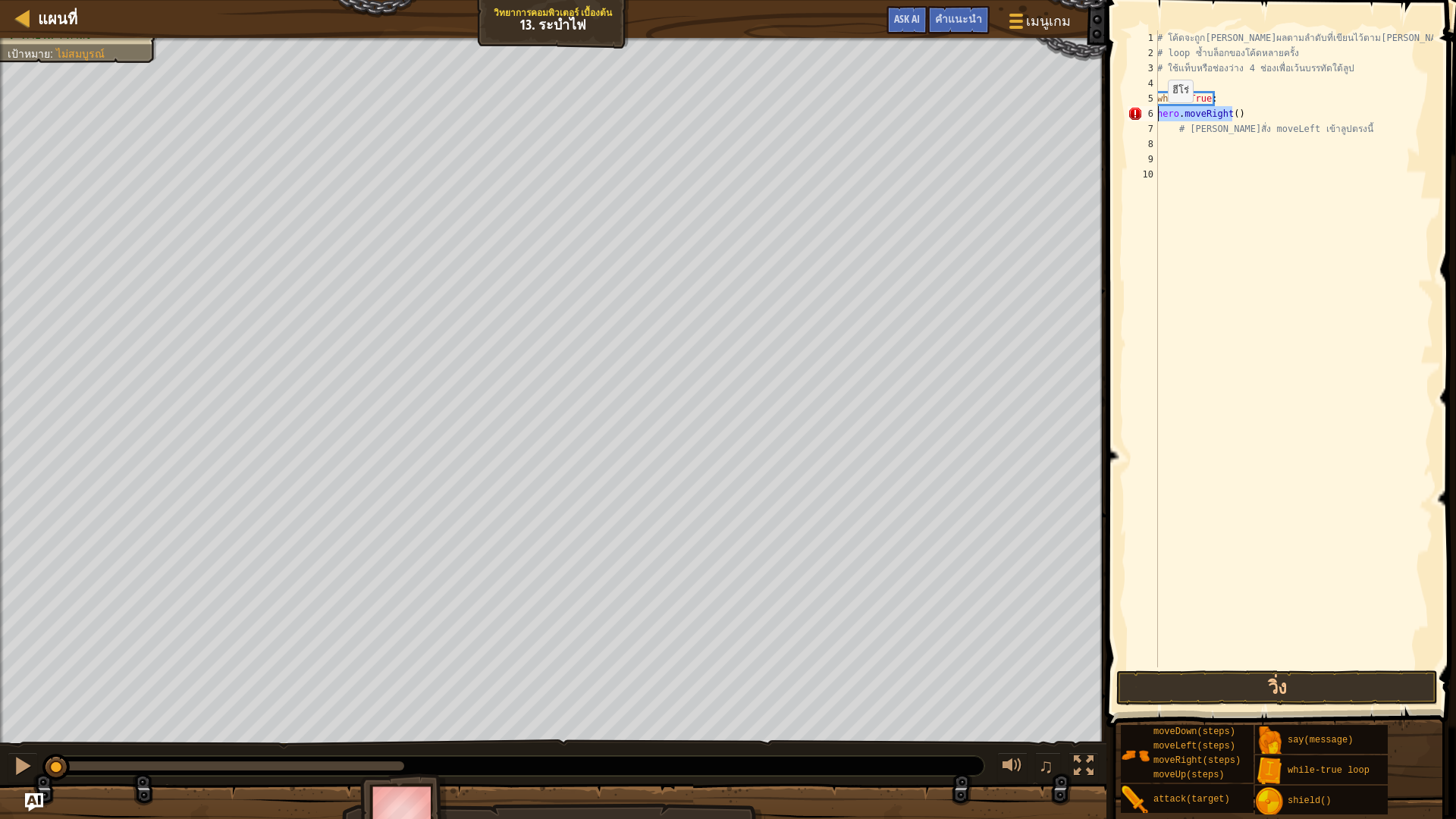
drag, startPoint x: 1231, startPoint y: 115, endPoint x: 1151, endPoint y: 118, distance: 80.1
click at [1151, 118] on div "hero.moveRight() 1 2 3 4 5 6 7 8 9 10 # โค้ดจะถูก[PERSON_NAME]ผลตามลำดับที่เขีย…" at bounding box center [1279, 348] width 309 height 637
drag, startPoint x: 1237, startPoint y: 115, endPoint x: 1130, endPoint y: 109, distance: 107.2
click at [1130, 109] on div "hero.moveRight() 1 2 3 4 5 6 7 8 9 10 # โค้ดจะถูก[PERSON_NAME]ผลตามลำดับที่เขีย…" at bounding box center [1279, 348] width 309 height 637
type textarea "h"
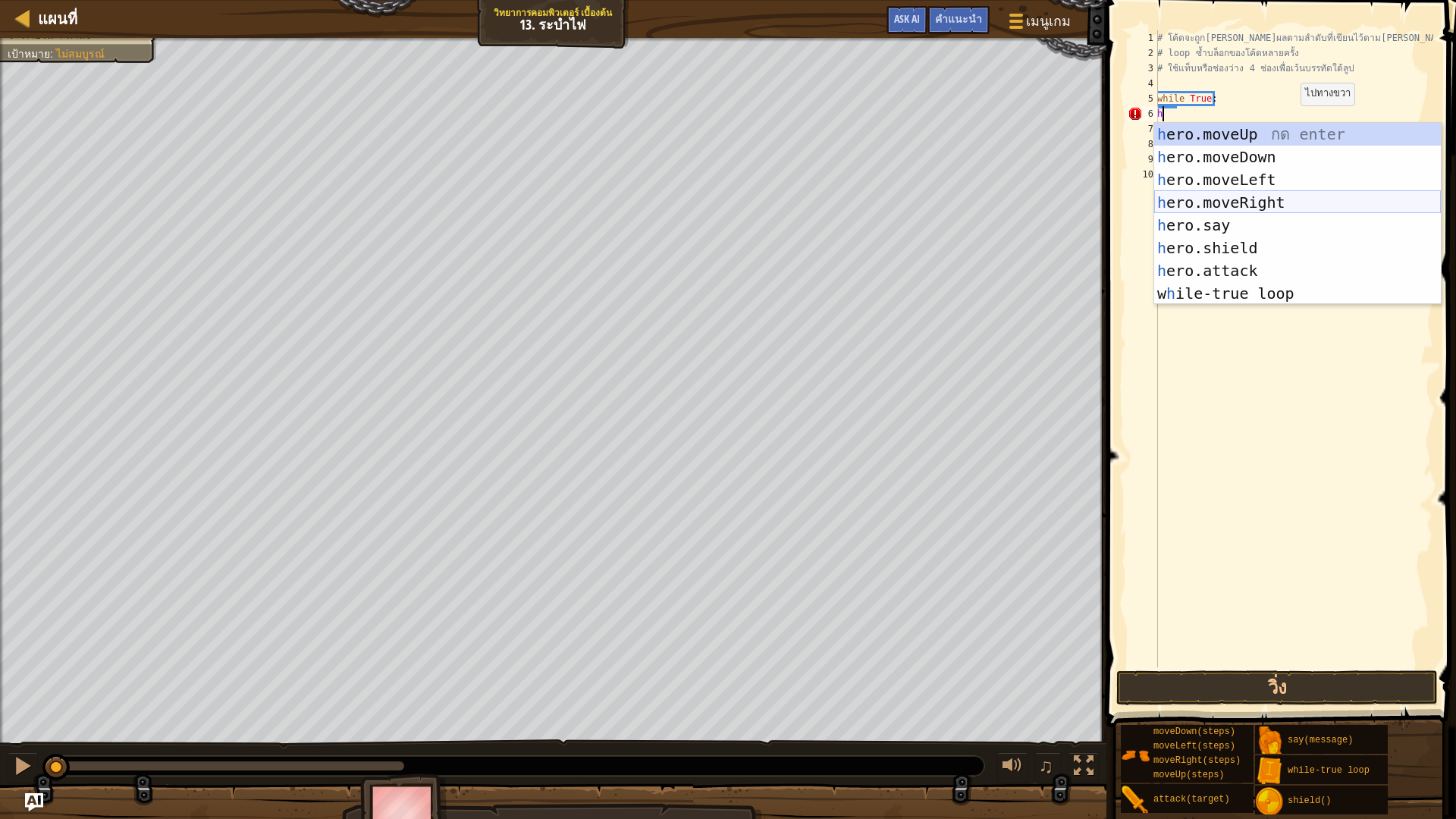
click at [1330, 191] on div "h ero.moveUp กด enter h ero.moveDown กด enter h ero.moveLeft กด enter h ero.mov…" at bounding box center [1297, 236] width 287 height 227
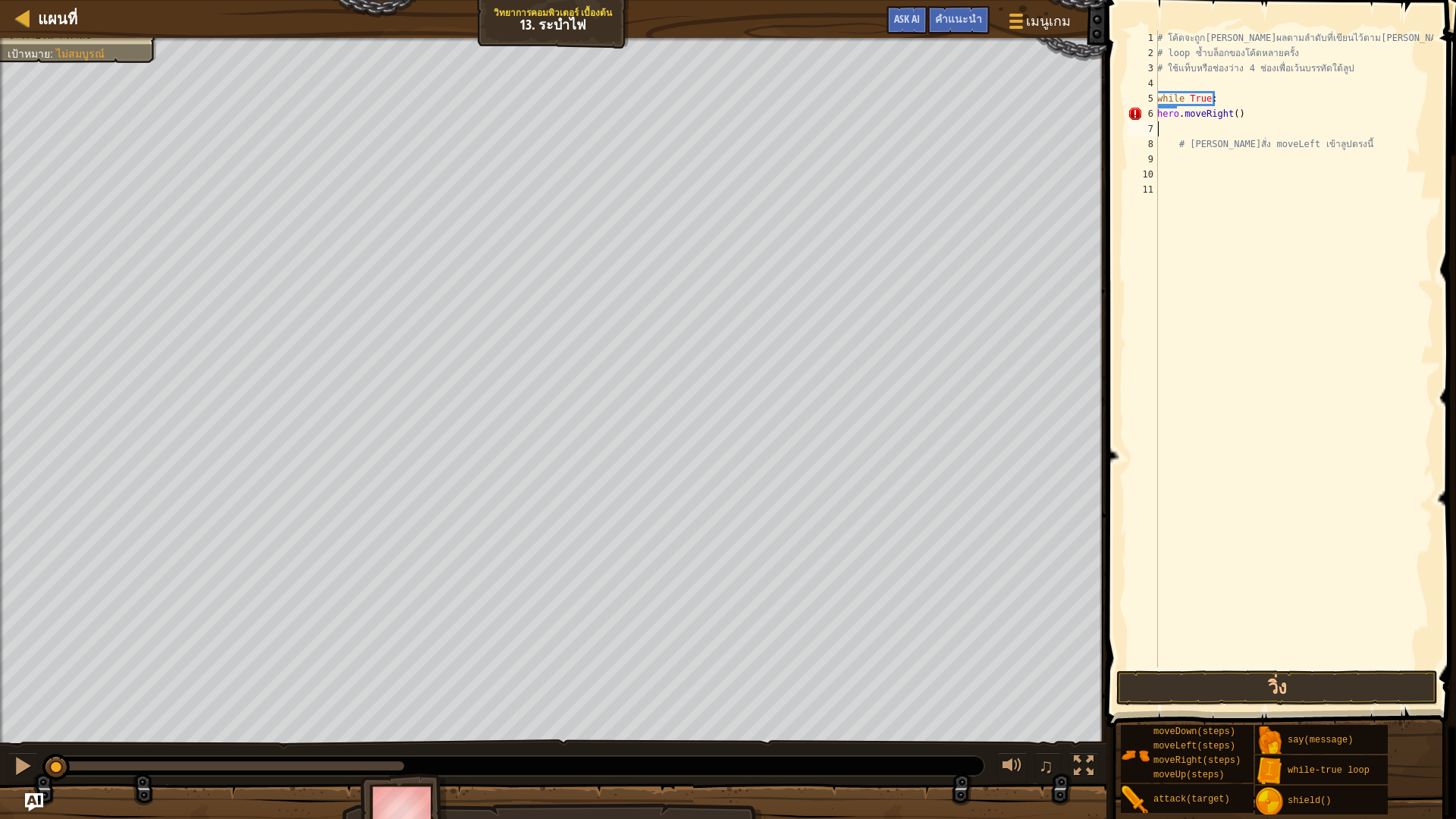
type textarea "h"
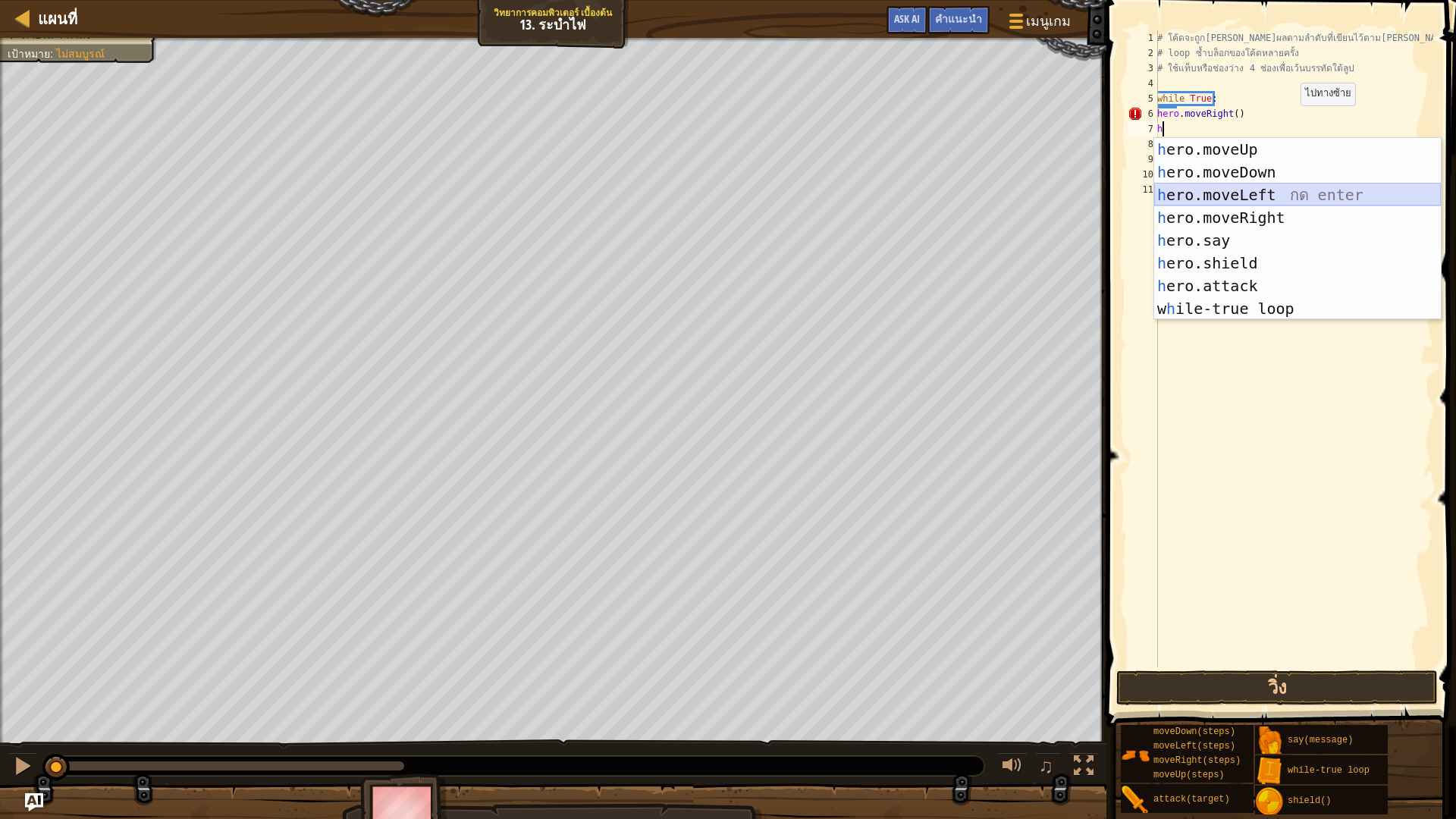
click at [1289, 190] on div "h ero.moveUp กด enter h ero.moveDown กด enter h ero.moveLeft กด enter h ero.mov…" at bounding box center [1297, 251] width 287 height 227
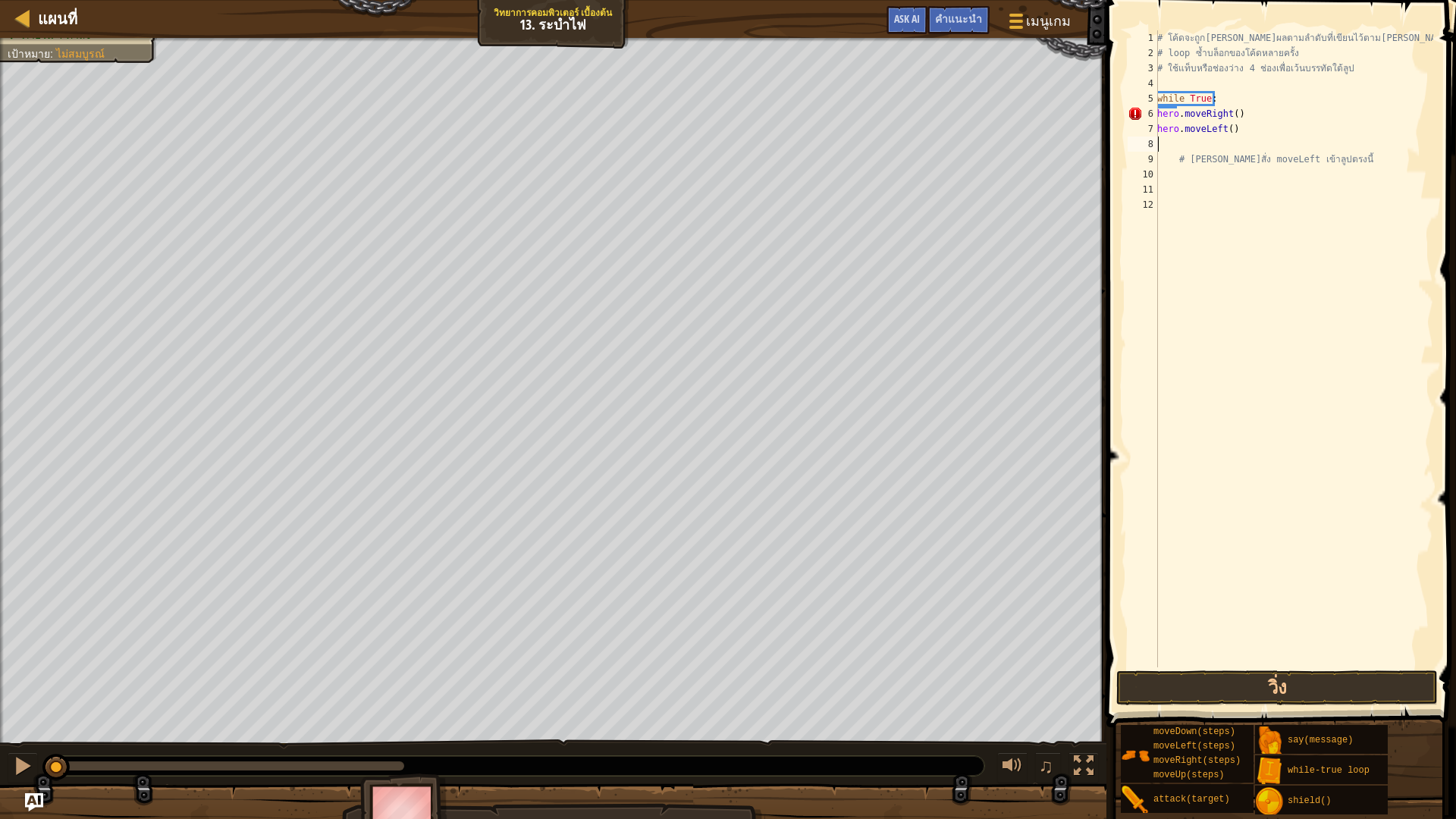
type textarea "h"
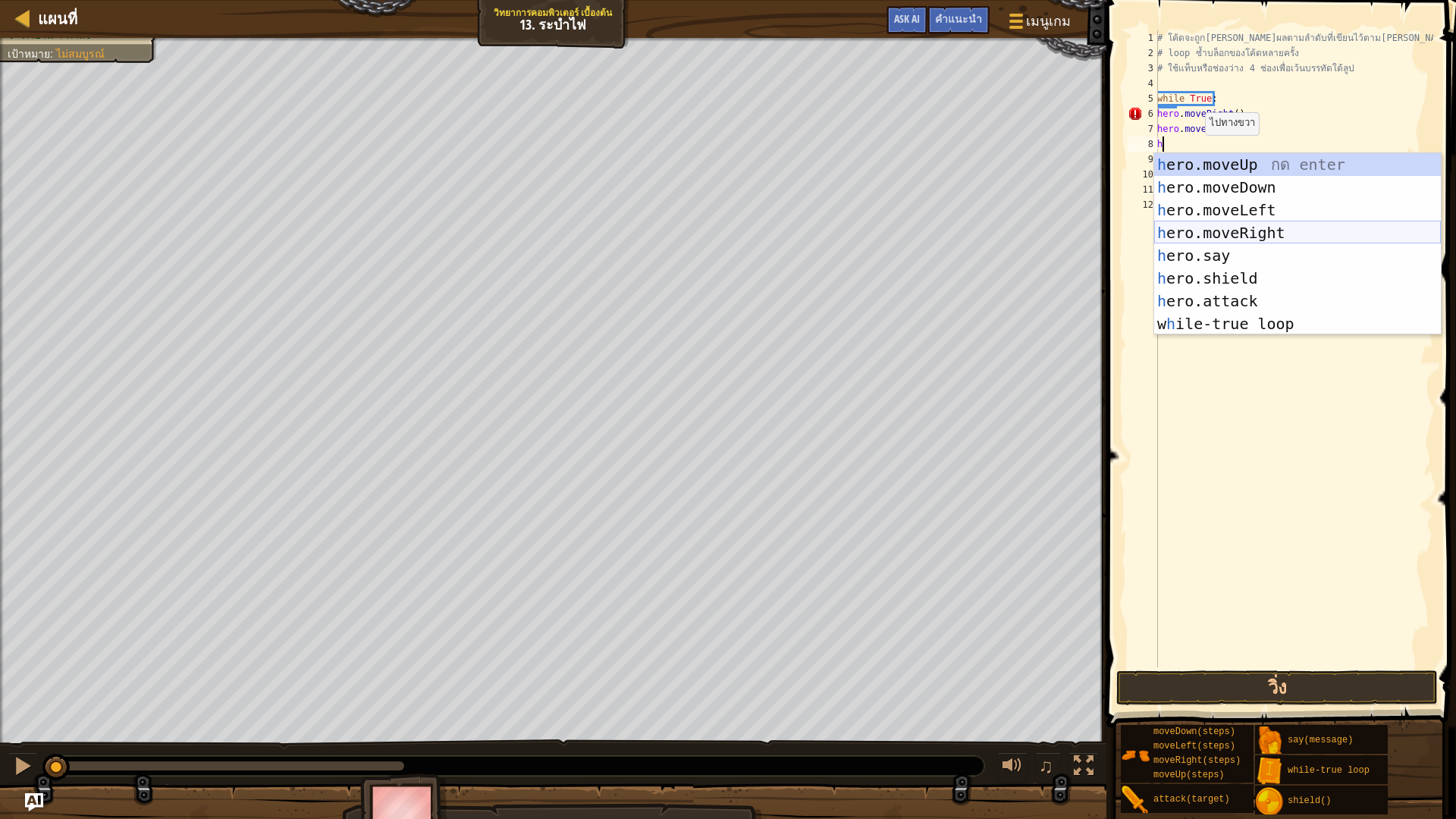
click at [1265, 227] on div "h ero.moveUp กด enter h ero.moveDown กด enter h ero.moveLeft กด enter h ero.mov…" at bounding box center [1297, 266] width 287 height 227
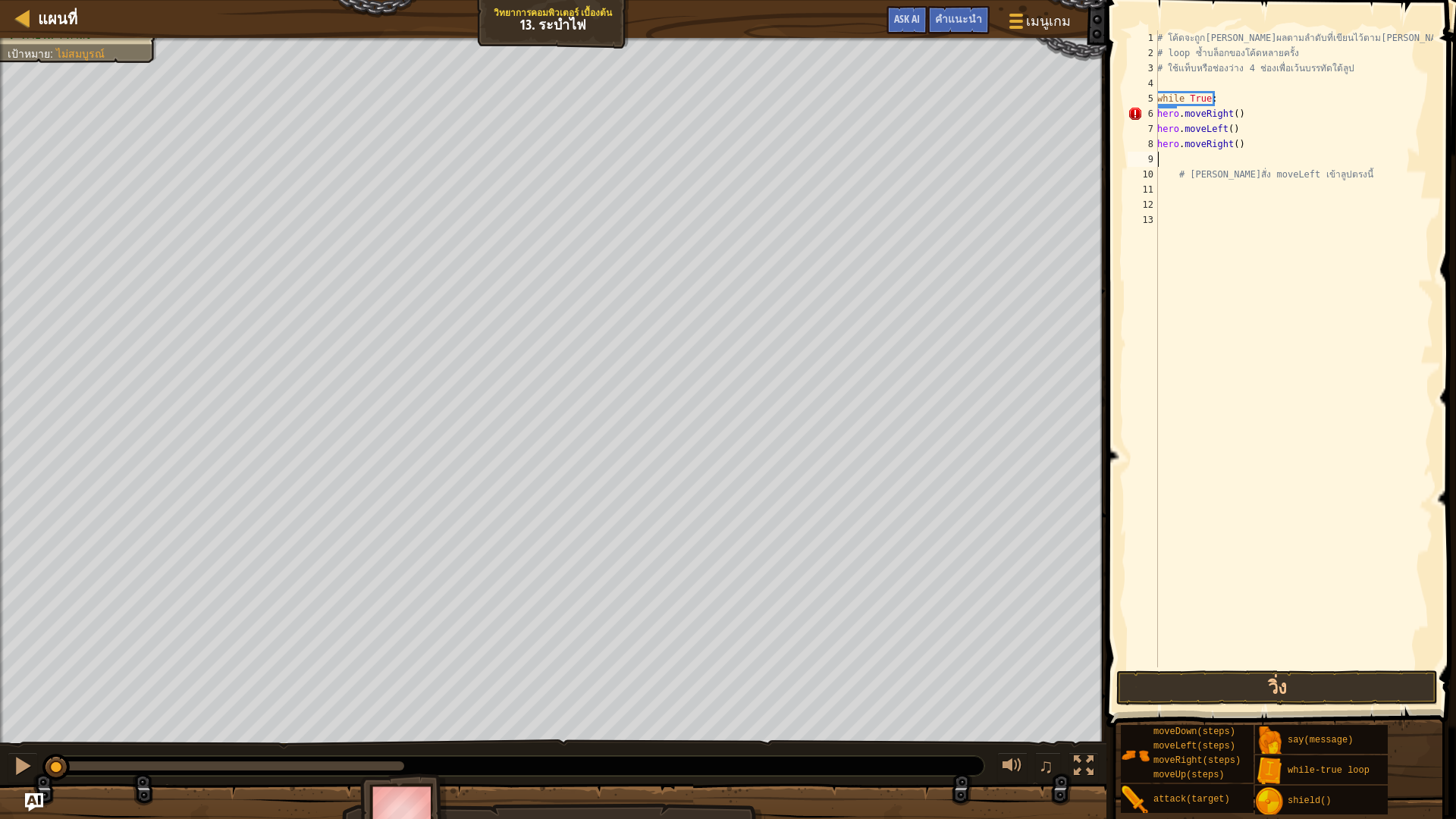
type textarea "h"
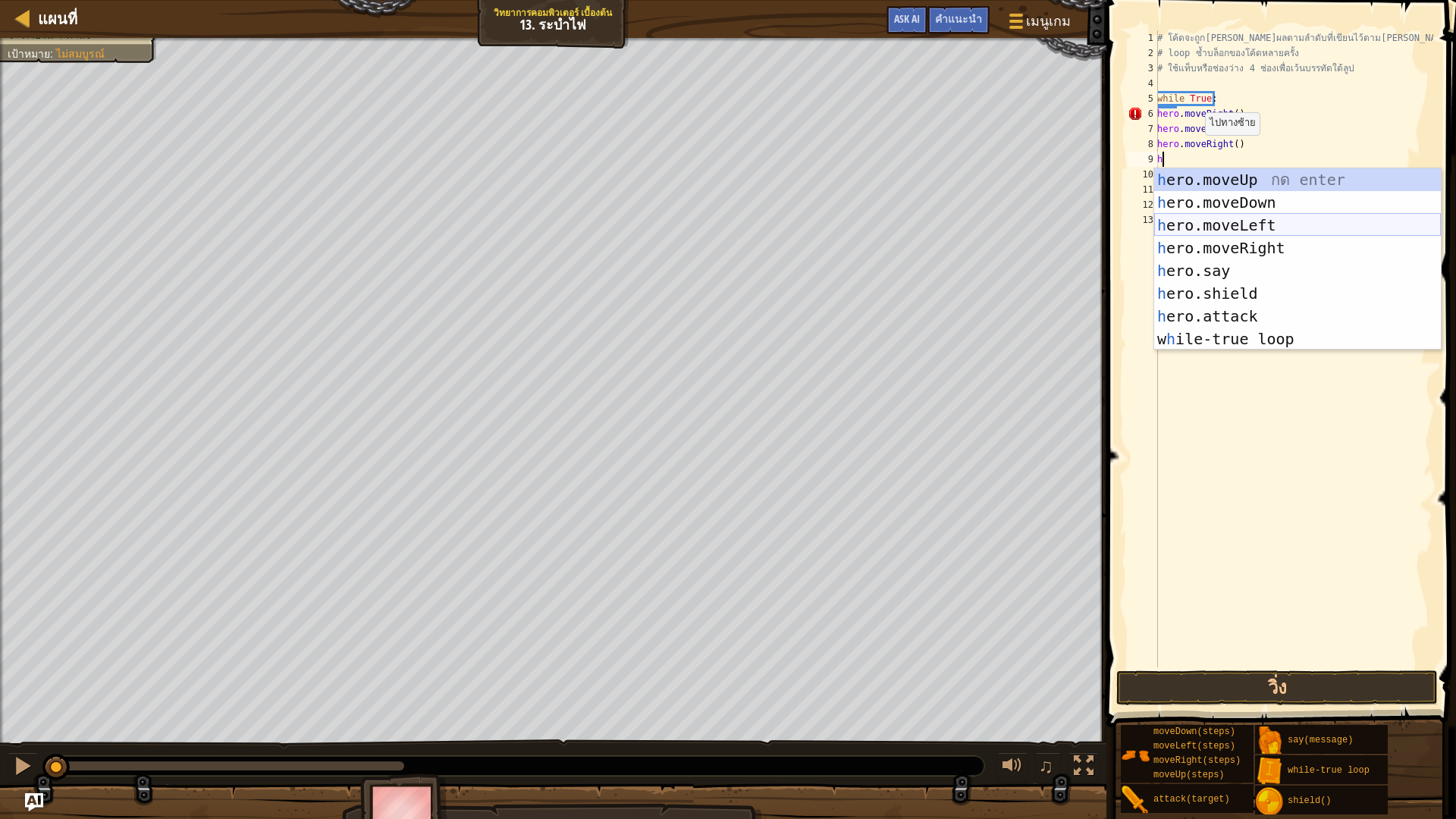
click at [1262, 220] on div "h ero.moveUp กด enter h ero.moveDown กด enter h ero.moveLeft กด enter h ero.mov…" at bounding box center [1297, 281] width 287 height 227
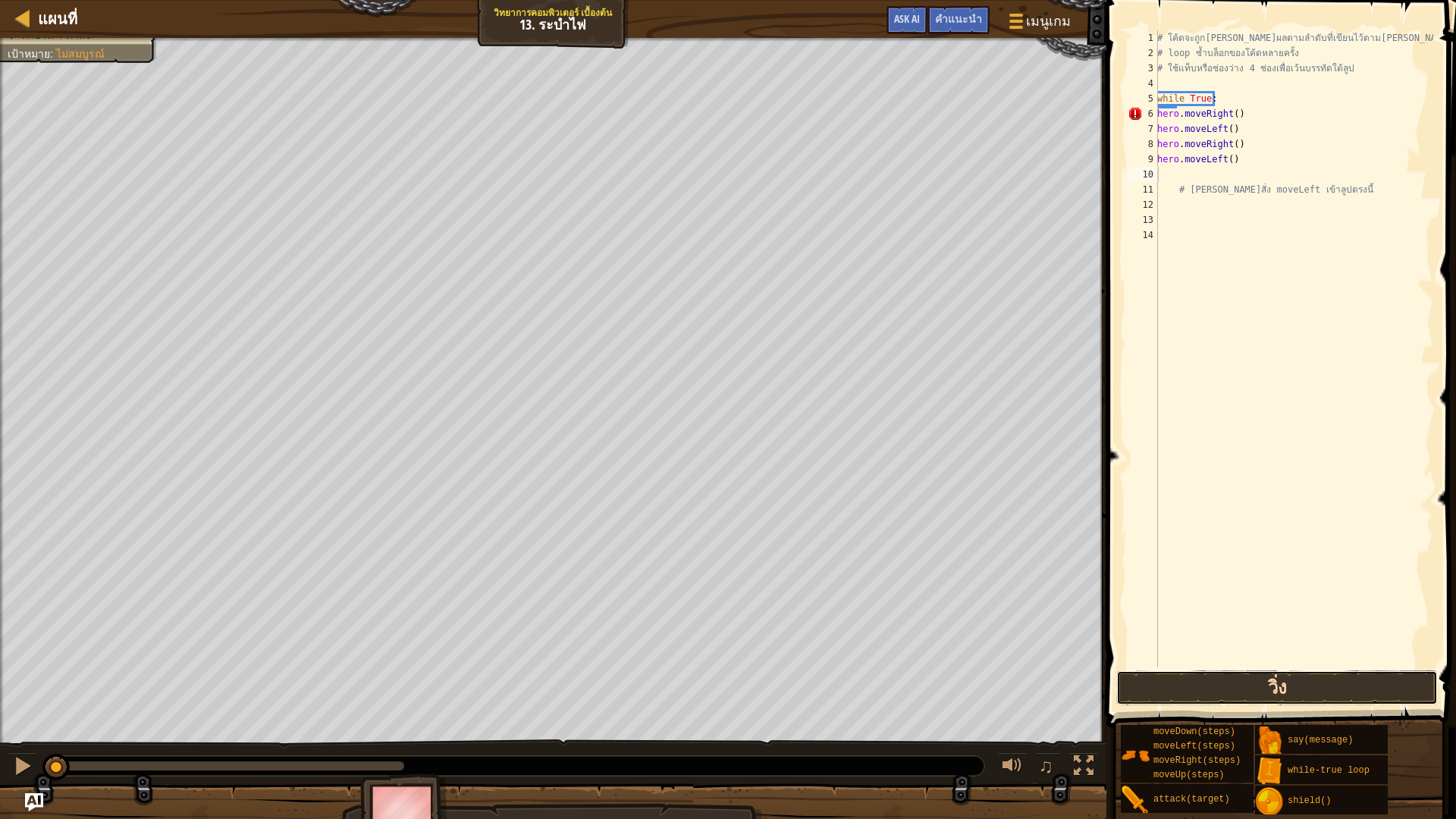
click at [1271, 686] on button "วิ่ง" at bounding box center [1276, 687] width 321 height 35
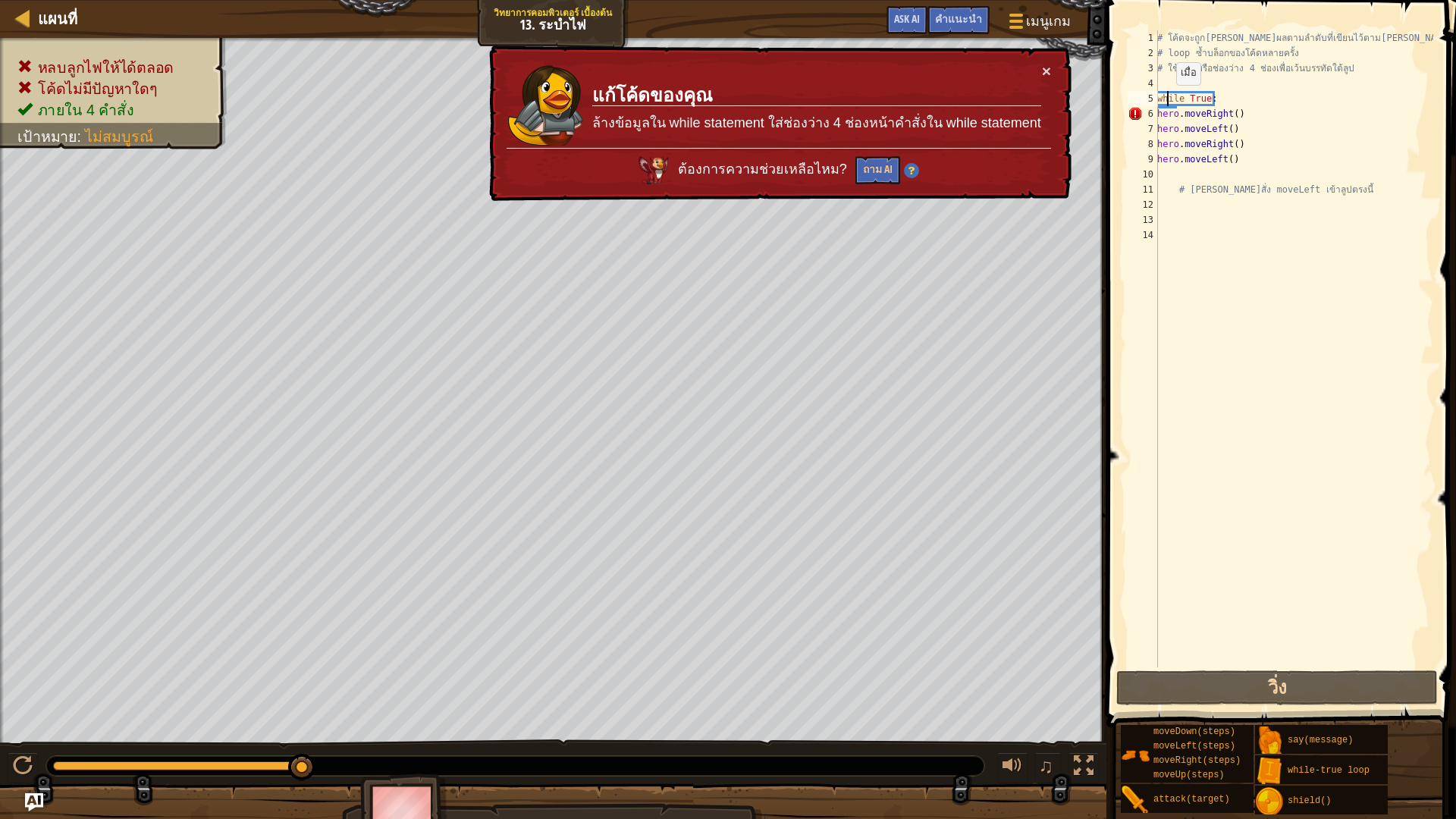
click at [1167, 100] on div "# โค้ดจะถูก[PERSON_NAME]ผลตามลำดับที่เขียนไว้ตาม[PERSON_NAME] # loop ซ้ำบล็อกขอ…" at bounding box center [1293, 363] width 279 height 667
click at [1175, 108] on div "# โค้ดจะถูก[PERSON_NAME]ผลตามลำดับที่เขียนไว้ตาม[PERSON_NAME] # loop ซ้ำบล็อกขอ…" at bounding box center [1293, 363] width 279 height 667
click at [1169, 107] on div "# โค้ดจะถูก[PERSON_NAME]ผลตามลำดับที่เขียนไว้ตาม[PERSON_NAME] # loop ซ้ำบล็อกขอ…" at bounding box center [1293, 363] width 279 height 667
drag, startPoint x: 1237, startPoint y: 162, endPoint x: 1140, endPoint y: 122, distance: 104.9
click at [1140, 122] on div "hero.moveRight() 1 2 3 4 5 6 7 8 9 10 11 12 13 14 # โค้ดจะถูก[PERSON_NAME]ผลตาม…" at bounding box center [1279, 348] width 309 height 637
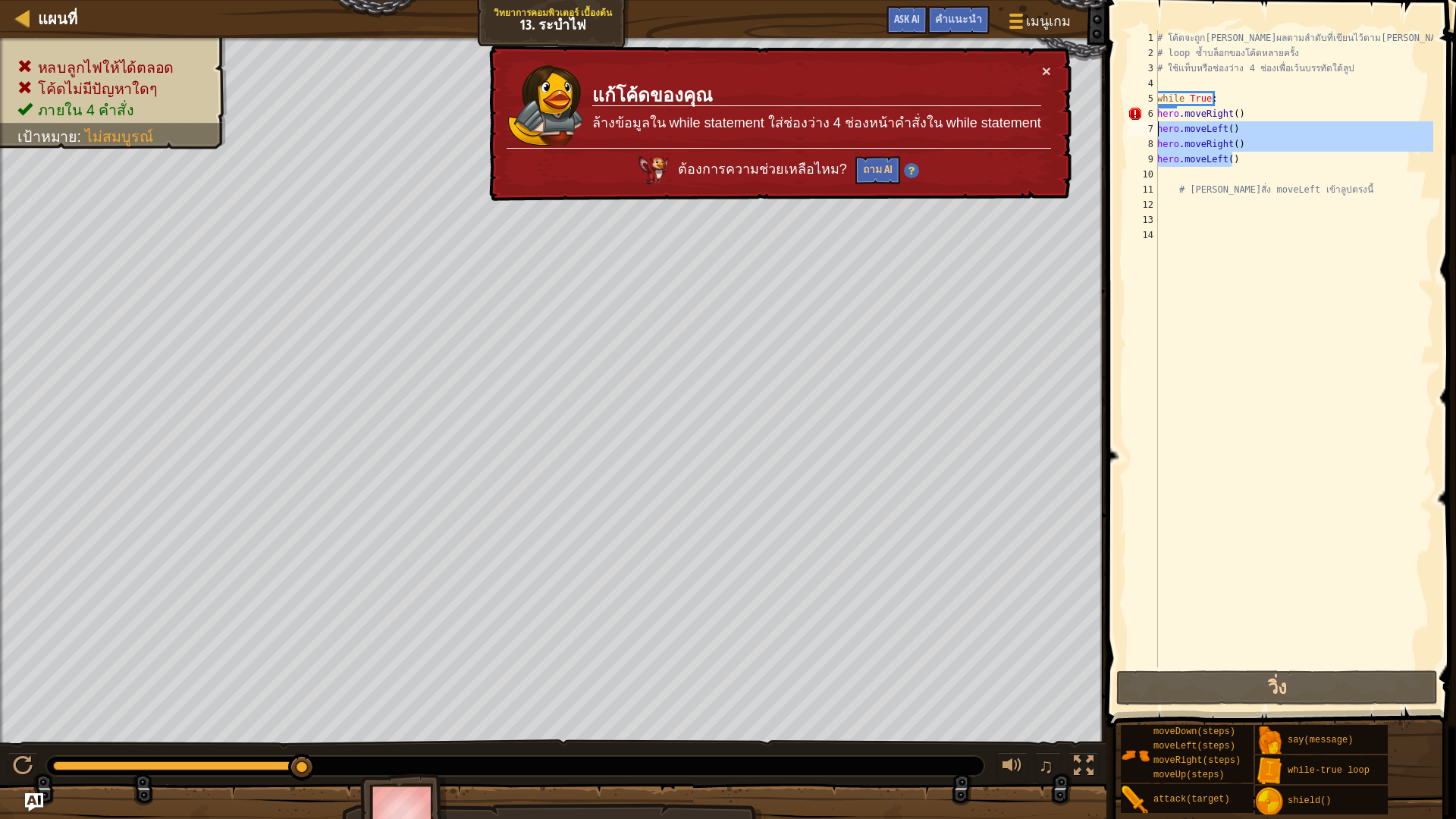
type textarea "hero.moveLeft() hero.moveRight()"
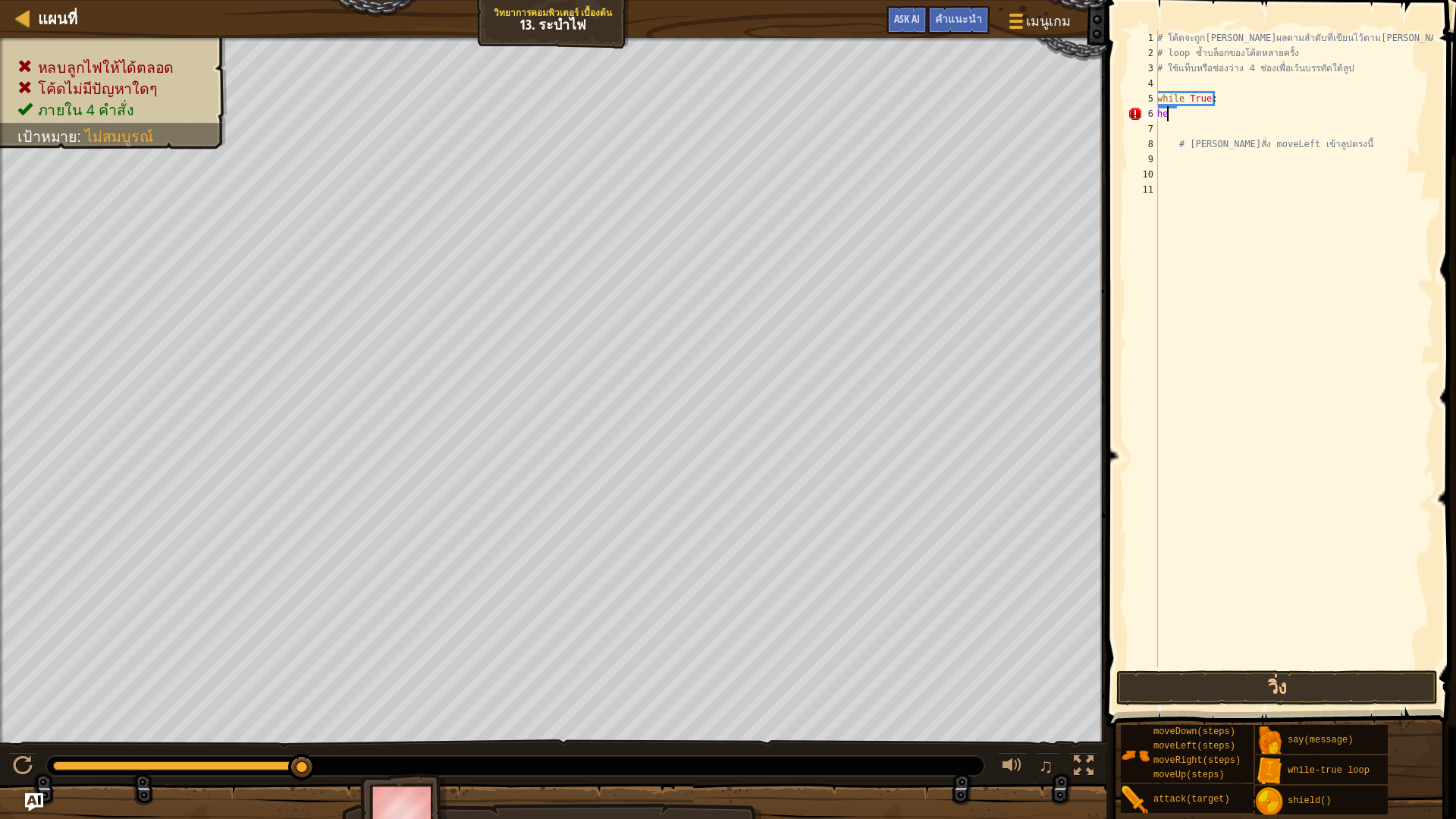
type textarea "h"
type textarea "w"
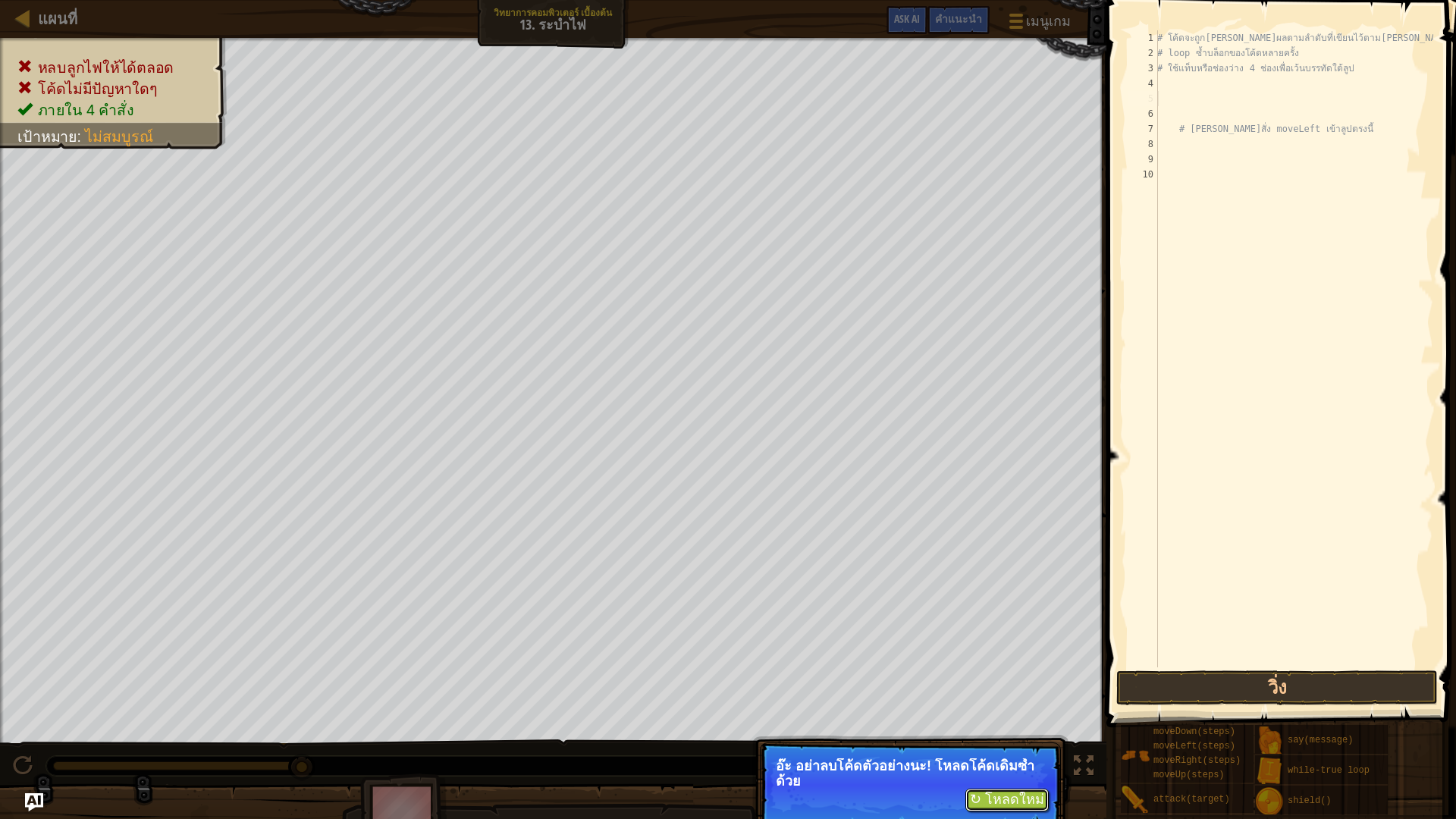
click at [1017, 716] on button "↻ โหลดใหม่" at bounding box center [1007, 799] width 84 height 23
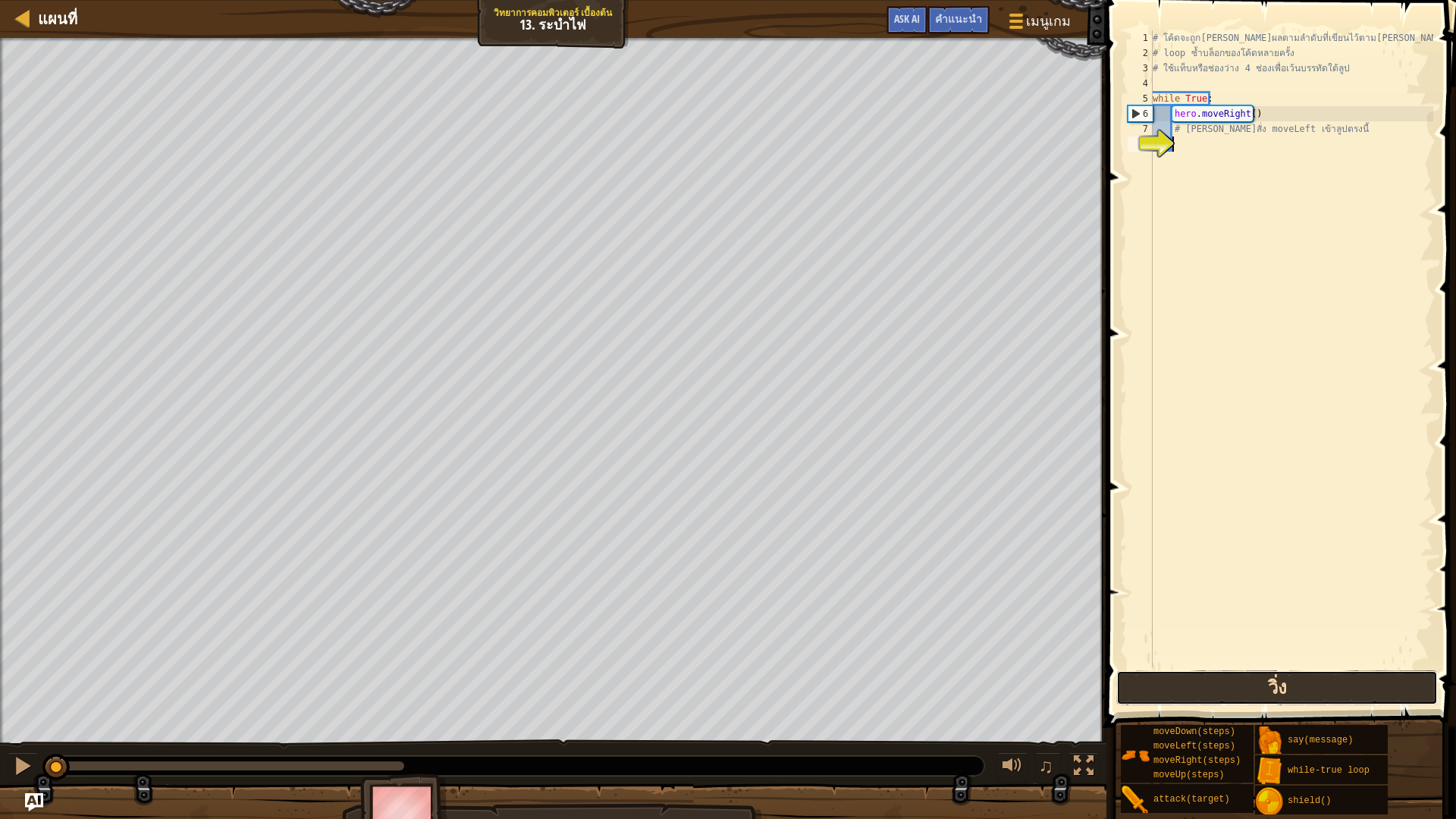
click at [1243, 689] on button "วิ่ง" at bounding box center [1276, 687] width 321 height 35
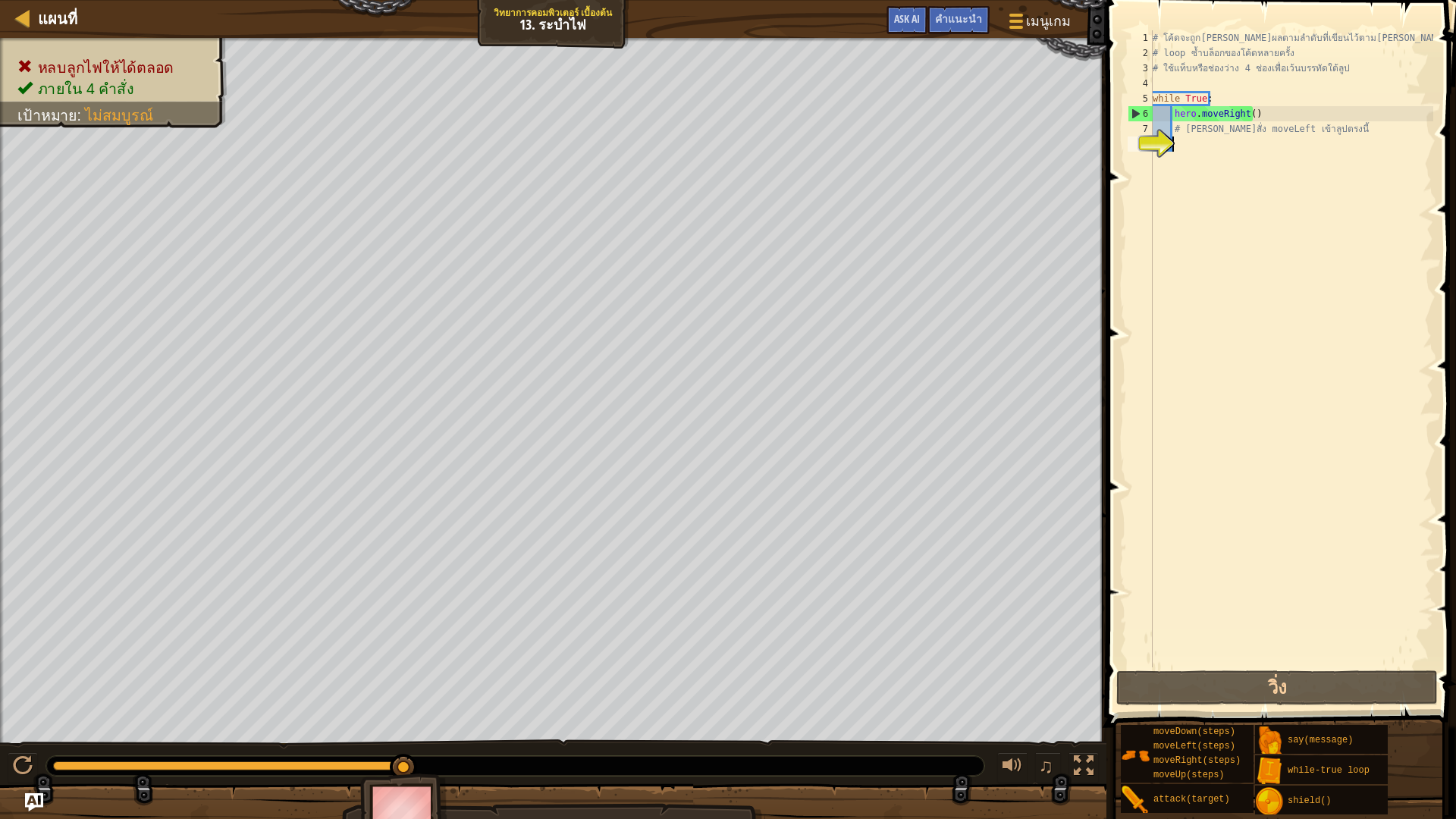
click at [1183, 139] on div "# โค้ดจะถูก[PERSON_NAME]ผลตามลำดับที่เขียนไว้ตาม[PERSON_NAME] # loop ซ้ำบล็อกขอ…" at bounding box center [1291, 363] width 283 height 667
click at [1180, 150] on div "# โค้ดจะถูก[PERSON_NAME]ผลตามลำดับที่เขียนไว้ตาม[PERSON_NAME] # loop ซ้ำบล็อกขอ…" at bounding box center [1291, 363] width 283 height 667
type textarea "h"
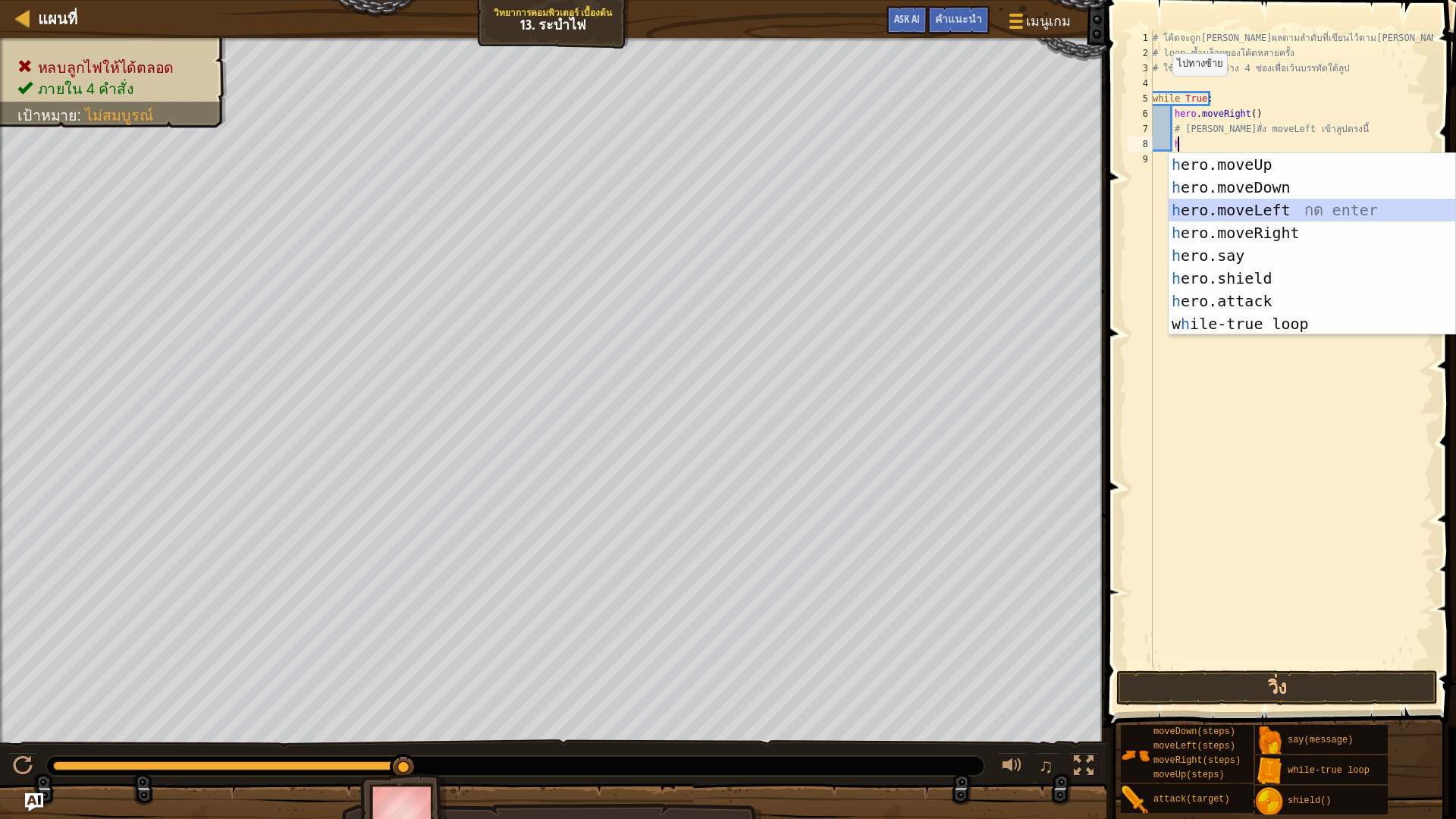
click at [1265, 204] on div "h ero.moveUp กด enter h ero.moveDown กด enter h ero.moveLeft กด enter h ero.mov…" at bounding box center [1312, 266] width 287 height 227
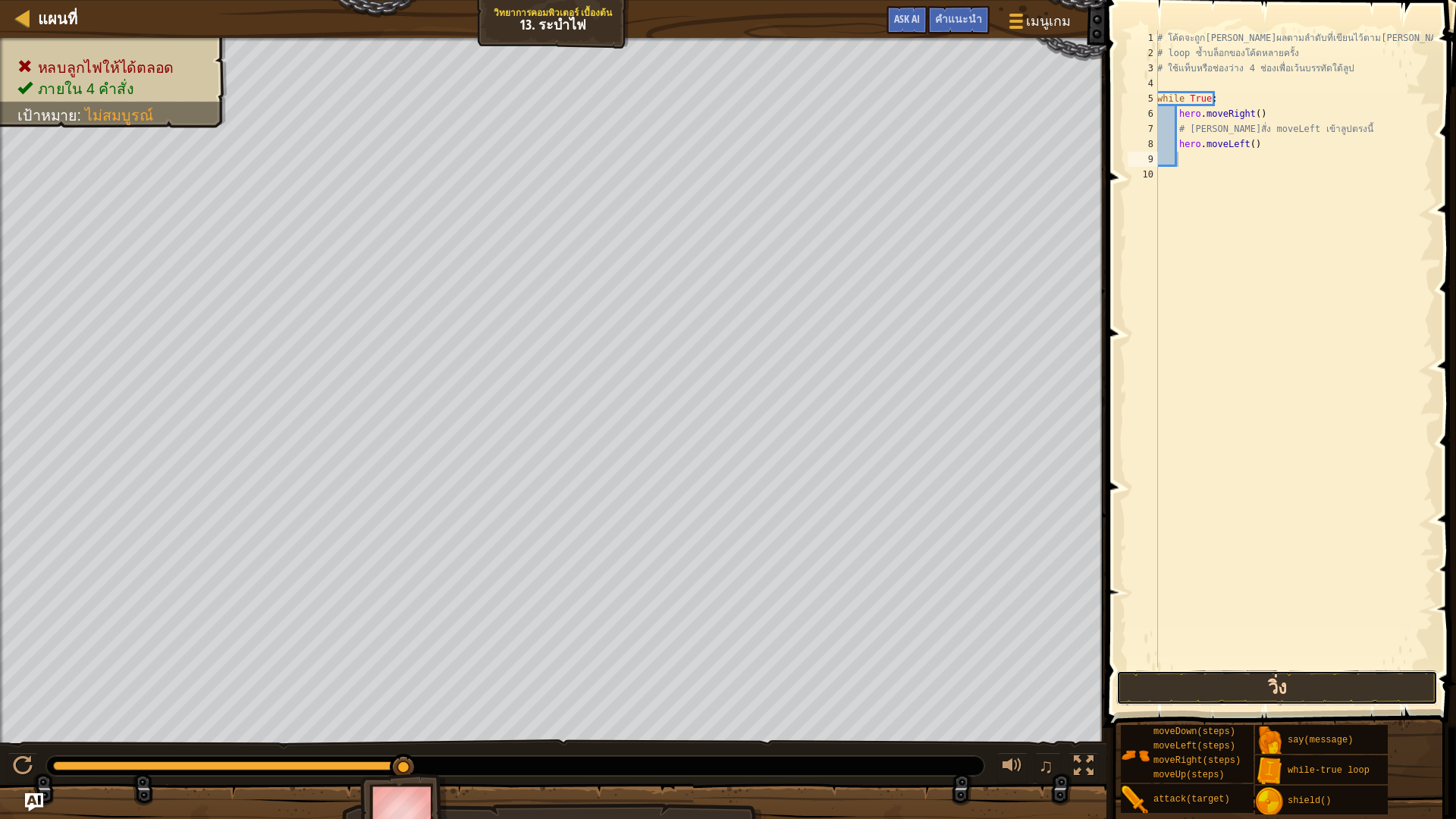
drag, startPoint x: 1212, startPoint y: 683, endPoint x: 1217, endPoint y: 677, distance: 7.8
click at [1216, 680] on button "วิ่ง" at bounding box center [1276, 687] width 321 height 35
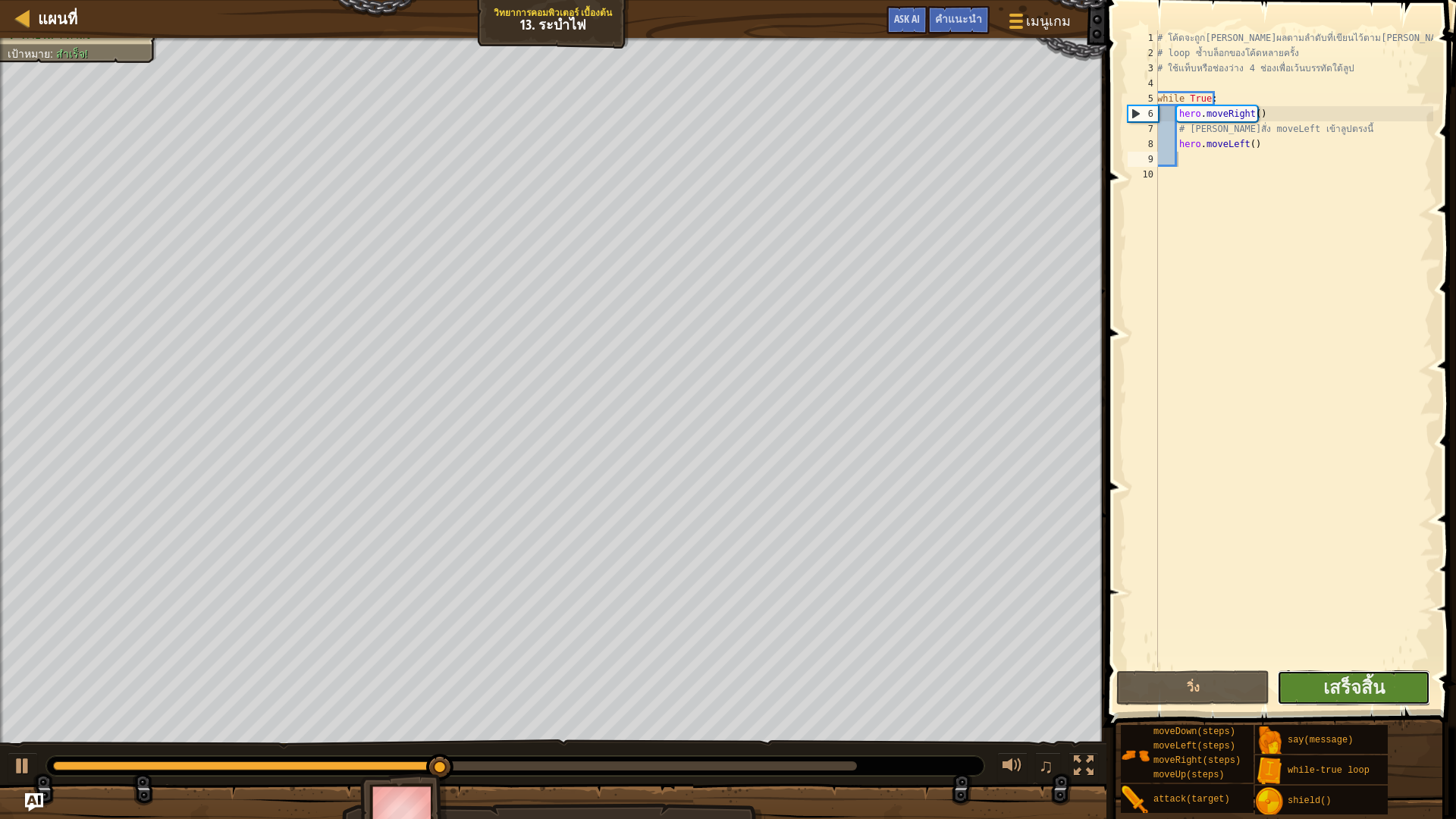
click at [1314, 691] on button "เสร็จสิ้น" at bounding box center [1354, 687] width 153 height 35
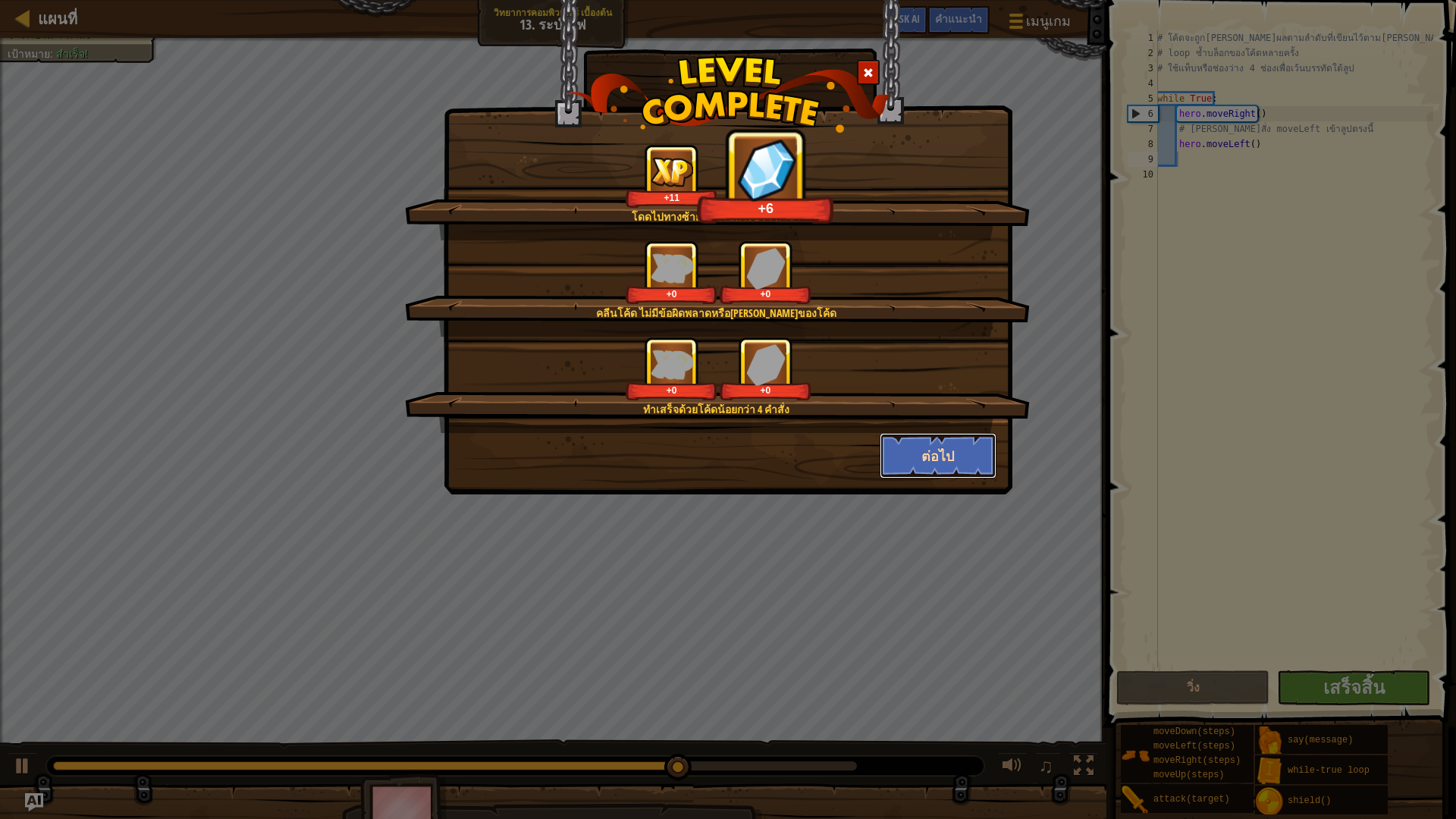
click at [944, 446] on button "ต่อไป" at bounding box center [939, 455] width 118 height 45
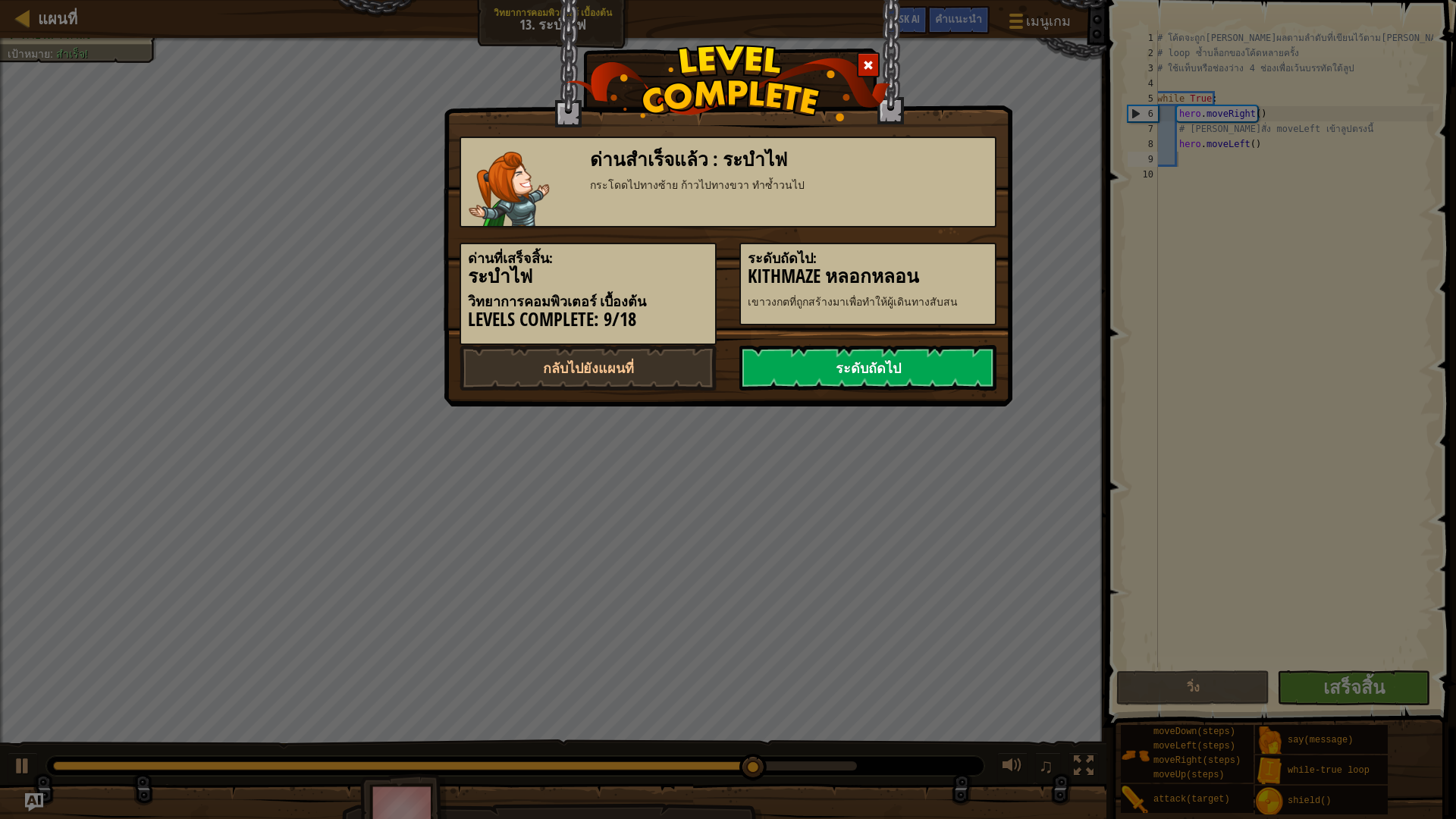
click at [865, 362] on link "ระดับถัดไป" at bounding box center [867, 367] width 257 height 45
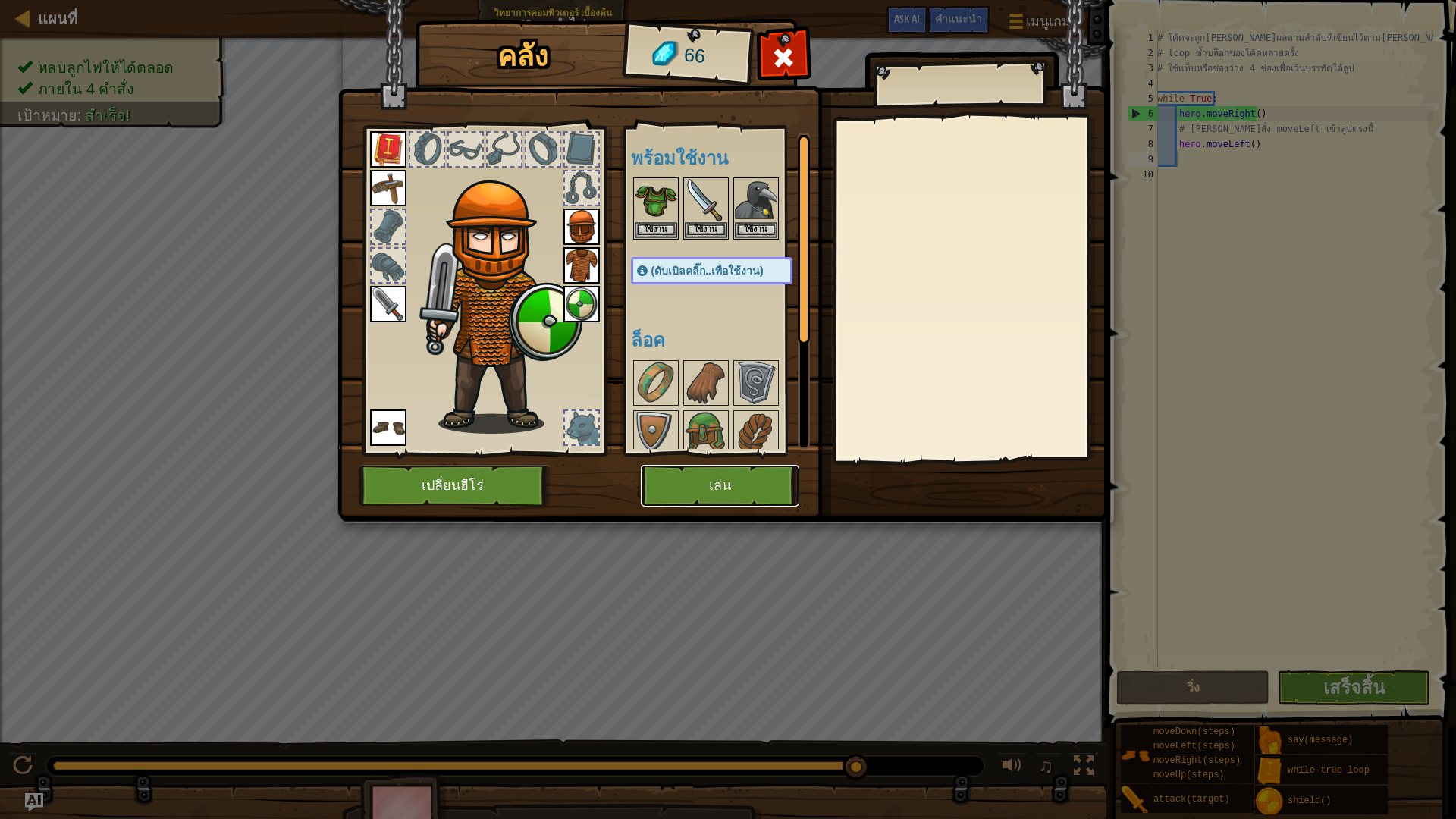
click at [683, 505] on button "เล่น" at bounding box center [720, 485] width 159 height 42
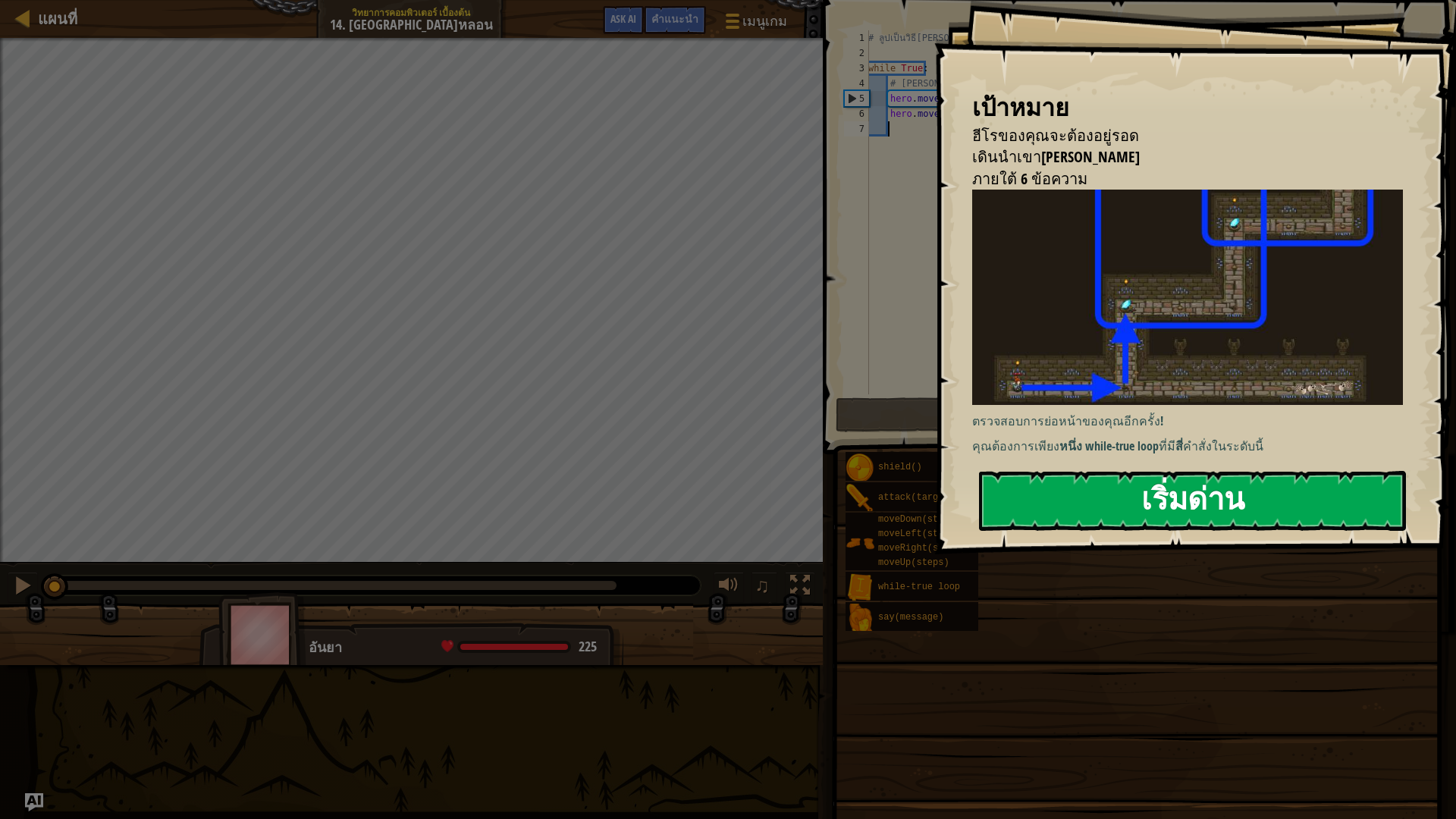
click at [1232, 497] on button "เริ่มด่าน" at bounding box center [1192, 500] width 427 height 60
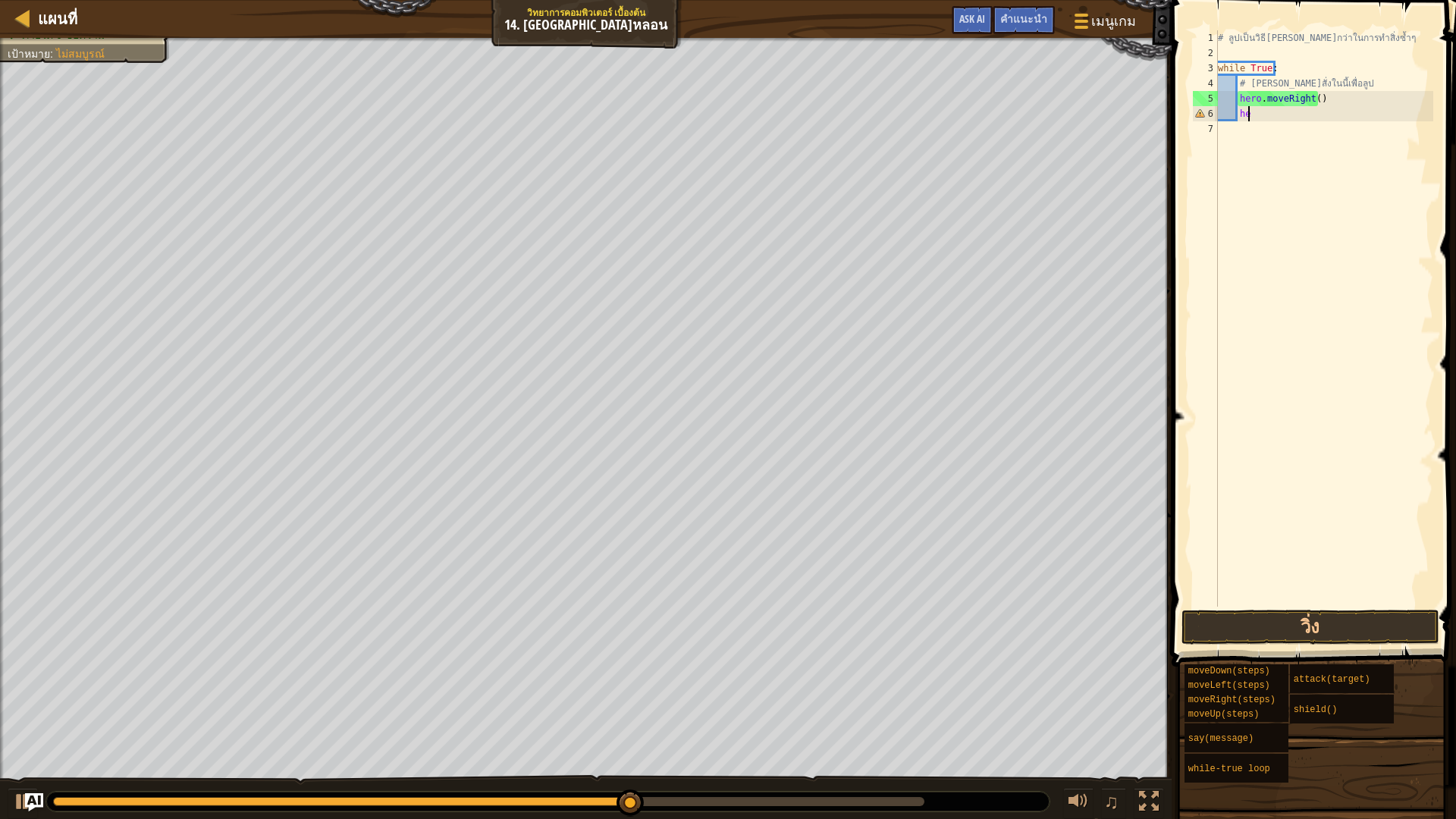
type textarea "h"
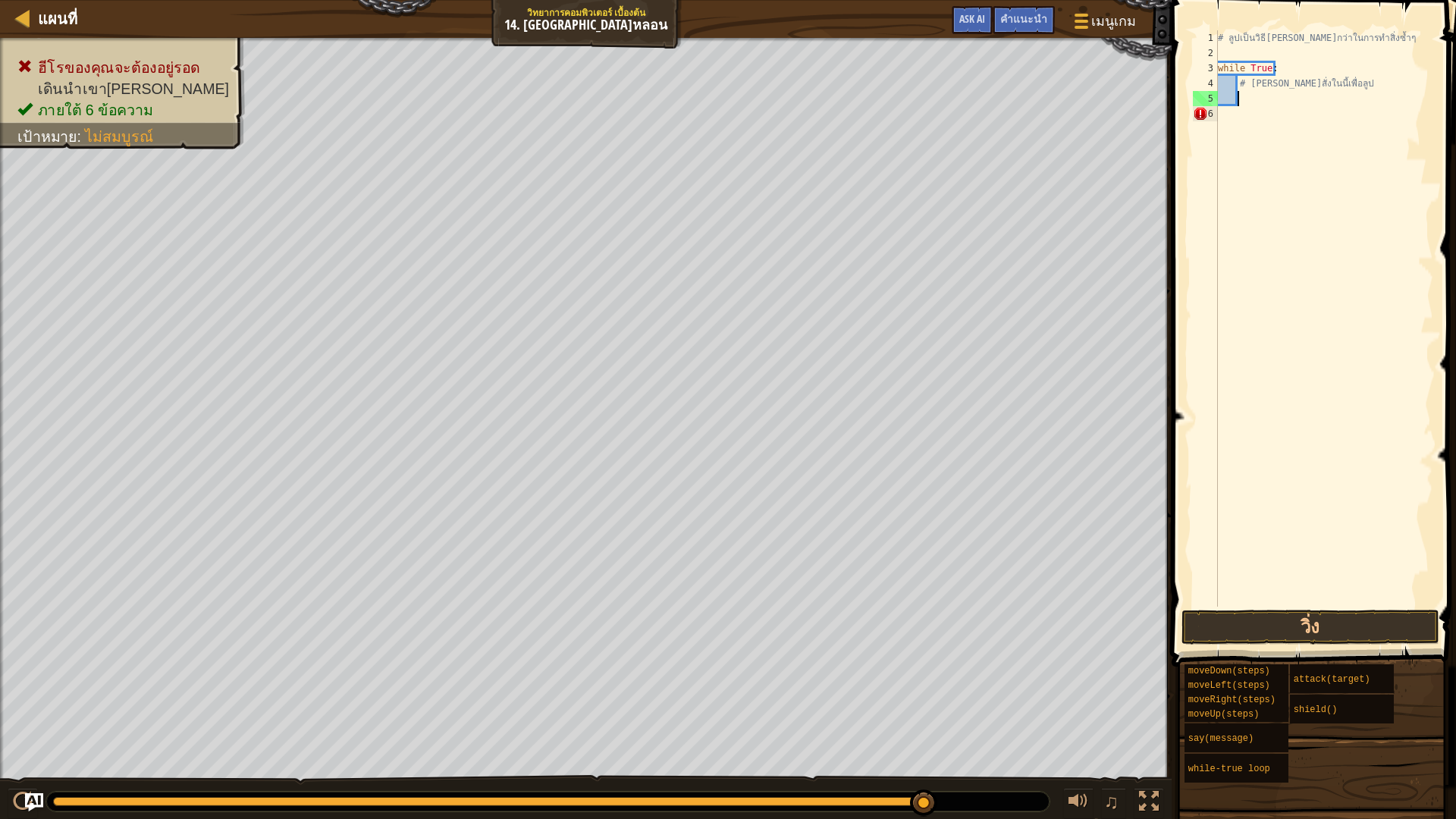
type textarea "H"
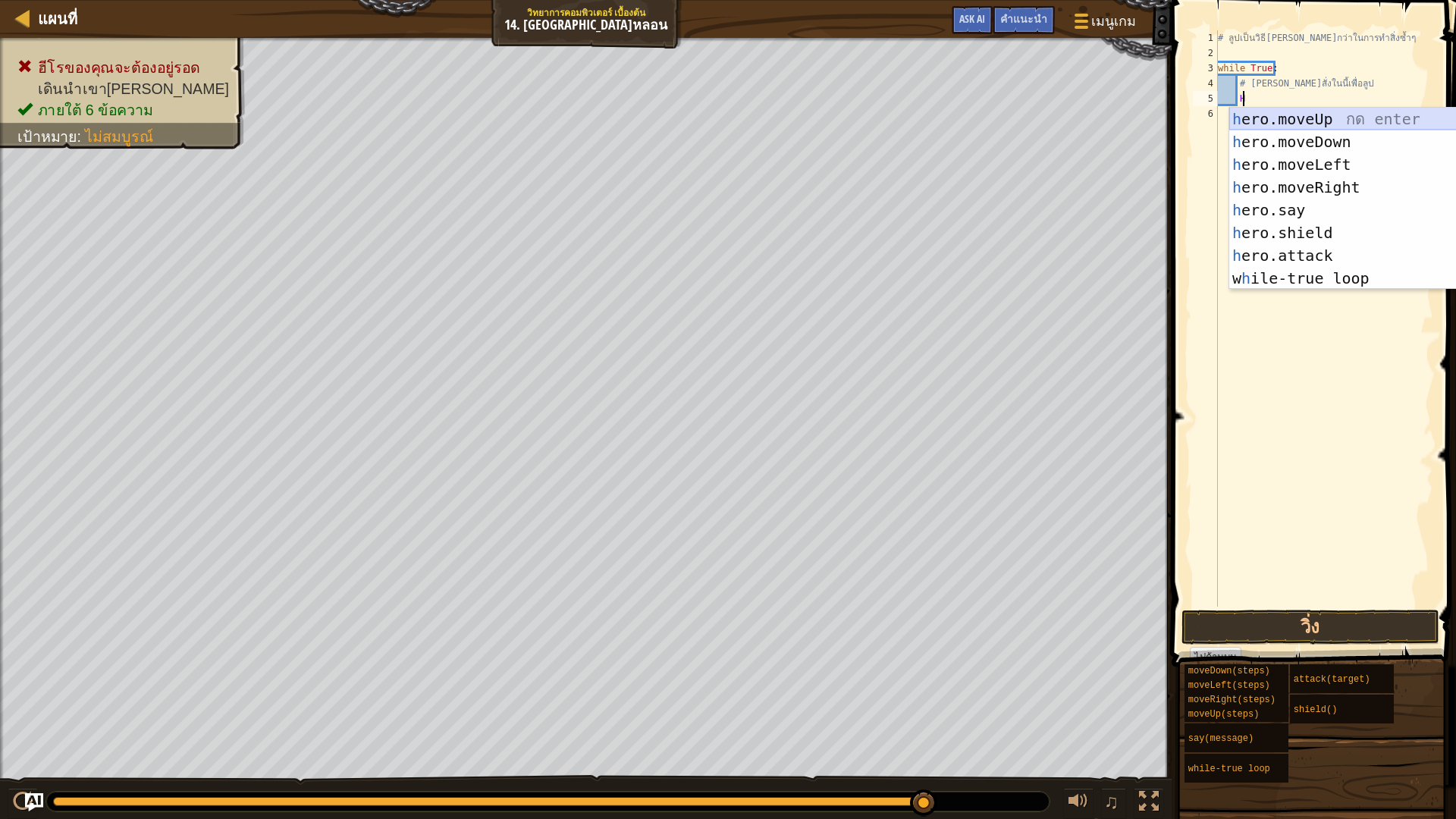
click at [1310, 115] on div "h ero.moveUp กด enter h ero.moveDown กด enter h ero.moveLeft กด enter h ero.mov…" at bounding box center [1372, 221] width 287 height 227
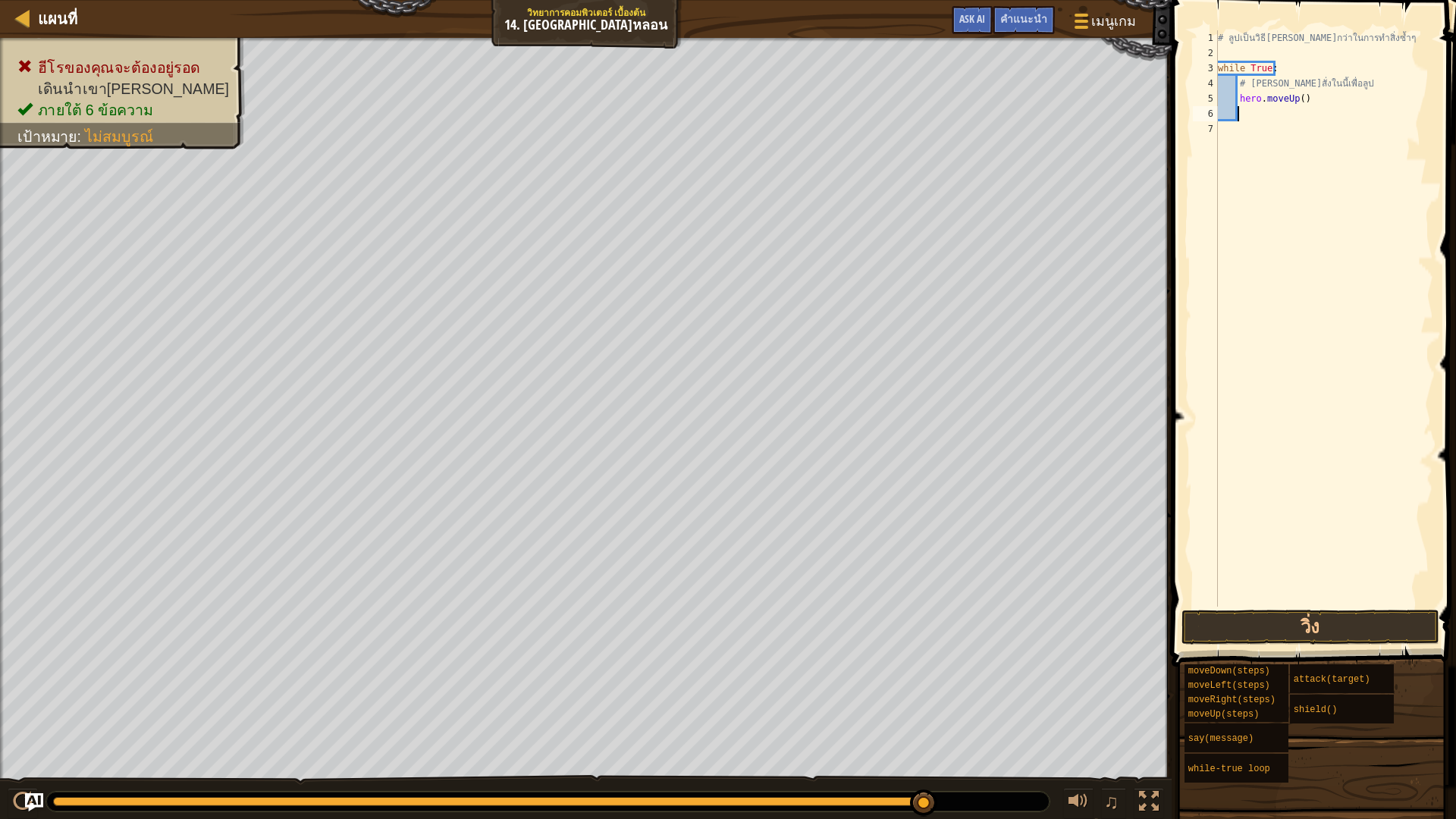
scroll to position [7, 1]
drag, startPoint x: 1299, startPoint y: 100, endPoint x: 1228, endPoint y: 108, distance: 71.4
click at [1228, 108] on div "# ลูปเป็นวิธี[PERSON_NAME]กว่าในการทำสิ่งซ้ำๆ while True : # [PERSON_NAME]สั่งใ…" at bounding box center [1323, 333] width 218 height 606
click at [1306, 97] on div "# ลูปเป็นวิธี[PERSON_NAME]กว่าในการทำสิ่งซ้ำๆ while True : # [PERSON_NAME]สั่งใ…" at bounding box center [1323, 318] width 218 height 576
type textarea "h"
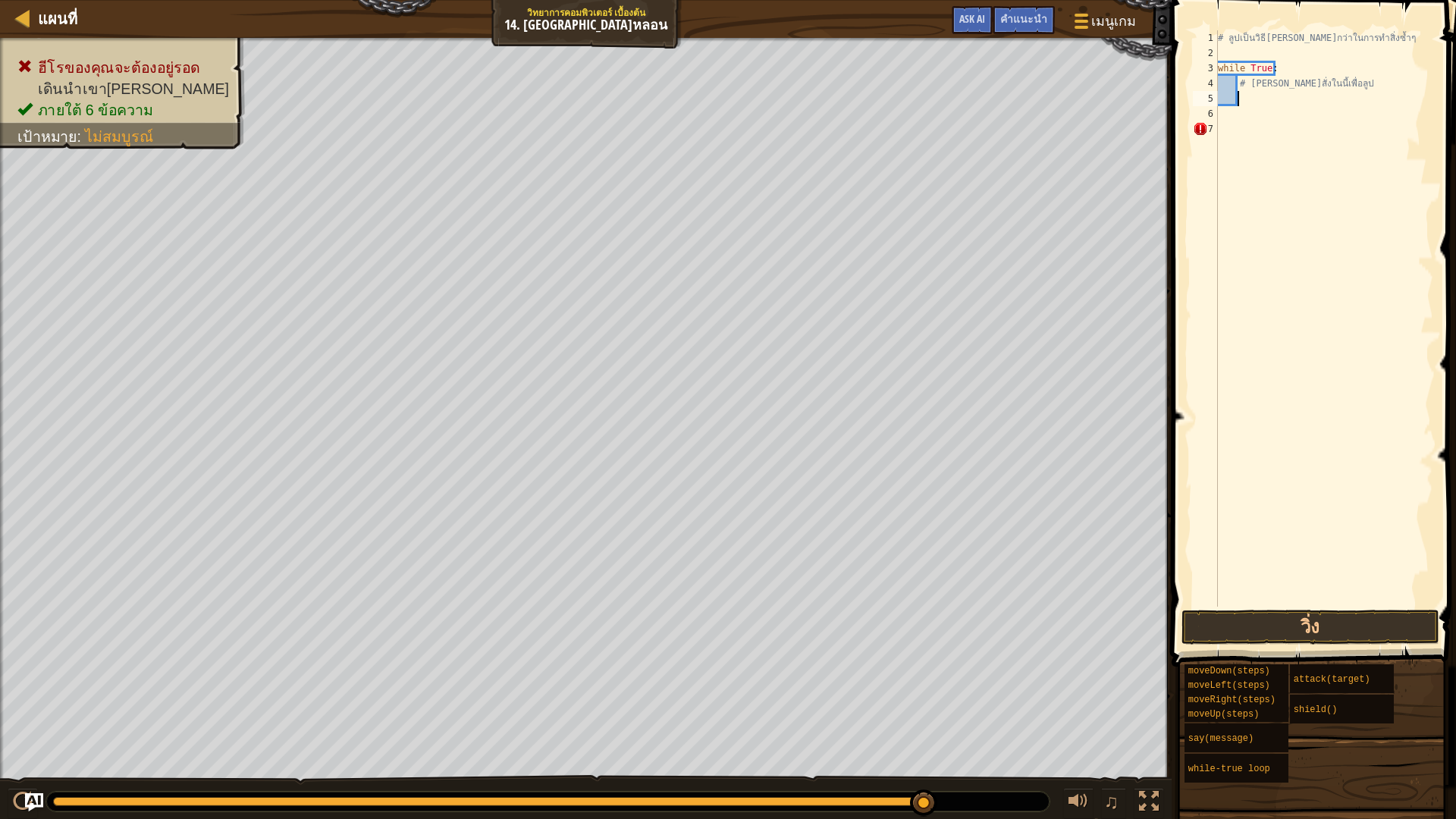
type textarea "H"
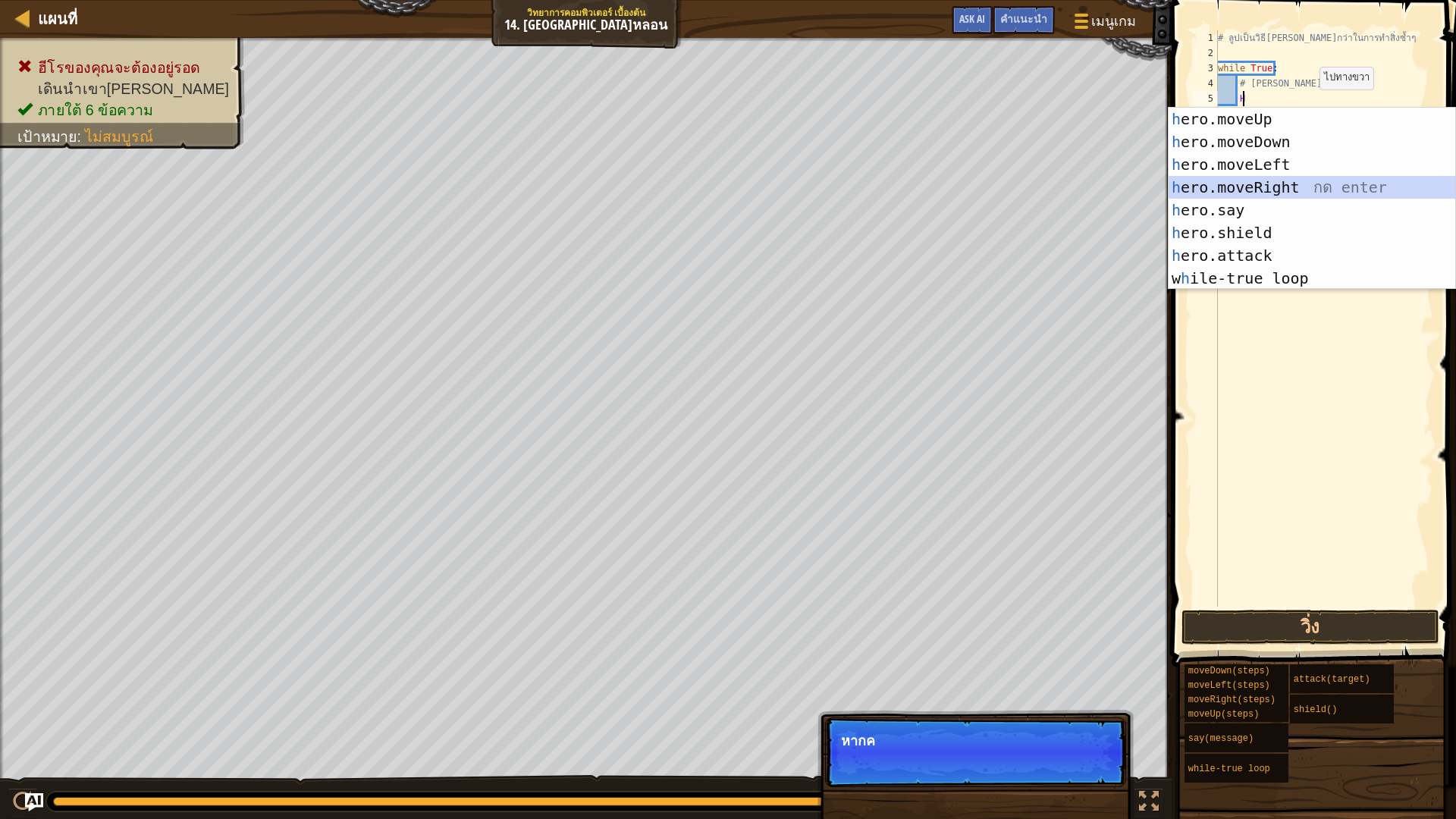
click at [1316, 176] on div "h ero.moveUp กด enter h ero.moveDown กด enter h ero.moveLeft กด enter h ero.mov…" at bounding box center [1312, 221] width 287 height 227
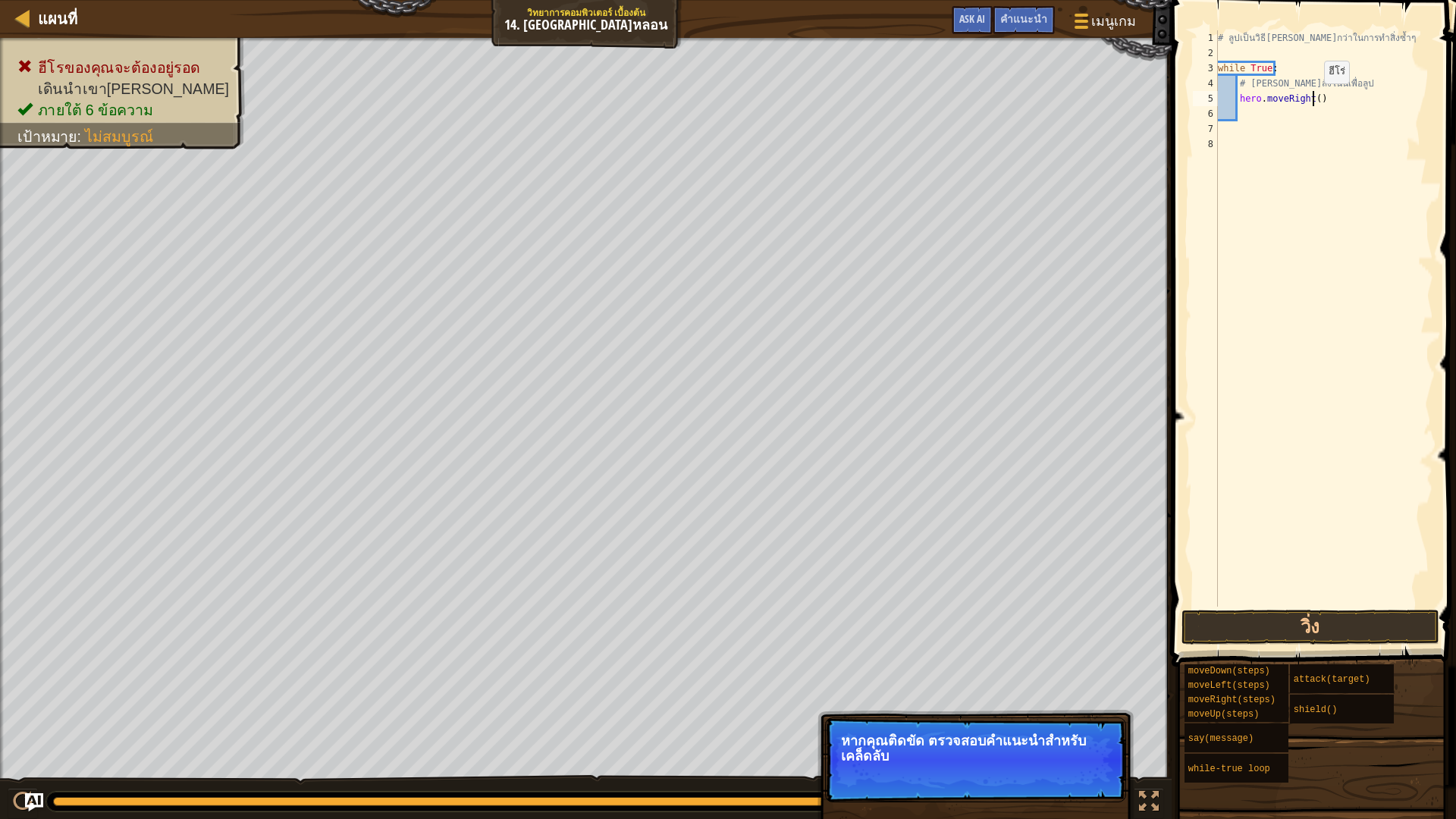
click at [1311, 99] on div "# ลูปเป็นวิธี[PERSON_NAME]กว่าในการทำสิ่งซ้ำๆ while True : # [PERSON_NAME]สั่งใ…" at bounding box center [1323, 333] width 218 height 606
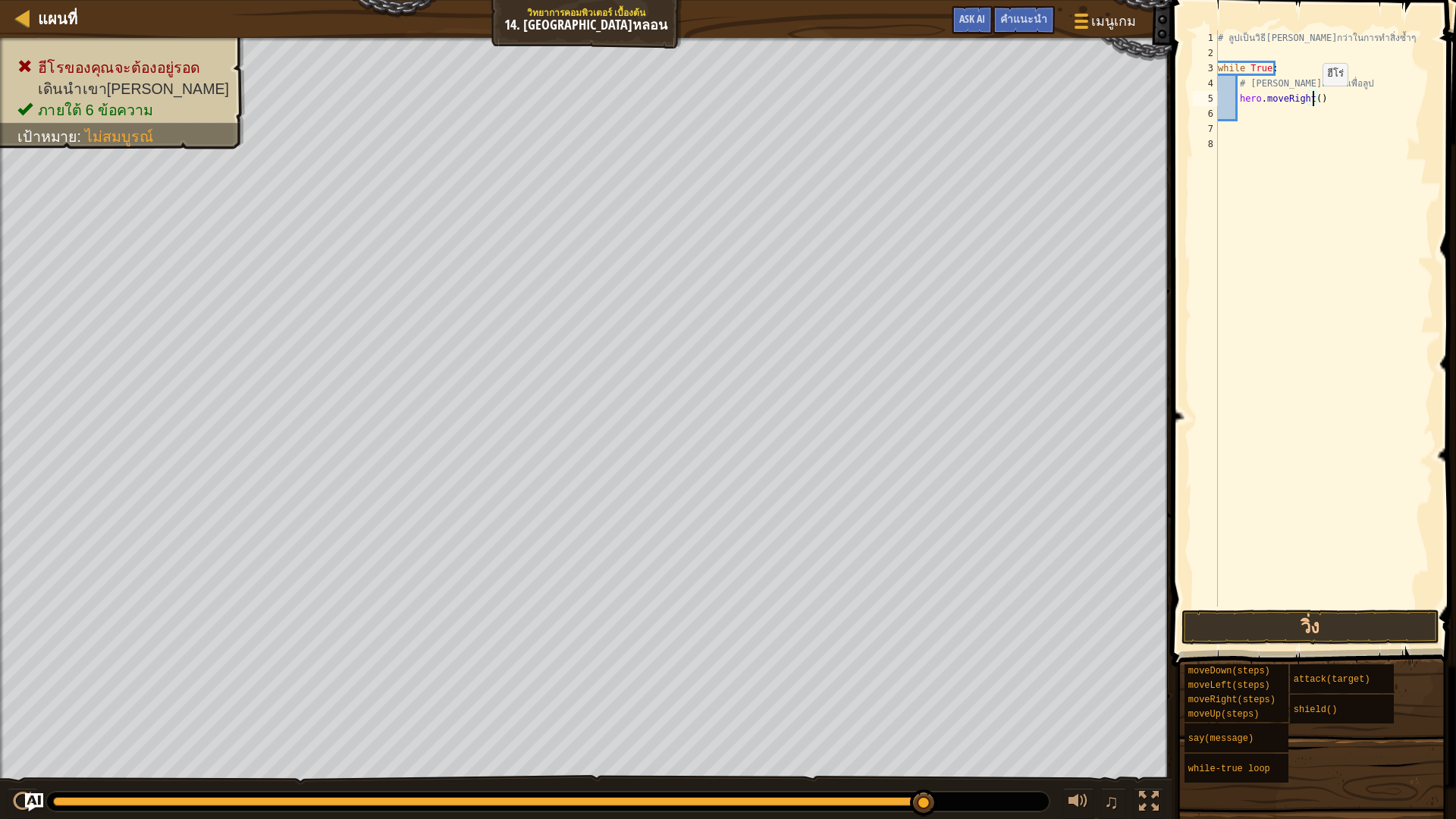
type textarea "hero.moveRight(3)"
click at [1269, 120] on div "# ลูปเป็นวิธี[PERSON_NAME]กว่าในการทำสิ่งซ้ำๆ while True : # [PERSON_NAME]สั่งใ…" at bounding box center [1323, 333] width 218 height 606
type textarea "h"
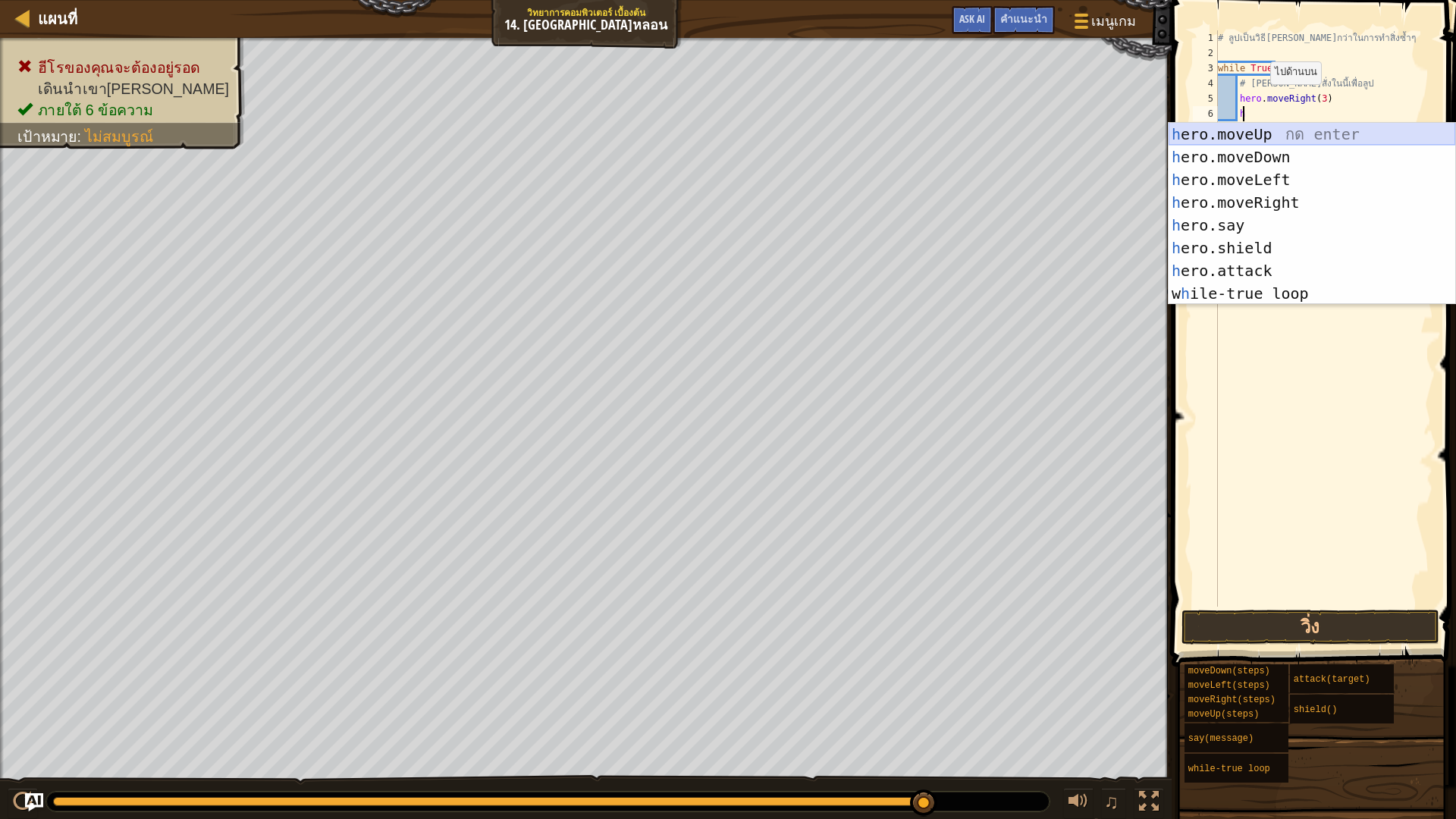
click at [1276, 135] on div "h ero.moveUp กด enter h ero.moveDown กด enter h ero.moveLeft กด enter h ero.mov…" at bounding box center [1312, 236] width 287 height 227
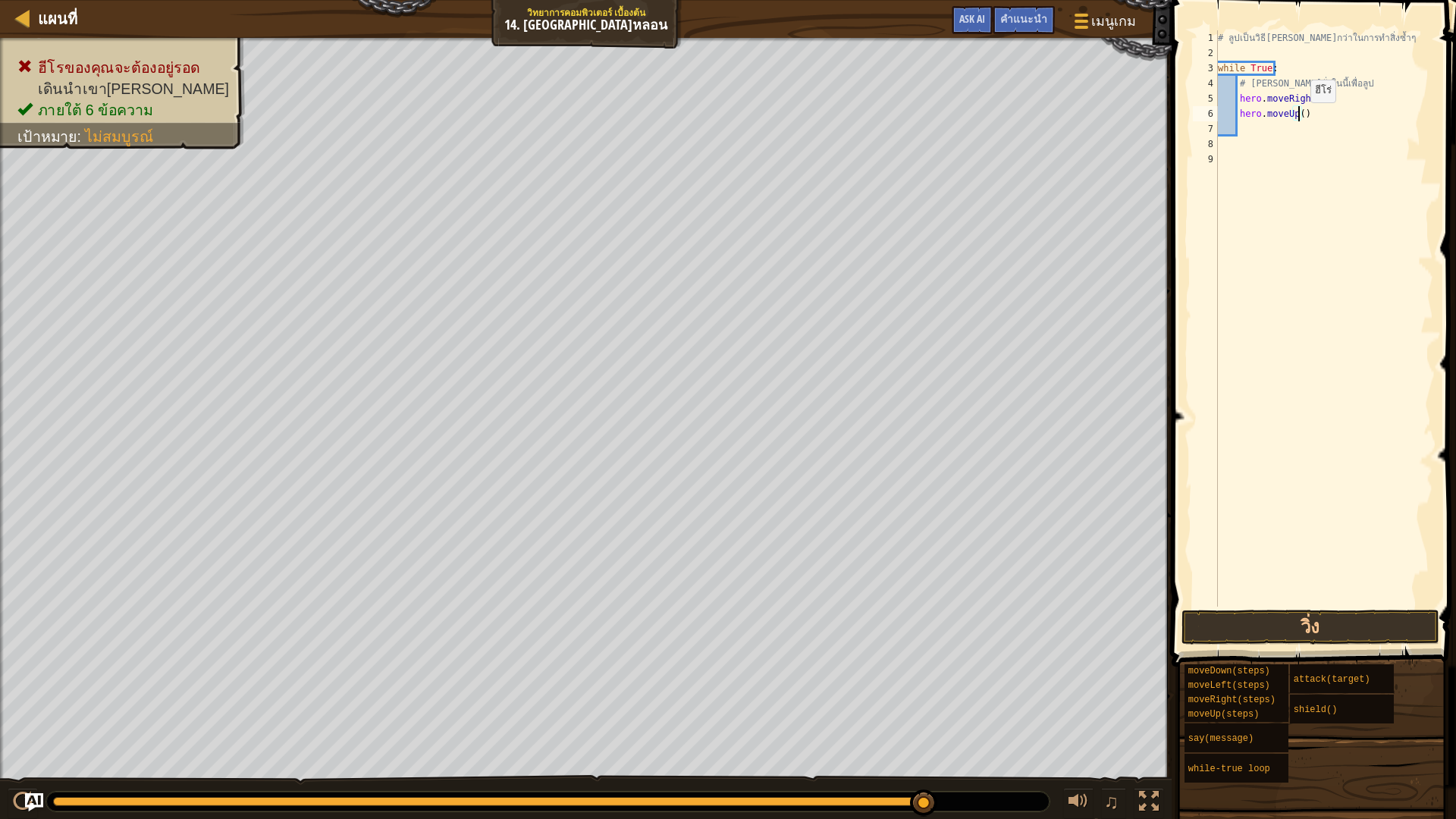
click at [1297, 118] on div "# ลูปเป็นวิธี[PERSON_NAME]กว่าในการทำสิ่งซ้ำๆ while True : # [PERSON_NAME]สั่งใ…" at bounding box center [1323, 333] width 218 height 606
click at [1350, 630] on button "วิ่ง" at bounding box center [1309, 627] width 257 height 35
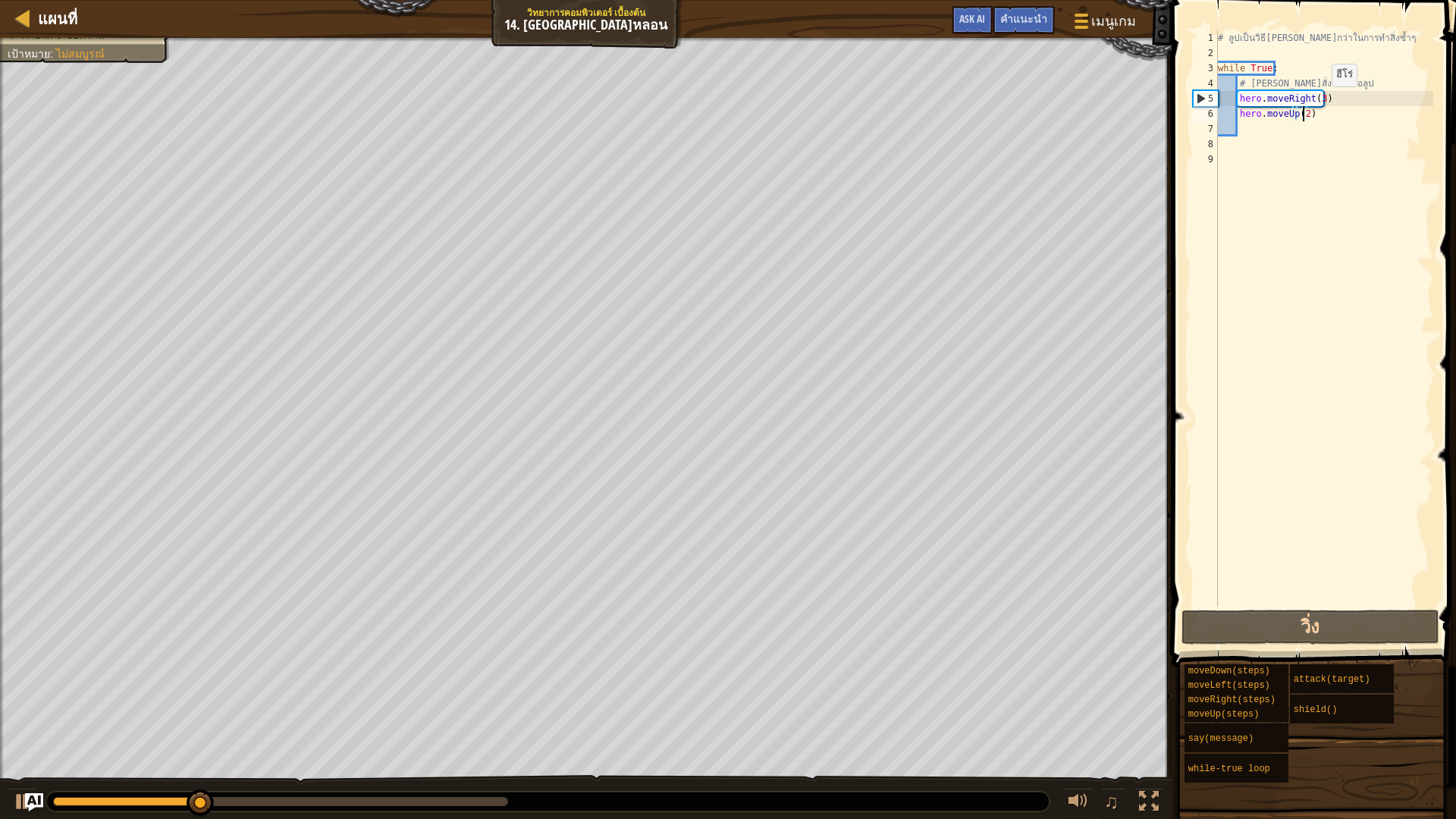
click at [1319, 101] on div "# ลูปเป็นวิธี[PERSON_NAME]กว่าในการทำสิ่งซ้ำๆ while True : # [PERSON_NAME]สั่งใ…" at bounding box center [1323, 333] width 218 height 606
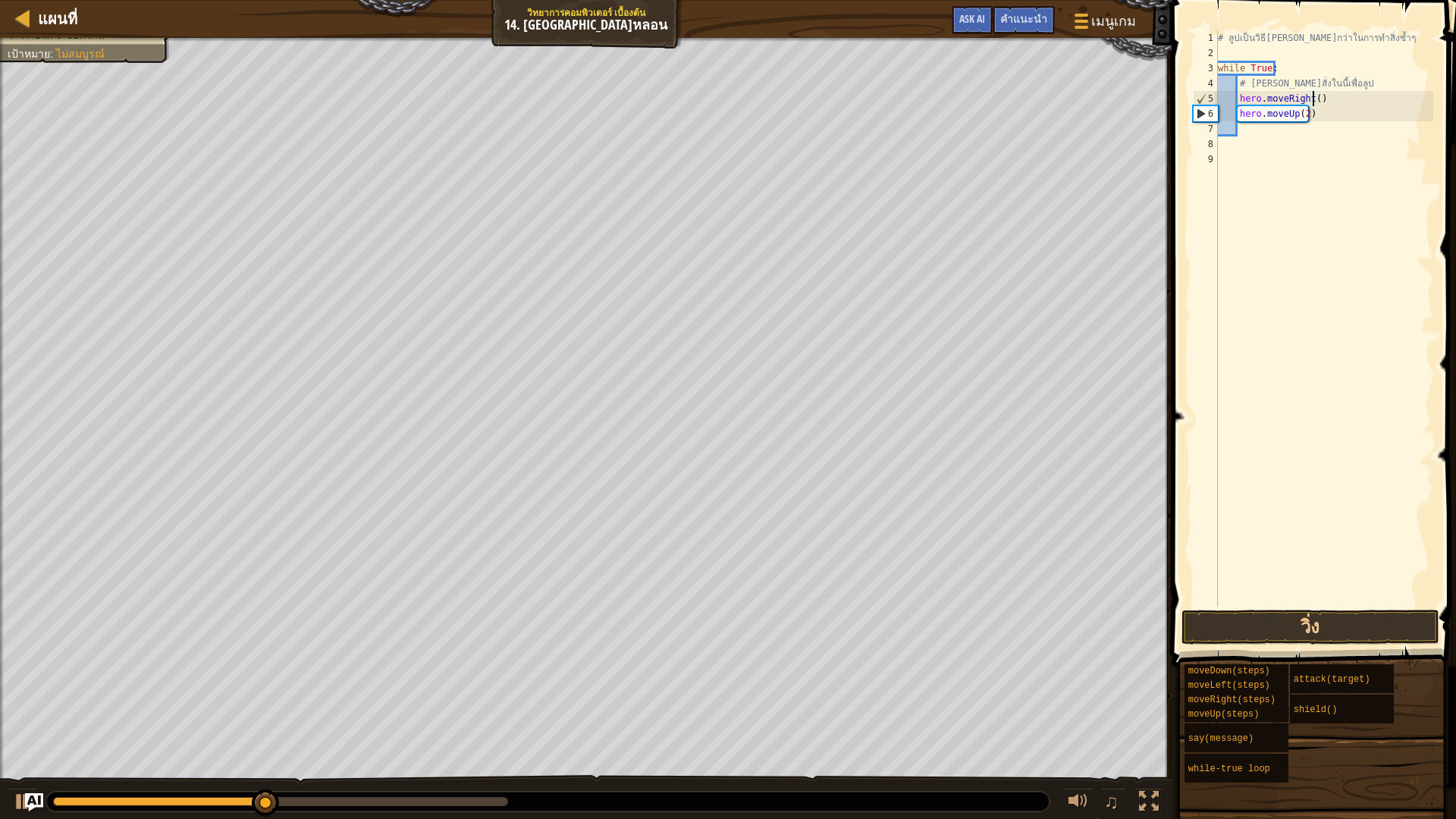
scroll to position [7, 8]
type textarea "hero.moveRight(2)"
click at [1257, 620] on button "วิ่ง" at bounding box center [1309, 627] width 257 height 35
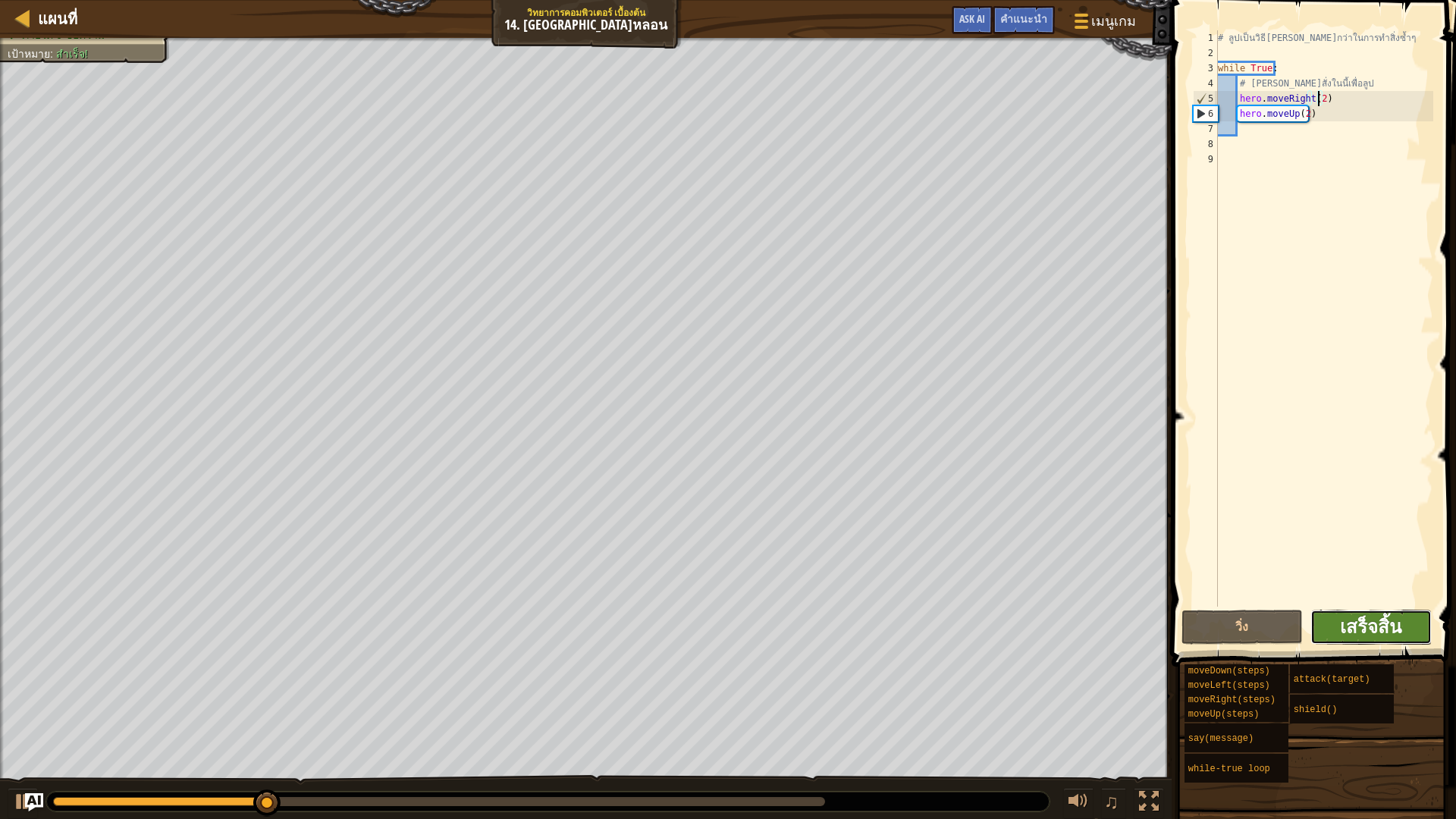
click at [1379, 617] on span "เสร็จสิ้น" at bounding box center [1370, 626] width 61 height 24
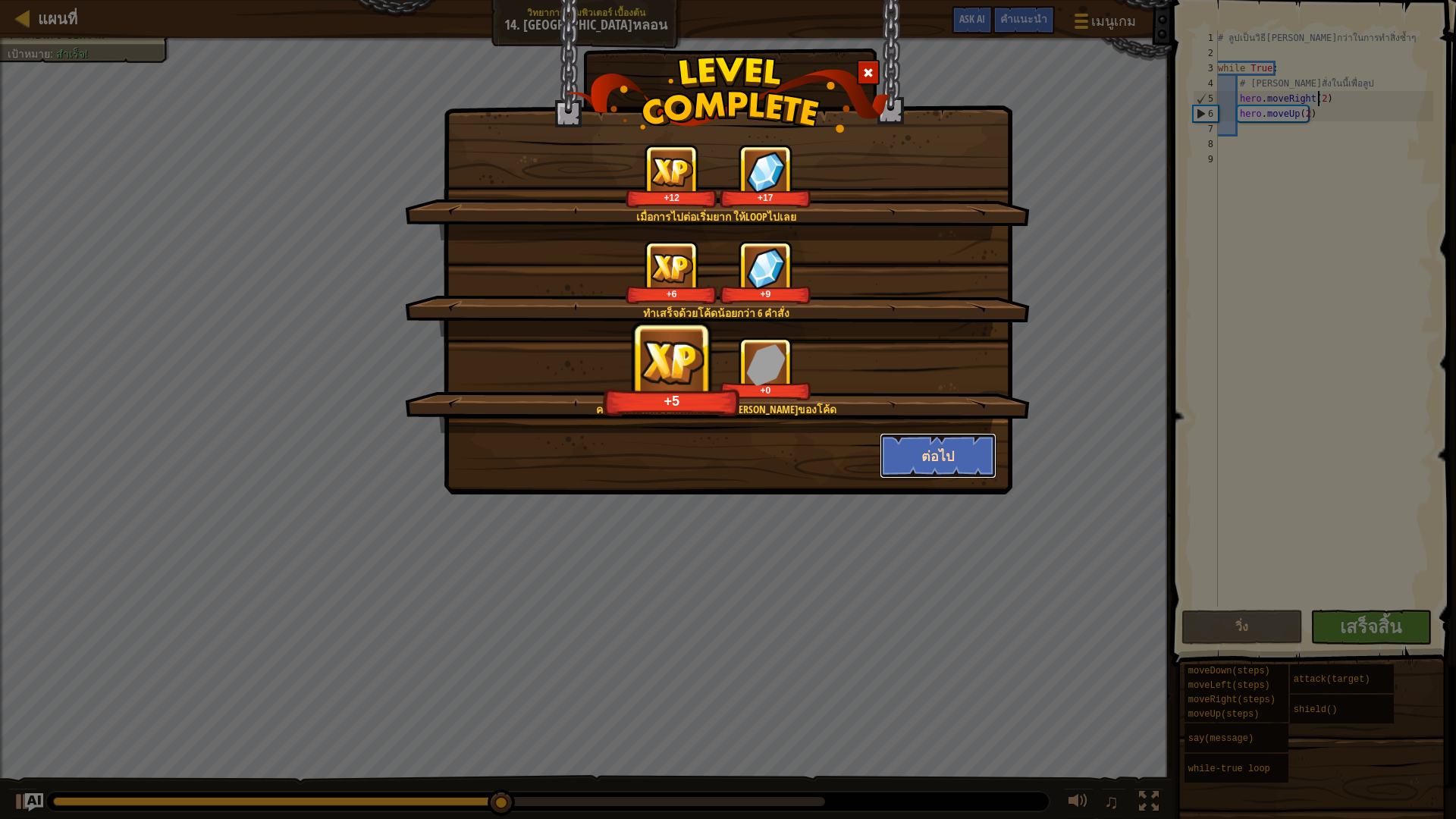
drag, startPoint x: 883, startPoint y: 442, endPoint x: 988, endPoint y: 466, distance: 107.7
click at [884, 442] on button "ต่อไป" at bounding box center [939, 455] width 118 height 45
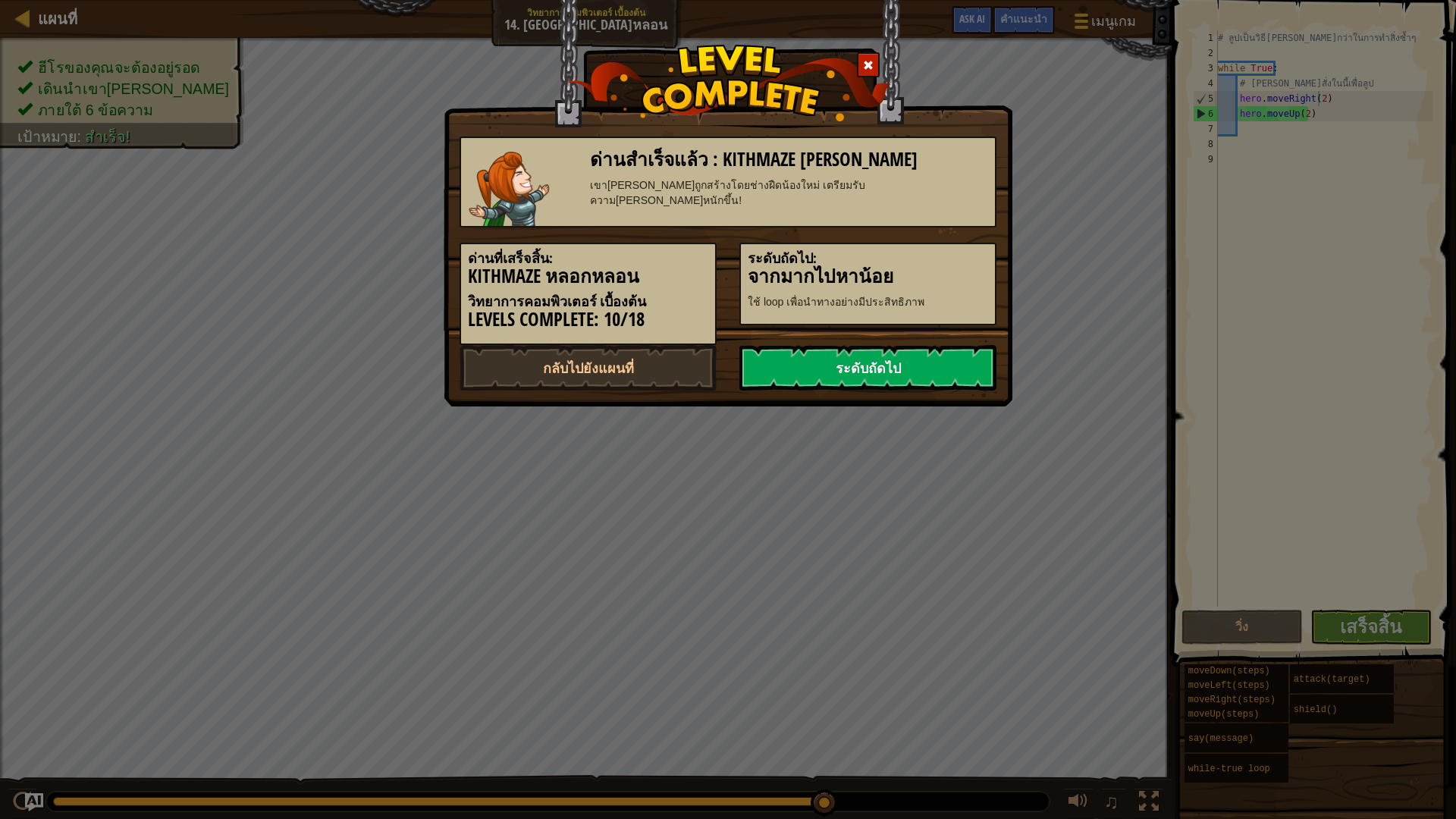
click at [850, 364] on link "ระดับถัดไป" at bounding box center [867, 367] width 257 height 45
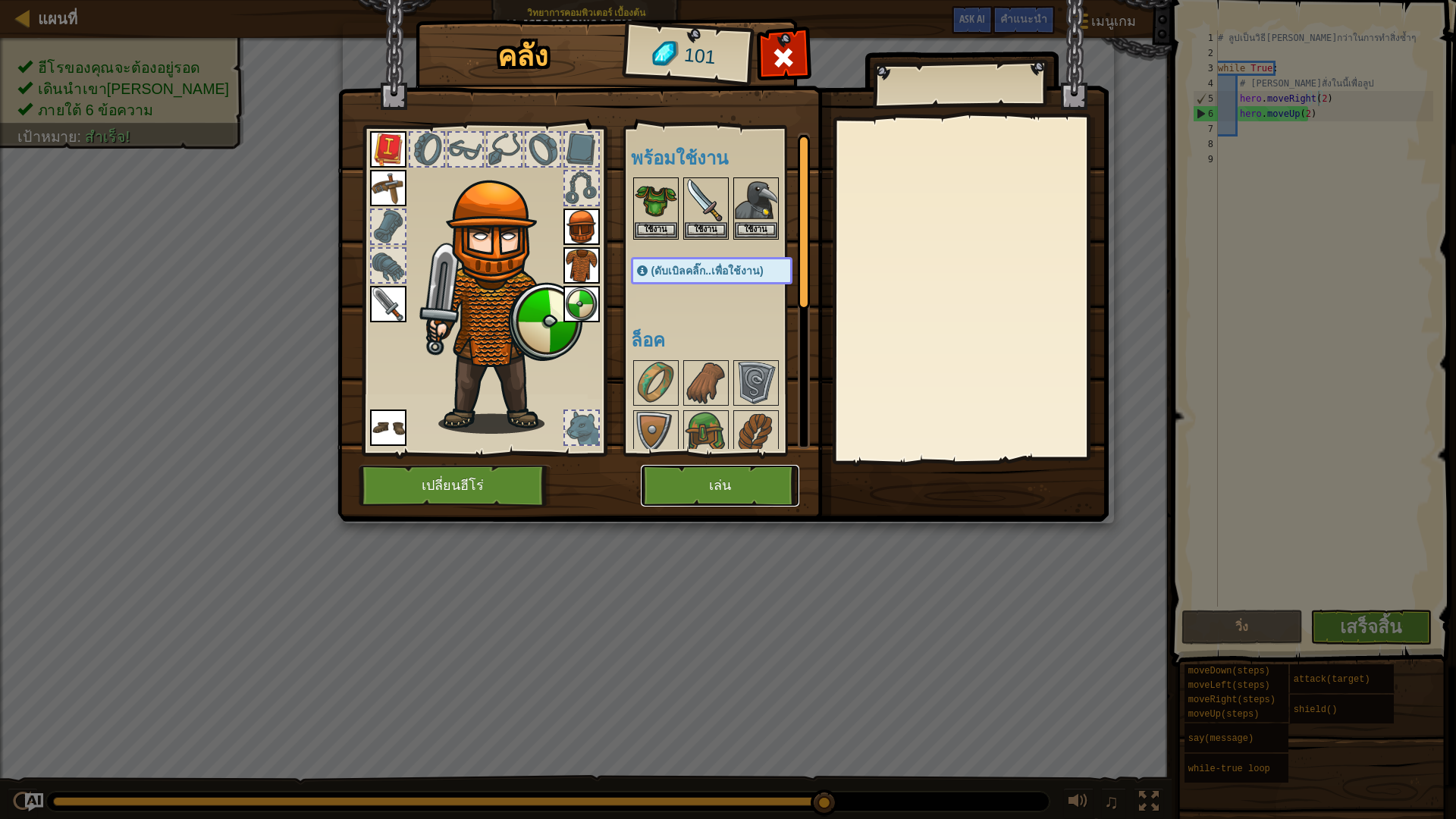
click at [736, 489] on button "เล่น" at bounding box center [720, 485] width 159 height 42
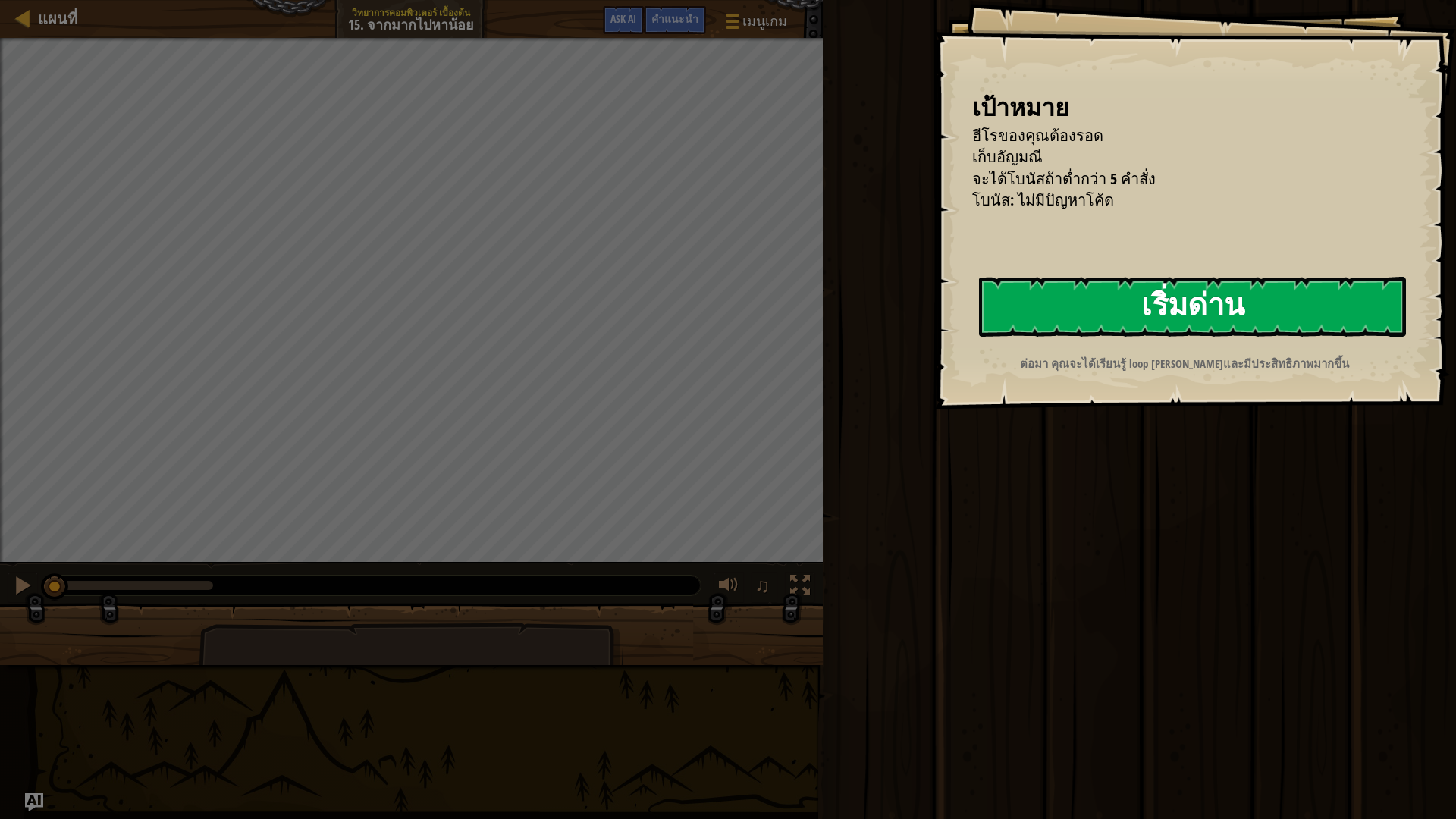
click at [1108, 290] on button "เริ่มด่าน" at bounding box center [1192, 306] width 427 height 60
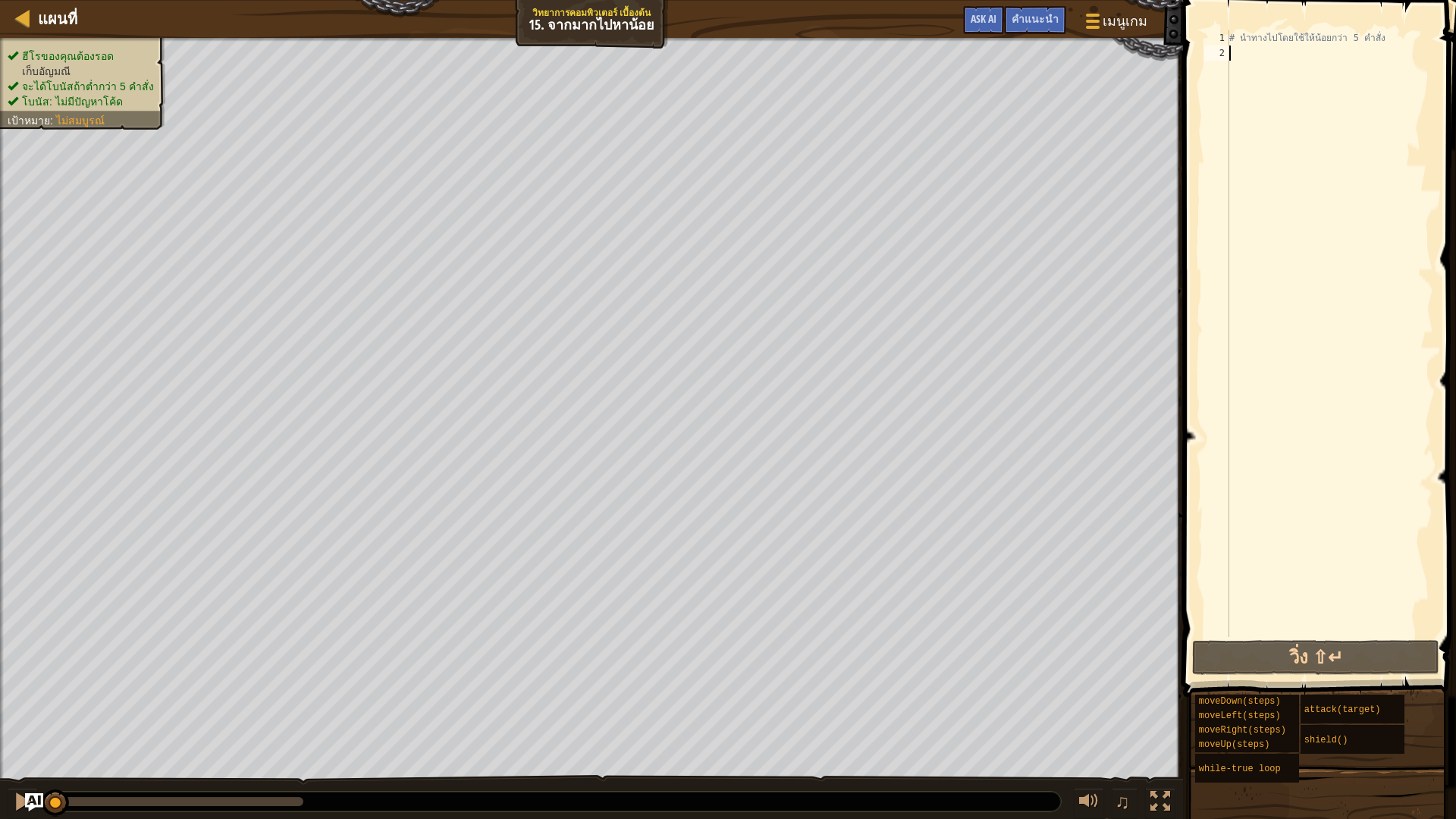
click at [1261, 53] on div "# นำทางไปโดยใช้ให้น้อยกว่า 5 คำสั่ง" at bounding box center [1330, 348] width 207 height 637
type textarea "h"
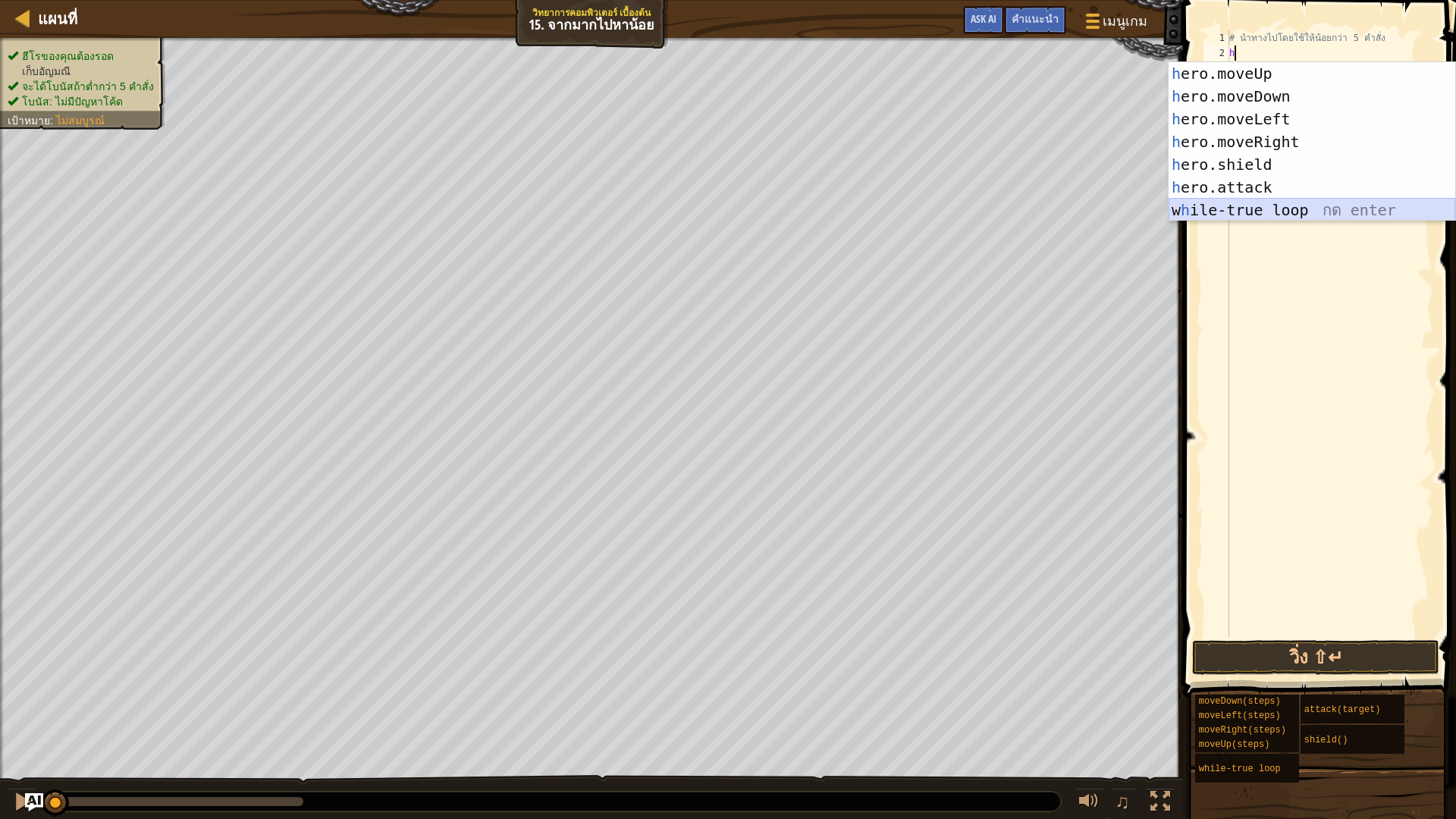
click at [1388, 211] on div "h ero.moveUp กด enter h ero.moveDown กด enter h ero.moveLeft กด enter h ero.mov…" at bounding box center [1312, 165] width 287 height 205
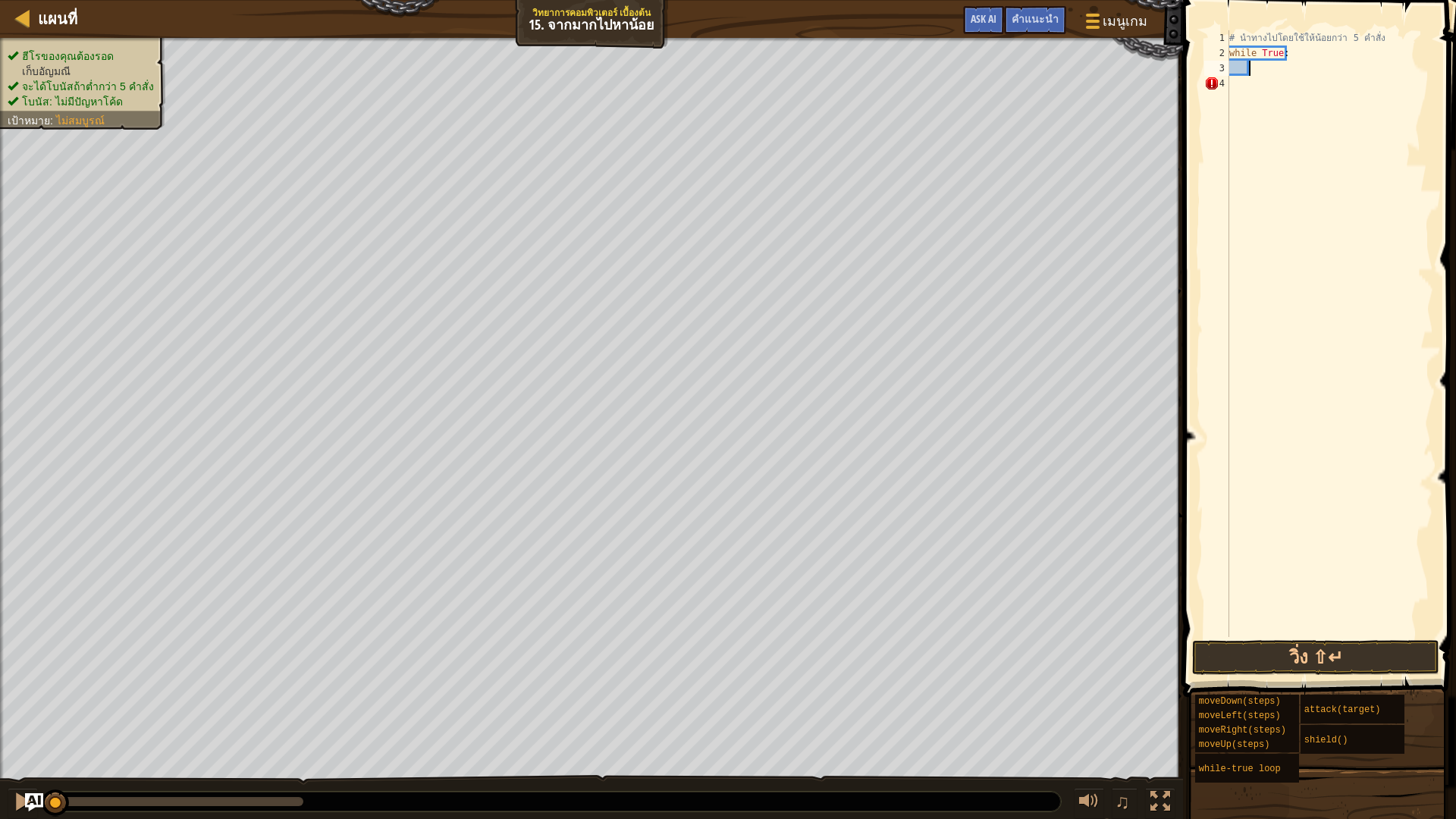
type textarea "h"
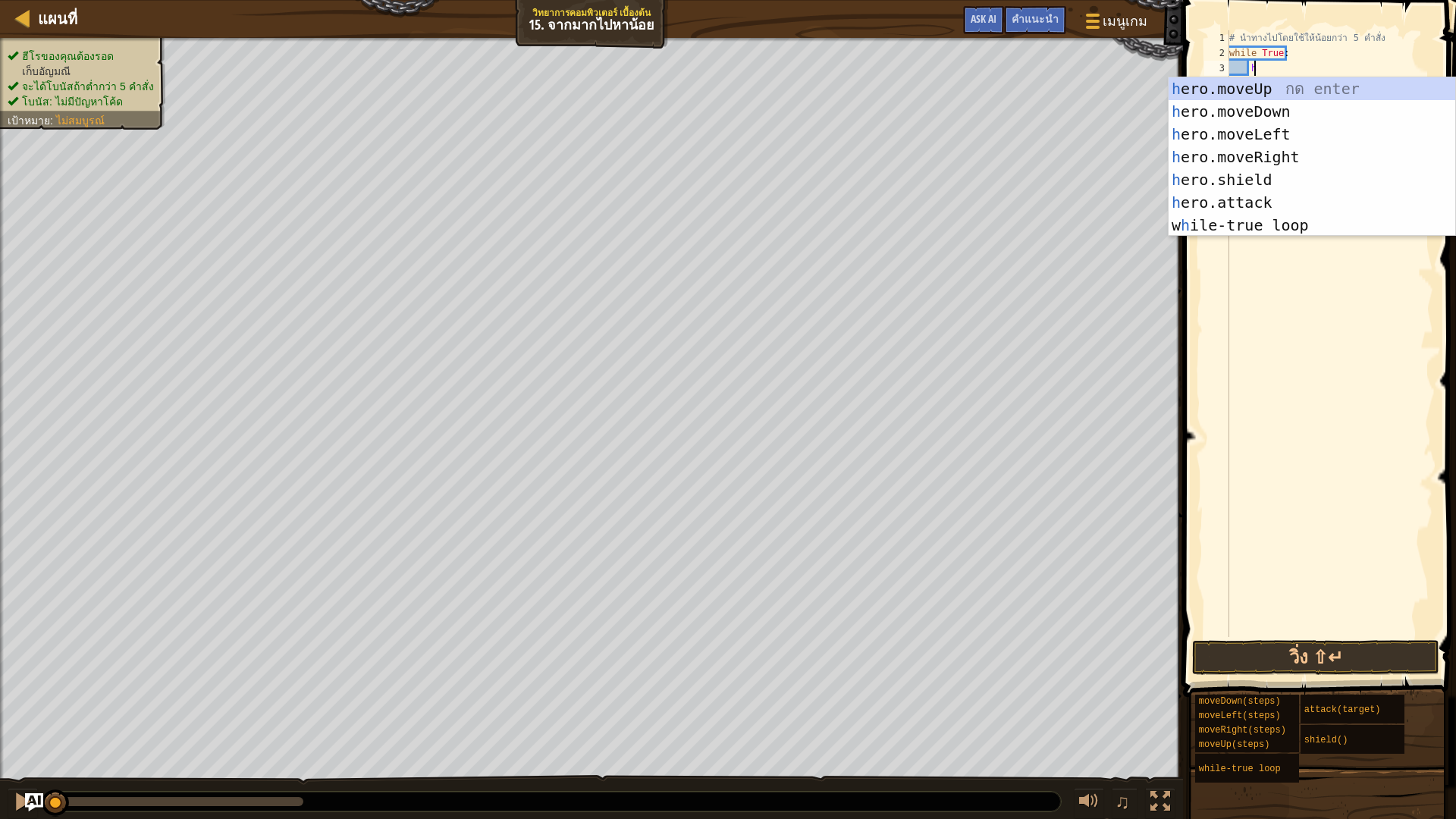
scroll to position [7, 1]
click at [1257, 160] on div "h ero.moveUp กด enter h ero.moveDown กด enter h ero.moveLeft กด enter h ero.mov…" at bounding box center [1312, 180] width 287 height 205
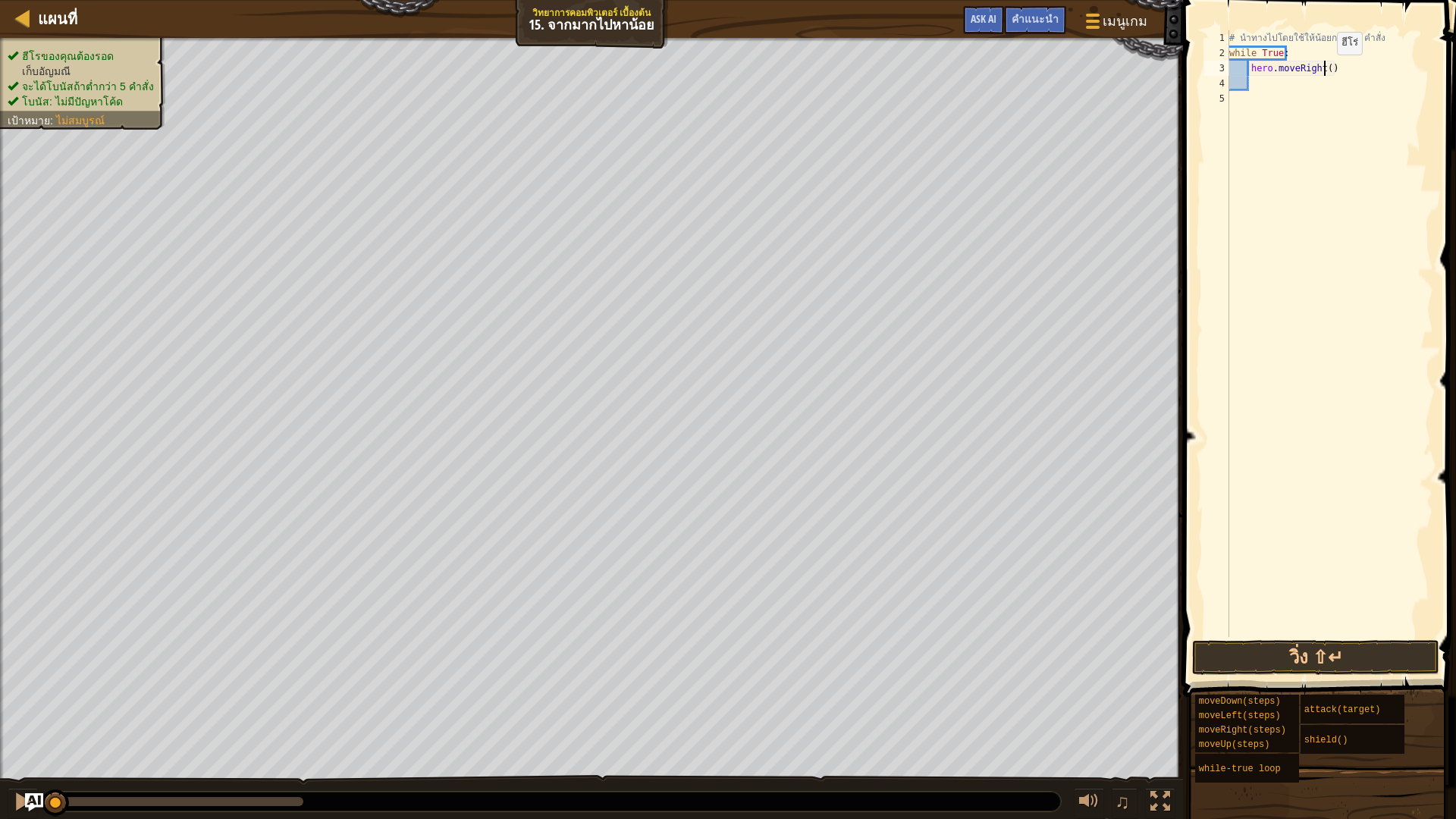
click at [1324, 69] on div "# นำทางไปโดยใช้ให้น้อยกว่า 5 คำสั่ง while True : hero . moveRight ( )" at bounding box center [1330, 348] width 207 height 637
type textarea "hero.moveRight(2)"
click at [1284, 86] on div "# นำทางไปโดยใช้ให้น้อยกว่า 5 คำสั่ง while True : hero . moveRight ( 2 )" at bounding box center [1330, 348] width 207 height 637
type textarea "h"
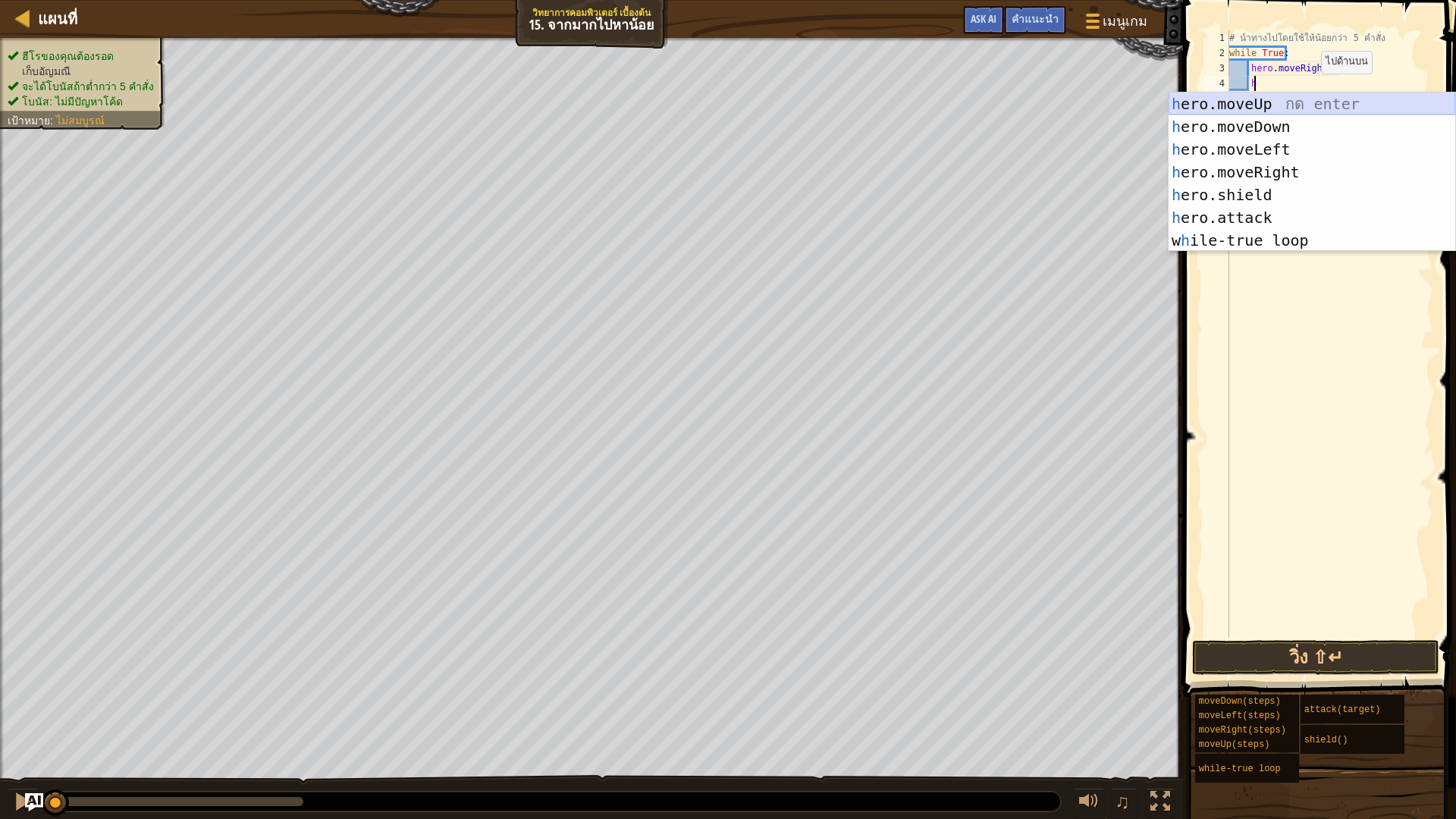
click at [1322, 100] on div "h ero.moveUp กด enter h ero.moveDown กด enter h ero.moveLeft กด enter h ero.mov…" at bounding box center [1312, 195] width 287 height 205
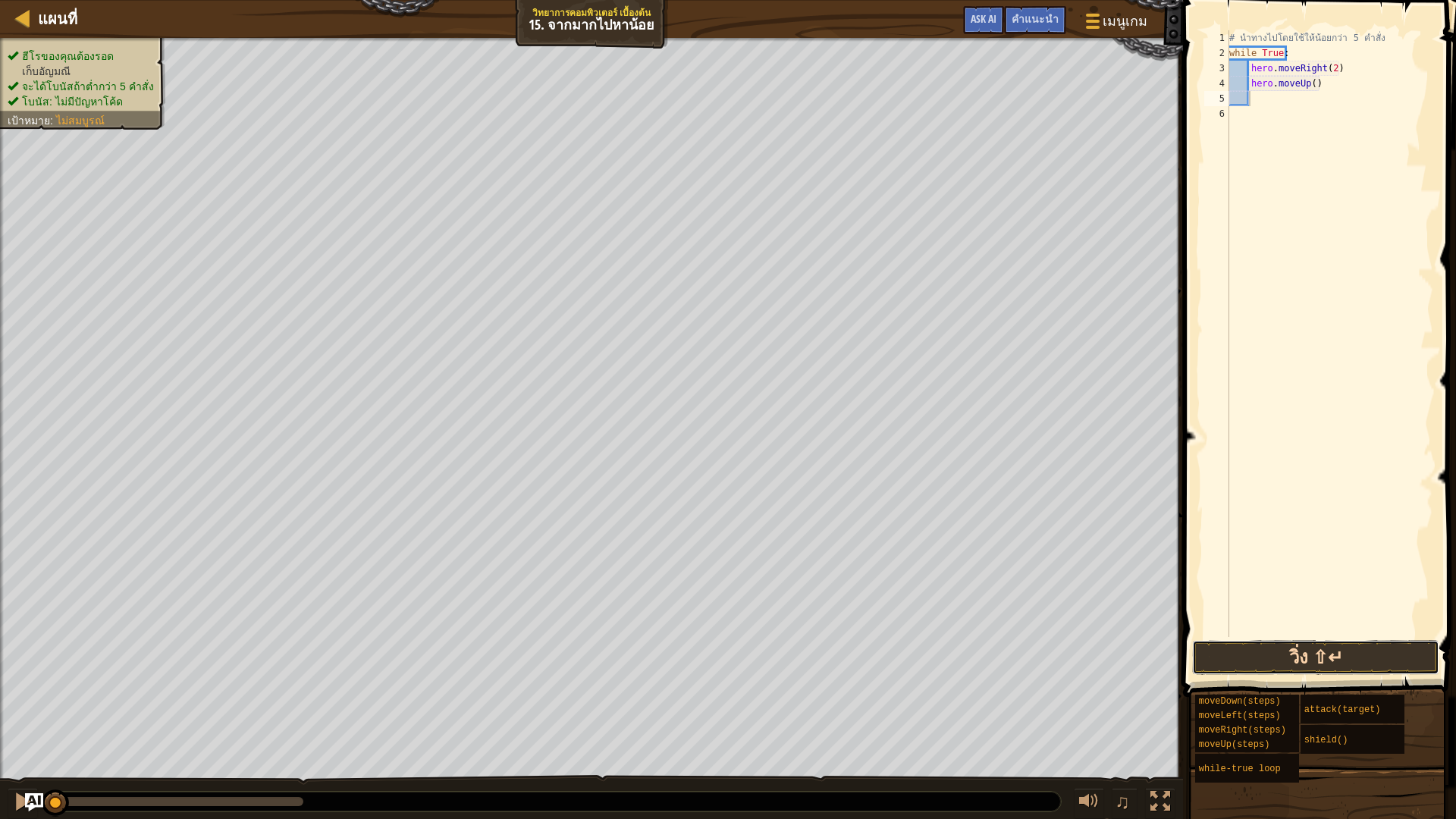
click at [1308, 655] on button "วิ่ง ⇧↵" at bounding box center [1315, 657] width 248 height 35
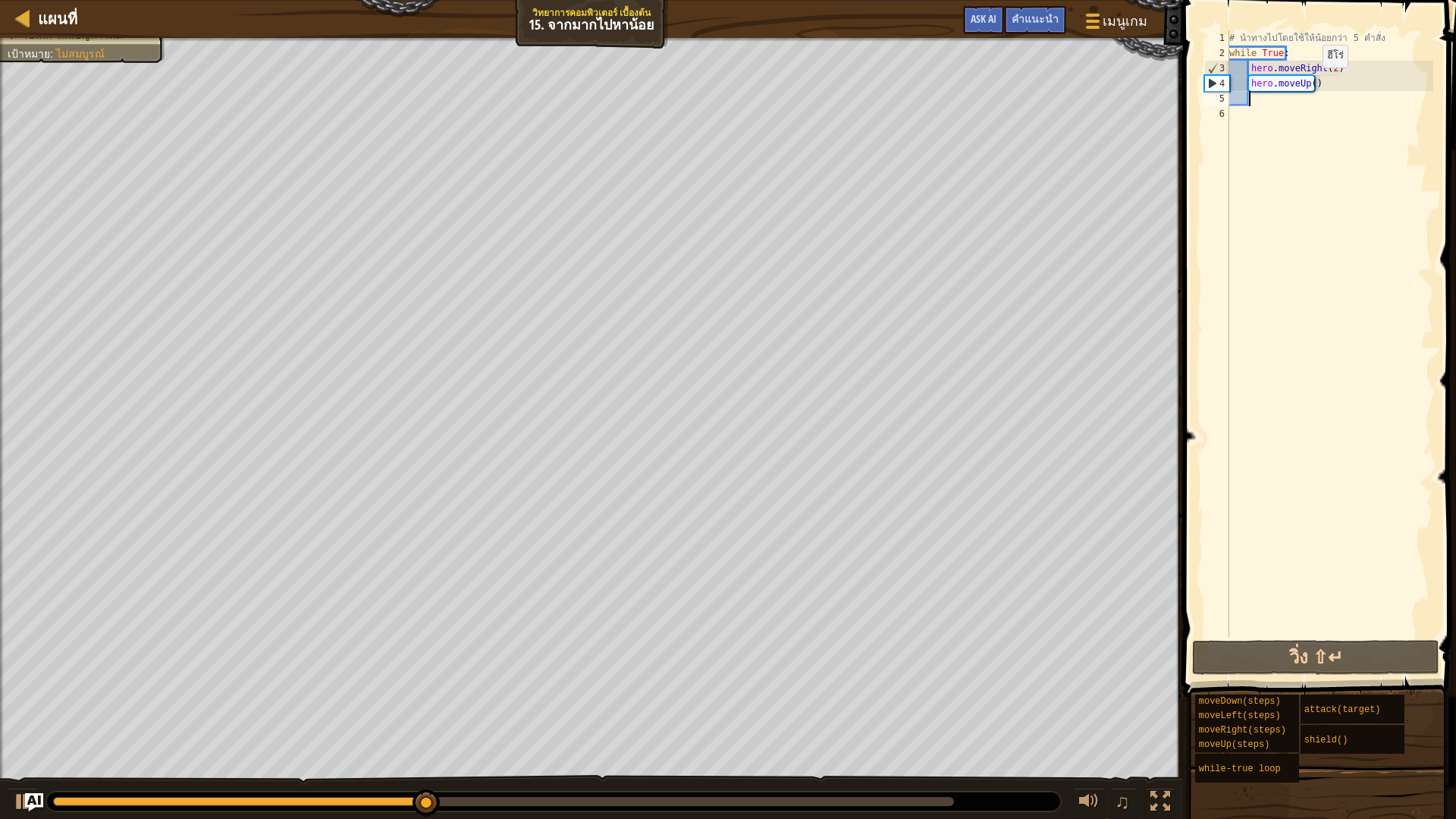
click at [1309, 83] on div "# นำทางไปโดยใช้ให้น้อยกว่า 5 คำสั่ง while True : hero . moveRight ( 2 ) hero . …" at bounding box center [1330, 348] width 207 height 637
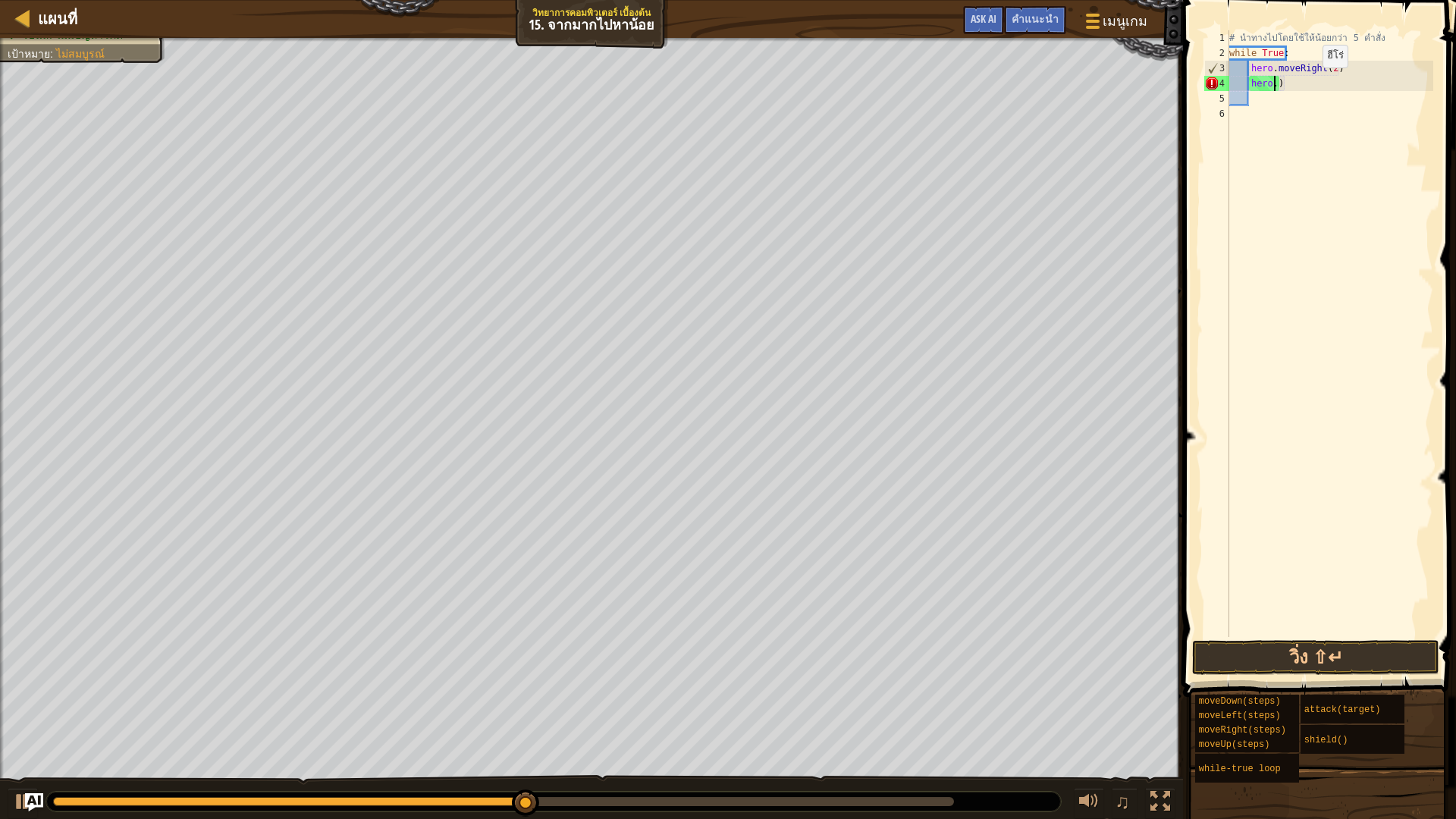
type textarea ")"
click at [1289, 77] on div "# นำทางไปโดยใช้ให้น้อยกว่า 5 คำสั่ง while True : hero . moveRight ( 2 ) )" at bounding box center [1330, 348] width 207 height 637
type textarea "h"
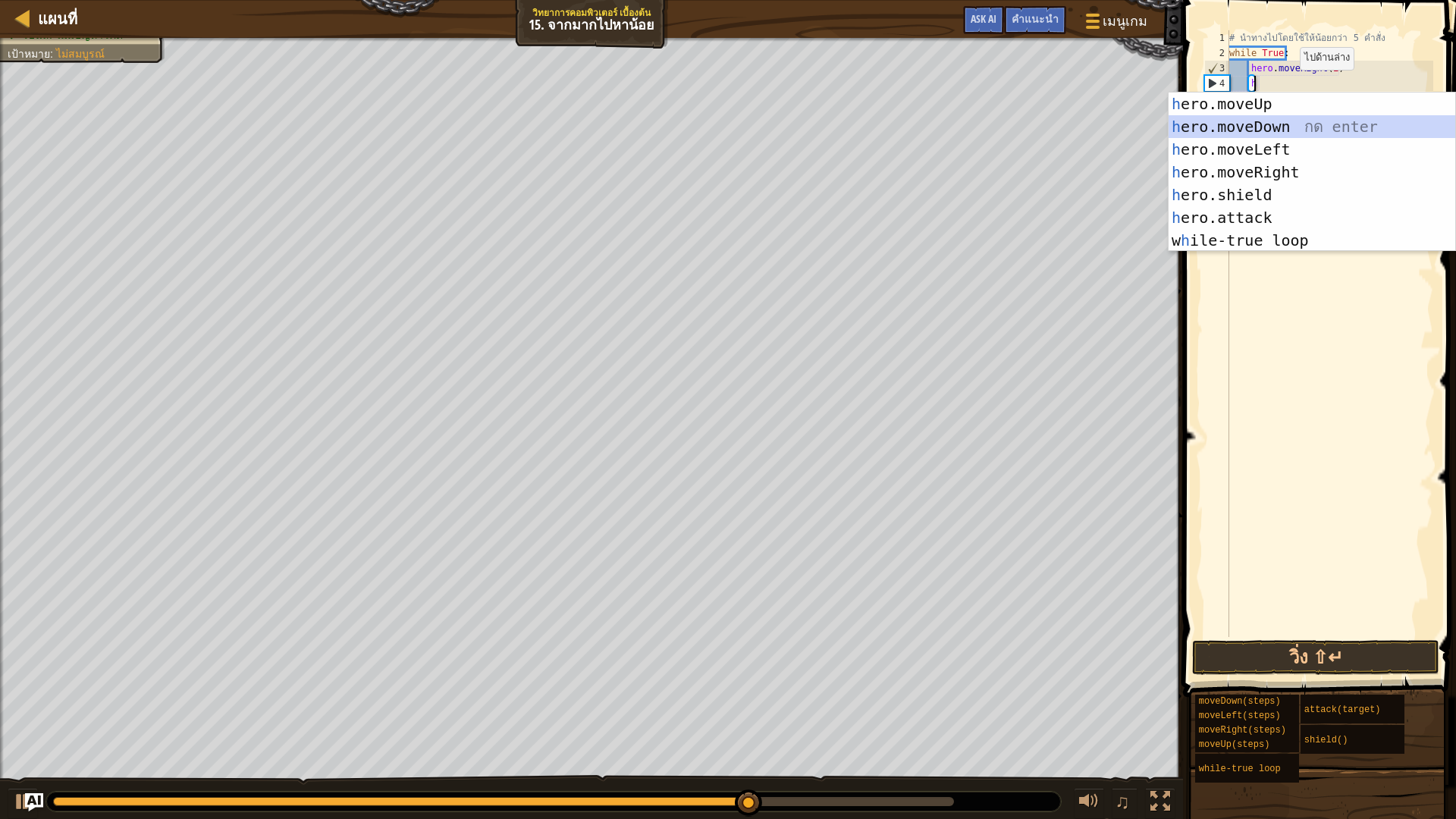
click at [1300, 118] on div "h ero.moveUp กด enter h ero.moveDown กด enter h ero.moveLeft กด enter h ero.mov…" at bounding box center [1312, 195] width 287 height 205
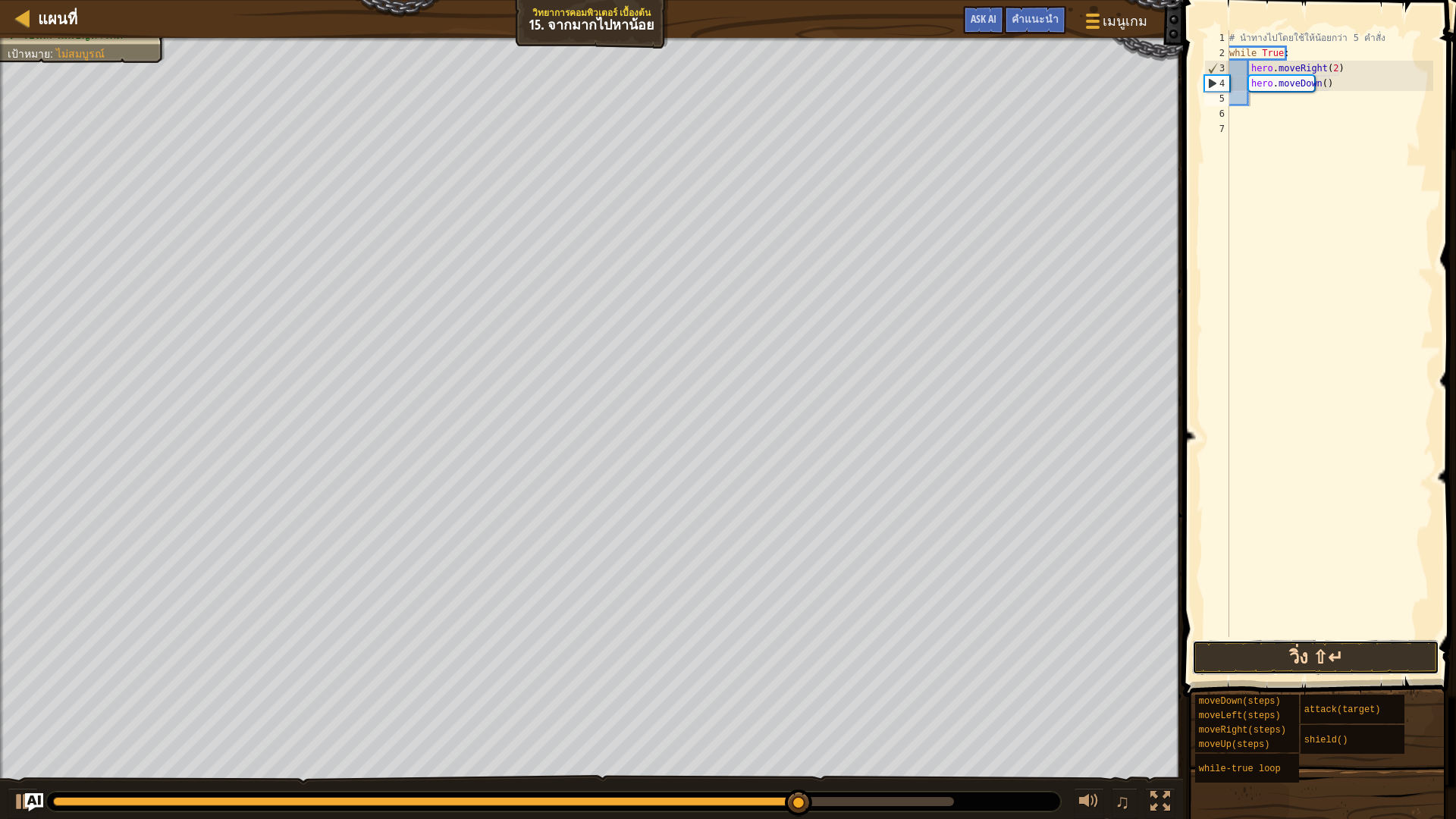
click at [1333, 661] on button "วิ่ง ⇧↵" at bounding box center [1315, 657] width 248 height 35
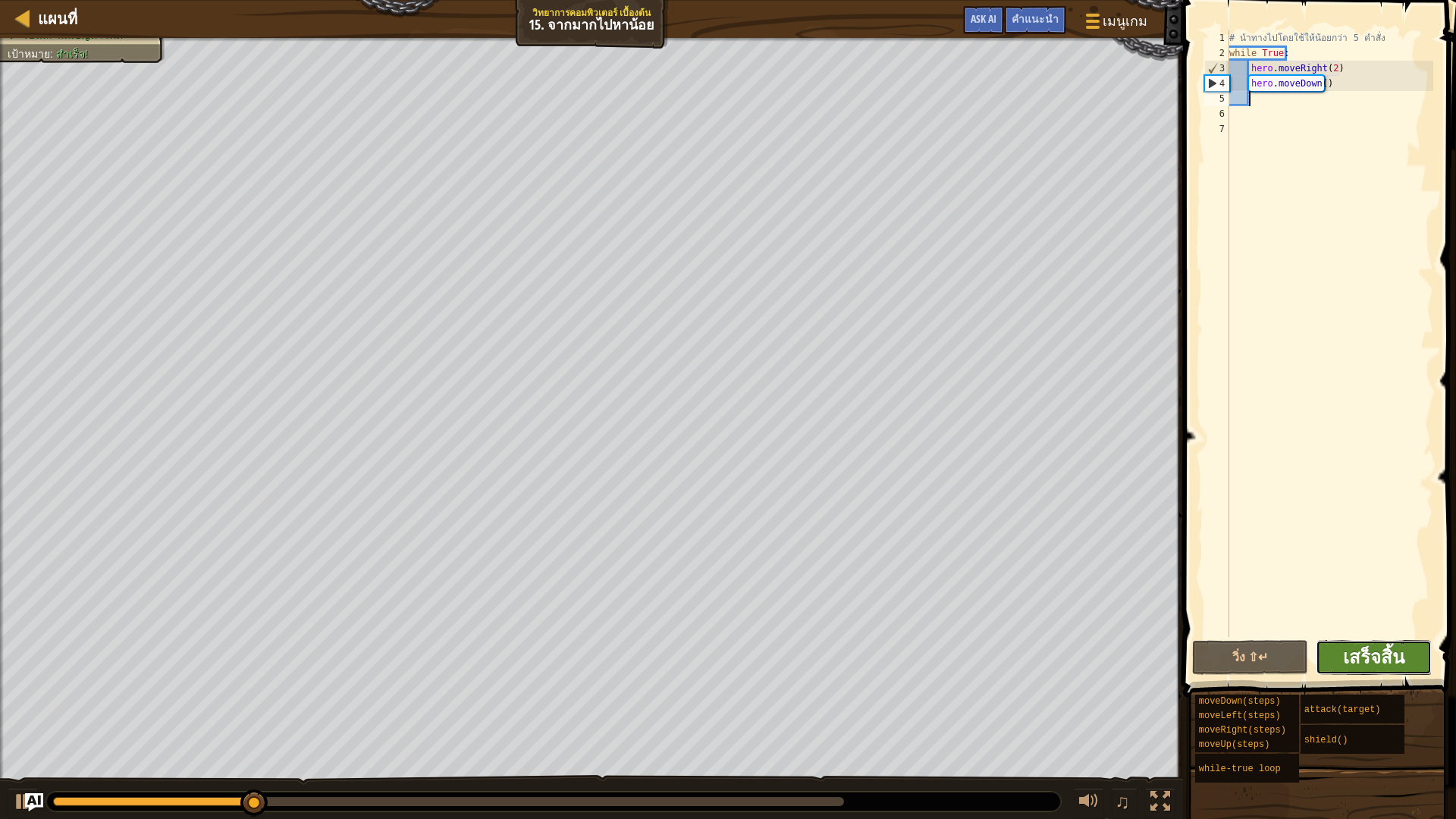
click at [1362, 666] on span "เสร็จสิ้น" at bounding box center [1373, 656] width 61 height 24
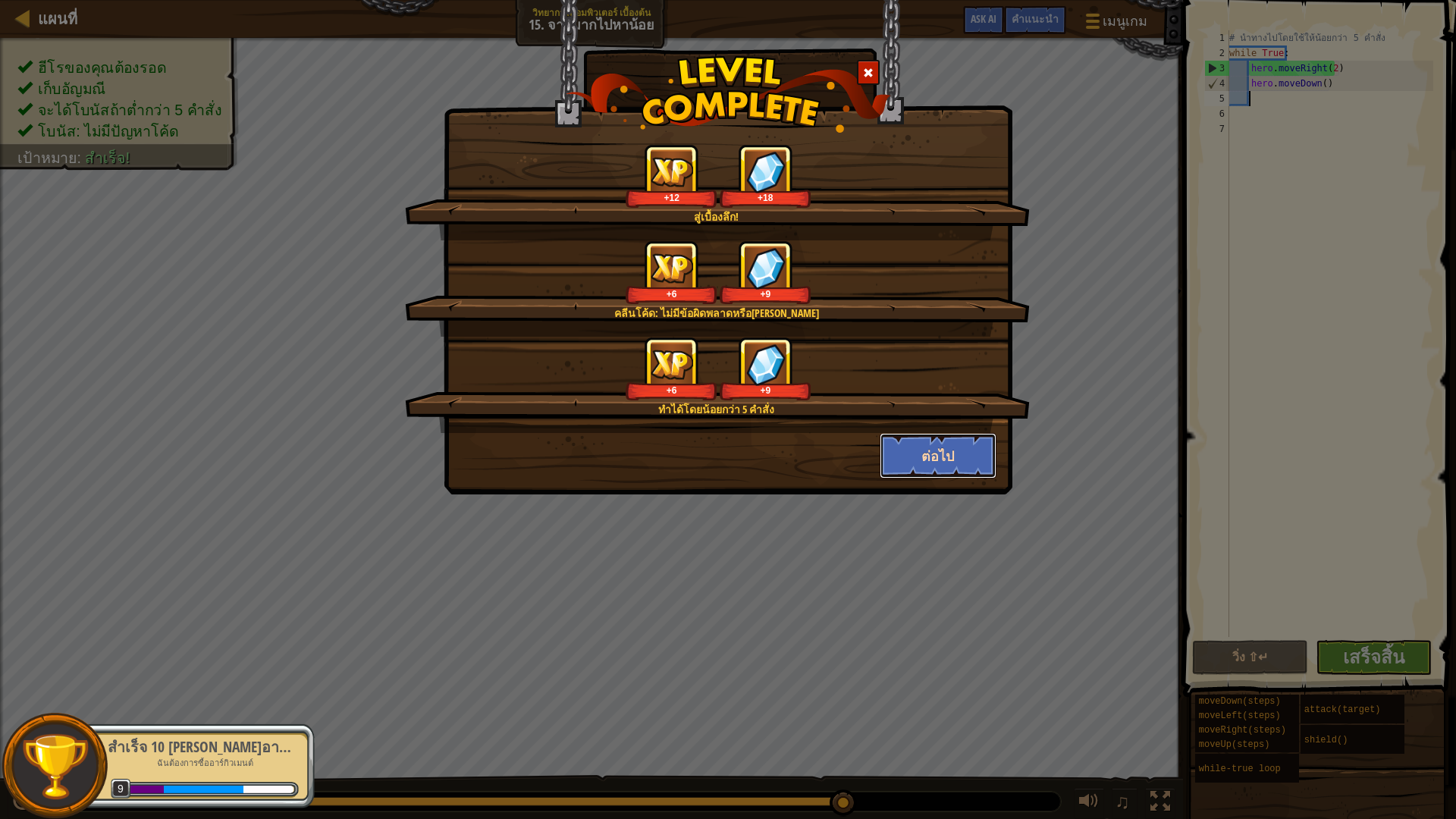
click at [950, 442] on button "ต่อไป" at bounding box center [939, 455] width 118 height 45
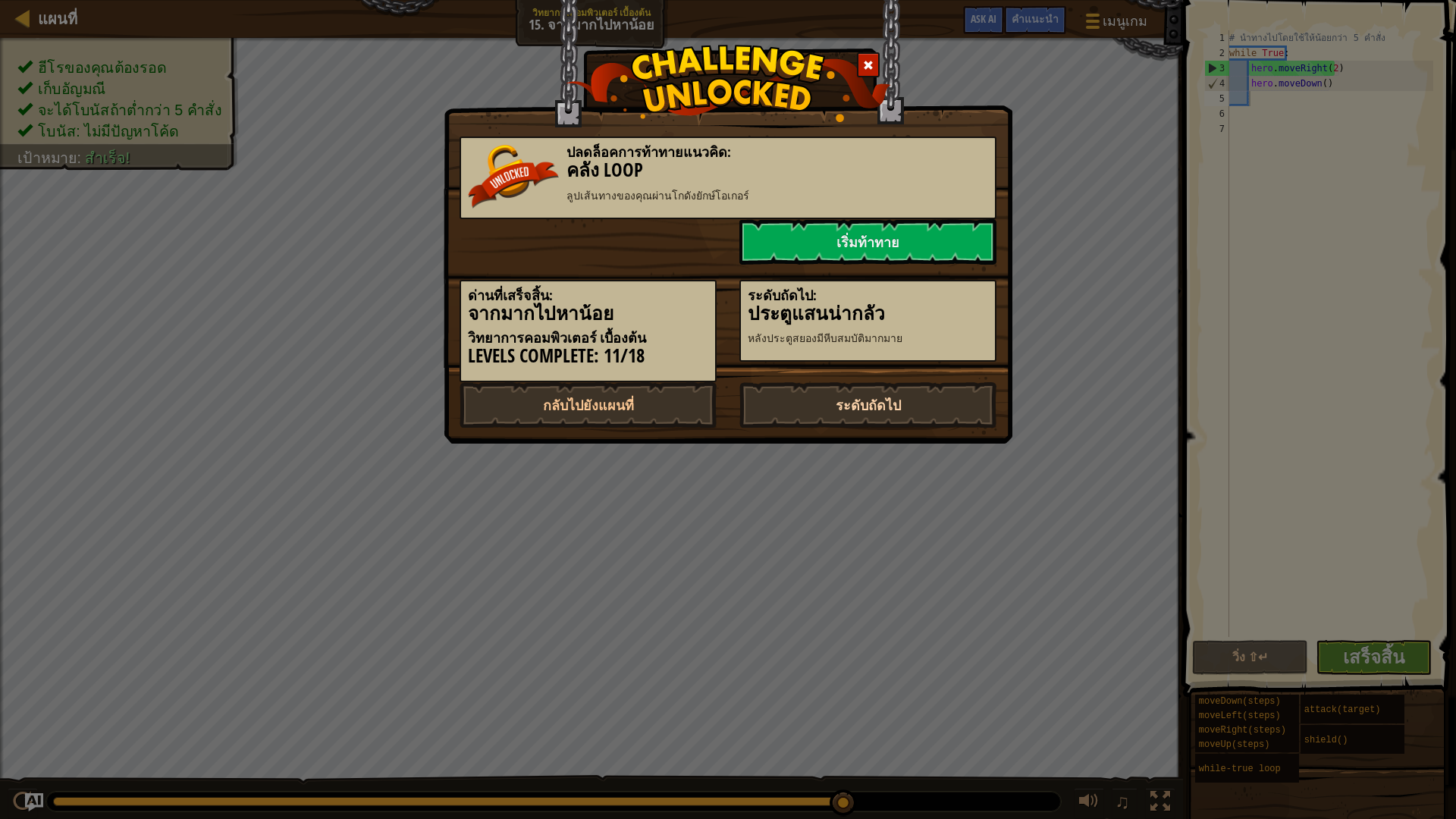
click at [835, 403] on link "ระดับถัดไป" at bounding box center [867, 404] width 257 height 45
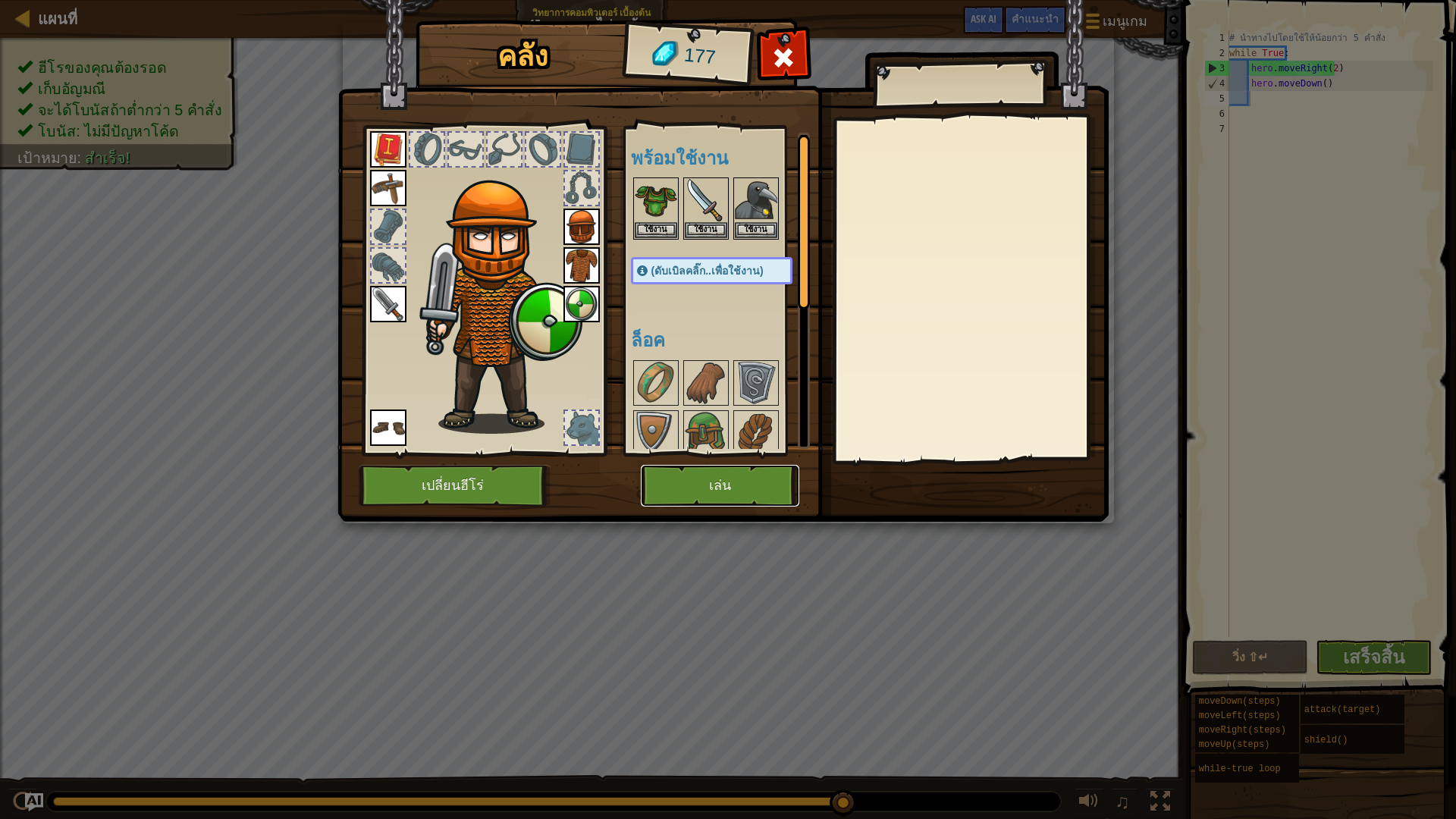
drag, startPoint x: 692, startPoint y: 502, endPoint x: 692, endPoint y: 513, distance: 11.0
click at [692, 513] on div "คลัง 177 พร้อมใช้งาน ใช้งาน ใช้งาน ใช้งาน ใช้งาน ใช้งาน ใช้งาน ใช้งาน ใช้งาน ใช…" at bounding box center [728, 273] width 771 height 500
click at [735, 466] on button "เล่น" at bounding box center [720, 485] width 159 height 42
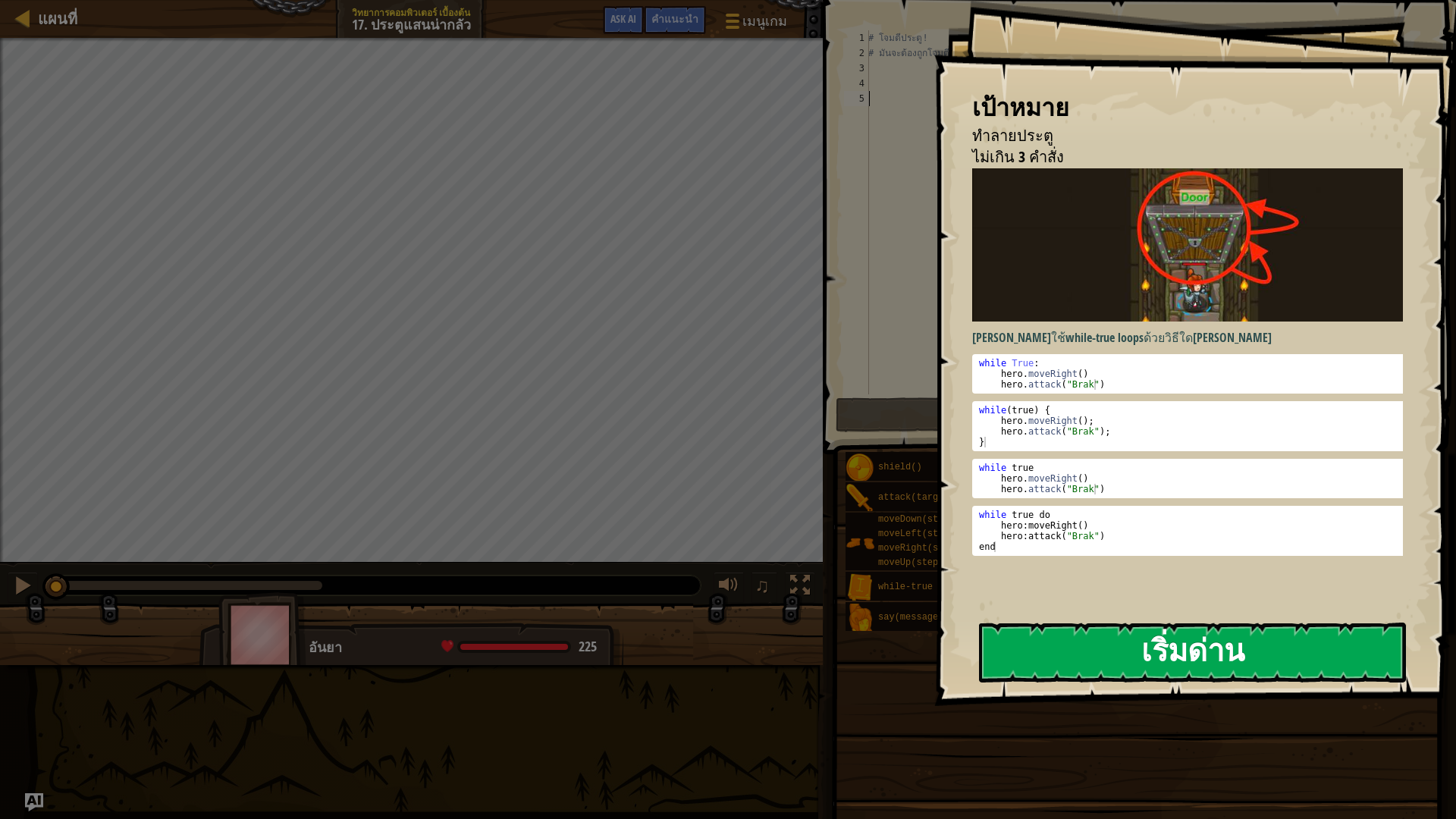
click at [1128, 652] on button "เริ่มด่าน" at bounding box center [1192, 652] width 427 height 60
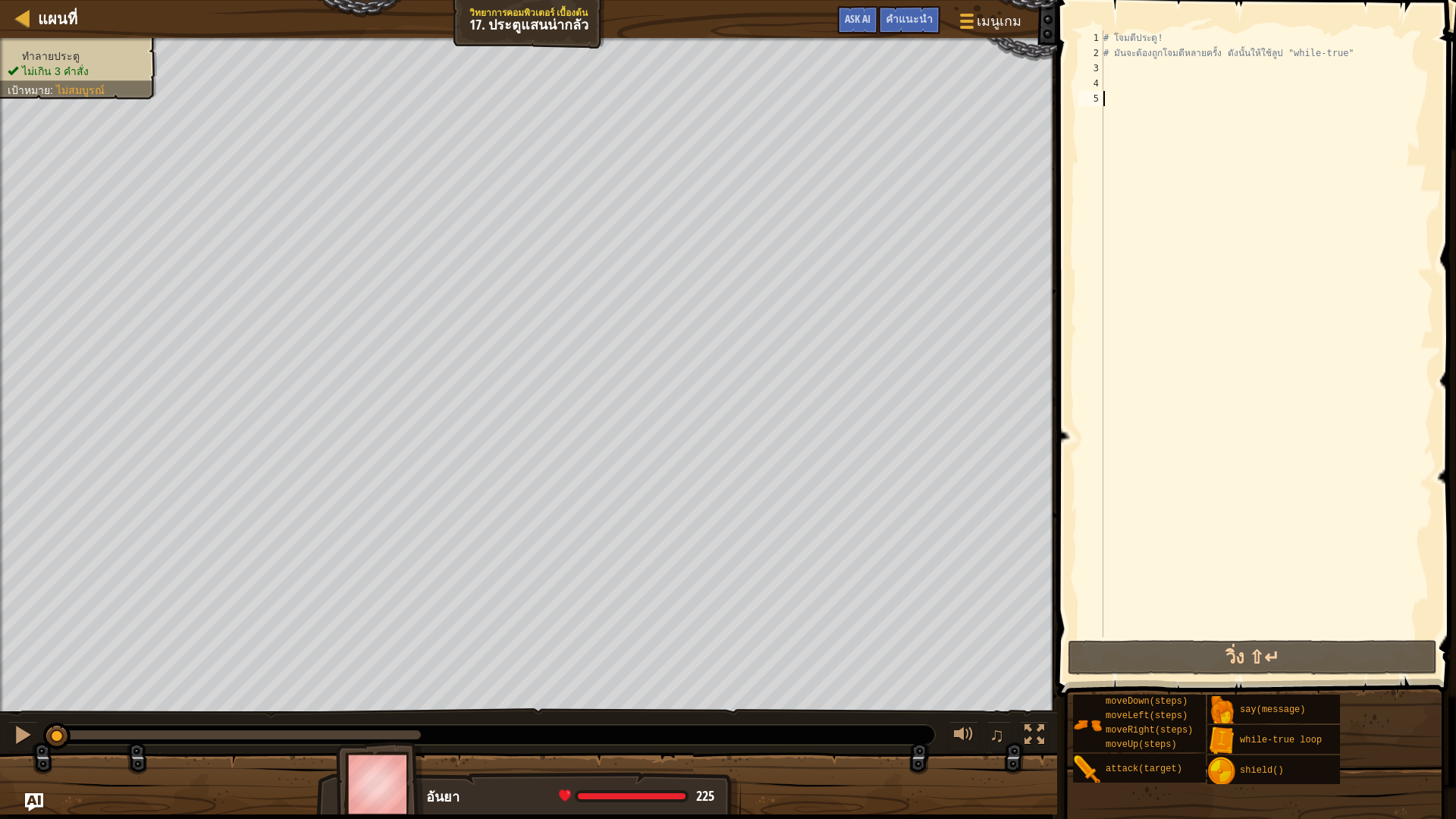
type textarea "h"
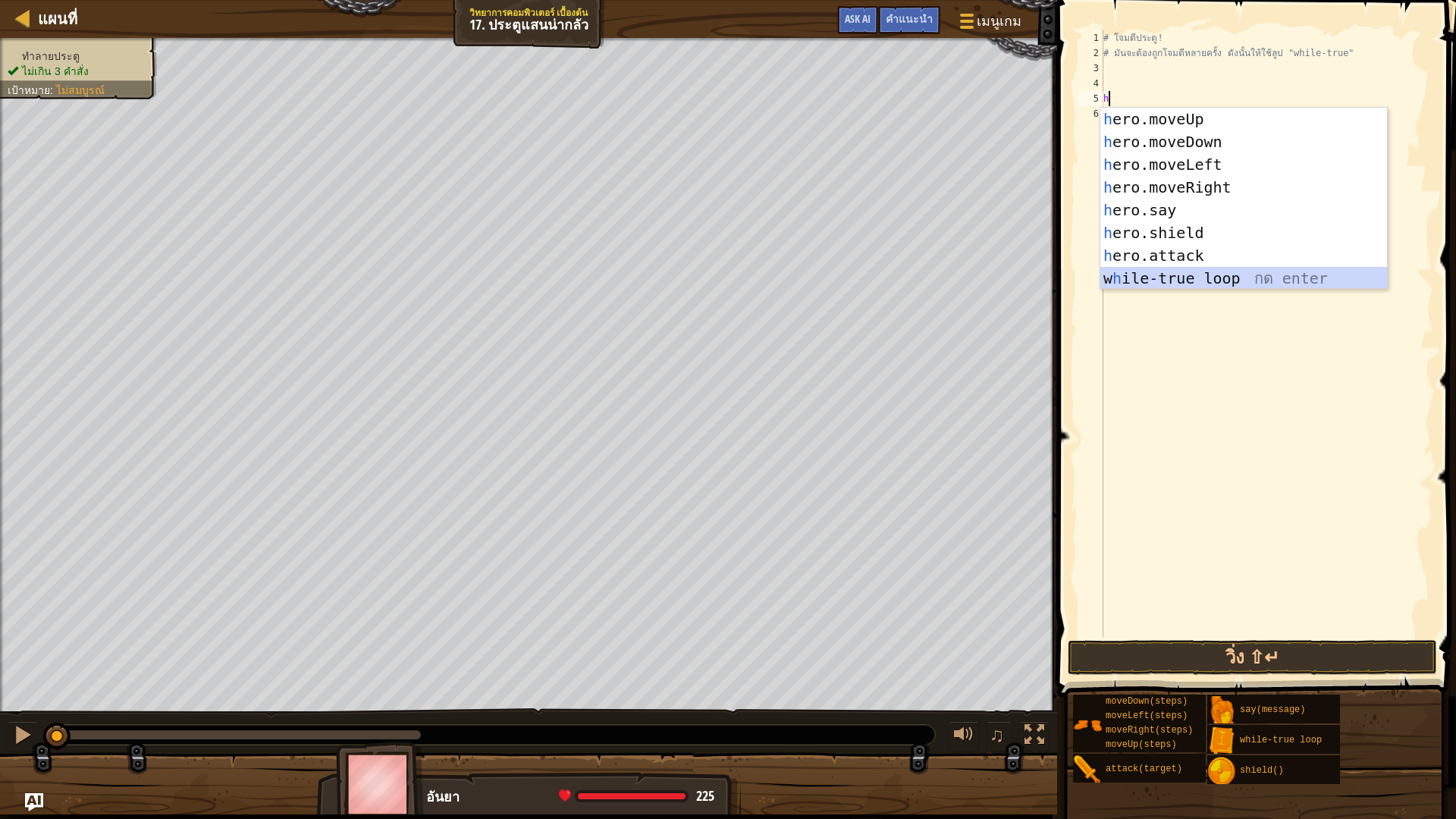
click at [1165, 279] on div "h ero.moveUp กด enter h ero.moveDown กด enter h ero.moveLeft กด enter h ero.mov…" at bounding box center [1243, 221] width 287 height 227
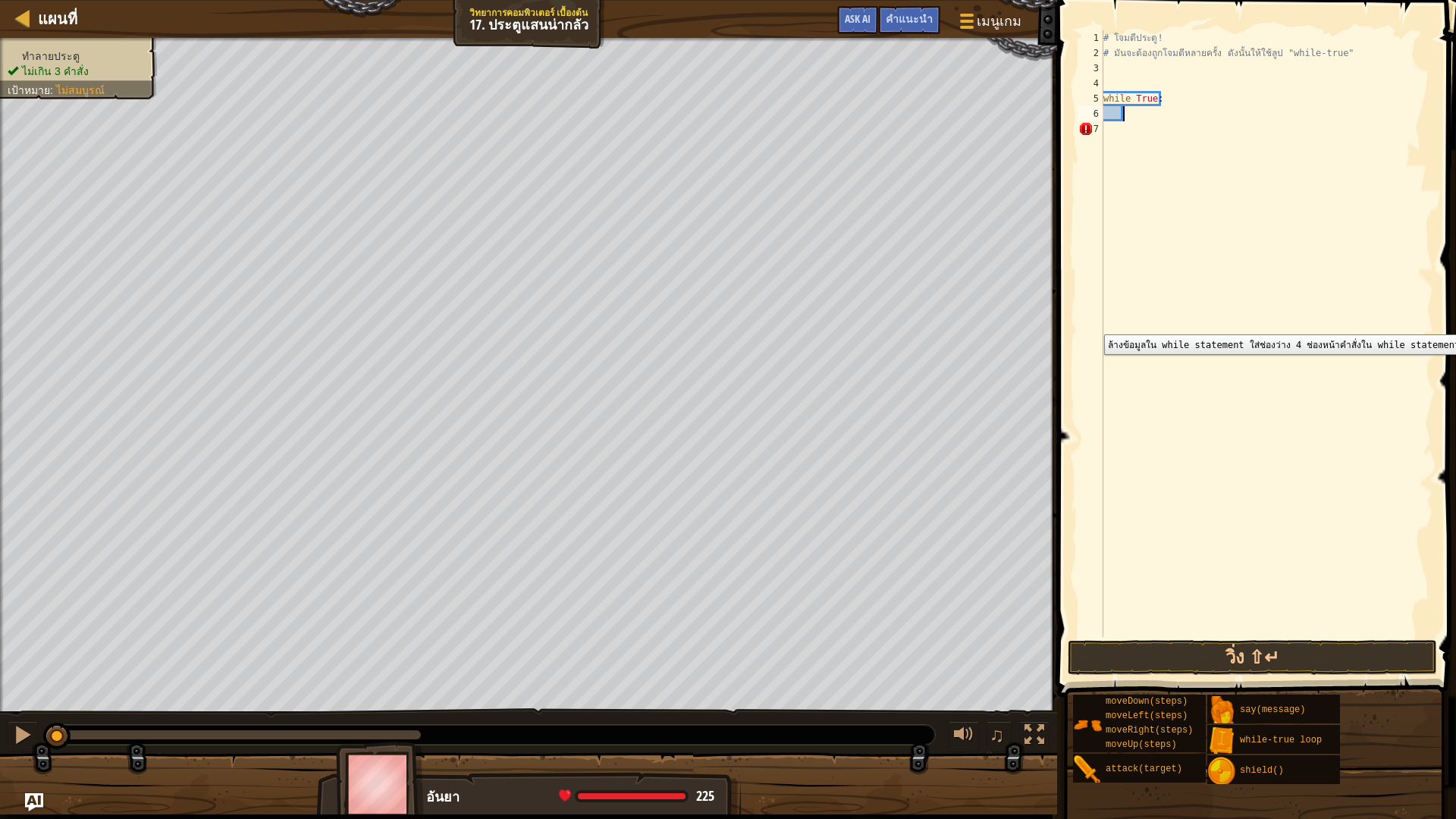
scroll to position [7, 2]
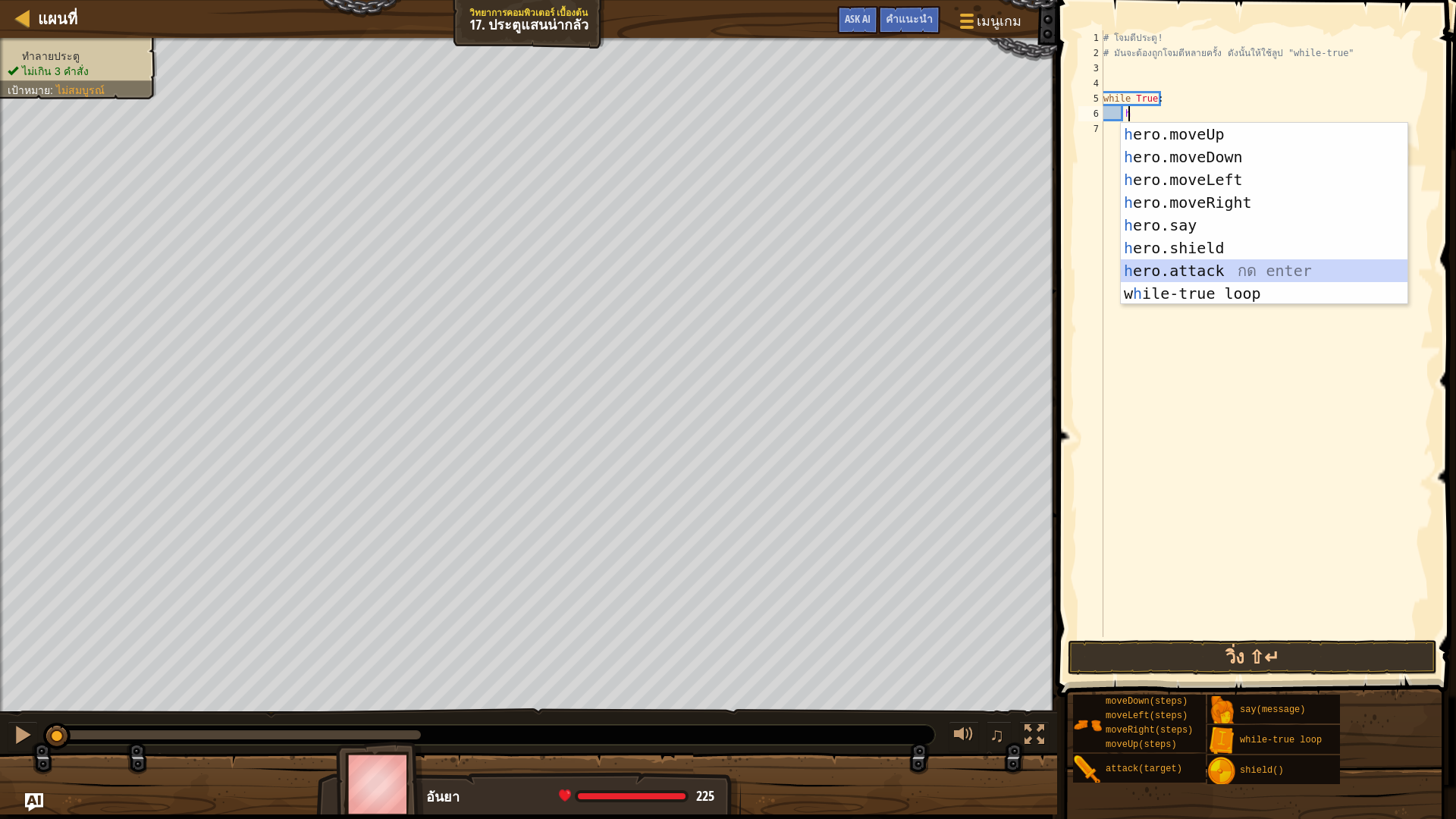
click at [1189, 269] on div "h ero.moveUp กด enter h ero.moveDown กด enter h ero.moveLeft กด enter h ero.mov…" at bounding box center [1264, 236] width 287 height 227
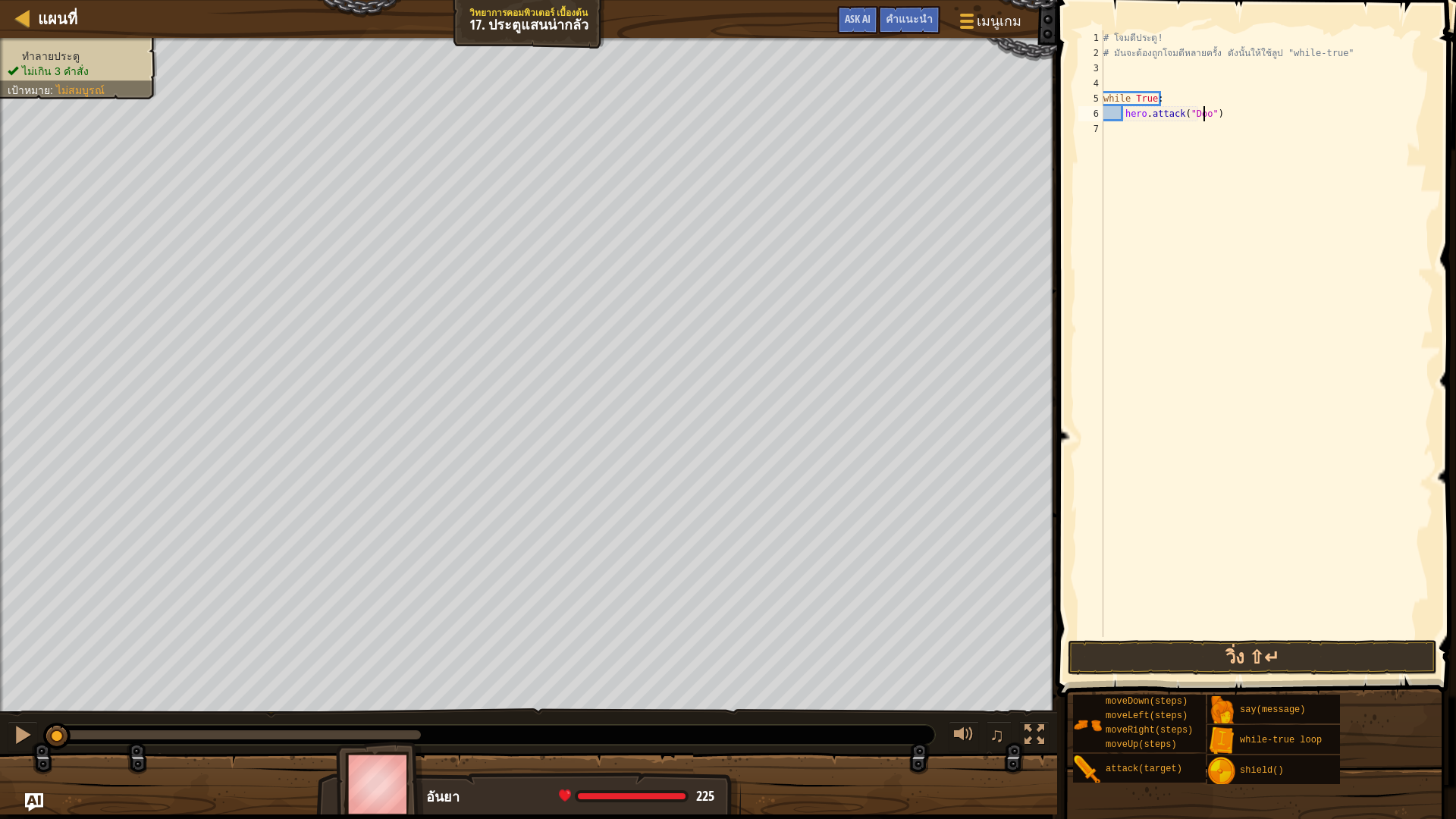
scroll to position [7, 9]
type textarea "hero.attack("Door")"
click at [1205, 658] on button "วิ่ง ⇧↵" at bounding box center [1252, 657] width 370 height 35
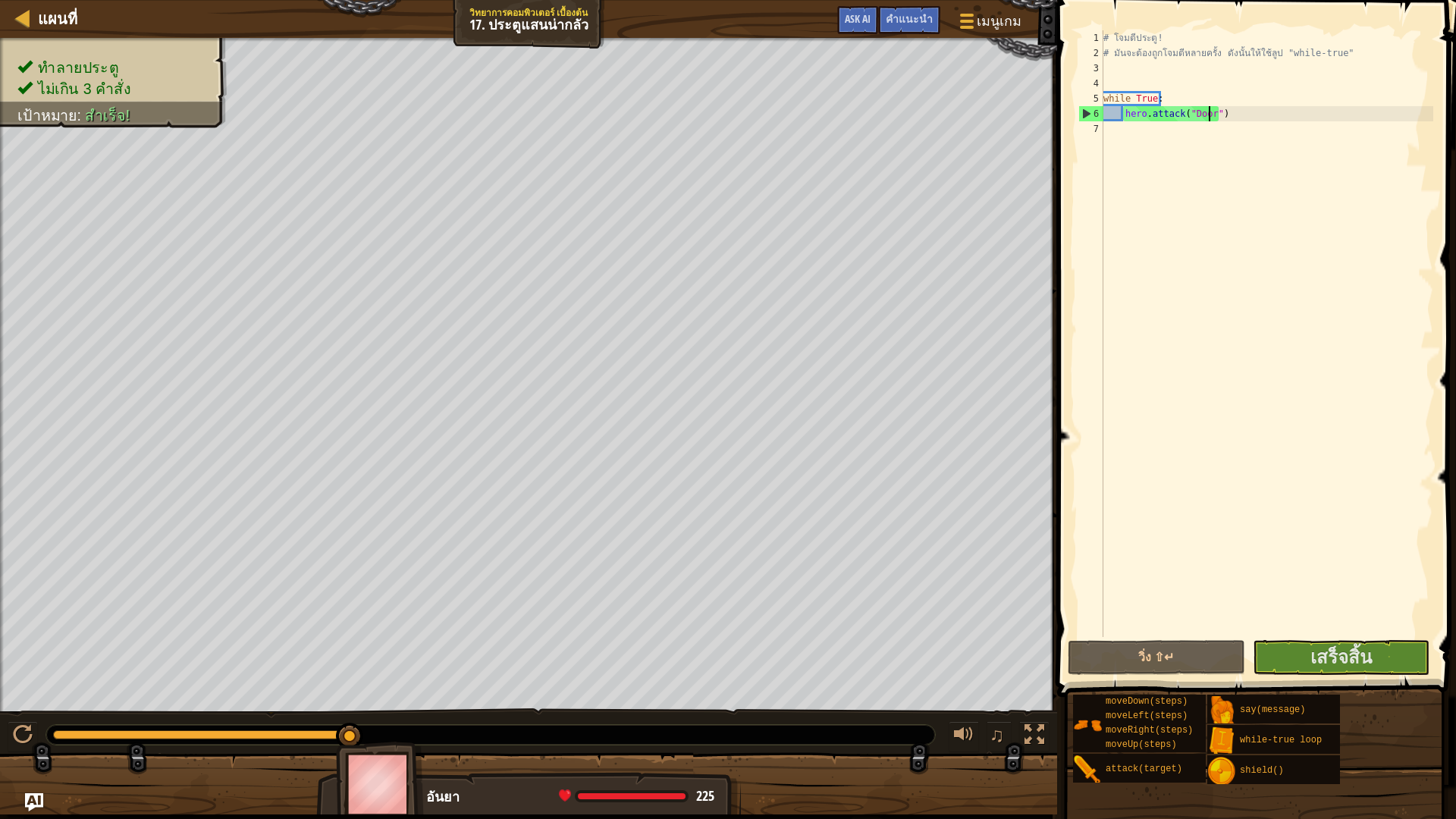
click at [1330, 650] on span "เสร็จสิ้น" at bounding box center [1340, 656] width 61 height 24
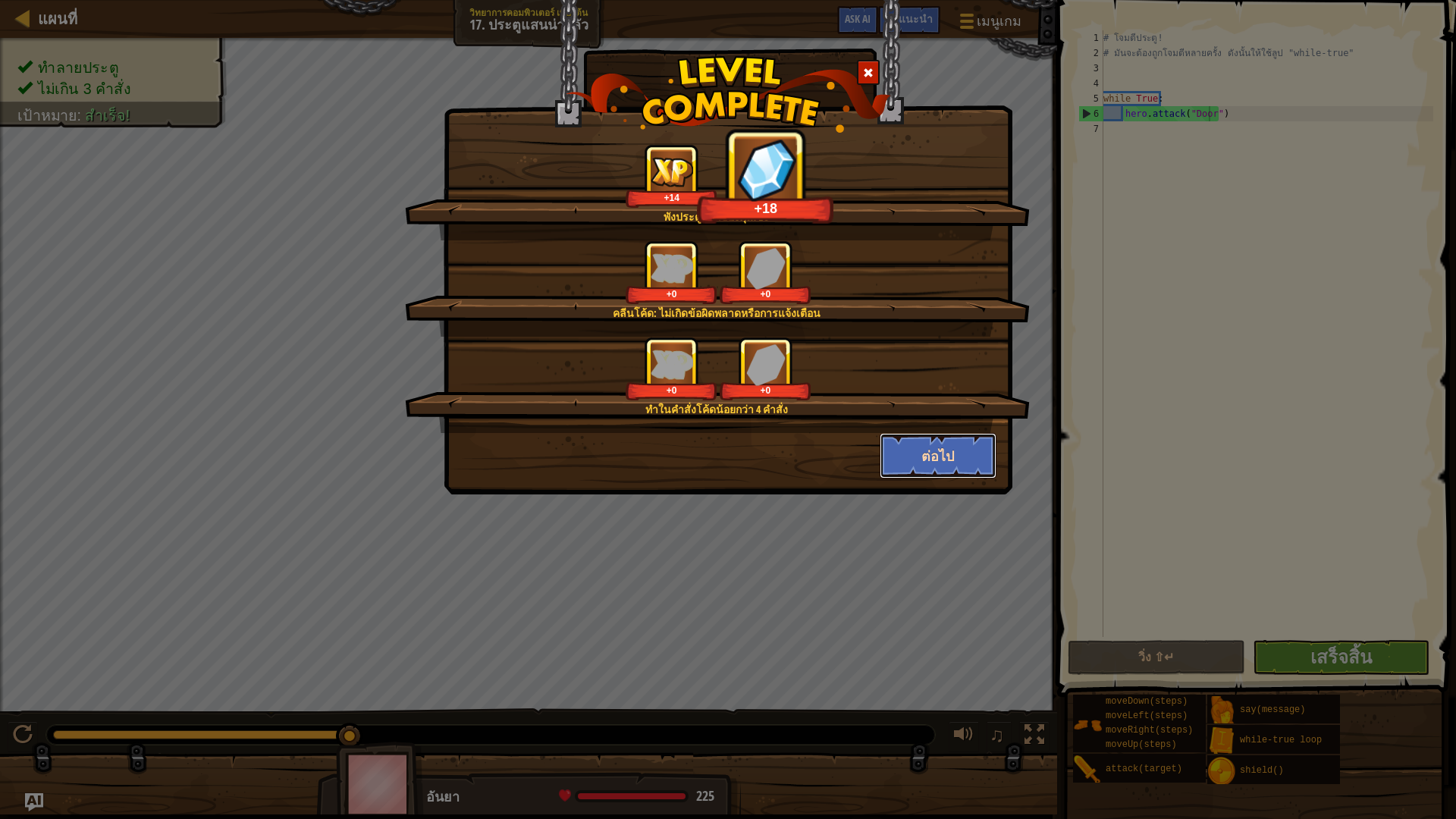
click at [944, 453] on button "ต่อไป" at bounding box center [939, 455] width 118 height 45
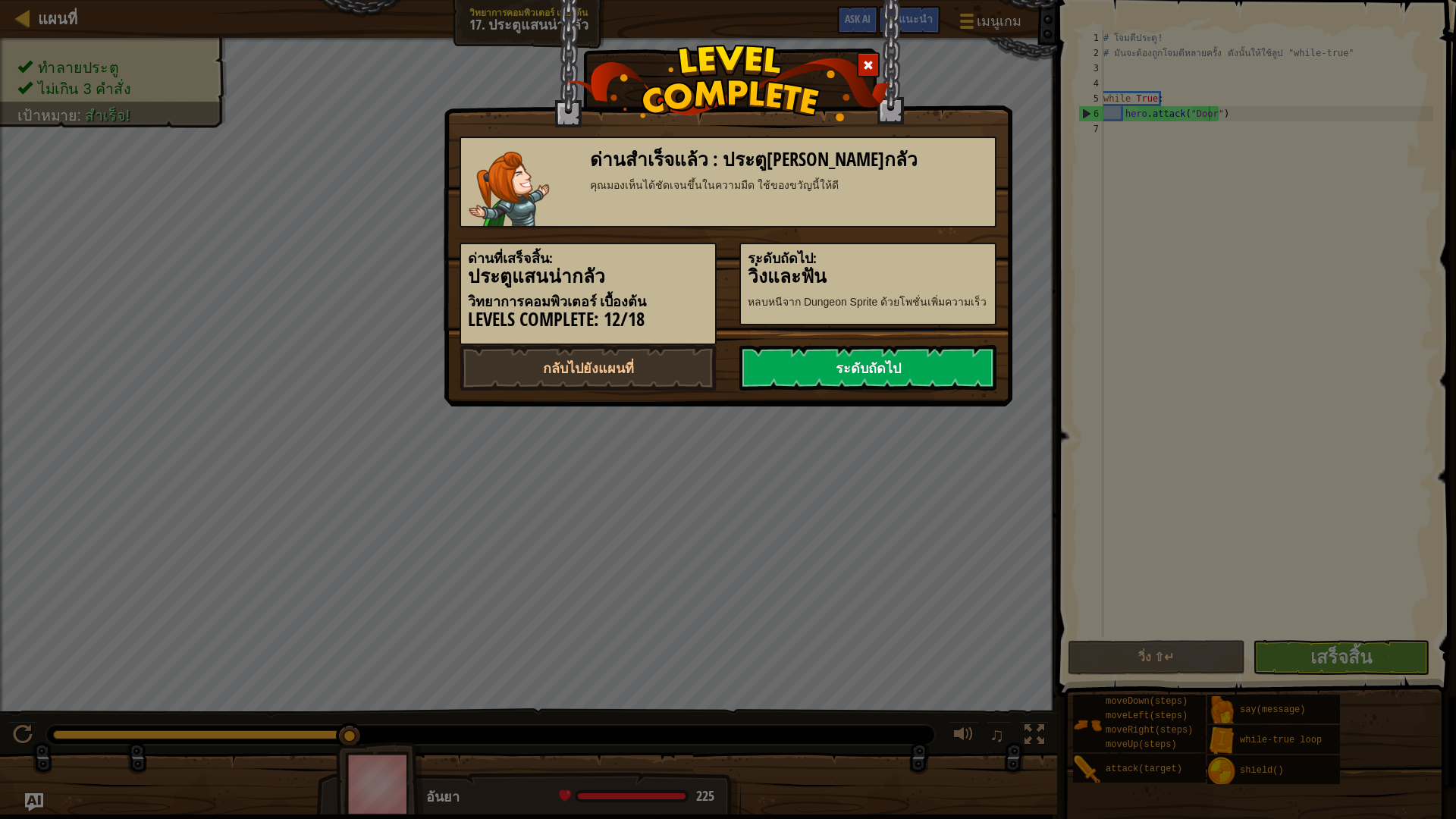
click at [893, 359] on link "ระดับถัดไป" at bounding box center [867, 367] width 257 height 45
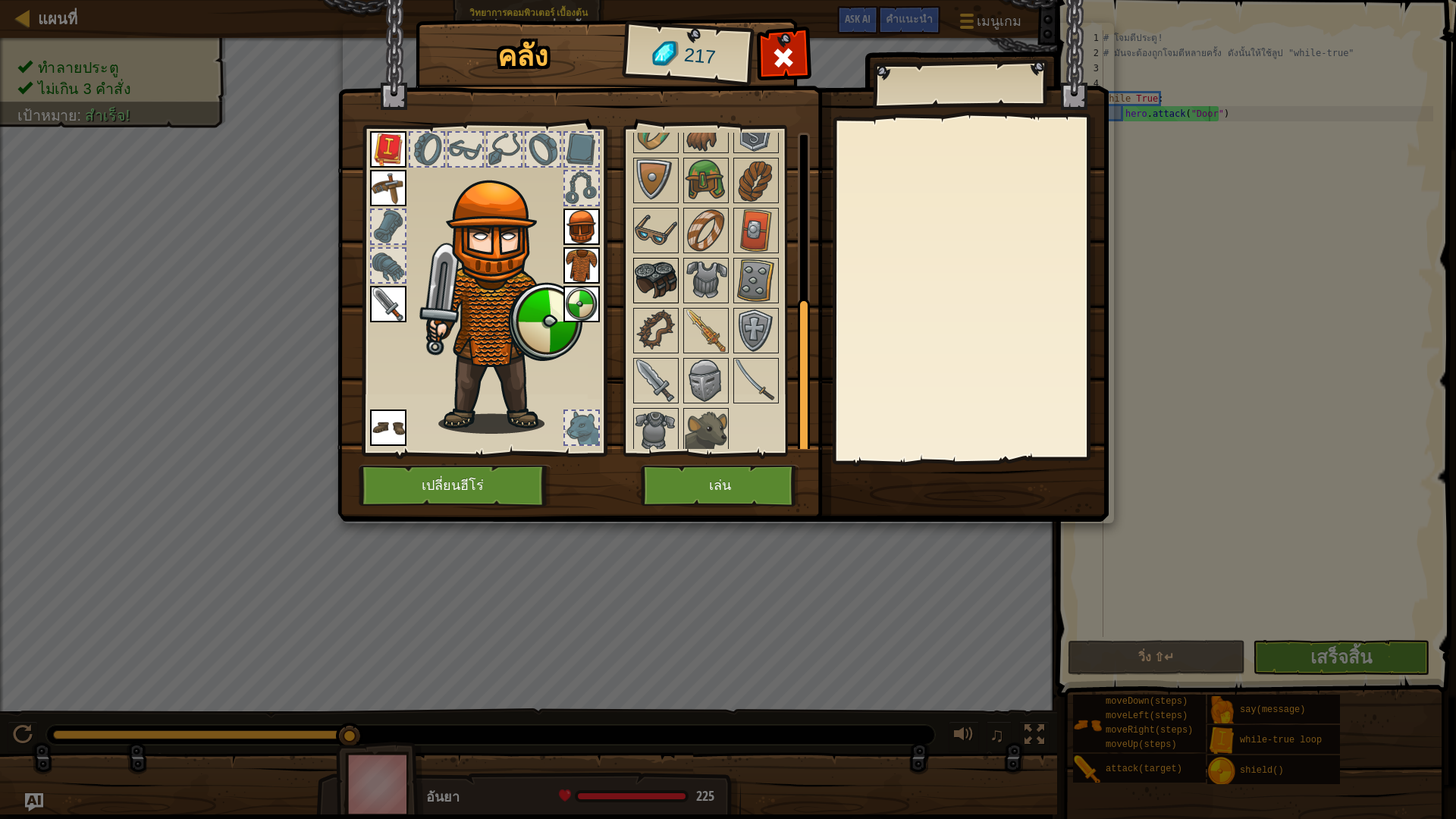
scroll to position [326, 0]
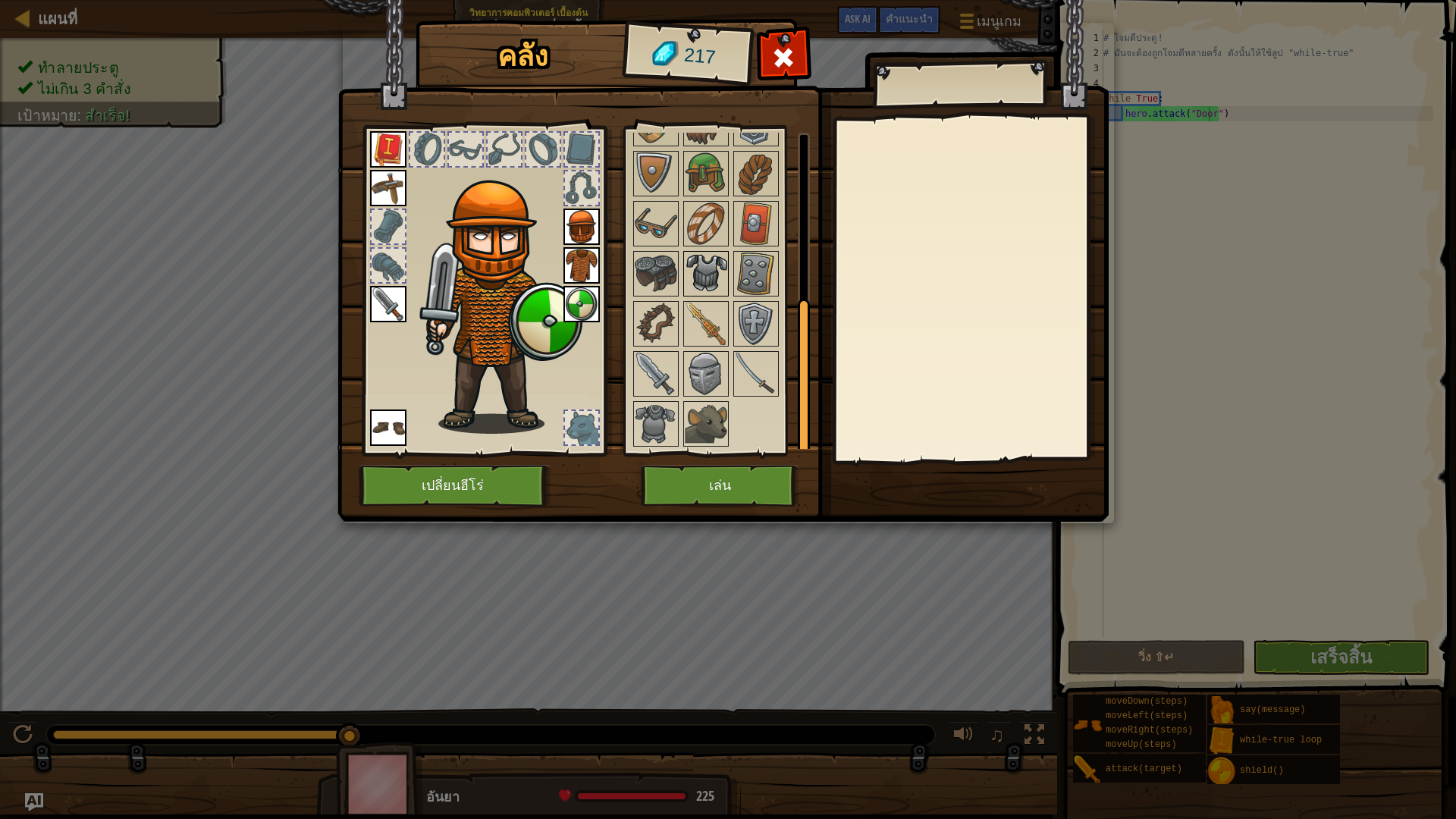
click at [711, 270] on img at bounding box center [706, 274] width 43 height 43
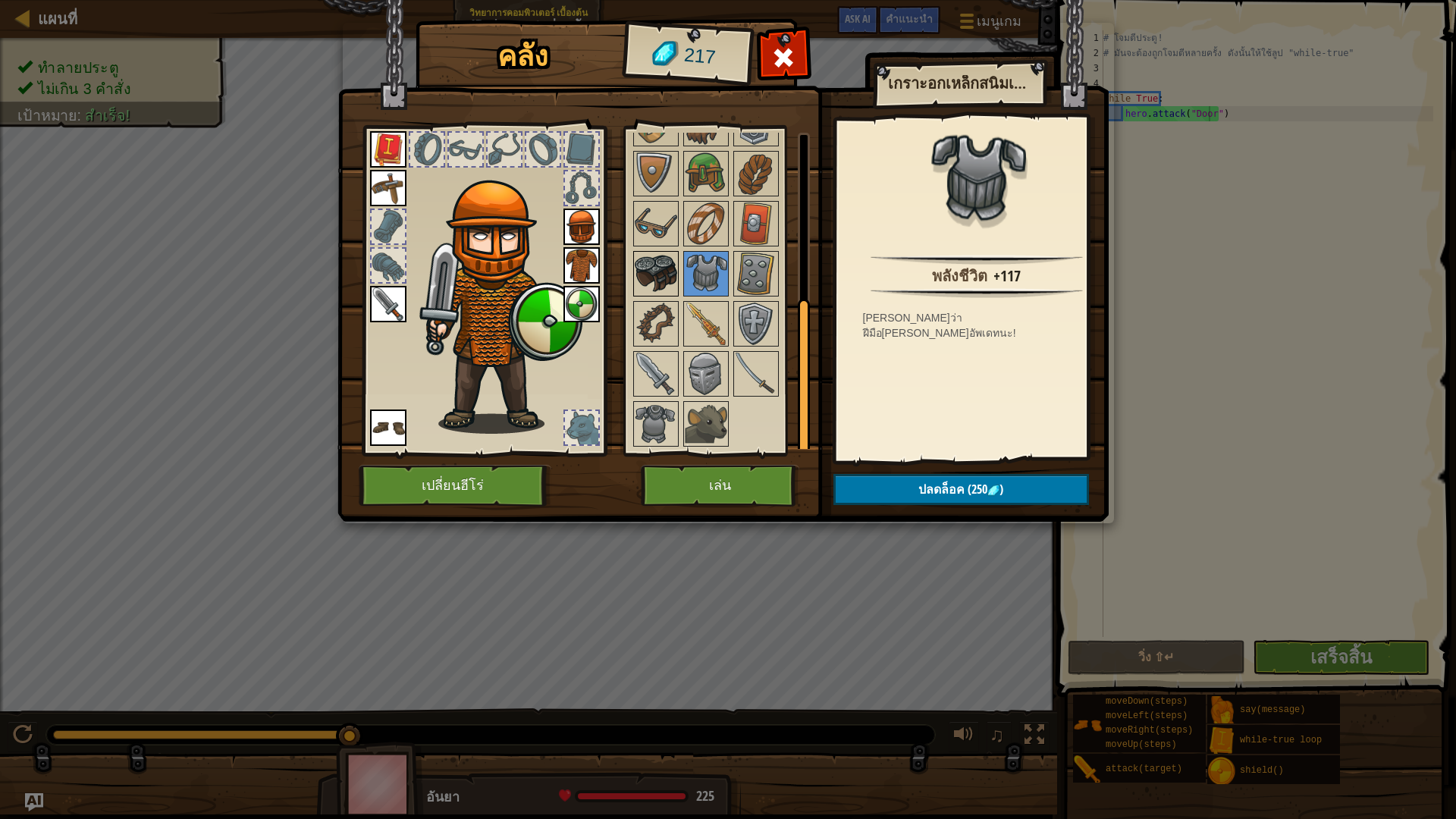
click at [665, 272] on img at bounding box center [656, 274] width 43 height 43
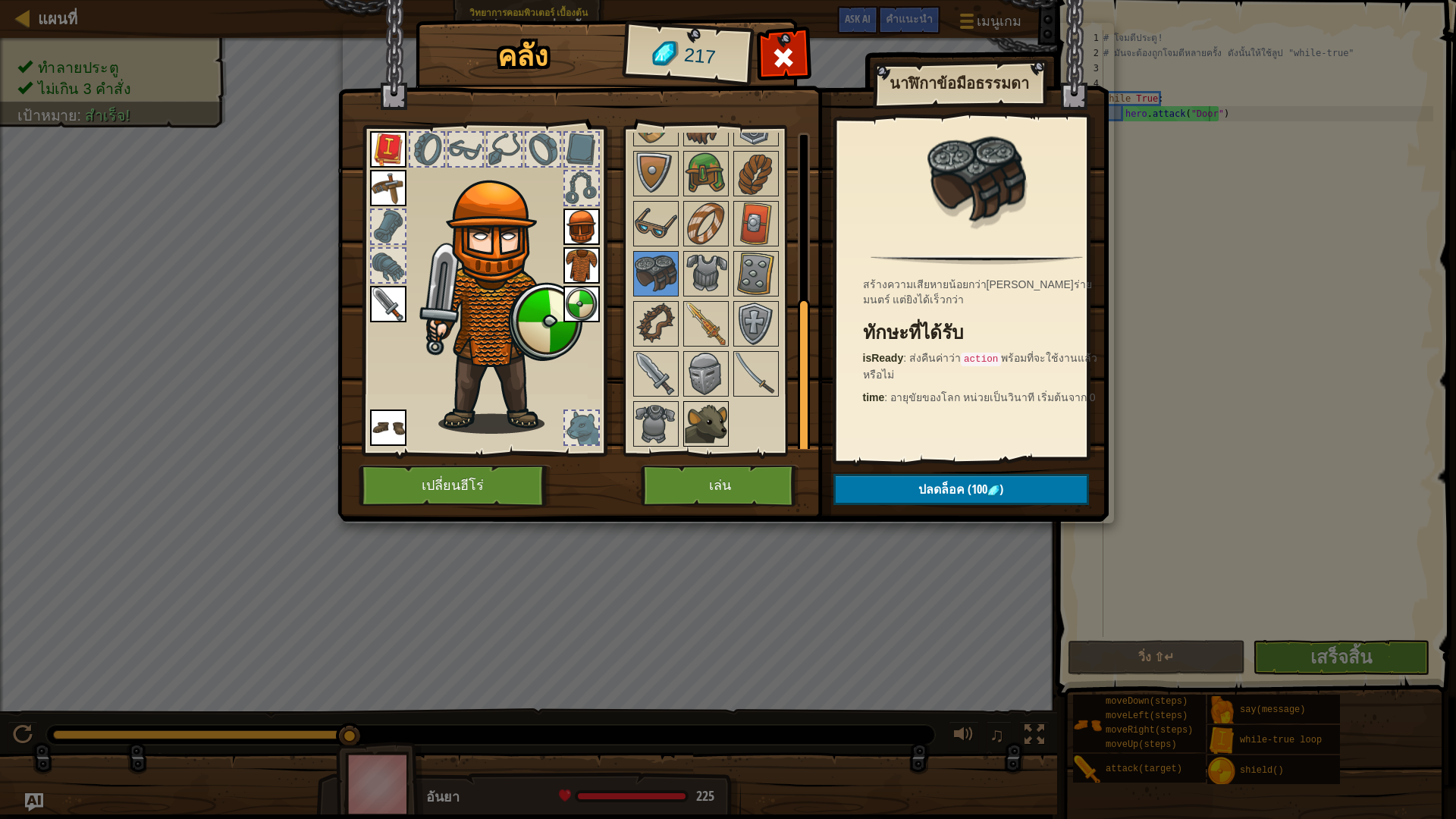
drag, startPoint x: 686, startPoint y: 407, endPoint x: 696, endPoint y: 407, distance: 10.0
click at [696, 407] on img at bounding box center [706, 424] width 43 height 43
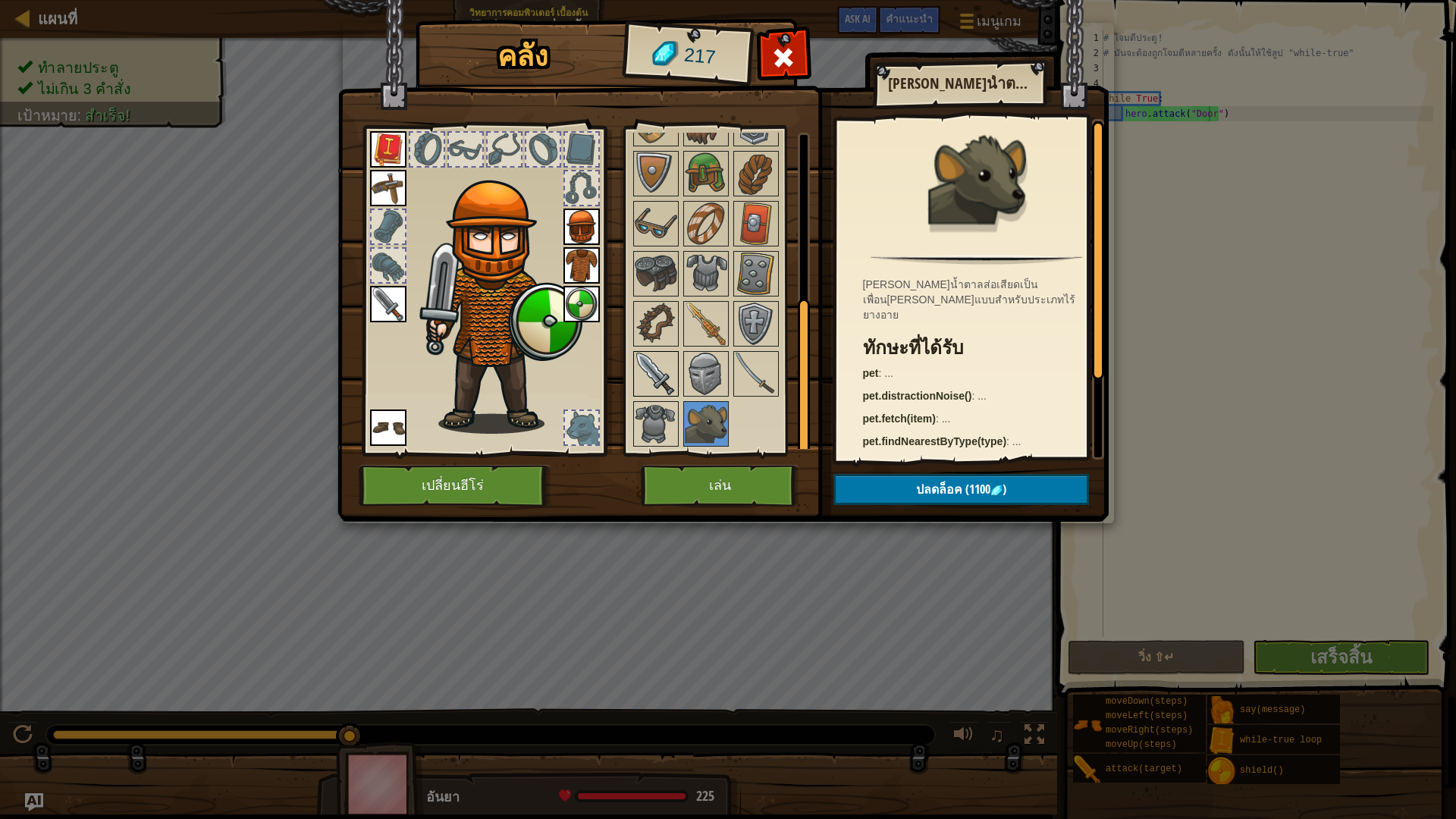
click at [659, 385] on img at bounding box center [656, 374] width 43 height 43
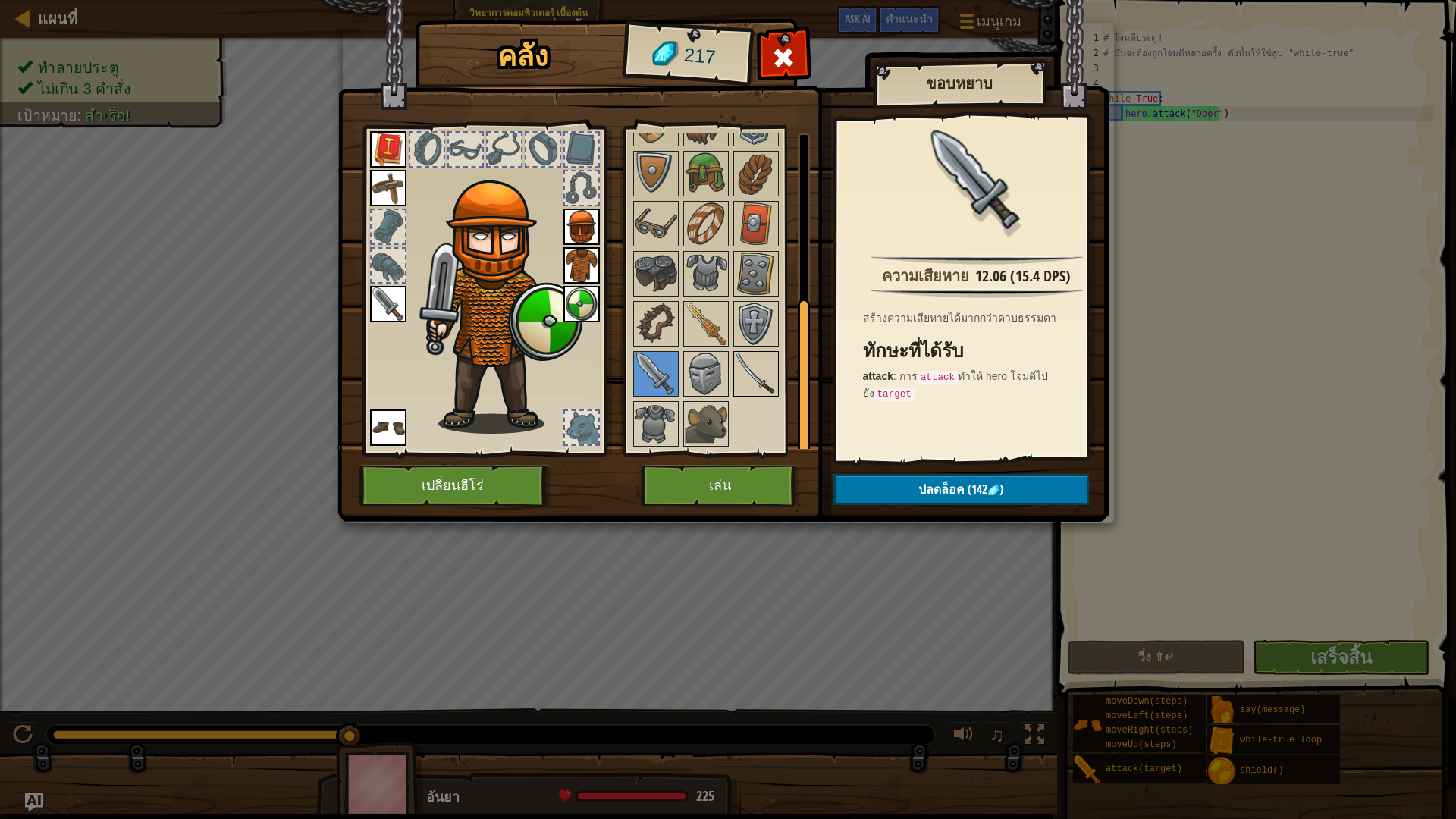
click at [749, 373] on img at bounding box center [756, 374] width 43 height 43
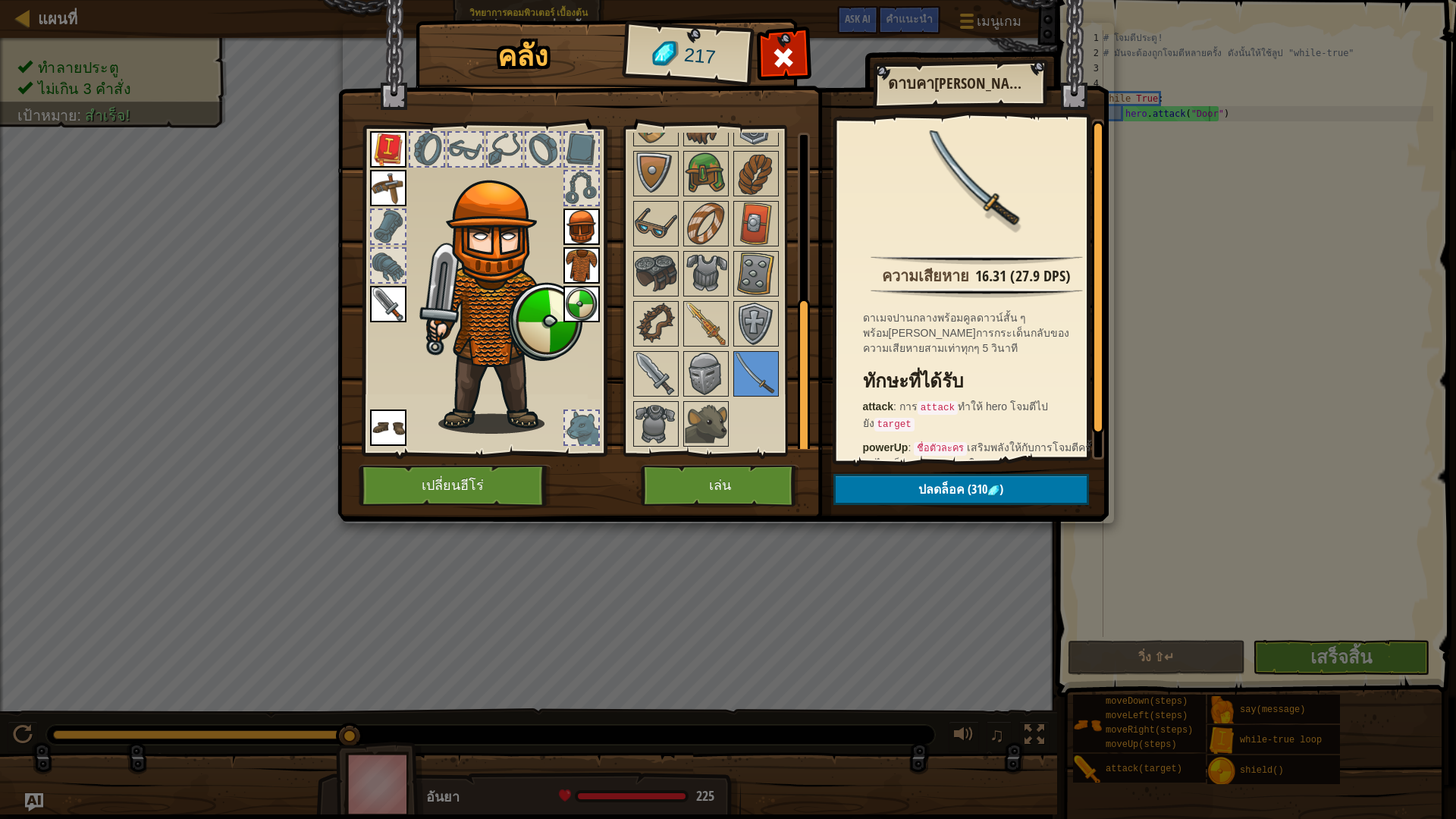
click at [729, 348] on div at bounding box center [726, 273] width 191 height 350
click at [707, 327] on img at bounding box center [706, 324] width 43 height 43
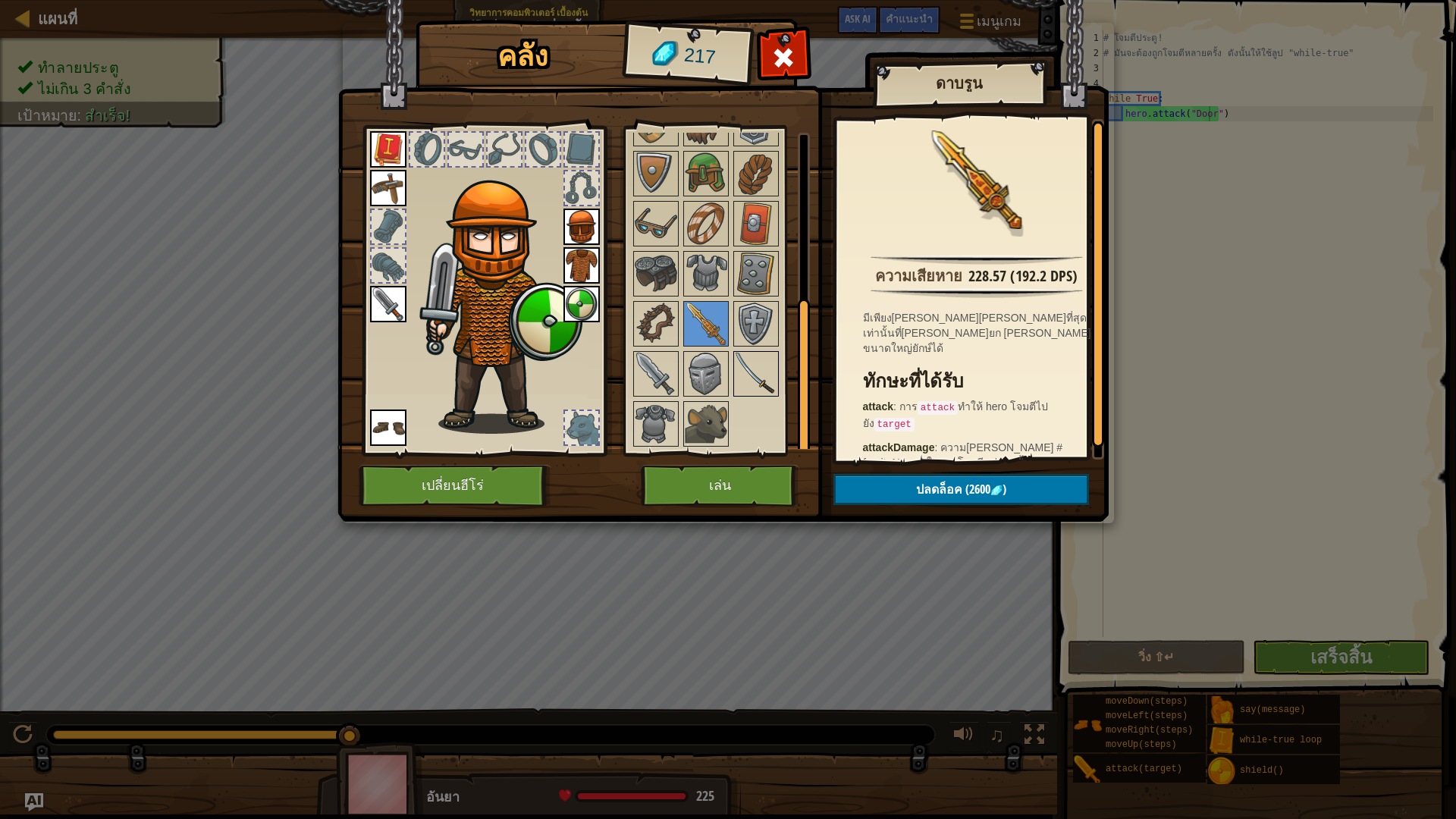
click at [758, 370] on img at bounding box center [756, 374] width 43 height 43
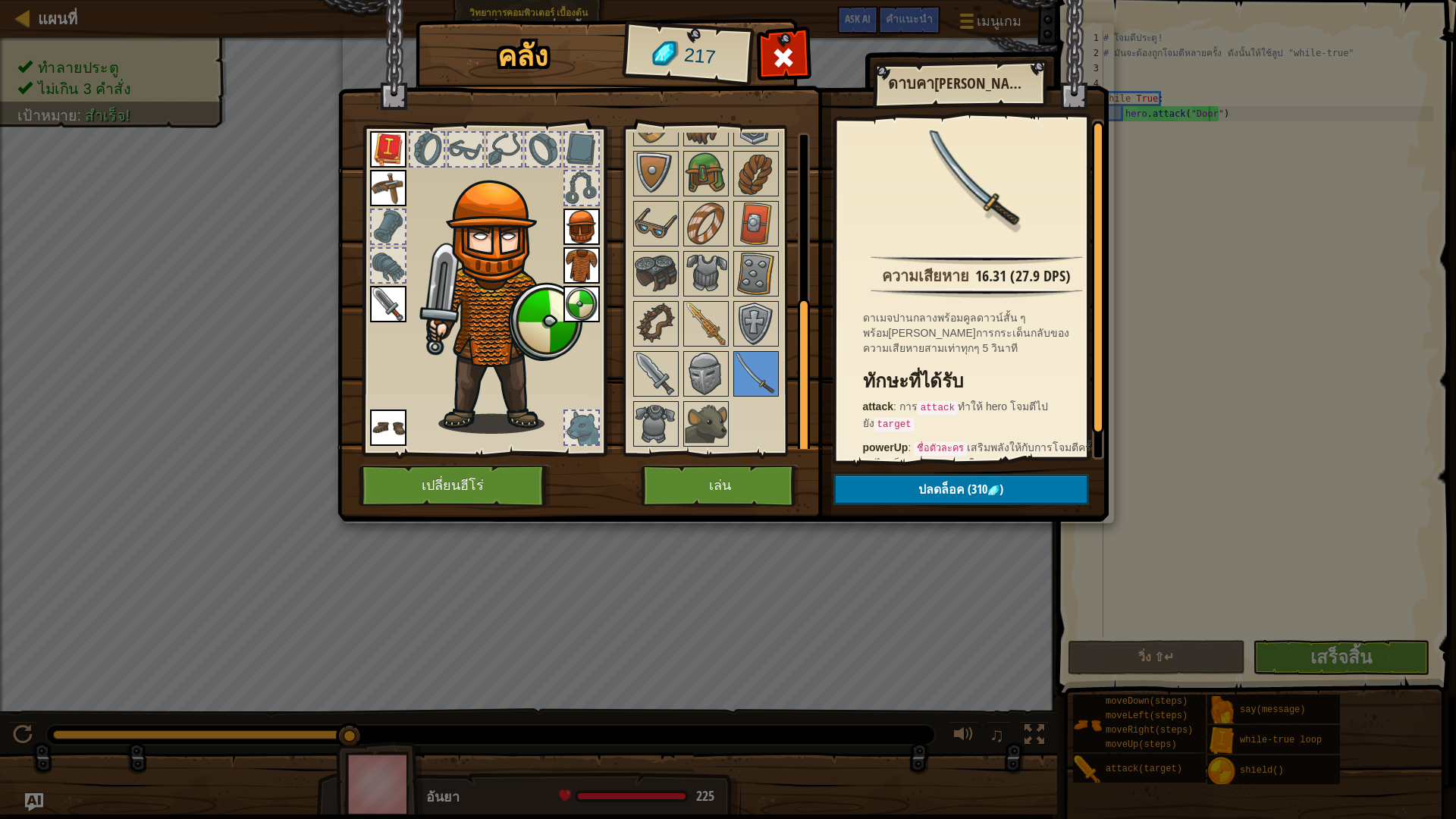
drag, startPoint x: 707, startPoint y: 599, endPoint x: 698, endPoint y: 588, distance: 14.2
click at [706, 596] on div "คลัง 217 พร้อมใช้งาน ใช้งาน ใช้งาน ใช้งาน ใช้งาน ใช้งาน ใช้งาน ใช้งาน ใช้งาน ใช…" at bounding box center [728, 410] width 1456 height 819
click at [695, 478] on button "เล่น" at bounding box center [720, 485] width 159 height 42
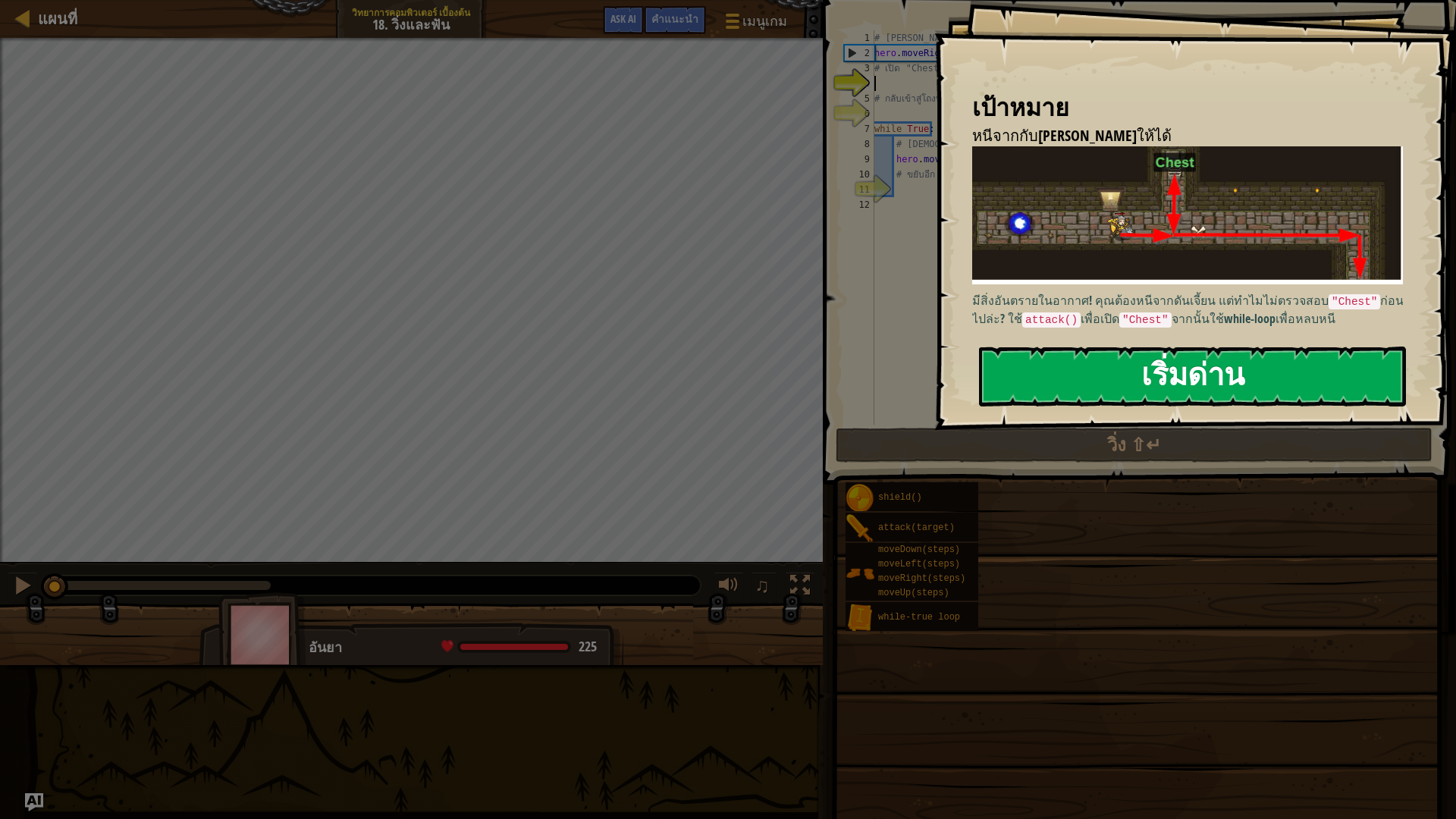
click at [1339, 384] on button "เริ่มด่าน" at bounding box center [1192, 376] width 427 height 60
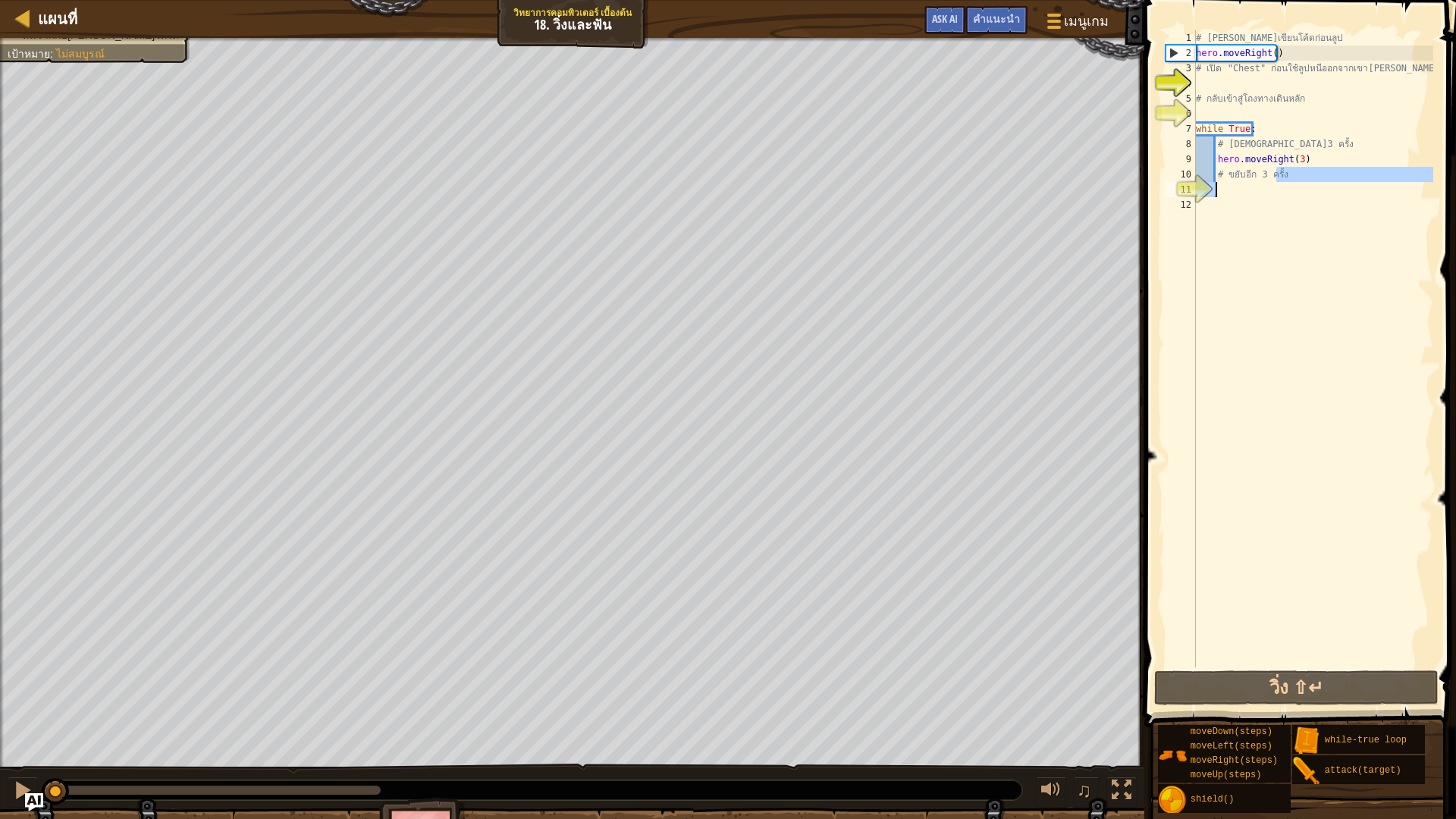
click at [1276, 182] on div "# [PERSON_NAME]เขียนโค้ดก่อนลูป hero . moveRight ( ) # เปิด "Chest" ก่อนใช้ลูปห…" at bounding box center [1313, 363] width 240 height 667
drag, startPoint x: 1266, startPoint y: 181, endPoint x: 1214, endPoint y: 146, distance: 62.7
click at [1214, 146] on div "# [PERSON_NAME]เขียนโค้ดก่อนลูป hero . moveRight ( ) # เปิด "Chest" ก่อนใช้ลูปห…" at bounding box center [1313, 363] width 240 height 667
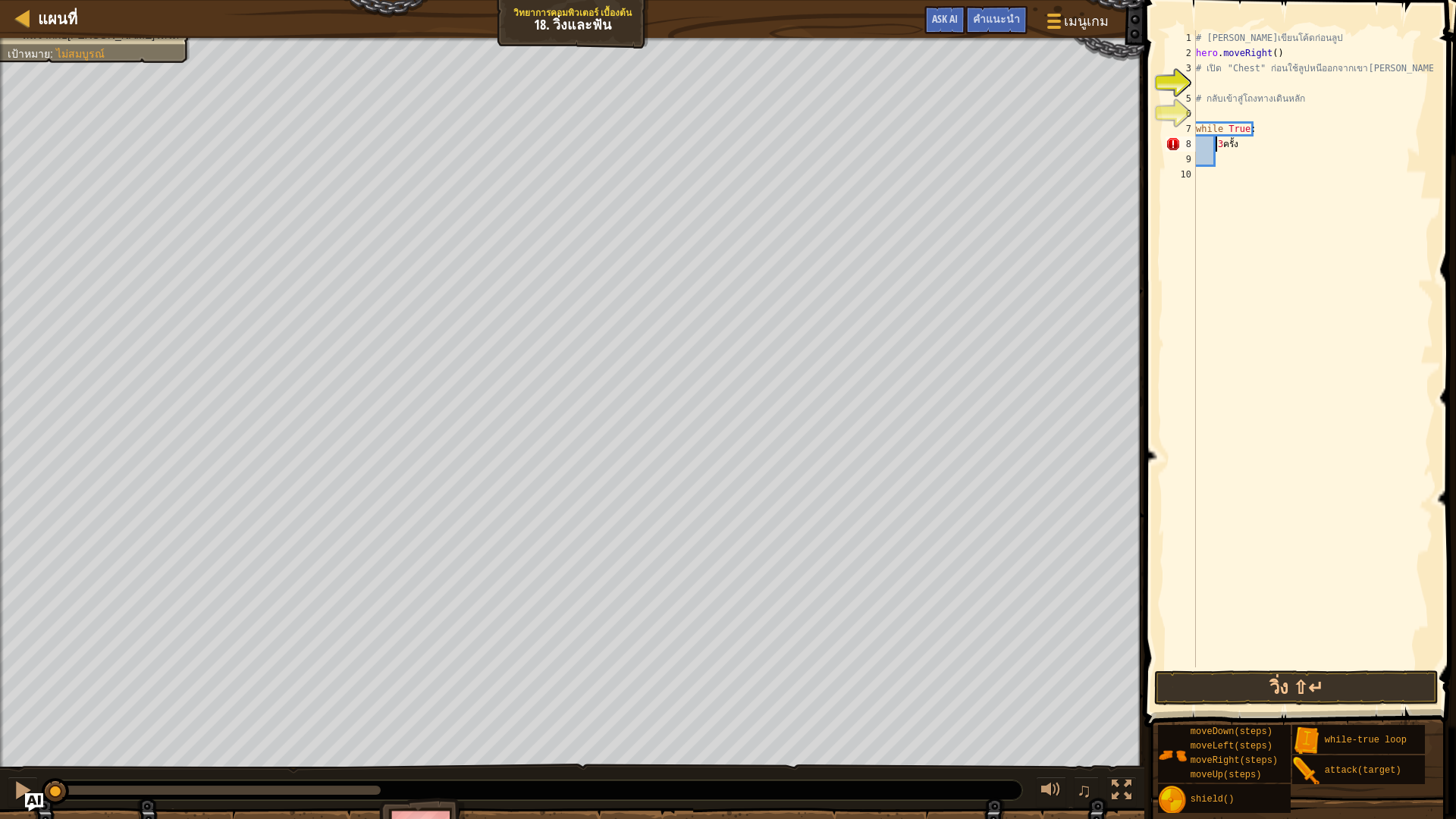
click at [1256, 141] on div "# [PERSON_NAME]เขียนโค้ดก่อนลูป hero . moveRight ( ) # เปิด "Chest" ก่อนใช้ลูปห…" at bounding box center [1313, 363] width 240 height 667
type textarea "3"
type textarea "H"
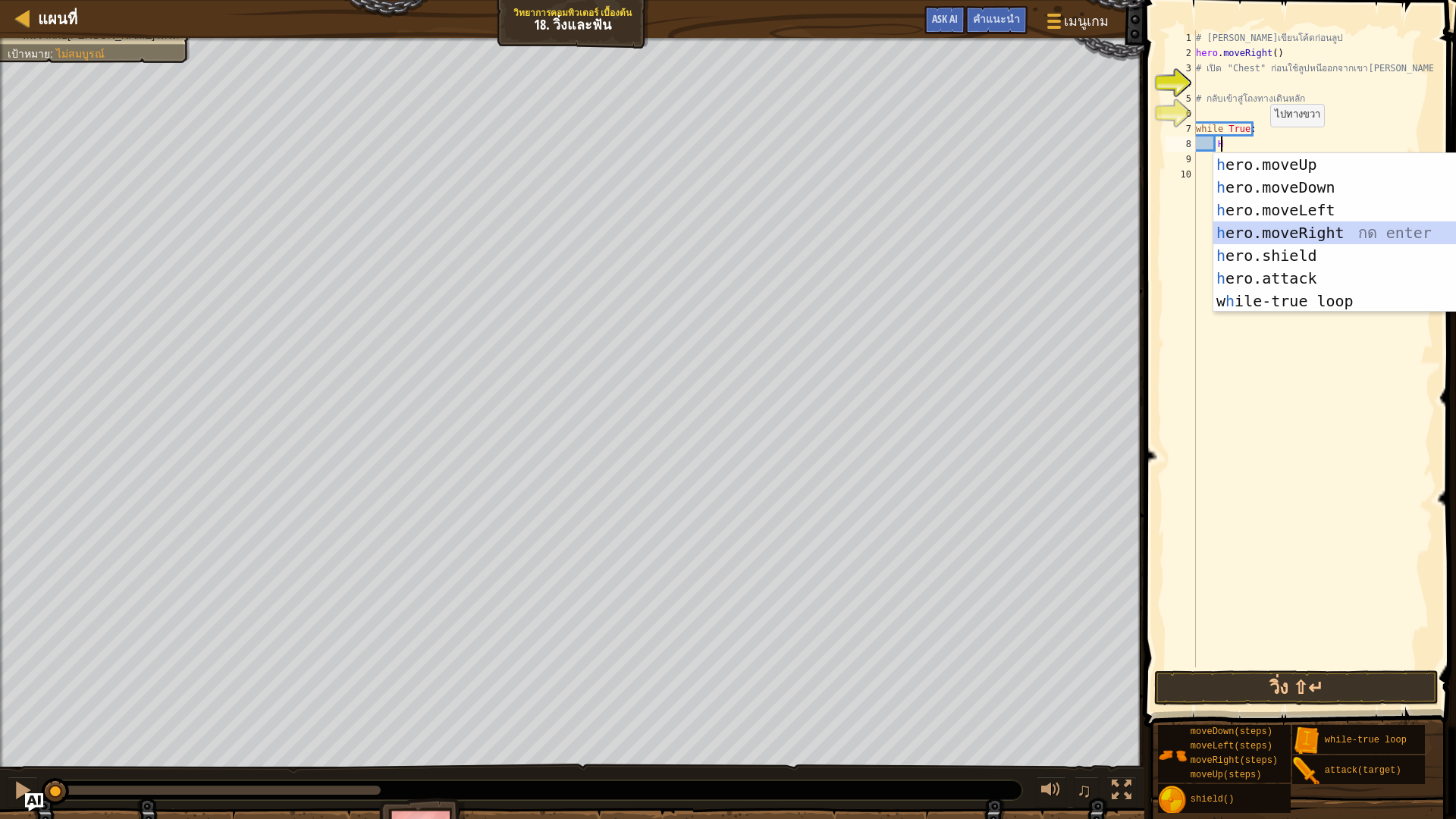
click at [1321, 223] on div "h ero.moveUp กด enter h ero.moveDown กด enter h ero.moveLeft กด enter h ero.mov…" at bounding box center [1356, 255] width 287 height 205
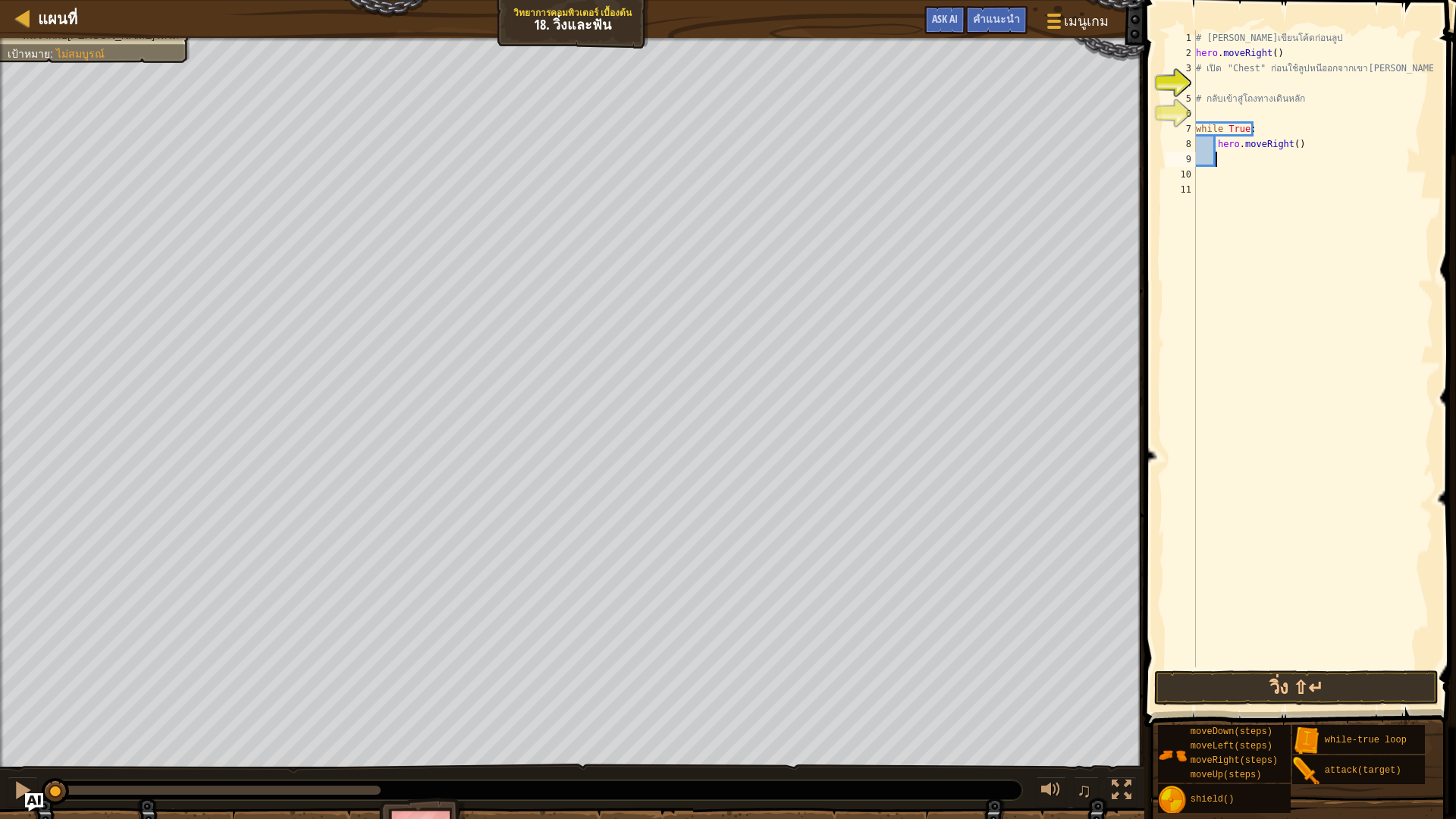
click at [1237, 166] on div "# [PERSON_NAME]เขียนโค้ดก่อนลูป hero . moveRight ( ) # เปิด "Chest" ก่อนใช้ลูปห…" at bounding box center [1313, 363] width 240 height 667
type textarea "h"
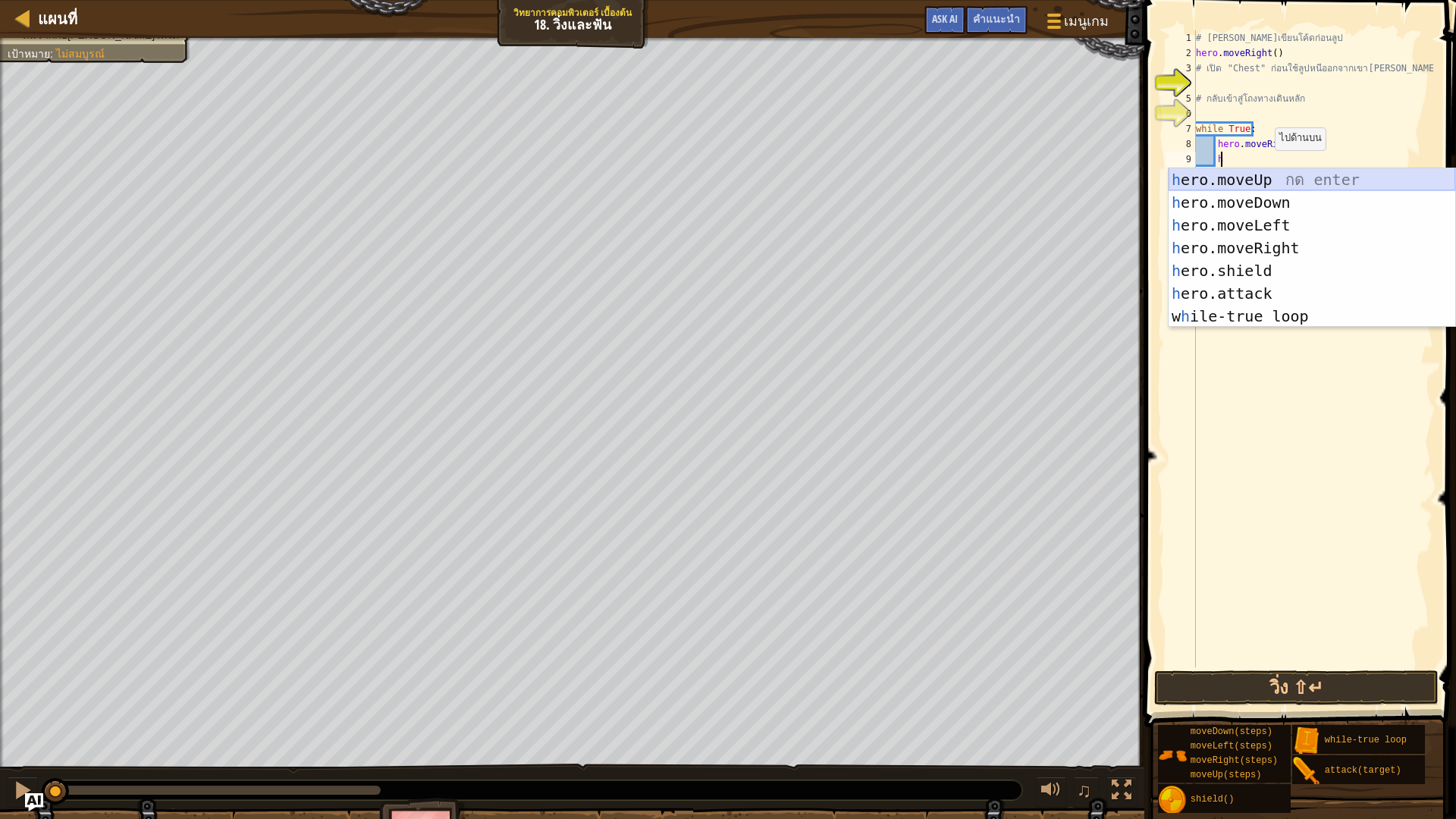
click at [1271, 181] on div "h ero.moveUp กด enter h ero.moveDown กด enter h ero.moveLeft กด enter h ero.mov…" at bounding box center [1312, 271] width 287 height 205
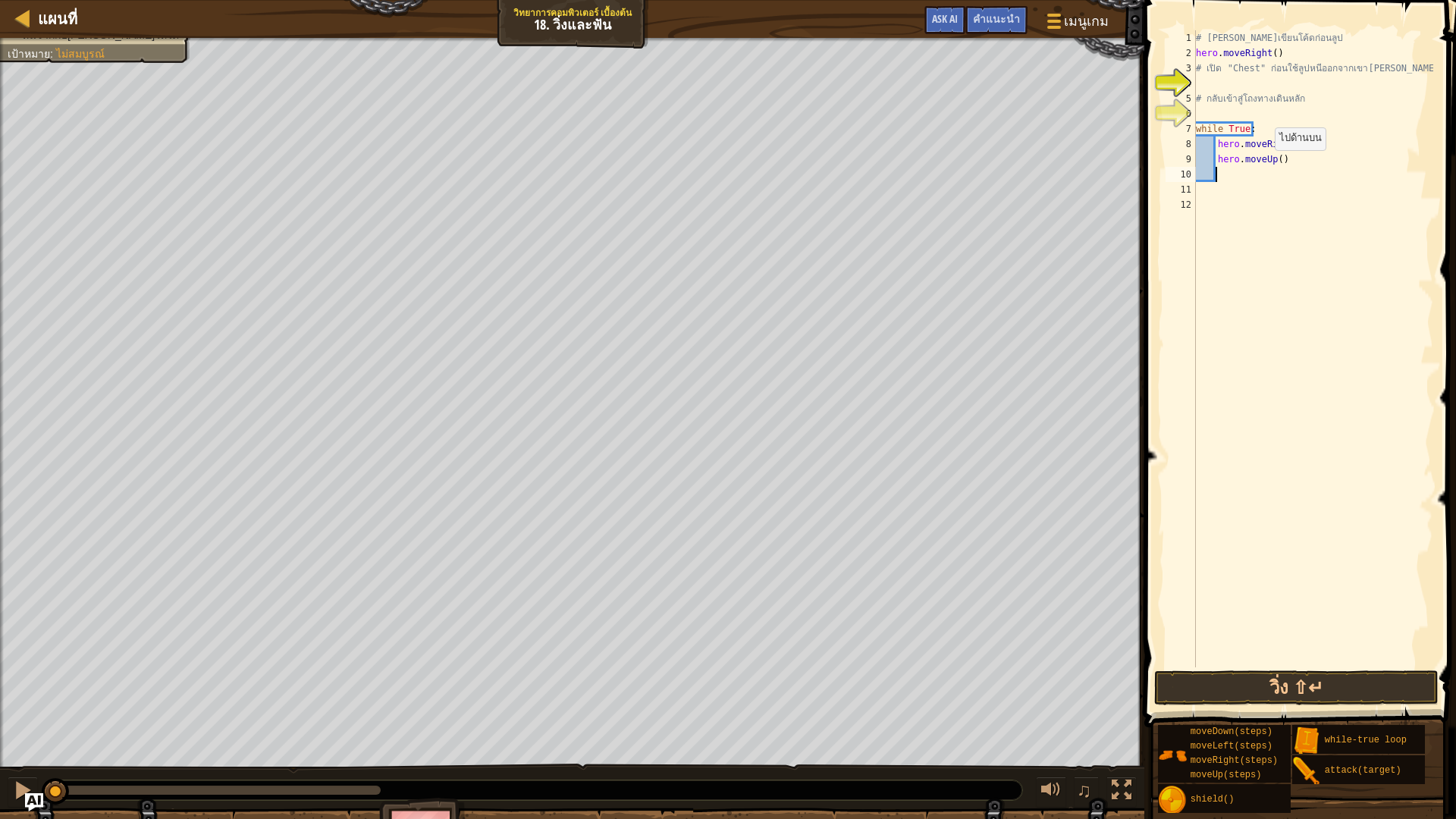
scroll to position [7, 1]
click at [1358, 692] on button "วิ่ง ⇧↵" at bounding box center [1296, 687] width 284 height 35
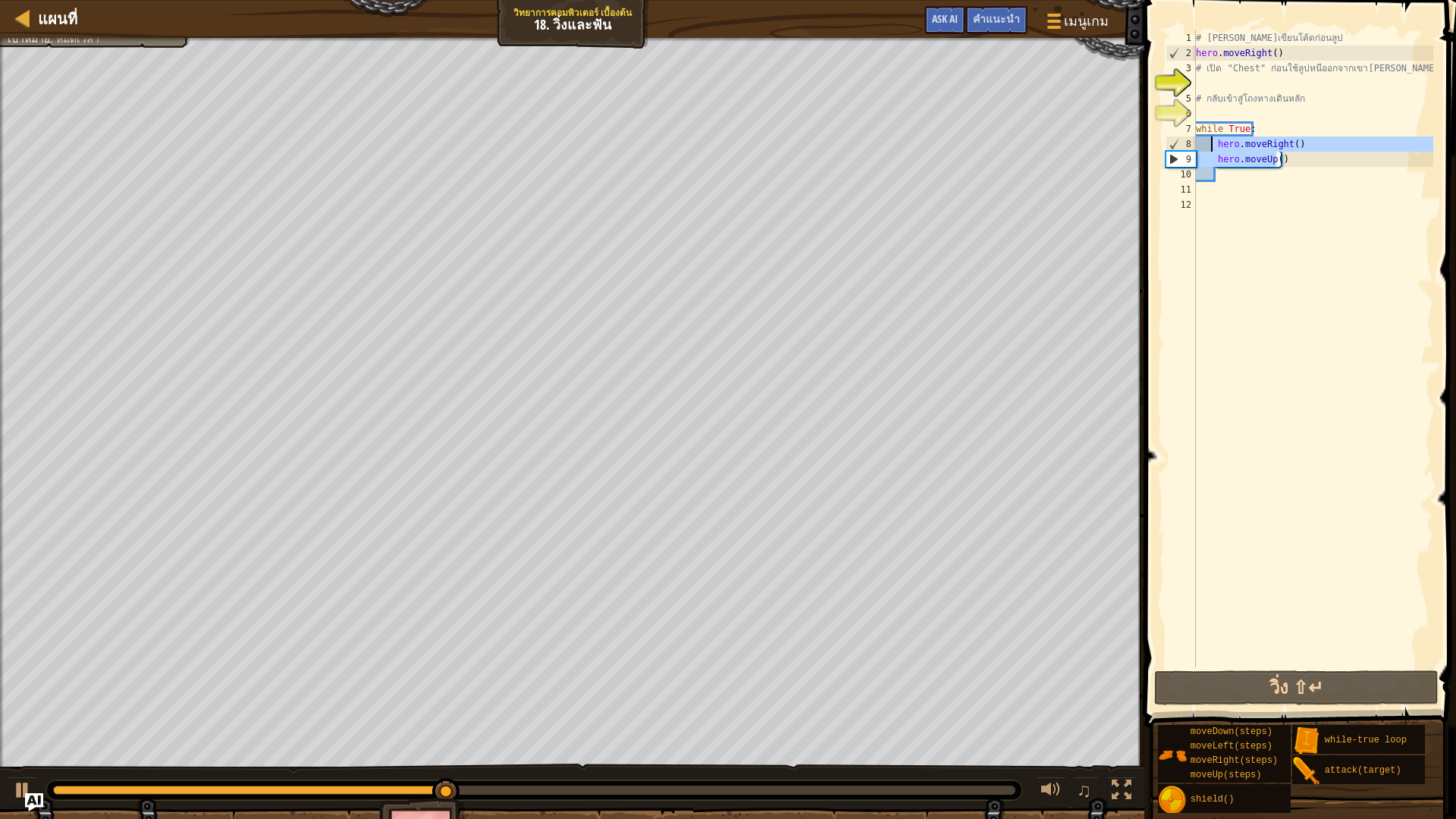
drag, startPoint x: 1278, startPoint y: 164, endPoint x: 1209, endPoint y: 145, distance: 71.6
click at [1209, 145] on div "# [PERSON_NAME]เขียนโค้ดก่อนลูป hero . moveRight ( ) # เปิด "Chest" ก่อนใช้ลูปห…" at bounding box center [1313, 363] width 240 height 667
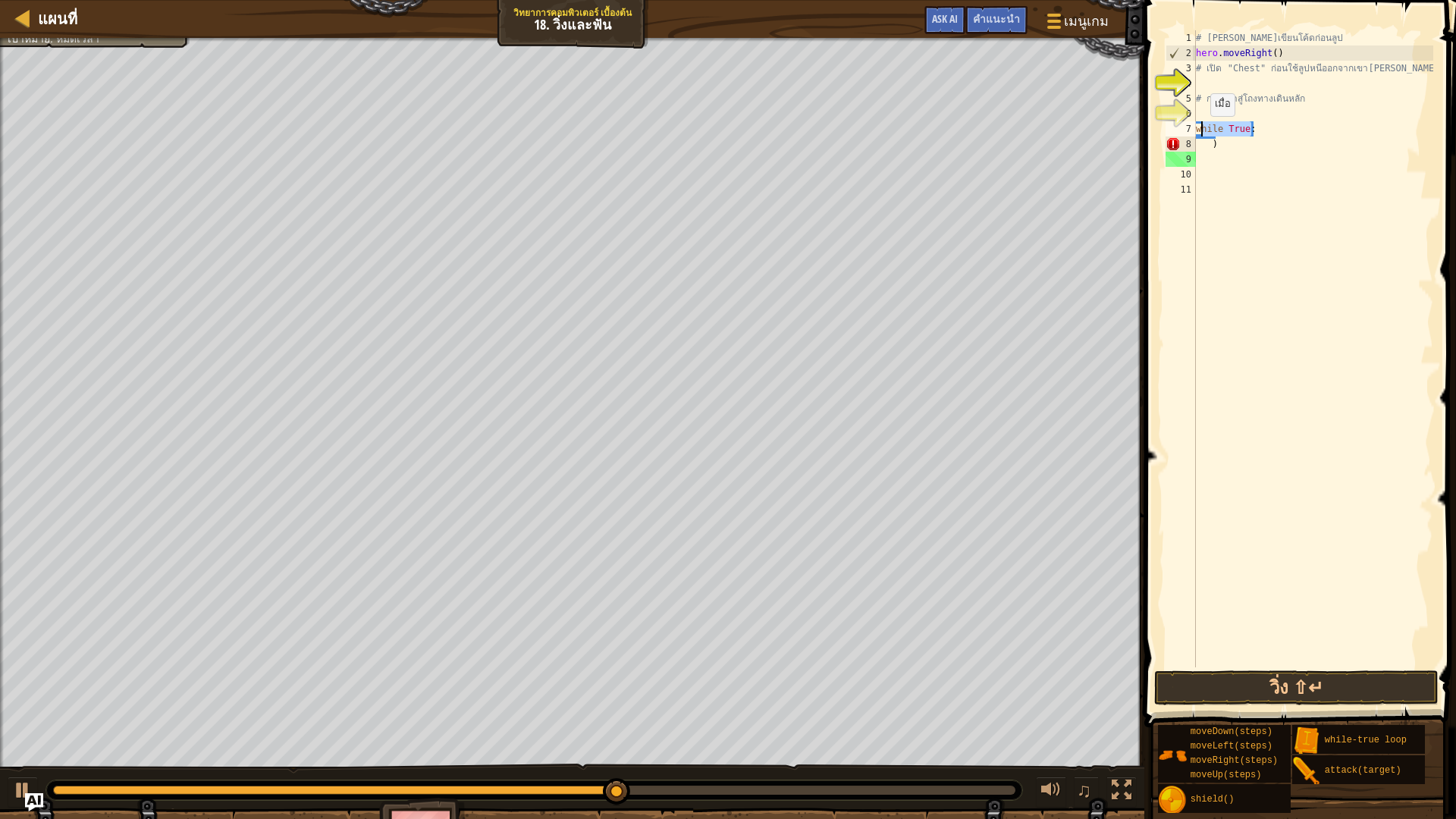
drag, startPoint x: 1259, startPoint y: 126, endPoint x: 1187, endPoint y: 132, distance: 72.2
click at [1188, 132] on div ") 1 2 3 4 5 6 7 8 9 10 11 # [PERSON_NAME]เขียนโค้ดก่อนลูป hero . moveRight ( ) …" at bounding box center [1297, 348] width 271 height 637
type textarea "while True:"
click at [1222, 147] on div "# [PERSON_NAME]เขียนโค้ดก่อนลูป hero . moveRight ( ) # เปิด "Chest" ก่อนใช้ลูปห…" at bounding box center [1313, 363] width 240 height 667
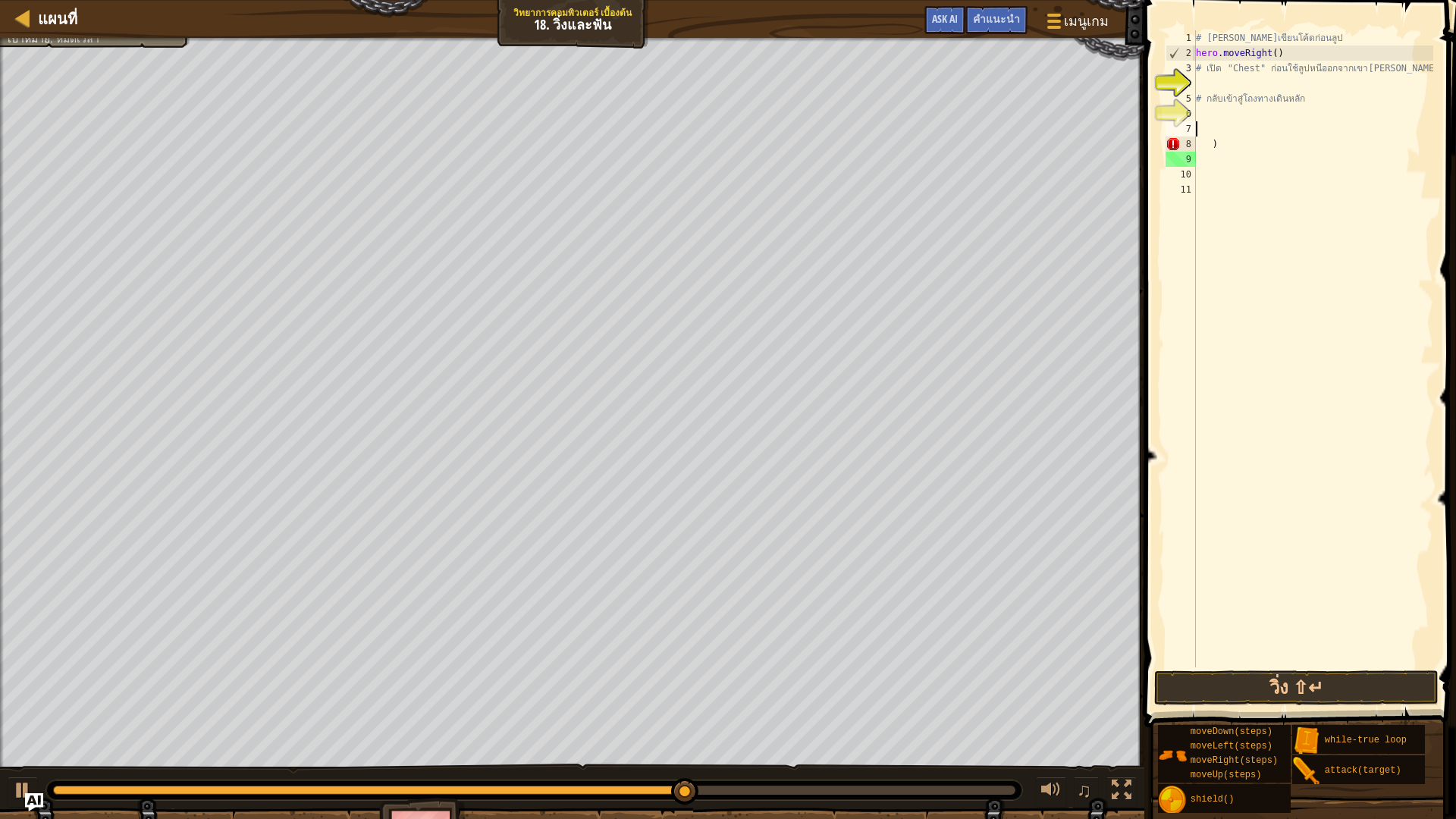
type textarea ")"
type textarea "h"
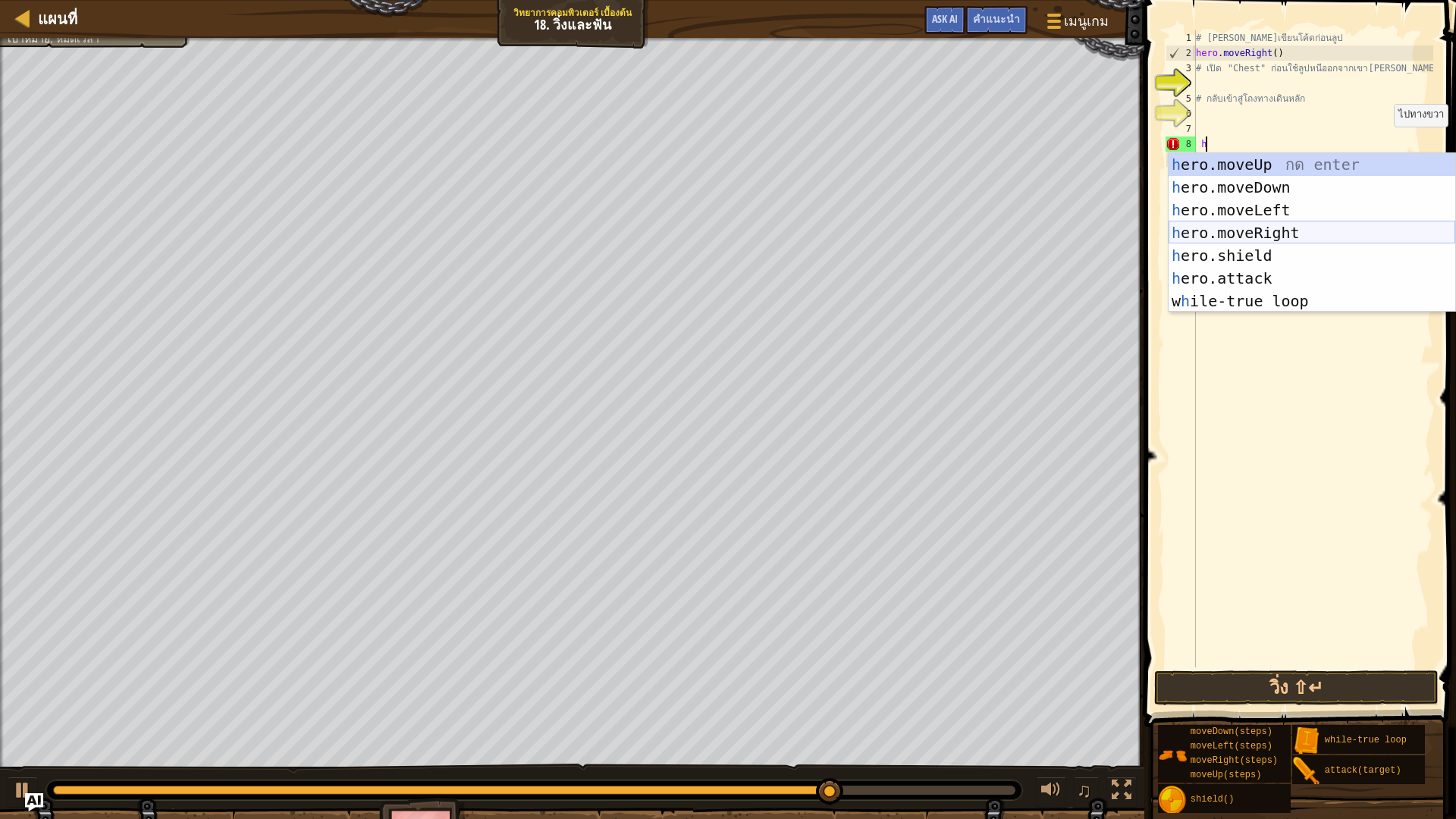
click at [1306, 223] on div "h ero.moveUp กด enter h ero.moveDown กด enter h ero.moveLeft กด enter h ero.mov…" at bounding box center [1312, 255] width 287 height 205
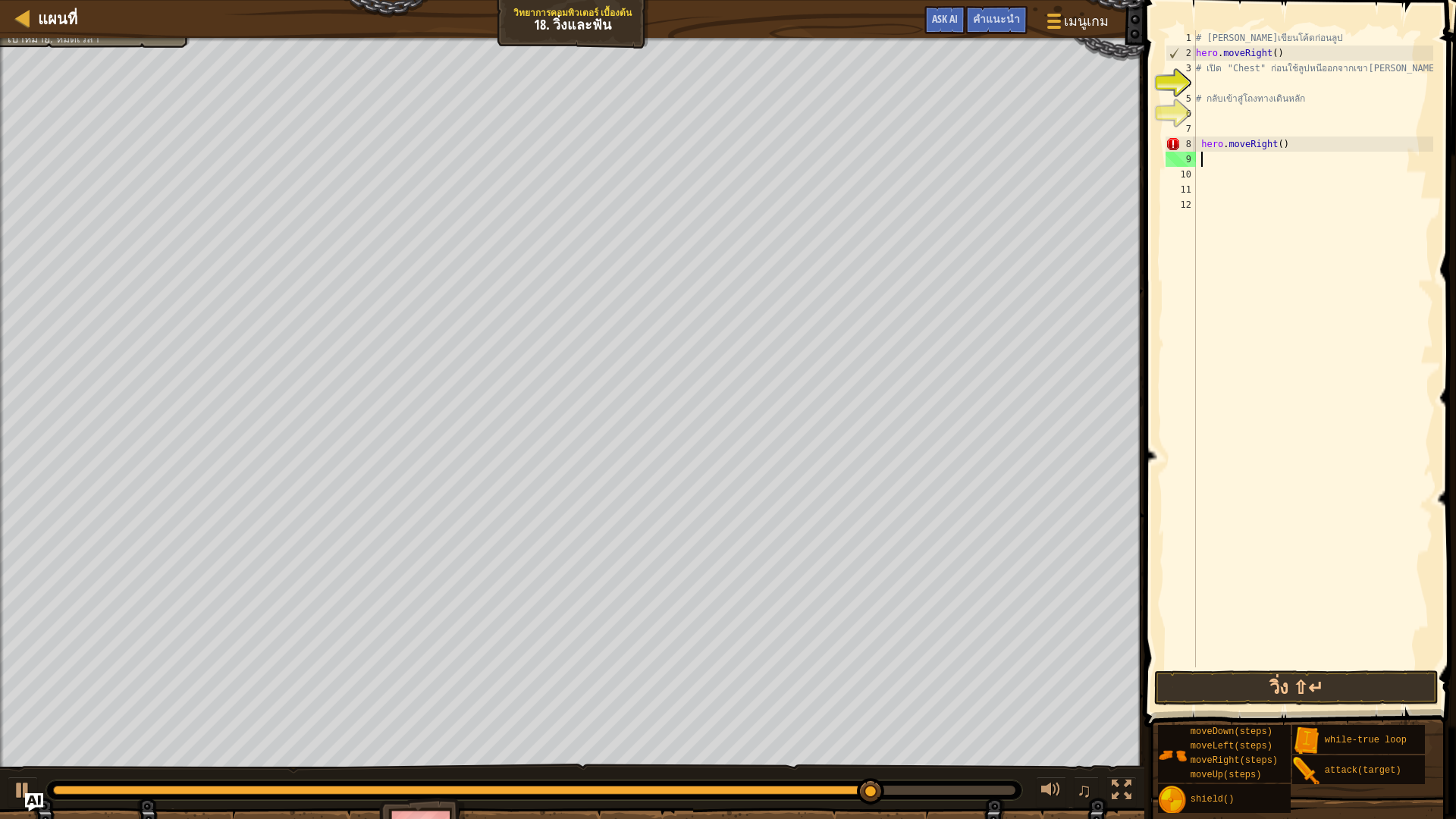
type textarea "h"
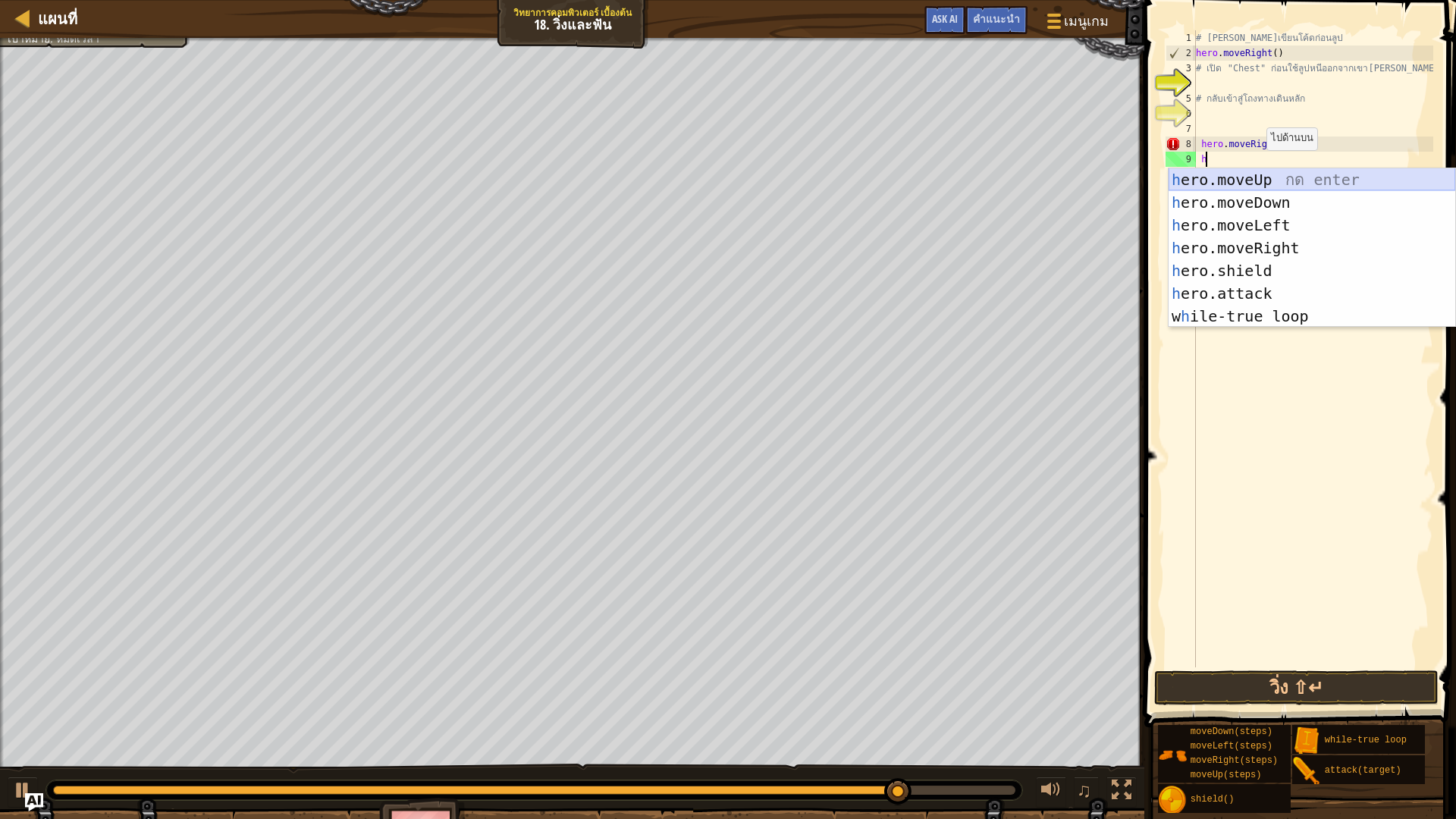
click at [1273, 174] on div "h ero.moveUp กด enter h ero.moveDown กด enter h ero.moveLeft กด enter h ero.mov…" at bounding box center [1312, 271] width 287 height 205
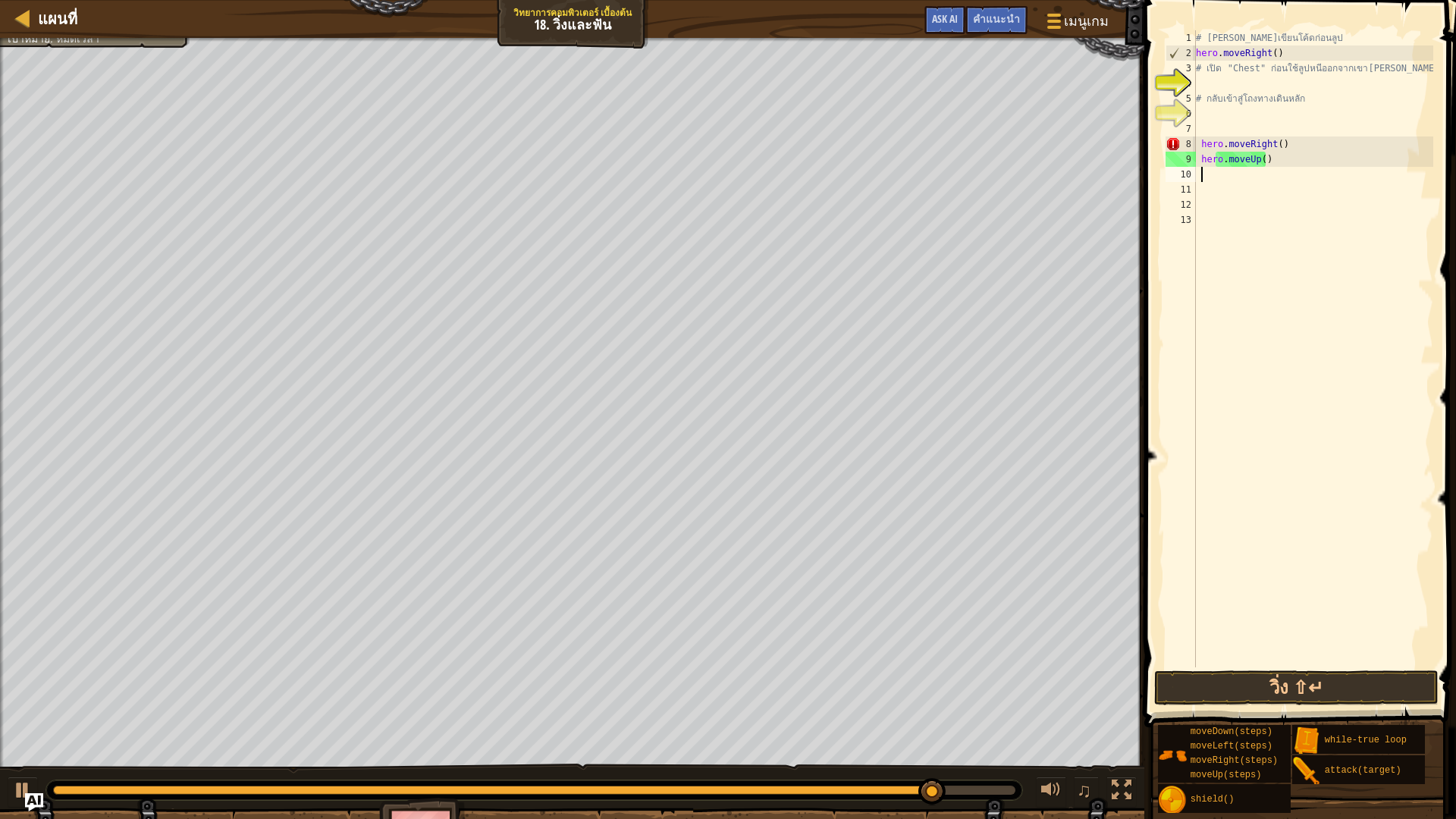
type textarea "h"
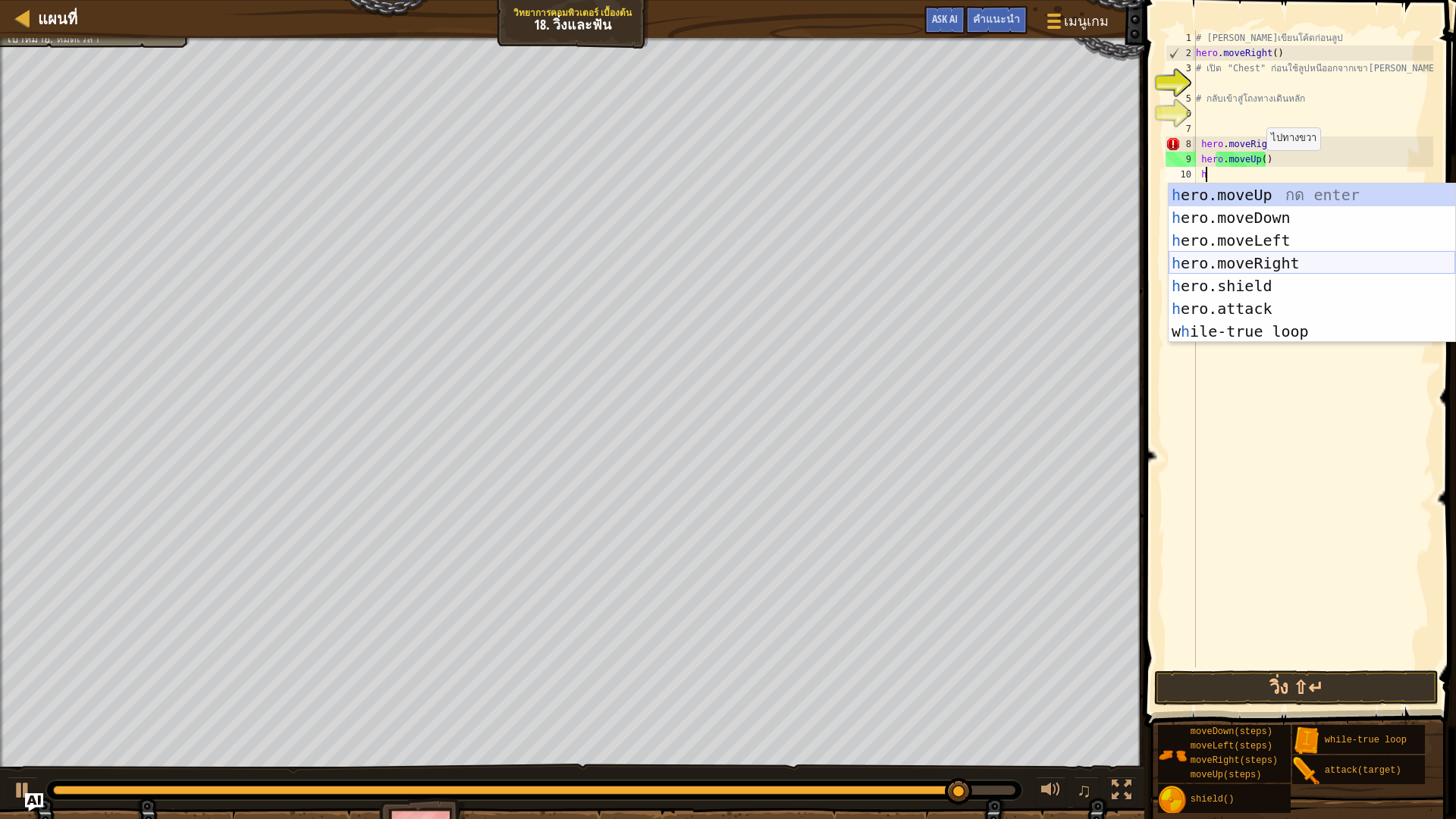
click at [1265, 265] on div "h ero.moveUp กด enter h ero.moveDown กด enter h ero.moveLeft กด enter h ero.mov…" at bounding box center [1312, 286] width 287 height 205
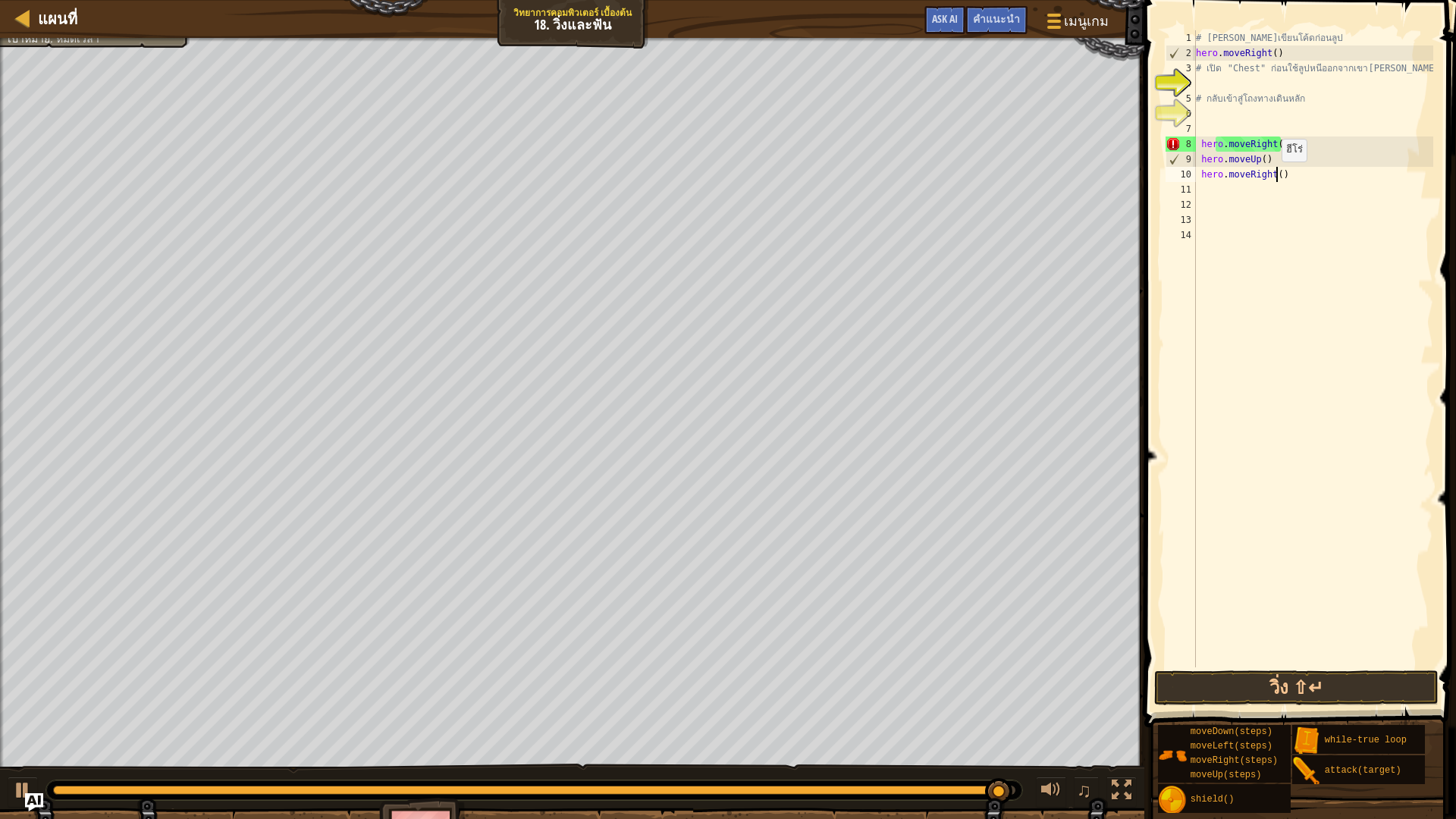
click at [1273, 176] on div "# [PERSON_NAME]เขียนโค้ดก่อนลูป hero . moveRight ( ) # เปิด "Chest" ก่อนใช้ลูปห…" at bounding box center [1313, 363] width 240 height 667
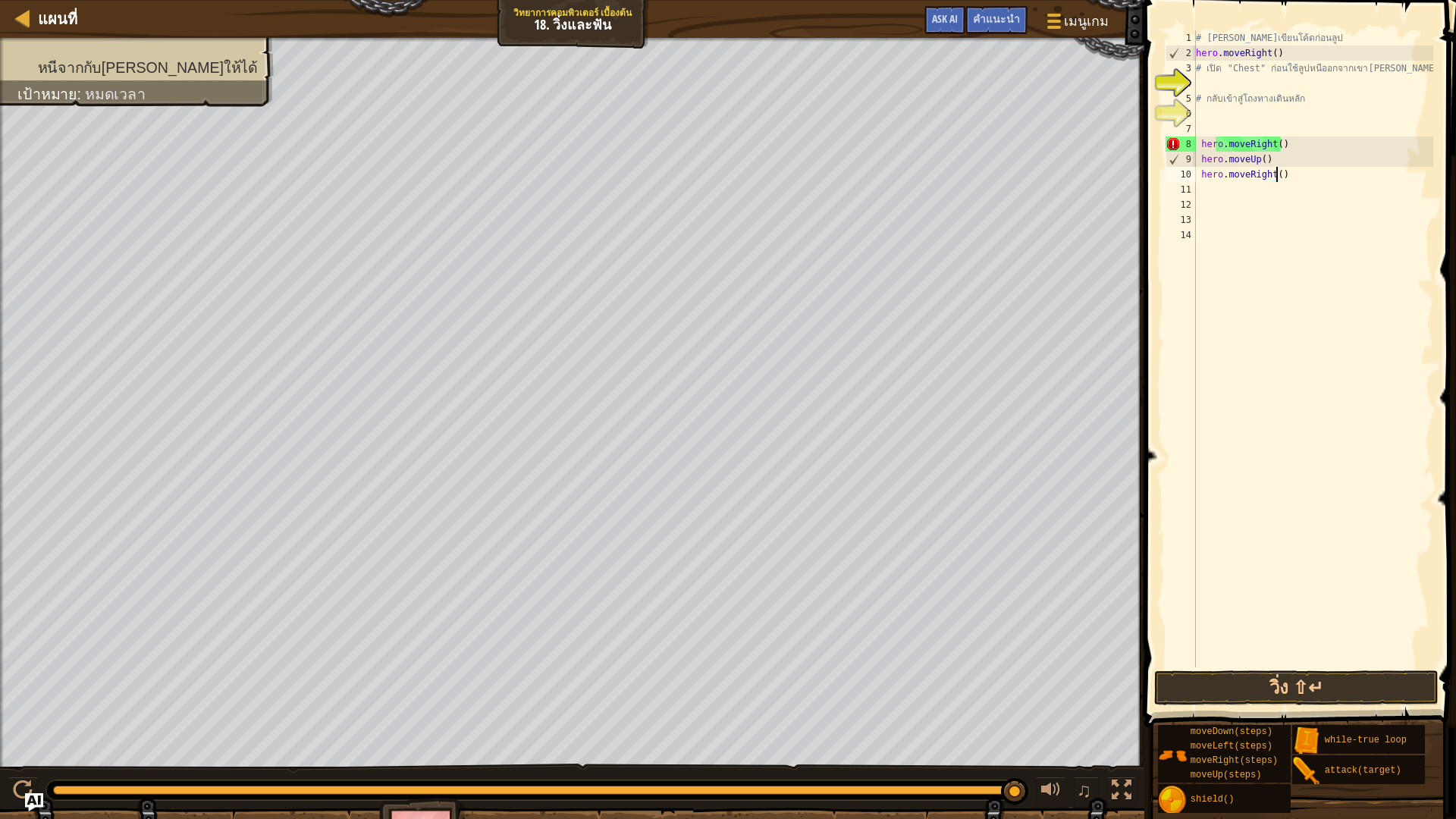
scroll to position [7, 7]
click at [1290, 687] on button "วิ่ง ⇧↵" at bounding box center [1296, 687] width 284 height 35
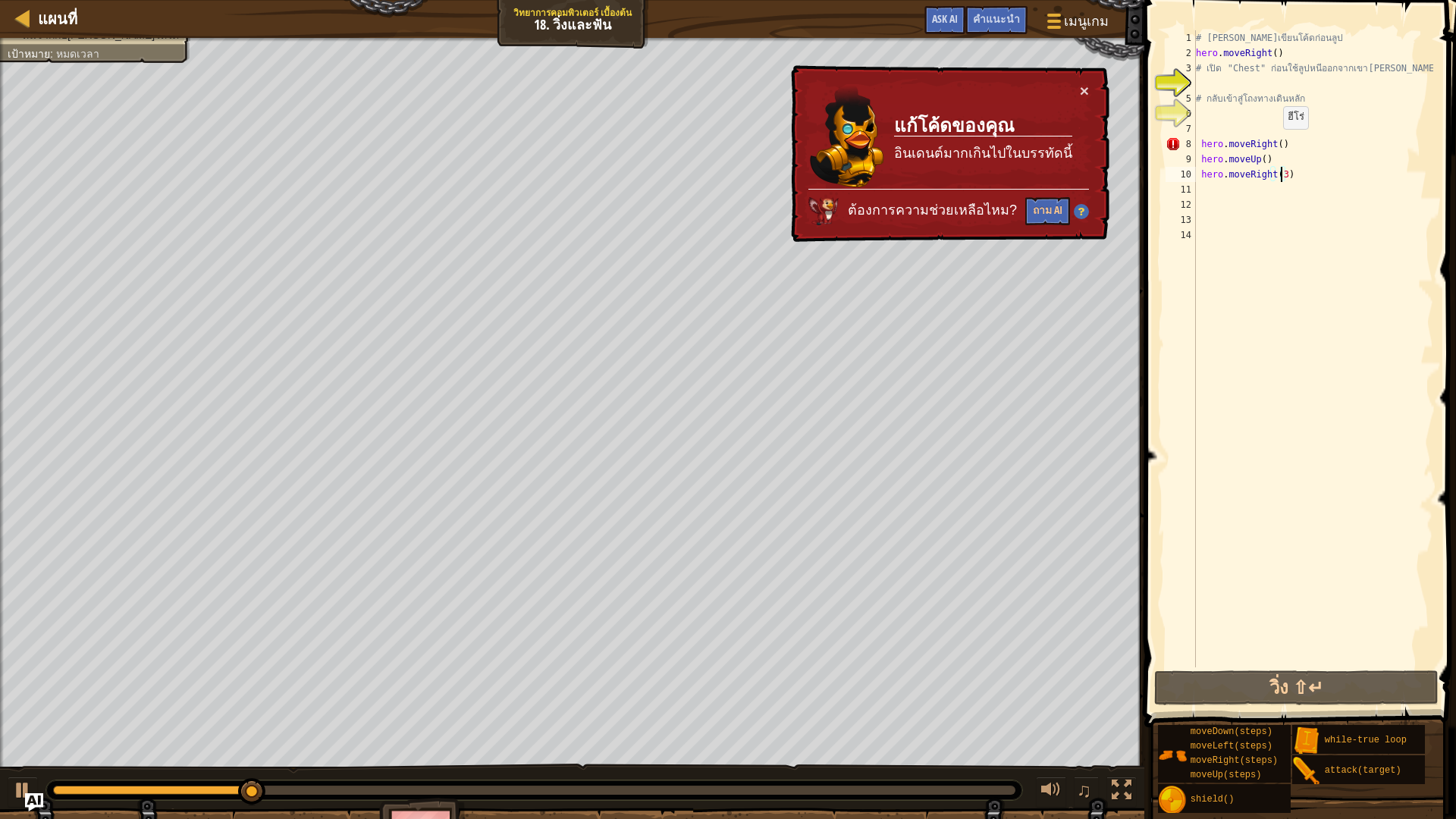
click at [1275, 144] on div "# [PERSON_NAME]เขียนโค้ดก่อนลูป hero . moveRight ( ) # เปิด "Chest" ก่อนใช้ลูปห…" at bounding box center [1313, 363] width 240 height 667
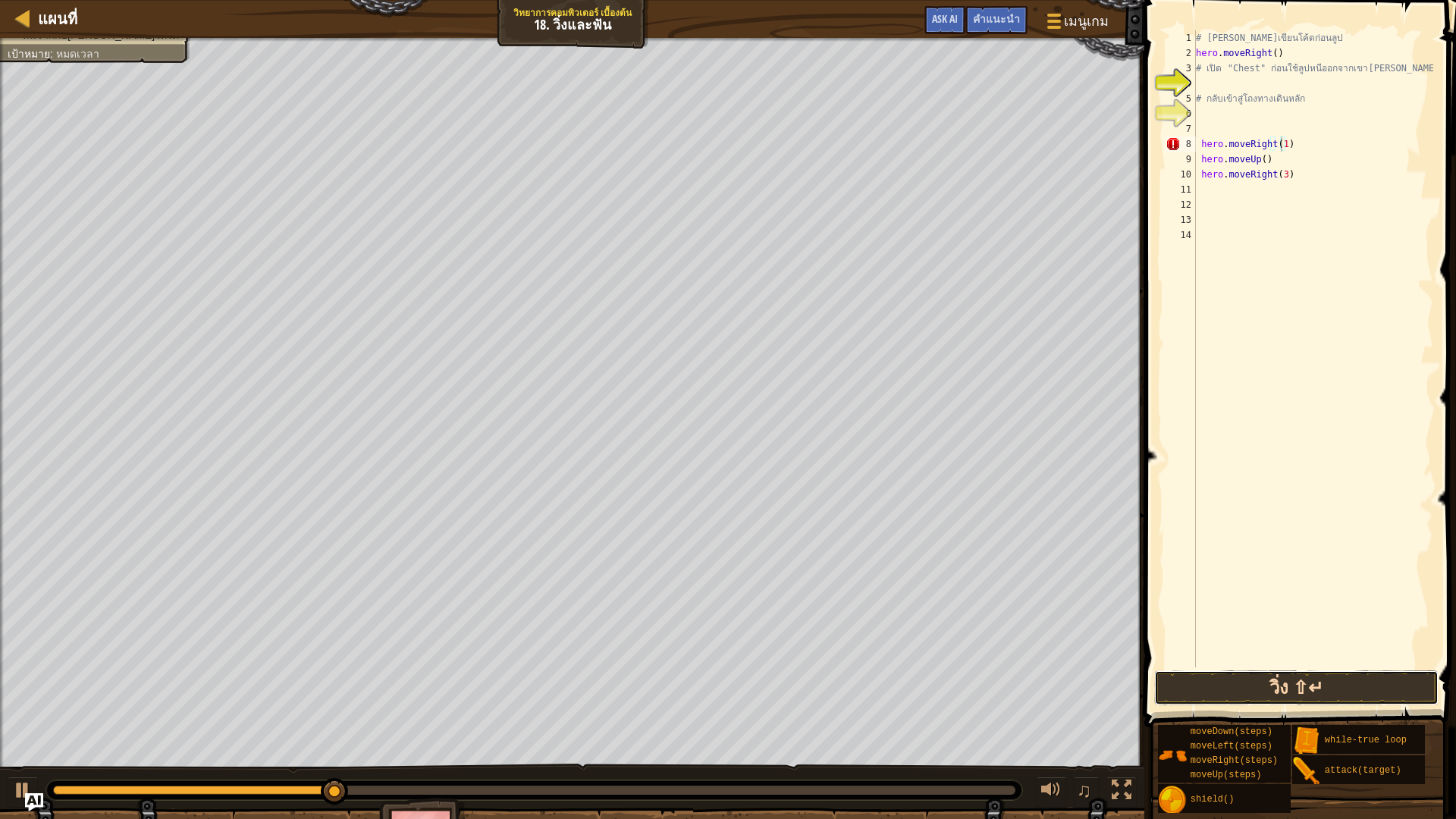
click at [1360, 687] on button "วิ่ง ⇧↵" at bounding box center [1296, 687] width 284 height 35
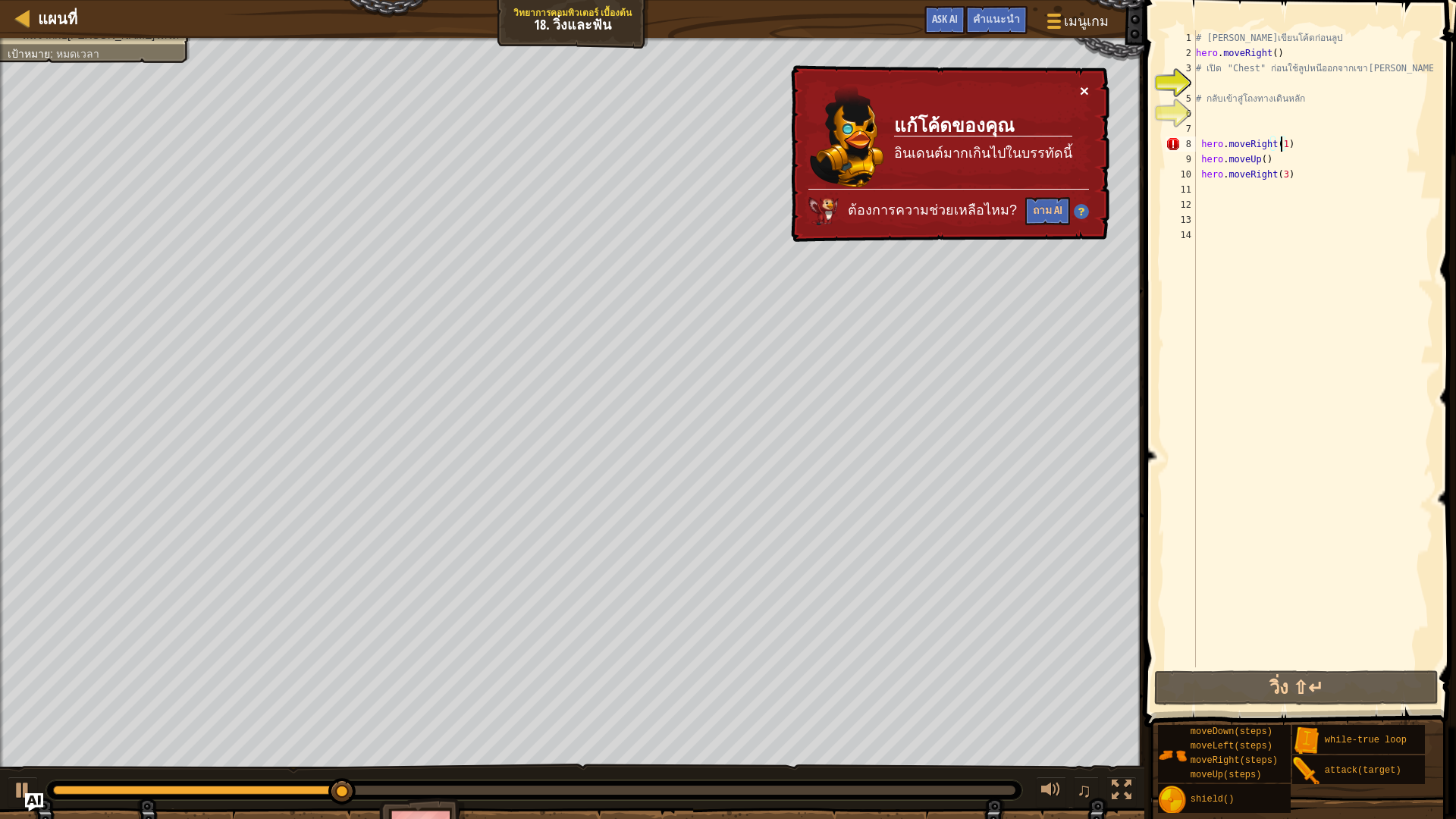
click at [1084, 90] on button "×" at bounding box center [1084, 91] width 9 height 16
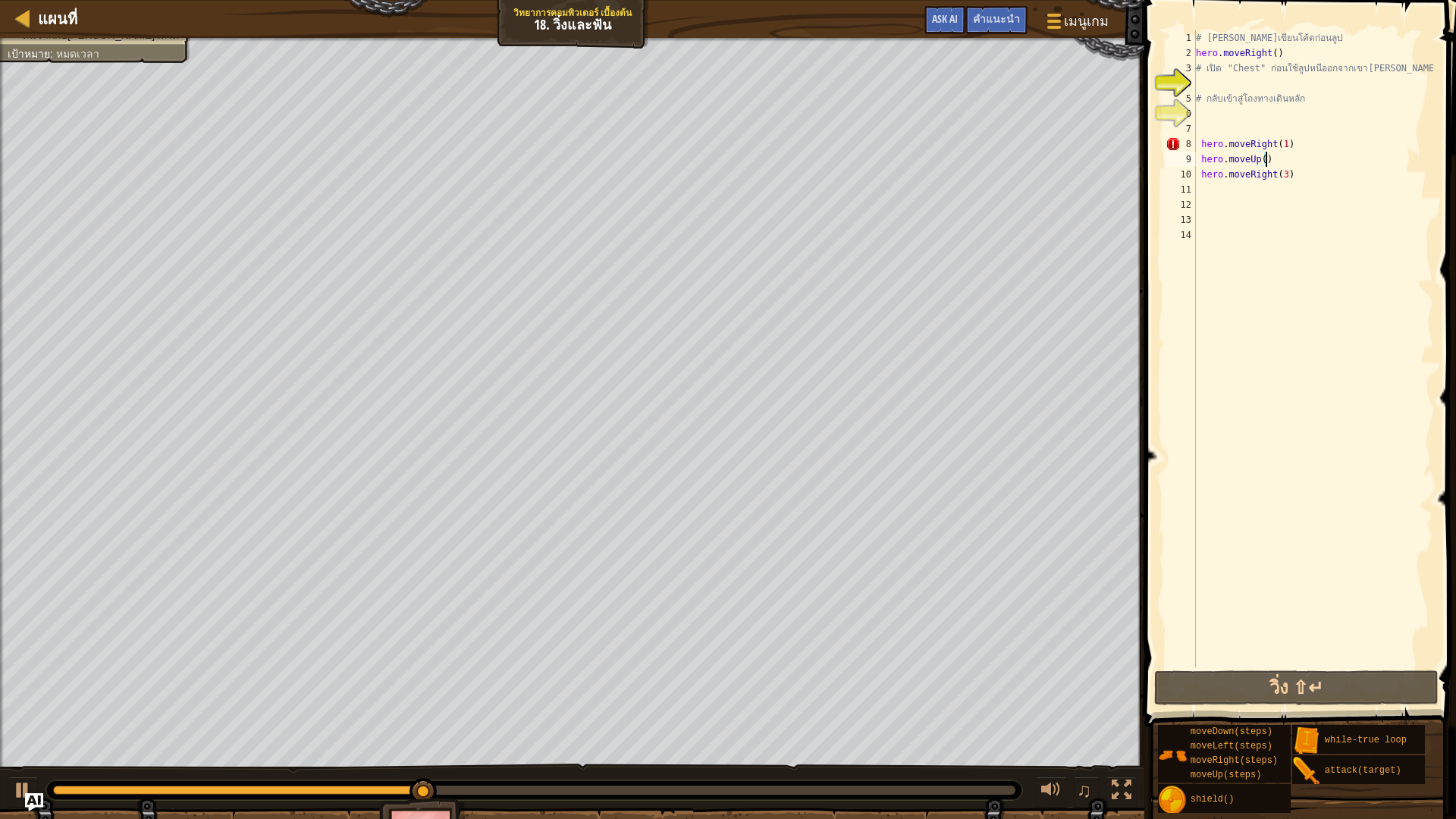
drag, startPoint x: 1281, startPoint y: 152, endPoint x: 1284, endPoint y: 143, distance: 9.5
click at [1273, 148] on div "# [PERSON_NAME]เขียนโค้ดก่อนลูป hero . moveRight ( ) # เปิด "Chest" ก่อนใช้ลูปห…" at bounding box center [1313, 363] width 240 height 667
type textarea "hero.moveRight(1)"
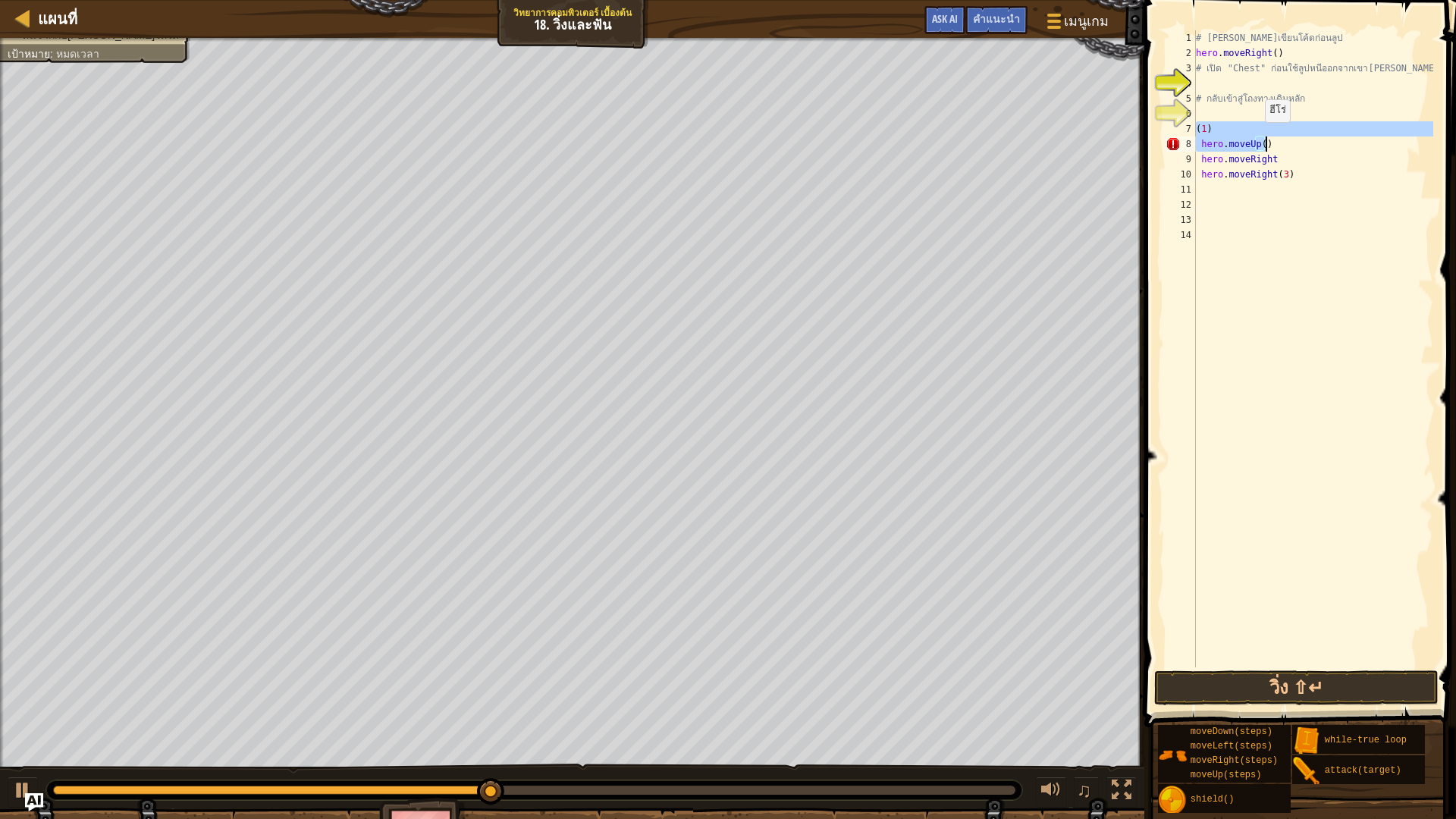
drag, startPoint x: 1257, startPoint y: 137, endPoint x: 1256, endPoint y: 147, distance: 10.0
click at [1257, 140] on div "# [PERSON_NAME]เขียนโค้ดก่อนลูป hero . moveRight ( ) # เปิด "Chest" ก่อนใช้ลูปห…" at bounding box center [1313, 348] width 240 height 637
click at [1258, 148] on div "# [PERSON_NAME]เขียนโค้ดก่อนลูป hero . moveRight ( ) # เปิด "Chest" ก่อนใช้ลูปห…" at bounding box center [1313, 363] width 240 height 667
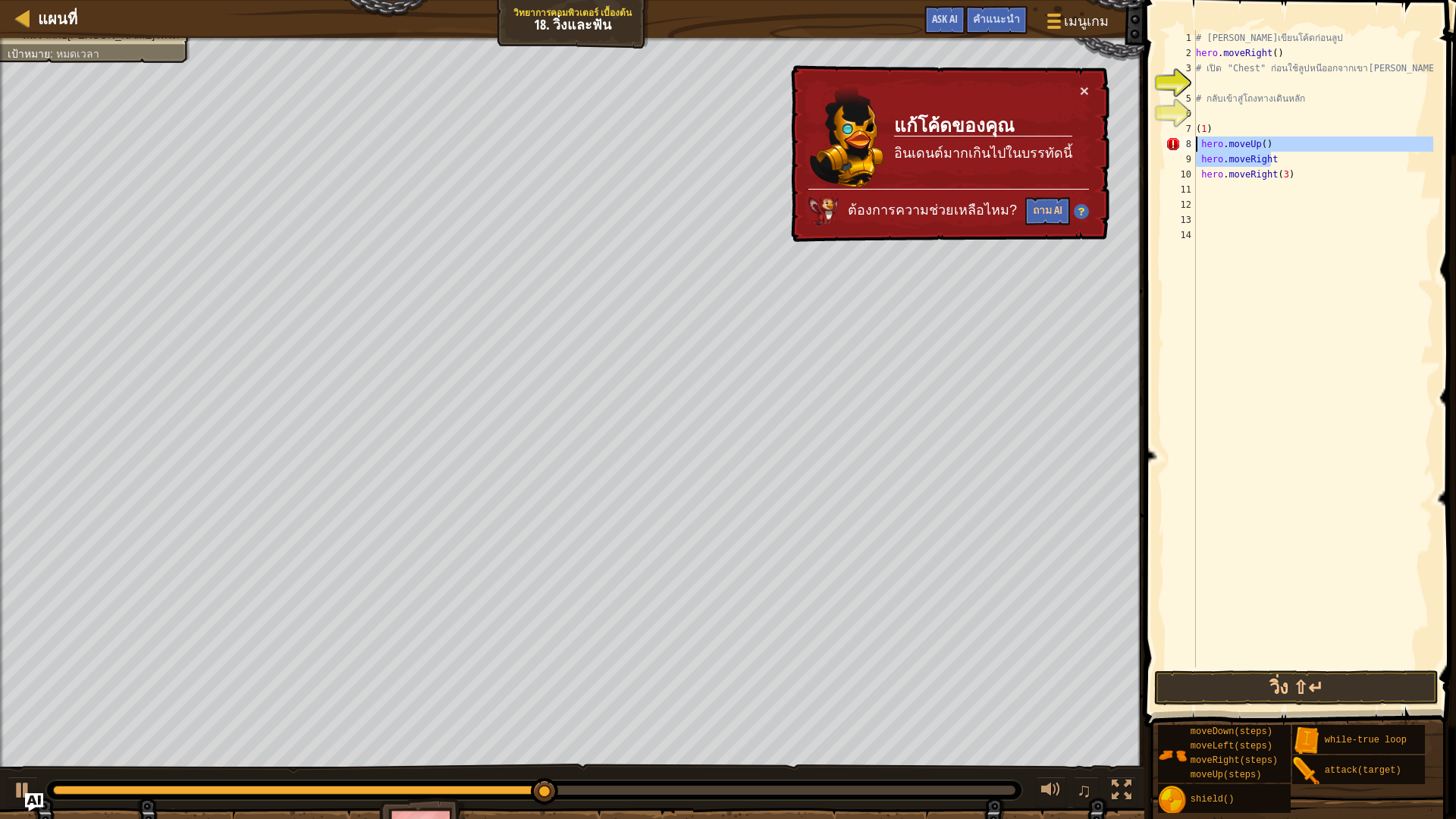
drag, startPoint x: 1266, startPoint y: 163, endPoint x: 1188, endPoint y: 147, distance: 79.6
click at [1188, 147] on div "hero.moveUp() 1 2 3 4 5 6 7 8 9 10 11 12 13 14 # [PERSON_NAME]เขียนโค้ดก่อนลูป …" at bounding box center [1297, 348] width 271 height 637
drag, startPoint x: 1206, startPoint y: 134, endPoint x: 1197, endPoint y: 119, distance: 17.5
click at [1197, 119] on div "# [PERSON_NAME]เขียนโค้ดก่อนลูป hero . moveRight ( ) # เปิด "Chest" ก่อนใช้ลูปห…" at bounding box center [1313, 363] width 240 height 667
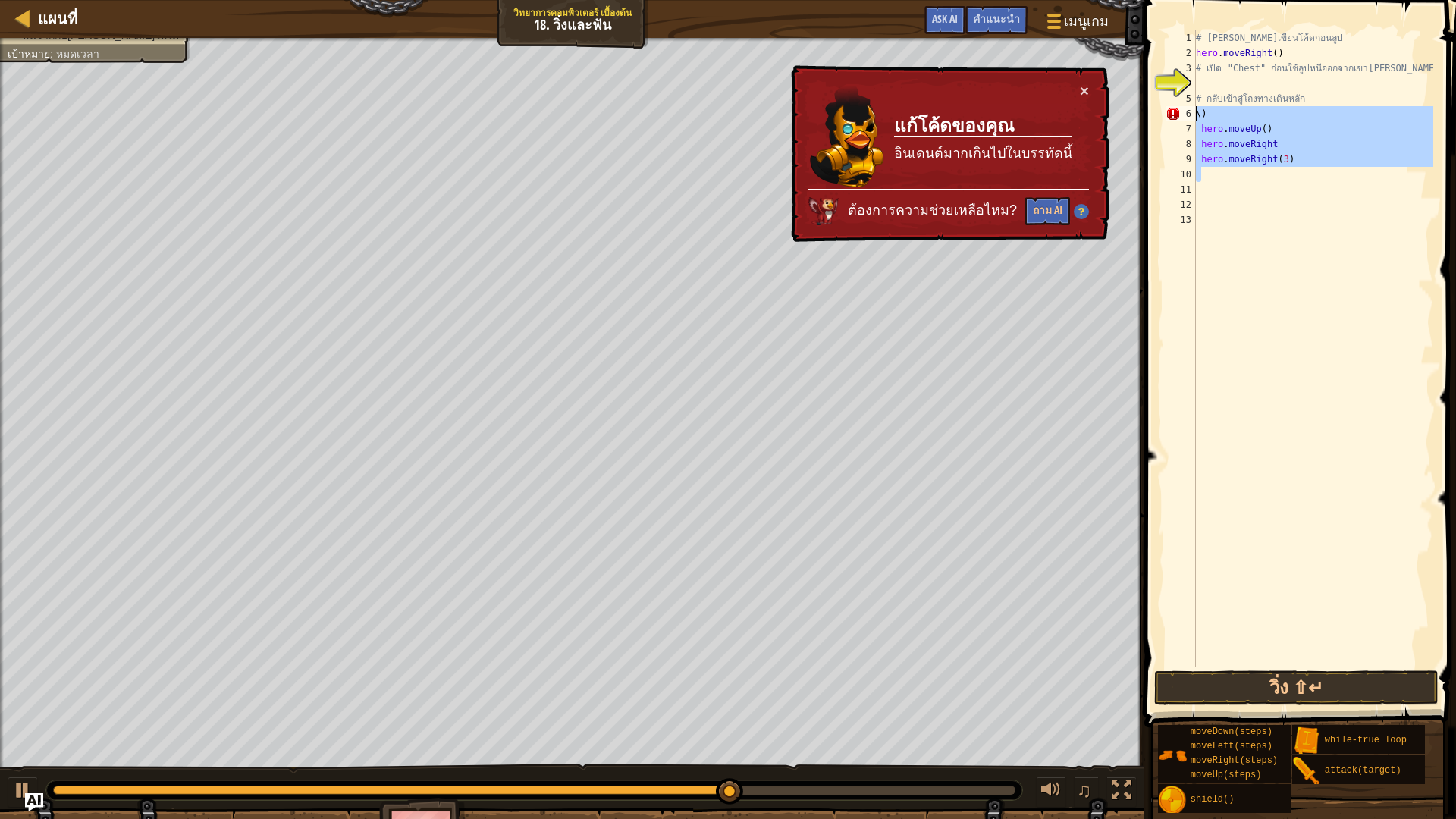
drag, startPoint x: 1290, startPoint y: 170, endPoint x: 1177, endPoint y: 108, distance: 128.9
click at [1177, 108] on div "\) 1 2 3 4 5 6 7 8 9 10 11 12 13 # [PERSON_NAME]เขียนโค้ดก่อนลูป hero . moveRig…" at bounding box center [1297, 348] width 271 height 637
type textarea "\) hero.moveUp()"
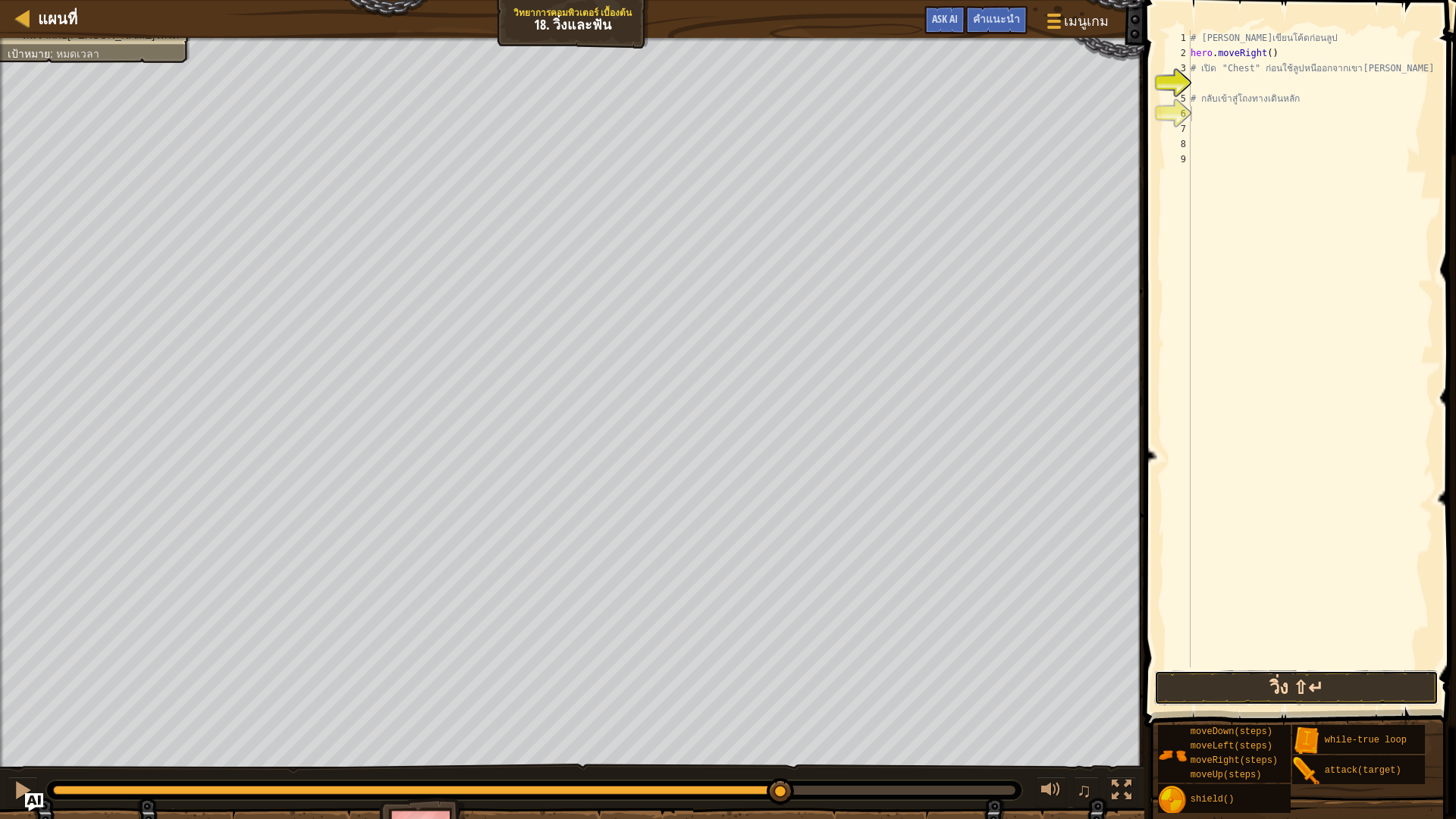
click at [1292, 696] on button "วิ่ง ⇧↵" at bounding box center [1296, 687] width 284 height 35
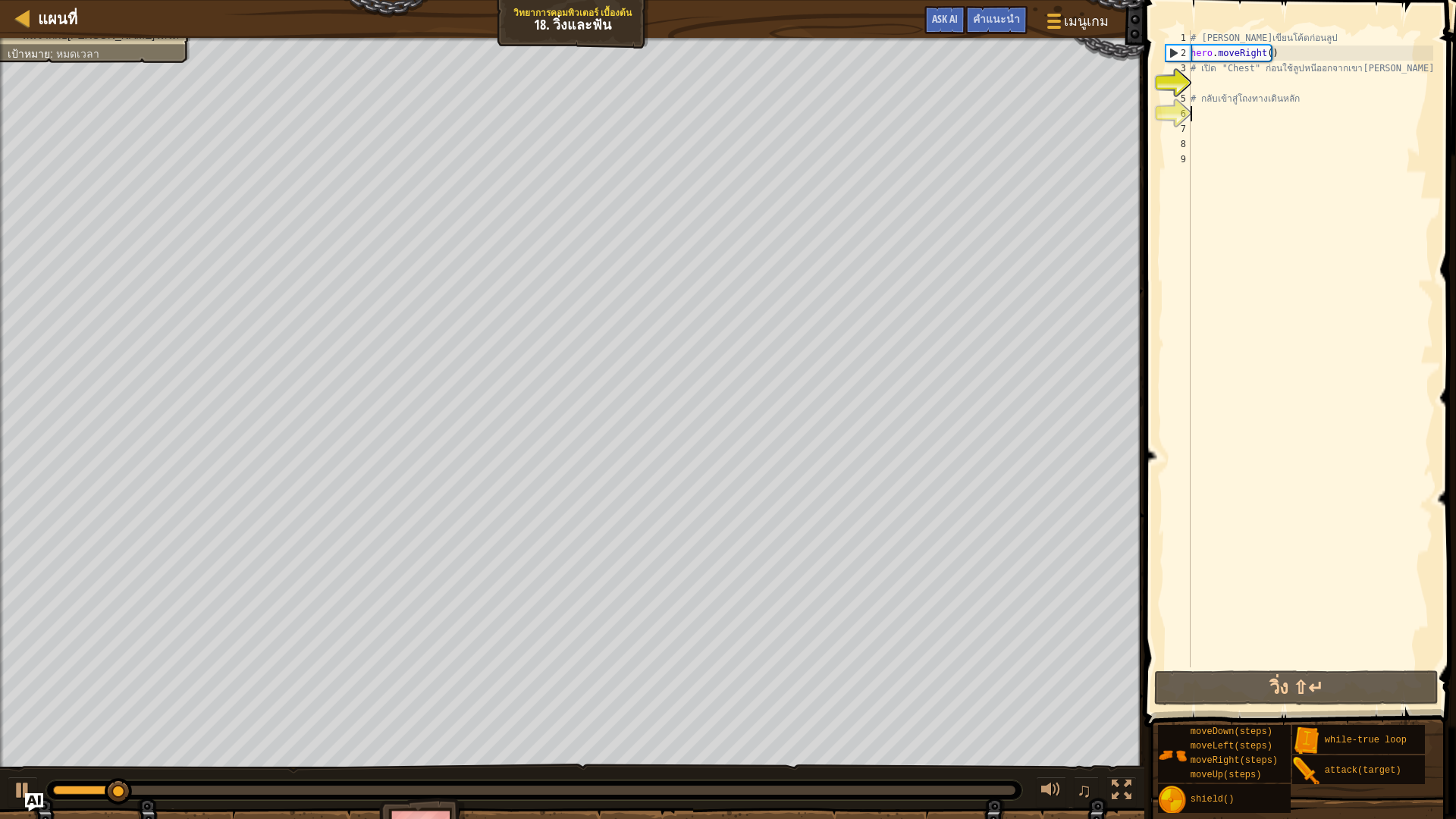
type textarea "h"
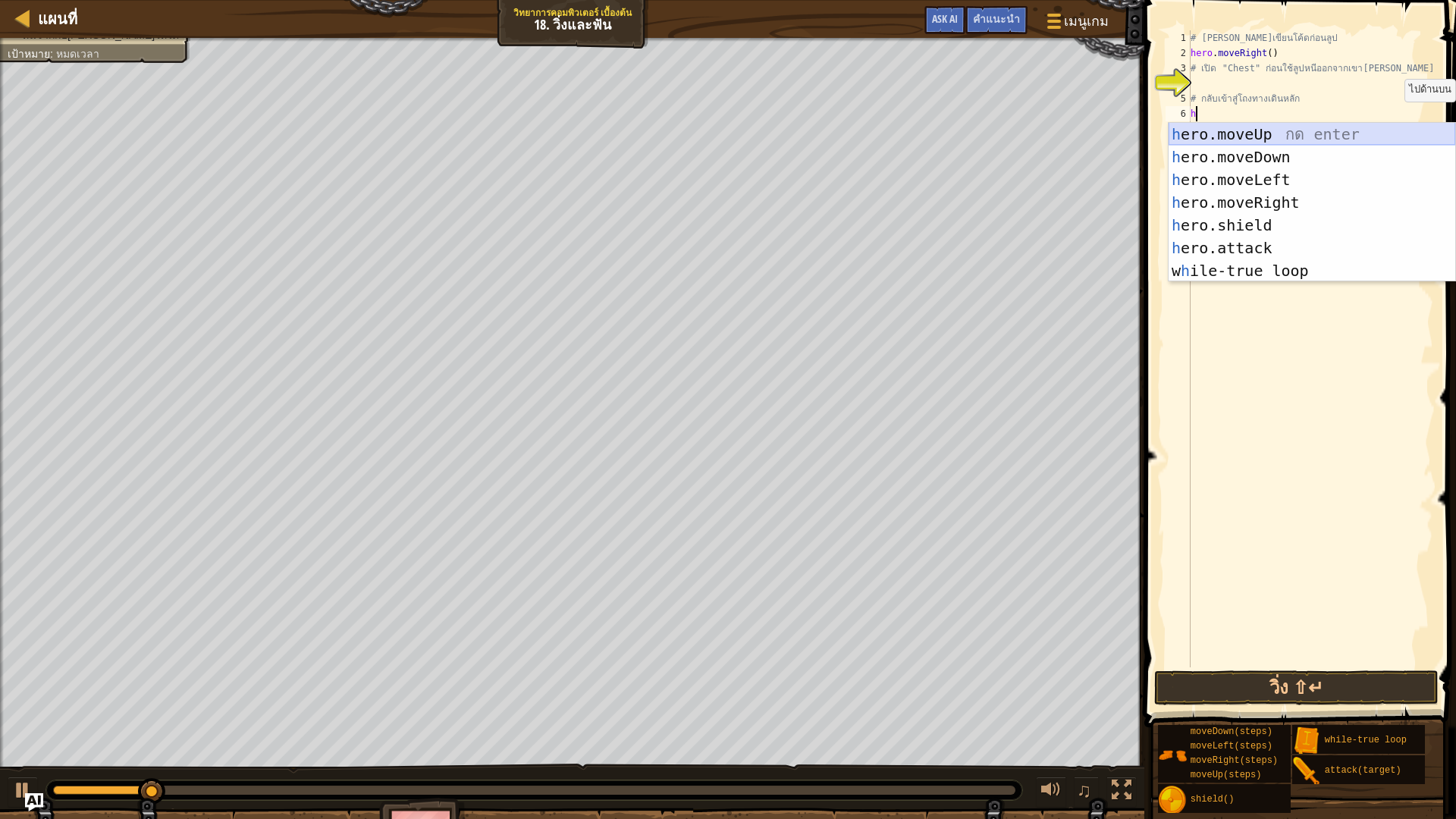
click at [1294, 131] on div "h ero.moveUp กด enter h ero.moveDown กด enter h ero.moveLeft กด enter h ero.mov…" at bounding box center [1312, 225] width 287 height 205
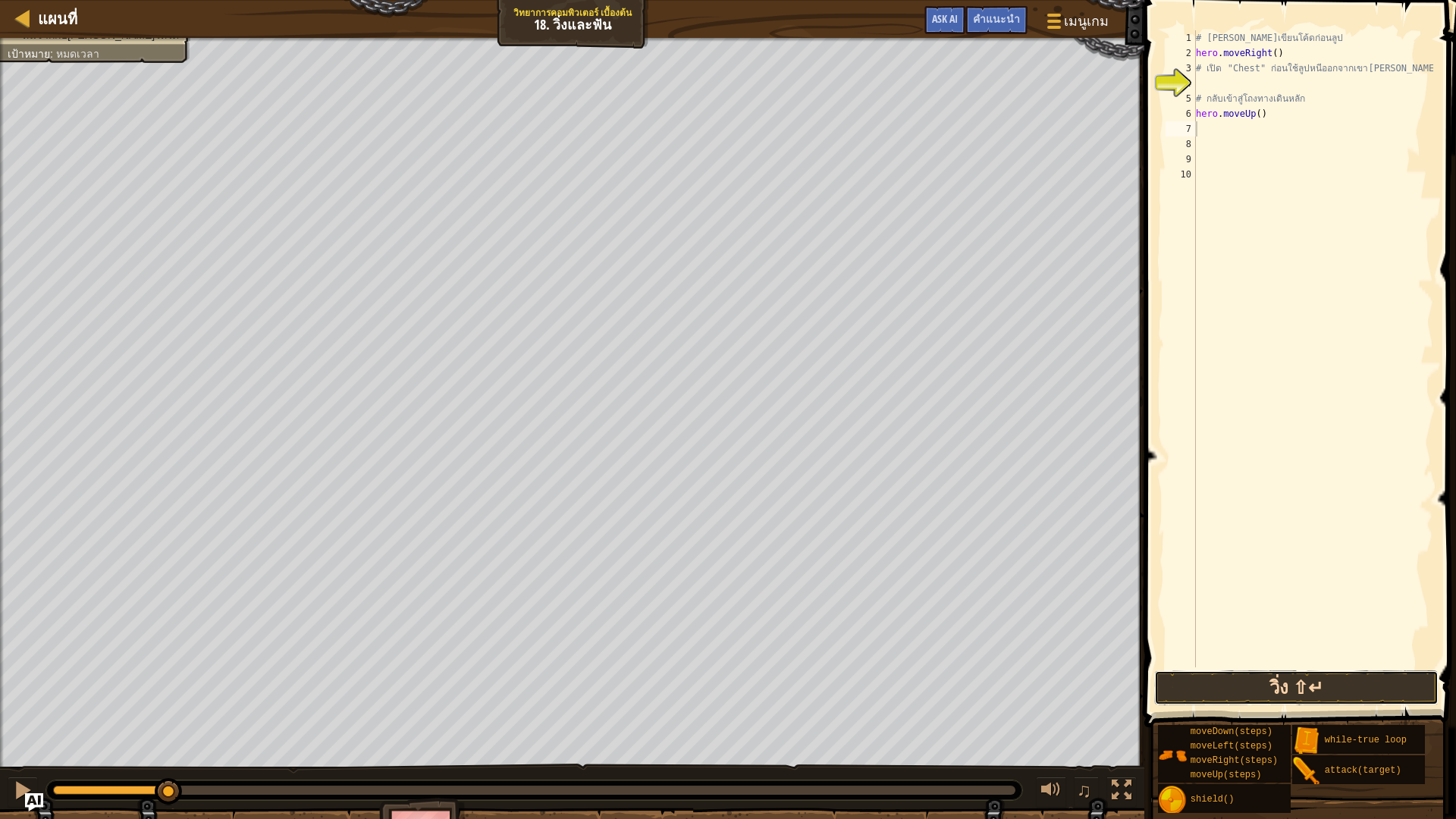
click at [1304, 684] on button "วิ่ง ⇧↵" at bounding box center [1296, 687] width 284 height 35
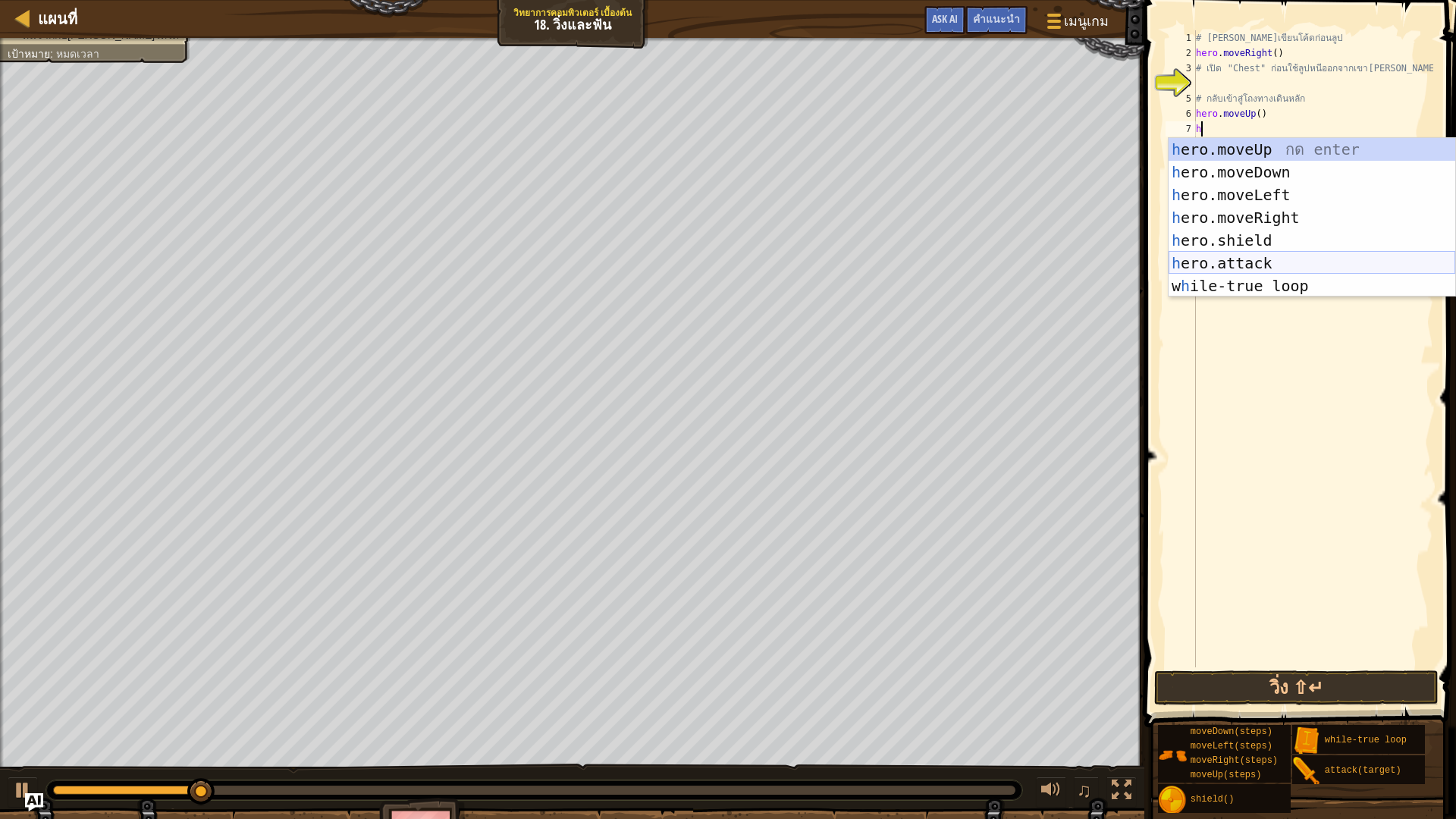
drag, startPoint x: 1271, startPoint y: 258, endPoint x: 1263, endPoint y: 268, distance: 12.8
click at [1268, 269] on div "h ero.moveUp กด enter h ero.moveDown กด enter h ero.moveLeft กด enter h ero.mov…" at bounding box center [1312, 240] width 287 height 205
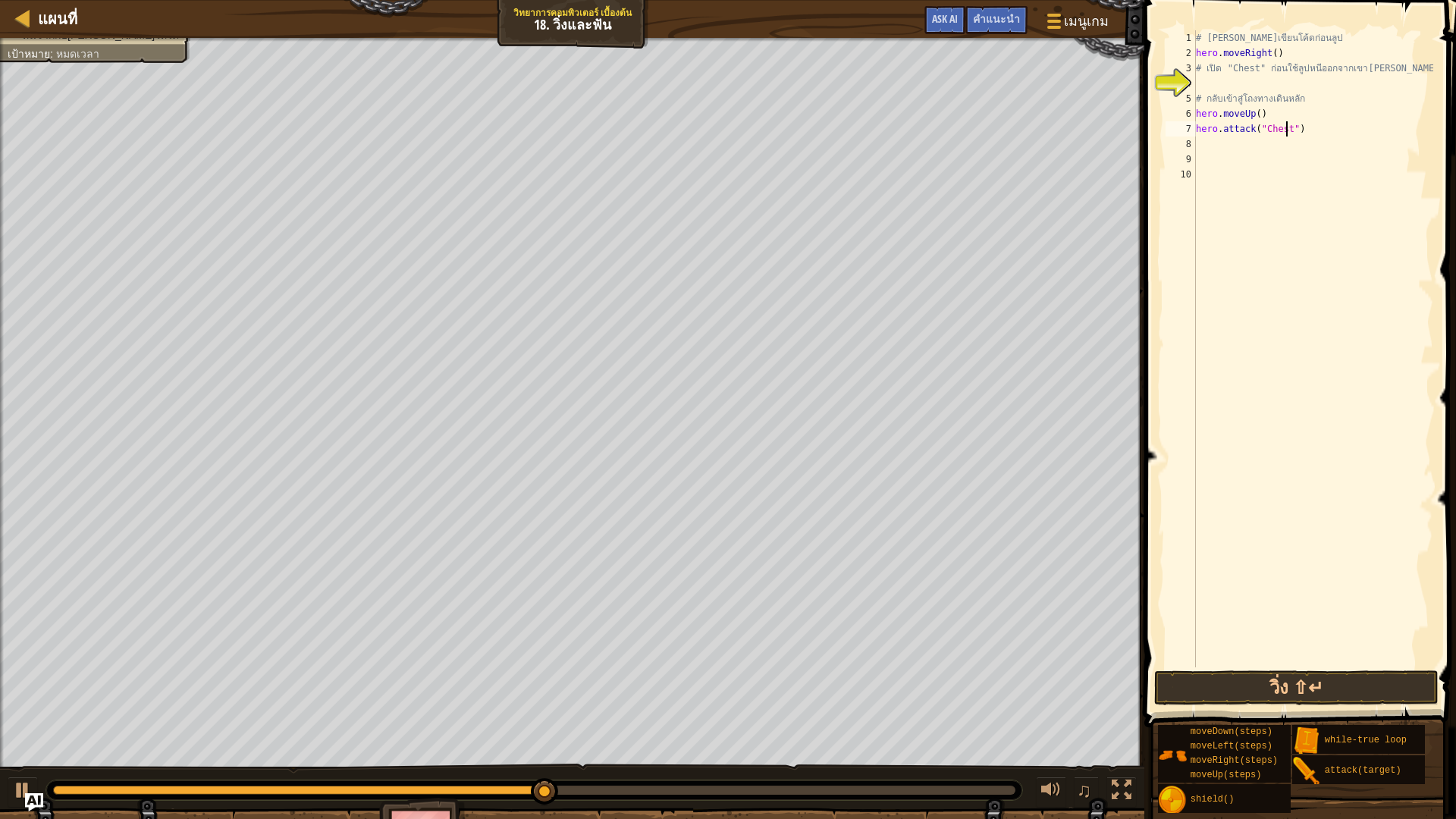
scroll to position [7, 8]
type textarea "hero.attack("Chest")"
click at [1287, 685] on button "วิ่ง ⇧↵" at bounding box center [1296, 687] width 284 height 35
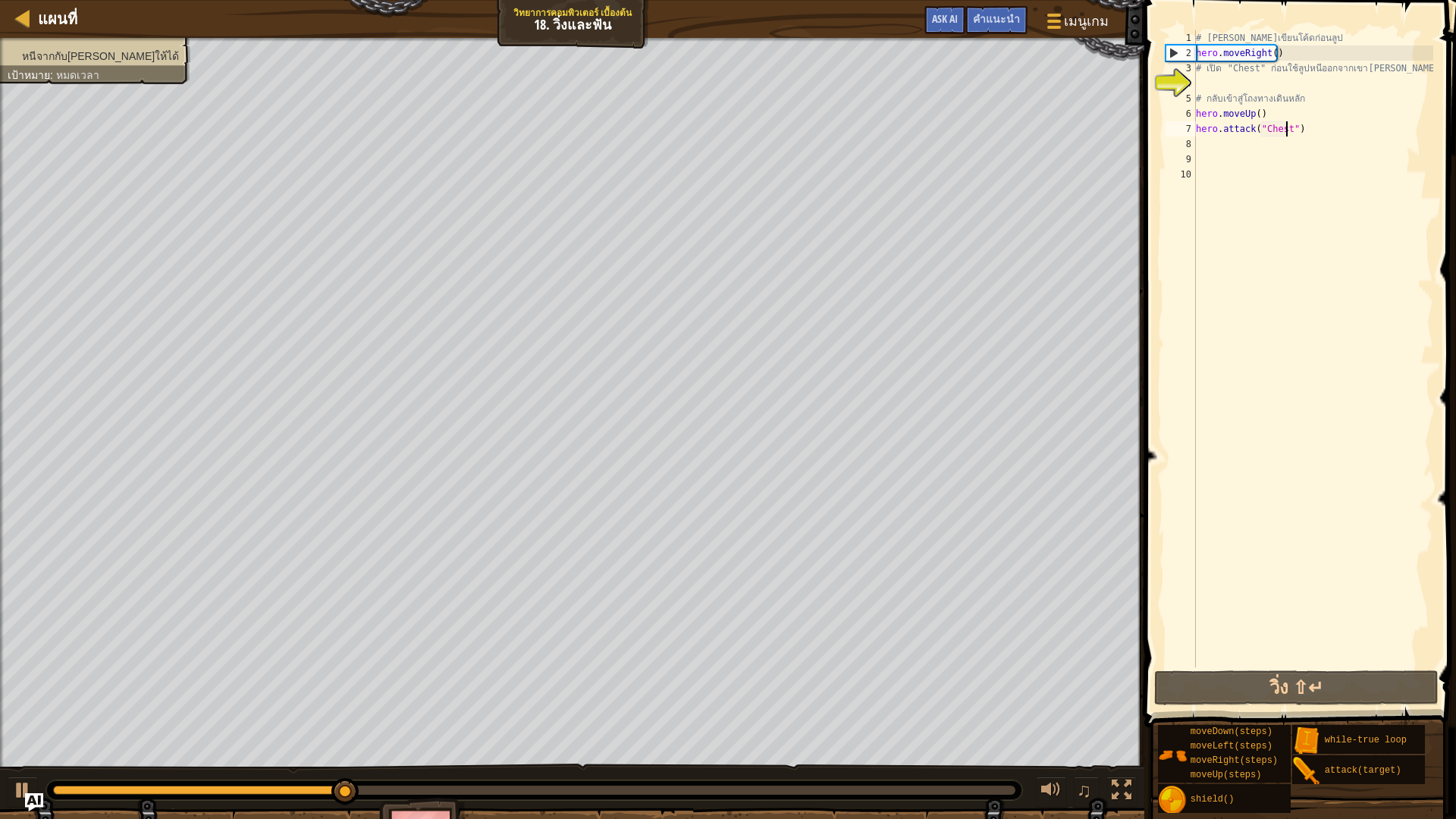
click at [88, 44] on div "หนีจากกับ[PERSON_NAME]ให้ได้ เป้าหมาย : หมดเวลา" at bounding box center [85, 56] width 207 height 56
click at [1191, 138] on div "8" at bounding box center [1181, 143] width 30 height 15
click at [1205, 138] on div "# [PERSON_NAME]เขียนโค้ดก่อนลูป hero . moveRight ( ) # เปิด "Chest" ก่อนใช้ลูปห…" at bounding box center [1313, 363] width 241 height 667
click at [1216, 141] on div "# [PERSON_NAME]เขียนโค้ดก่อนลูป hero . moveRight ( ) # เปิด "Chest" ก่อนใช้ลูปห…" at bounding box center [1313, 363] width 241 height 667
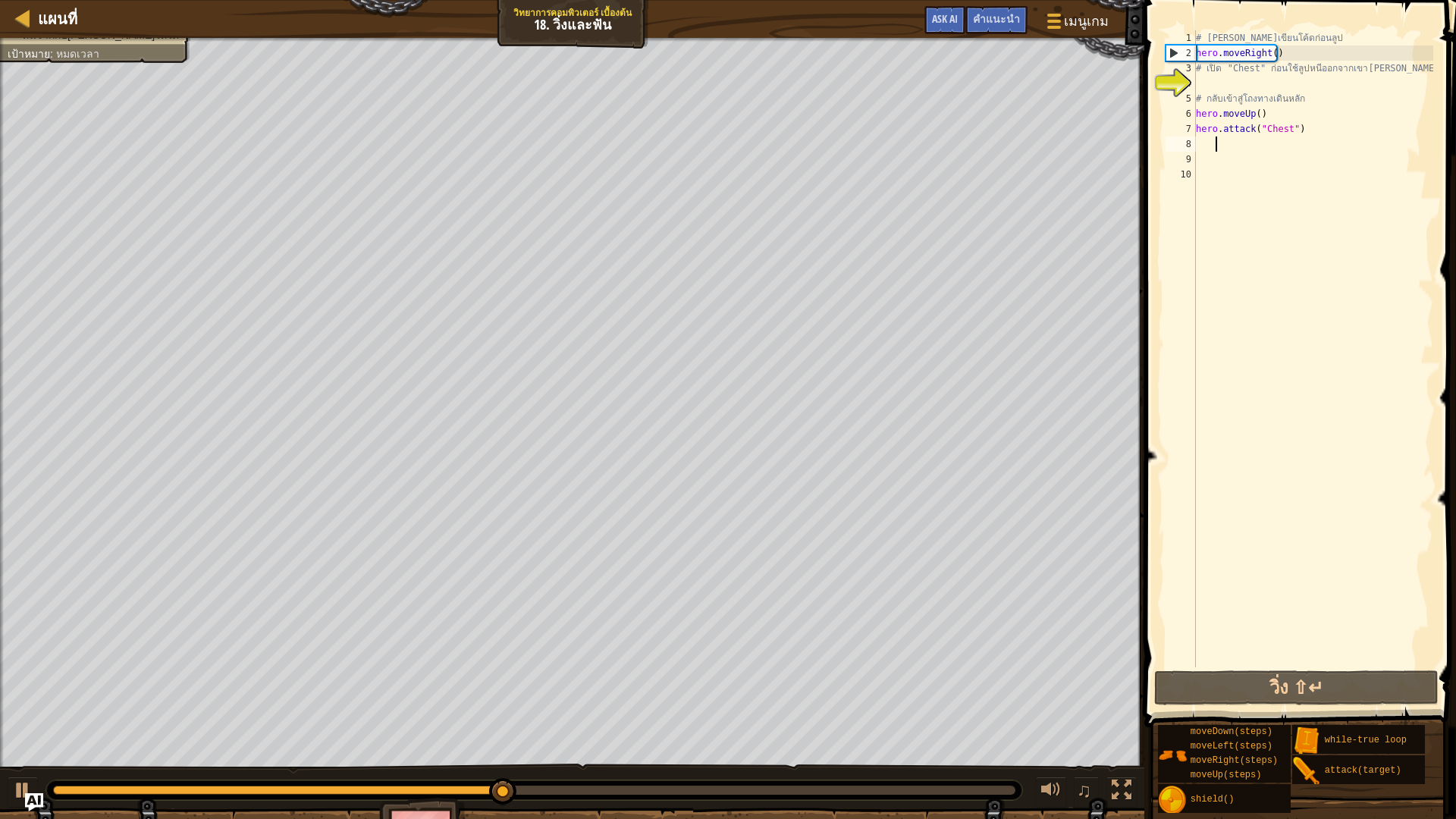
click at [1192, 141] on div "8" at bounding box center [1181, 143] width 30 height 15
type textarea "h"
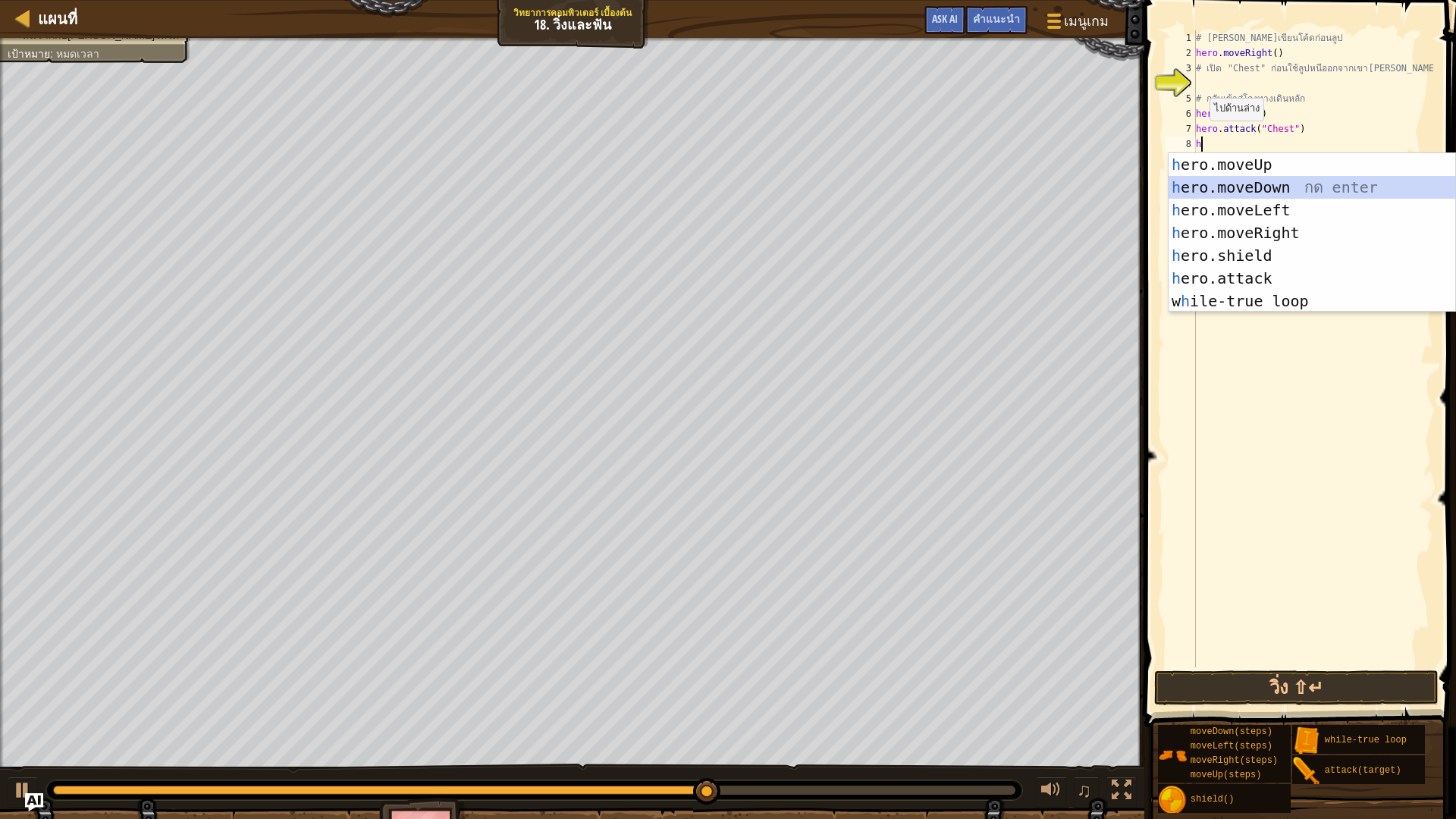
click at [1281, 184] on div "h ero.moveUp กด enter h ero.moveDown กด enter h ero.moveLeft กด enter h ero.mov…" at bounding box center [1312, 255] width 287 height 205
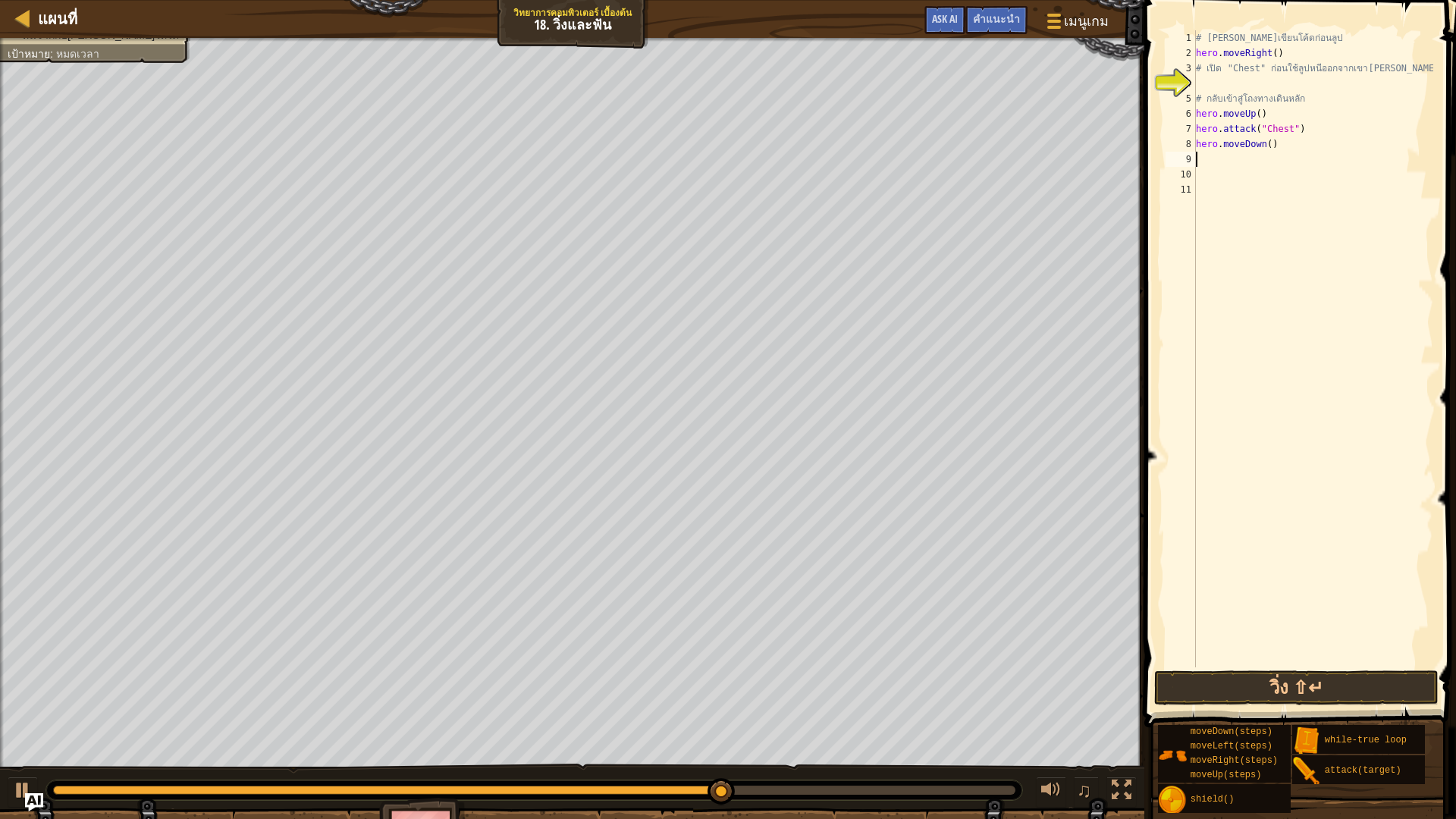
type textarea "h"
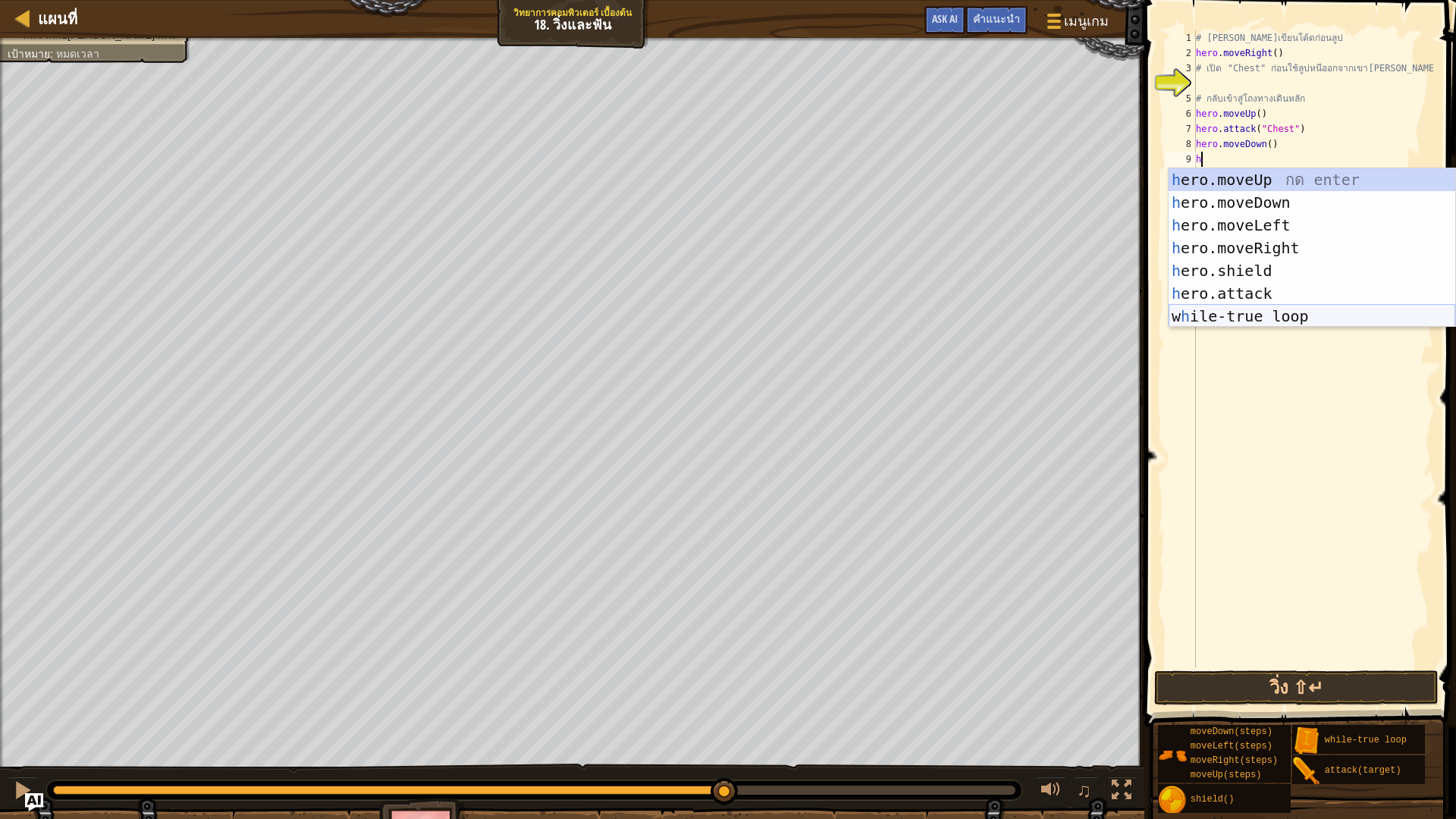
scroll to position [7, 1]
click at [1319, 314] on div "h ero.moveUp กด enter h ero.moveDown กด enter h ero.moveLeft กด enter h ero.mov…" at bounding box center [1312, 271] width 287 height 205
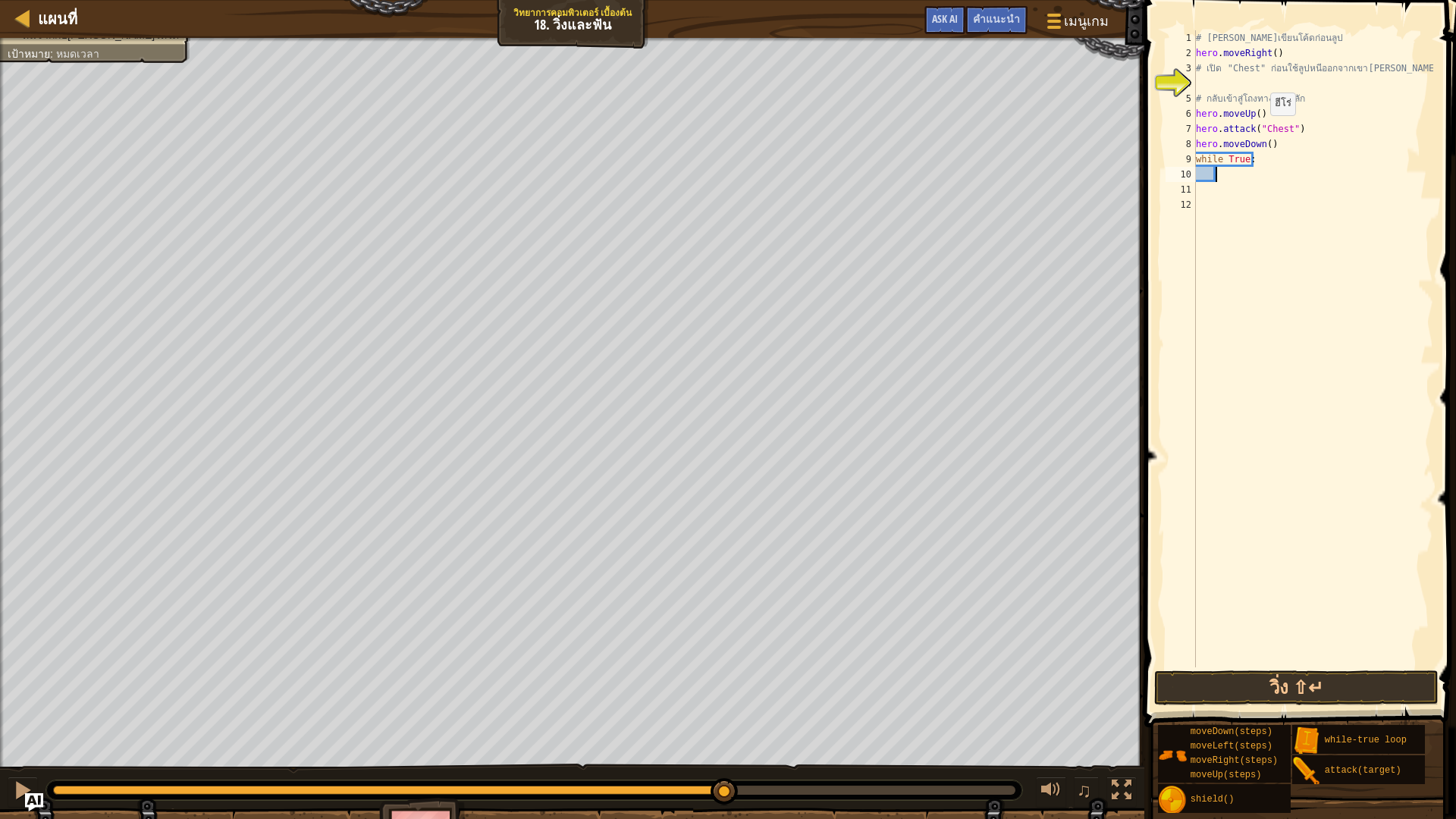
type textarea "h"
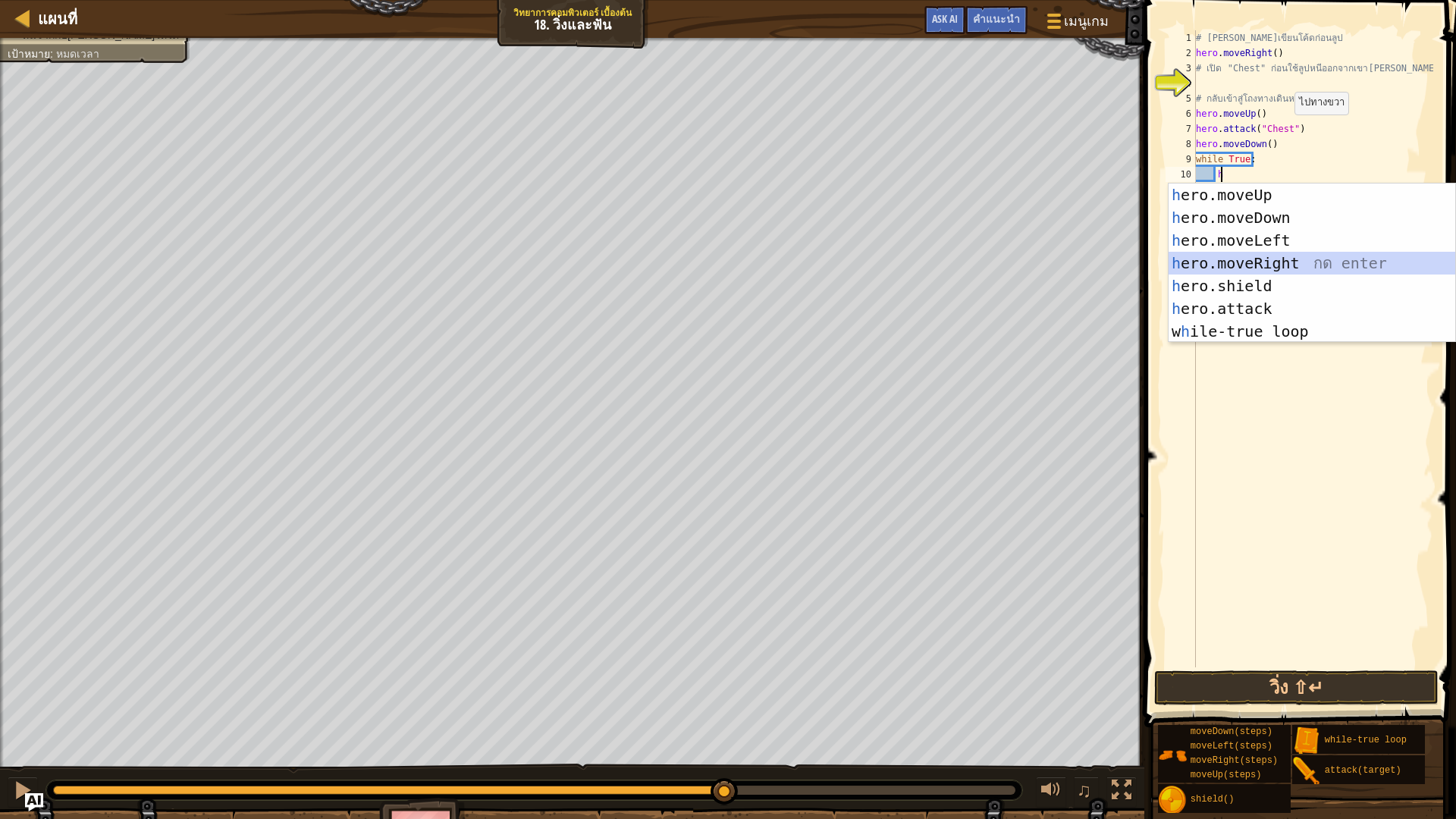
click at [1304, 257] on div "h ero.moveUp กด enter h ero.moveDown กด enter h ero.moveLeft กด enter h ero.mov…" at bounding box center [1312, 286] width 287 height 205
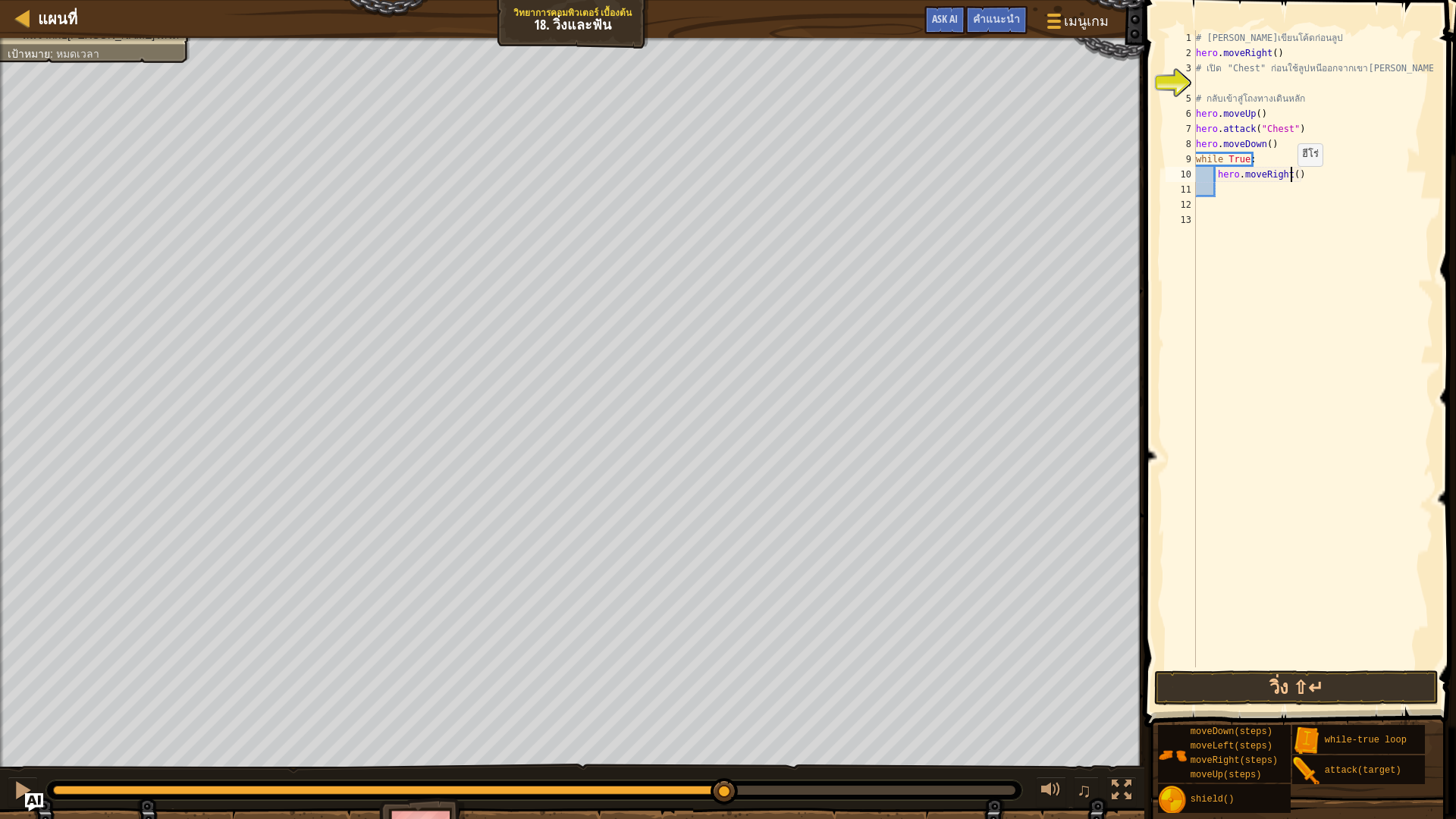
click at [1289, 181] on div "# [PERSON_NAME]เขียนโค้ดก่อนลูป hero . moveRight ( ) # เปิด "Chest" ก่อนใช้ลูปห…" at bounding box center [1313, 363] width 241 height 667
type textarea "hero.moveRight(3)"
click at [1237, 199] on div "# คุณสามารถเขียนโค้ดก่อนลูป hero . moveRight ( ) # เปิด "Chest" ก่อนใช้ลูปหนีออ…" at bounding box center [1313, 363] width 241 height 667
type textarea "h"
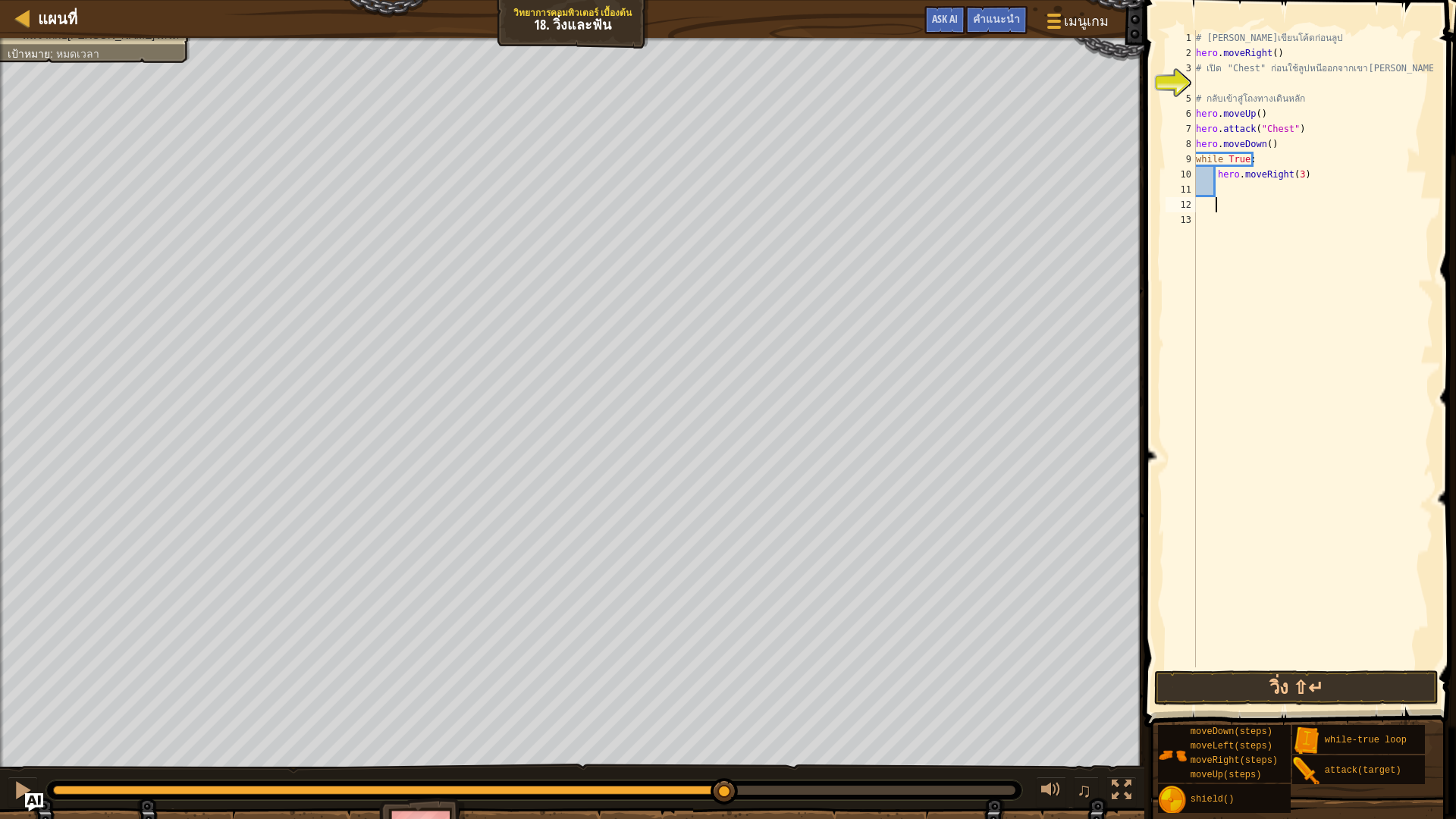
scroll to position [7, 0]
click at [1217, 189] on div "# คุณสามารถเขียนโค้ดก่อนลูป hero . moveRight ( ) # เปิด "Chest" ก่อนใช้ลูปหนีออ…" at bounding box center [1313, 363] width 241 height 667
type textarea "h"
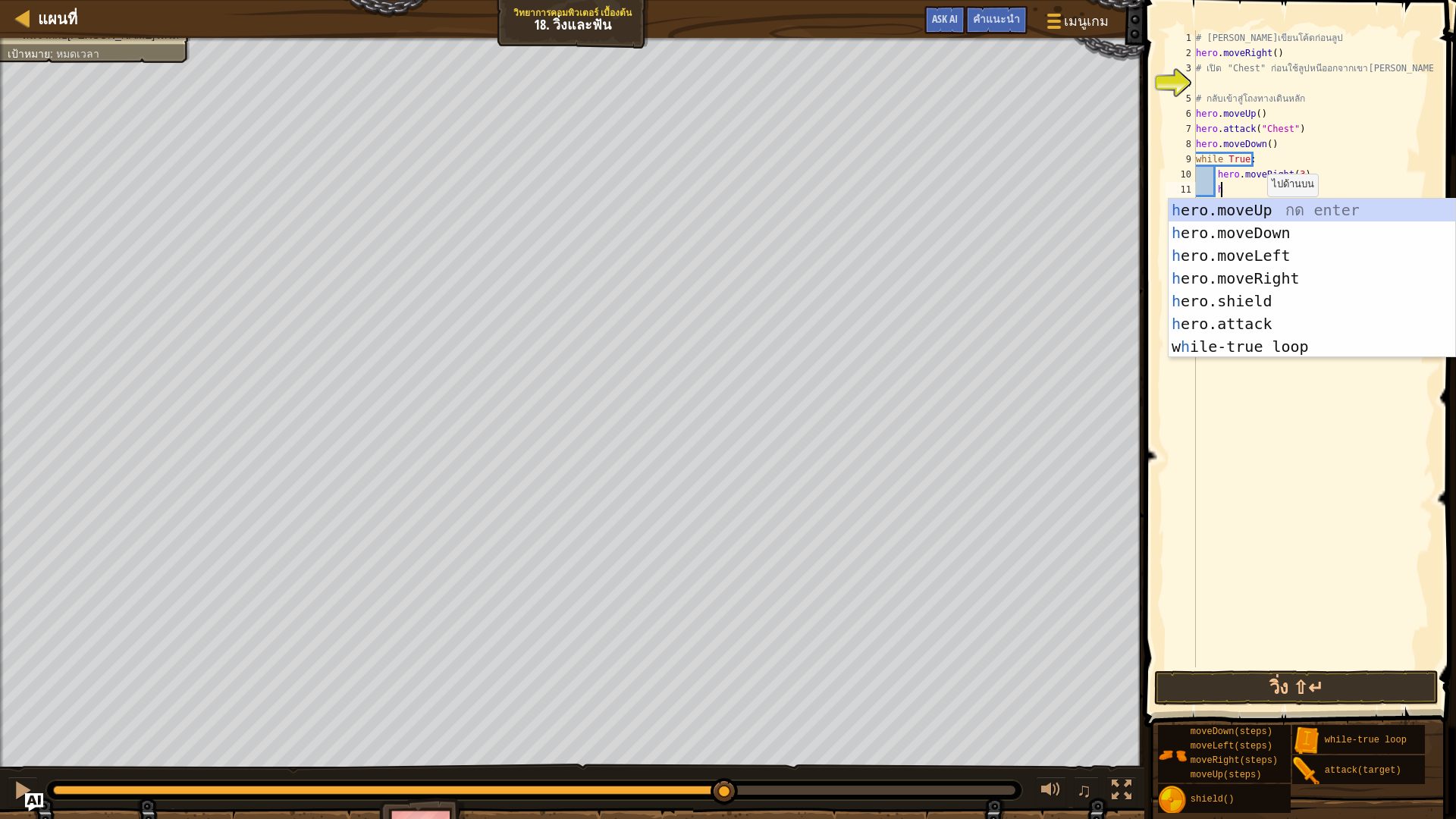
scroll to position [7, 3]
click at [1290, 233] on div "h ero.moveUp กด enter h ero.moveDown กด enter h ero.moveLeft กด enter h ero.mov…" at bounding box center [1312, 301] width 287 height 205
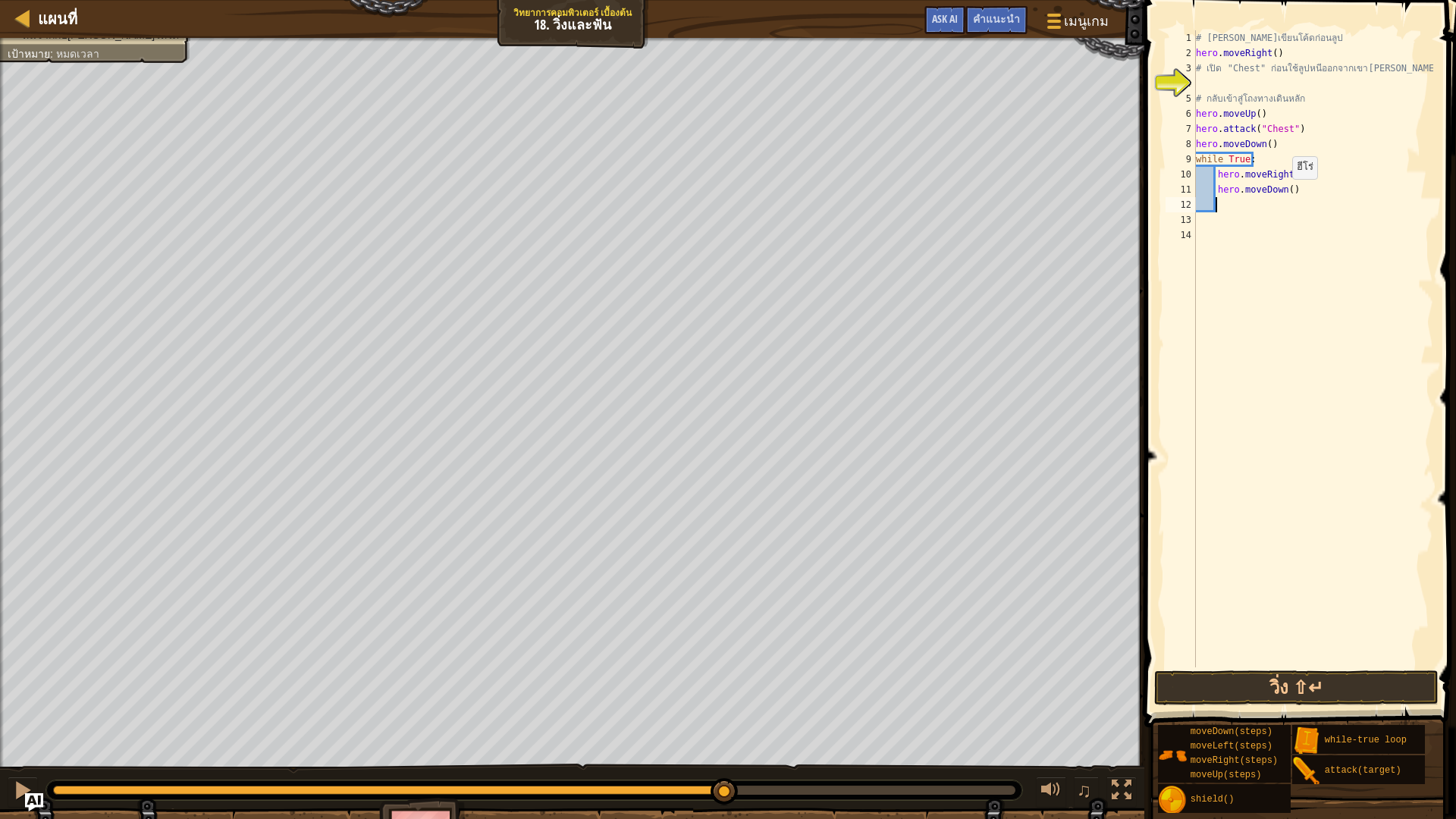
click at [1284, 194] on div "# คุณสามารถเขียนโค้ดก่อนลูป hero . moveRight ( ) # เปิด "Chest" ก่อนใช้ลูปหนีออ…" at bounding box center [1313, 363] width 241 height 667
type textarea "hero.moveDown(3)"
click at [1346, 685] on button "วิ่ง ⇧↵" at bounding box center [1296, 687] width 284 height 35
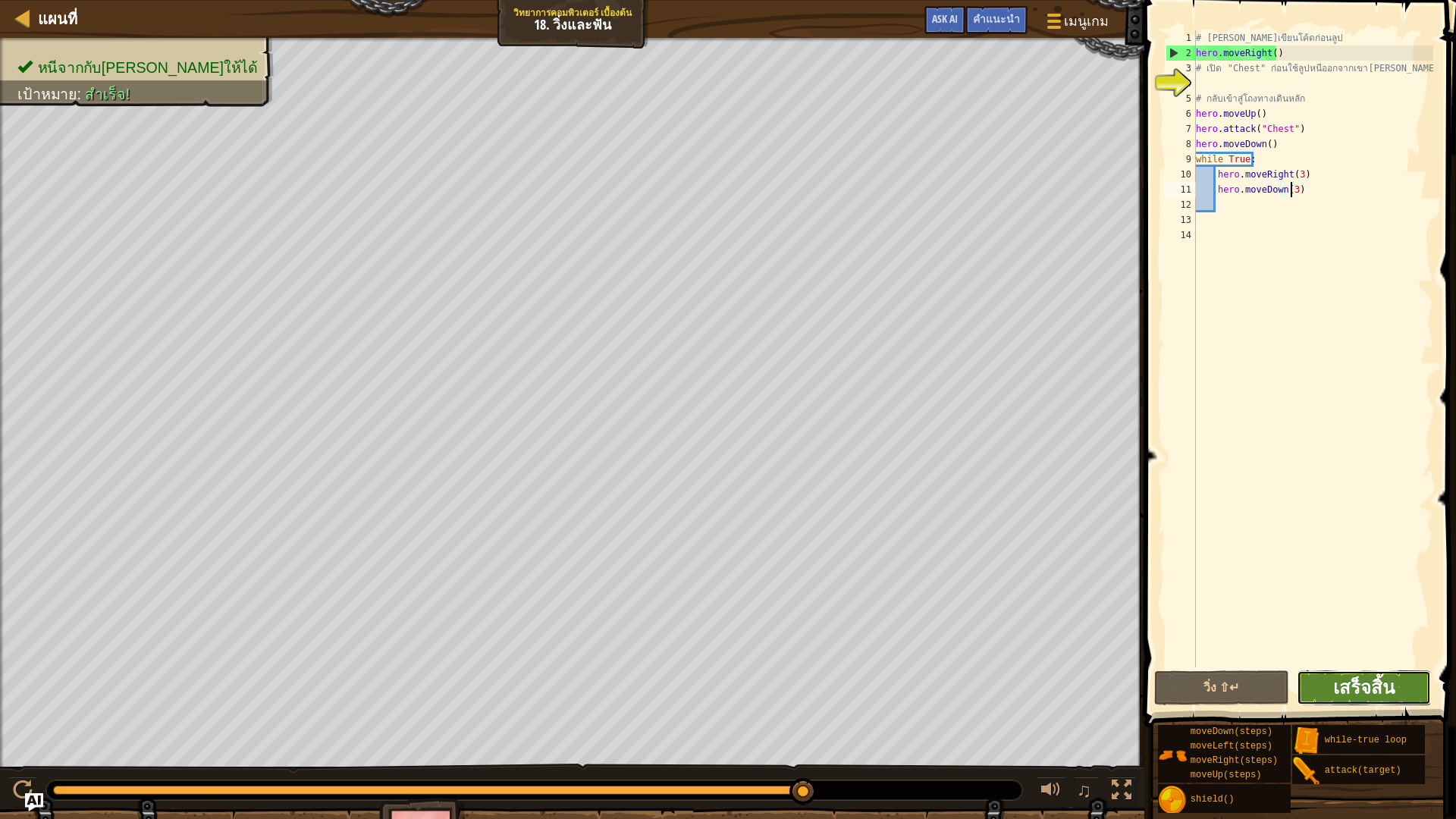
click at [1386, 675] on button "เสร็จสิ้น" at bounding box center [1364, 687] width 135 height 35
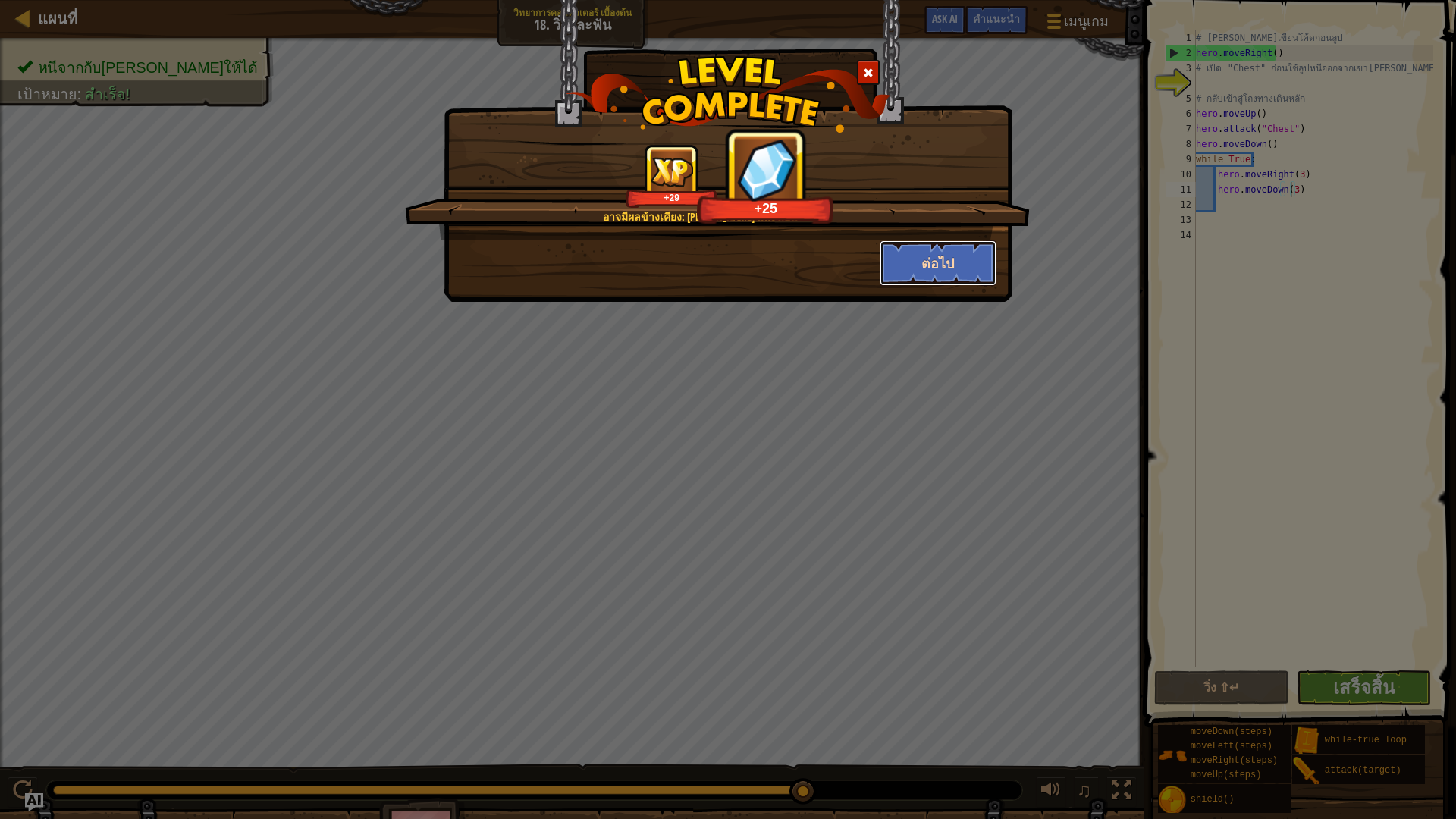
click at [931, 249] on button "ต่อไป" at bounding box center [939, 263] width 118 height 45
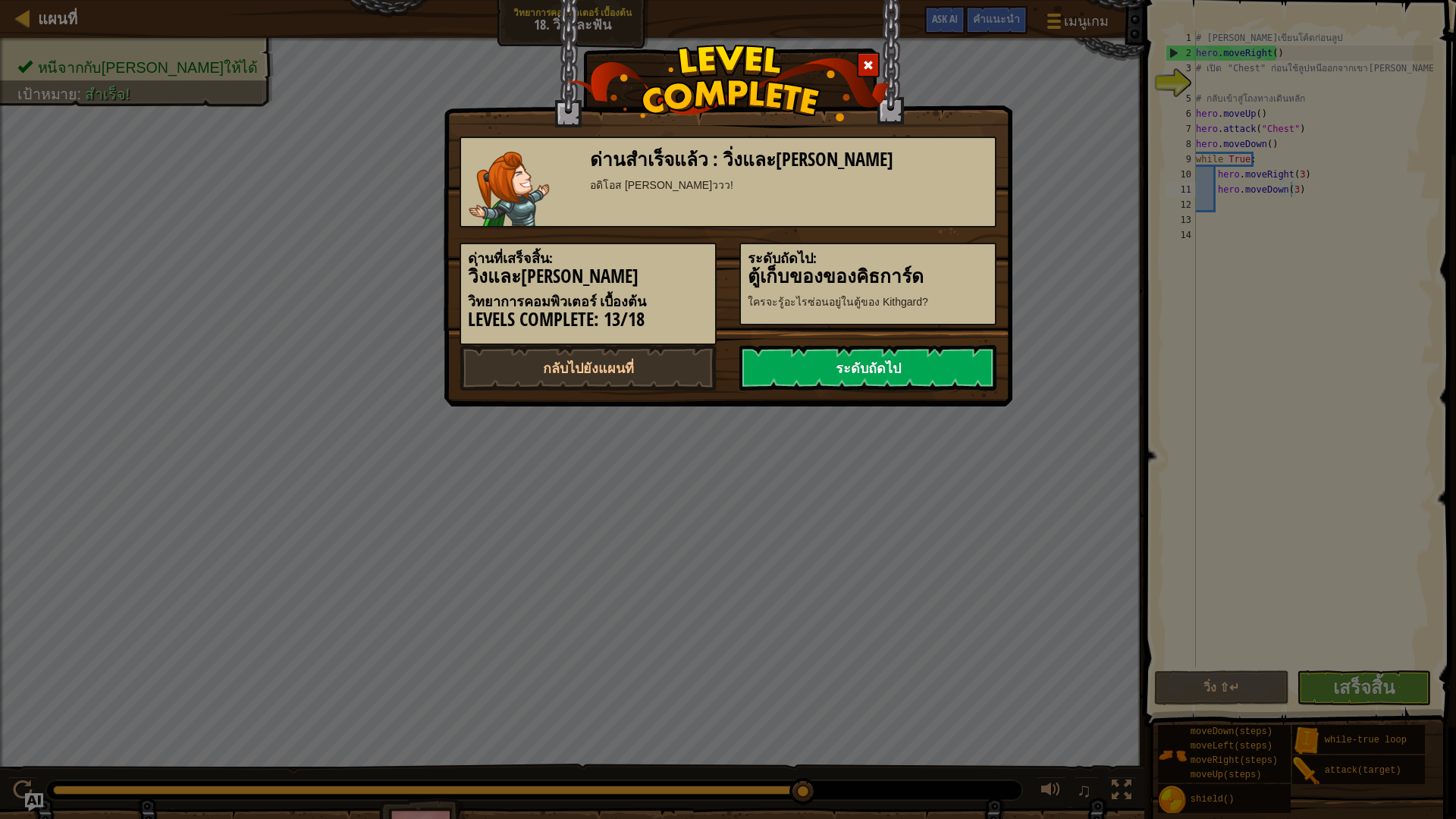
click at [946, 355] on link "ระดับถัดไป" at bounding box center [867, 367] width 257 height 45
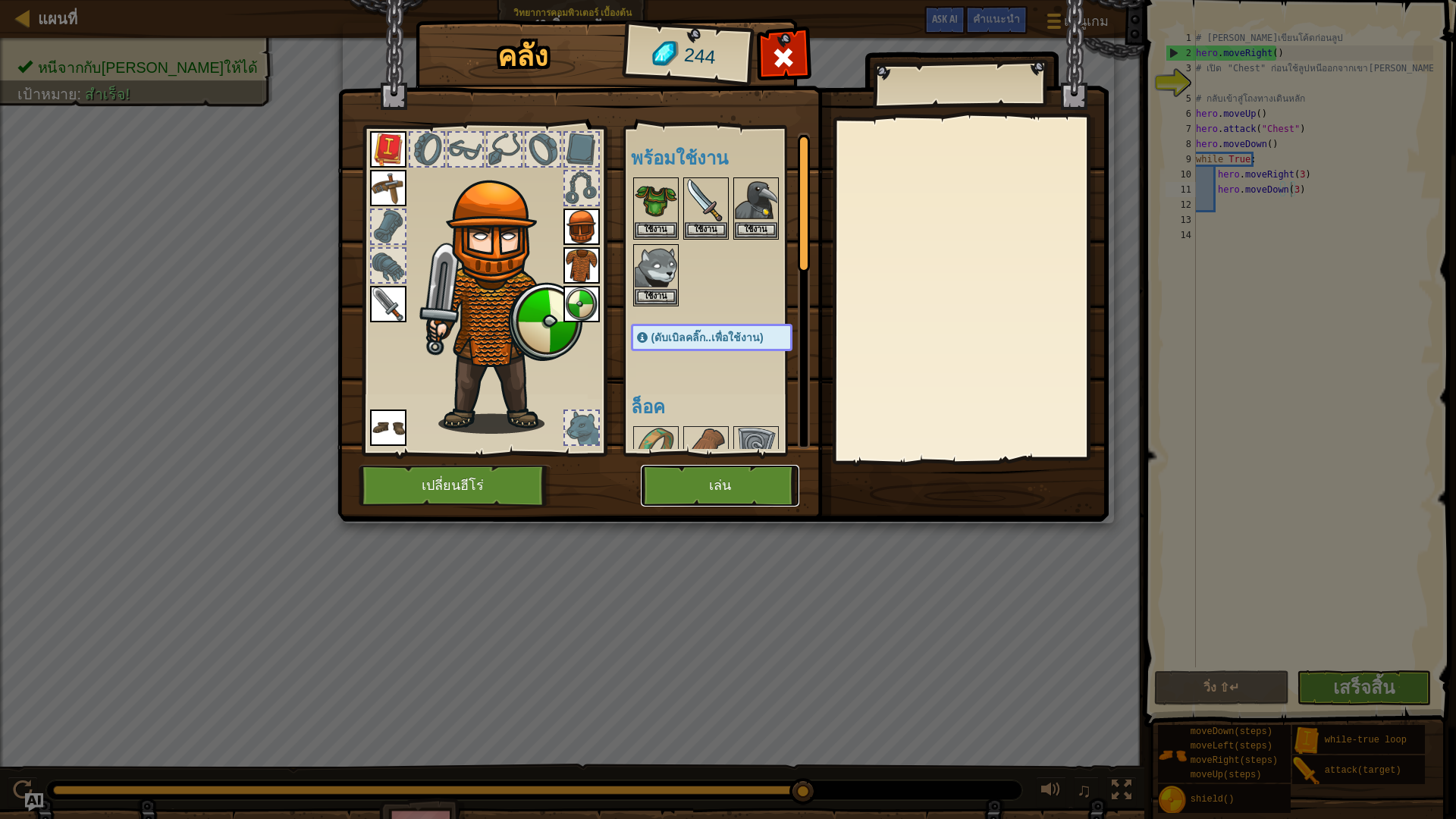
click at [678, 498] on button "เล่น" at bounding box center [720, 485] width 159 height 42
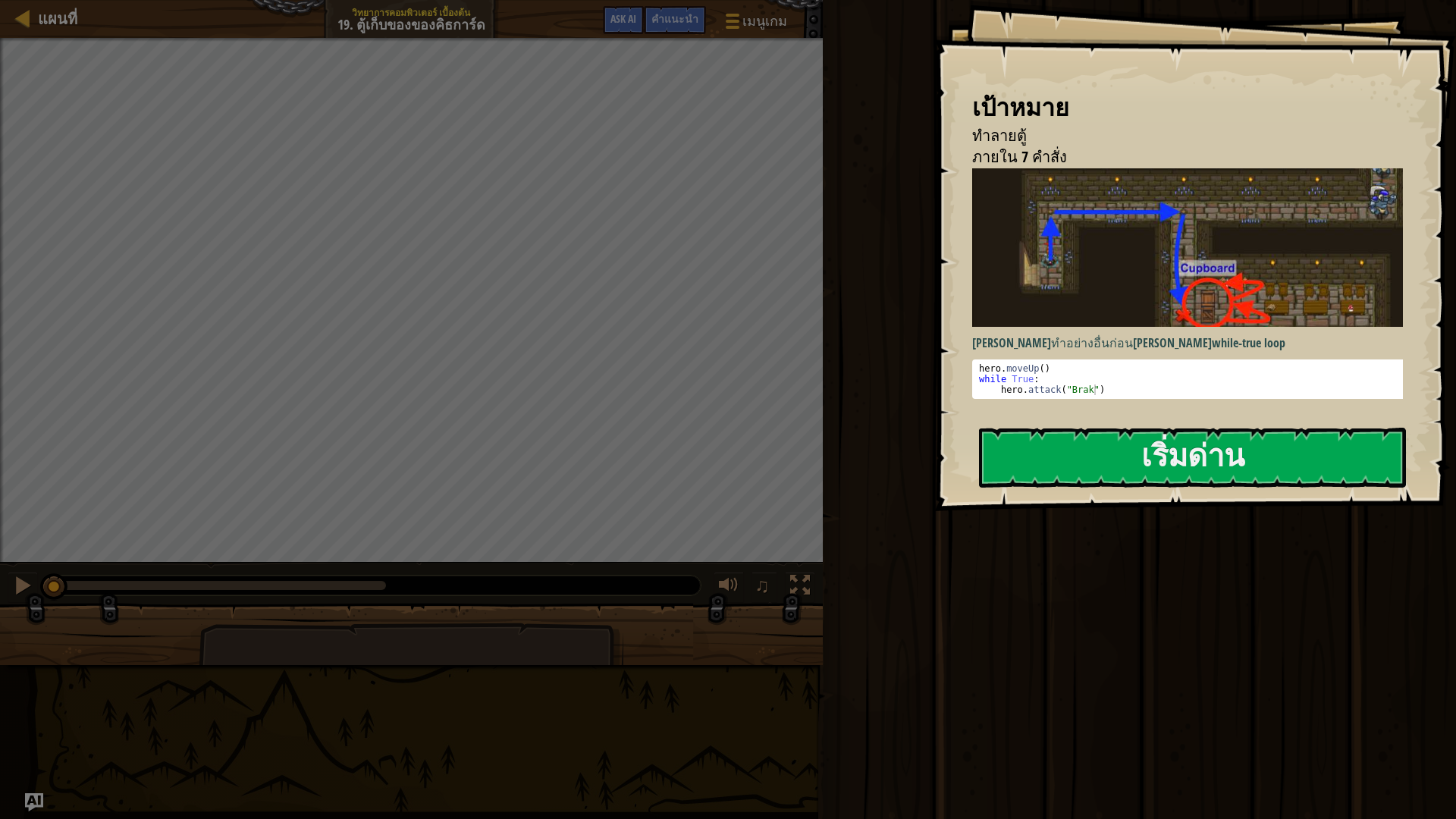
click at [1115, 334] on p "คุณสามารถทำอย่างอื่นก่อนดำเนิน while-true loop" at bounding box center [1193, 343] width 443 height 18
click at [1261, 455] on button "เริ่มด่าน" at bounding box center [1192, 457] width 427 height 60
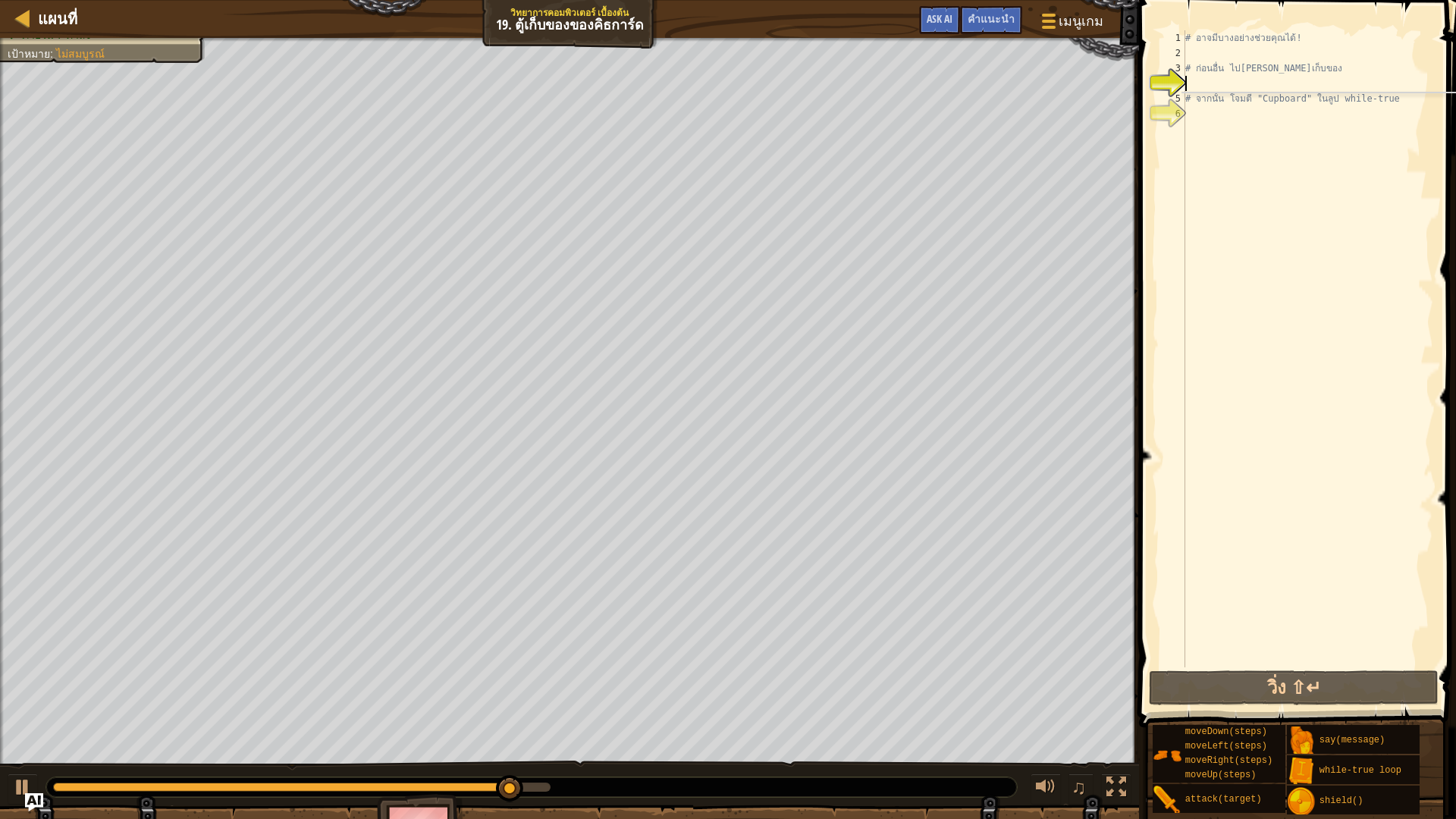
type textarea "h"
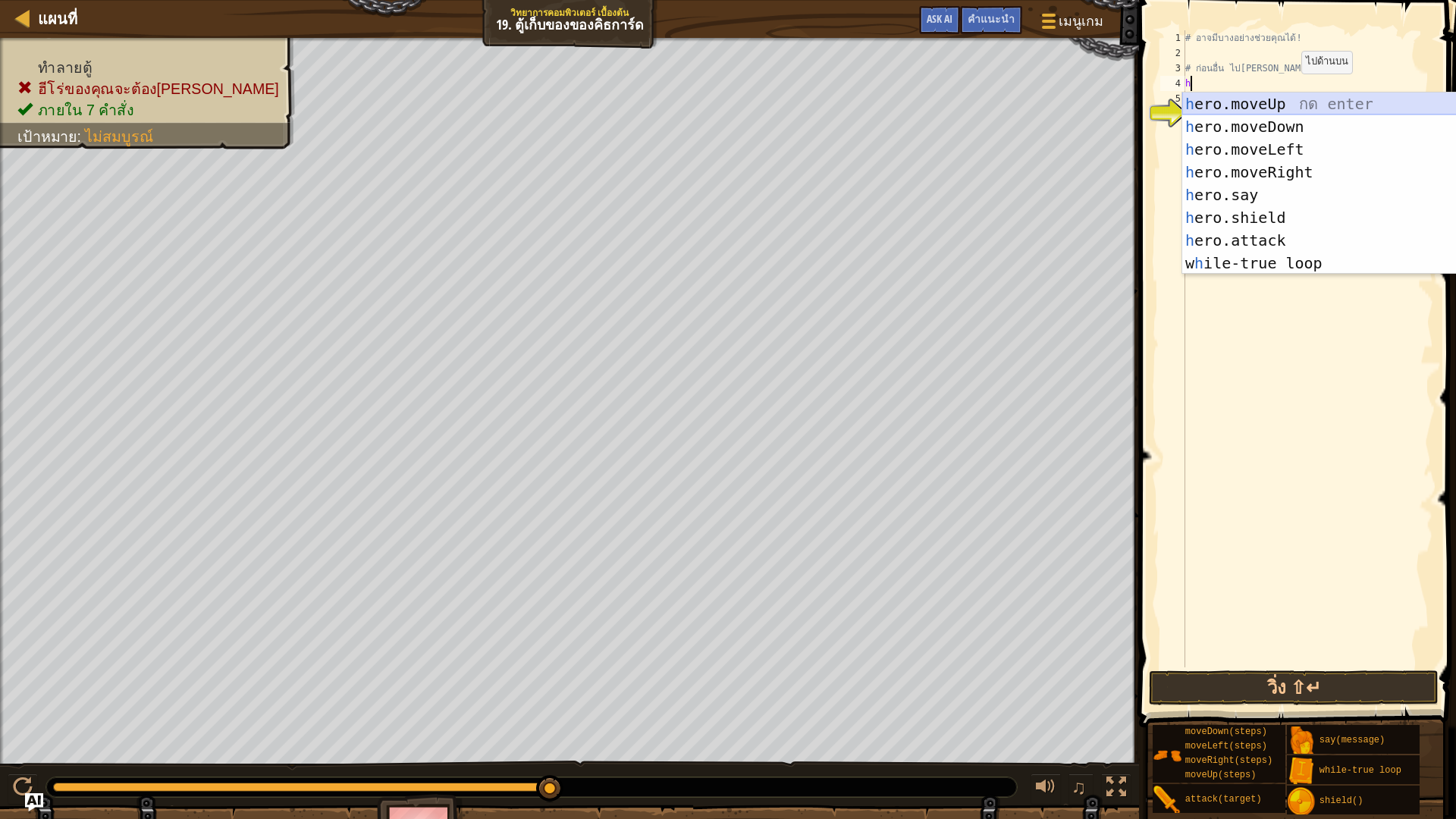
click at [1289, 104] on div "h ero.moveUp กด enter h ero.moveDown กด enter h ero.moveLeft กด enter h ero.mov…" at bounding box center [1325, 206] width 287 height 227
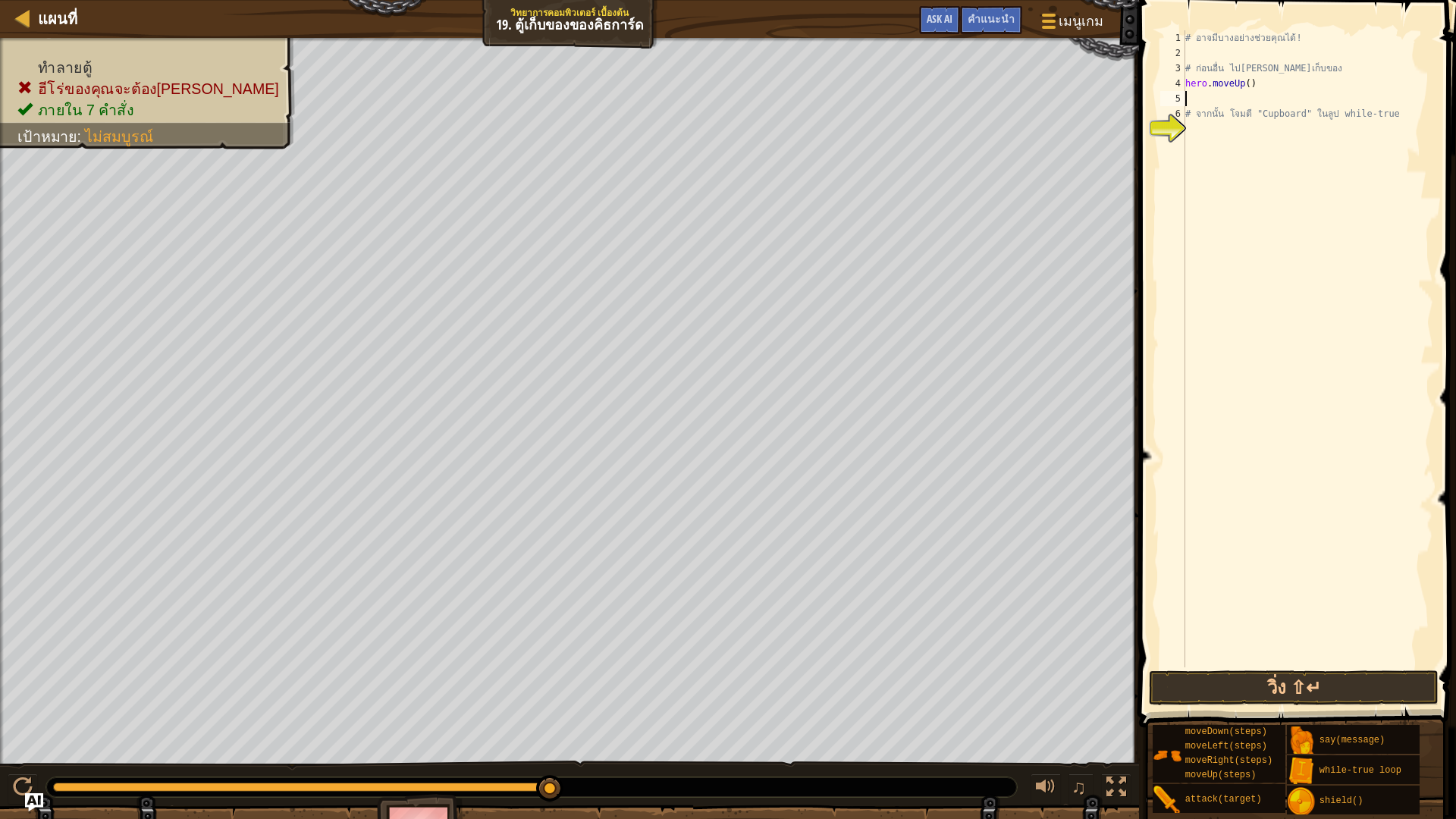
type textarea "h"
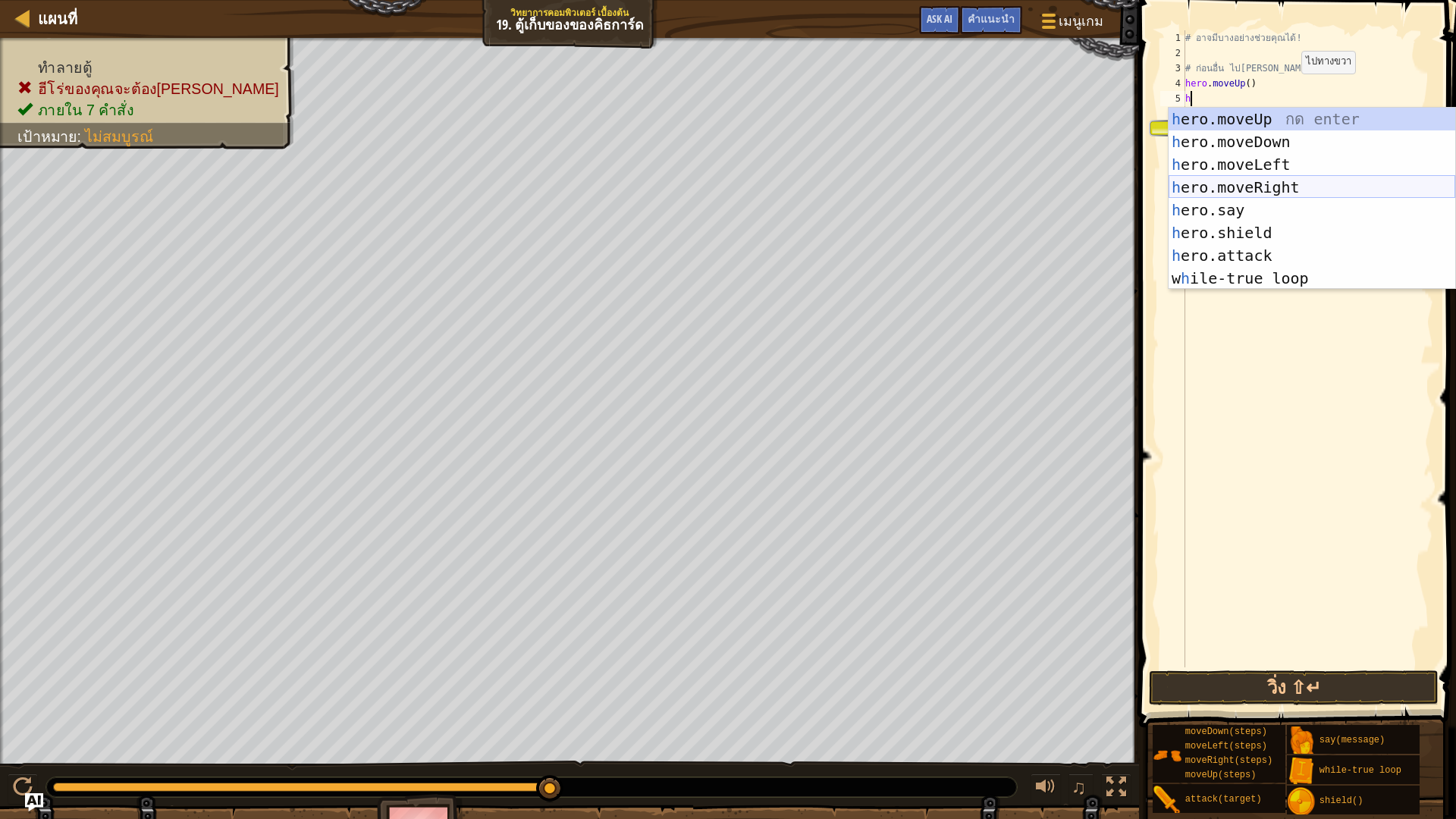
click at [1297, 186] on div "h ero.moveUp กด enter h ero.moveDown กด enter h ero.moveLeft กด enter h ero.mov…" at bounding box center [1312, 221] width 287 height 227
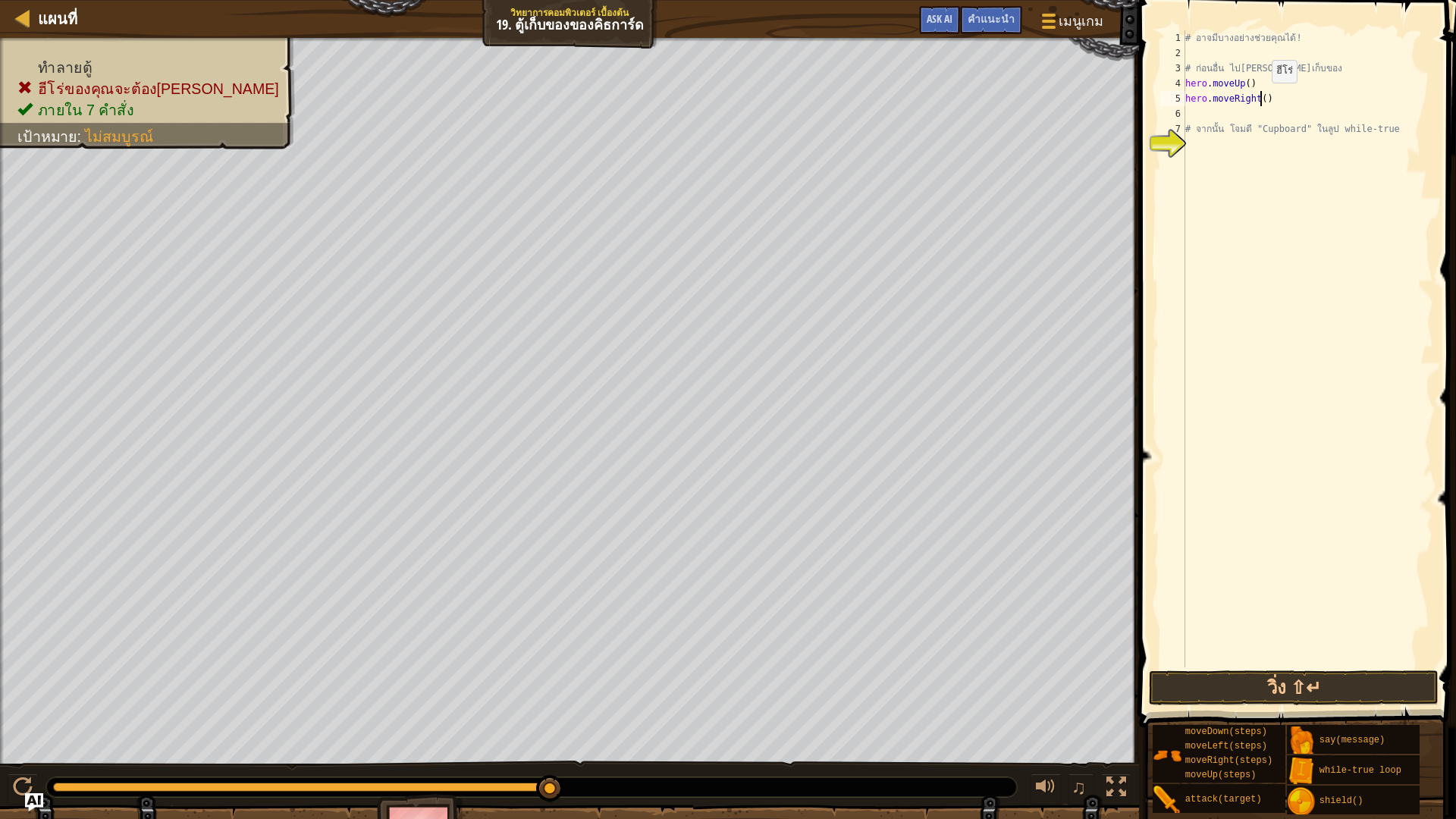
click at [1258, 98] on div "# อาจมีบางอย่างช่วยคุณได้! # ก่อนอื่น ไปที่ตู้เก็บของ hero . moveUp ( ) hero . …" at bounding box center [1307, 363] width 251 height 667
type textarea "hero.moveRight(2)"
click at [1202, 119] on div "# อาจมีบางอย่างช่วยคุณได้! # ก่อนอื่น ไปที่ตู้เก็บของ hero . moveUp ( ) hero . …" at bounding box center [1307, 363] width 251 height 667
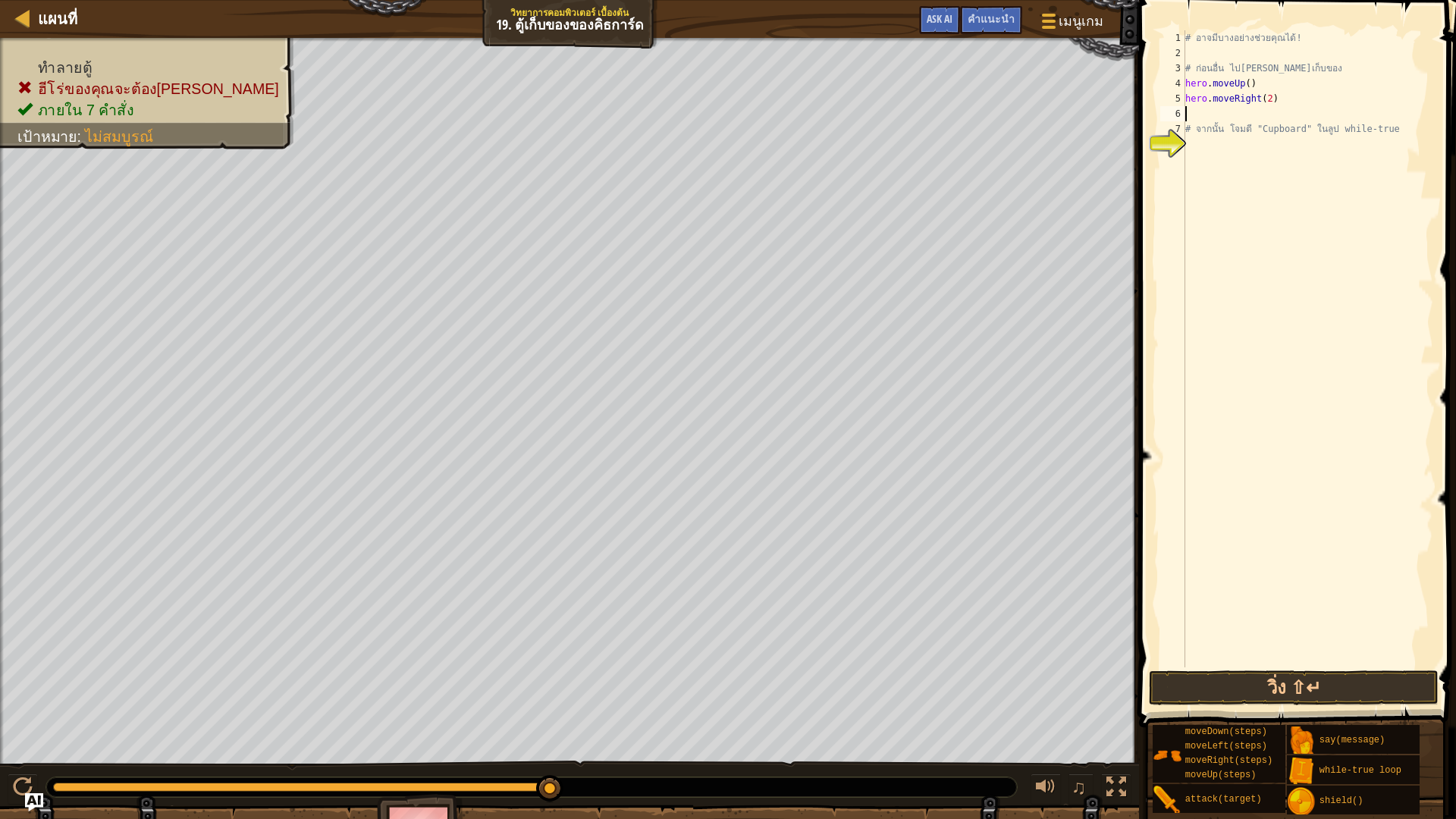
type textarea "h"
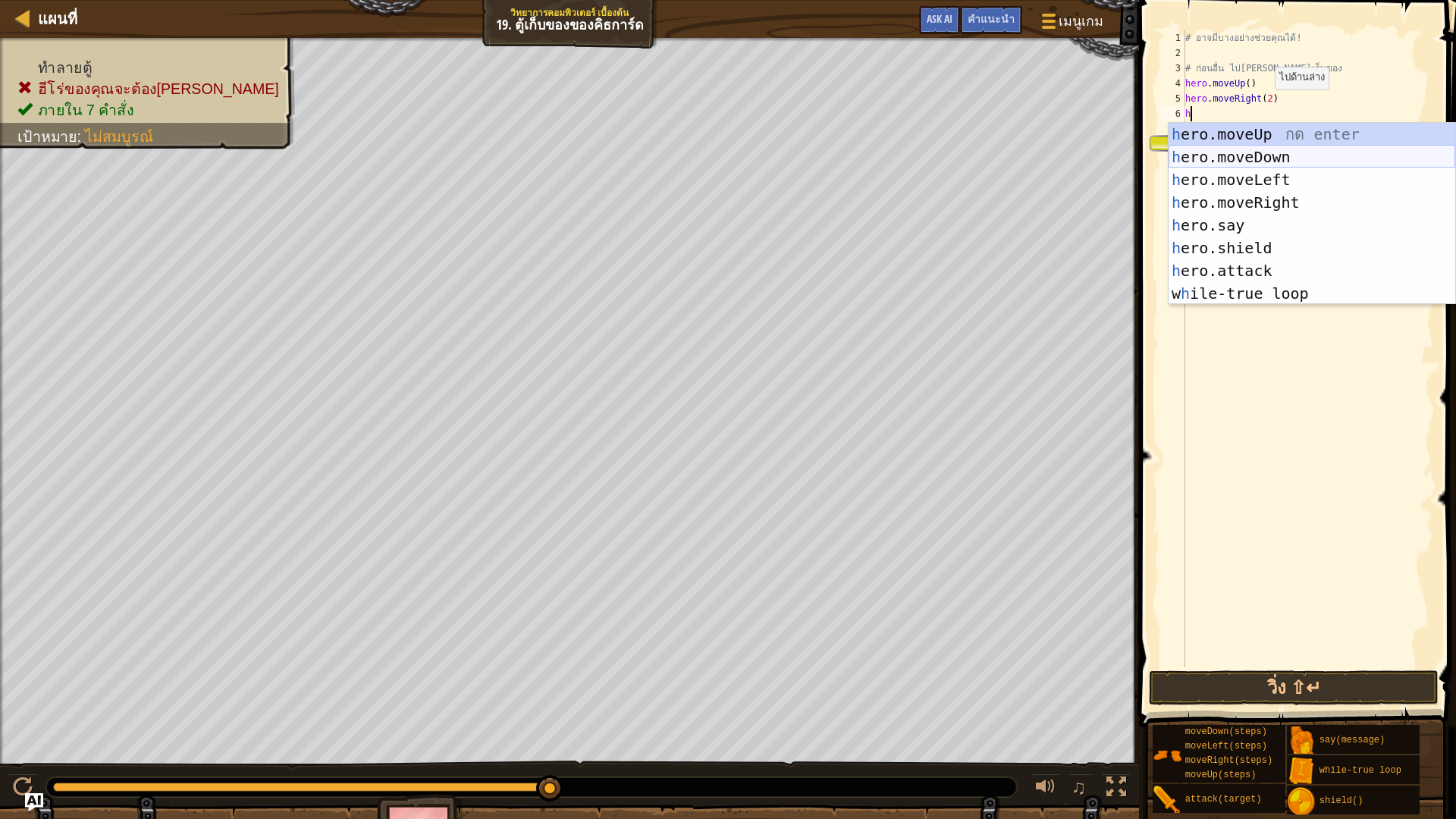
click at [1254, 156] on div "h ero.moveUp กด enter h ero.moveDown กด enter h ero.moveLeft กด enter h ero.mov…" at bounding box center [1312, 236] width 287 height 227
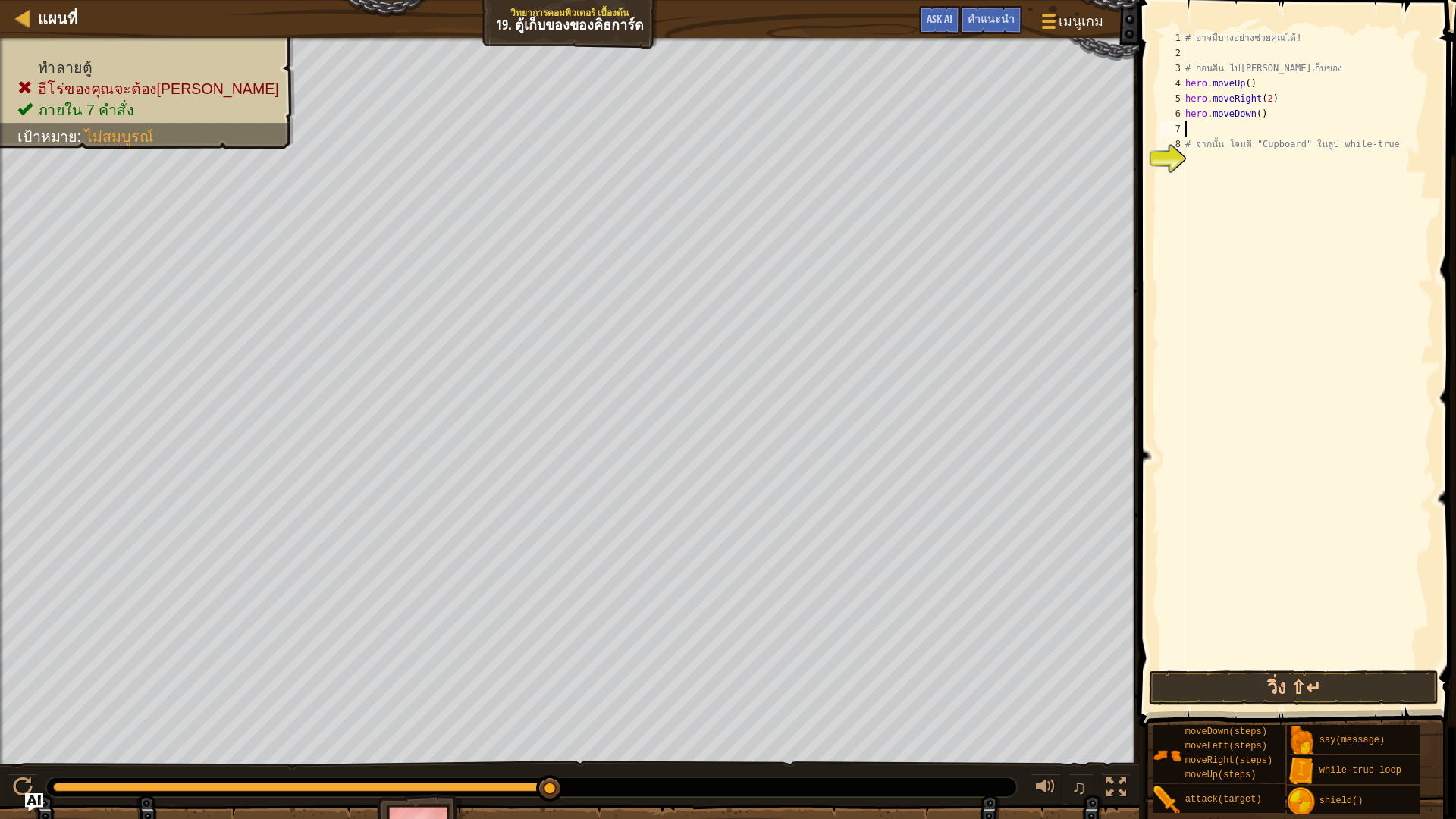
type textarea "h"
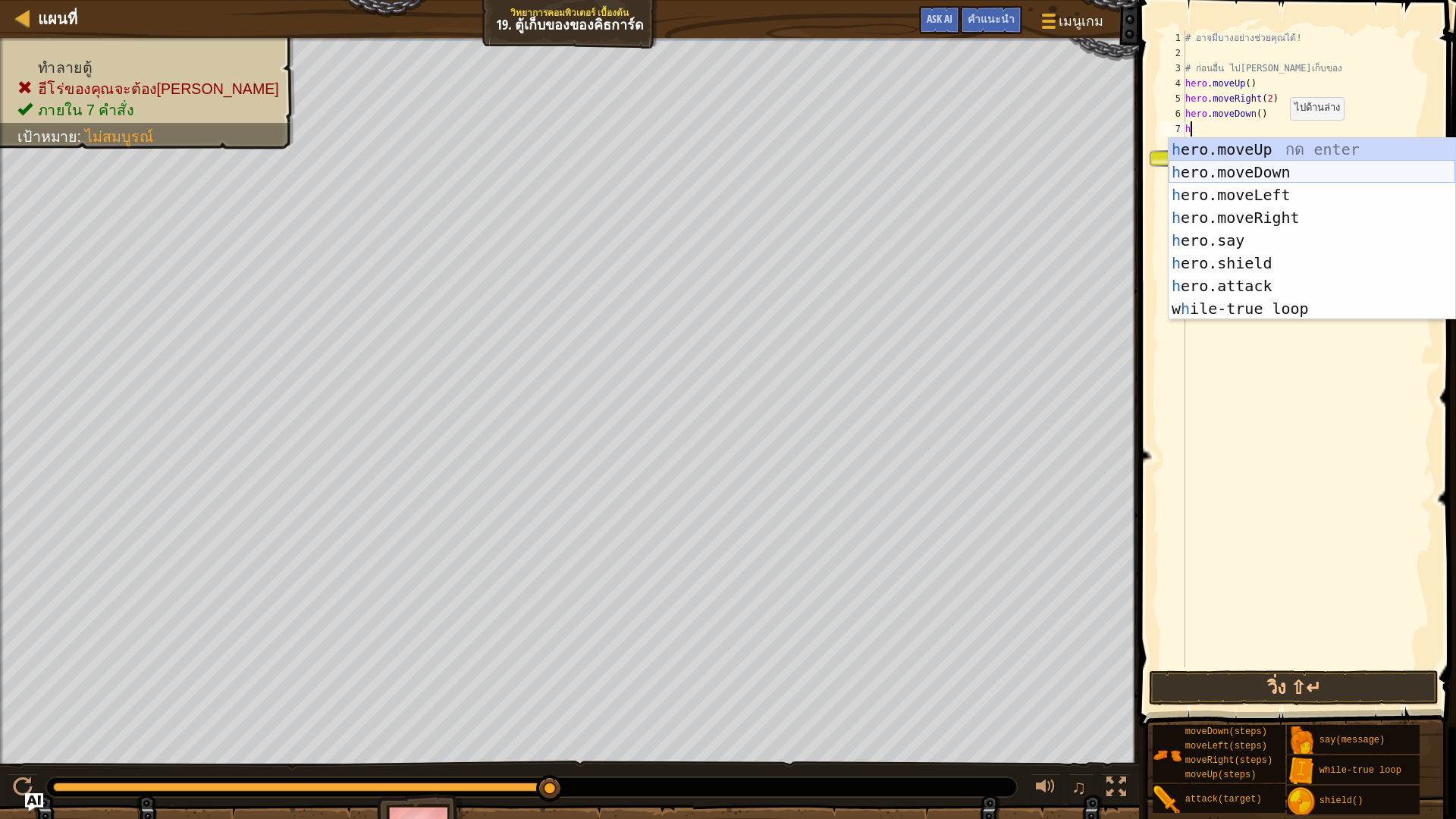
click at [1290, 165] on div "h ero.moveUp กด enter h ero.moveDown กด enter h ero.moveLeft กด enter h ero.mov…" at bounding box center [1312, 251] width 287 height 227
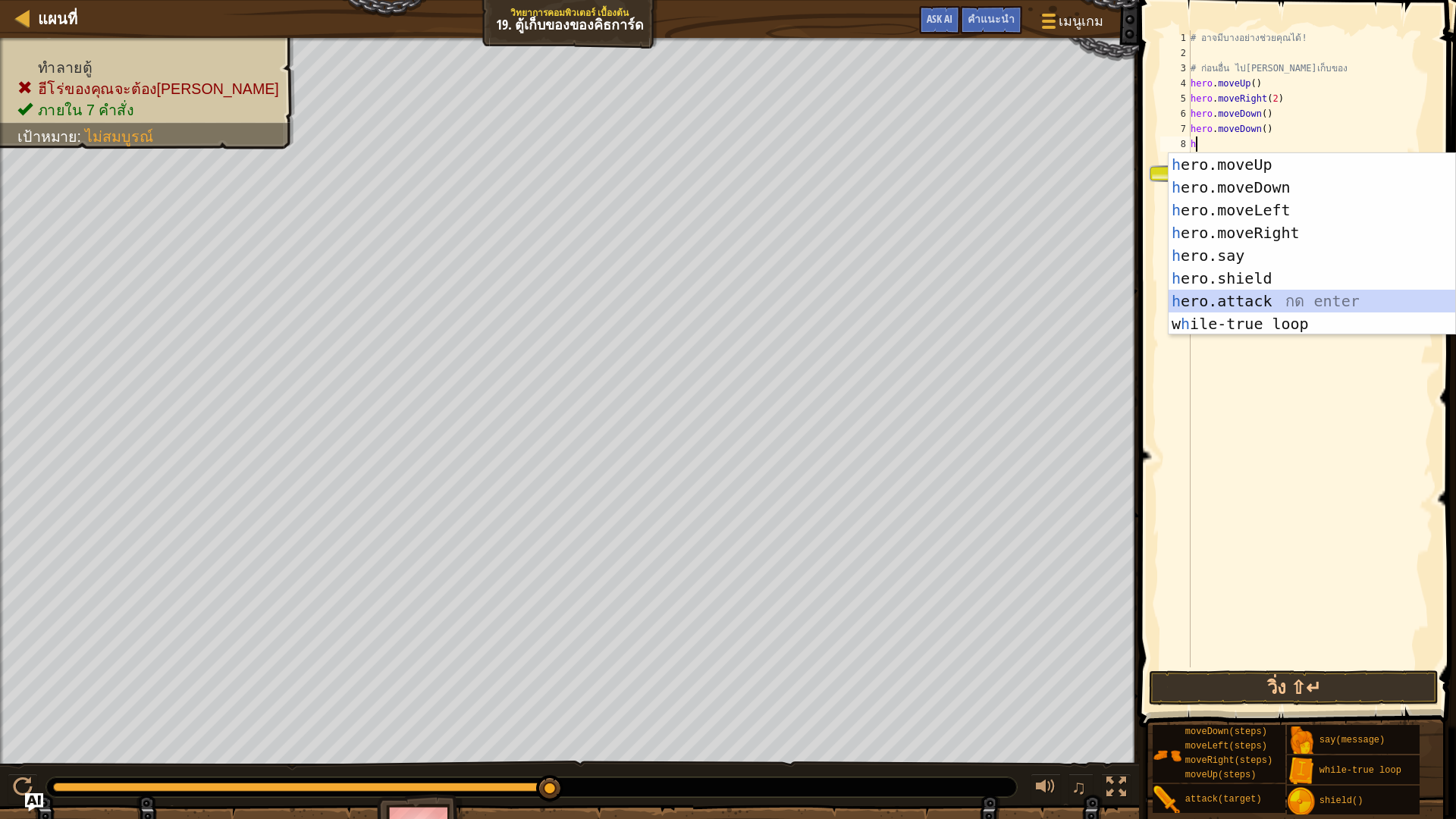
click at [1295, 299] on div "h ero.moveUp กด enter h ero.moveDown กด enter h ero.moveLeft กด enter h ero.mov…" at bounding box center [1312, 266] width 287 height 227
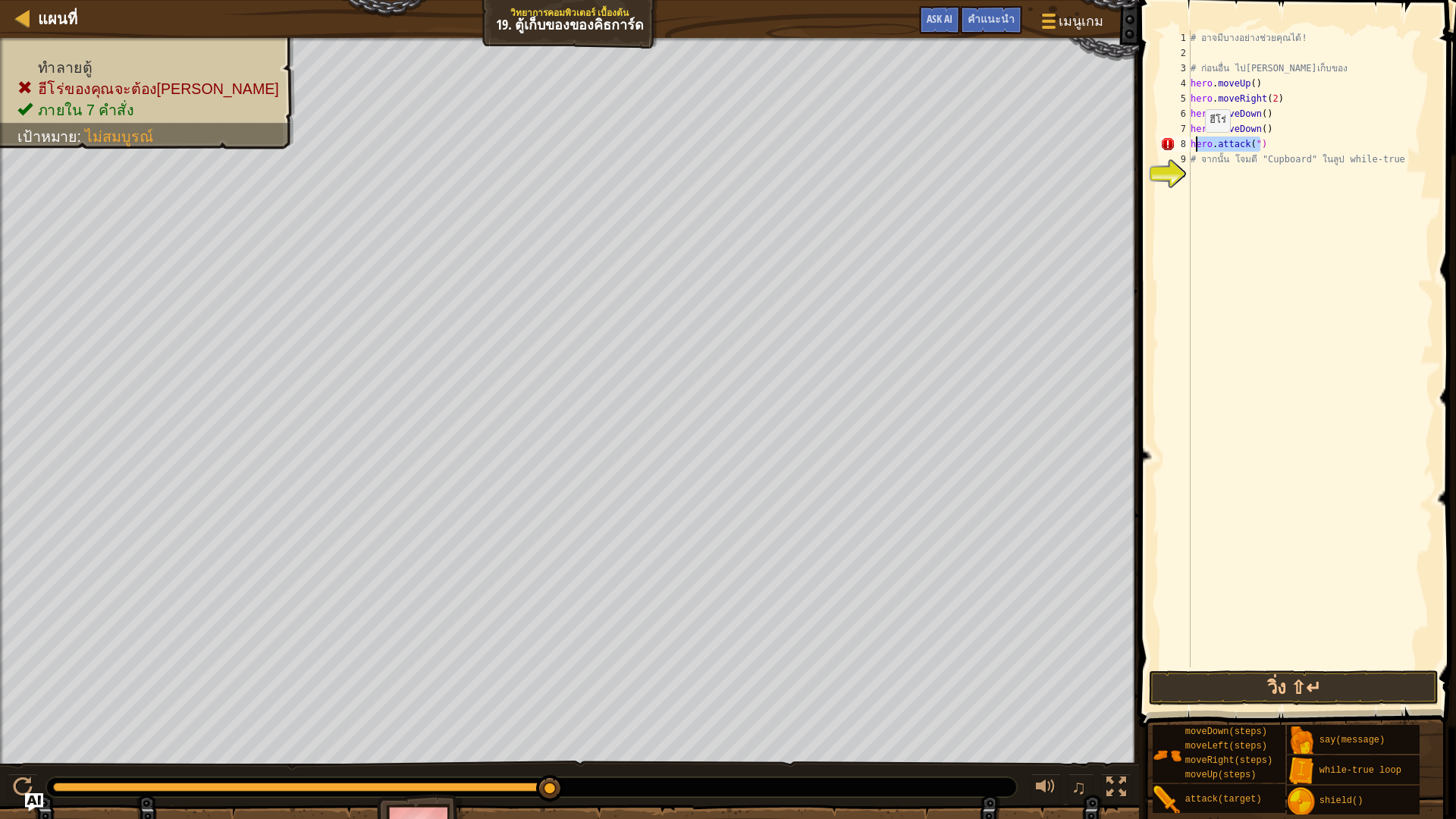
drag, startPoint x: 1270, startPoint y: 141, endPoint x: 1197, endPoint y: 147, distance: 73.2
click at [1197, 147] on div "# อาจมีบางอย่างช่วยคุณได้! # ก่อนอื่น ไปที่ตู้เก็บของ hero . moveUp ( ) hero . …" at bounding box center [1310, 363] width 246 height 667
type textarea "h"
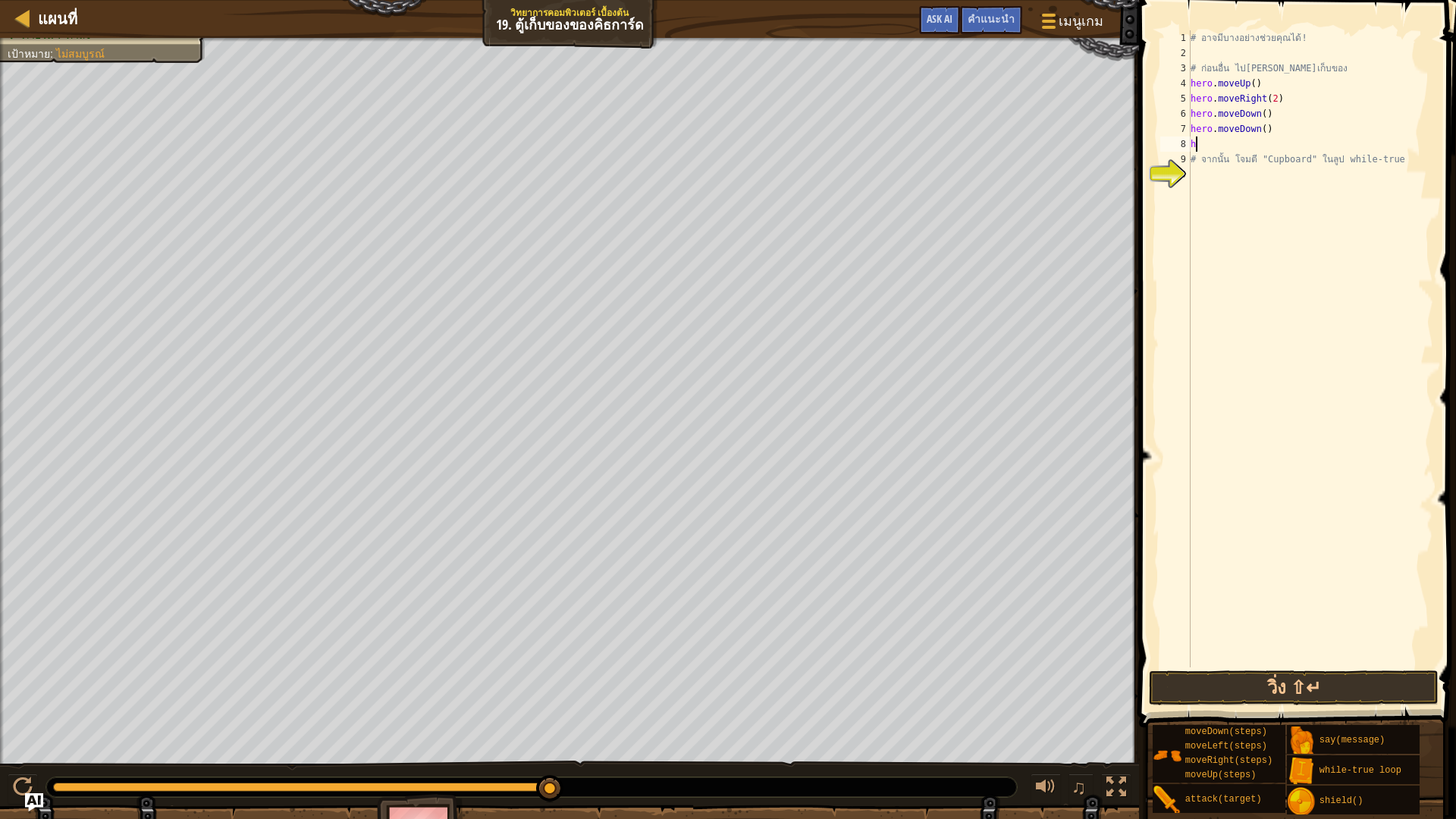
click at [1216, 149] on div "# อาจมีบางอย่างช่วยคุณได้! # ก่อนอื่น ไปที่ตู้เก็บของ hero . moveUp ( ) hero . …" at bounding box center [1310, 363] width 246 height 667
click at [1222, 175] on div "# อาจมีบางอย่างช่วยคุณได้! # ก่อนอื่น ไปที่ตู้เก็บของ hero . moveUp ( ) hero . …" at bounding box center [1310, 363] width 246 height 667
type textarea "h"
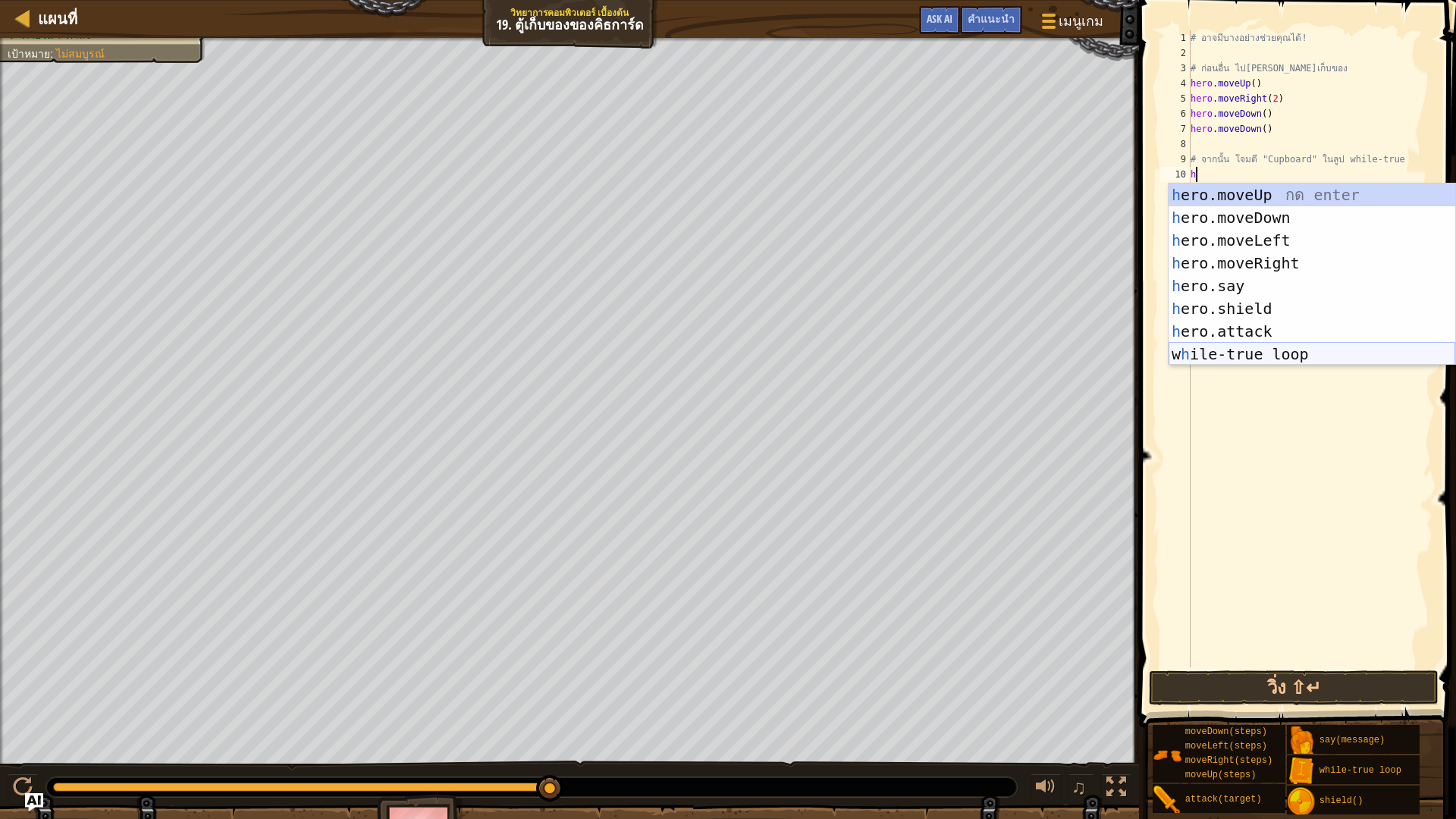
click at [1289, 355] on div "h ero.moveUp กด enter h ero.moveDown กด enter h ero.moveLeft กด enter h ero.mov…" at bounding box center [1312, 296] width 287 height 227
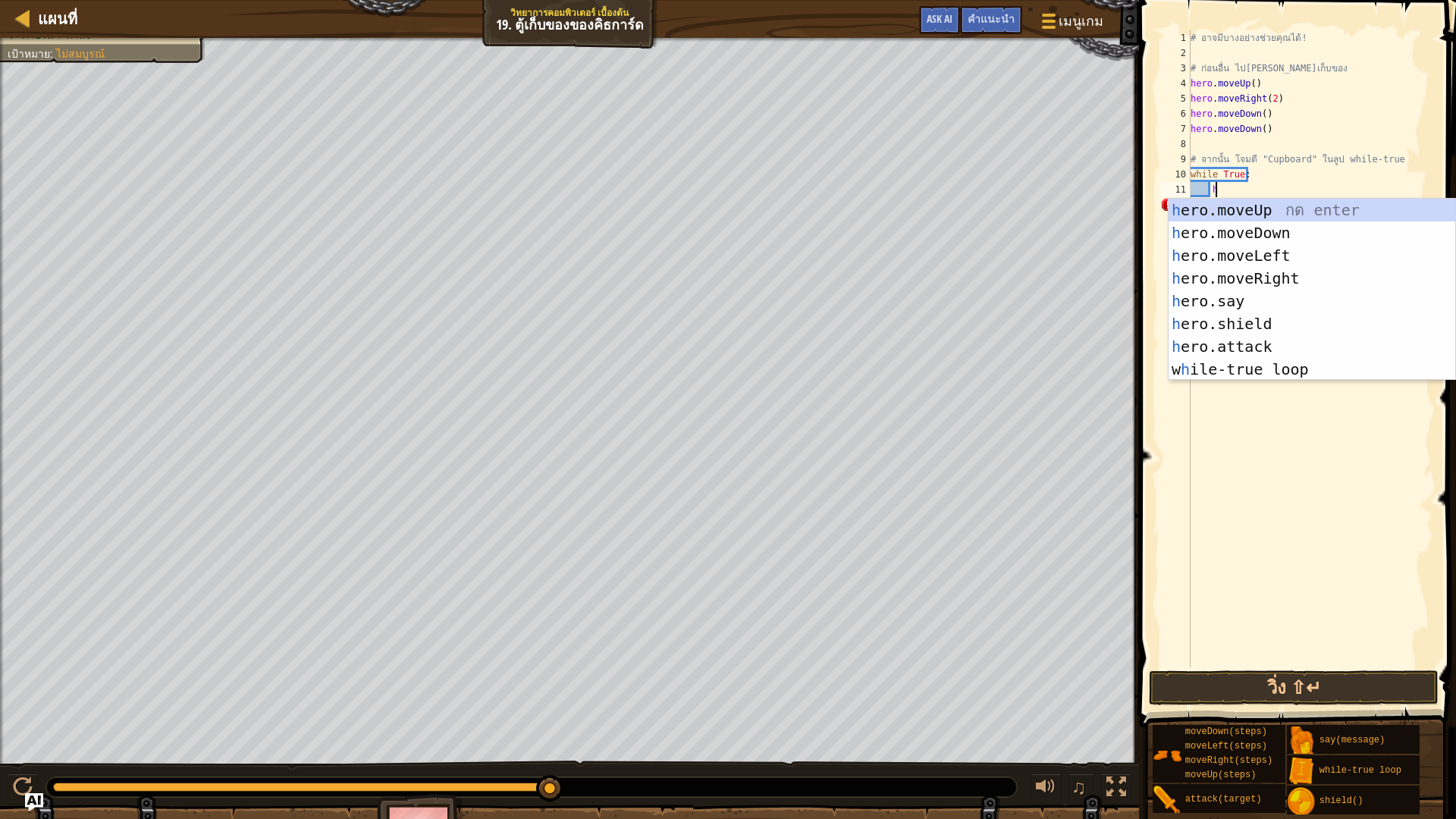
scroll to position [7, 2]
click at [1289, 340] on div "h ero.moveUp กด enter h ero.moveDown กด enter h ero.moveLeft กด enter h ero.mov…" at bounding box center [1312, 312] width 287 height 227
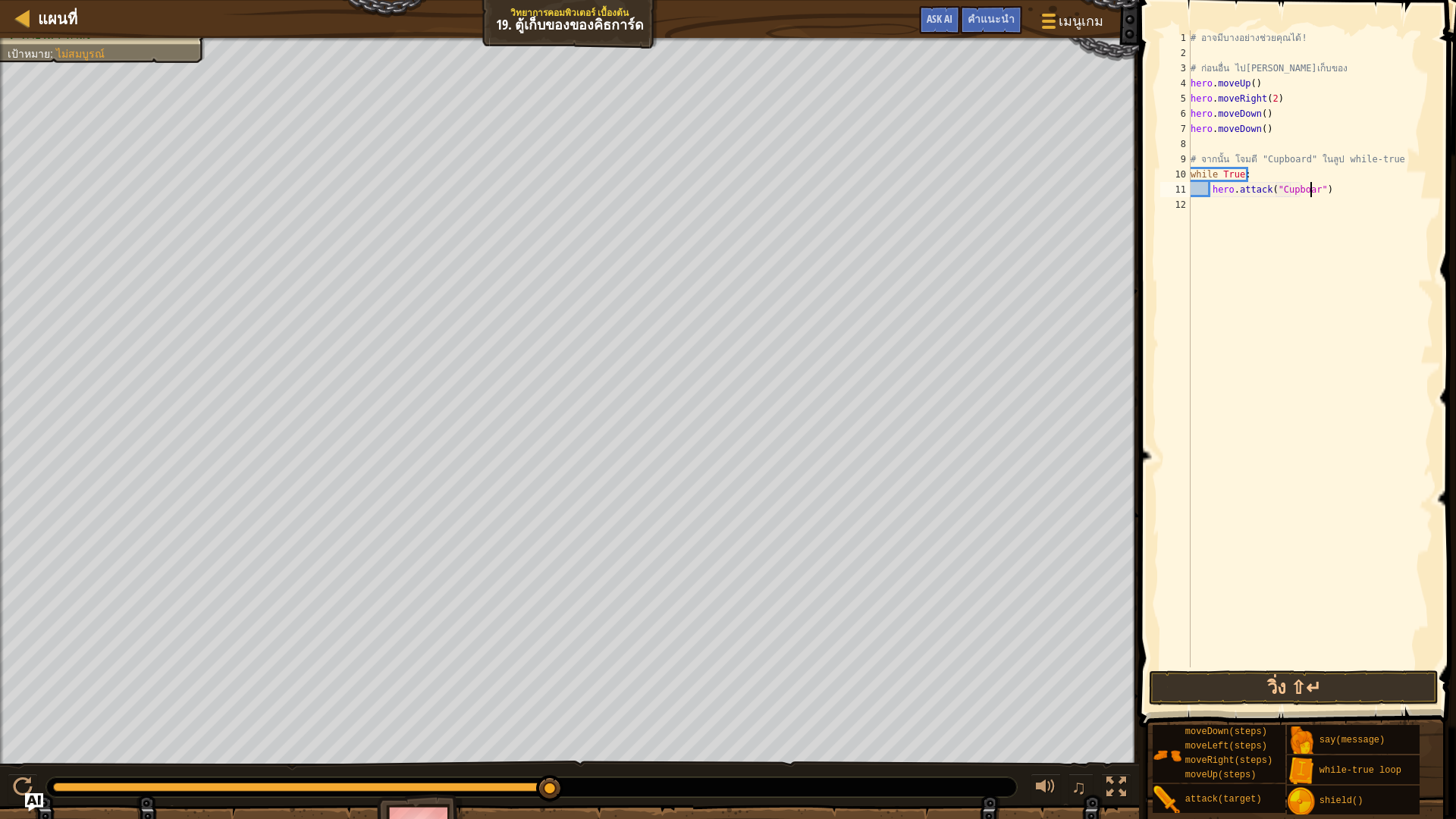
scroll to position [7, 11]
type textarea "hero.attack("Cupboard")"
click at [1380, 688] on button "วิ่ง ⇧↵" at bounding box center [1293, 687] width 289 height 35
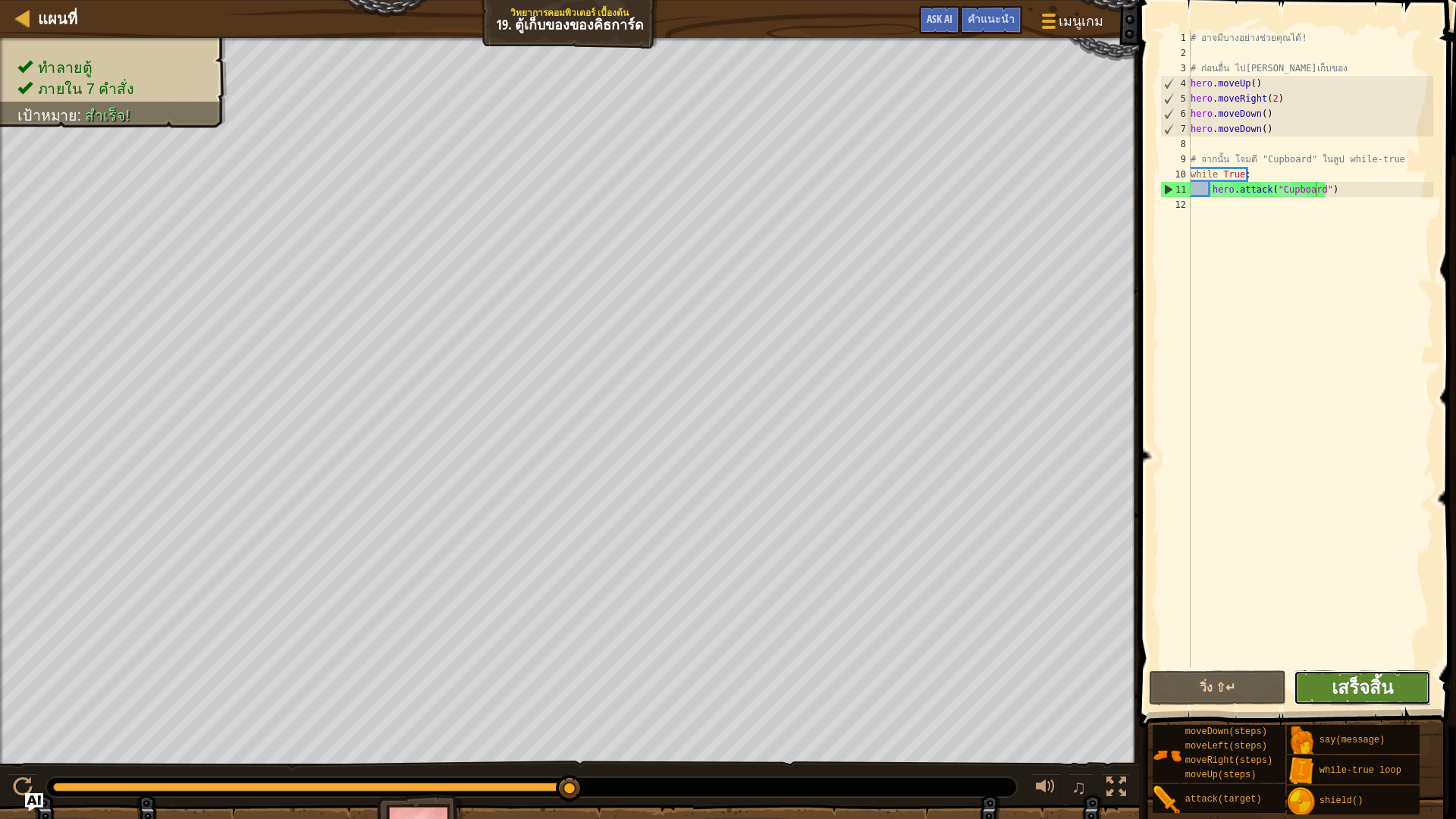
click at [1365, 685] on span "เสร็จสิ้น" at bounding box center [1362, 686] width 61 height 24
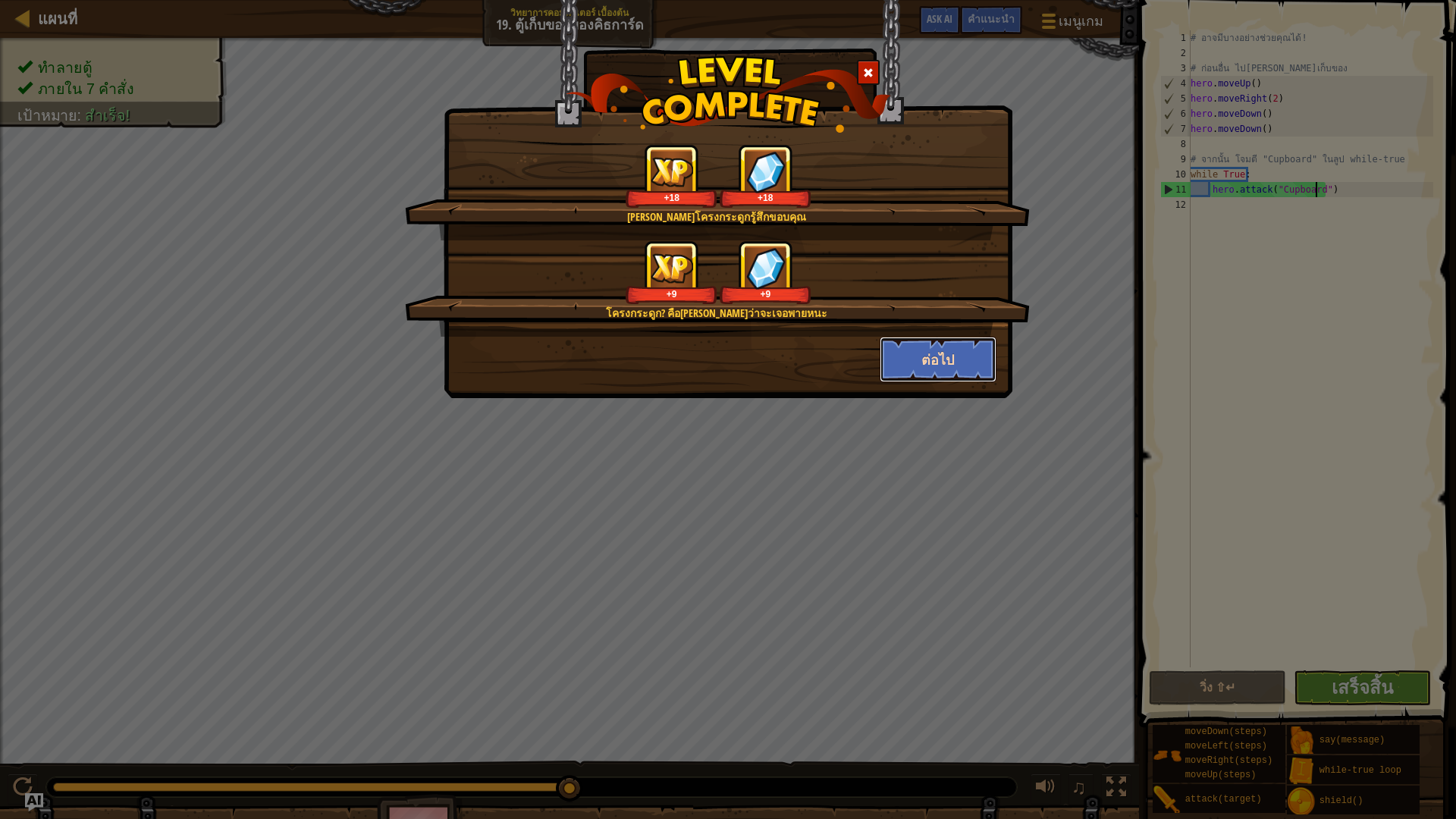
click at [936, 362] on button "ต่อไป" at bounding box center [939, 359] width 118 height 45
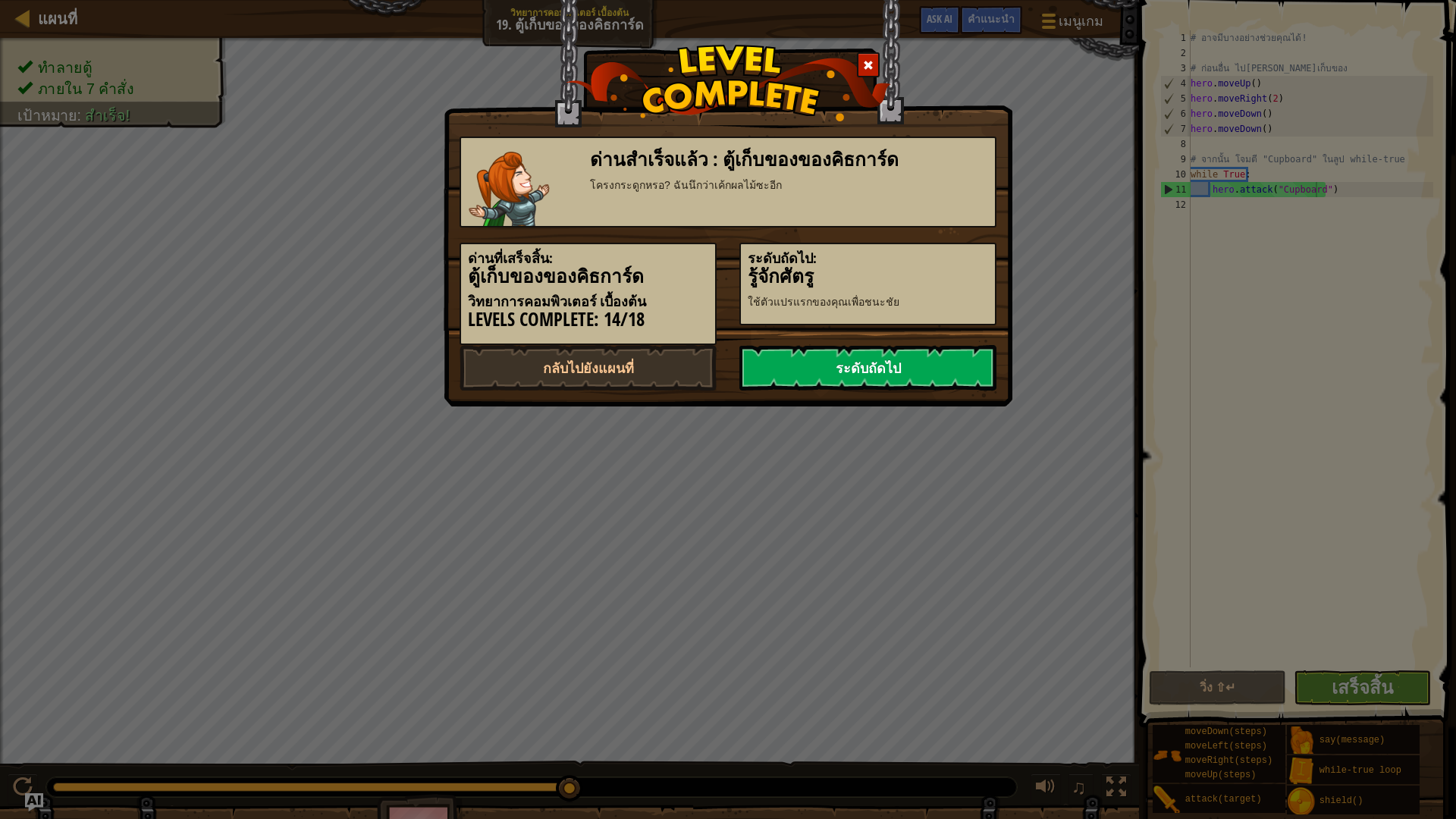
click at [821, 364] on link "ระดับถัดไป" at bounding box center [867, 367] width 257 height 45
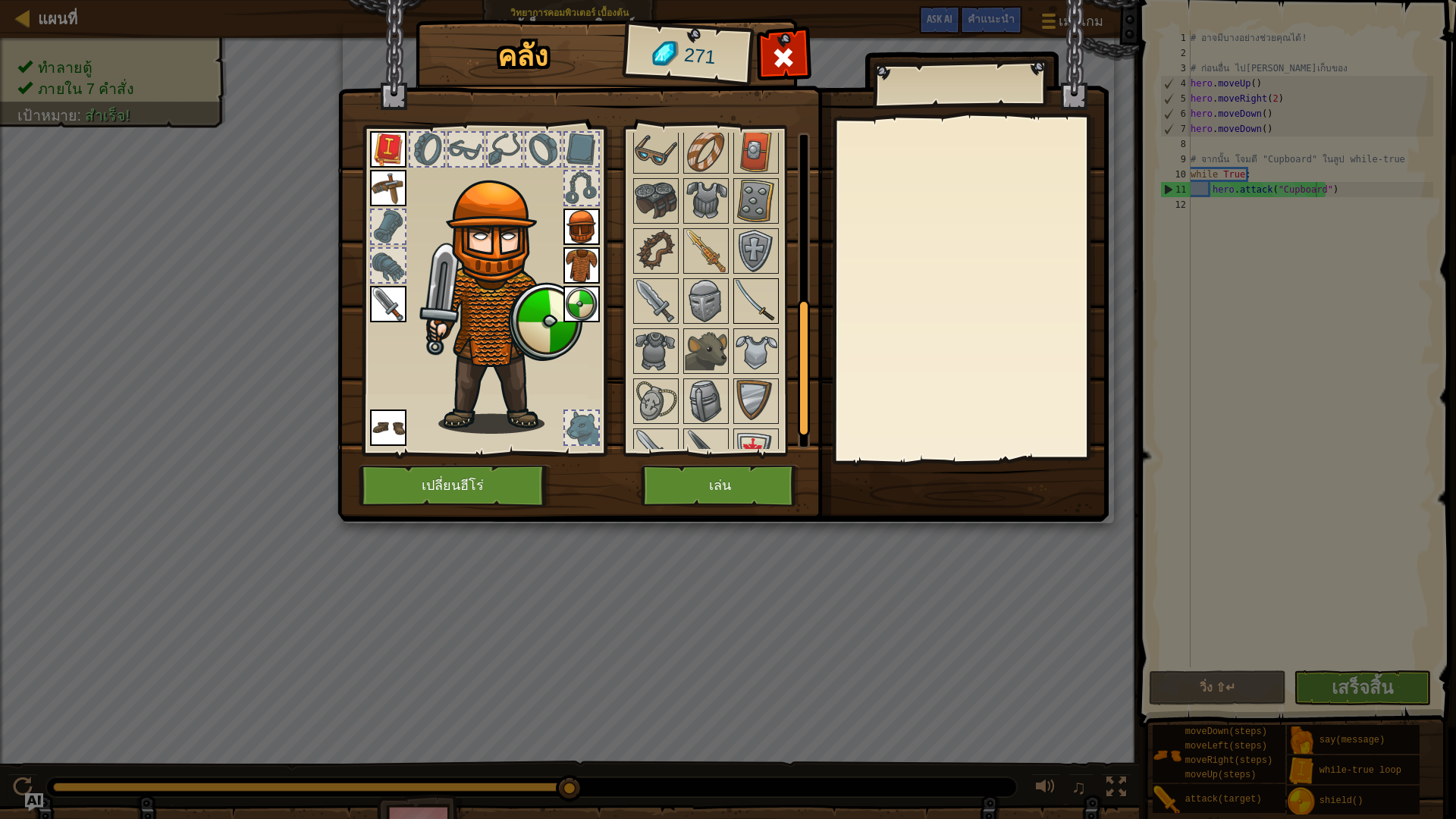
scroll to position [426, 0]
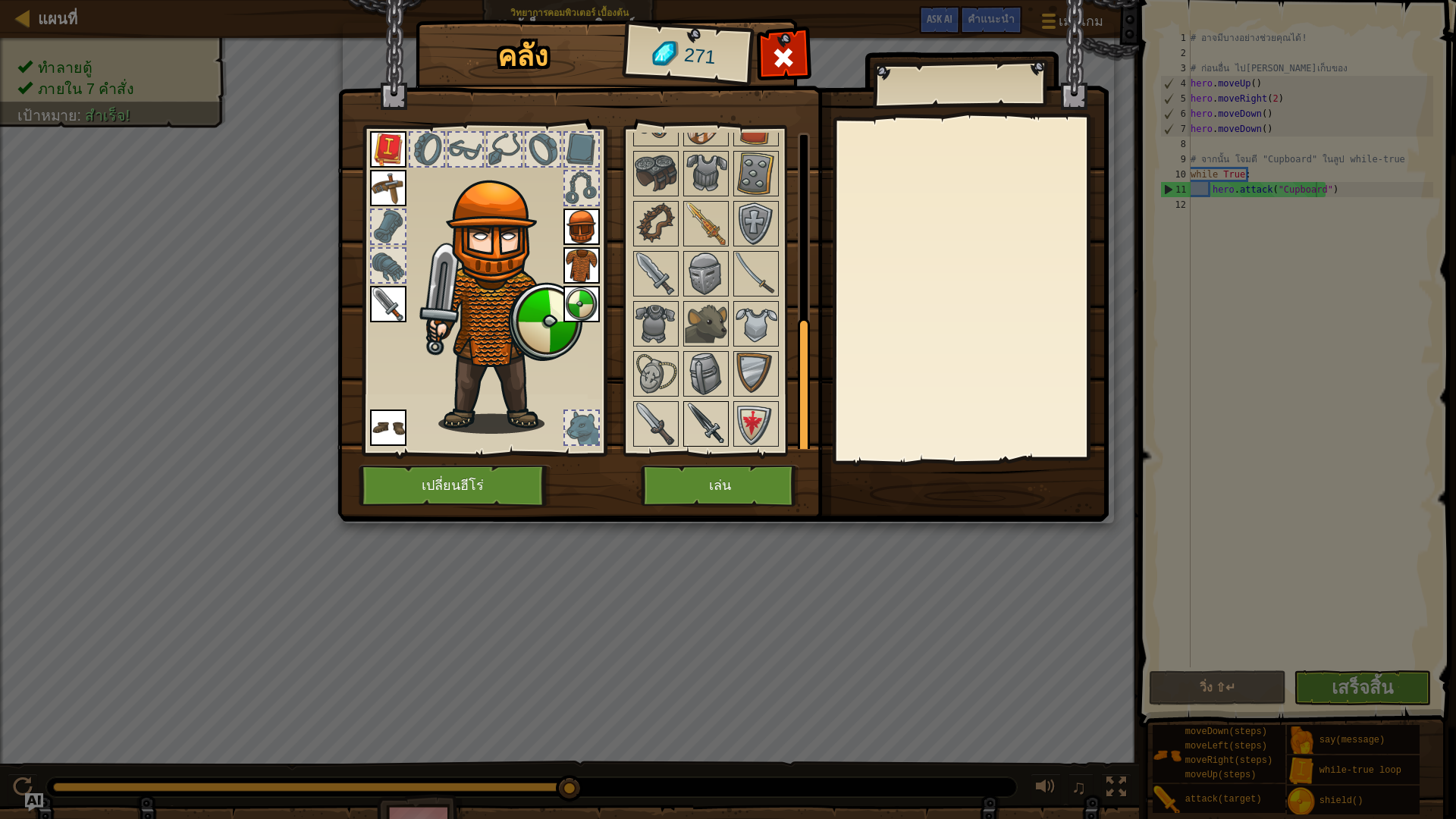
click at [715, 436] on img at bounding box center [706, 424] width 43 height 43
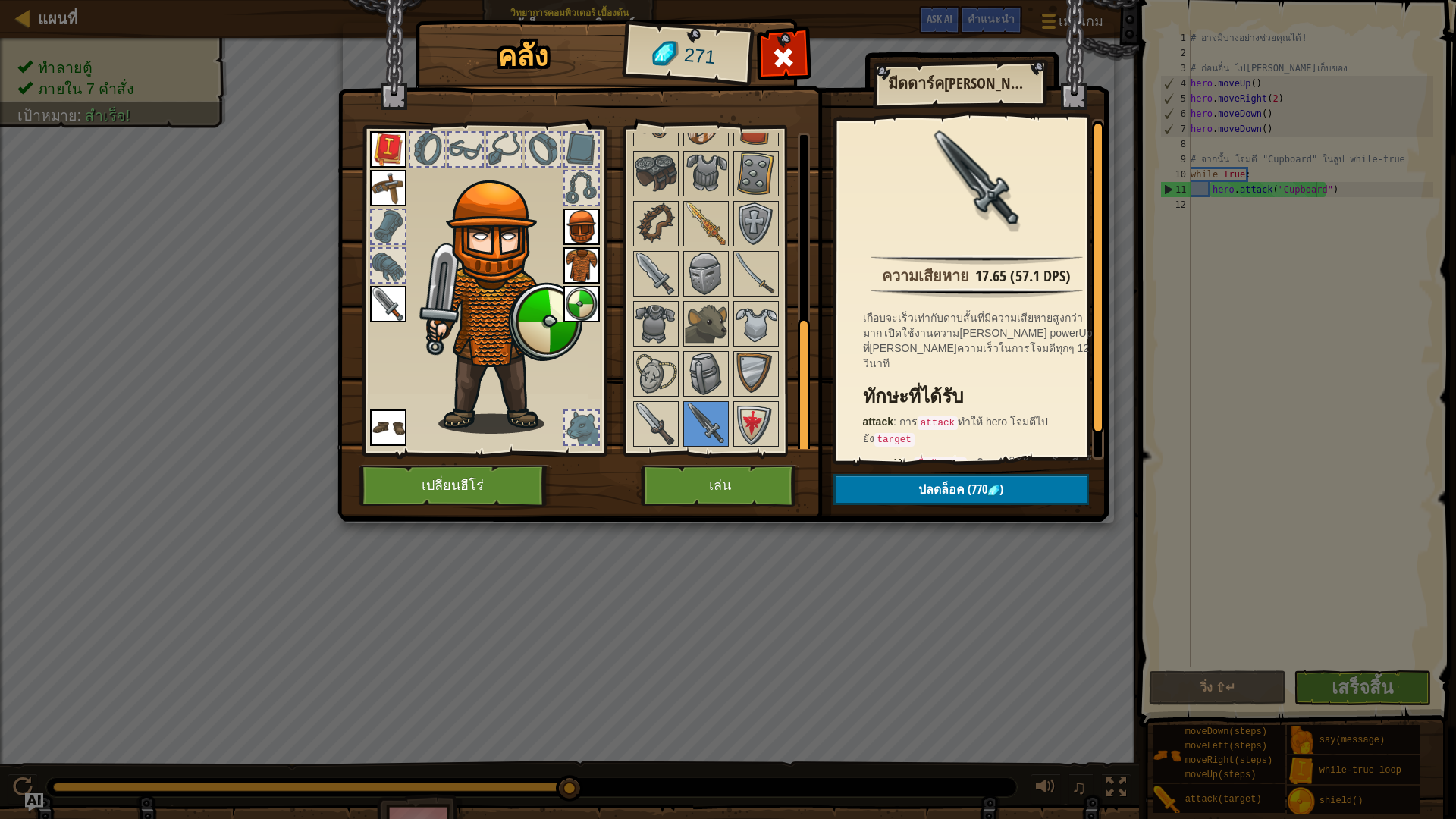
click at [680, 422] on div at bounding box center [726, 223] width 191 height 450
click at [656, 414] on img at bounding box center [656, 424] width 43 height 43
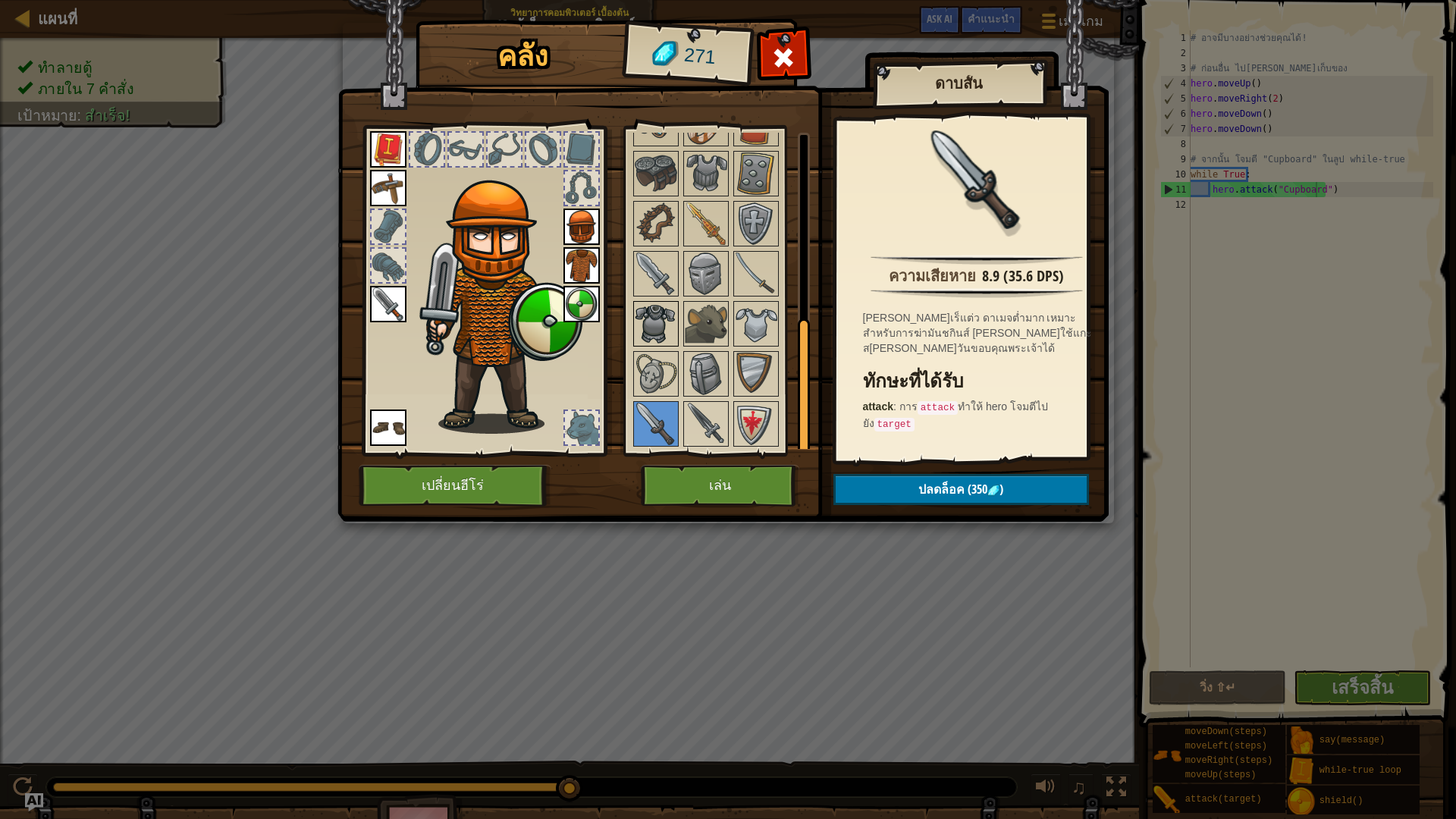
click at [650, 331] on img at bounding box center [656, 324] width 43 height 43
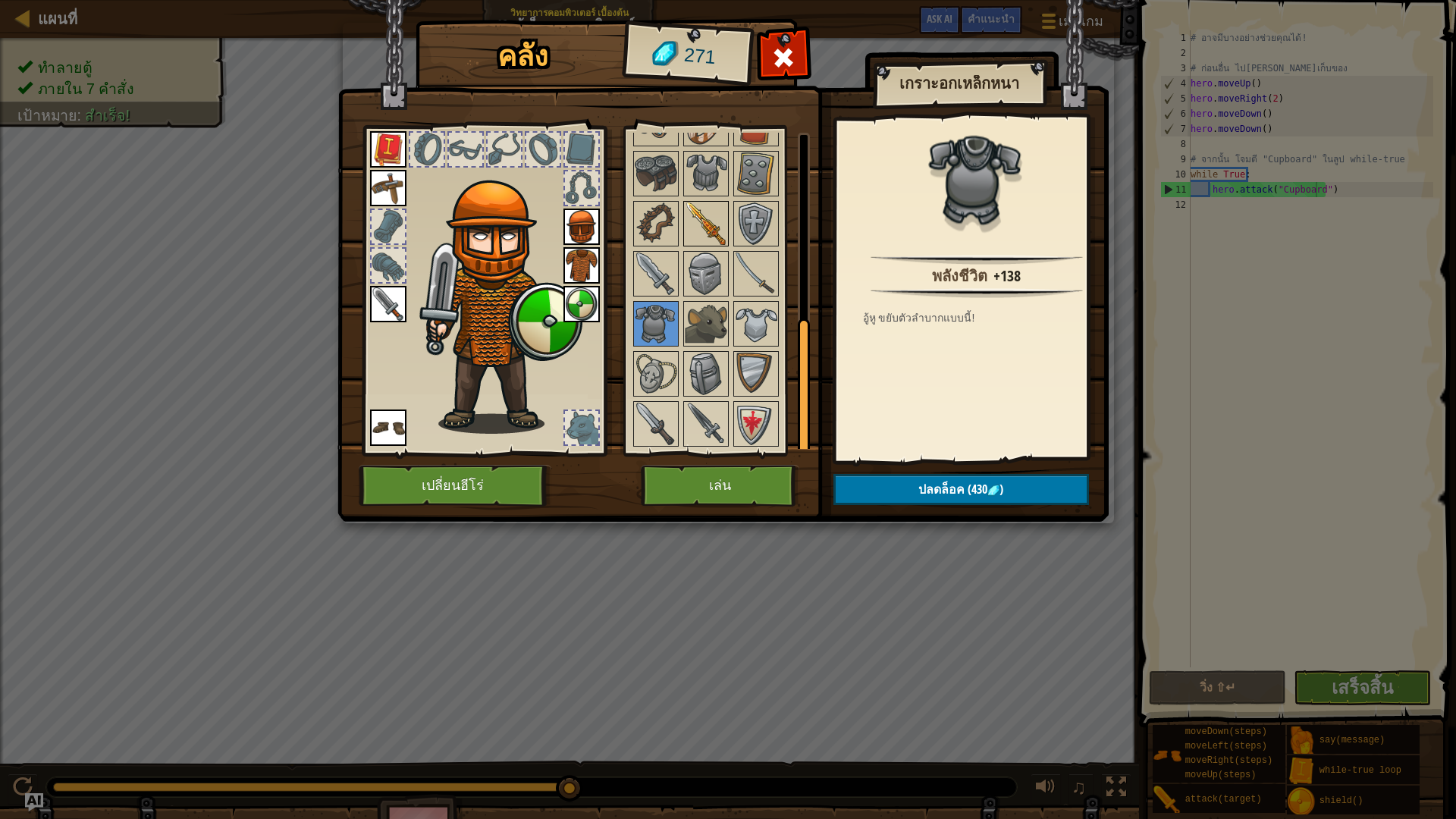
click at [707, 232] on img at bounding box center [706, 223] width 43 height 43
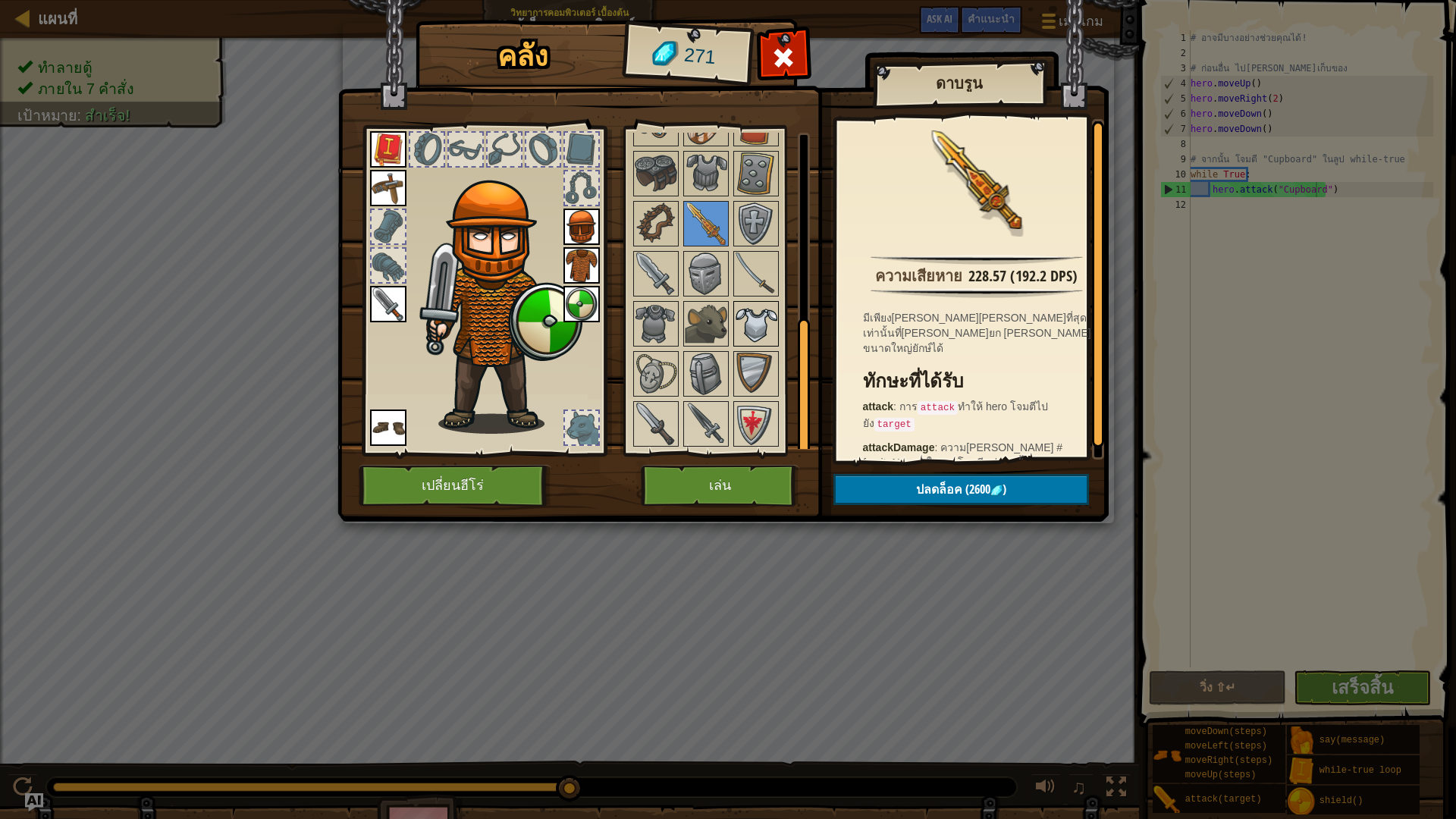
click at [768, 308] on img at bounding box center [756, 324] width 43 height 43
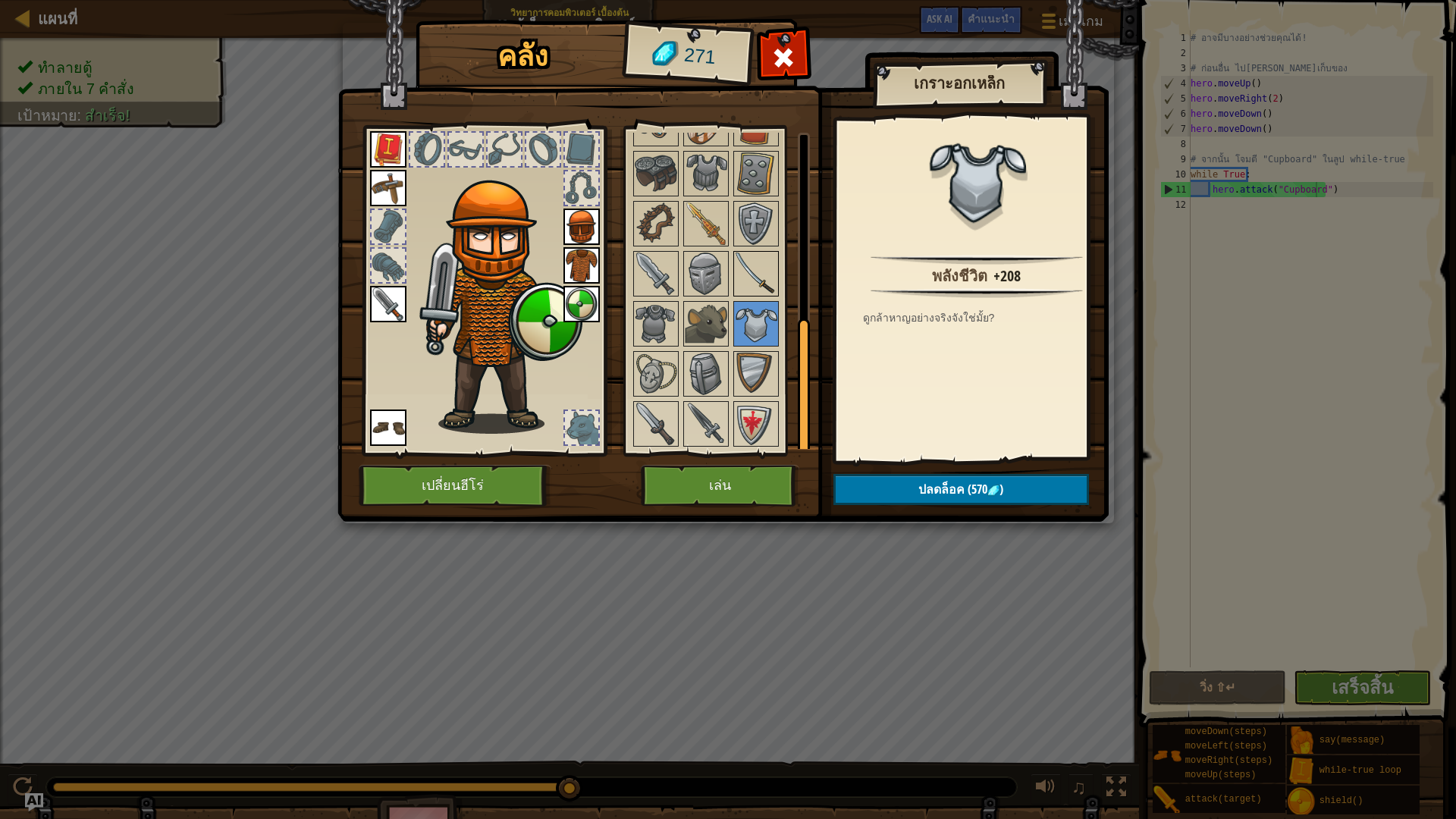
drag, startPoint x: 760, startPoint y: 282, endPoint x: 727, endPoint y: 278, distance: 33.2
click at [757, 283] on img at bounding box center [756, 274] width 43 height 43
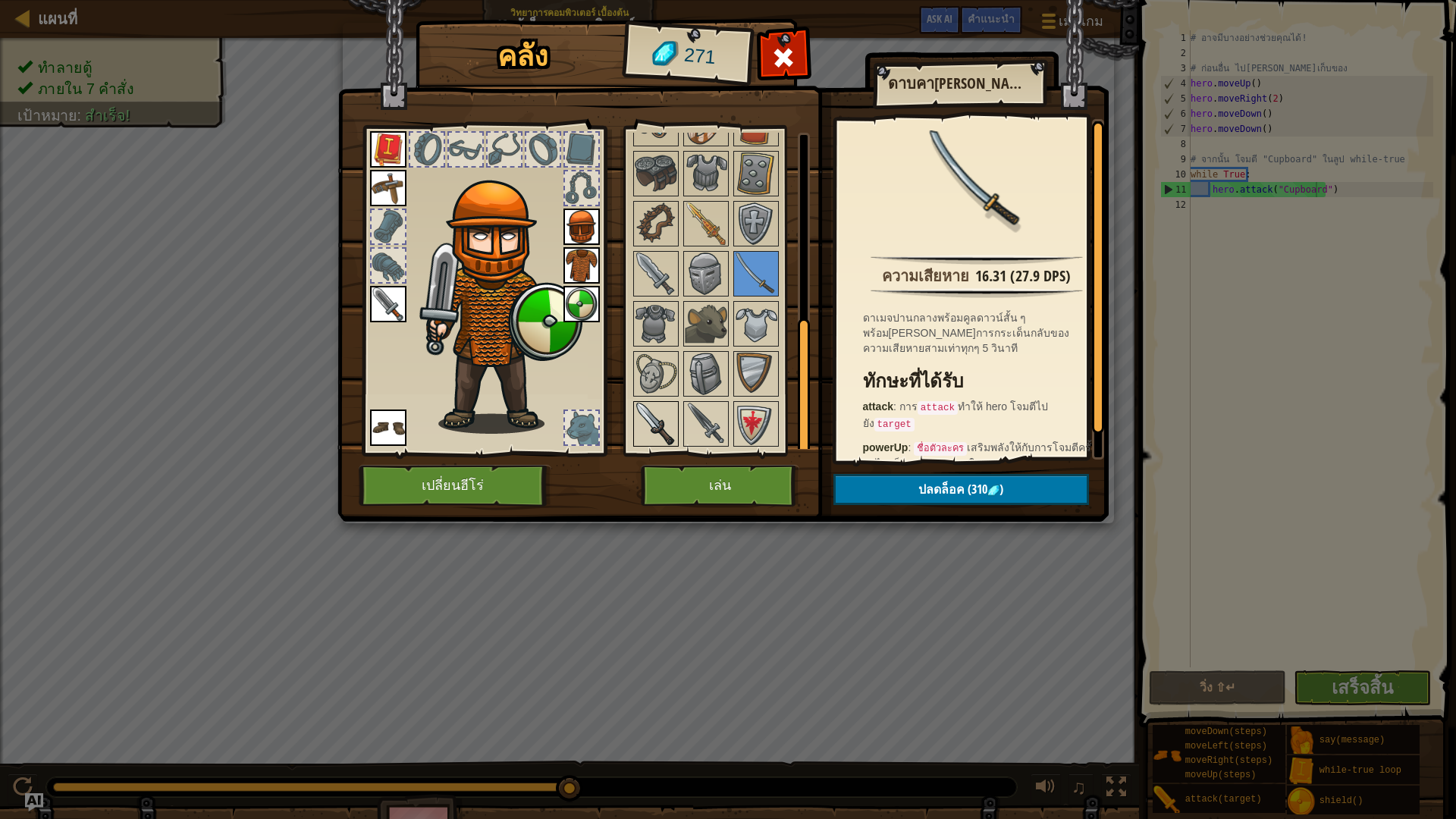
drag, startPoint x: 655, startPoint y: 412, endPoint x: 655, endPoint y: 401, distance: 11.0
click at [658, 416] on img at bounding box center [656, 424] width 43 height 43
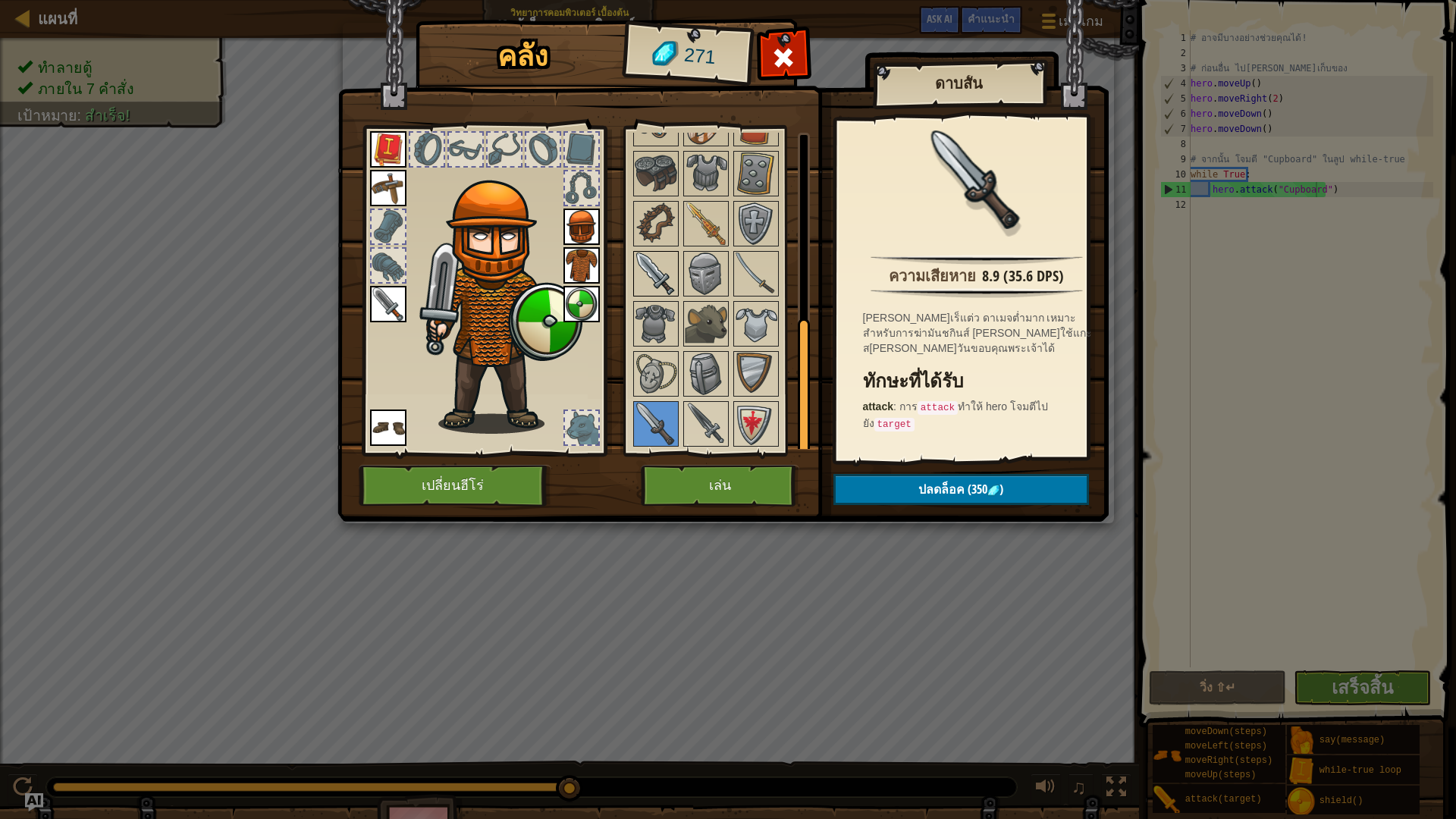
click at [651, 295] on div at bounding box center [655, 273] width 45 height 45
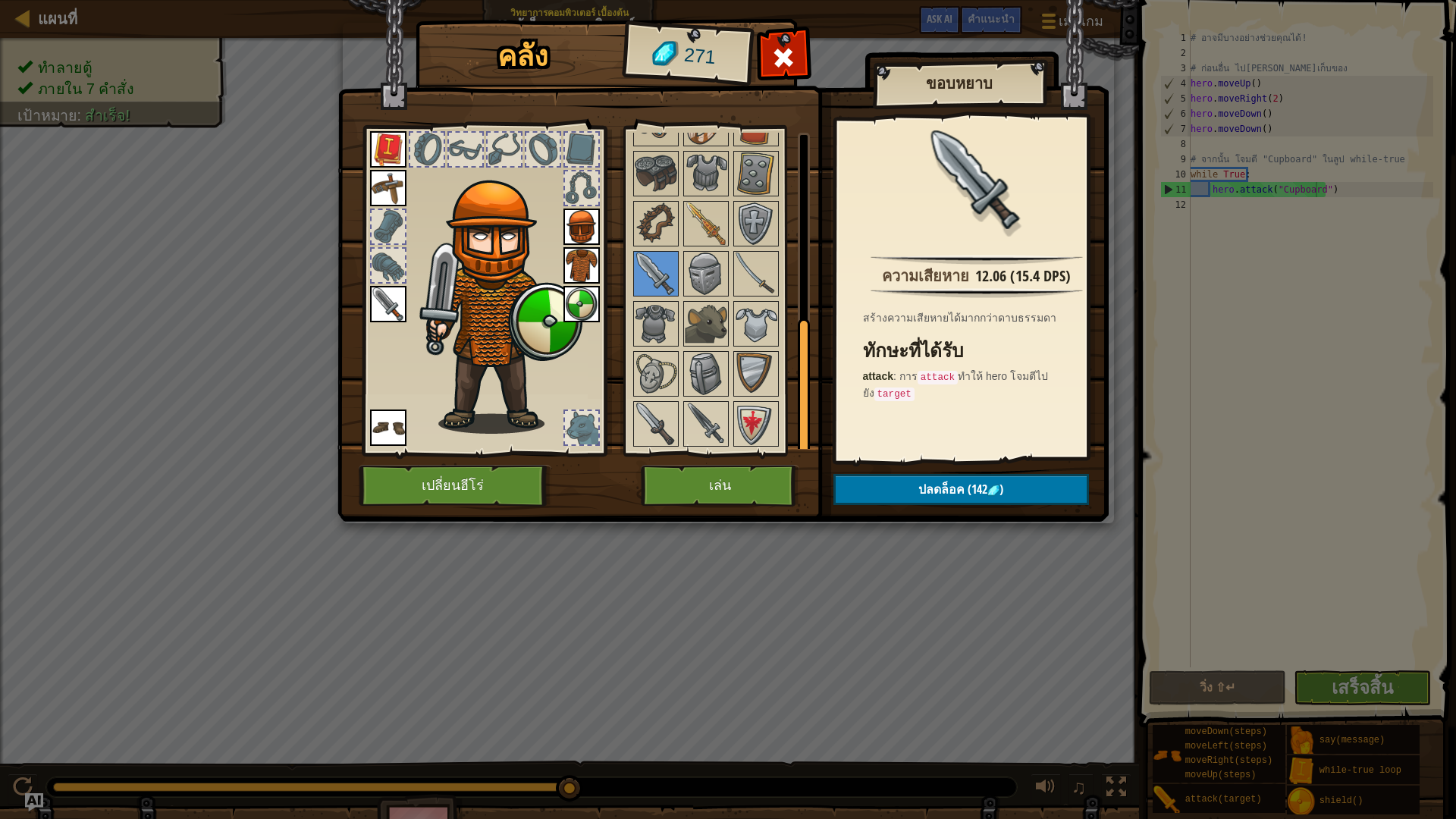
click at [398, 303] on img at bounding box center [387, 304] width 37 height 36
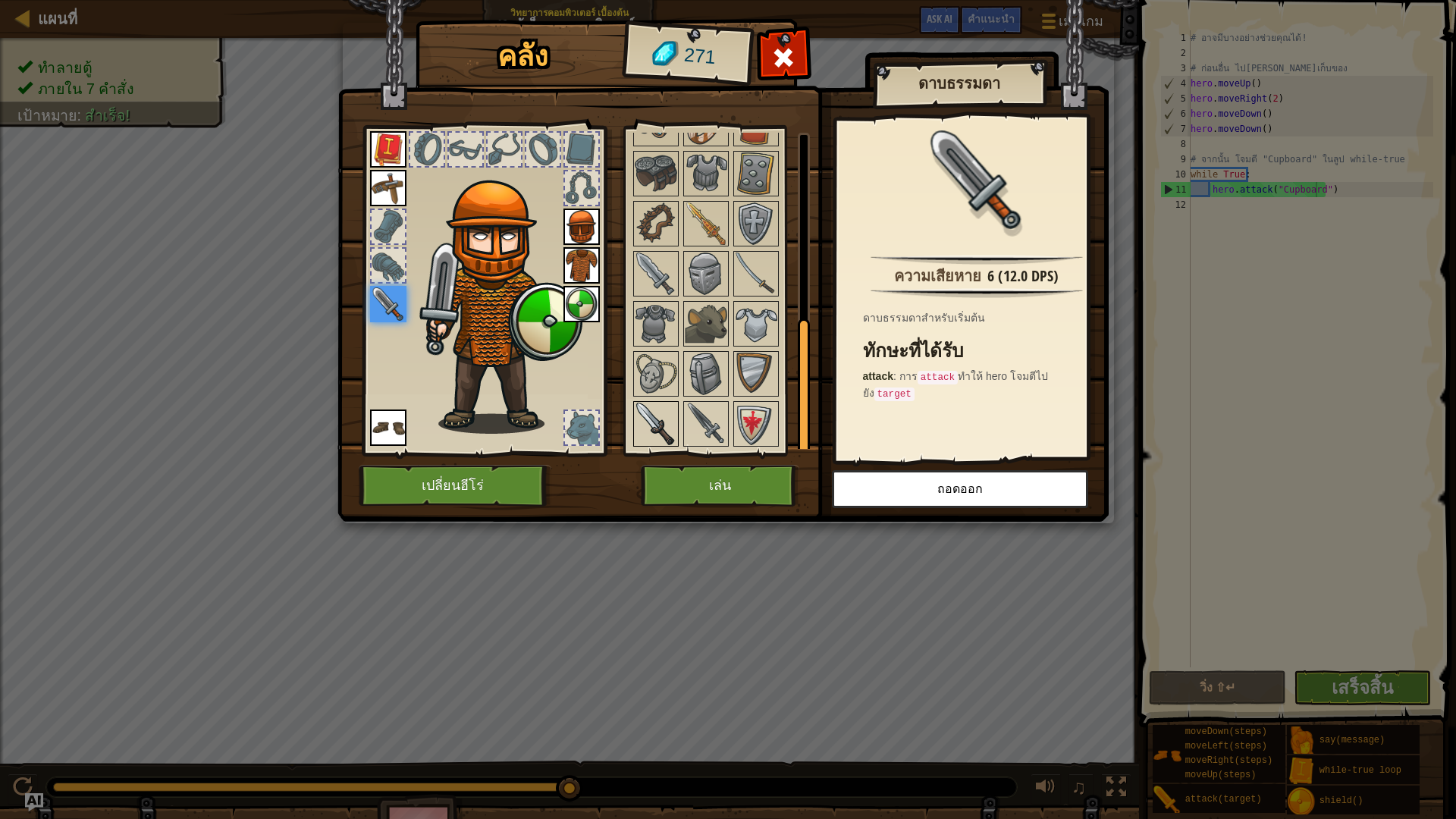
click at [633, 429] on div at bounding box center [655, 423] width 45 height 45
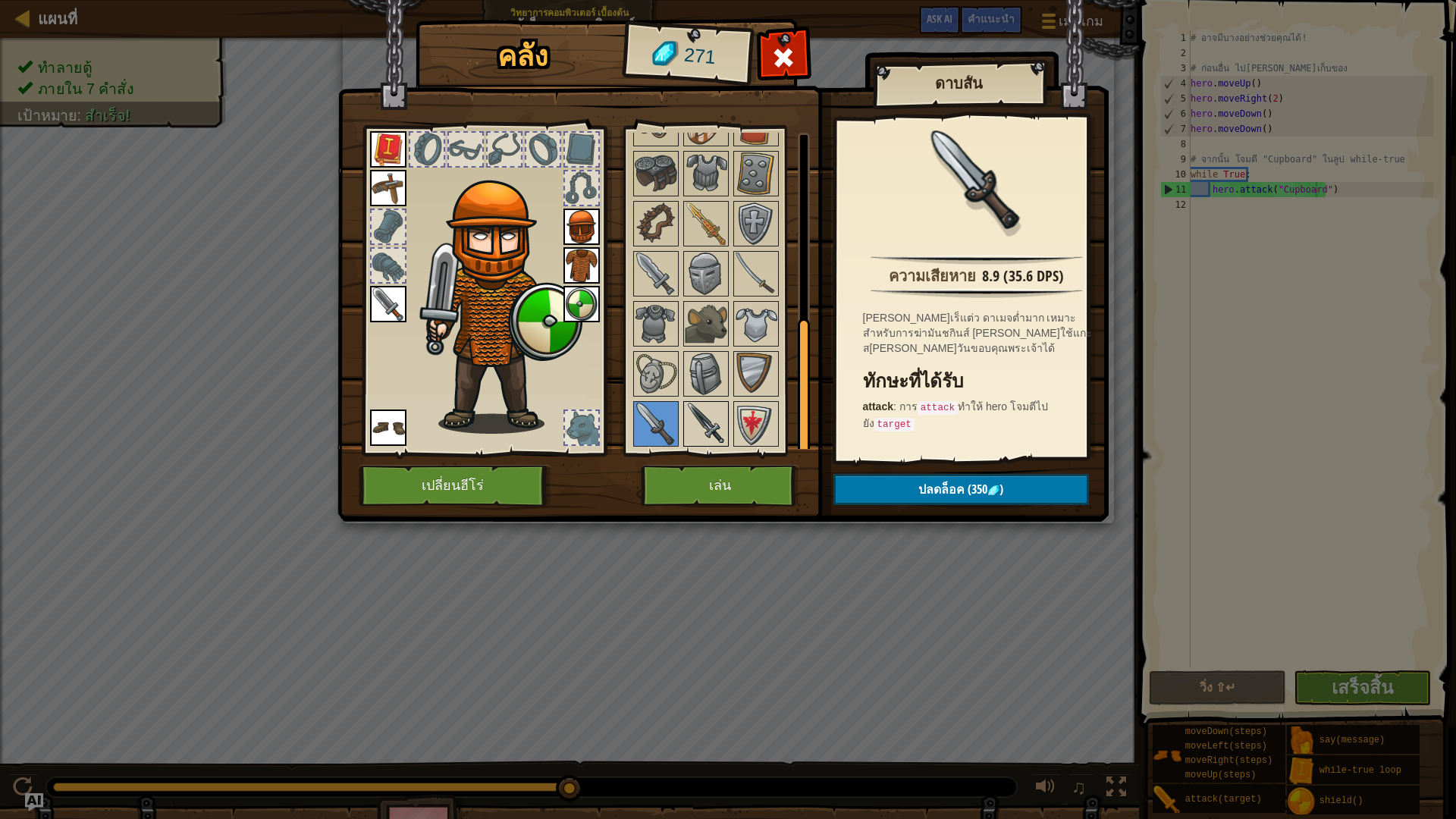
click at [699, 427] on img at bounding box center [706, 424] width 43 height 43
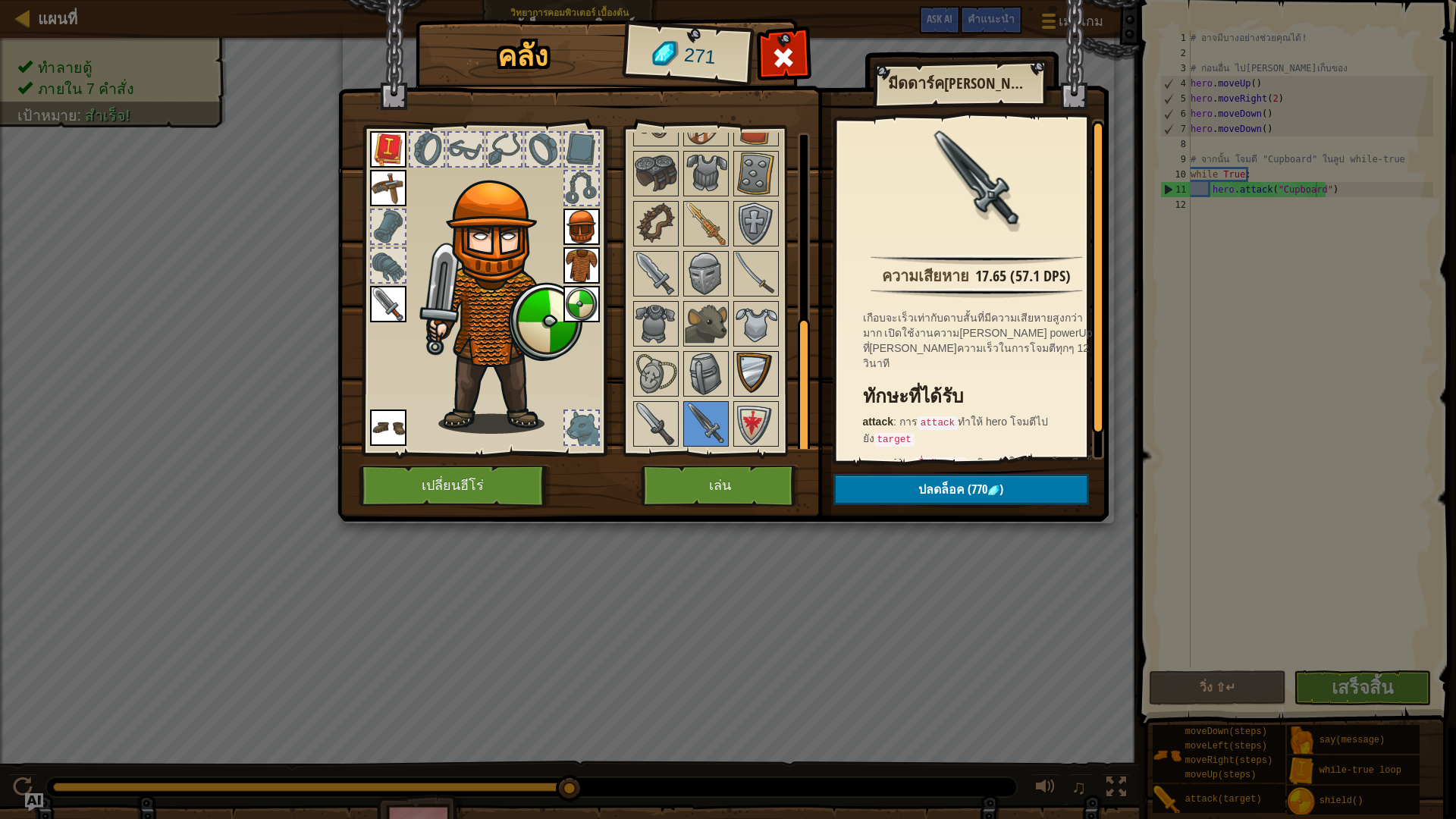
click at [760, 363] on img at bounding box center [756, 374] width 43 height 43
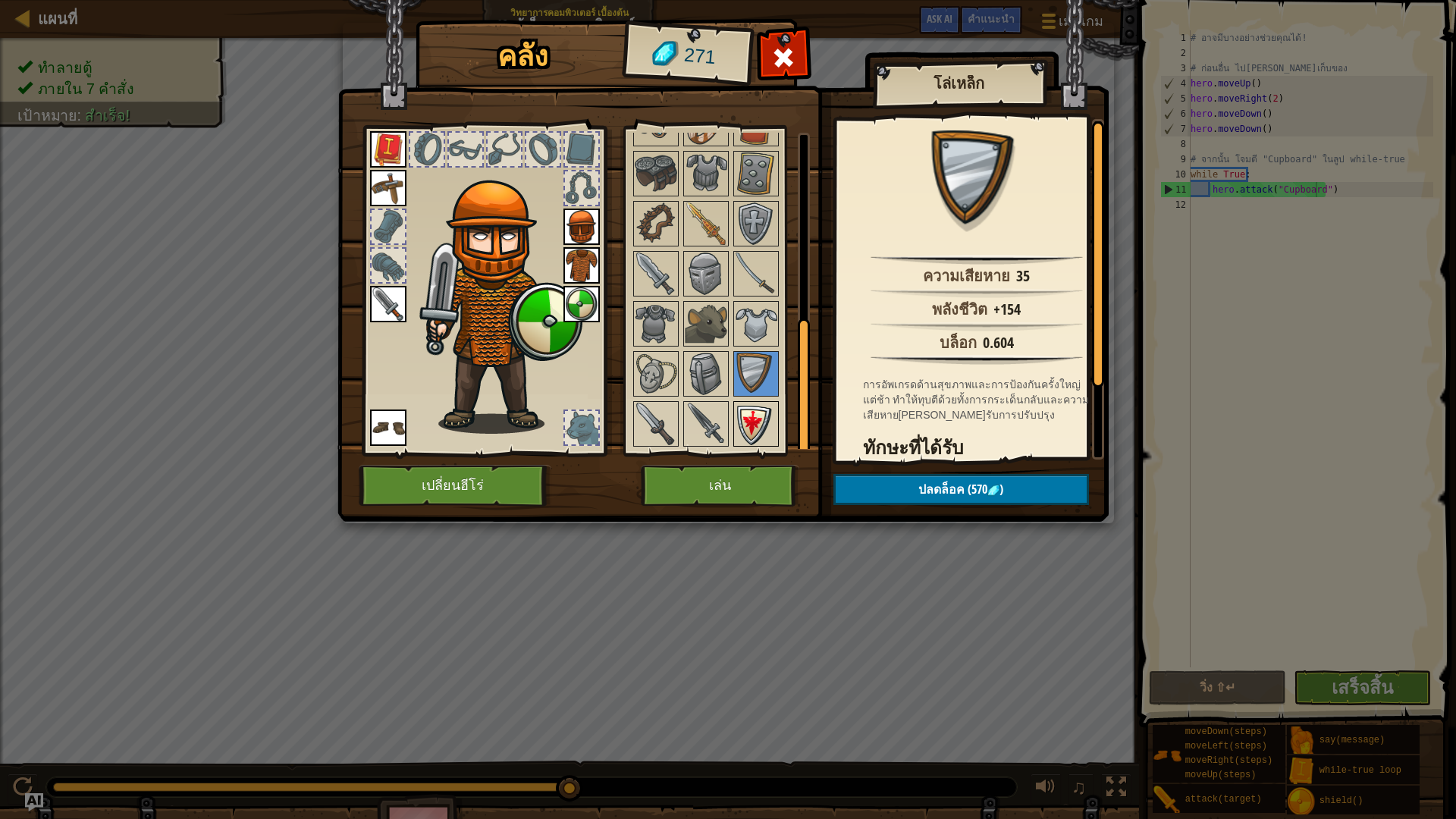
click at [761, 406] on img at bounding box center [756, 424] width 43 height 43
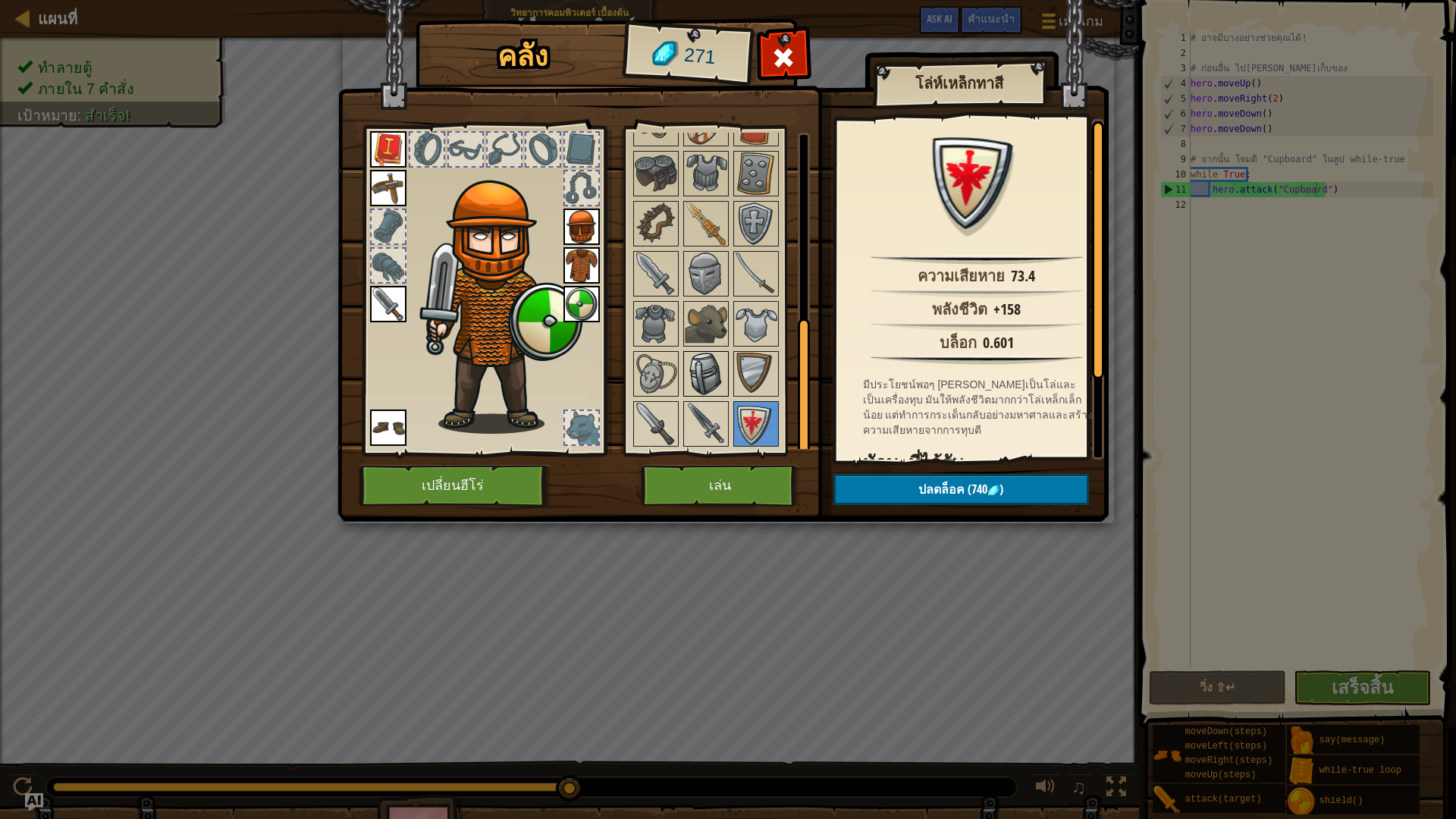
click at [692, 361] on img at bounding box center [706, 374] width 43 height 43
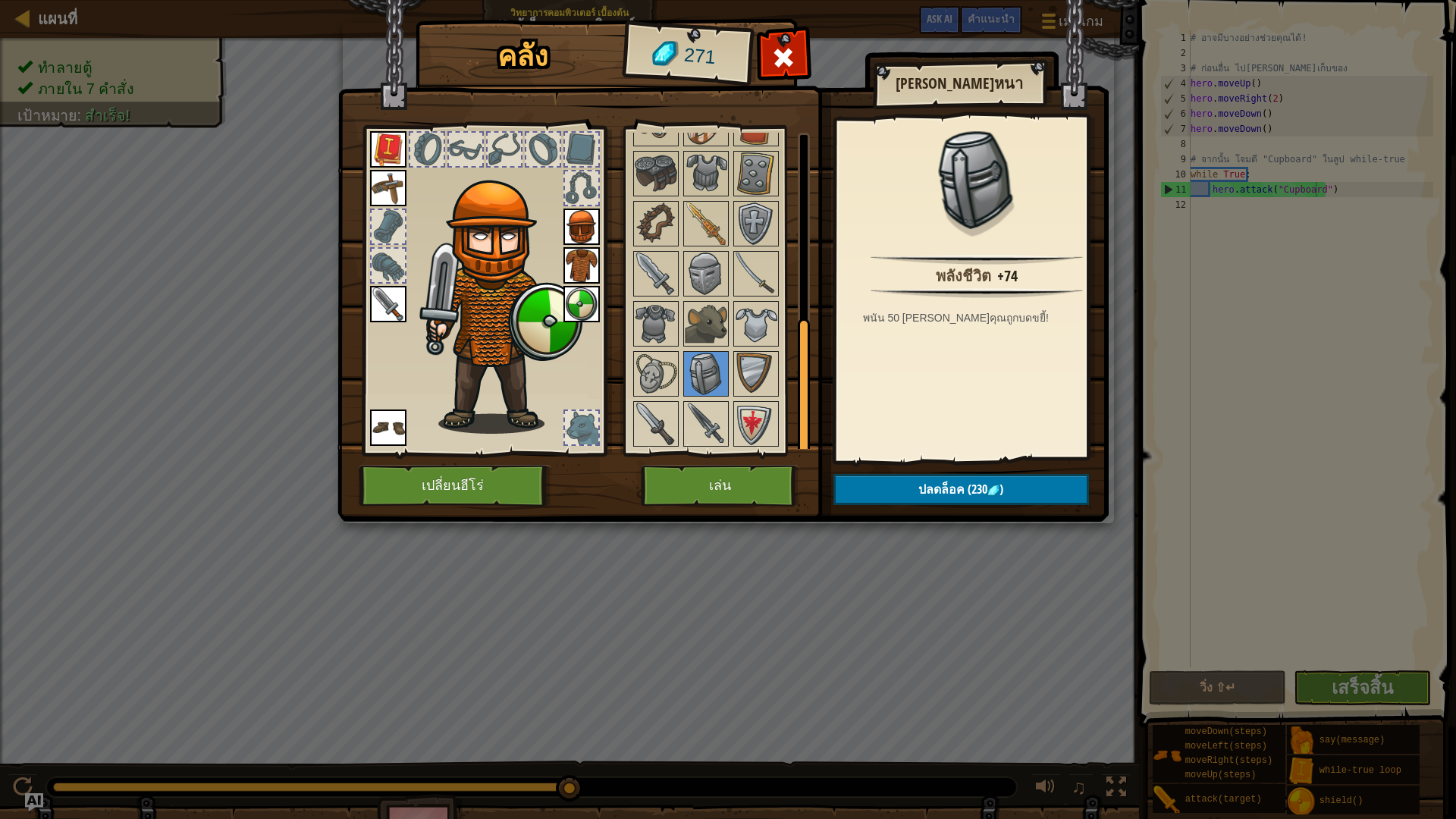
click at [590, 226] on img at bounding box center [582, 226] width 37 height 36
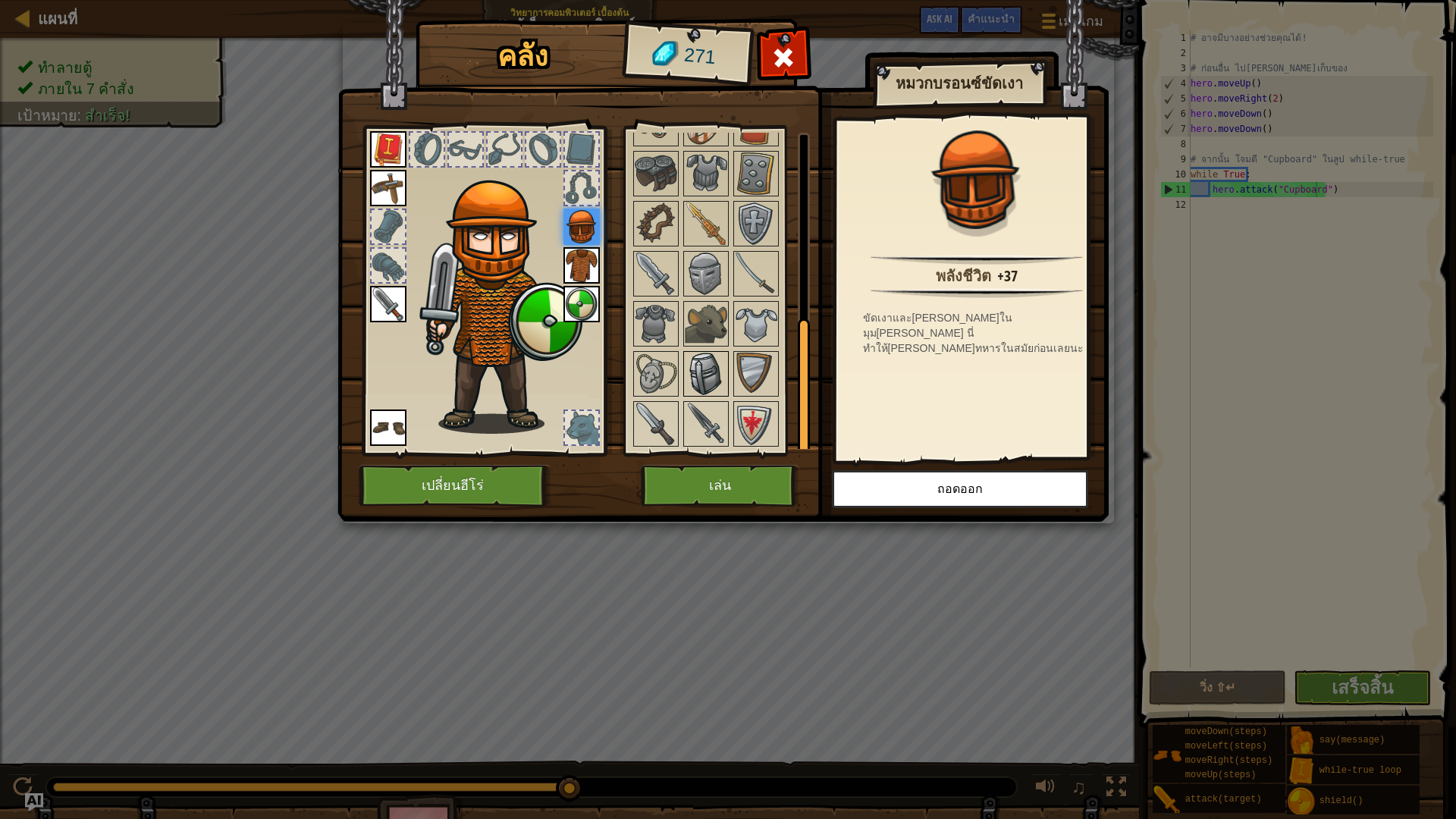
click at [710, 380] on img at bounding box center [706, 374] width 43 height 43
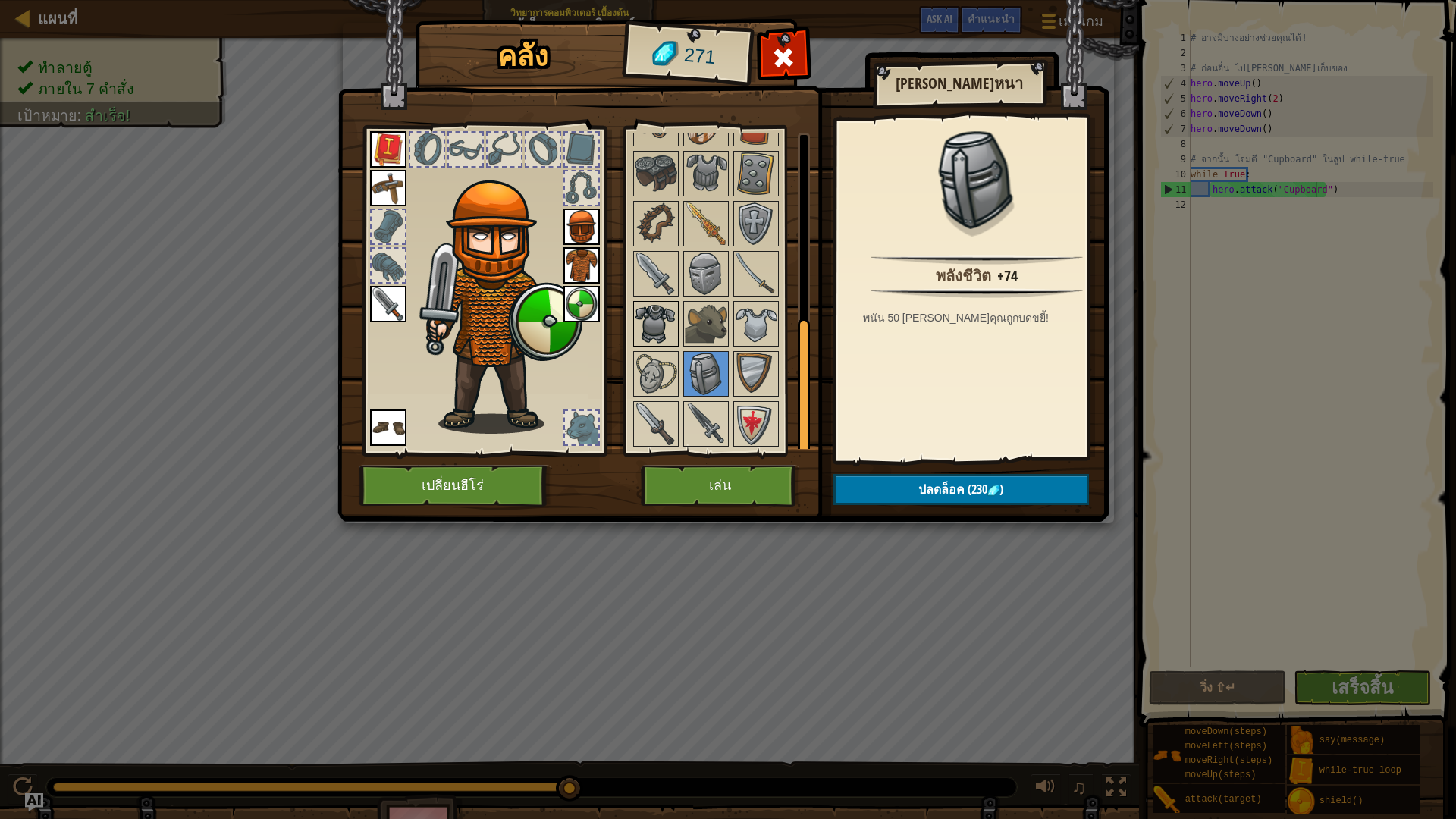
click at [656, 326] on img at bounding box center [656, 324] width 43 height 43
click at [720, 275] on img at bounding box center [706, 274] width 43 height 43
click at [750, 272] on img at bounding box center [756, 274] width 43 height 43
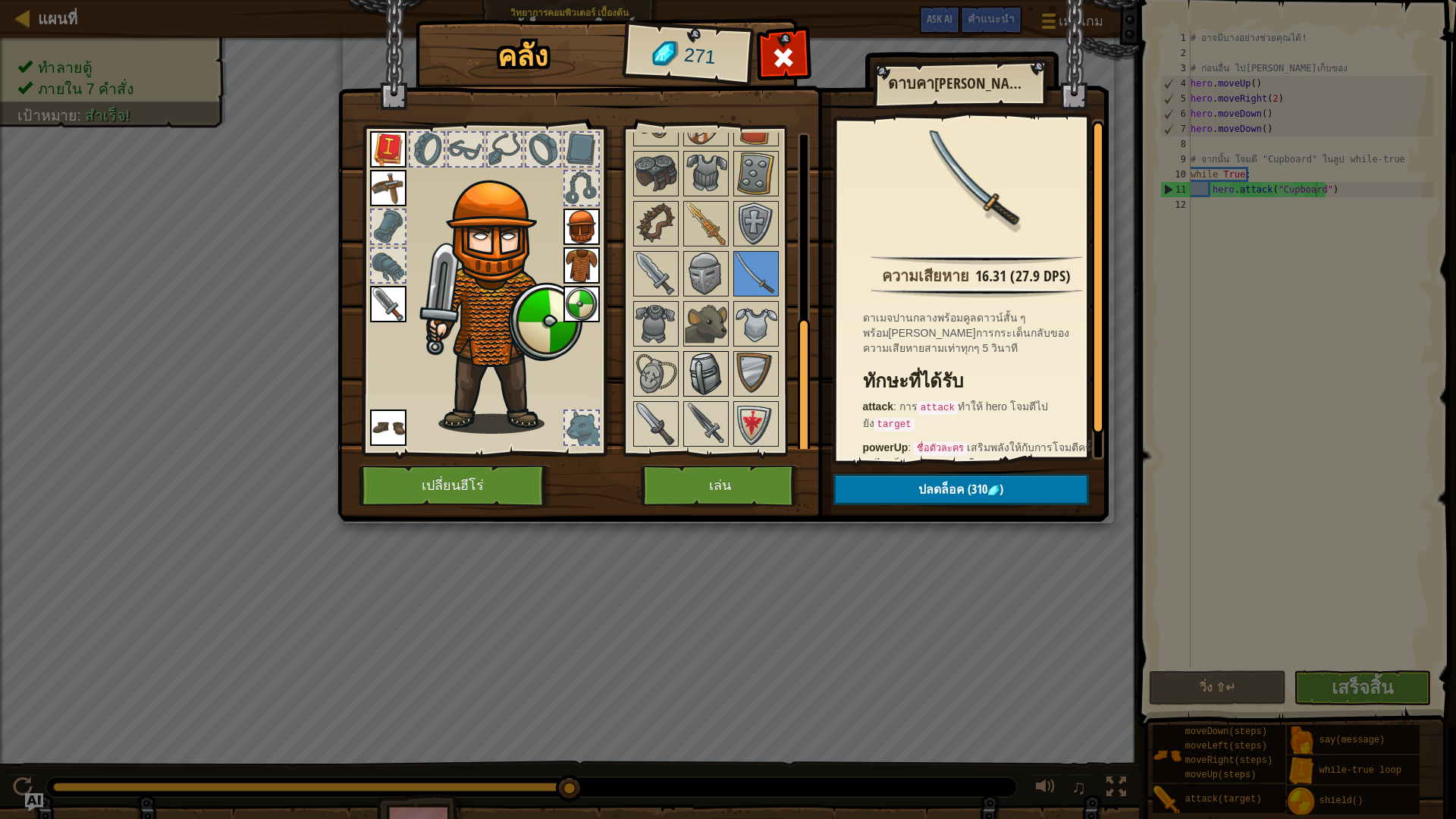
click at [695, 385] on img at bounding box center [706, 374] width 43 height 43
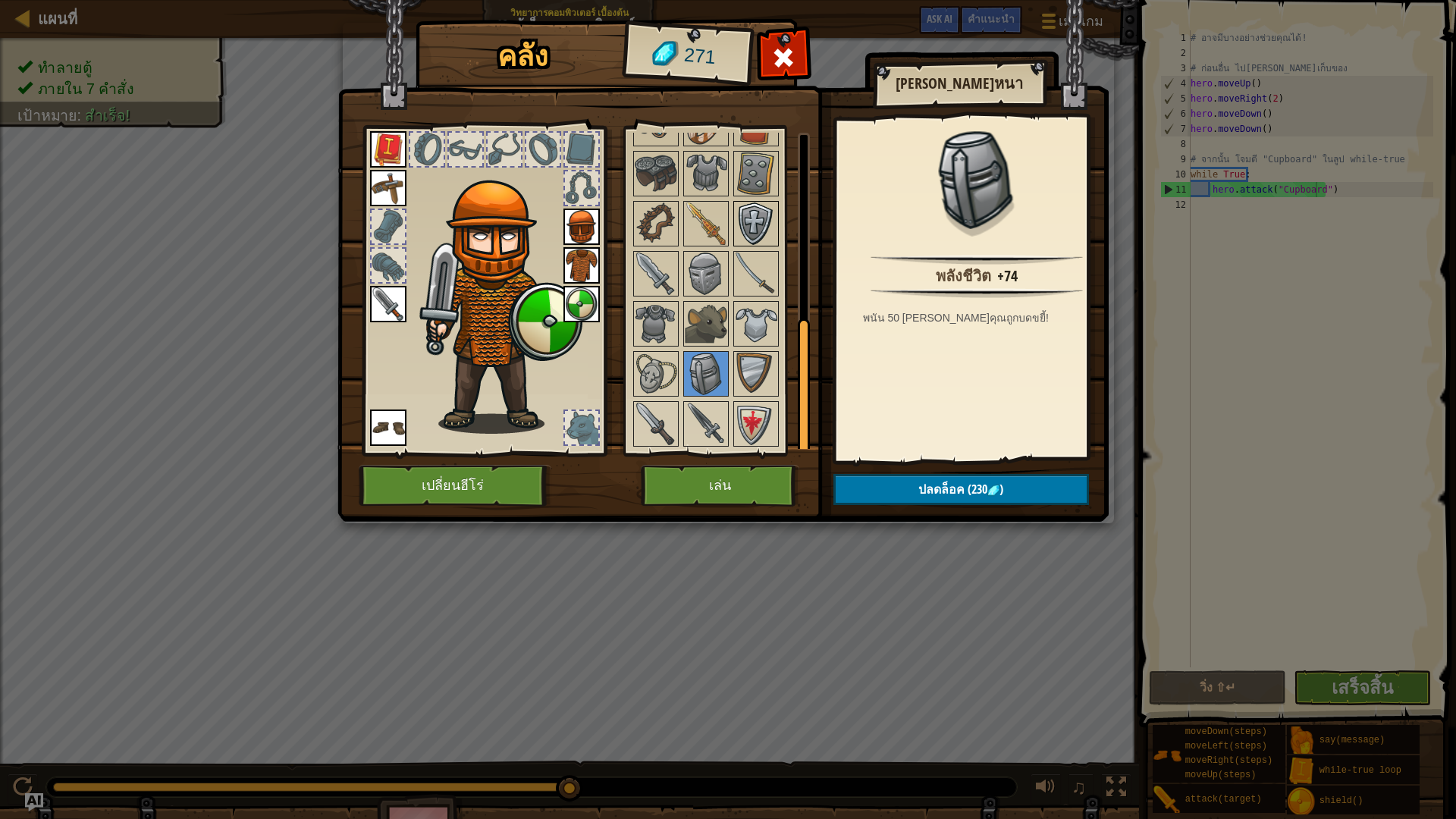
click at [757, 222] on img at bounding box center [756, 223] width 43 height 43
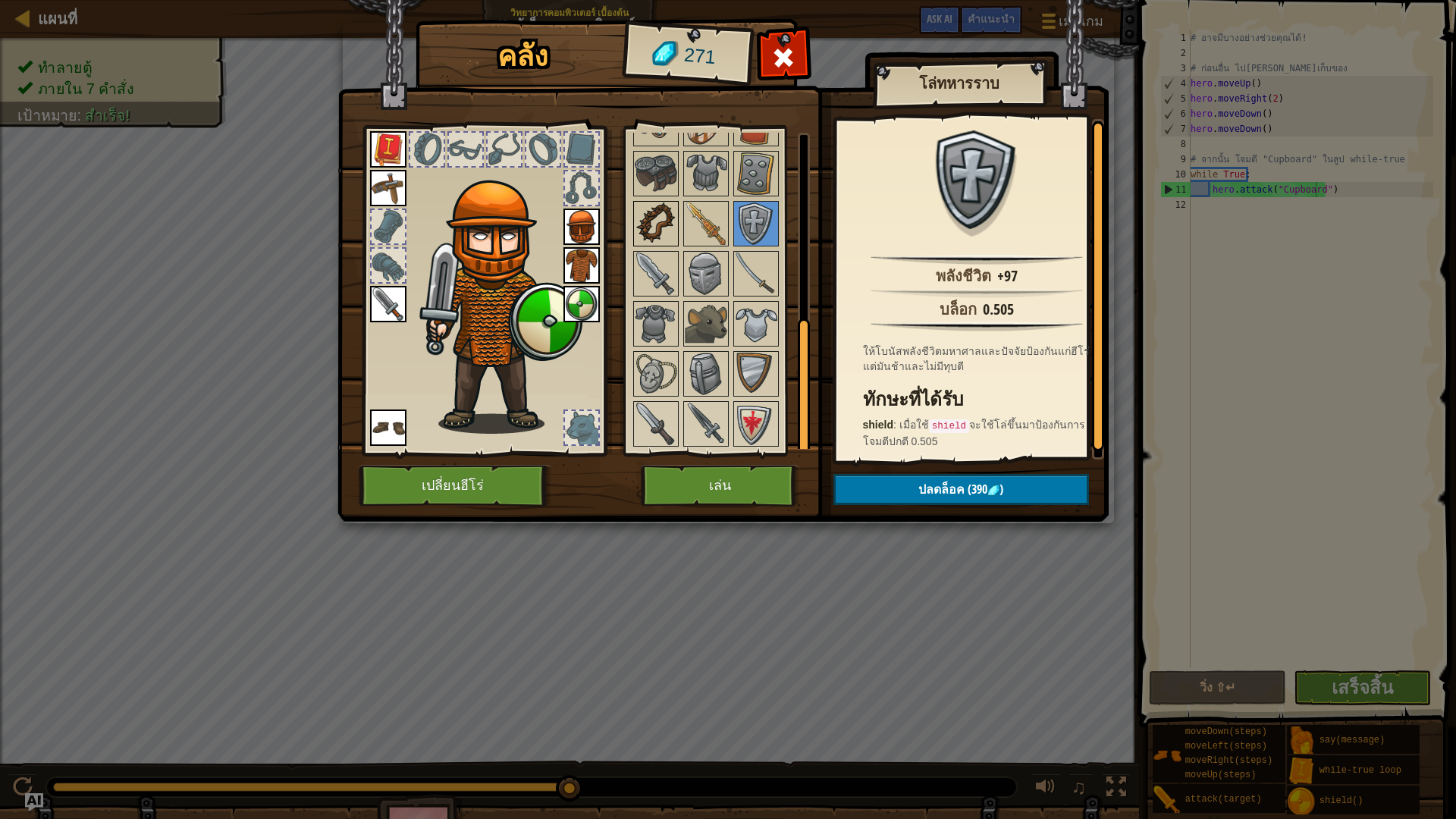
click at [666, 207] on img at bounding box center [656, 223] width 43 height 43
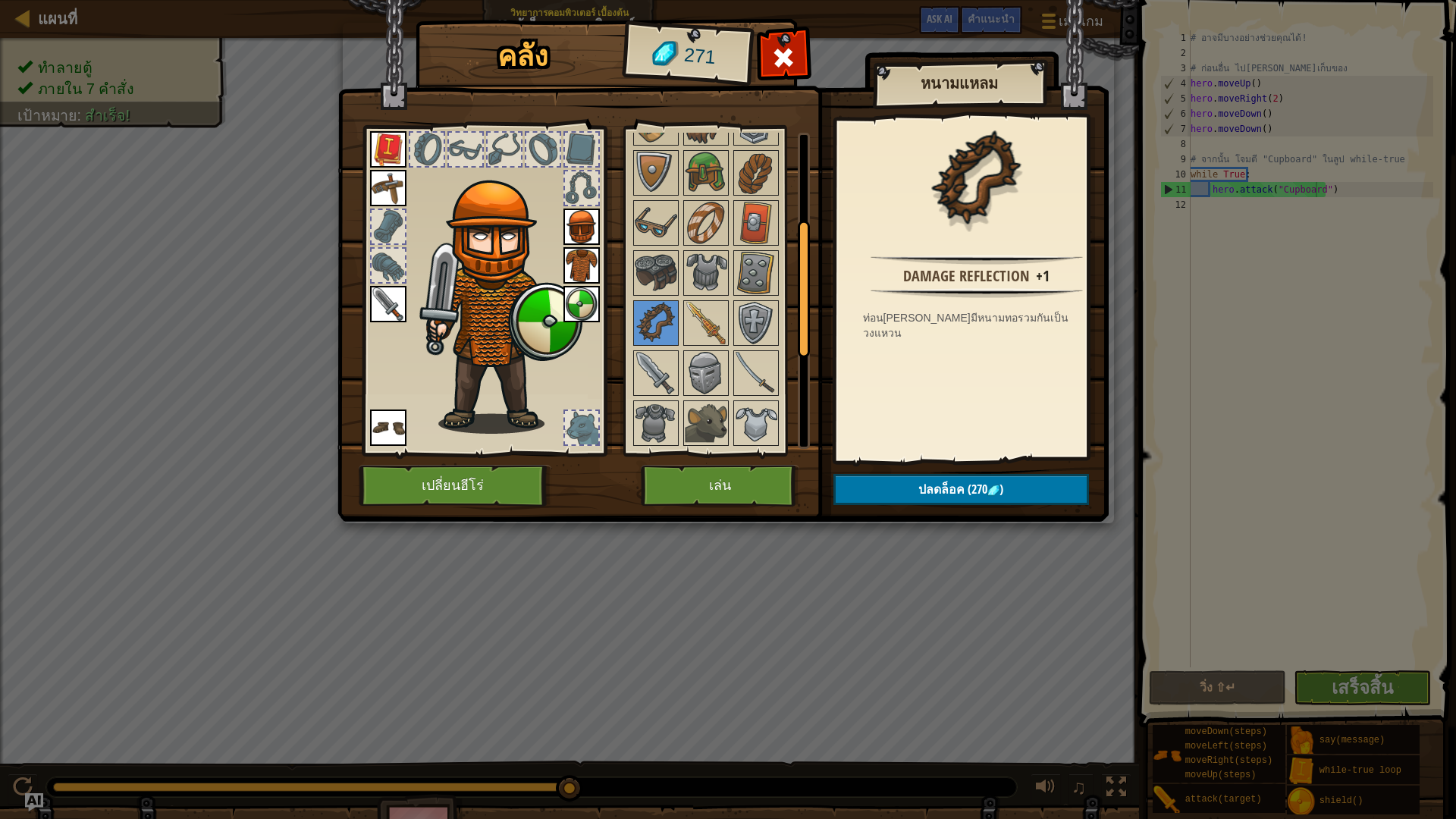
scroll to position [199, 0]
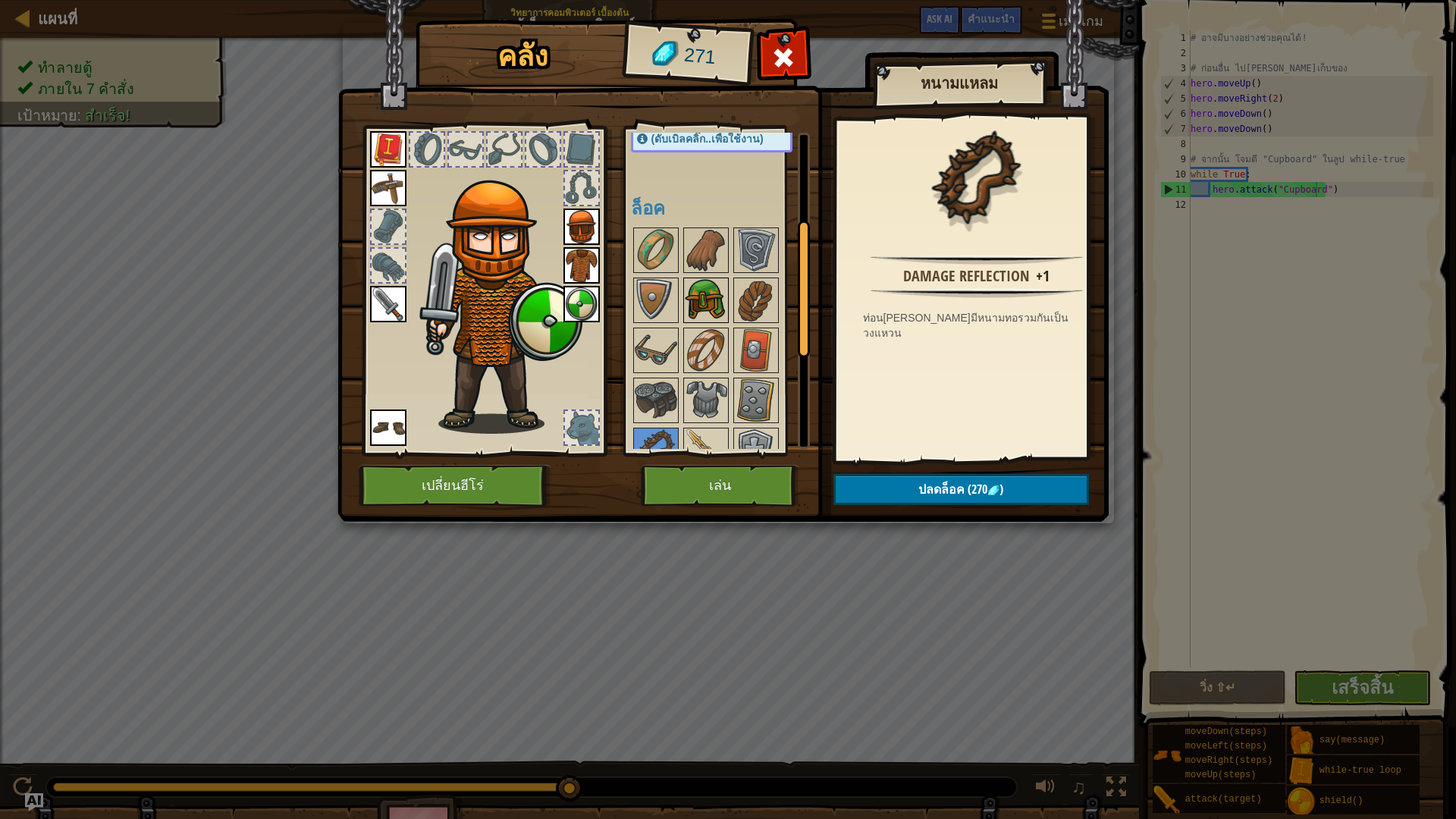
drag, startPoint x: 752, startPoint y: 301, endPoint x: 717, endPoint y: 289, distance: 37.0
click at [739, 298] on img at bounding box center [756, 300] width 43 height 43
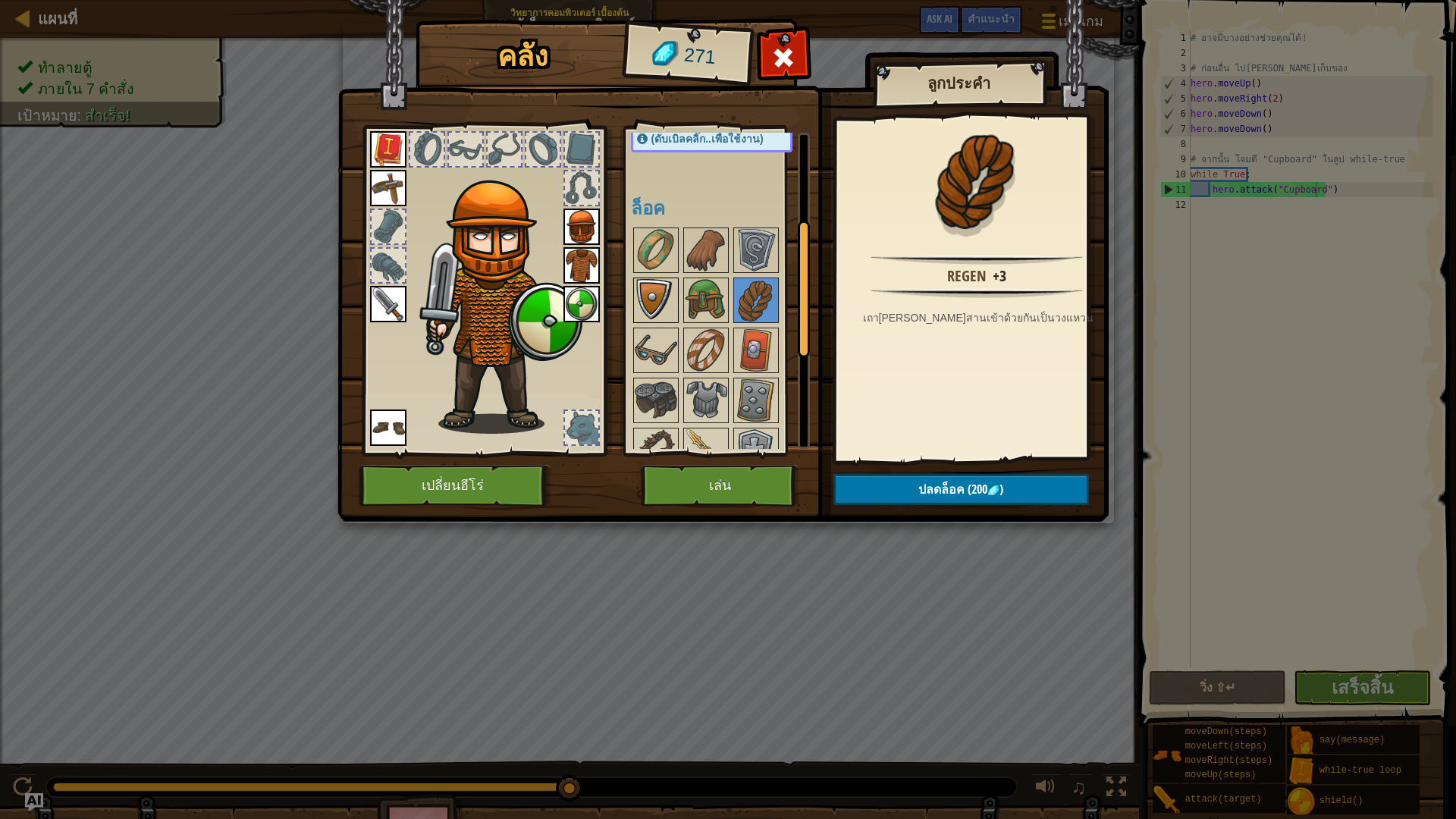
click at [646, 293] on img at bounding box center [656, 300] width 43 height 43
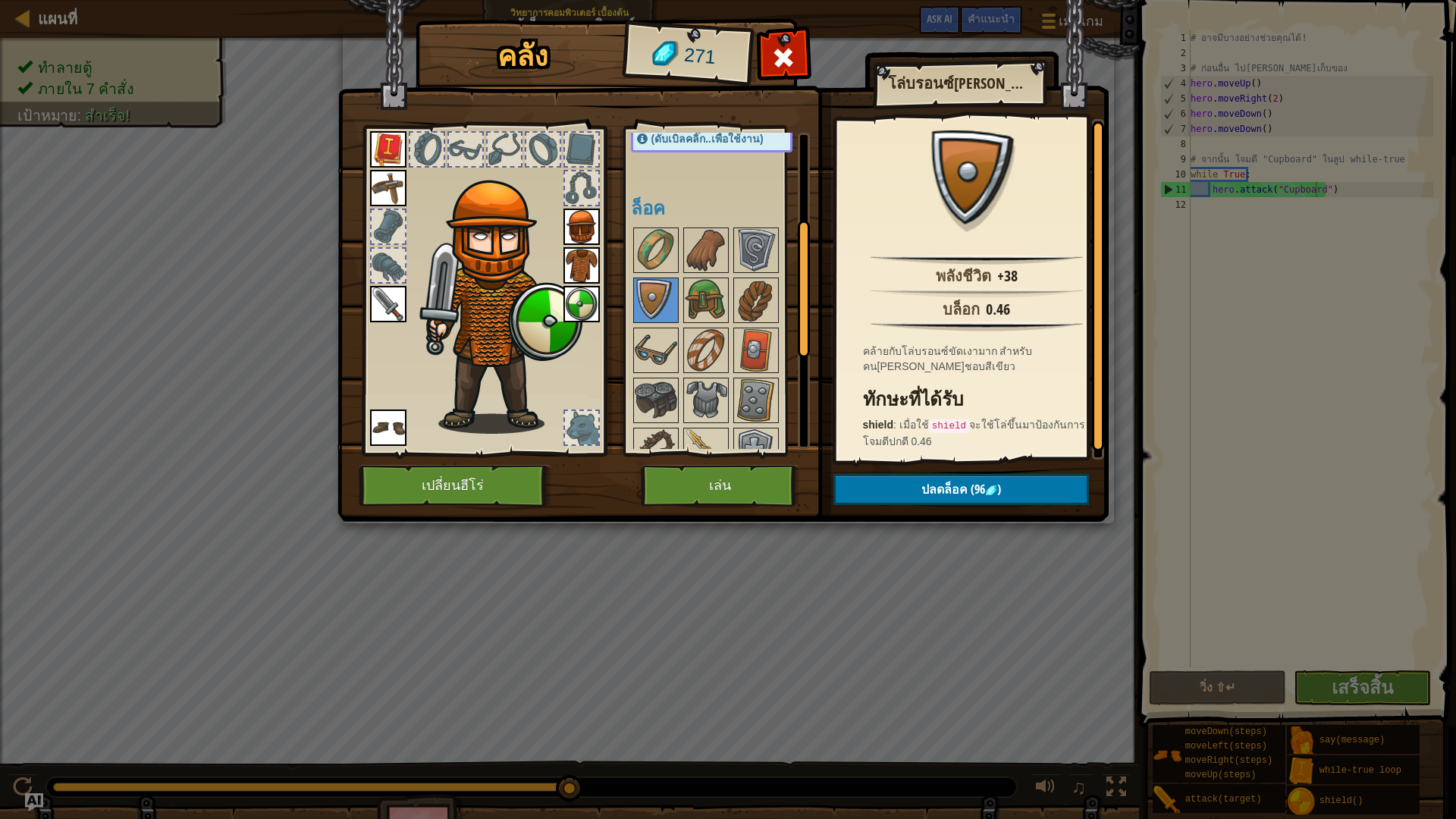
click at [674, 464] on img at bounding box center [723, 247] width 771 height 550
click at [682, 482] on button "เล่น" at bounding box center [720, 485] width 159 height 42
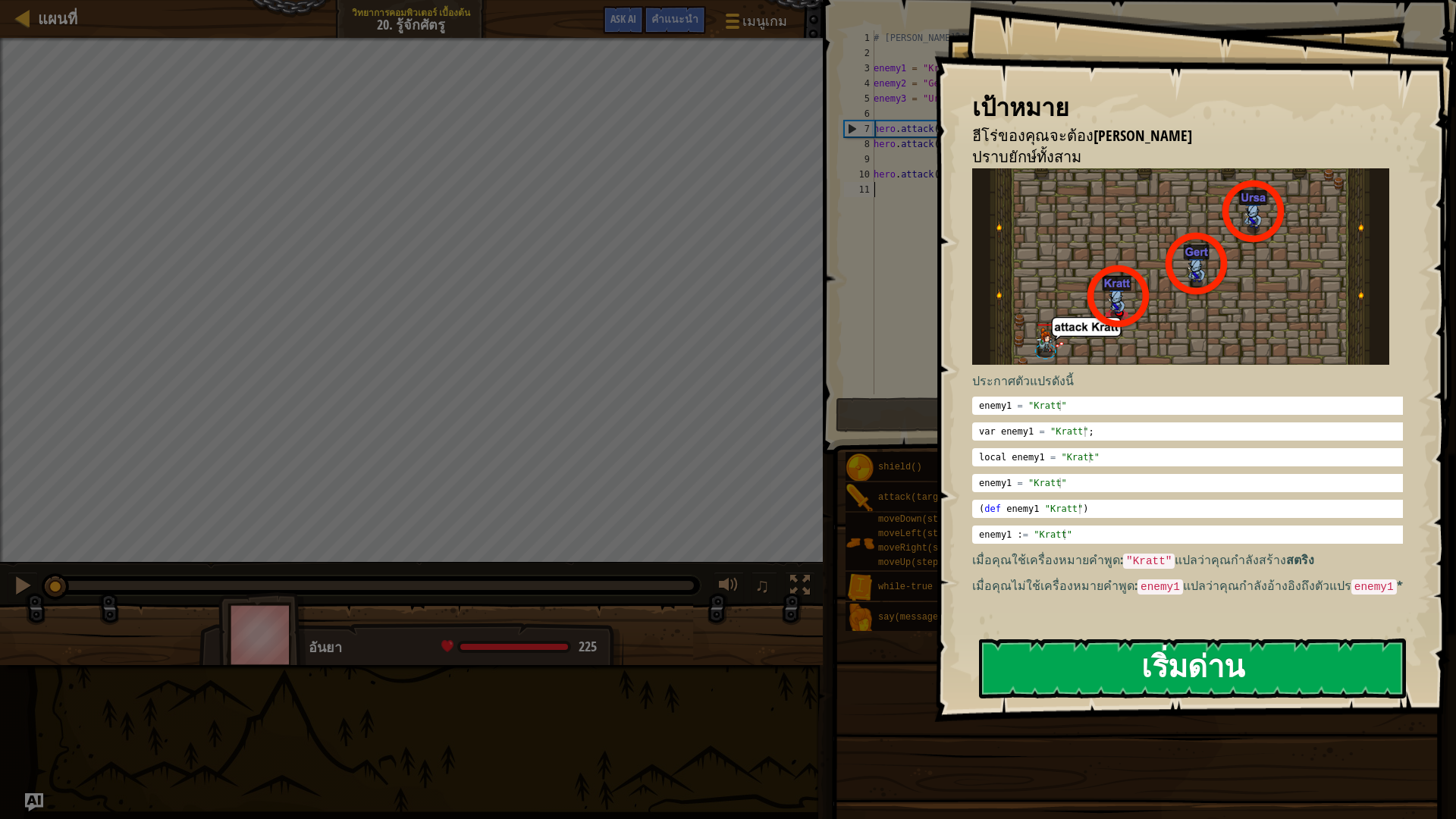
click at [1240, 661] on button "เริ่มด่าน" at bounding box center [1192, 668] width 427 height 60
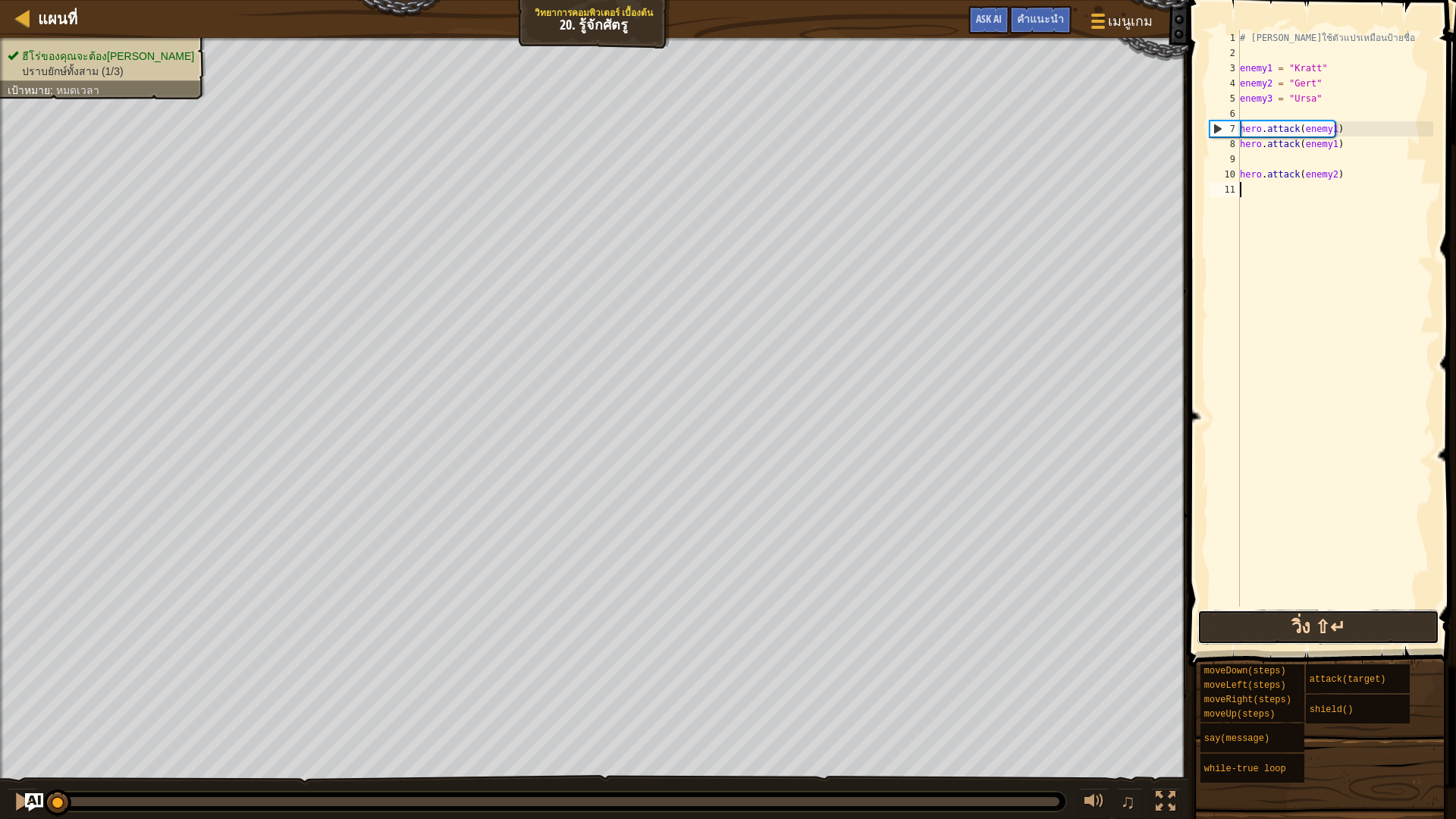
click at [1353, 620] on button "วิ่ง ⇧↵" at bounding box center [1318, 627] width 242 height 35
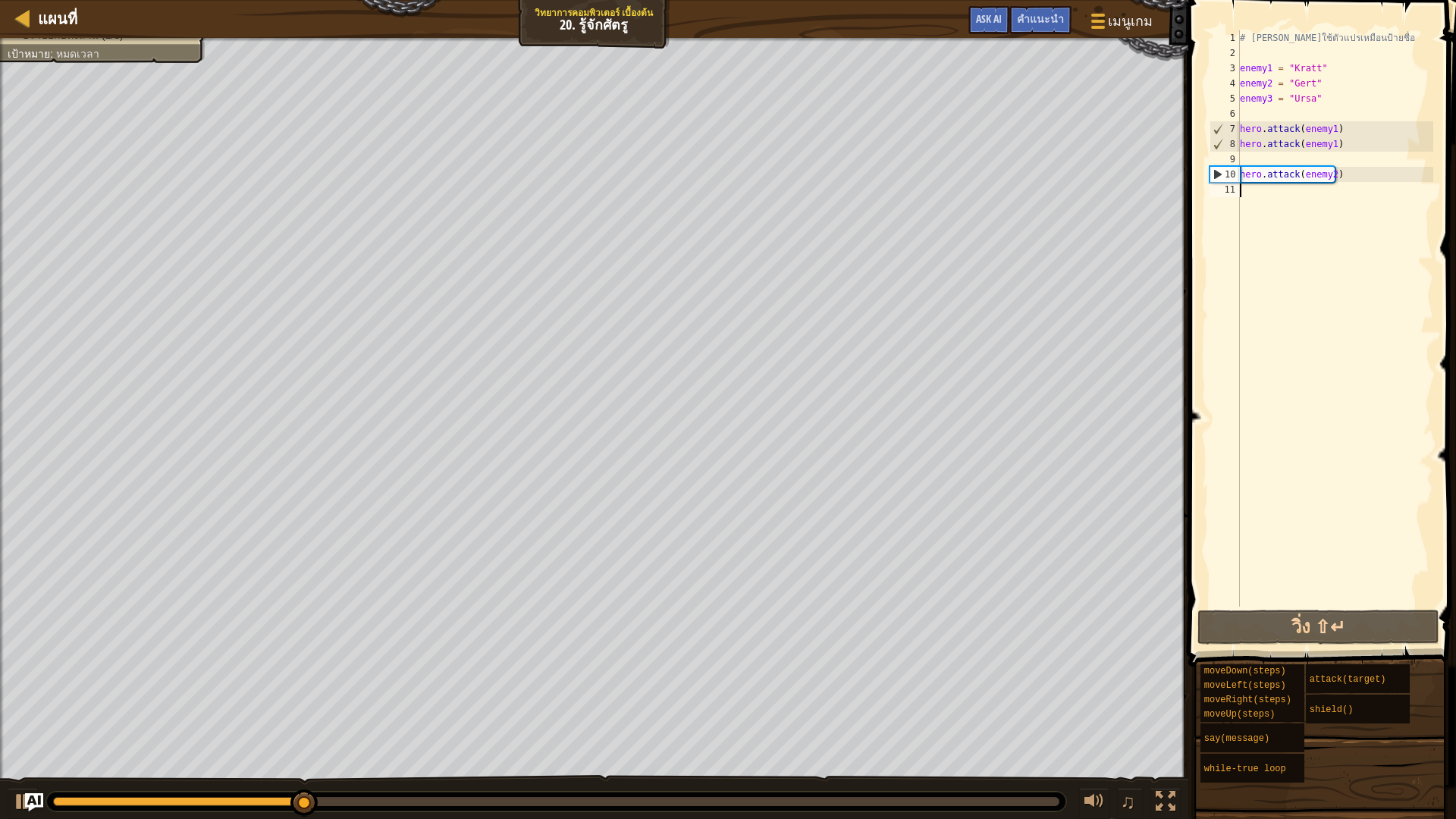
click at [1278, 205] on div "# คุณสามารถใช้ตัวแปรเหมือนป้ายชื่อ enemy1 = "Kratt" enemy2 = "Gert" enemy3 = "U…" at bounding box center [1335, 333] width 197 height 606
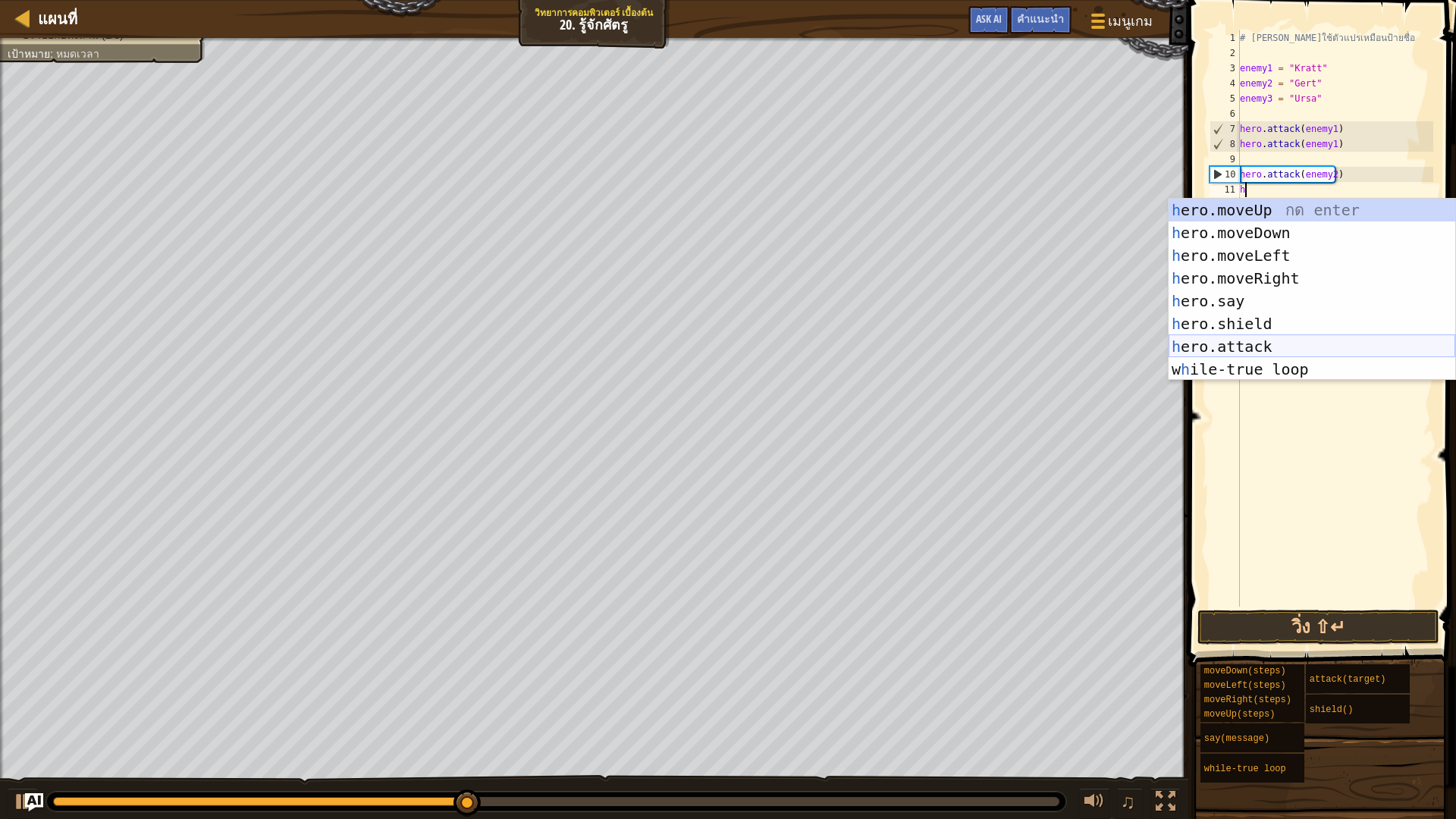
click at [1294, 337] on div "h ero.moveUp กด enter h ero.moveDown กด enter h ero.moveLeft กด enter h ero.mov…" at bounding box center [1312, 312] width 287 height 227
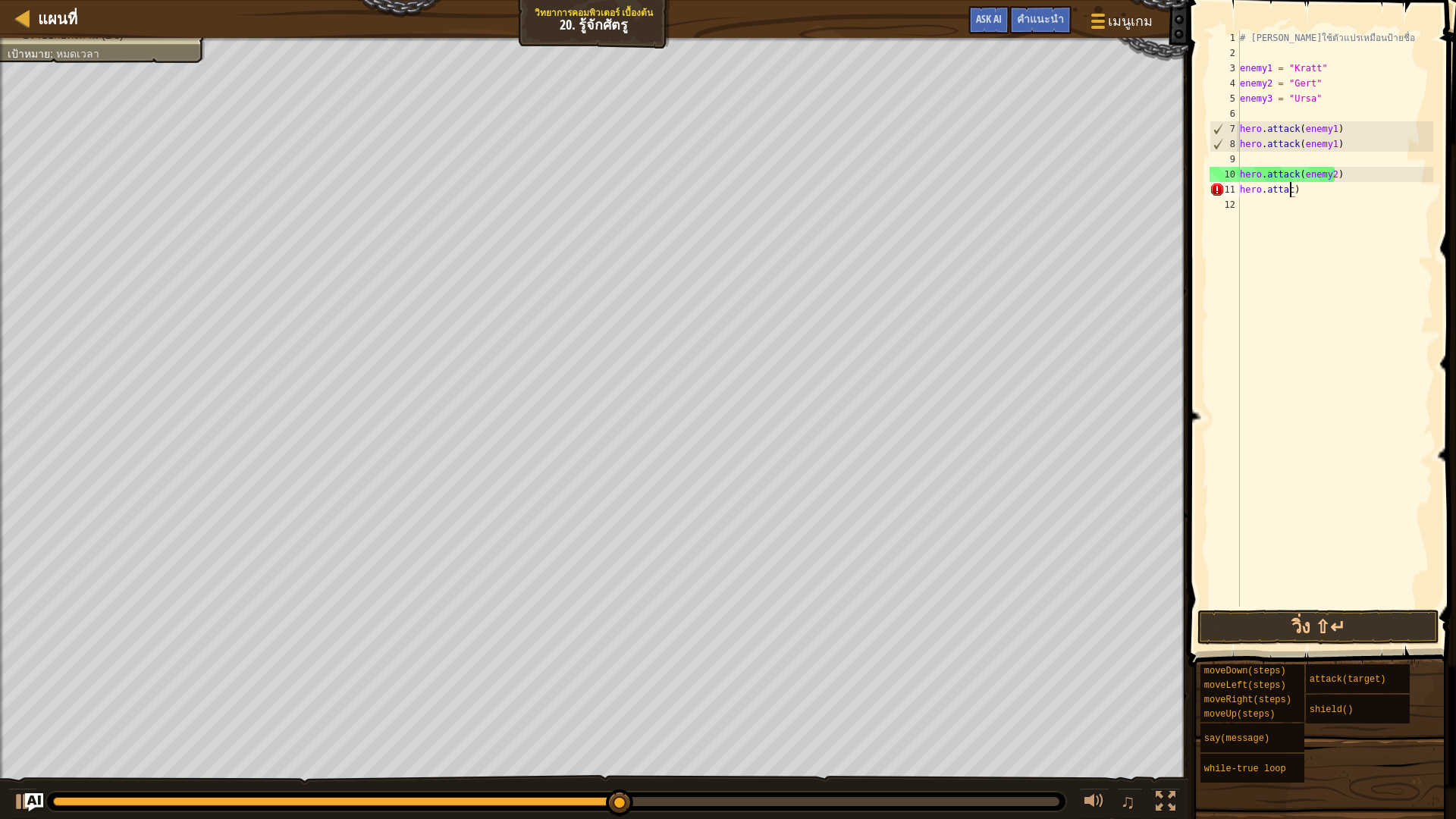
type textarea "hero.atta)"
drag, startPoint x: 1305, startPoint y: 191, endPoint x: 1232, endPoint y: 193, distance: 73.0
click at [1232, 193] on div "hero.atta) 1 2 3 4 5 6 7 8 9 10 11 12 # คุณสามารถใช้ตัวแปรเหมือนป้ายชื่อ enemy1…" at bounding box center [1320, 318] width 227 height 576
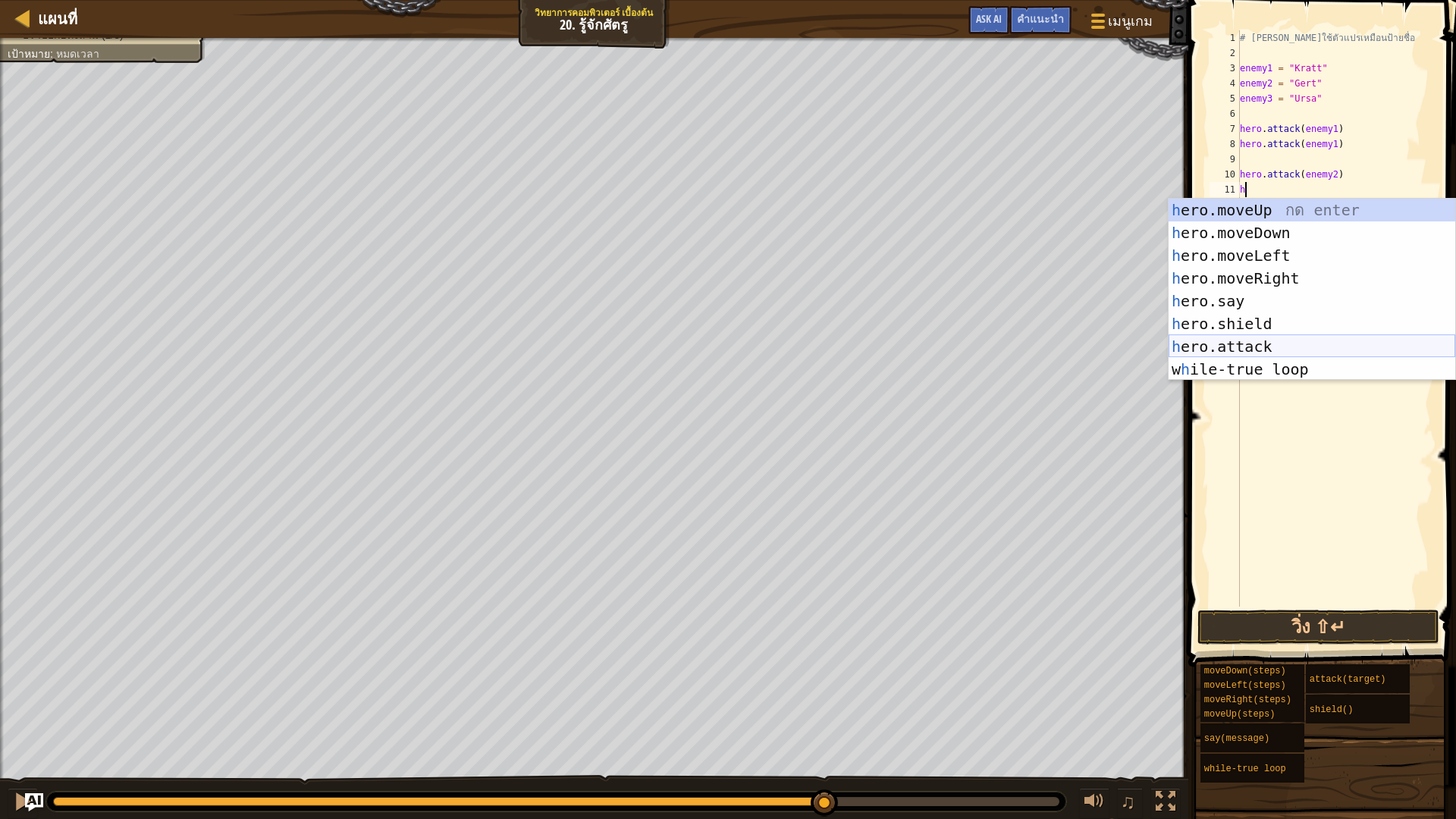
click at [1323, 344] on div "h ero.moveUp กด enter h ero.moveDown กด enter h ero.moveLeft กด enter h ero.mov…" at bounding box center [1312, 312] width 287 height 227
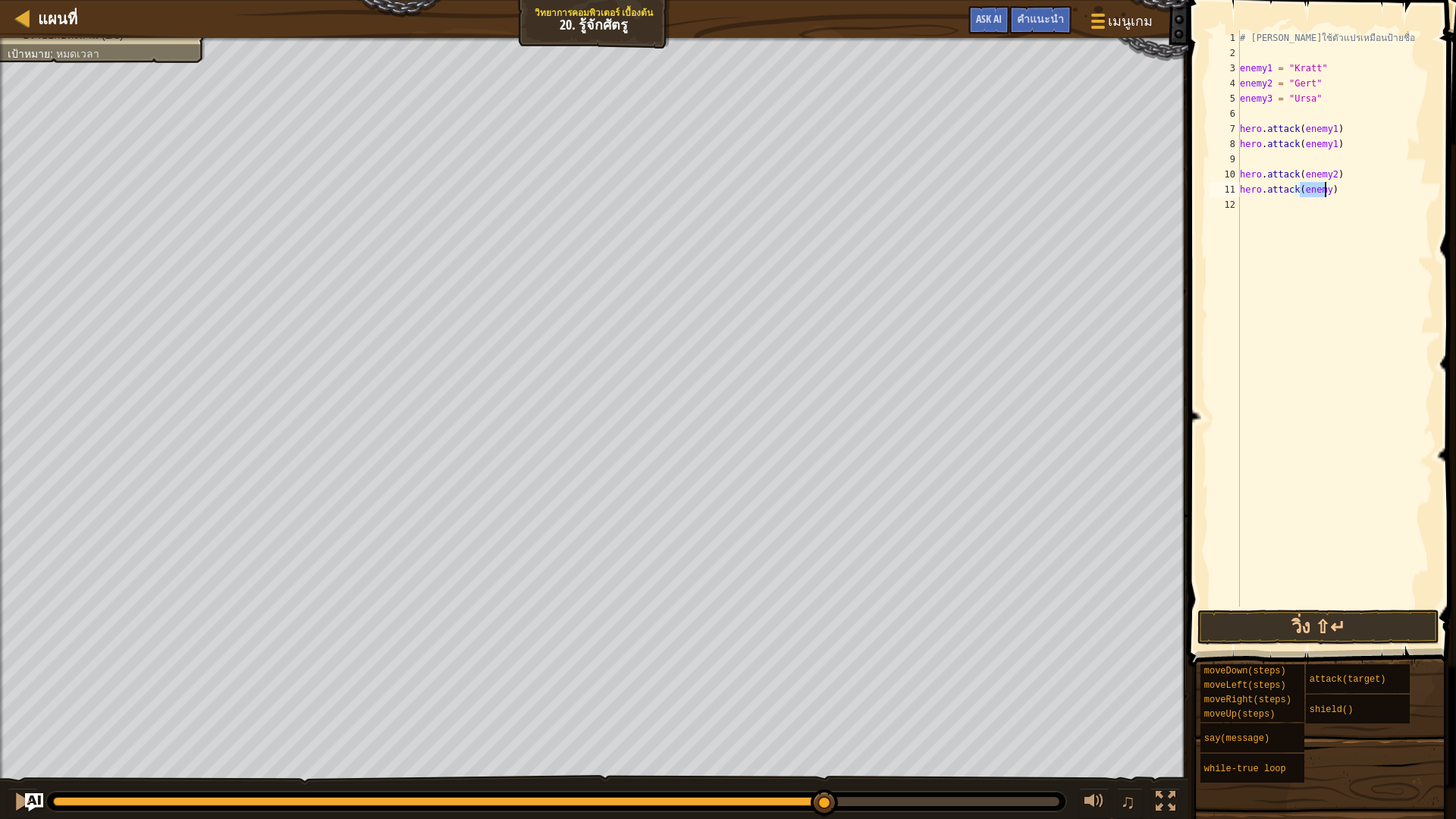
type textarea "hero.attack()"
drag, startPoint x: 1290, startPoint y: 192, endPoint x: 1216, endPoint y: 187, distance: 74.2
click at [1216, 187] on div "hero.attack() 1 2 3 4 5 6 7 8 9 10 11 12 # คุณสามารถใช้ตัวแปรเหมือนป้ายชื่อ ene…" at bounding box center [1320, 318] width 227 height 576
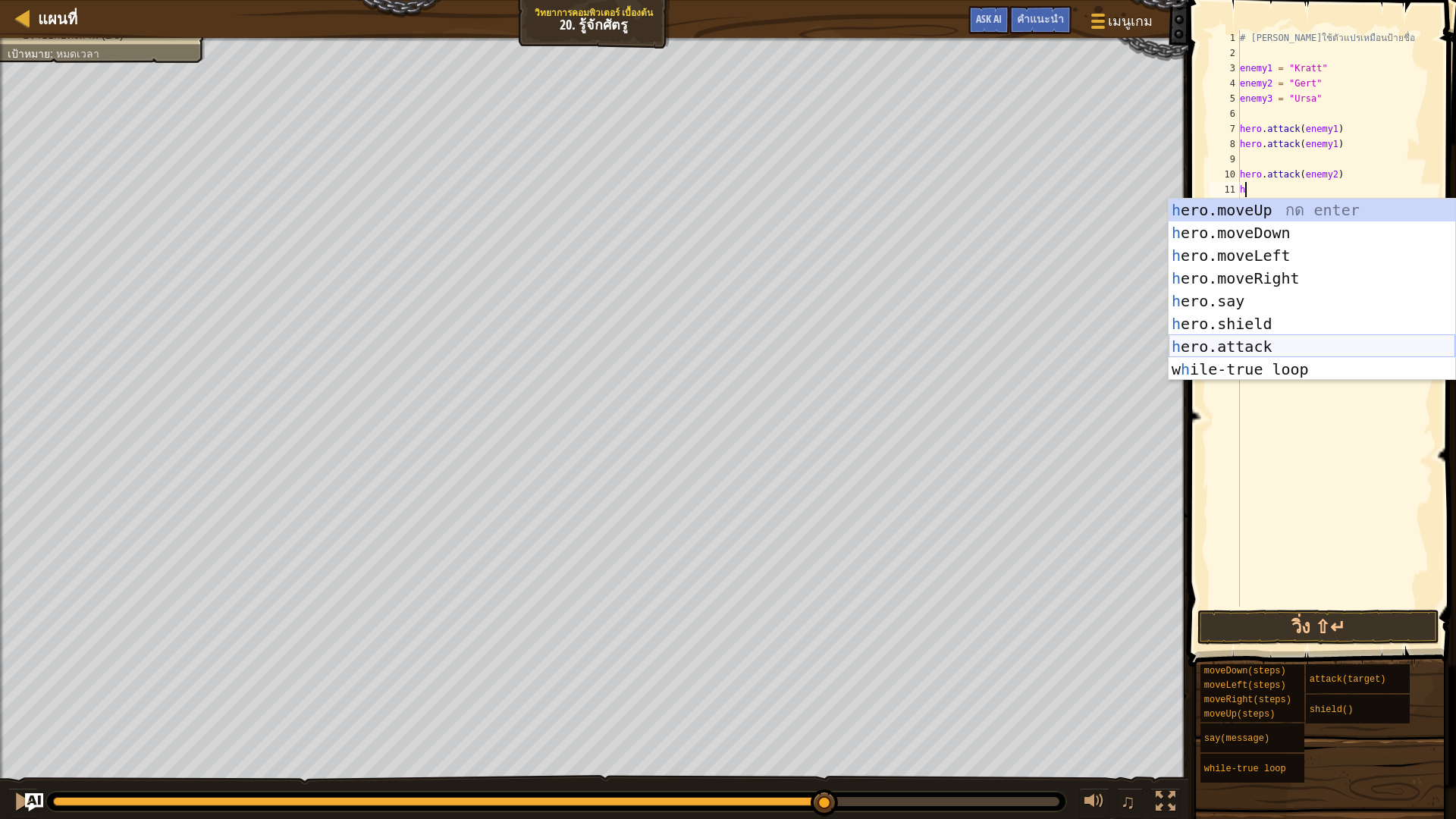
click at [1274, 337] on div "h ero.moveUp กด enter h ero.moveDown กด enter h ero.moveLeft กด enter h ero.mov…" at bounding box center [1312, 312] width 287 height 227
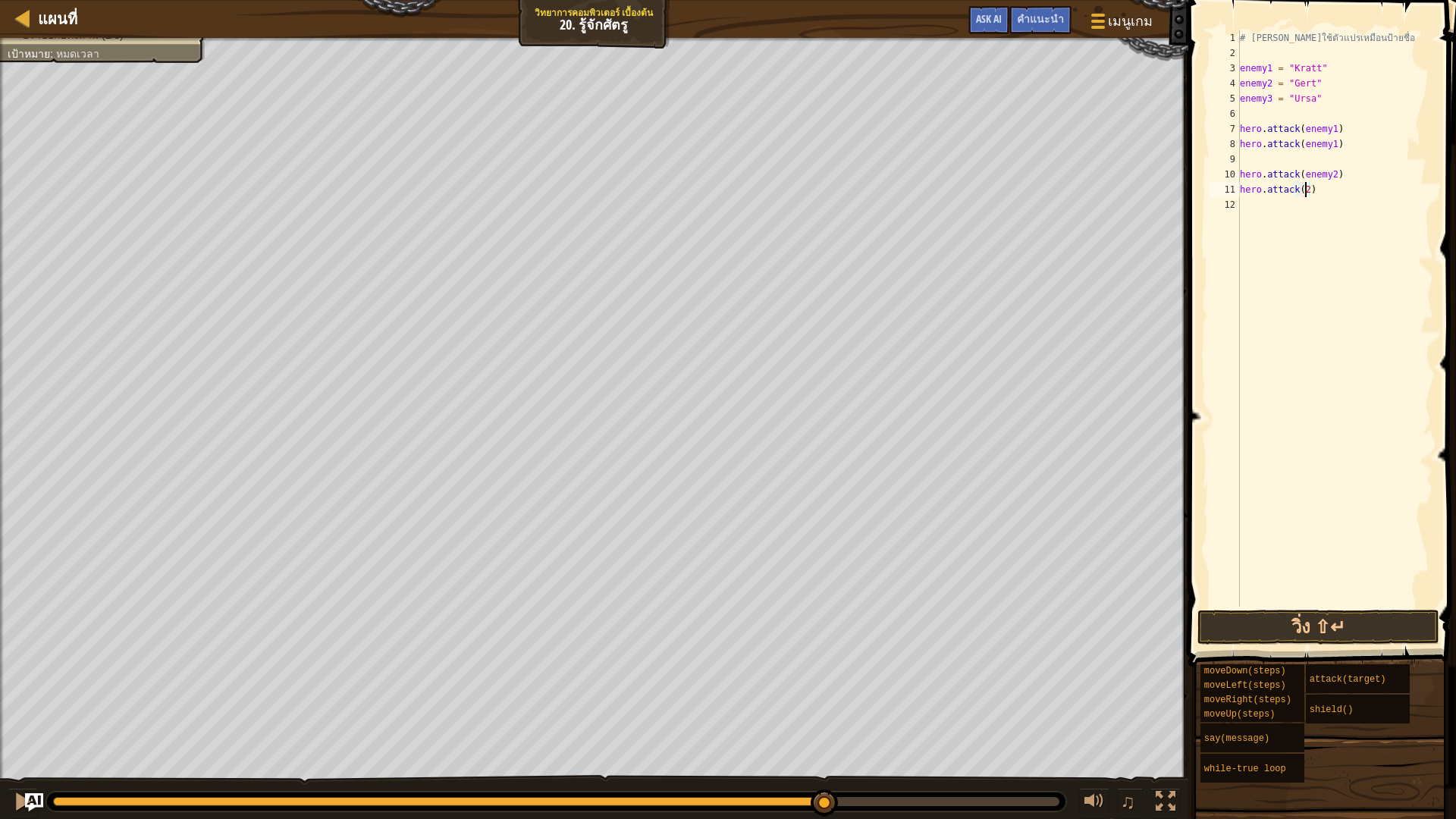
scroll to position [7, 4]
click at [1311, 638] on button "วิ่ง ⇧↵" at bounding box center [1318, 627] width 242 height 35
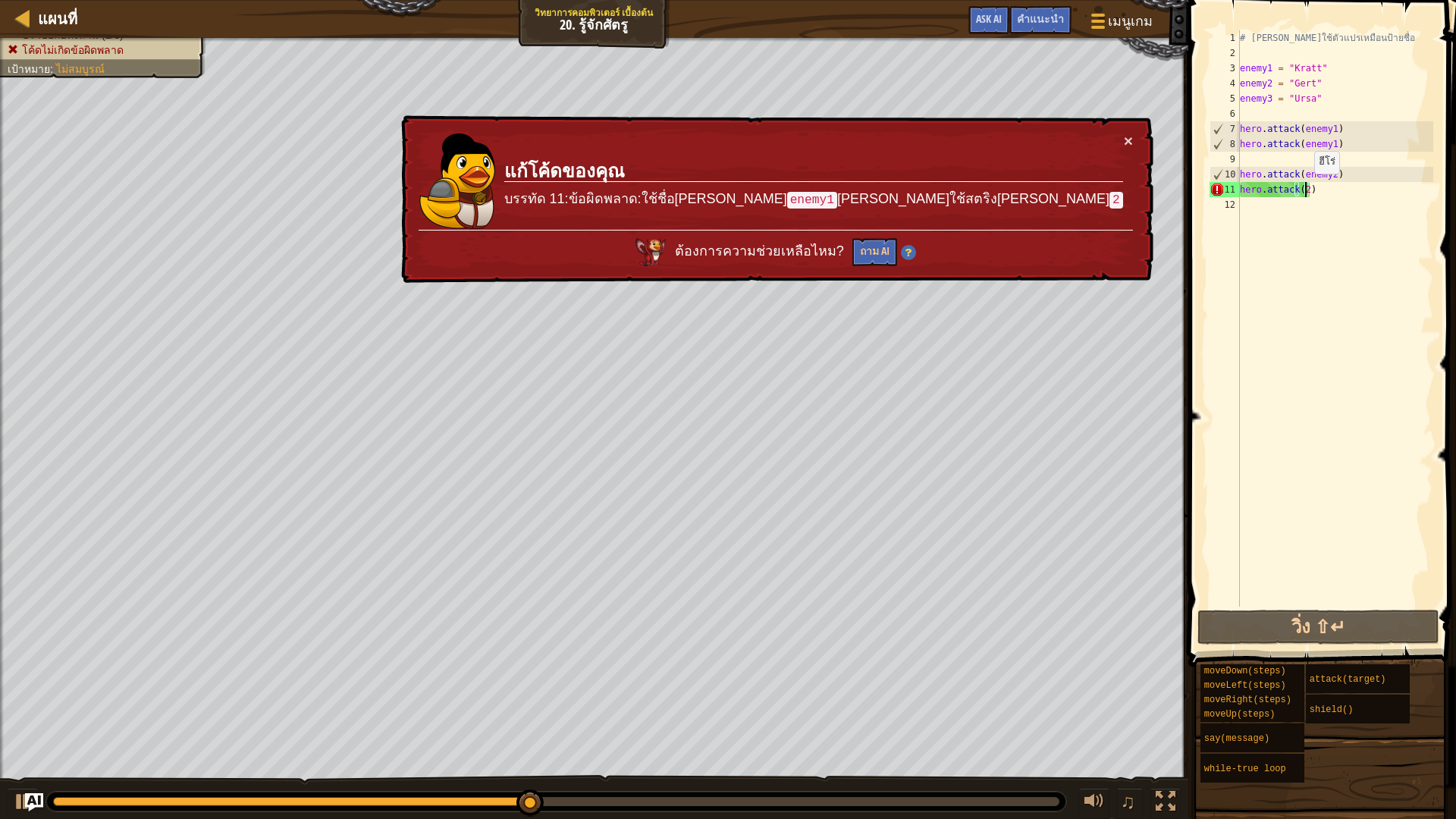
click at [1306, 189] on div "# คุณสามารถใช้ตัวแปรเหมือนป้ายชื่อ enemy1 = "Kratt" enemy2 = "Gert" enemy3 = "U…" at bounding box center [1335, 333] width 197 height 606
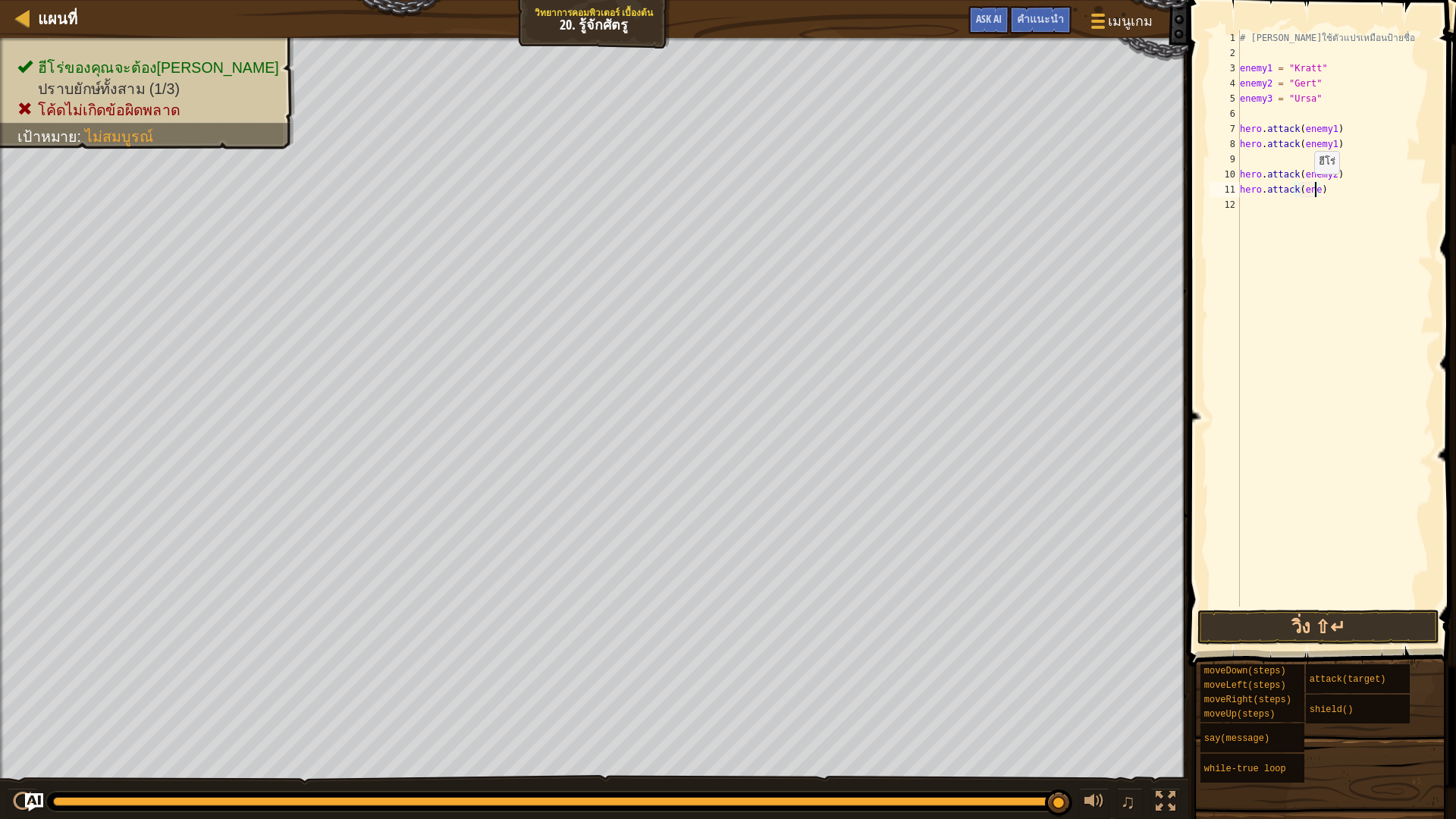
scroll to position [7, 6]
type textarea "hero.attack(enemy2)"
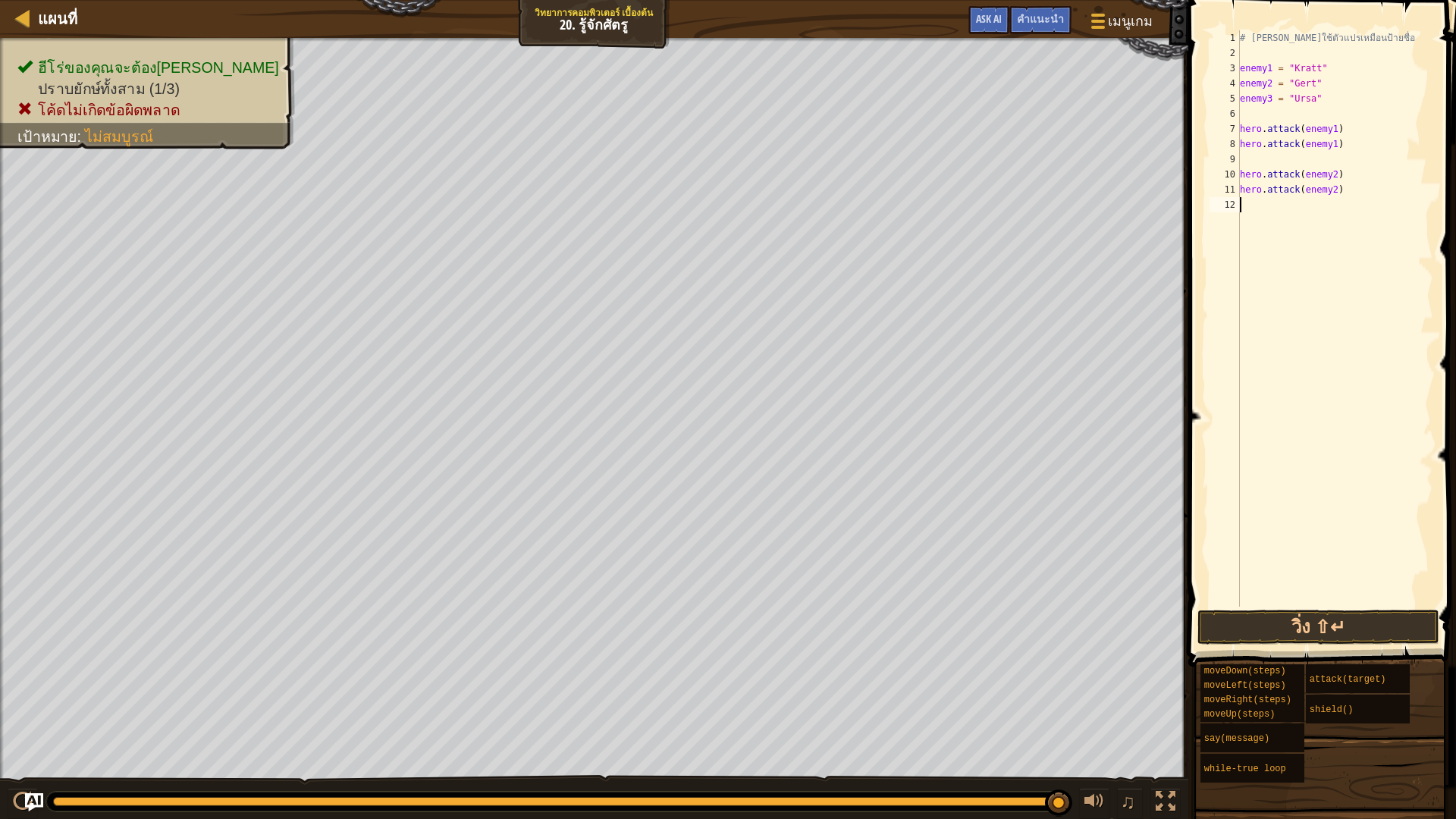
click at [1277, 204] on div "# คุณสามารถใช้ตัวแปรเหมือนป้ายชื่อ enemy1 = "Kratt" enemy2 = "Gert" enemy3 = "U…" at bounding box center [1335, 333] width 197 height 606
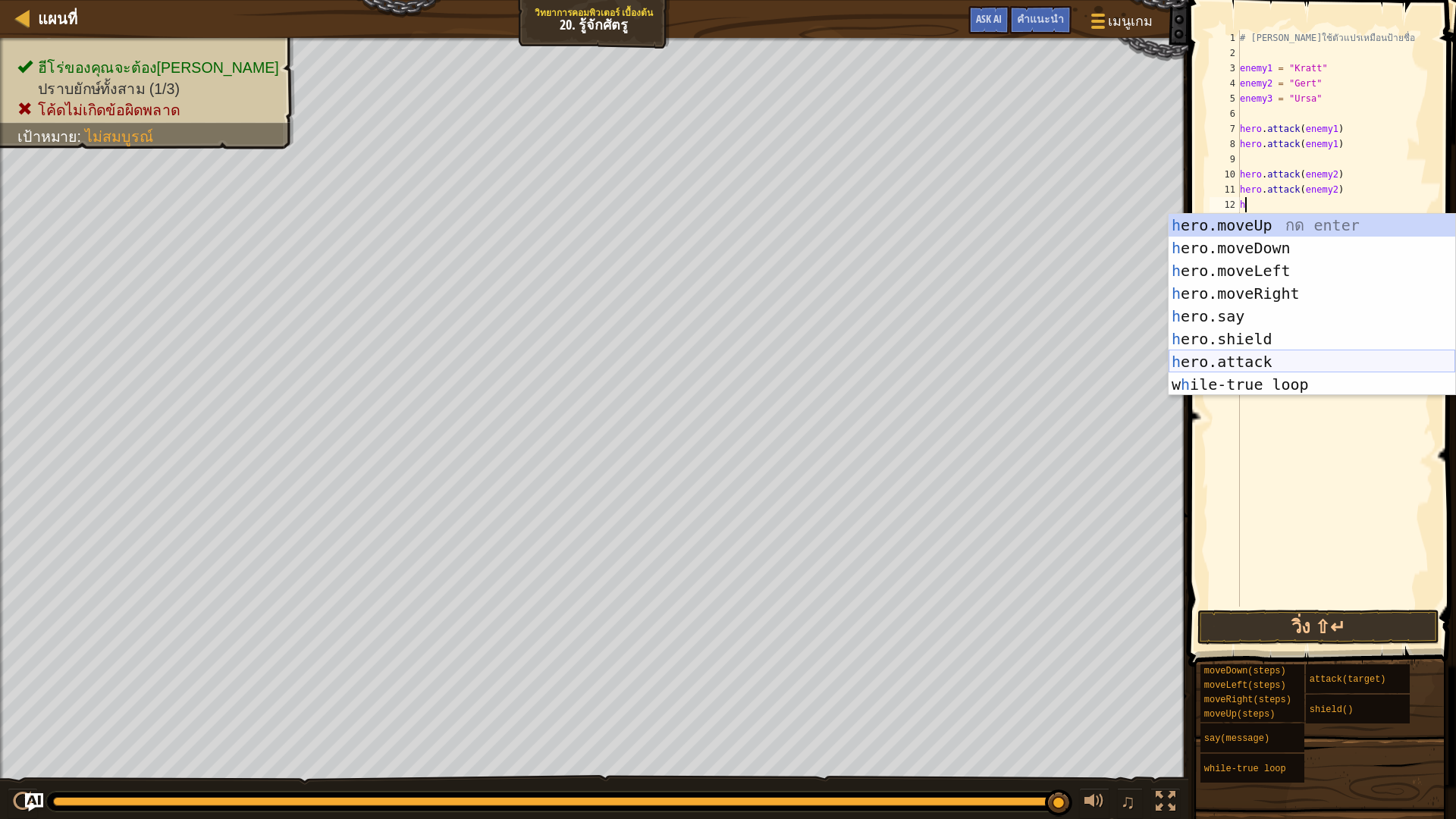
click at [1332, 364] on div "h ero.moveUp กด enter h ero.moveDown กด enter h ero.moveLeft กด enter h ero.mov…" at bounding box center [1312, 327] width 287 height 227
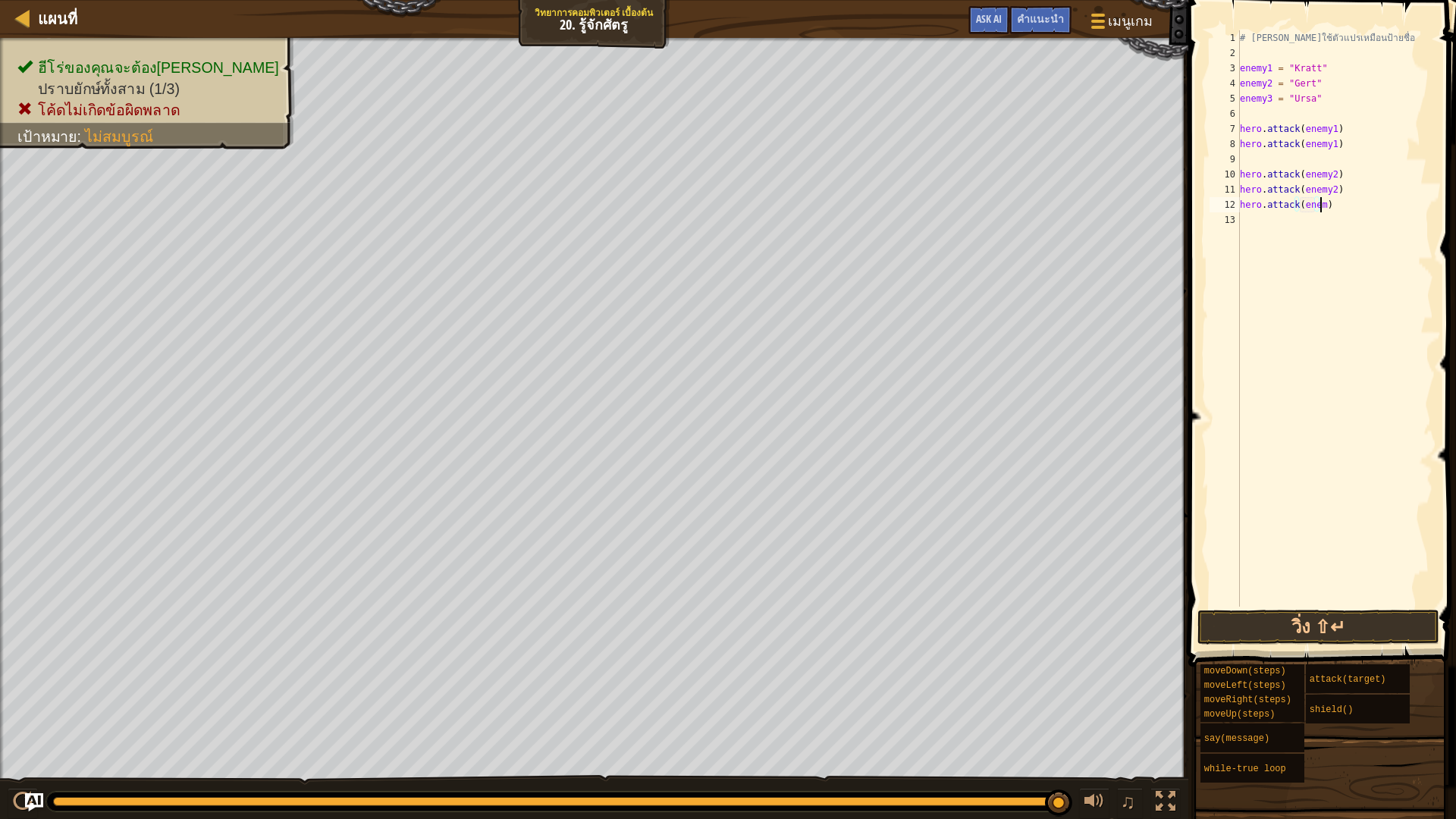
scroll to position [7, 6]
type textarea "hero.attack(enemy3)"
click at [1264, 235] on div "# คุณสามารถใช้ตัวแปรเหมือนป้ายชื่อ enemy1 = "Kratt" enemy2 = "Gert" enemy3 = "U…" at bounding box center [1335, 333] width 197 height 606
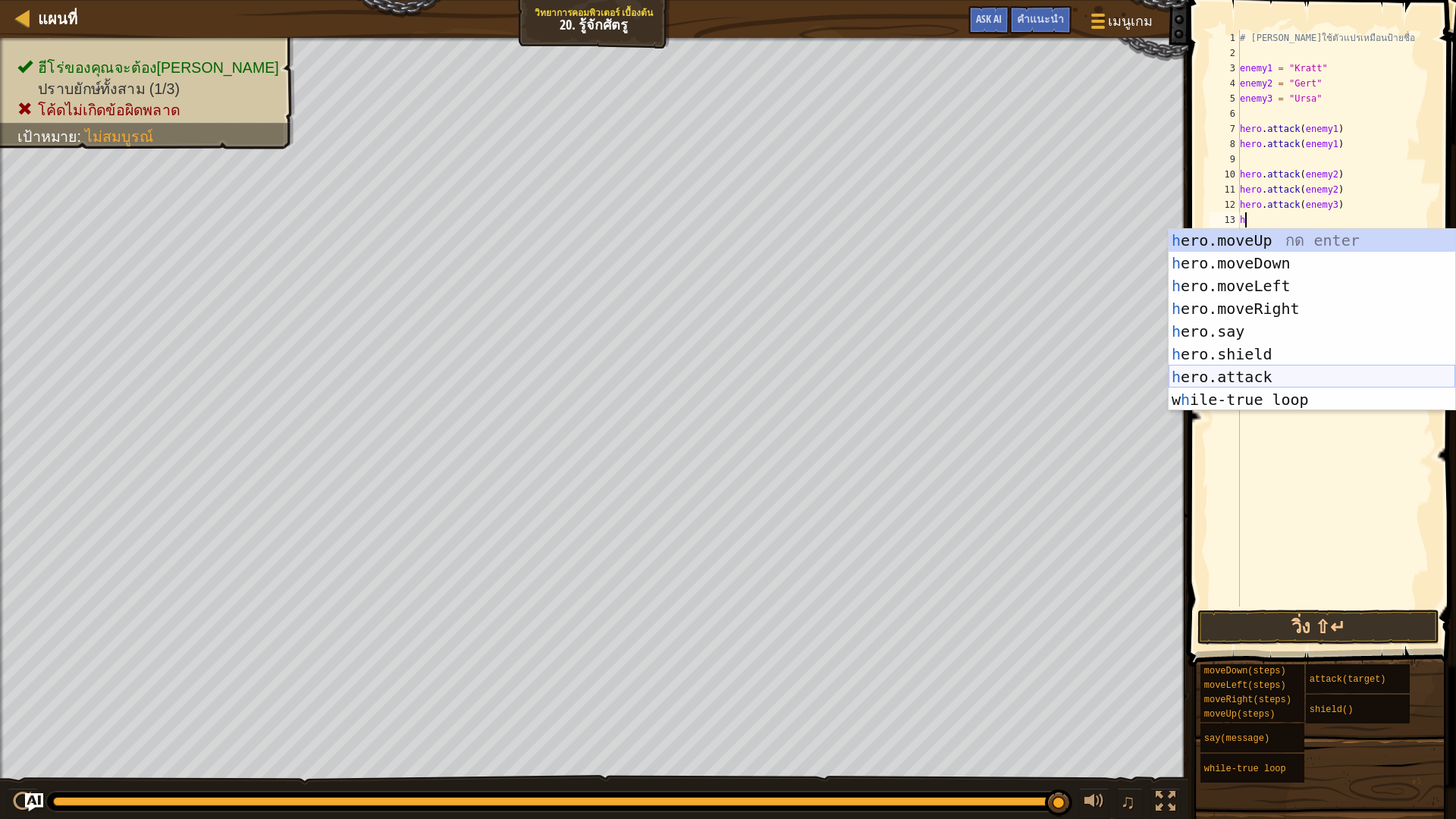
click at [1280, 374] on div "h ero.moveUp กด enter h ero.moveDown กด enter h ero.moveLeft กด enter h ero.mov…" at bounding box center [1312, 342] width 287 height 227
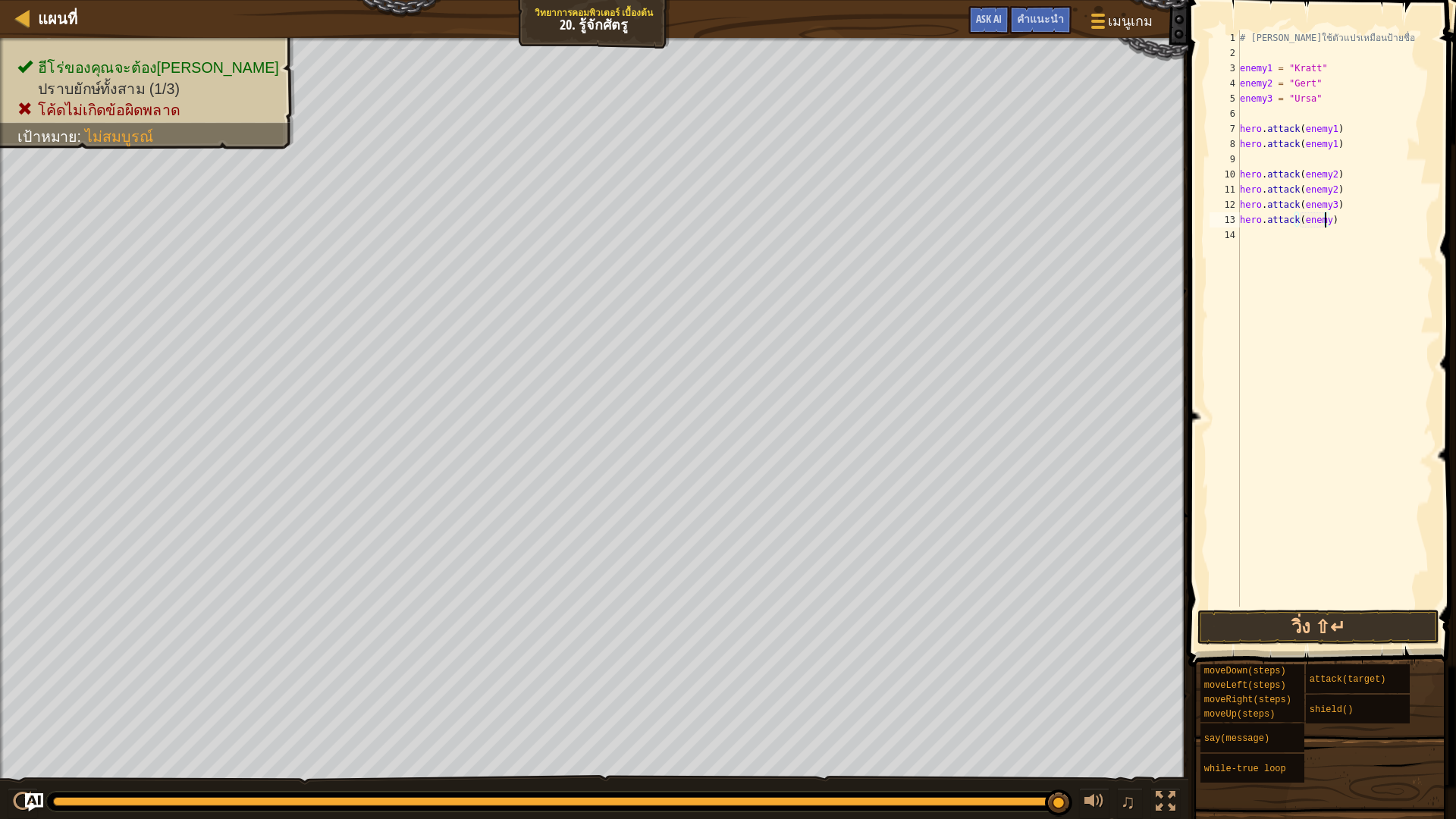
scroll to position [7, 7]
type textarea "hero.attack(enemy3)"
click at [1352, 621] on button "วิ่ง ⇧↵" at bounding box center [1318, 627] width 242 height 35
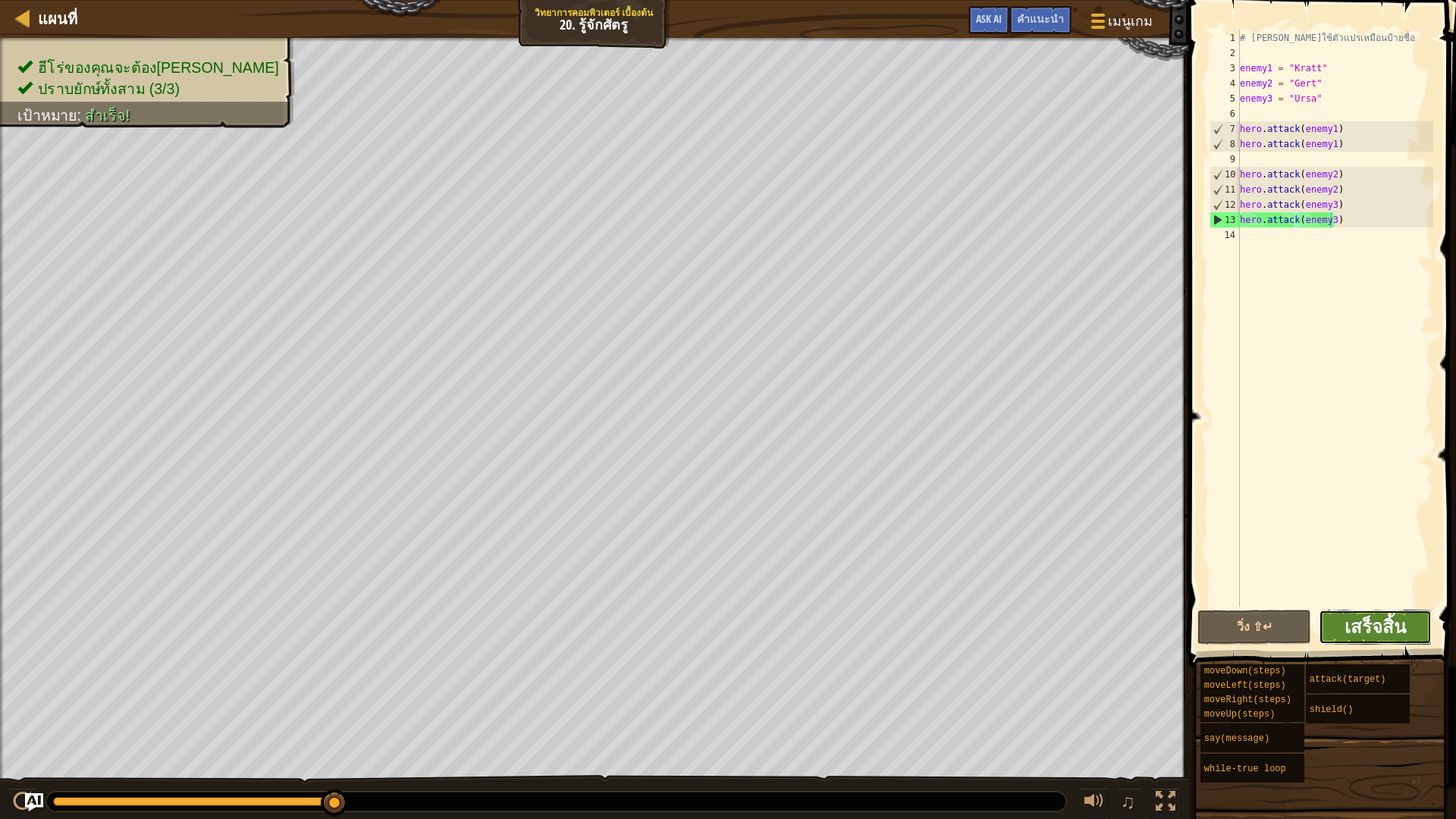
click at [1358, 620] on span "เสร็จสิ้น" at bounding box center [1375, 626] width 61 height 24
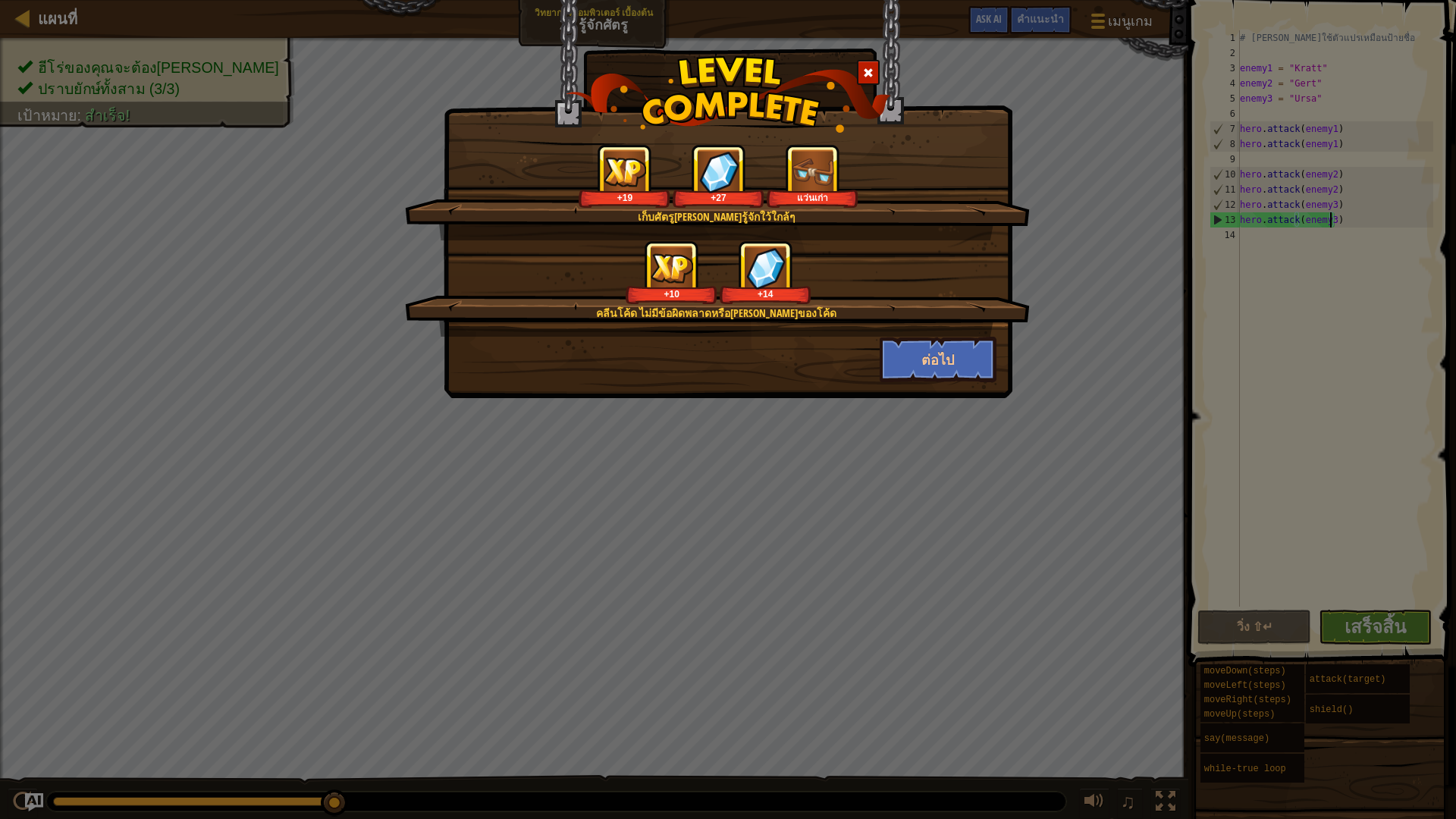
click at [950, 334] on div "คลีนโค้ด ไม่มีข้อผิดพลาดหรือคำเตือนของโค้ด +10 +14" at bounding box center [718, 288] width 625 height 96
click at [948, 353] on button "ต่อไป" at bounding box center [939, 359] width 118 height 45
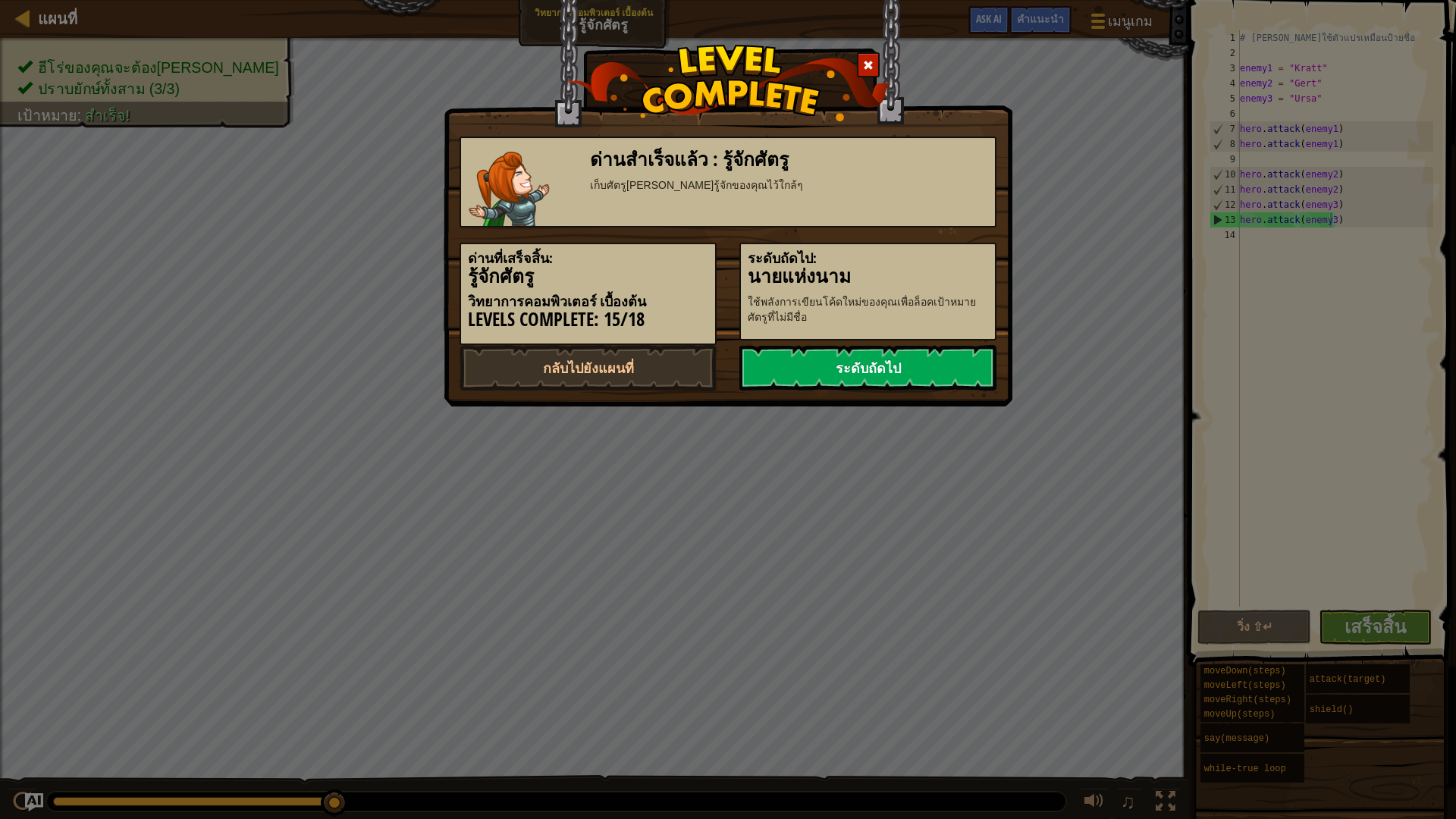
click at [906, 358] on link "ระดับถัดไป" at bounding box center [867, 367] width 257 height 45
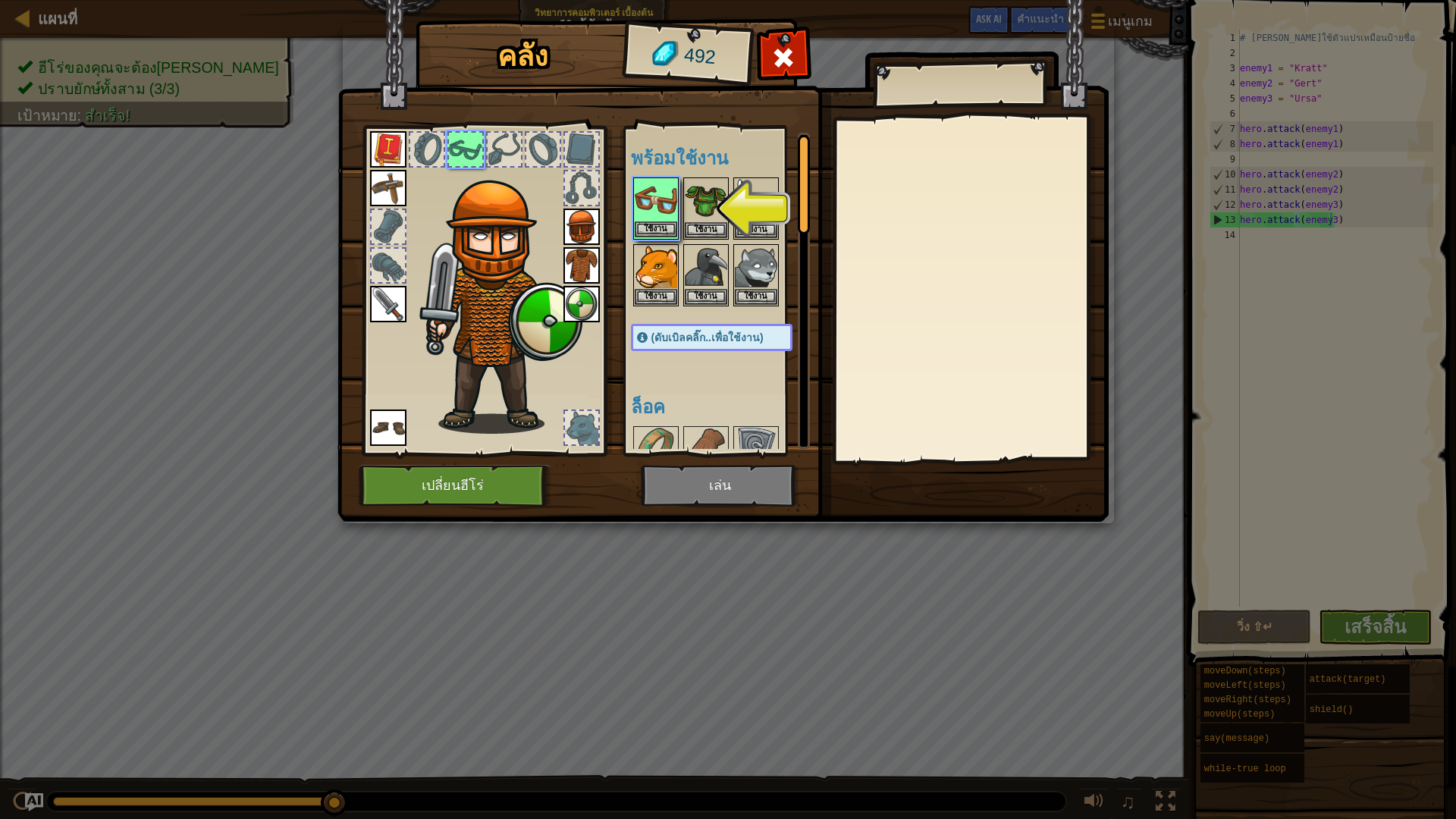
click at [641, 215] on img at bounding box center [656, 200] width 43 height 43
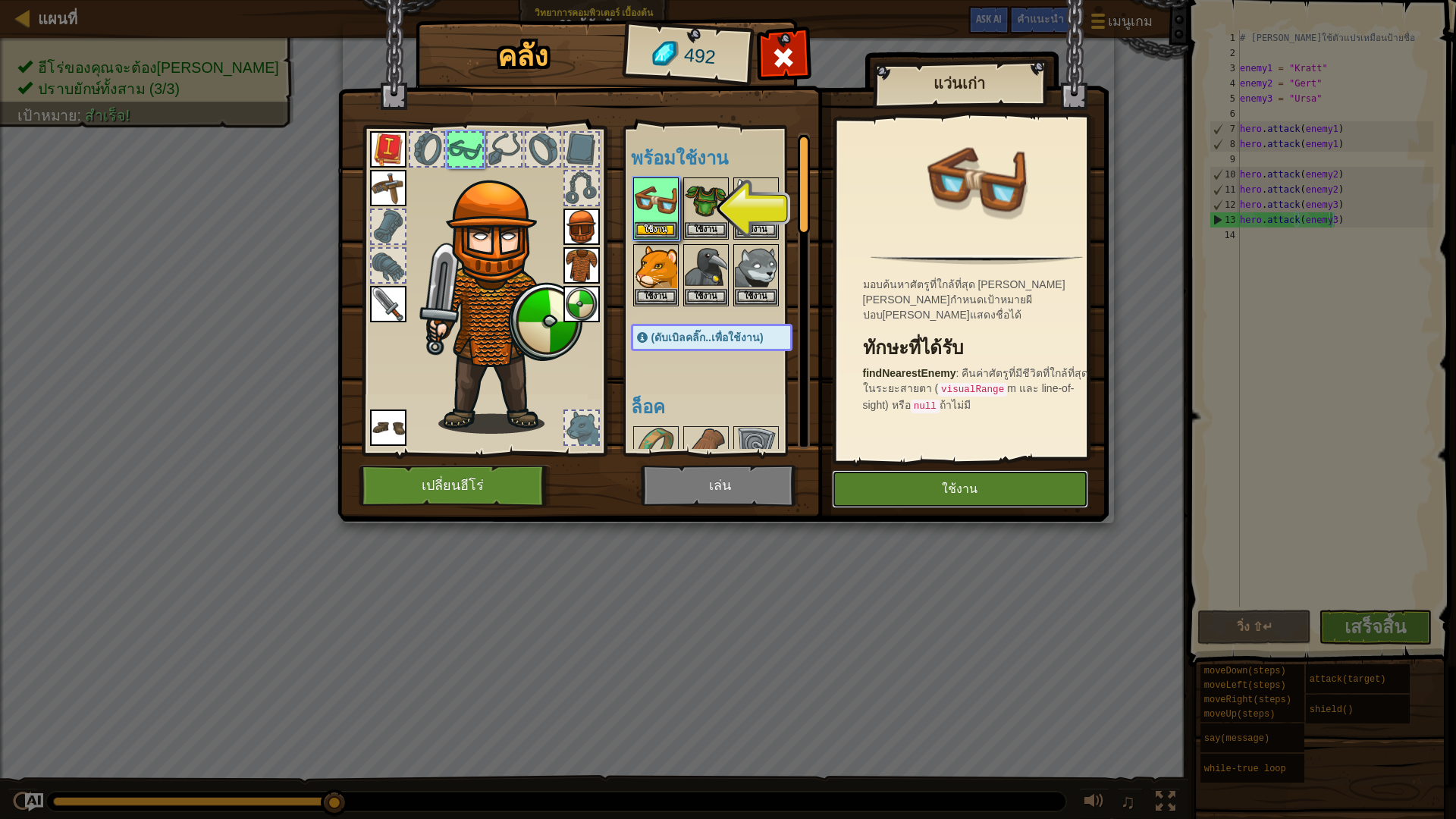
click at [898, 491] on button "ใช้งาน" at bounding box center [960, 489] width 256 height 38
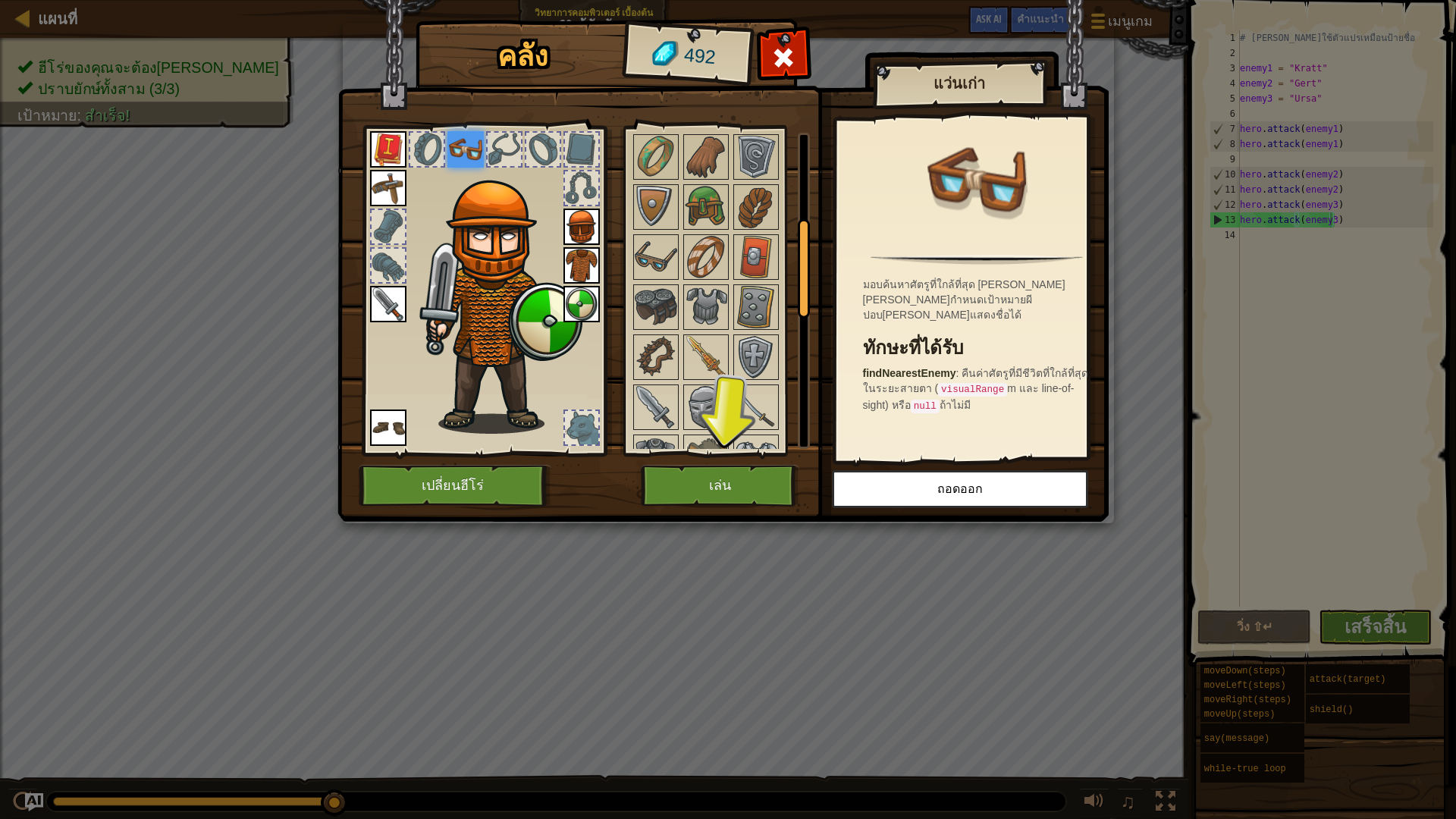
scroll to position [304, 0]
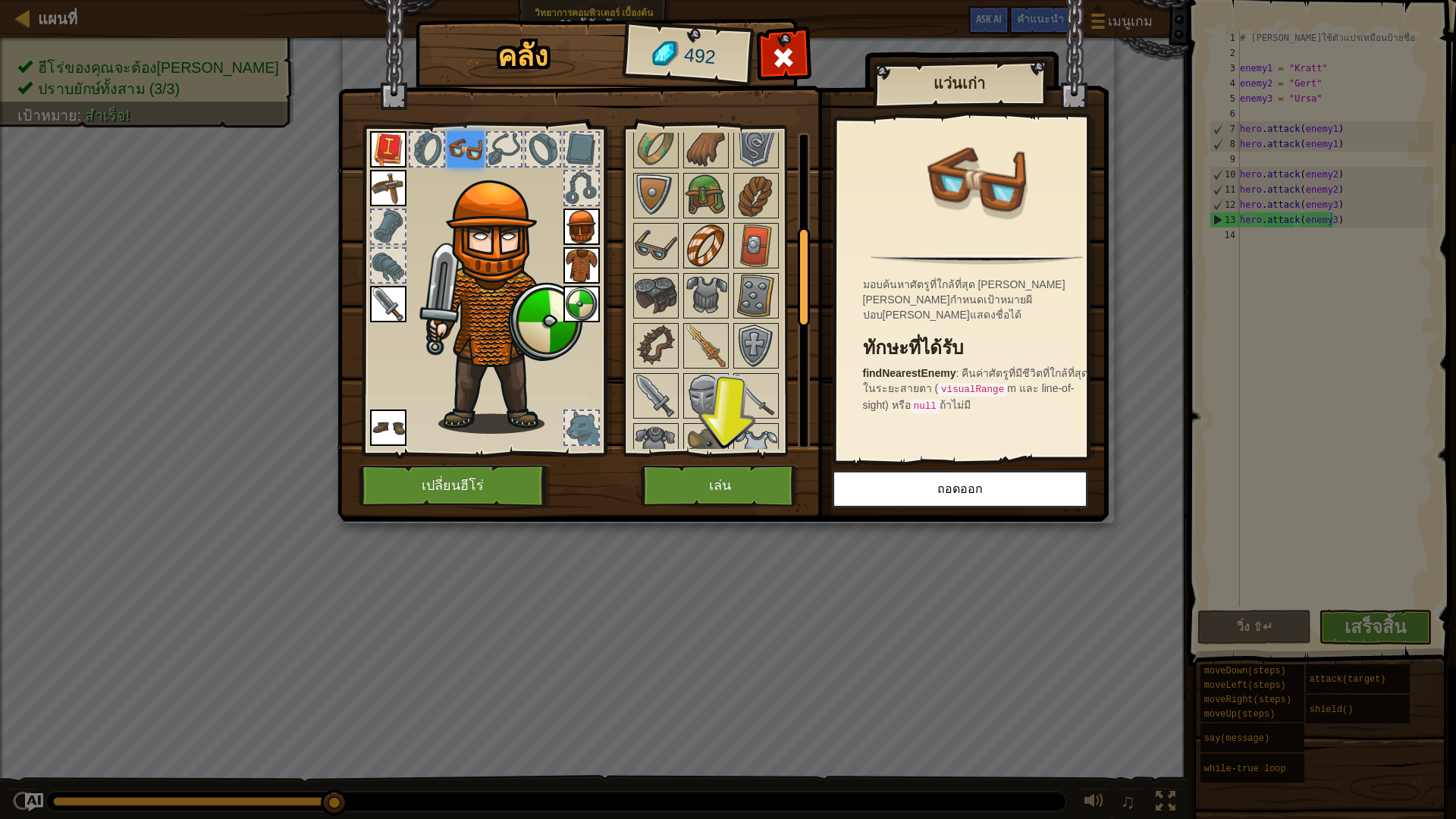
drag, startPoint x: 662, startPoint y: 241, endPoint x: 690, endPoint y: 246, distance: 28.4
click at [661, 241] on img at bounding box center [656, 246] width 43 height 43
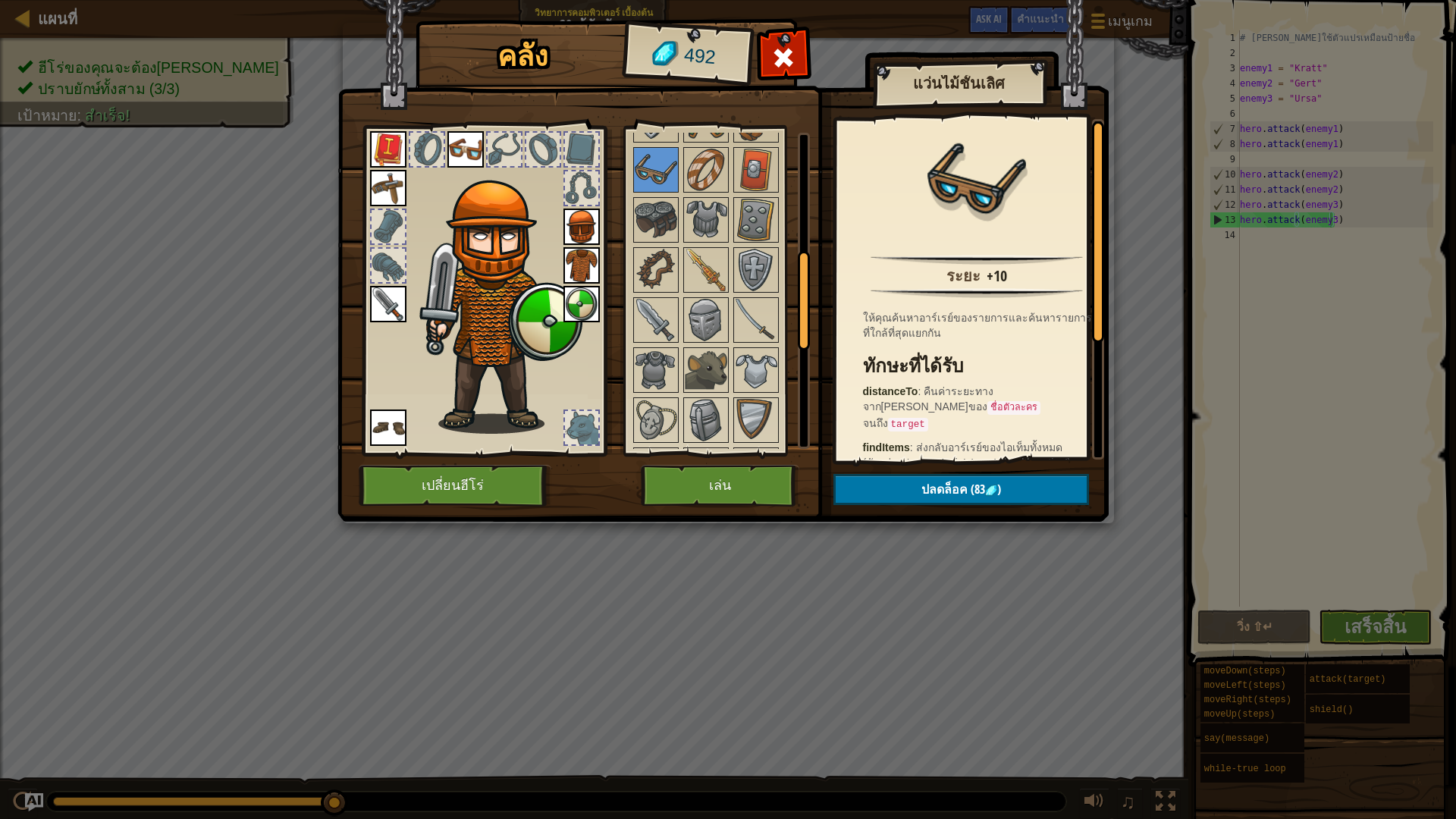
scroll to position [606, 0]
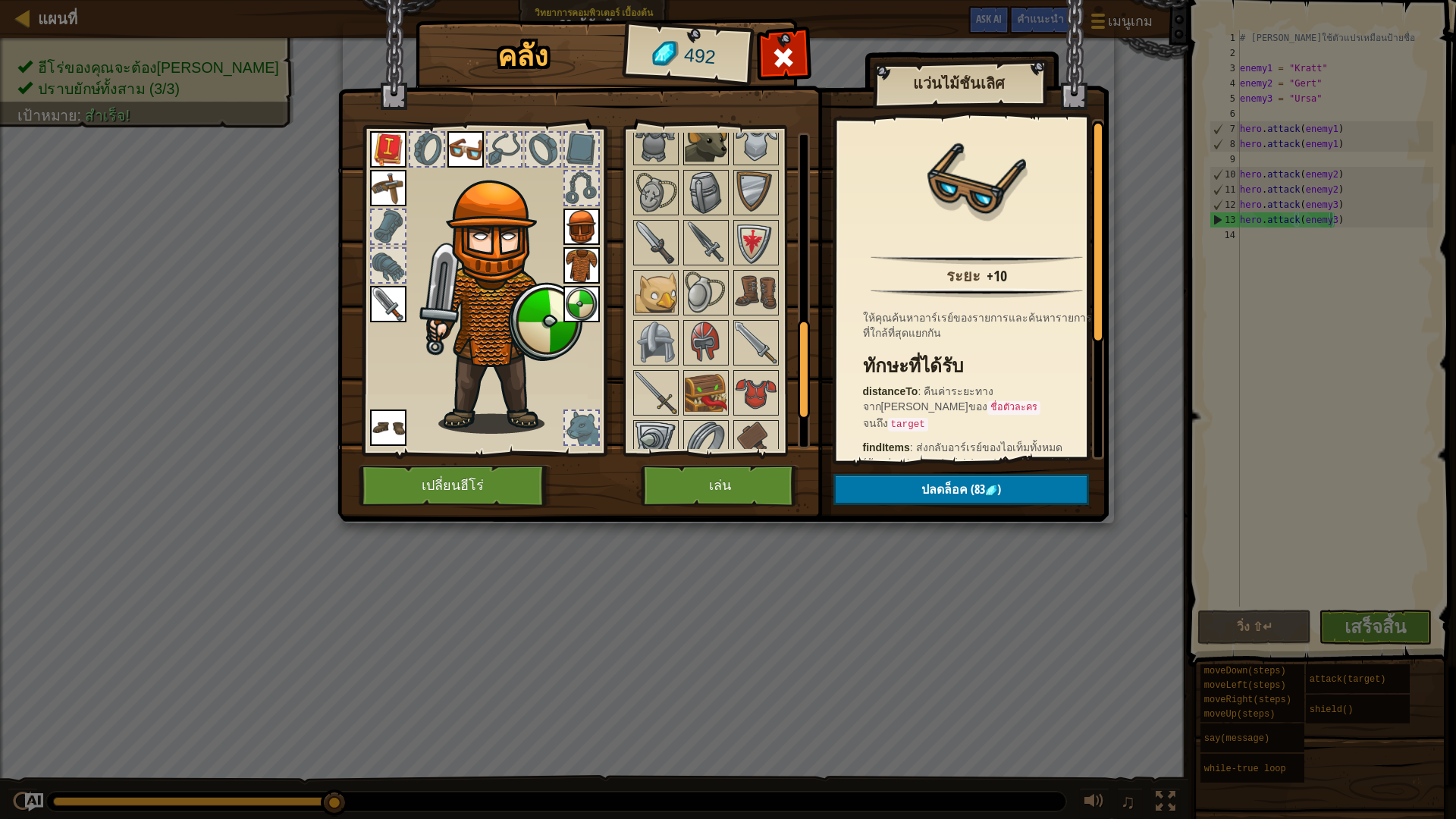
click at [705, 149] on img at bounding box center [706, 142] width 43 height 43
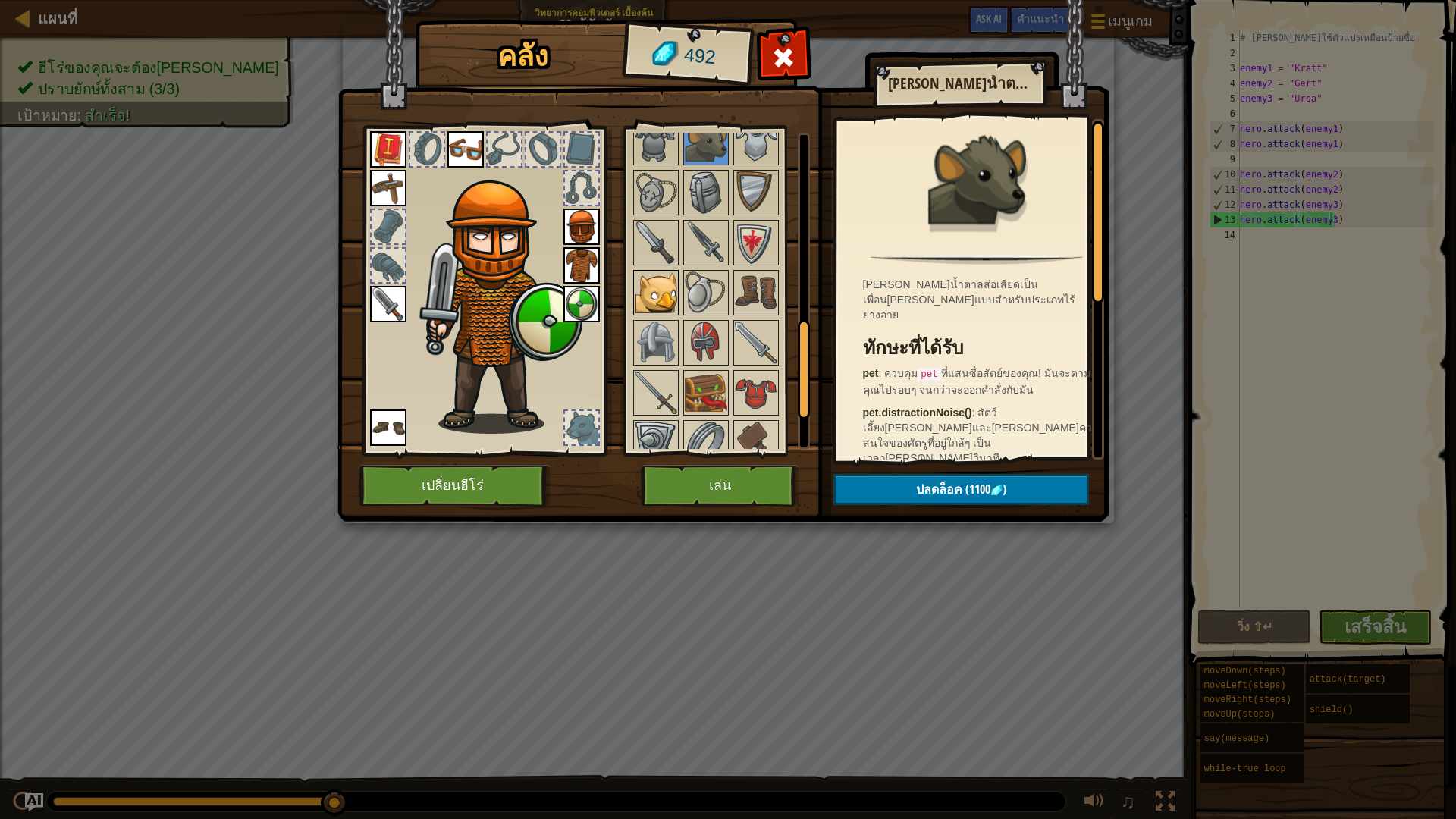
click at [659, 307] on img at bounding box center [656, 293] width 43 height 43
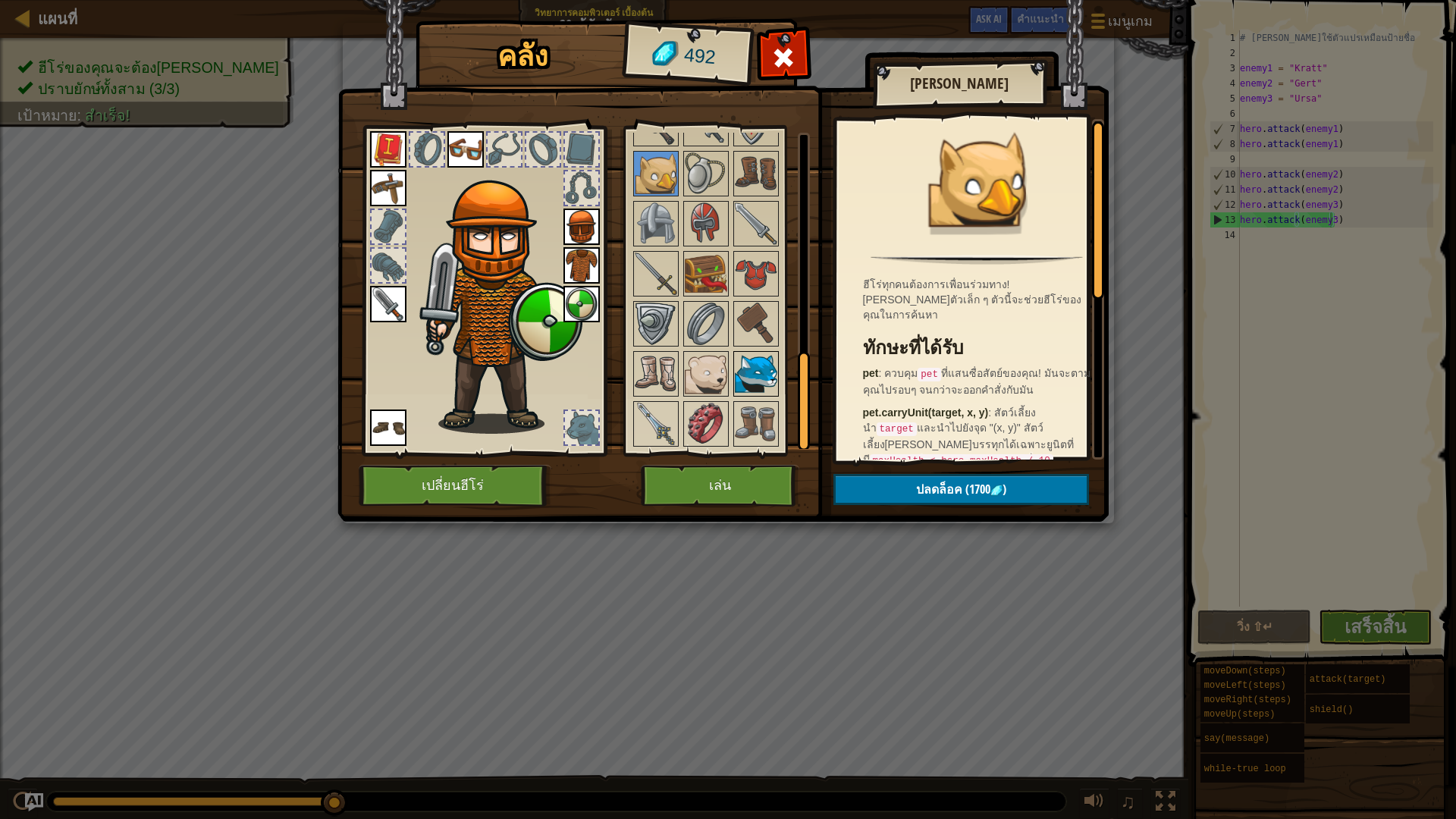
scroll to position [726, 0]
click at [707, 262] on img at bounding box center [706, 274] width 43 height 43
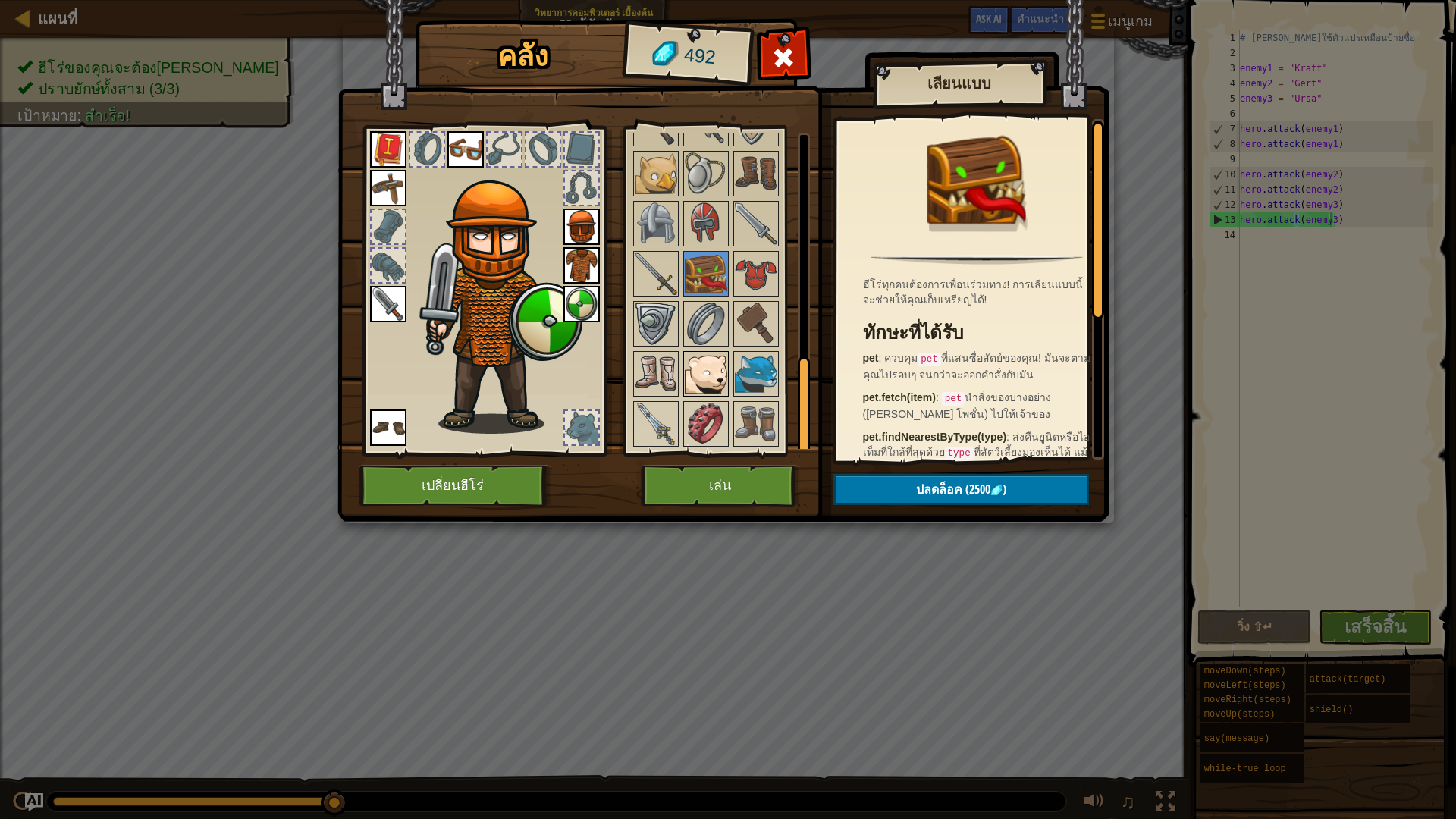
click at [713, 367] on img at bounding box center [706, 374] width 43 height 43
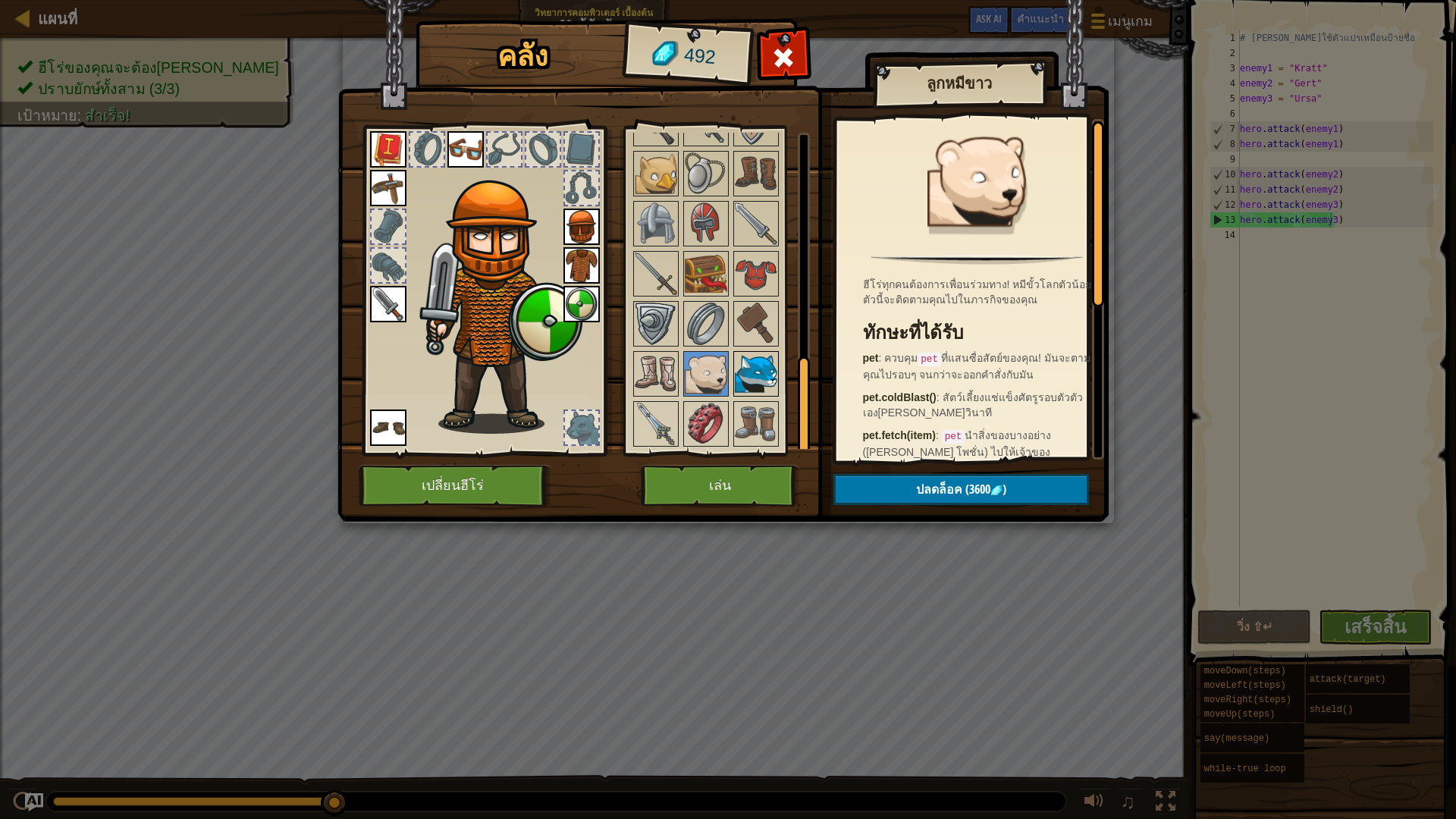
click at [761, 369] on img at bounding box center [756, 374] width 43 height 43
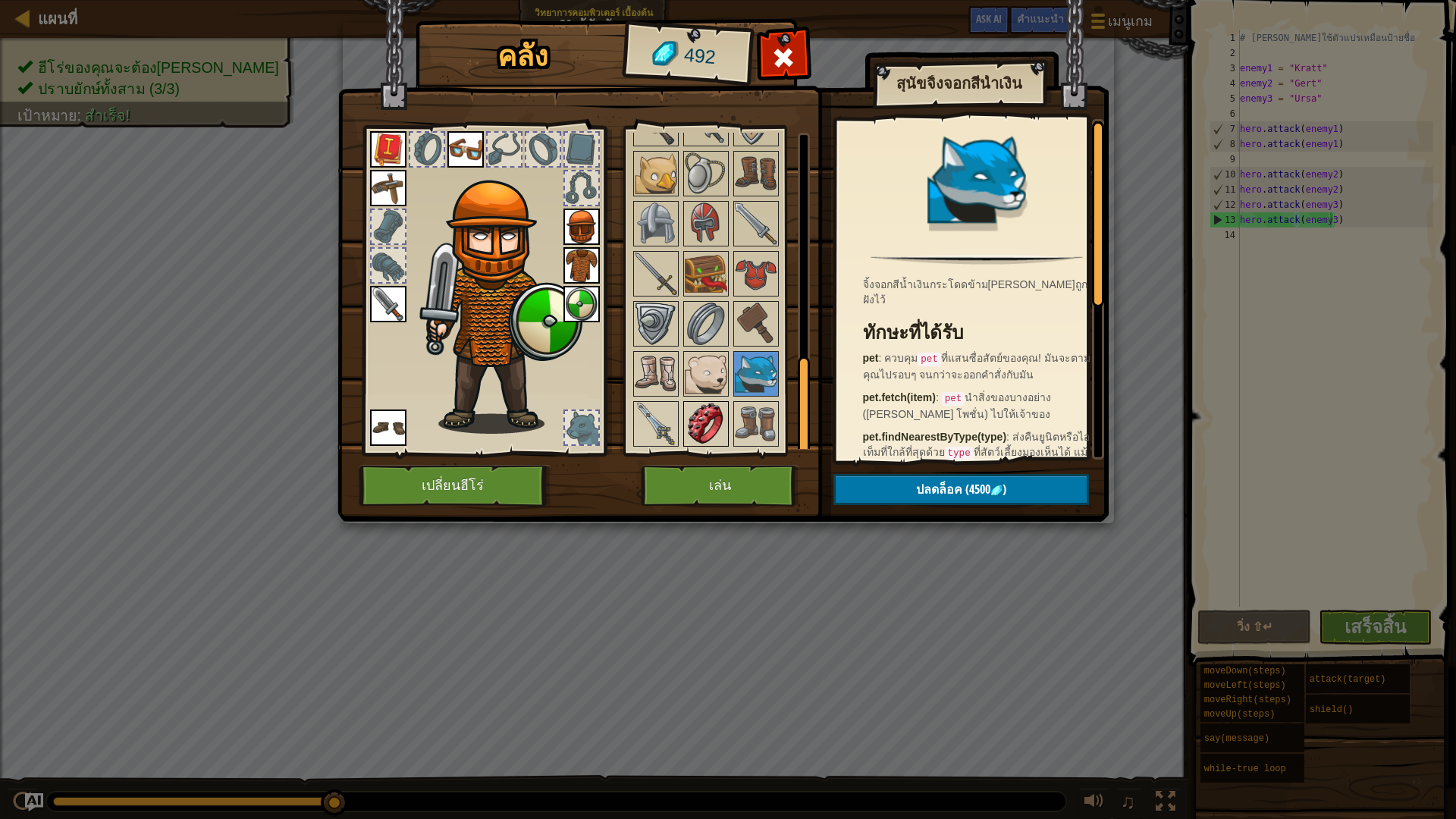
click at [713, 432] on img at bounding box center [706, 424] width 43 height 43
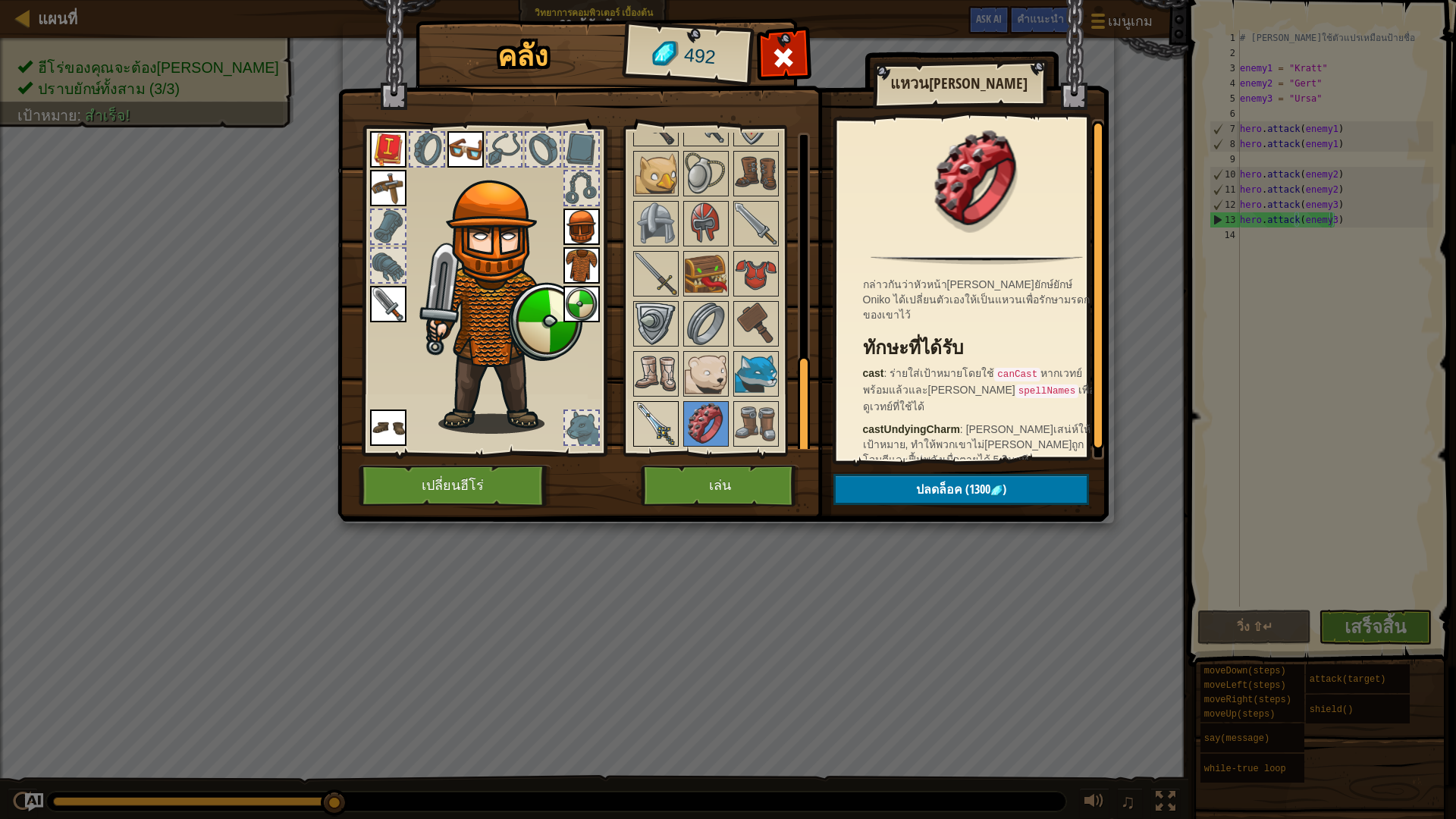
click at [663, 417] on img at bounding box center [656, 424] width 43 height 43
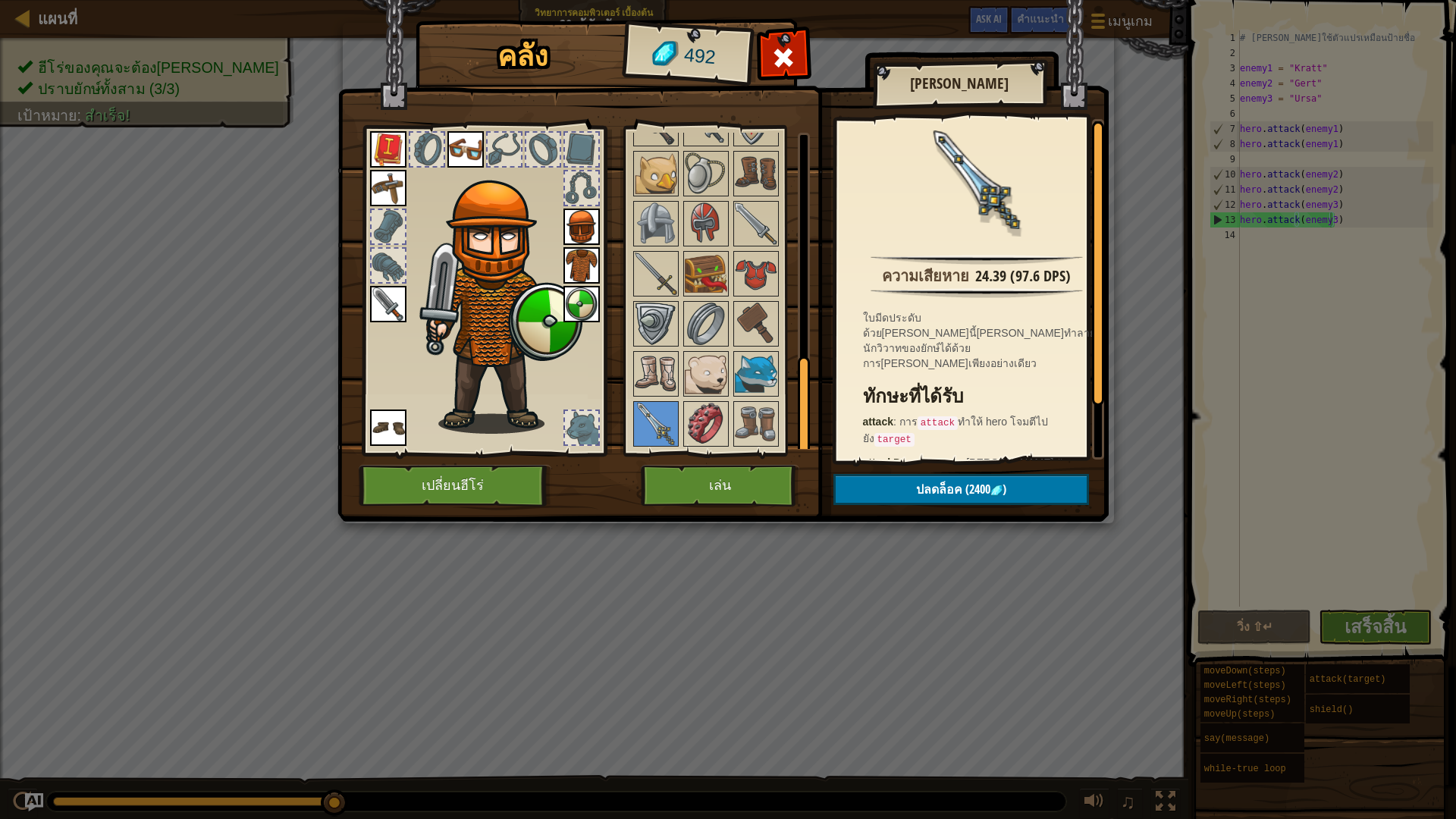
click at [620, 352] on img at bounding box center [723, 247] width 771 height 550
click at [637, 380] on img at bounding box center [656, 374] width 43 height 43
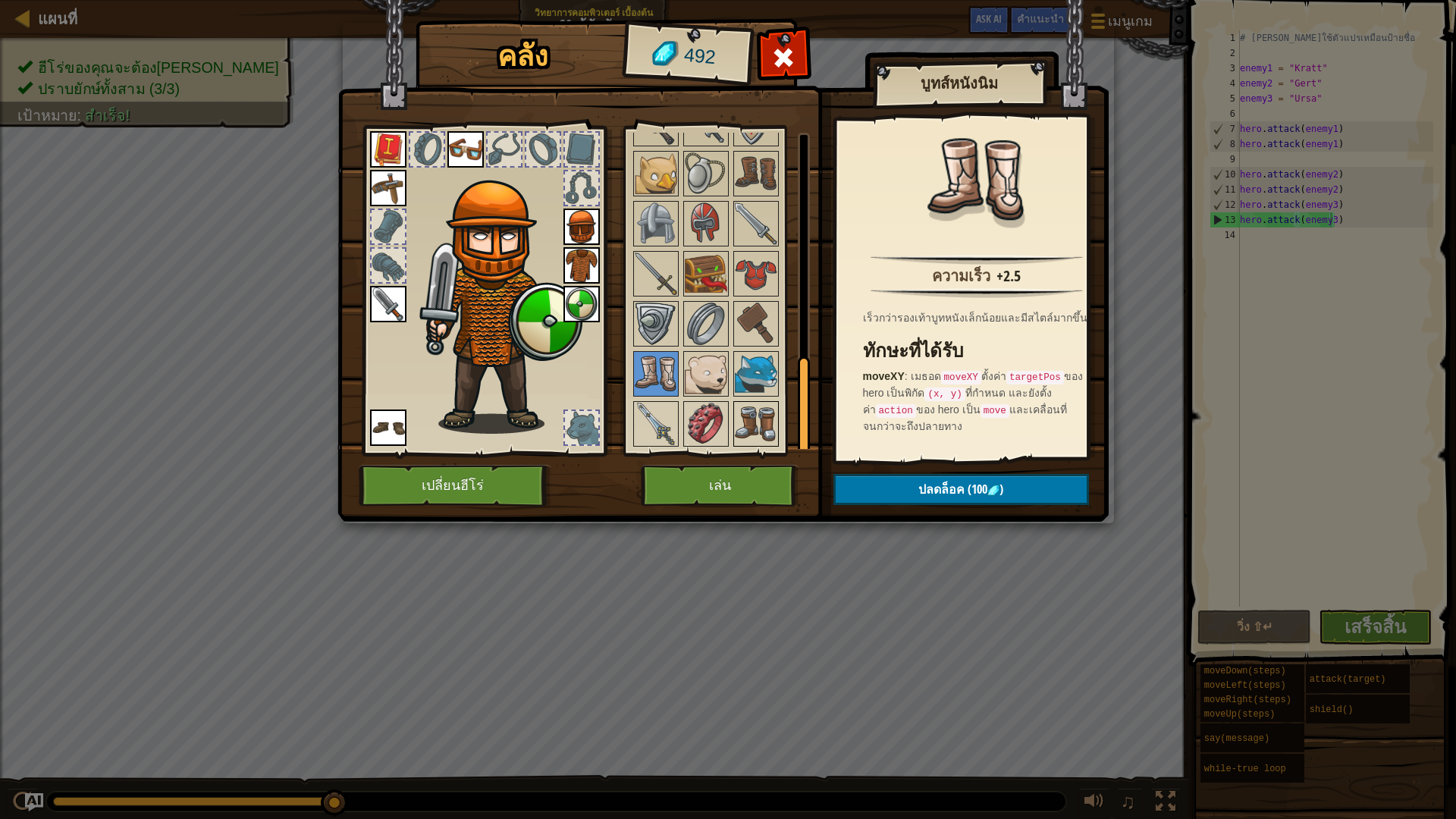
click at [754, 423] on img at bounding box center [756, 424] width 43 height 43
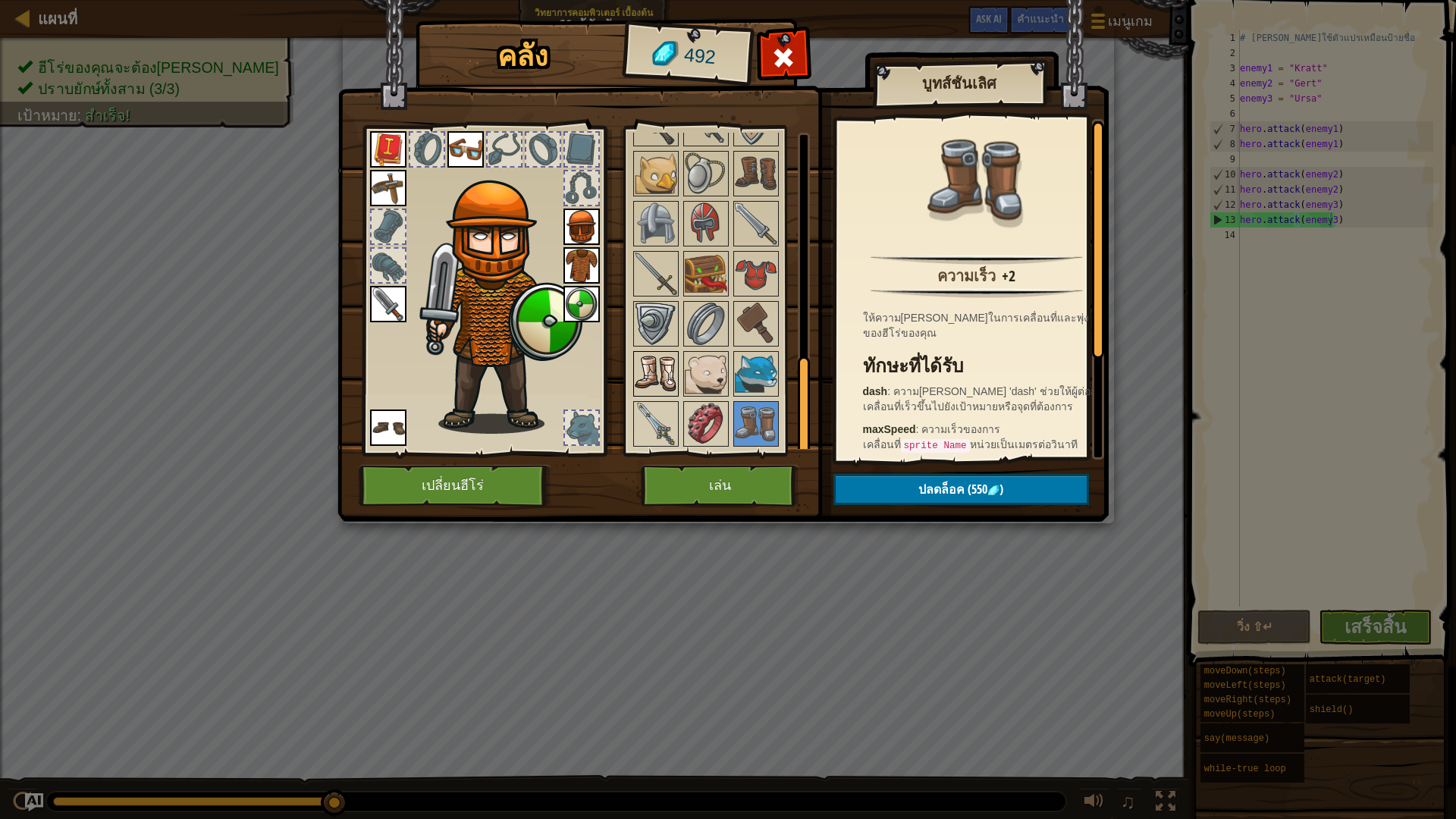
click at [650, 377] on img at bounding box center [656, 374] width 43 height 43
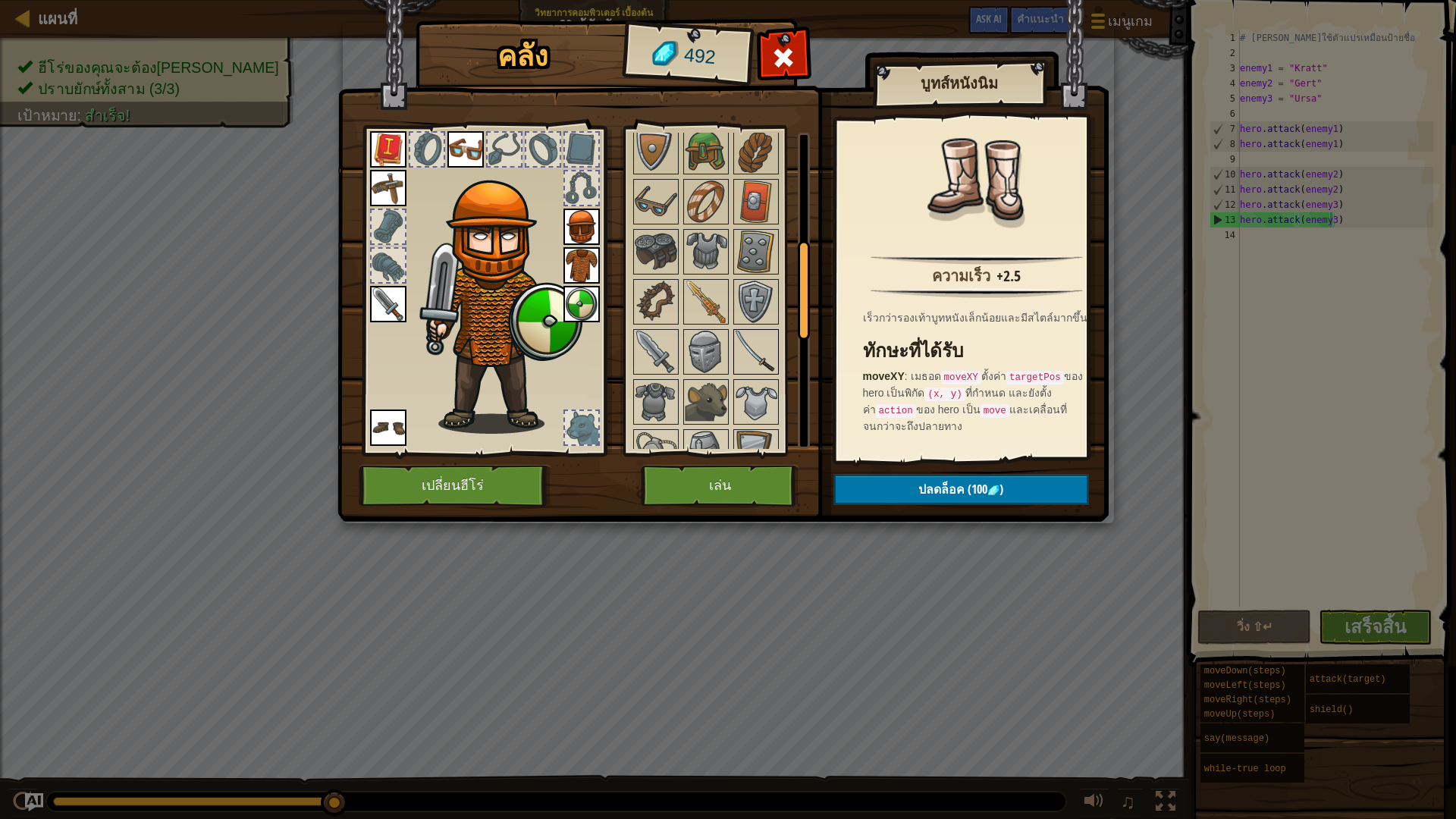
scroll to position [423, 0]
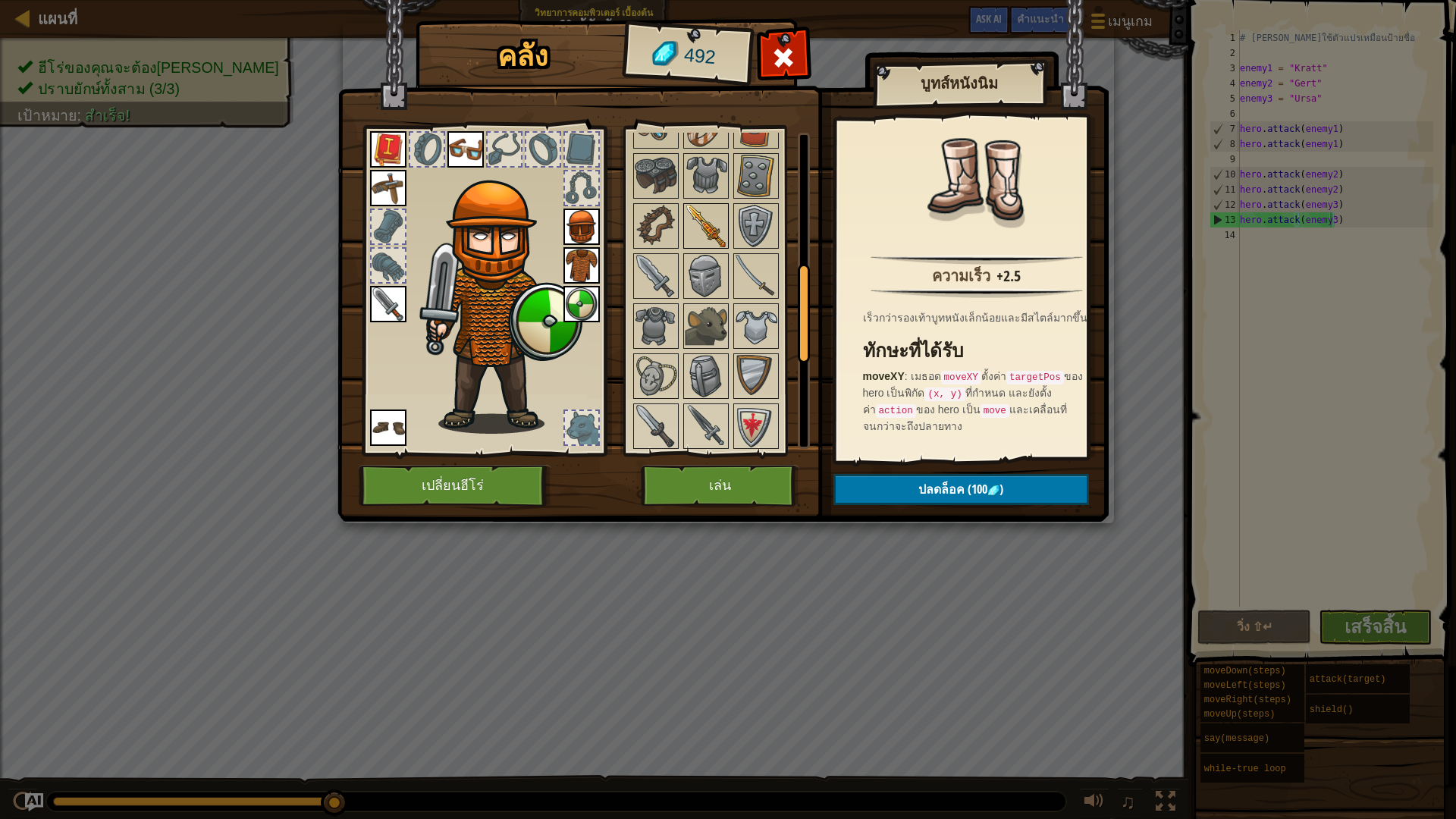
click at [710, 239] on img at bounding box center [706, 226] width 43 height 43
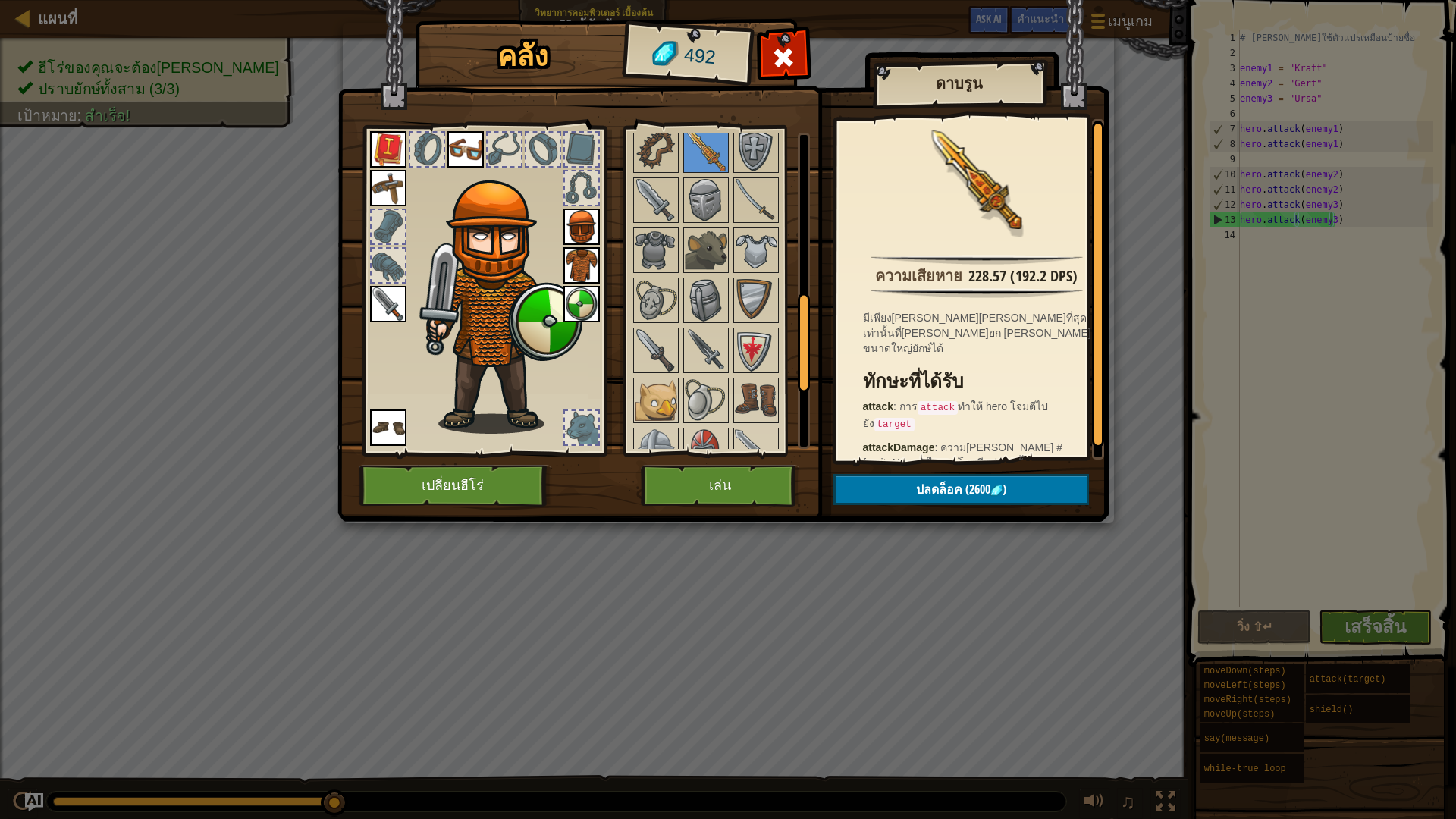
scroll to position [650, 0]
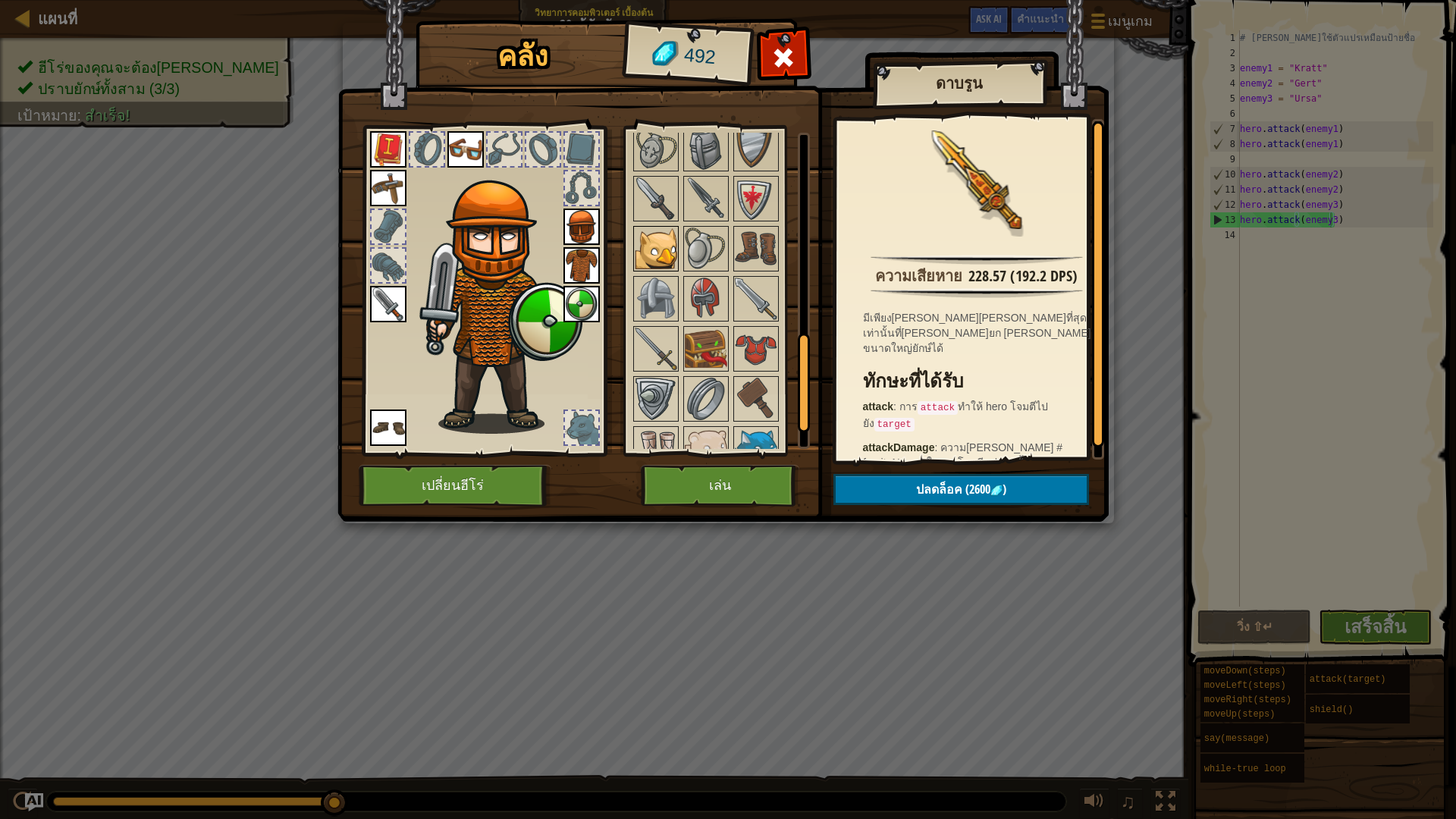
click at [671, 243] on img at bounding box center [656, 248] width 43 height 43
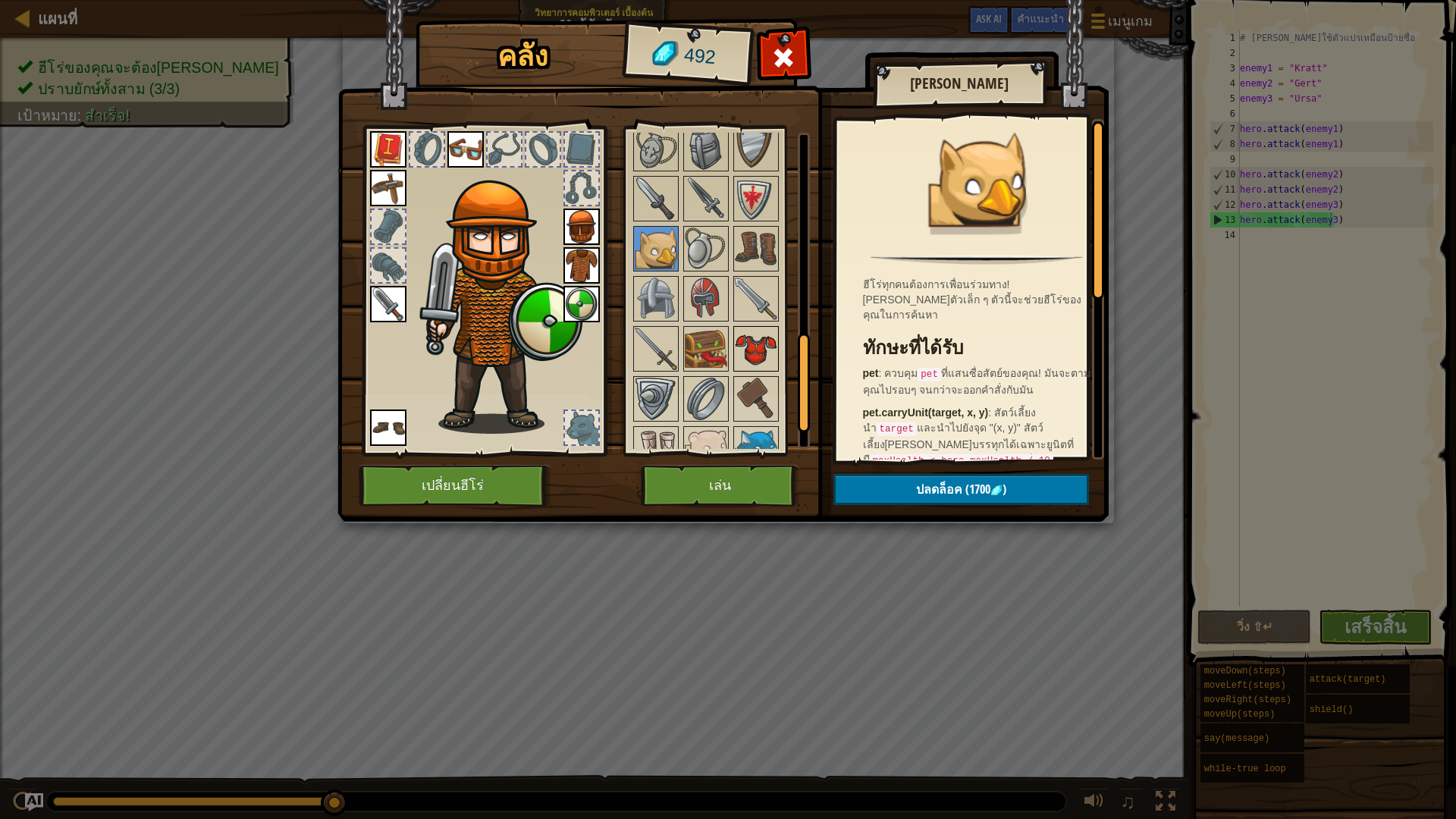
click at [755, 365] on img at bounding box center [756, 349] width 43 height 43
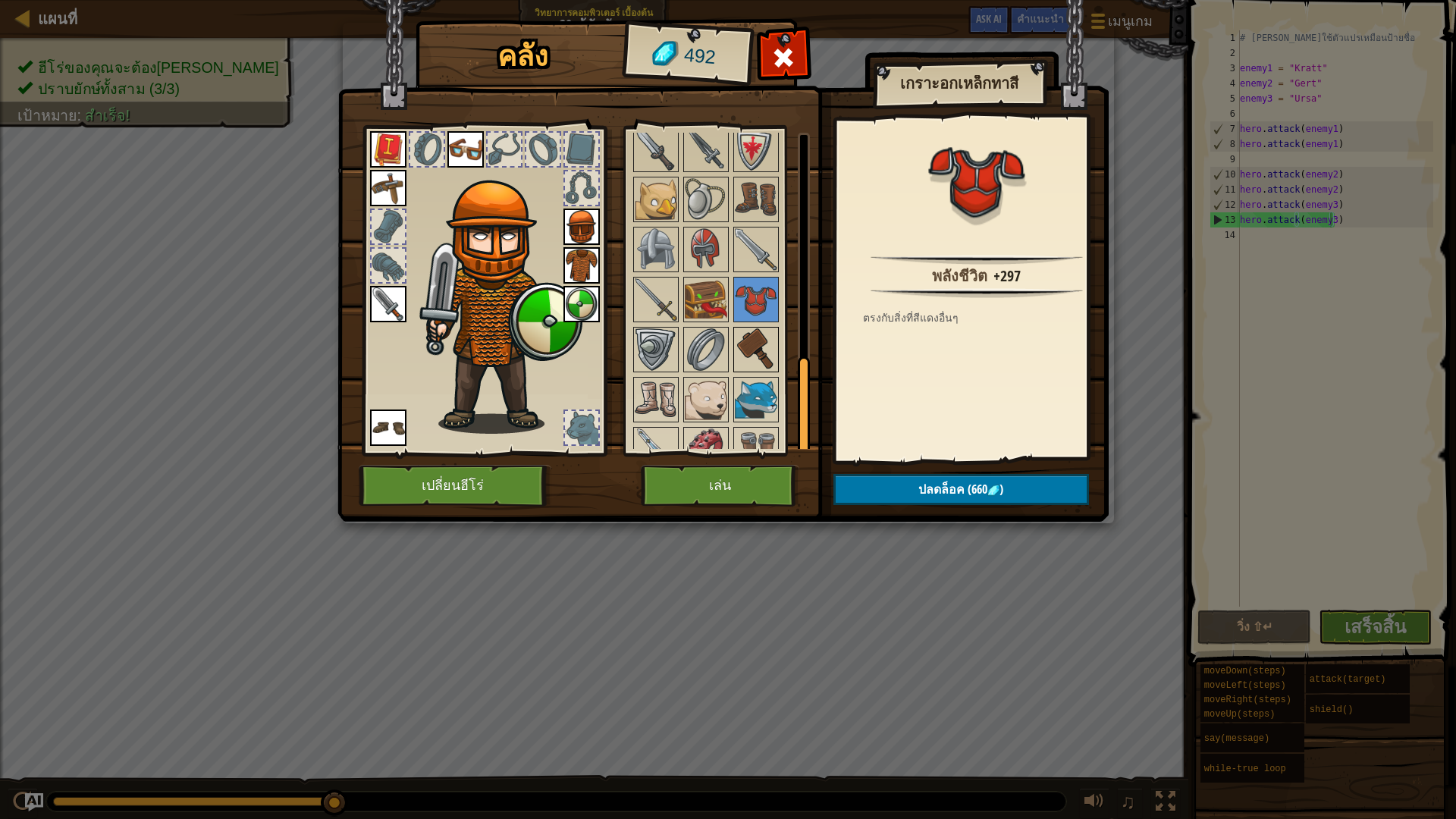
scroll to position [726, 0]
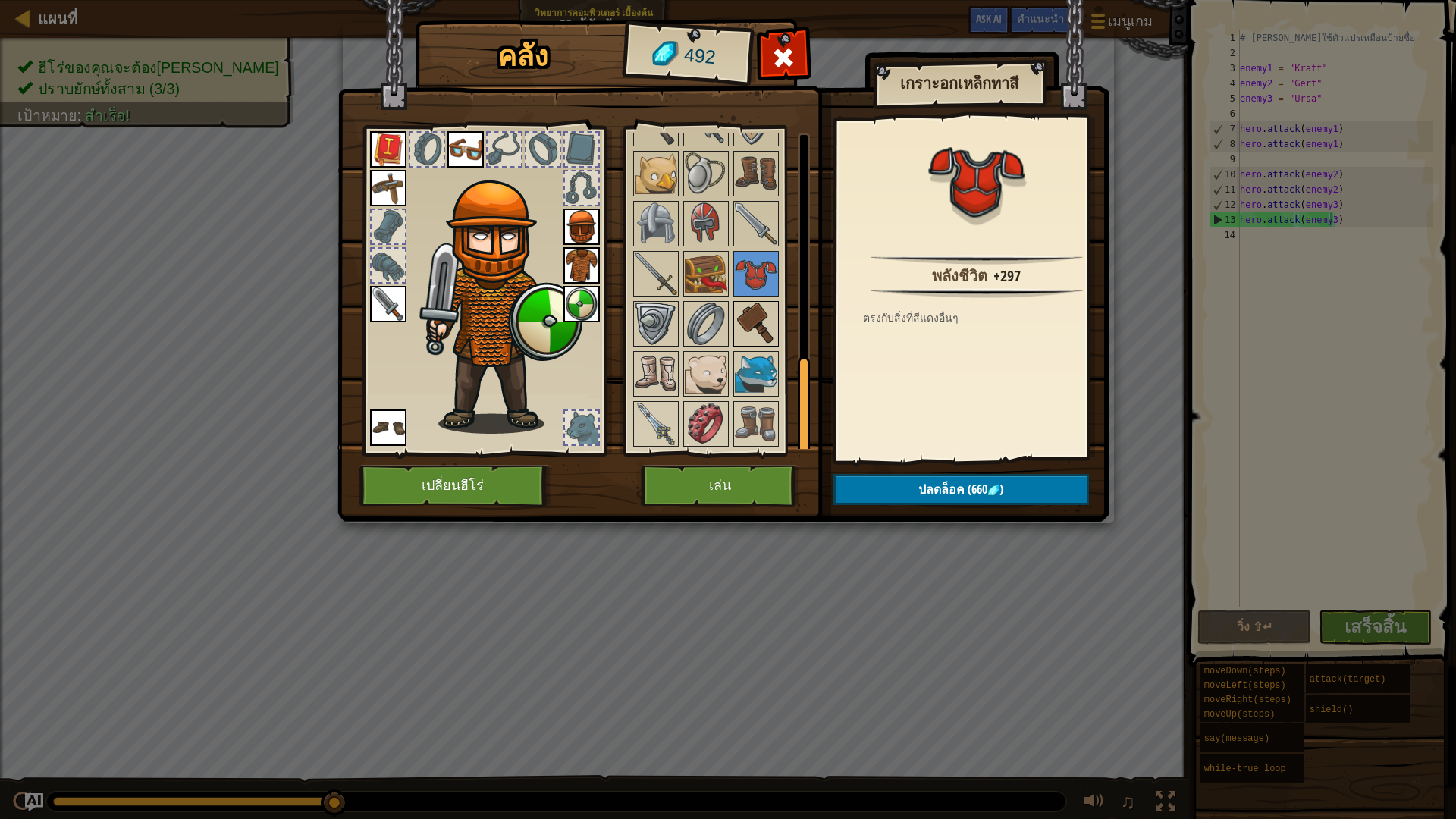
click at [758, 321] on img at bounding box center [756, 324] width 43 height 43
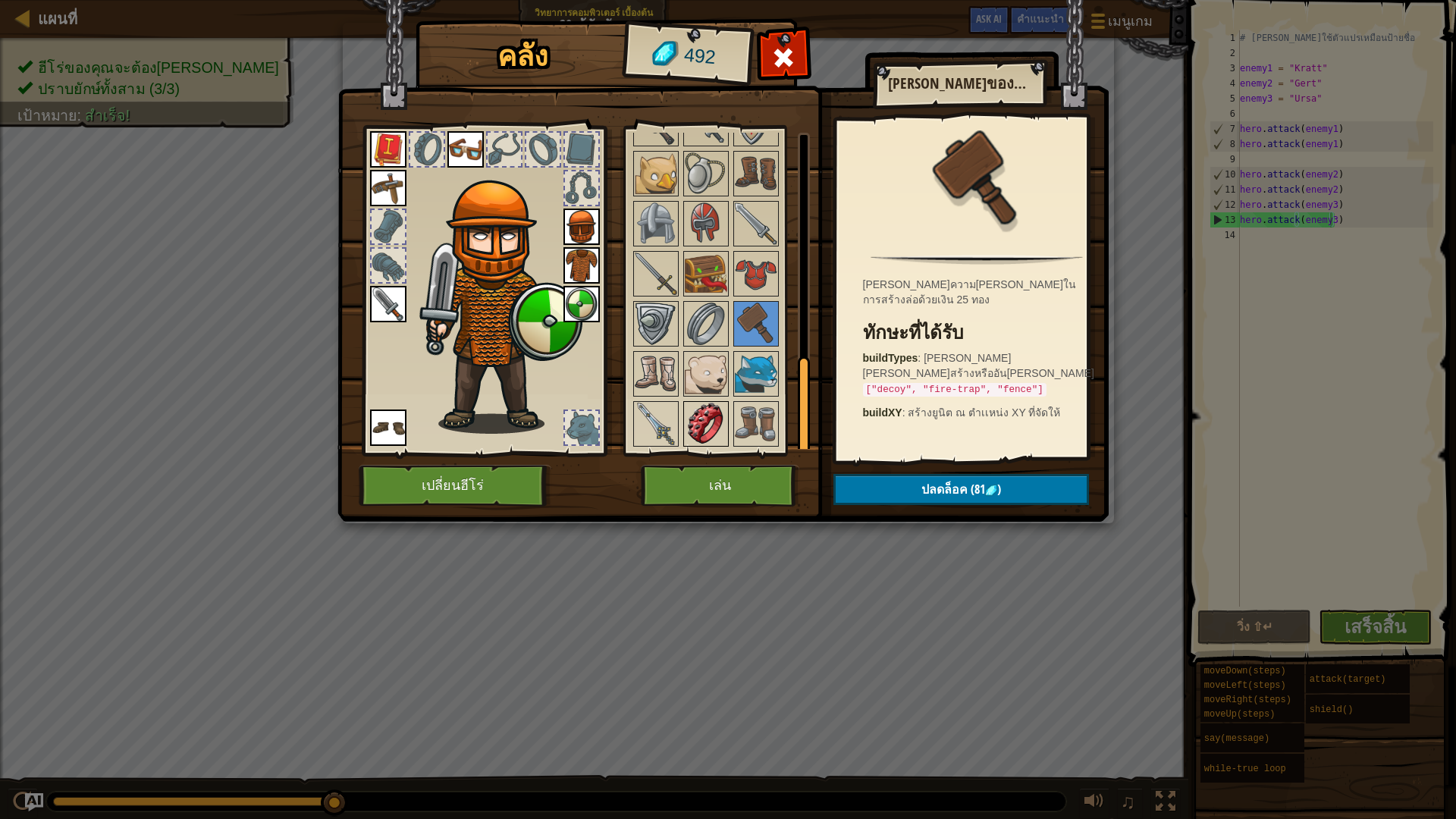
click at [720, 418] on img at bounding box center [706, 424] width 43 height 43
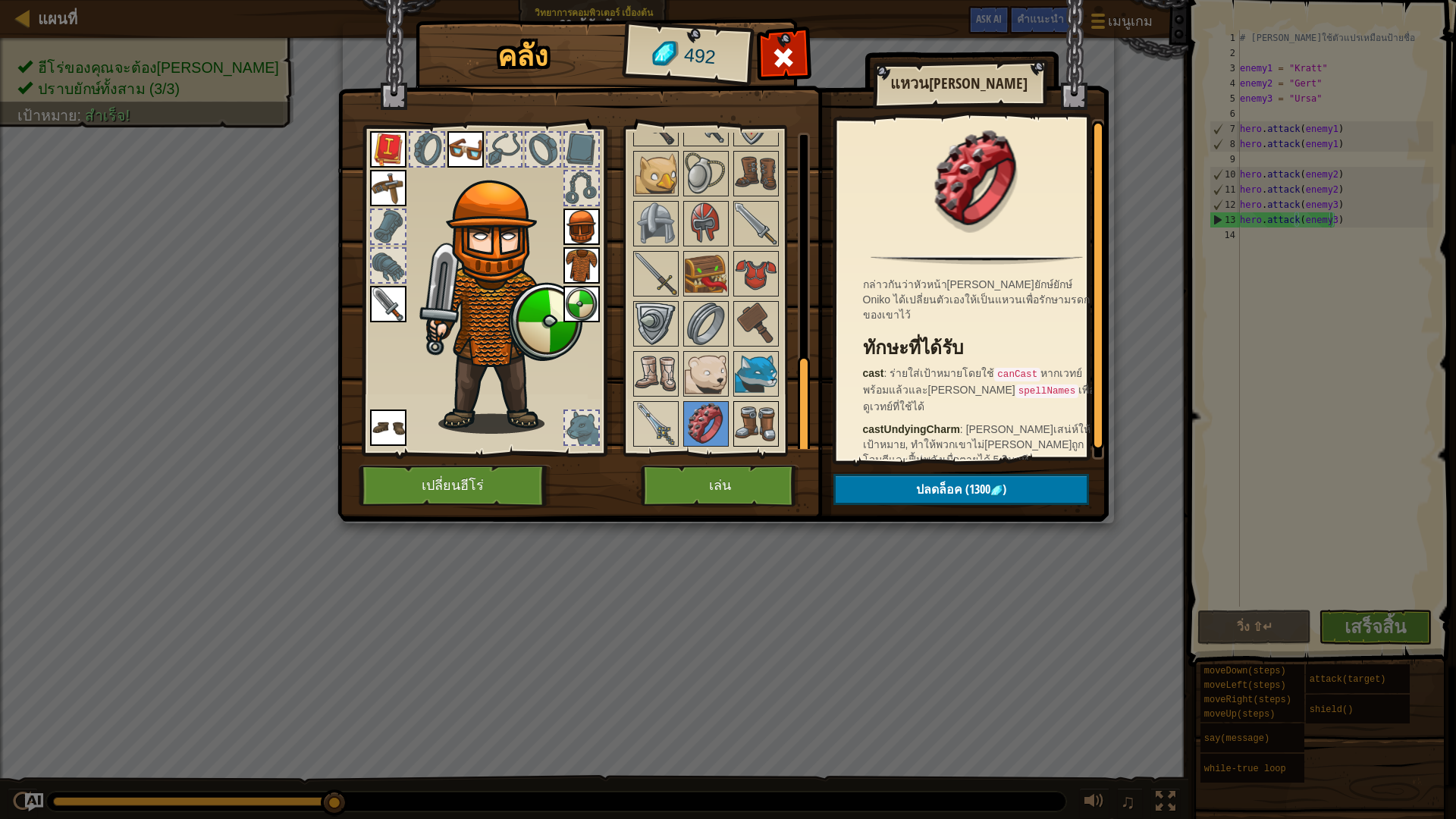
click at [743, 438] on img at bounding box center [756, 424] width 43 height 43
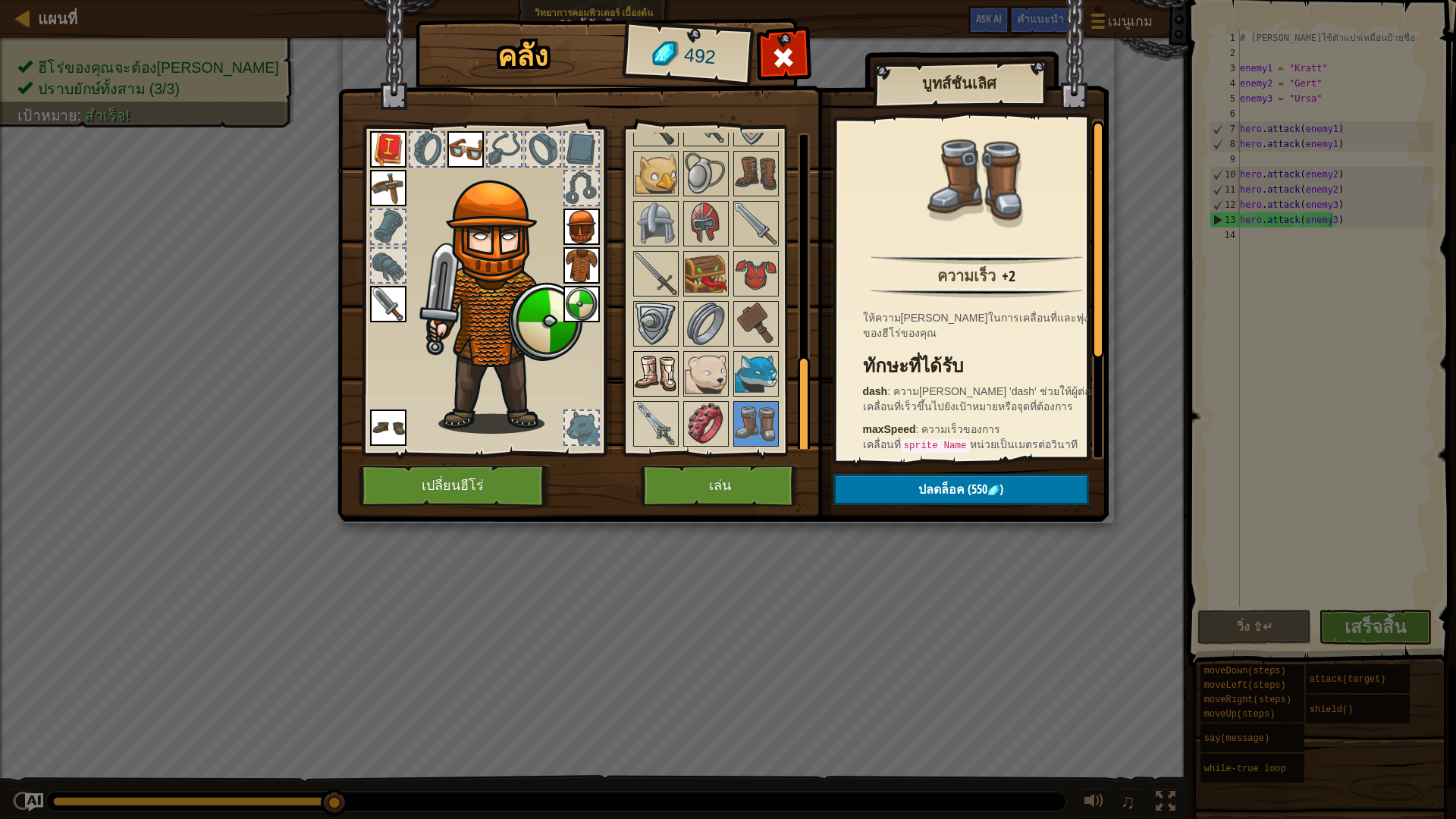
click at [641, 383] on img at bounding box center [656, 374] width 43 height 43
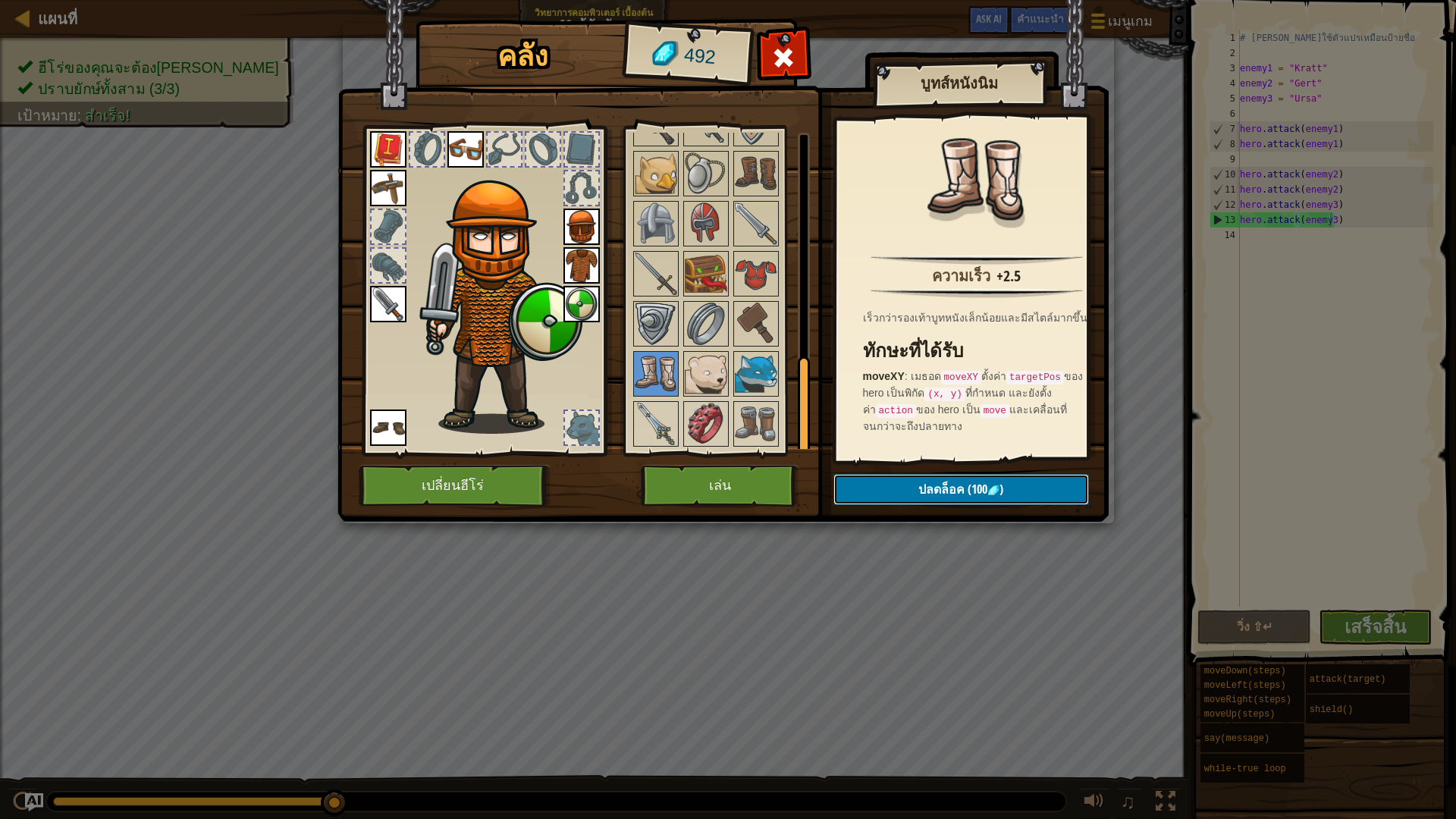
click at [931, 498] on button "ปลดล็อค (100 )" at bounding box center [961, 489] width 256 height 31
click at [931, 498] on button "ยืนยัน" at bounding box center [961, 489] width 256 height 31
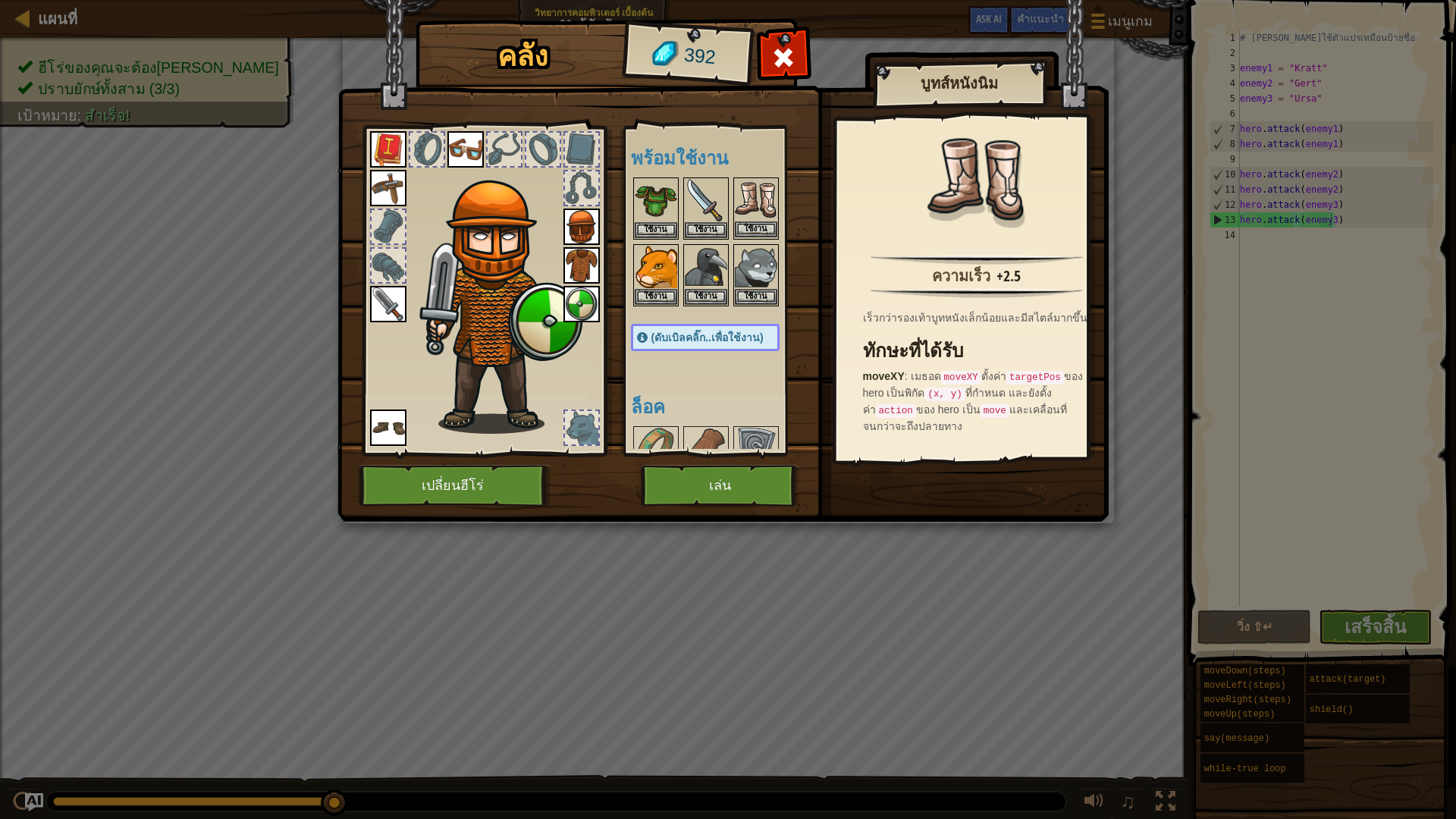
click at [772, 198] on img at bounding box center [756, 200] width 43 height 43
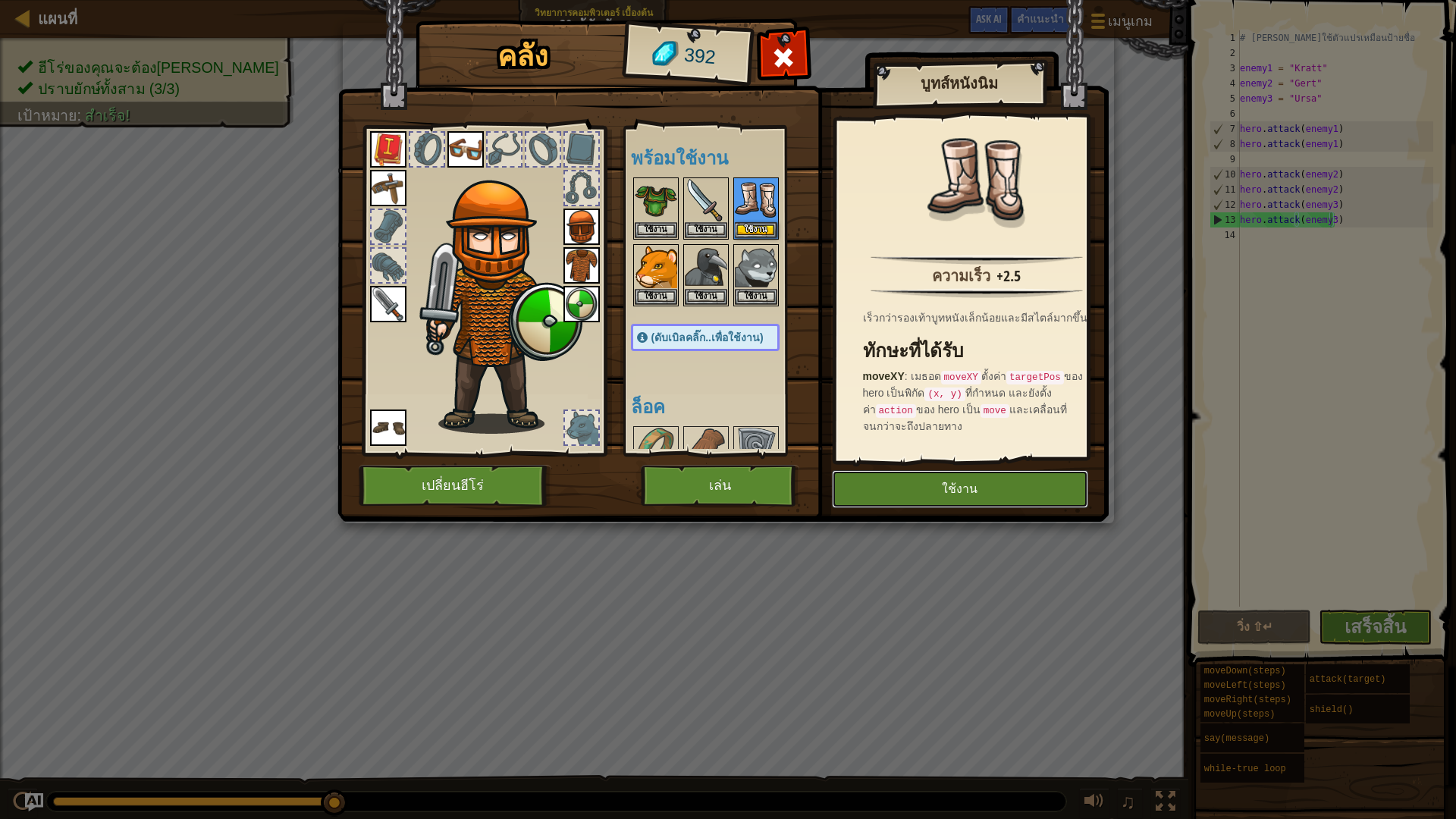
click at [913, 499] on button "ใช้งาน" at bounding box center [960, 489] width 256 height 38
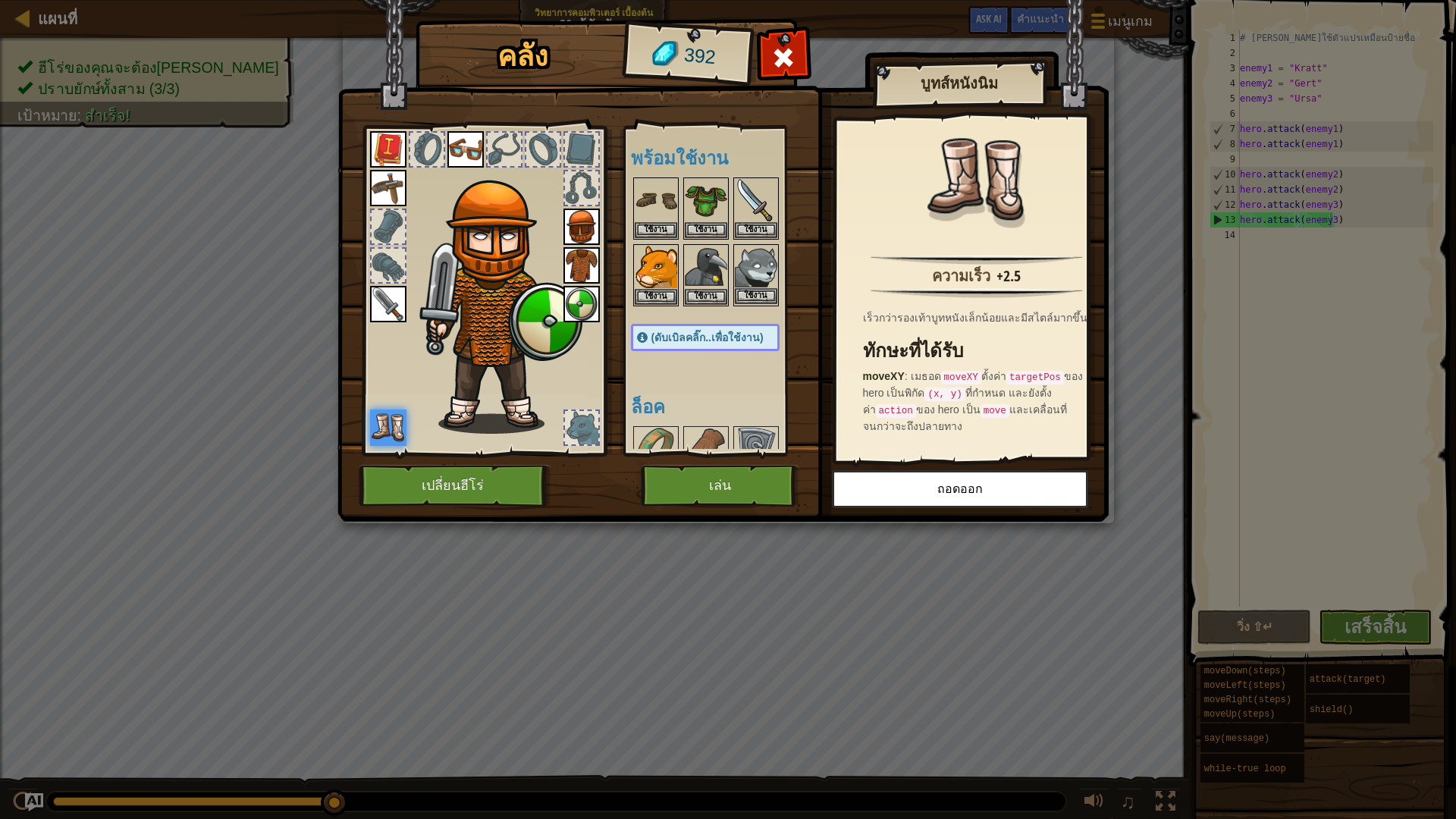
click at [756, 268] on img at bounding box center [756, 267] width 43 height 43
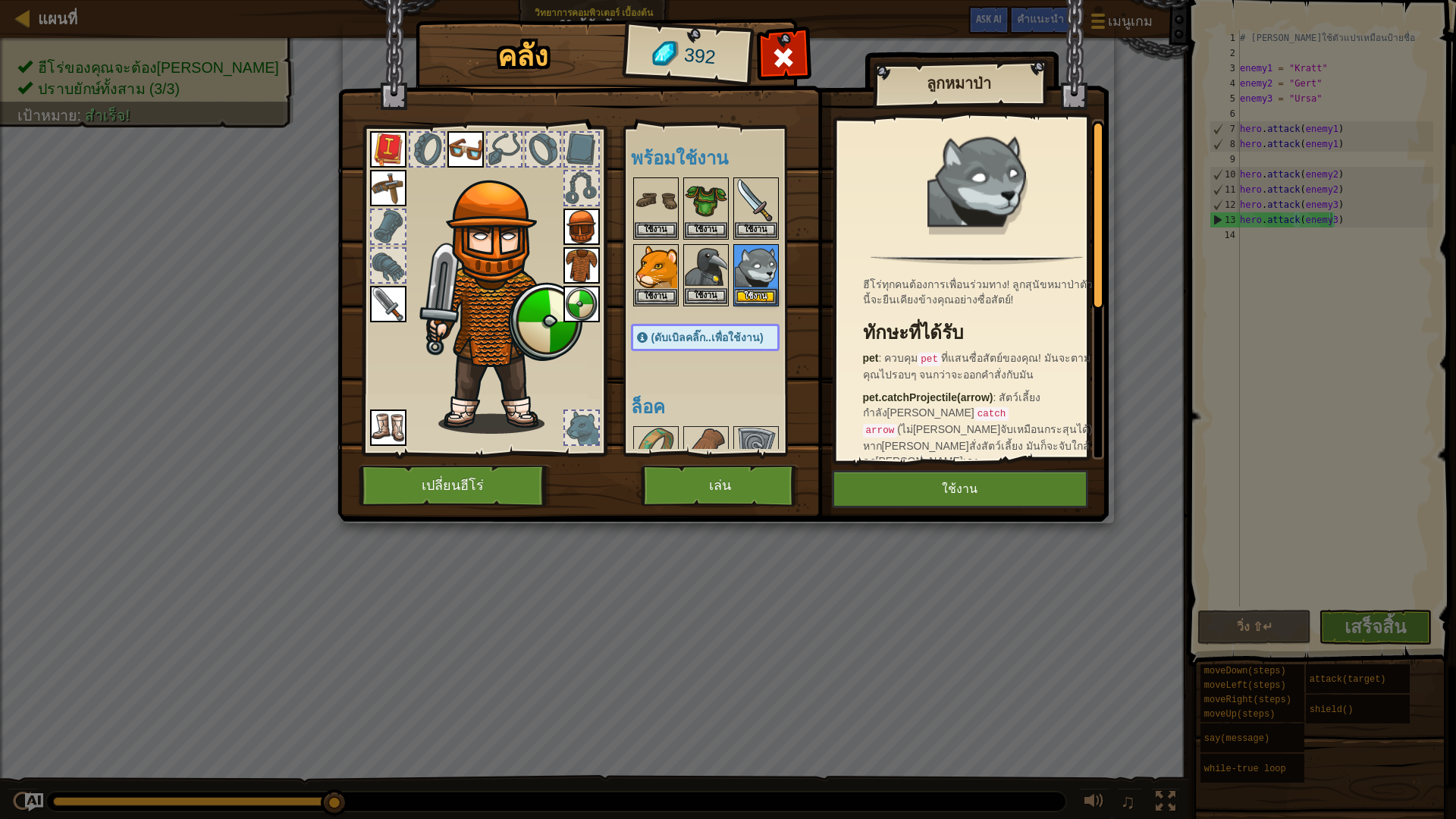
click at [709, 274] on img at bounding box center [706, 267] width 43 height 43
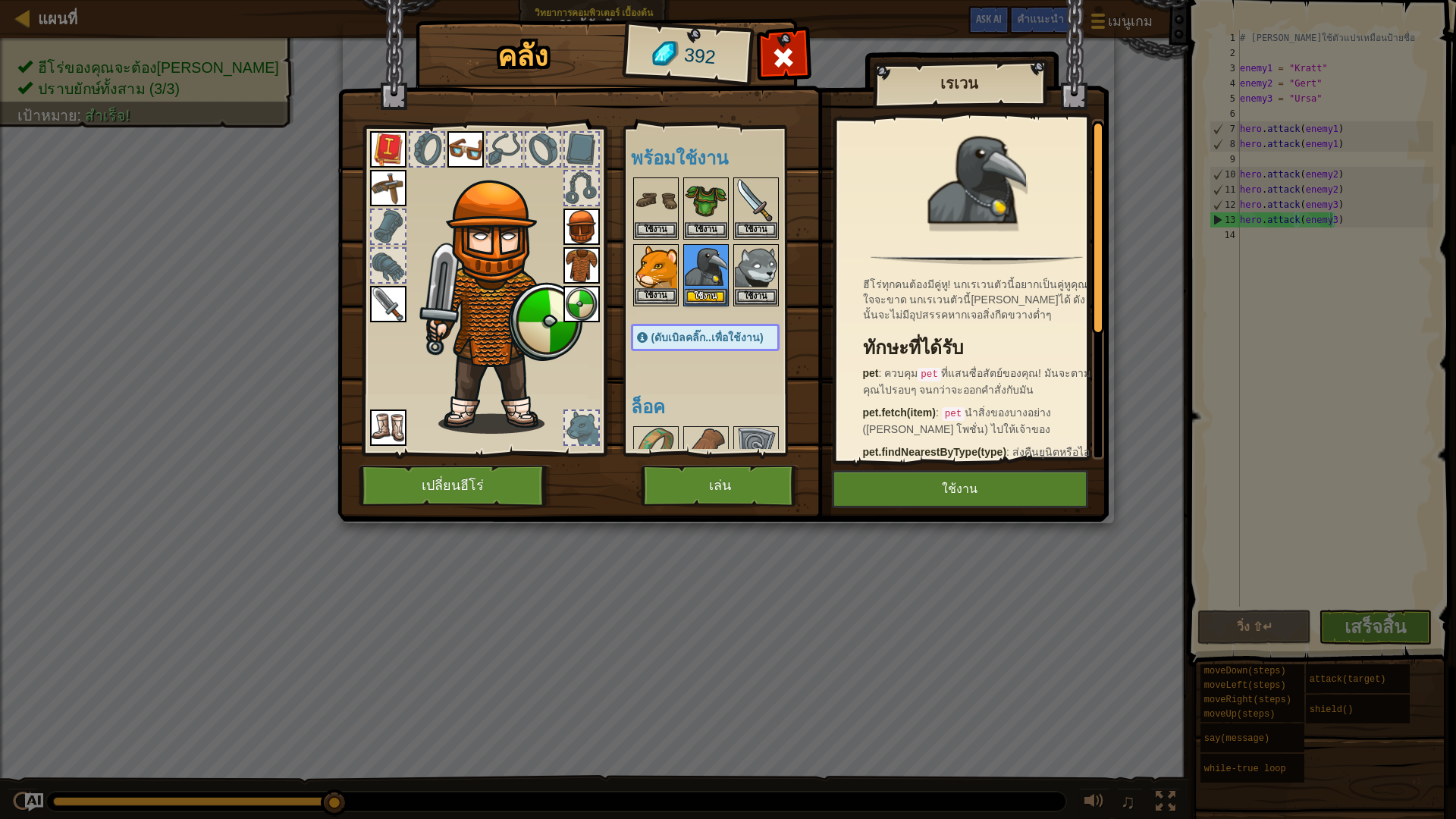
click at [655, 268] on img at bounding box center [656, 267] width 43 height 43
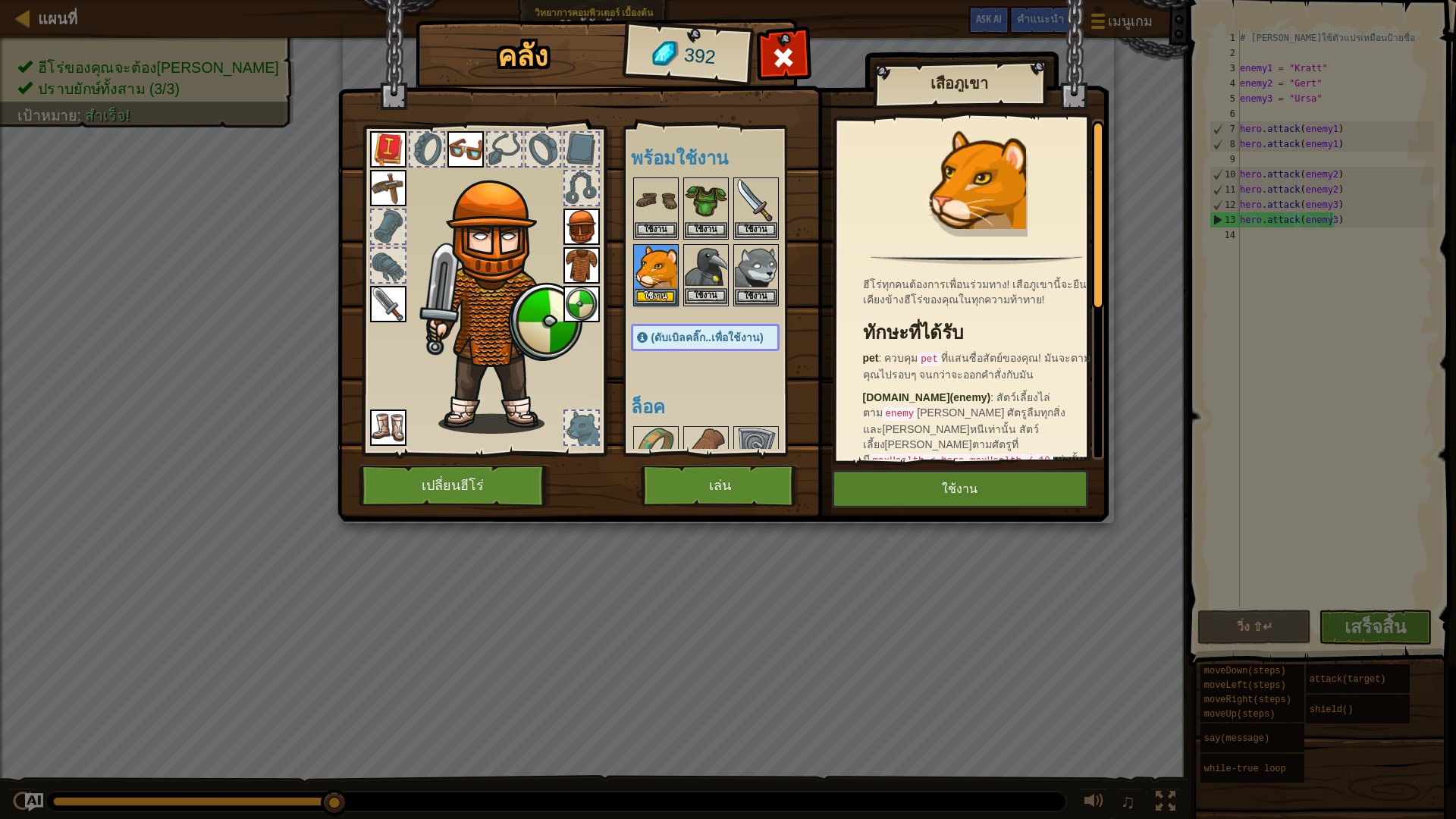
click at [722, 283] on img at bounding box center [706, 267] width 43 height 43
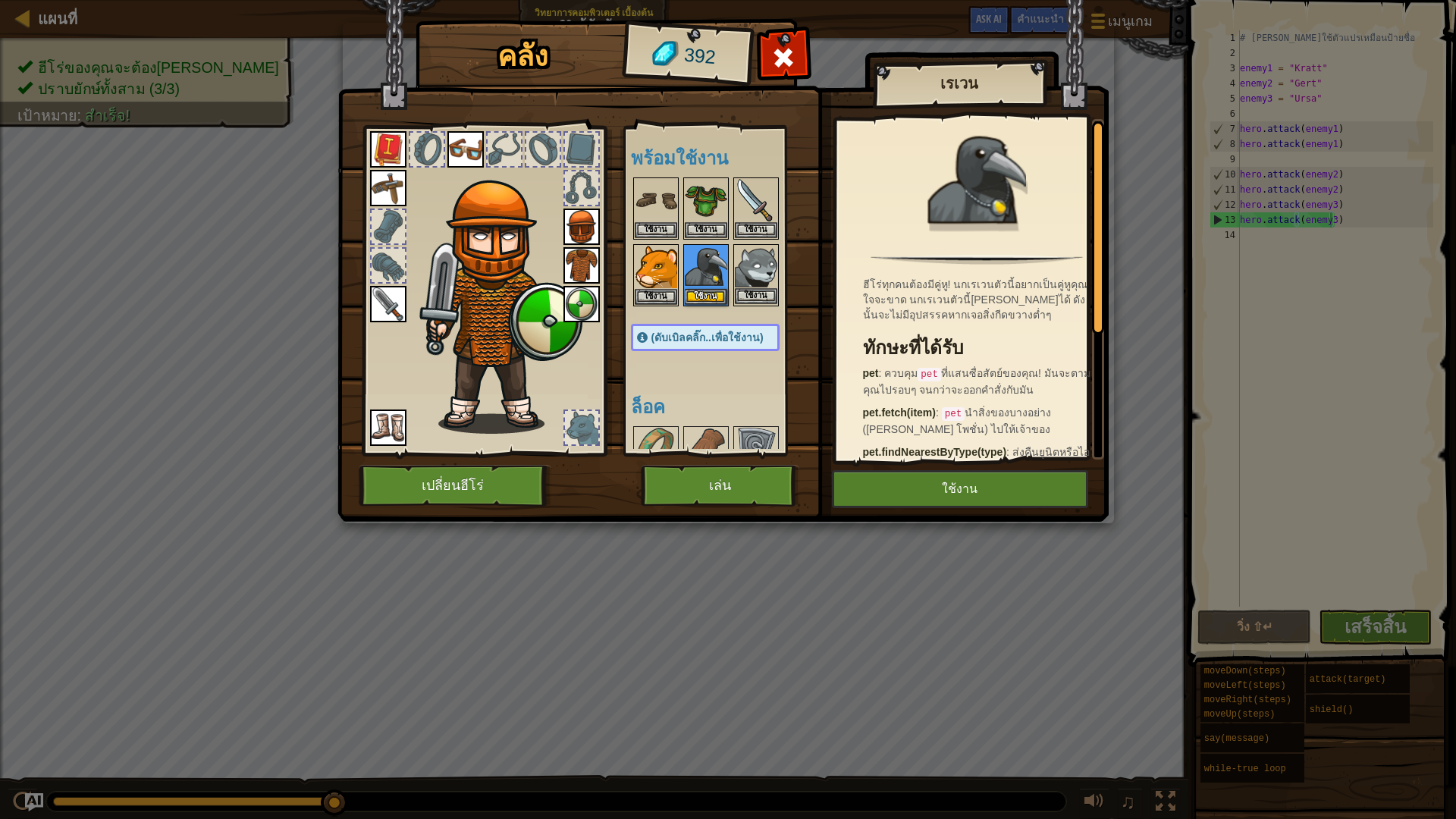
click at [760, 283] on img at bounding box center [756, 267] width 43 height 43
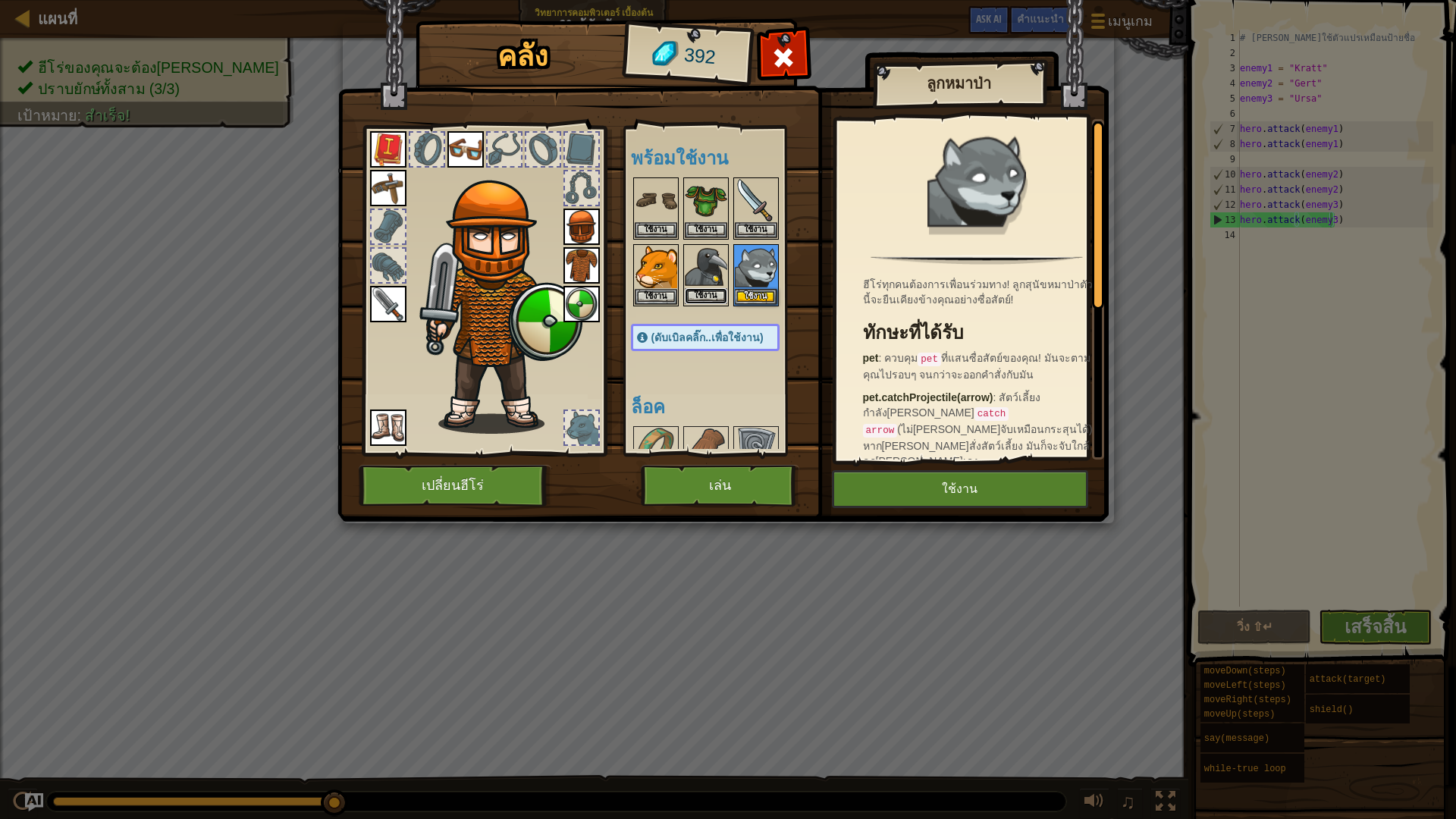
click at [707, 296] on button "ใช้งาน" at bounding box center [706, 296] width 43 height 16
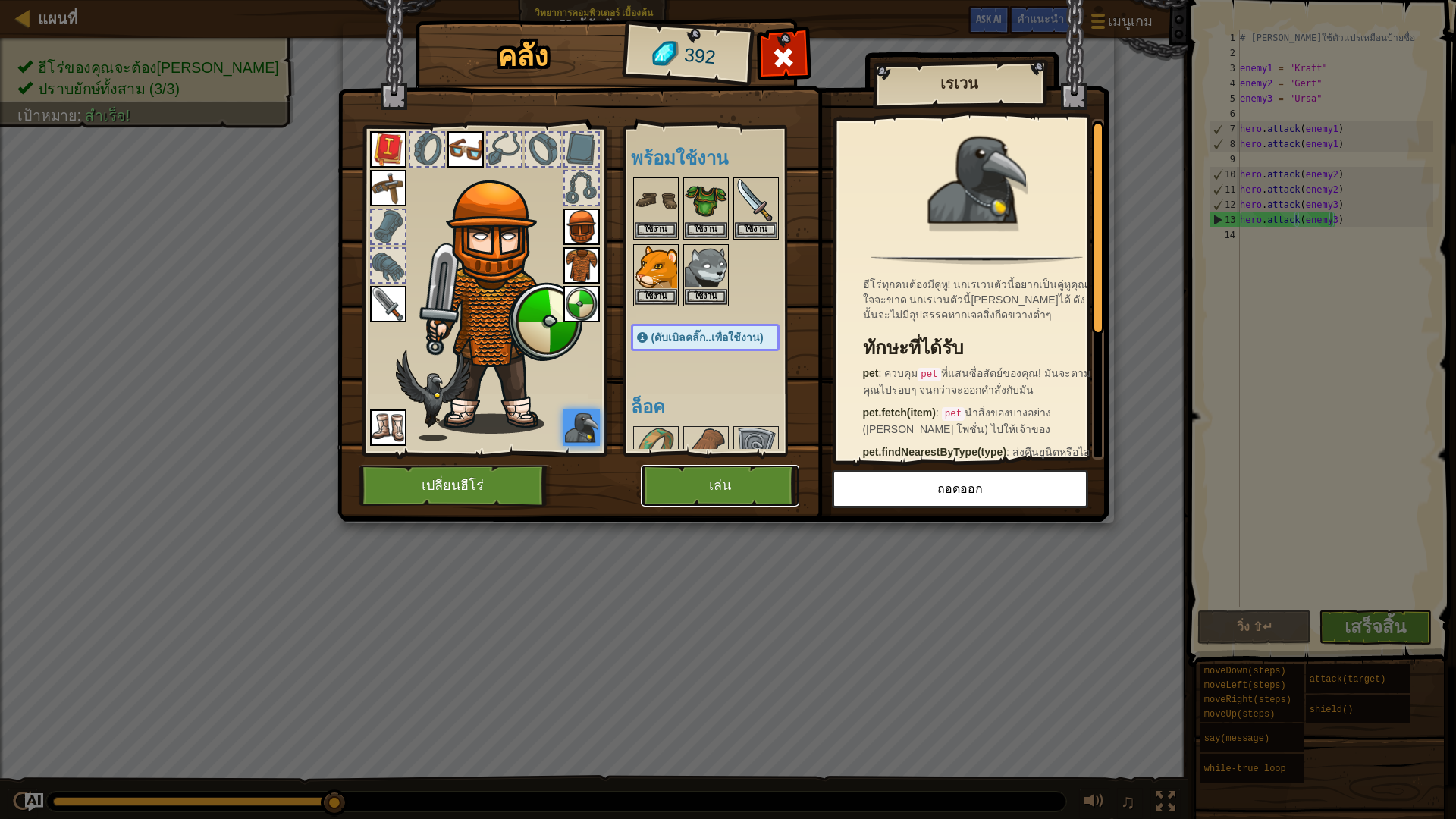
click at [746, 492] on button "เล่น" at bounding box center [720, 485] width 159 height 42
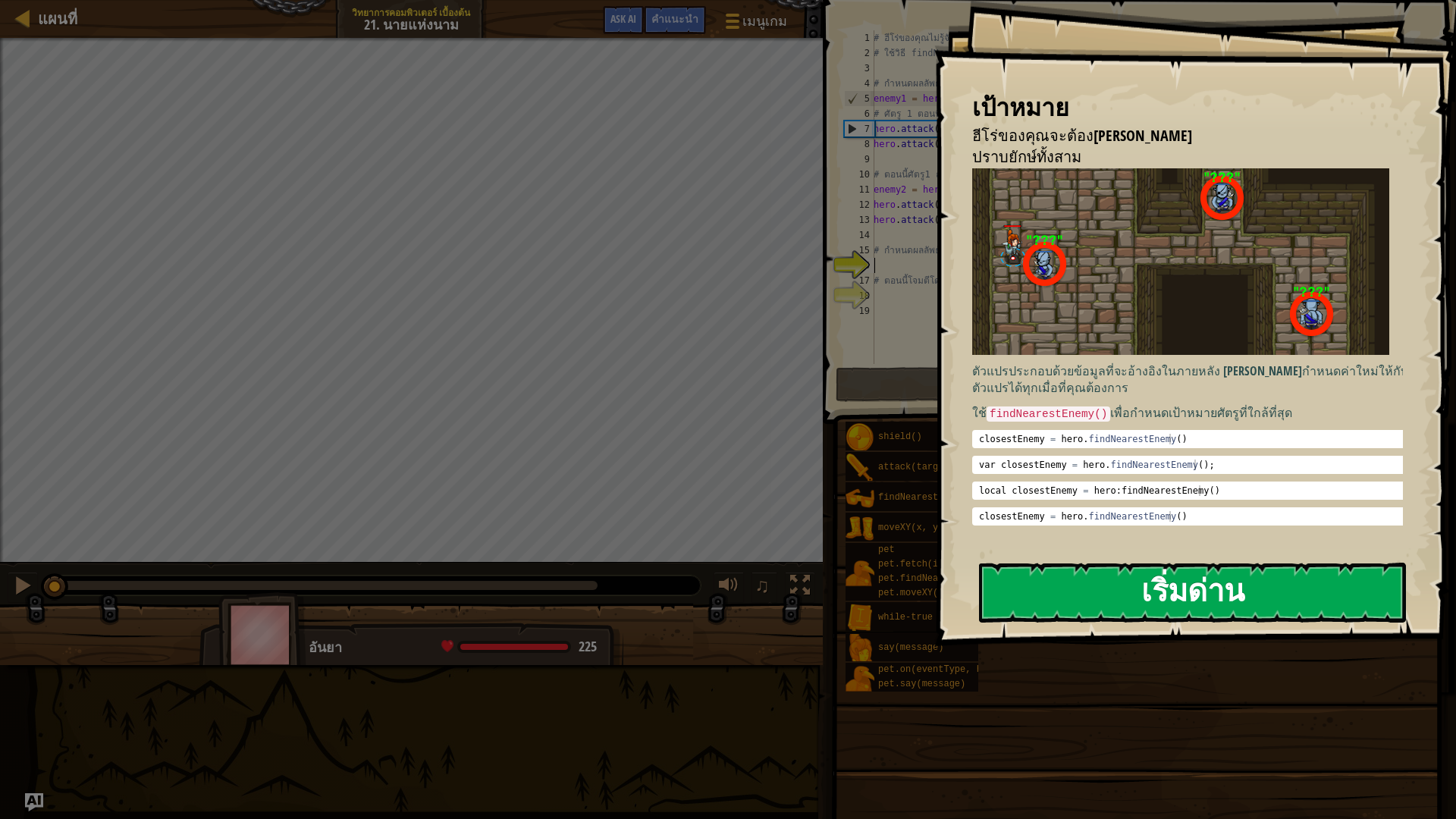
click at [1100, 608] on button "เริ่มด่าน" at bounding box center [1192, 592] width 427 height 60
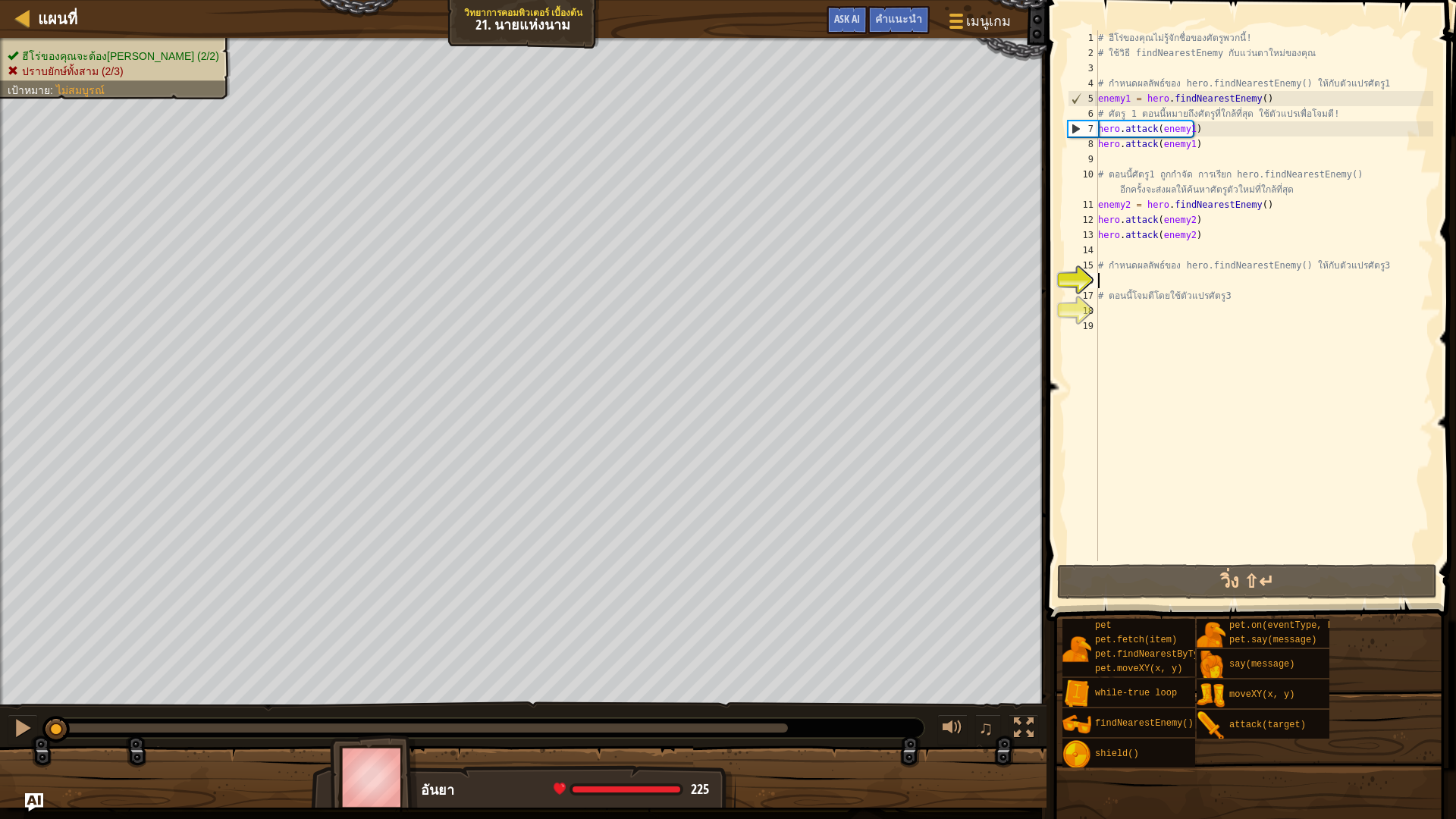
click at [1120, 285] on div "# ฮีโร่ของคุณไม่รู้จักชื่อของศัตรูพวกนี้! # ใช้วิธี findNearestEnemy กับแว่นตาใ…" at bounding box center [1264, 311] width 338 height 561
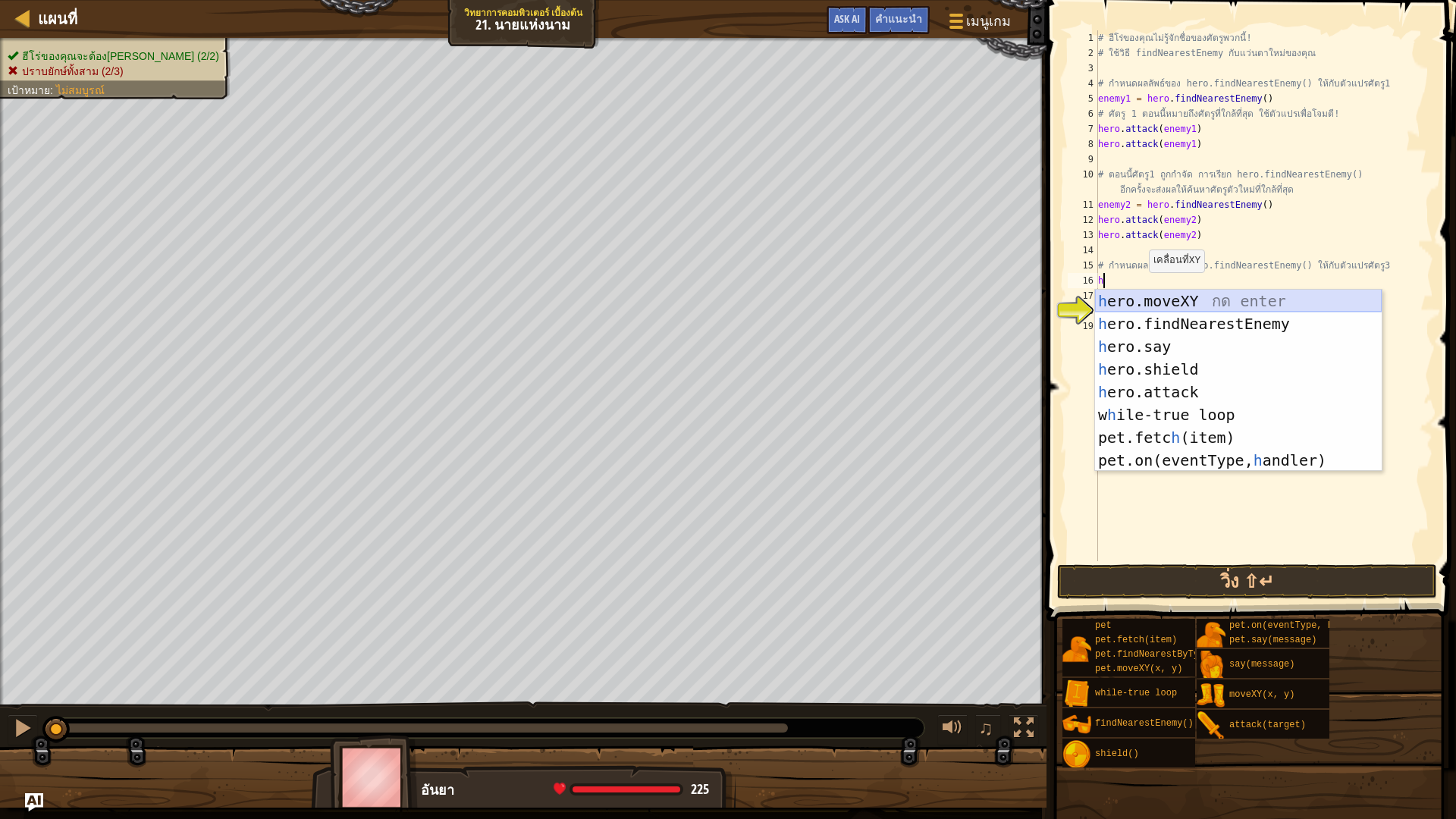
click at [1156, 312] on div "h ero.moveXY กด enter h ero.findNearestEnemy กด enter h ero.say กด enter h ero.…" at bounding box center [1238, 402] width 287 height 227
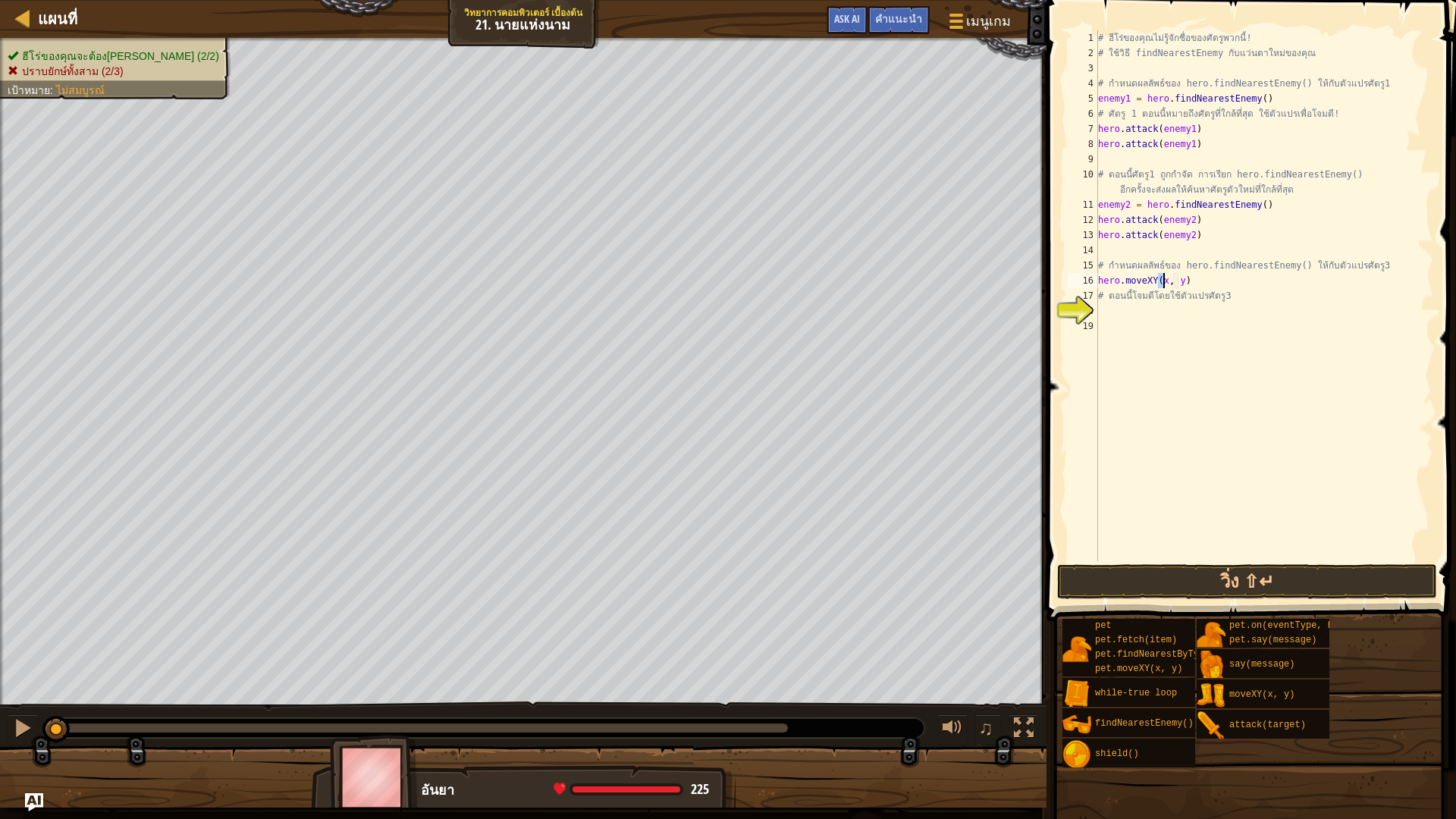
click at [1179, 290] on div "# ฮีโร่ของคุณไม่รู้จักชื่อของศัตรูพวกนี้! # ใช้วิธี findNearestEnemy กับแว่นตาใ…" at bounding box center [1264, 311] width 338 height 561
click at [1173, 278] on div "# ฮีโร่ของคุณไม่รู้จักชื่อของศัตรูพวกนี้! # ใช้วิธี findNearestEnemy กับแว่นตาใ…" at bounding box center [1264, 311] width 338 height 561
type textarea "hero.moveXY(x, y)"
drag, startPoint x: 1157, startPoint y: 548, endPoint x: 1152, endPoint y: 558, distance: 11.2
click at [1156, 554] on div "# ฮีโร่ของคุณไม่รู้จักชื่อของศัตรูพวกนี้! # ใช้วิธี findNearestEnemy กับแว่นตาใ…" at bounding box center [1264, 311] width 338 height 561
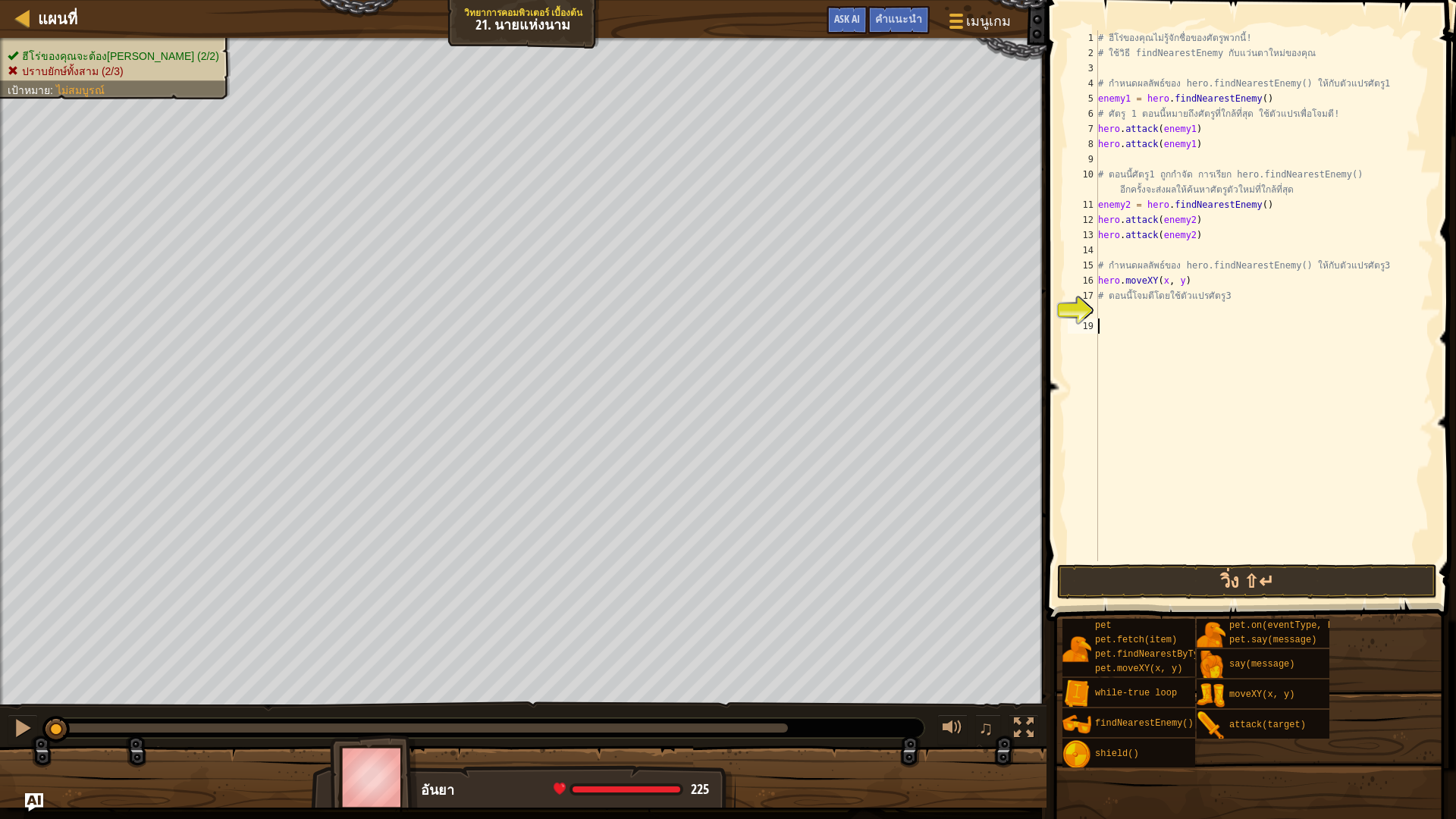
drag, startPoint x: 1147, startPoint y: 320, endPoint x: 1148, endPoint y: 328, distance: 8.1
click at [1148, 328] on div "# ฮีโร่ของคุณไม่รู้จักชื่อของศัตรูพวกนี้! # ใช้วิธี findNearestEnemy กับแว่นตาใ…" at bounding box center [1264, 311] width 338 height 561
click at [1143, 305] on div "# ฮีโร่ของคุณไม่รู้จักชื่อของศัตรูพวกนี้! # ใช้วิธี findNearestEnemy กับแว่นตาใ…" at bounding box center [1264, 311] width 338 height 561
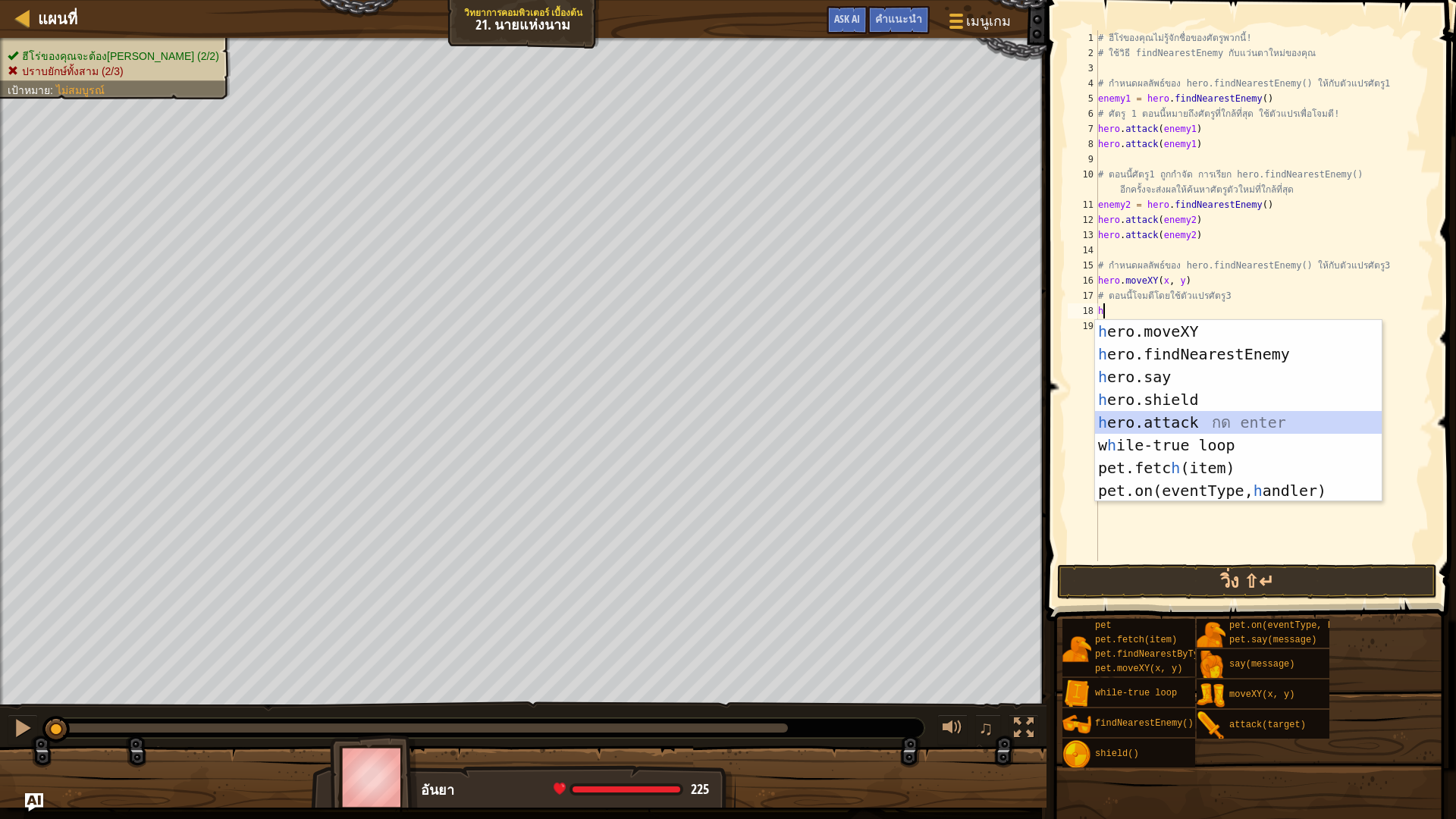
click at [1212, 419] on div "h ero.moveXY กด enter h ero.findNearestEnemy กด enter h ero.say กด enter h ero.…" at bounding box center [1238, 433] width 287 height 227
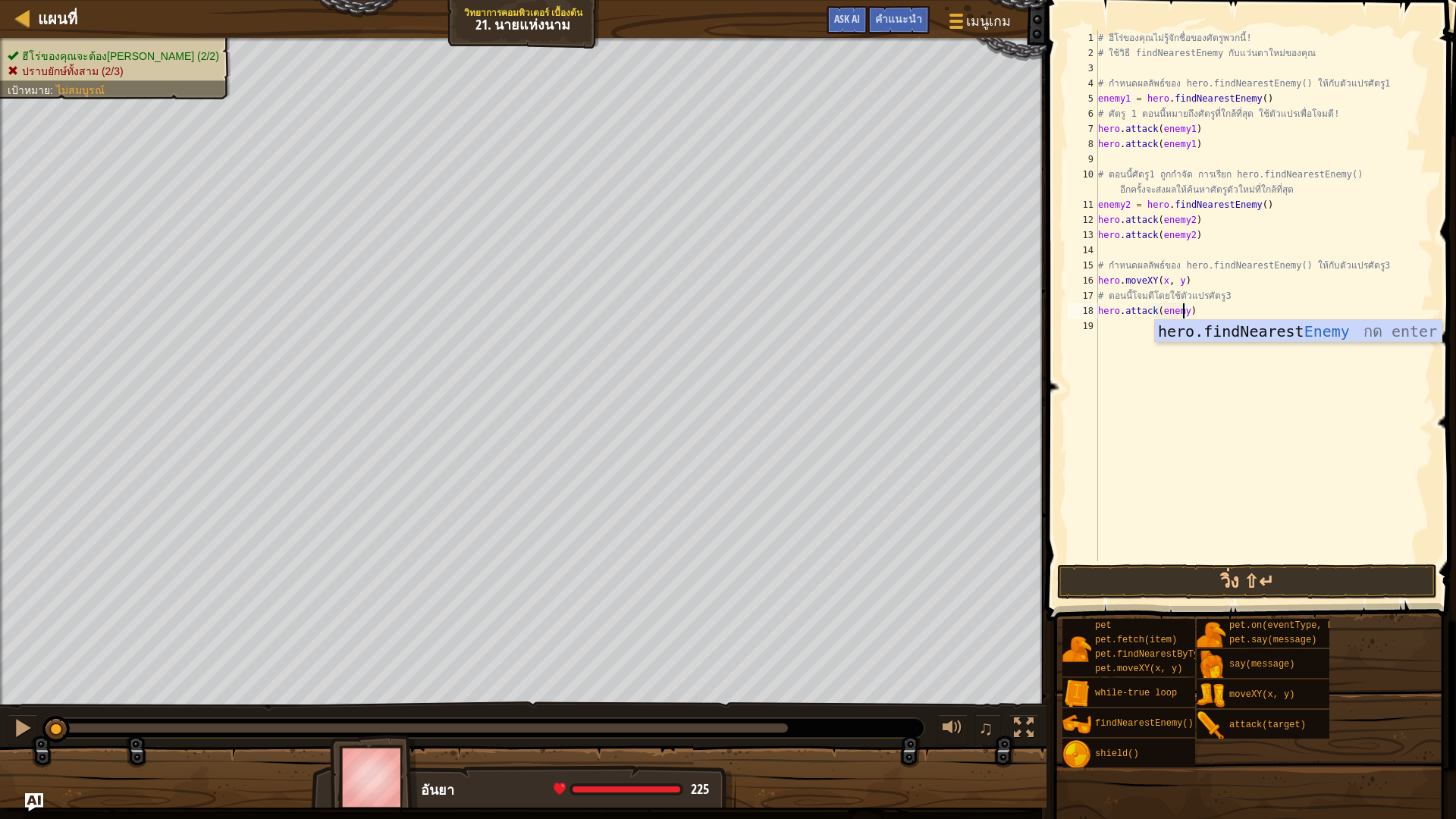
scroll to position [7, 7]
click at [1200, 574] on button "วิ่ง ⇧↵" at bounding box center [1247, 580] width 380 height 35
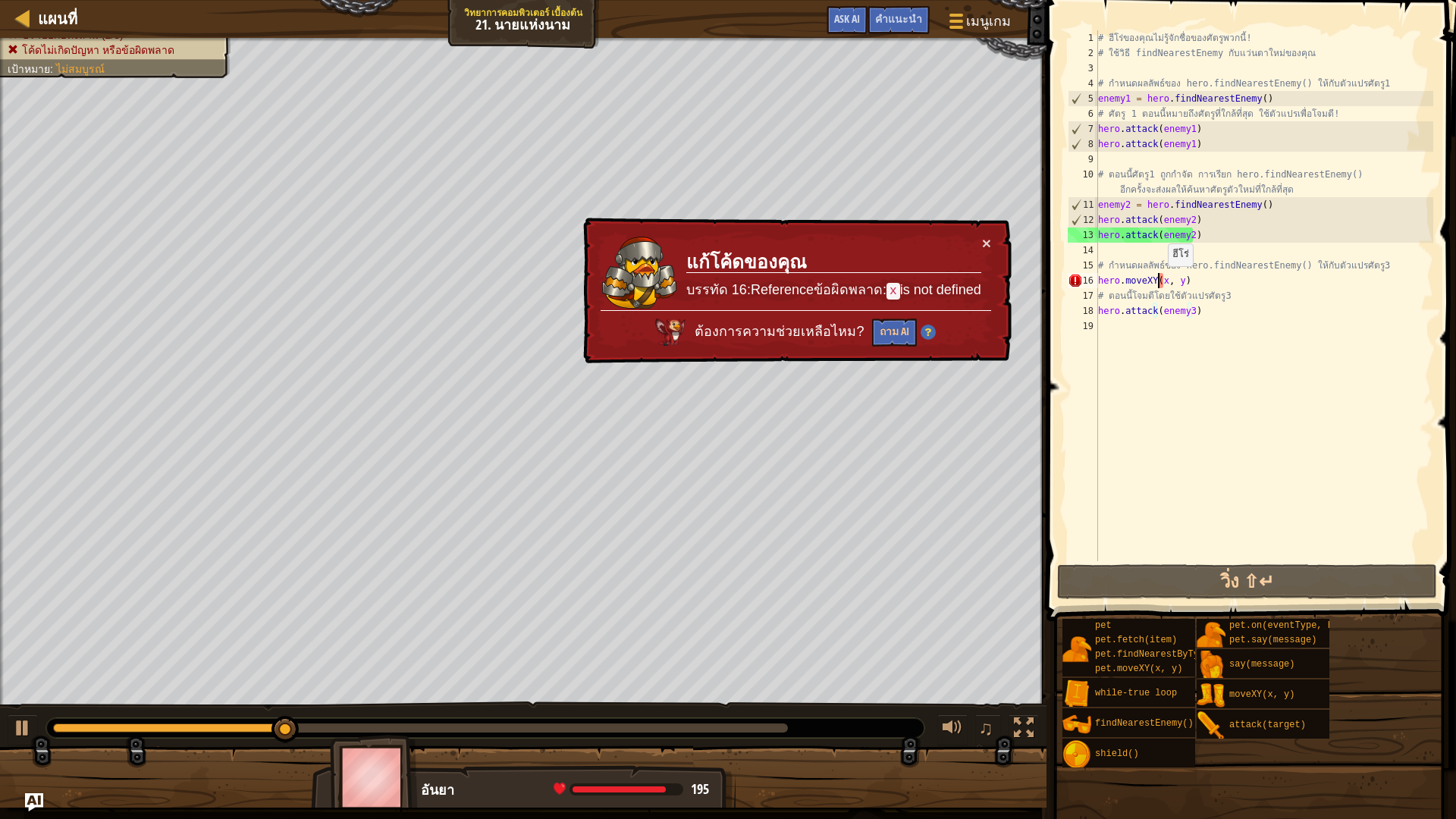
click at [1160, 281] on div "# ฮีโร่ของคุณไม่รู้จักชื่อของศัตรูพวกนี้! # ใช้วิธี findNearestEnemy กับแว่นตาใ…" at bounding box center [1264, 311] width 338 height 561
type textarea "hero.moveXY(x, y)"
click at [899, 320] on button "ถาม AI" at bounding box center [894, 333] width 45 height 28
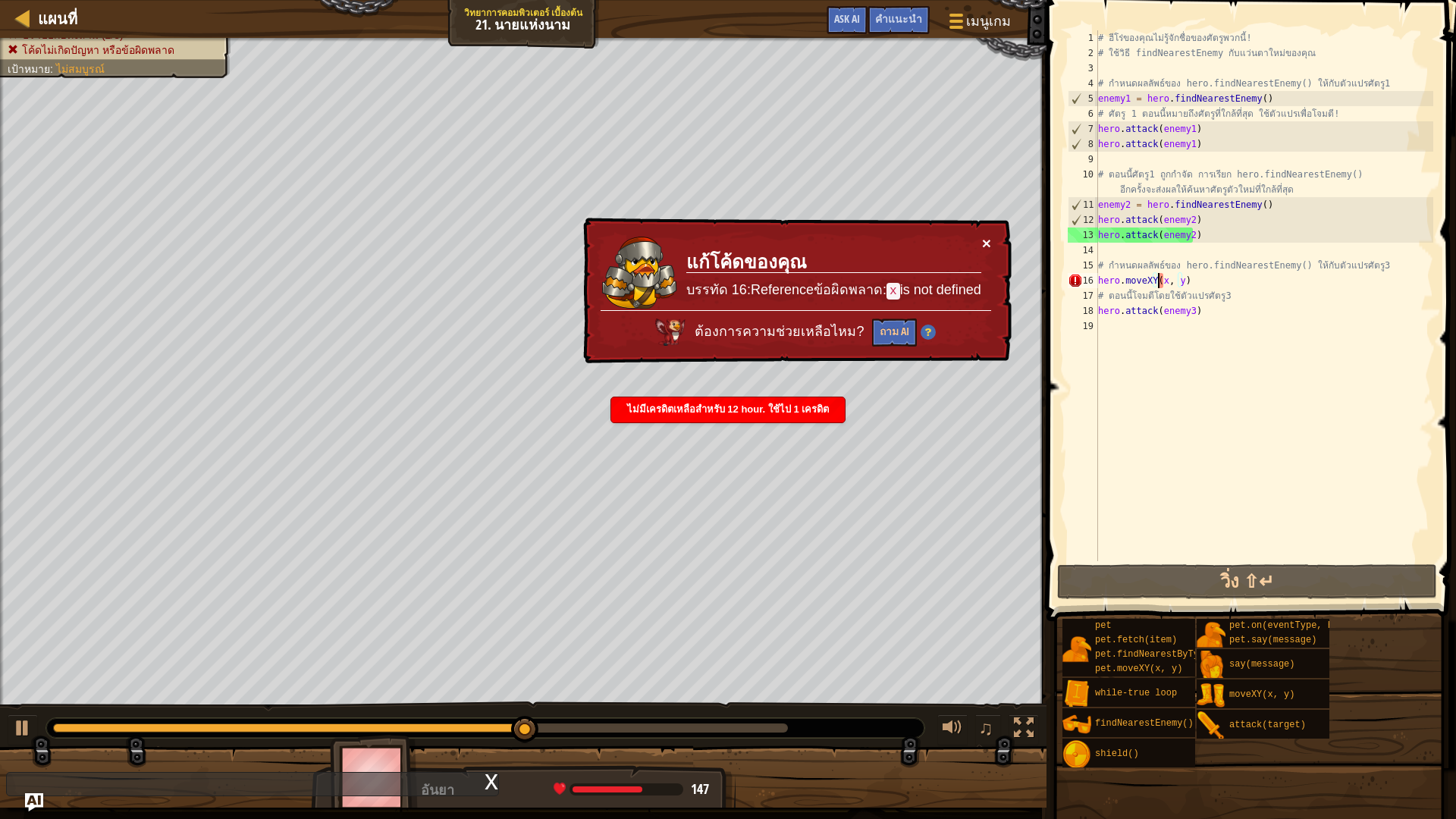
click at [988, 242] on button "×" at bounding box center [987, 243] width 9 height 16
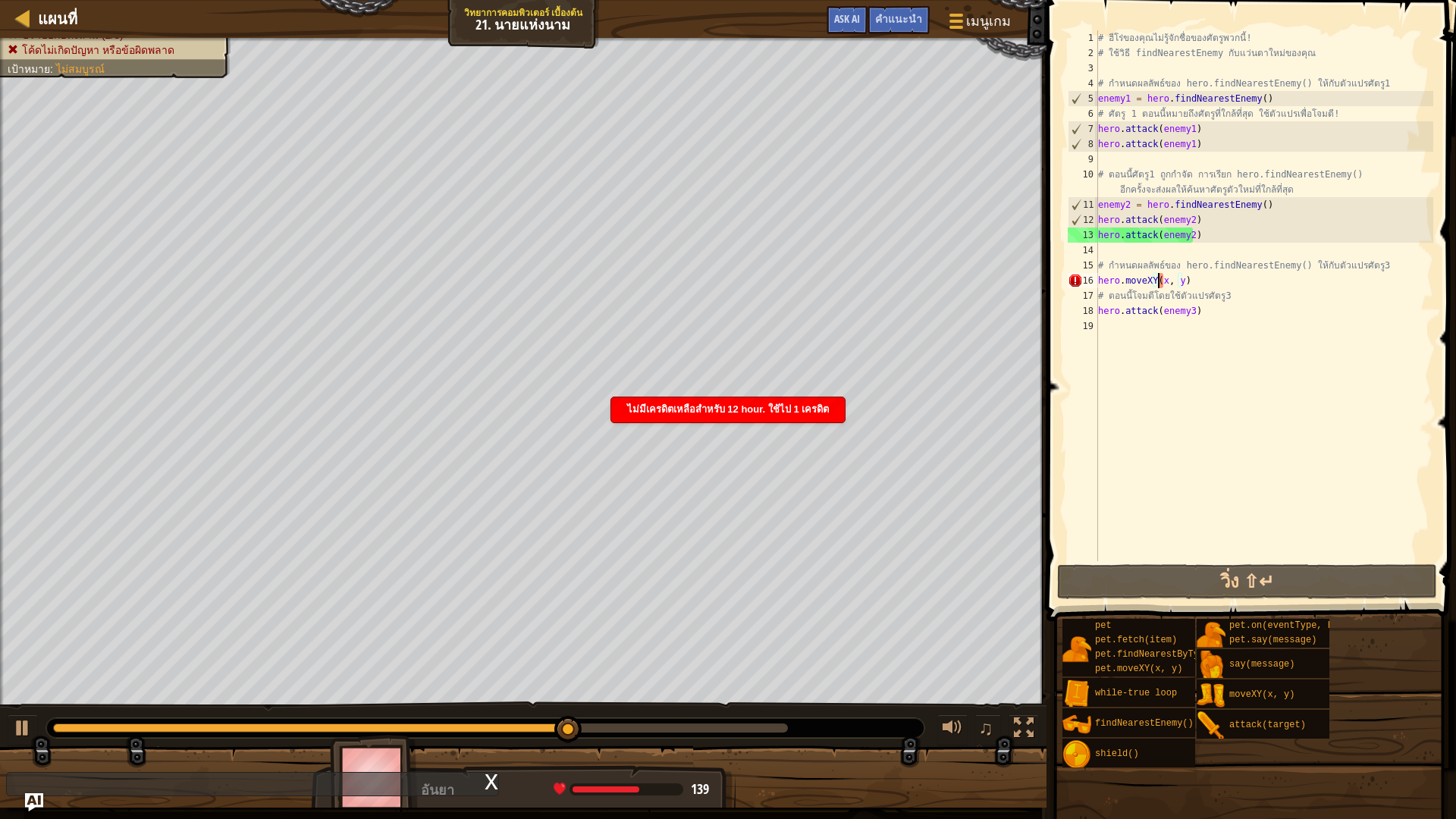
click at [1167, 281] on div "# ฮีโร่ของคุณไม่รู้จักชื่อของศัตรูพวกนี้! # ใช้วิธี findNearestEnemy กับแว่นตาใ…" at bounding box center [1264, 311] width 338 height 561
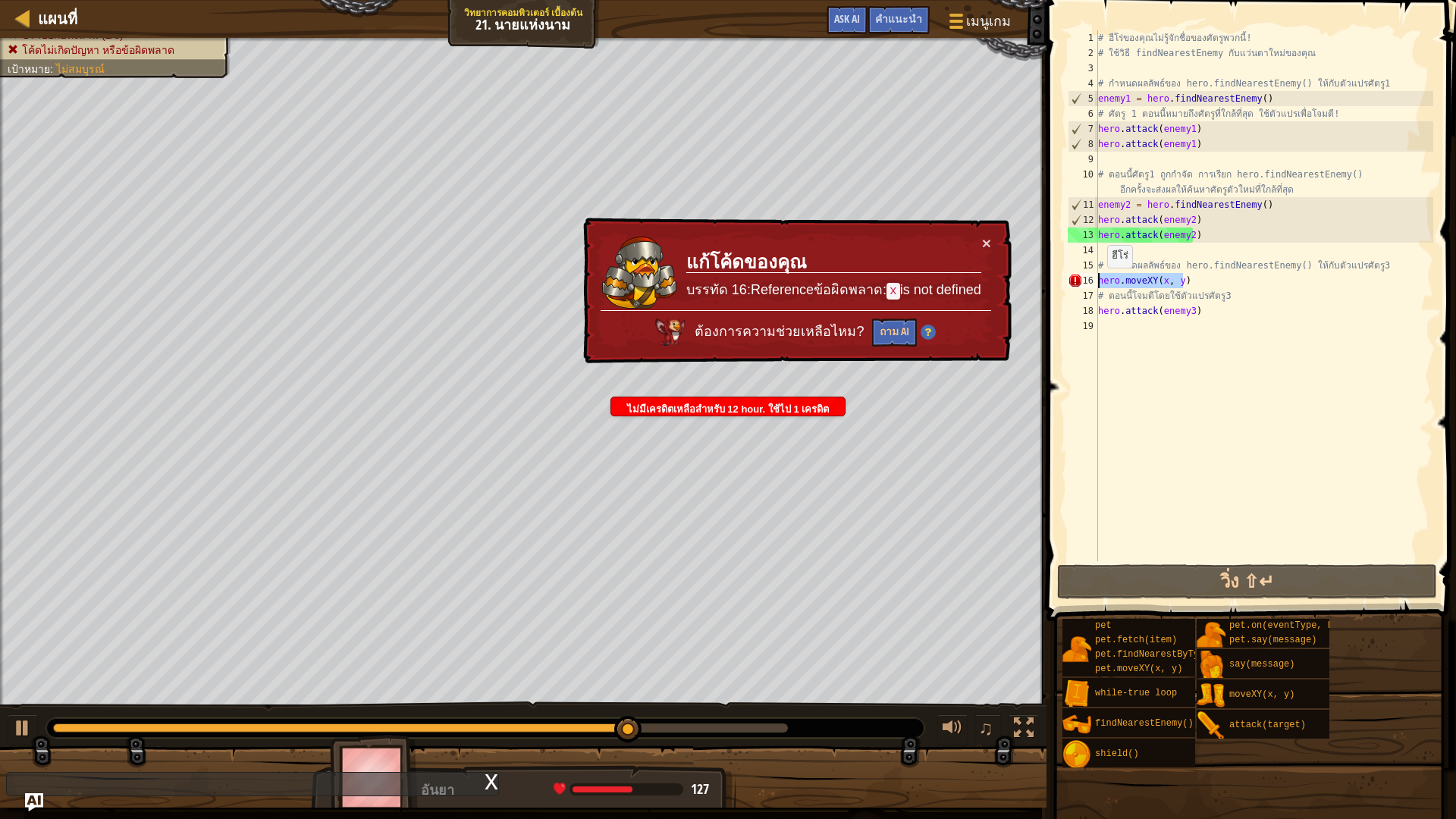
drag, startPoint x: 1195, startPoint y: 281, endPoint x: 1086, endPoint y: 285, distance: 109.1
click at [1086, 285] on div "hero.moveXY(x, y) 1 2 3 4 5 6 7 8 9 10 11 12 13 14 15 16 17 18 19 # ฮีโร่ของคุณ…" at bounding box center [1249, 296] width 369 height 531
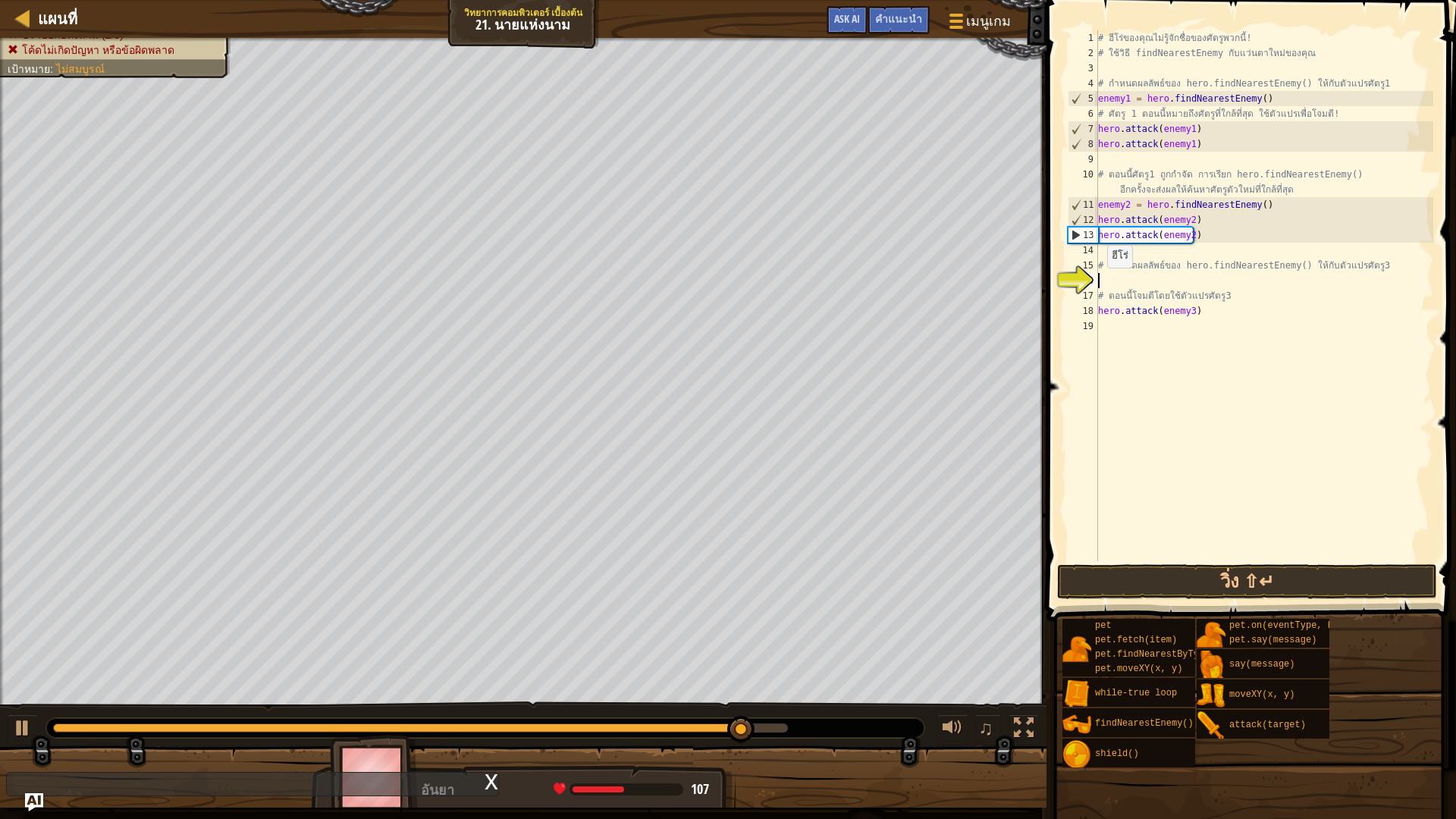
type textarea "h"
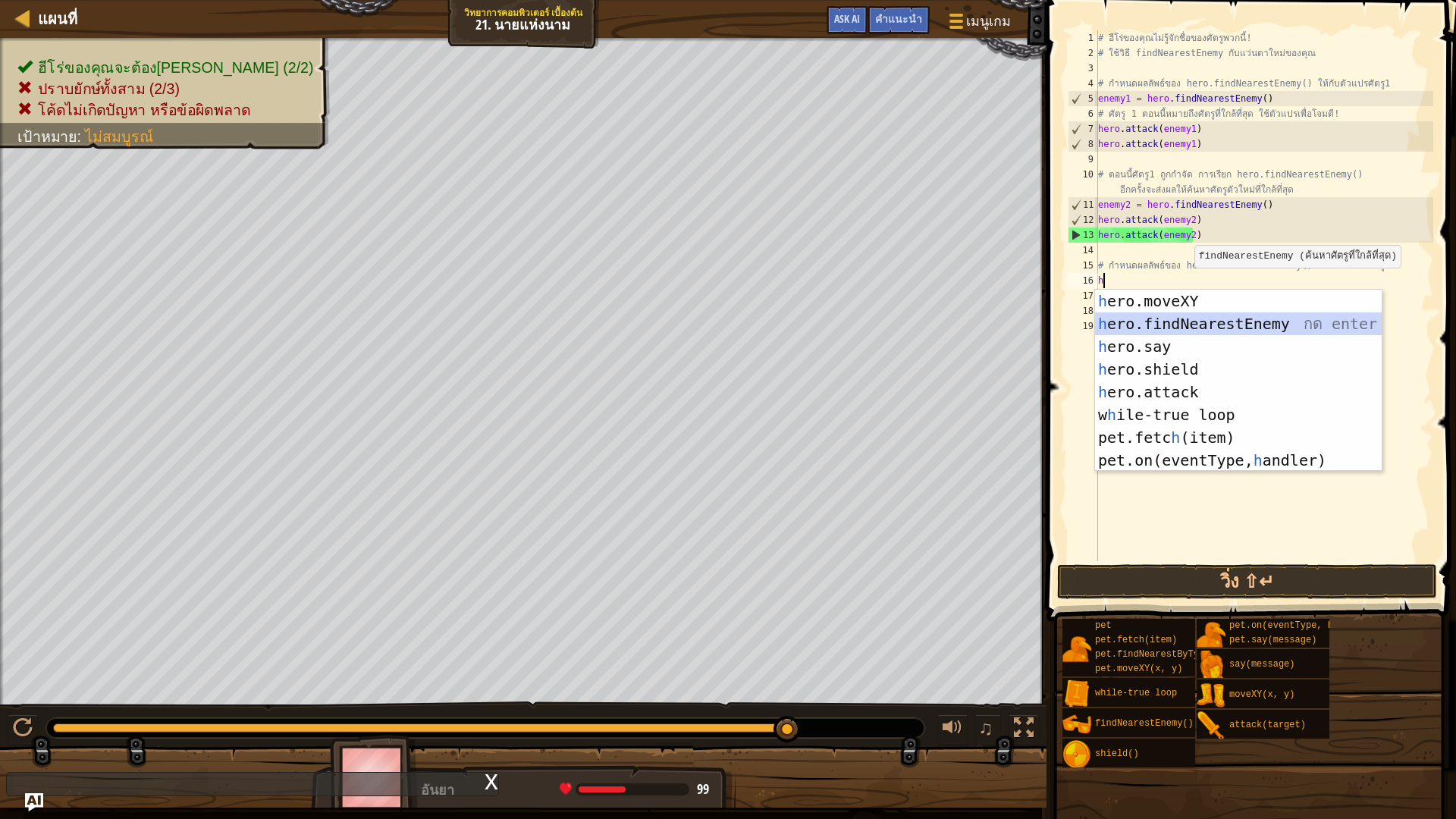
click at [1190, 320] on div "h ero.moveXY กด enter h ero.findNearestEnemy กด enter h ero.say กด enter h ero.…" at bounding box center [1238, 402] width 287 height 227
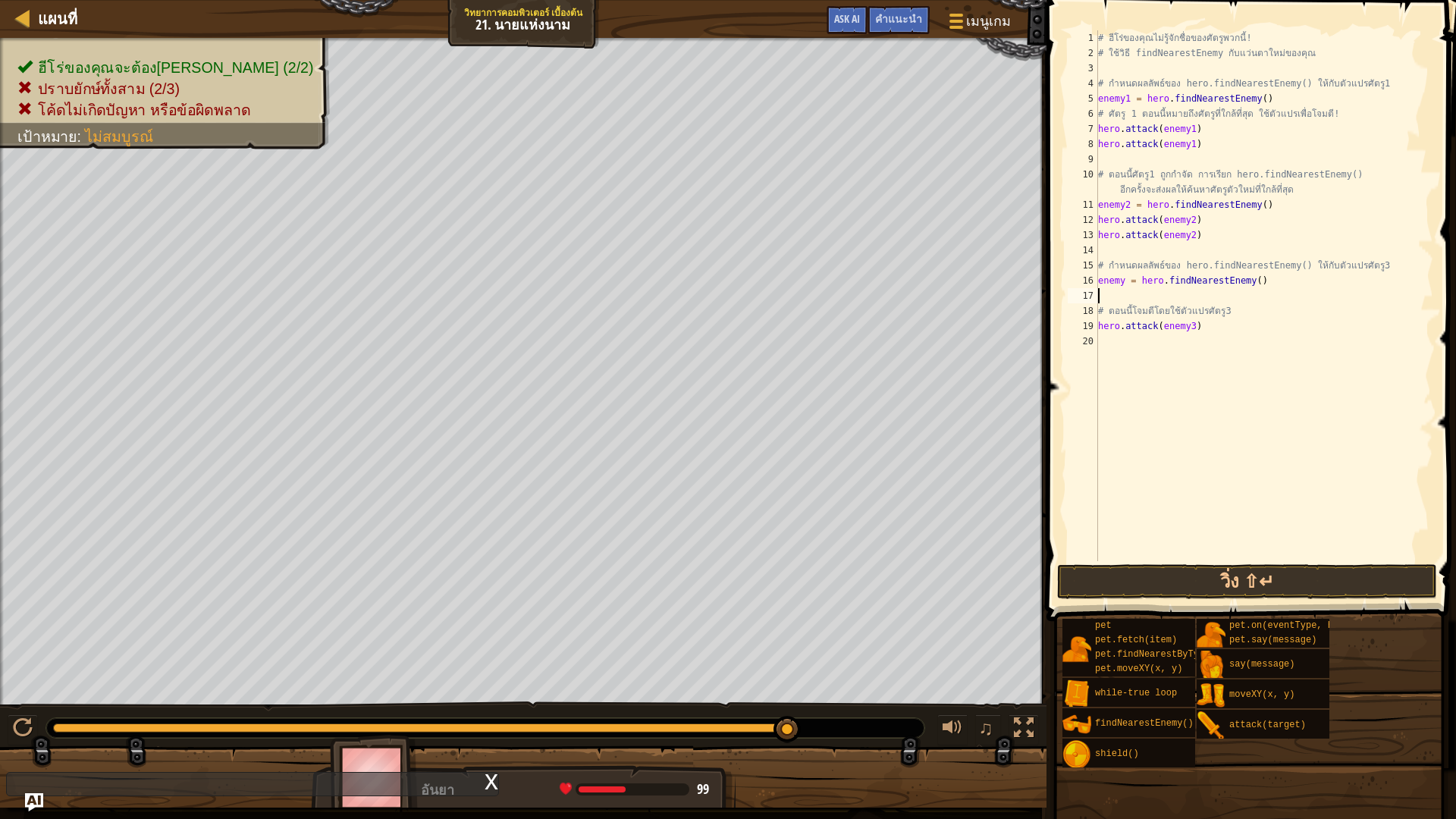
click at [1250, 283] on div "# ฮีโร่ของคุณไม่รู้จักชื่อของศัตรูพวกนี้! # ใช้วิธี findNearestEnemy กับแว่นตาใ…" at bounding box center [1264, 311] width 338 height 561
type textarea "enemy = hero.findNearestEnemy()"
click at [1244, 281] on div "# ฮีโร่ของคุณไม่รู้จักชื่อของศัตรูพวกนี้! # ใช้วิธี findNearestEnemy กับแว่นตาใ…" at bounding box center [1264, 311] width 338 height 561
click at [1201, 297] on div "# ฮีโร่ของคุณไม่รู้จักชื่อของศัตรูพวกนี้! # ใช้วิธี findNearestEnemy กับแว่นตาใ…" at bounding box center [1264, 311] width 338 height 561
click at [1242, 589] on button "วิ่ง ⇧↵" at bounding box center [1247, 580] width 380 height 35
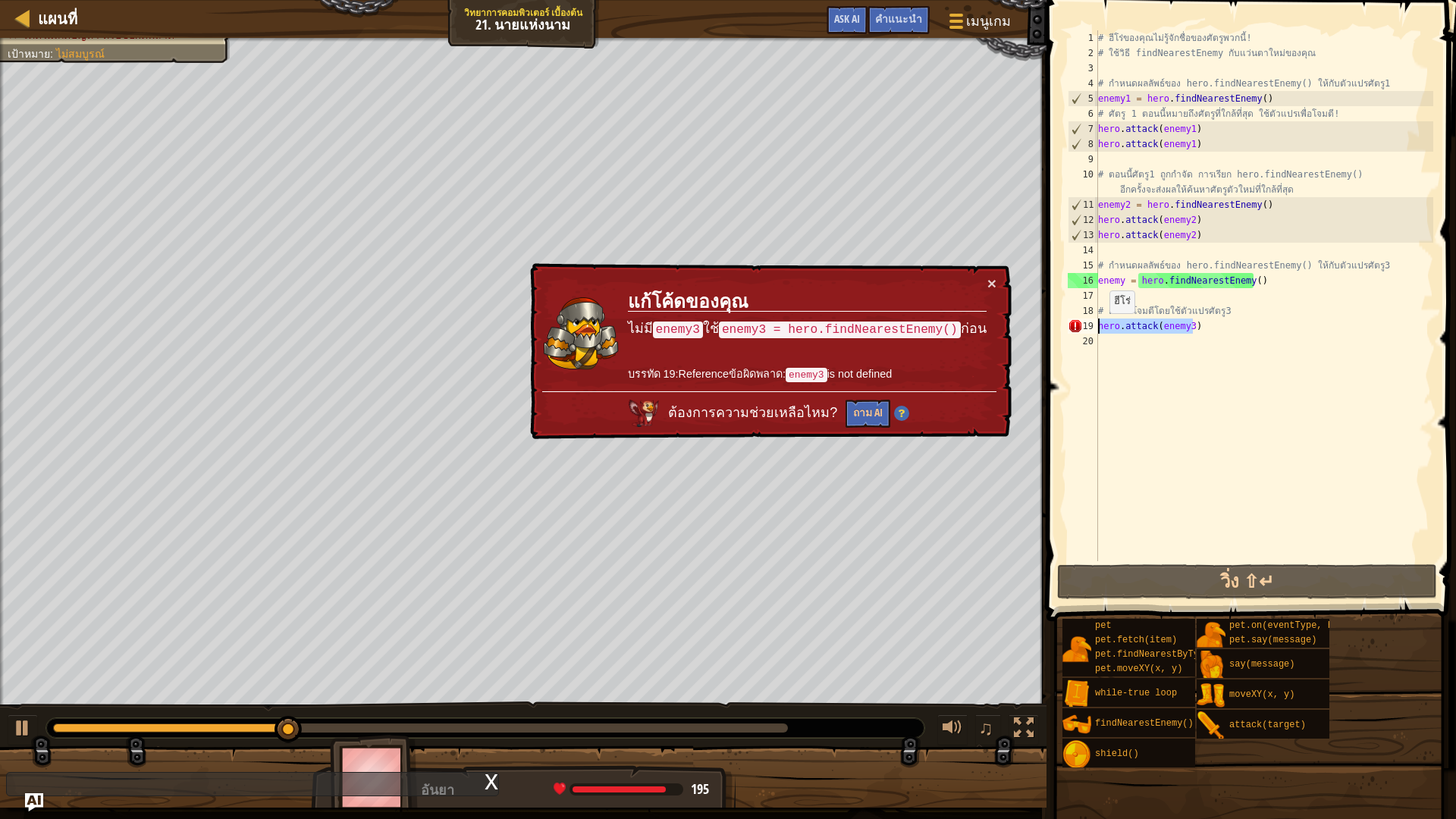
drag, startPoint x: 1200, startPoint y: 325, endPoint x: 1066, endPoint y: 330, distance: 134.1
click at [1066, 330] on div "1 2 3 4 5 6 7 8 9 10 11 12 13 14 15 16 17 18 19 20 # ฮีโร่ของคุณไม่รู้จักชื่อขอ…" at bounding box center [1249, 296] width 369 height 531
type textarea "hero.attack(enemy3)"
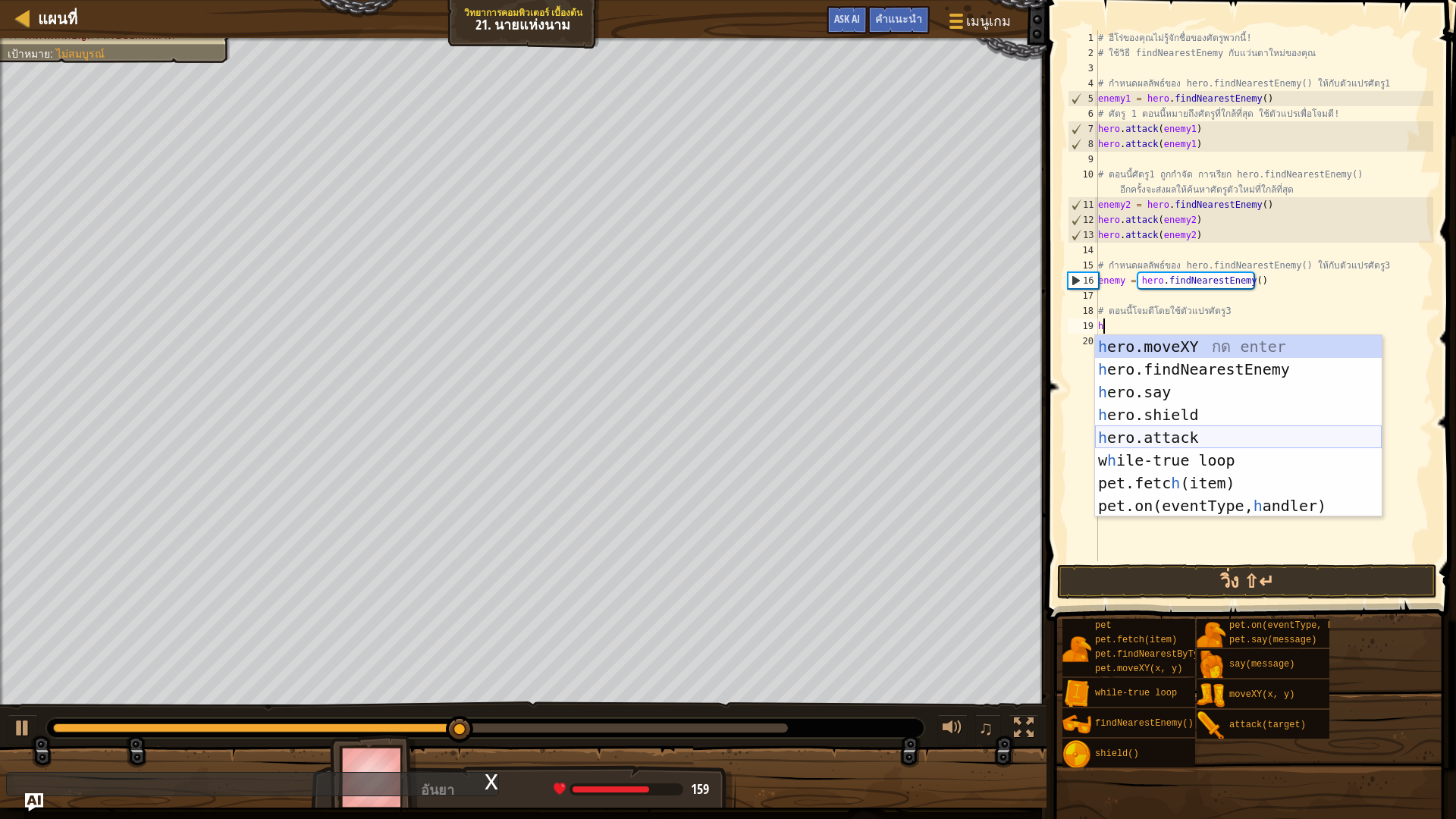
click at [1229, 440] on div "h ero.moveXY กด enter h ero.findNearestEnemy กด enter h ero.say กด enter h ero.…" at bounding box center [1238, 448] width 287 height 227
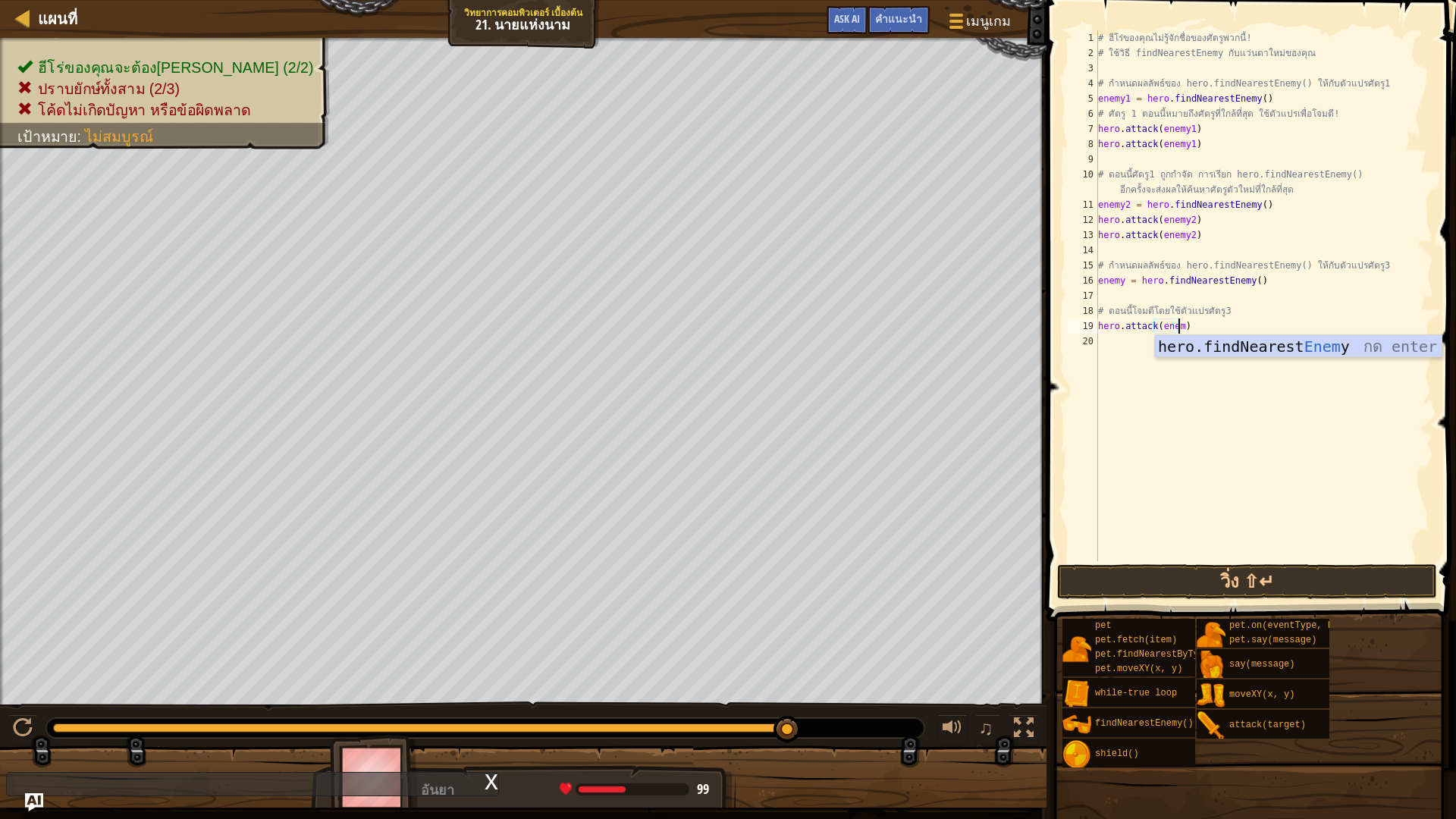
scroll to position [7, 6]
type textarea "hero.attack(enemy3)"
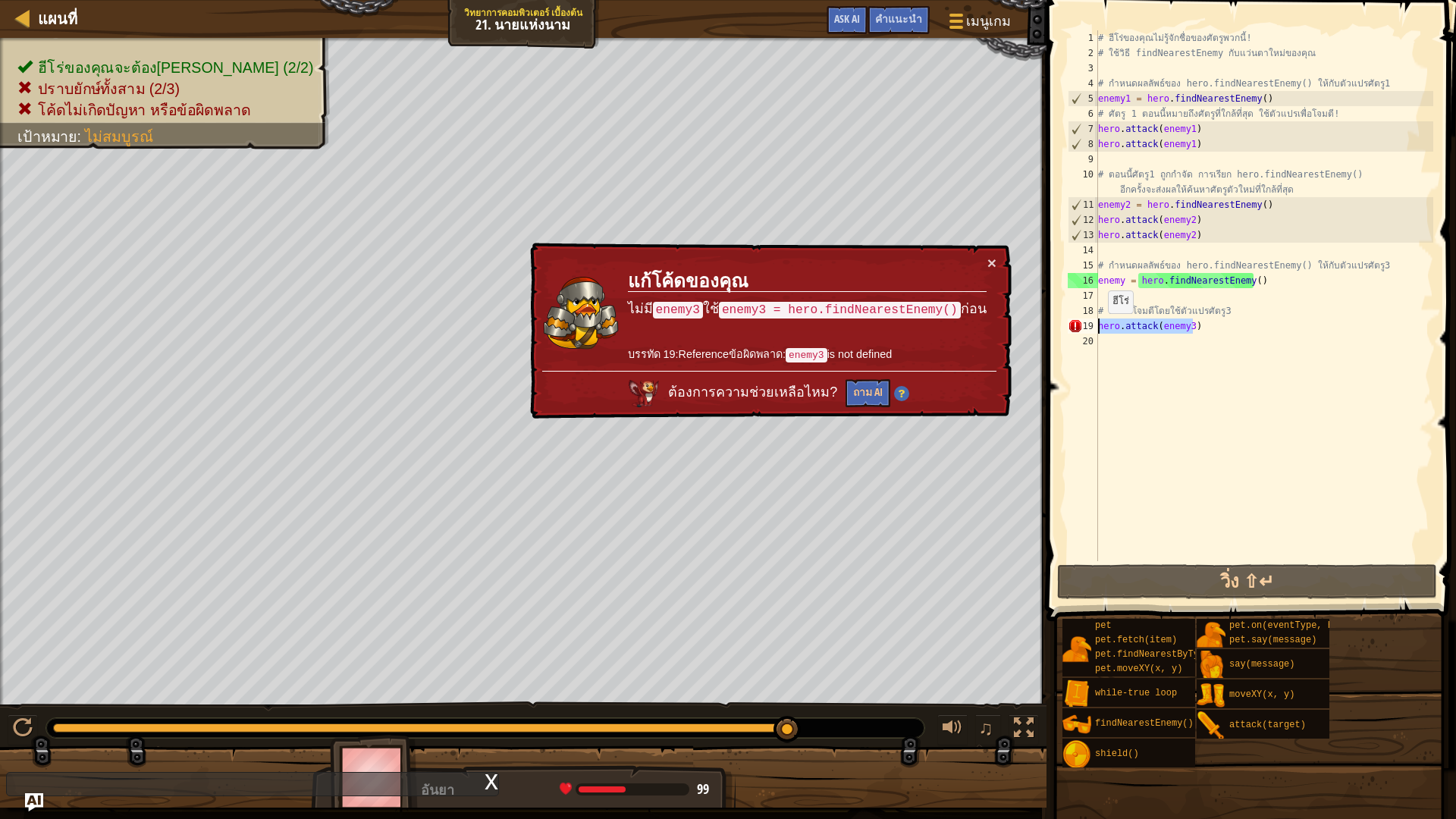
drag, startPoint x: 1208, startPoint y: 320, endPoint x: 1078, endPoint y: 328, distance: 130.2
click at [1078, 328] on div "hero.attack(enemy3) 1 2 3 4 5 6 7 8 9 10 11 12 13 14 15 16 17 18 19 20 # ฮีโร่ข…" at bounding box center [1249, 296] width 369 height 531
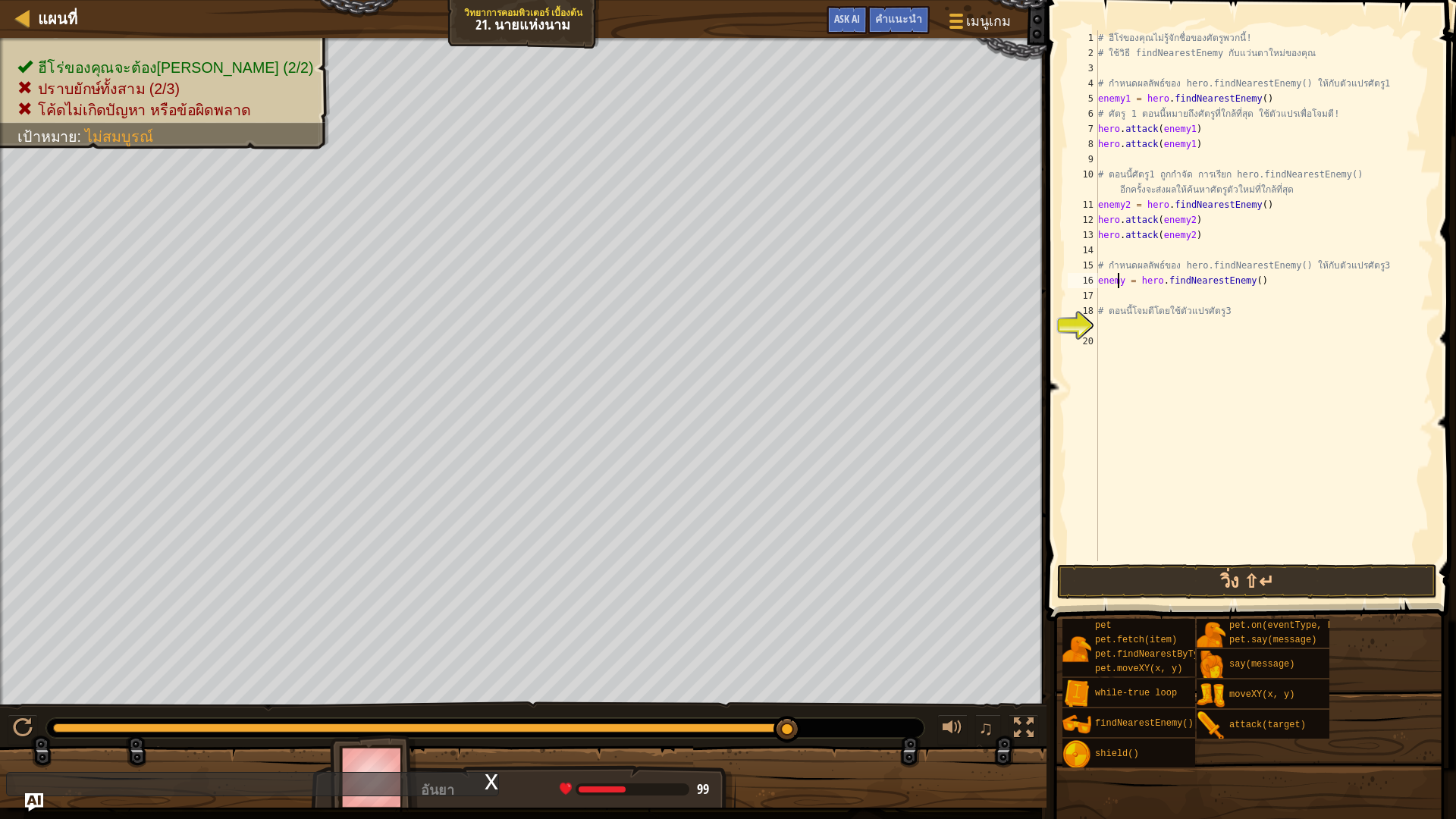
click at [1118, 280] on div "# ฮีโร่ของคุณไม่รู้จักชื่อของศัตรูพวกนี้! # ใช้วิธี findNearestEnemy กับแว่นตาใ…" at bounding box center [1264, 311] width 338 height 561
click at [1120, 284] on div "# ฮีโร่ของคุณไม่รู้จักชื่อของศัตรูพวกนี้! # ใช้วิธี findNearestEnemy กับแว่นตาใ…" at bounding box center [1264, 311] width 338 height 561
type textarea "enemy3 = hero.findNearestEnemy()"
click at [1288, 575] on button "วิ่ง ⇧↵" at bounding box center [1247, 580] width 380 height 35
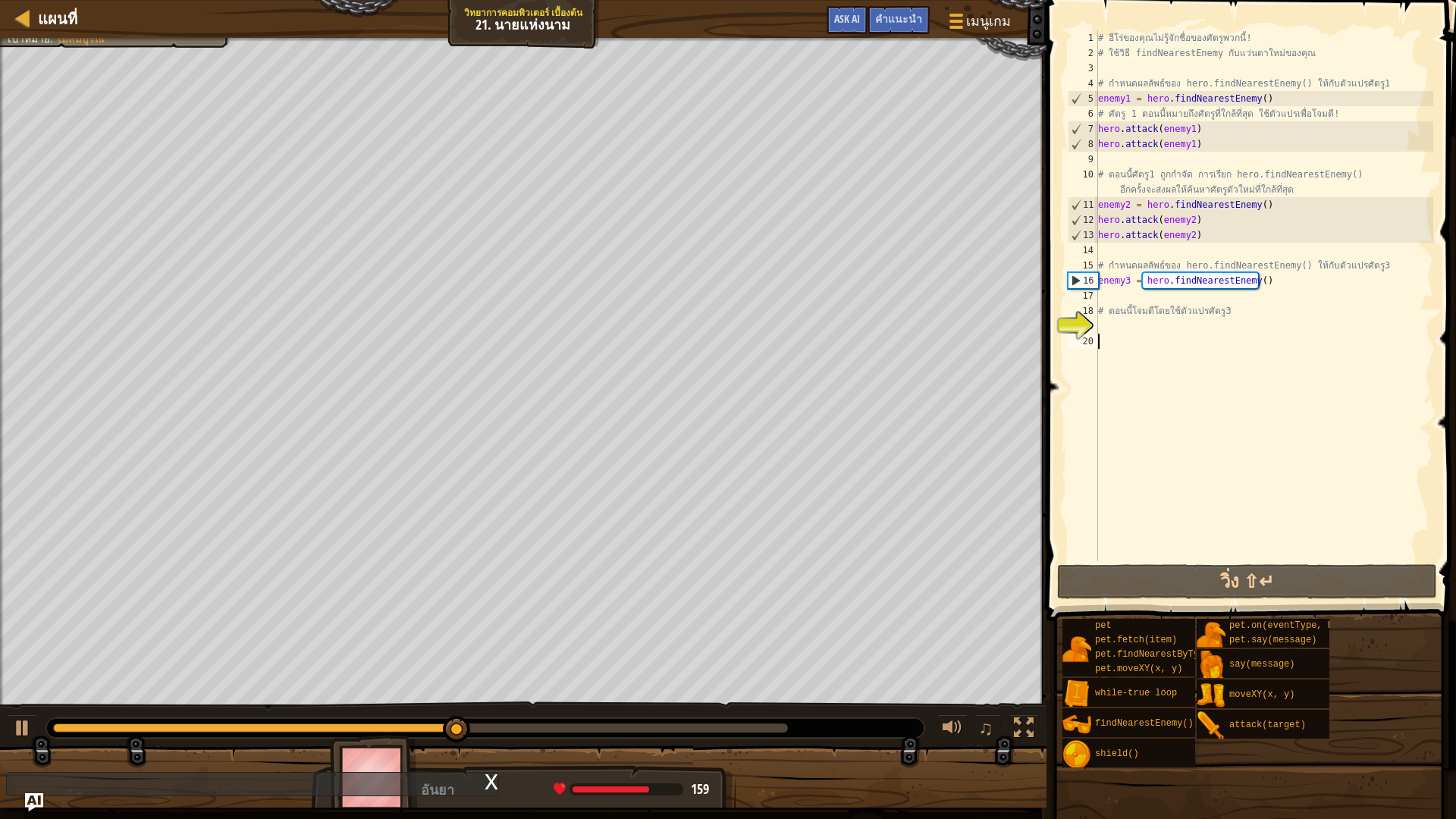
click at [1130, 340] on div "# ฮีโร่ของคุณไม่รู้จักชื่อของศัตรูพวกนี้! # ใช้วิธี findNearestEnemy กับแว่นตาใ…" at bounding box center [1264, 311] width 338 height 561
click at [1118, 316] on div "# ฮีโร่ของคุณไม่รู้จักชื่อของศัตรูพวกนี้! # ใช้วิธี findNearestEnemy กับแว่นตาใ…" at bounding box center [1264, 311] width 338 height 561
type textarea "# ตอนนี้โจมตีโดยใช้ตัวแปรศัตรู3"
click at [1121, 327] on div "# ฮีโร่ของคุณไม่รู้จักชื่อของศัตรูพวกนี้! # ใช้วิธี findNearestEnemy กับแว่นตาใ…" at bounding box center [1264, 311] width 338 height 561
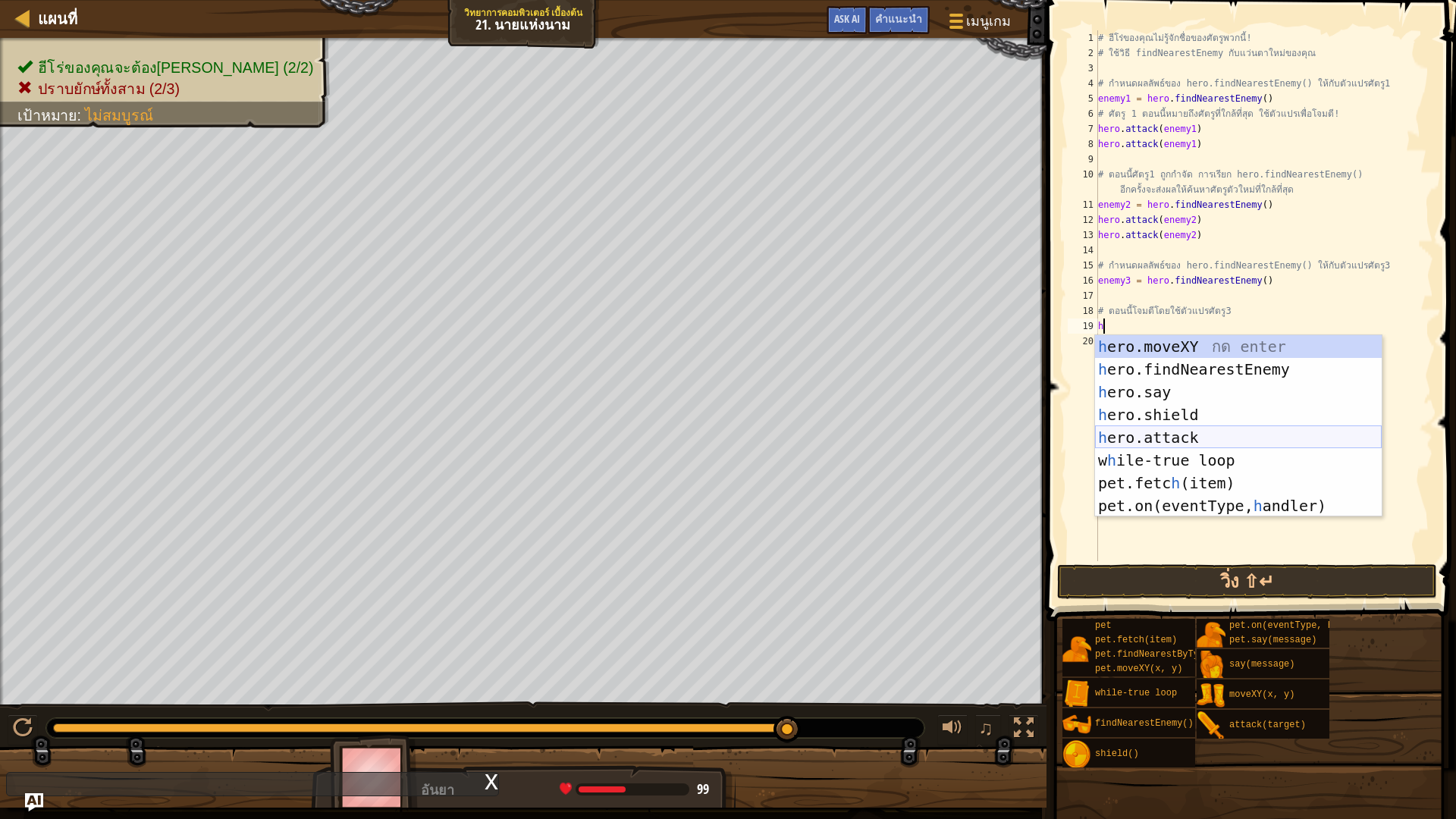
click at [1217, 442] on div "h ero.moveXY กด enter h ero.findNearestEnemy กด enter h ero.say กด enter h ero.…" at bounding box center [1238, 448] width 287 height 227
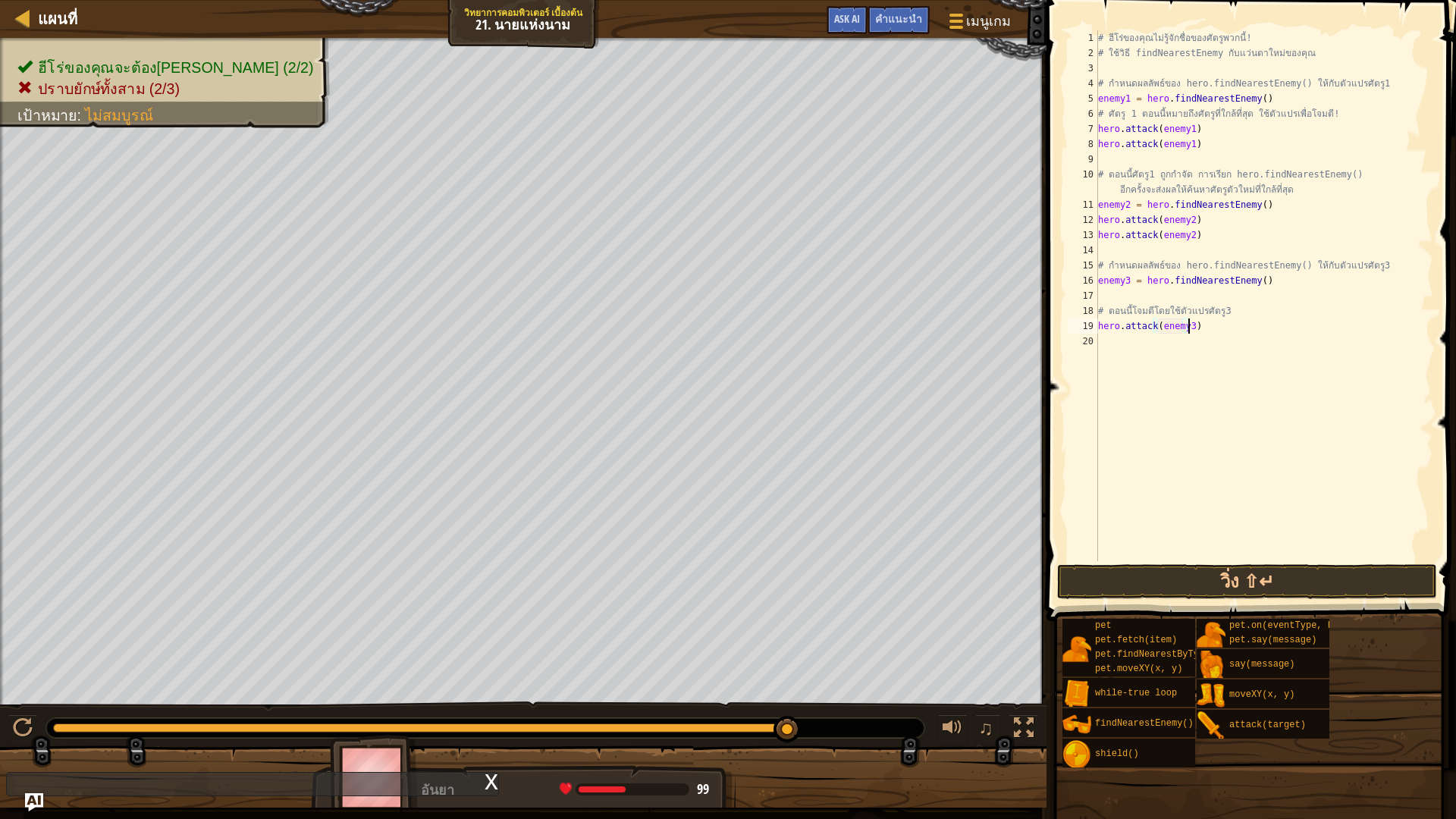
scroll to position [7, 7]
type textarea "hero.attack(enemy3)"
click at [1257, 571] on button "วิ่ง ⇧↵" at bounding box center [1247, 580] width 380 height 35
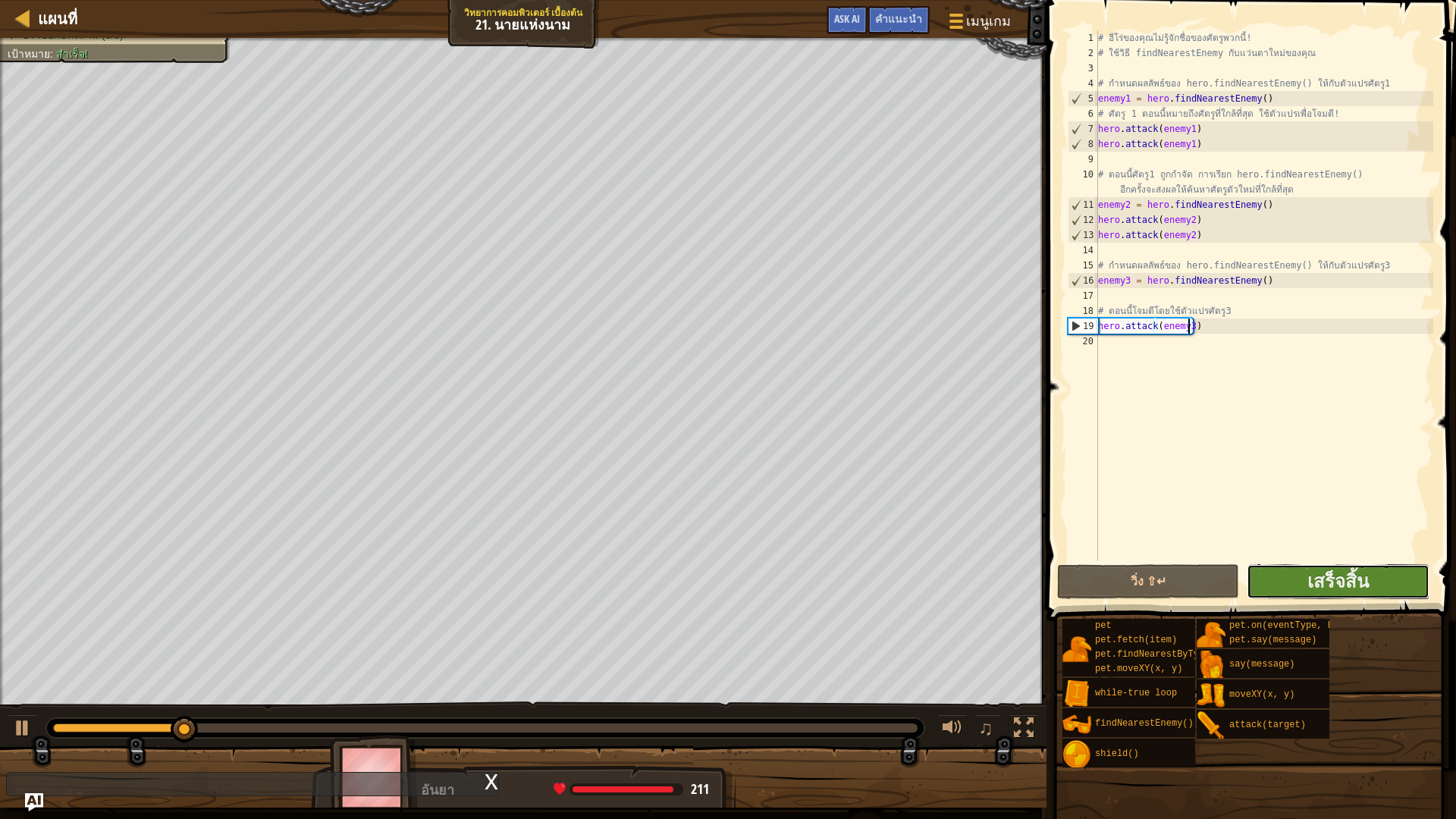
click at [1282, 575] on button "เสร็จสิ้น" at bounding box center [1338, 580] width 182 height 35
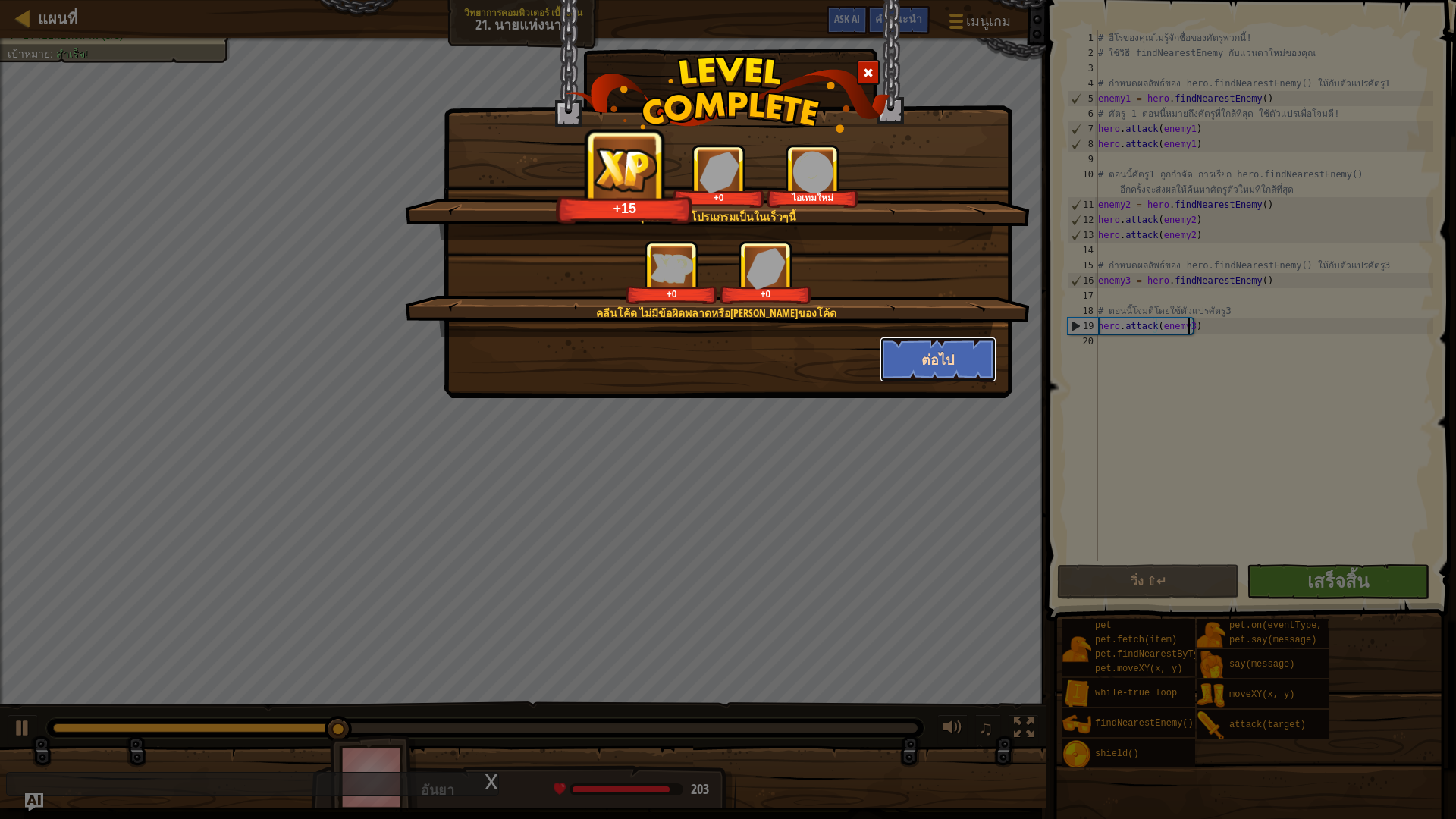
click at [953, 354] on button "ต่อไป" at bounding box center [939, 359] width 118 height 45
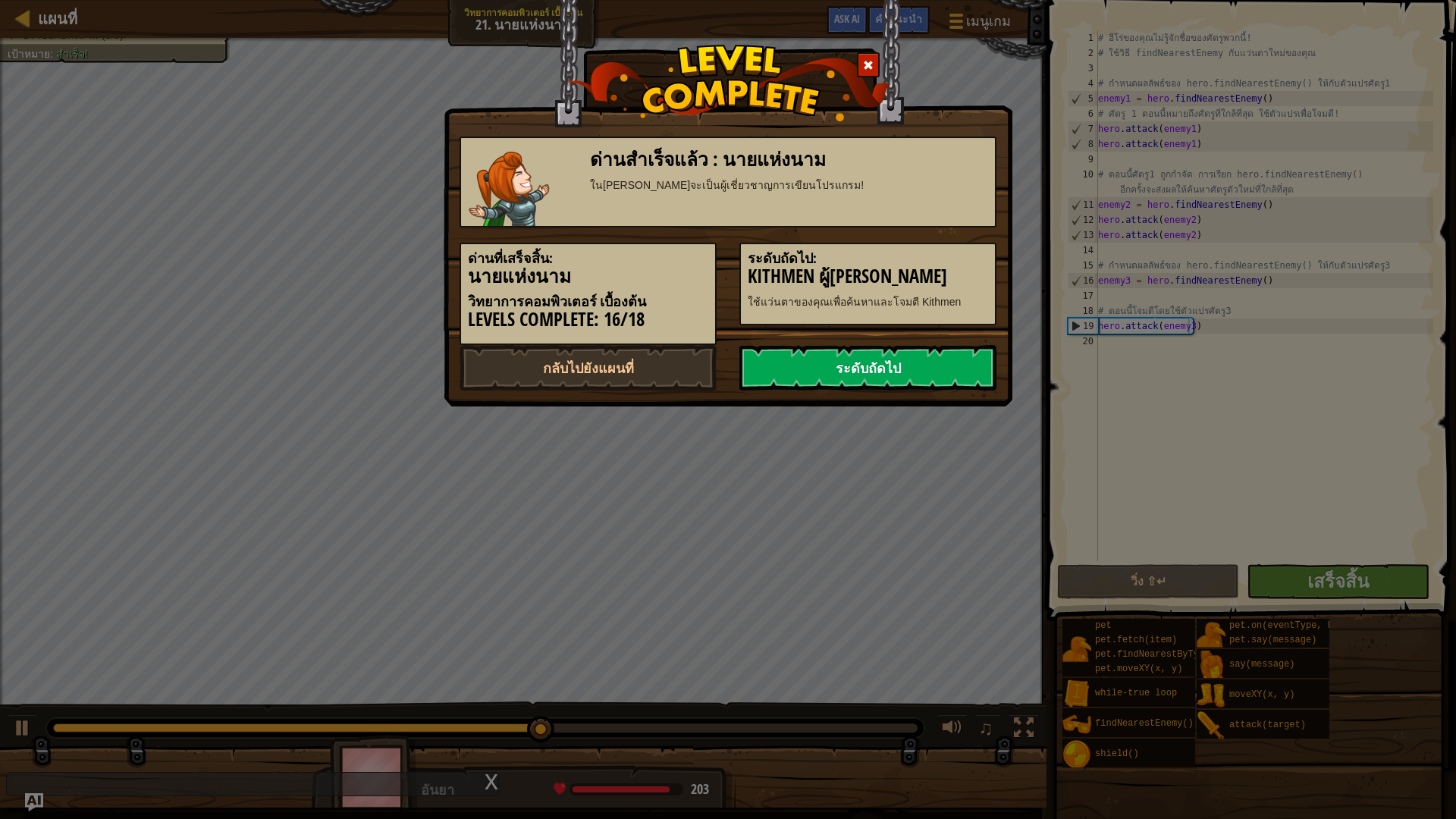
drag, startPoint x: 909, startPoint y: 367, endPoint x: 909, endPoint y: 351, distance: 16.0
click at [909, 360] on link "ระดับถัดไป" at bounding box center [867, 367] width 257 height 45
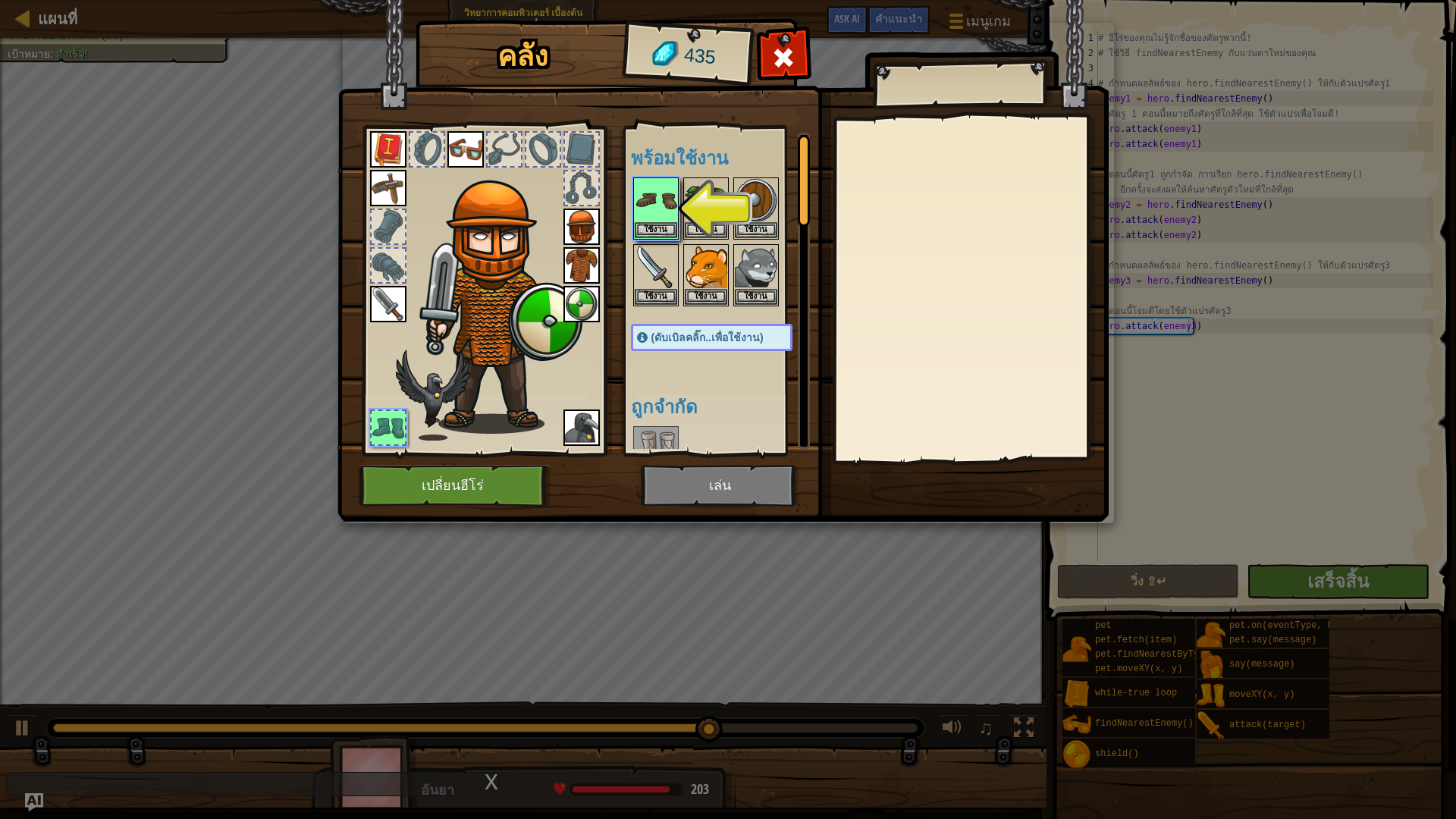
drag, startPoint x: 619, startPoint y: 204, endPoint x: 630, endPoint y: 201, distance: 11.4
click at [622, 204] on img at bounding box center [723, 247] width 771 height 550
click at [640, 192] on img at bounding box center [656, 200] width 43 height 43
click at [650, 202] on img at bounding box center [656, 200] width 43 height 43
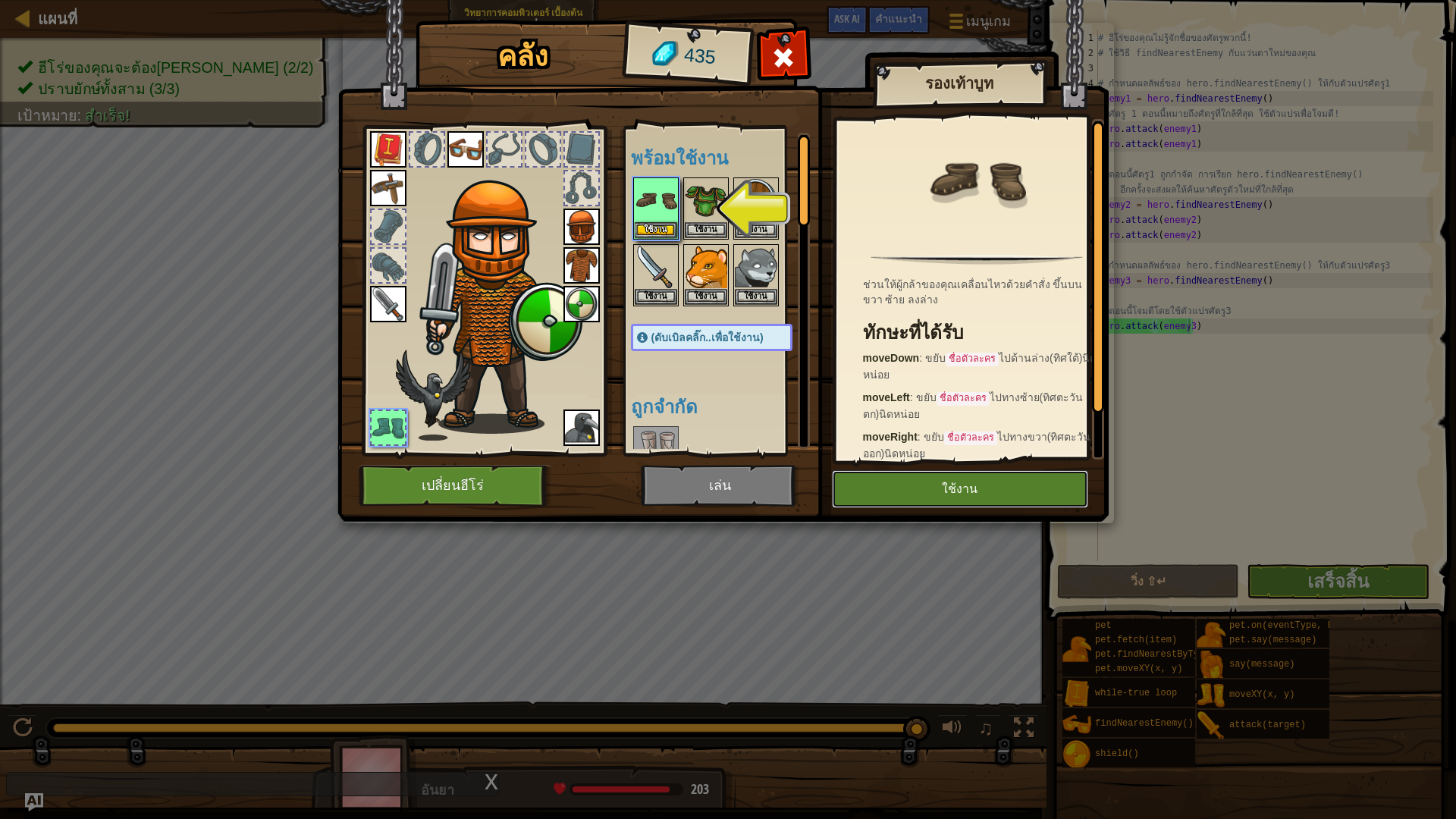
click at [933, 490] on button "ใช้งาน" at bounding box center [960, 489] width 256 height 38
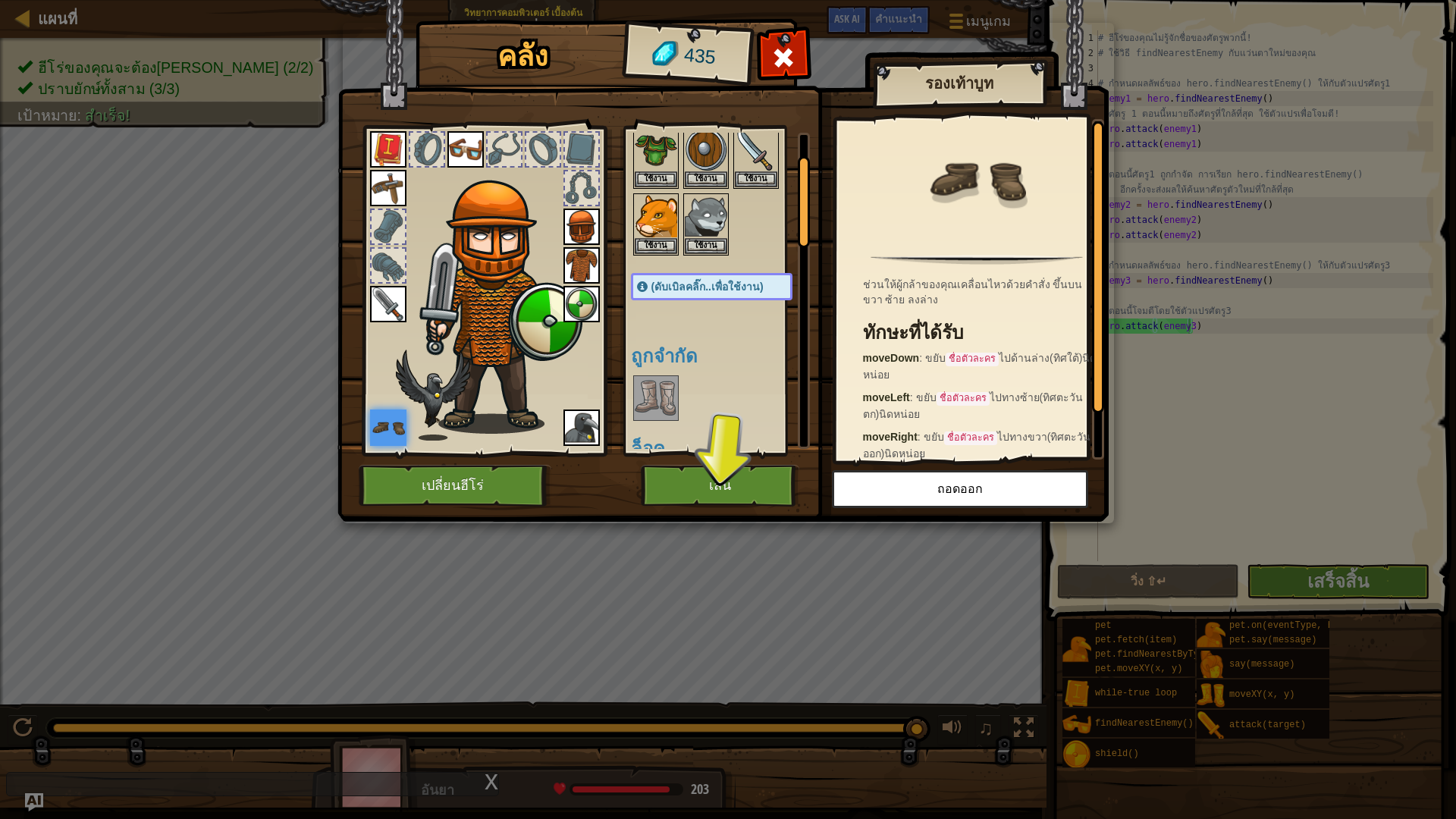
scroll to position [76, 0]
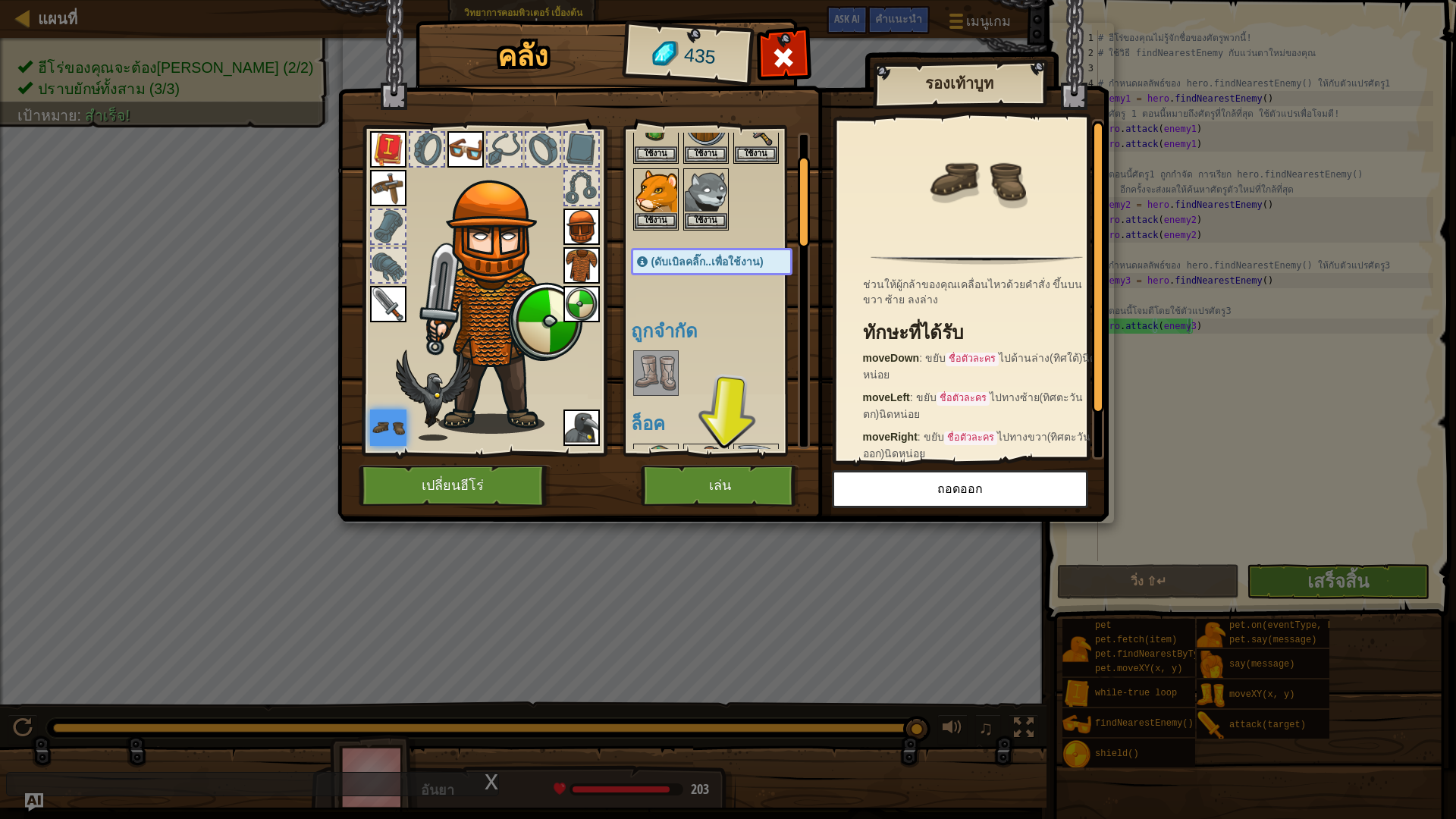
click at [661, 382] on img at bounding box center [656, 373] width 43 height 43
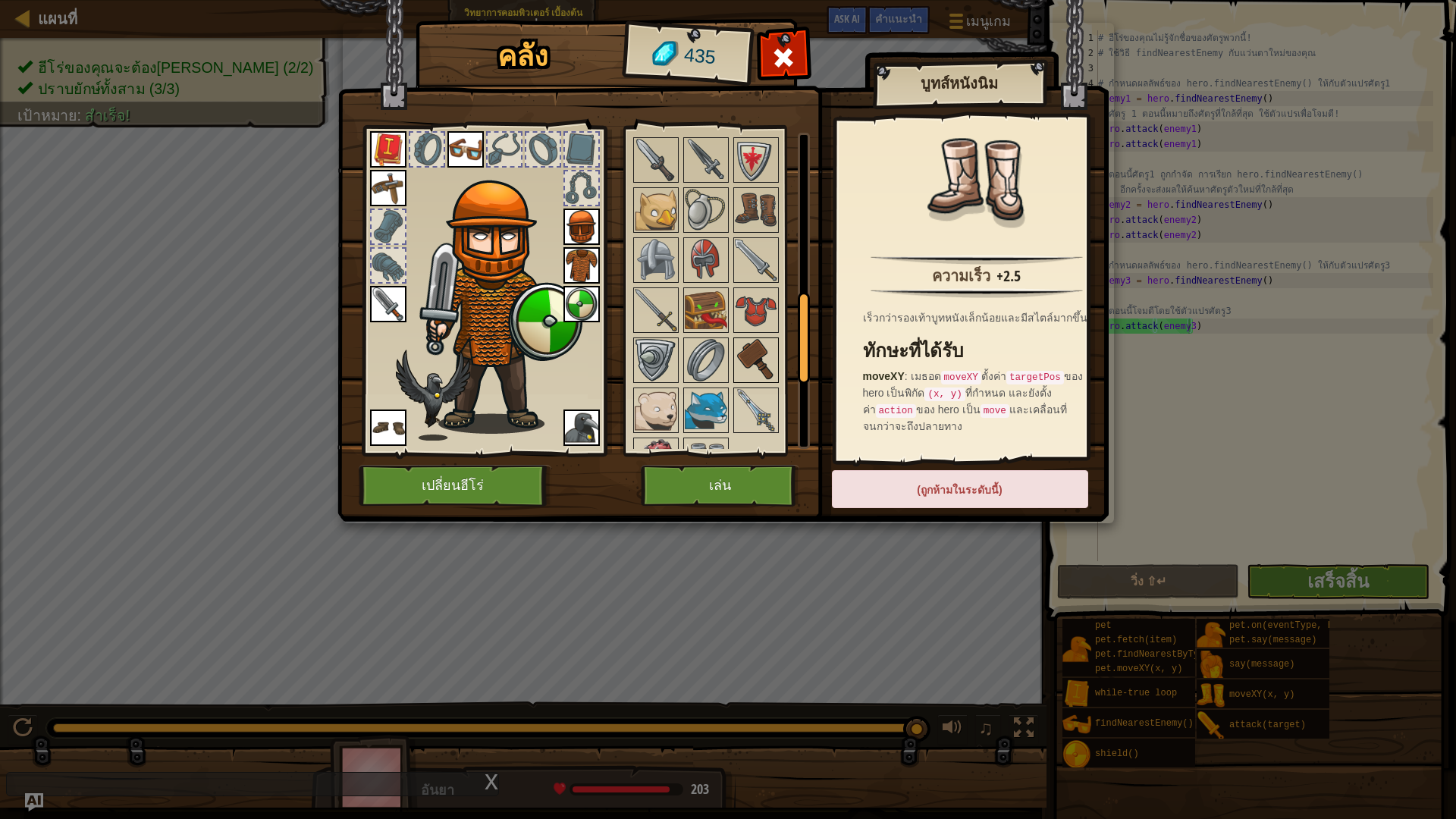
scroll to position [819, 0]
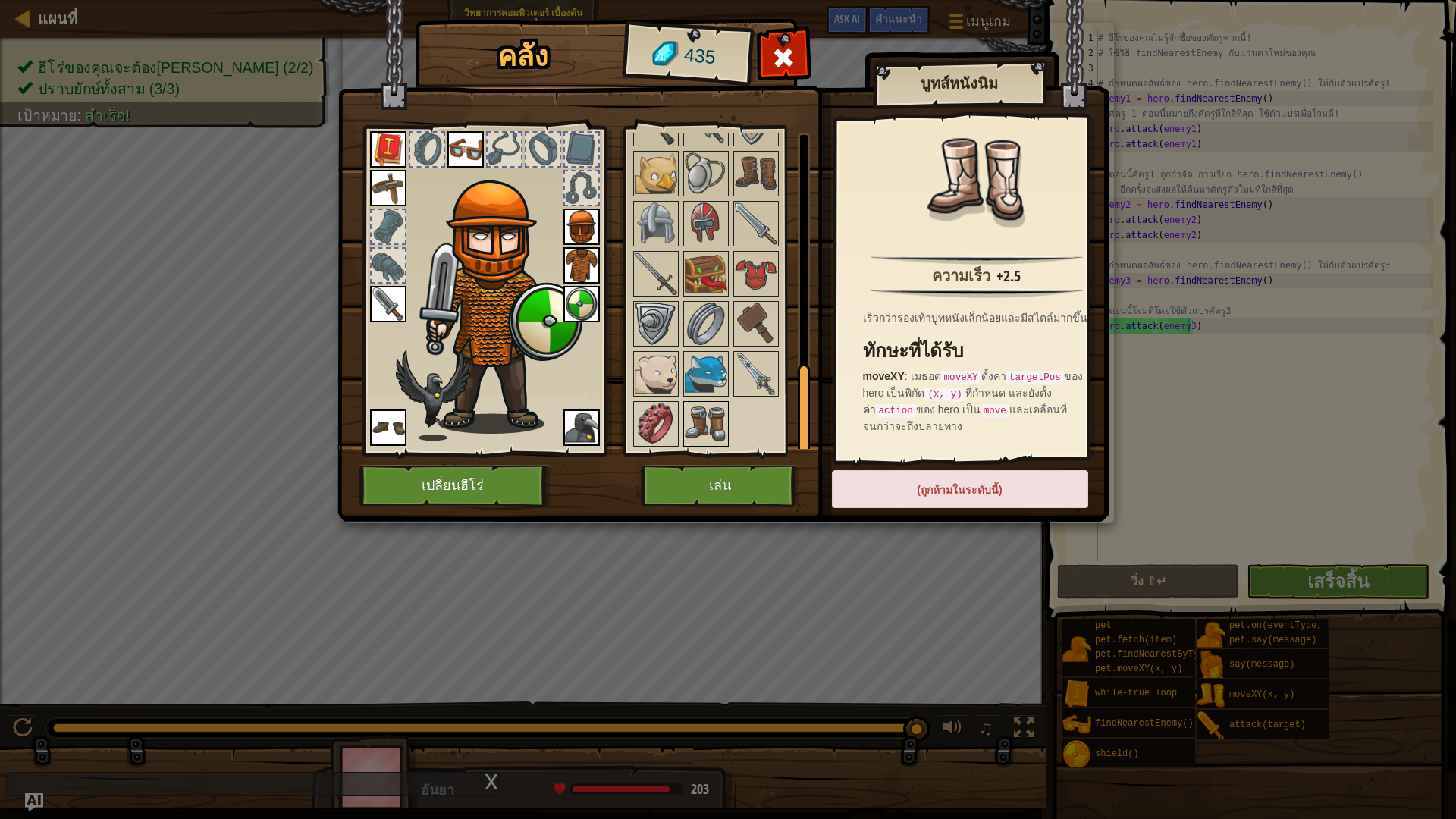
click at [701, 419] on img at bounding box center [706, 424] width 43 height 43
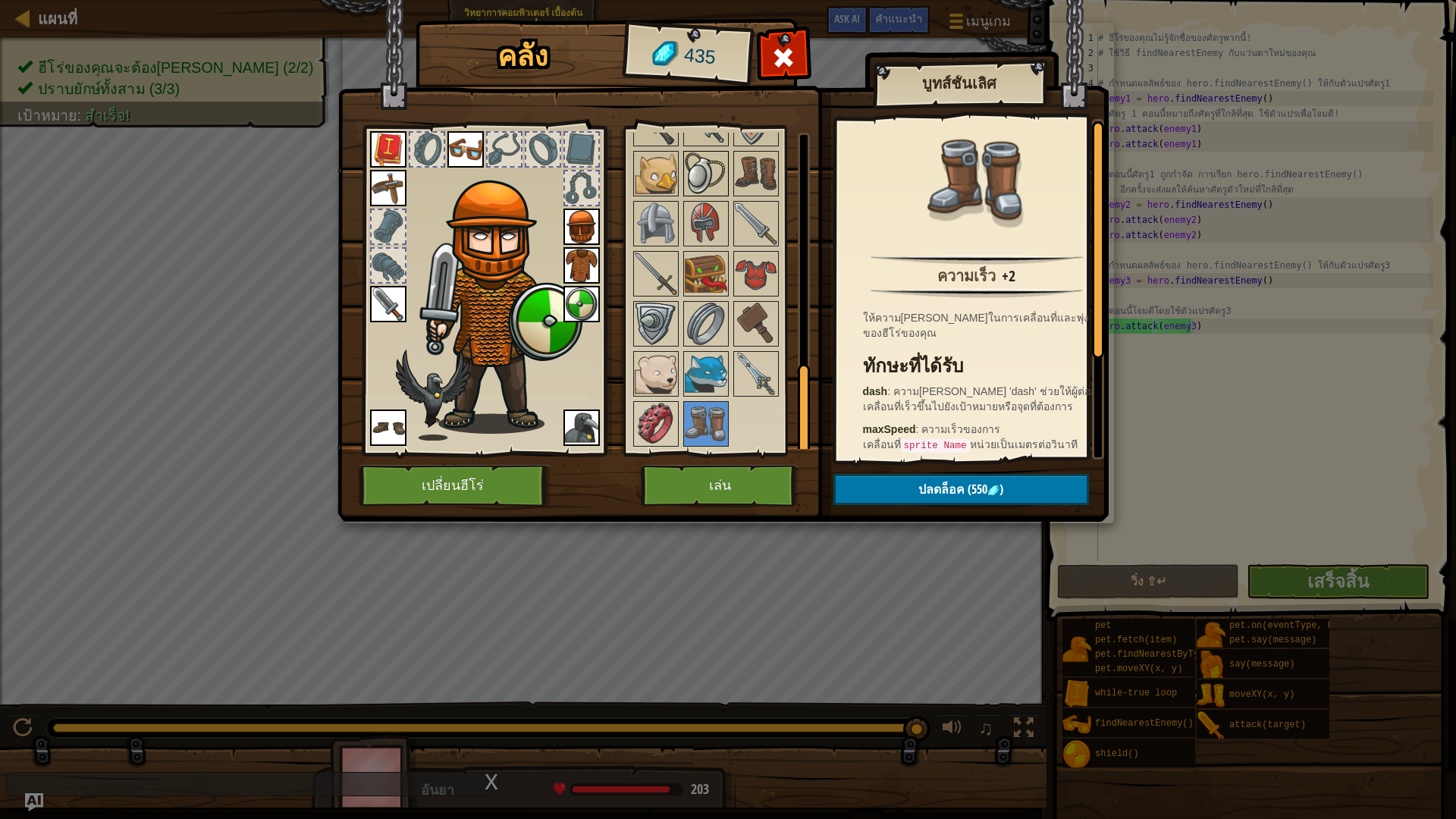
click at [689, 184] on img at bounding box center [706, 174] width 43 height 43
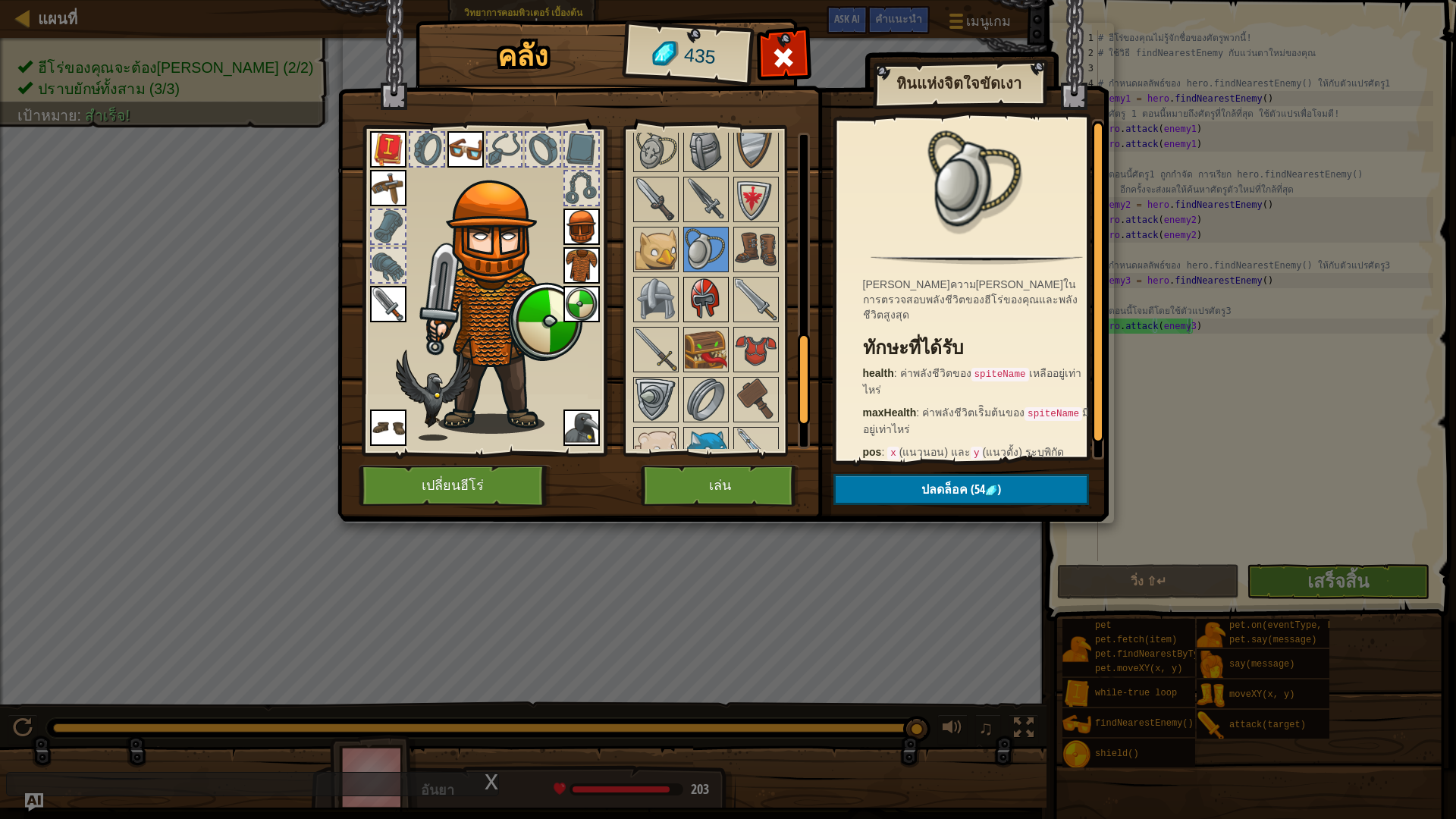
scroll to position [667, 0]
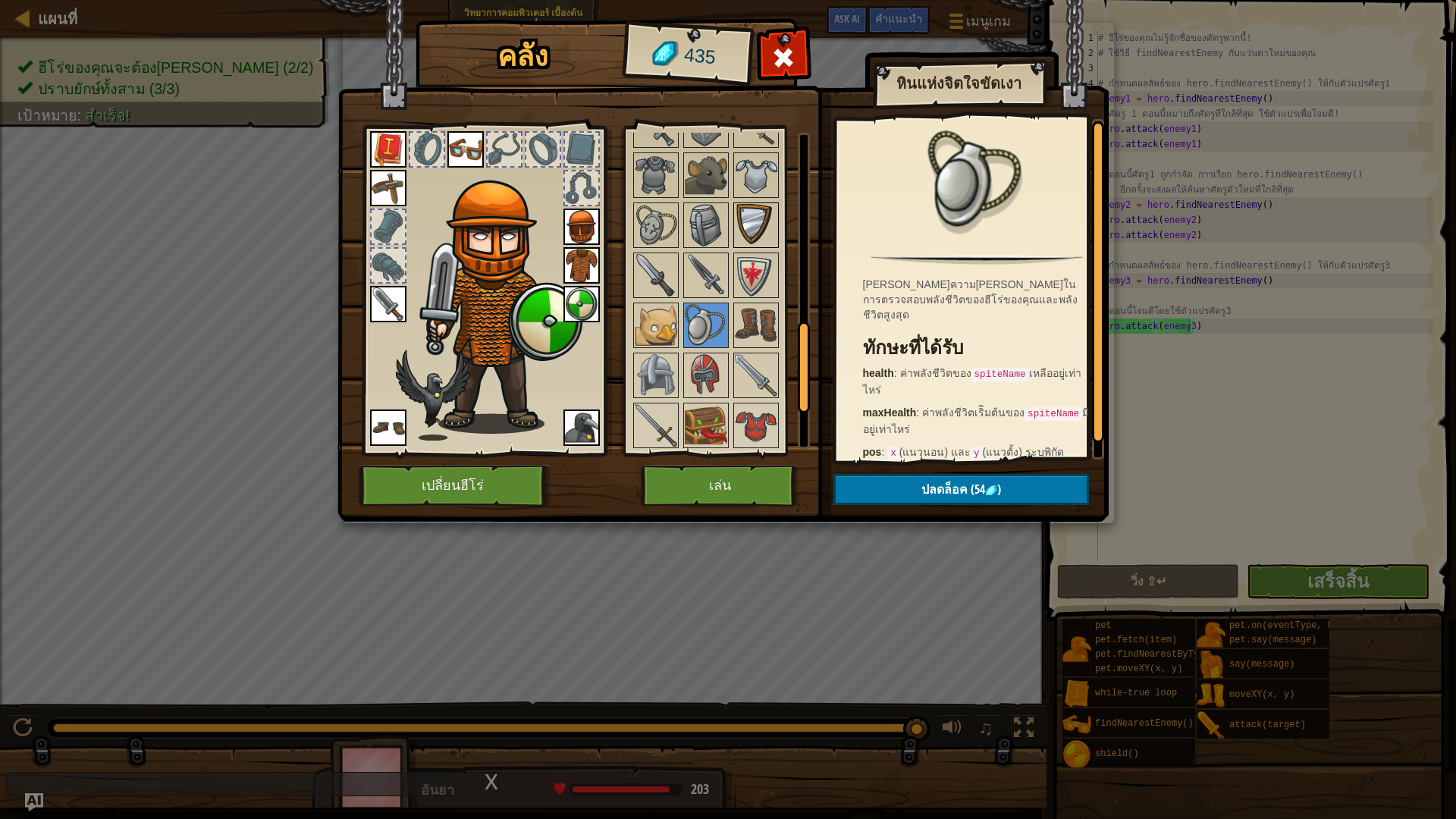
click at [761, 239] on img at bounding box center [756, 225] width 43 height 43
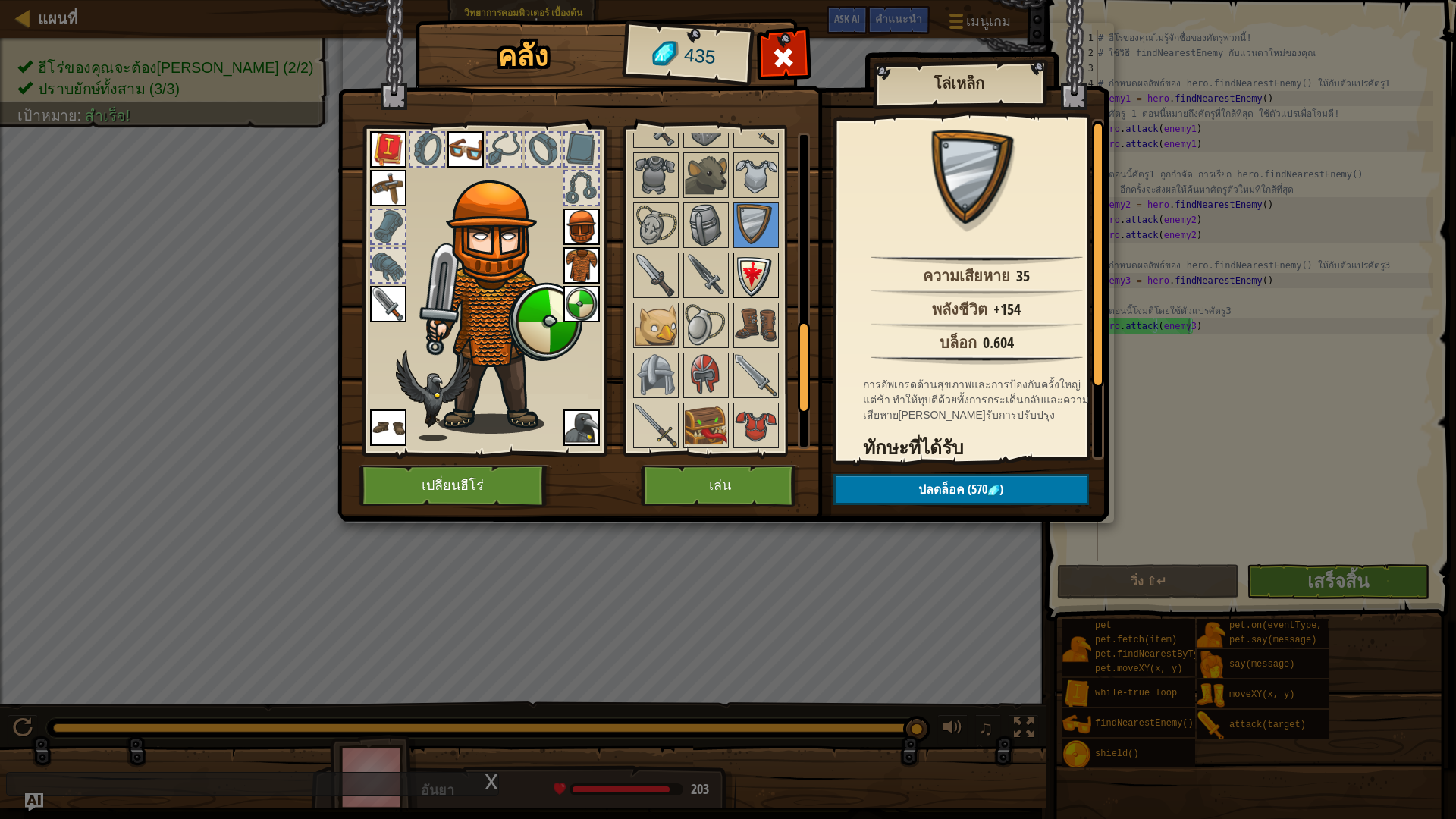
click at [758, 280] on img at bounding box center [756, 275] width 43 height 43
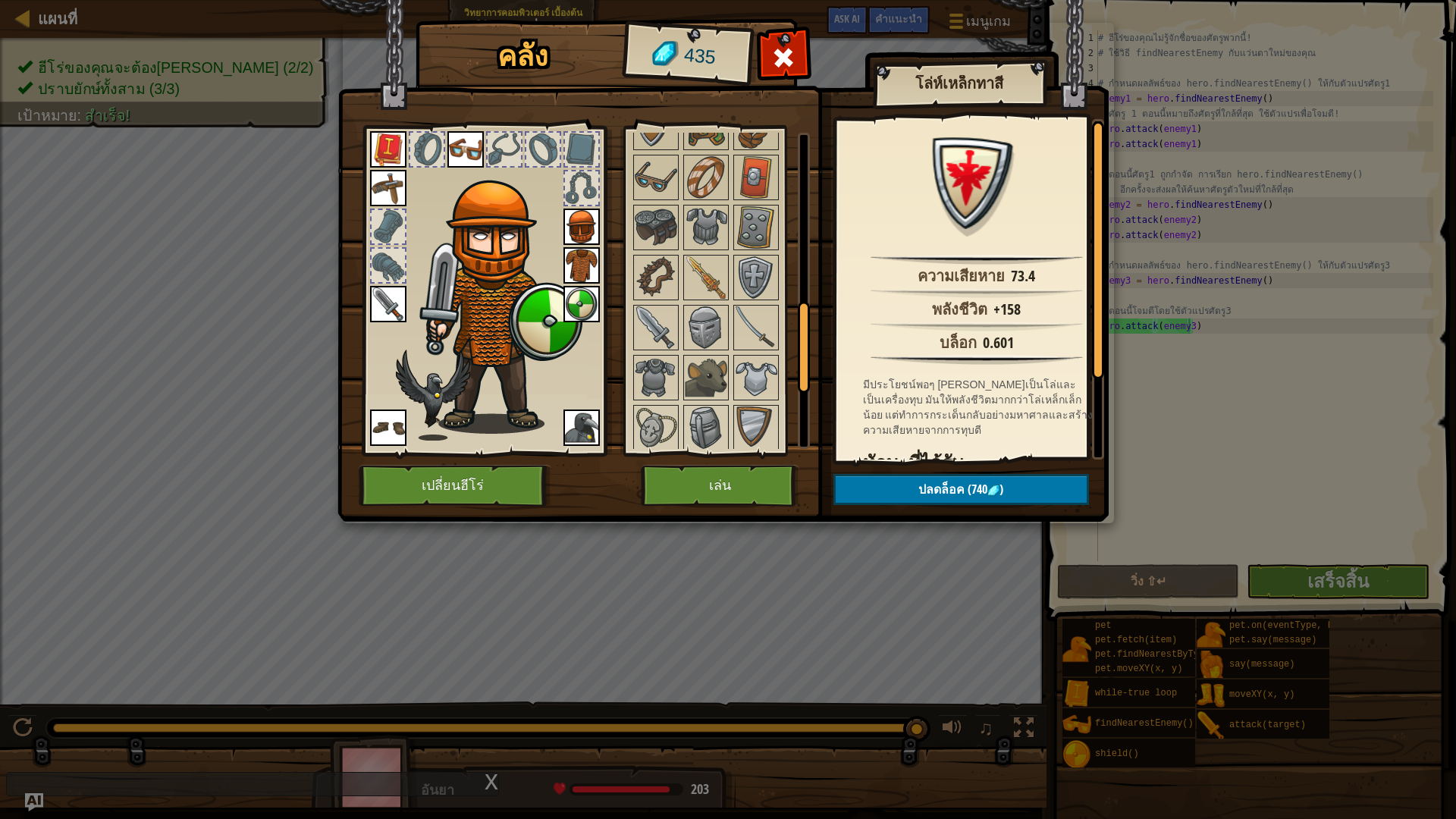
scroll to position [440, 0]
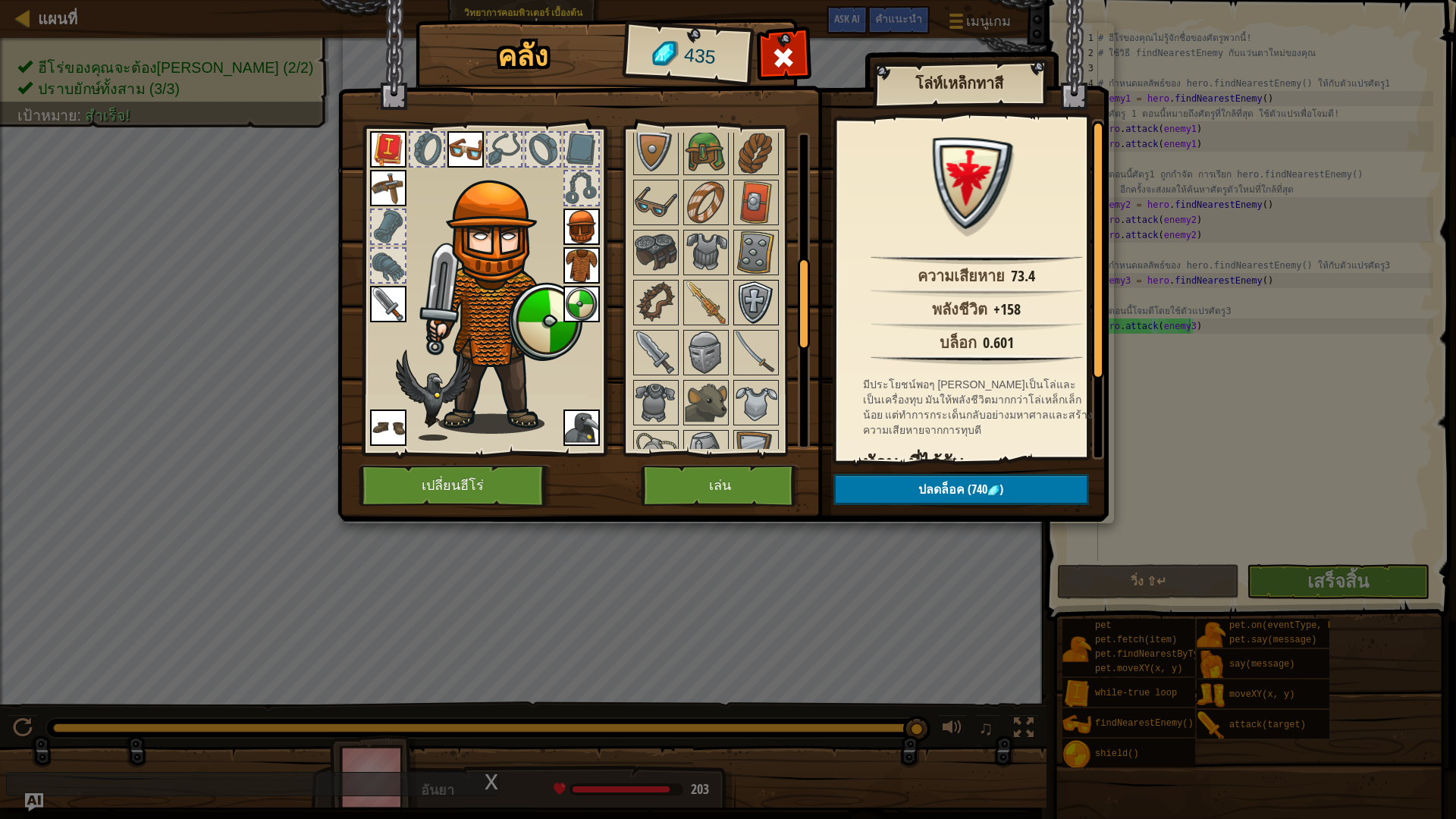
click at [760, 319] on img at bounding box center [756, 303] width 43 height 43
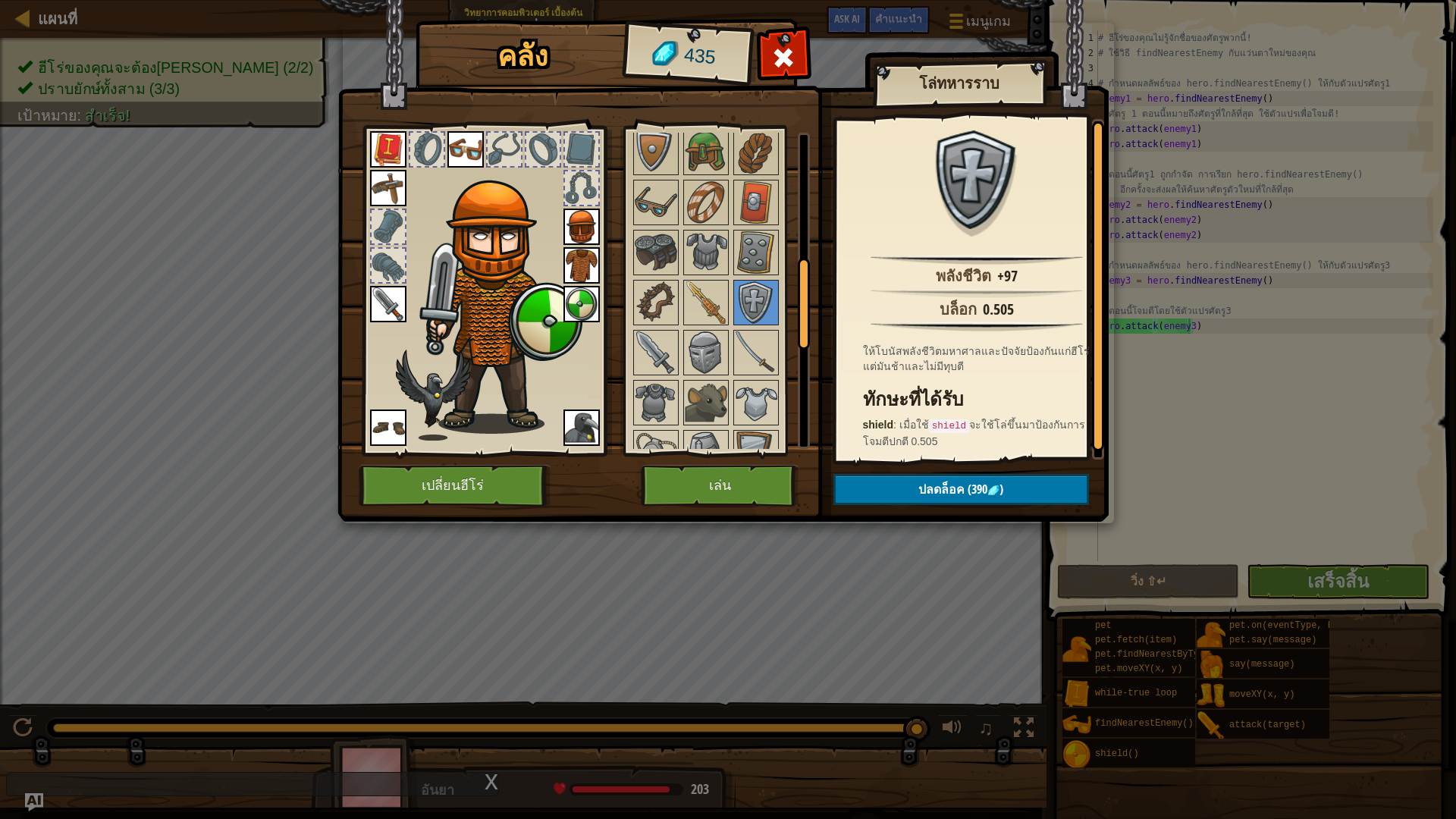
click at [572, 296] on img at bounding box center [582, 304] width 37 height 36
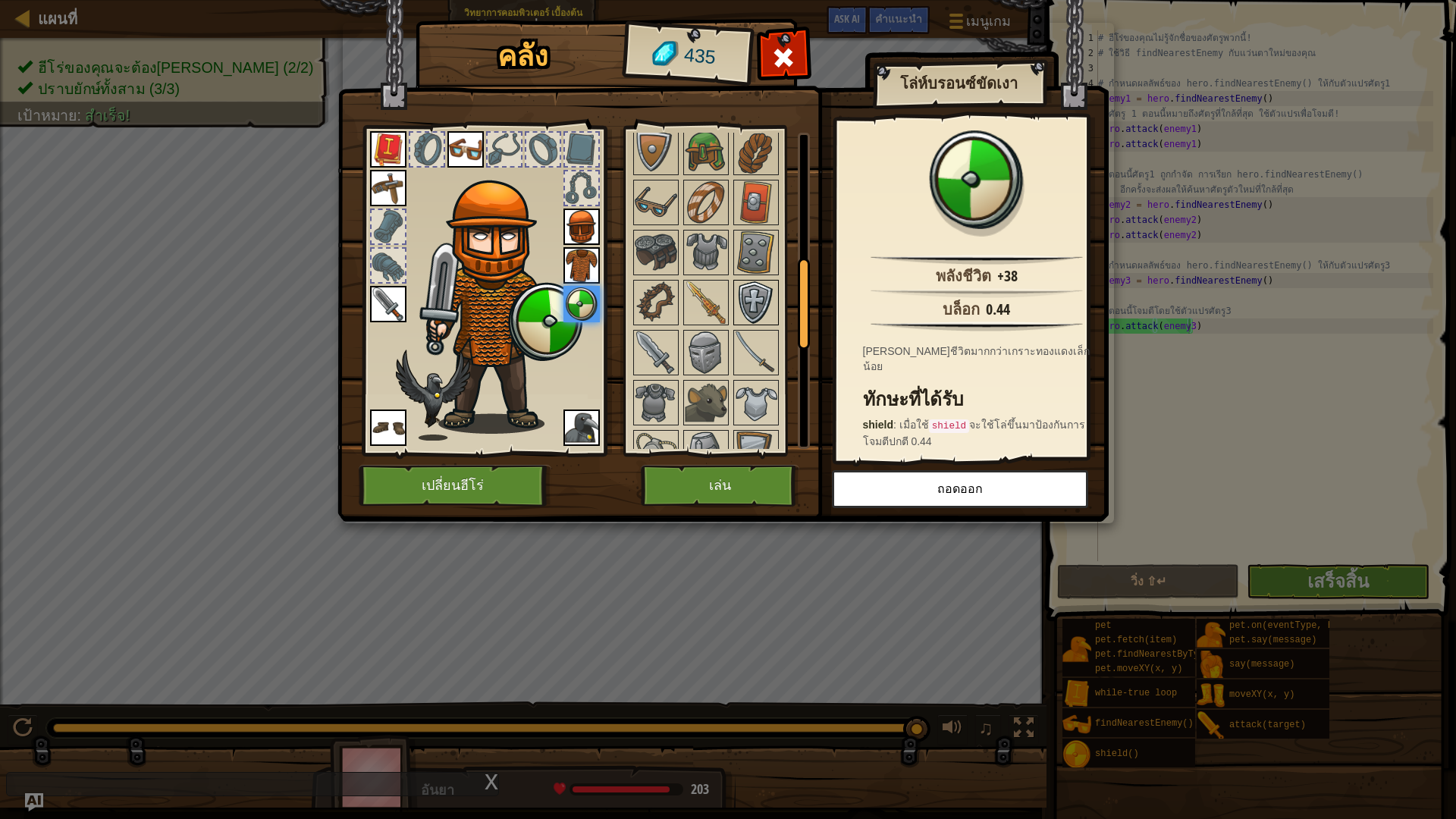
click at [766, 305] on img at bounding box center [756, 303] width 43 height 43
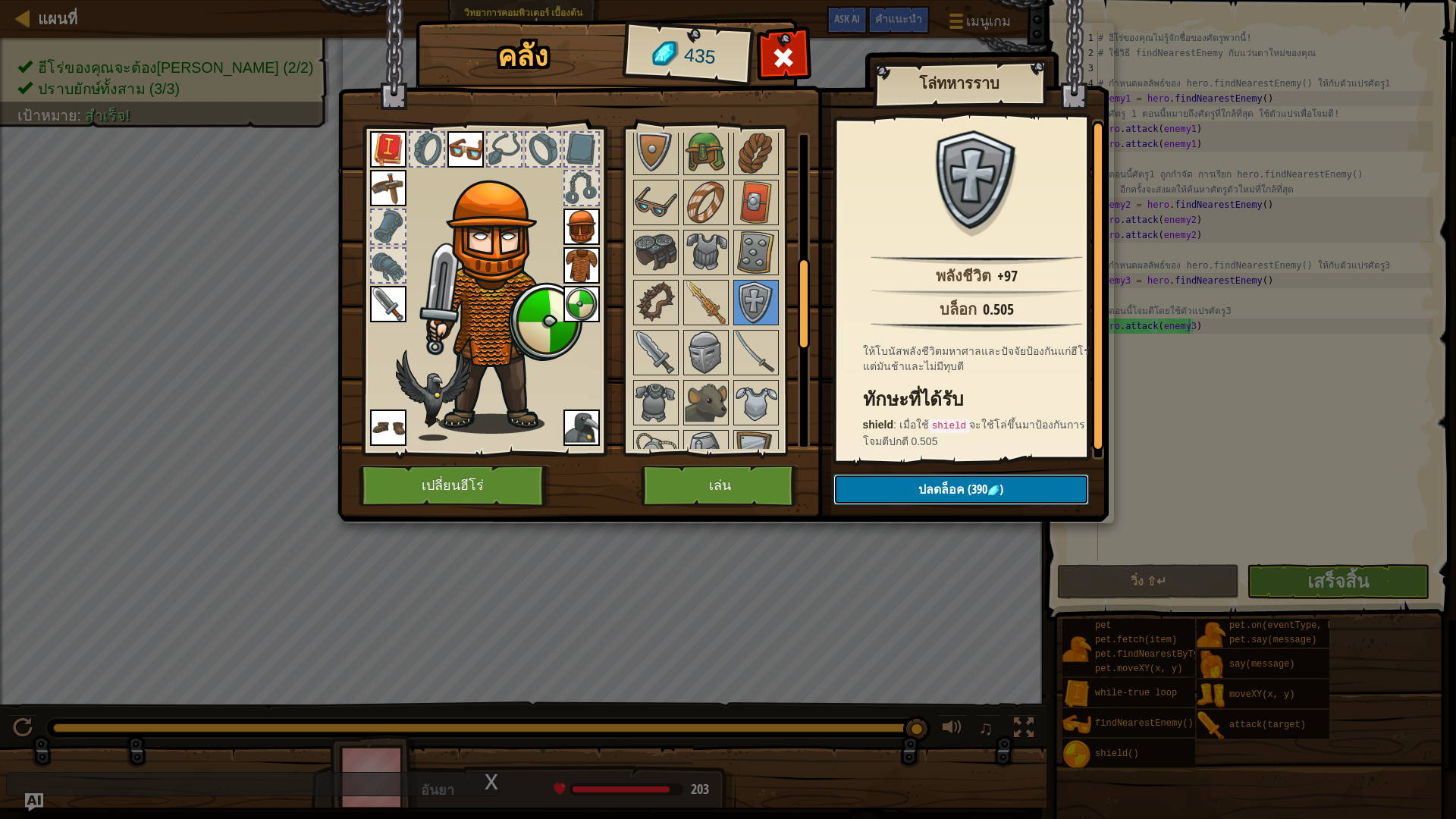
click at [921, 497] on span "ปลดล็อค" at bounding box center [941, 489] width 46 height 17
click at [921, 497] on button "ยืนยัน" at bounding box center [961, 489] width 256 height 31
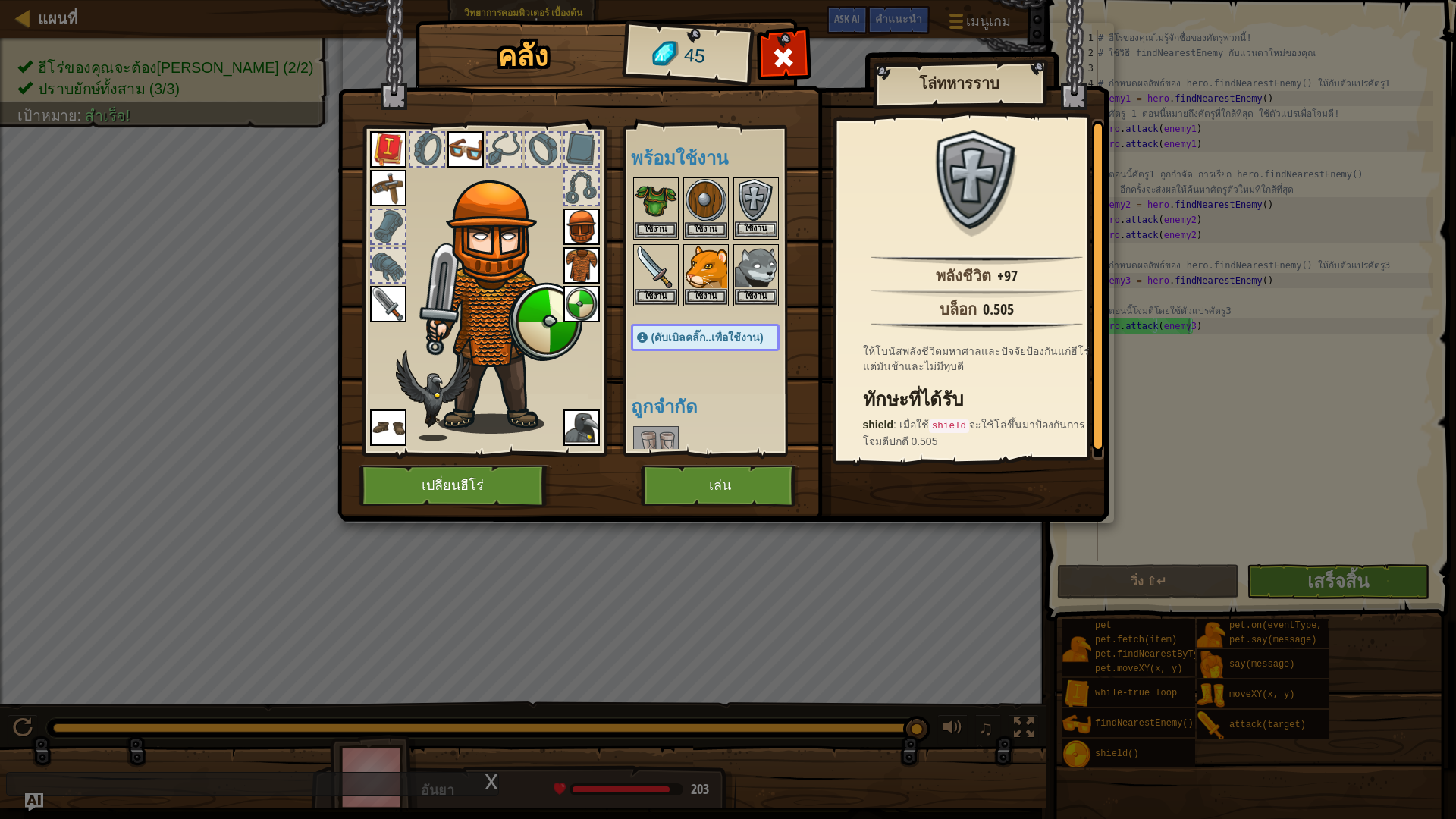
click at [750, 186] on img at bounding box center [756, 200] width 43 height 43
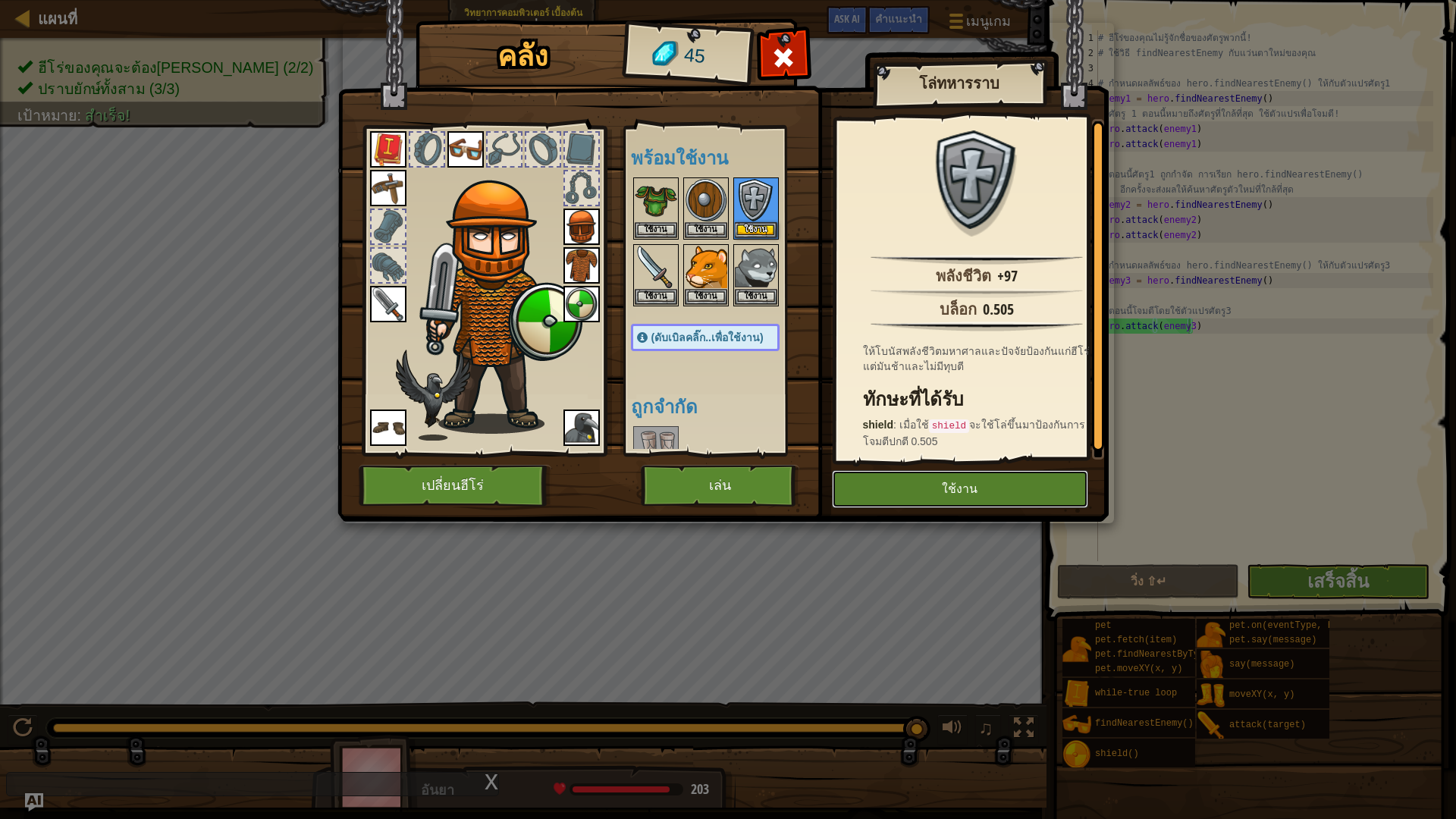
click at [921, 482] on button "ใช้งาน" at bounding box center [960, 489] width 256 height 38
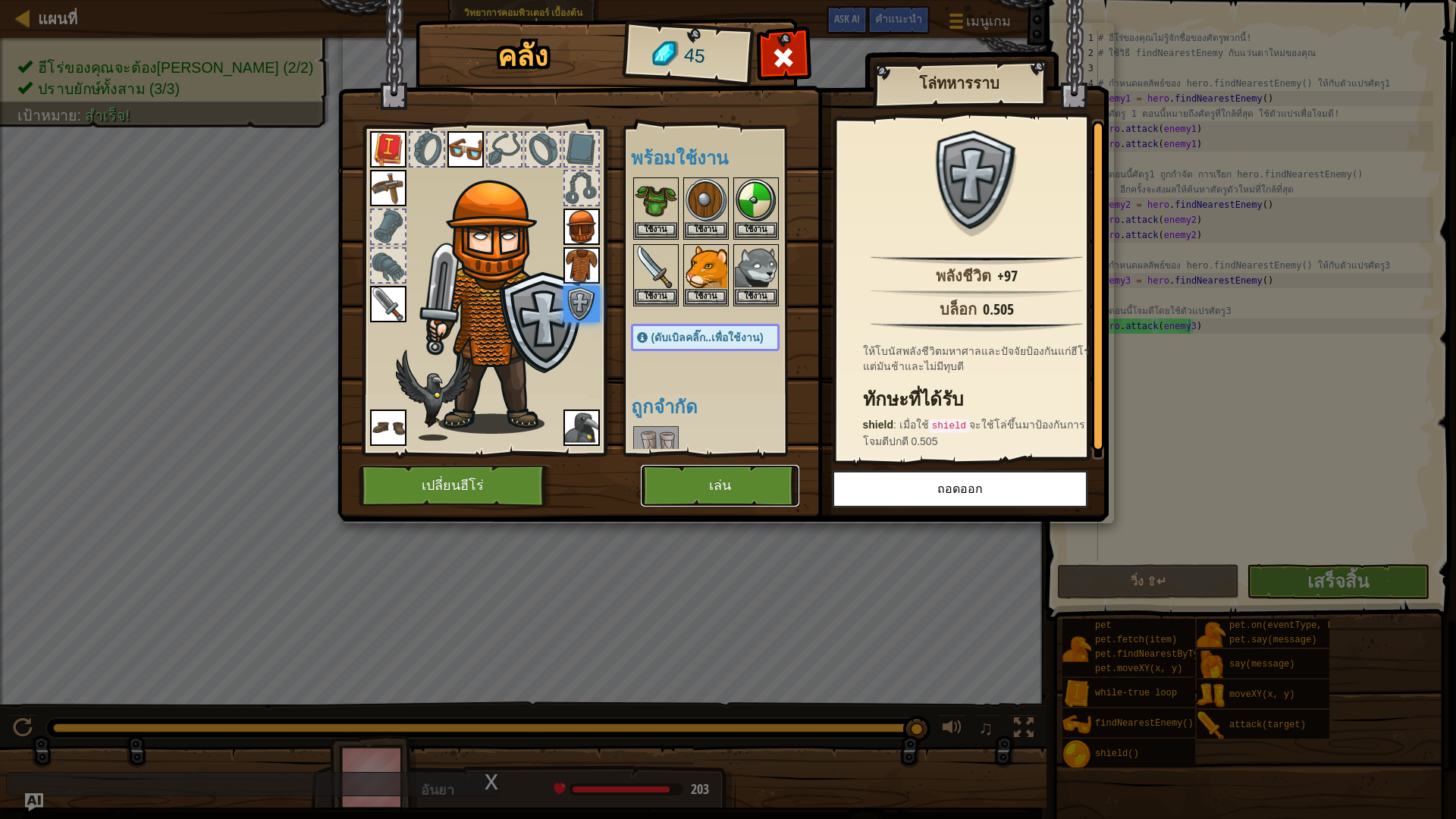
click at [735, 469] on button "เล่น" at bounding box center [720, 485] width 159 height 42
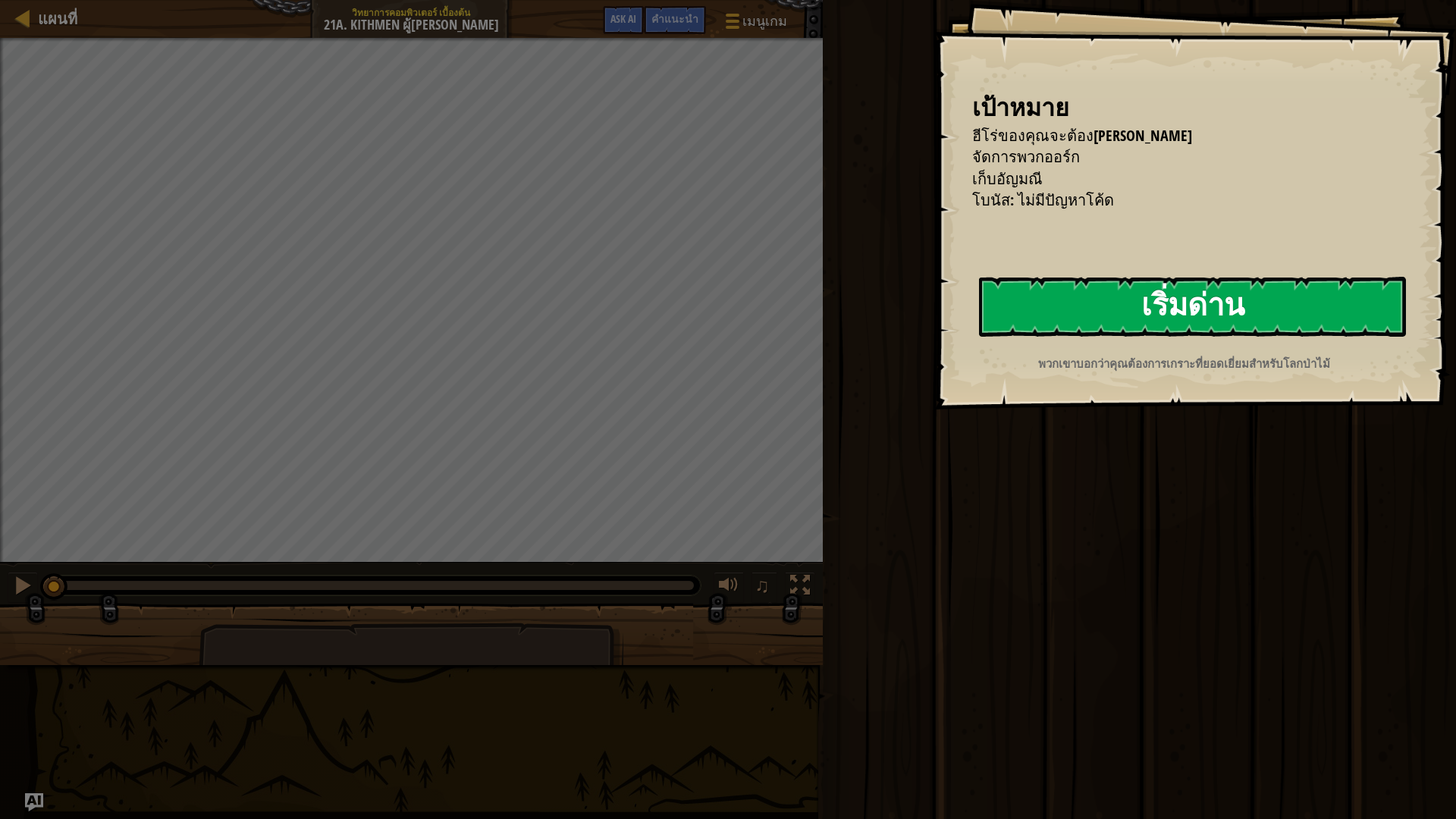
click at [1176, 316] on button "เริ่มด่าน" at bounding box center [1192, 306] width 427 height 60
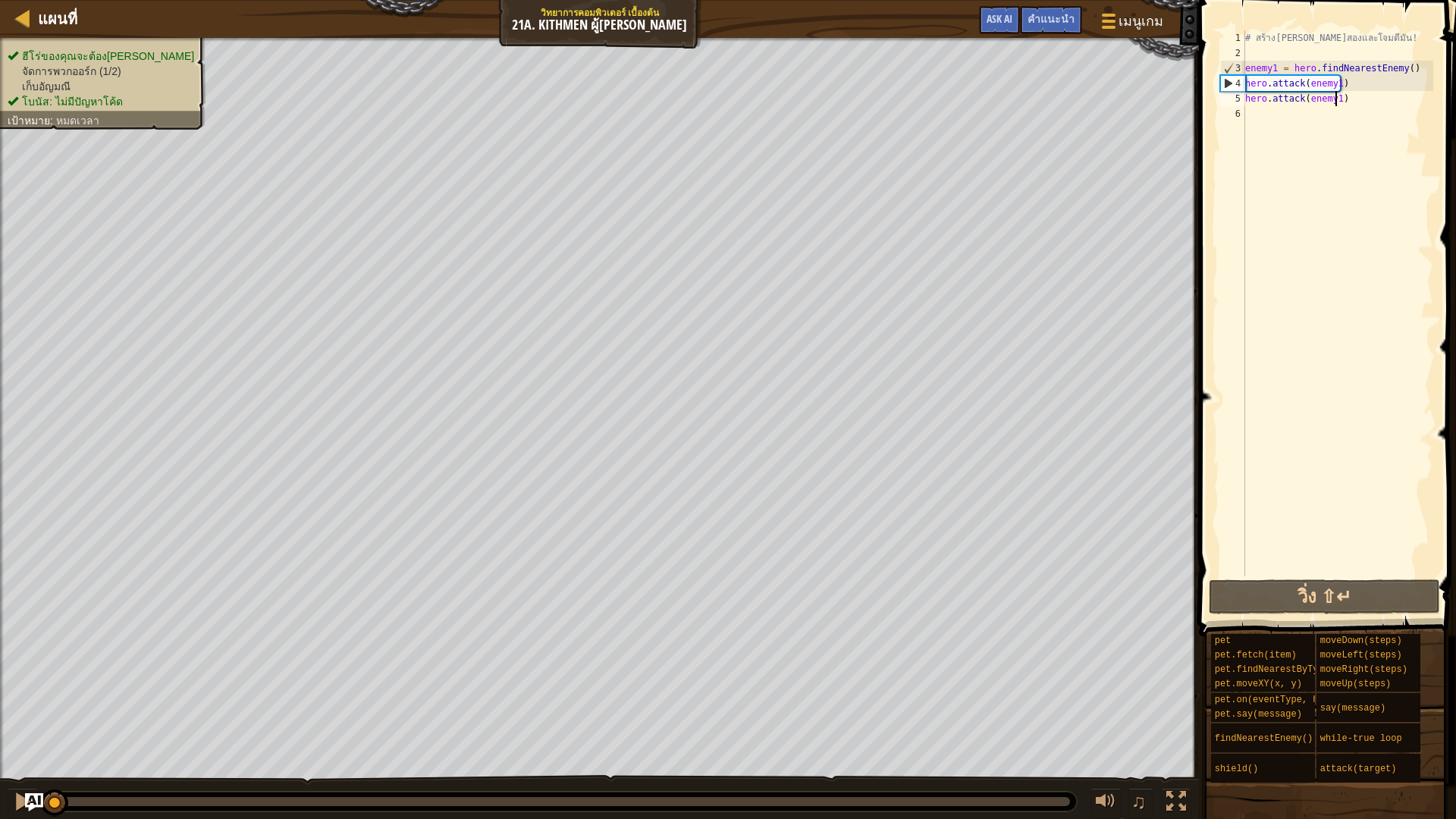
click at [1333, 100] on div "# สร้างตัวแปรที่สองและโจมตีมัน! enemy1 = hero . findNearestEnemy ( ) hero . att…" at bounding box center [1338, 318] width 191 height 576
click at [1330, 79] on div "# สร้างตัวแปรที่สองและโจมตีมัน! enemy1 = hero . findNearestEnemy ( ) hero . att…" at bounding box center [1338, 318] width 191 height 576
click at [1268, 591] on button "วิ่ง ⇧↵" at bounding box center [1324, 596] width 232 height 35
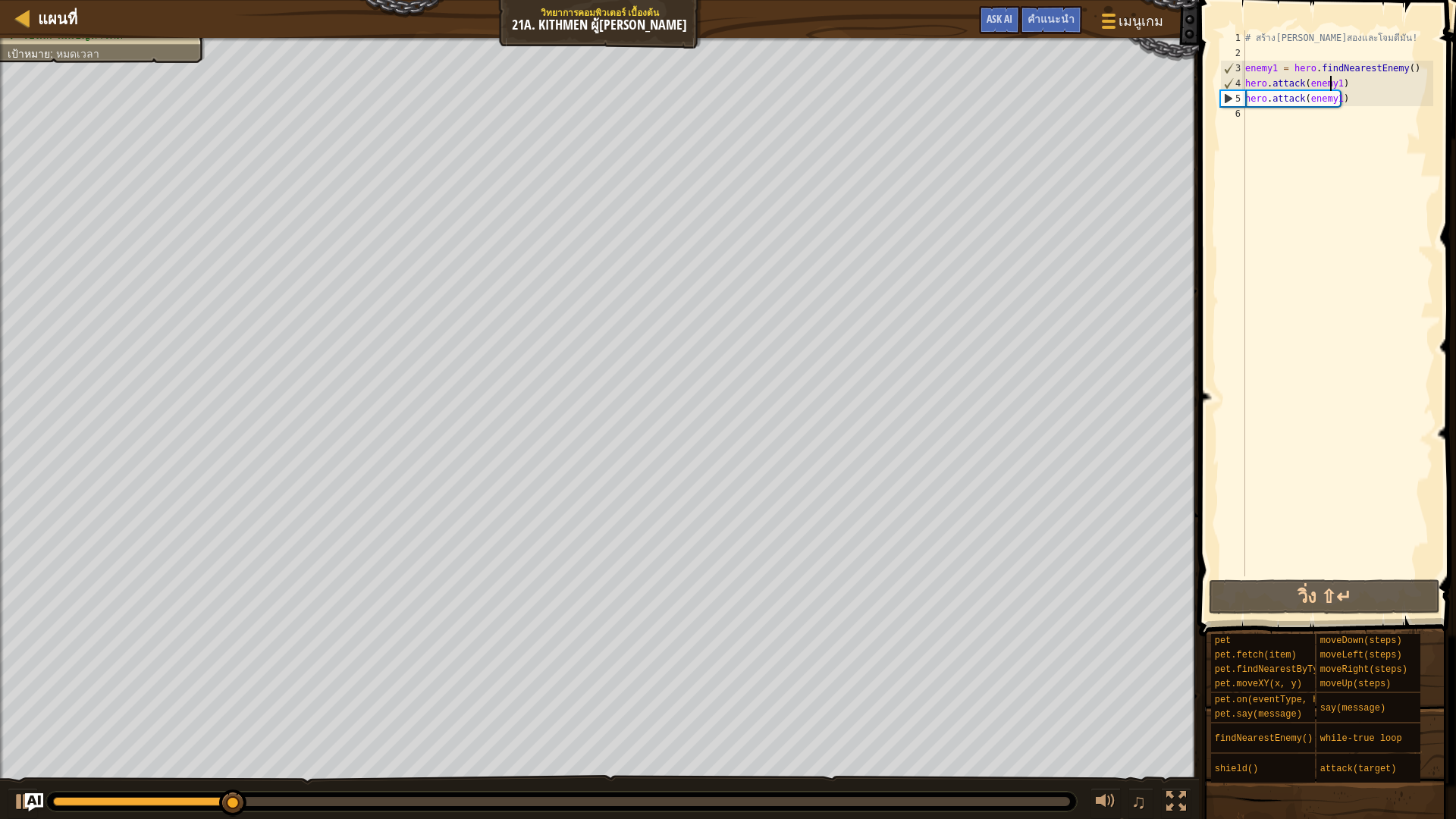
click at [1332, 93] on div "# สร้างตัวแปรที่สองและโจมตีมัน! enemy1 = hero . findNearestEnemy ( ) hero . att…" at bounding box center [1338, 318] width 191 height 576
click at [1333, 100] on div "# สร้างตัวแปรที่สองและโจมตีมัน! enemy1 = hero . findNearestEnemy ( ) hero . att…" at bounding box center [1338, 318] width 191 height 576
click at [1345, 599] on button "วิ่ง ⇧↵" at bounding box center [1324, 596] width 232 height 35
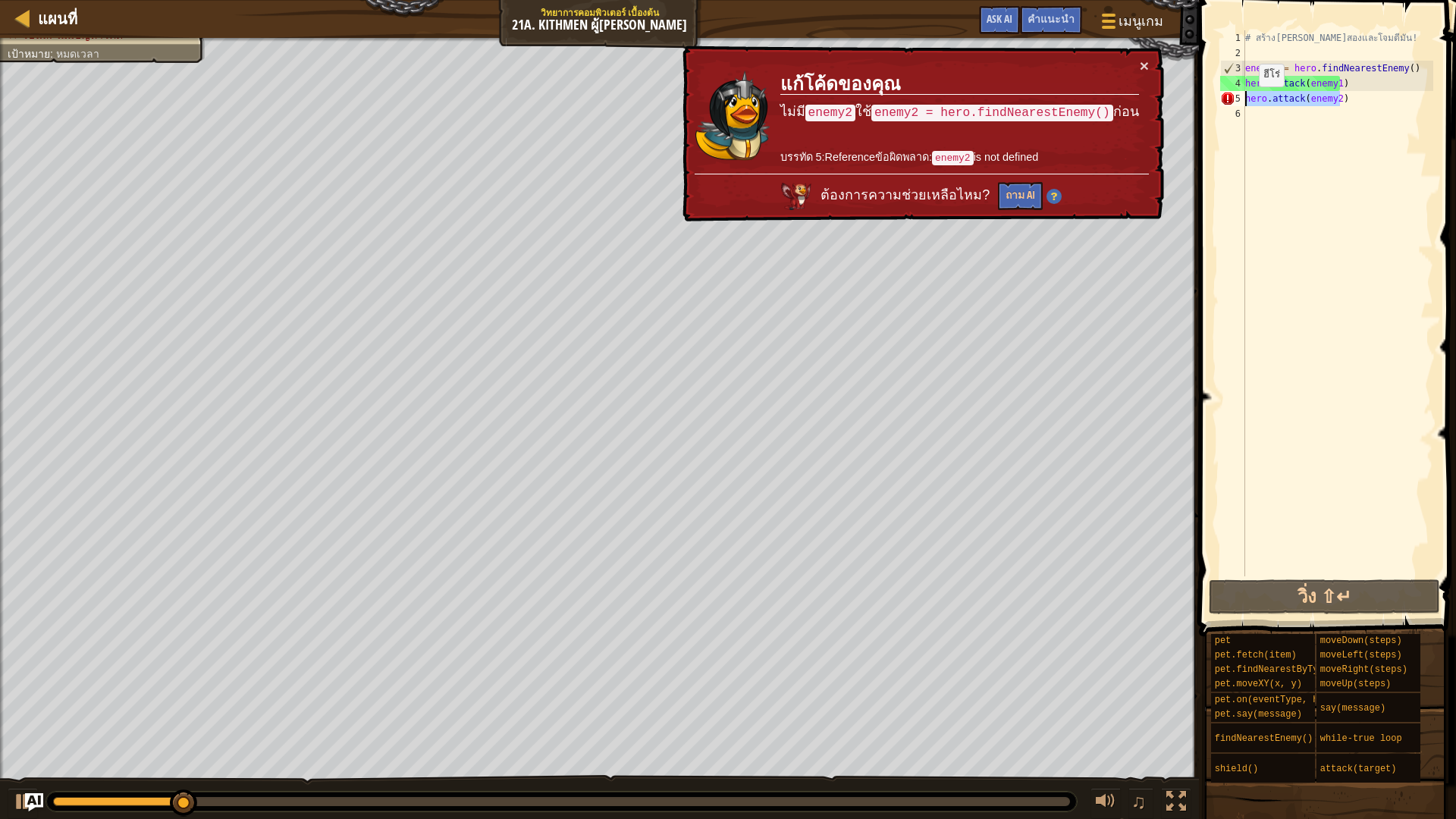
drag, startPoint x: 1338, startPoint y: 97, endPoint x: 1207, endPoint y: 108, distance: 131.5
click at [1207, 108] on div "hero.attack(enemy2) 1 2 3 4 5 6 # สร้างตัวแปรที่สองและโจมตีมัน! enemy1 = hero .…" at bounding box center [1325, 348] width 262 height 681
type textarea "hero.attack(enemy2)"
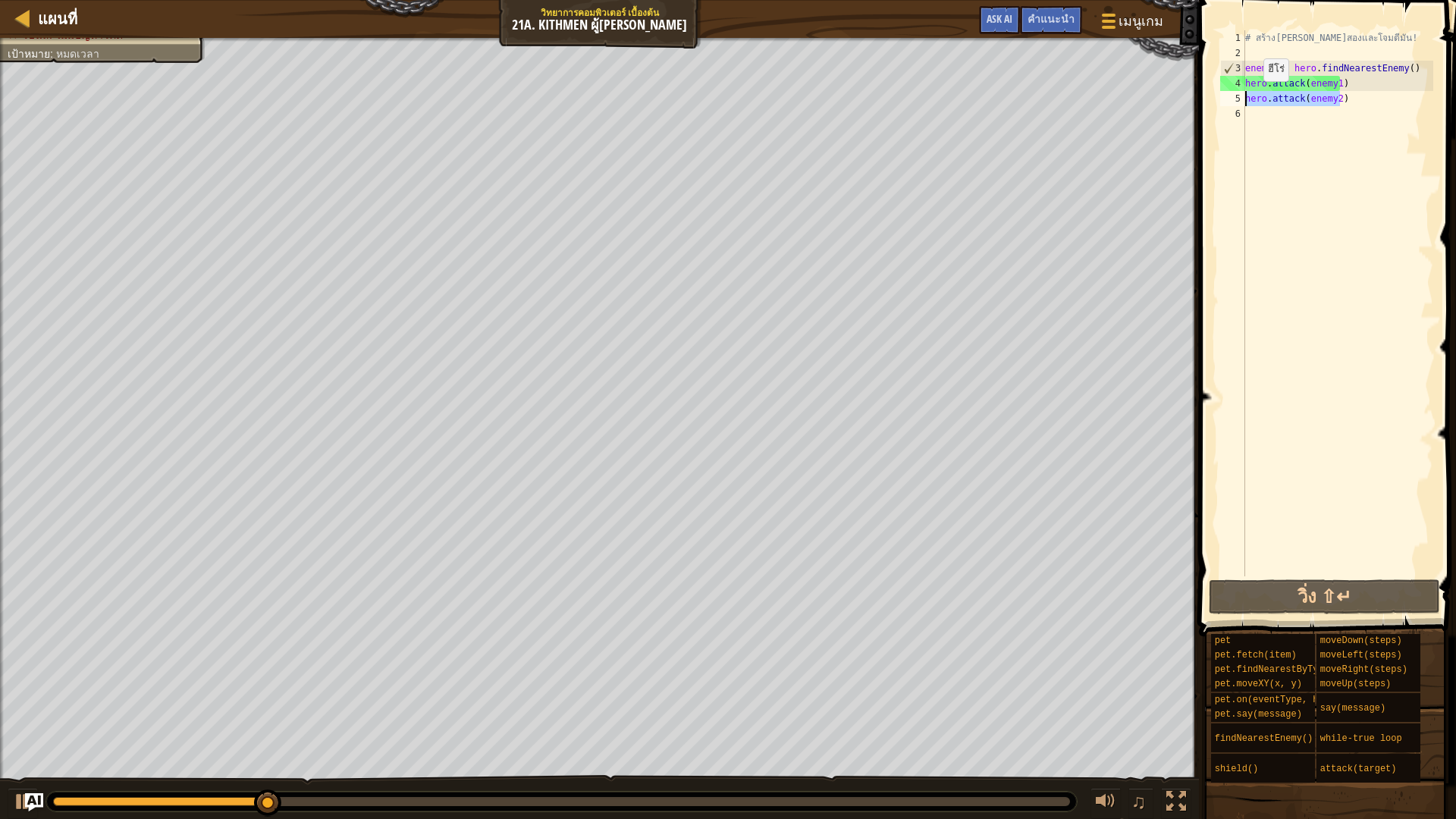
drag, startPoint x: 1344, startPoint y: 102, endPoint x: 1235, endPoint y: 96, distance: 109.2
click at [1235, 96] on div "hero.attack(enemy2) 1 2 3 4 5 6 # สร้างตัวแปรที่สองและโจมตีมัน! enemy1 = hero .…" at bounding box center [1324, 303] width 216 height 546
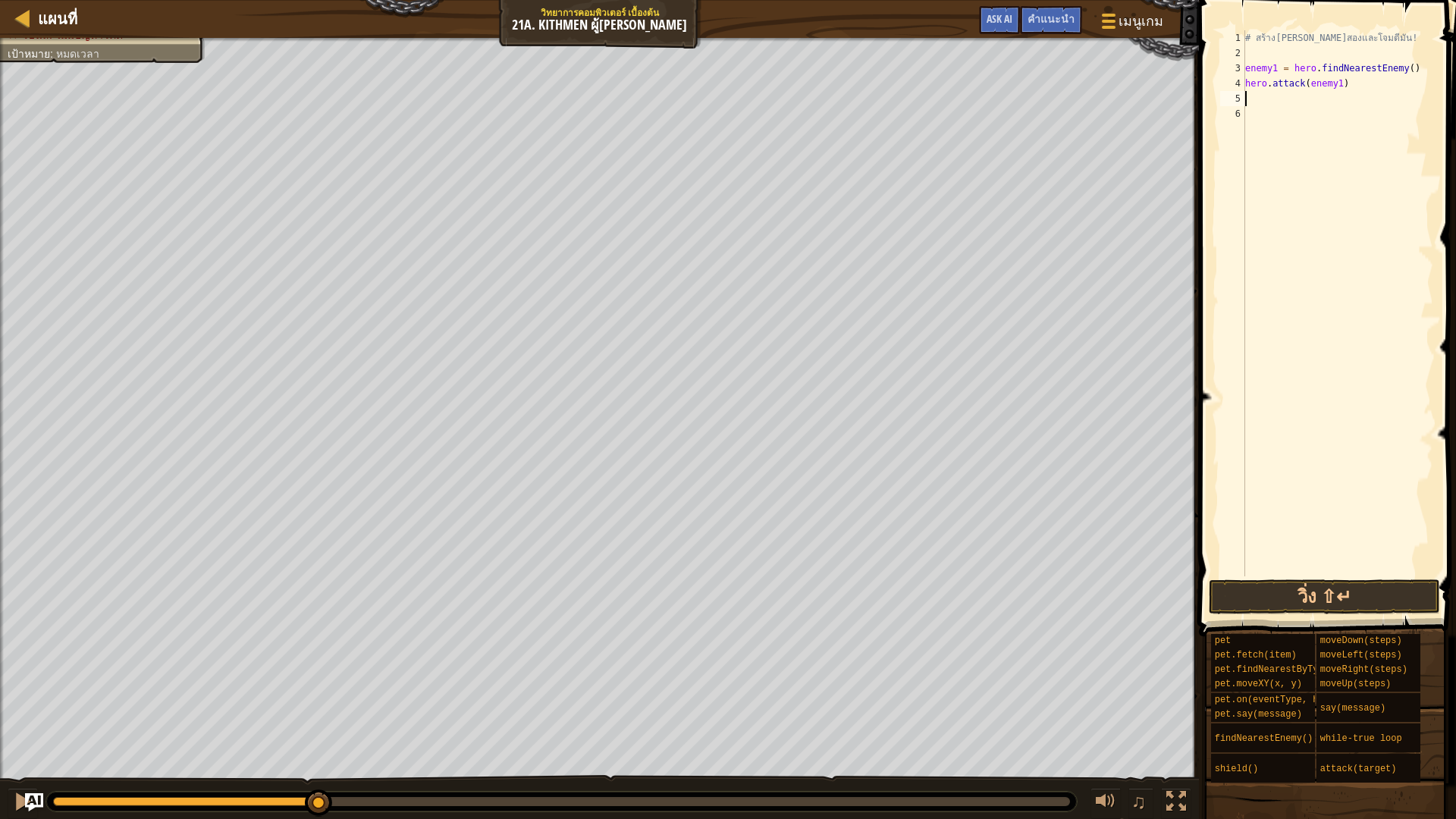
type textarea "e"
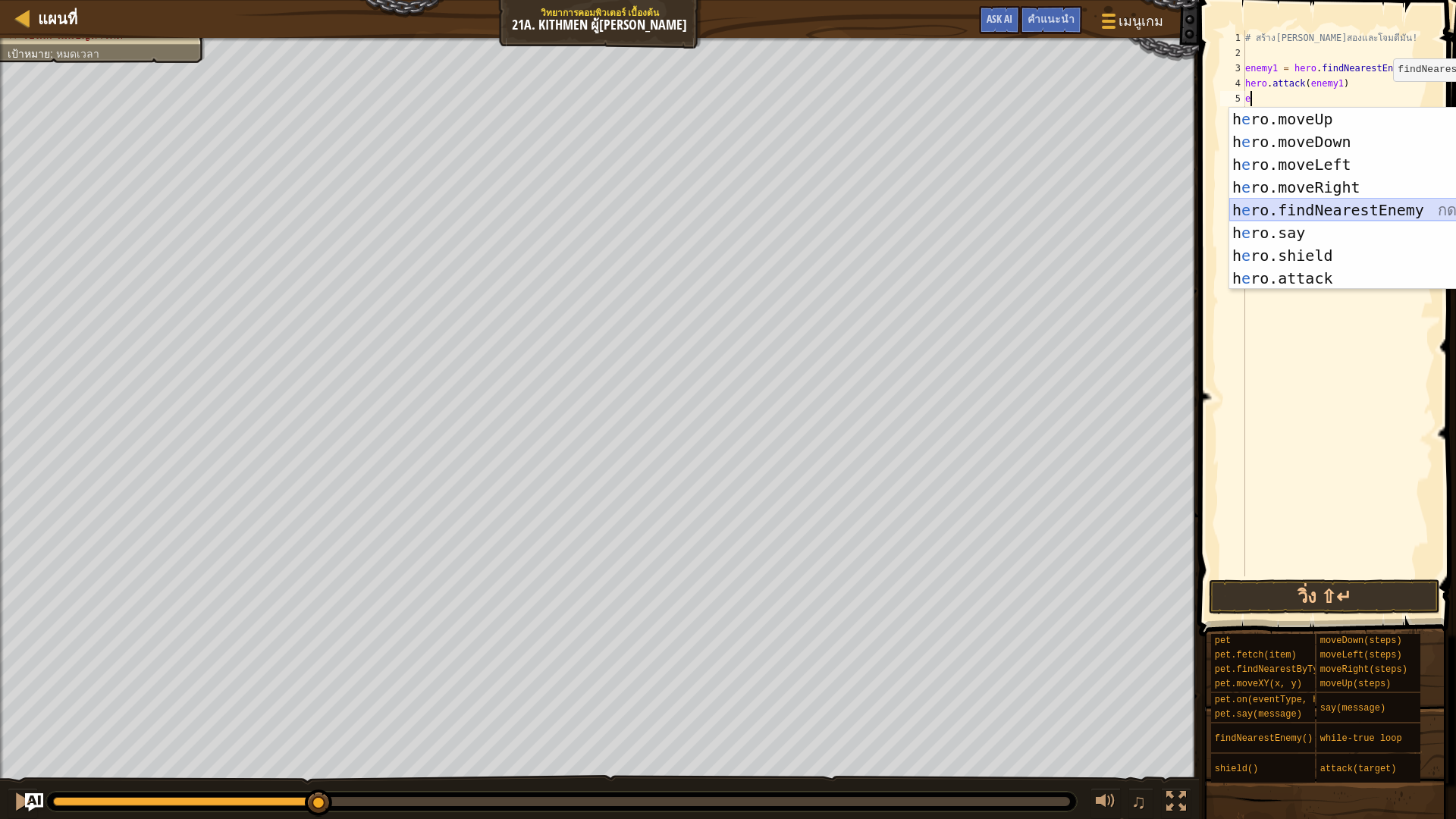
click at [1298, 211] on div "h e ro.moveUp กด enter h e ro.moveDown กด enter h e ro.moveLeft กด enter h e ro…" at bounding box center [1365, 221] width 273 height 227
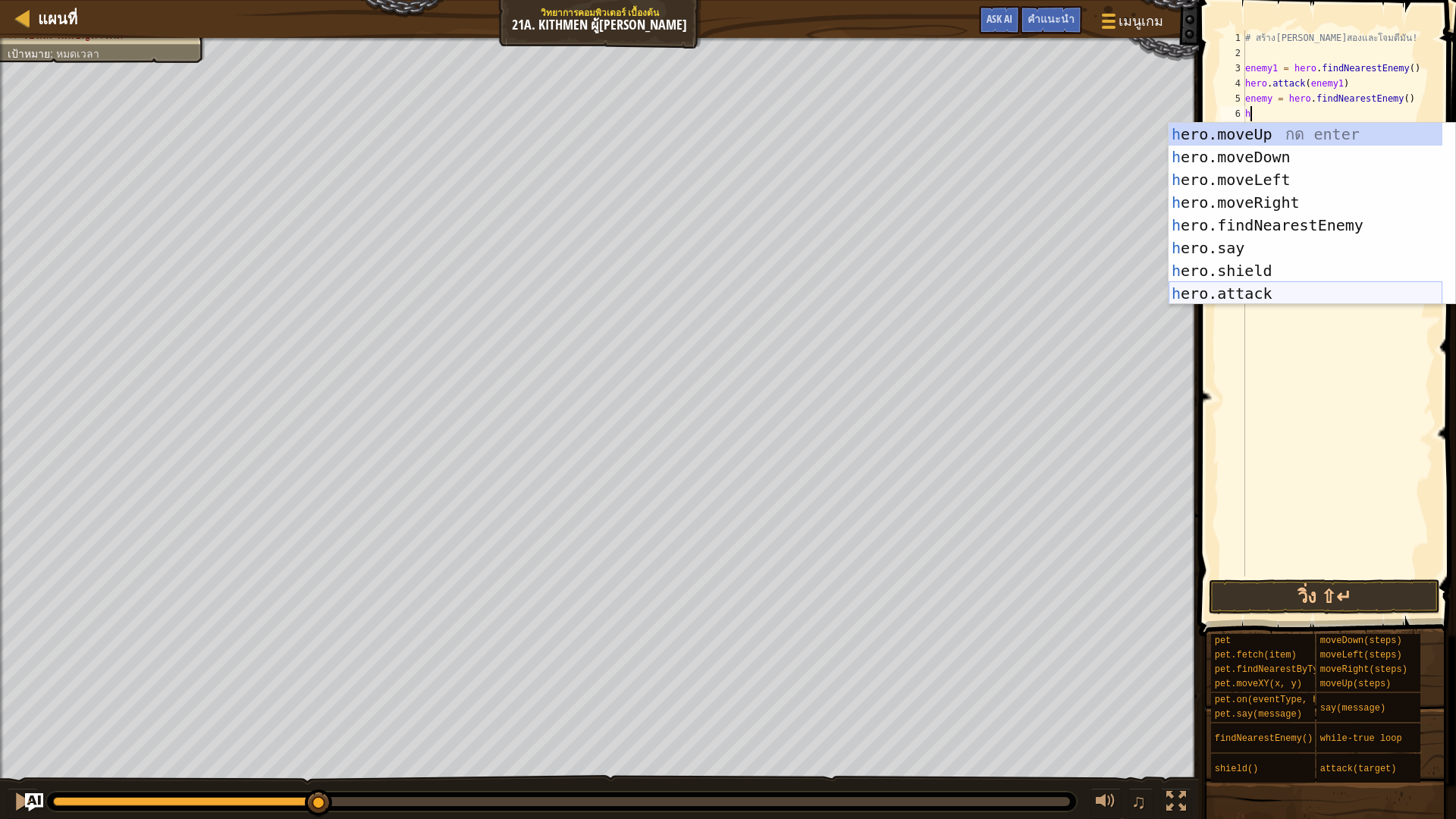
click at [1269, 293] on div "h ero.moveUp กด enter h ero.moveDown กด enter h ero.moveLeft กด enter h ero.mov…" at bounding box center [1305, 236] width 273 height 227
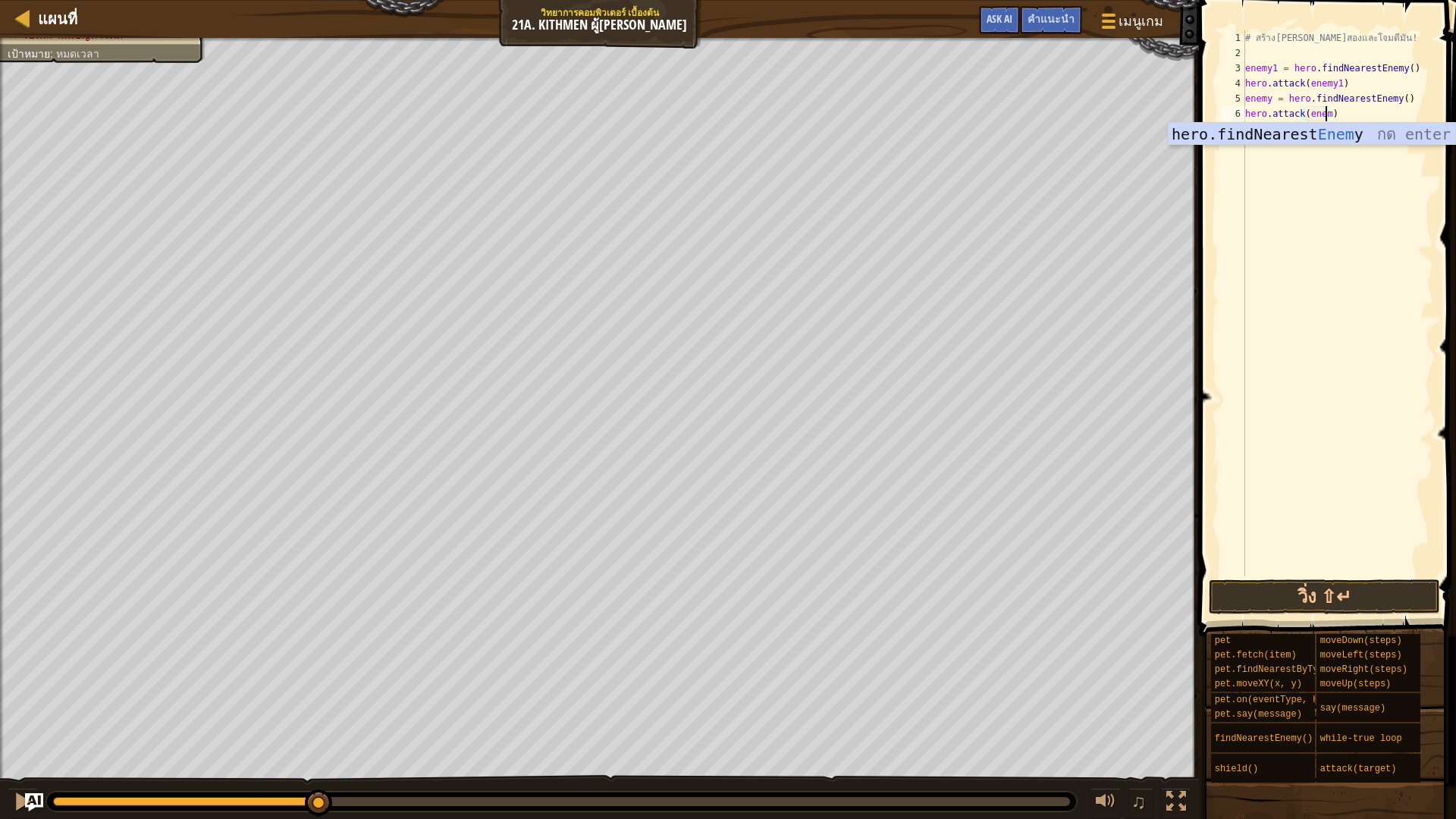
scroll to position [7, 7]
click at [1375, 604] on button "วิ่ง ⇧↵" at bounding box center [1324, 596] width 232 height 35
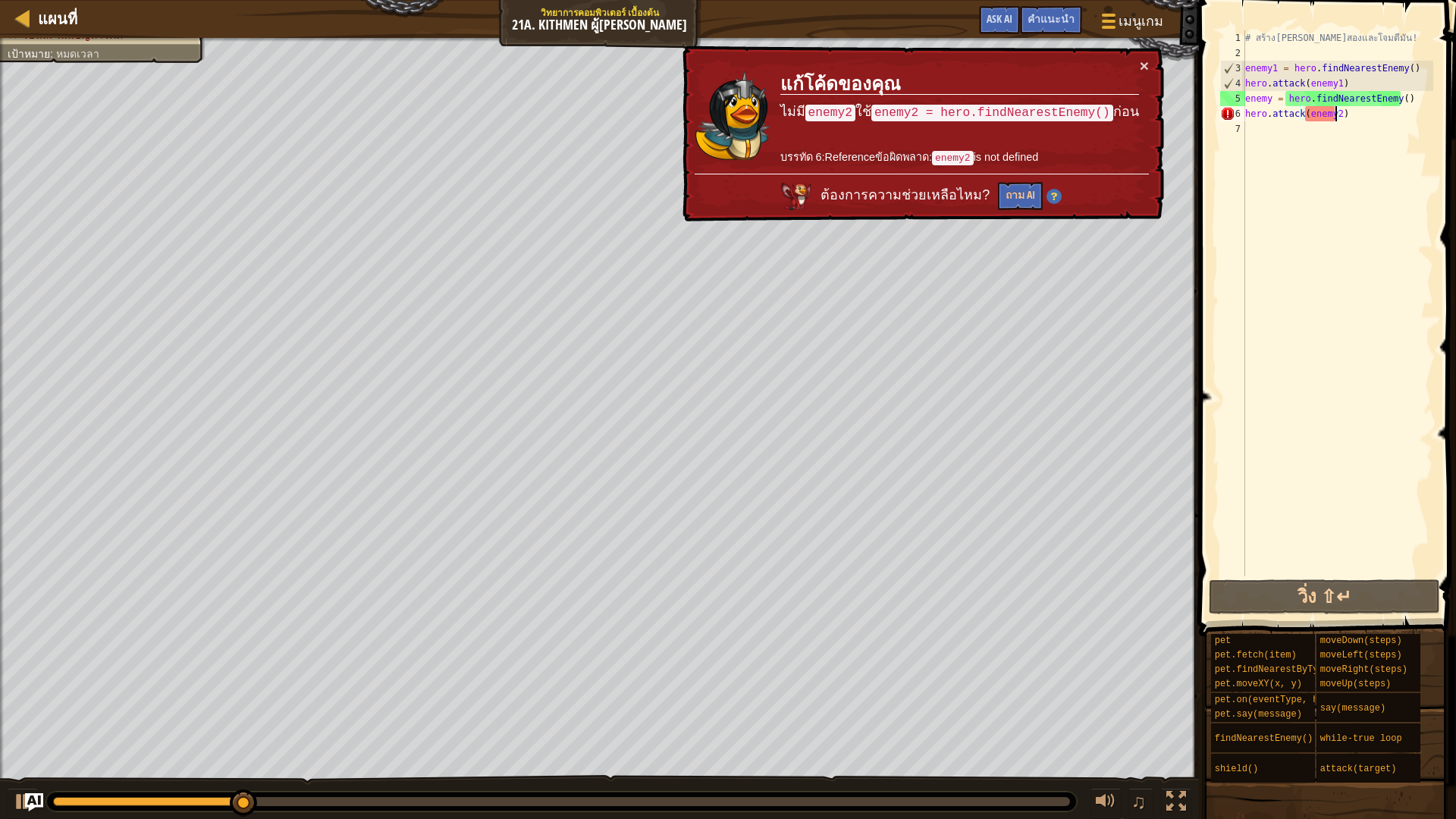
click at [1268, 101] on div "# สร้างตัวแปรที่สองและโจมตีมัน! enemy1 = hero . findNearestEnemy ( ) hero . att…" at bounding box center [1338, 318] width 191 height 576
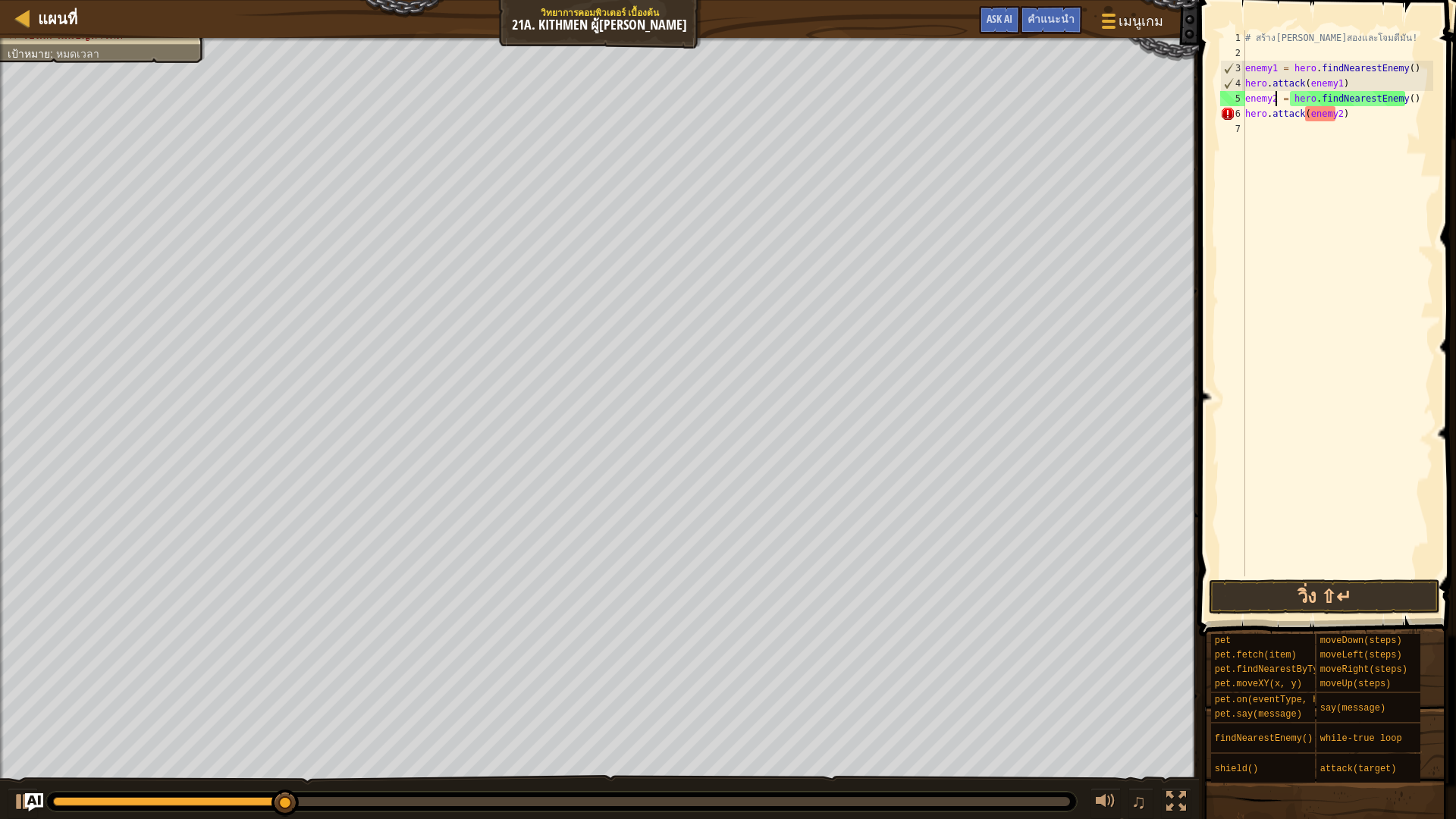
scroll to position [7, 3]
click at [1324, 594] on button "วิ่ง ⇧↵" at bounding box center [1324, 596] width 232 height 35
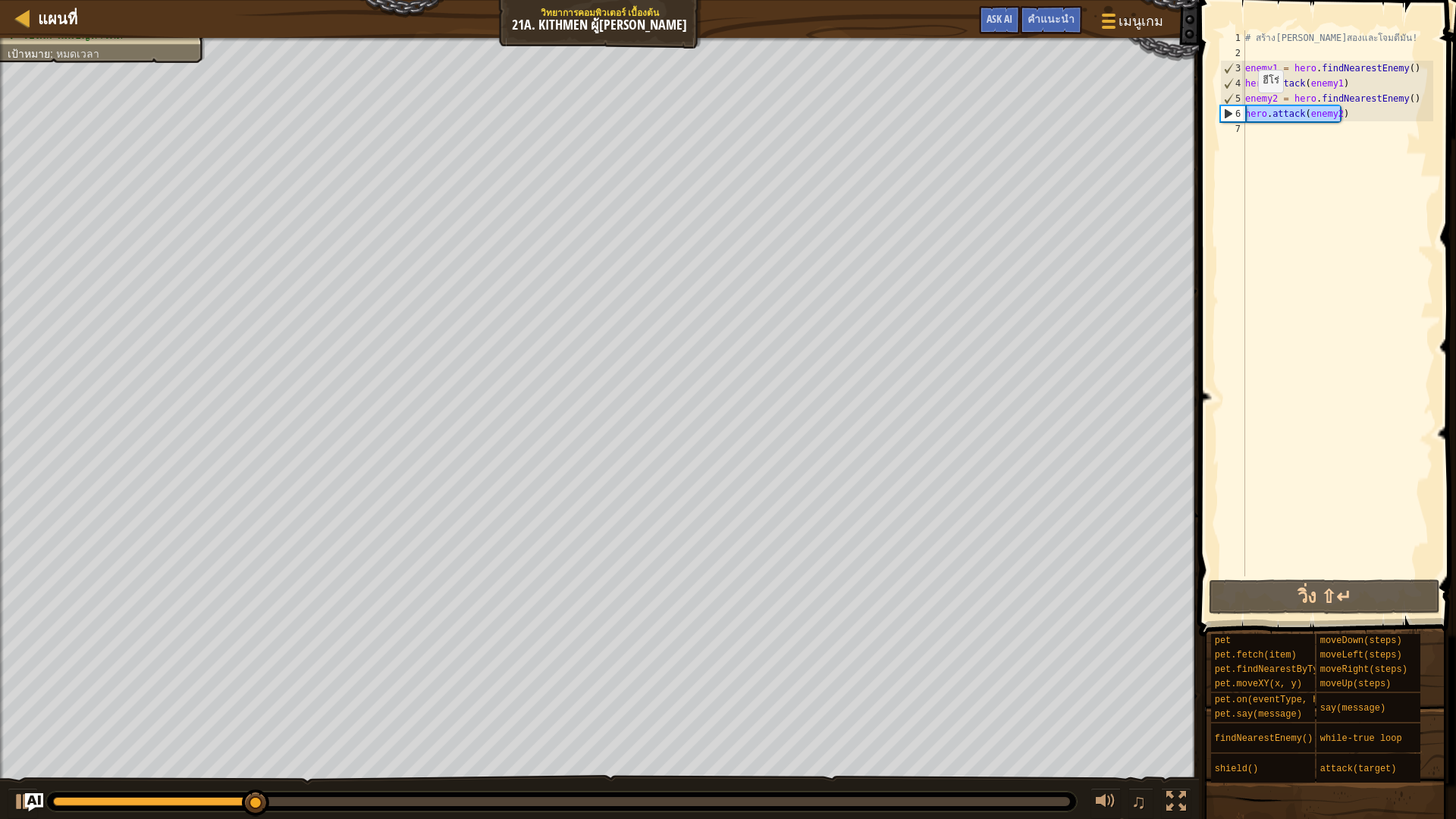
drag, startPoint x: 1347, startPoint y: 120, endPoint x: 1228, endPoint y: 108, distance: 119.6
click at [1228, 108] on div "enemy2 = hero.findNearestEnemy() 1 2 3 4 5 6 7 # สร้างตัวแปรที่สองและโจมตีมัน! …" at bounding box center [1324, 303] width 216 height 546
type textarea "hero.attack(enemy2)"
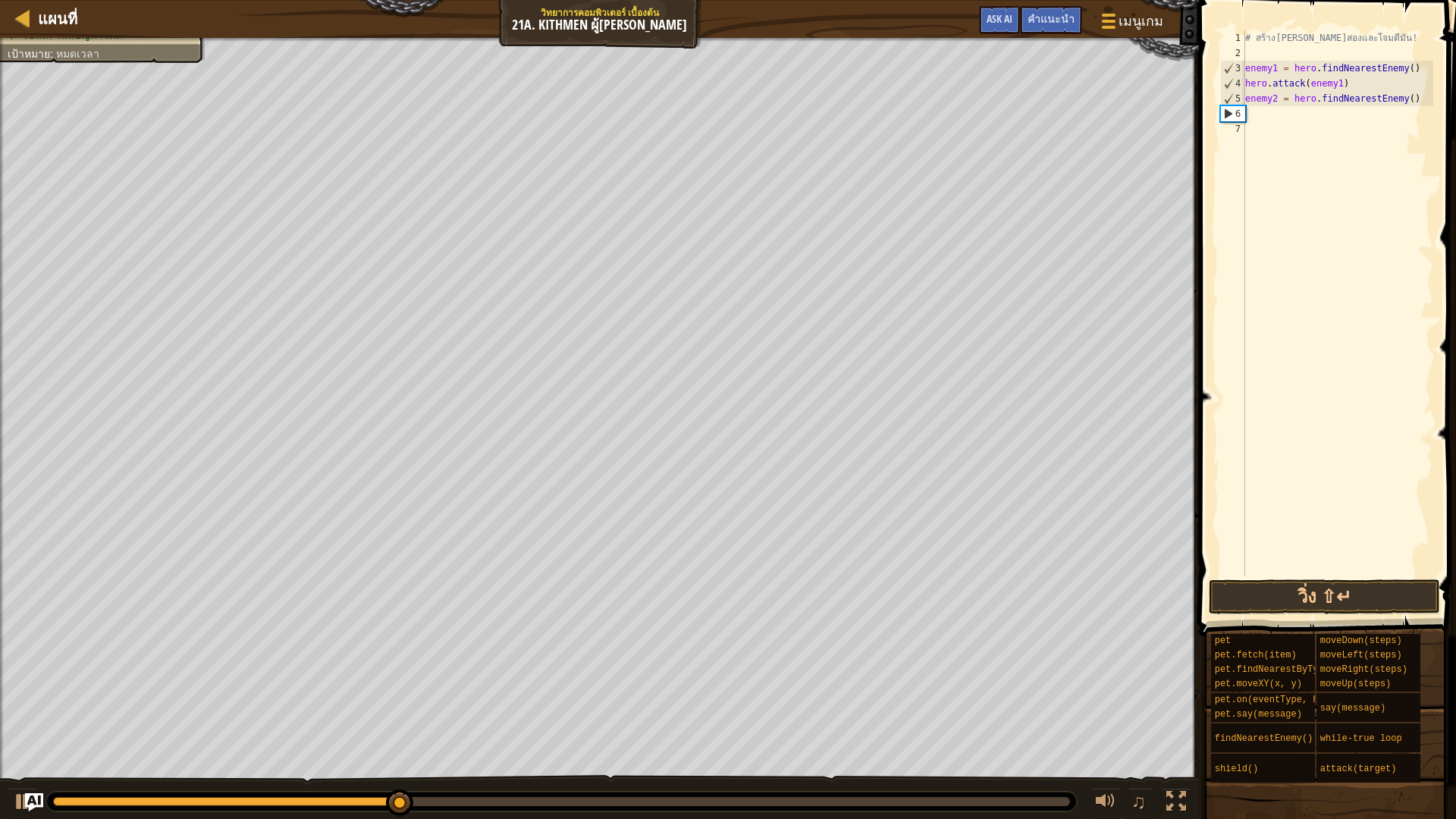
scroll to position [7, 0]
click at [1380, 595] on button "วิ่ง ⇧↵" at bounding box center [1324, 596] width 232 height 35
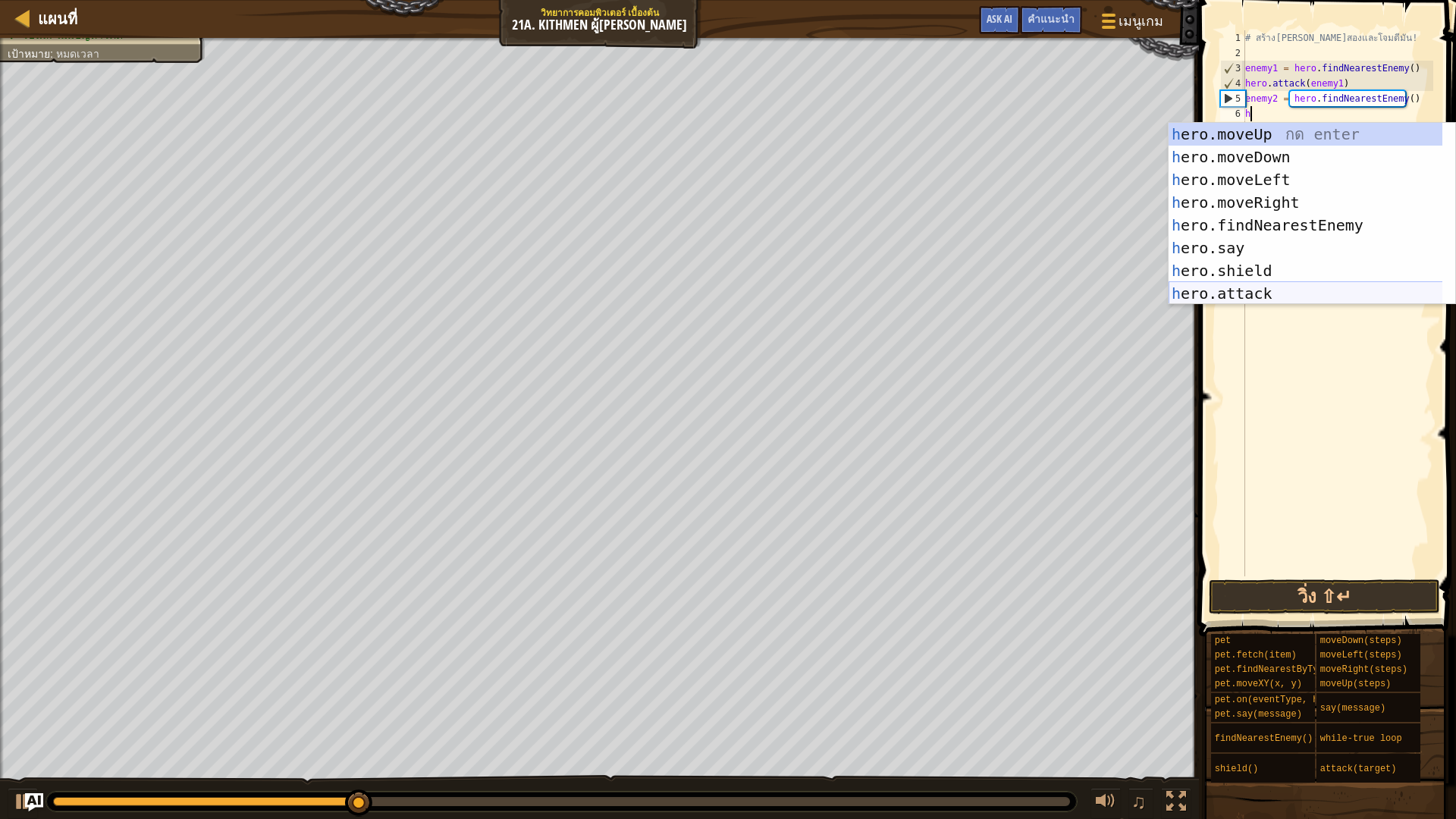
click at [1304, 288] on div "h ero.moveUp กด enter h ero.moveDown กด enter h ero.moveLeft กด enter h ero.mov…" at bounding box center [1312, 236] width 287 height 227
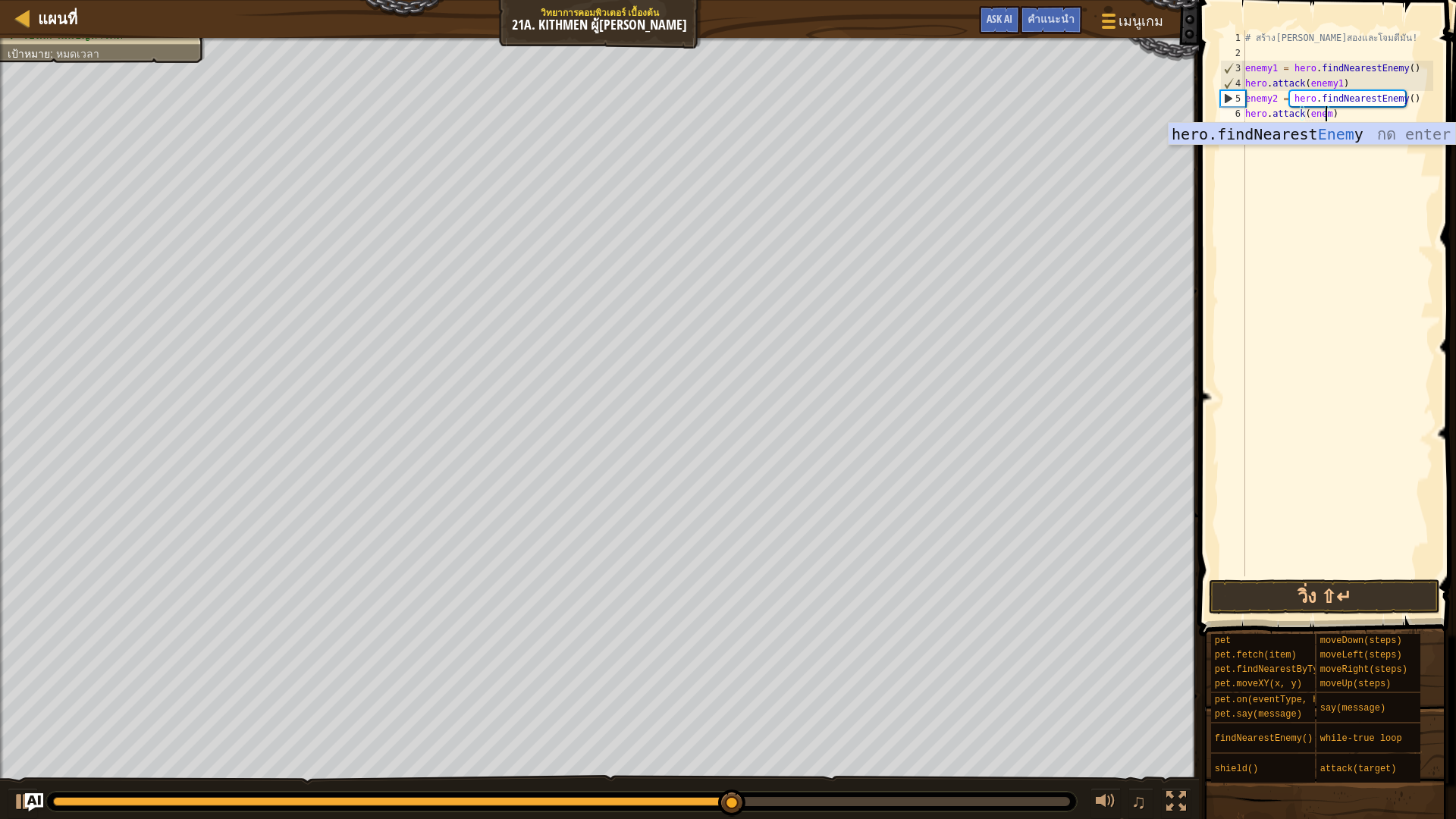
scroll to position [7, 7]
type textarea "hero.attack(enemy2)"
click at [1255, 137] on div "# สร้างตัวแปรที่สองและโจมตีมัน! enemy1 = hero . findNearestEnemy ( ) hero . att…" at bounding box center [1338, 318] width 191 height 576
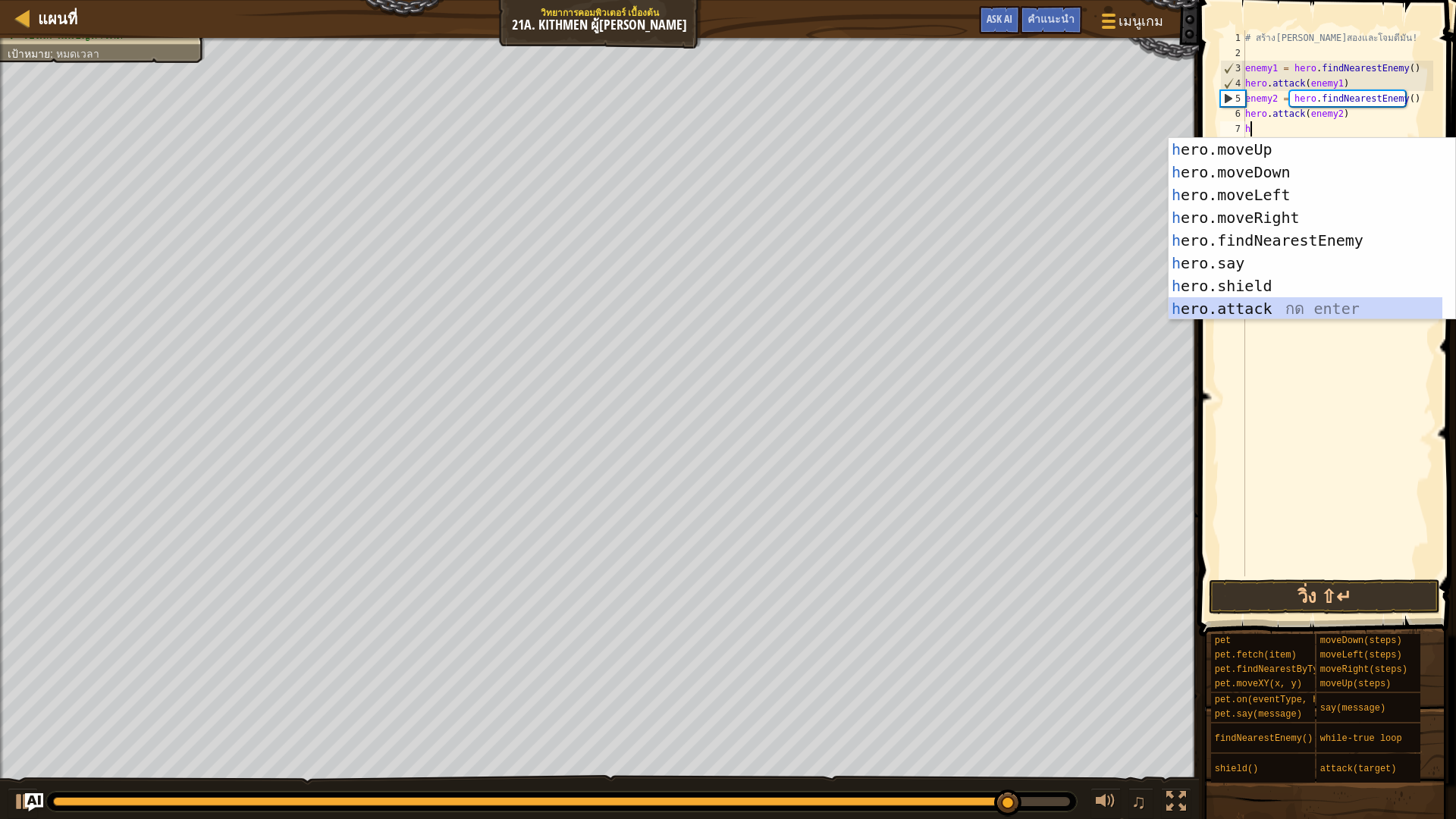
click at [1275, 307] on div "h ero.moveUp กด enter h ero.moveDown กด enter h ero.moveLeft กด enter h ero.mov…" at bounding box center [1312, 251] width 287 height 227
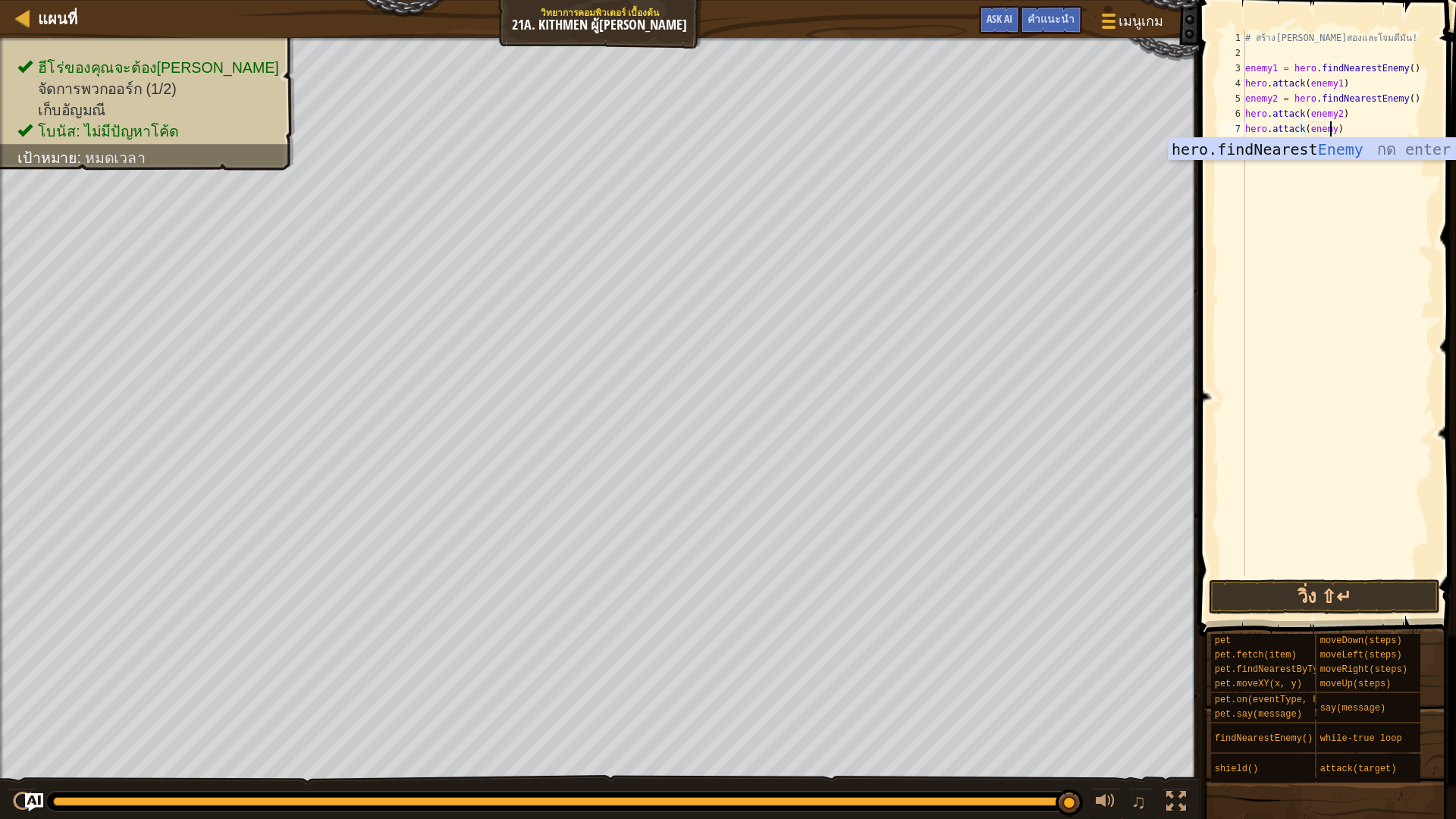
scroll to position [7, 7]
click at [1242, 597] on button "วิ่ง ⇧↵" at bounding box center [1324, 596] width 232 height 35
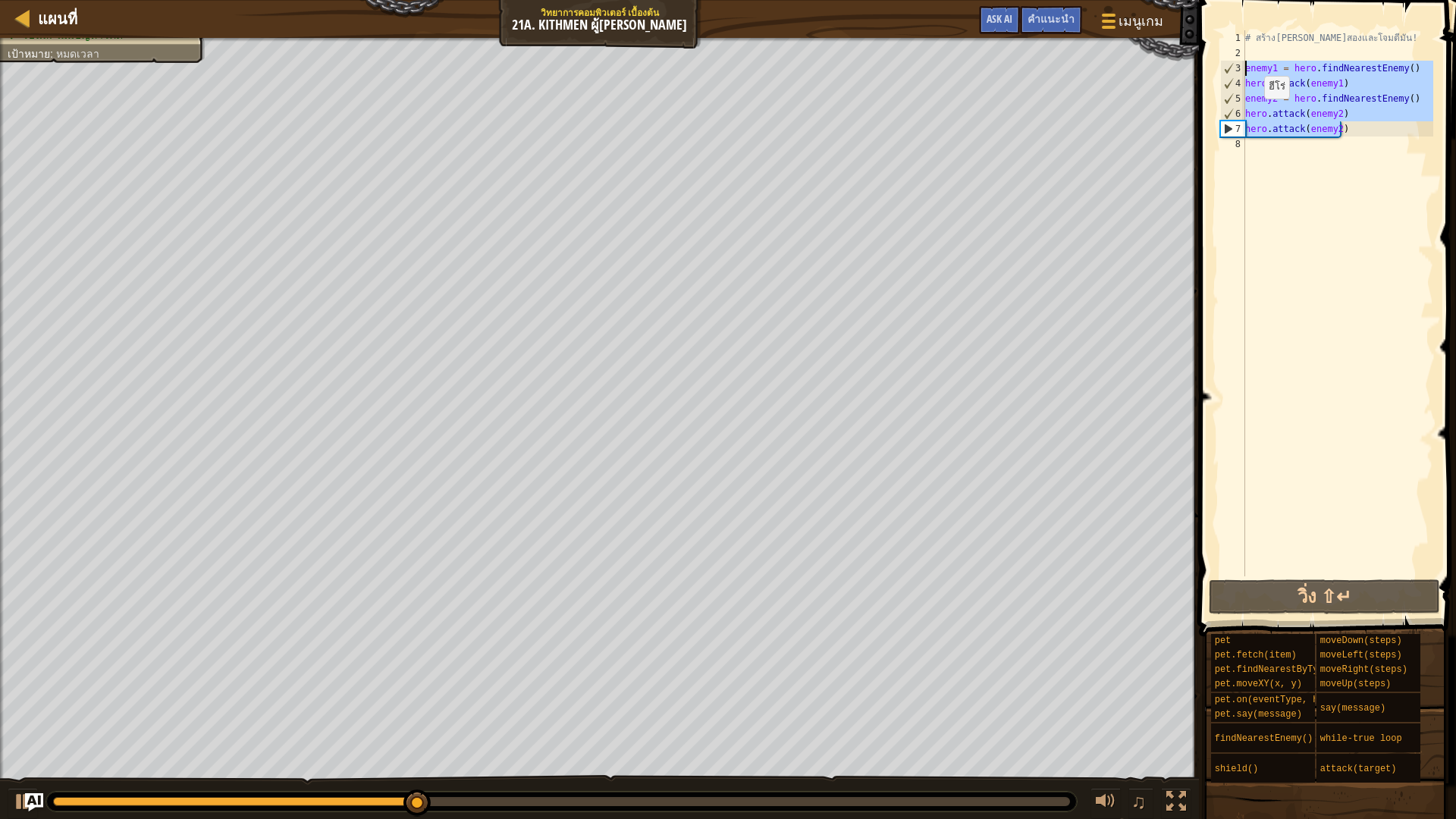
drag, startPoint x: 1282, startPoint y: 124, endPoint x: 1228, endPoint y: 61, distance: 83.0
type textarea "enemy1 = hero.findNearestEnemy() hero.attack(enemy1)"
drag, startPoint x: 1228, startPoint y: 61, endPoint x: 1387, endPoint y: 279, distance: 269.8
click at [1387, 279] on div "# สร้างตัวแปรที่สองและโจมตีมัน! enemy1 = hero . findNearestEnemy ( ) hero . att…" at bounding box center [1338, 318] width 191 height 576
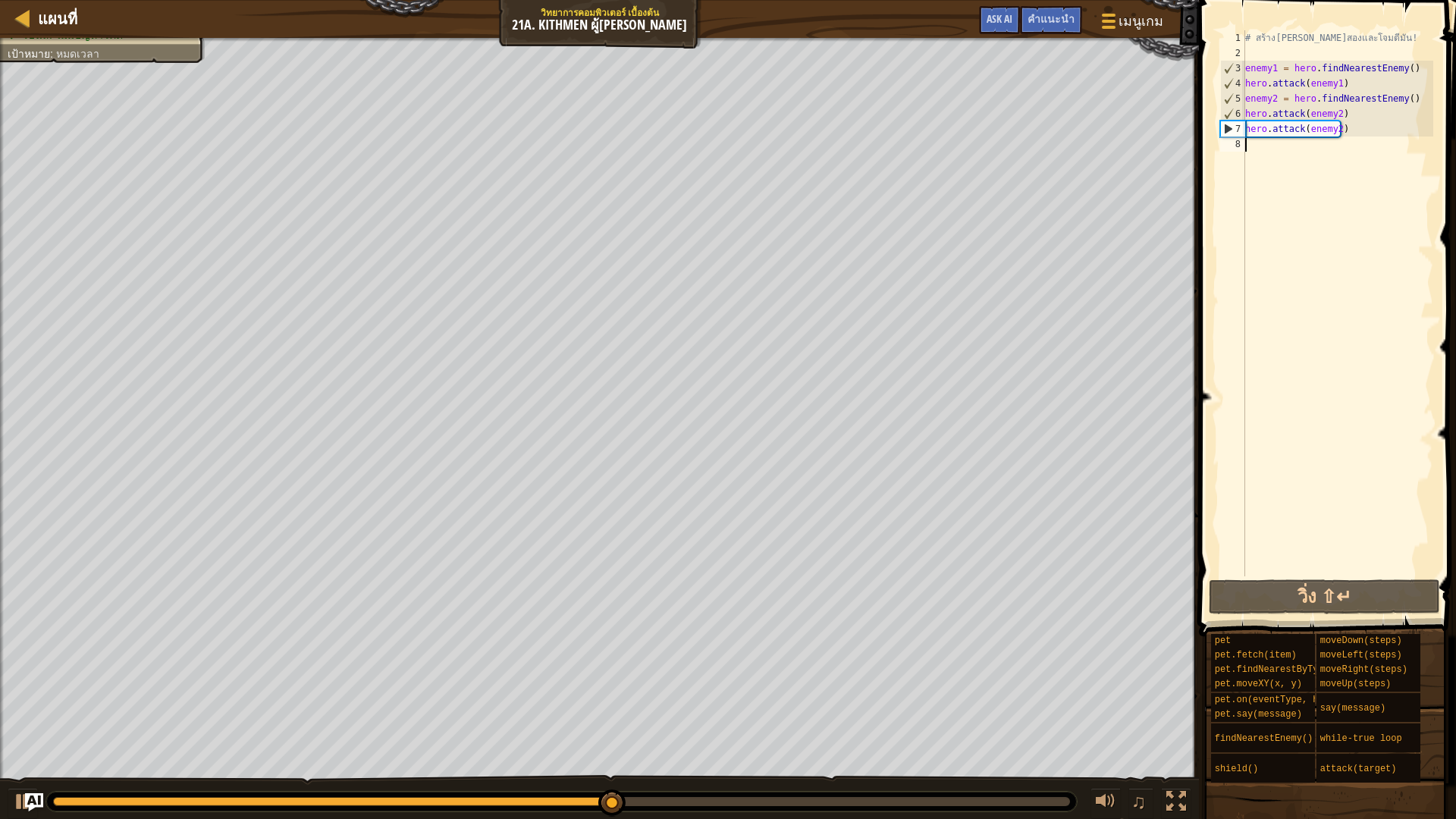
scroll to position [7, 0]
drag, startPoint x: 1455, startPoint y: 135, endPoint x: 1340, endPoint y: 113, distance: 117.1
click at [1340, 113] on div "1 2 3 4 5 6 7 8 # สร้างตัวแปรที่สองและโจมตีมัน! enemy1 = hero . findNearestEnem…" at bounding box center [1325, 348] width 262 height 681
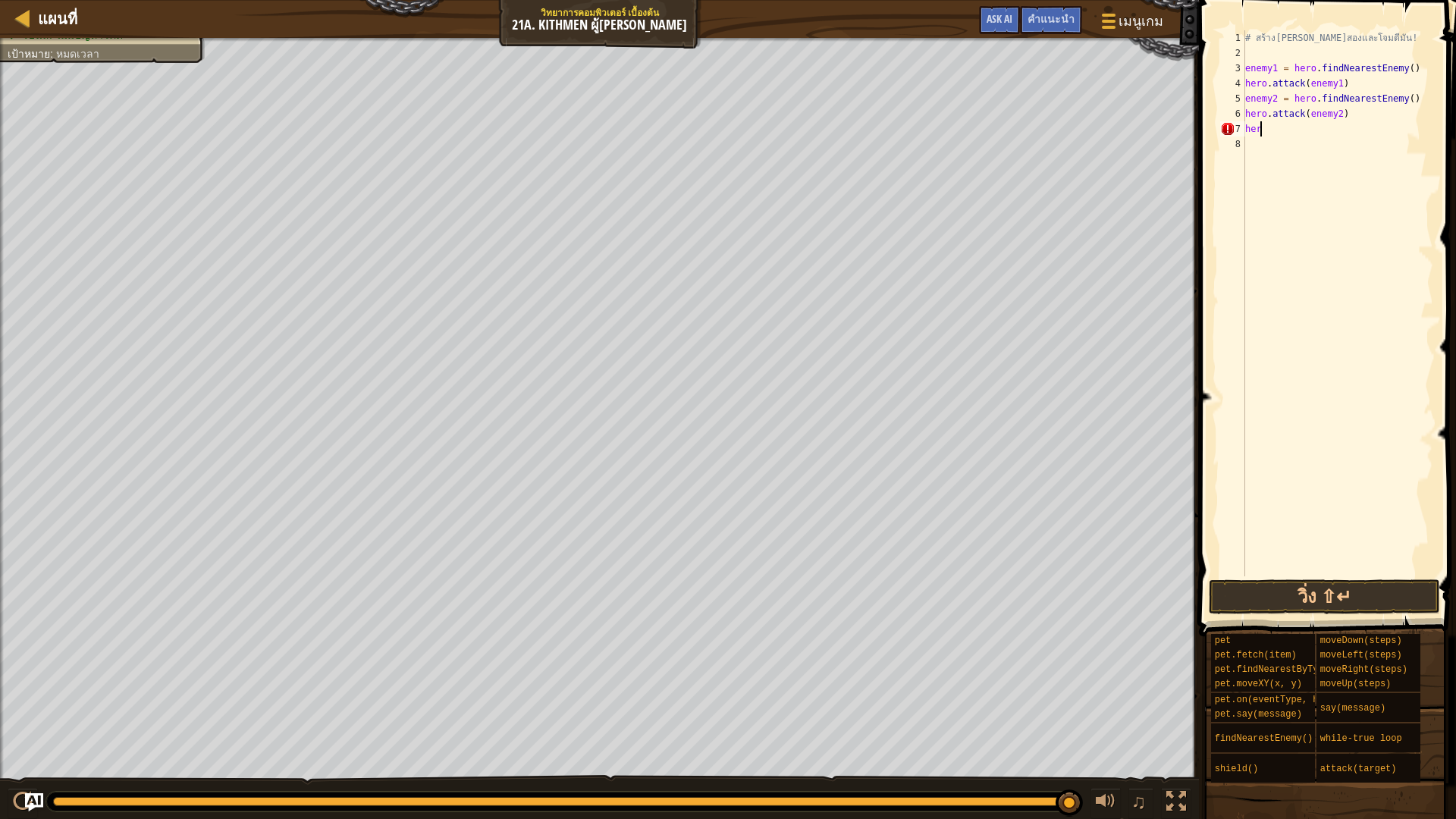
type textarea "h"
click at [1401, 104] on div "# สร้างตัวแปรที่สองและโจมตีมัน! enemy1 = hero . findNearestEnemy ( ) hero . att…" at bounding box center [1338, 318] width 191 height 576
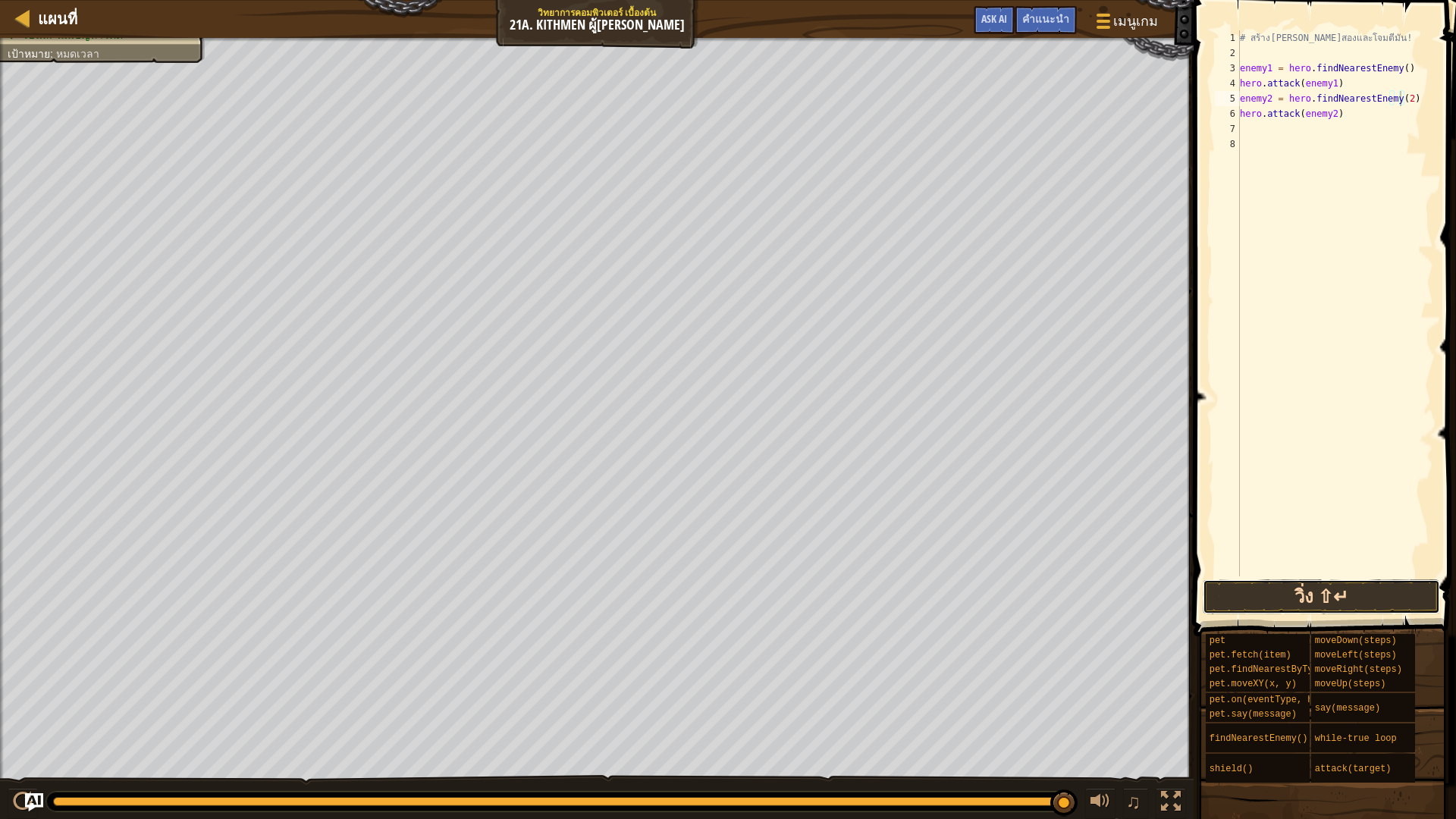
click at [1296, 605] on button "วิ่ง ⇧↵" at bounding box center [1321, 596] width 237 height 35
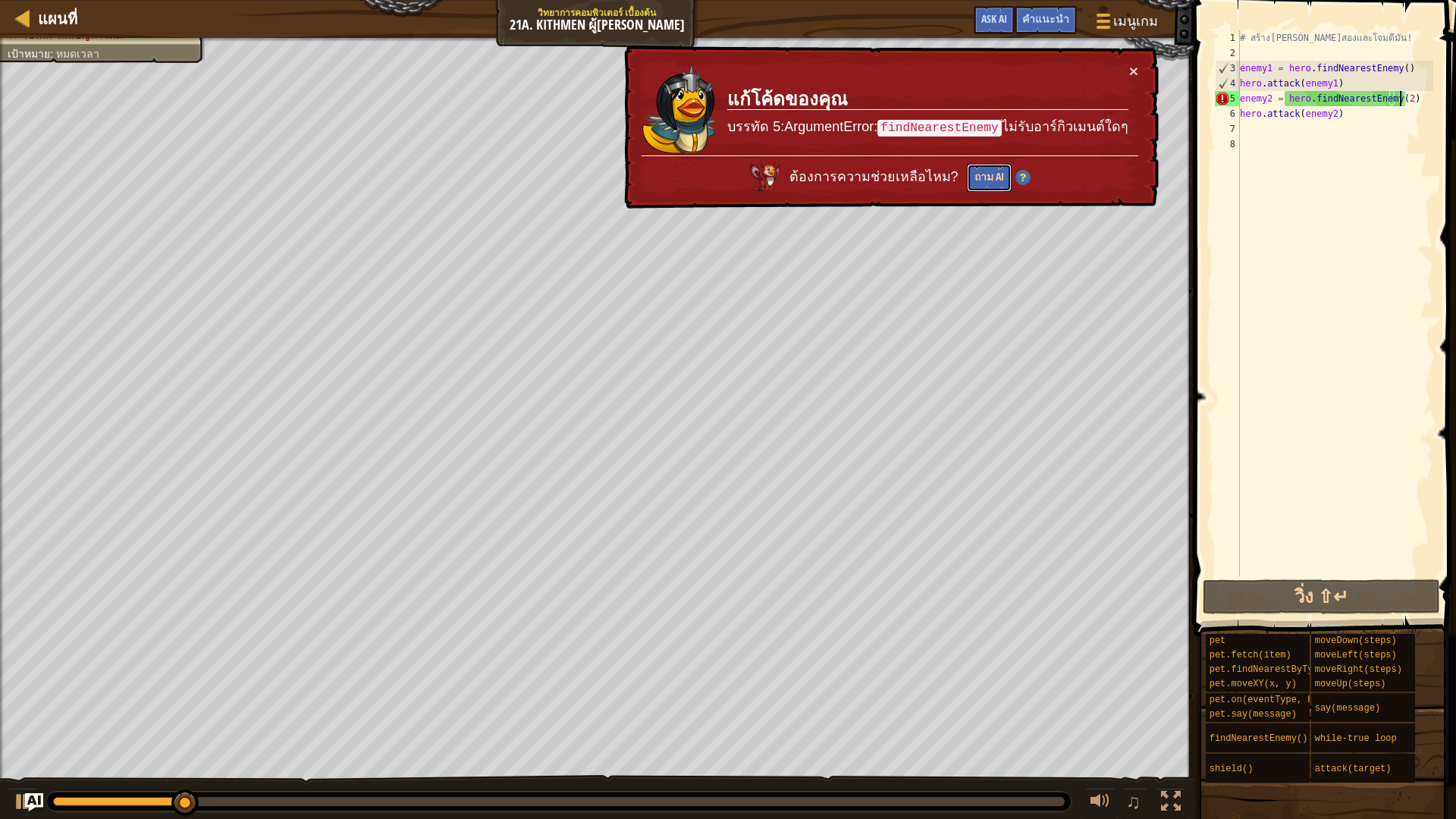
click at [1003, 169] on button "ถาม AI" at bounding box center [989, 177] width 45 height 28
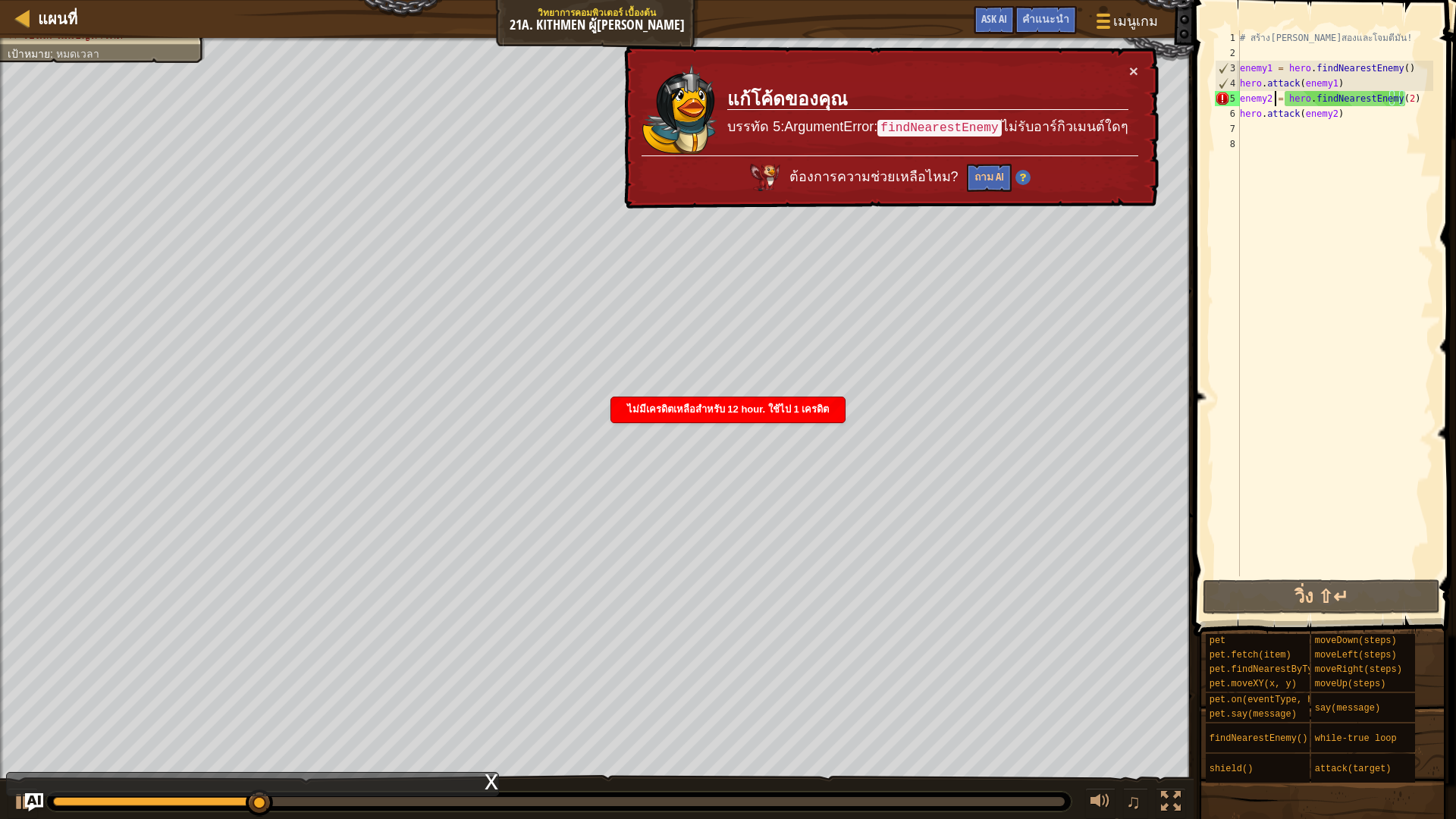
click at [1273, 101] on div "# สร้างตัวแปรที่สองและโจมตีมัน! enemy1 = hero . findNearestEnemy ( ) hero . att…" at bounding box center [1335, 318] width 197 height 576
click at [1267, 100] on div "# สร้างตัวแปรที่สองและโจมตีมัน! enemy1 = hero . findNearestEnemy ( ) hero . att…" at bounding box center [1335, 318] width 197 height 576
click at [1269, 100] on div "# สร้างตัวแปรที่สองและโจมตีมัน! enemy1 = hero . findNearestEnemy ( ) hero . att…" at bounding box center [1335, 318] width 197 height 576
type textarea "enemy = hero.findNearestEnemy(2)"
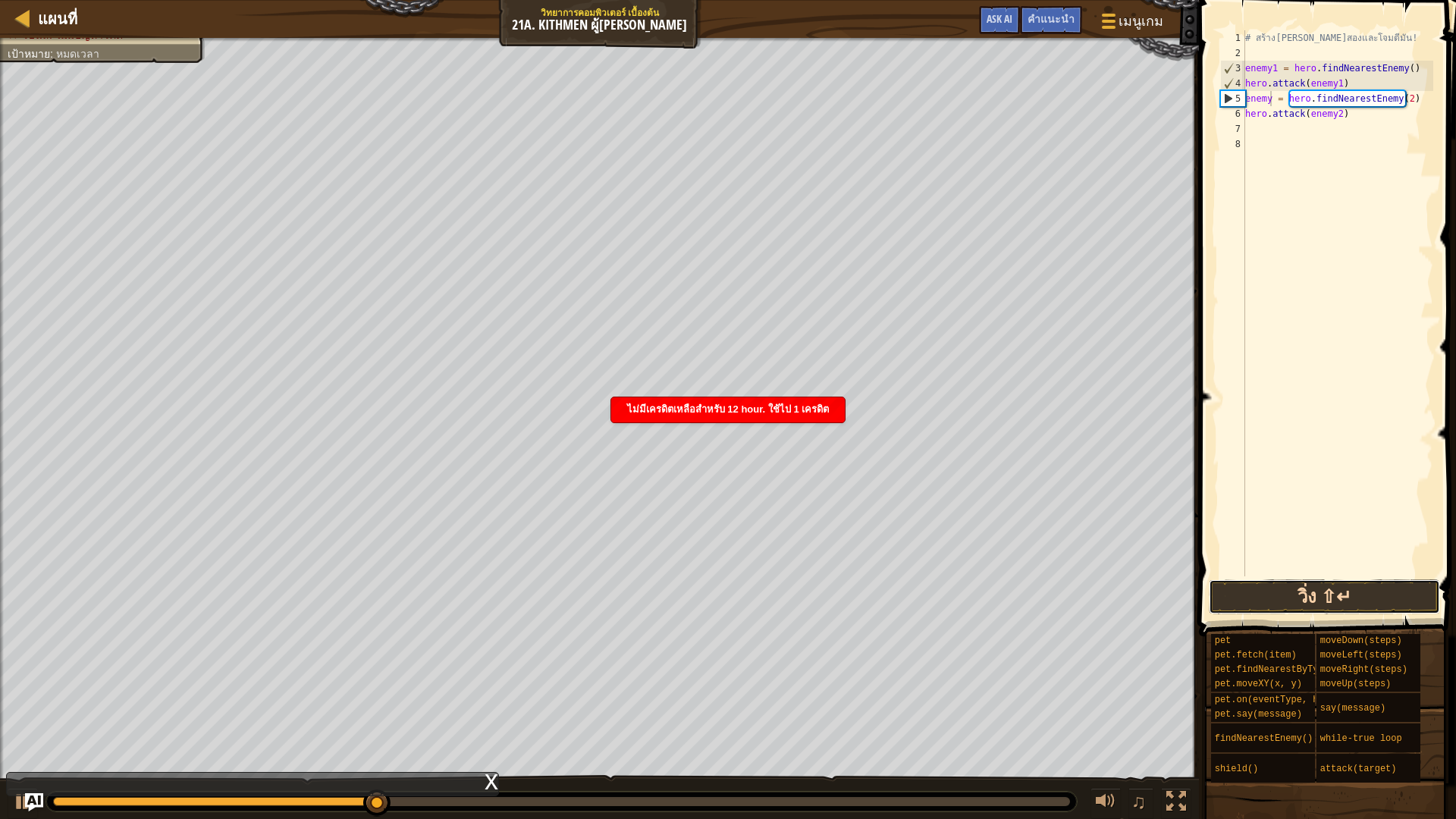
click at [1315, 594] on button "วิ่ง ⇧↵" at bounding box center [1324, 596] width 232 height 35
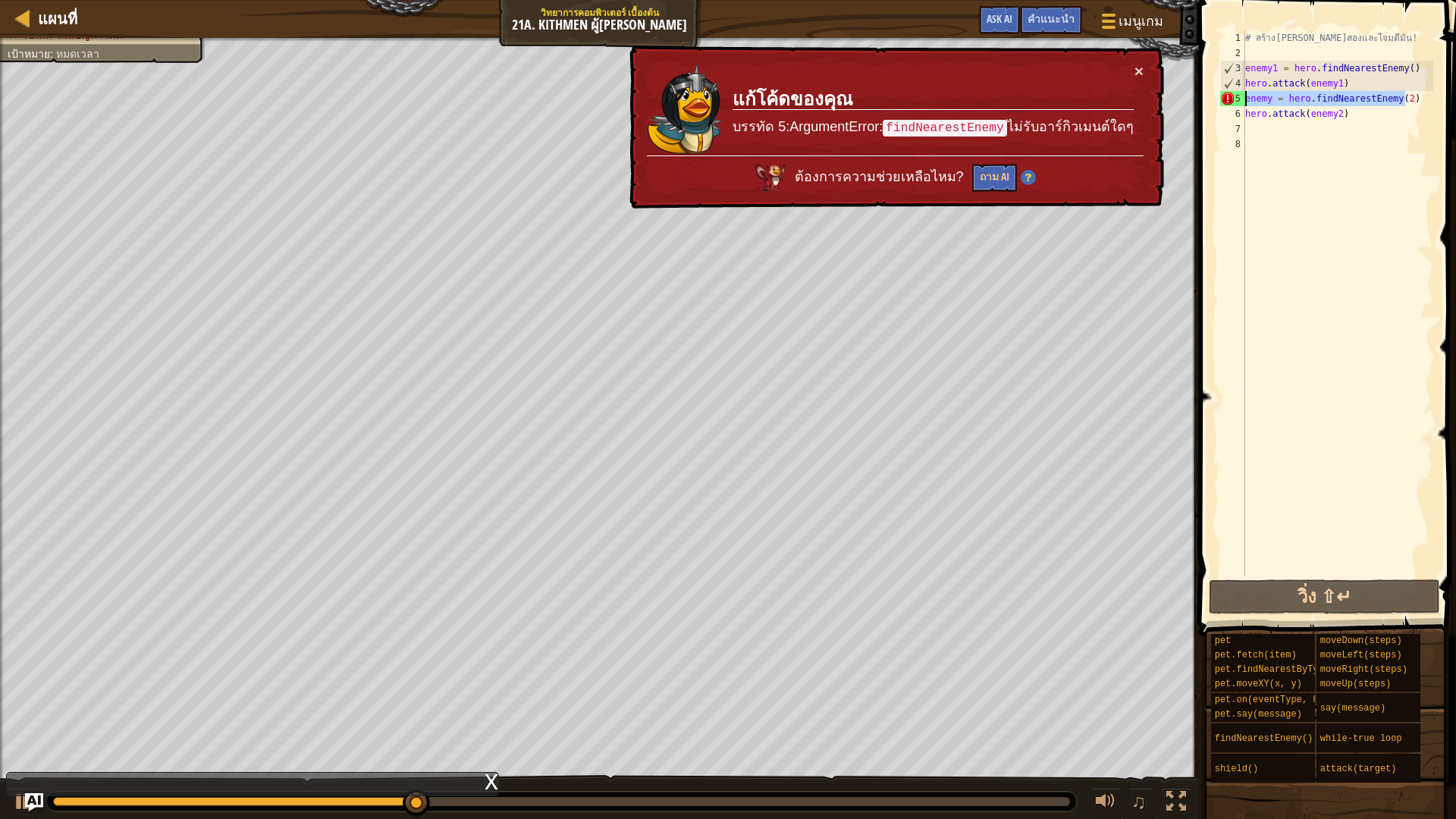
drag, startPoint x: 1411, startPoint y: 100, endPoint x: 1242, endPoint y: 99, distance: 169.0
click at [1242, 99] on div "enemy = hero.findNearestEnemy(2) 1 2 3 4 5 6 7 8 # สร้างตัวแปรที่สองและโจมตีมัน…" at bounding box center [1324, 303] width 216 height 546
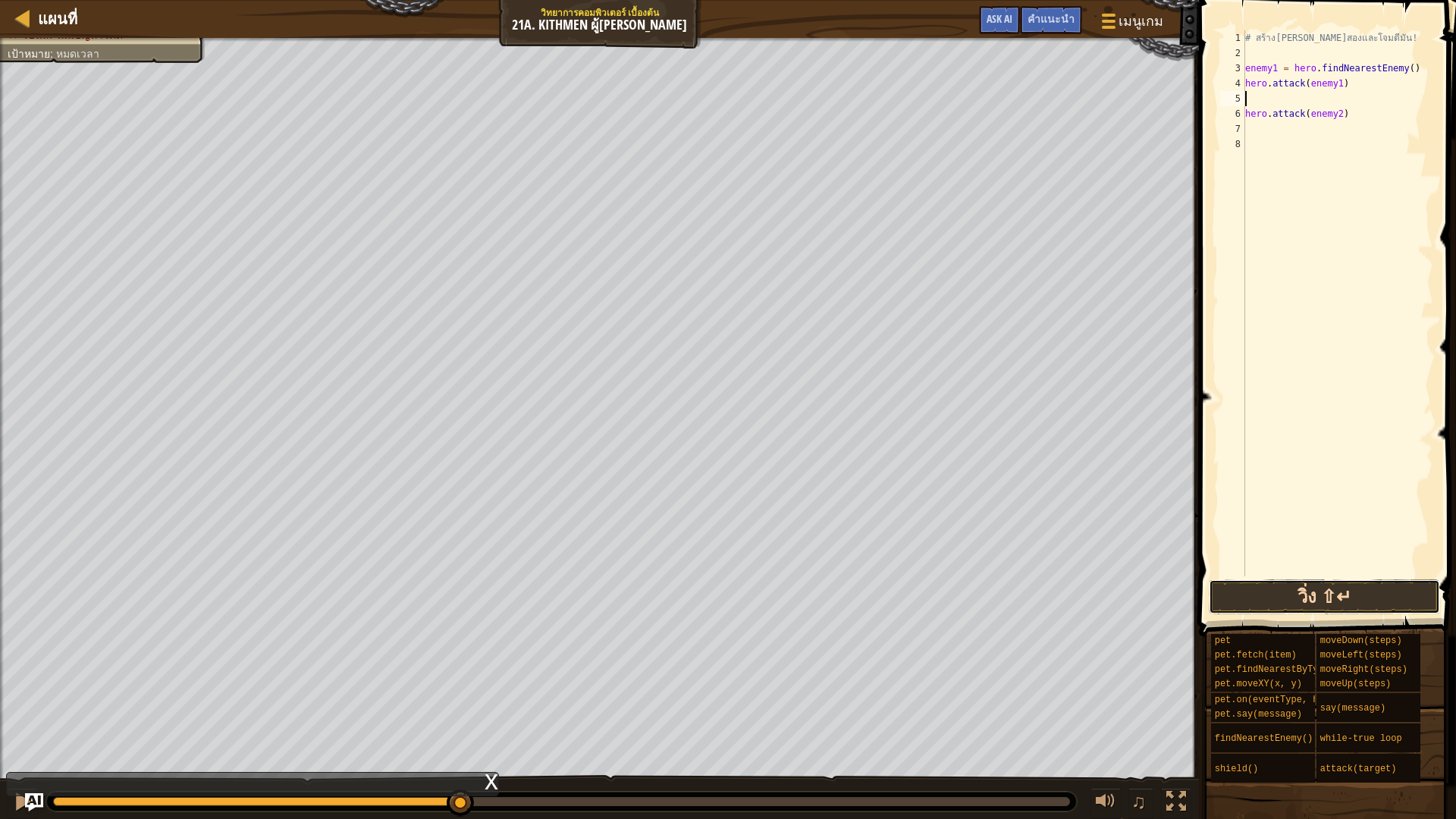
click at [1276, 594] on button "วิ่ง ⇧↵" at bounding box center [1324, 596] width 232 height 35
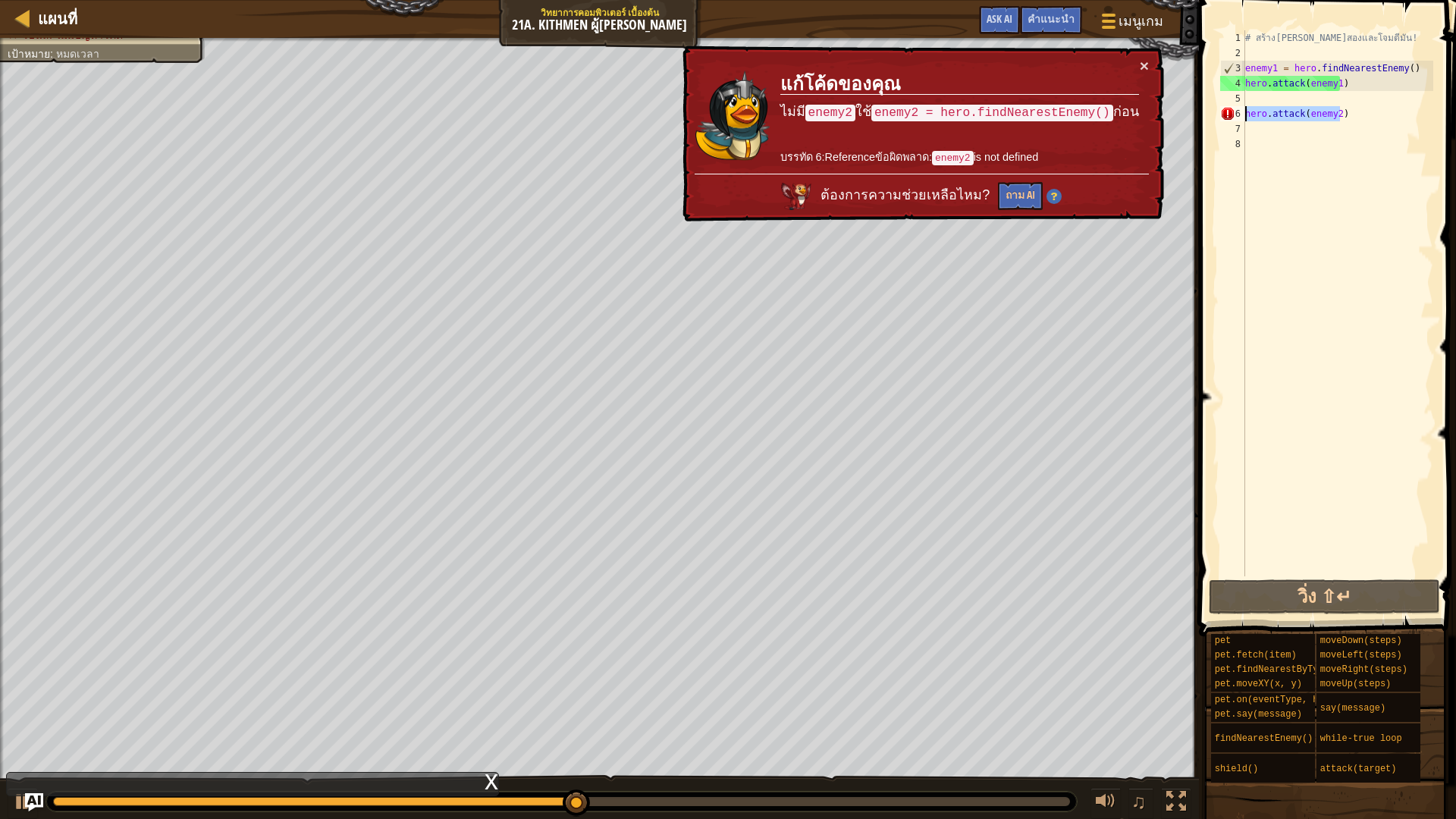
drag, startPoint x: 1341, startPoint y: 116, endPoint x: 1238, endPoint y: 119, distance: 103.0
click at [1238, 119] on div "1 2 3 4 5 6 7 8 # สร้างตัวแปรที่สองและโจมตีมัน! enemy1 = hero . findNearestEnem…" at bounding box center [1324, 303] width 216 height 546
type textarea "hero.attack(enemy2)"
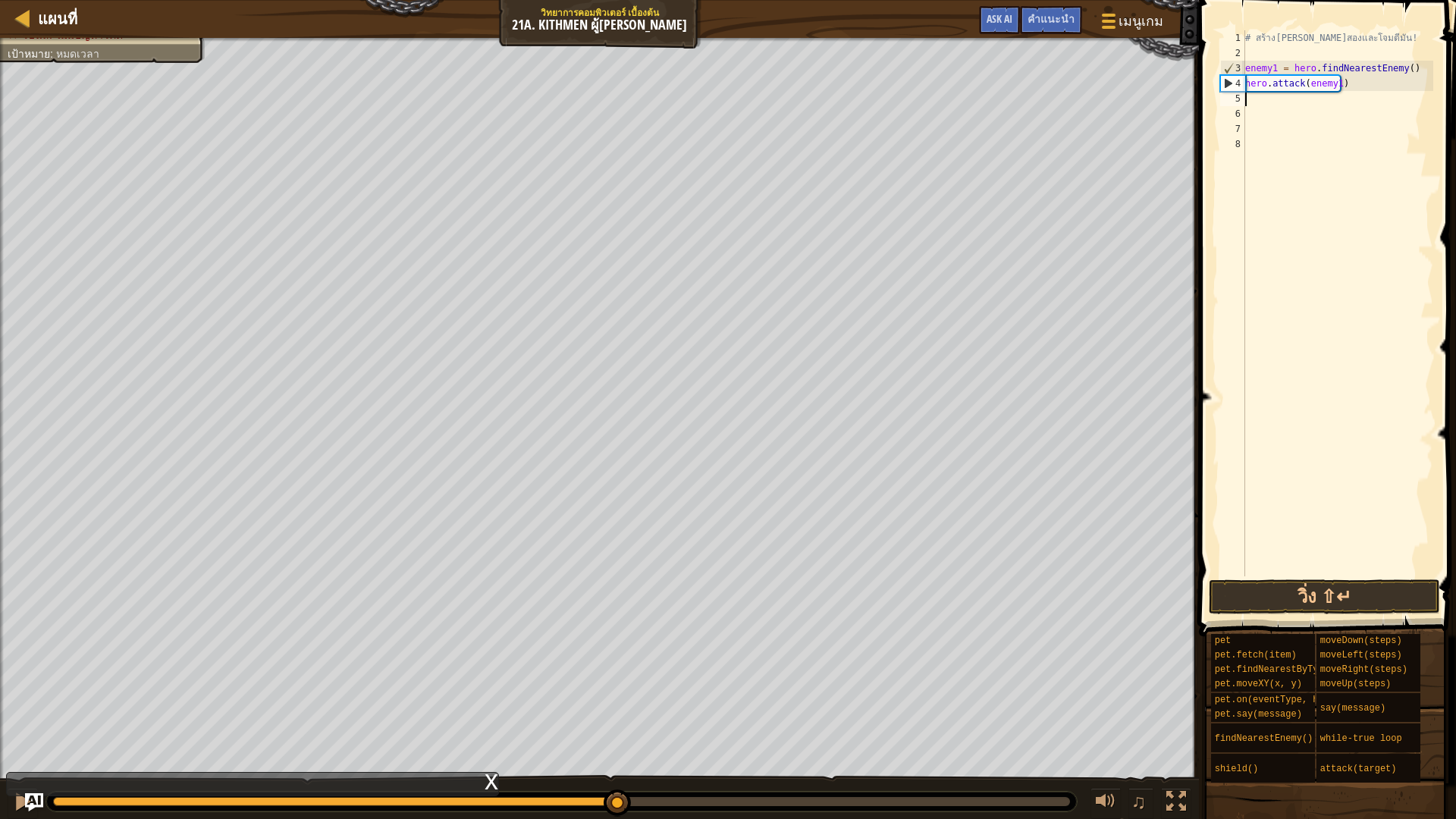
click at [1247, 97] on div "# สร้างตัวแปรที่สองและโจมตีมัน! enemy1 = hero . findNearestEnemy ( ) hero . att…" at bounding box center [1338, 318] width 191 height 576
type textarea "e"
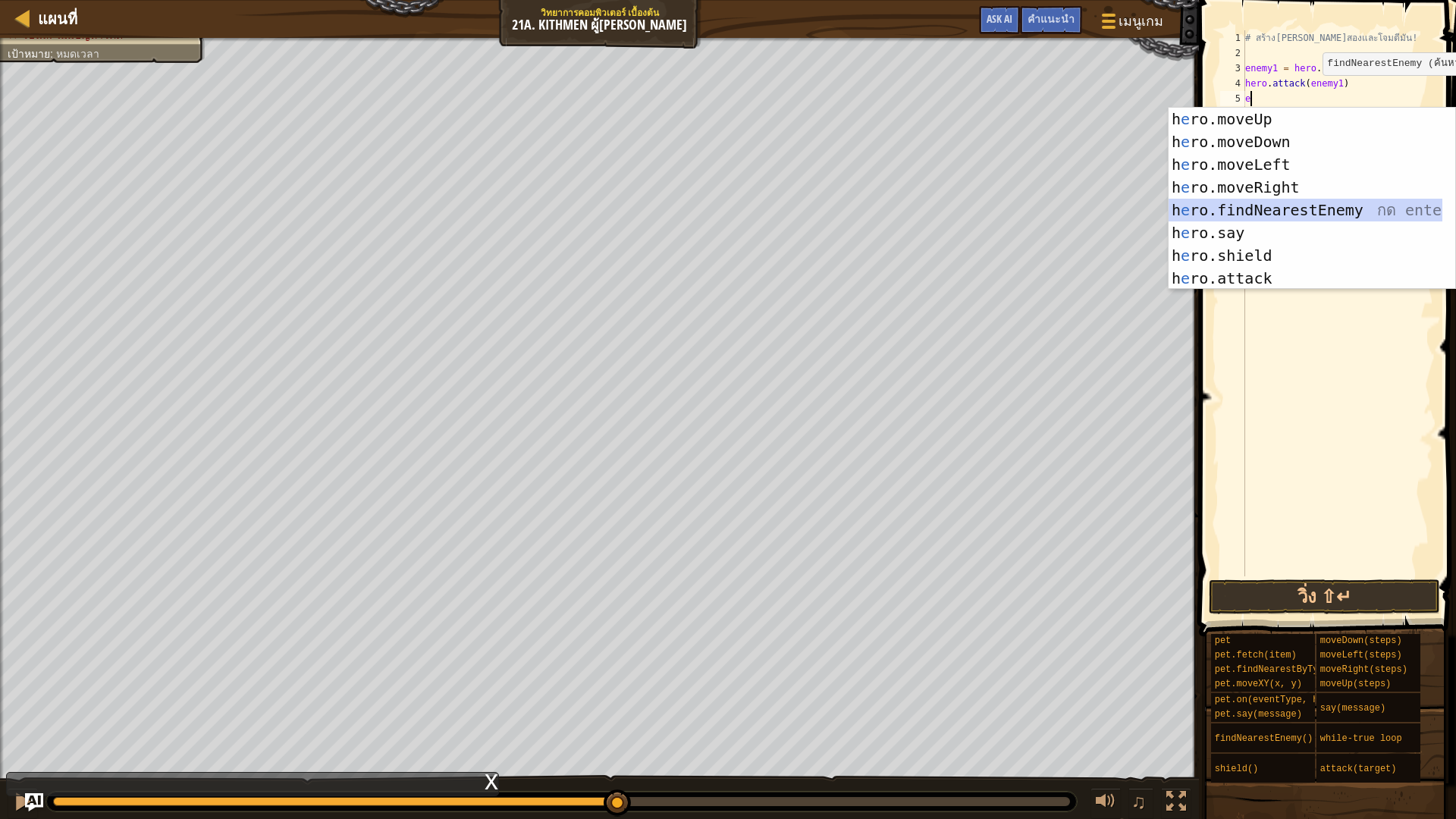
click at [1312, 208] on div "h e ro.moveUp กด enter h e ro.moveDown กด enter h e ro.moveLeft กด enter h e ro…" at bounding box center [1305, 221] width 273 height 227
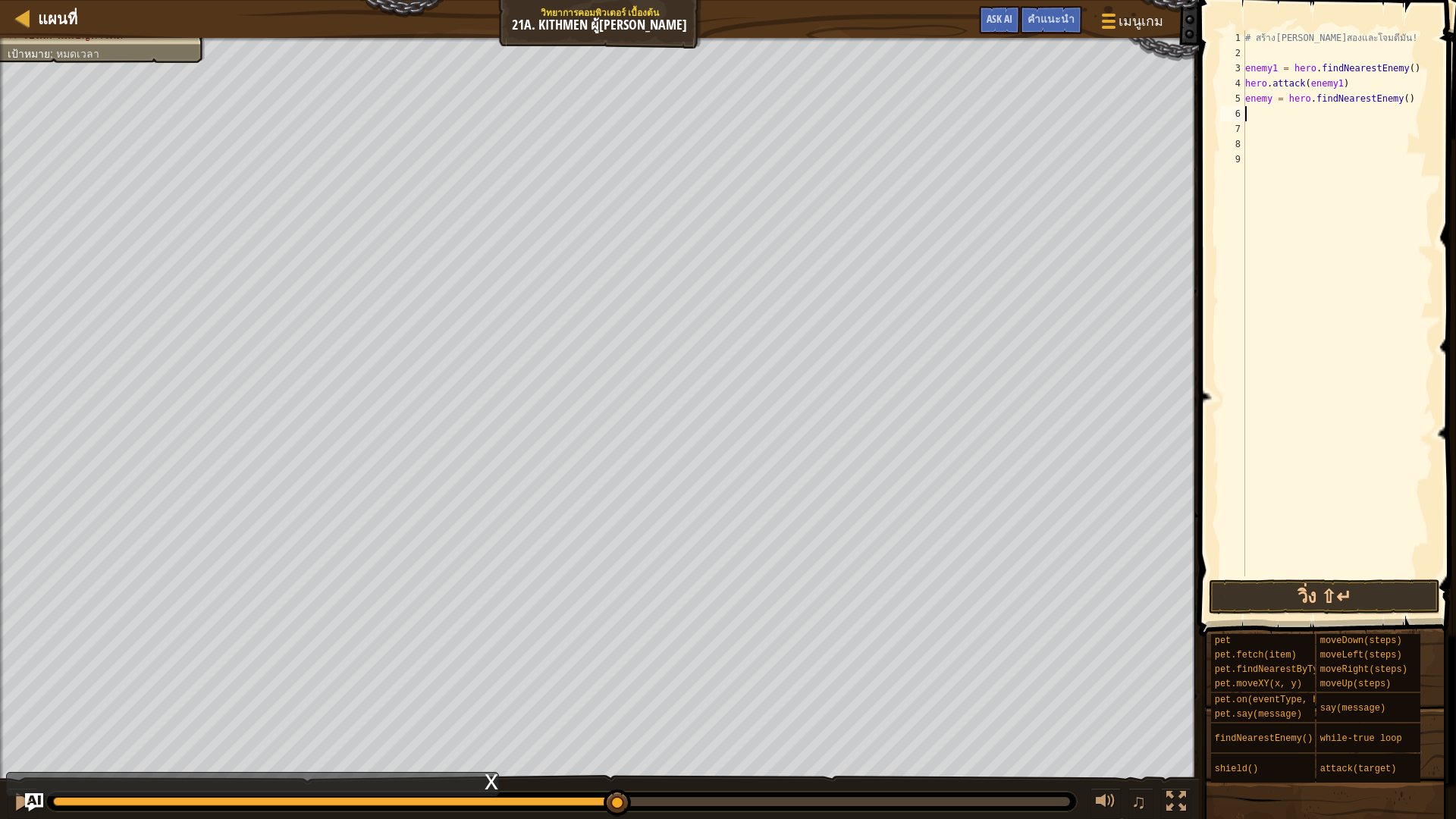
click at [1268, 100] on div "# สร้างตัวแปรที่สองและโจมตีมัน! enemy1 = hero . findNearestEnemy ( ) hero . att…" at bounding box center [1338, 318] width 191 height 576
click at [1272, 100] on div "# สร้างตัวแปรที่สองและโจมตีมัน! enemy1 = hero . findNearestEnemy ( ) hero . att…" at bounding box center [1338, 318] width 191 height 576
type textarea "enemy2 = hero.findNearestEnemy()"
click at [1273, 111] on div "# สร้างตัวแปรที่สองและโจมตีมัน! enemy1 = hero . findNearestEnemy ( ) hero . att…" at bounding box center [1338, 318] width 191 height 576
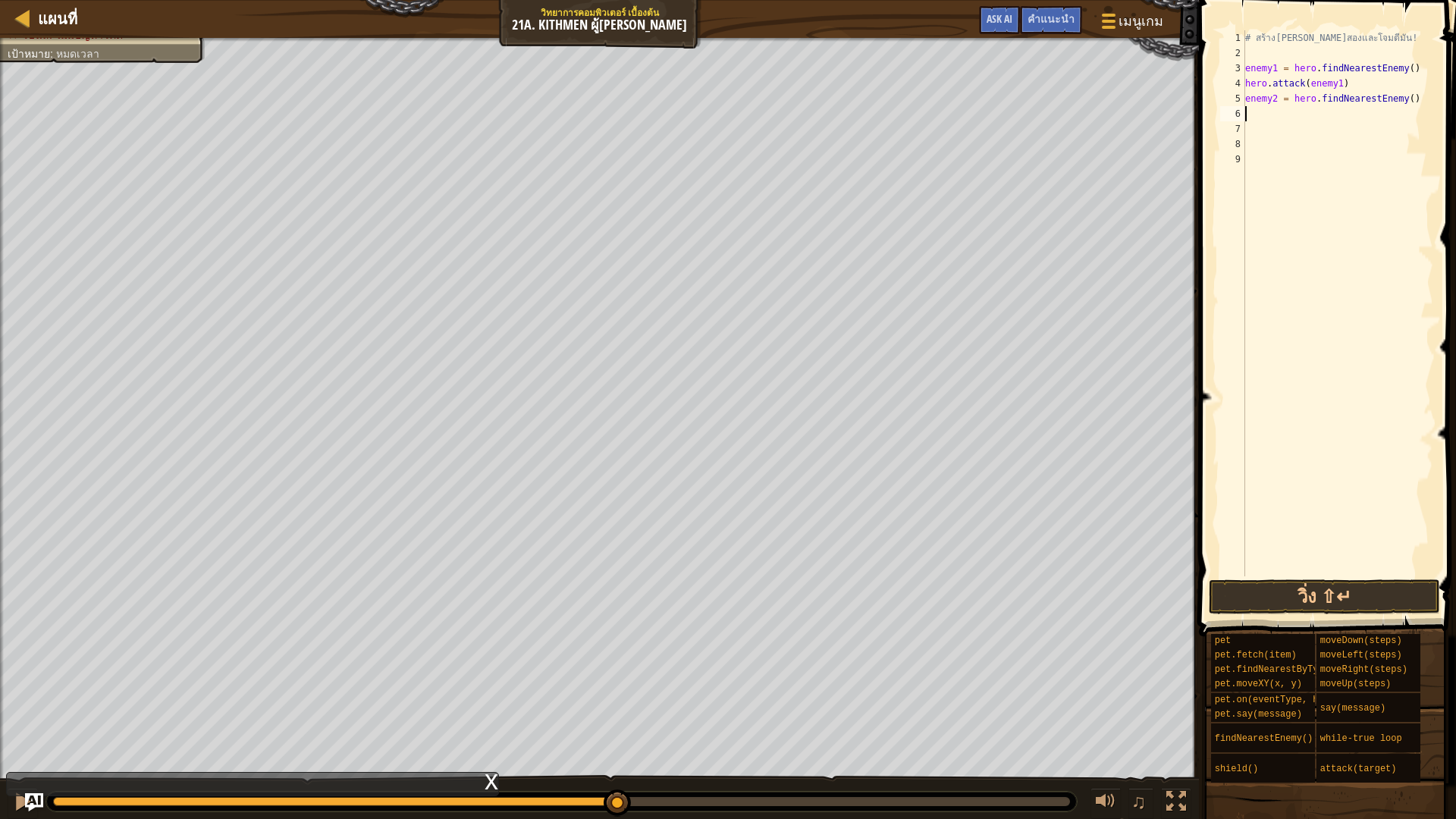
scroll to position [7, 0]
type textarea "h"
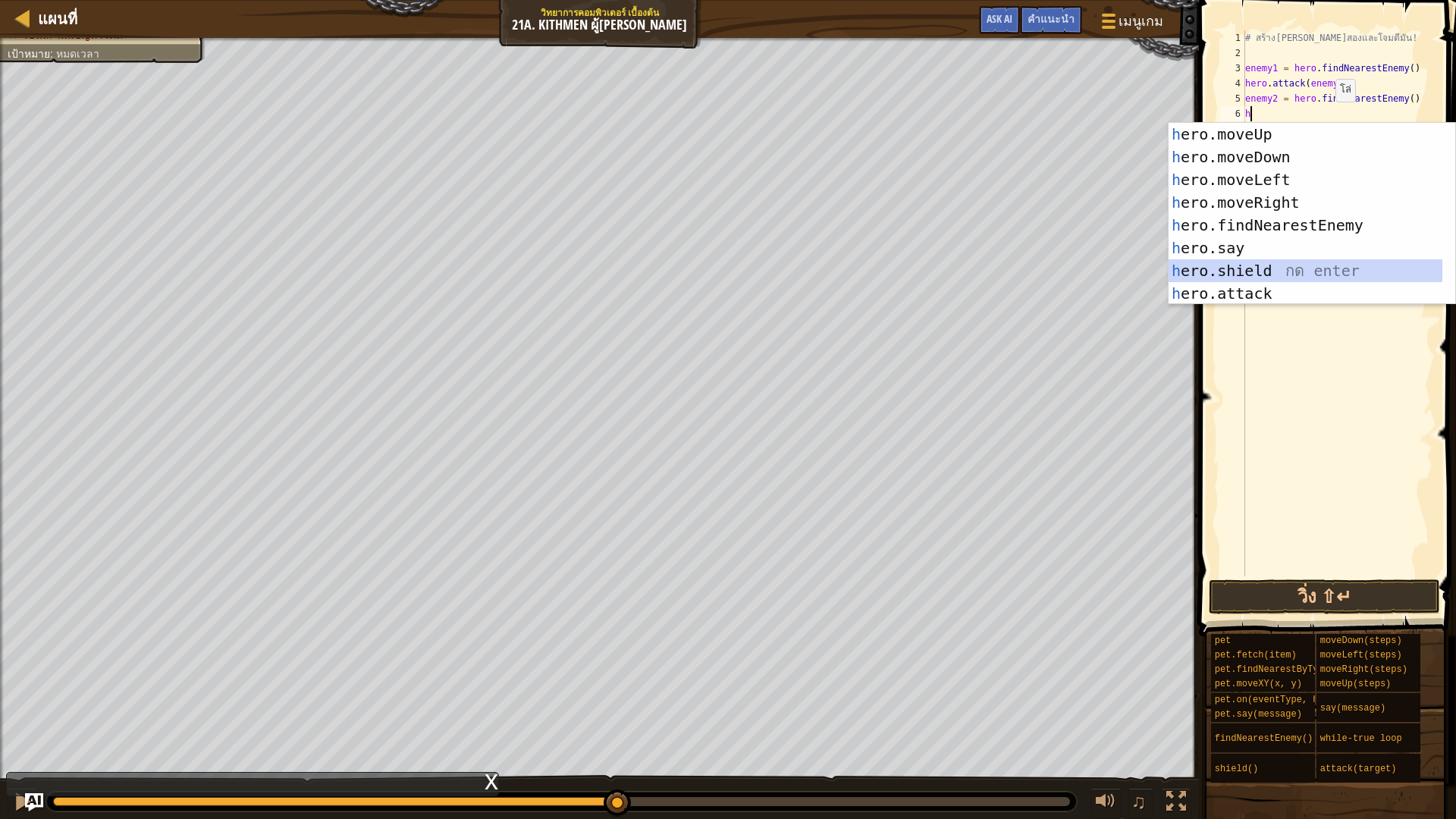
click at [1306, 281] on div "h ero.moveUp กด enter h ero.moveDown กด enter h ero.moveLeft กด enter h ero.mov…" at bounding box center [1305, 236] width 273 height 227
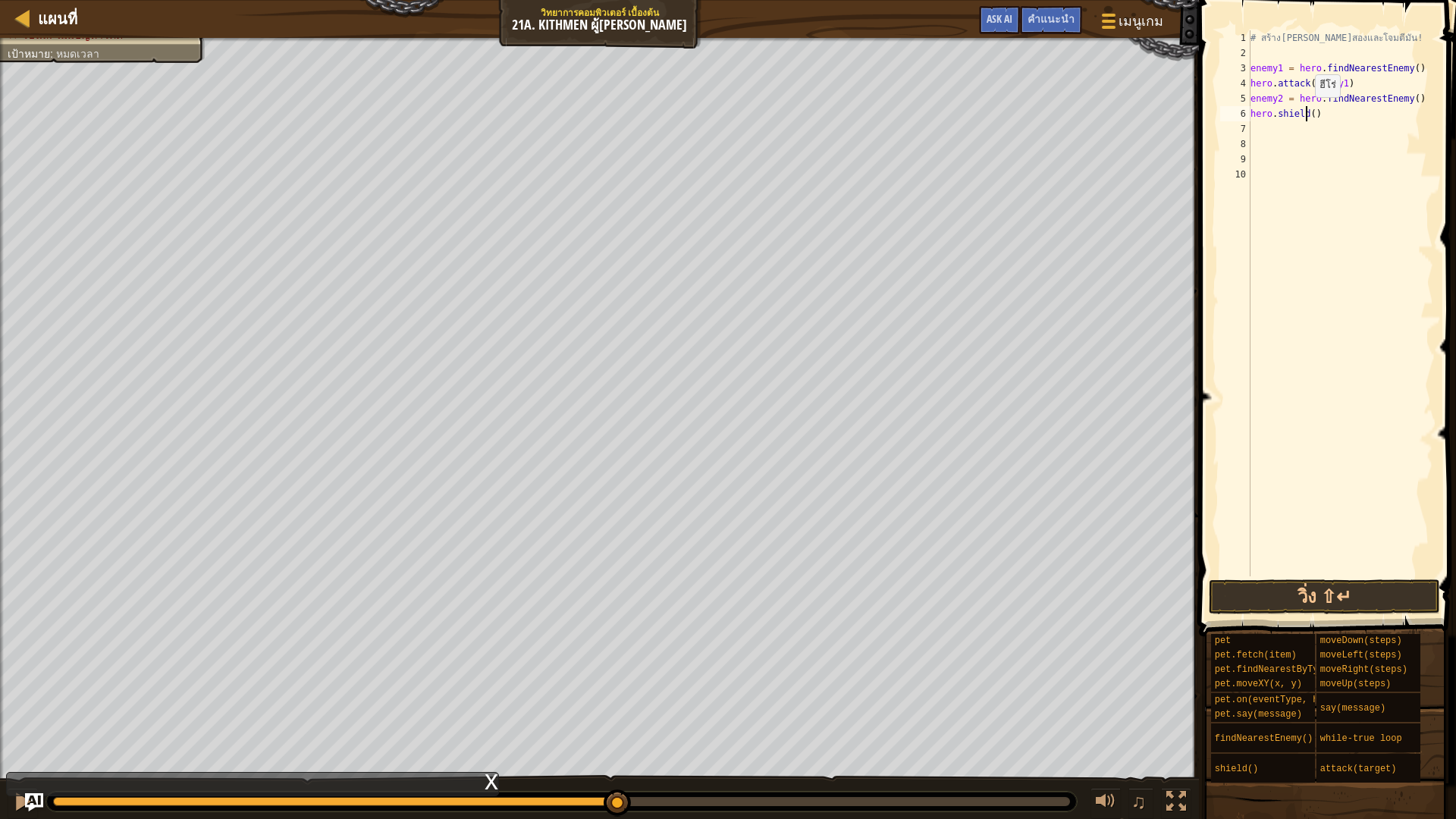
click at [1307, 112] on div "# สร้างตัวแปรที่สองและโจมตีมัน! enemy1 = hero . findNearestEnemy ( ) hero . att…" at bounding box center [1340, 318] width 186 height 576
click at [1310, 112] on div "# สร้างตัวแปรที่สองและโจมตีมัน! enemy1 = hero . findNearestEnemy ( ) hero . att…" at bounding box center [1340, 318] width 186 height 576
type textarea "hero.shield(enemy2)"
click at [1363, 589] on button "วิ่ง ⇧↵" at bounding box center [1324, 596] width 232 height 35
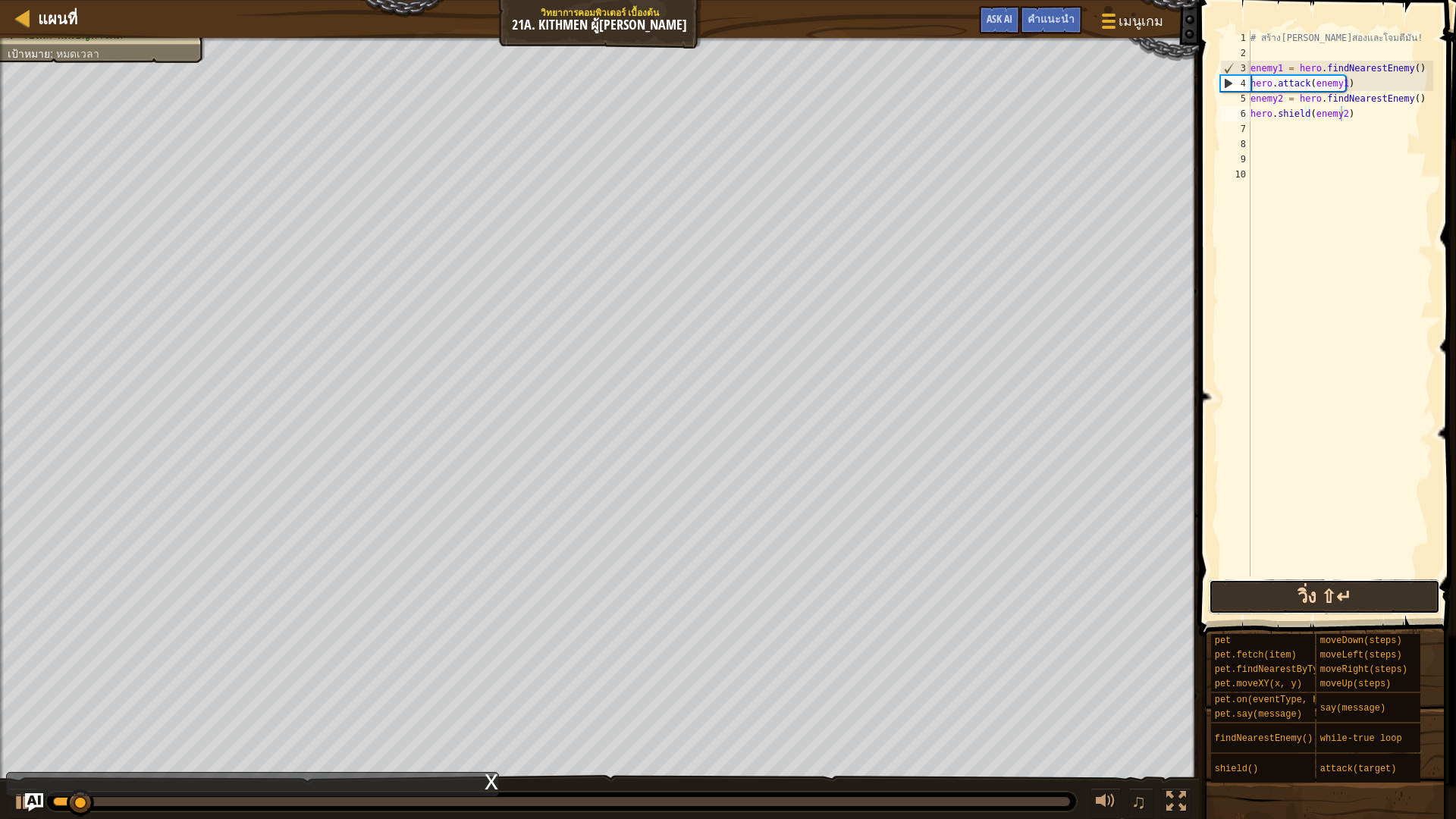
click at [1372, 602] on button "วิ่ง ⇧↵" at bounding box center [1324, 596] width 232 height 35
click at [1373, 599] on button "วิ่ง ⇧↵" at bounding box center [1324, 596] width 232 height 35
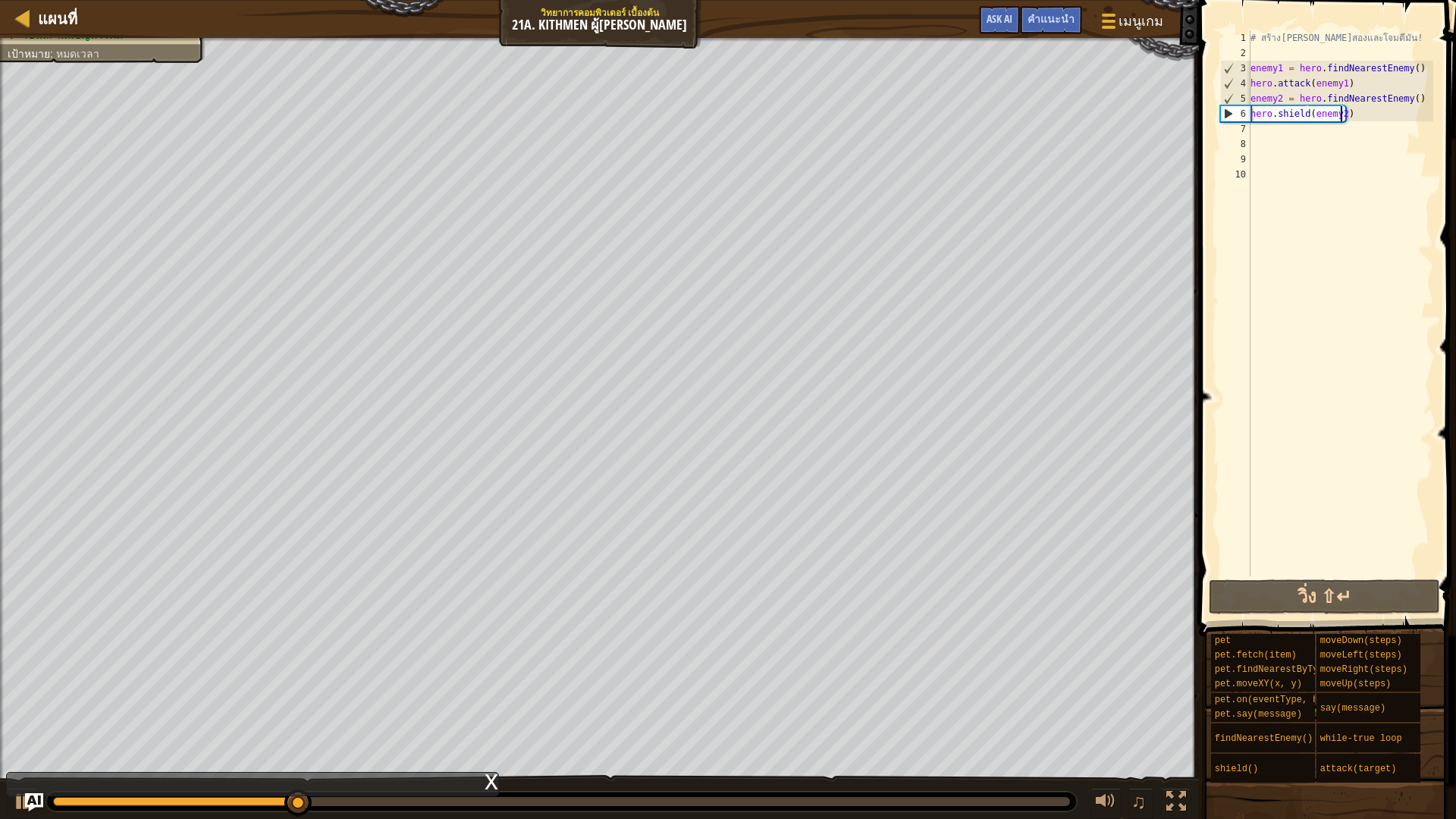
click at [1272, 130] on div "# สร้างตัวแปรที่สองและโจมตีมัน! enemy1 = hero . findNearestEnemy ( ) hero . att…" at bounding box center [1340, 318] width 186 height 576
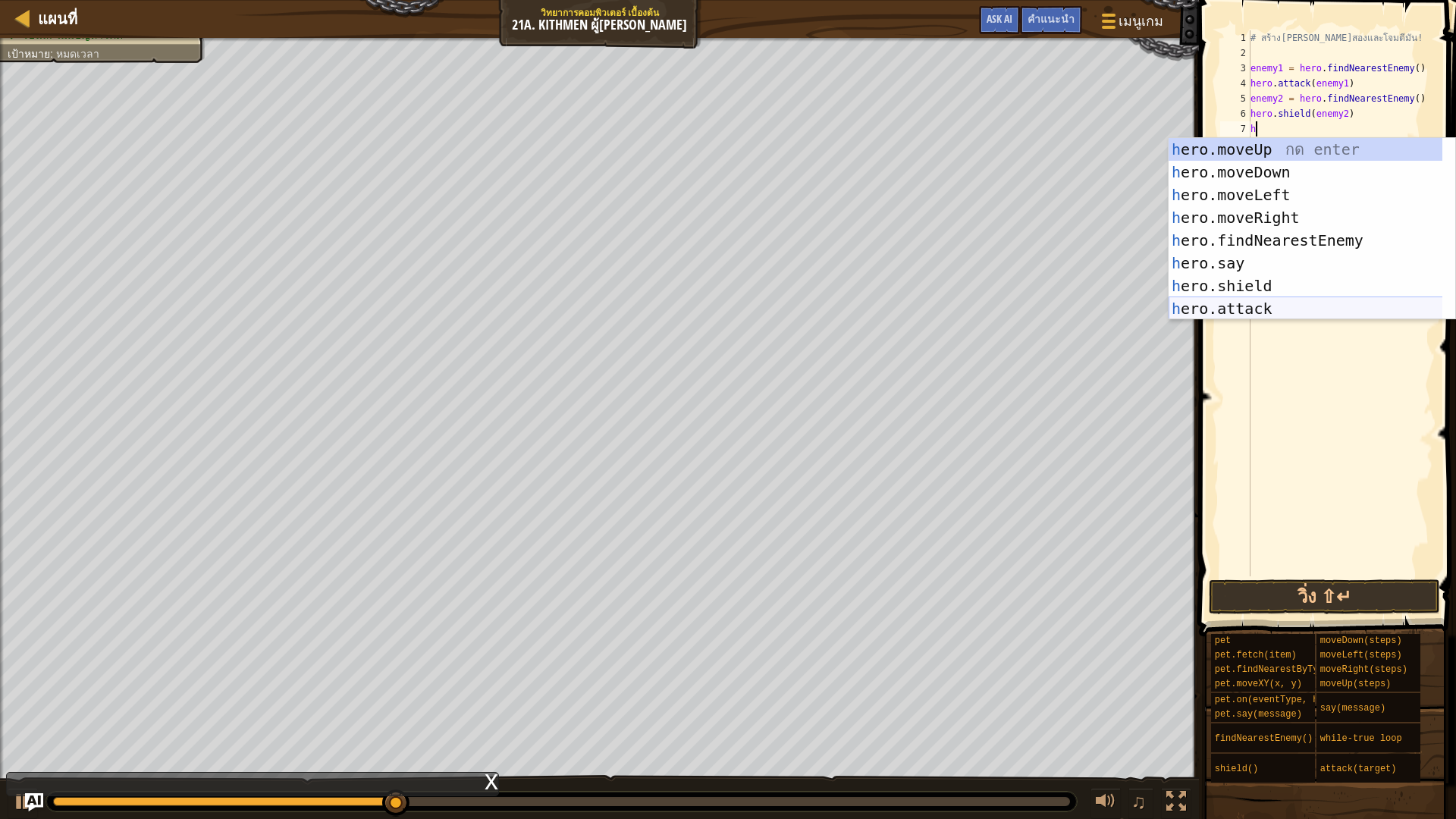
click at [1253, 307] on div "h ero.moveUp กด enter h ero.moveDown กด enter h ero.moveLeft กด enter h ero.mov…" at bounding box center [1312, 251] width 287 height 227
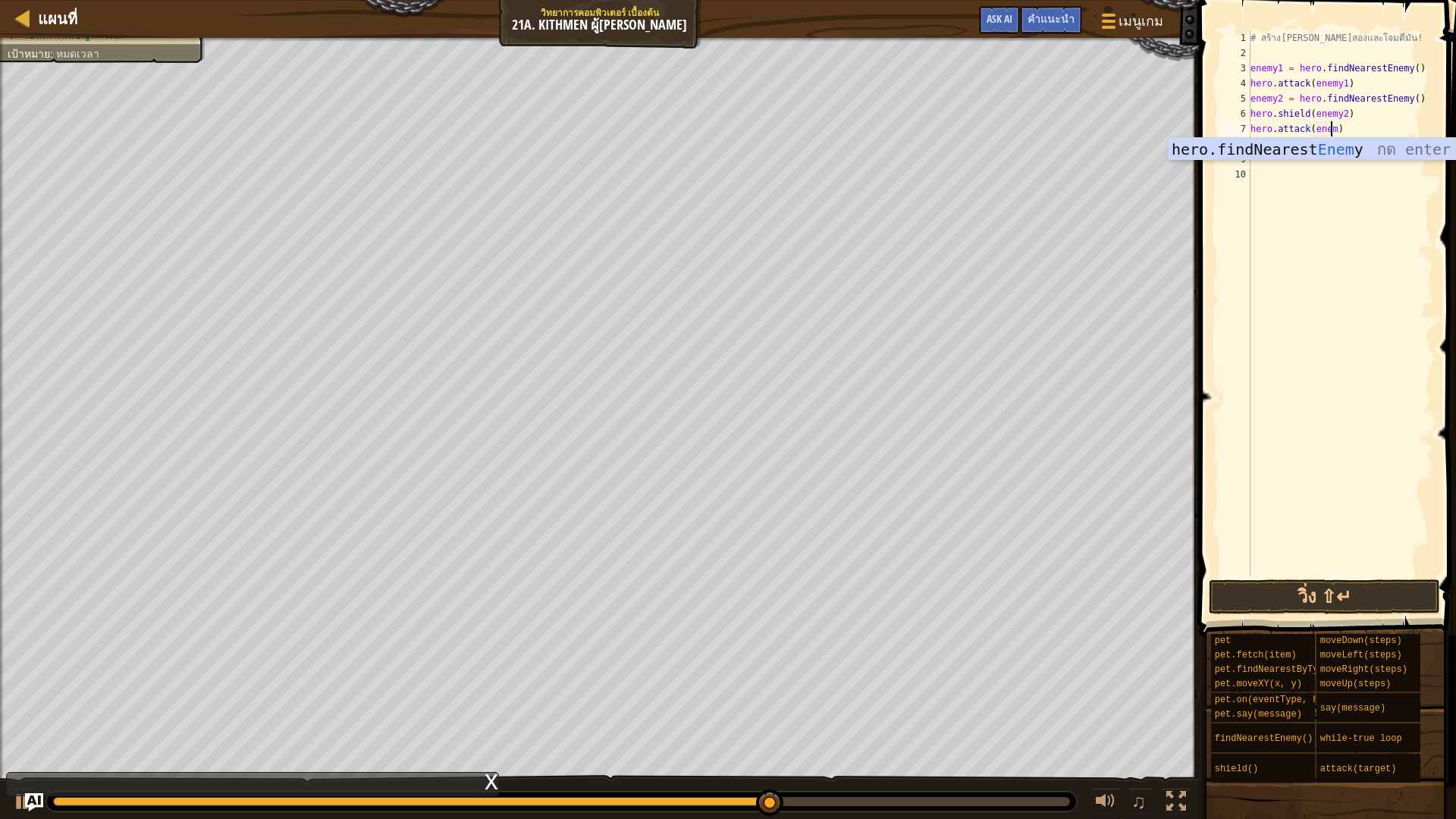
scroll to position [7, 7]
type textarea "hero.attack(enemy2)"
click at [1376, 603] on button "วิ่ง ⇧↵" at bounding box center [1324, 596] width 232 height 35
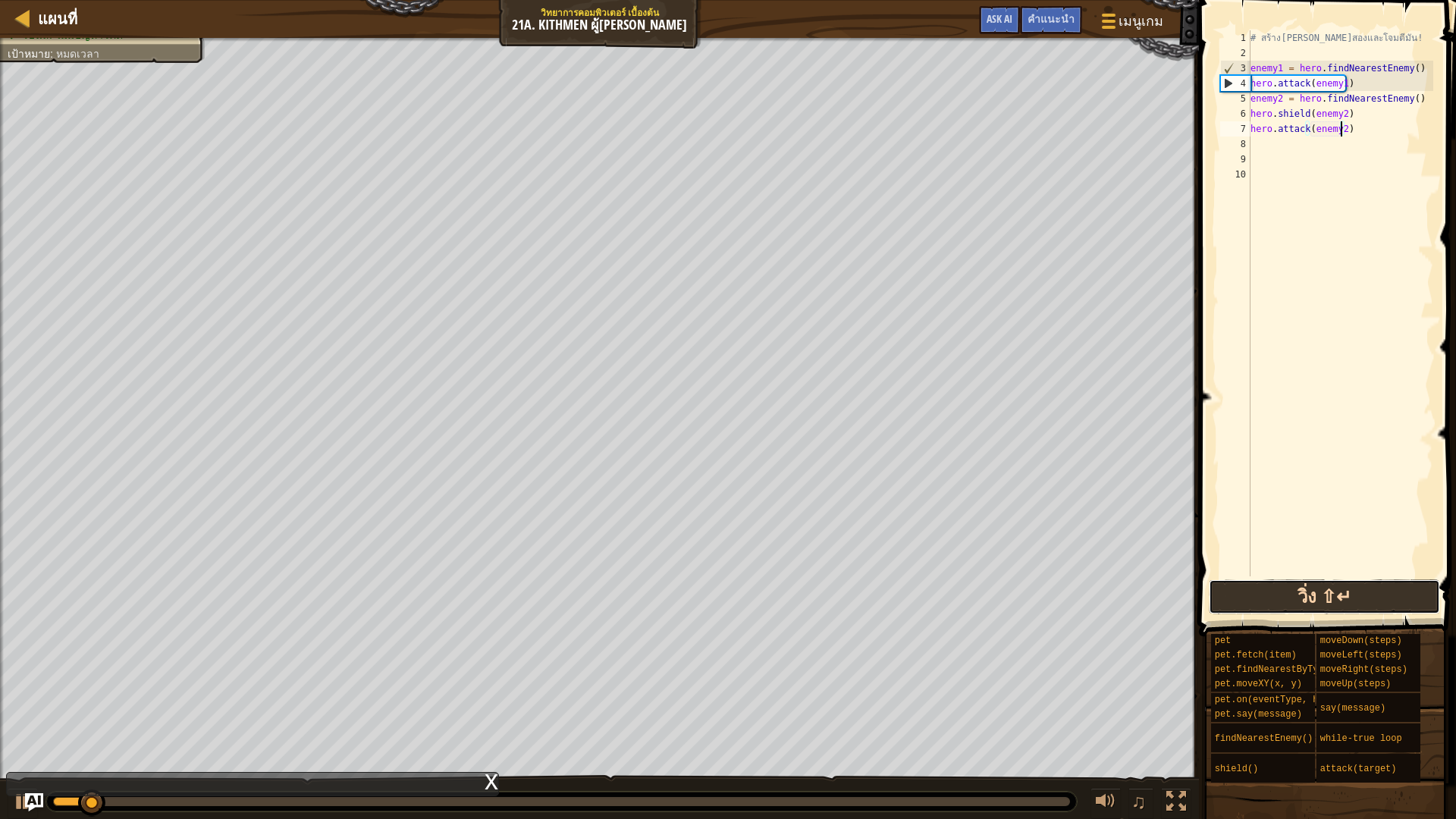
click at [1371, 604] on button "วิ่ง ⇧↵" at bounding box center [1324, 596] width 232 height 35
click at [25, 16] on div at bounding box center [22, 17] width 19 height 19
select select "th"
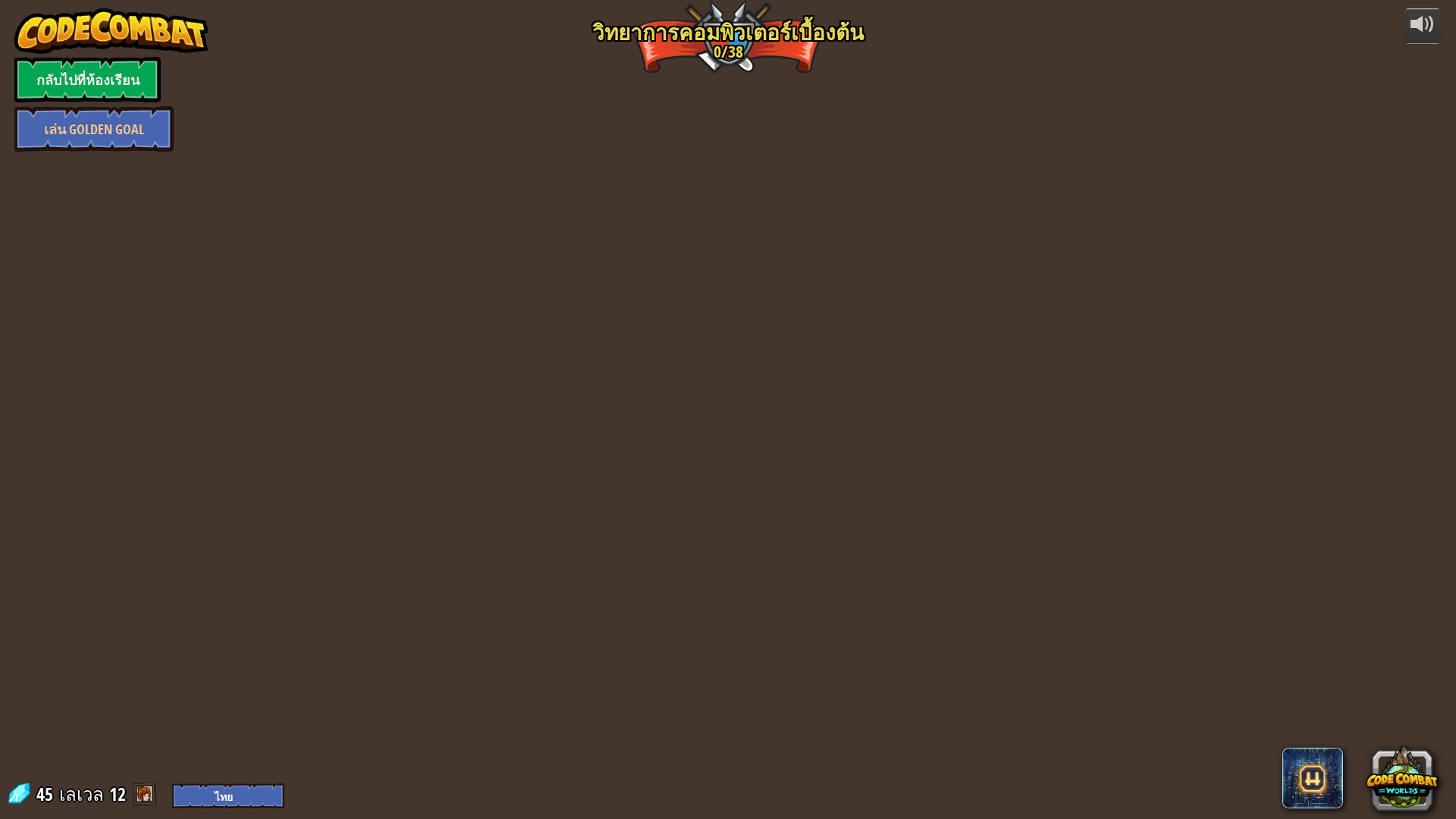
select select "th"
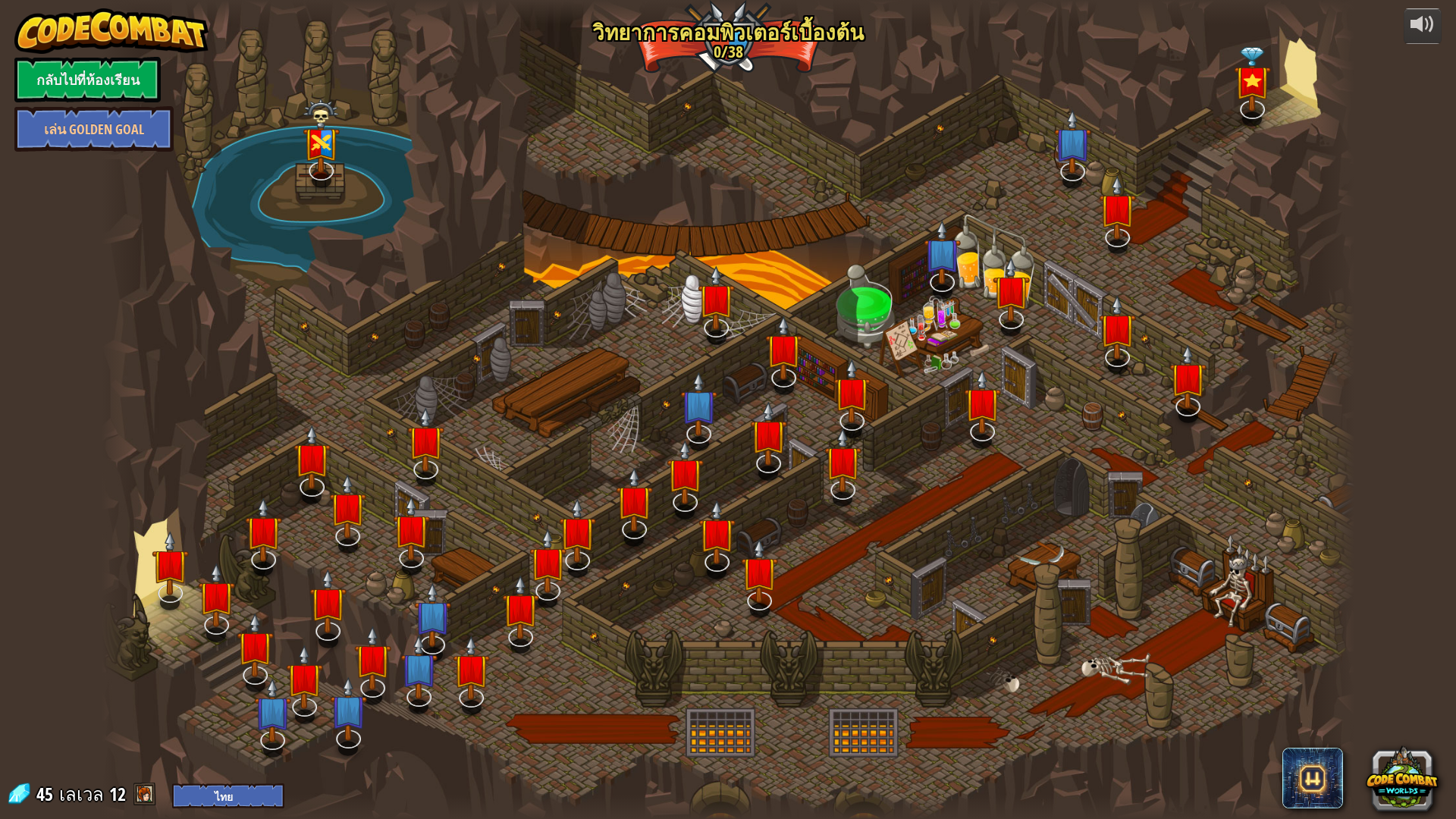
select select "th"
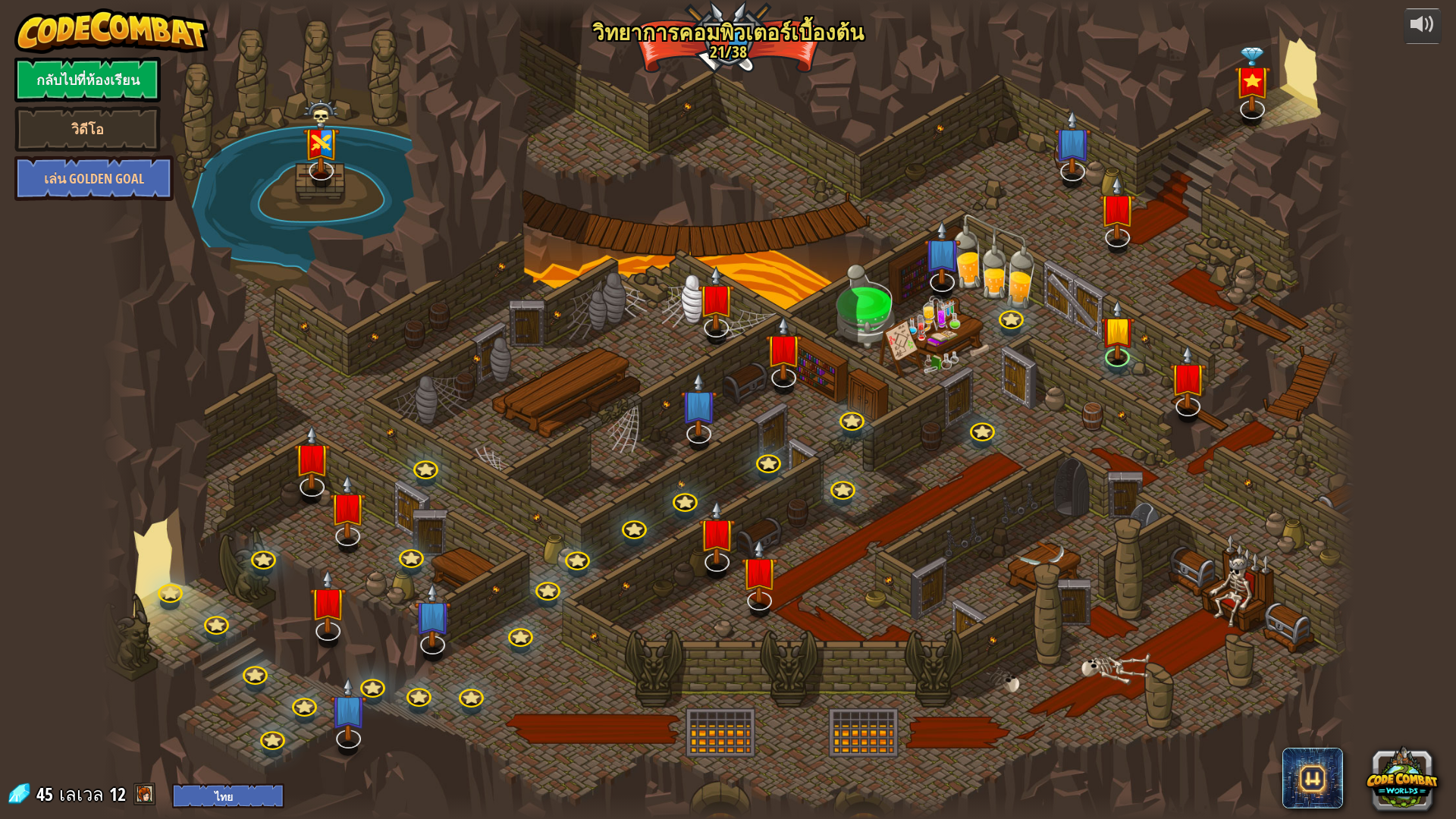
select select "th"
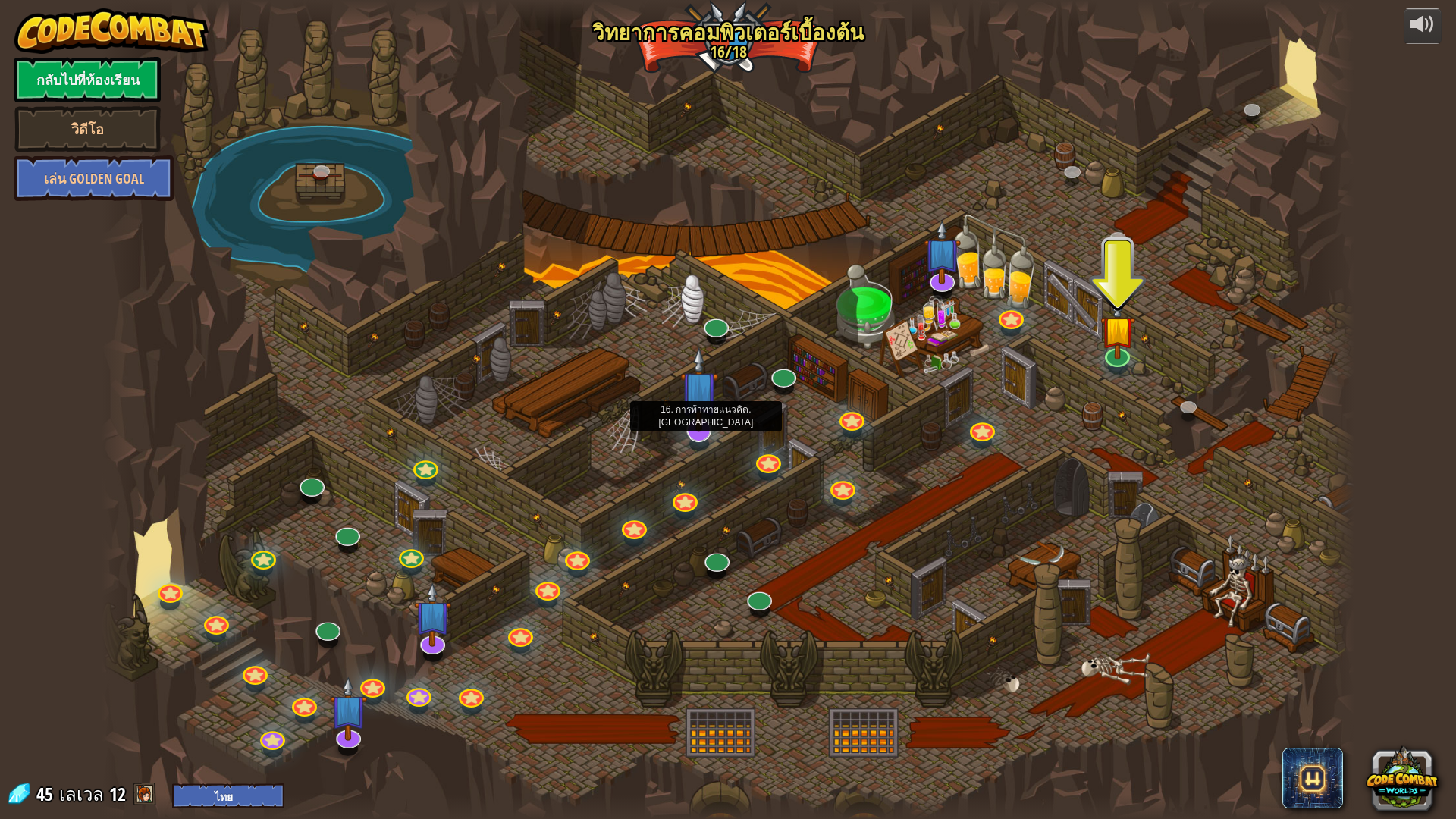
click at [691, 427] on img at bounding box center [699, 389] width 37 height 85
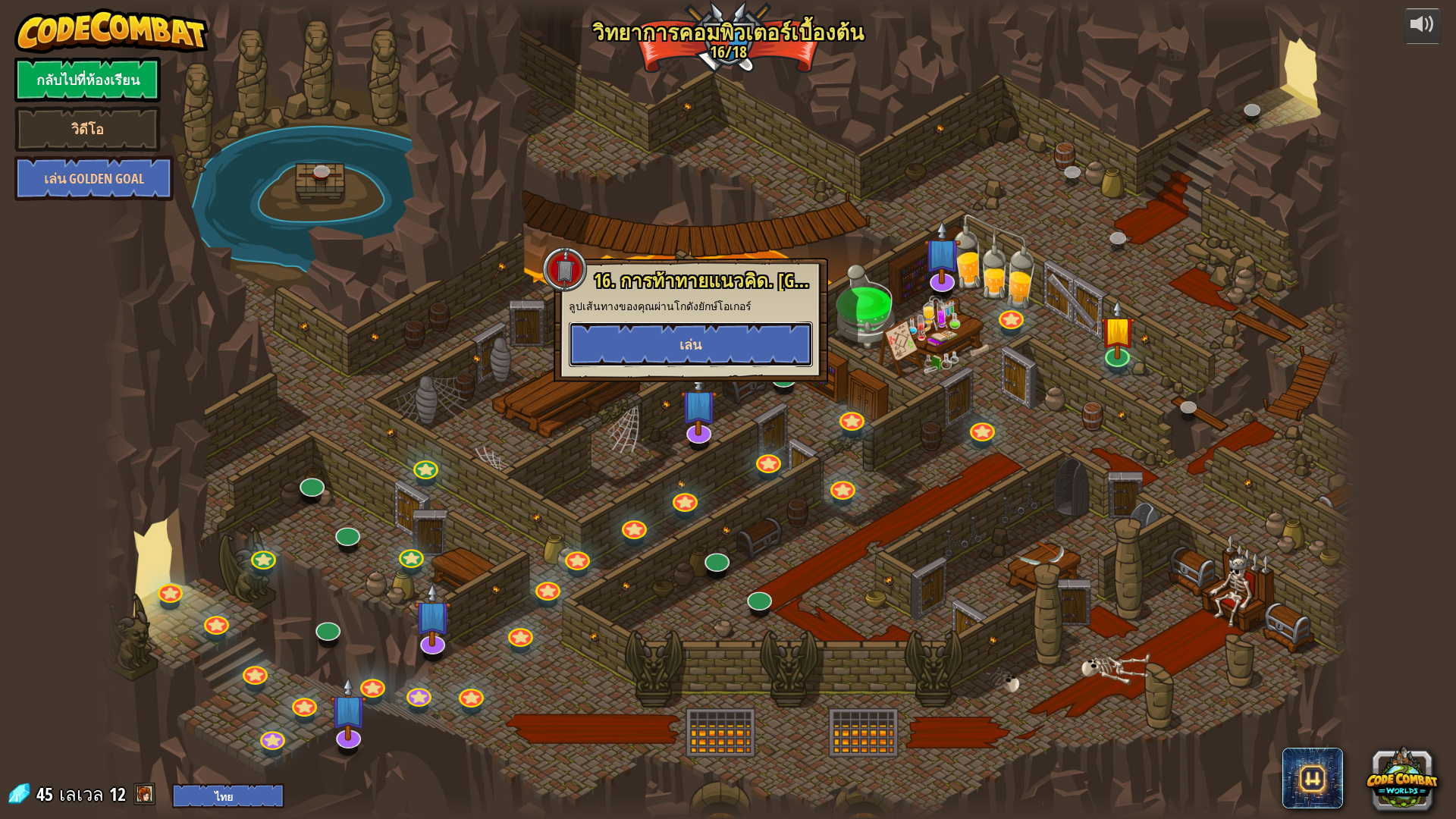
click at [720, 324] on button "เล่น" at bounding box center [691, 344] width 244 height 45
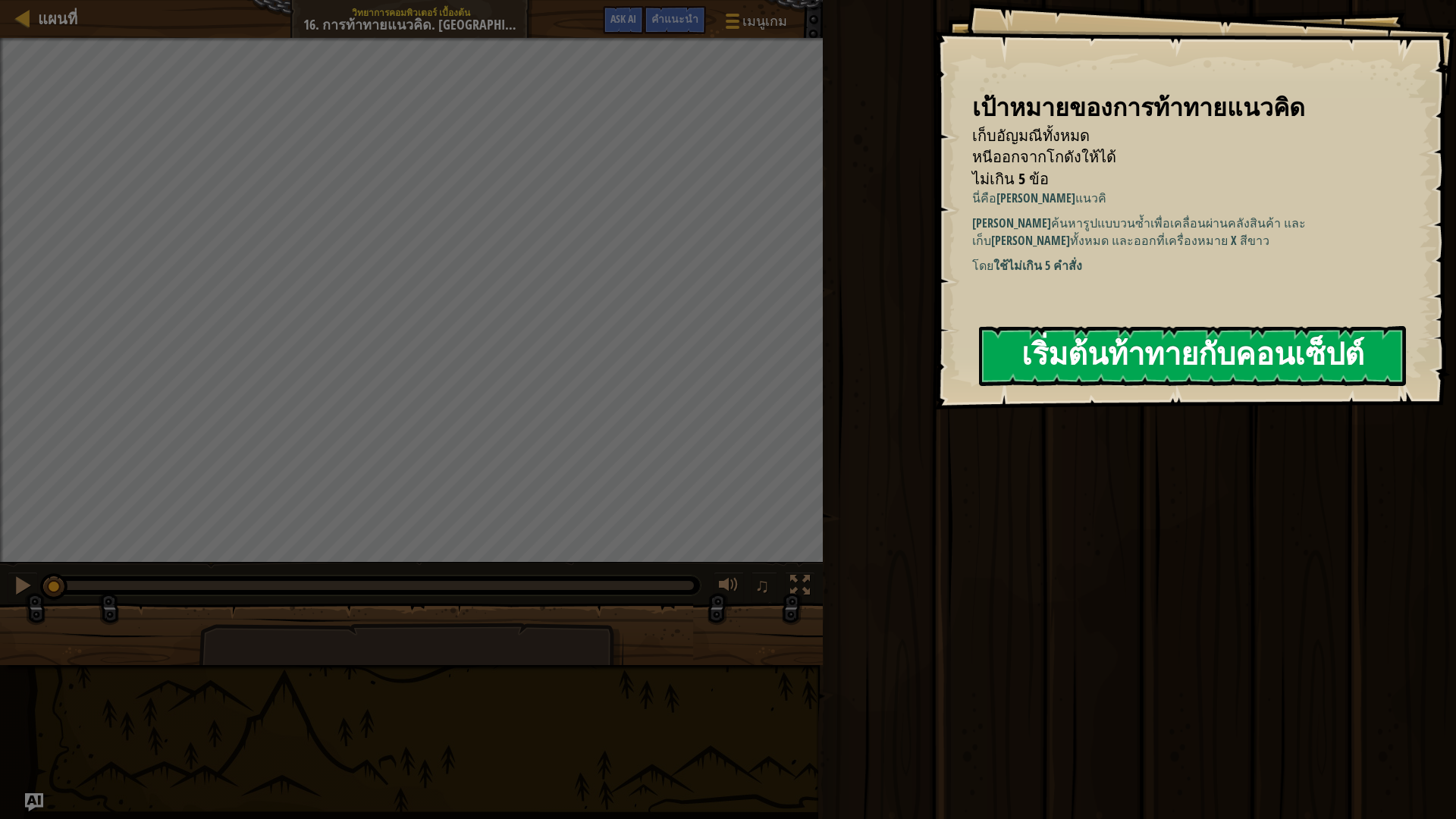
click at [1021, 360] on button "เริ่มต้นท้าทายกับคอนเซ็ปต์" at bounding box center [1192, 355] width 427 height 60
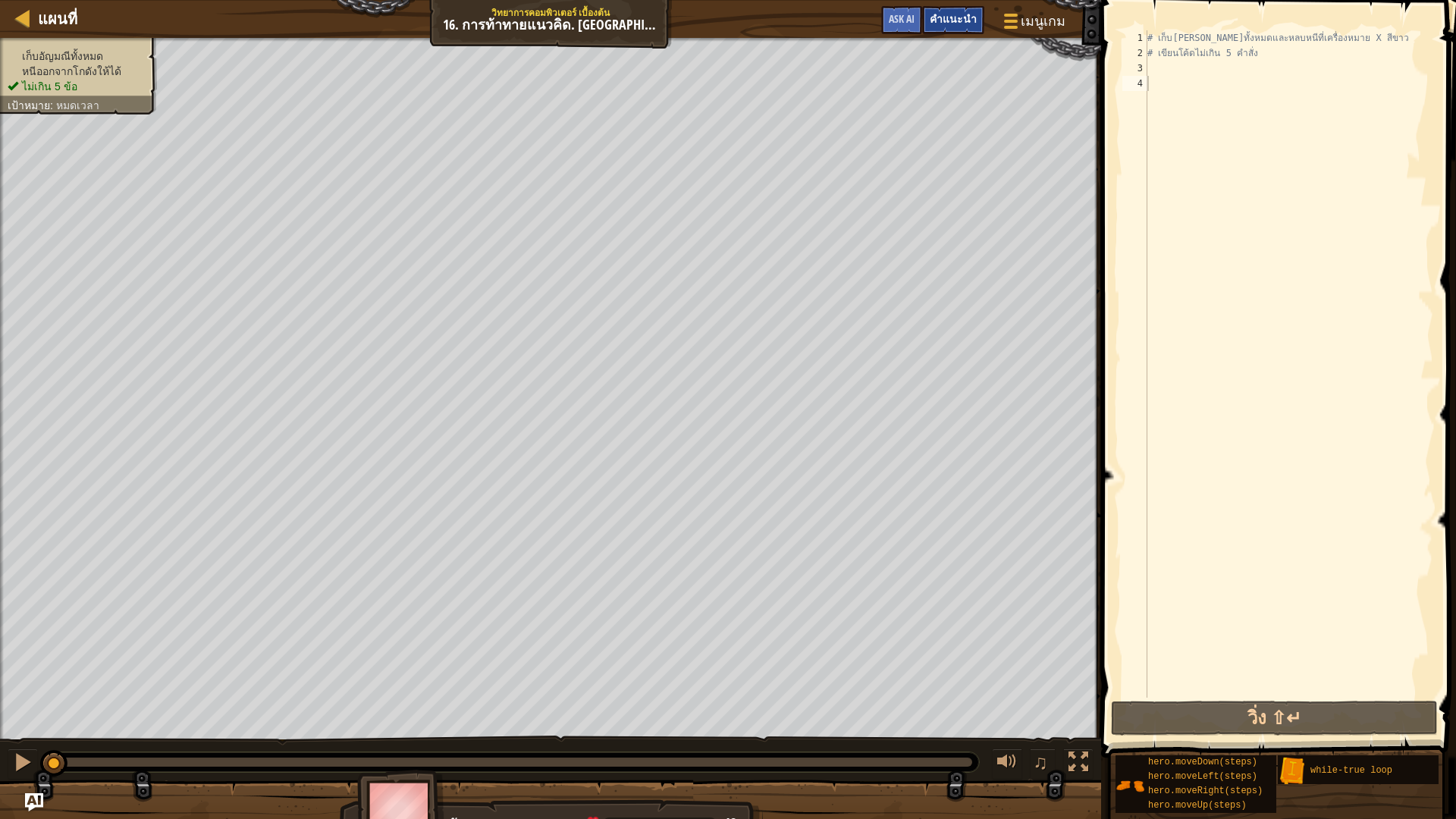
click at [952, 23] on span "คำแนะนำ" at bounding box center [953, 19] width 47 height 14
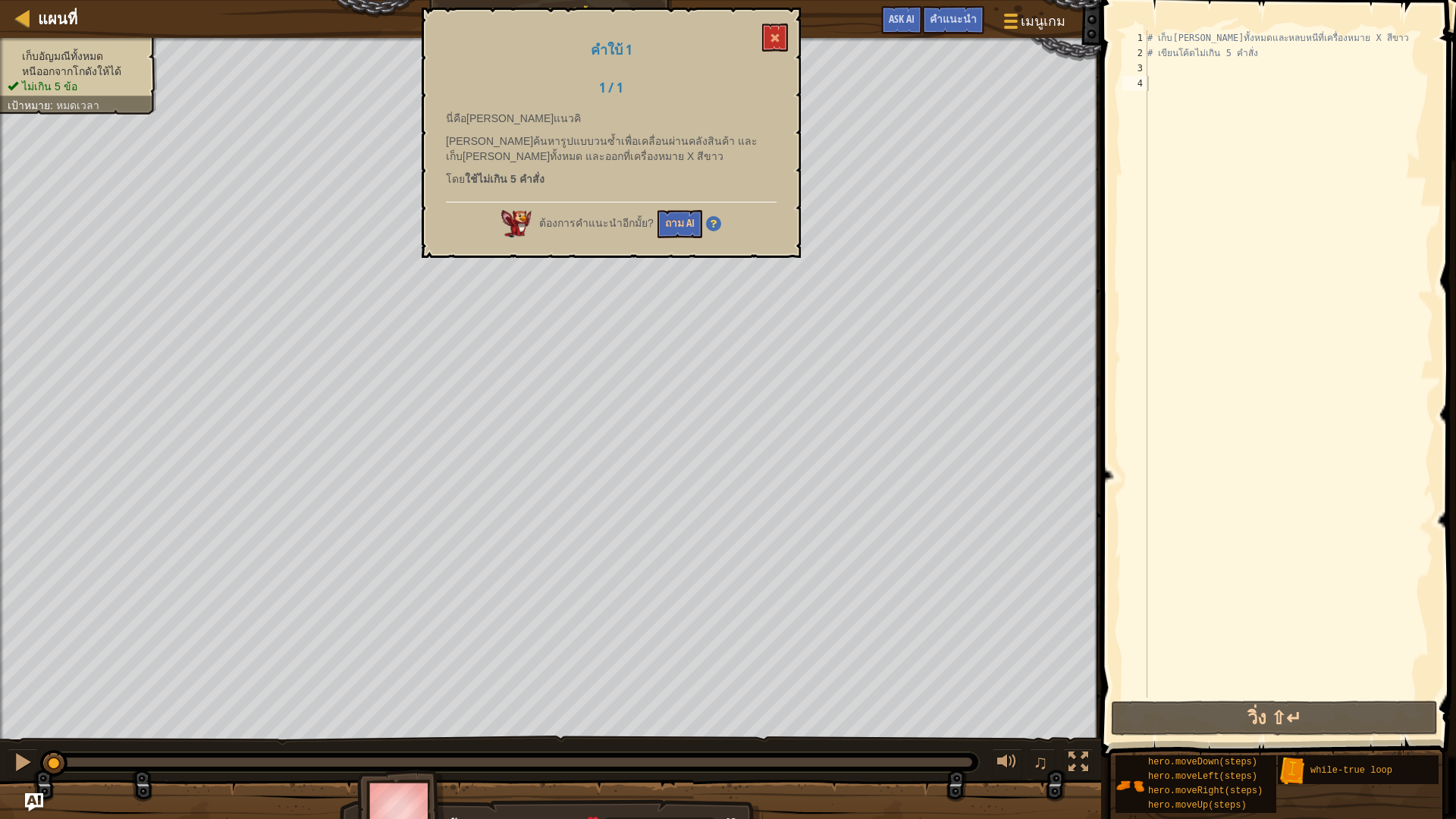
click at [781, 52] on div "คำใบ้ 1 1 / 1 นี่คือแนวคิดท้าทายแนวคิ ลองค้นหารูปแบบวนซ้ำเพื่อเคลื่อนผ่านคลังสิ…" at bounding box center [611, 133] width 379 height 250
click at [777, 25] on button at bounding box center [775, 37] width 26 height 28
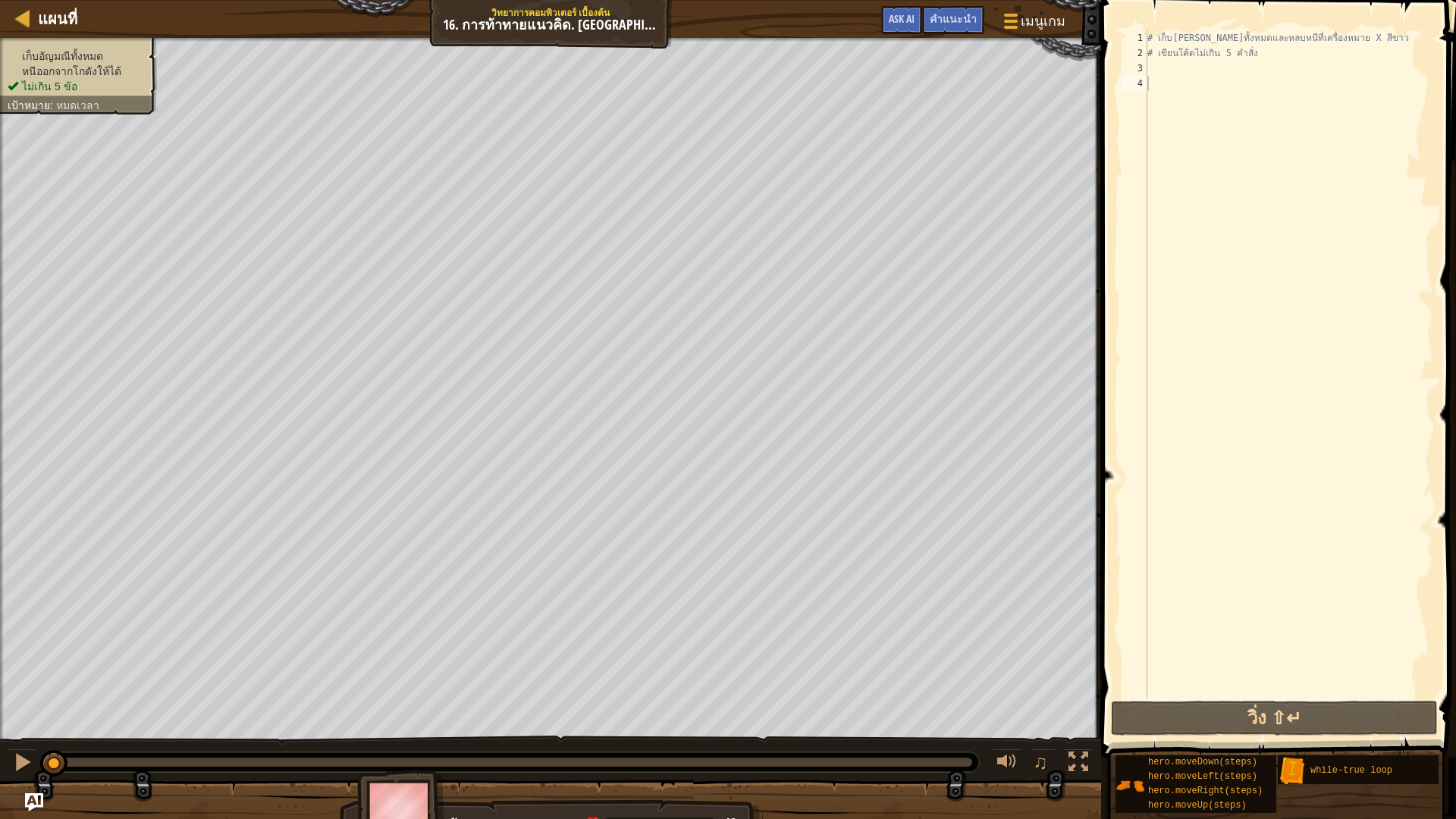
click at [81, 74] on span "หนีออกจากโกดังให้ได้" at bounding box center [72, 71] width 100 height 12
click at [1157, 69] on div "# เก็บอัญมณีทั้งหมดและหลบหนีที่เครื่องหมาย X สีขาว # เขียนโค้ดไม่เกิน 5 คำสั่ง" at bounding box center [1289, 378] width 289 height 697
type textarea "h"
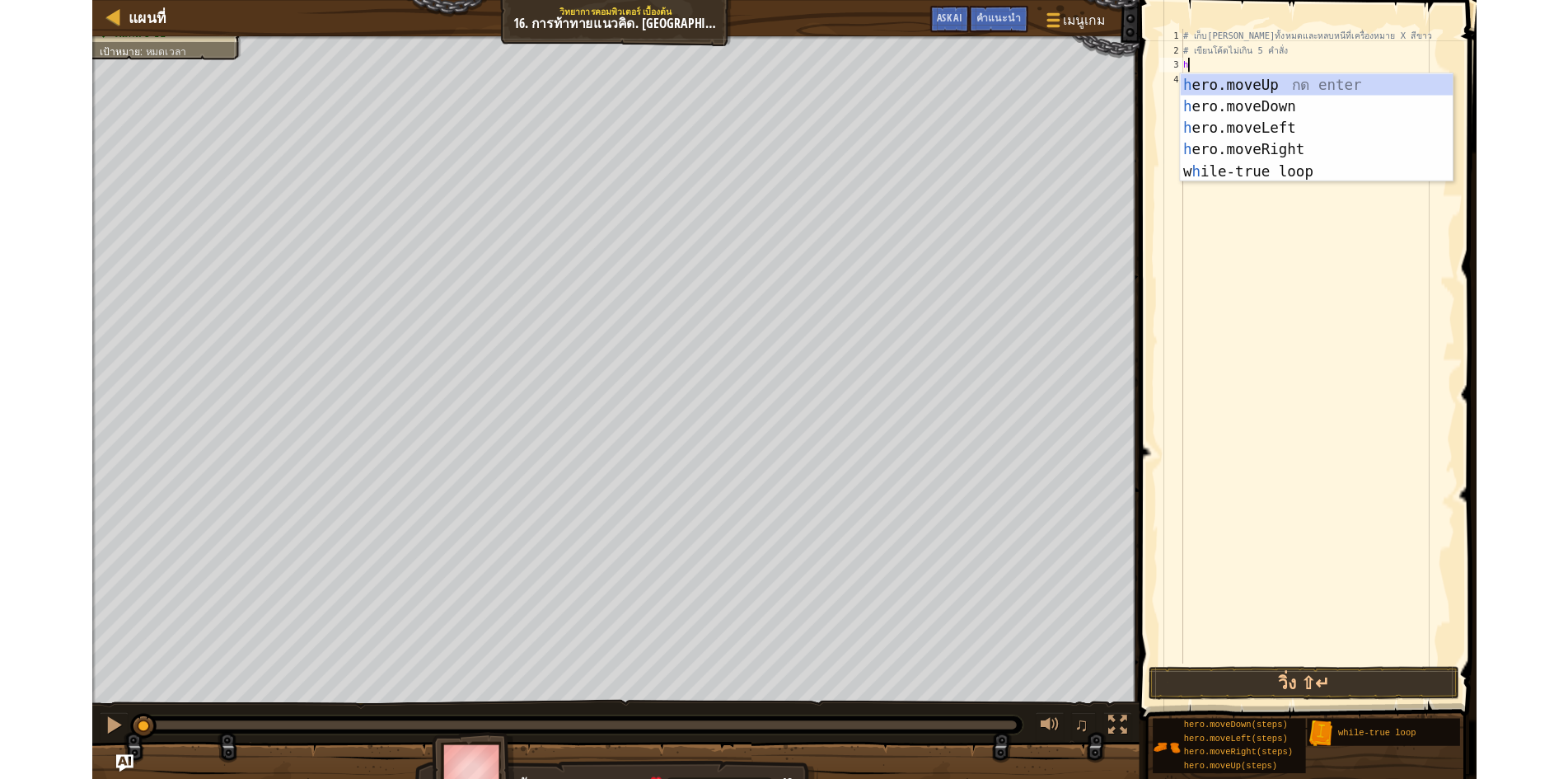
scroll to position [8, 0]
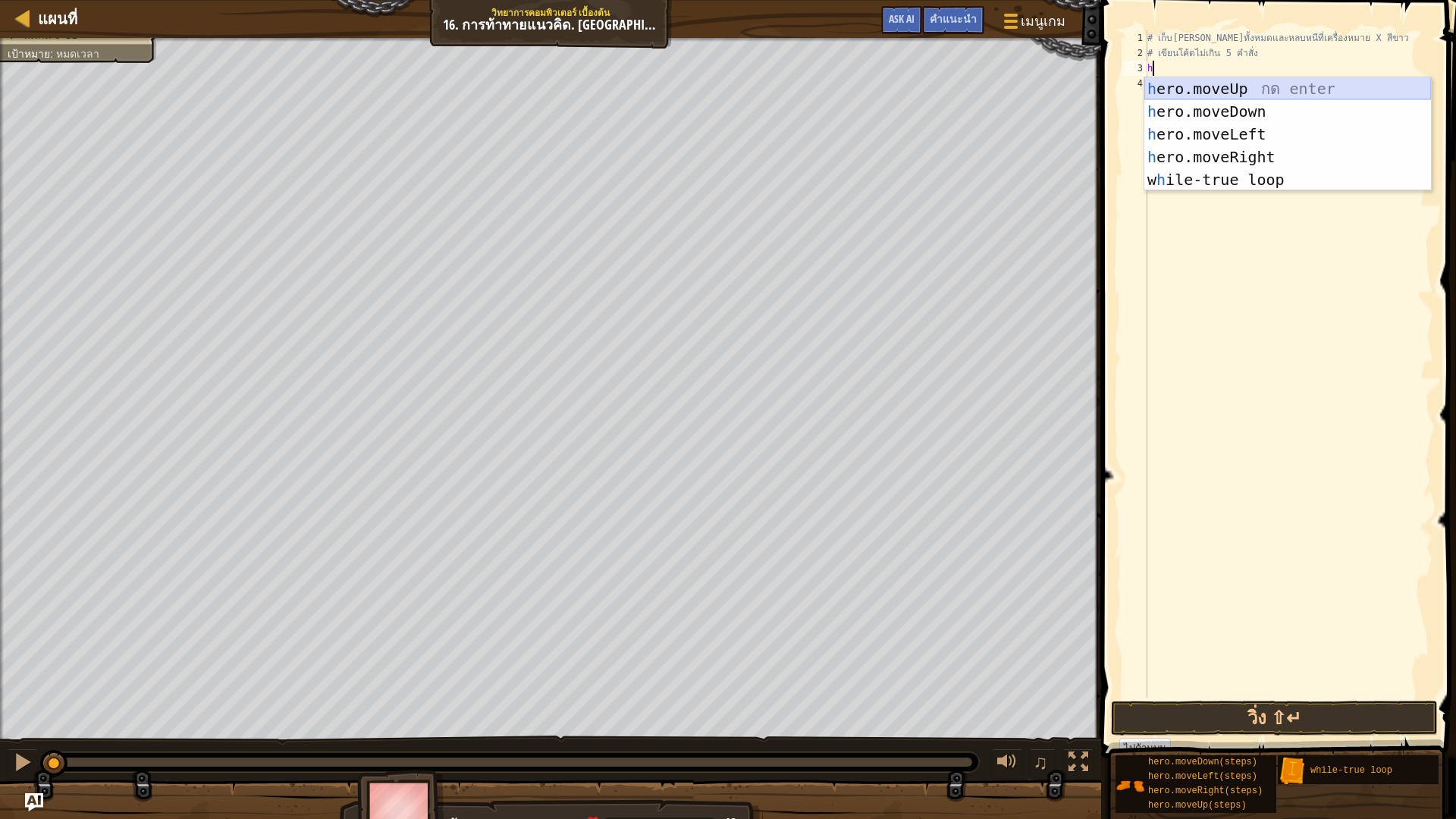
click at [1207, 90] on div "h ero.moveUp กด enter h ero.moveDown กด enter h ero.moveLeft กด enter h ero.mov…" at bounding box center [1288, 157] width 287 height 159
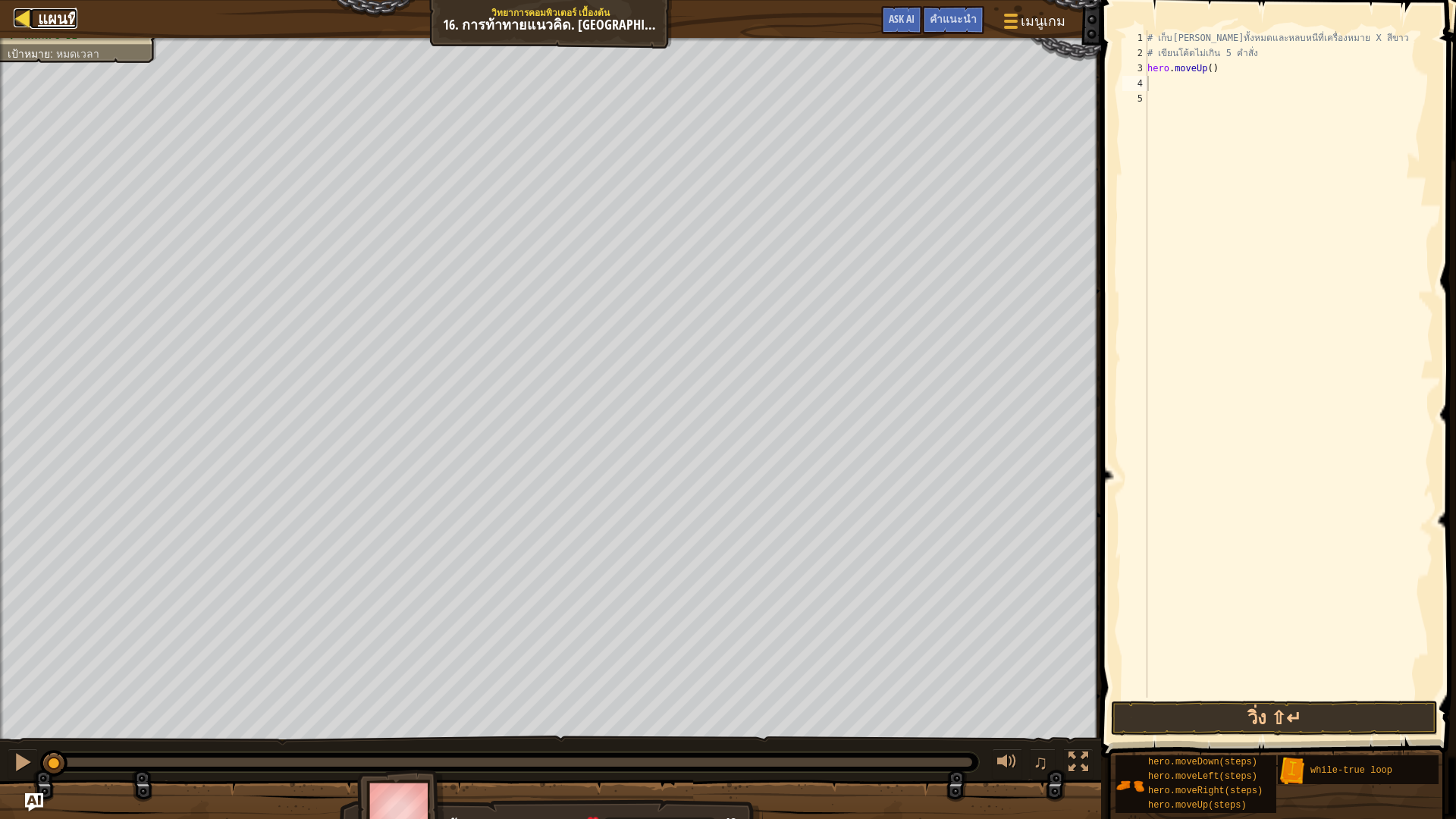
click at [24, 18] on div at bounding box center [22, 17] width 19 height 19
select select "th"
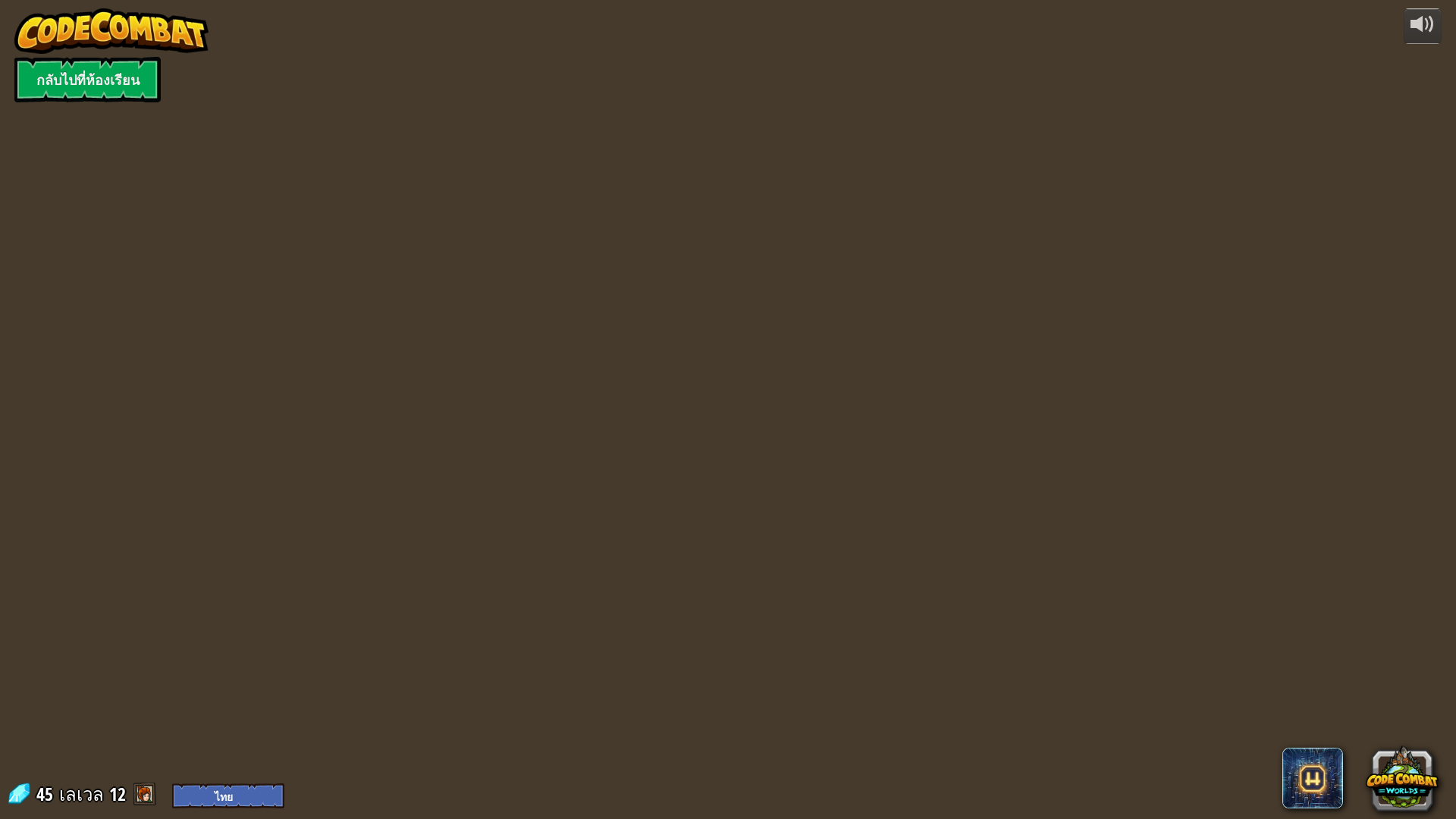
select select "th"
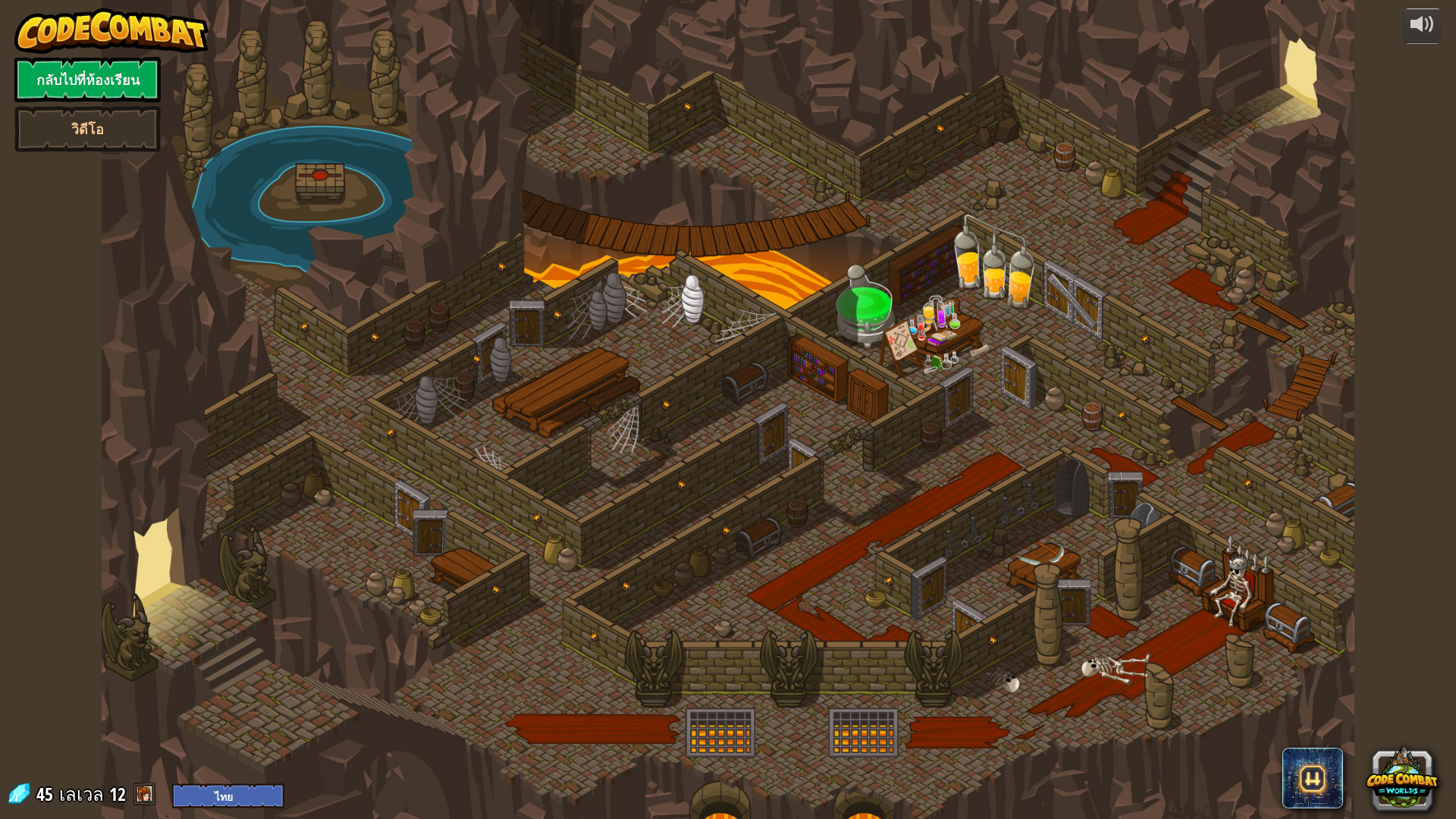
select select "th"
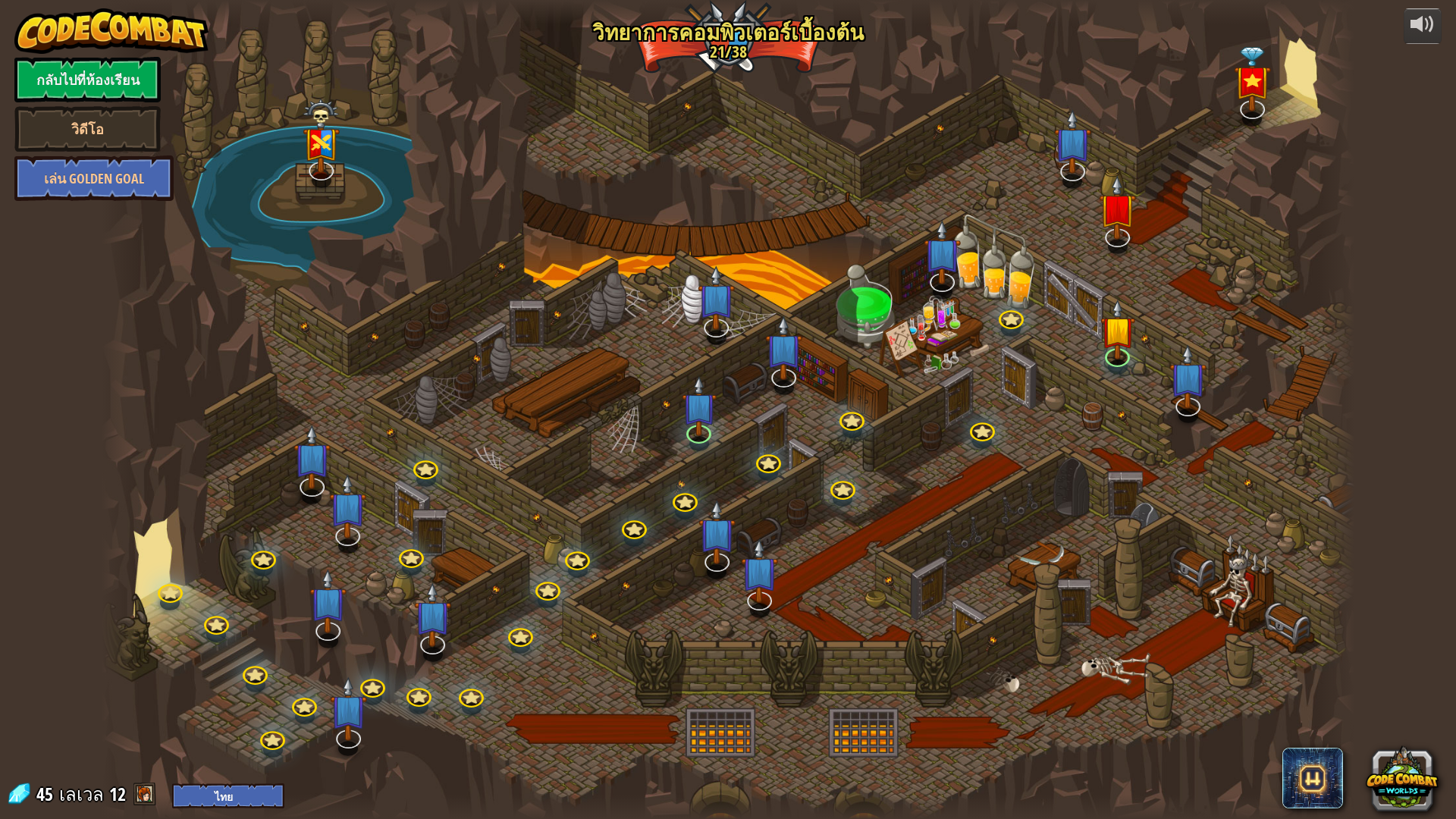
select select "th"
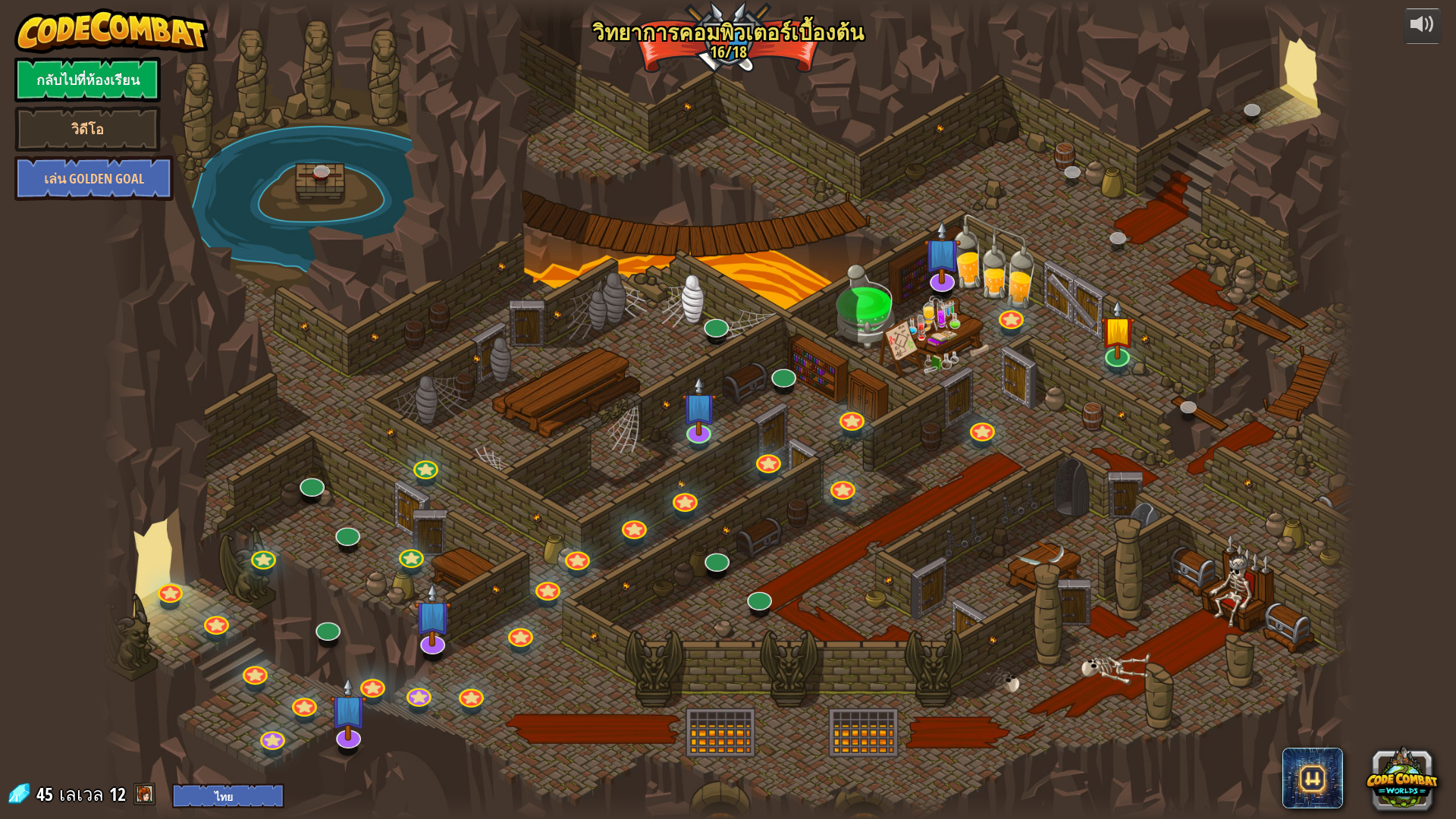
drag, startPoint x: 650, startPoint y: 446, endPoint x: 652, endPoint y: 453, distance: 7.3
click at [639, 442] on div at bounding box center [728, 410] width 1253 height 819
drag, startPoint x: 660, startPoint y: 406, endPoint x: 615, endPoint y: 488, distance: 93.5
drag, startPoint x: 615, startPoint y: 488, endPoint x: 630, endPoint y: 658, distance: 170.7
drag, startPoint x: 630, startPoint y: 658, endPoint x: 665, endPoint y: 678, distance: 40.3
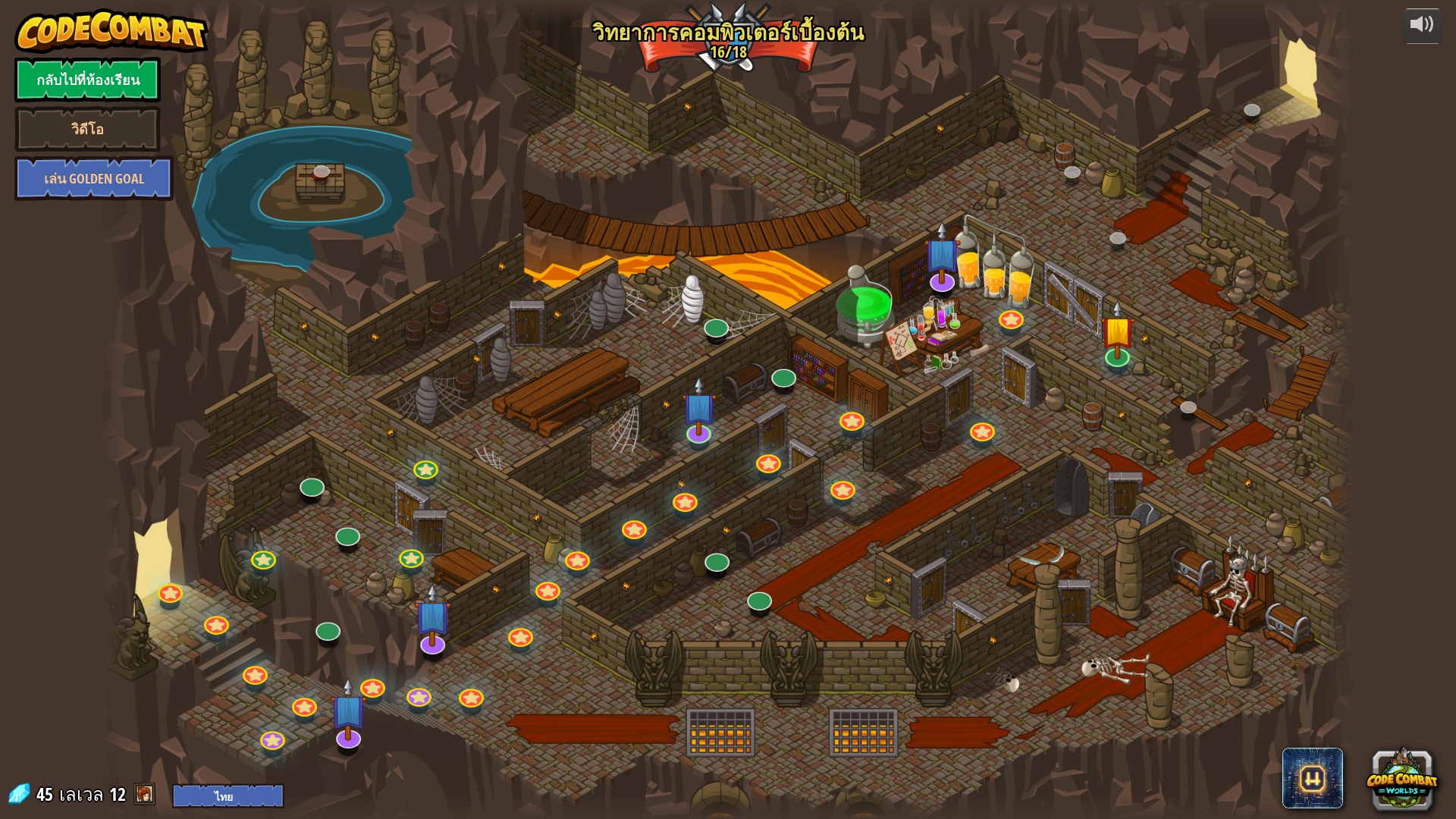
drag, startPoint x: 665, startPoint y: 678, endPoint x: 1069, endPoint y: 543, distance: 426.0
click at [1069, 543] on div at bounding box center [728, 410] width 1253 height 819
click at [88, 315] on div "powered by กลับไปที่ห้องเรียน วิดีโอ เล่น Golden Goal 25. Kithgard ประตู (ล็อค)…" at bounding box center [728, 410] width 1456 height 819
click at [93, 71] on link "กลับไปที่ห้องเรียน" at bounding box center [87, 79] width 146 height 45
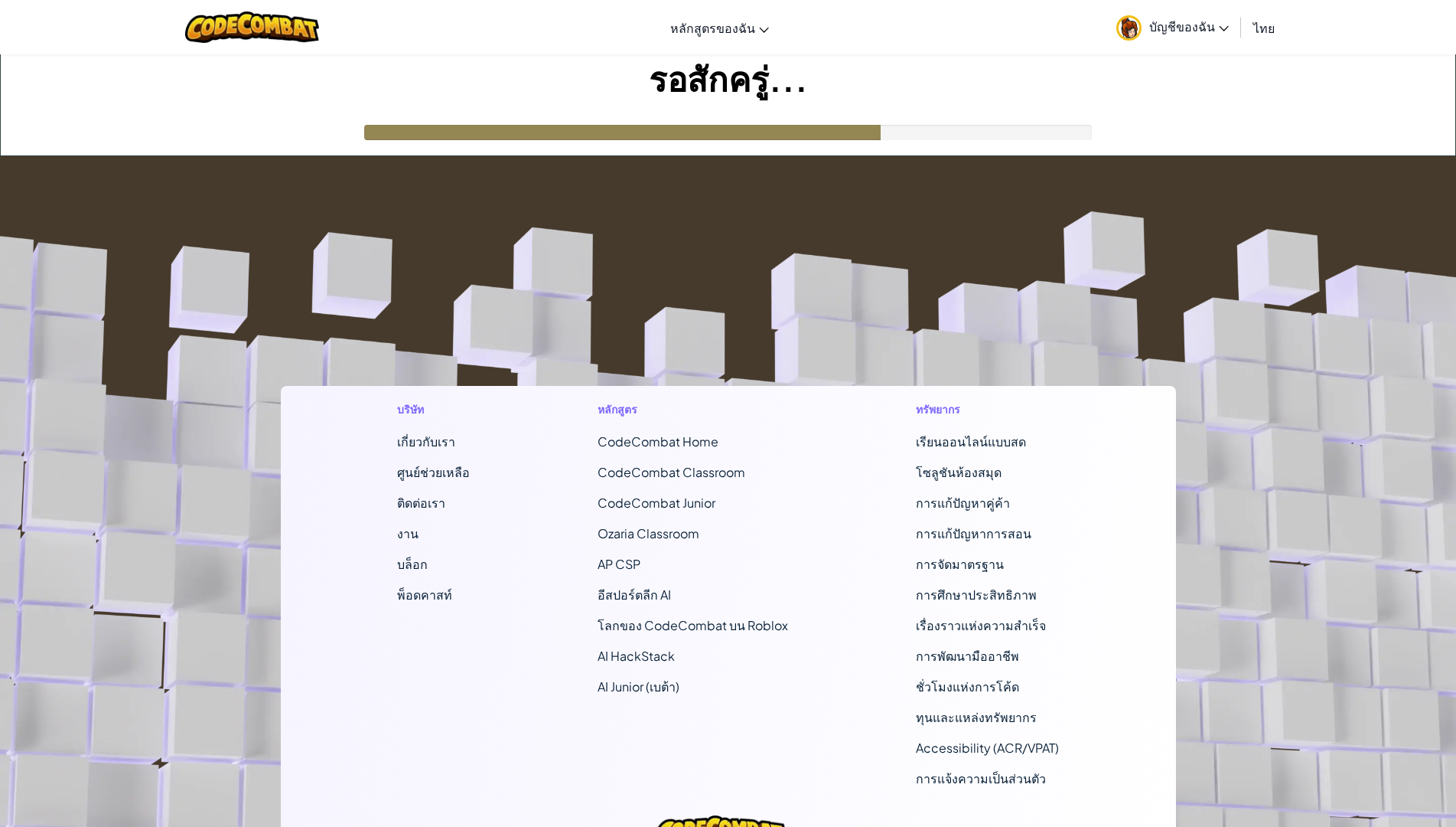
click at [260, 175] on footer "บริษัท เกี่ยวกับเรา ศูนย์ช่วยเหลือ ติดต่อเรา งาน บล็อก พ็อดคาสท์ หลักสูตร CodeC…" at bounding box center [728, 571] width 1456 height 829
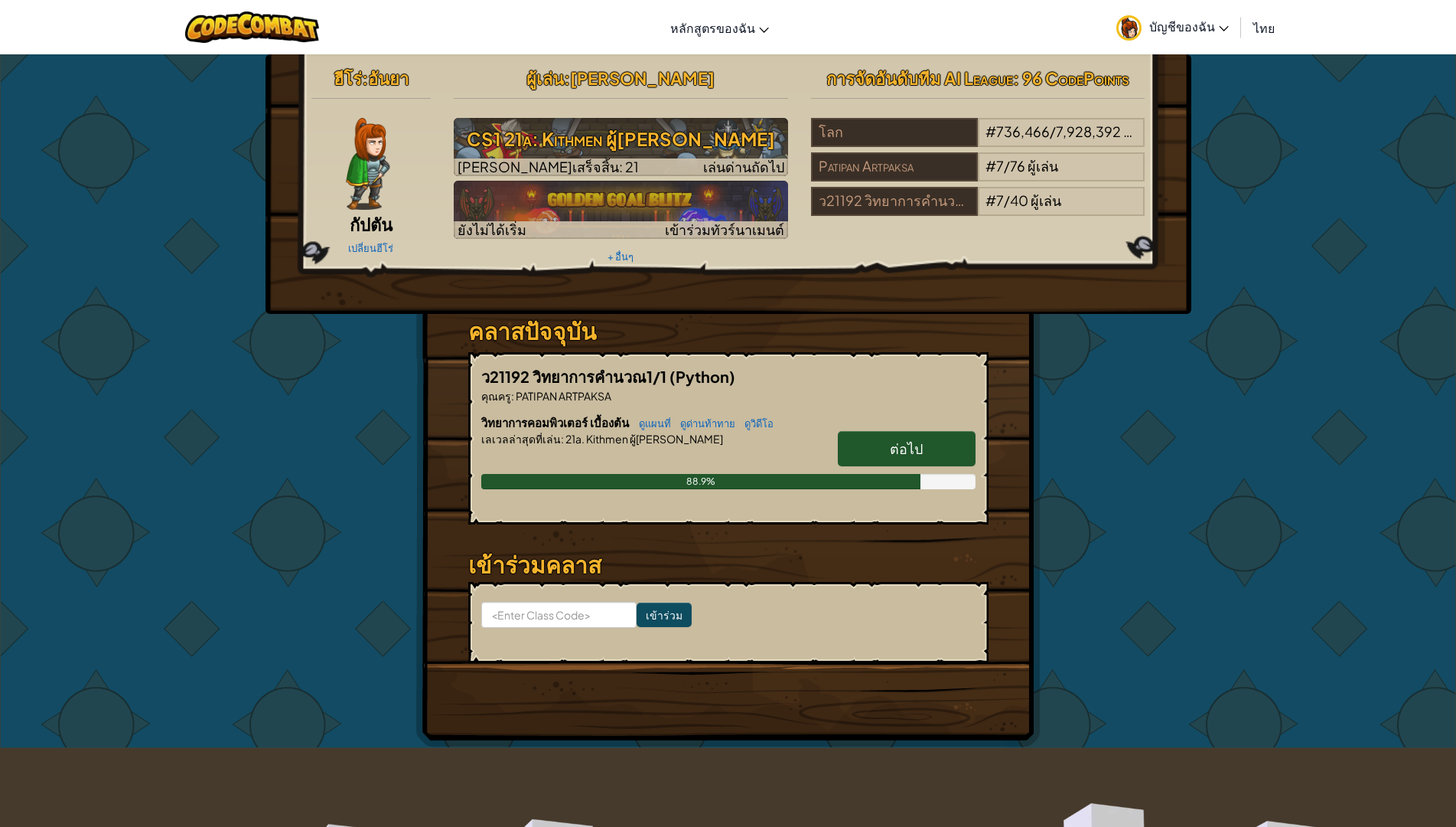
click at [333, 331] on div "ฮีโร่ : อันยา กัปตัน เปลี่ยนฮีโร่ ผู้เล่น : ธนิศา โห้หาญ CS1 21a: Kithmen ผู้ต่…" at bounding box center [728, 400] width 895 height 693
drag, startPoint x: 333, startPoint y: 331, endPoint x: 1339, endPoint y: 495, distance: 1019.3
click at [1339, 495] on div "ฮีโร่ : อันยา กัปตัน เปลี่ยนฮีโร่ ผู้เล่น : ธนิศา โห้หาญ CS1 21a: Kithmen ผู้ต่…" at bounding box center [728, 401] width 1456 height 694
